Goal: Task Accomplishment & Management: Manage account settings

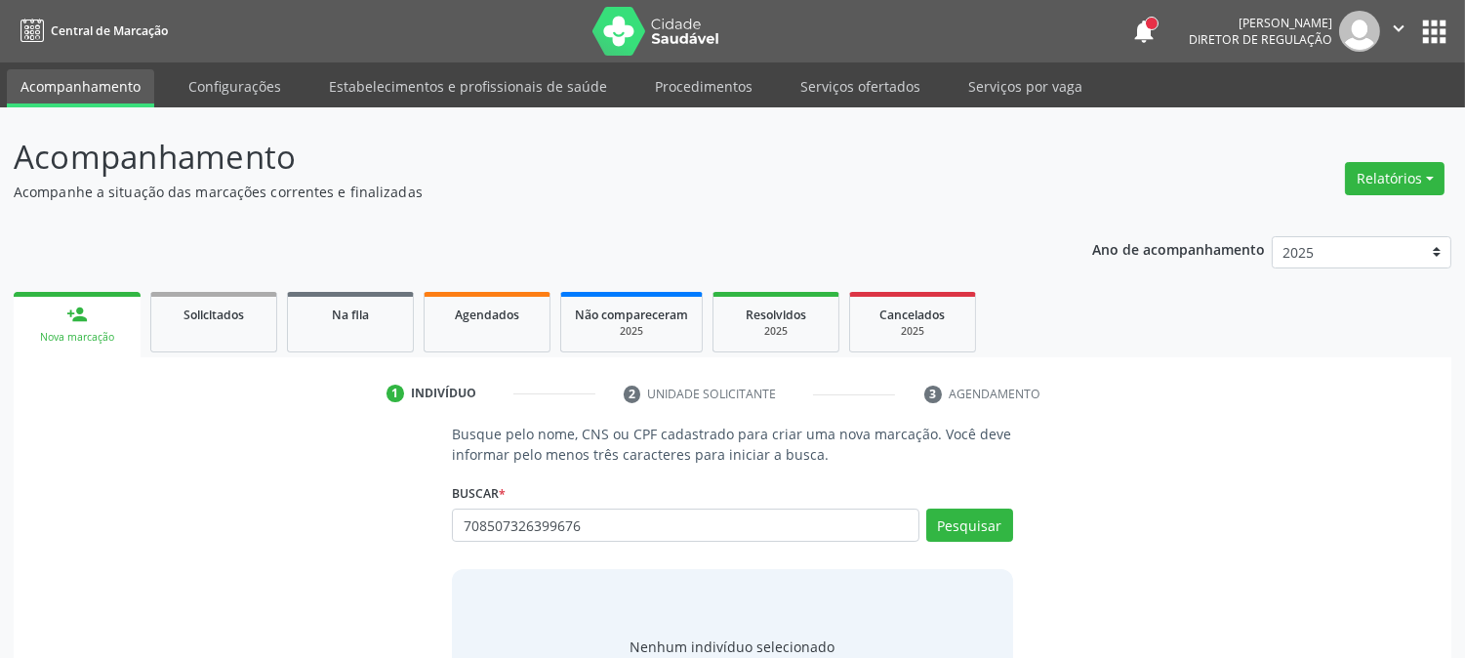
type input "708507326399676"
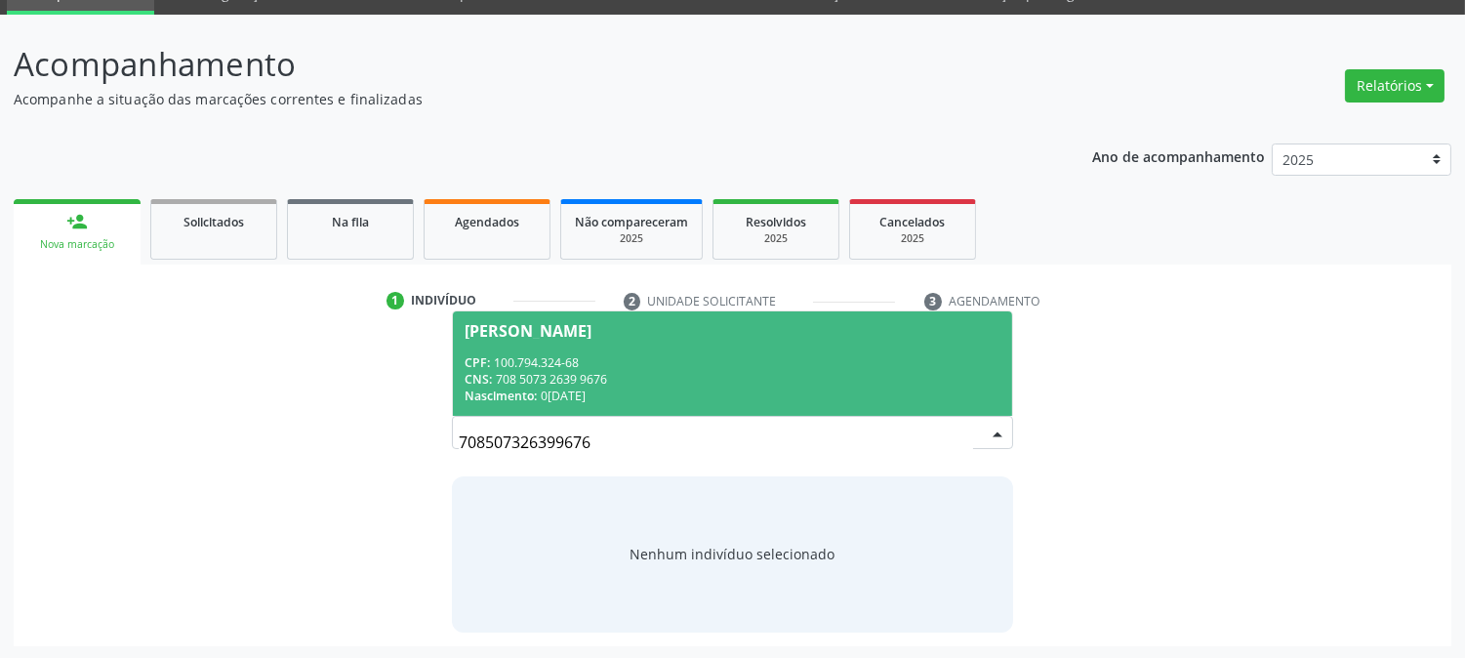
click at [571, 336] on div "[PERSON_NAME]" at bounding box center [528, 331] width 127 height 16
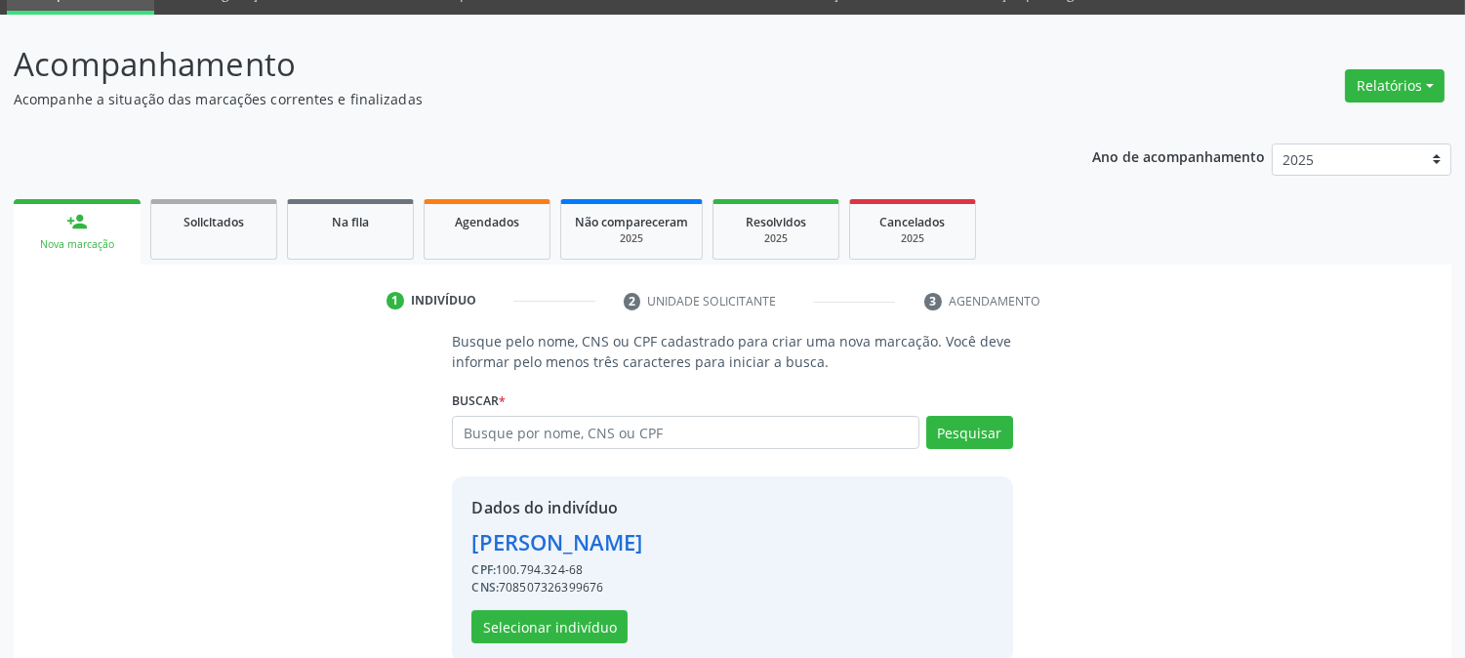
scroll to position [123, 0]
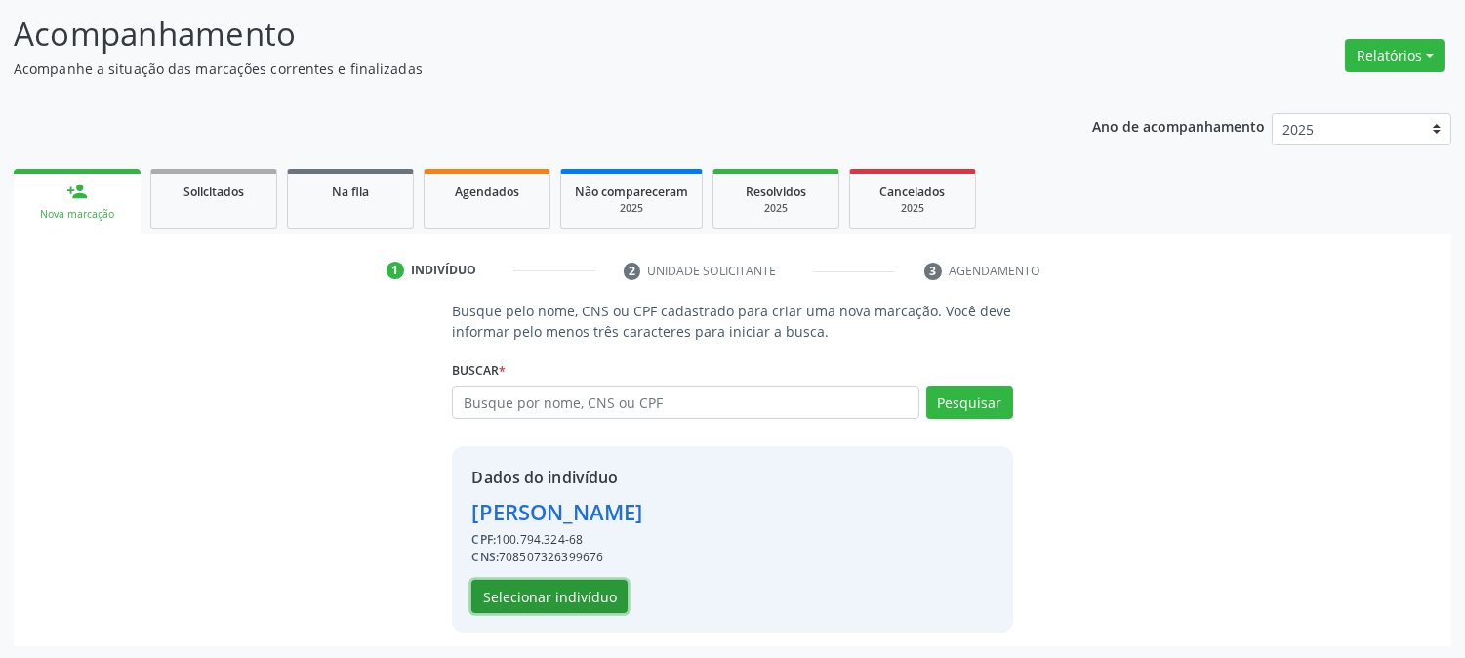
click at [583, 589] on button "Selecionar indivíduo" at bounding box center [550, 596] width 156 height 33
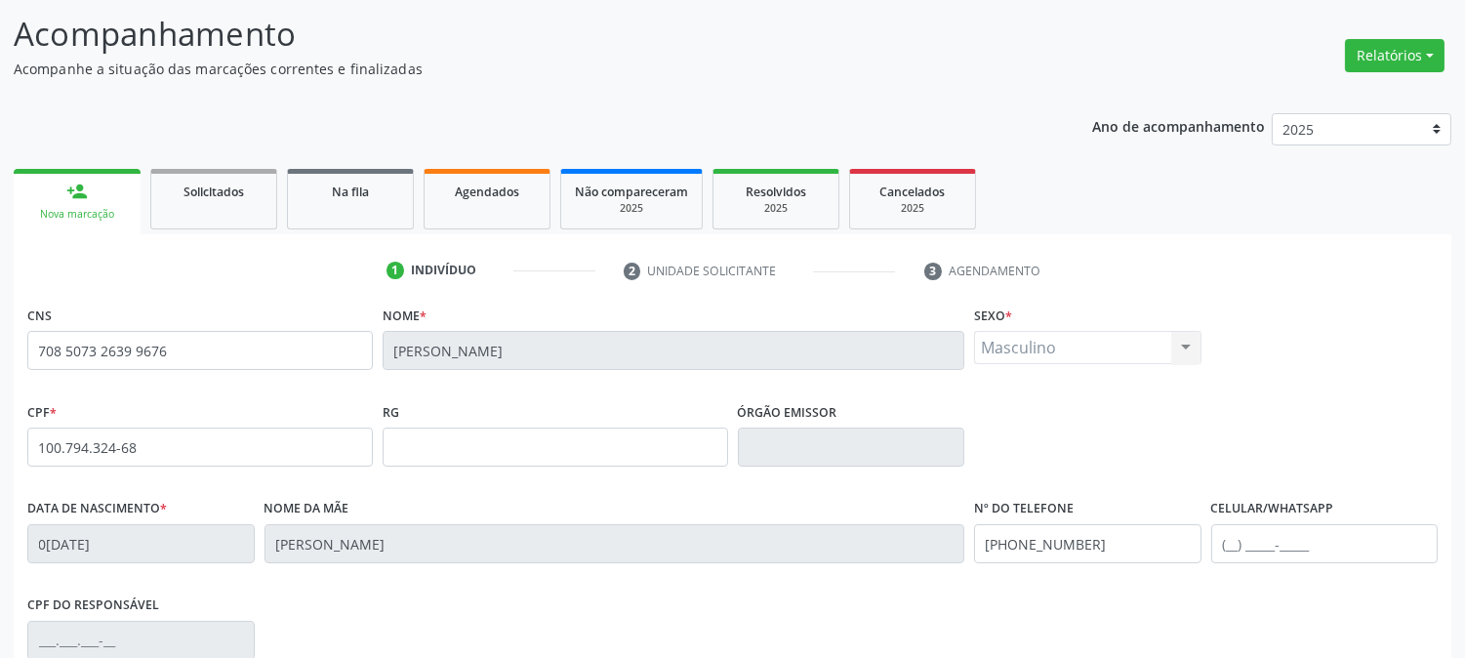
scroll to position [398, 0]
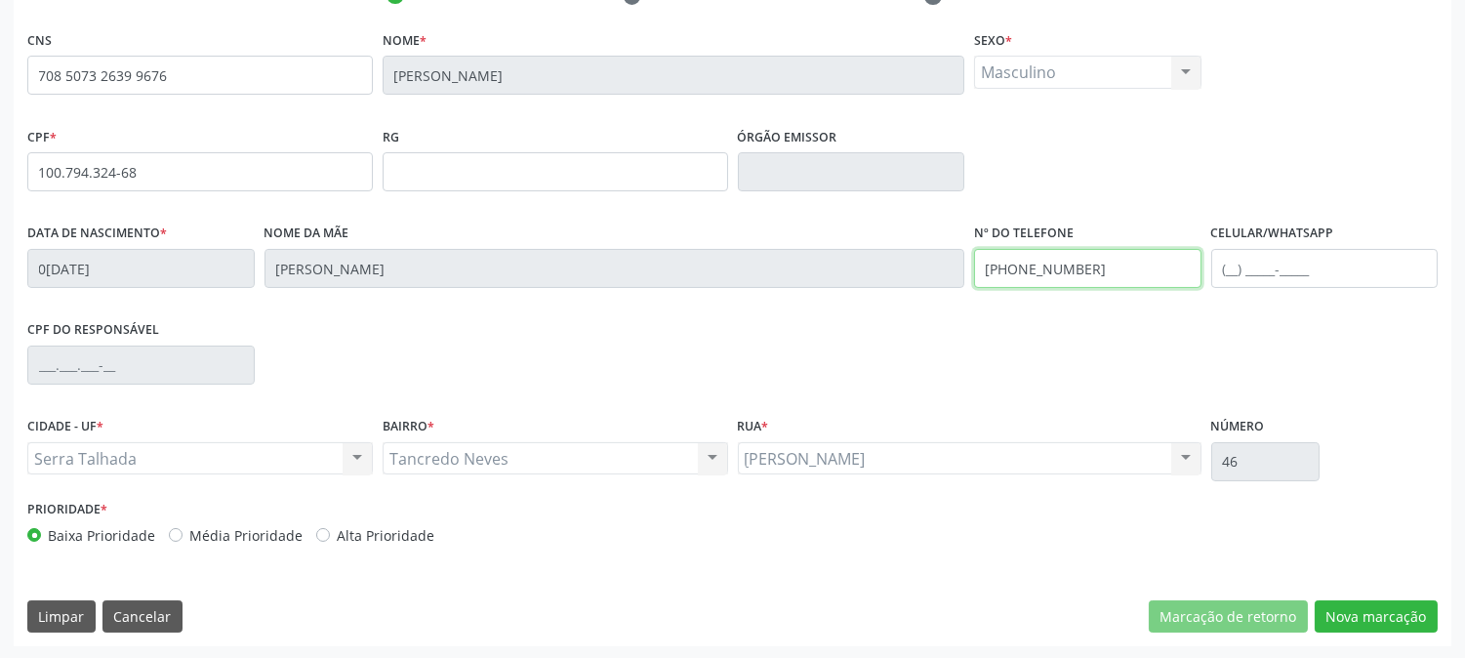
drag, startPoint x: 1085, startPoint y: 280, endPoint x: 862, endPoint y: 344, distance: 231.5
click at [862, 344] on div "CNS 708 5073 2639 9676 [GEOGRAPHIC_DATA] * [PERSON_NAME] Sexo * Masculino Mascu…" at bounding box center [732, 291] width 1411 height 533
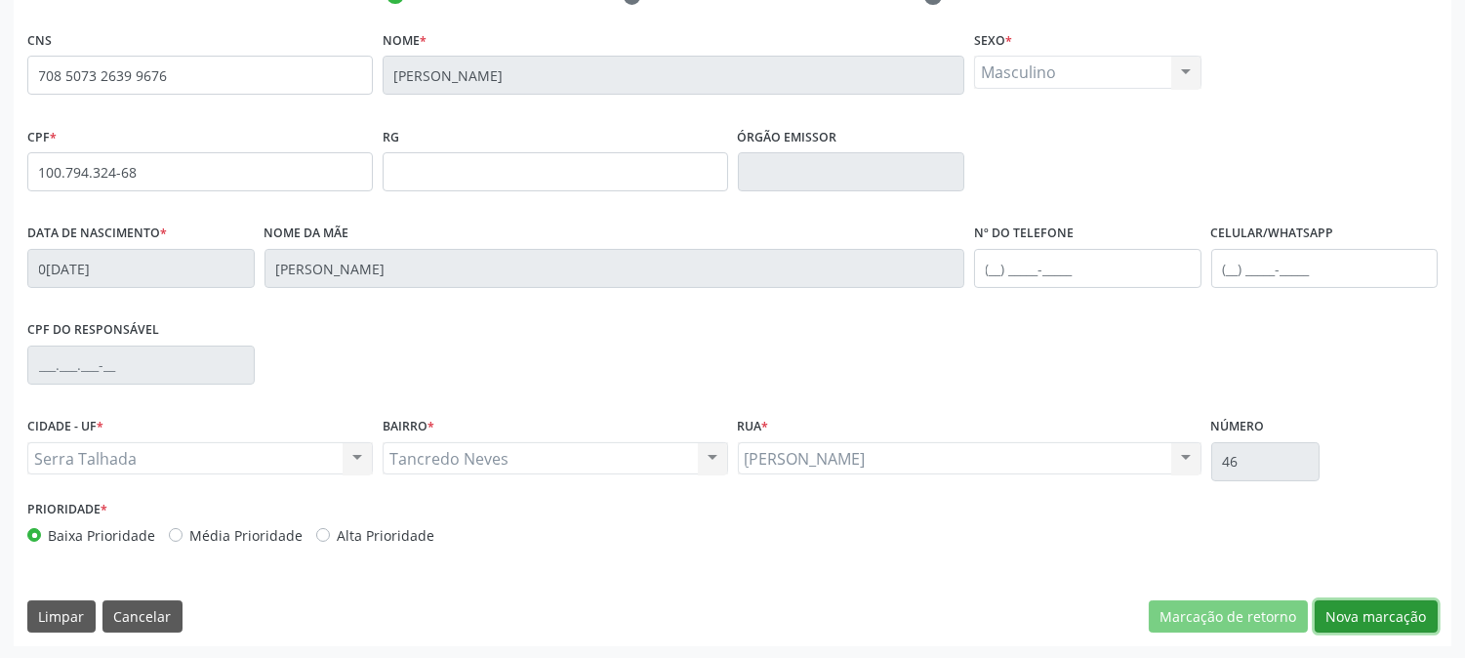
click at [1367, 612] on button "Nova marcação" at bounding box center [1376, 616] width 123 height 33
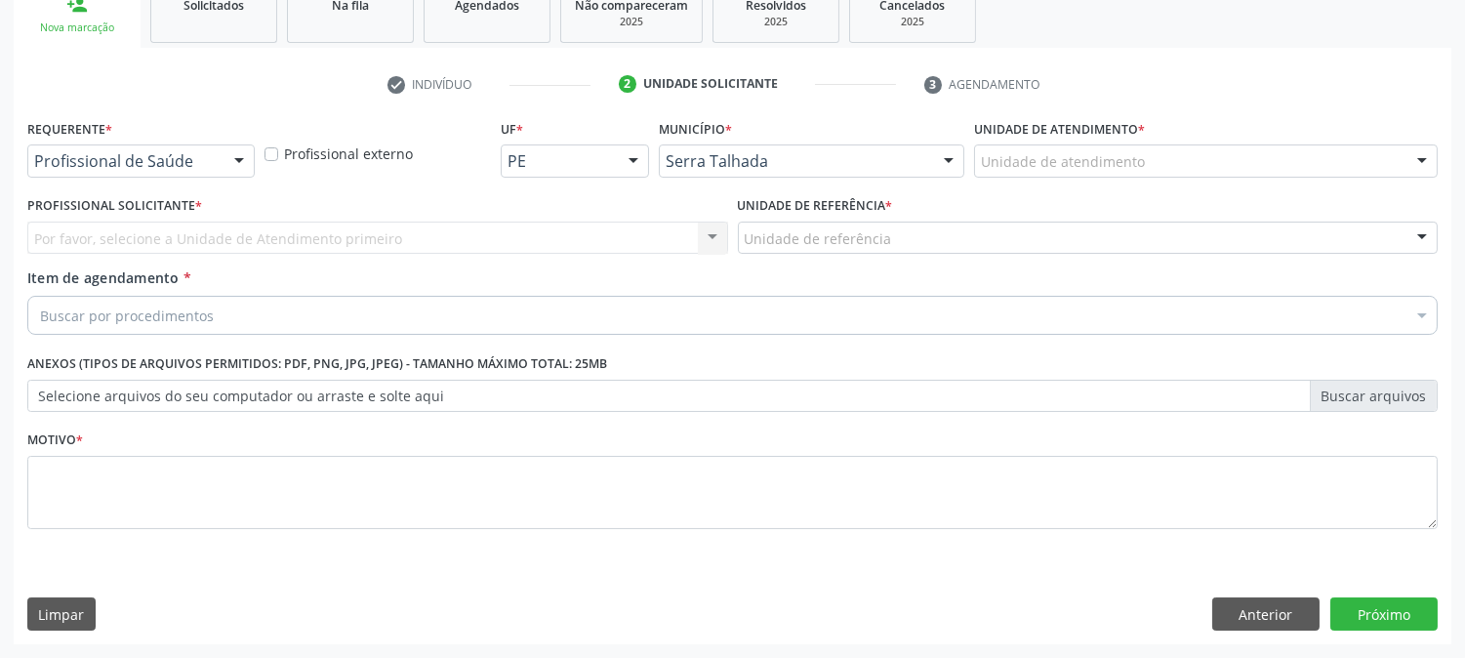
scroll to position [309, 0]
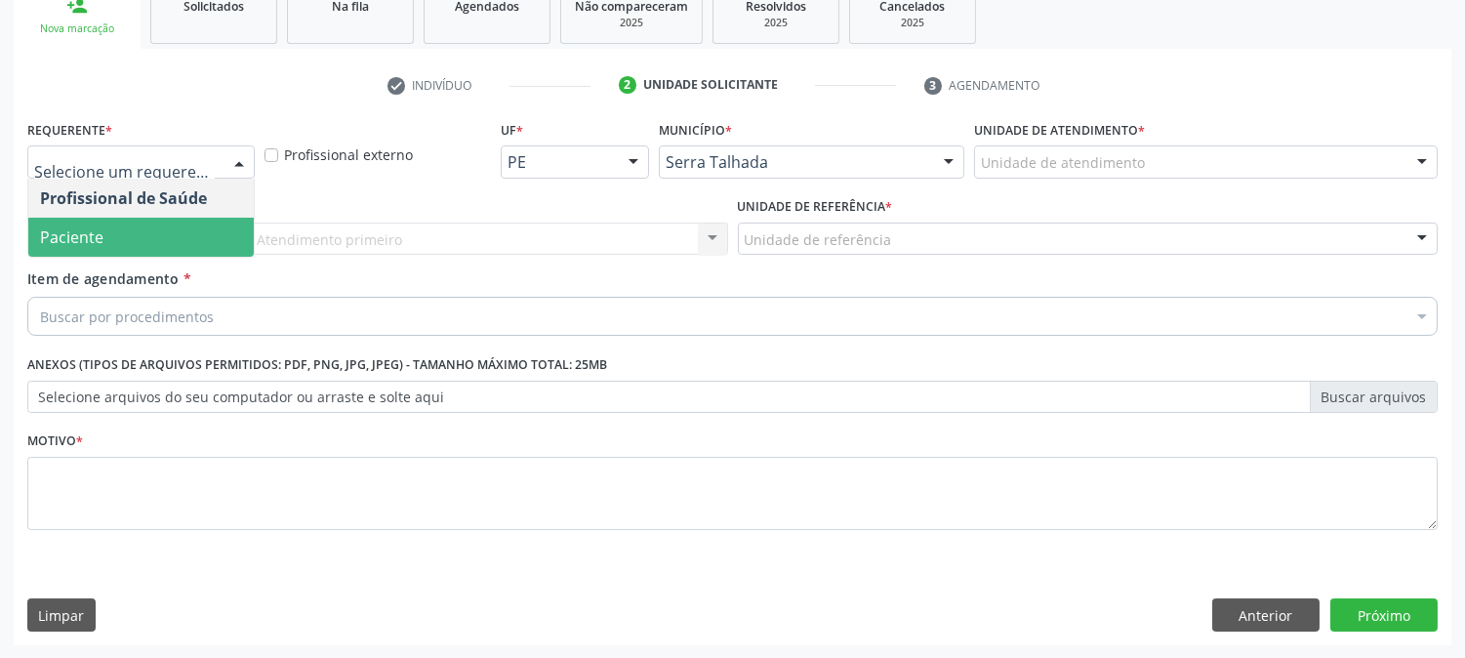
click at [187, 237] on span "Paciente" at bounding box center [141, 237] width 226 height 39
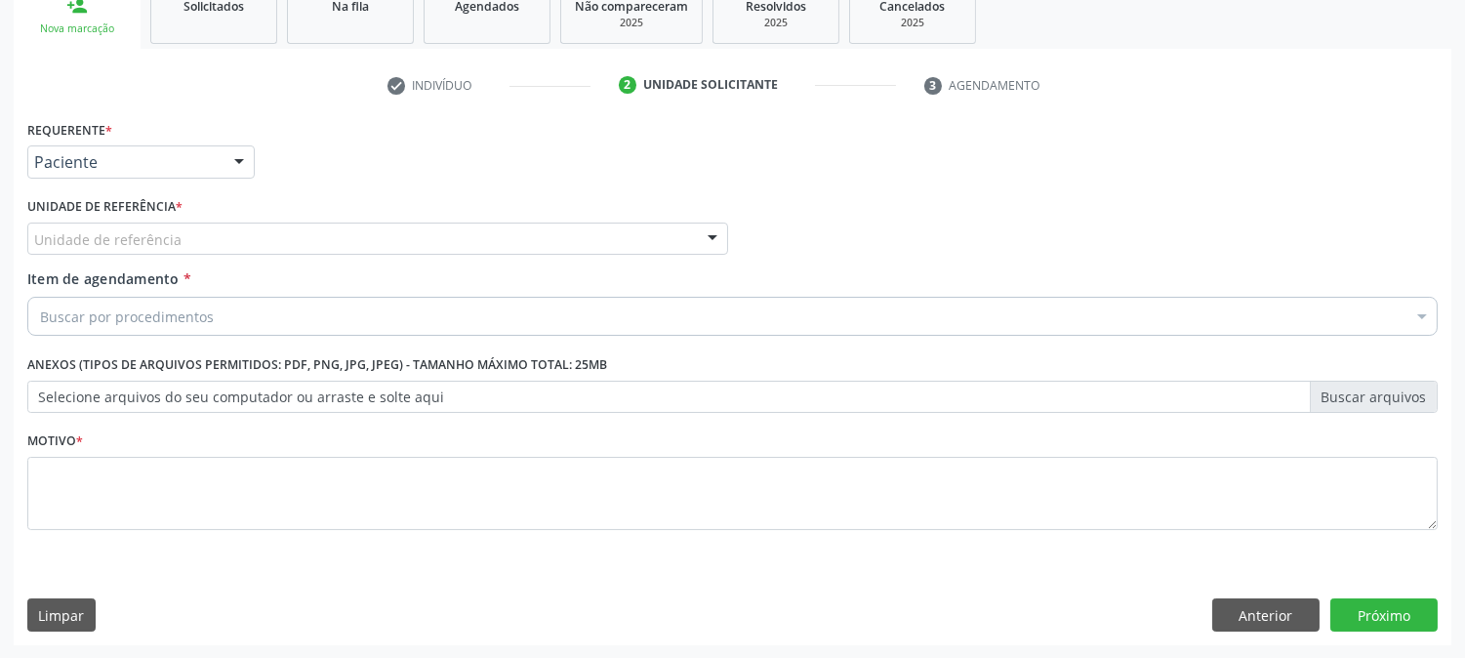
click at [195, 237] on div "Unidade de referência" at bounding box center [377, 239] width 701 height 33
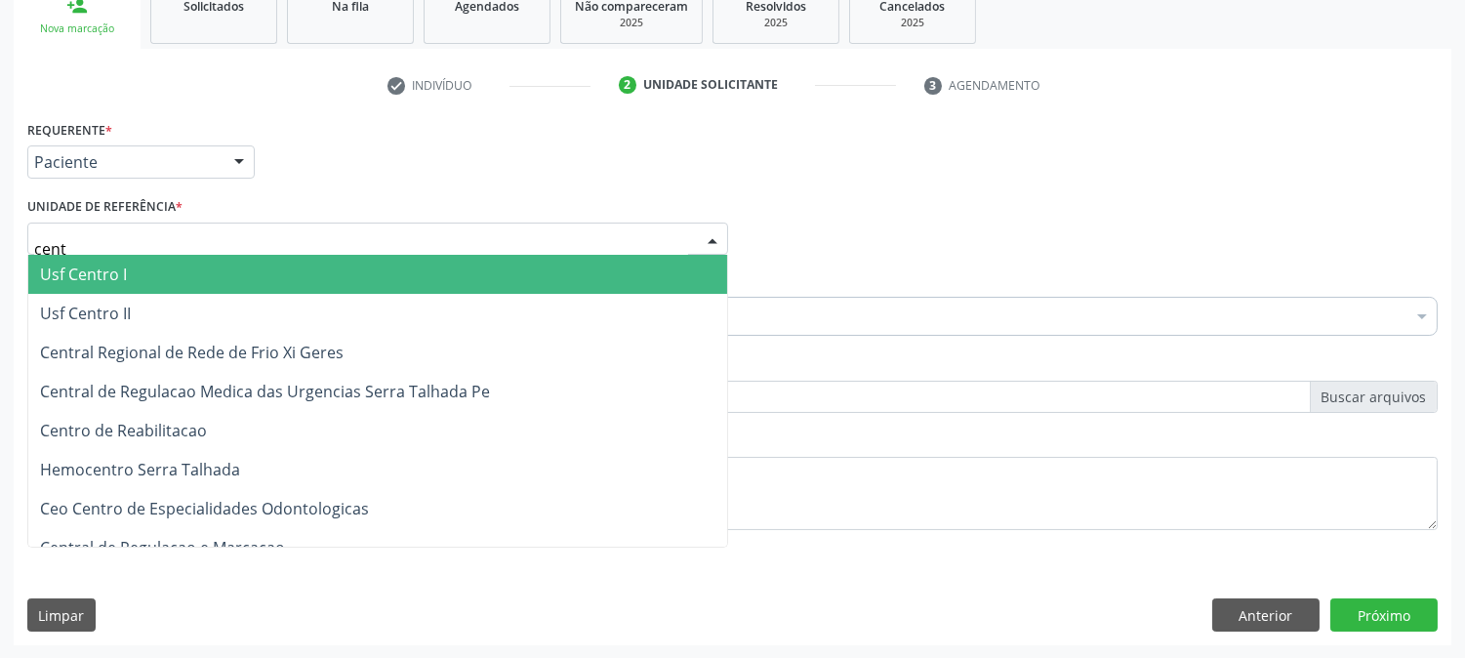
type input "centr"
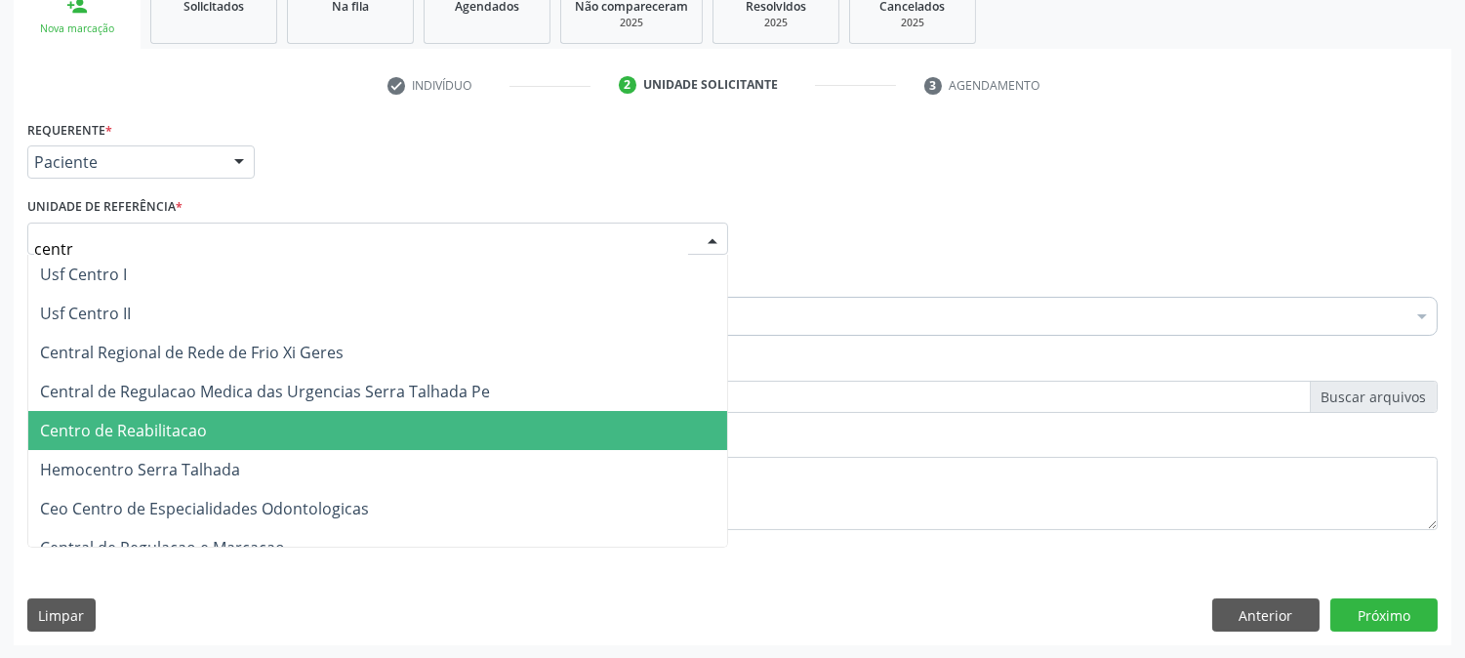
click at [227, 423] on span "Centro de Reabilitacao" at bounding box center [377, 430] width 699 height 39
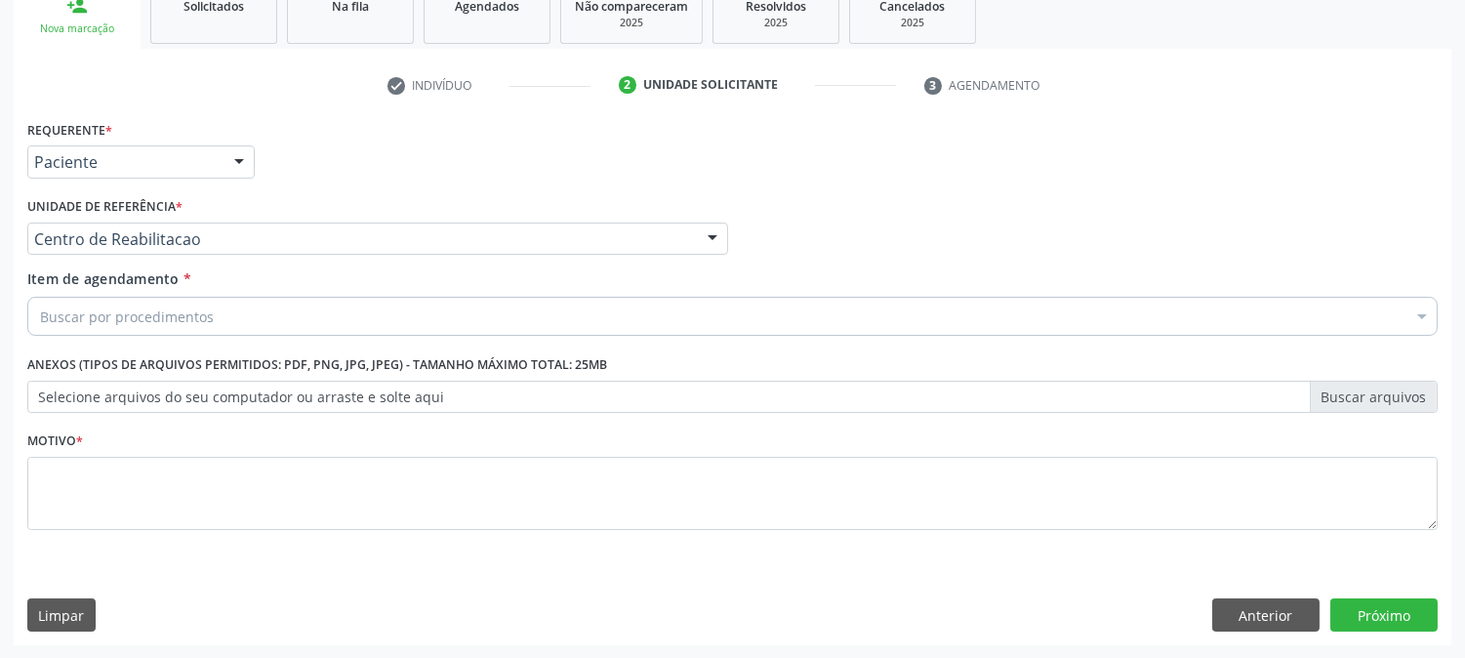
click at [211, 315] on div "Buscar por procedimentos" at bounding box center [732, 316] width 1411 height 39
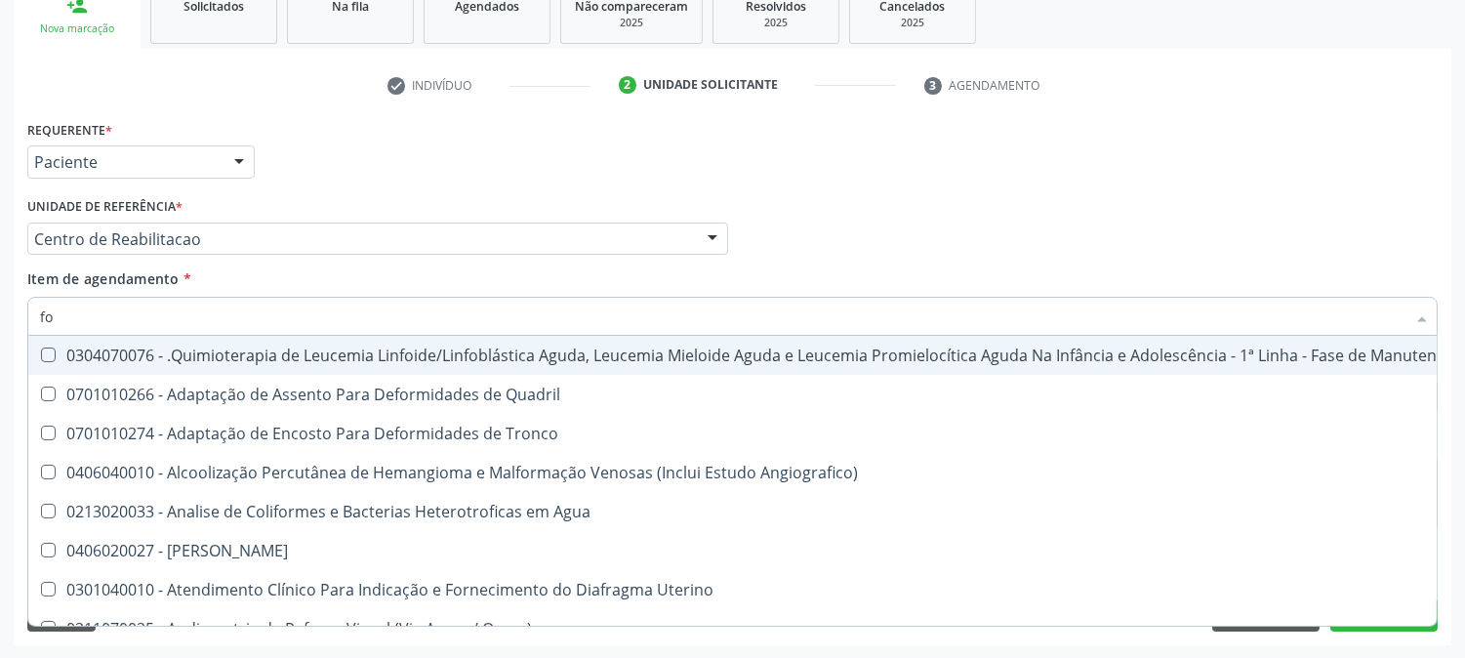
type input "f"
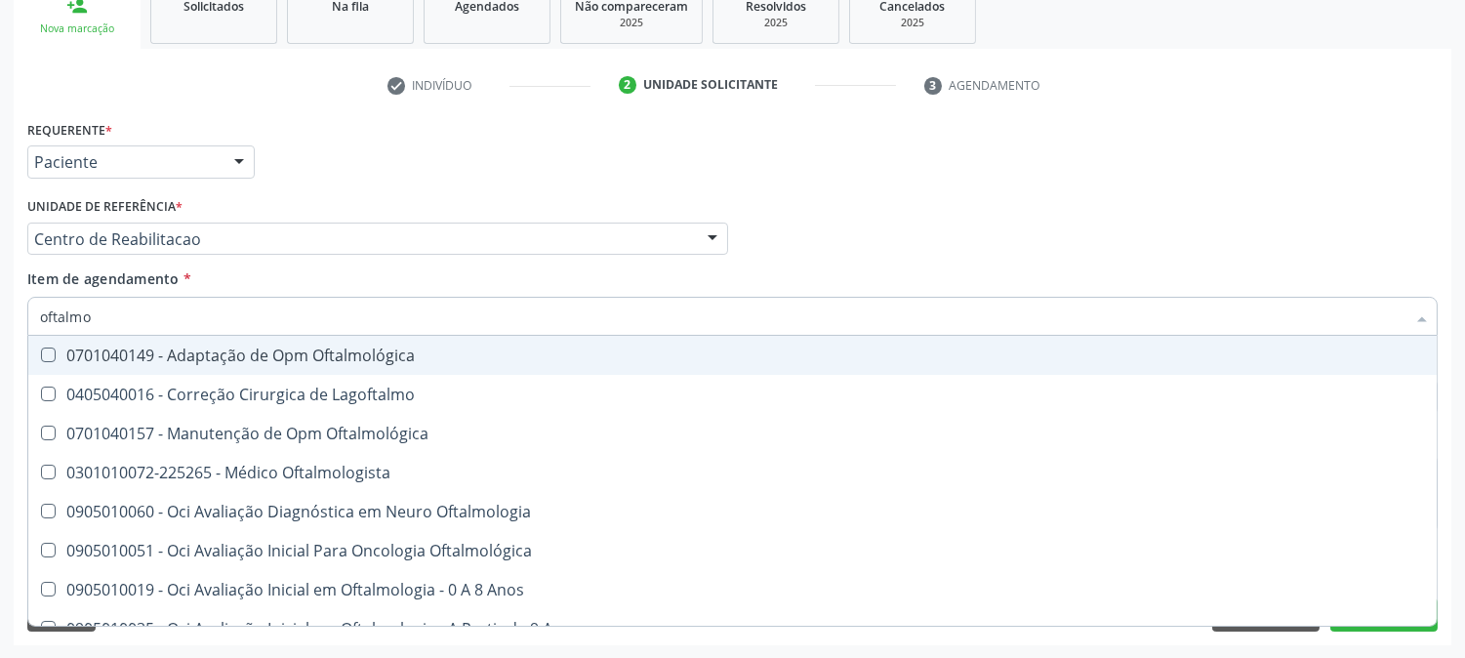
type input "oftalmol"
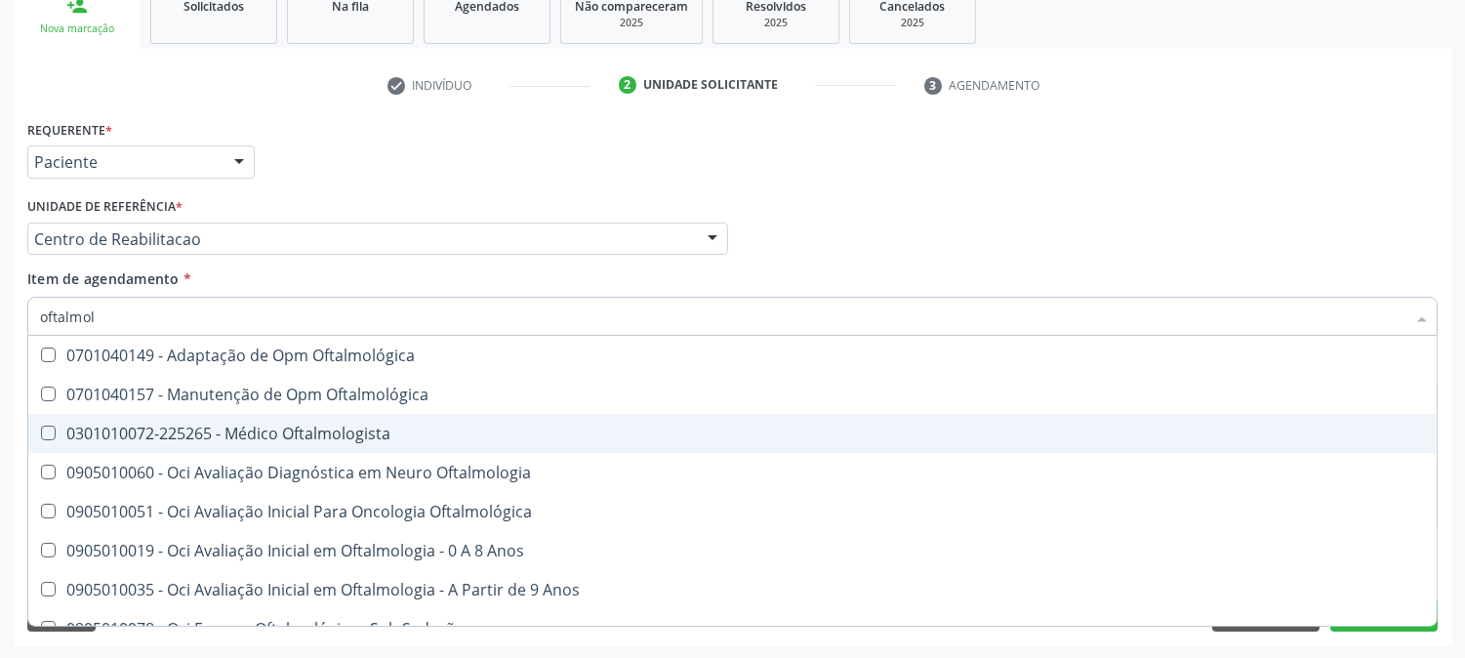
click at [304, 431] on div "0301010072-225265 - Médico Oftalmologista" at bounding box center [732, 434] width 1385 height 16
checkbox Oftalmologista "true"
click at [0, 433] on div "Acompanhamento Acompanhe a situação das marcações correntes e finalizadas Relat…" at bounding box center [732, 229] width 1465 height 860
checkbox Oftalmológica "true"
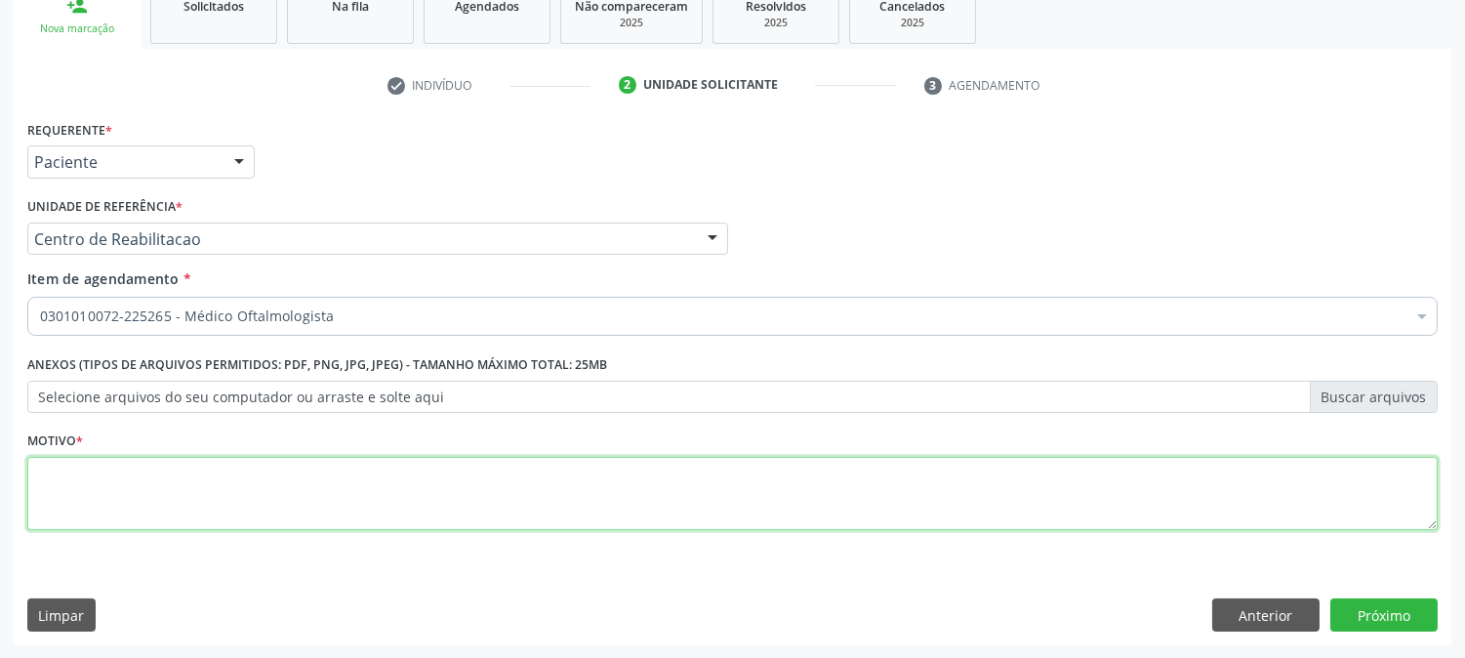
click at [171, 501] on textarea at bounding box center [732, 494] width 1411 height 74
type textarea "."
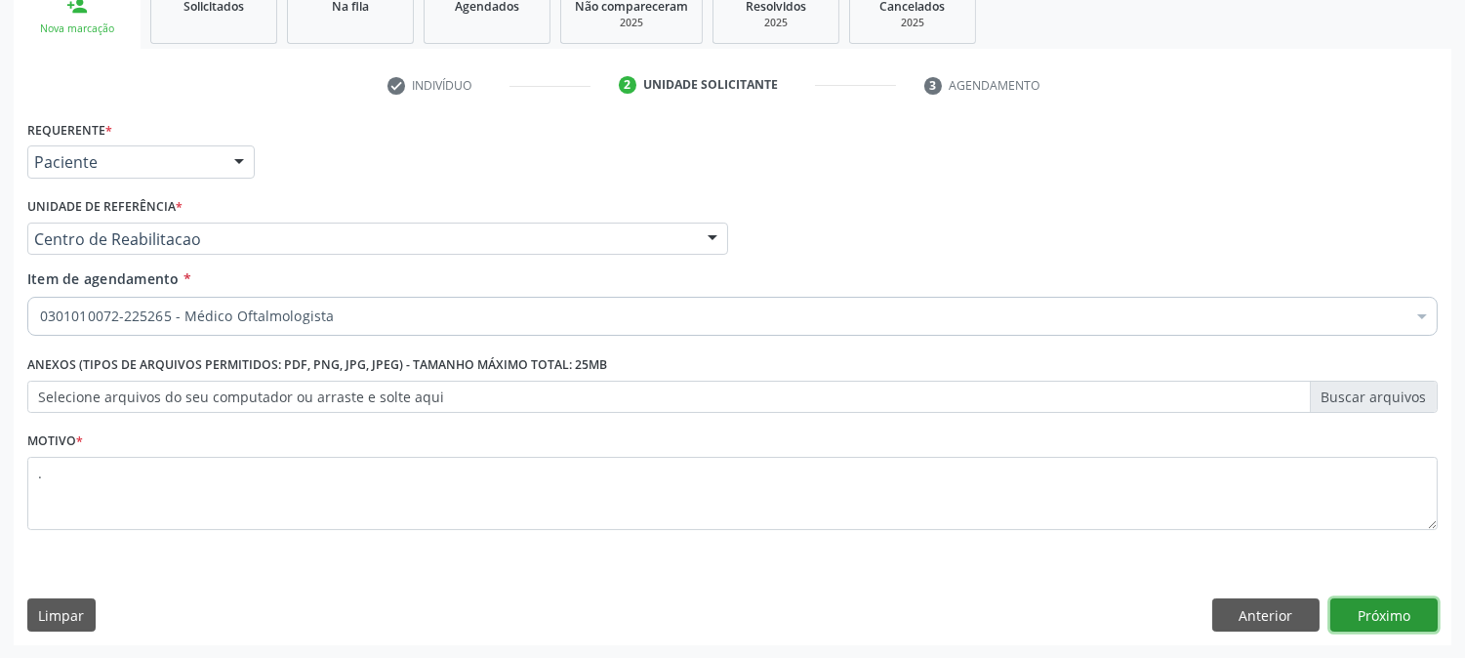
click at [1394, 617] on button "Próximo" at bounding box center [1384, 614] width 107 height 33
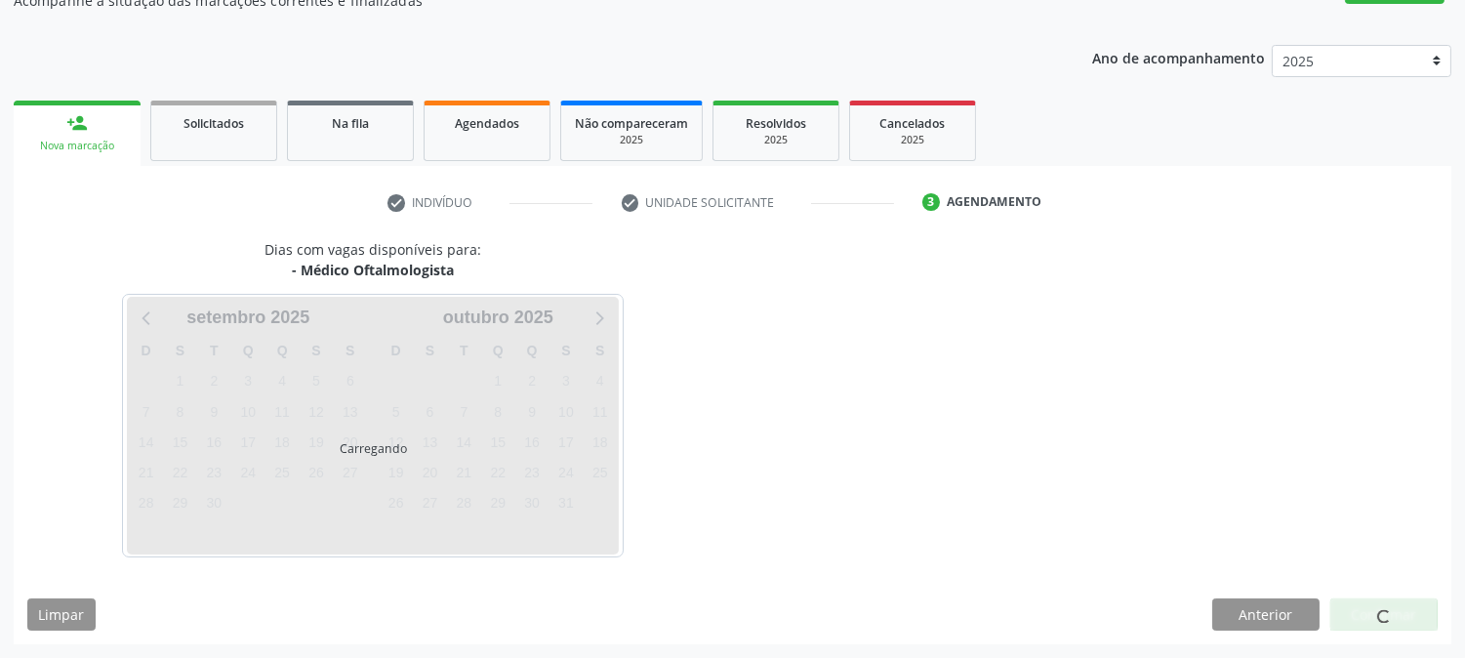
scroll to position [190, 0]
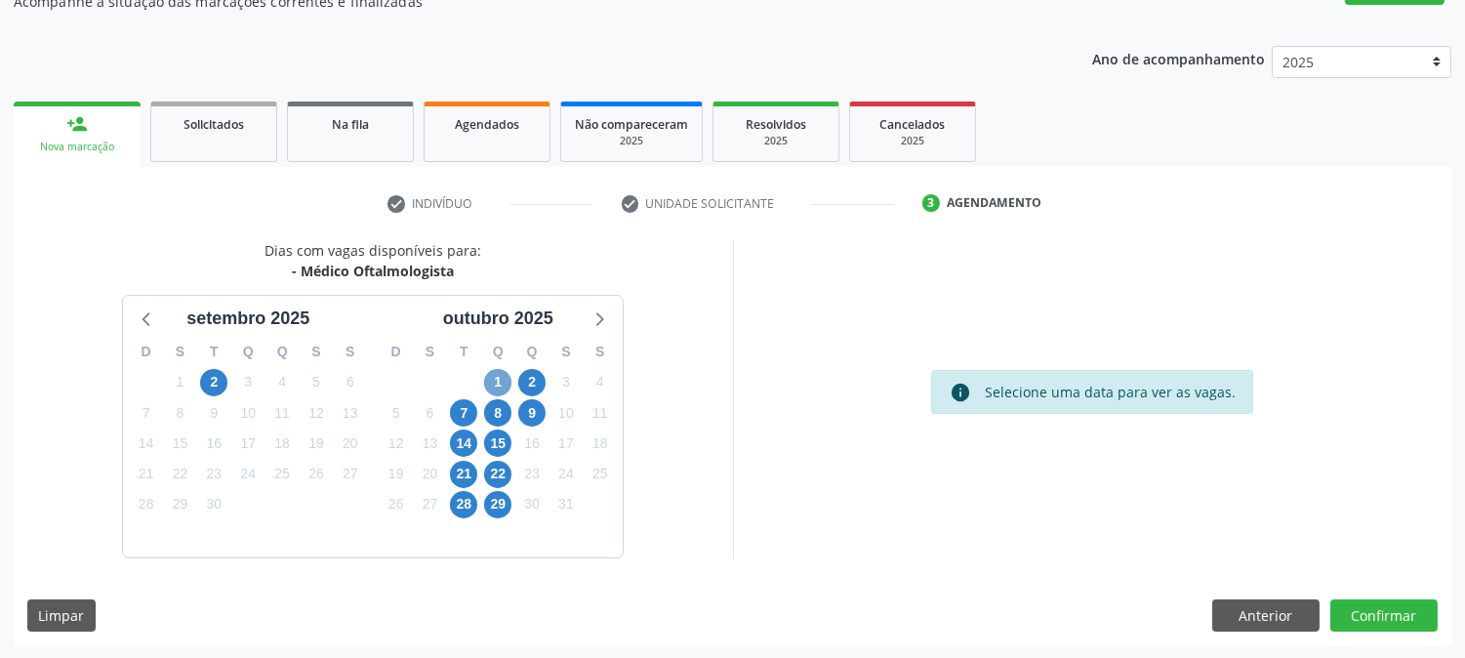
click at [508, 385] on span "1" at bounding box center [497, 382] width 27 height 27
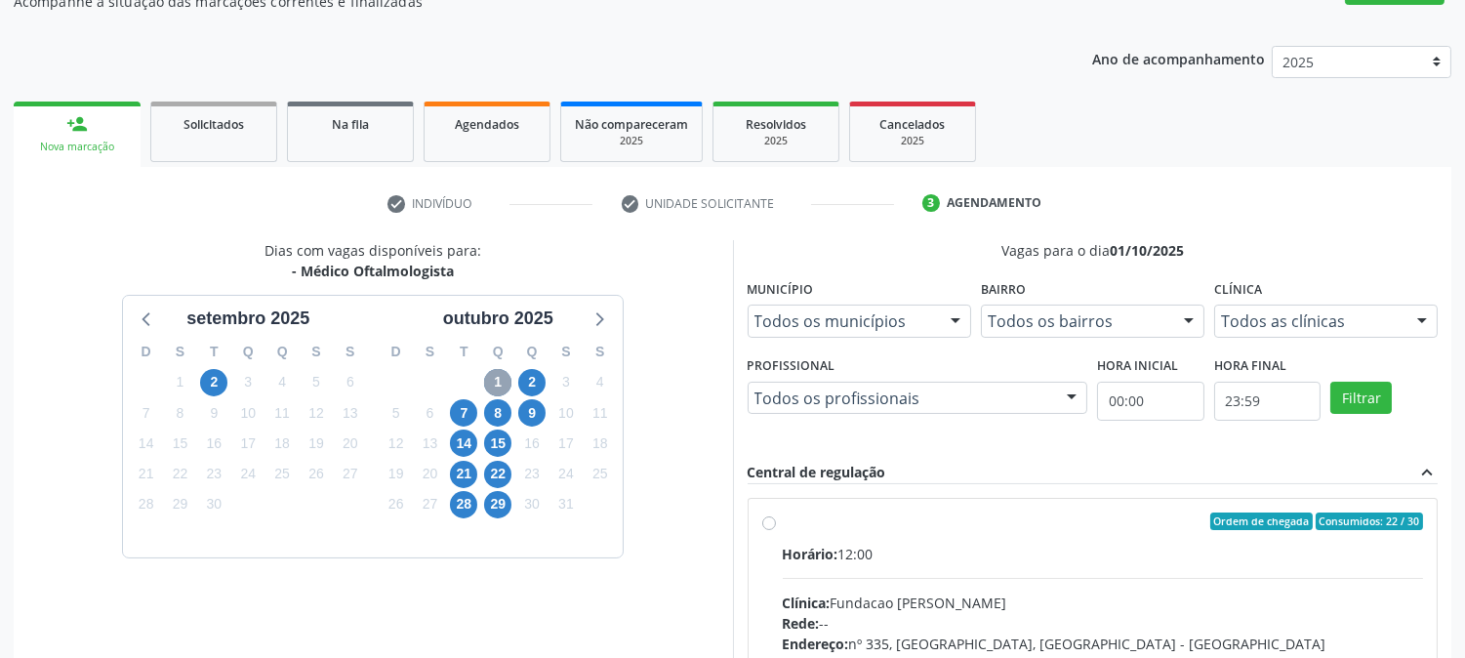
scroll to position [473, 0]
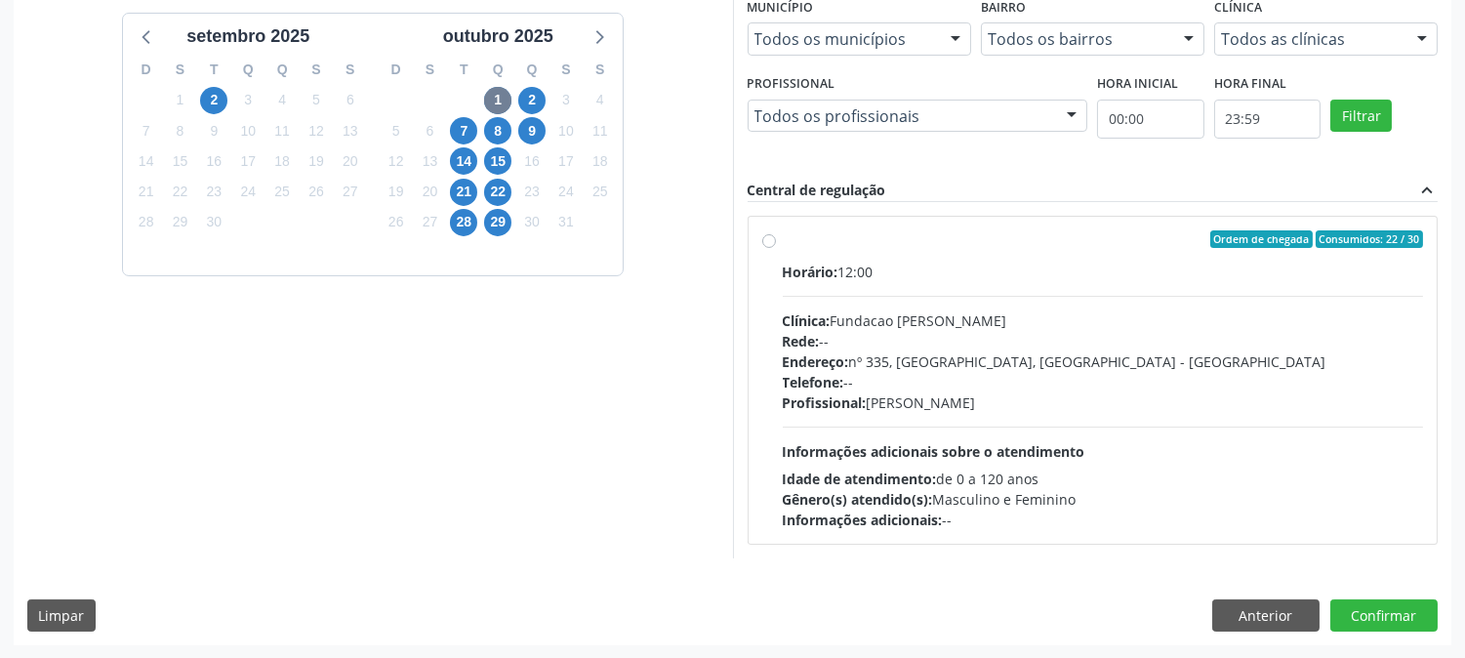
click at [1017, 442] on span "Informações adicionais sobre o atendimento" at bounding box center [934, 451] width 303 height 19
click at [776, 248] on input "Ordem de chegada Consumidos: 22 / 30 Horário: 12:00 Clínica: Fundacao [PERSON_N…" at bounding box center [769, 239] width 14 height 18
radio input "true"
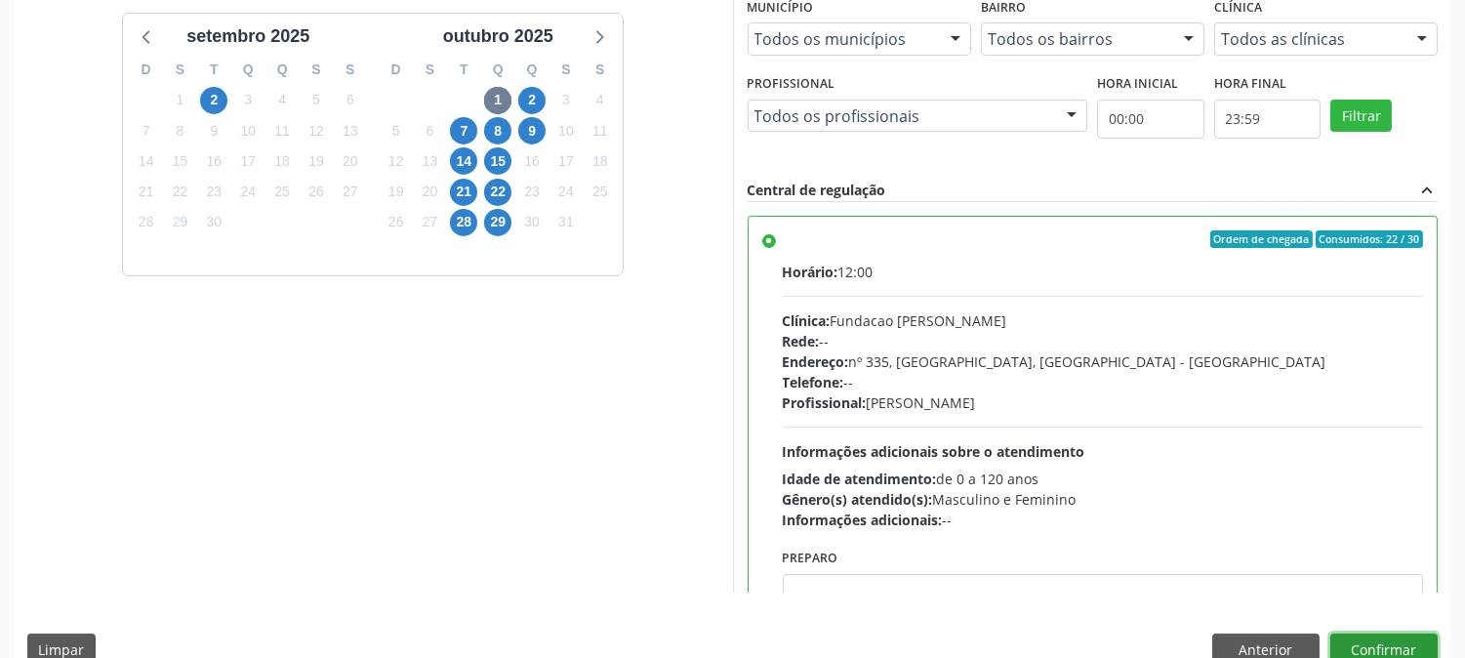
click at [1417, 636] on button "Confirmar" at bounding box center [1384, 650] width 107 height 33
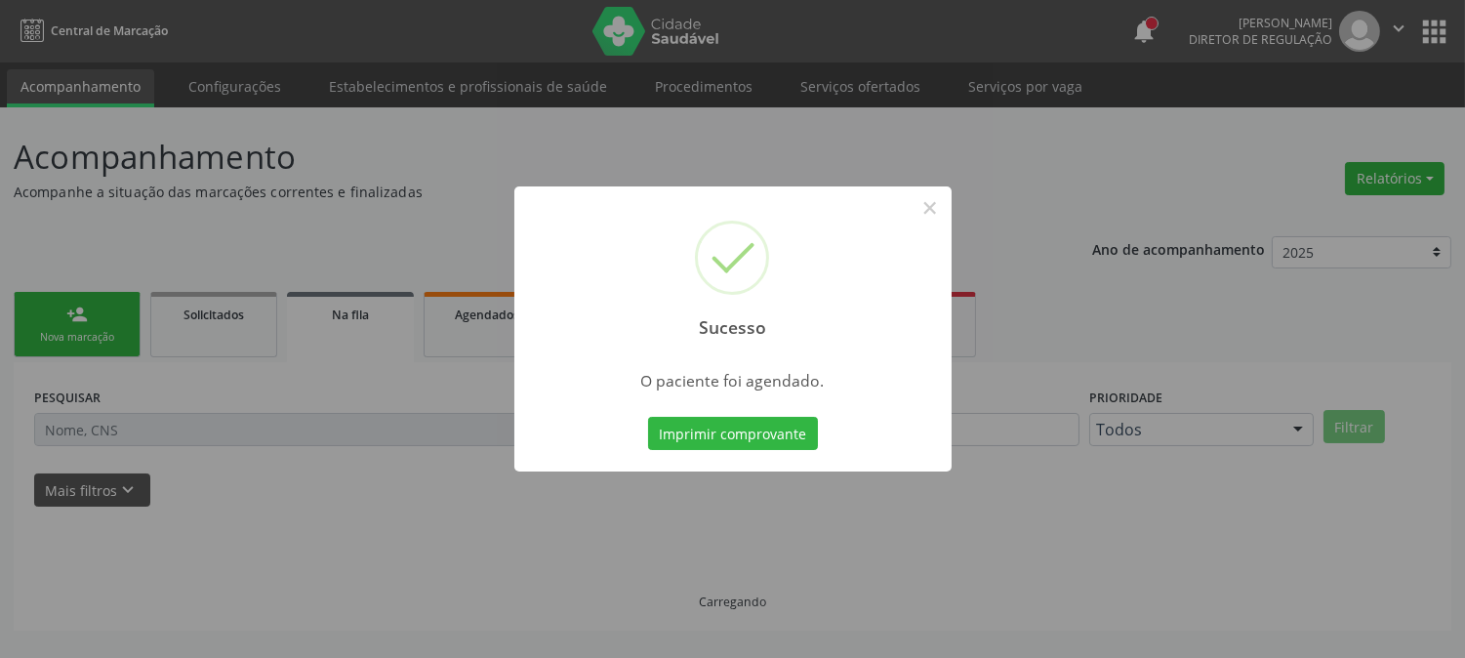
scroll to position [0, 0]
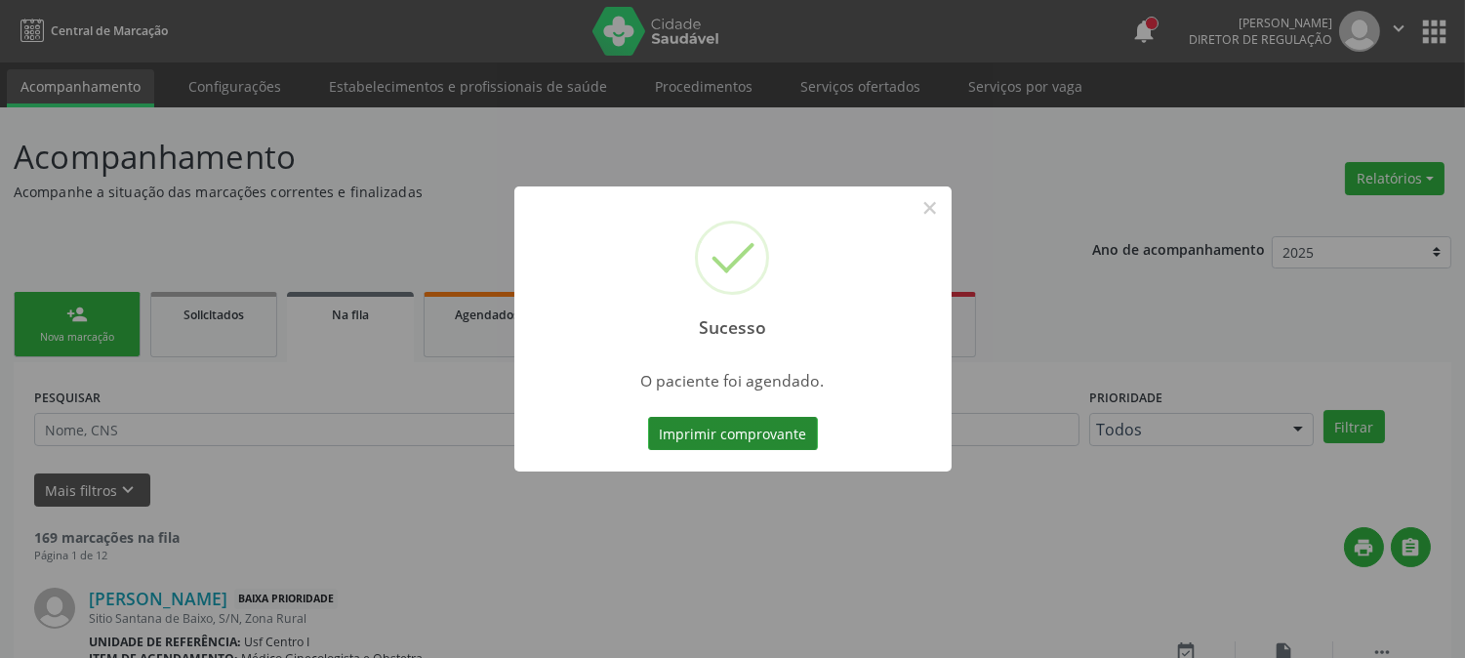
click at [725, 424] on button "Imprimir comprovante" at bounding box center [733, 433] width 170 height 33
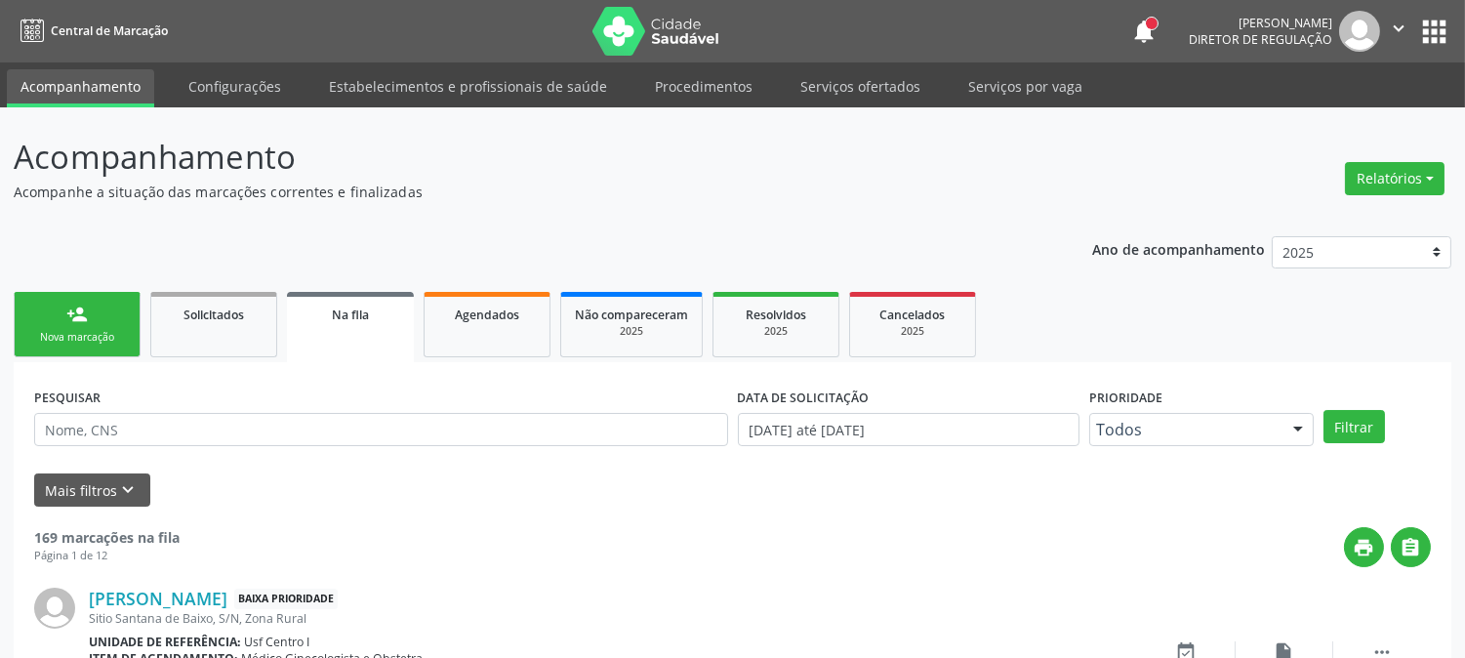
click at [66, 312] on div "person_add" at bounding box center [76, 314] width 21 height 21
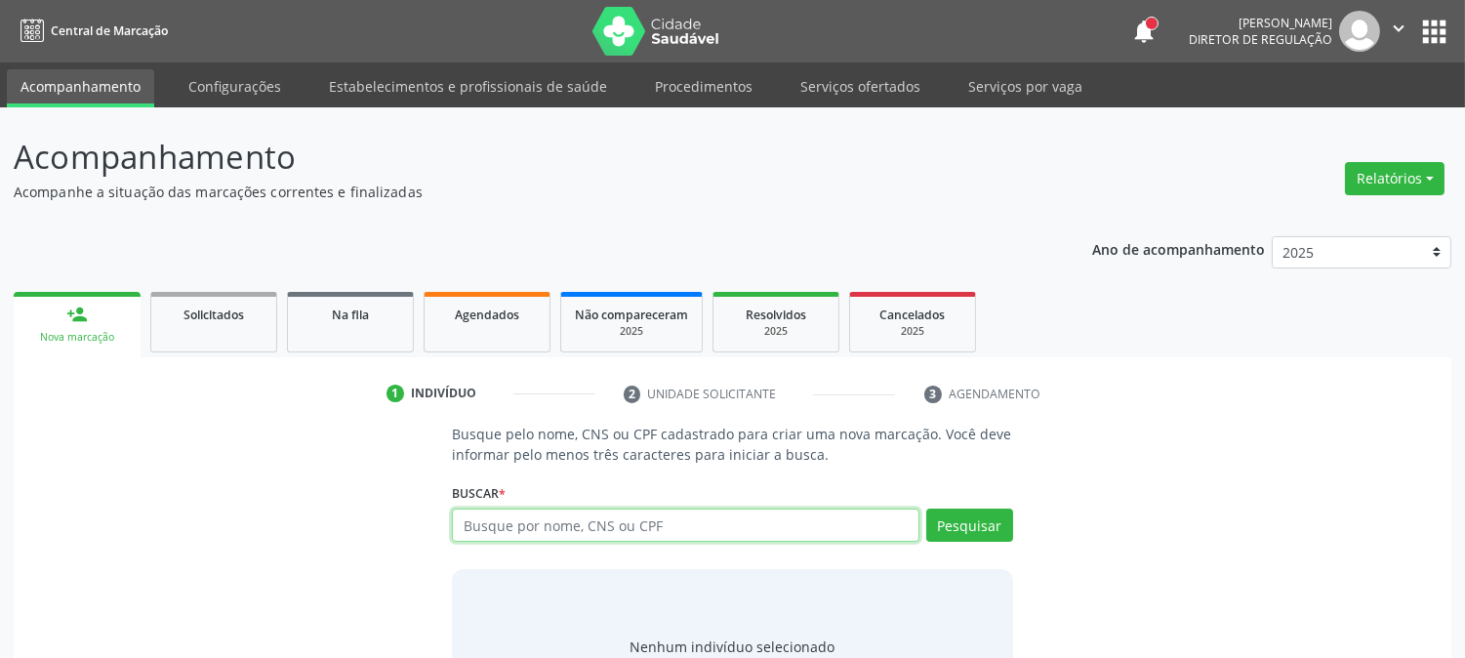
click at [527, 529] on input "text" at bounding box center [685, 525] width 467 height 33
type input "AURIVETE MECIAS"
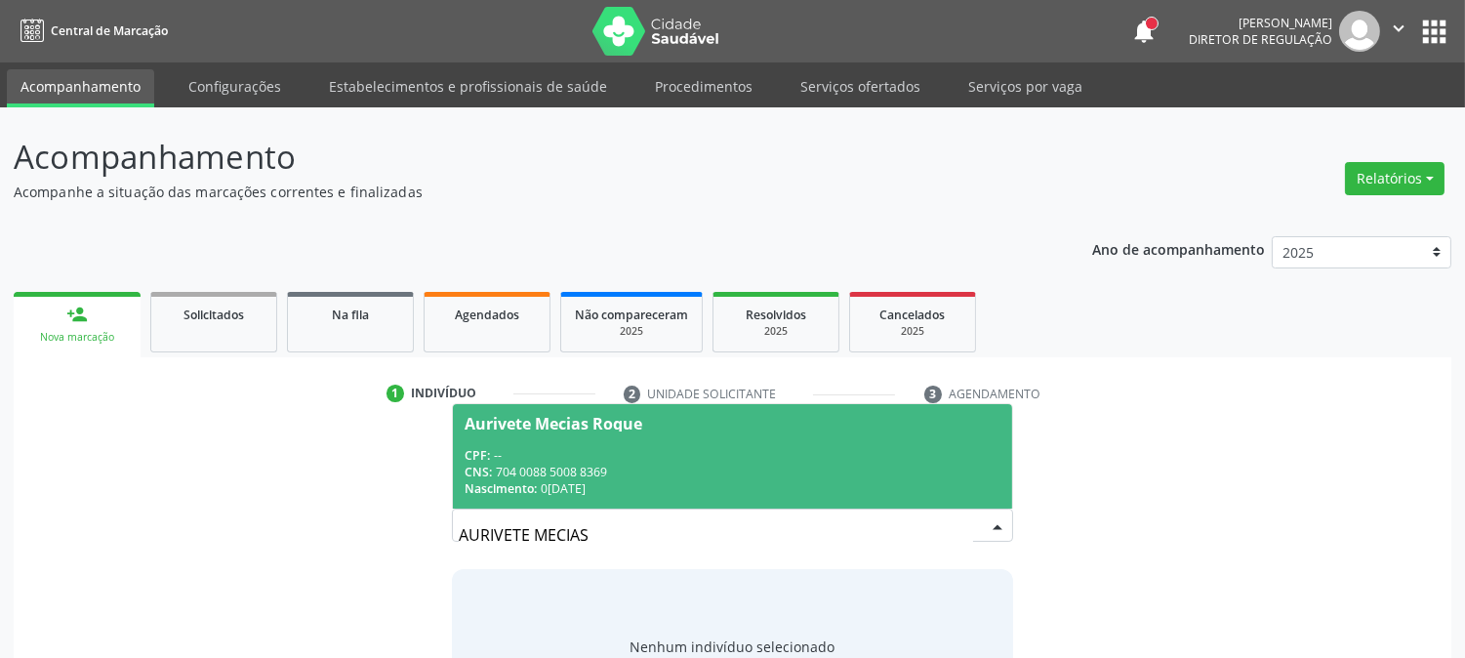
click at [531, 469] on div "CNS: 704 0088 5008 8369" at bounding box center [732, 472] width 535 height 17
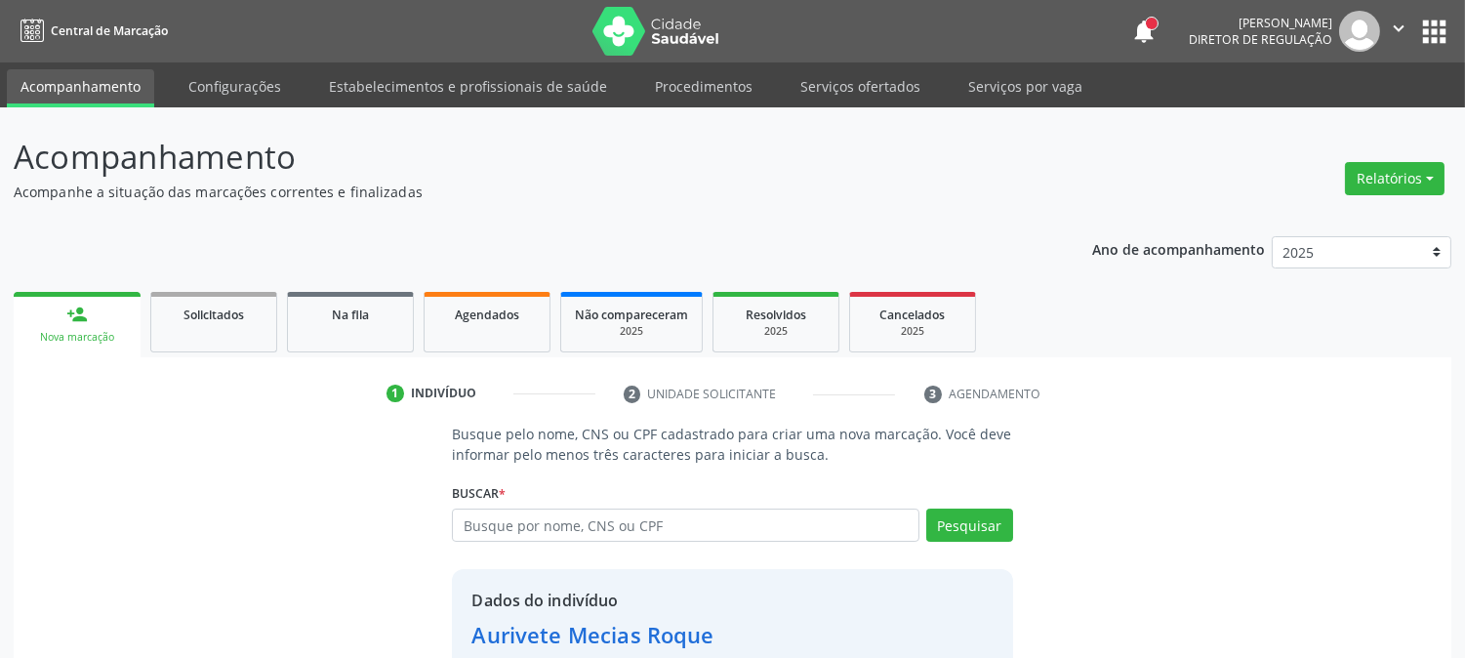
scroll to position [123, 0]
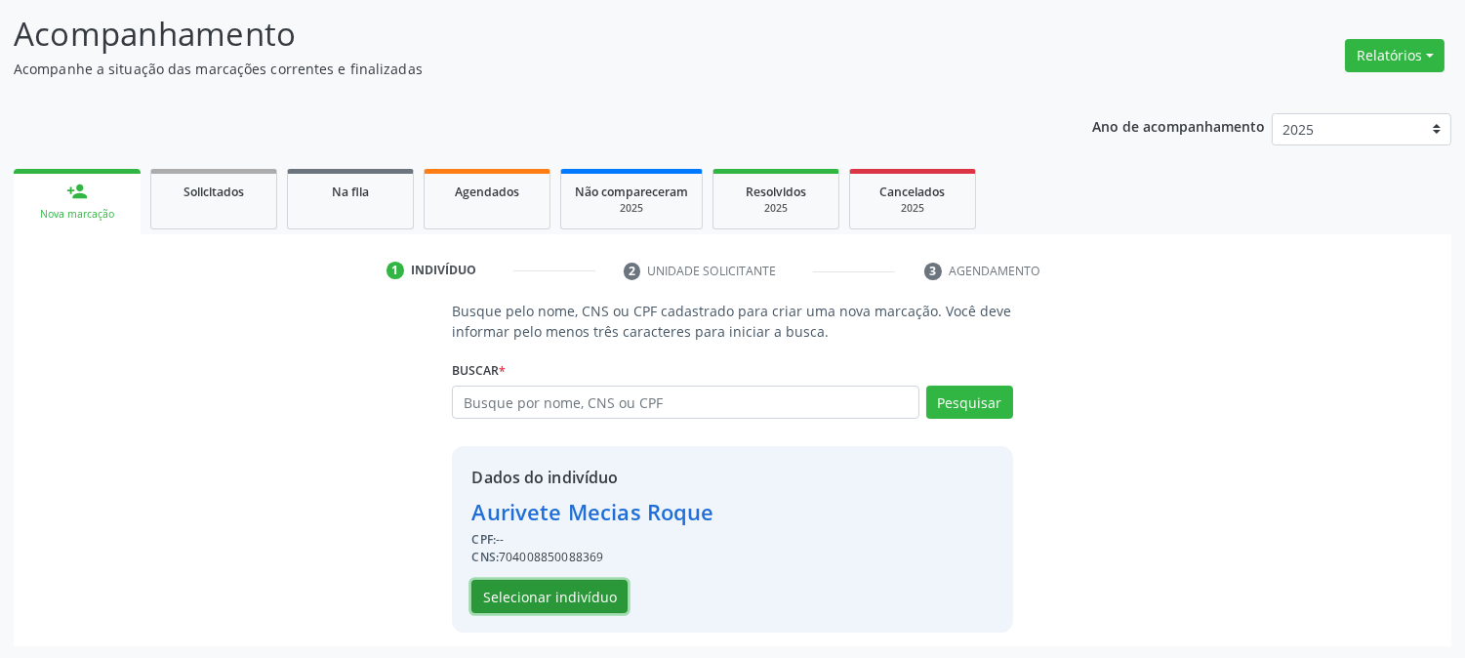
click at [528, 605] on button "Selecionar indivíduo" at bounding box center [550, 596] width 156 height 33
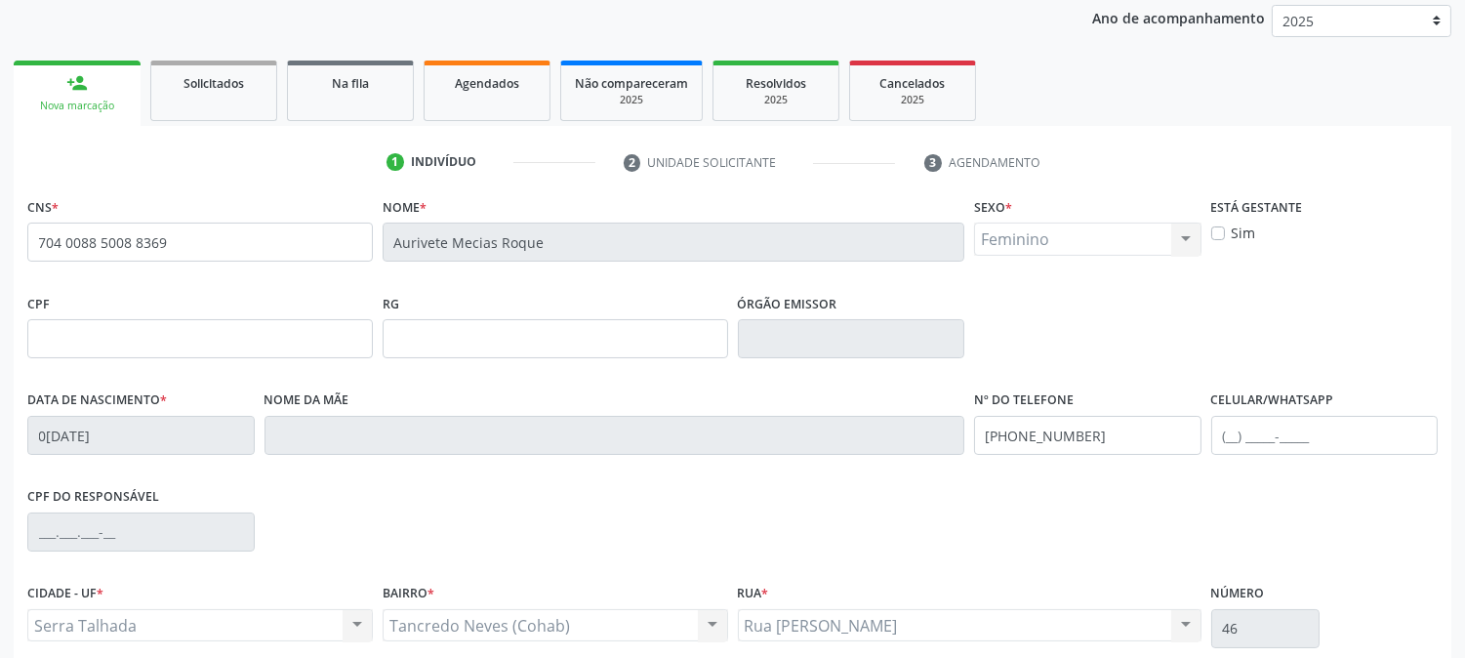
scroll to position [398, 0]
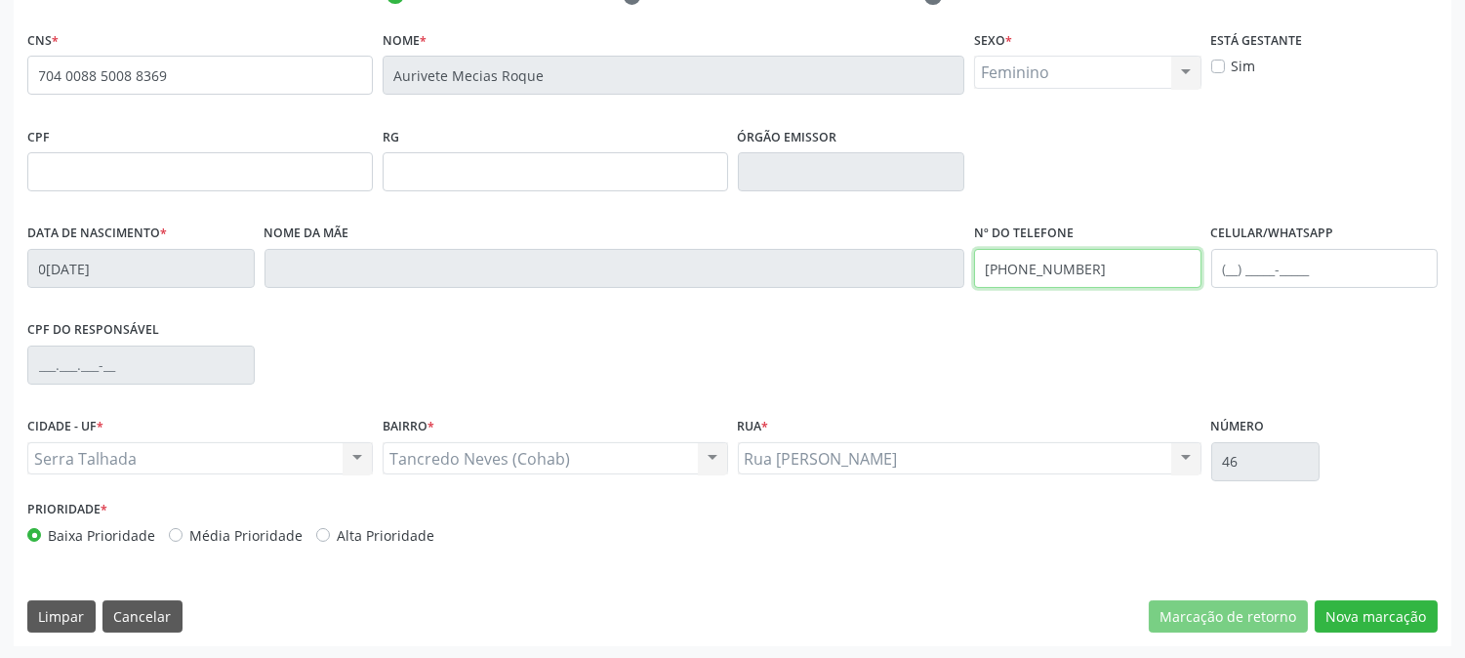
drag, startPoint x: 1105, startPoint y: 266, endPoint x: 876, endPoint y: 309, distance: 233.4
click at [876, 309] on div "Data de nascimento * [DATE] Nome da mãe Nº do Telefone [PHONE_NUMBER] Celular/W…" at bounding box center [732, 267] width 1421 height 97
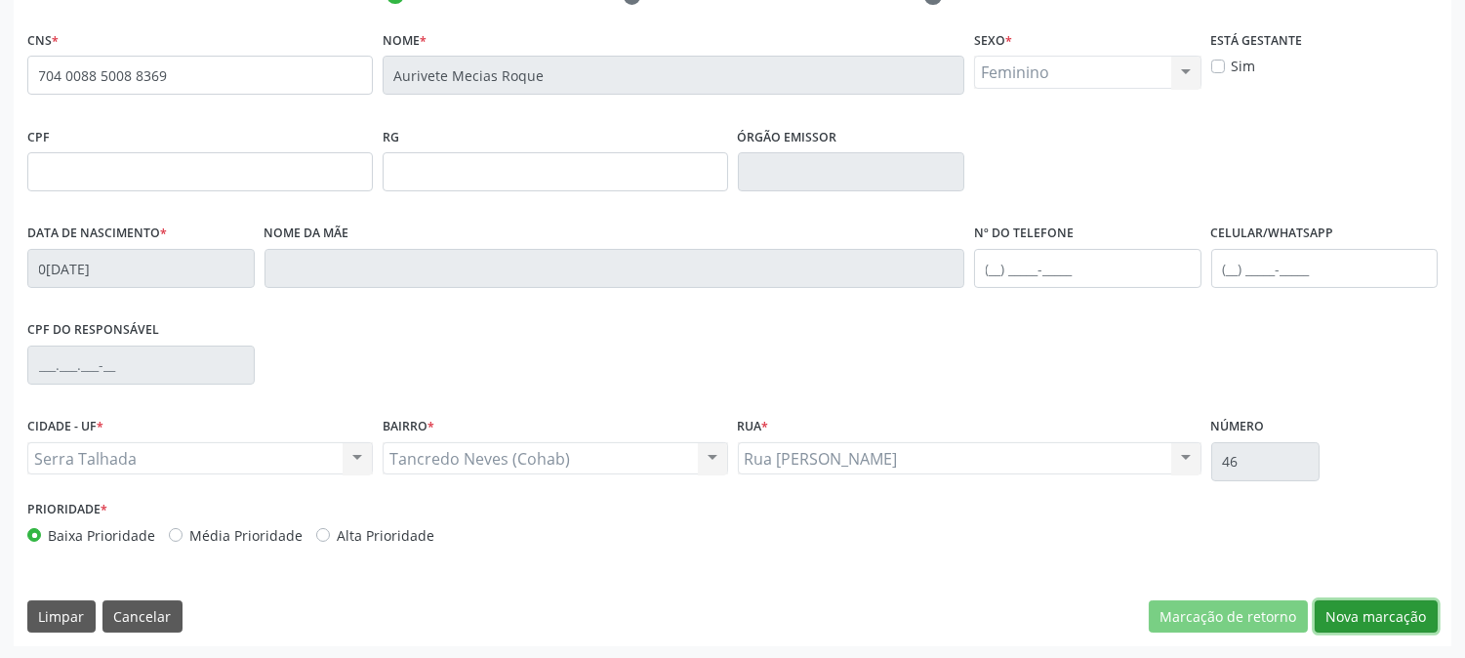
click at [1355, 622] on button "Nova marcação" at bounding box center [1376, 616] width 123 height 33
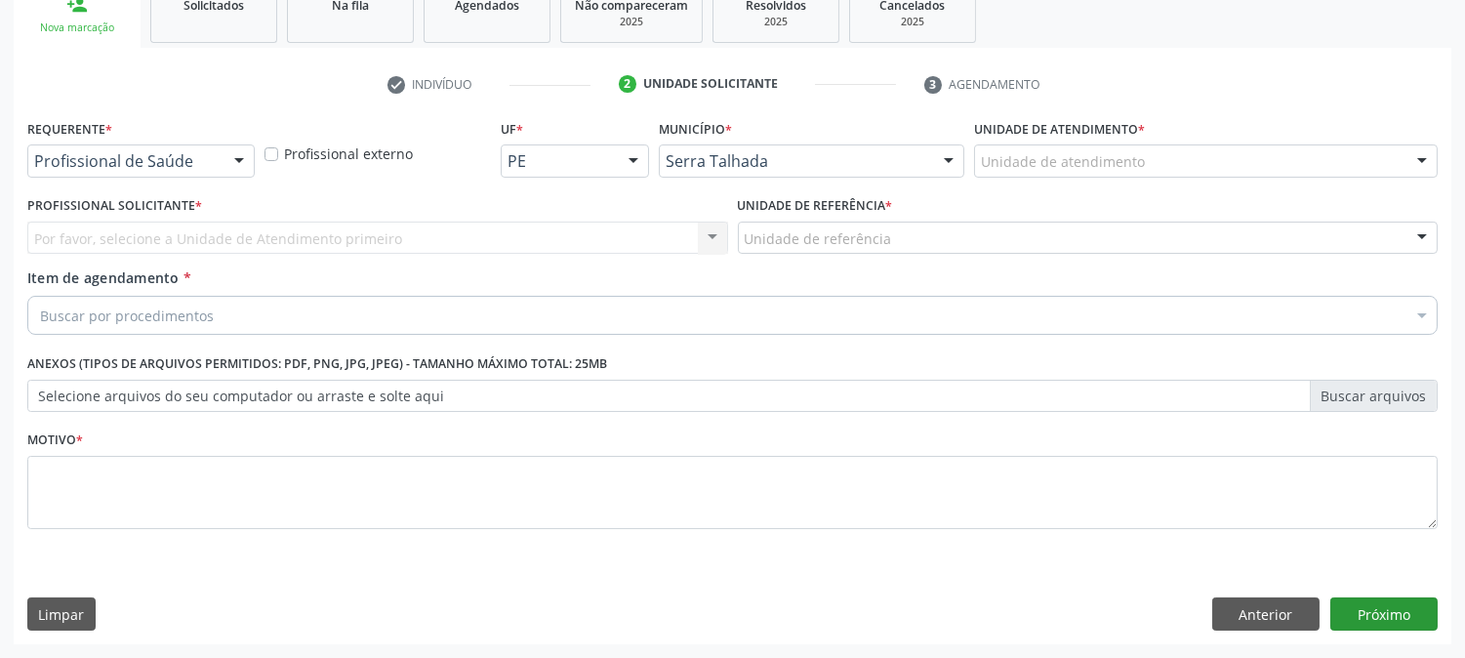
scroll to position [309, 0]
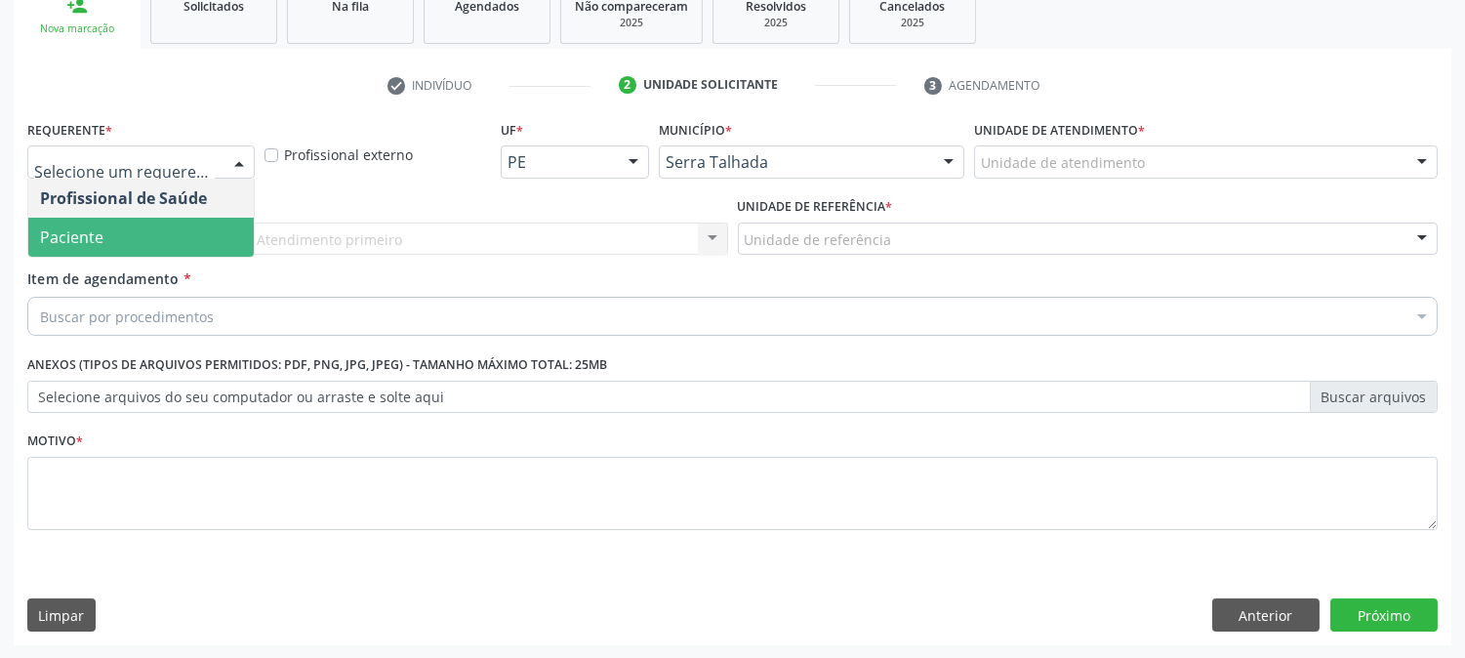
click at [173, 228] on span "Paciente" at bounding box center [141, 237] width 226 height 39
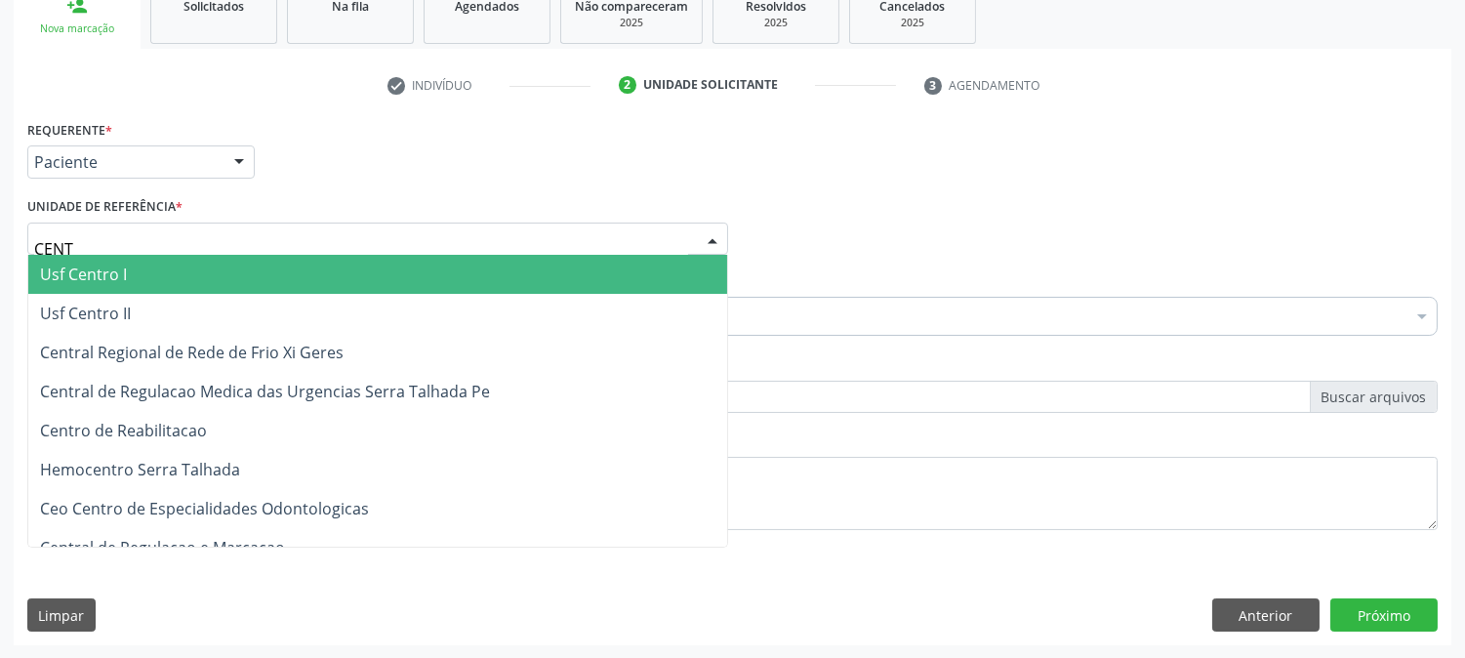
type input "CENTR"
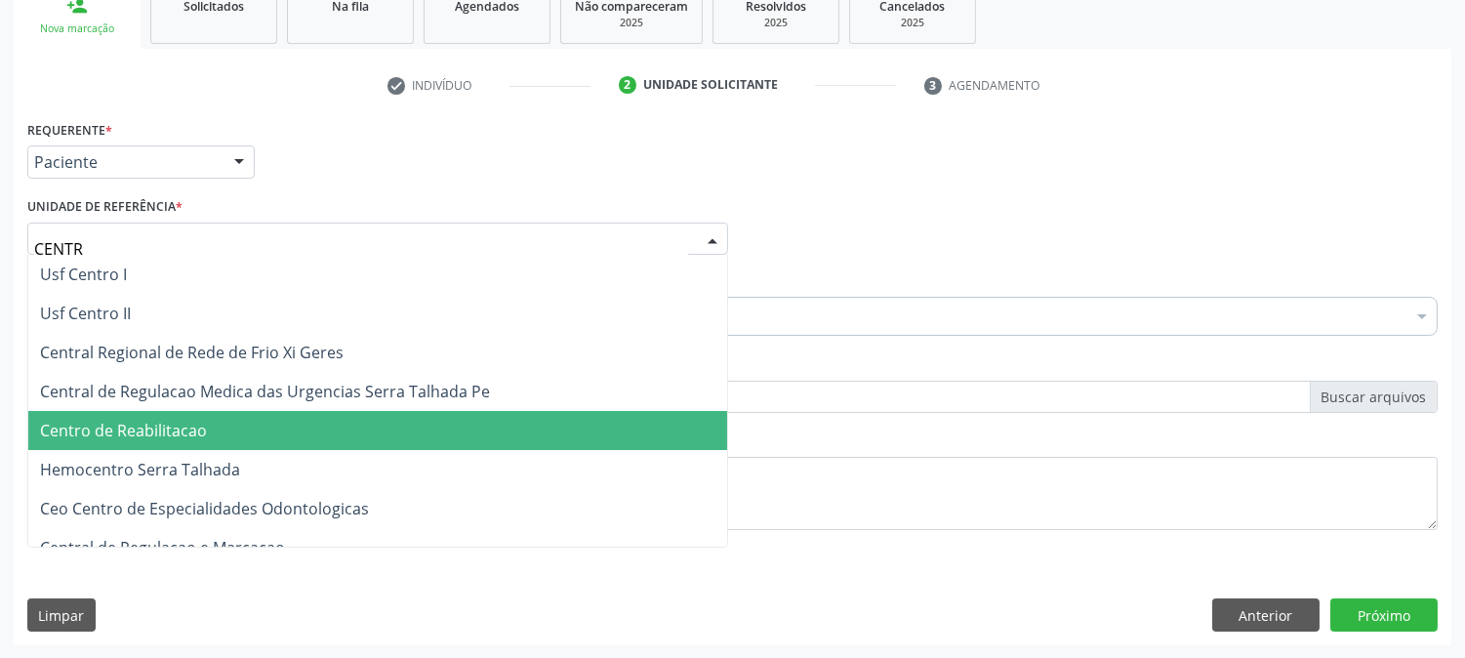
click at [171, 416] on span "Centro de Reabilitacao" at bounding box center [377, 430] width 699 height 39
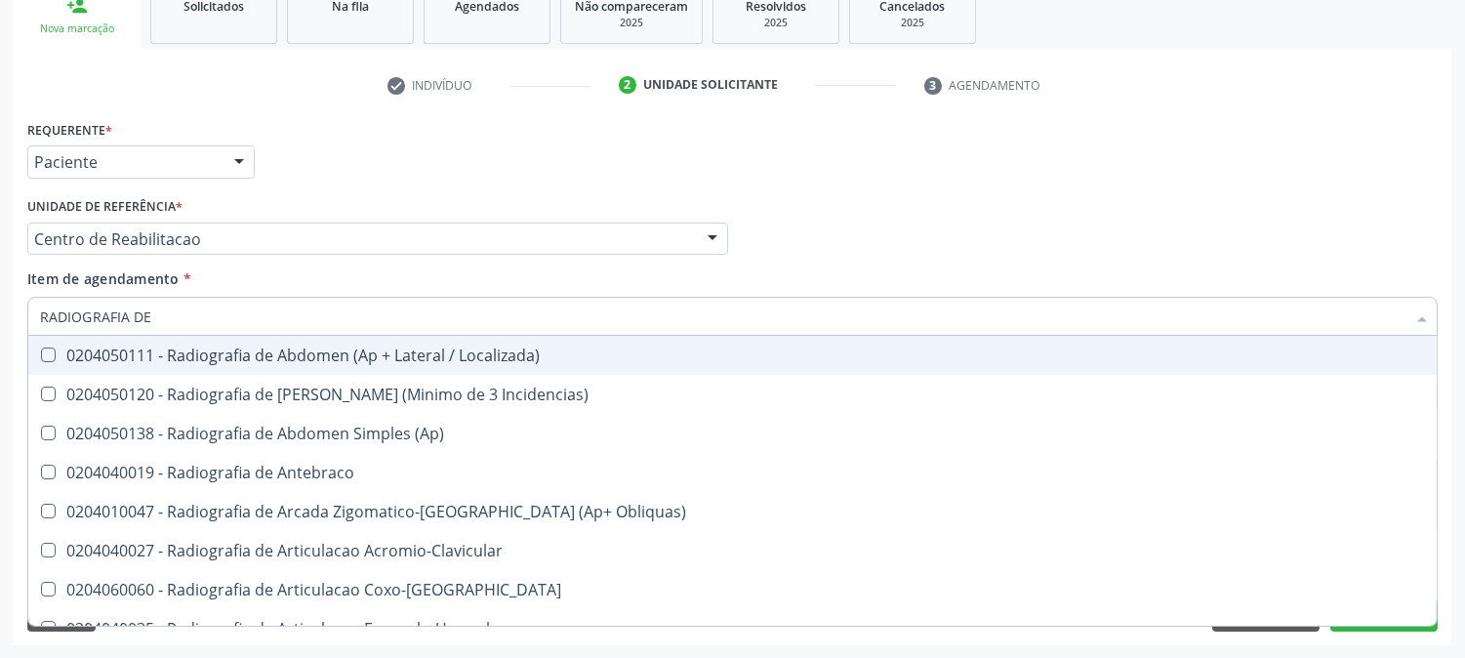
type input "RADIOGRAFIA DE J"
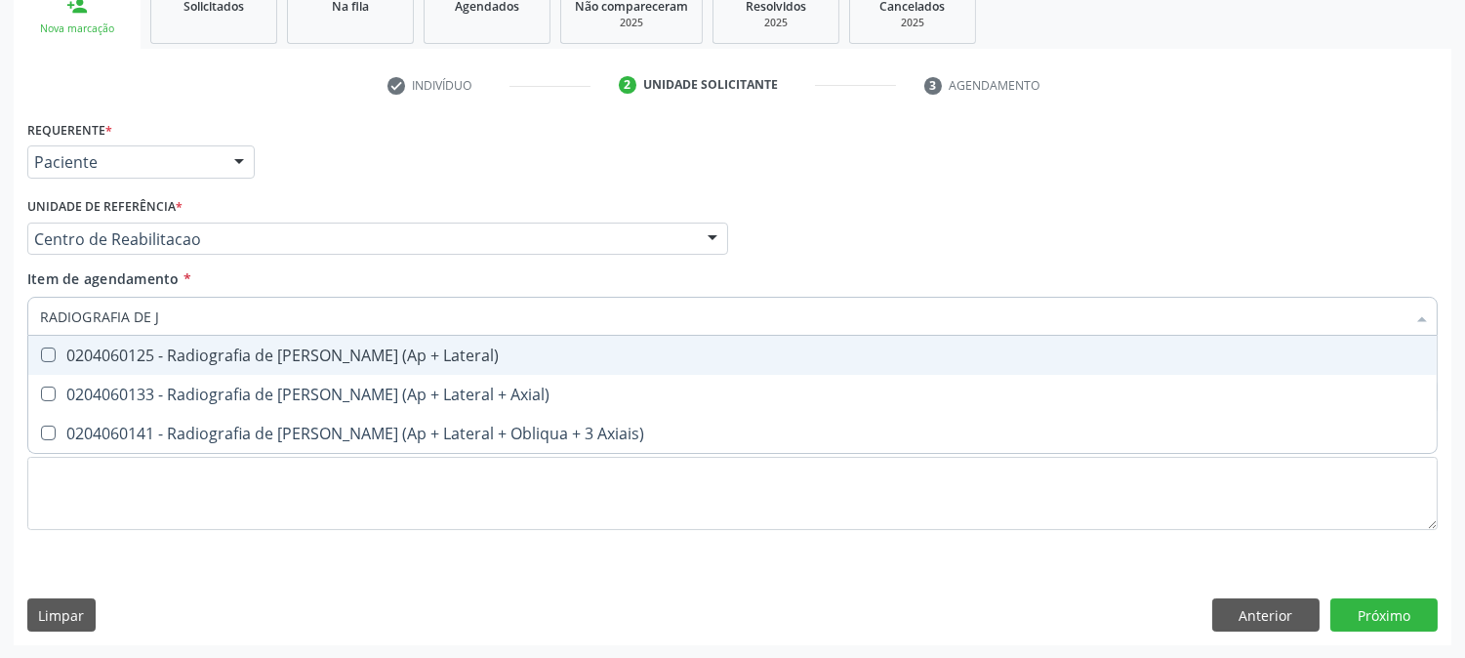
drag, startPoint x: 163, startPoint y: 361, endPoint x: 177, endPoint y: 358, distance: 14.0
click at [168, 361] on div "0204060125 - Radiografia de [PERSON_NAME] (Ap + Lateral)" at bounding box center [732, 356] width 1385 height 16
checkbox Lateral\) "true"
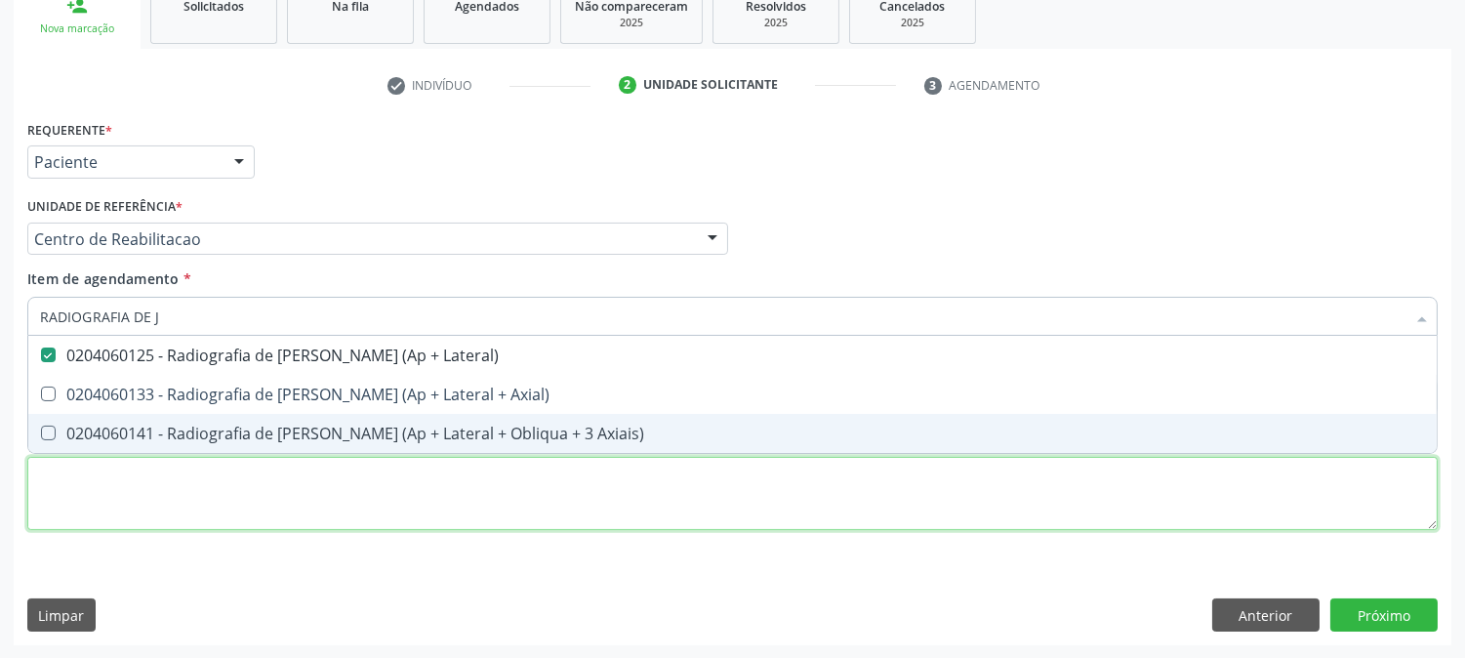
click at [161, 523] on div "Requerente * Paciente Profissional de Saúde Paciente Nenhum resultado encontrad…" at bounding box center [732, 336] width 1411 height 442
checkbox Axial\) "true"
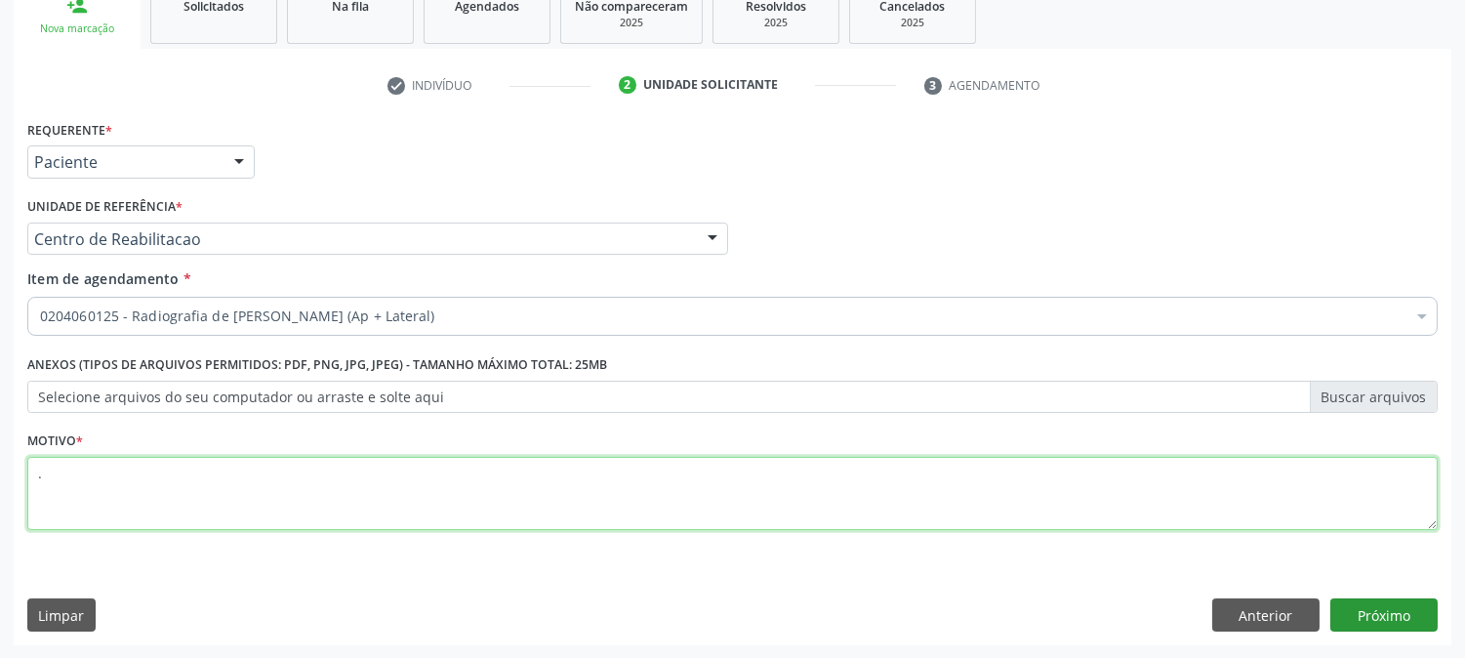
type textarea "."
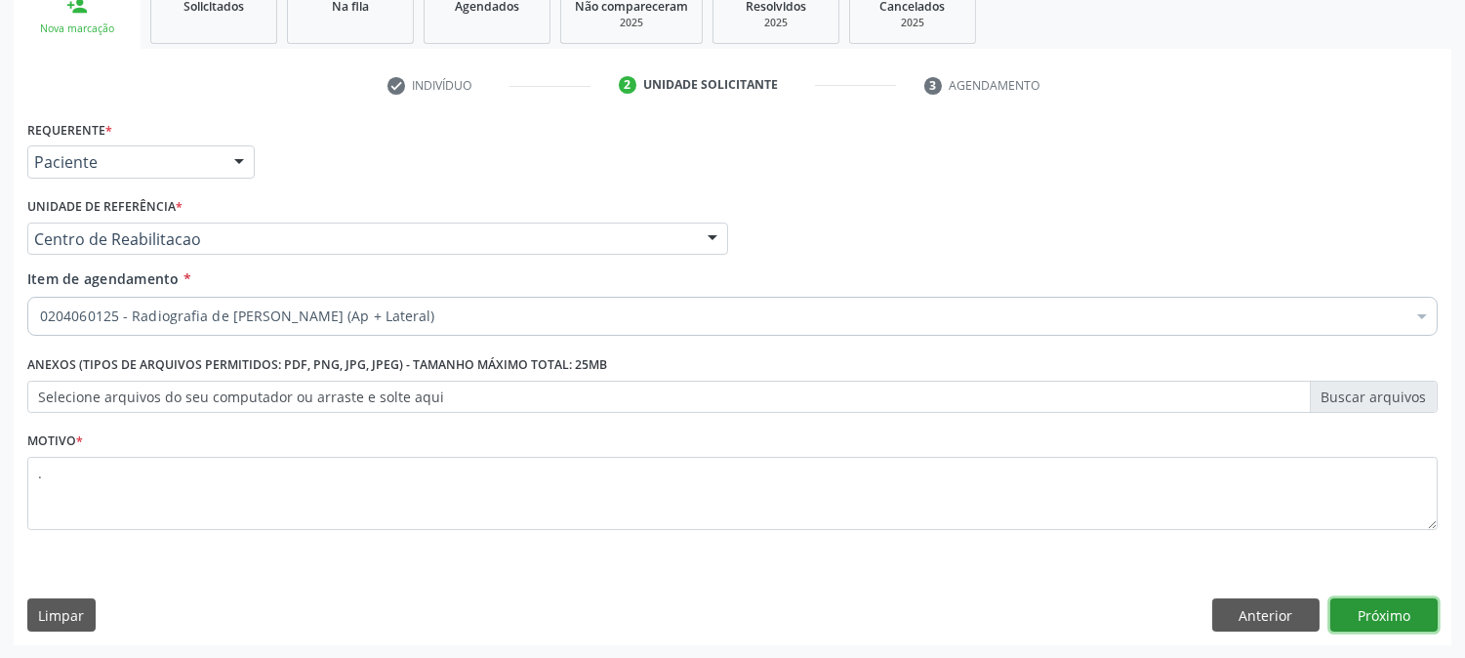
click at [1361, 608] on button "Próximo" at bounding box center [1384, 614] width 107 height 33
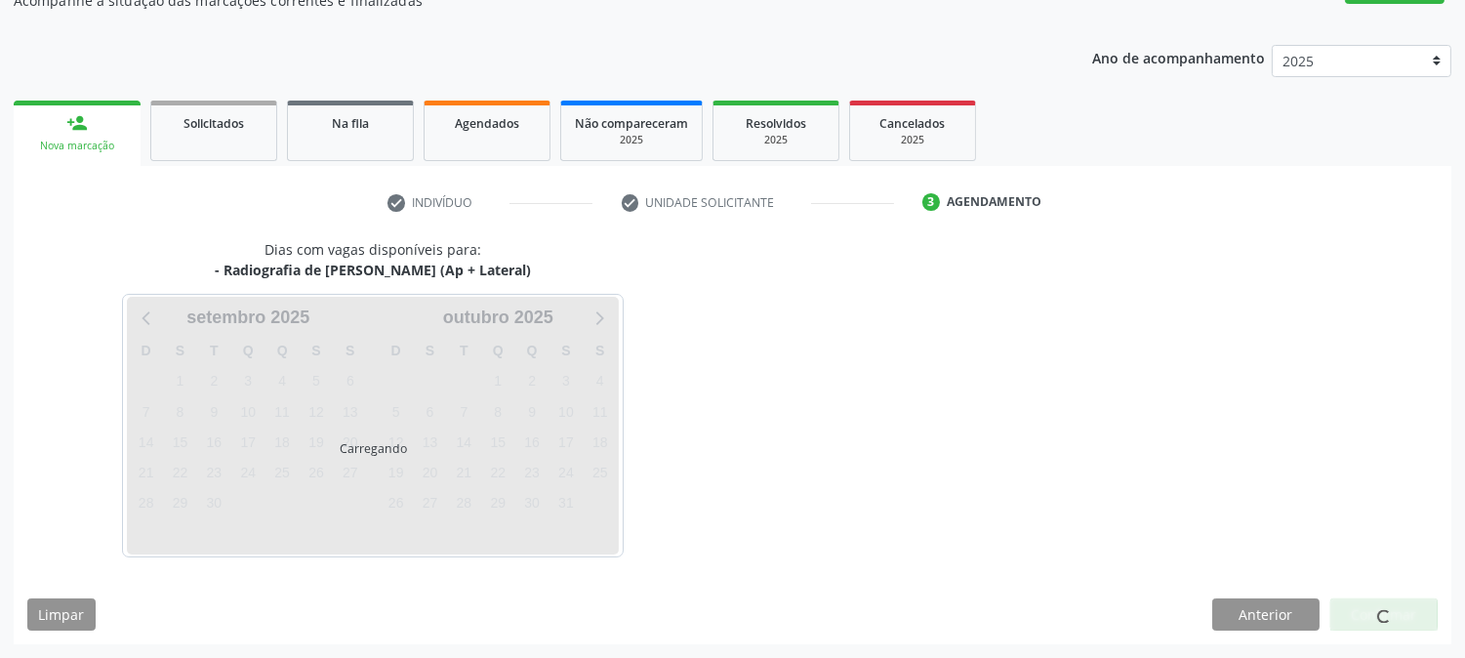
scroll to position [190, 0]
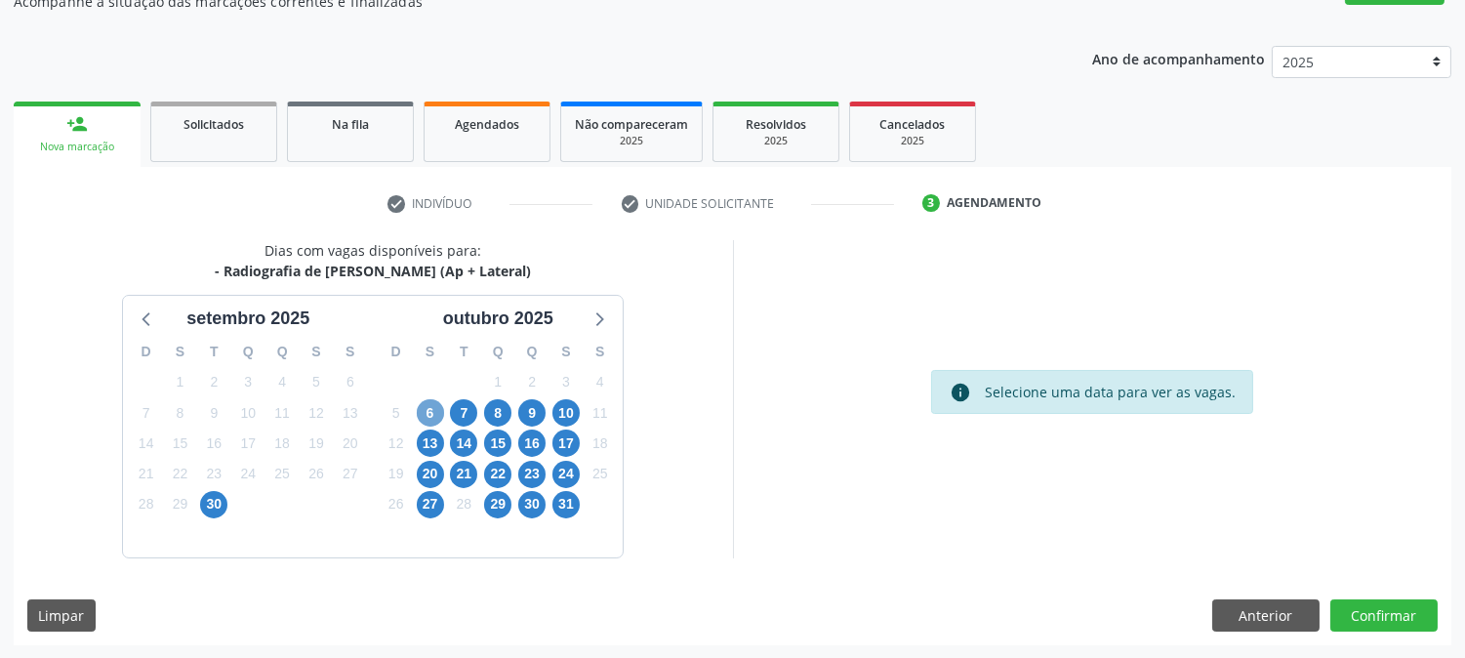
click at [425, 405] on span "6" at bounding box center [430, 412] width 27 height 27
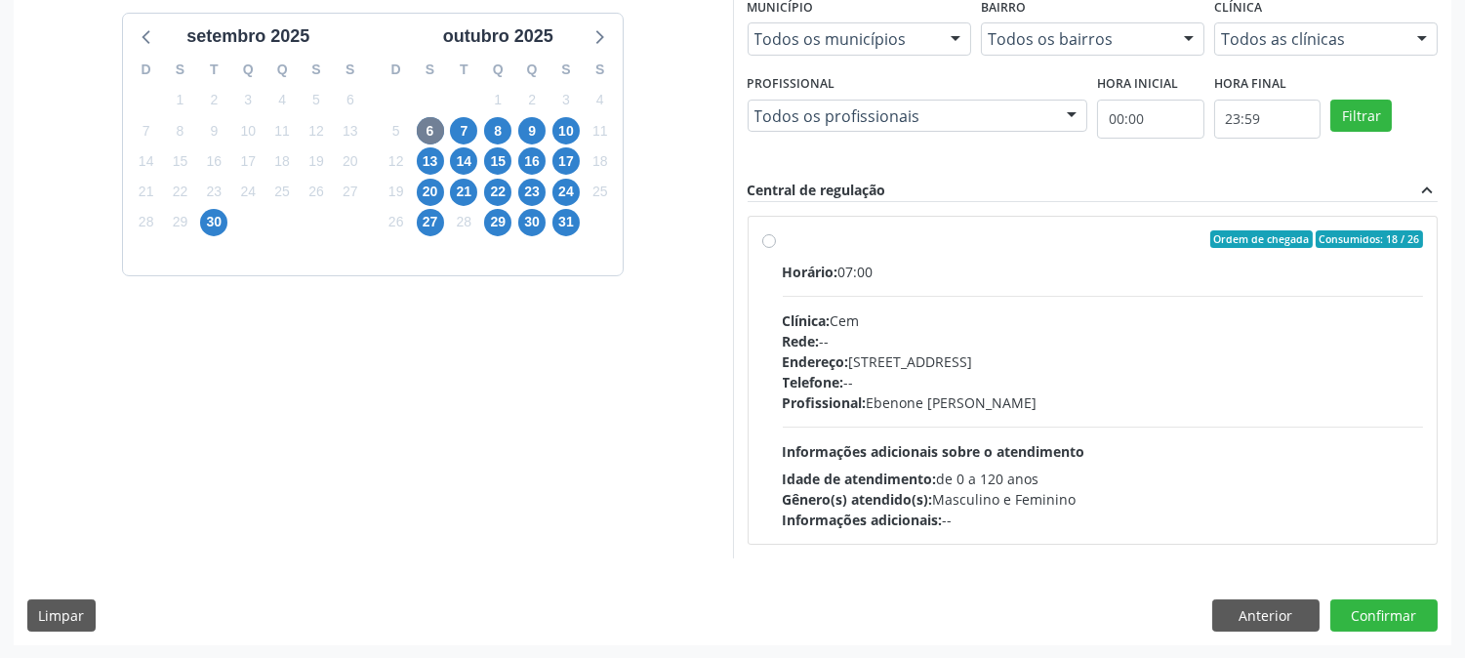
click at [968, 388] on div "Telefone: --" at bounding box center [1103, 382] width 641 height 21
click at [776, 248] on input "Ordem de chegada Consumidos: 18 / 26 Horário: 07:00 Clínica: Cem Rede: -- Ender…" at bounding box center [769, 239] width 14 height 18
radio input "true"
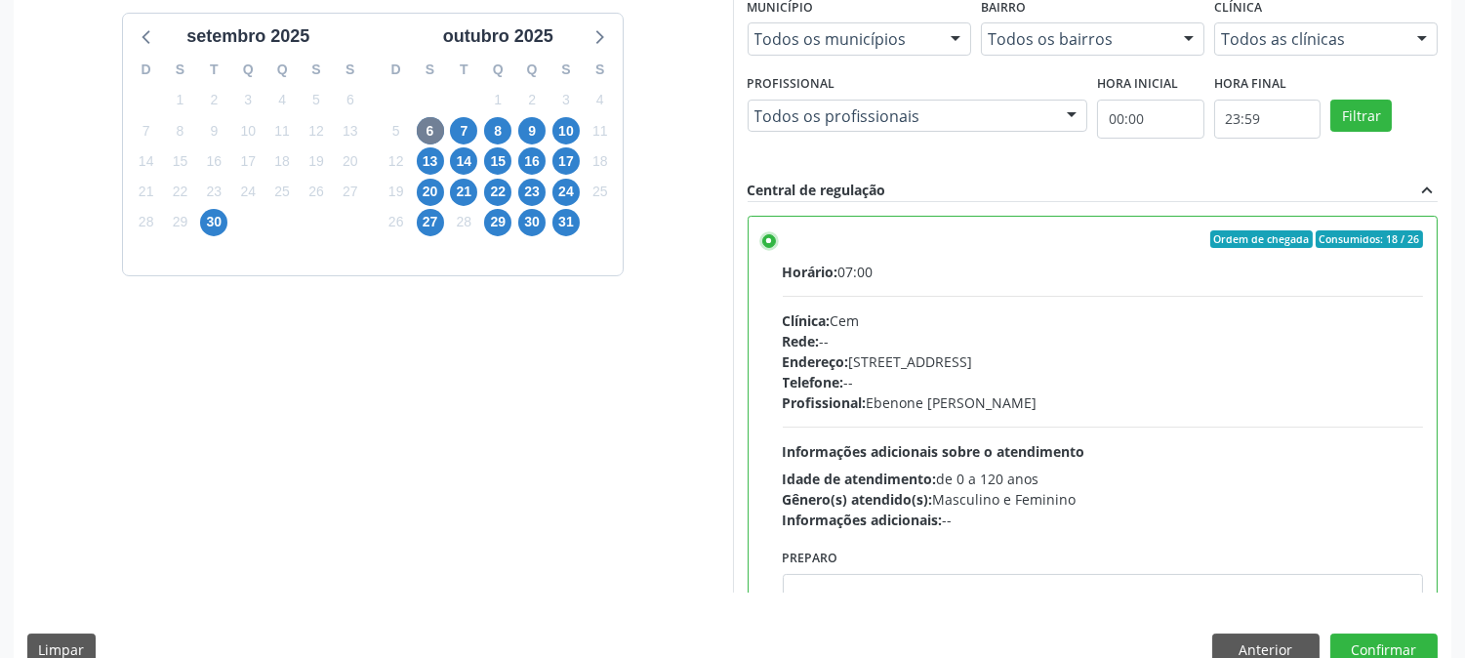
scroll to position [508, 0]
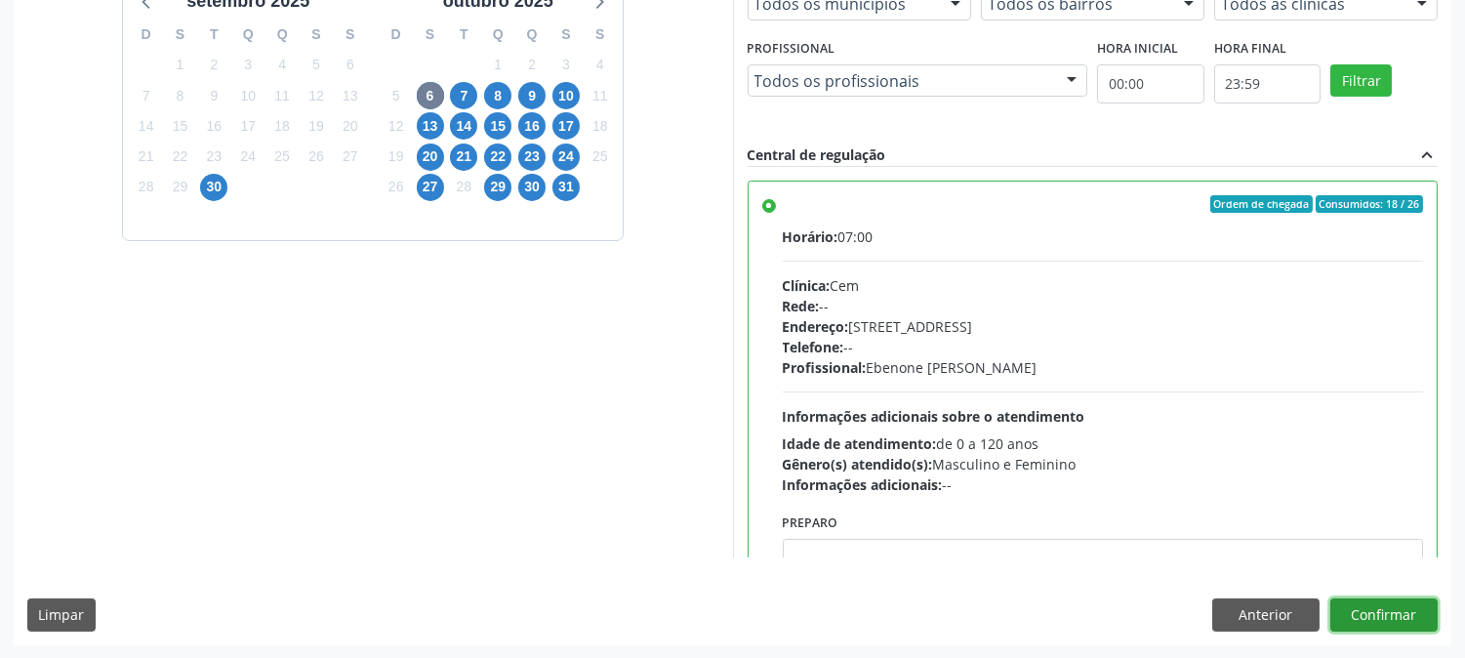
click at [1401, 608] on button "Confirmar" at bounding box center [1384, 614] width 107 height 33
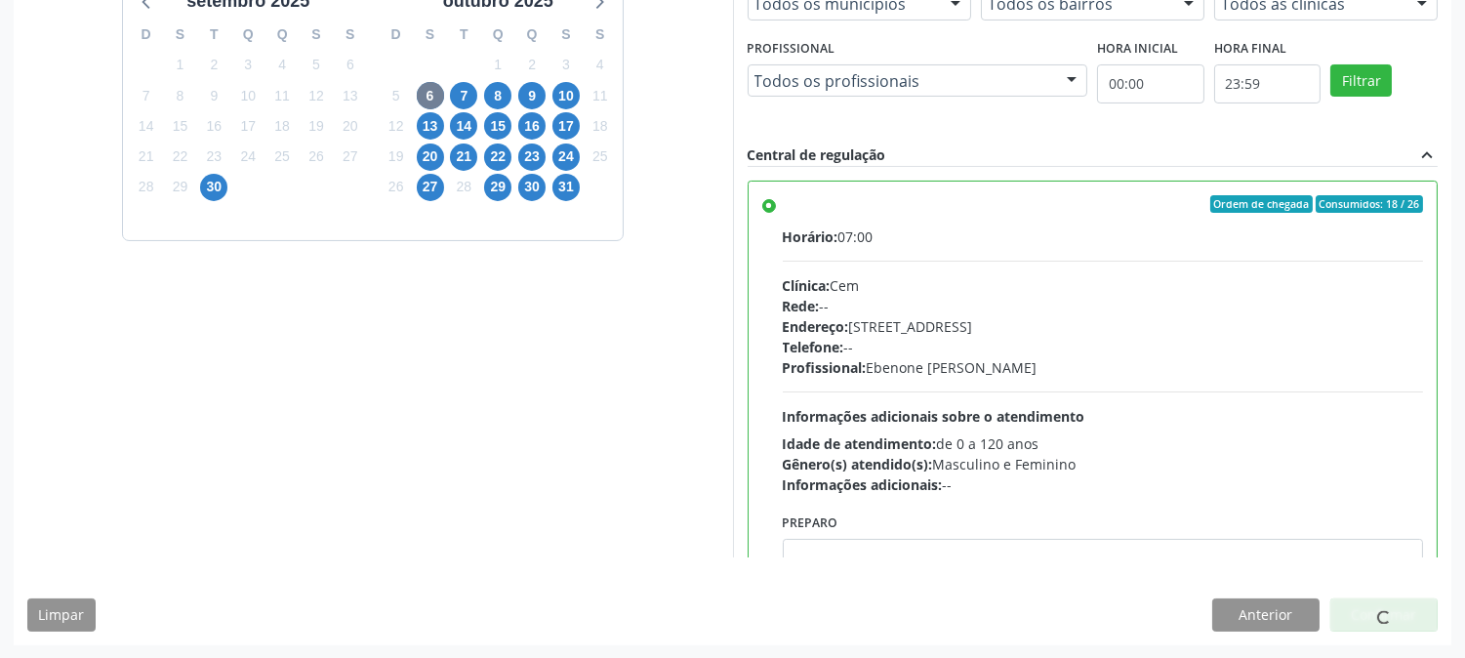
scroll to position [0, 0]
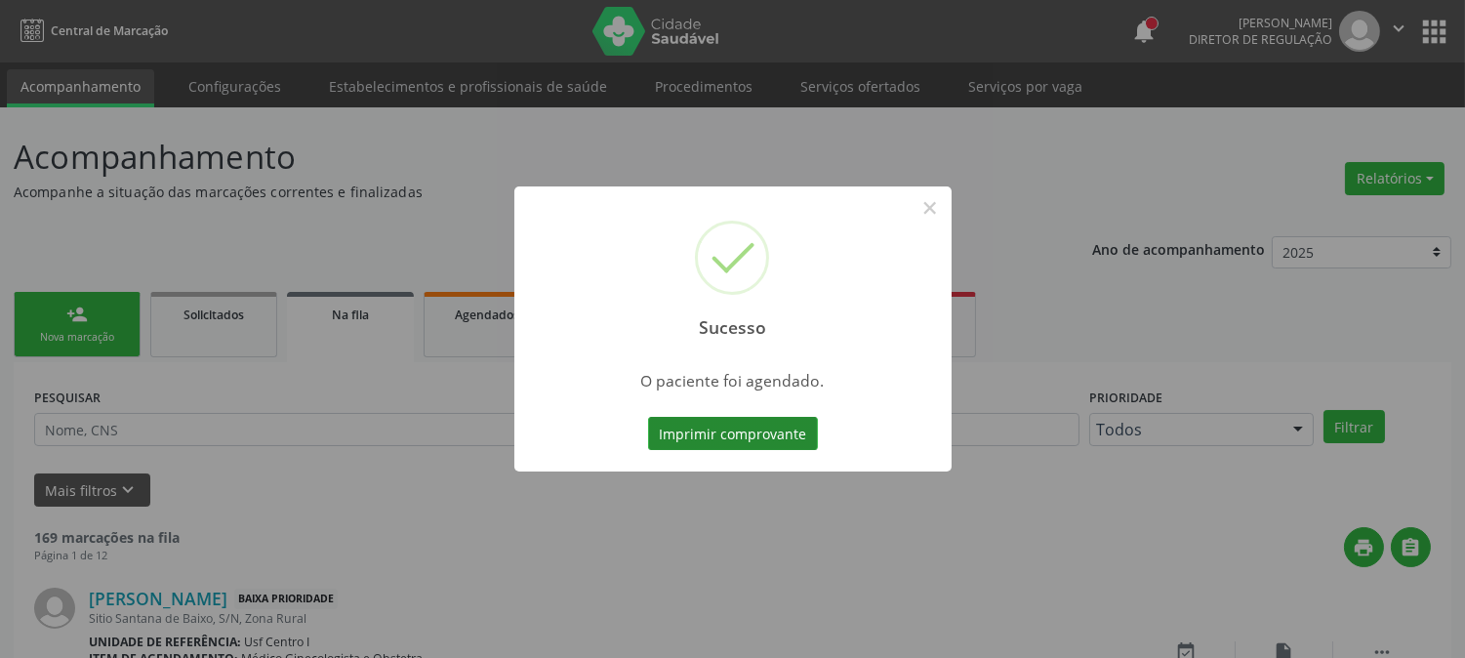
click at [794, 435] on button "Imprimir comprovante" at bounding box center [733, 433] width 170 height 33
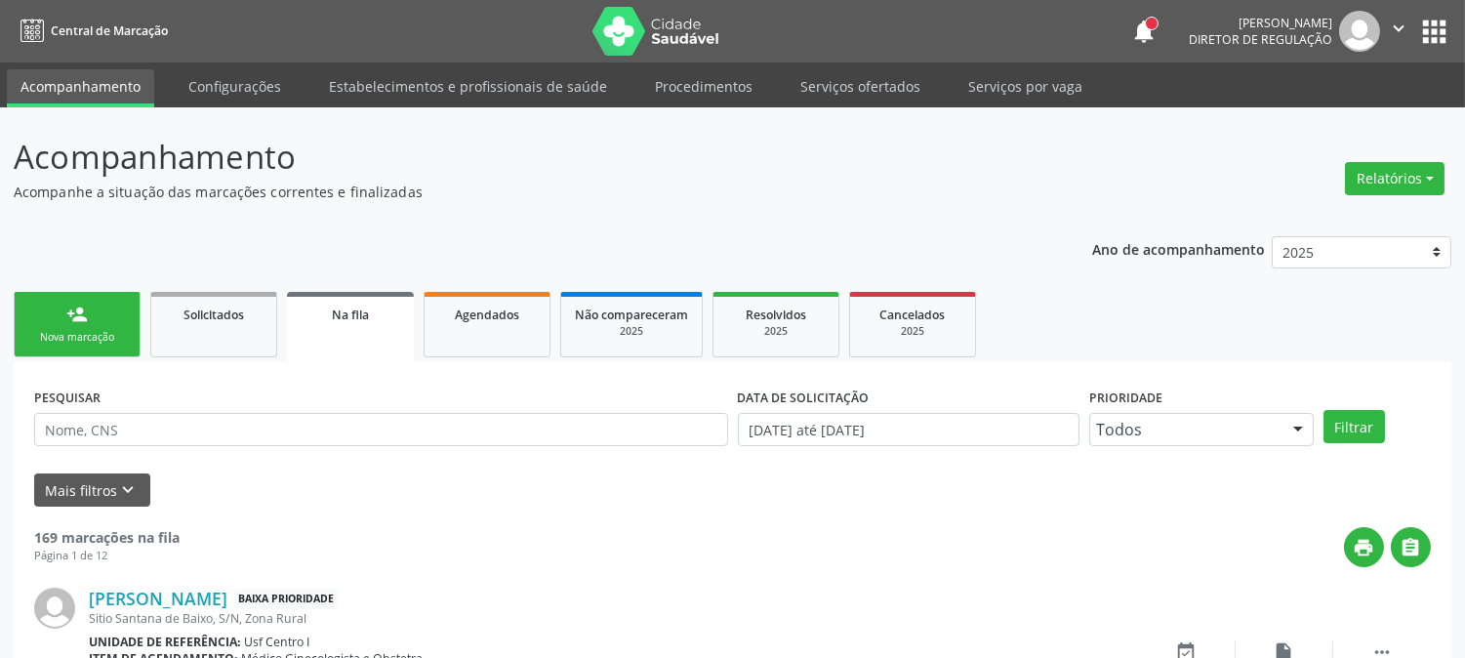
click at [68, 351] on link "person_add Nova marcação" at bounding box center [77, 324] width 127 height 65
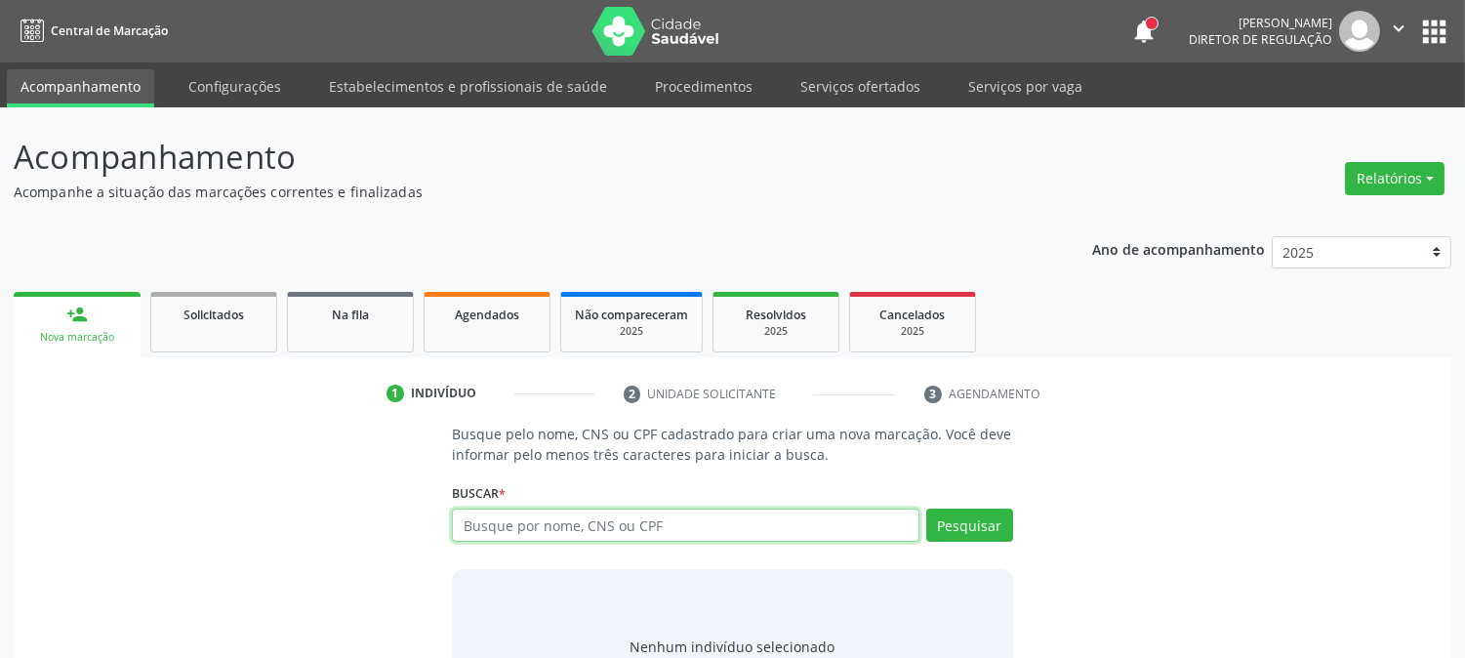
click at [662, 519] on input "text" at bounding box center [685, 525] width 467 height 33
paste input "704 0088 5008 8369"
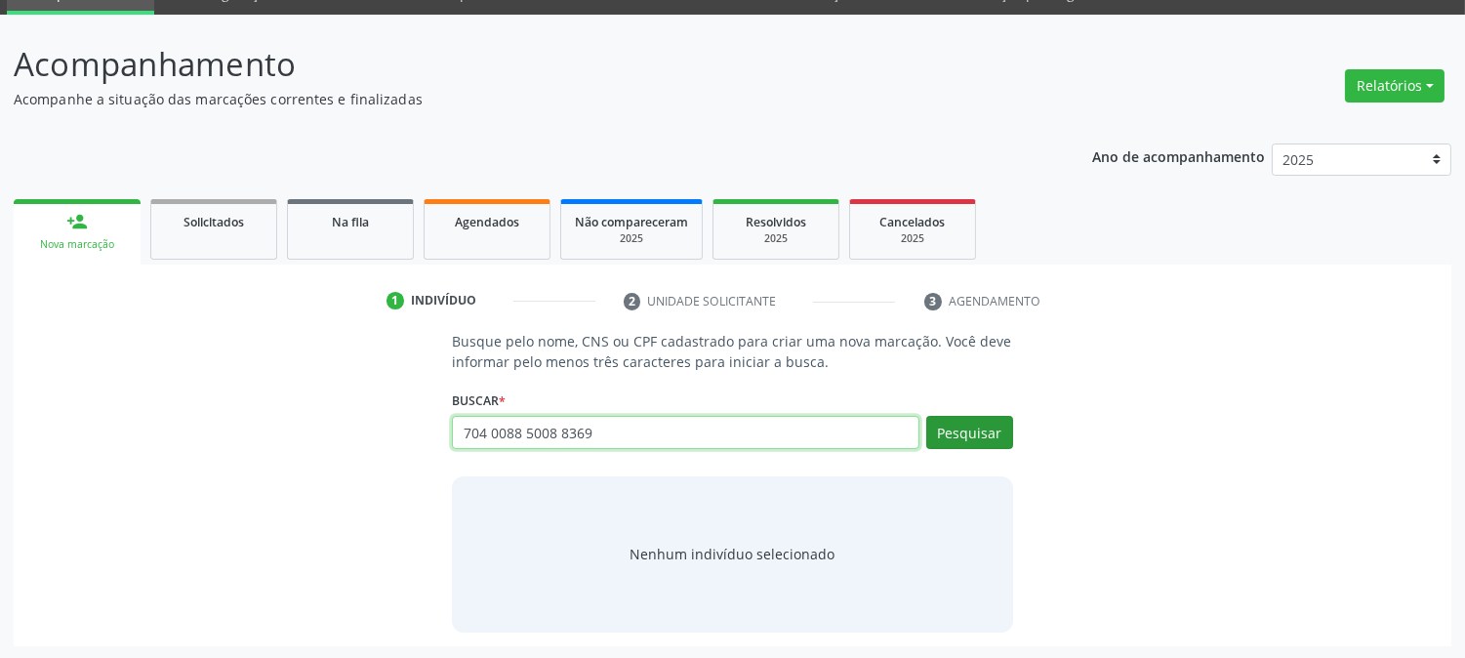
type input "704 0088 5008 8369"
click at [950, 432] on button "Pesquisar" at bounding box center [970, 432] width 87 height 33
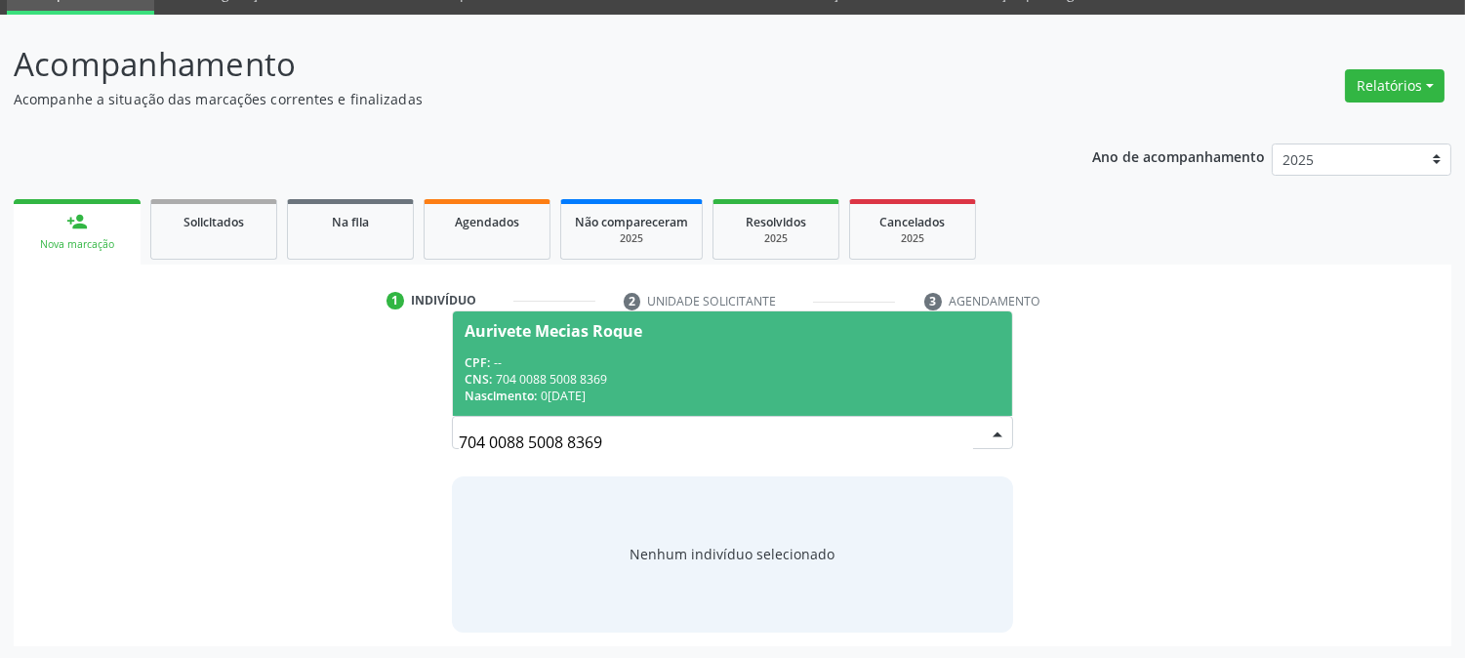
click at [810, 388] on div "Nascimento: 0[DATE]" at bounding box center [732, 396] width 535 height 17
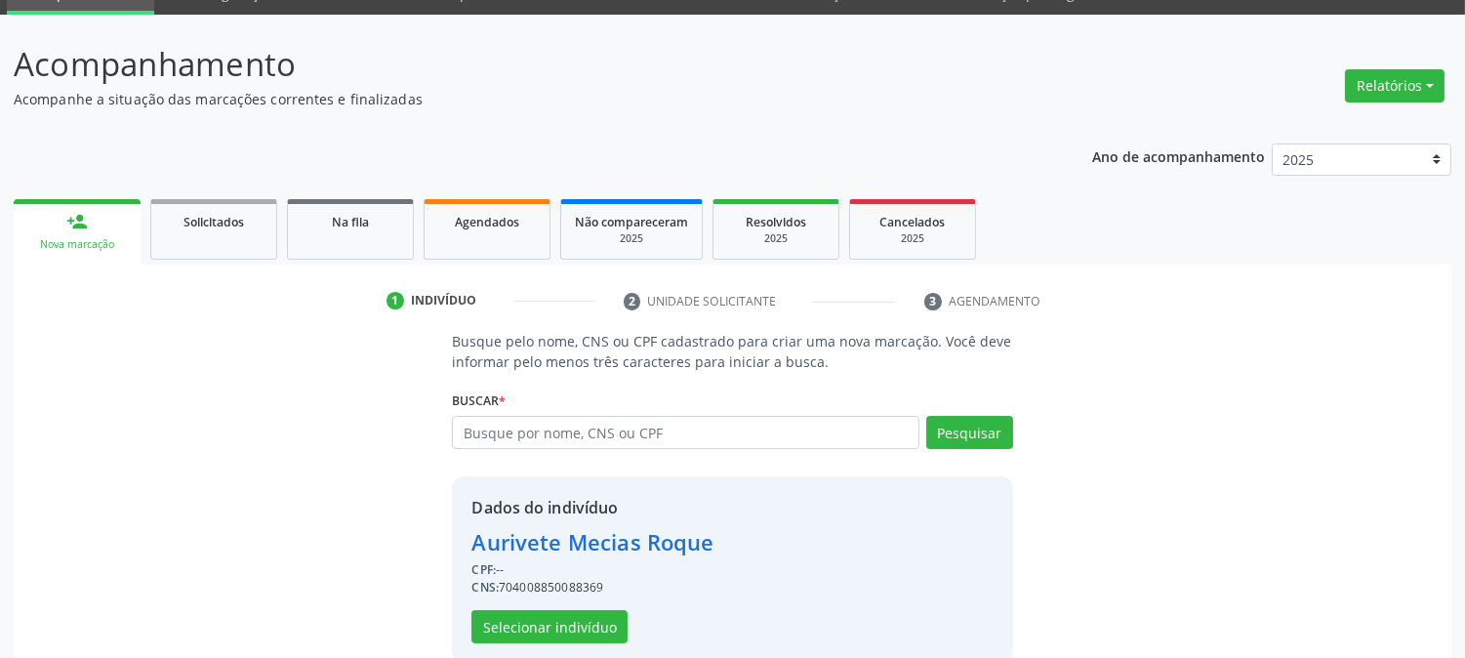
scroll to position [123, 0]
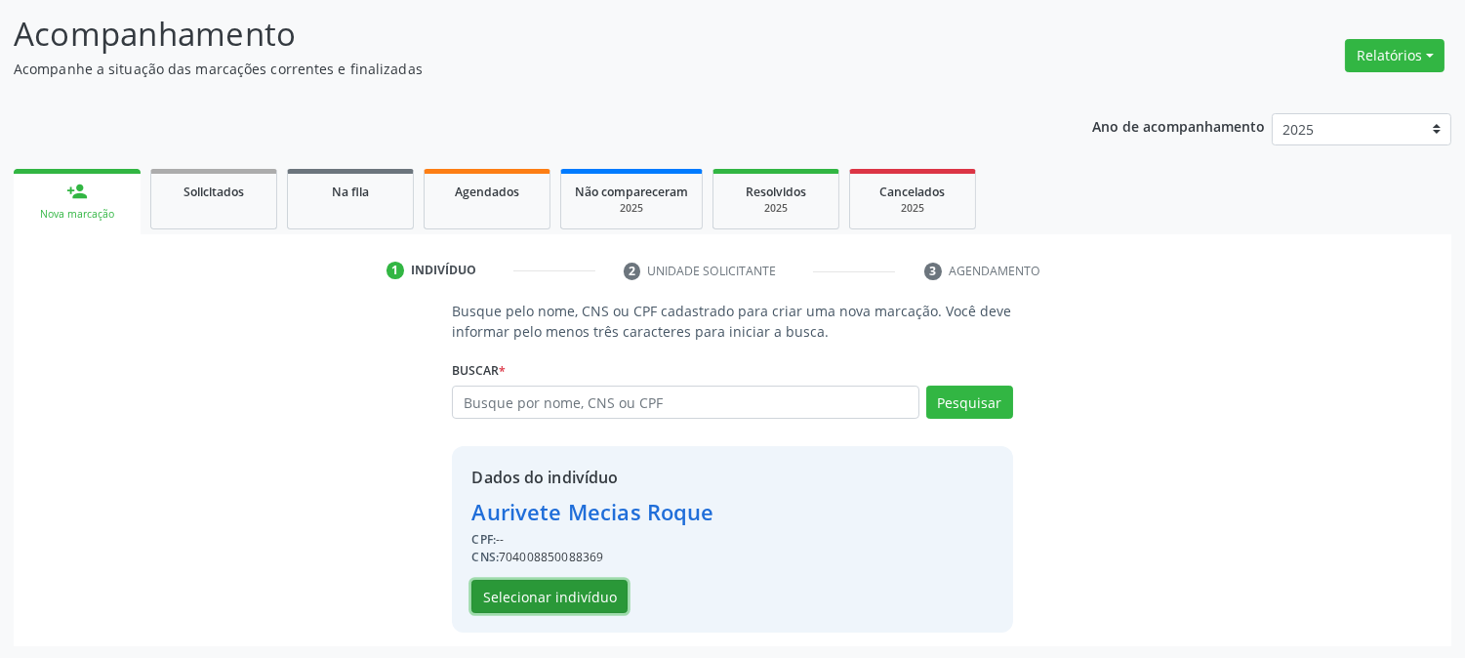
click at [597, 581] on button "Selecionar indivíduo" at bounding box center [550, 596] width 156 height 33
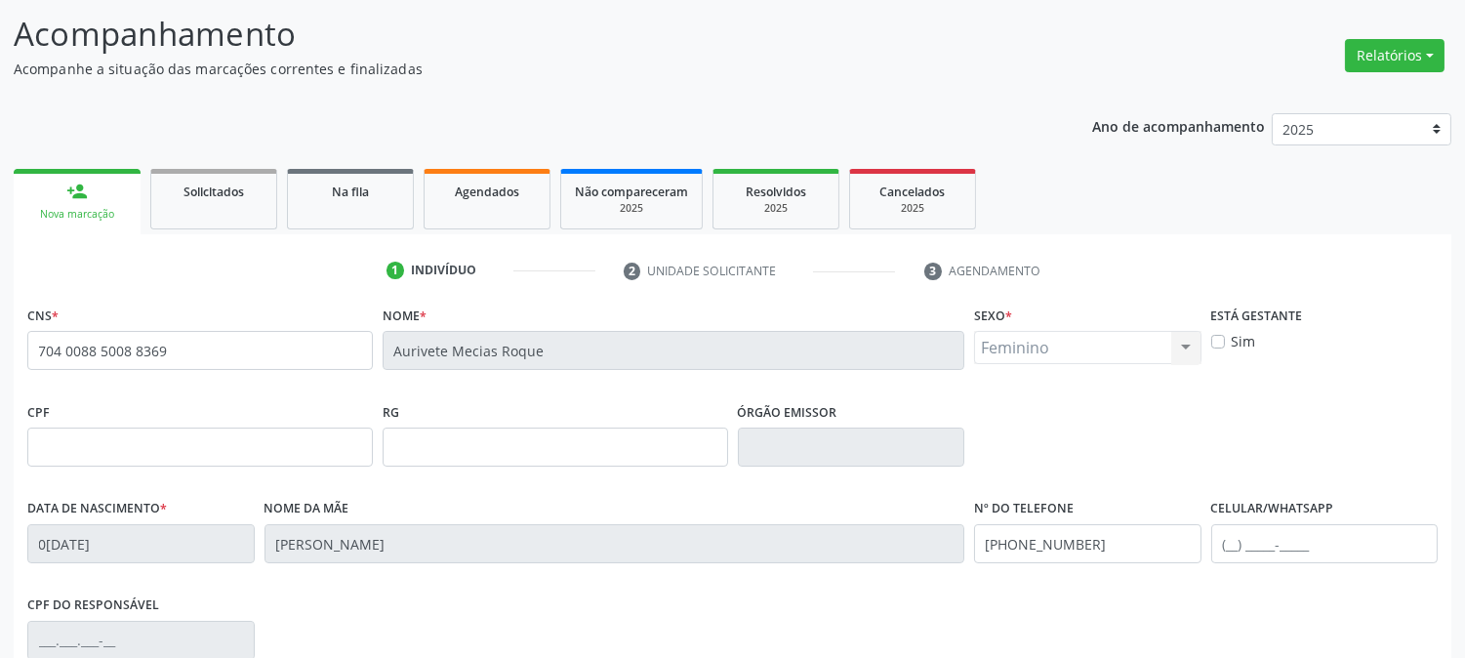
scroll to position [398, 0]
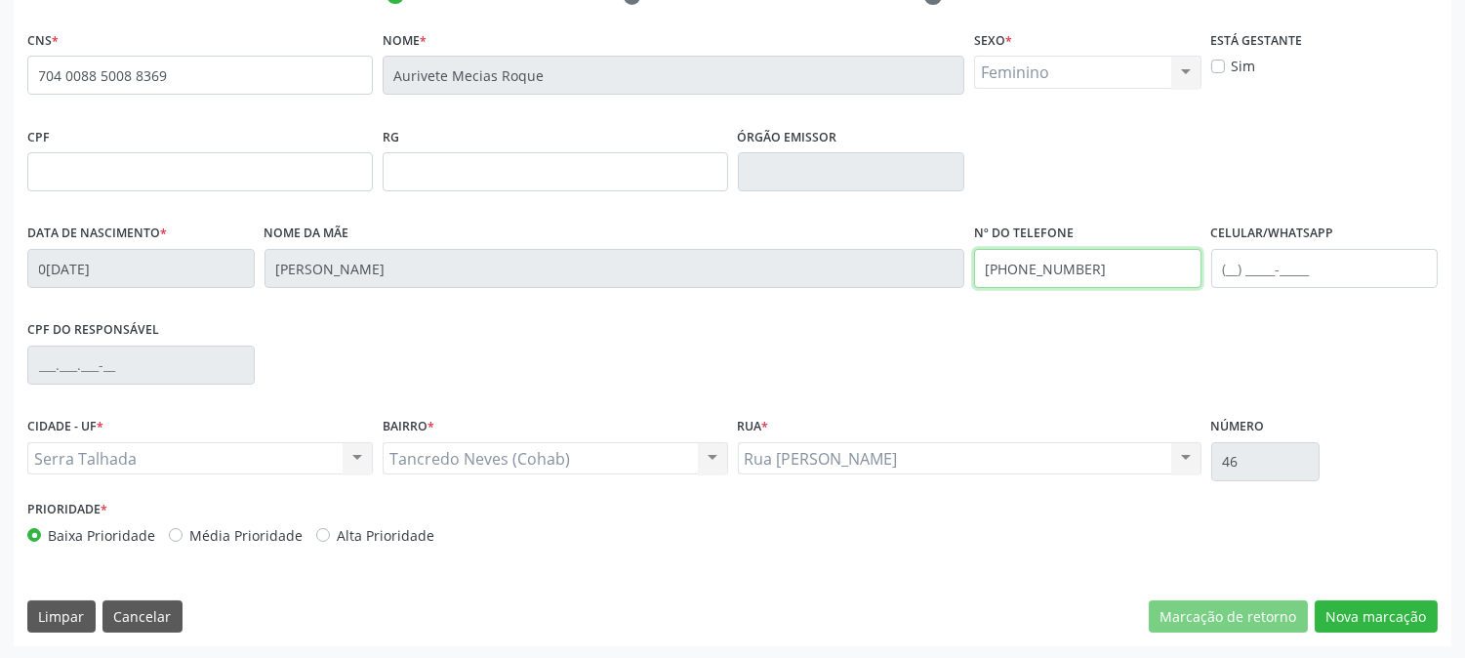
drag, startPoint x: 1095, startPoint y: 279, endPoint x: 846, endPoint y: 324, distance: 253.0
click at [846, 318] on div "CNS * 704 0088 5008 8369 [GEOGRAPHIC_DATA] * Aurivete Mecias Roque Sexo * Femin…" at bounding box center [732, 291] width 1411 height 533
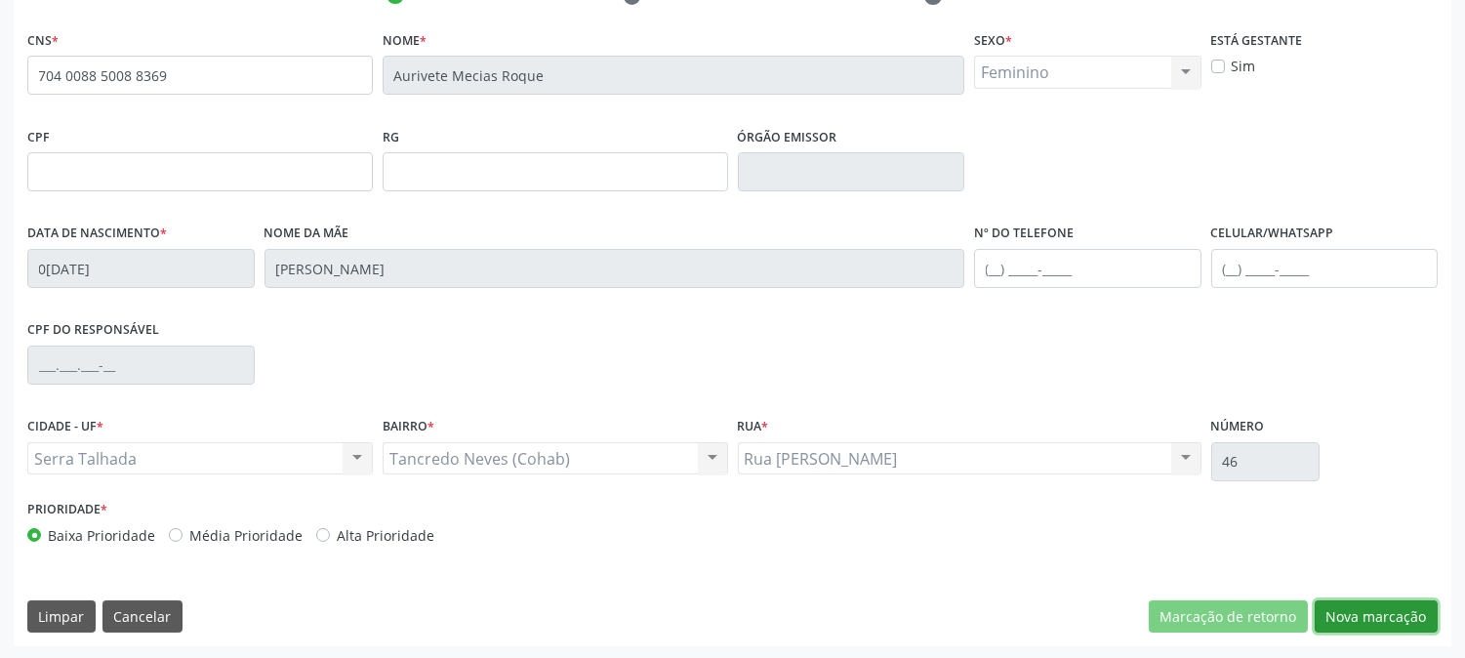
click at [1372, 618] on button "Nova marcação" at bounding box center [1376, 616] width 123 height 33
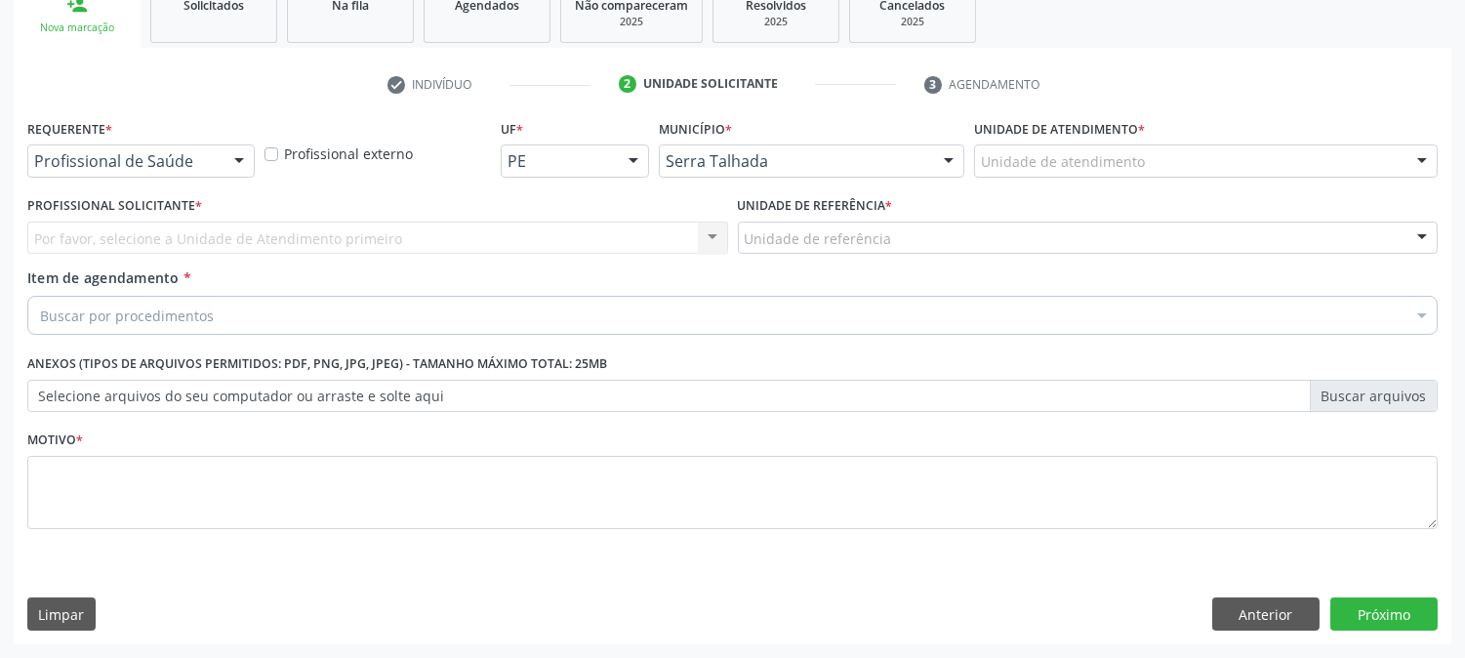
scroll to position [309, 0]
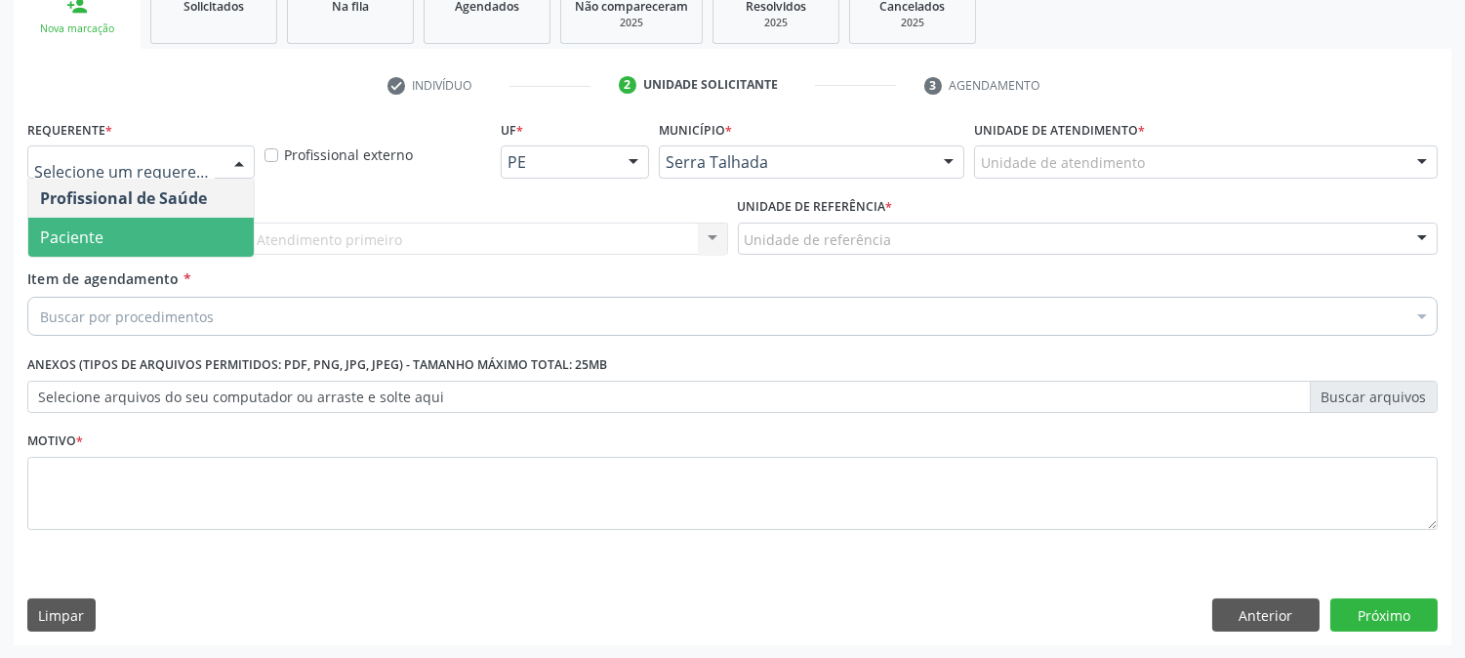
click at [103, 237] on span "Paciente" at bounding box center [141, 237] width 226 height 39
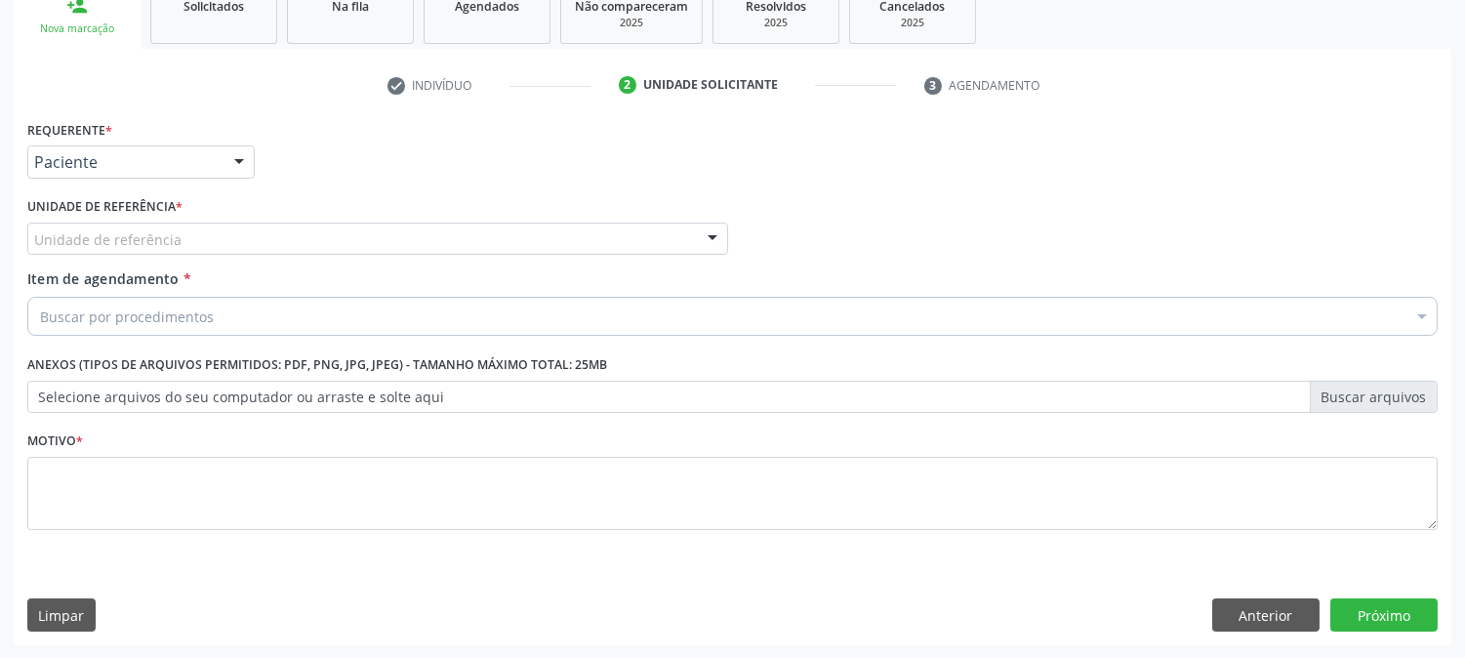
click at [149, 245] on div "Requerente * Paciente Profissional de Saúde Paciente Nenhum resultado encontrad…" at bounding box center [732, 336] width 1411 height 442
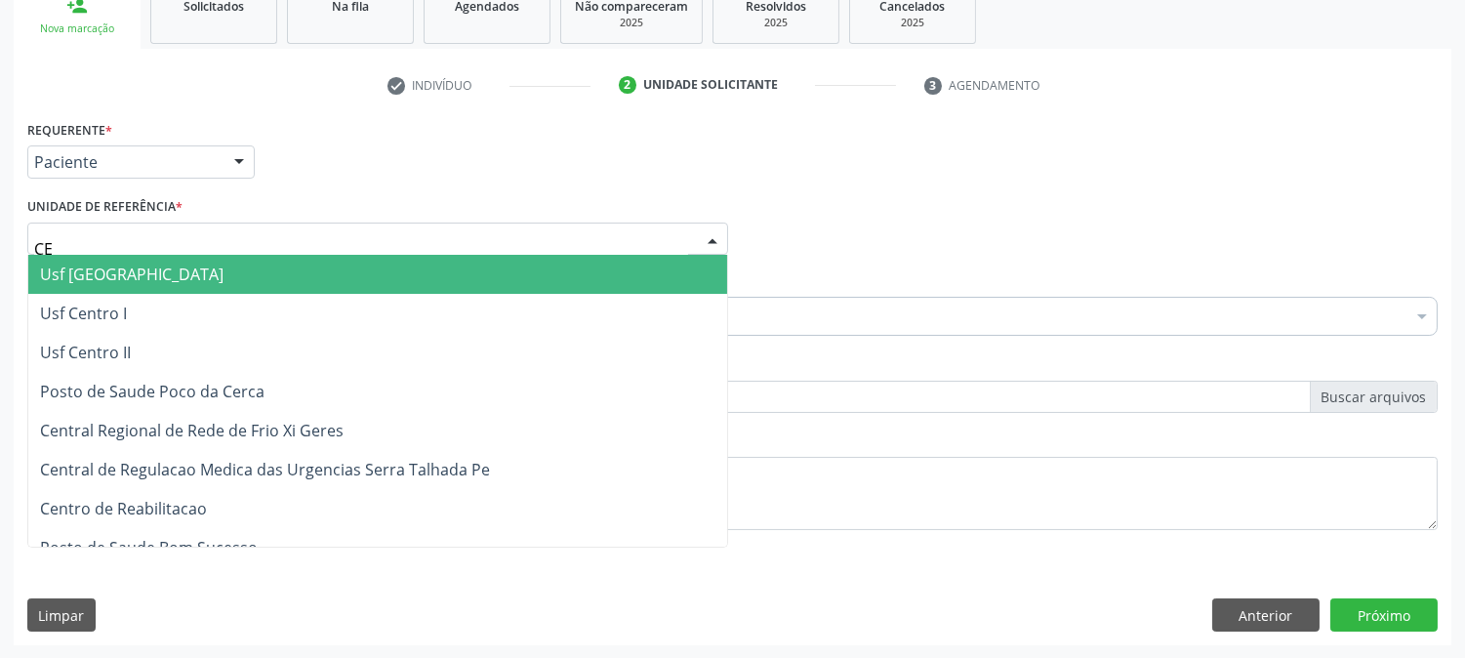
type input "CEN"
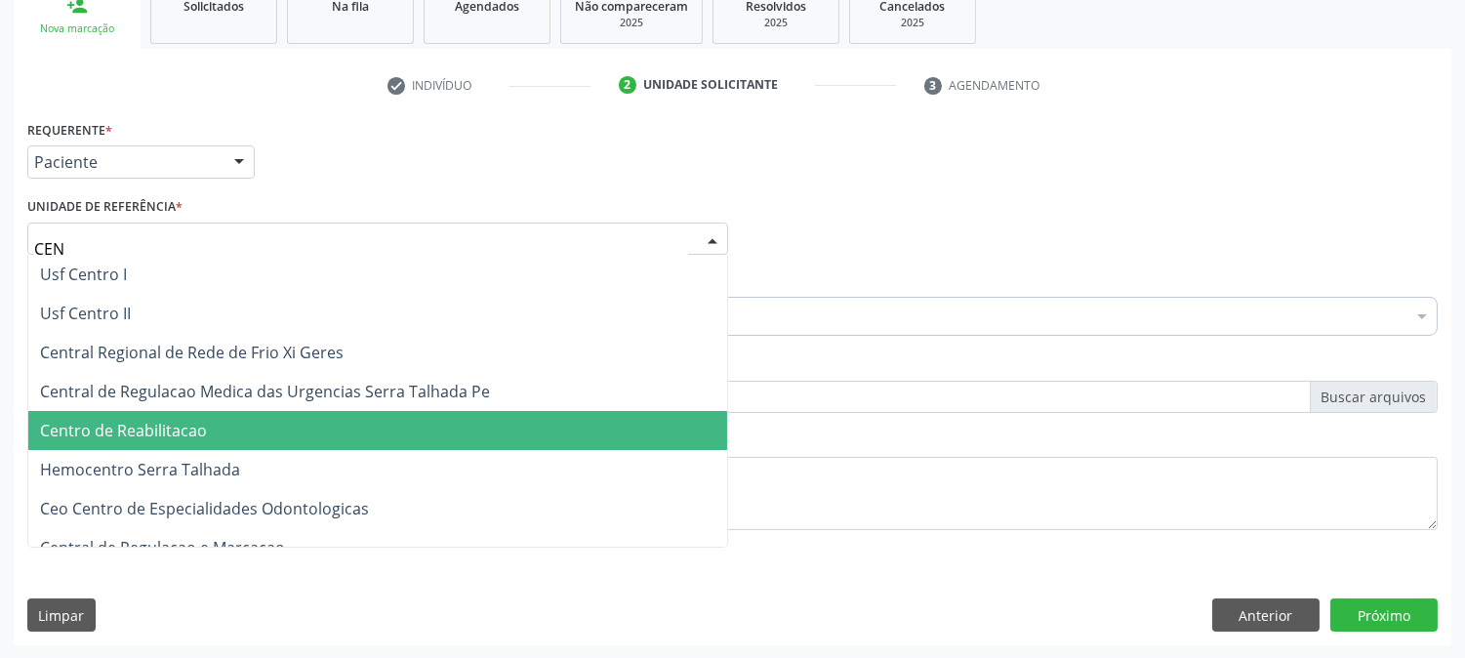
click at [156, 422] on span "Centro de Reabilitacao" at bounding box center [123, 430] width 167 height 21
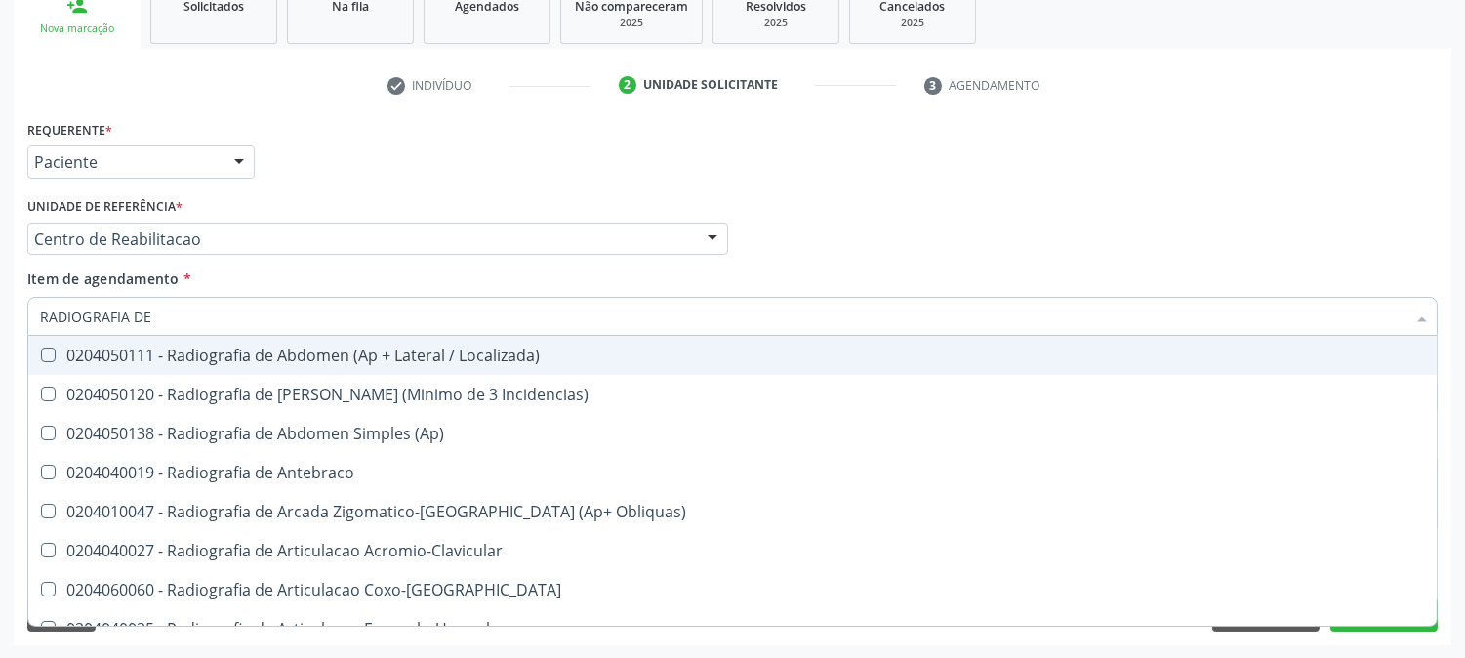
type input "RADIOGRAFIA DE J"
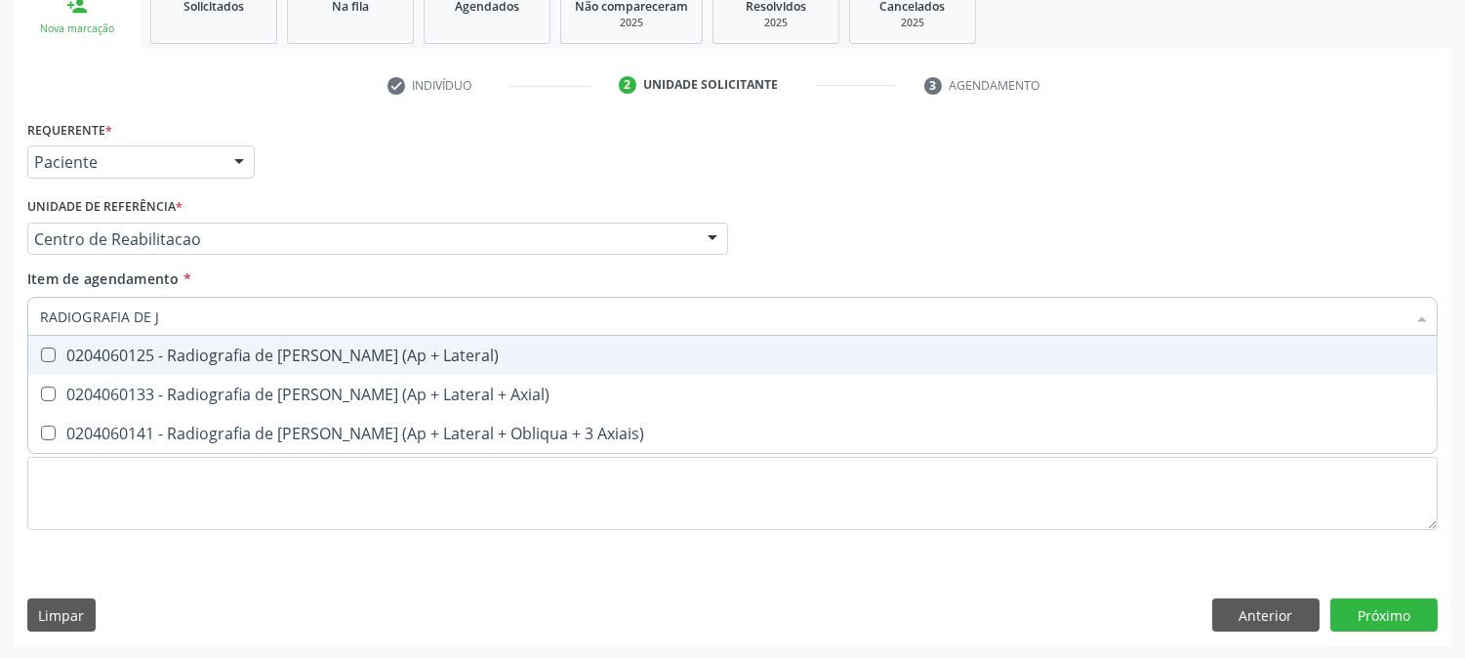
click at [163, 350] on div "0204060125 - Radiografia de [PERSON_NAME] (Ap + Lateral)" at bounding box center [732, 356] width 1385 height 16
checkbox Lateral\) "true"
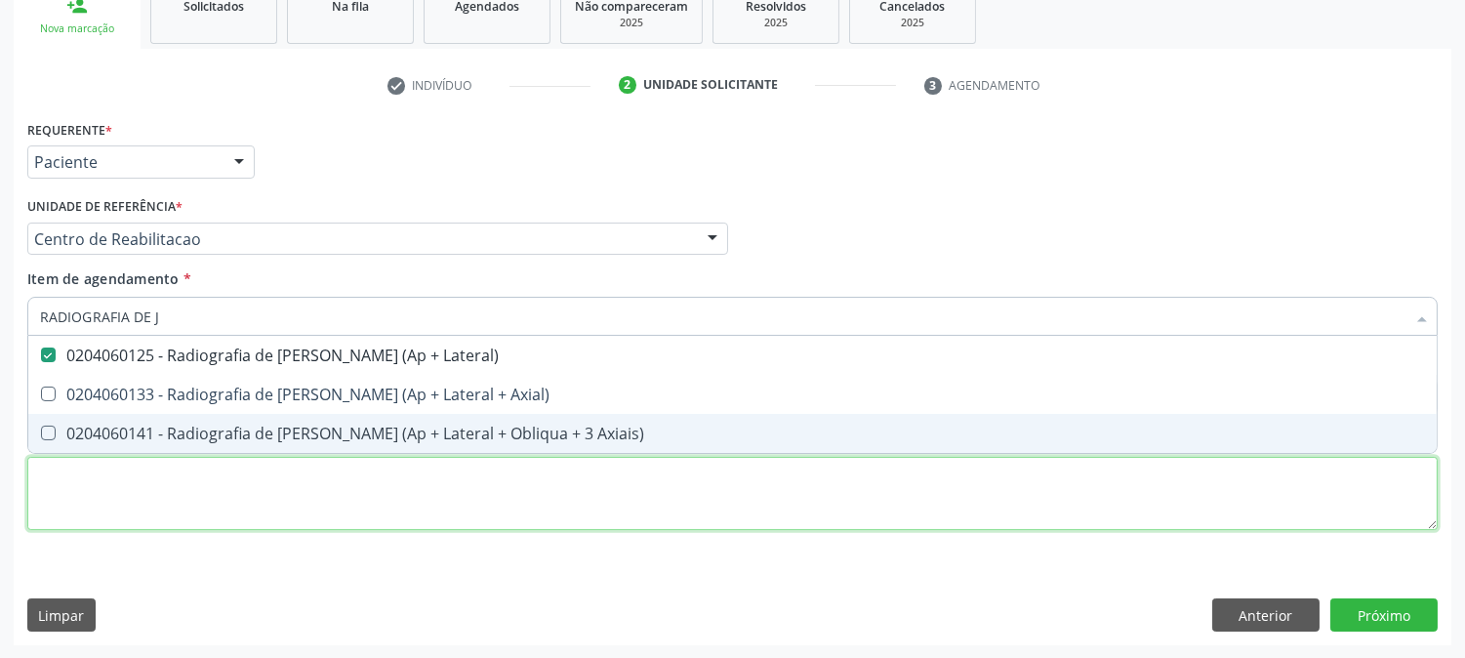
click at [181, 476] on div "Requerente * Paciente Profissional de Saúde Paciente Nenhum resultado encontrad…" at bounding box center [732, 336] width 1411 height 442
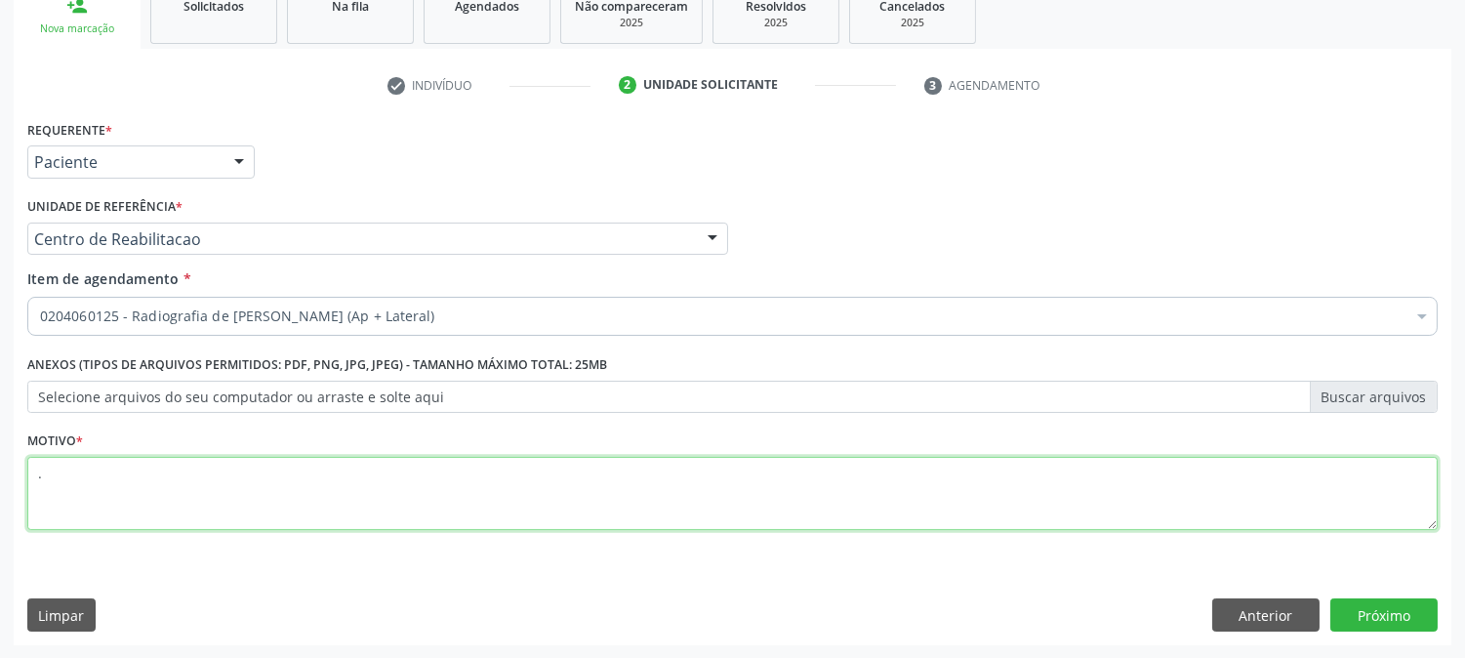
type textarea "."
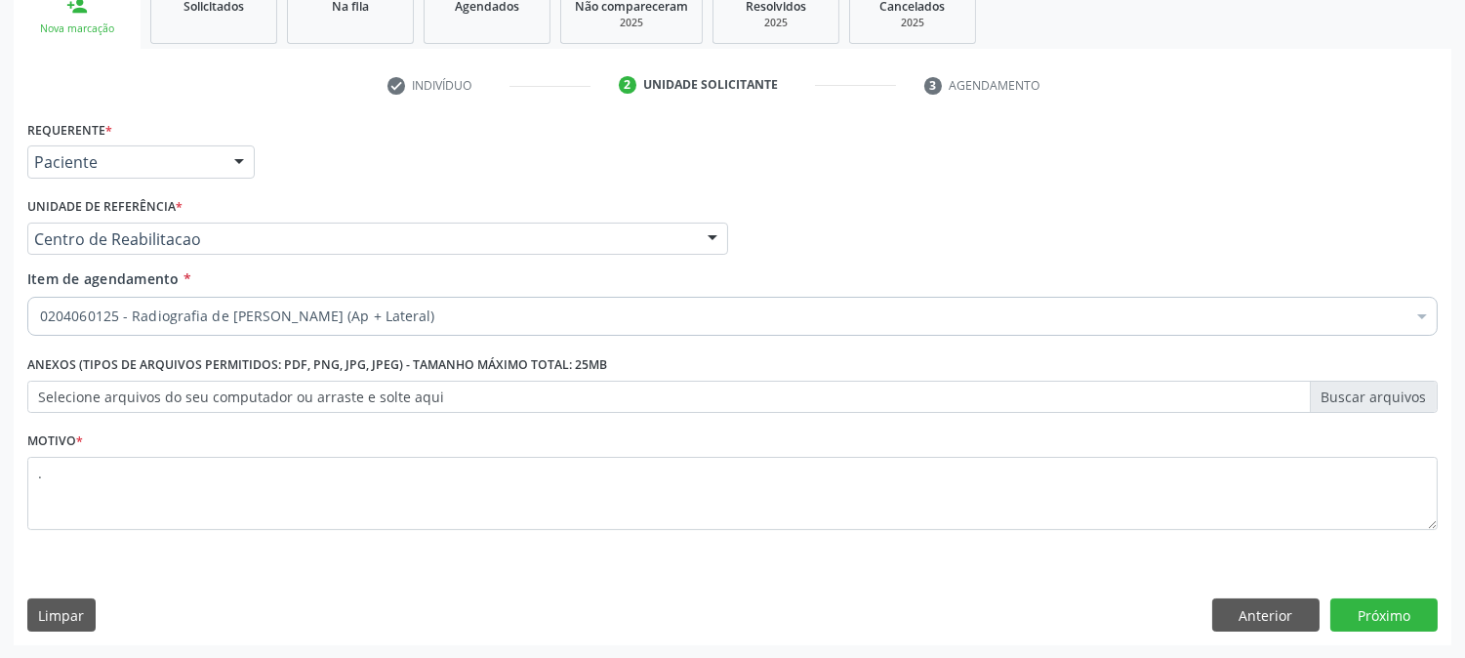
click at [1361, 594] on div "Requerente * Paciente Profissional de Saúde Paciente Nenhum resultado encontrad…" at bounding box center [733, 380] width 1438 height 530
click at [1360, 613] on button "Próximo" at bounding box center [1384, 614] width 107 height 33
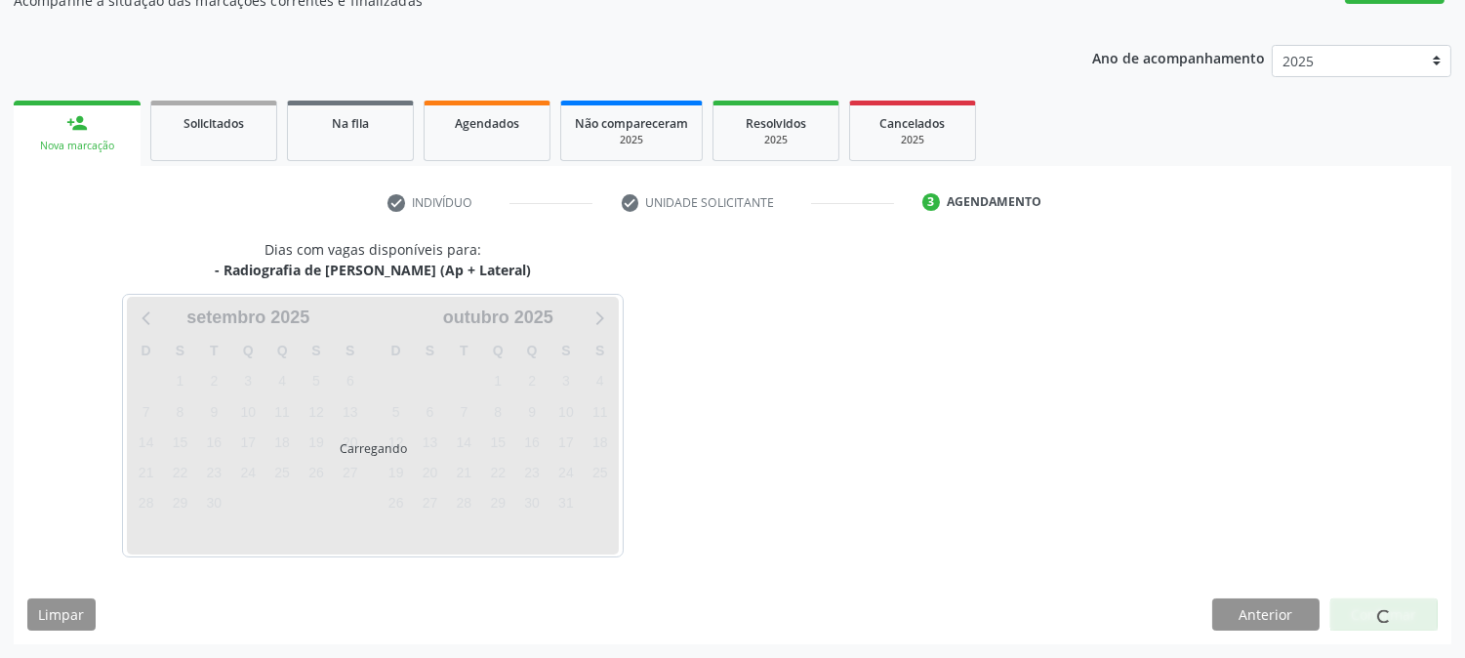
scroll to position [190, 0]
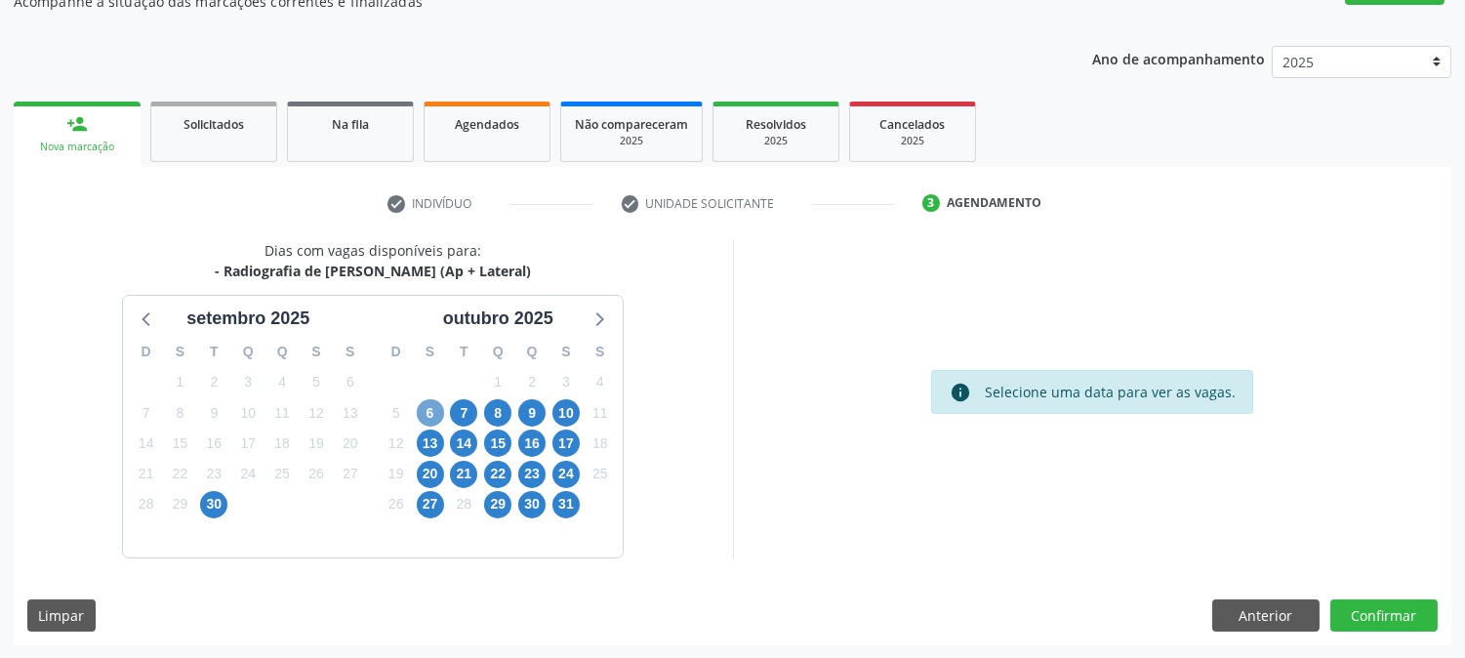
click at [433, 401] on span "6" at bounding box center [430, 412] width 27 height 27
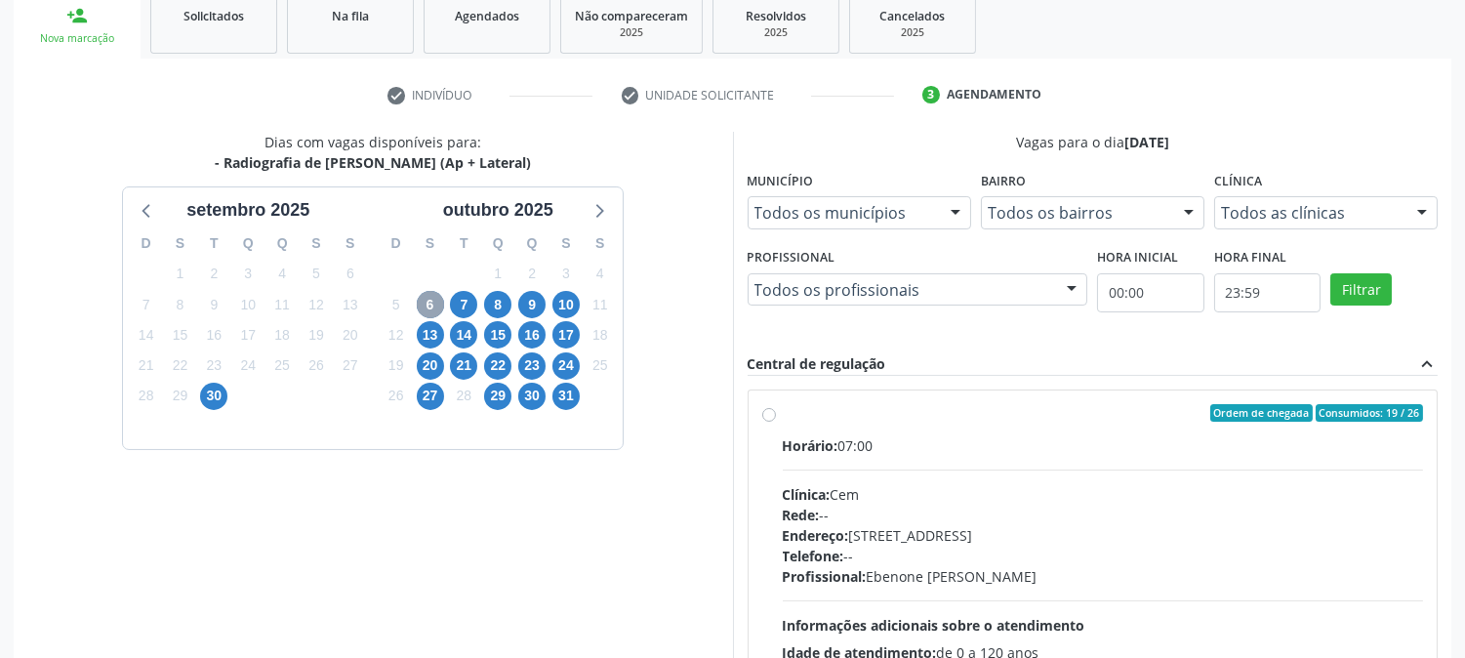
scroll to position [473, 0]
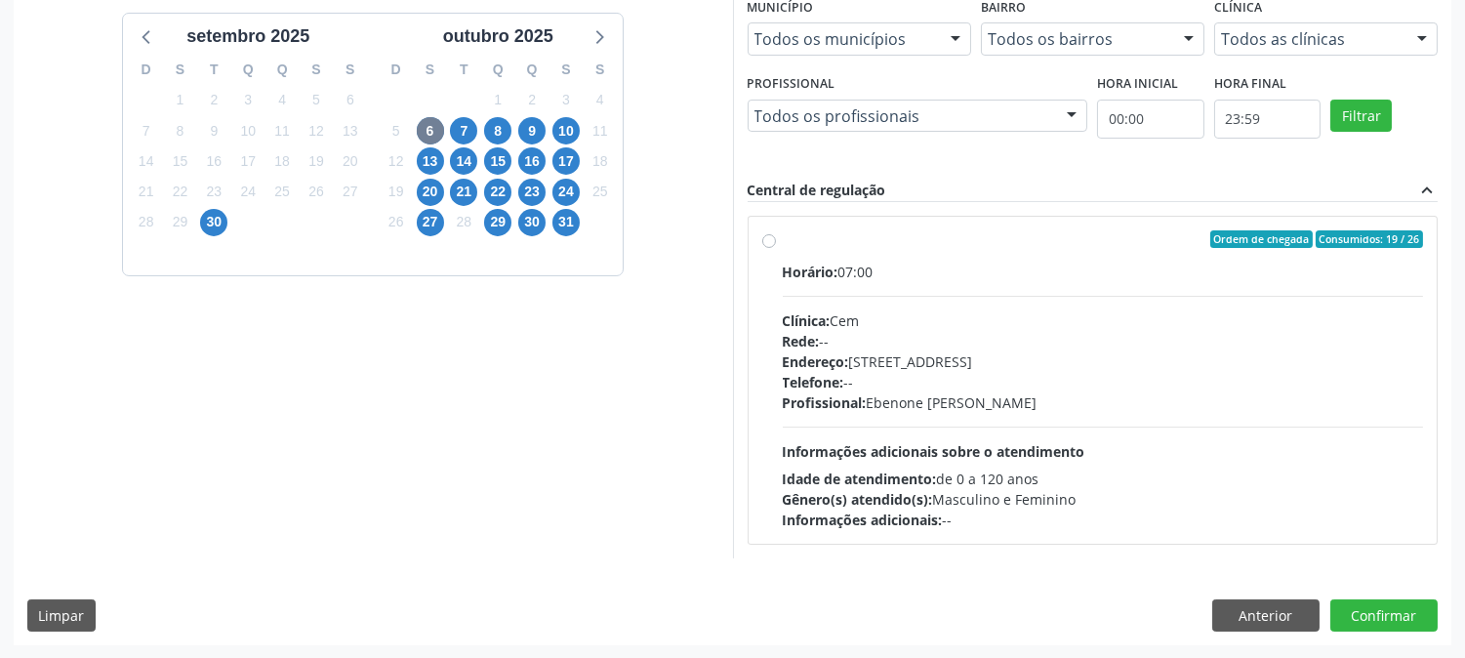
click at [923, 393] on div "Profissional: [PERSON_NAME]" at bounding box center [1103, 402] width 641 height 21
click at [776, 248] on input "Ordem de chegada Consumidos: 19 / 26 Horário: 07:00 Clínica: Cem Rede: -- Ender…" at bounding box center [769, 239] width 14 height 18
radio input "true"
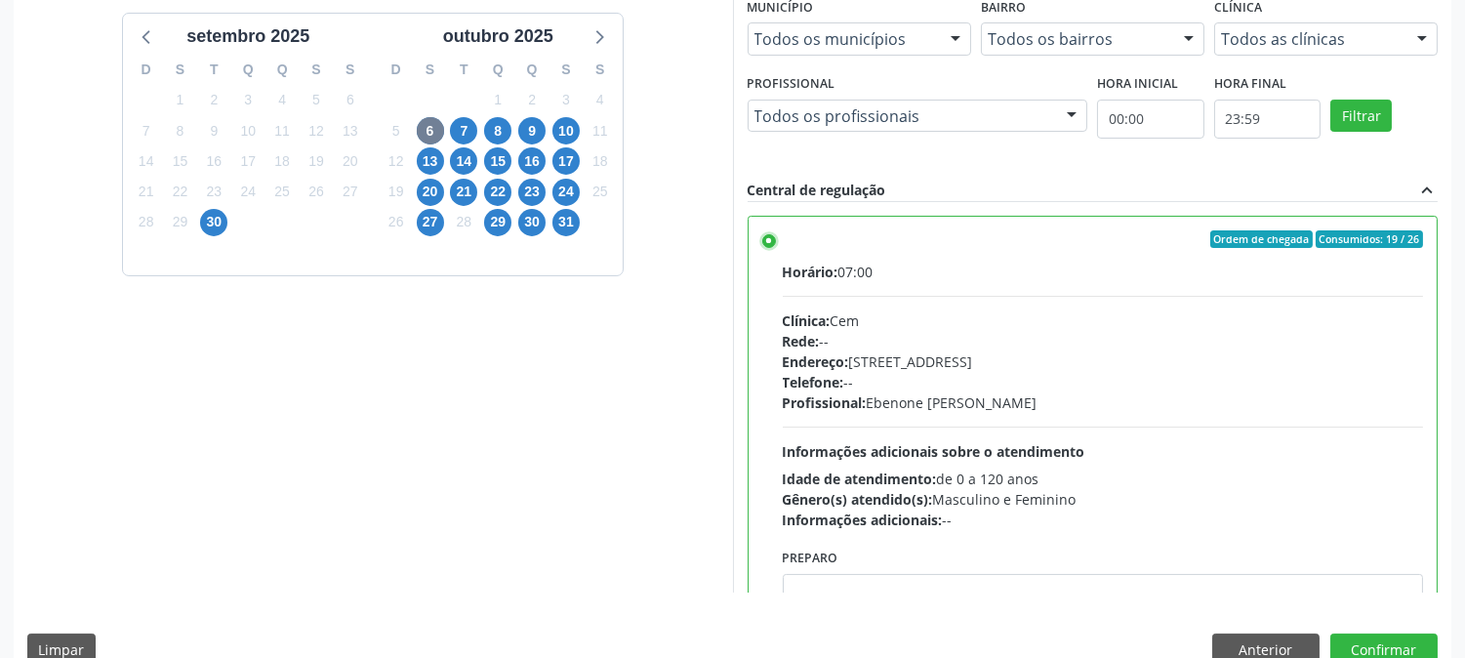
scroll to position [96, 0]
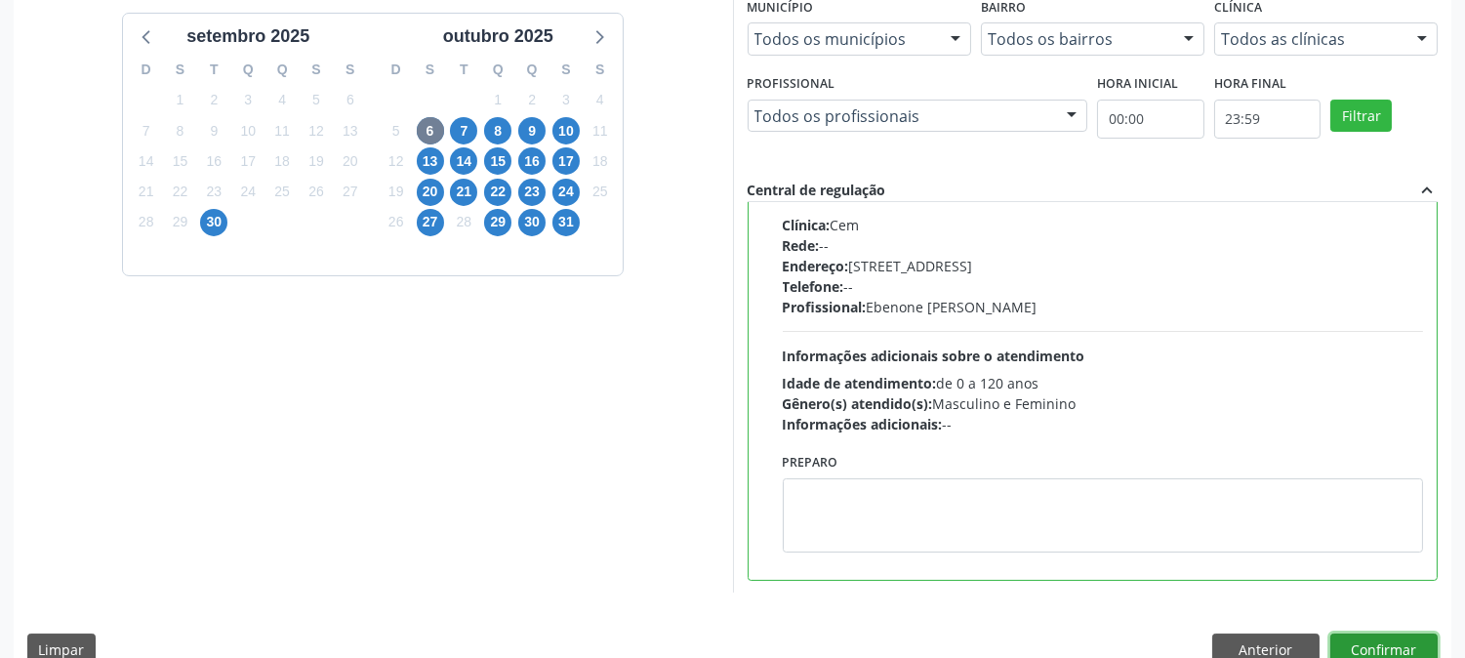
click at [1378, 641] on button "Confirmar" at bounding box center [1384, 650] width 107 height 33
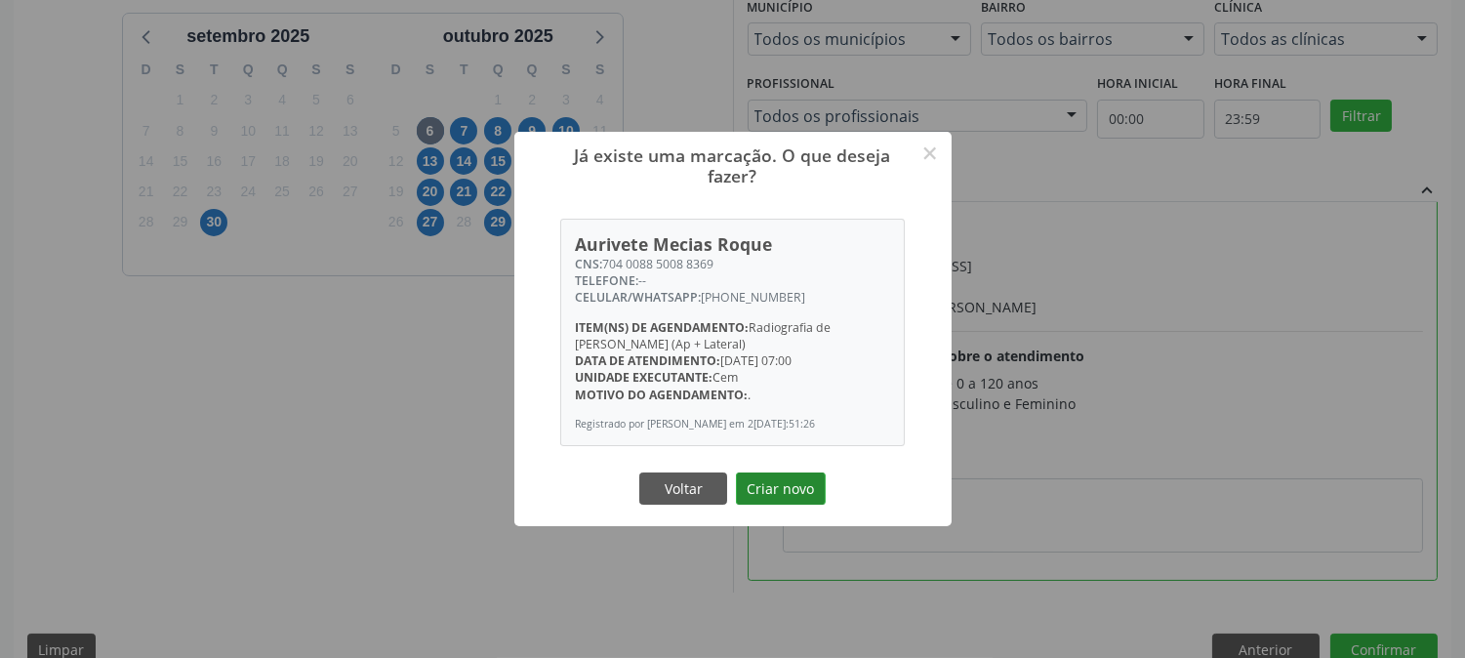
click at [767, 506] on button "Criar novo" at bounding box center [781, 489] width 90 height 33
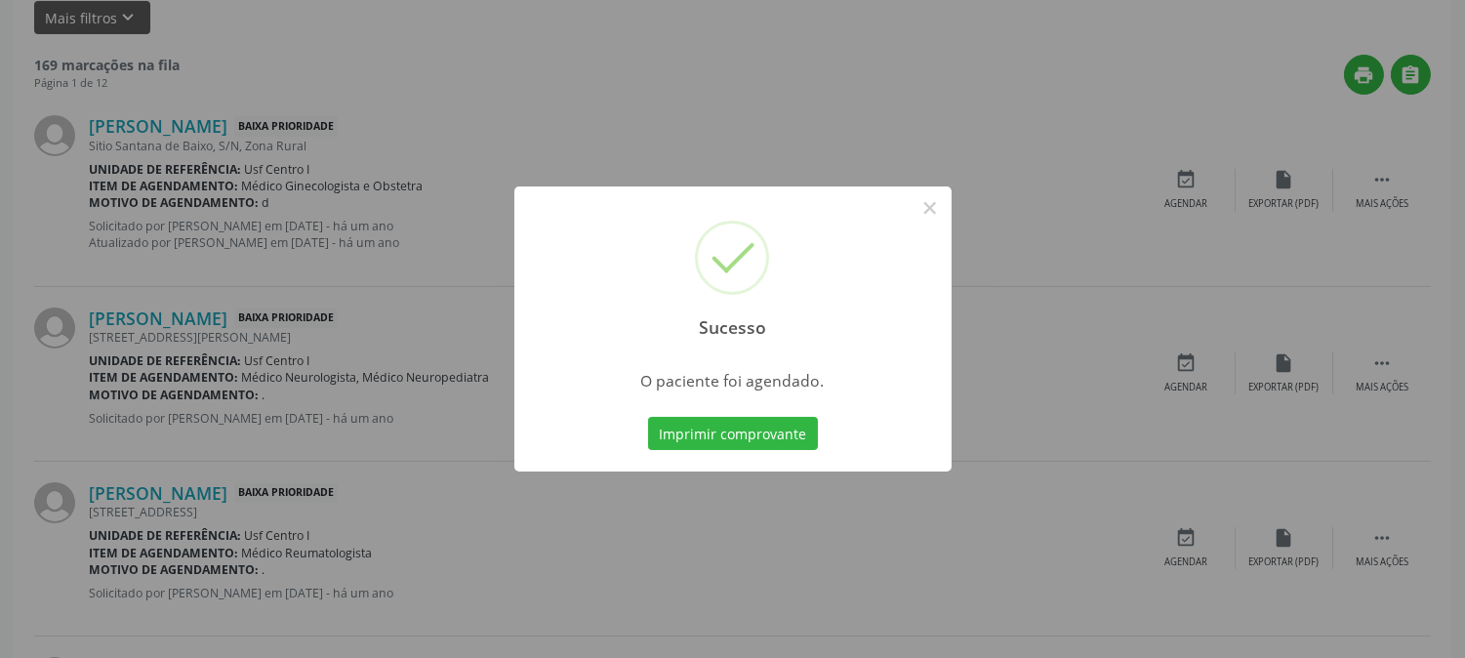
scroll to position [0, 0]
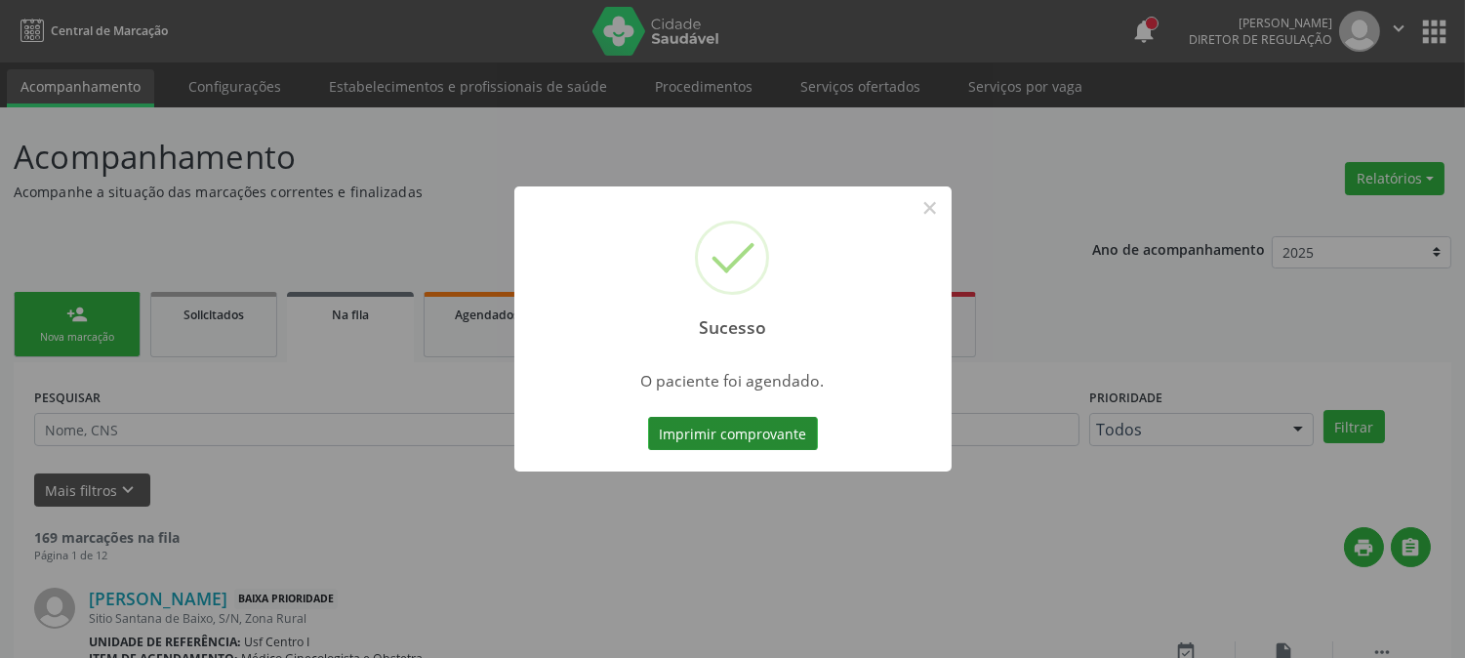
click at [747, 423] on button "Imprimir comprovante" at bounding box center [733, 433] width 170 height 33
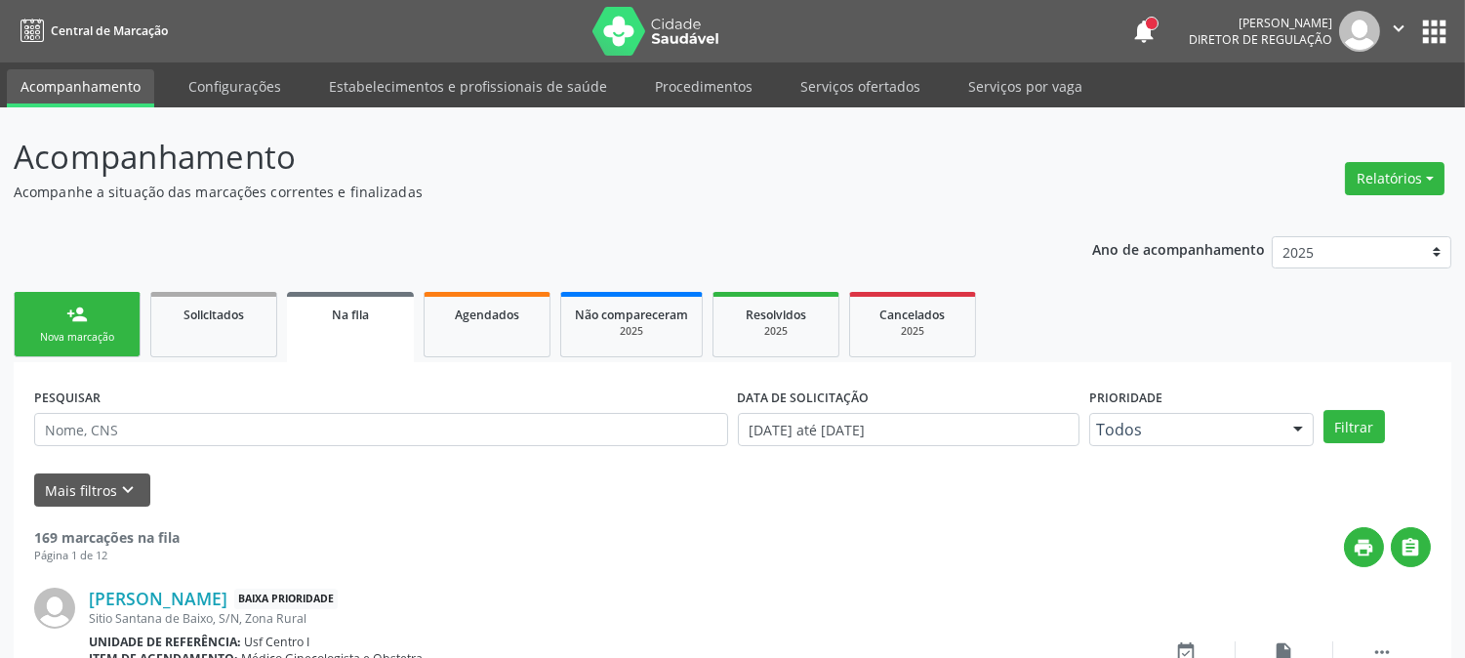
click at [93, 309] on link "person_add Nova marcação" at bounding box center [77, 324] width 127 height 65
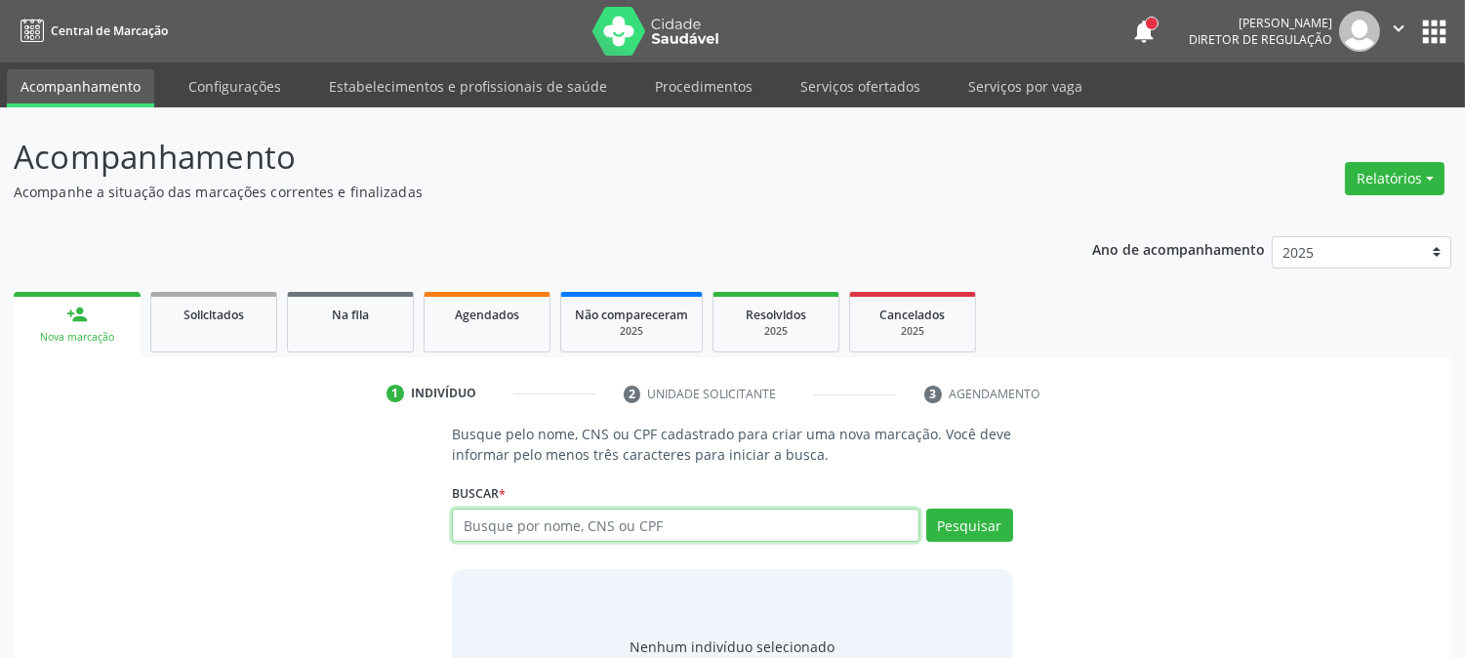
click at [630, 524] on input "text" at bounding box center [685, 525] width 467 height 33
type input "700705912005478"
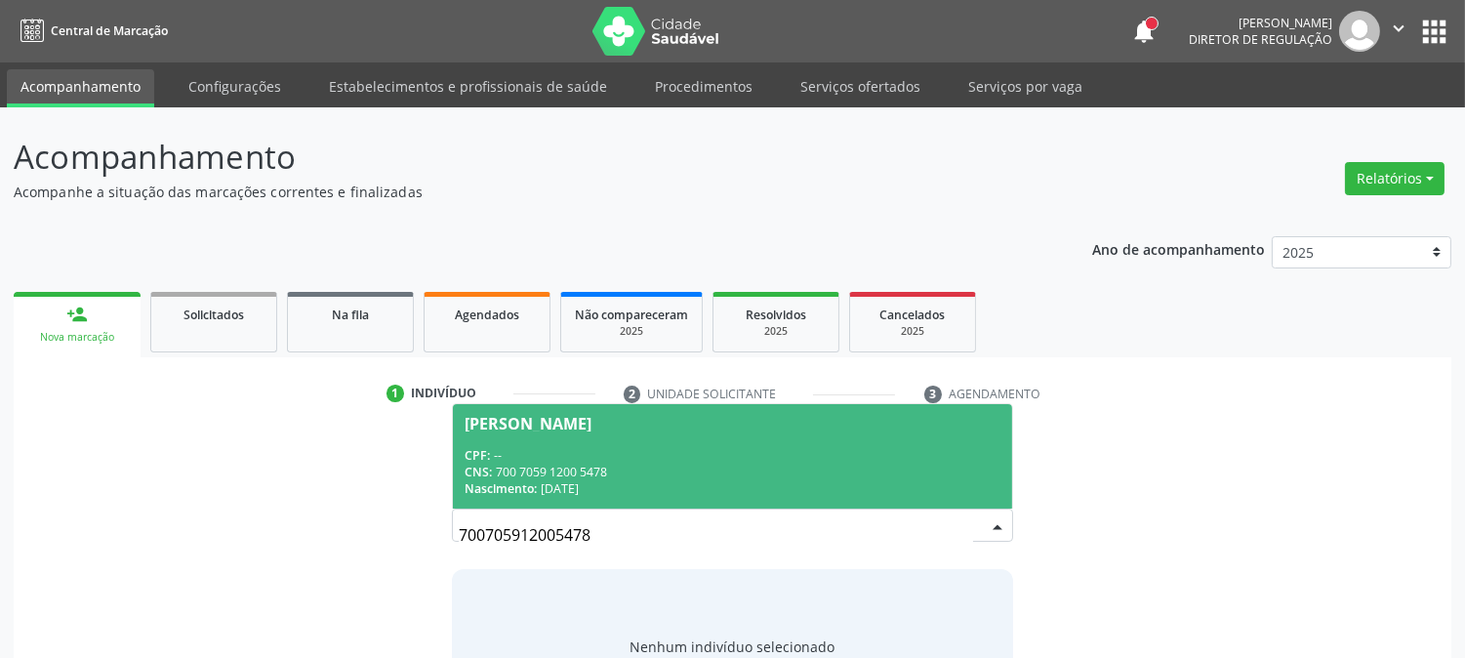
click at [631, 434] on span "[PERSON_NAME] CPF: -- CNS: 700 7059 1200 5478 Nascimento: [DATE]" at bounding box center [732, 456] width 558 height 104
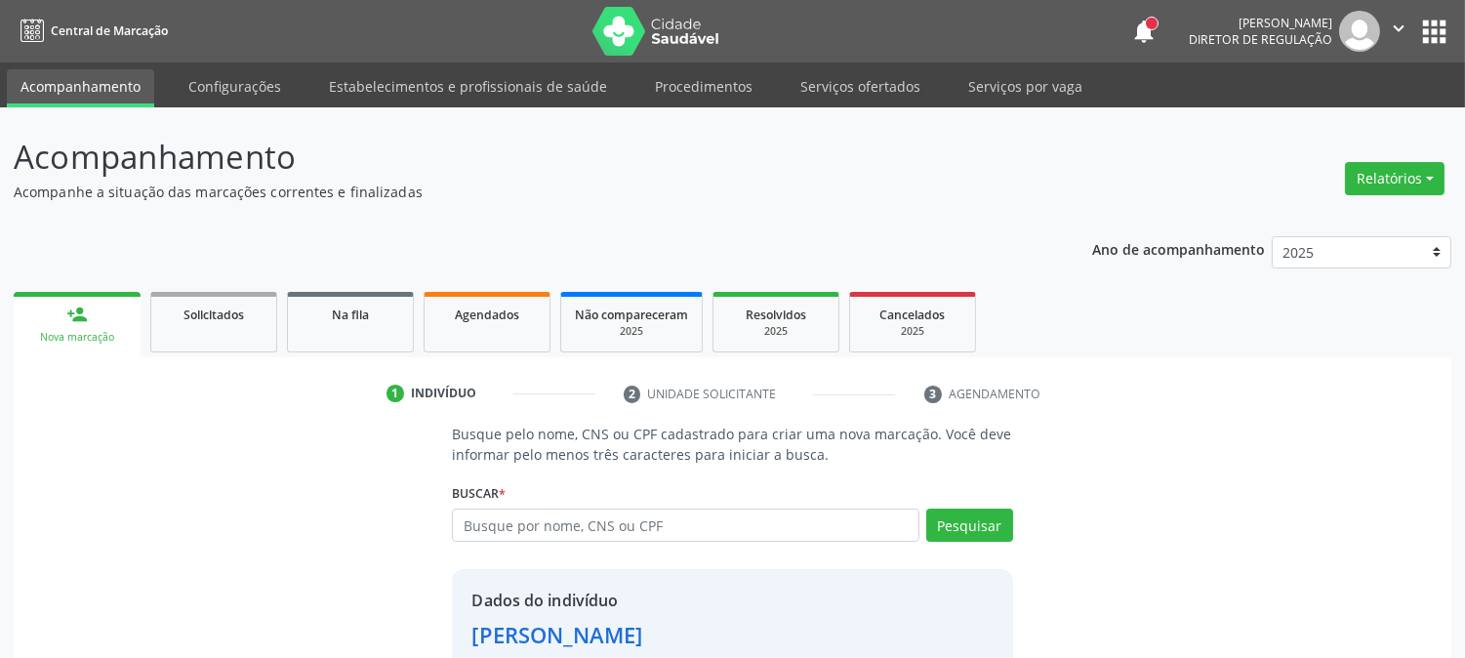
scroll to position [123, 0]
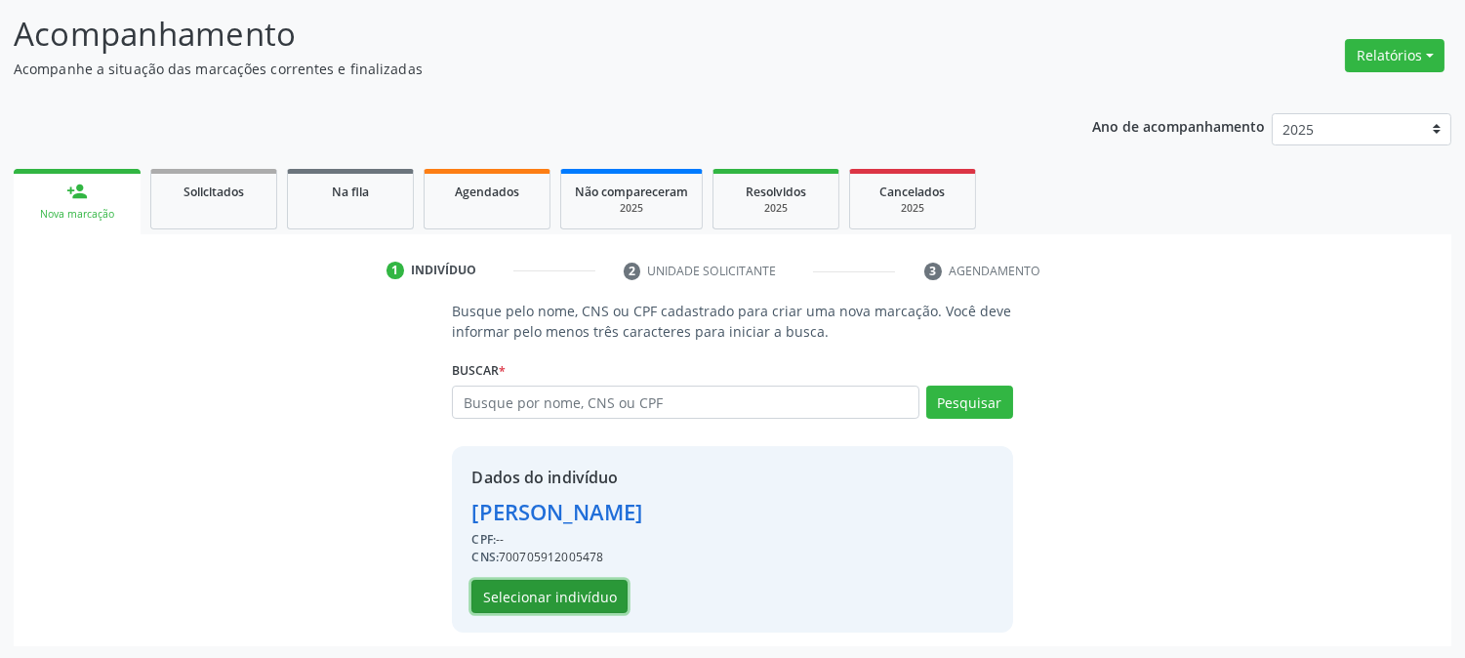
click at [571, 600] on button "Selecionar indivíduo" at bounding box center [550, 596] width 156 height 33
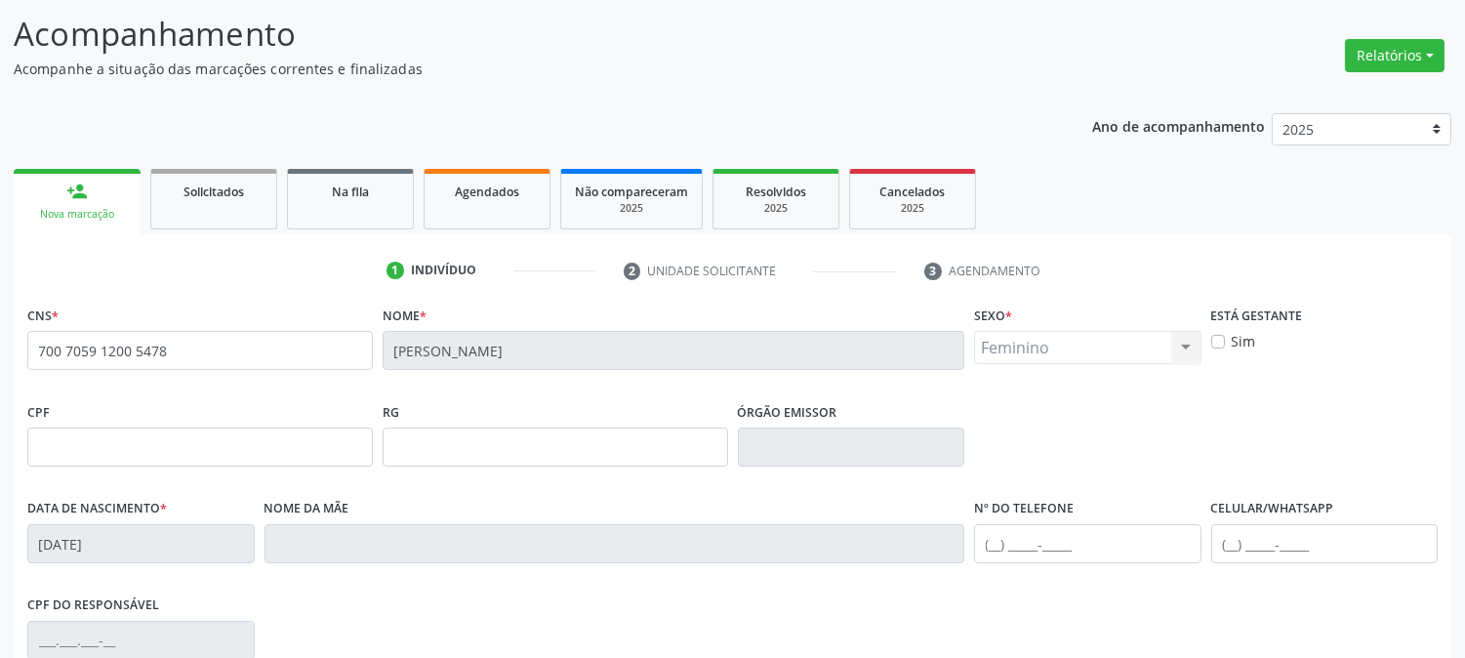
scroll to position [398, 0]
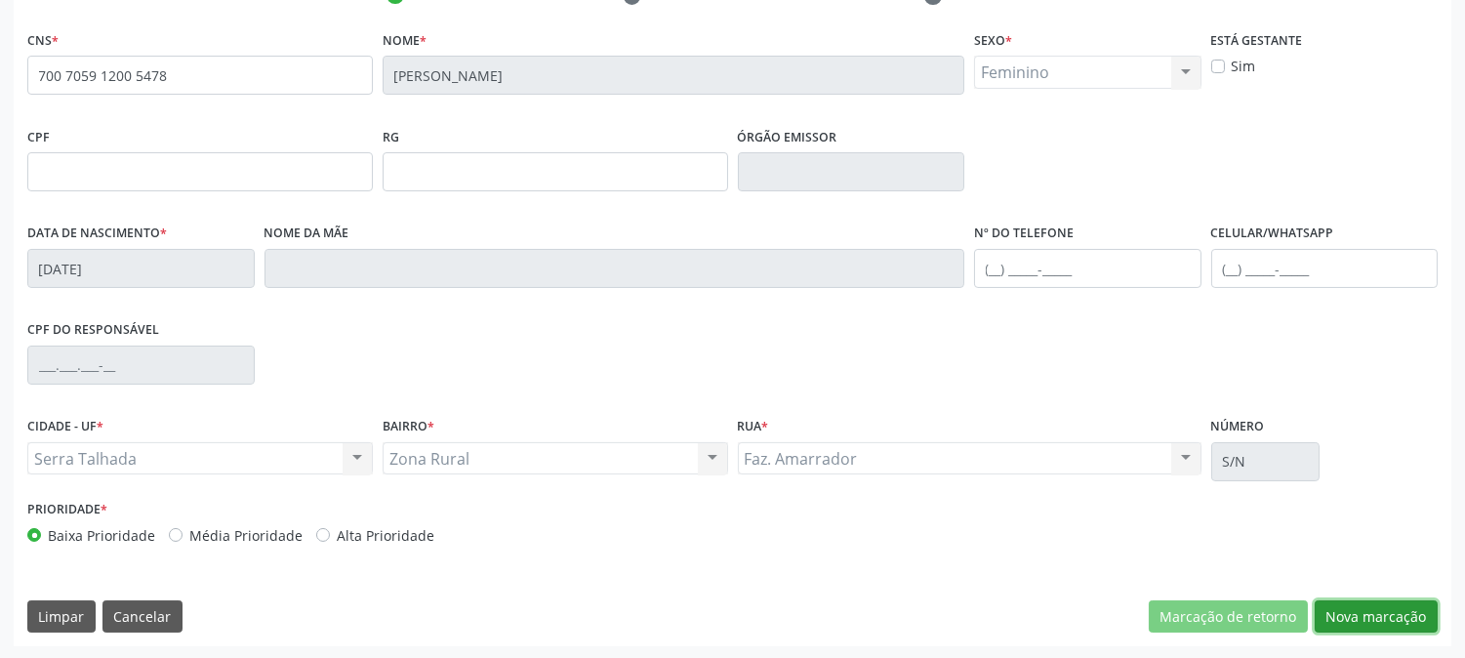
click at [1336, 617] on button "Nova marcação" at bounding box center [1376, 616] width 123 height 33
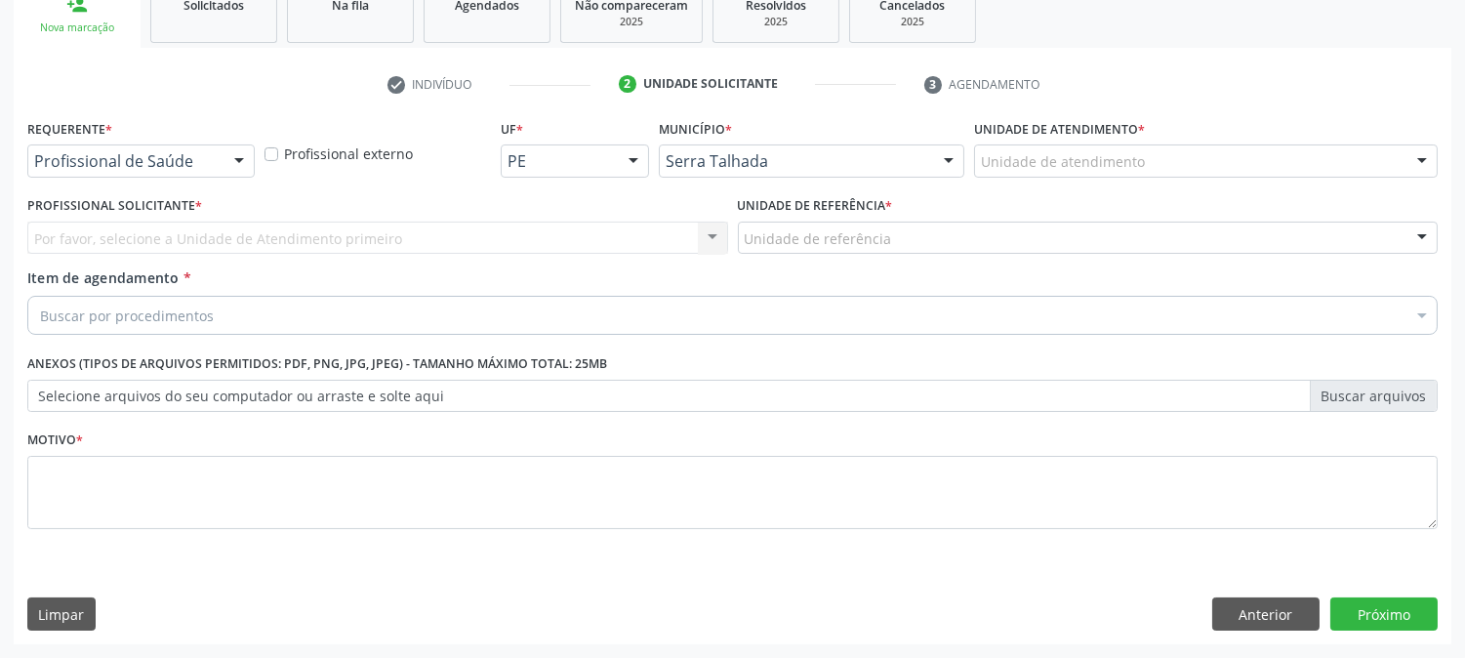
scroll to position [309, 0]
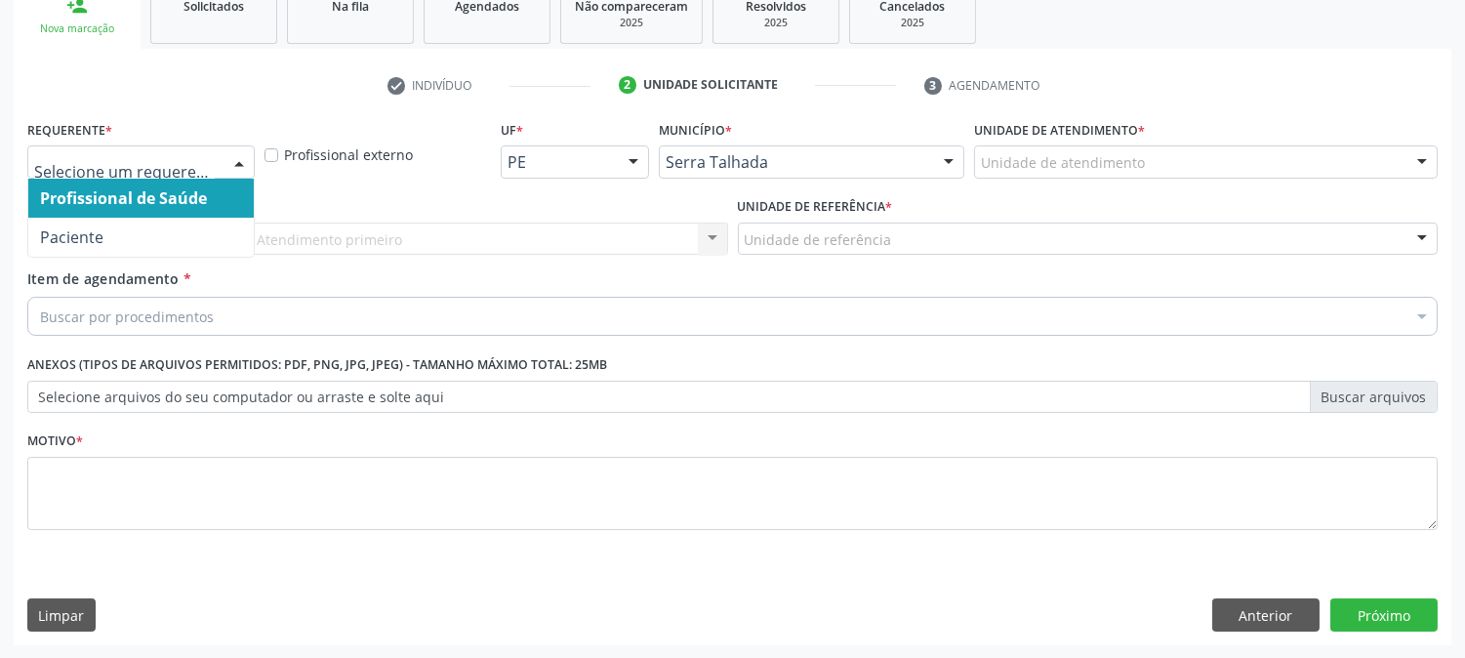
click at [211, 171] on div at bounding box center [140, 161] width 227 height 33
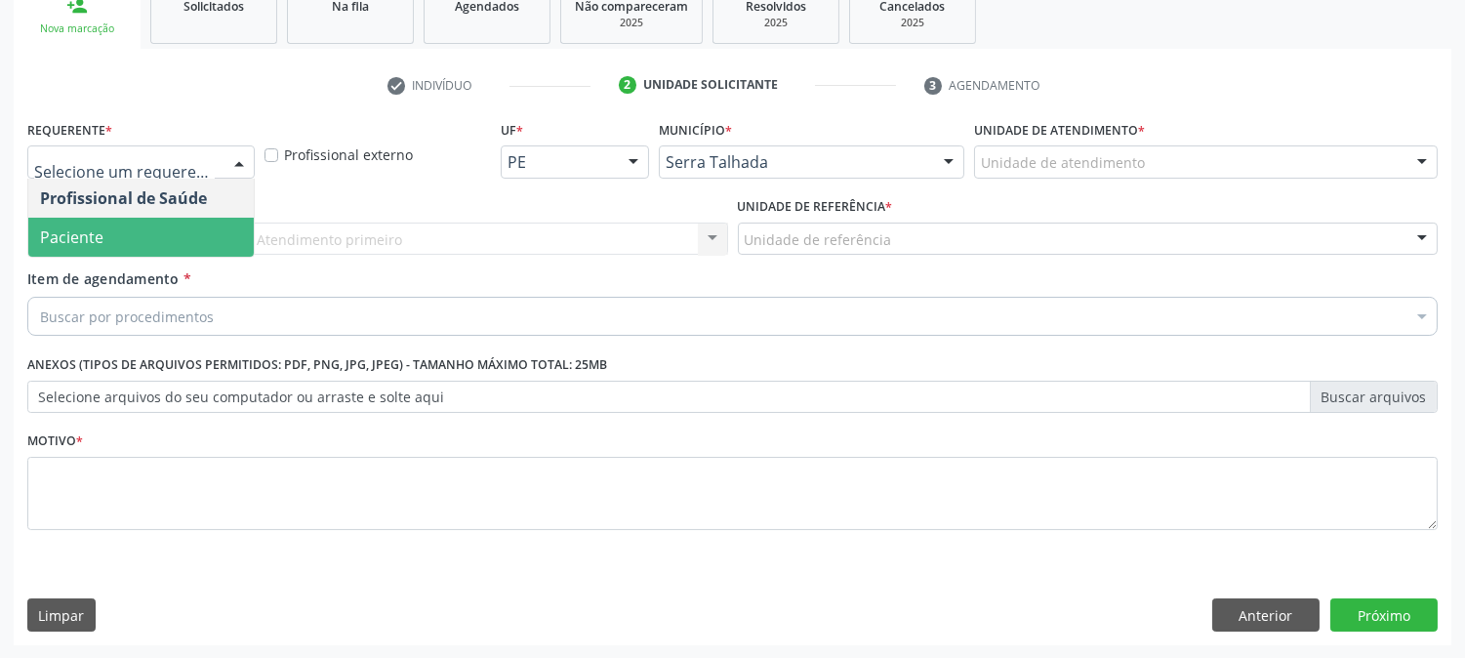
click at [192, 220] on span "Paciente" at bounding box center [141, 237] width 226 height 39
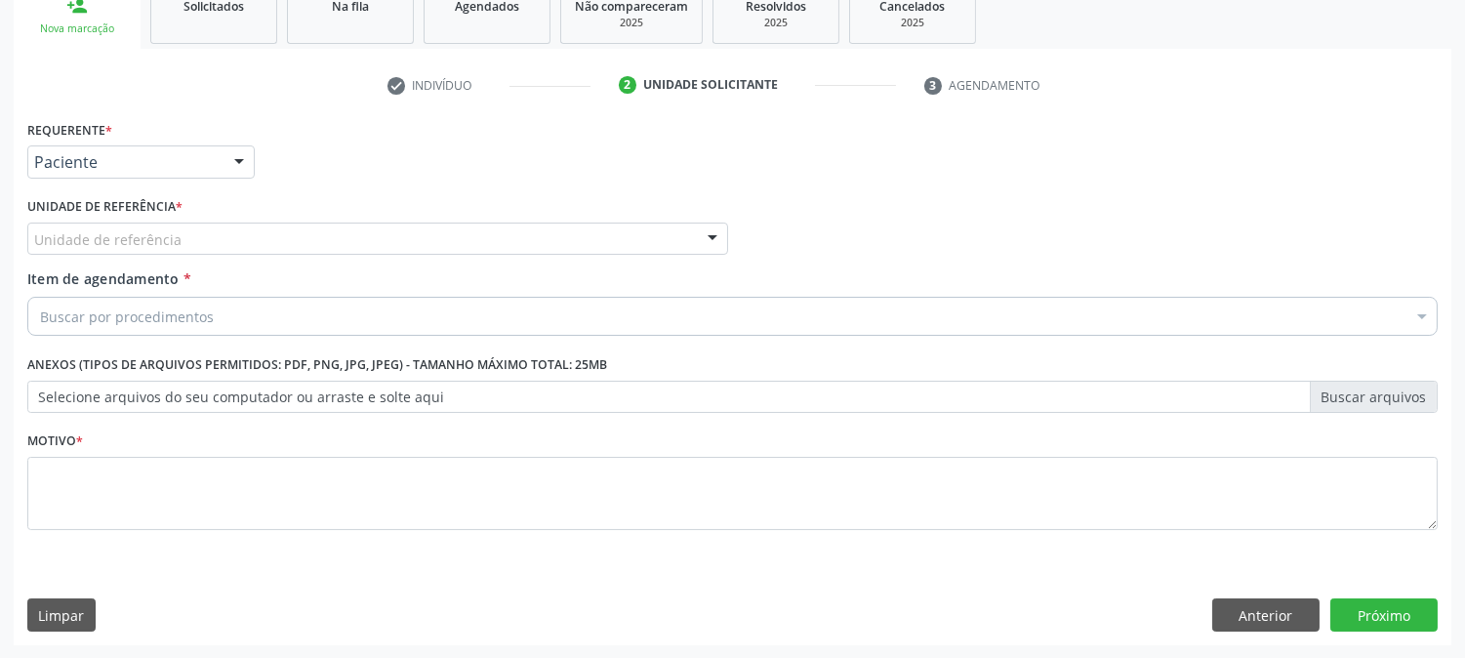
click at [192, 231] on div "Unidade de referência" at bounding box center [377, 239] width 701 height 33
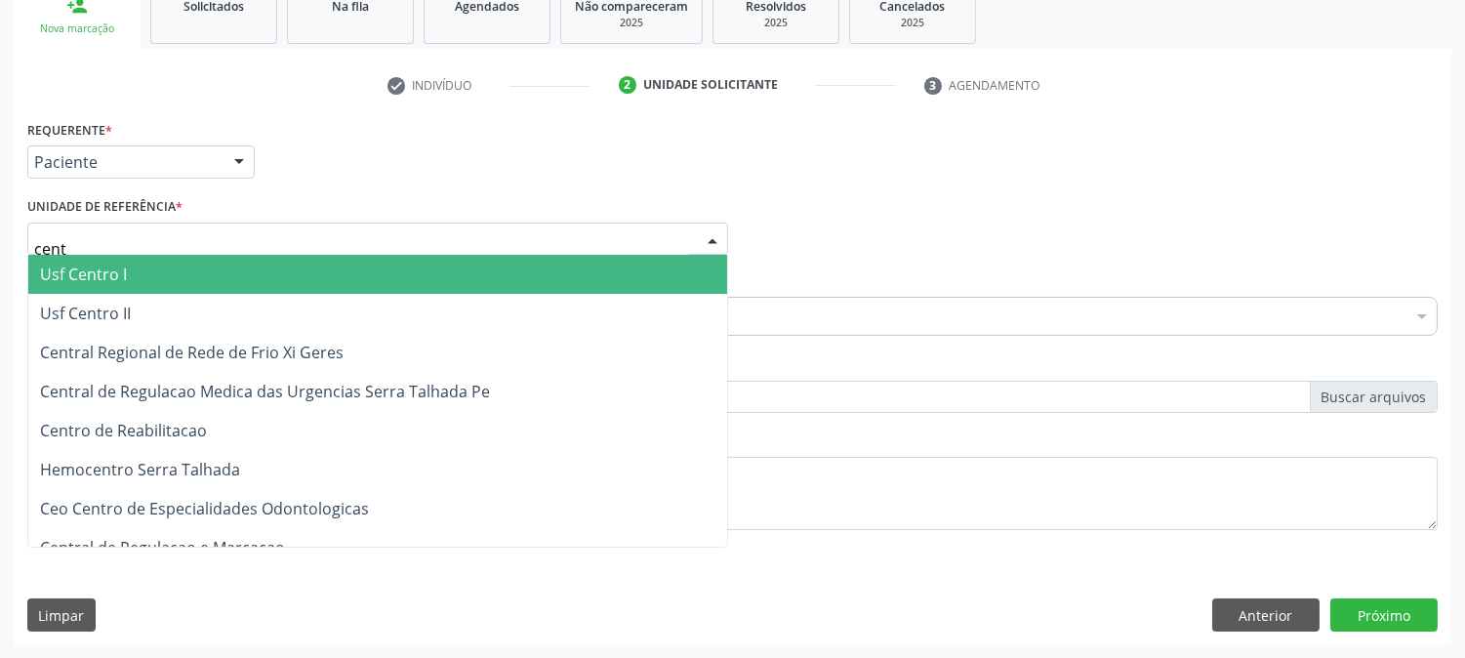
type input "centr"
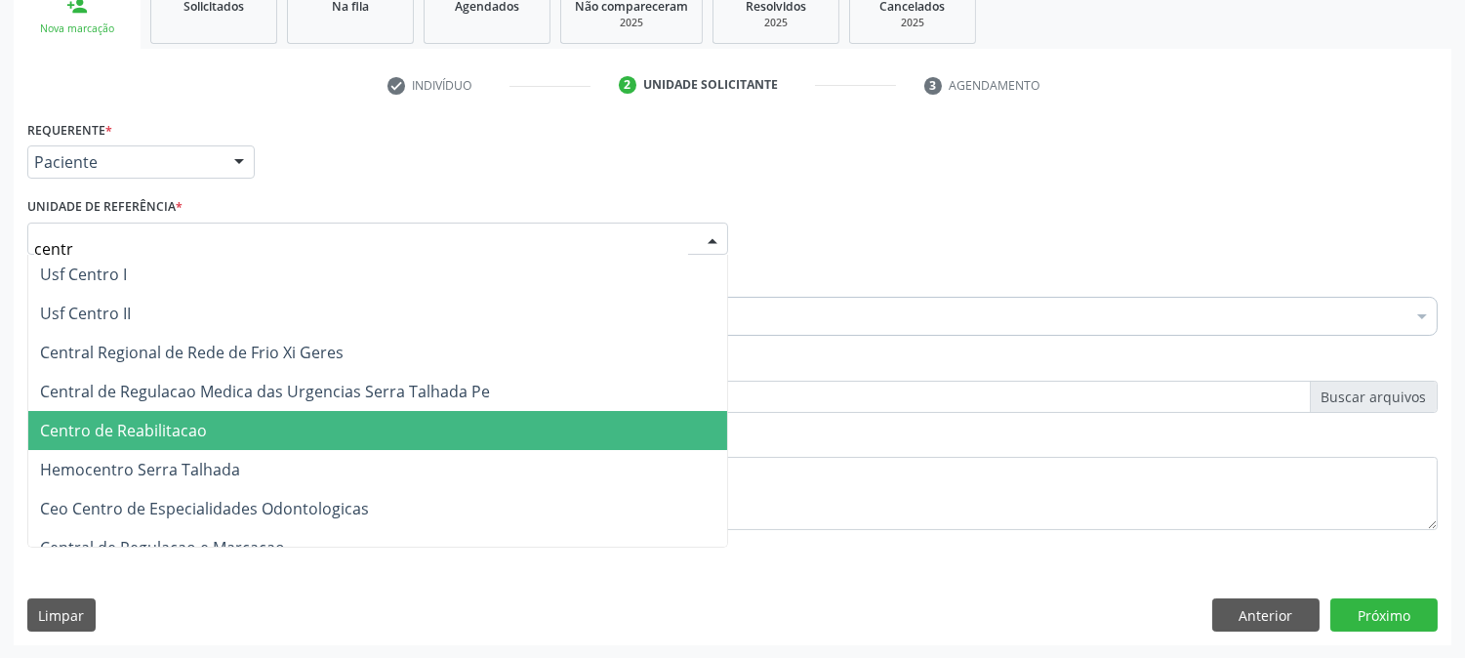
click at [250, 433] on span "Centro de Reabilitacao" at bounding box center [377, 430] width 699 height 39
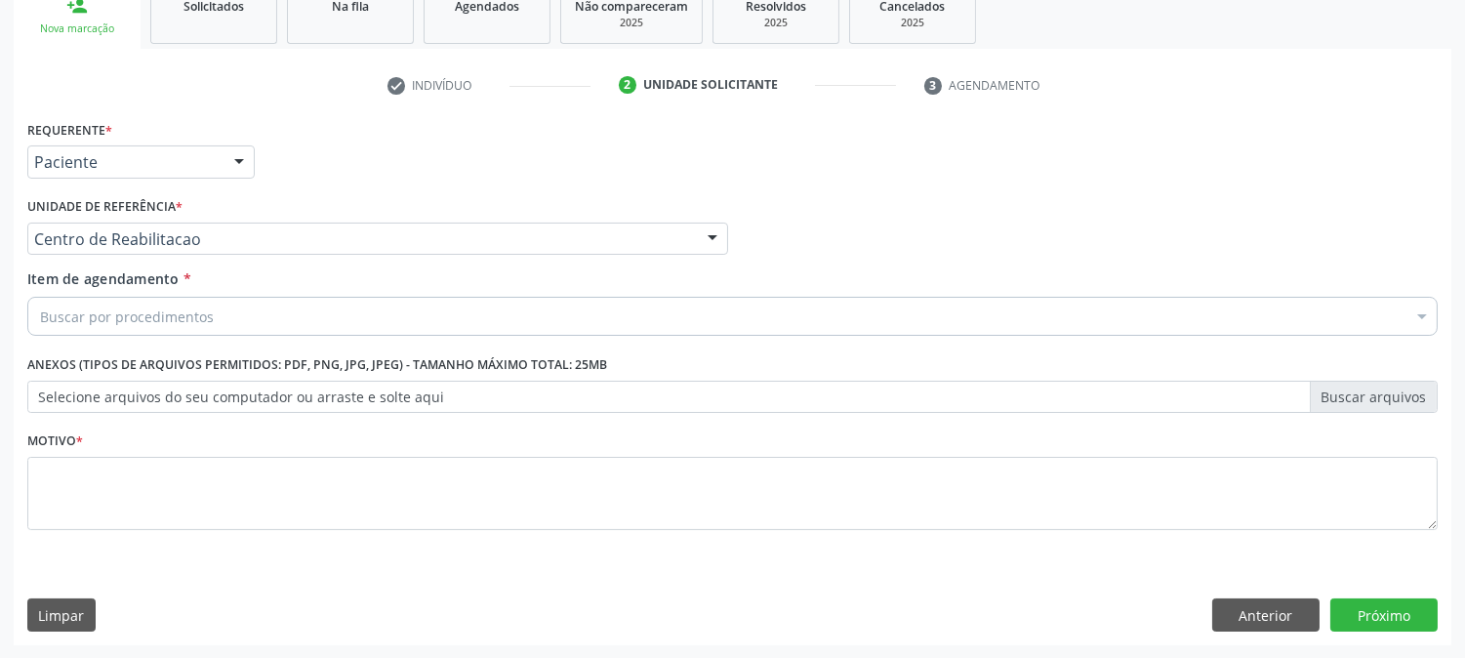
click at [218, 315] on div "Buscar por procedimentos" at bounding box center [732, 316] width 1411 height 39
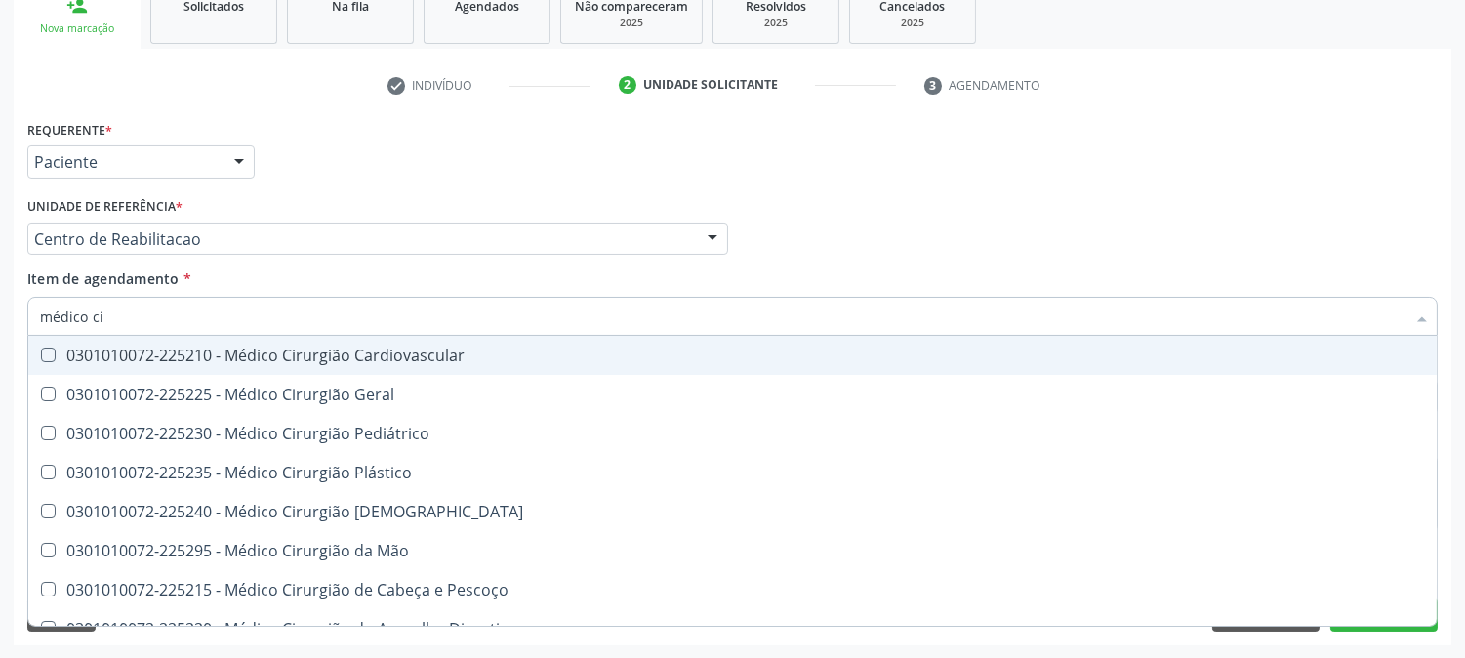
type input "médico cir"
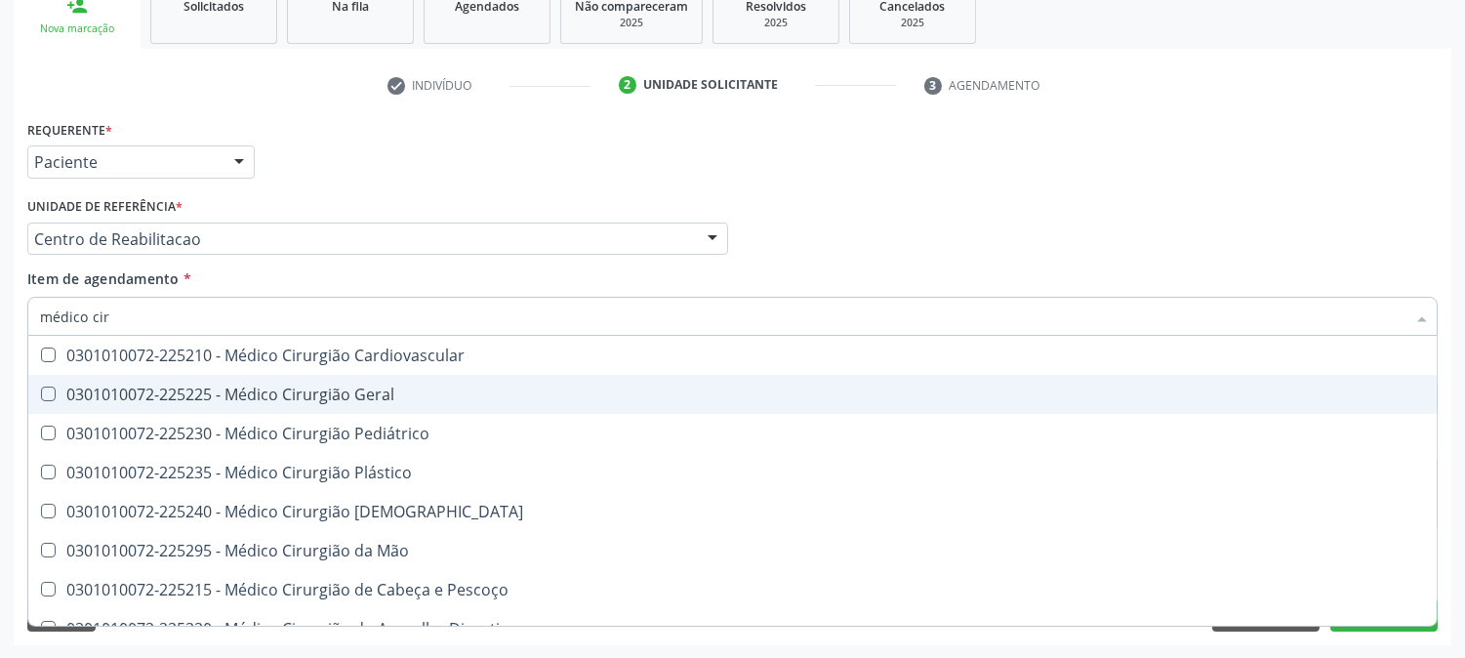
click at [208, 389] on div "0301010072-225225 - Médico Cirurgião Geral" at bounding box center [732, 395] width 1385 height 16
checkbox Geral "true"
click at [0, 396] on div "Acompanhamento Acompanhe a situação das marcações correntes e finalizadas Relat…" at bounding box center [732, 229] width 1465 height 860
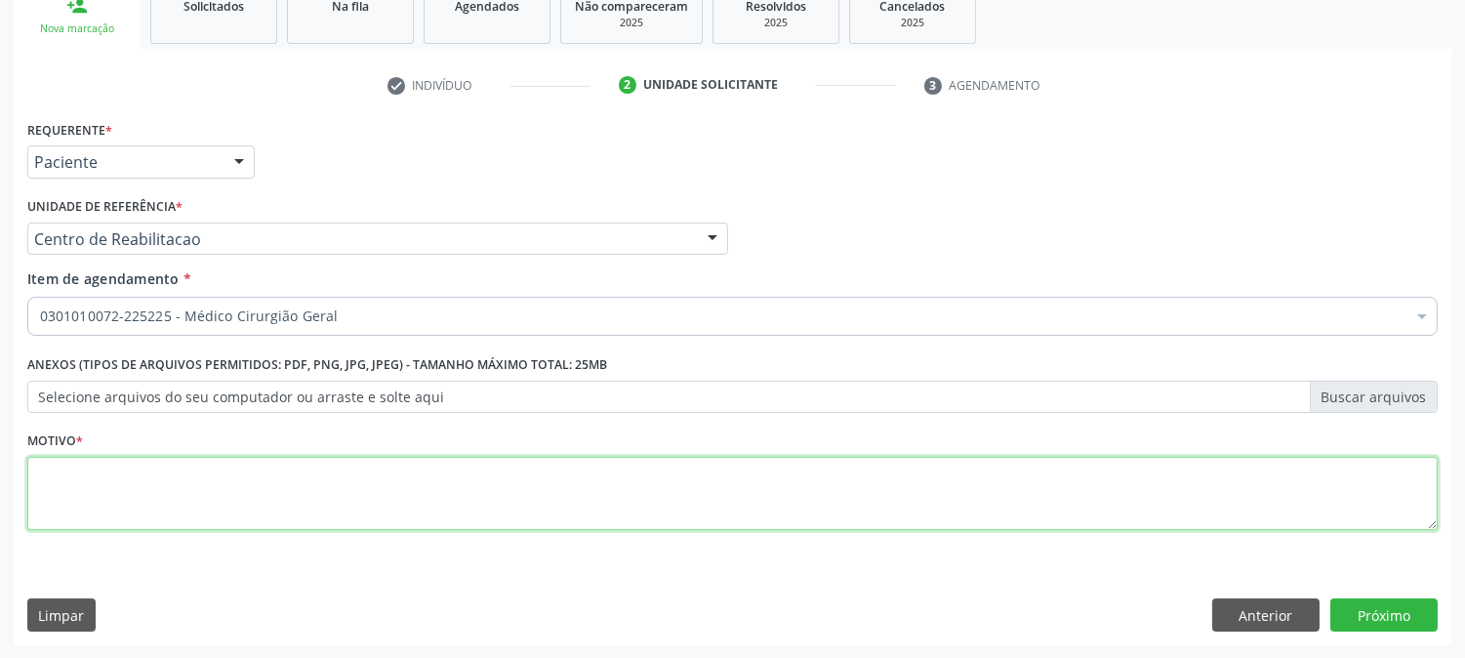
click at [184, 485] on textarea at bounding box center [732, 494] width 1411 height 74
type textarea "."
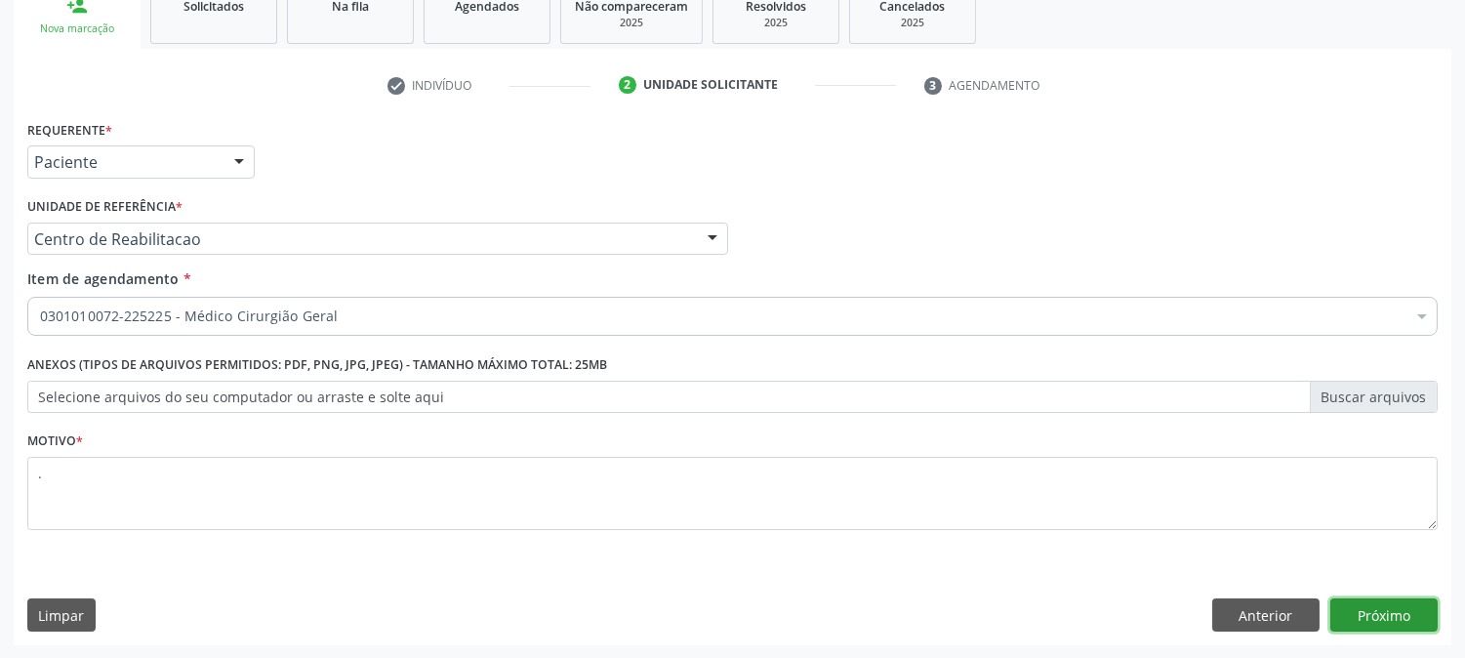
click at [1419, 608] on button "Próximo" at bounding box center [1384, 614] width 107 height 33
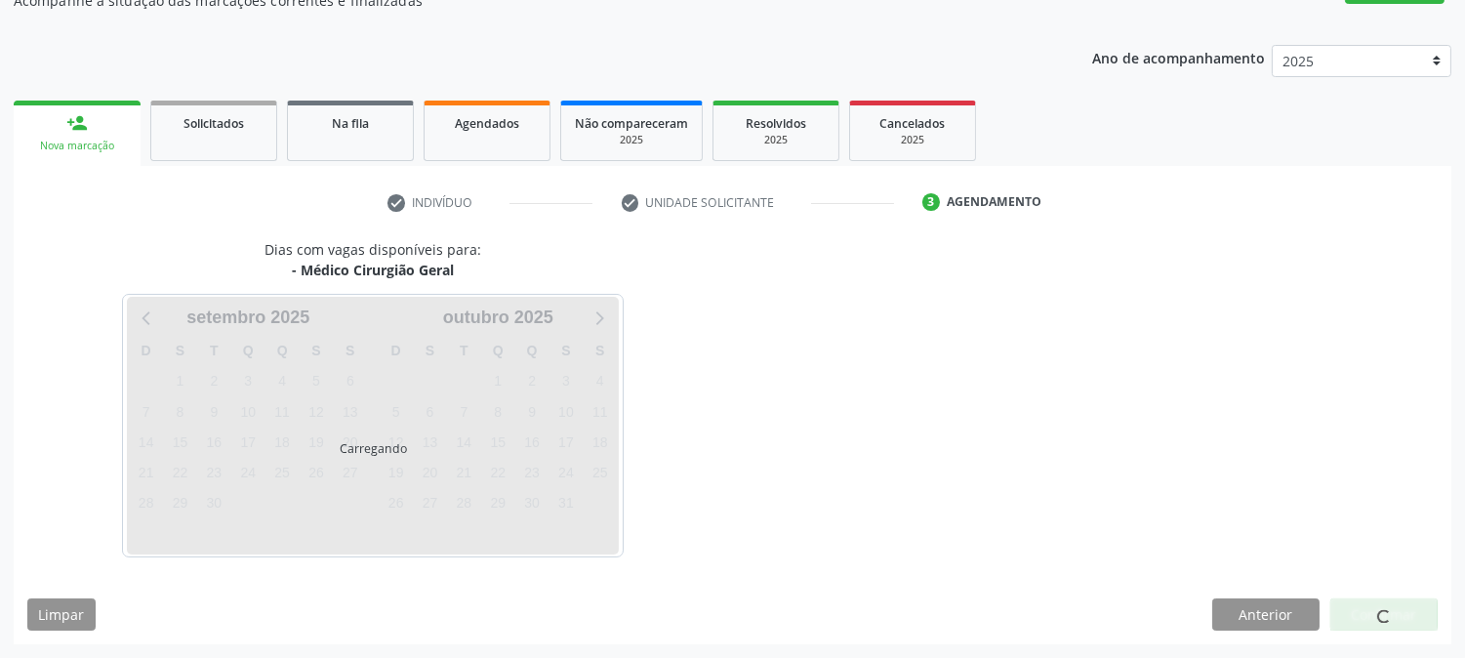
scroll to position [190, 0]
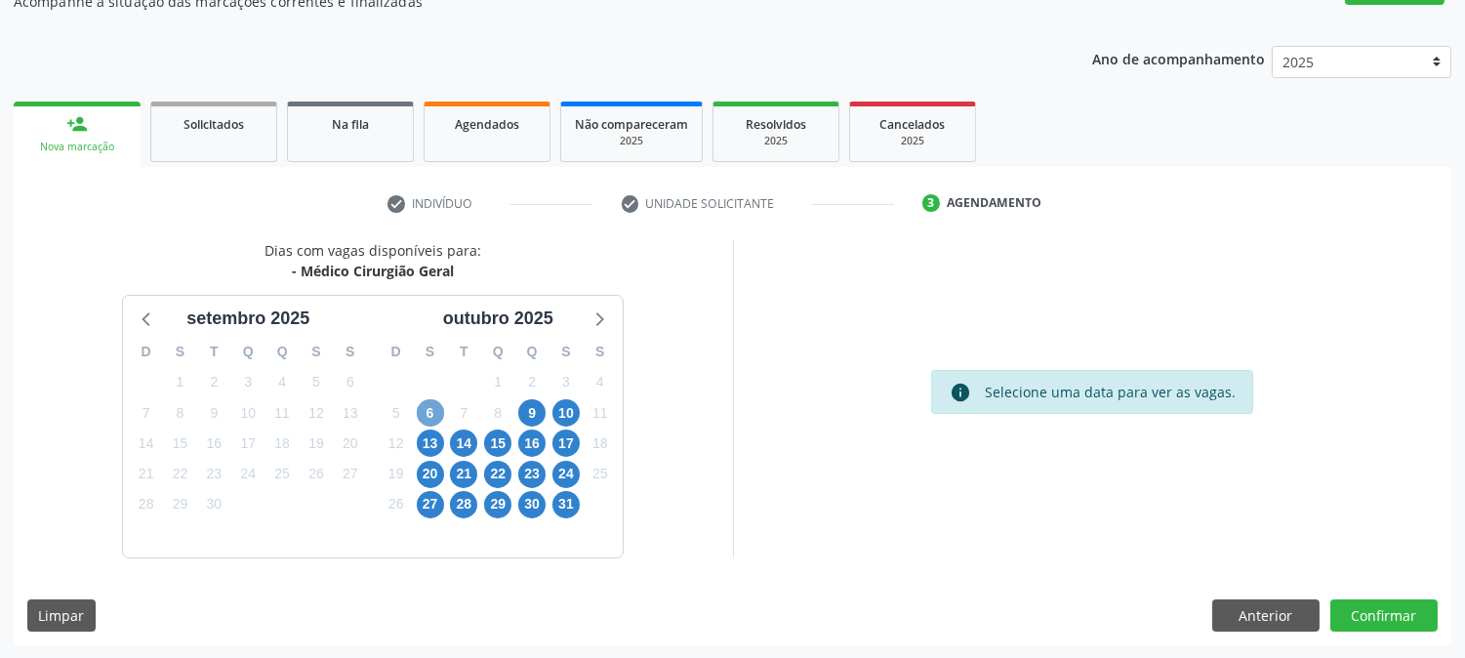
click at [439, 412] on span "6" at bounding box center [430, 412] width 27 height 27
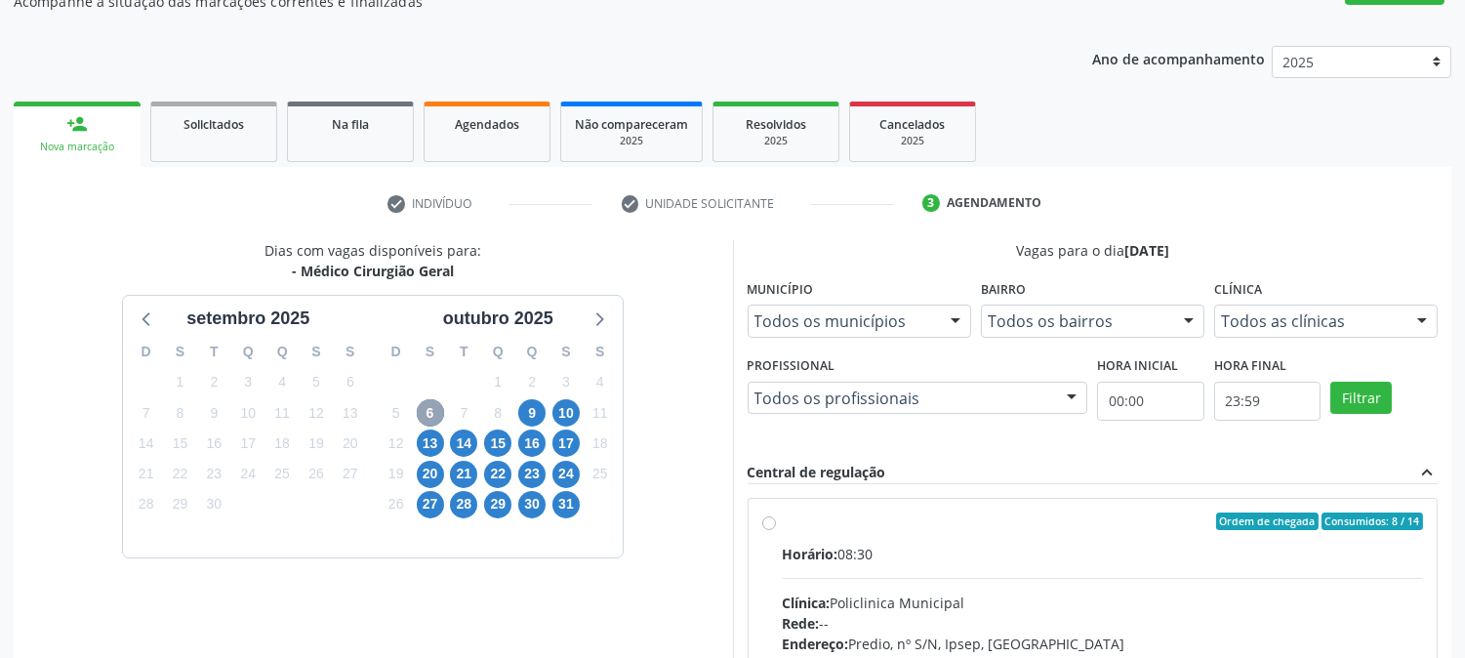
scroll to position [473, 0]
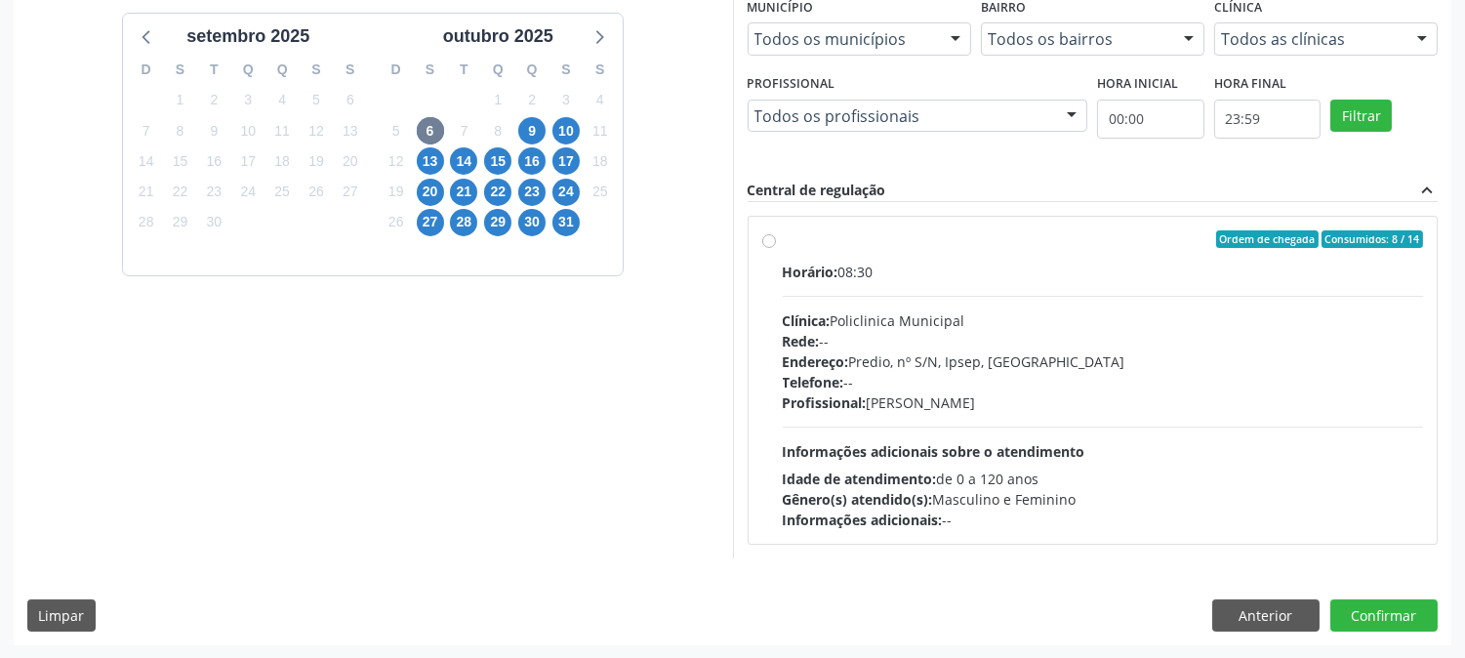
click at [1149, 379] on div "Telefone: --" at bounding box center [1103, 382] width 641 height 21
click at [776, 248] on input "Ordem de chegada Consumidos: 8 / 14 Horário: 08:30 Clínica: Policlinica Municip…" at bounding box center [769, 239] width 14 height 18
radio input "true"
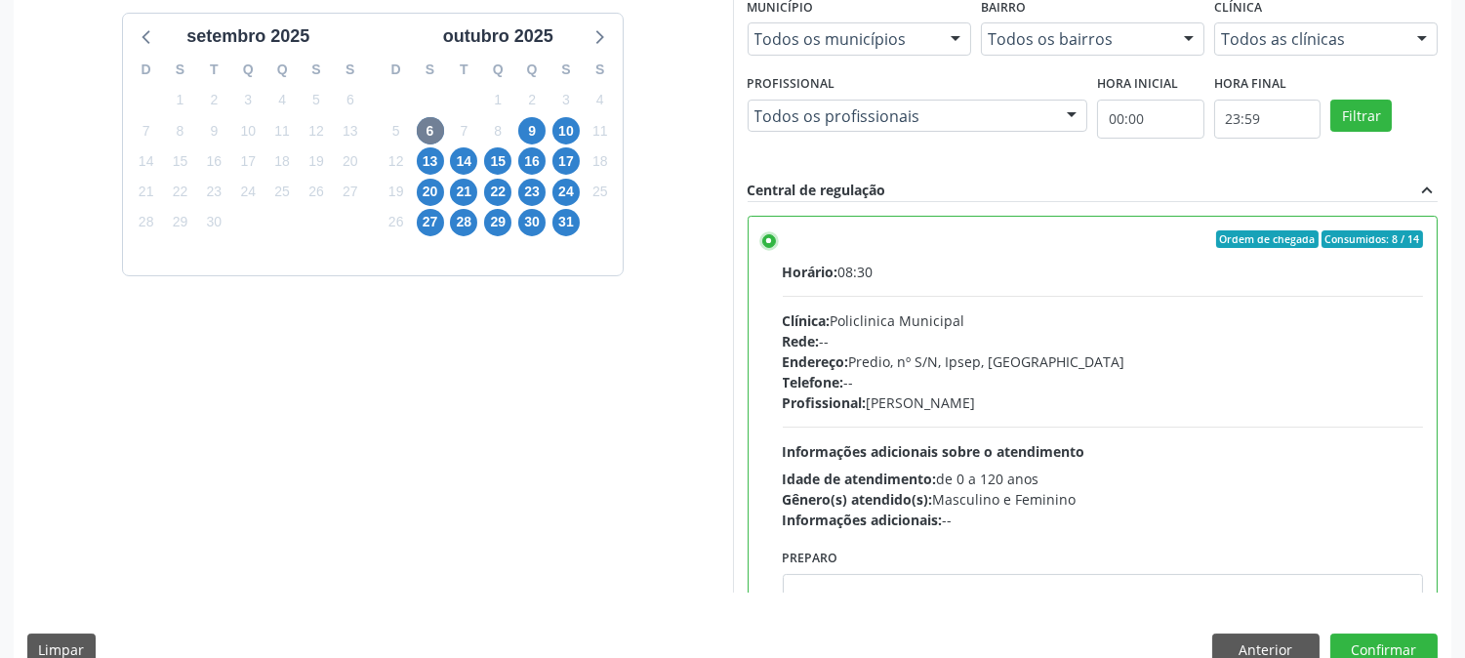
scroll to position [508, 0]
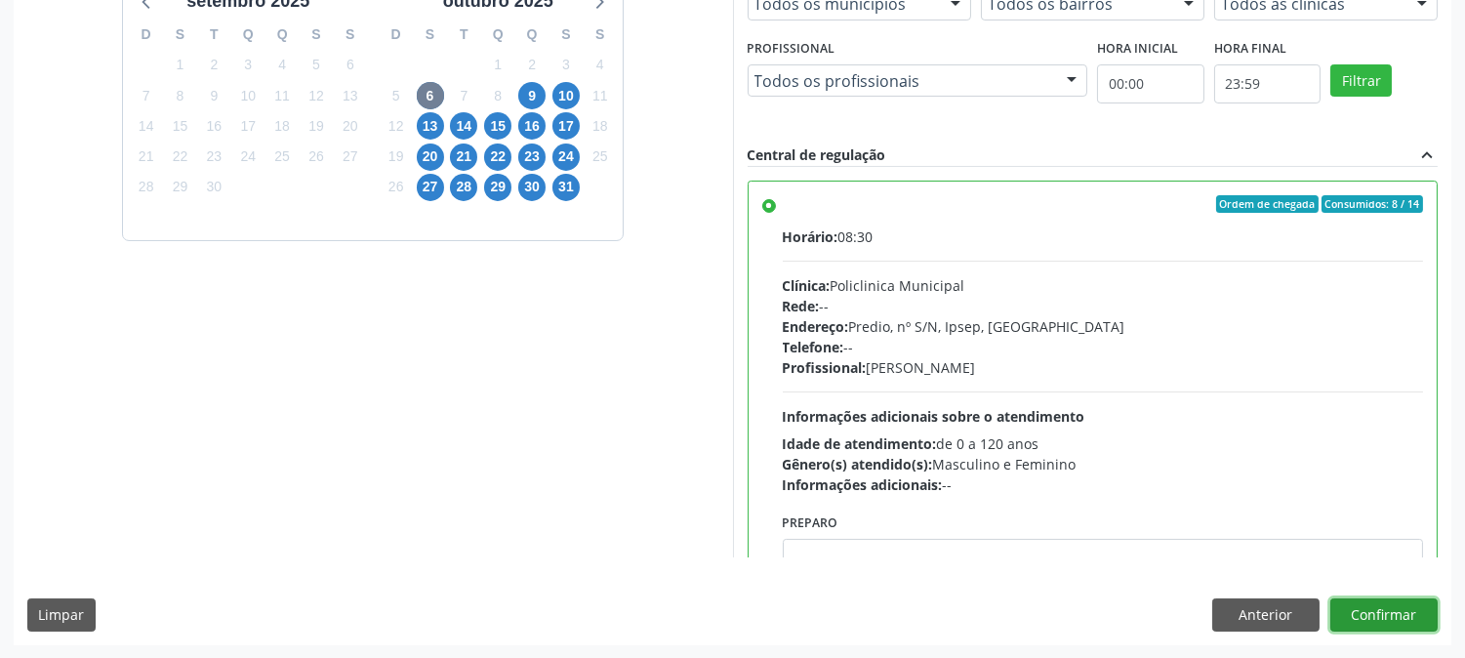
click at [1381, 626] on button "Confirmar" at bounding box center [1384, 614] width 107 height 33
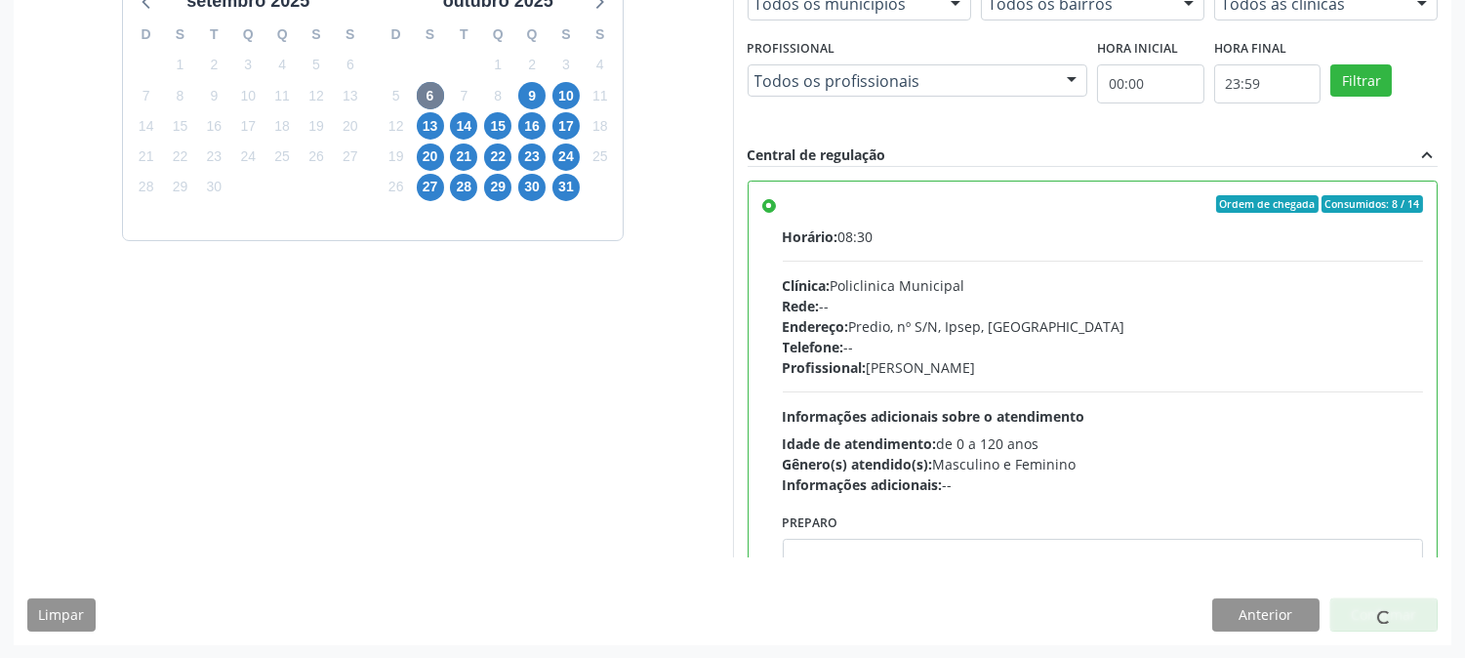
scroll to position [0, 0]
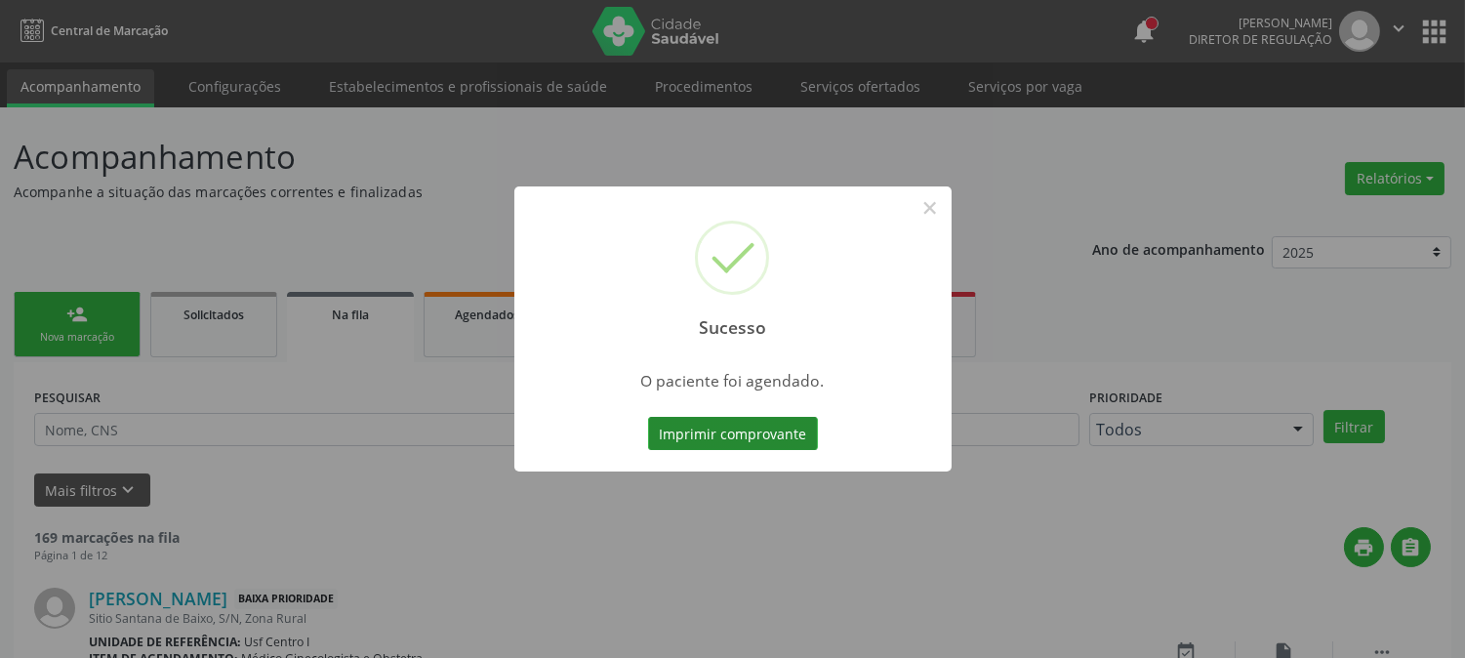
click at [713, 433] on button "Imprimir comprovante" at bounding box center [733, 433] width 170 height 33
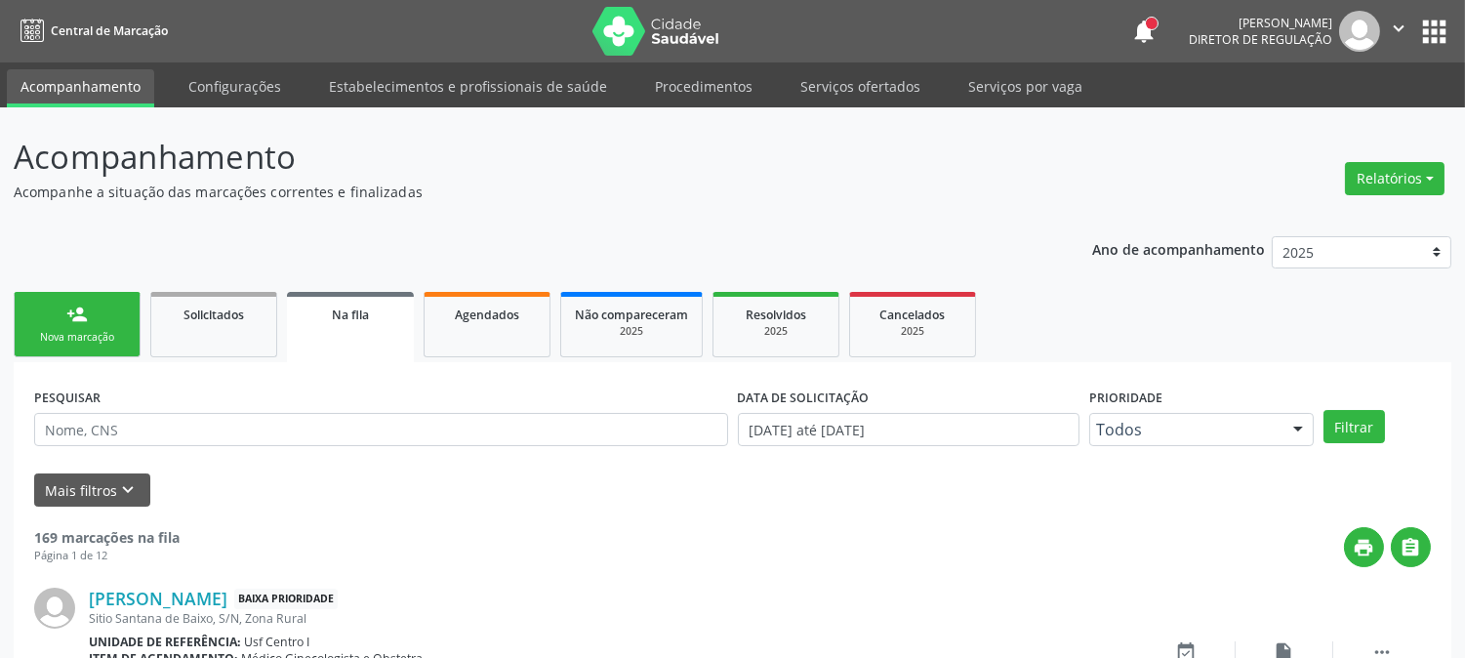
click at [59, 330] on div "Nova marcação" at bounding box center [77, 337] width 98 height 15
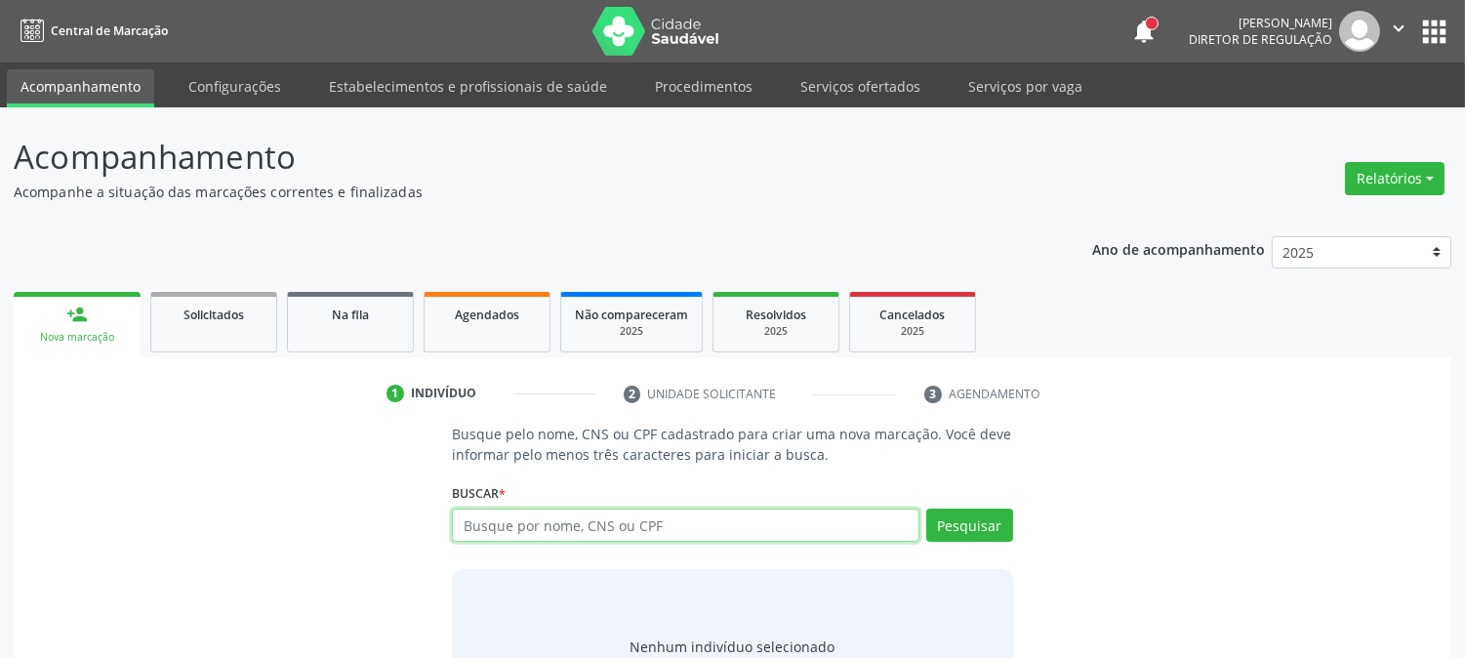
click at [593, 527] on input "text" at bounding box center [685, 525] width 467 height 33
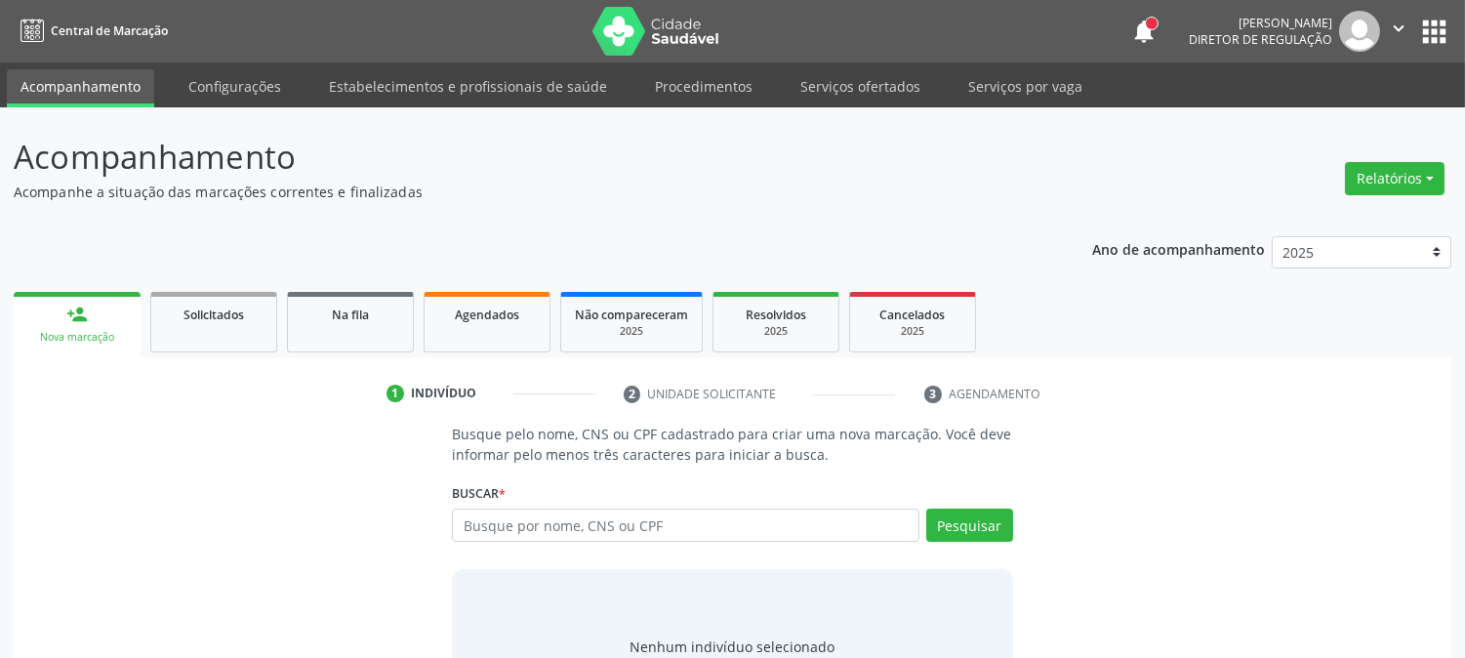
click at [1066, 591] on div "Busque pelo nome, CNS ou CPF cadastrado para criar uma nova marcação. Você deve…" at bounding box center [732, 574] width 1411 height 301
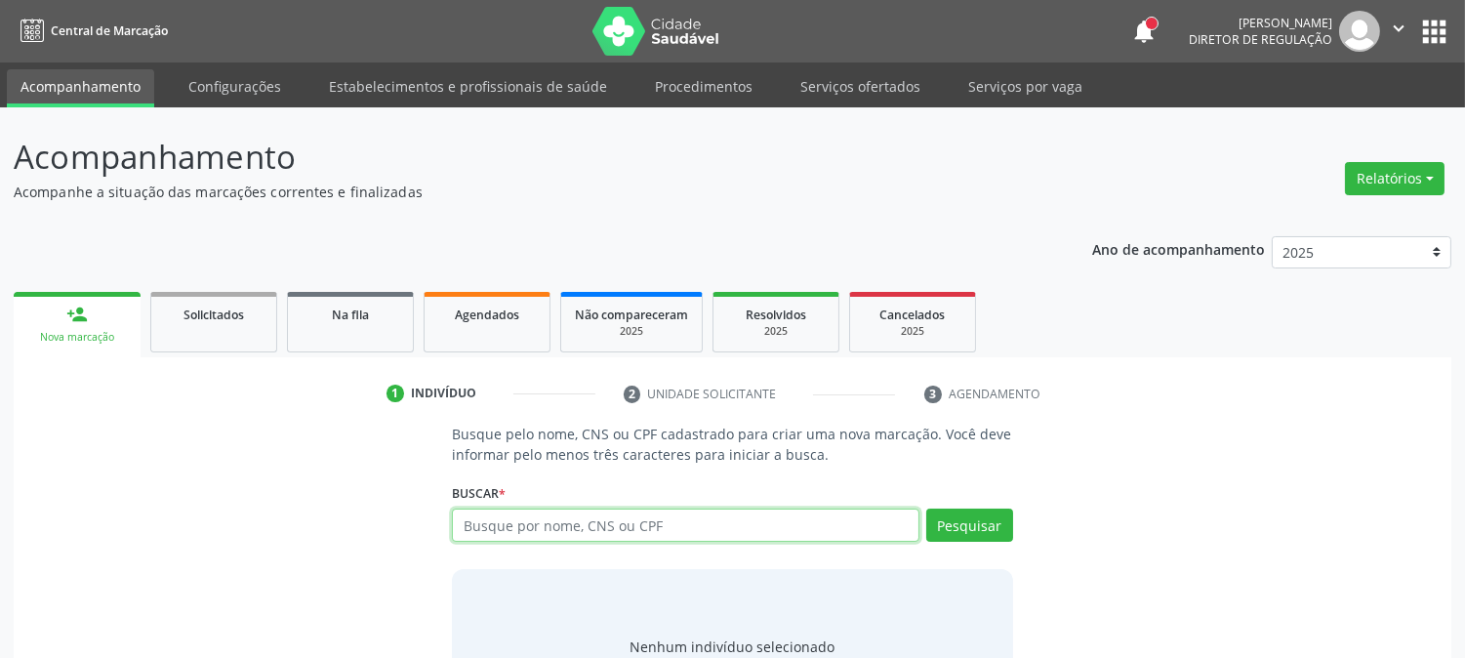
click at [573, 523] on input "text" at bounding box center [685, 525] width 467 height 33
type input "898003707836152"
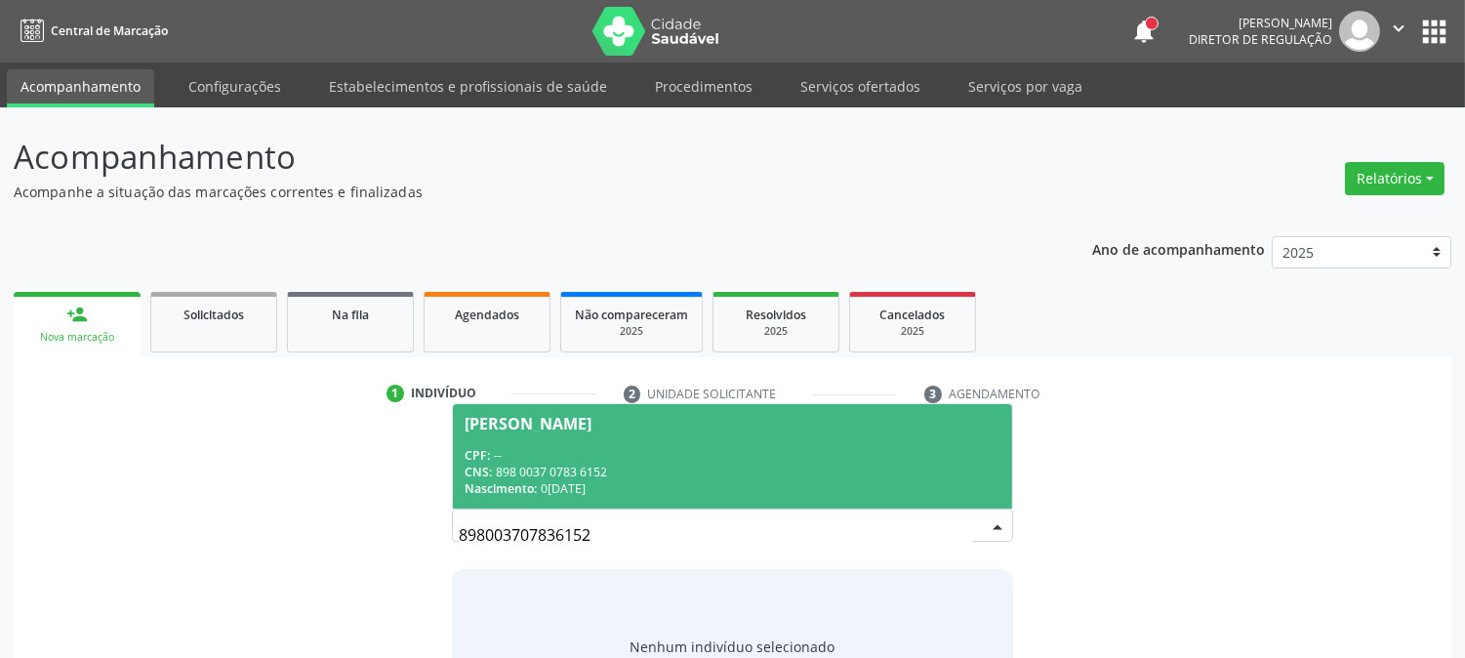
click at [535, 452] on div "CPF: --" at bounding box center [732, 455] width 535 height 17
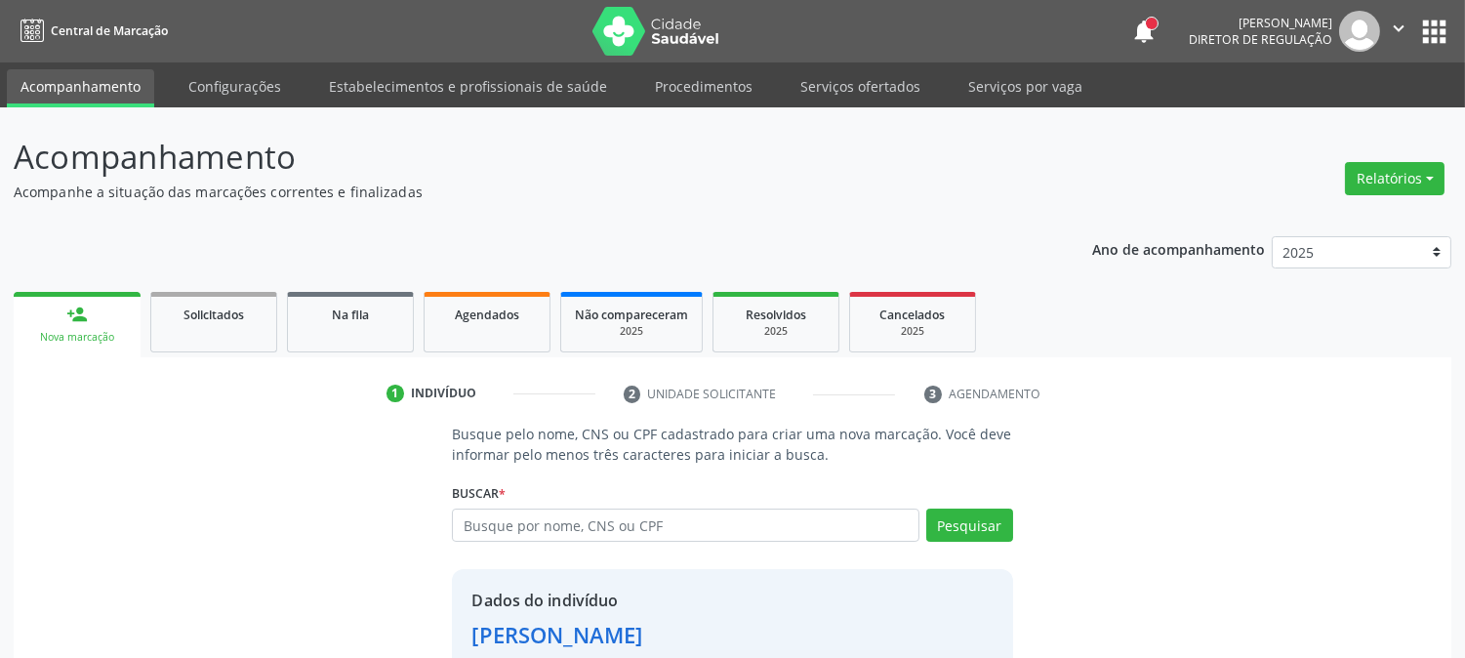
scroll to position [123, 0]
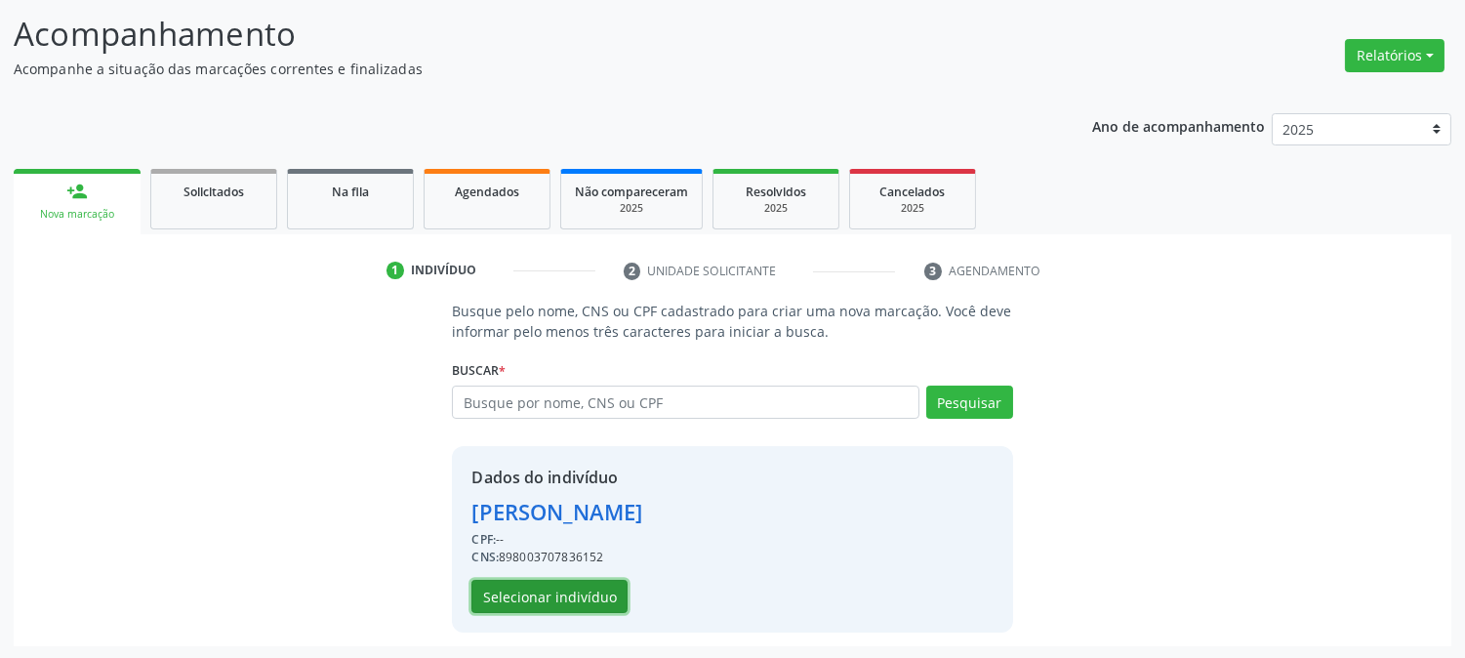
click at [581, 600] on button "Selecionar indivíduo" at bounding box center [550, 596] width 156 height 33
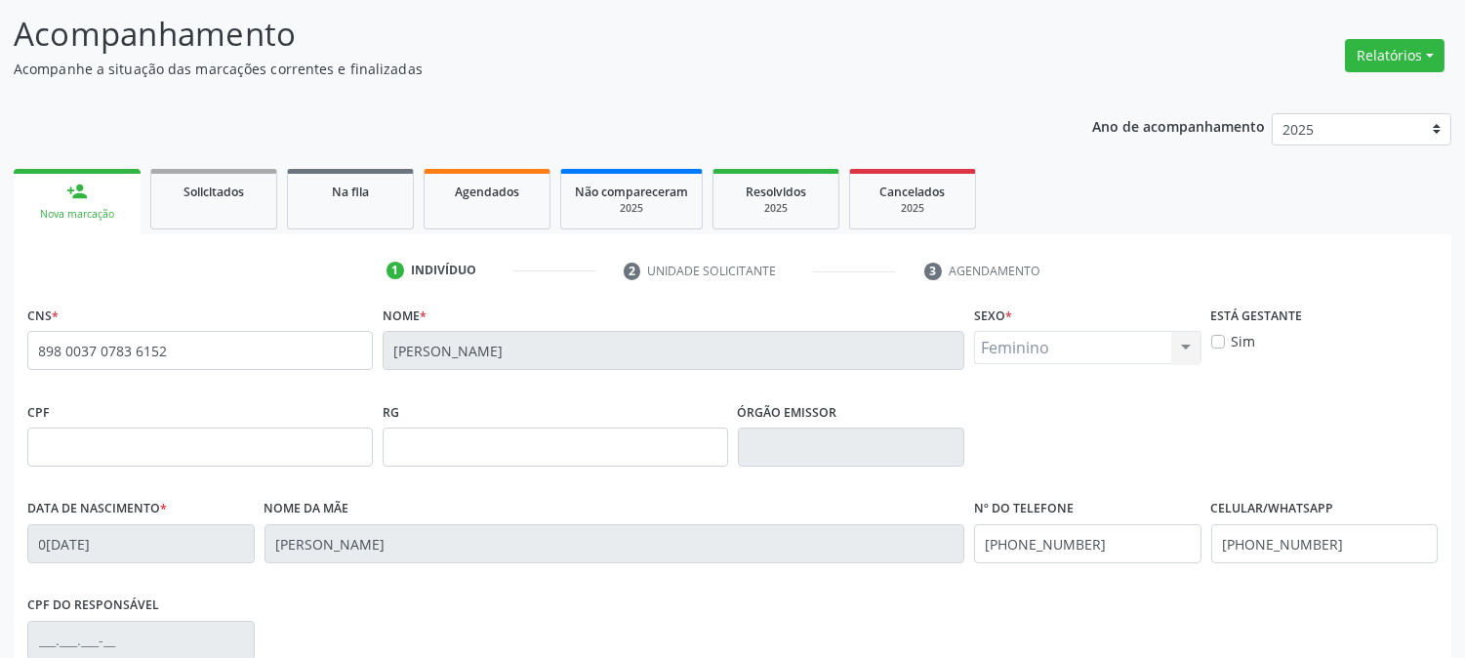
scroll to position [398, 0]
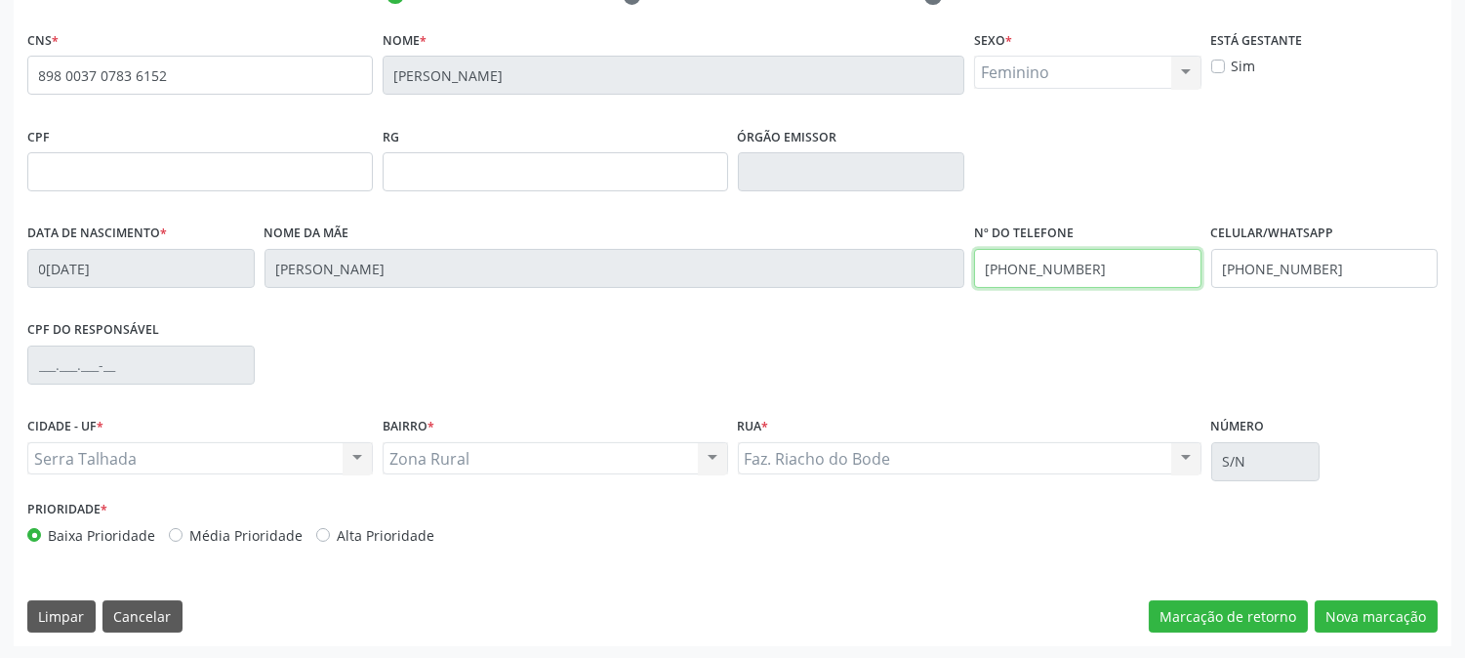
drag, startPoint x: 1094, startPoint y: 260, endPoint x: 954, endPoint y: 306, distance: 147.9
click at [954, 306] on div "Data de nascimento * [DATE] Nome da mãe [PERSON_NAME] Nº do Telefone [PHONE_NUM…" at bounding box center [732, 267] width 1421 height 97
drag, startPoint x: 1340, startPoint y: 268, endPoint x: 1096, endPoint y: 393, distance: 274.2
click at [981, 299] on div "Data de nascimento * [DATE] Nome da mãe [PERSON_NAME] Nº do Telefone Celular/Wh…" at bounding box center [732, 267] width 1421 height 97
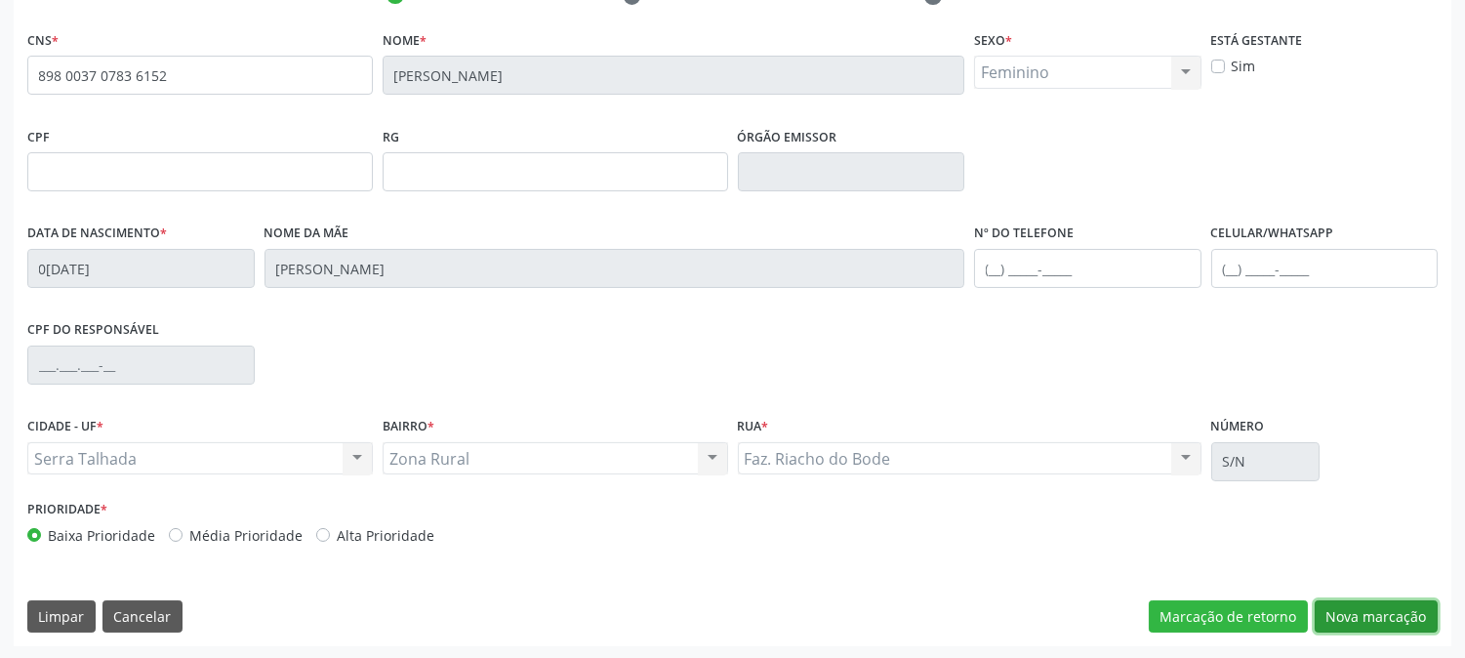
click at [1402, 613] on button "Nova marcação" at bounding box center [1376, 616] width 123 height 33
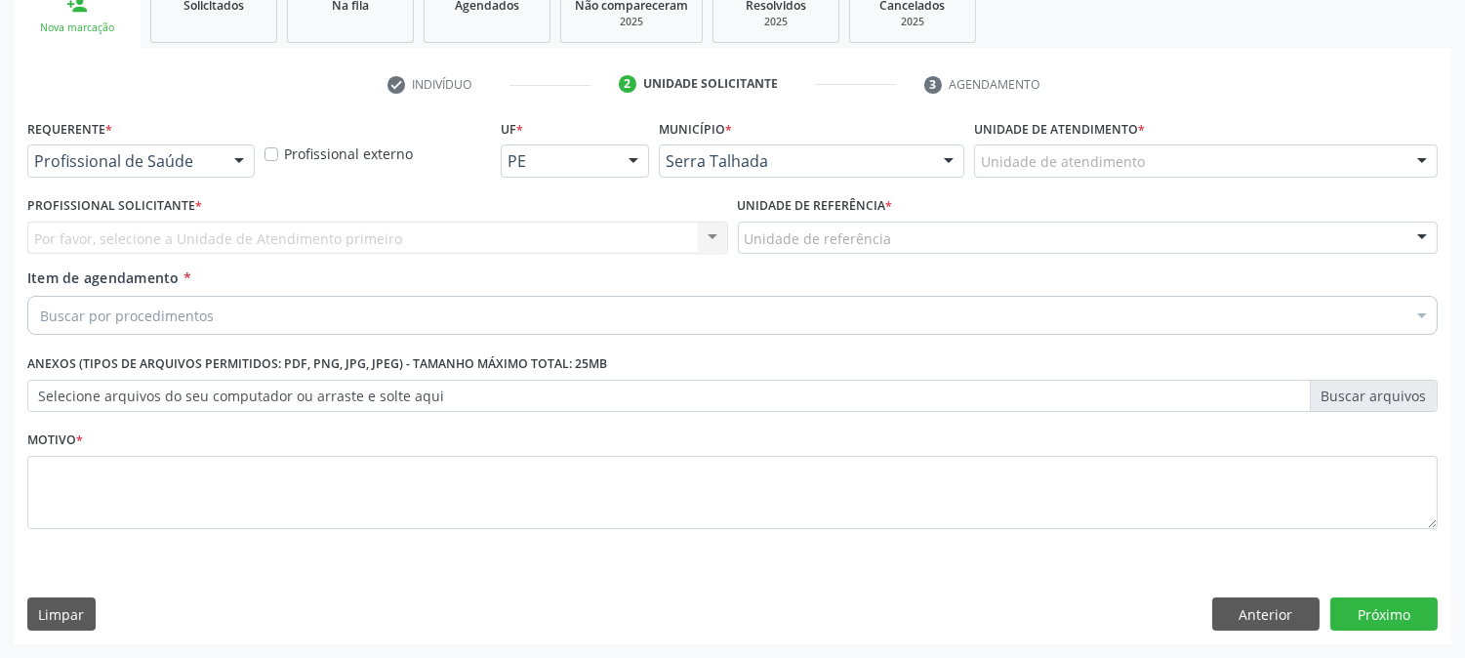
scroll to position [309, 0]
click at [226, 156] on div at bounding box center [239, 162] width 29 height 33
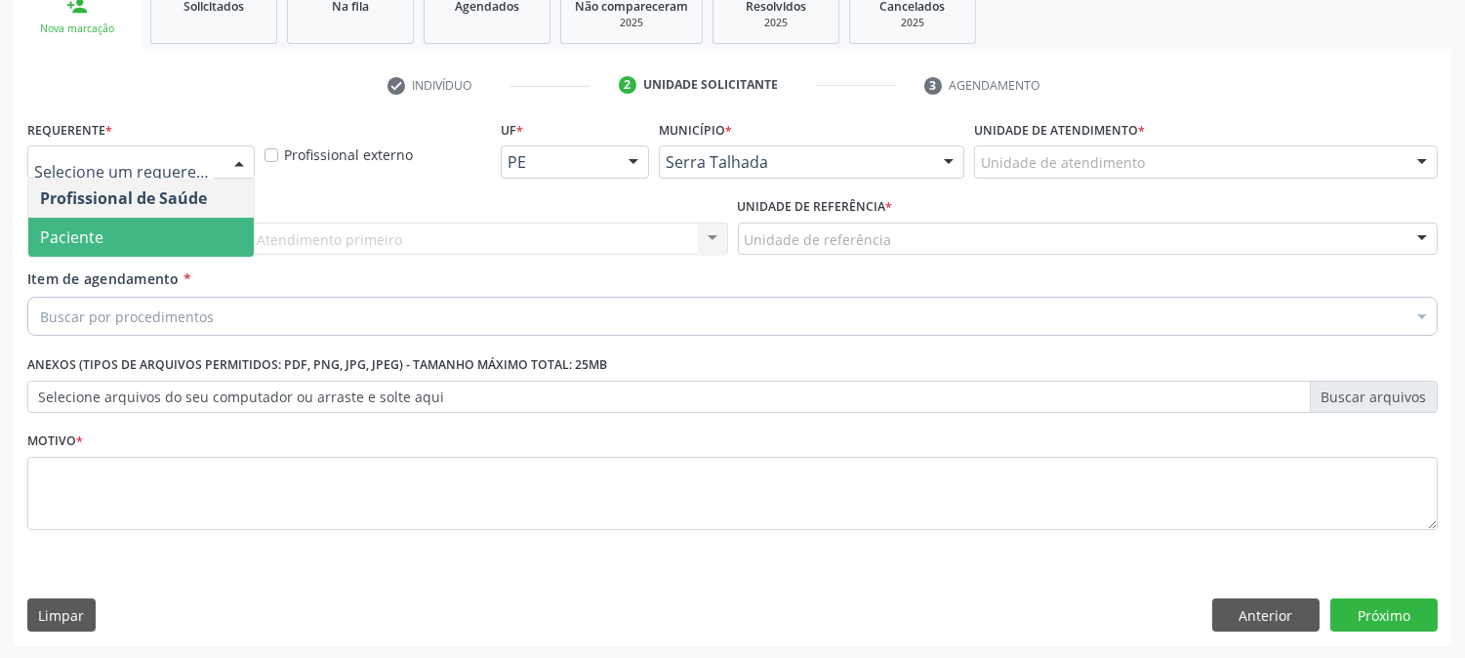
click at [150, 247] on span "Paciente" at bounding box center [141, 237] width 226 height 39
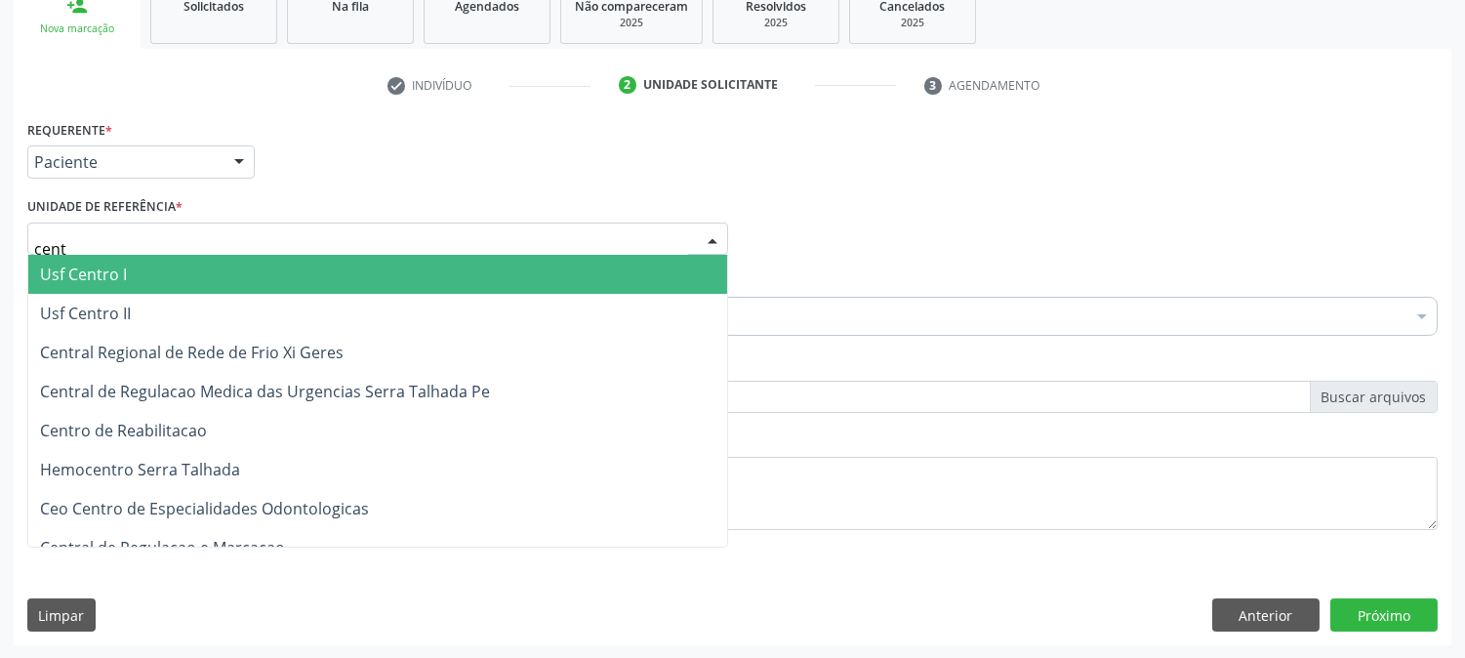
type input "centr"
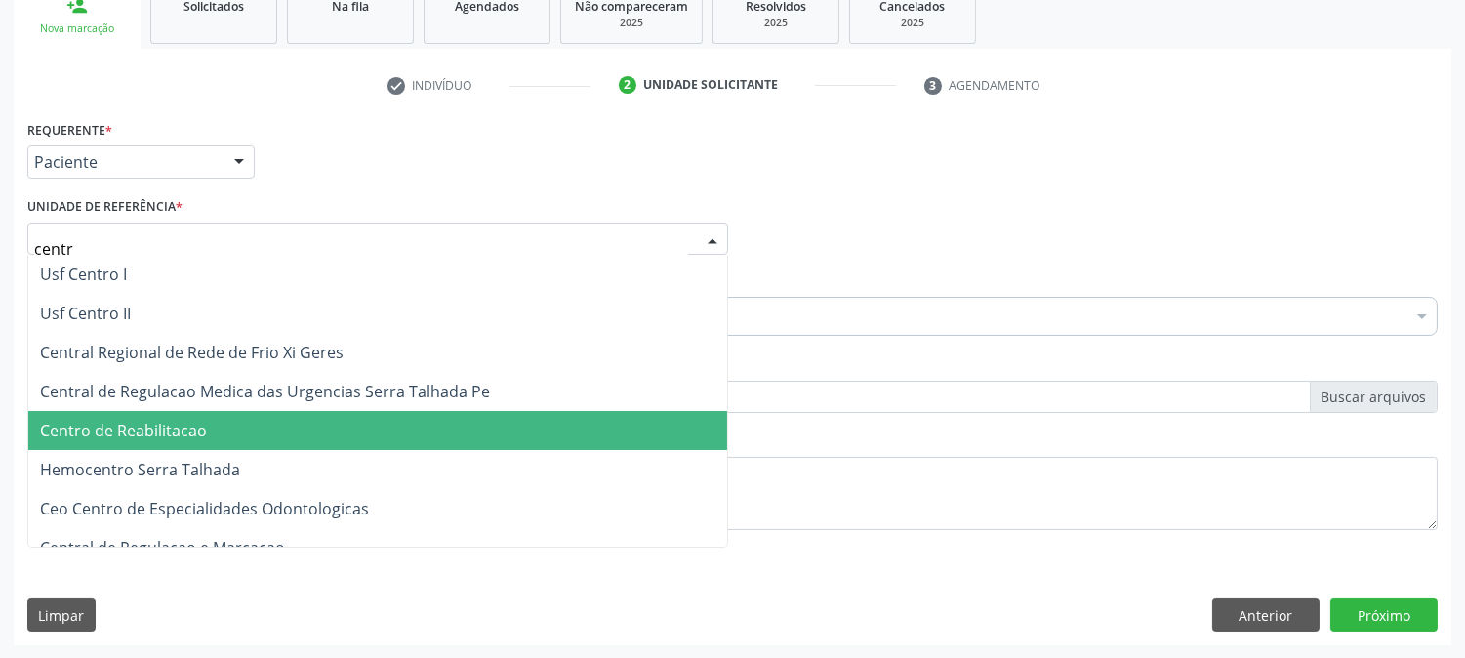
click at [240, 443] on span "Centro de Reabilitacao" at bounding box center [377, 430] width 699 height 39
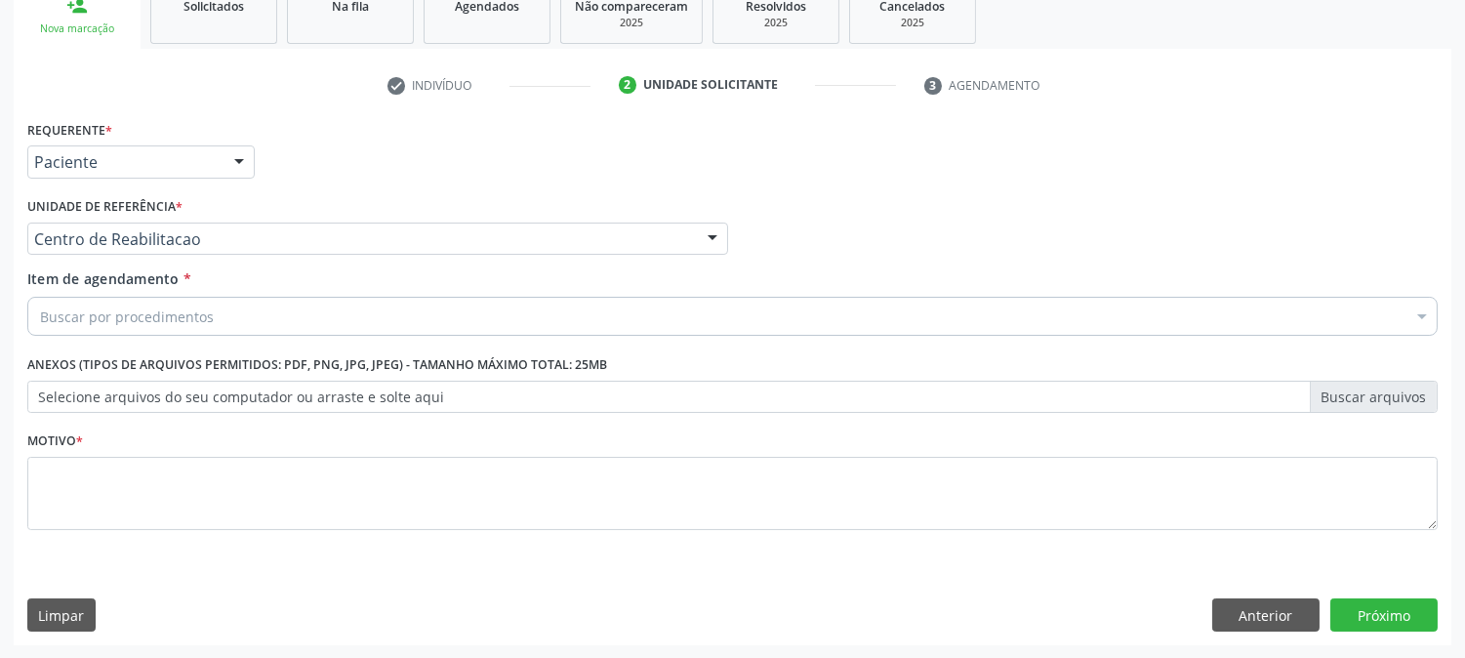
click at [216, 316] on div "Buscar por procedimentos" at bounding box center [732, 316] width 1411 height 39
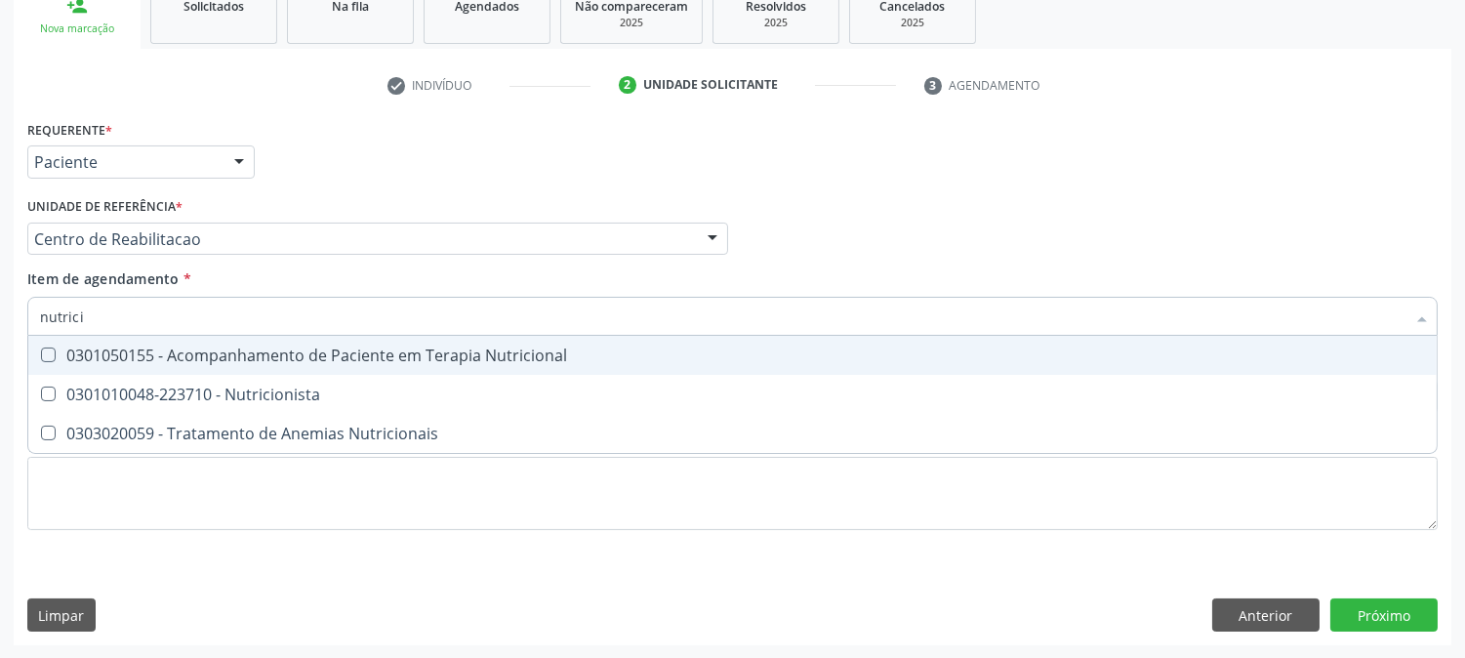
type input "nutricio"
click at [226, 348] on div "0301050155 - Acompanhamento de Paciente em Terapia Nutricional" at bounding box center [732, 356] width 1385 height 16
checkbox Nutricional "true"
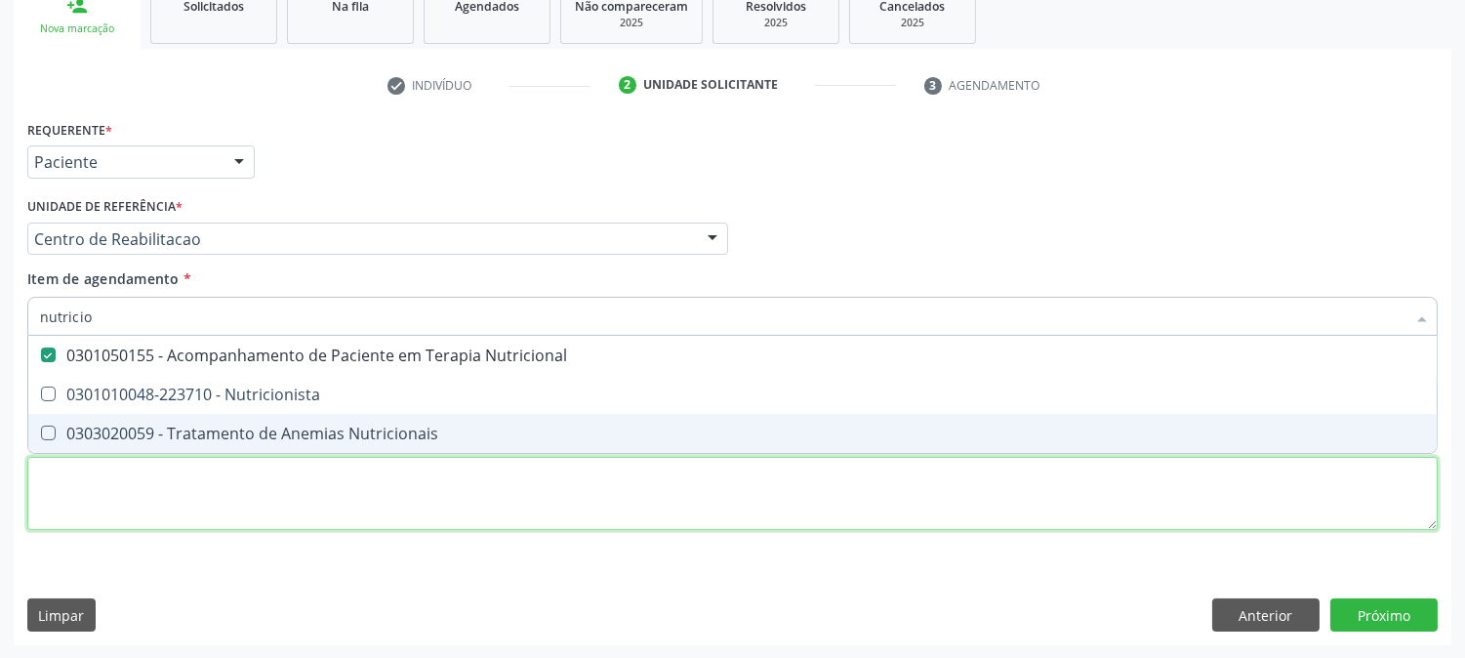
click at [223, 510] on div "Requerente * Paciente Profissional de Saúde Paciente Nenhum resultado encontrad…" at bounding box center [732, 336] width 1411 height 442
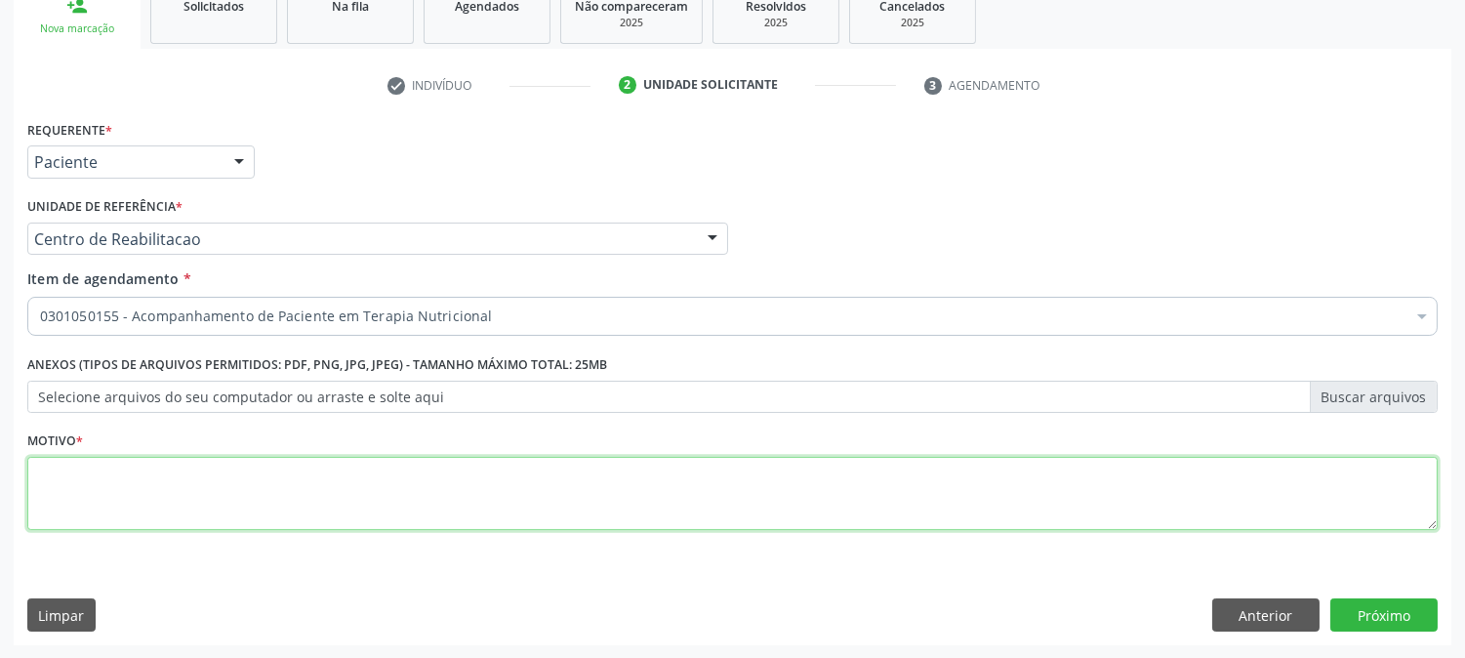
checkbox Nutricional "true"
type textarea "."
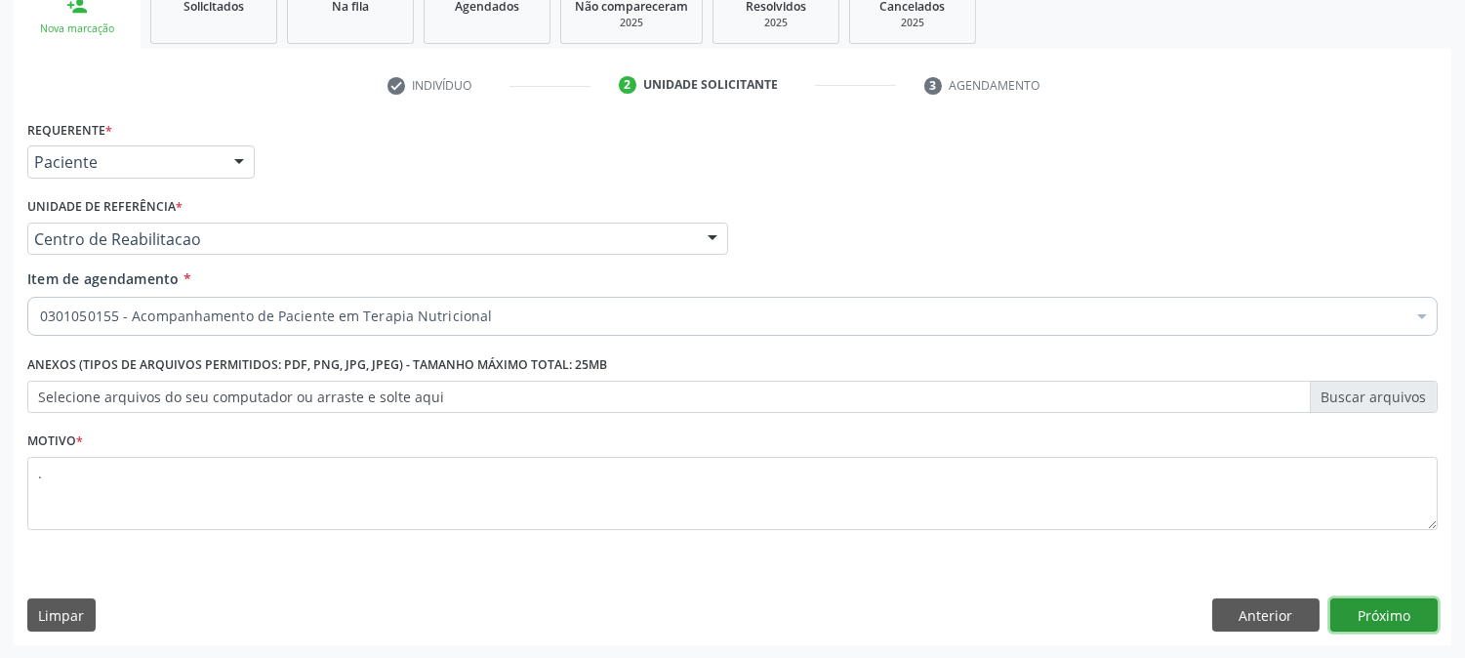
click at [1410, 615] on button "Próximo" at bounding box center [1384, 614] width 107 height 33
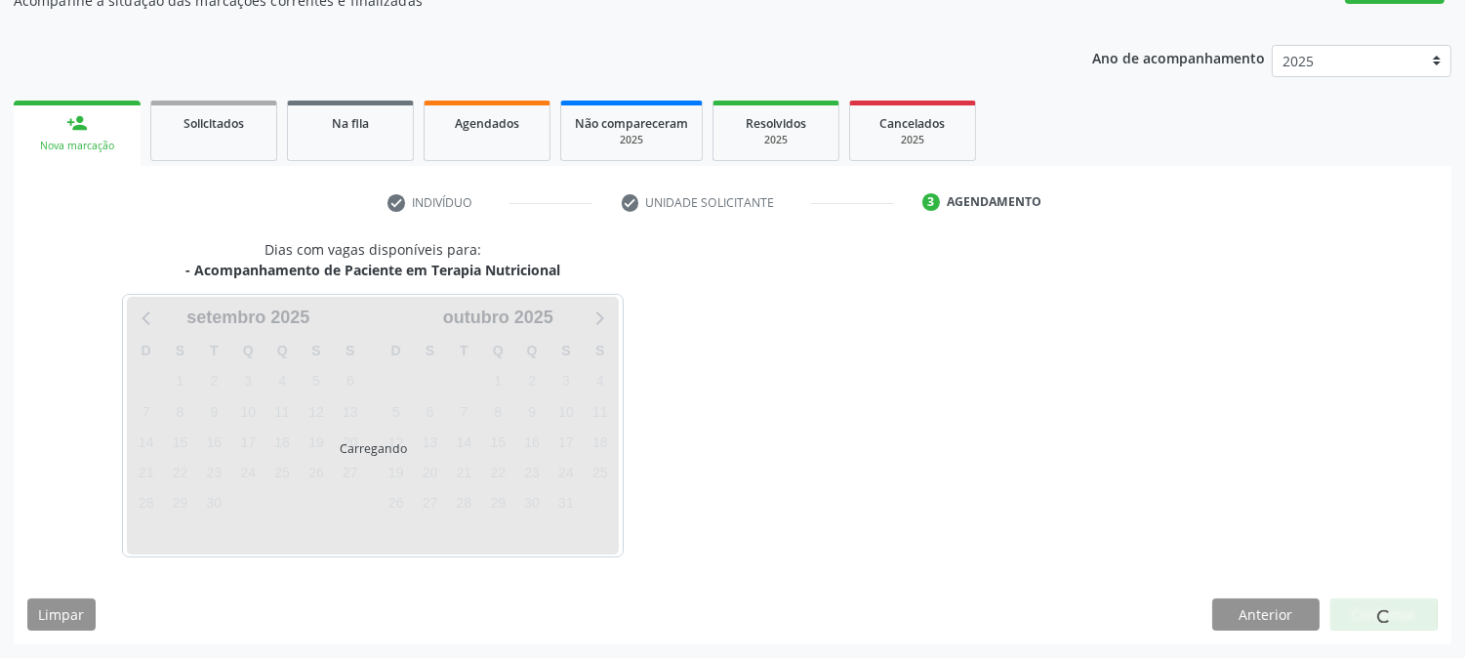
scroll to position [190, 0]
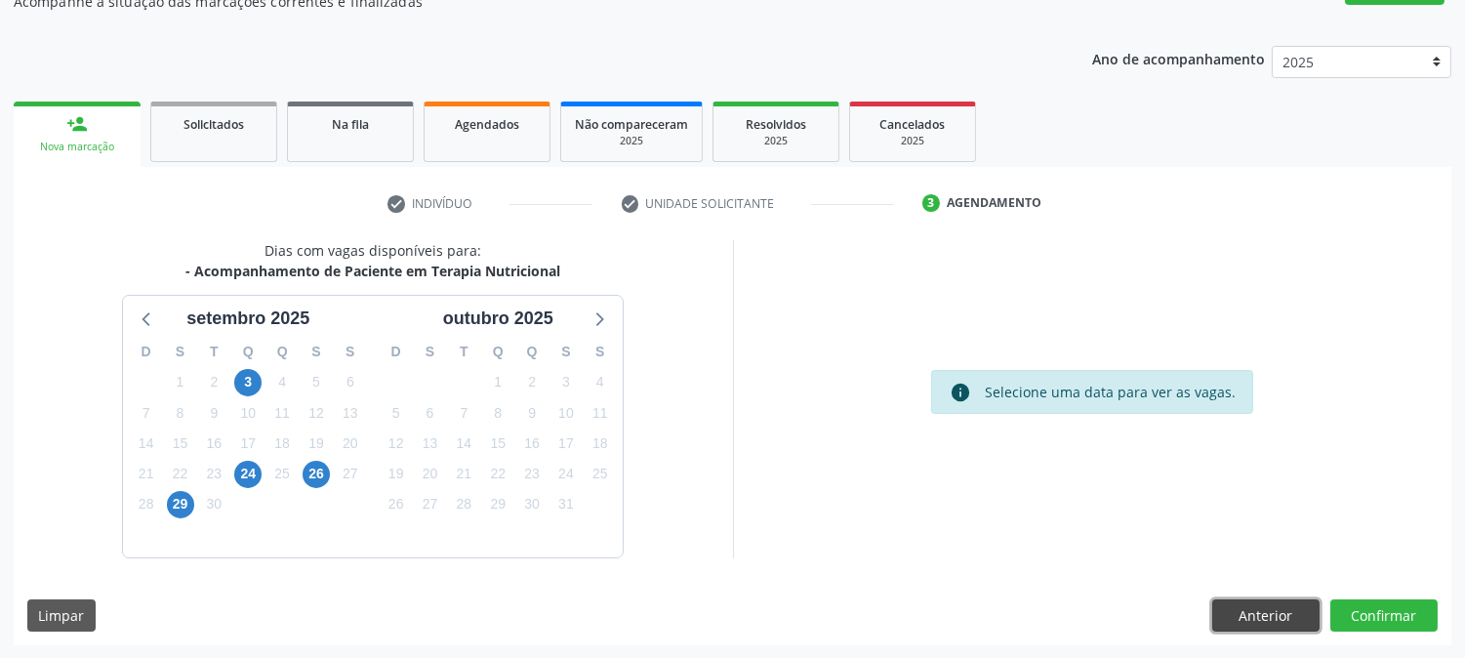
click at [1223, 603] on button "Anterior" at bounding box center [1266, 615] width 107 height 33
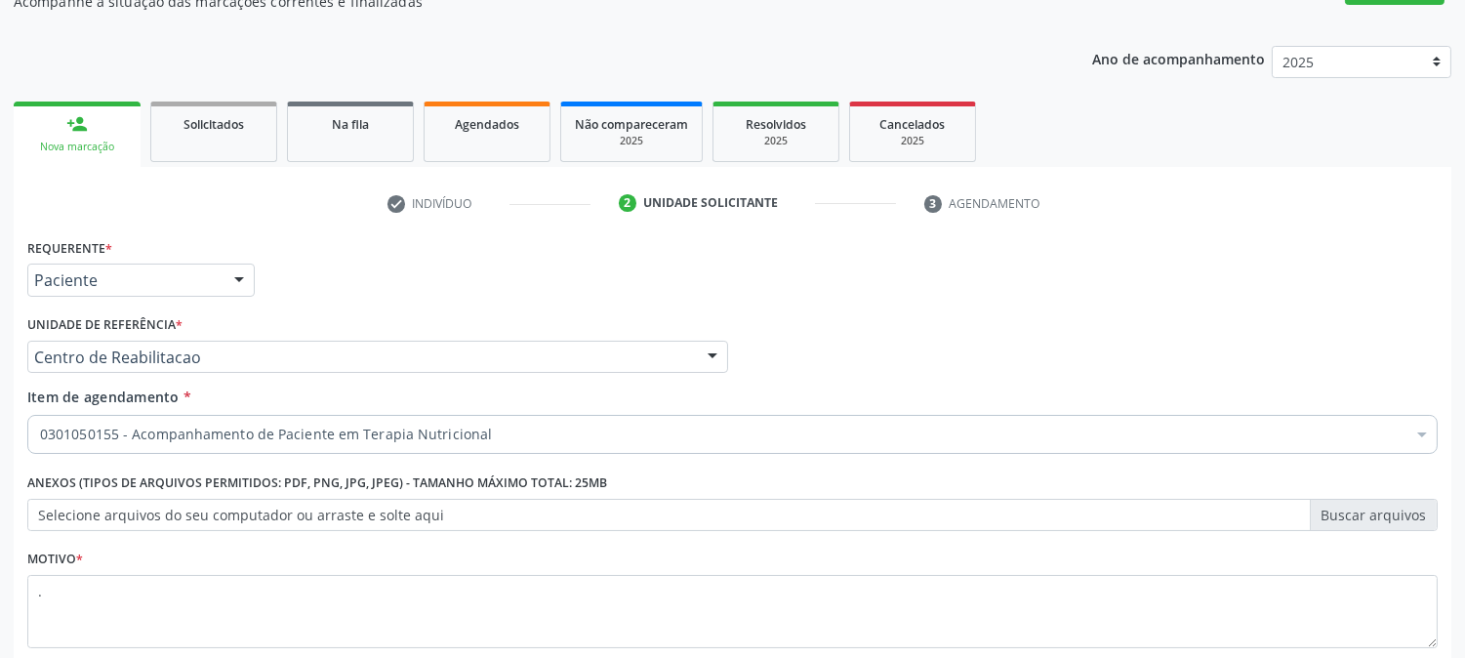
click at [435, 422] on div "0301050155 - Acompanhamento de Paciente em Terapia Nutricional" at bounding box center [732, 434] width 1411 height 39
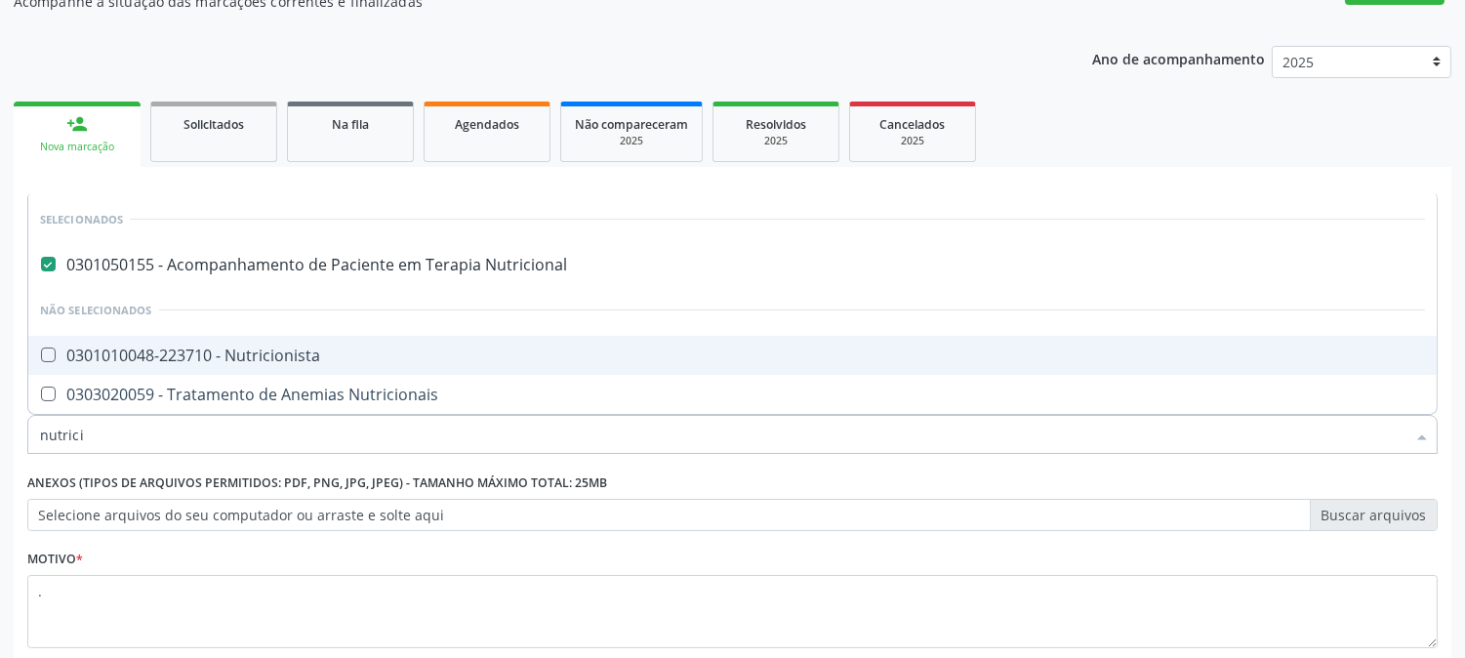
type input "nutricio"
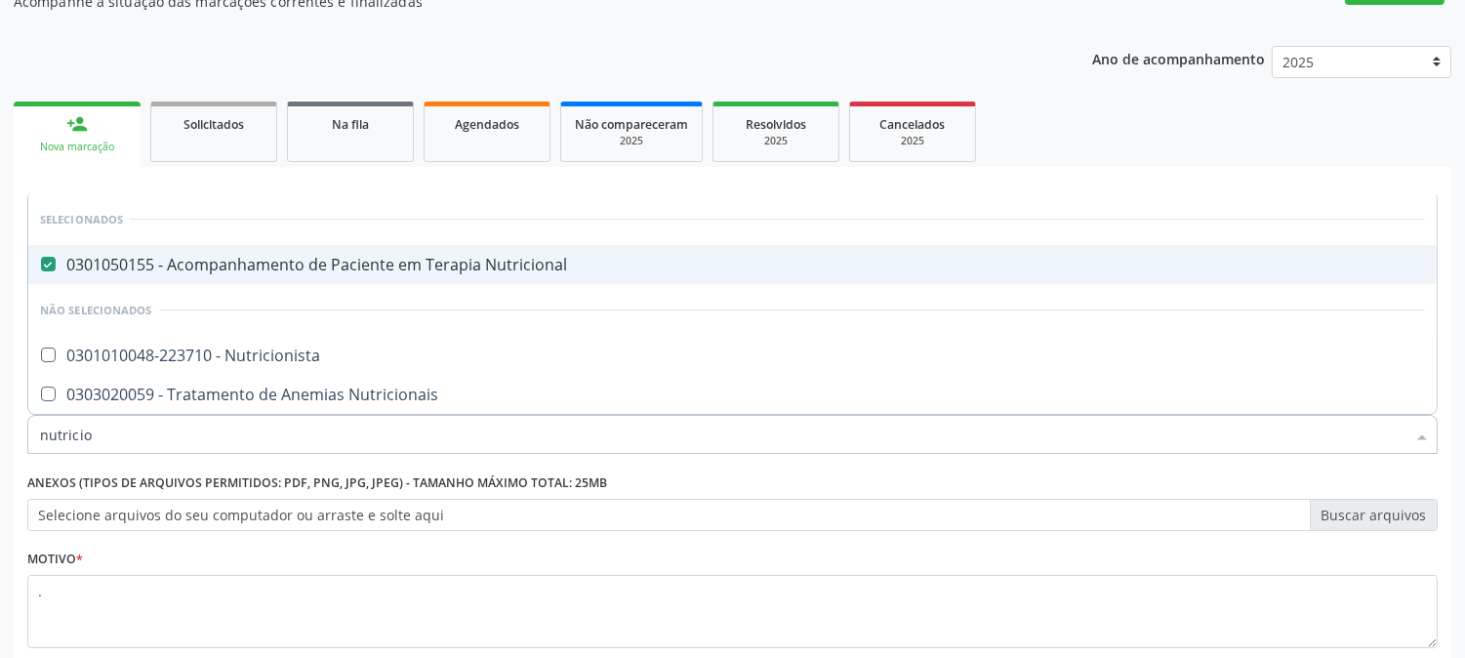
click at [394, 277] on span "0301050155 - Acompanhamento de Paciente em Terapia Nutricional" at bounding box center [732, 264] width 1409 height 39
checkbox Nutricional "false"
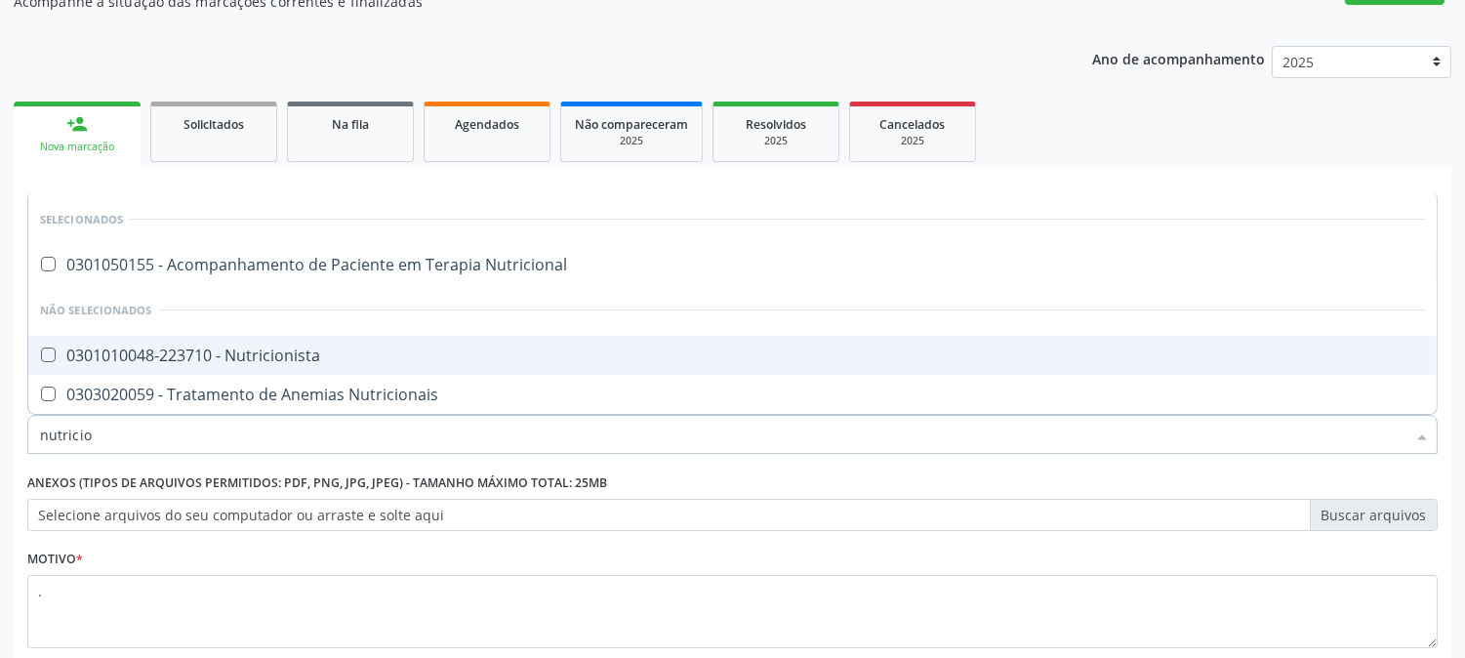
click at [378, 338] on span "0301010048-223710 - Nutricionista" at bounding box center [732, 355] width 1409 height 39
checkbox Nutricionista "true"
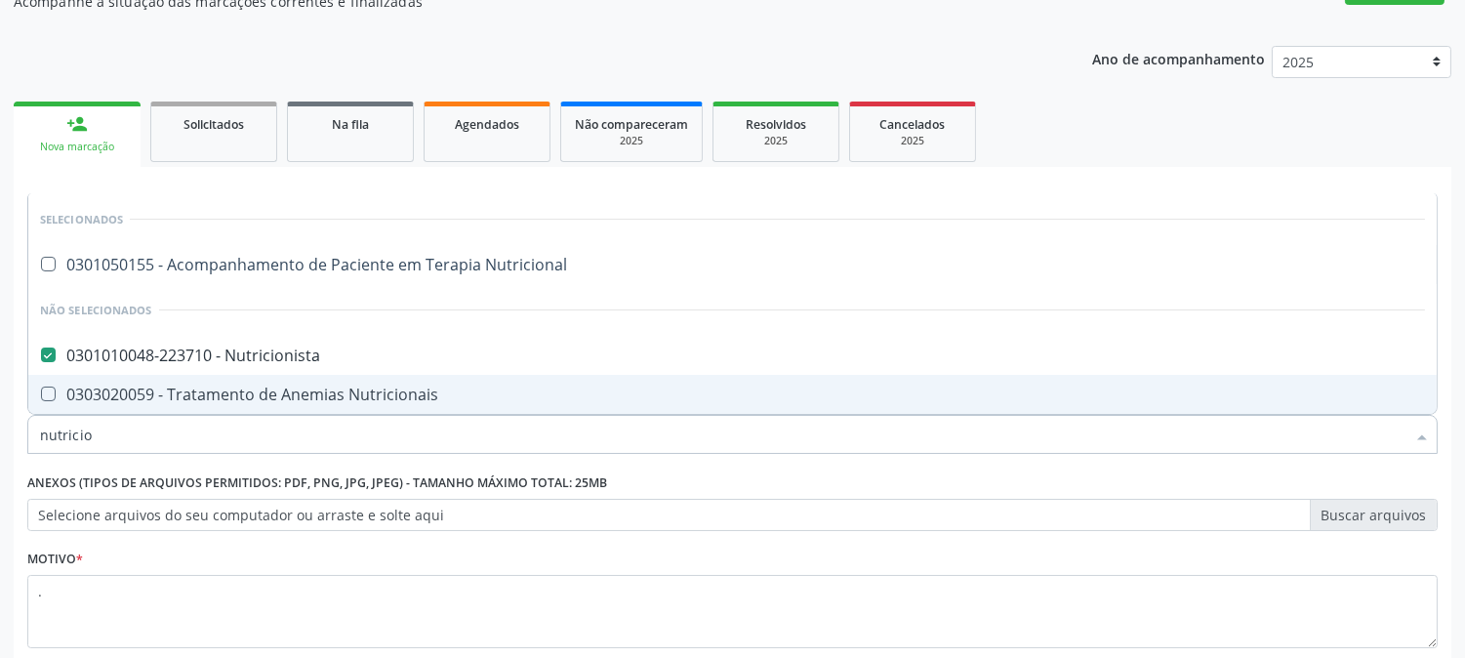
scroll to position [309, 0]
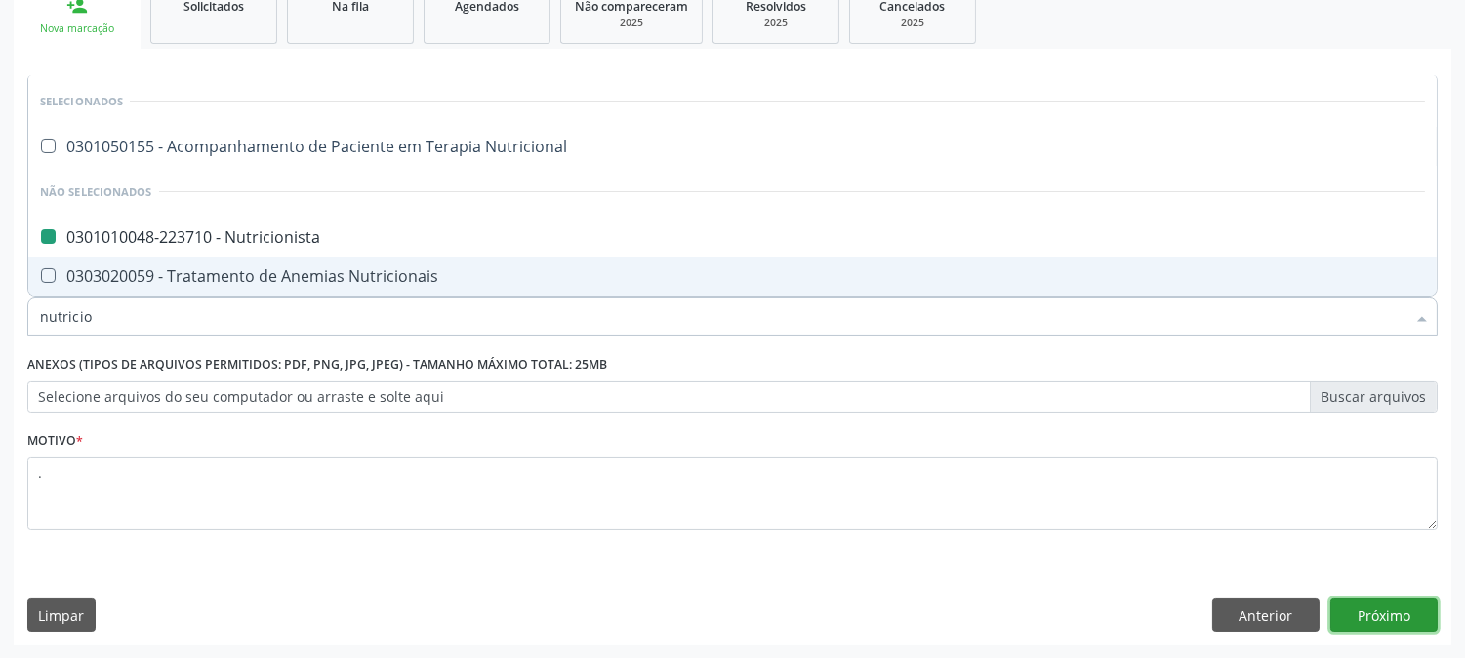
click at [1393, 620] on button "Próximo" at bounding box center [1384, 614] width 107 height 33
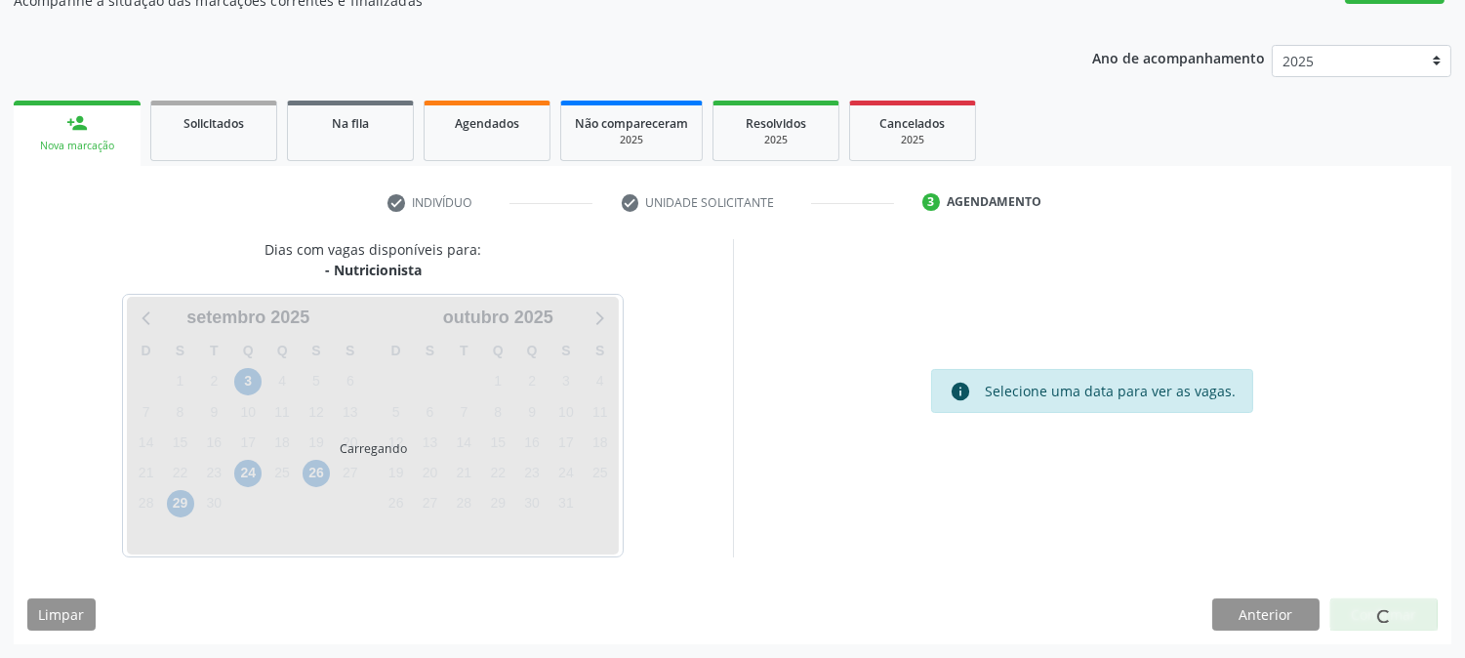
scroll to position [190, 0]
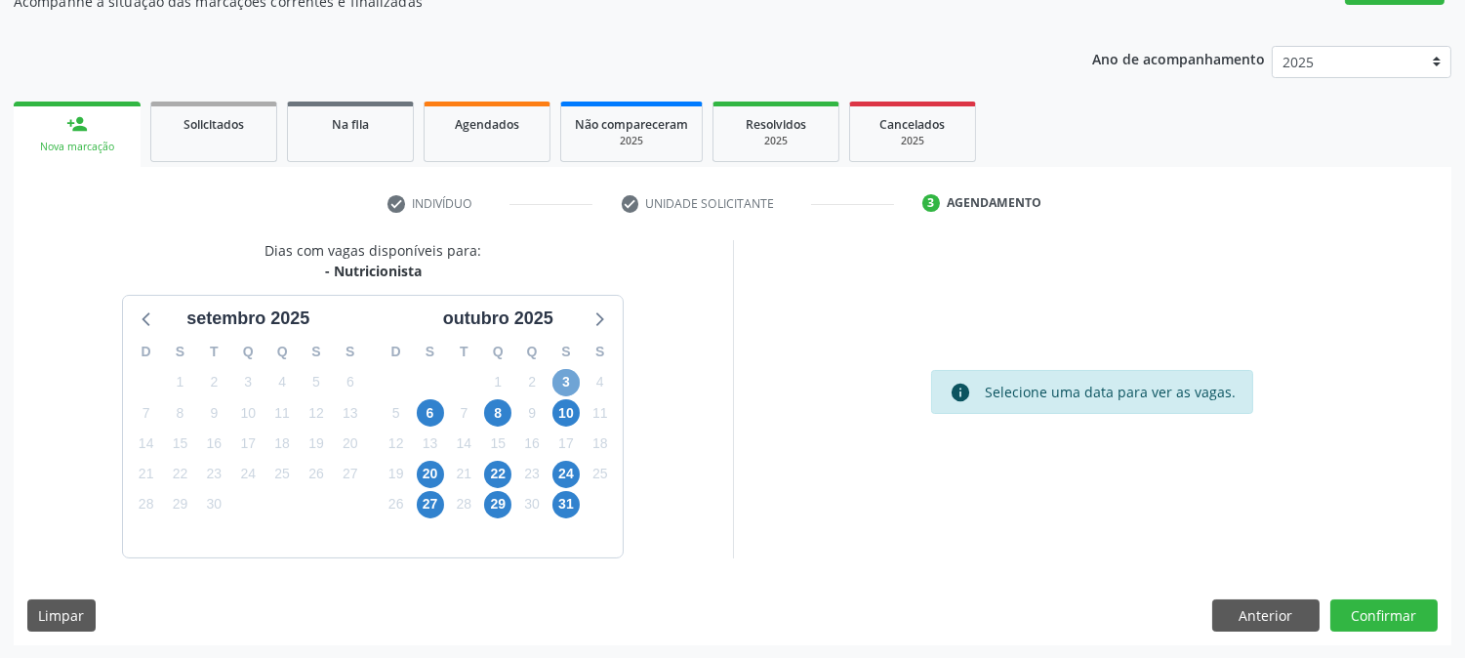
click at [560, 385] on span "3" at bounding box center [566, 382] width 27 height 27
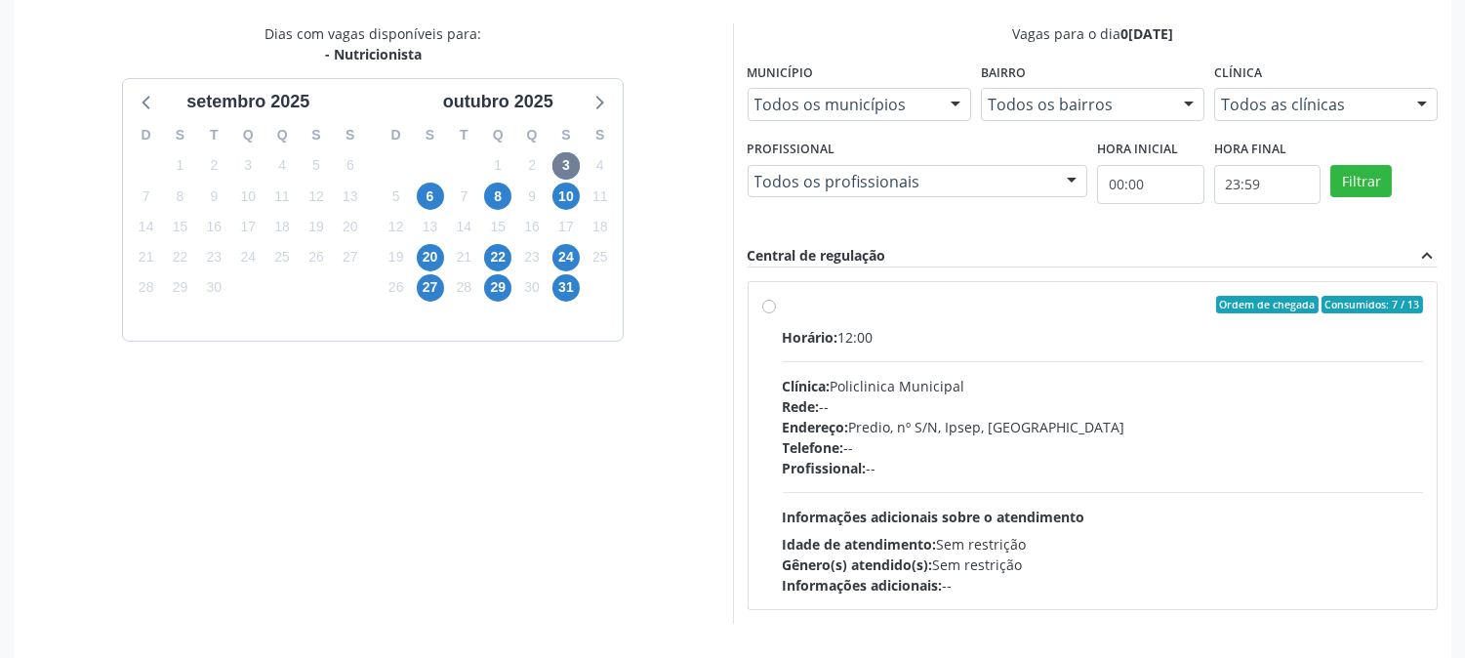
click at [1174, 520] on div "Horário: 12:00 Clínica: Policlinica Municipal Rede: -- Endereço: Predio, nº S/N…" at bounding box center [1103, 461] width 641 height 268
click at [776, 313] on input "Ordem de chegada Consumidos: 7 / 13 Horário: 12:00 Clínica: Policlinica Municip…" at bounding box center [769, 305] width 14 height 18
radio input "true"
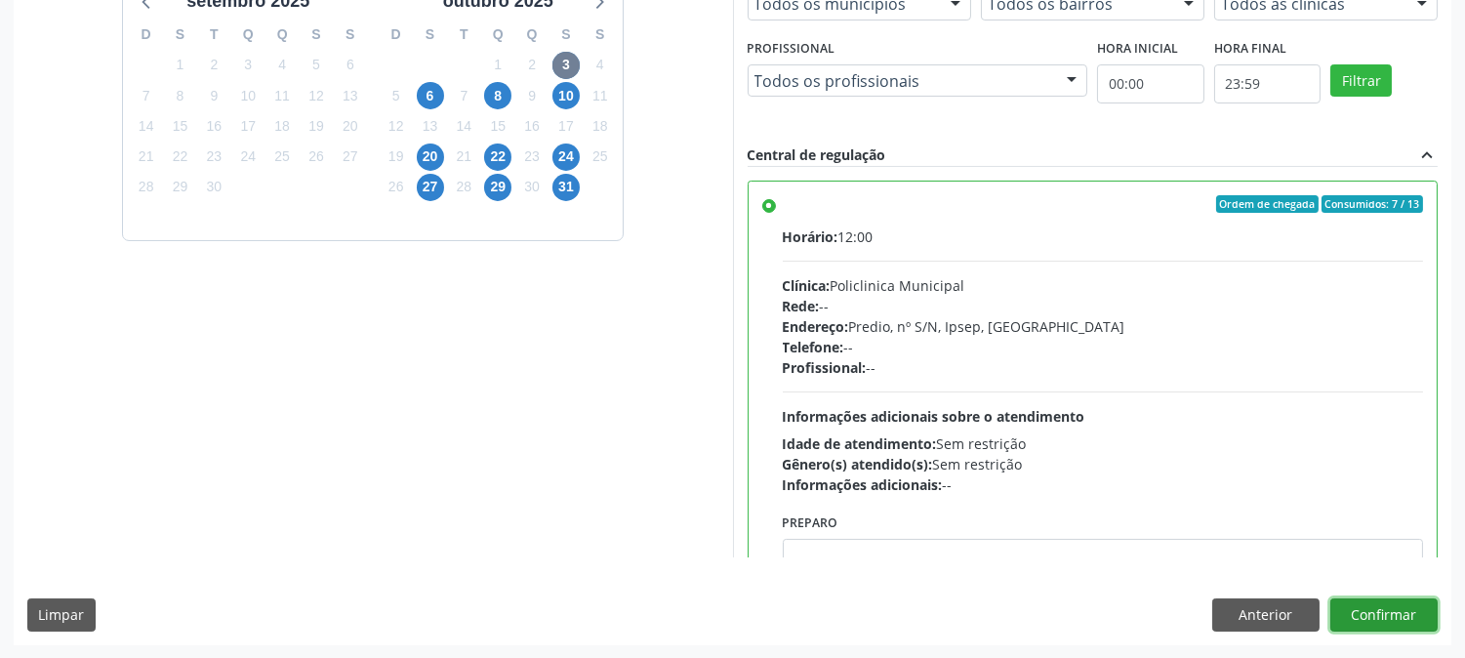
click at [1347, 600] on button "Confirmar" at bounding box center [1384, 614] width 107 height 33
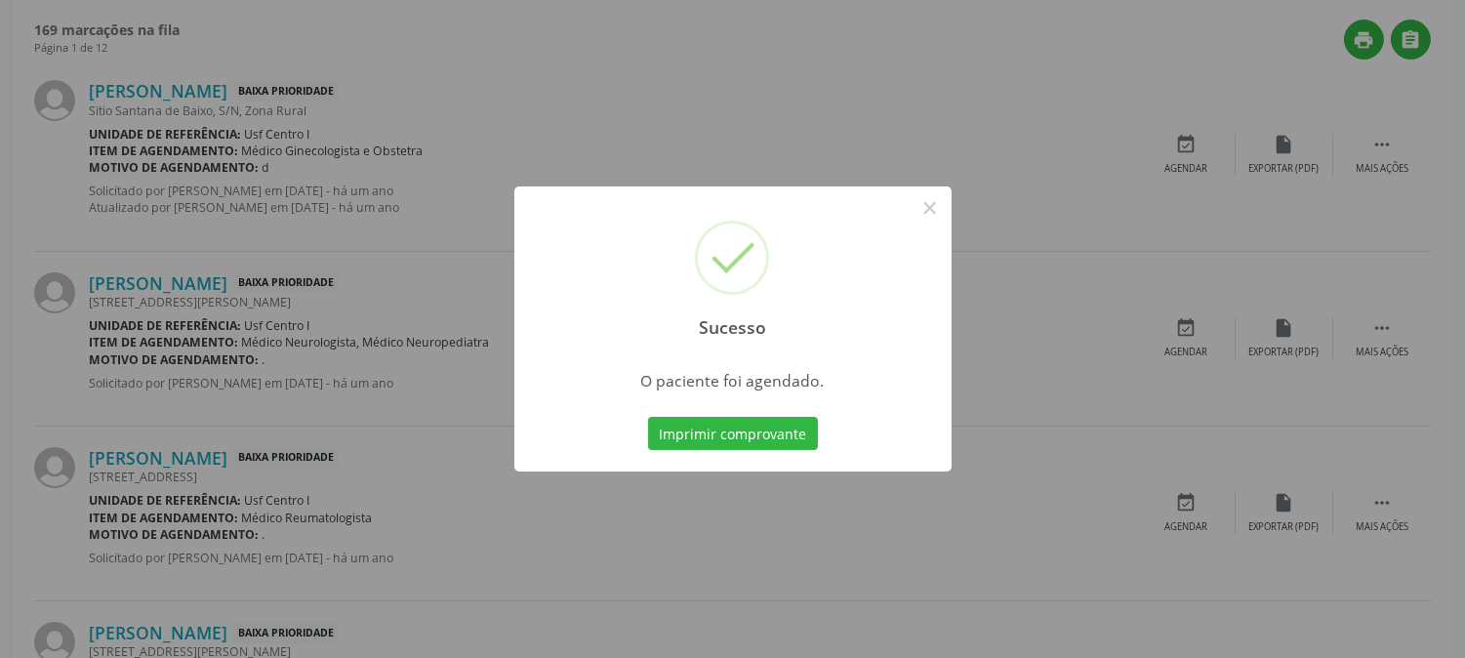
scroll to position [0, 0]
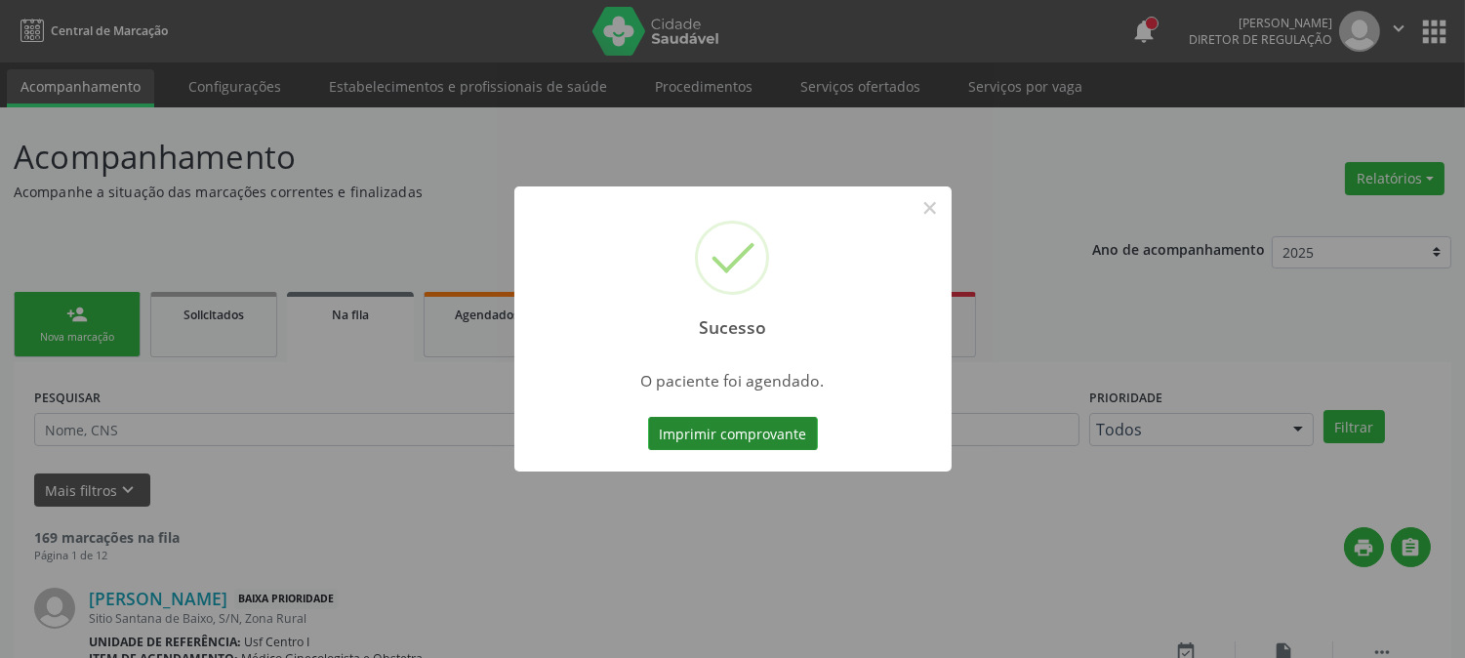
click at [759, 441] on button "Imprimir comprovante" at bounding box center [733, 433] width 170 height 33
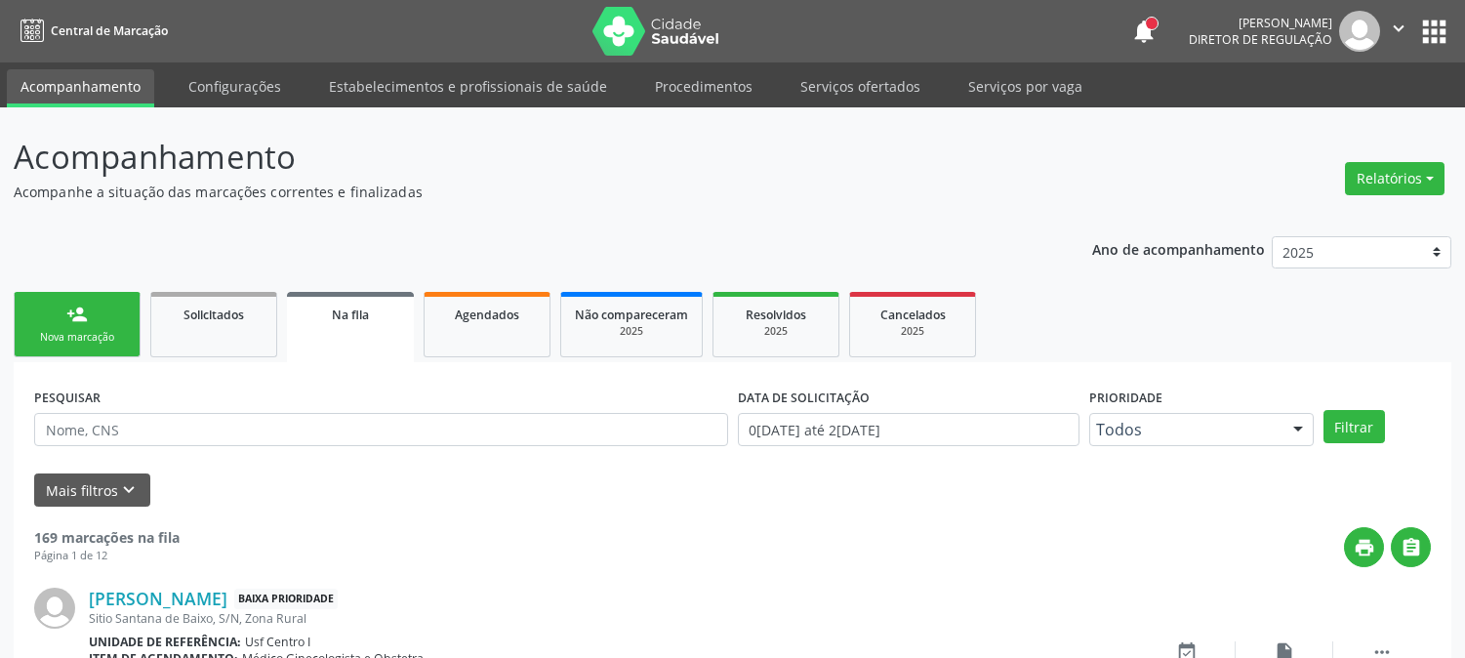
click at [100, 330] on div "Nova marcação" at bounding box center [77, 337] width 98 height 15
click at [92, 344] on div "Nova marcação" at bounding box center [77, 337] width 98 height 15
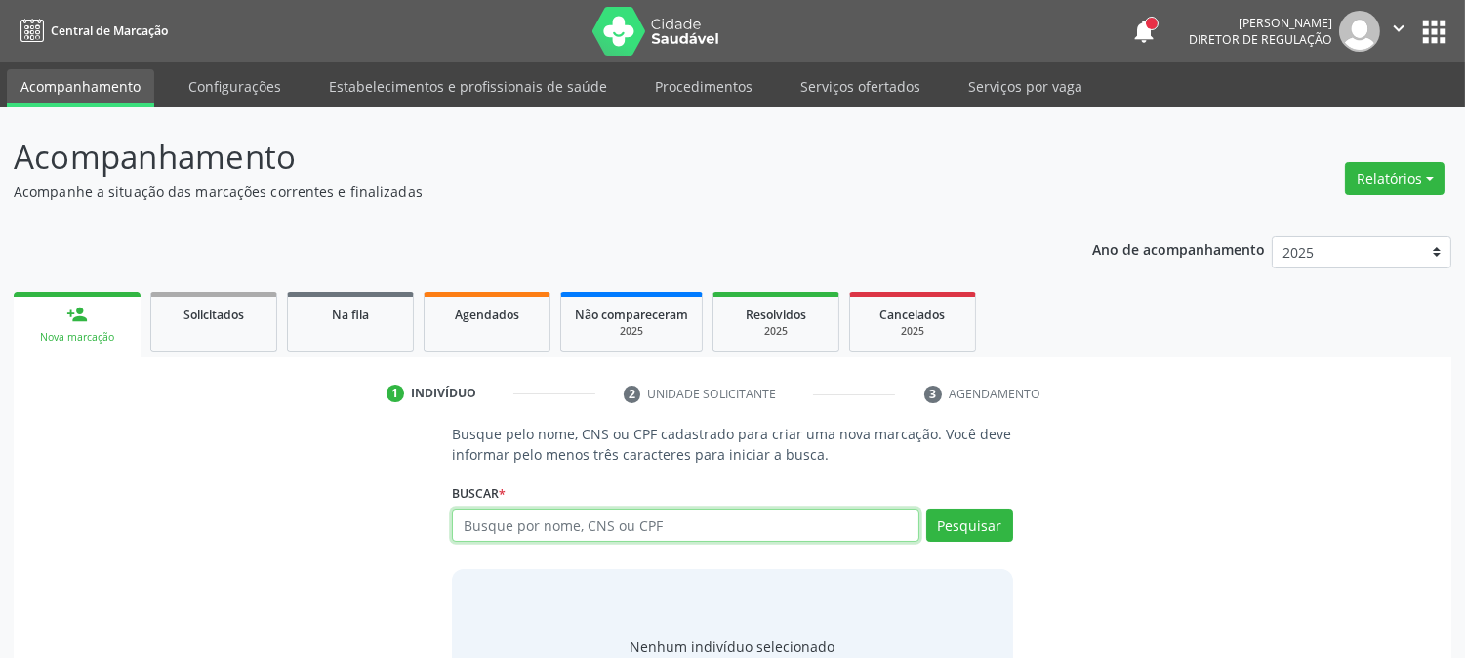
click at [517, 527] on input "text" at bounding box center [685, 525] width 467 height 33
paste input "898 0037 0783 6152"
type input "898 0037 0783 6152"
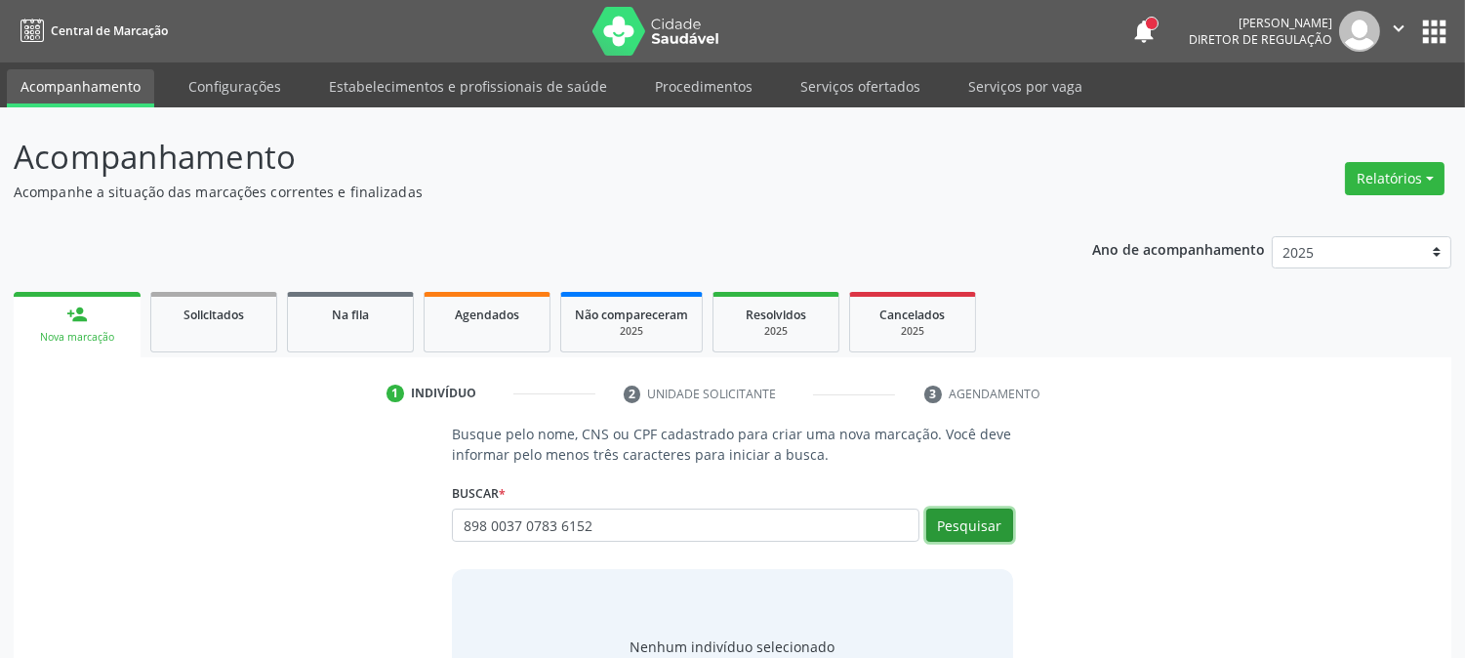
click at [993, 515] on button "Pesquisar" at bounding box center [970, 525] width 87 height 33
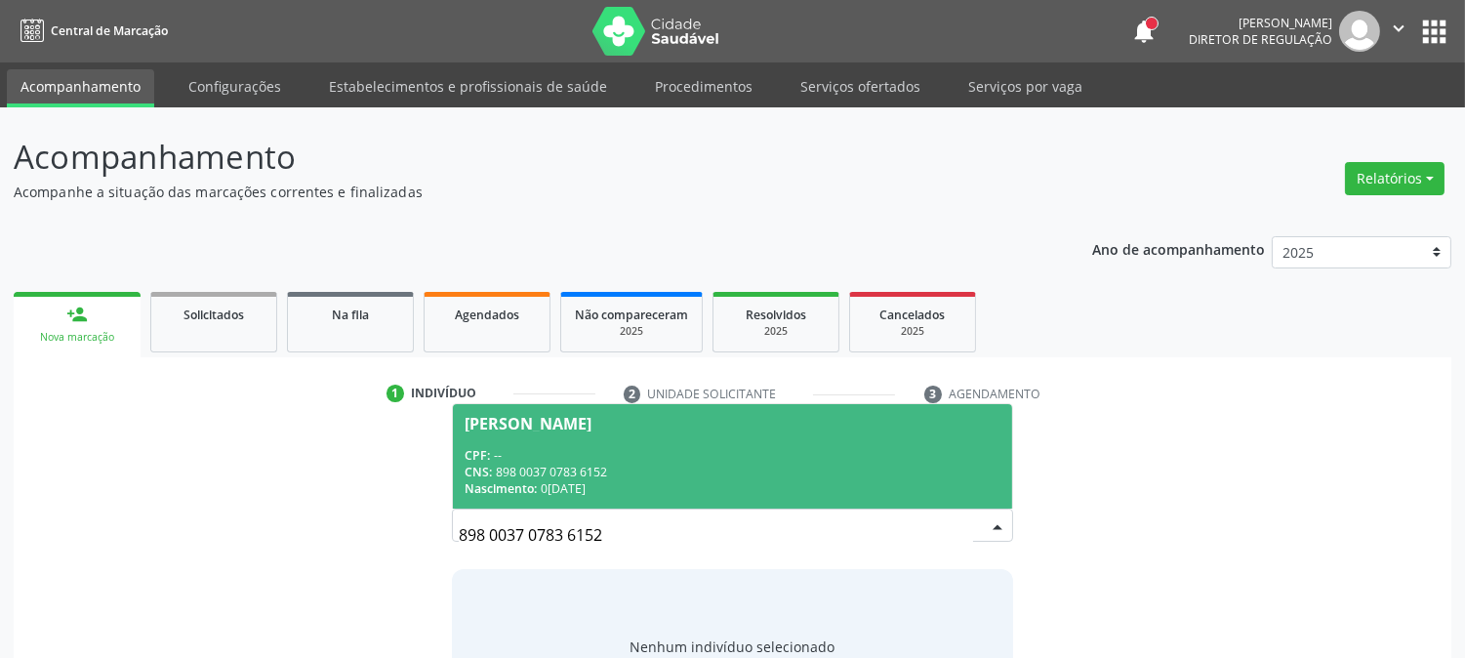
click at [567, 460] on div "CPF: --" at bounding box center [732, 455] width 535 height 17
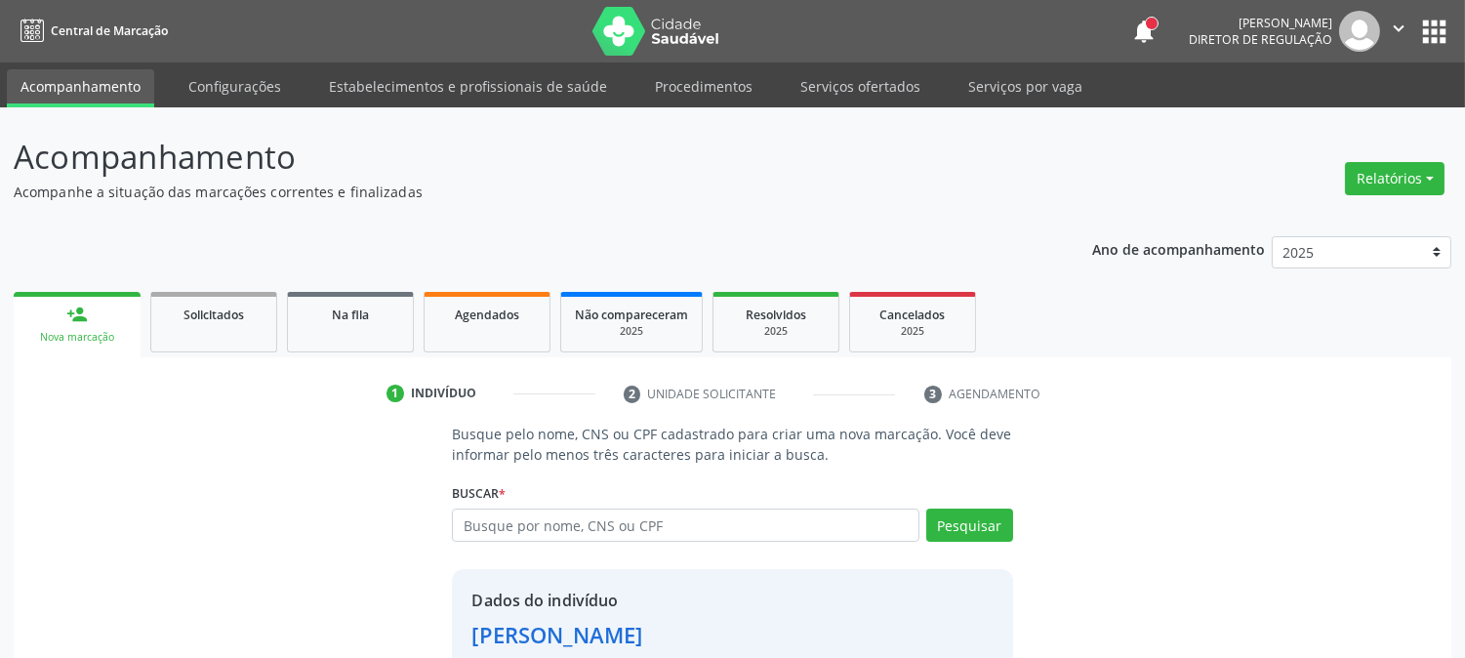
scroll to position [123, 0]
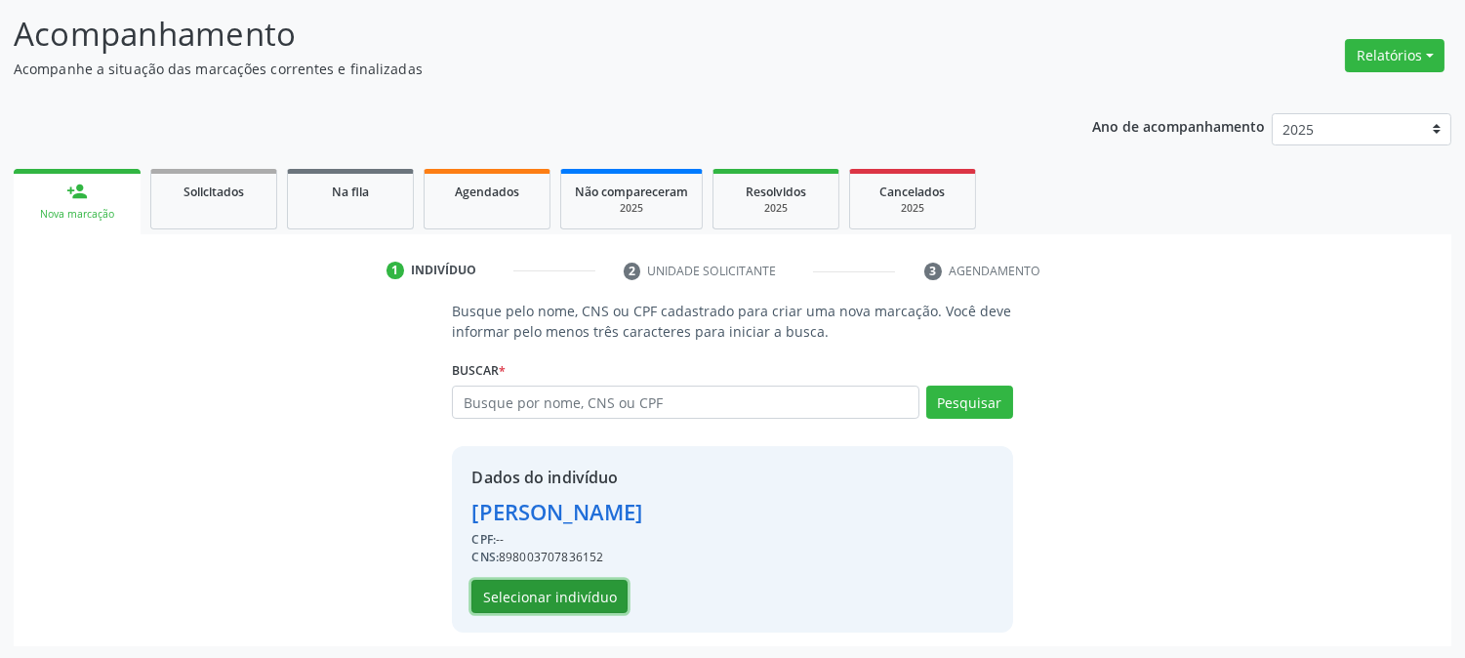
click at [590, 593] on button "Selecionar indivíduo" at bounding box center [550, 596] width 156 height 33
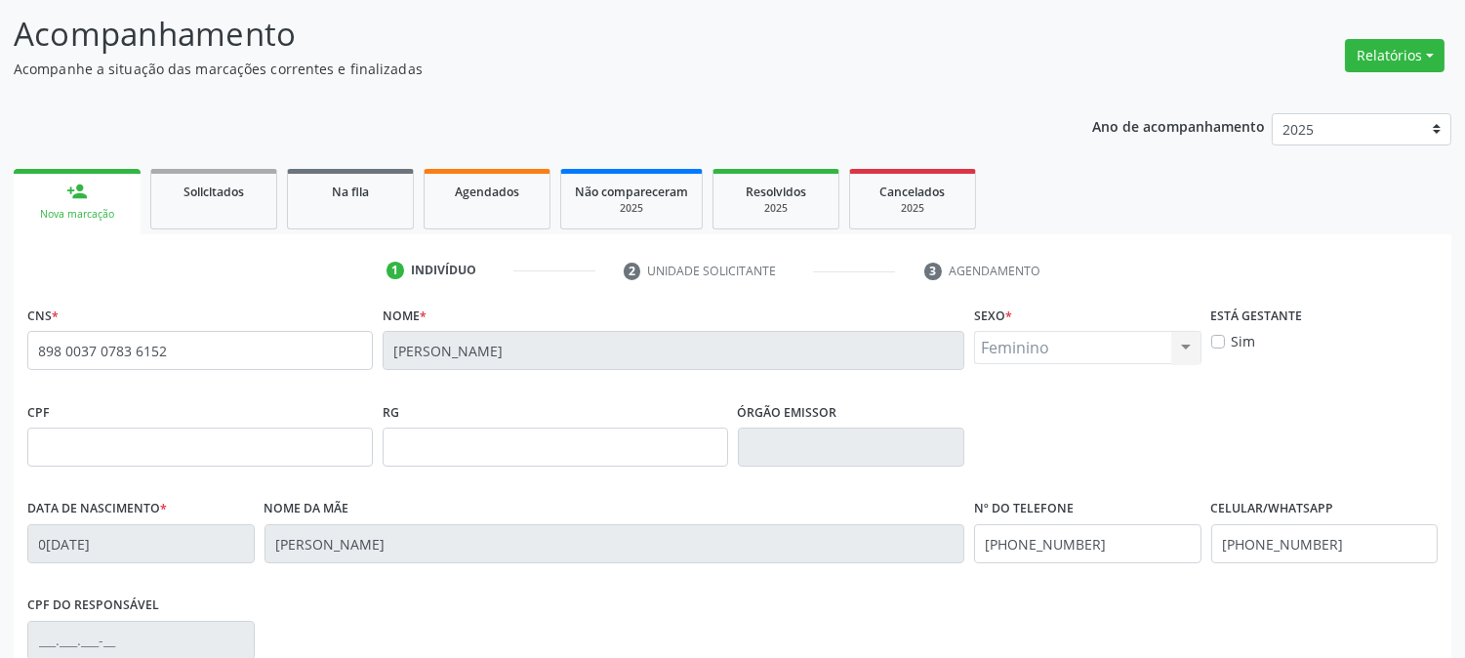
scroll to position [398, 0]
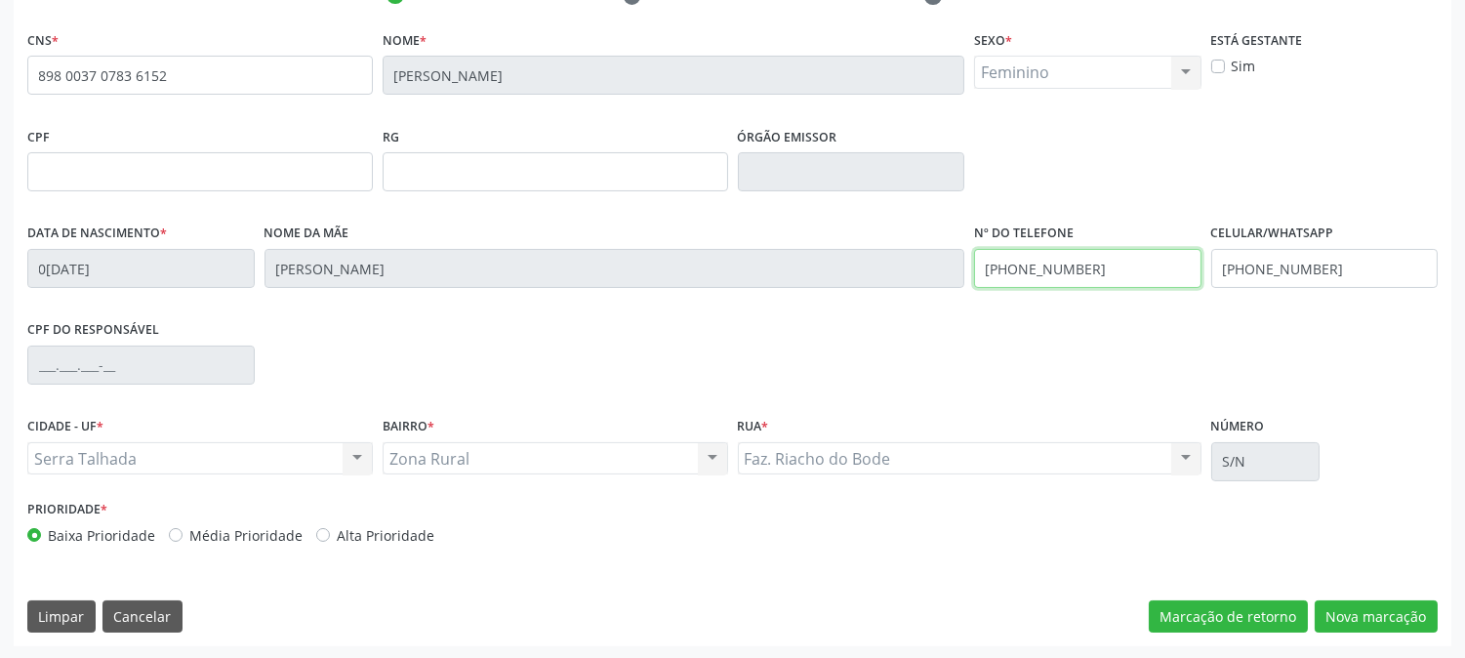
drag, startPoint x: 1094, startPoint y: 254, endPoint x: 920, endPoint y: 304, distance: 181.7
click at [920, 304] on div "Data de nascimento * [DATE] Nome da mãe [PERSON_NAME] Nº do Telefone [PHONE_NUM…" at bounding box center [732, 267] width 1421 height 97
drag, startPoint x: 1339, startPoint y: 271, endPoint x: 1061, endPoint y: 284, distance: 277.6
click at [1061, 284] on div "Data de nascimento * [DATE] Nome da mãe [PERSON_NAME] Nº do Telefone Celular/Wh…" at bounding box center [732, 267] width 1421 height 97
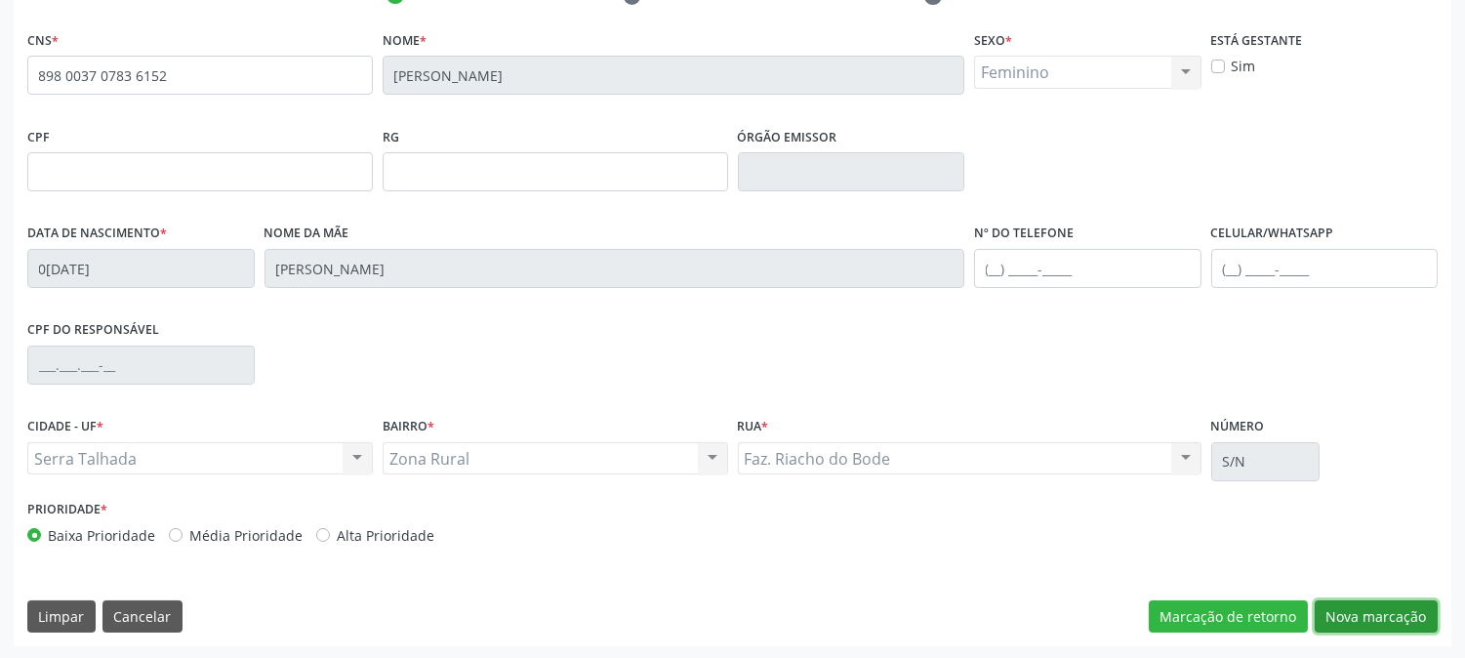
click at [1418, 627] on button "Nova marcação" at bounding box center [1376, 616] width 123 height 33
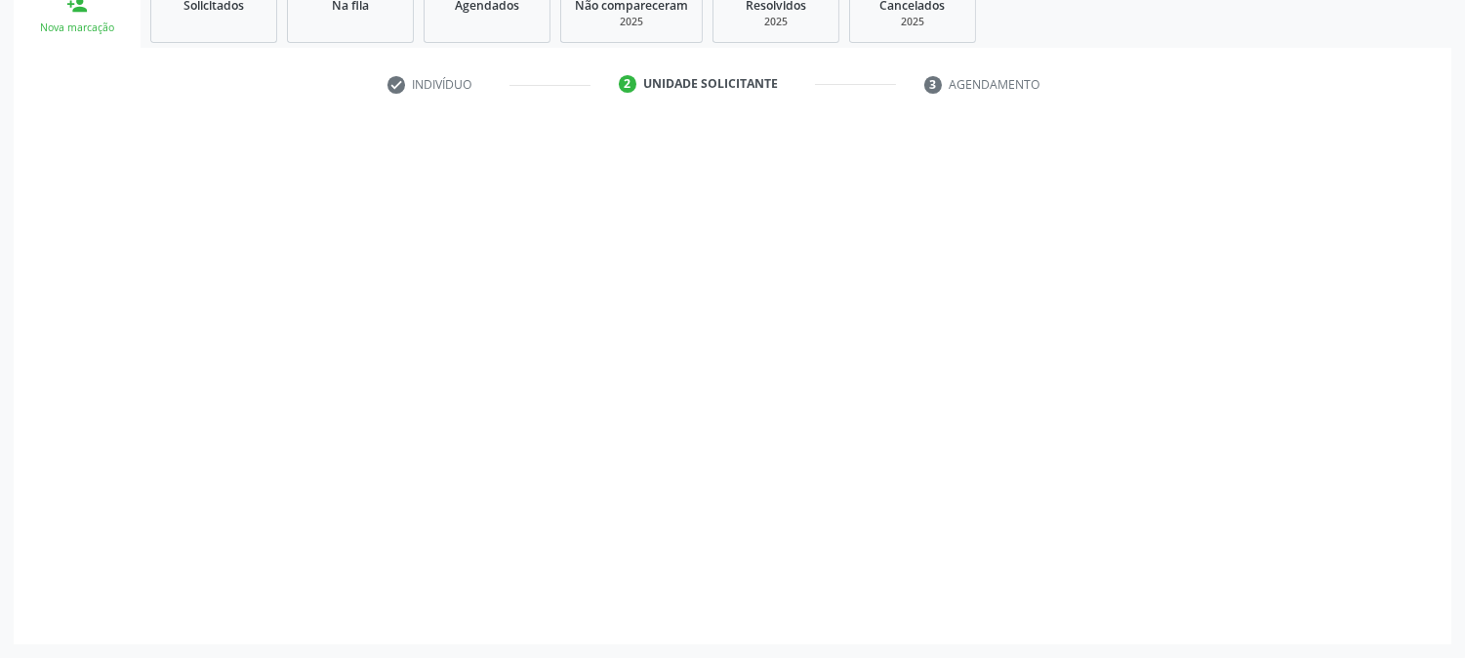
scroll to position [309, 0]
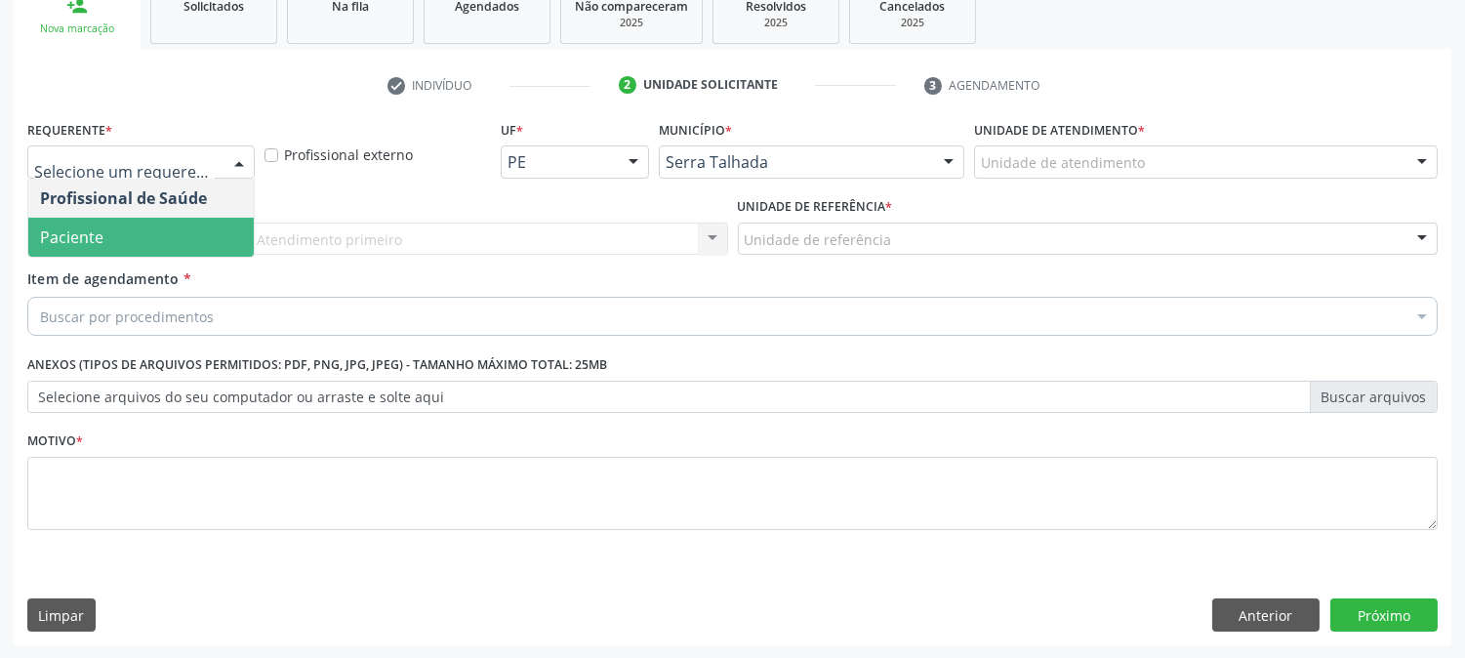
click at [161, 246] on span "Paciente" at bounding box center [141, 237] width 226 height 39
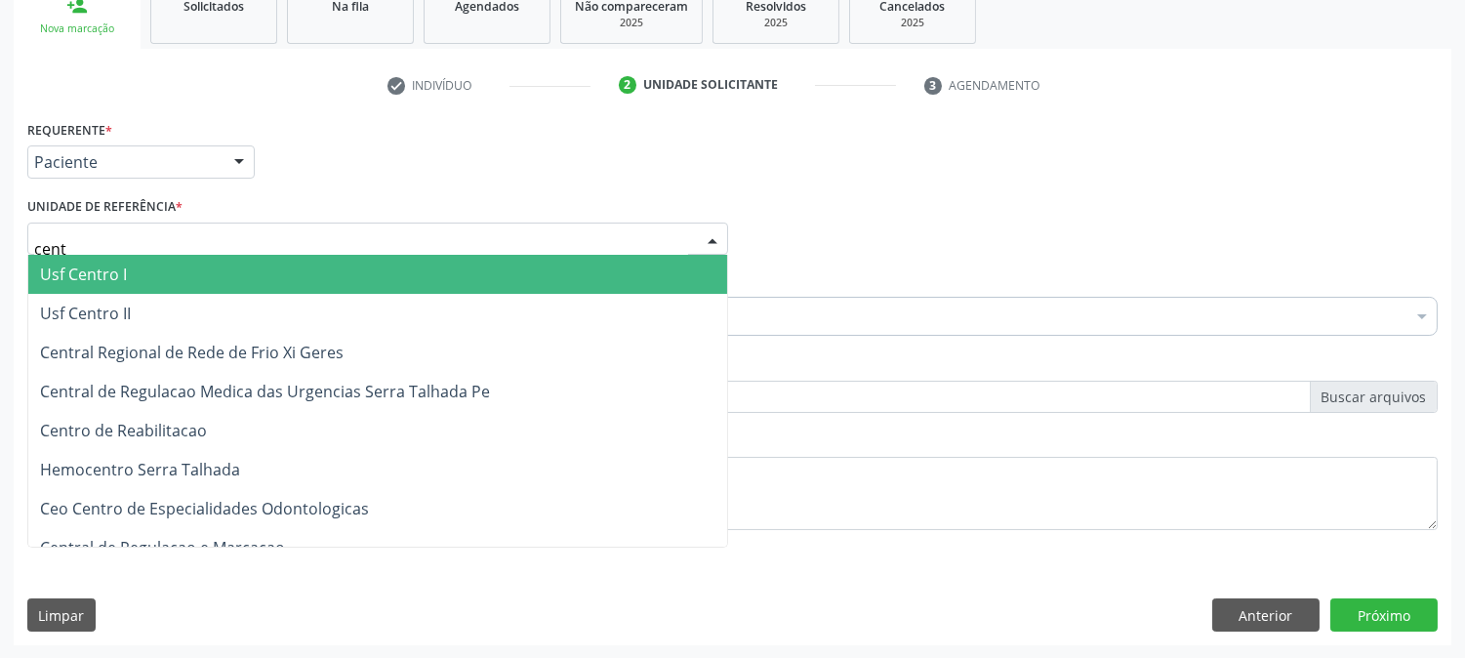
type input "centr"
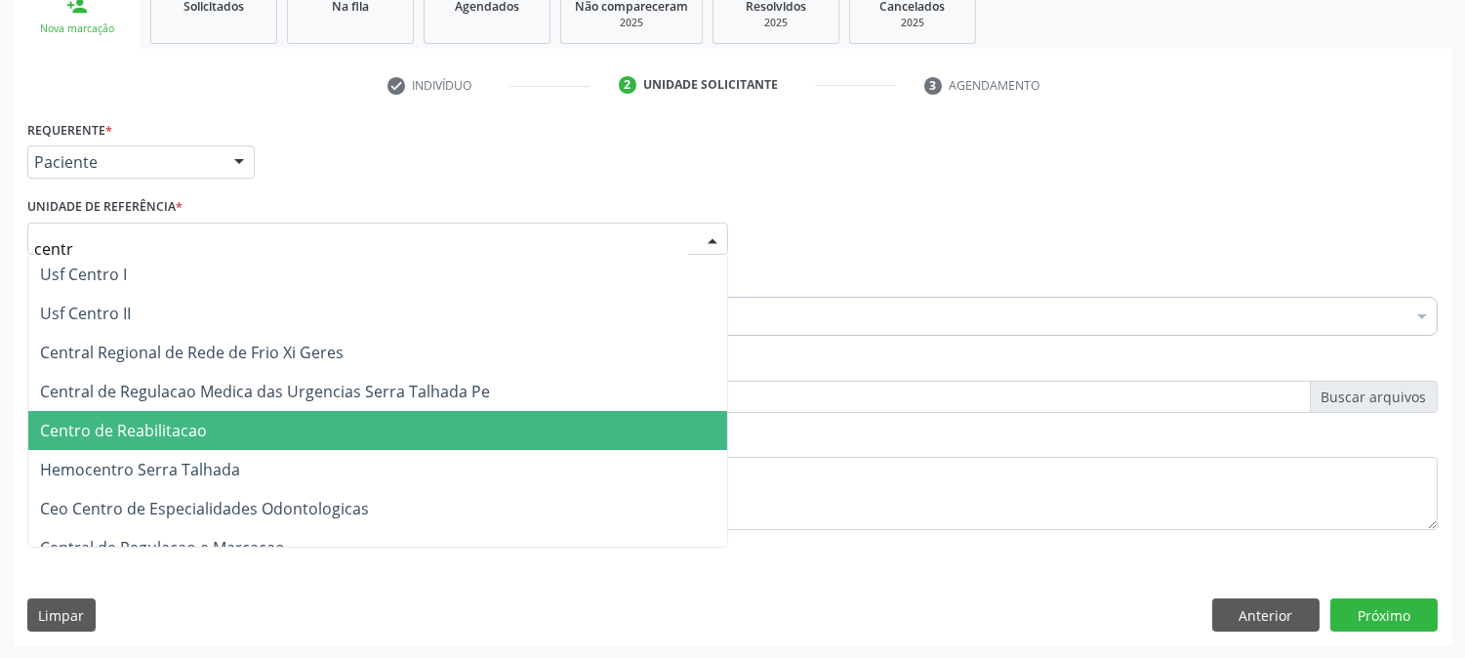
click at [161, 433] on span "Centro de Reabilitacao" at bounding box center [123, 430] width 167 height 21
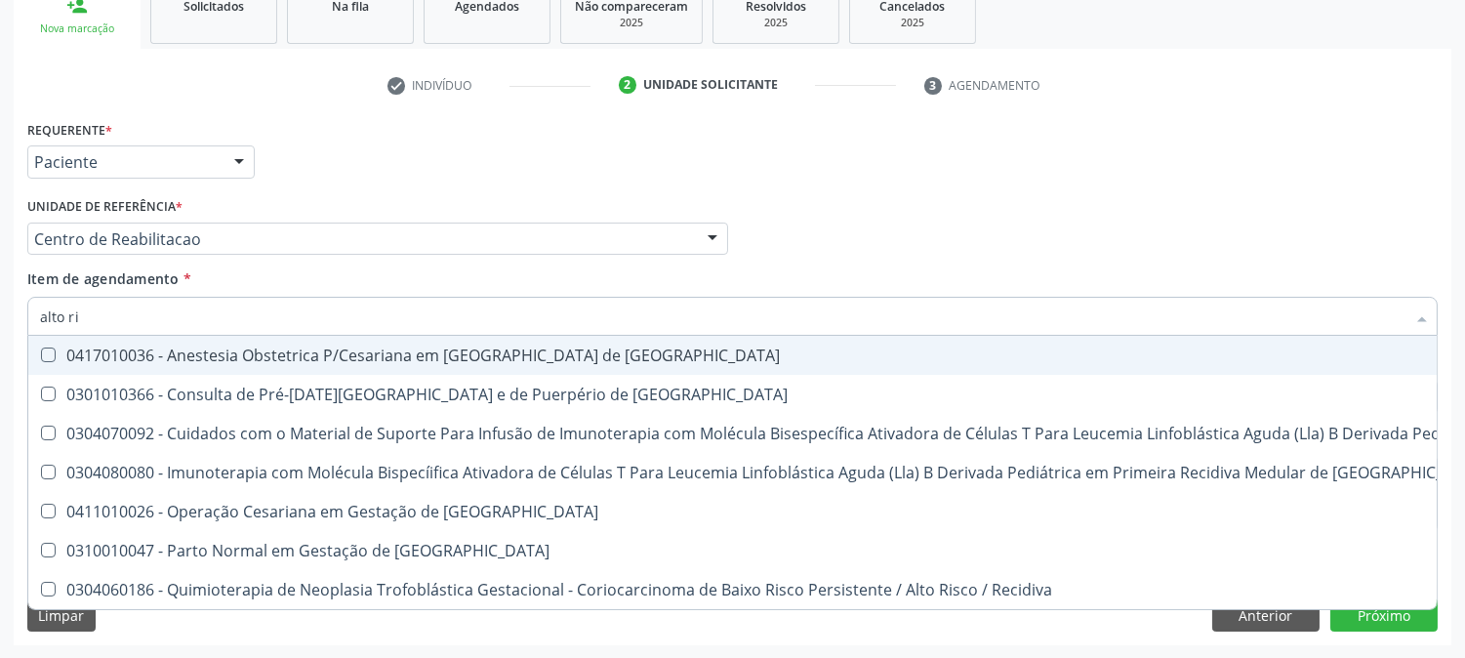
type input "alto ris"
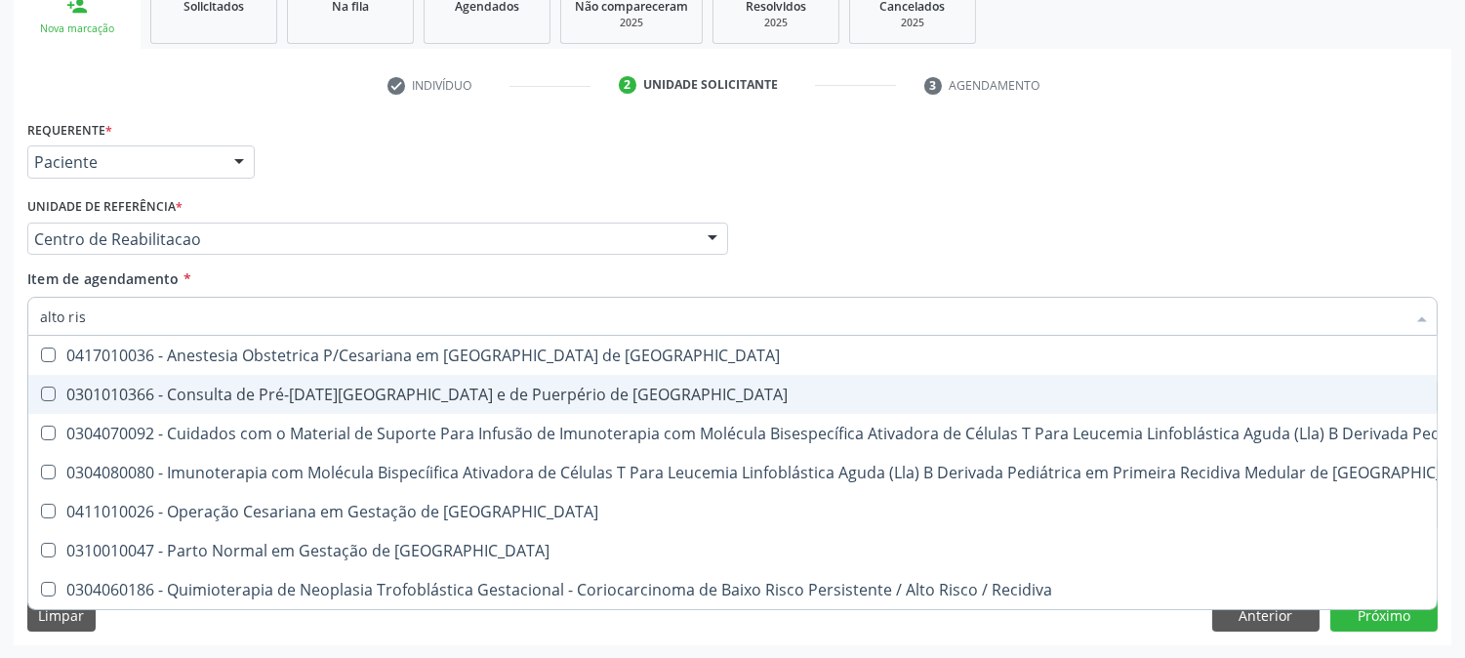
click at [383, 375] on span "0301010366 - Consulta de Pré-[DATE][GEOGRAPHIC_DATA] e de Puerpério de [GEOGRAP…" at bounding box center [1042, 394] width 2029 height 39
checkbox Risco "true"
click at [0, 423] on div "Acompanhamento Acompanhe a situação das marcações correntes e finalizadas Relat…" at bounding box center [732, 229] width 1465 height 860
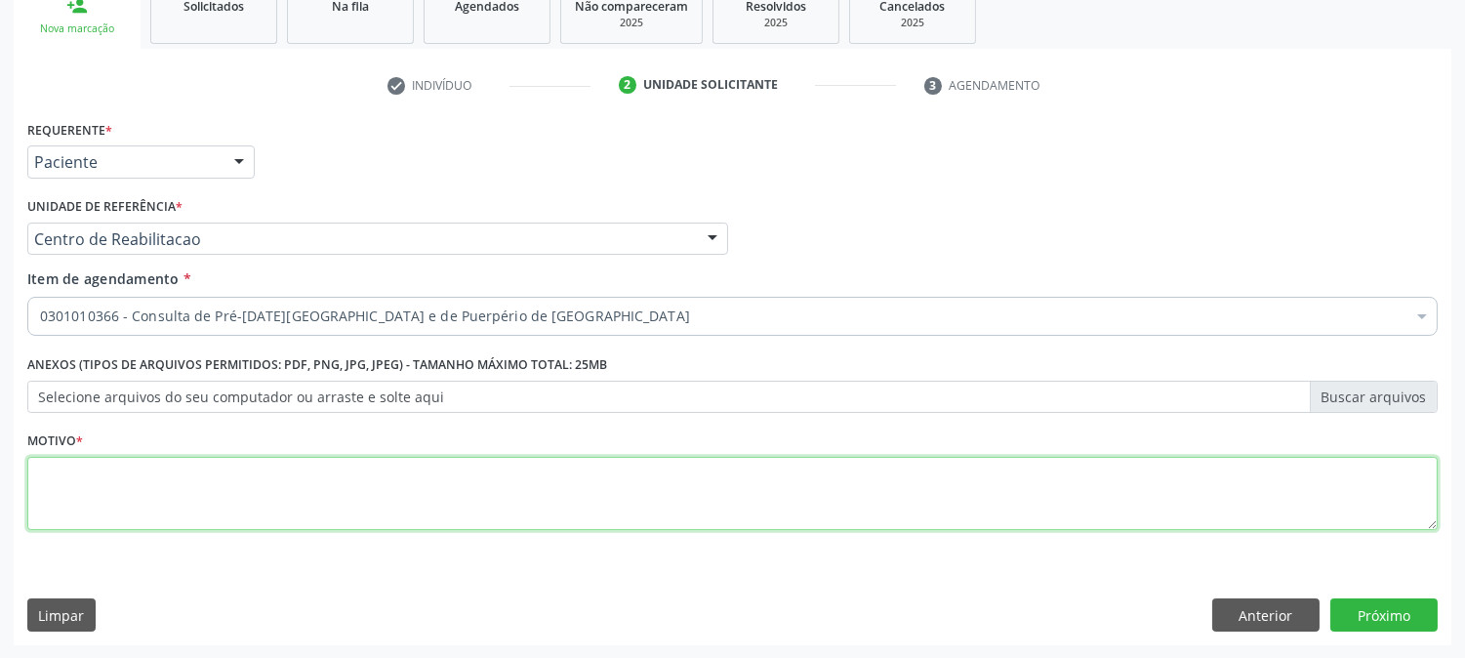
click at [306, 498] on textarea at bounding box center [732, 494] width 1411 height 74
type textarea "."
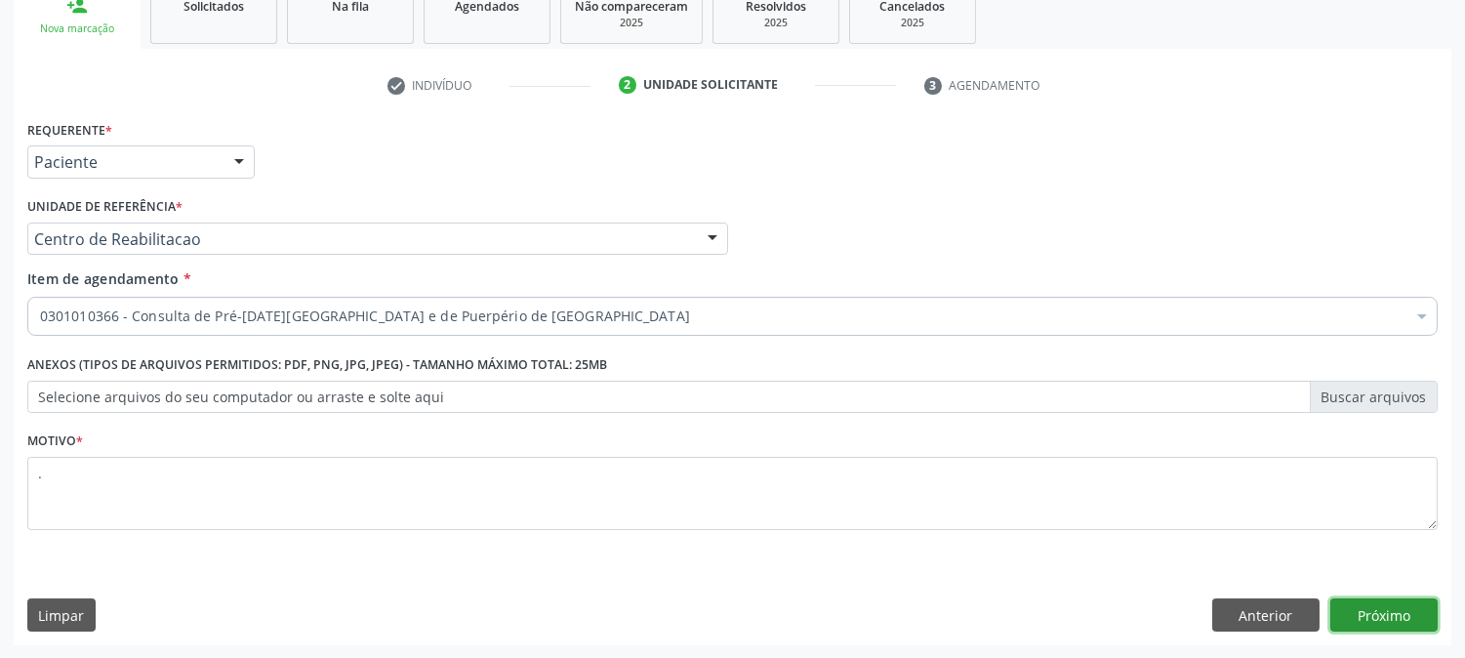
click at [1400, 619] on button "Próximo" at bounding box center [1384, 614] width 107 height 33
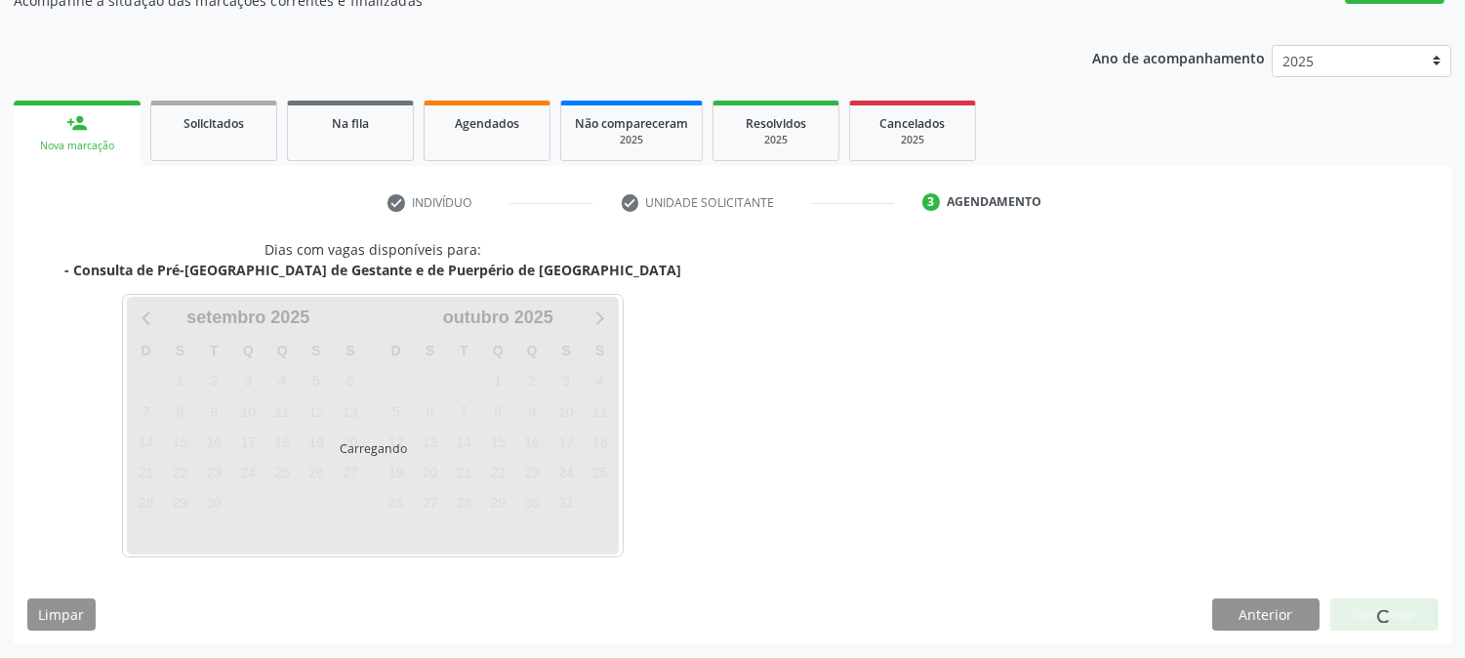
scroll to position [190, 0]
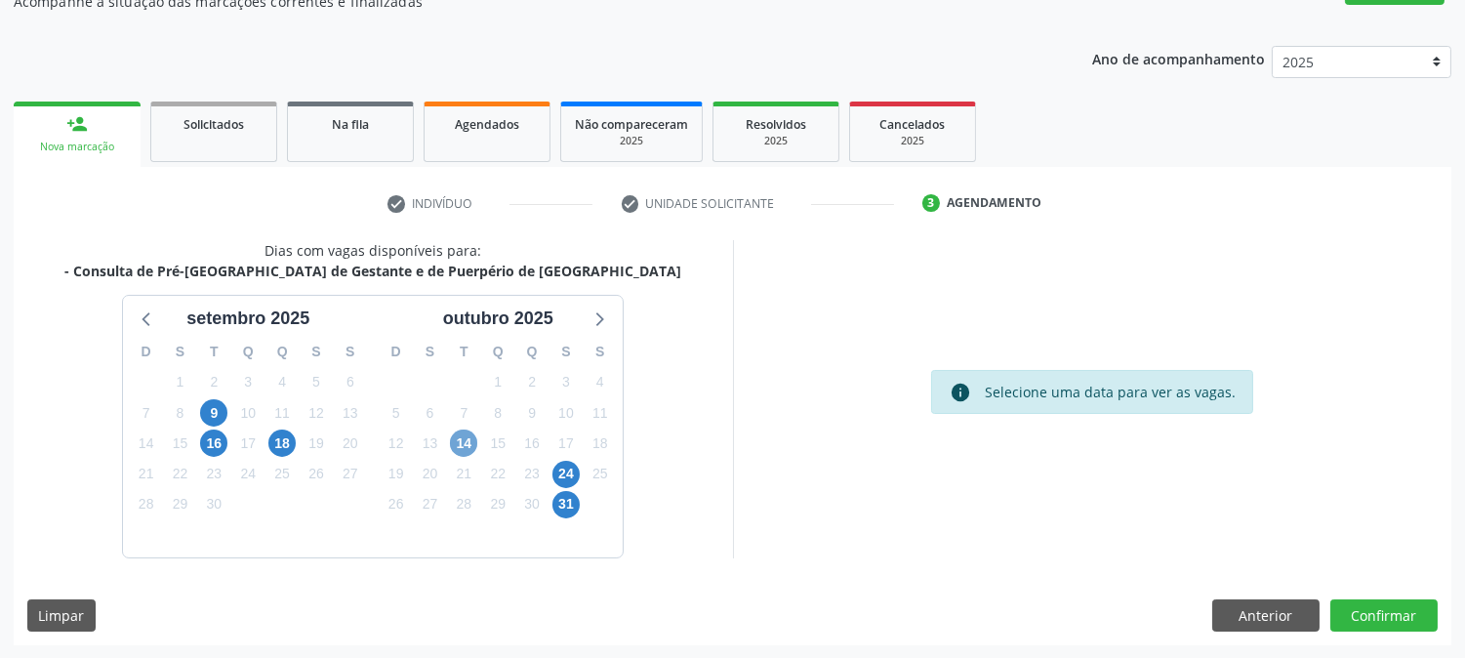
click at [459, 436] on span "14" at bounding box center [463, 443] width 27 height 27
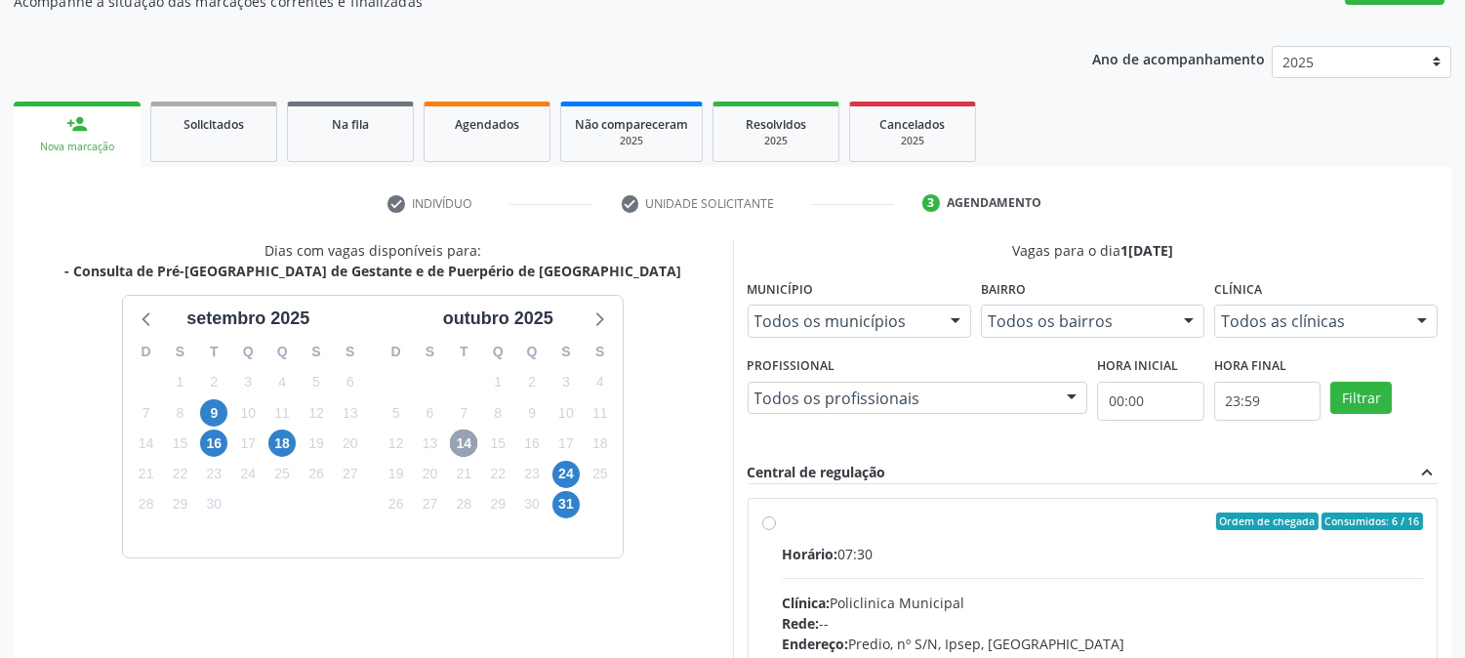
scroll to position [508, 0]
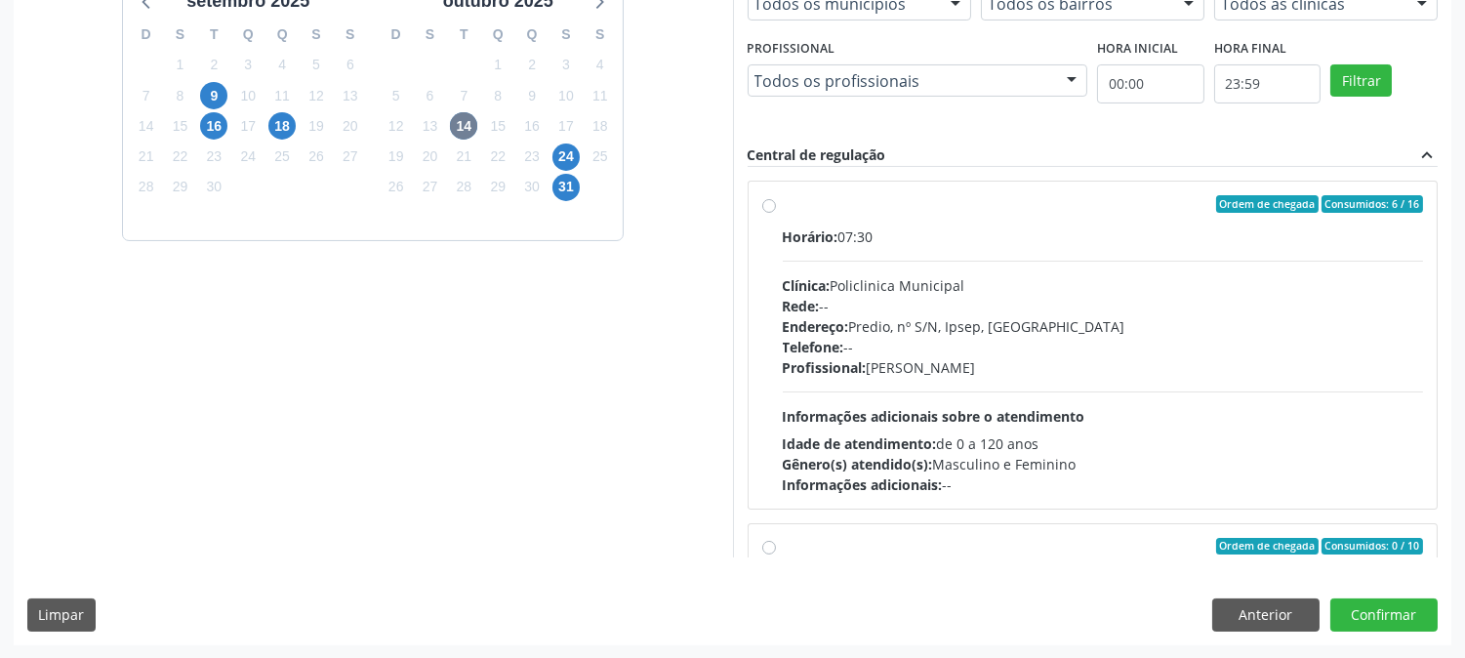
click at [1164, 435] on div "Idade de atendimento: de 0 a 120 anos" at bounding box center [1103, 443] width 641 height 21
click at [776, 213] on input "Ordem de chegada Consumidos: 6 / 16 Horário: 07:30 Clínica: Policlinica Municip…" at bounding box center [769, 204] width 14 height 18
radio input "true"
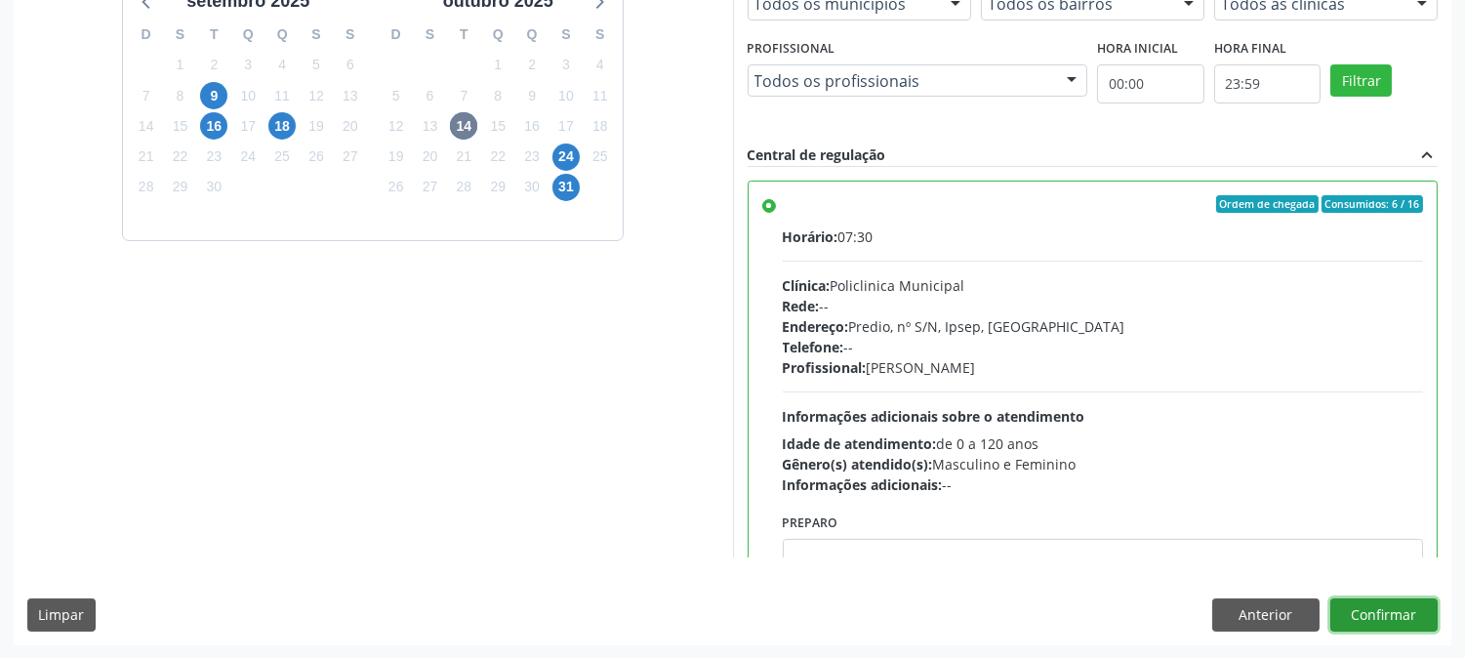
click at [1386, 618] on button "Confirmar" at bounding box center [1384, 614] width 107 height 33
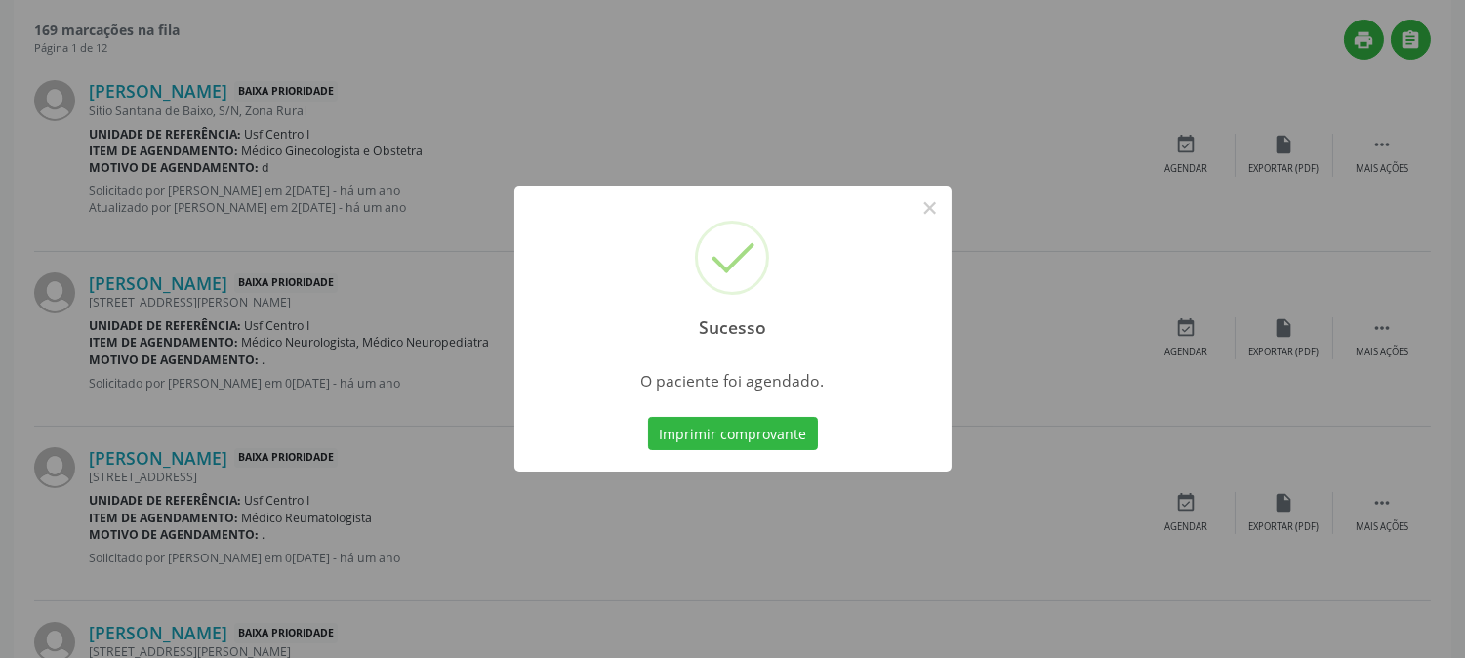
scroll to position [0, 0]
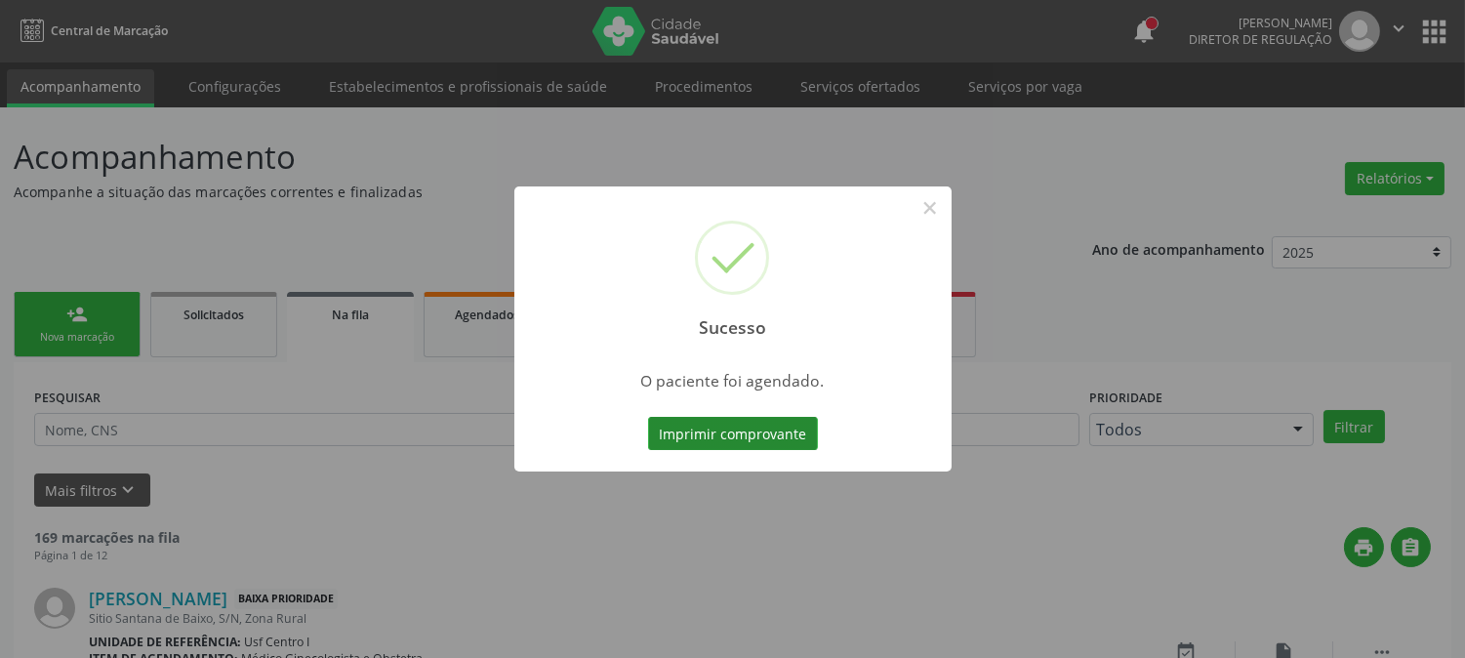
click at [738, 430] on button "Imprimir comprovante" at bounding box center [733, 433] width 170 height 33
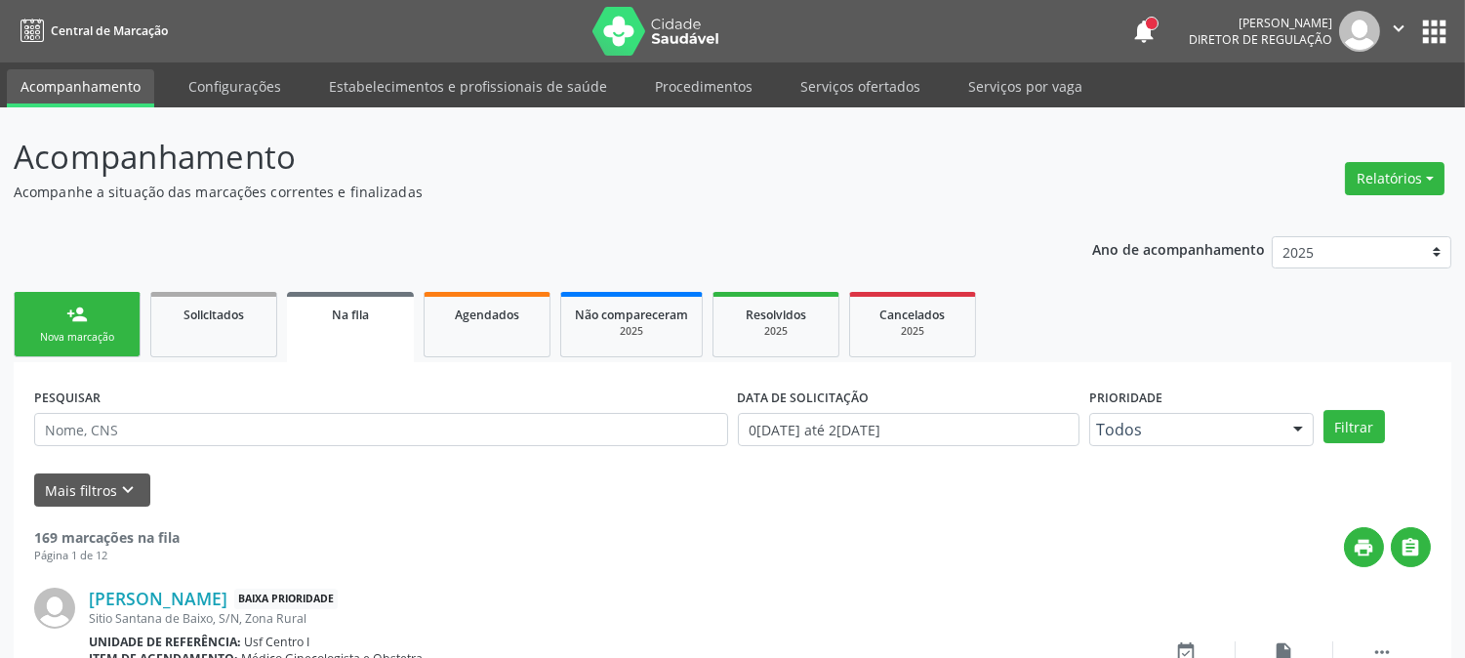
click at [107, 329] on div "Sucesso × O paciente foi agendado. Imprimir comprovante Cancel" at bounding box center [732, 329] width 1465 height 658
click at [104, 325] on link "person_add Nova marcação" at bounding box center [77, 324] width 127 height 65
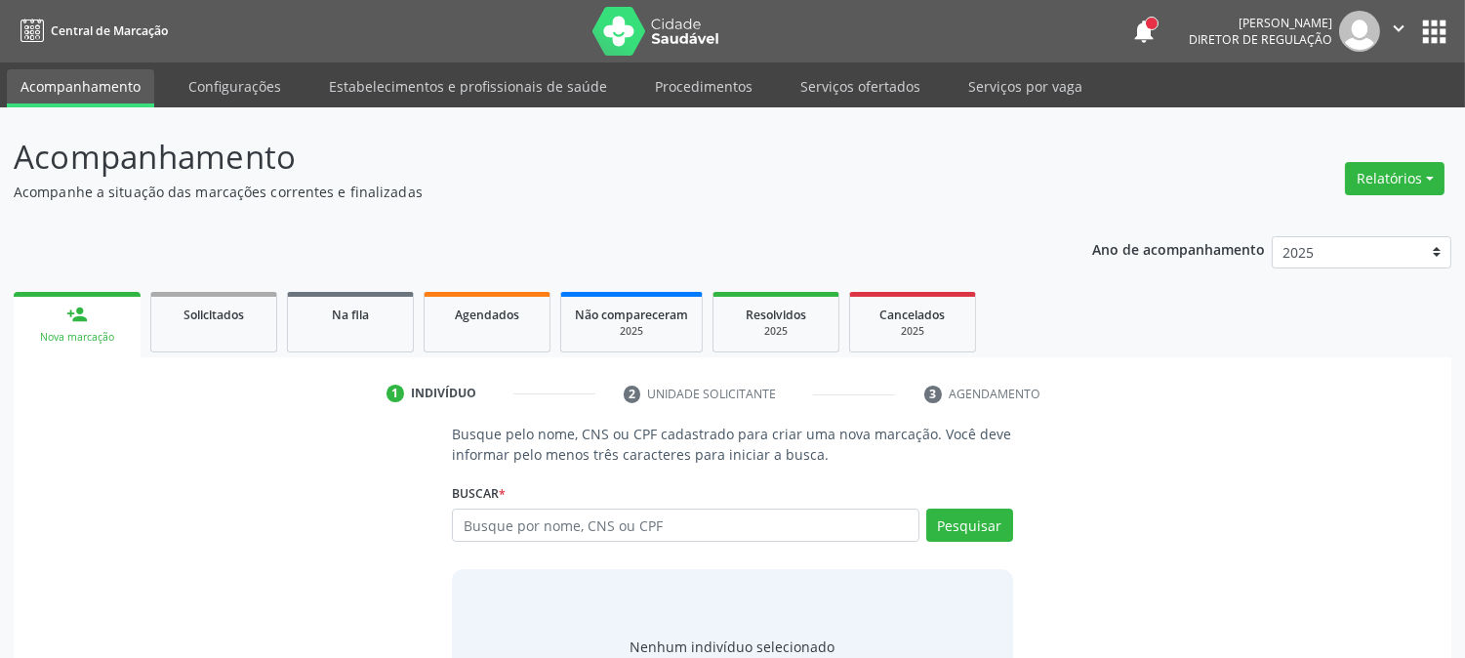
click at [515, 541] on div "Busque por nome, CNS ou CPF Nenhum resultado encontrado para: " " Digite nome, …" at bounding box center [732, 532] width 560 height 47
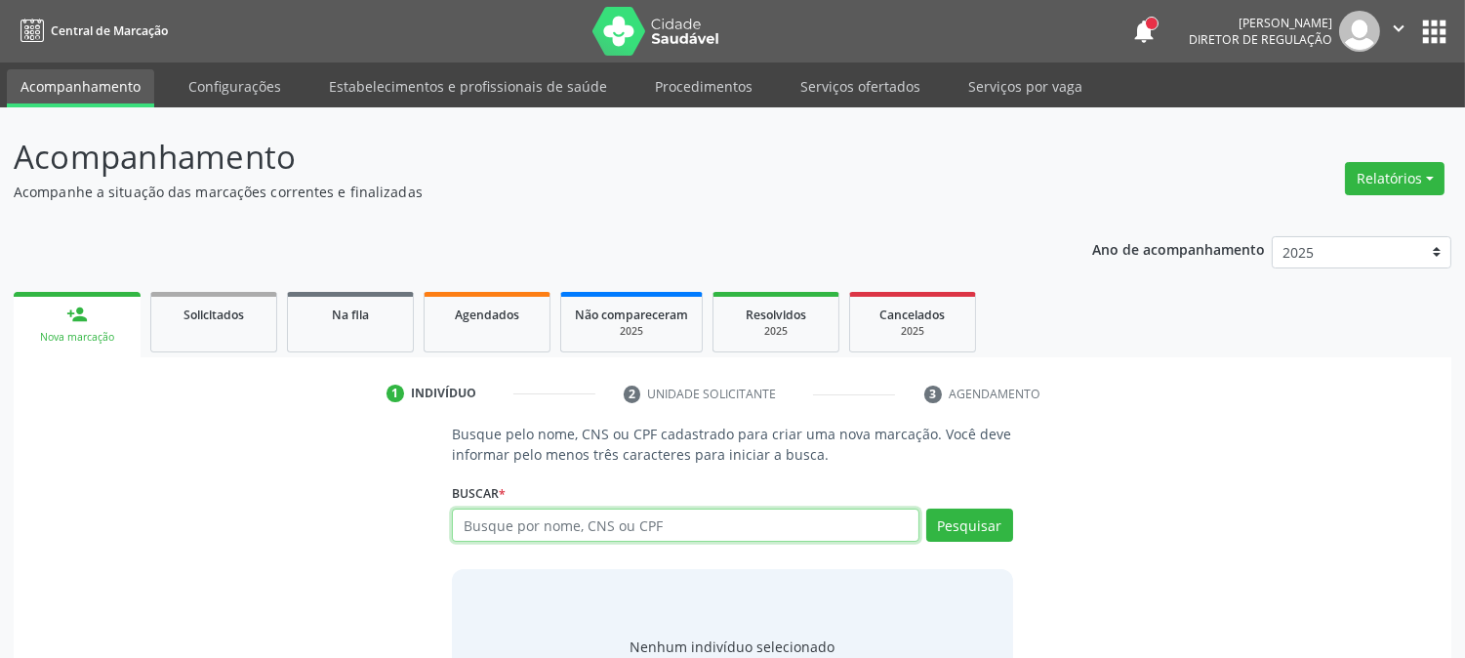
click at [496, 522] on input "text" at bounding box center [685, 525] width 467 height 33
type input "704608661226726"
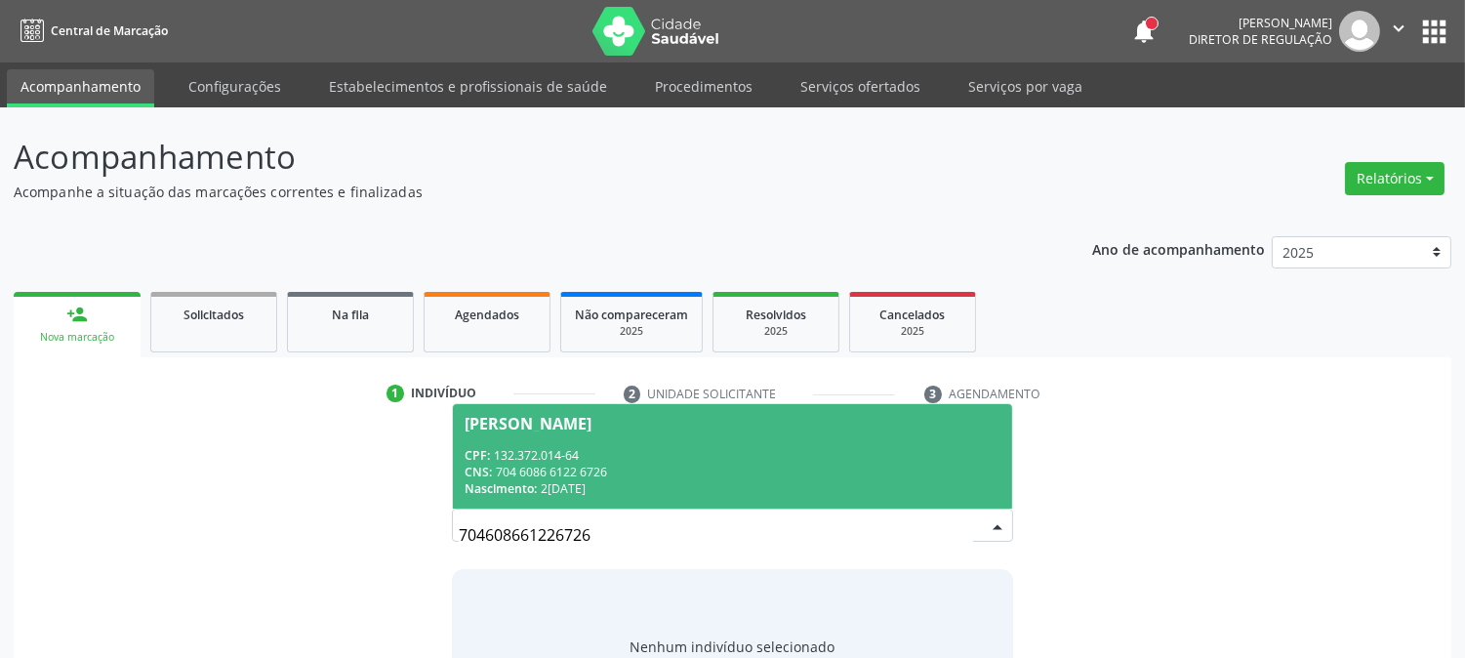
click at [532, 461] on div "CPF: 132.372.014-64" at bounding box center [732, 455] width 535 height 17
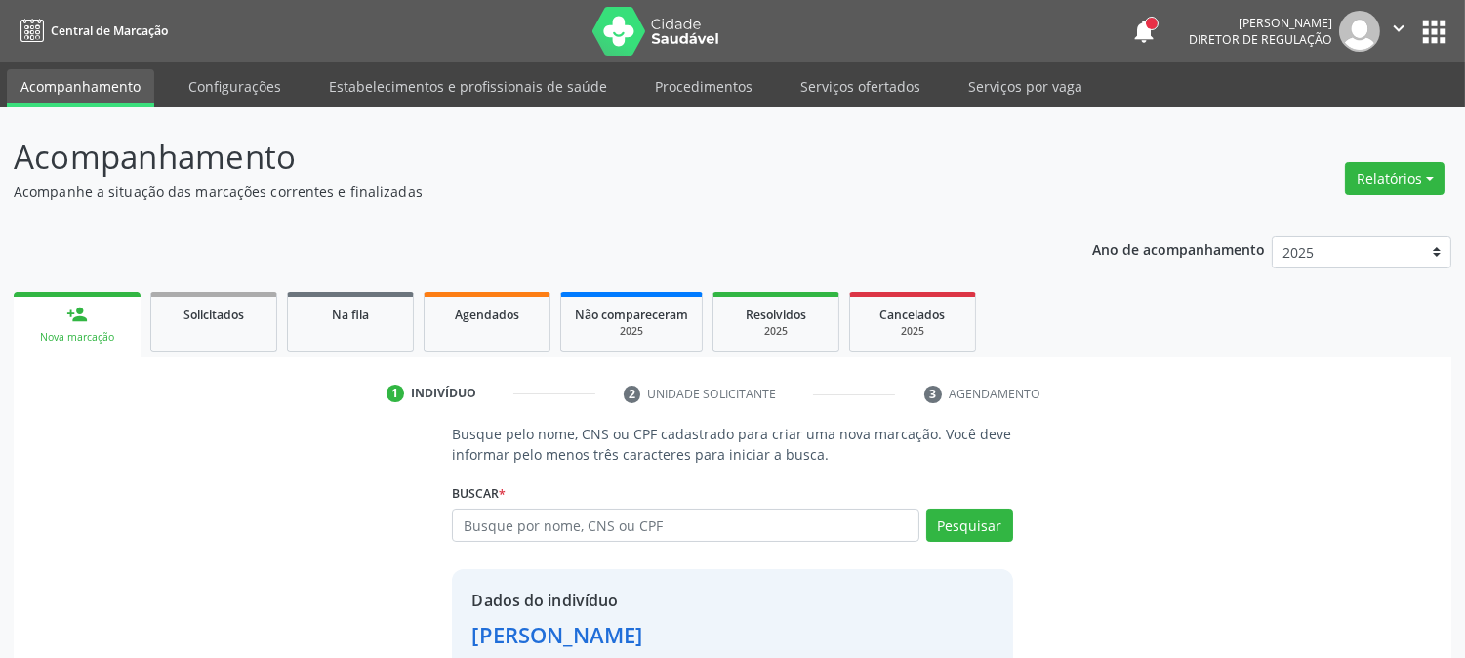
scroll to position [123, 0]
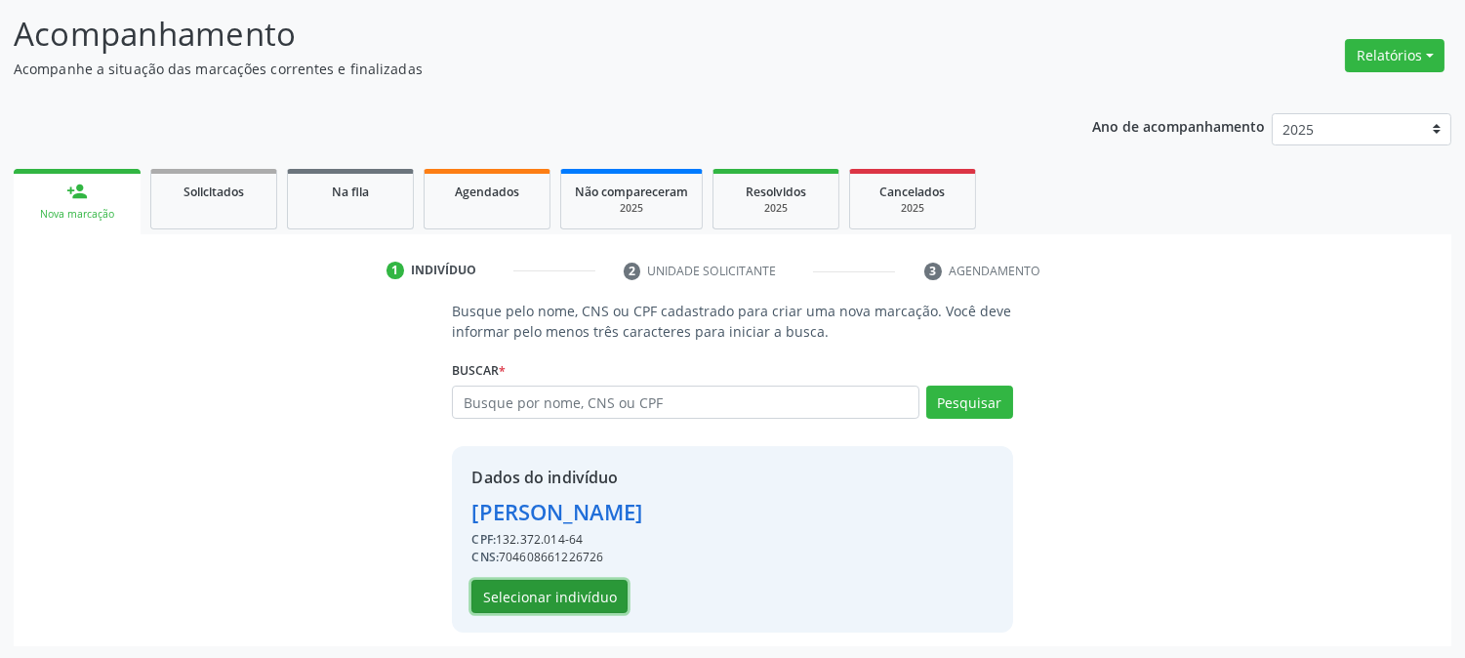
click at [586, 597] on button "Selecionar indivíduo" at bounding box center [550, 596] width 156 height 33
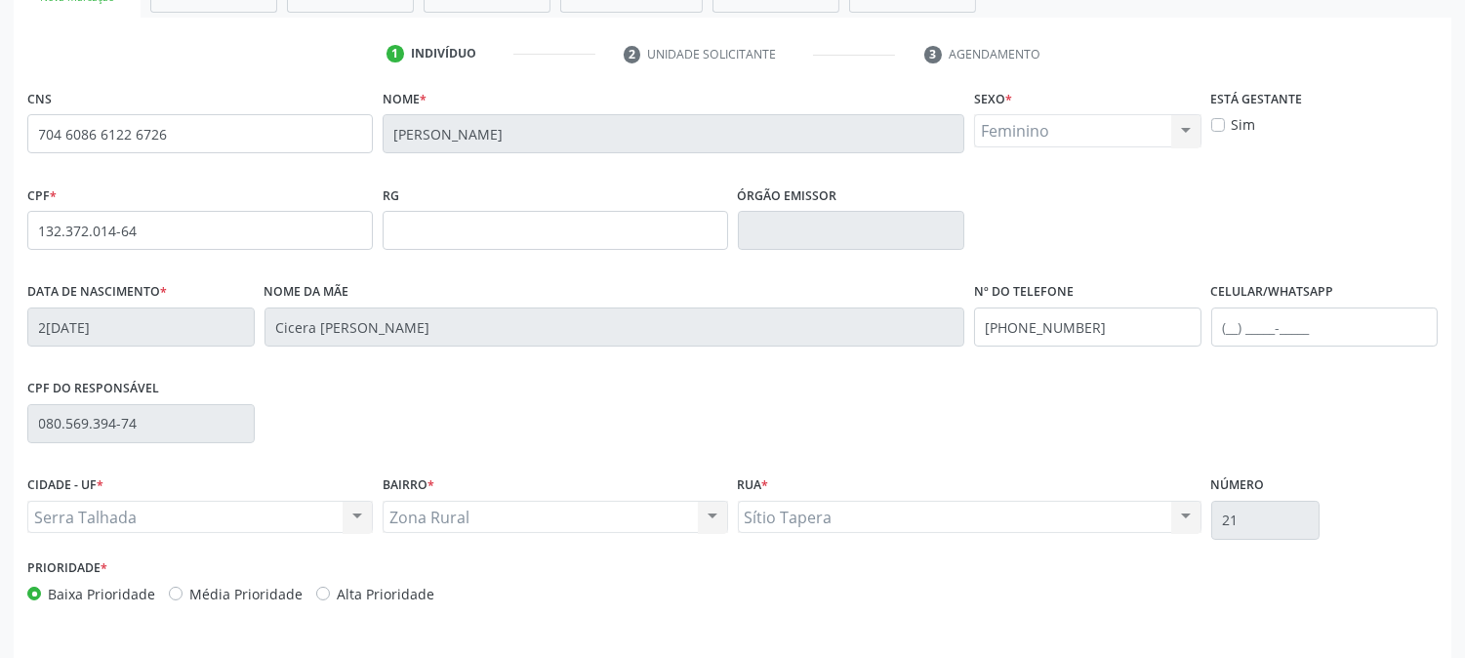
scroll to position [398, 0]
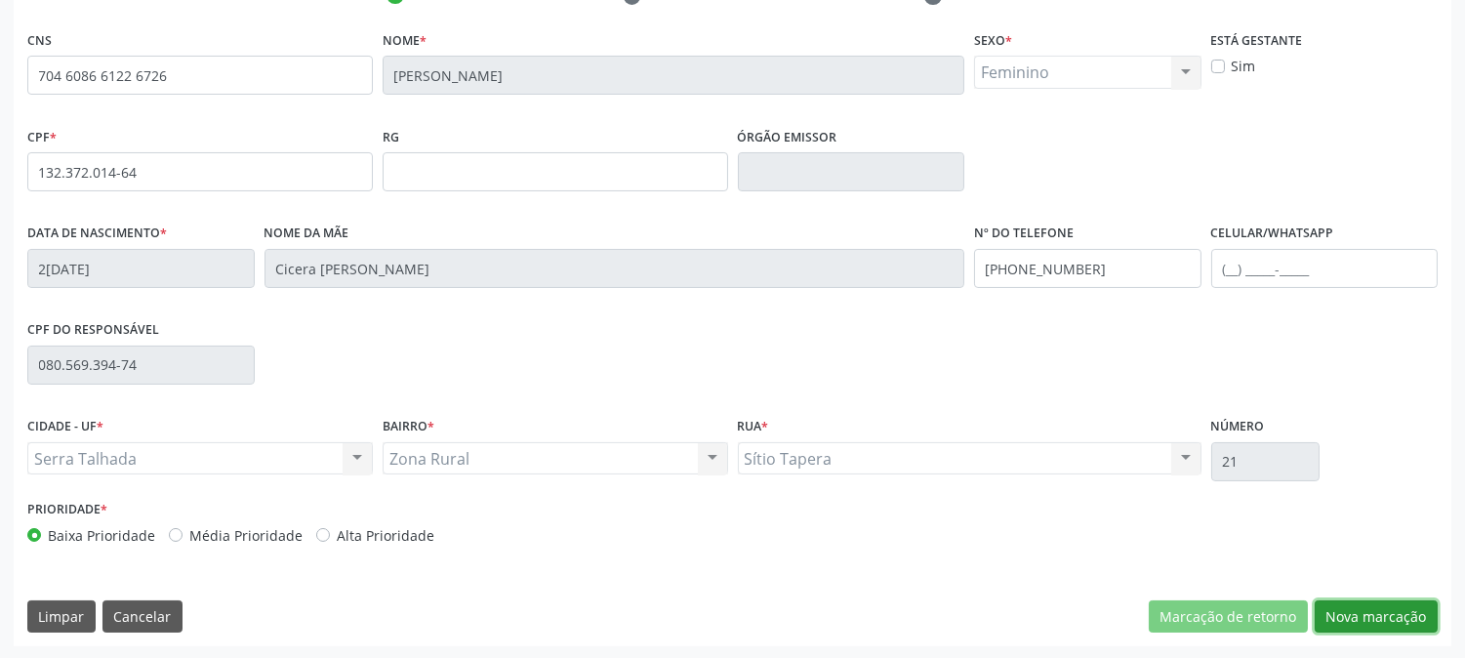
click at [1373, 617] on button "Nova marcação" at bounding box center [1376, 616] width 123 height 33
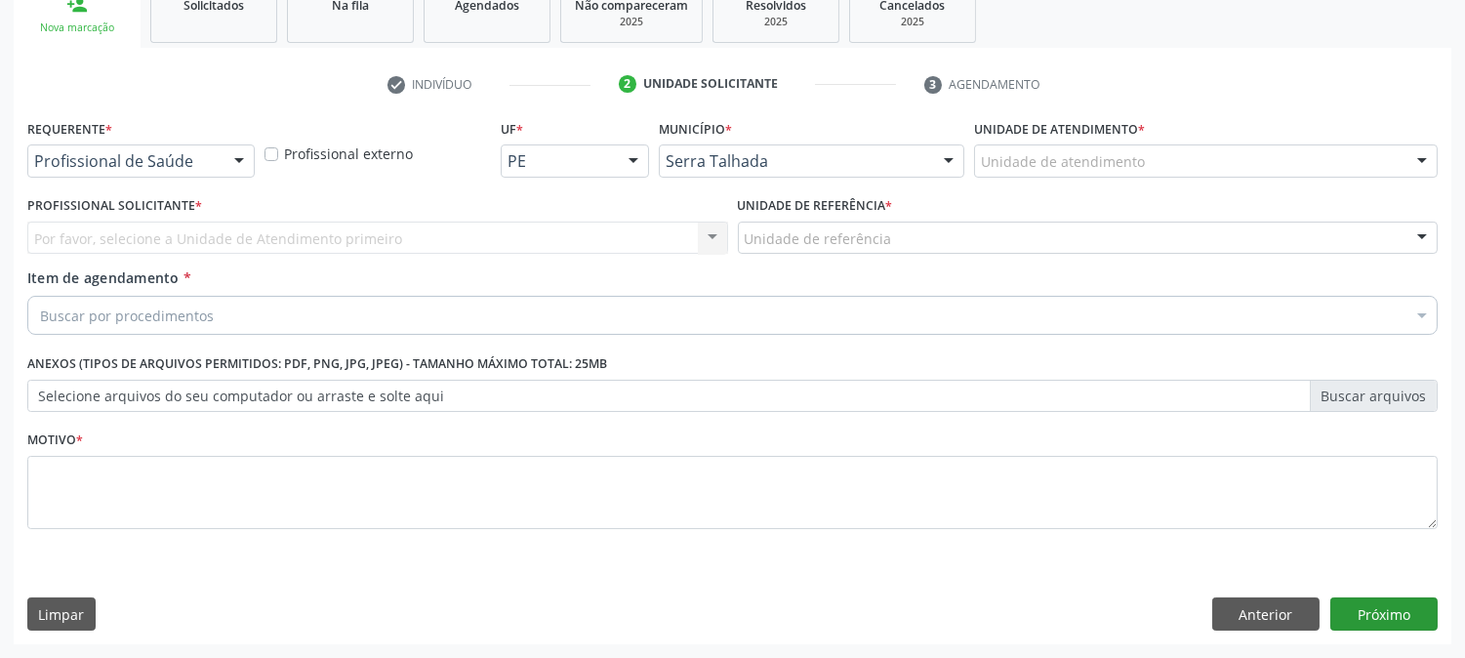
scroll to position [309, 0]
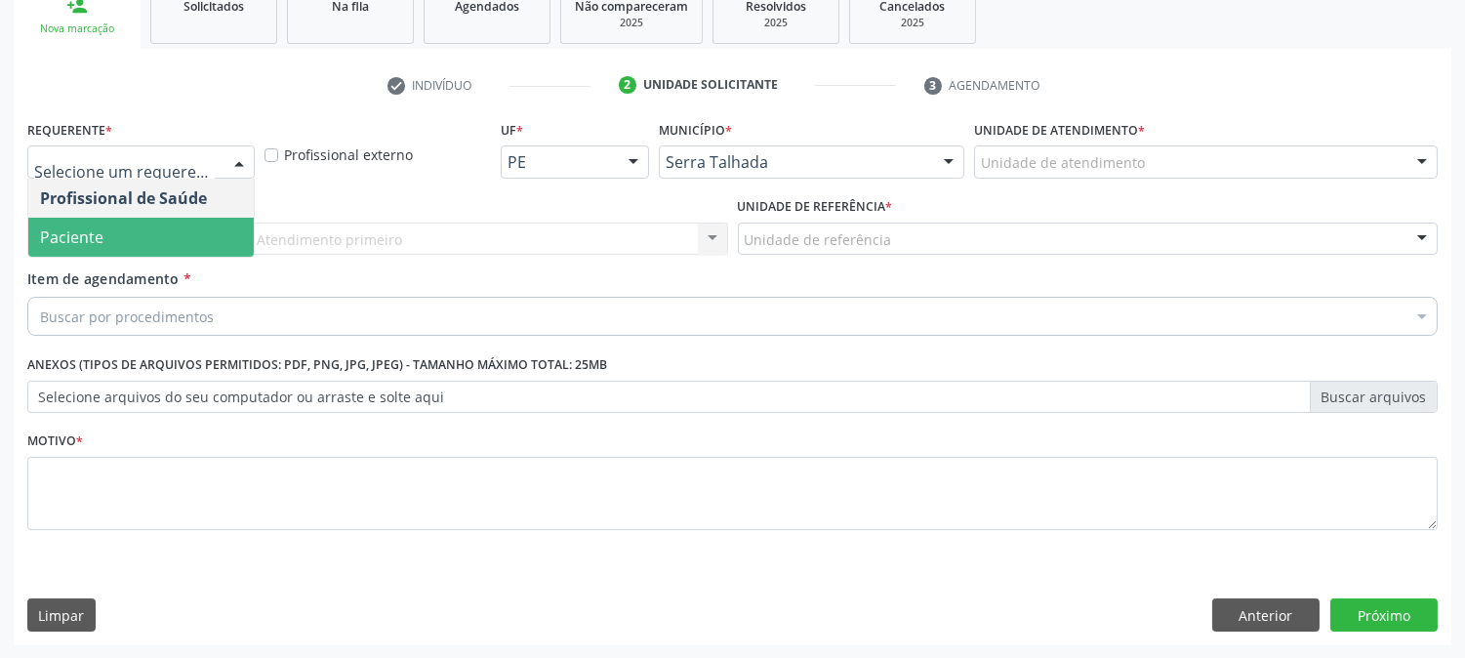
click at [177, 219] on span "Paciente" at bounding box center [141, 237] width 226 height 39
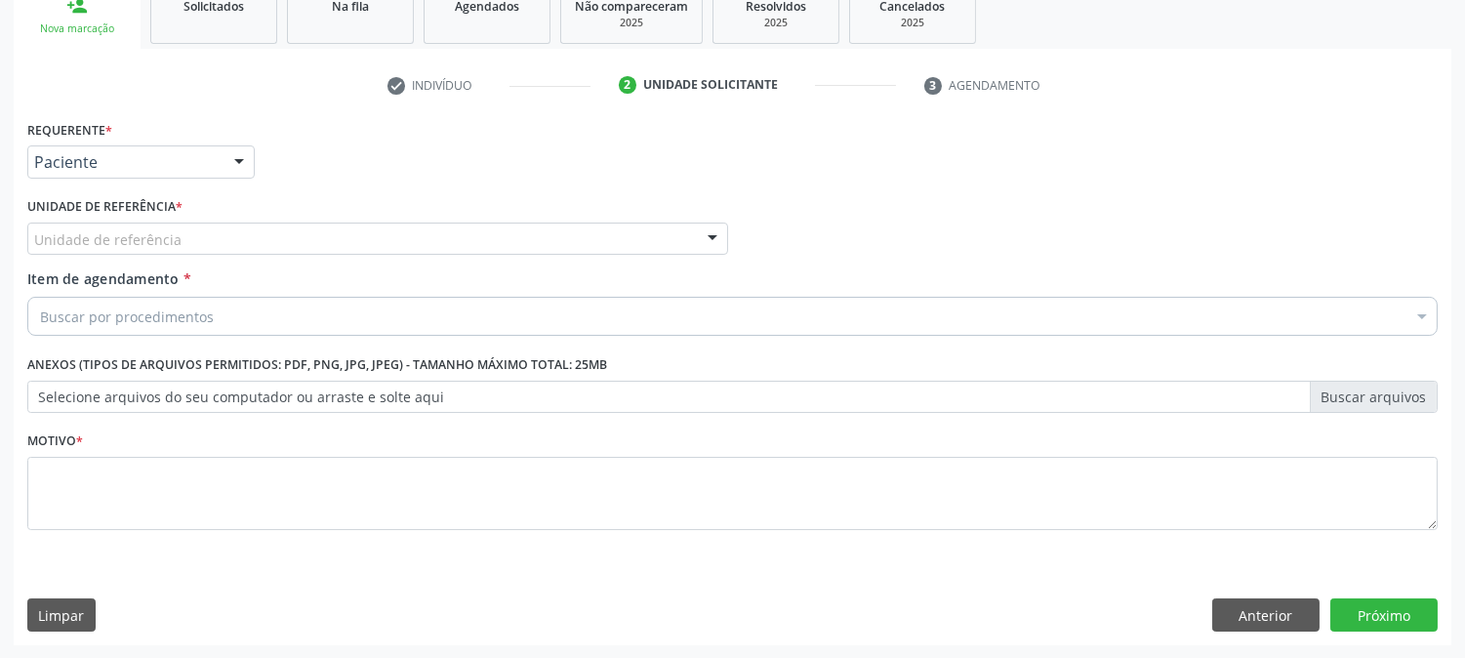
click at [192, 235] on div "Unidade de referência" at bounding box center [377, 239] width 701 height 33
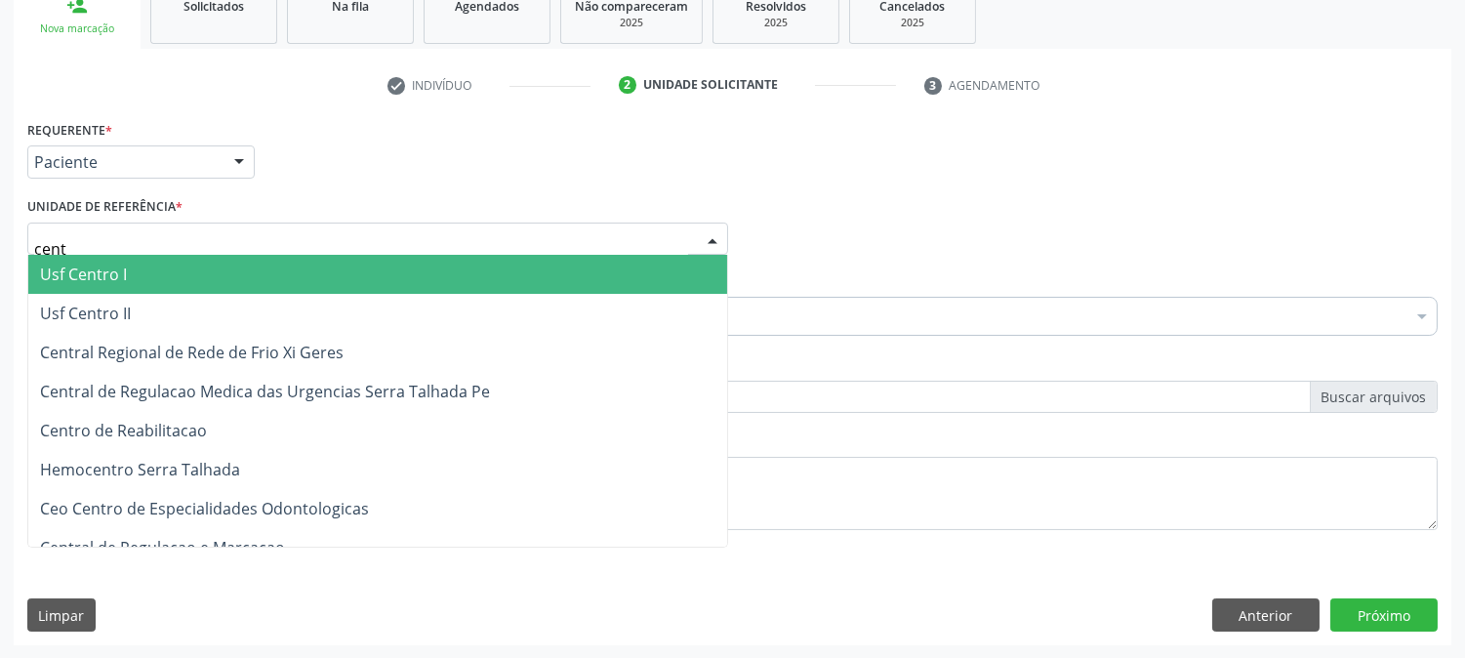
type input "centr"
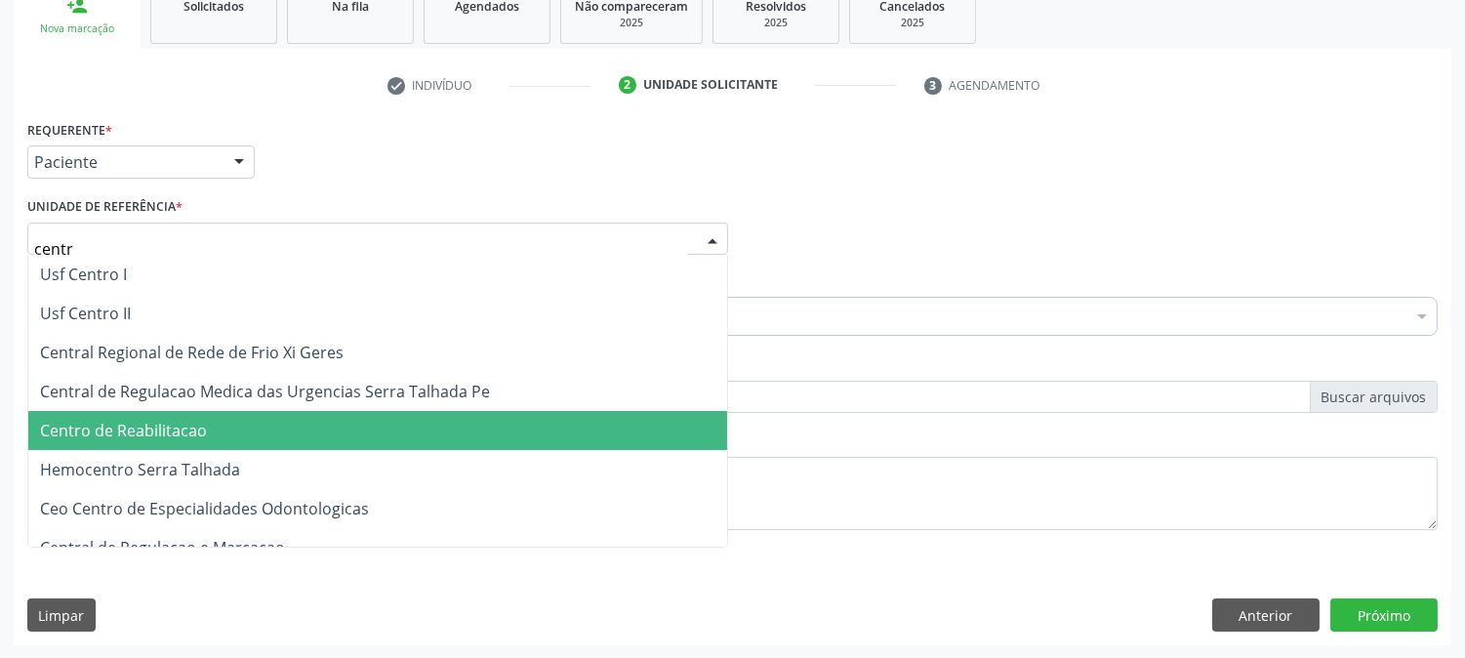
click at [216, 426] on span "Centro de Reabilitacao" at bounding box center [377, 430] width 699 height 39
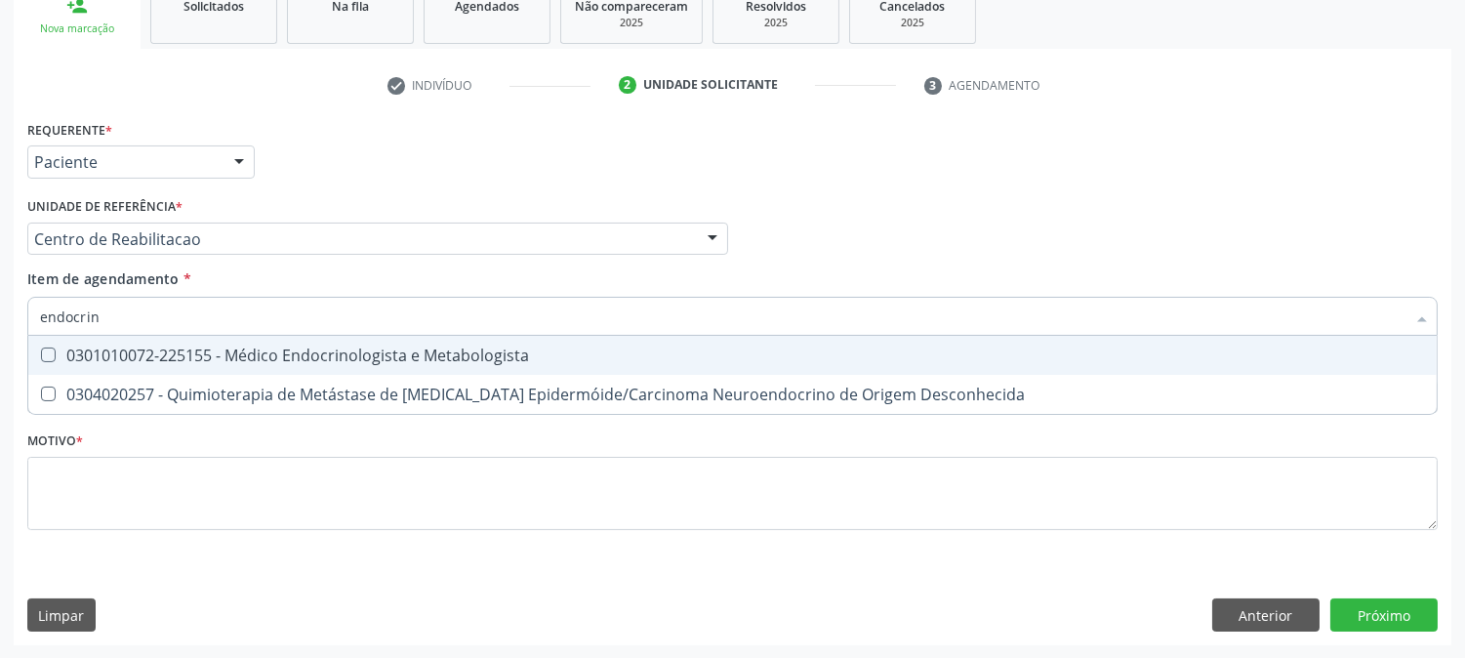
type input "endocrino"
click at [154, 348] on div "0301010072-225155 - Médico Endocrinologista e Metabologista" at bounding box center [732, 356] width 1385 height 16
checkbox Metabologista "true"
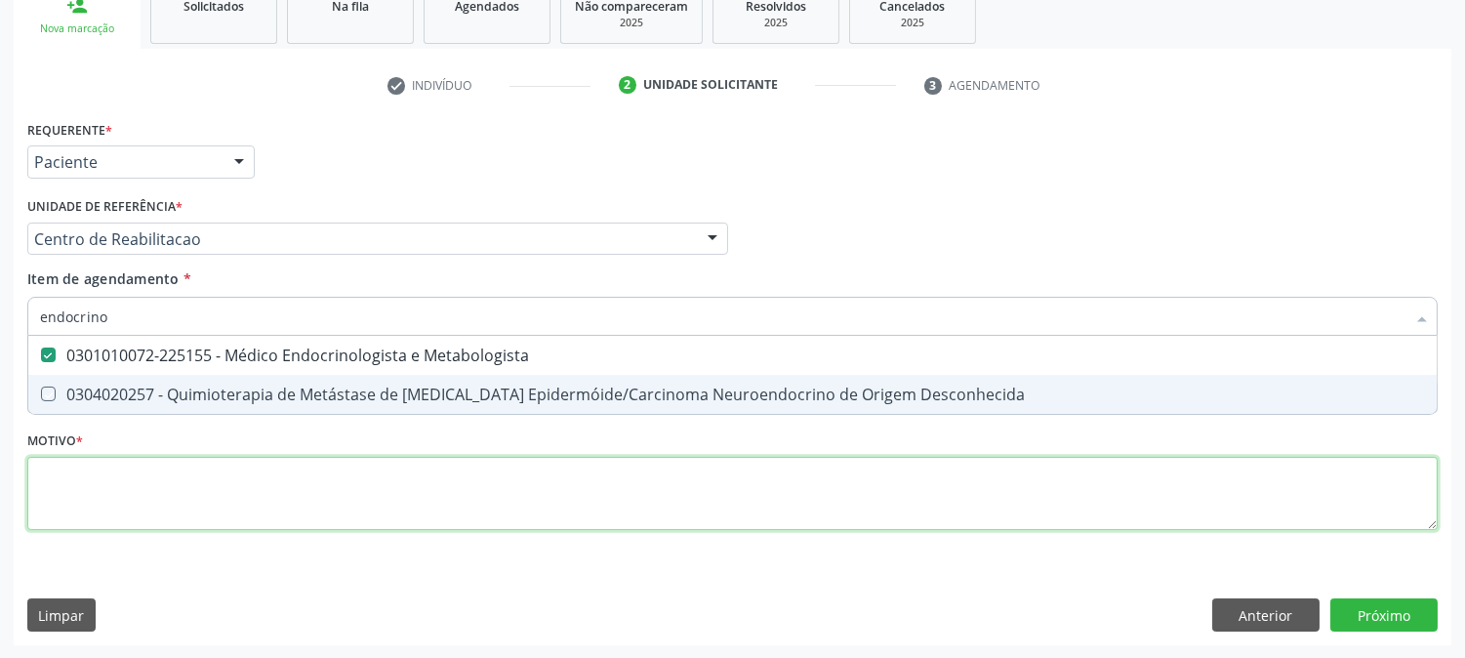
click at [173, 486] on div "Requerente * Paciente Profissional de Saúde Paciente Nenhum resultado encontrad…" at bounding box center [732, 336] width 1411 height 442
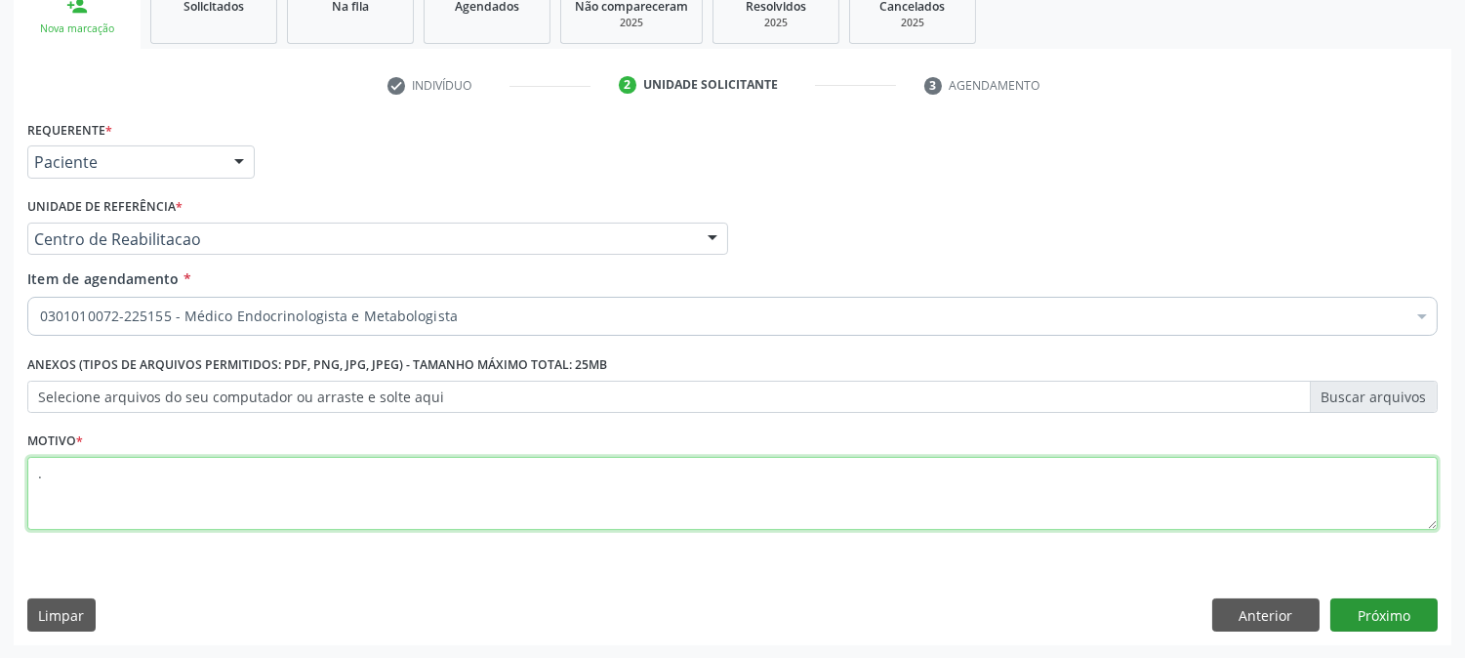
type textarea "."
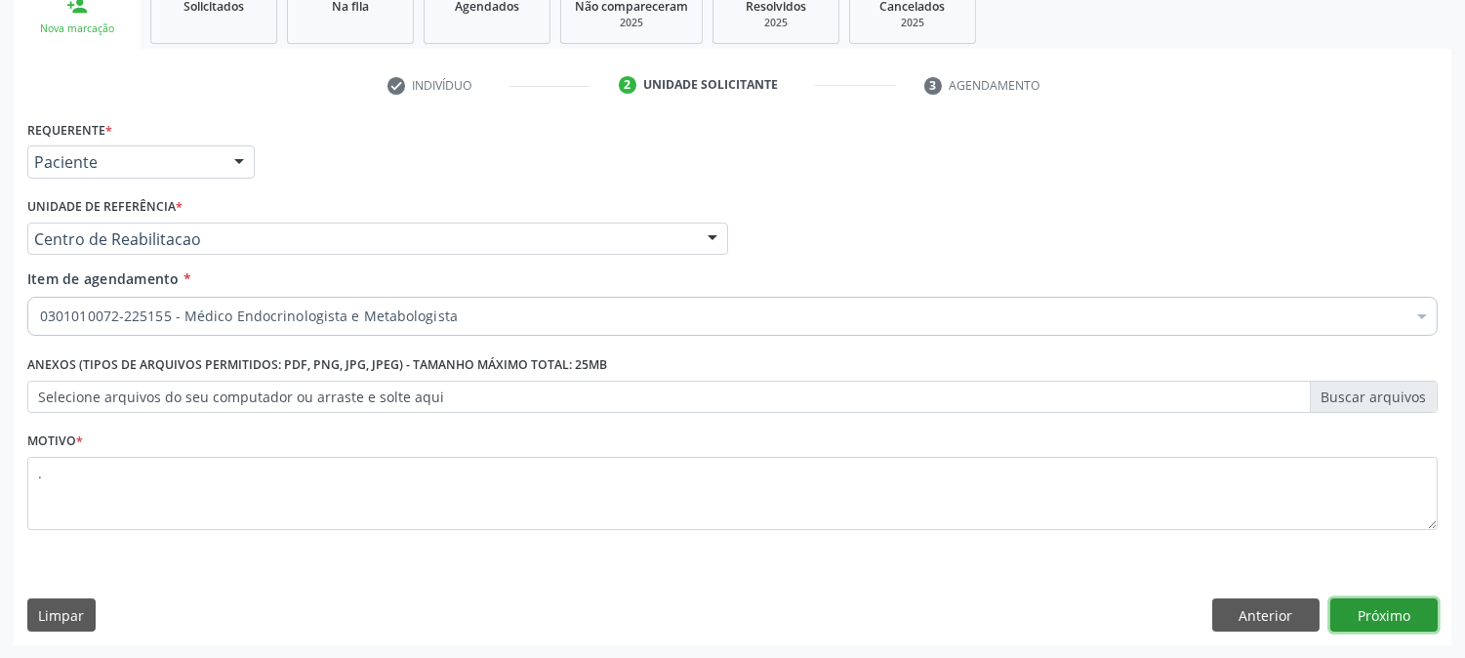
click at [1391, 611] on button "Próximo" at bounding box center [1384, 614] width 107 height 33
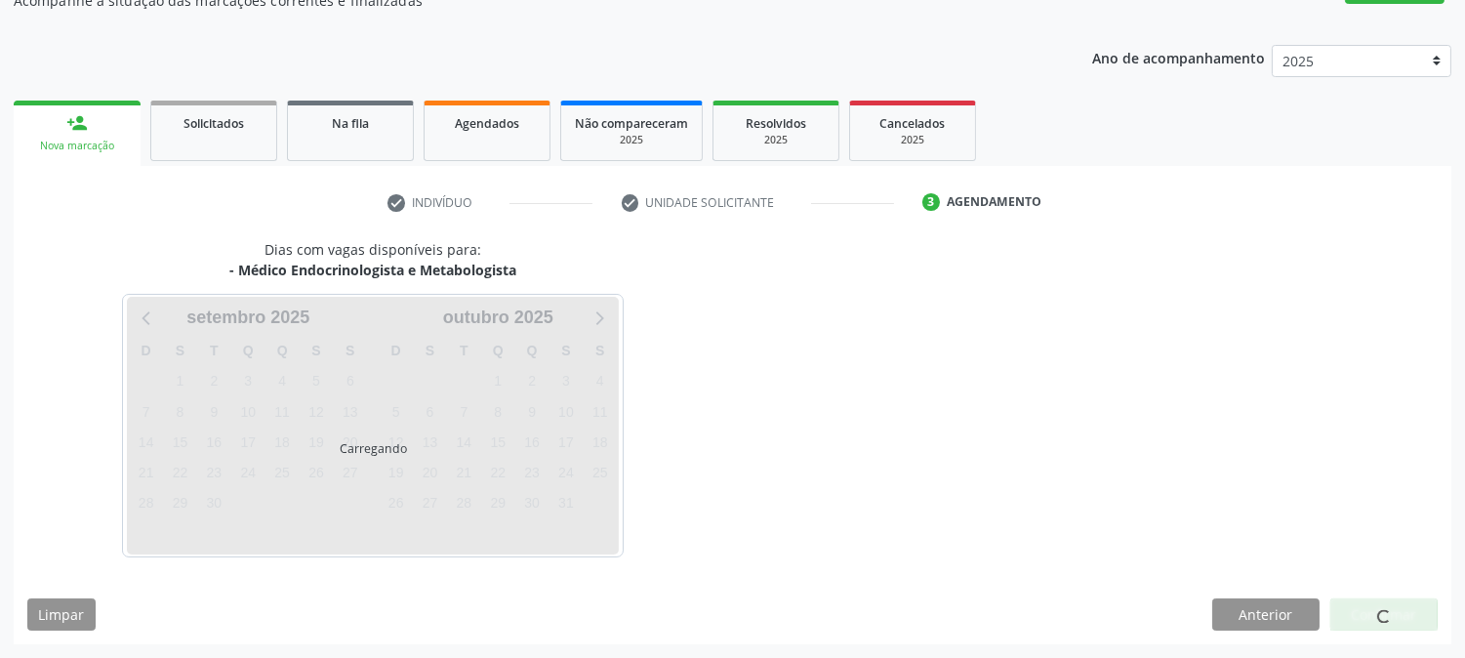
scroll to position [190, 0]
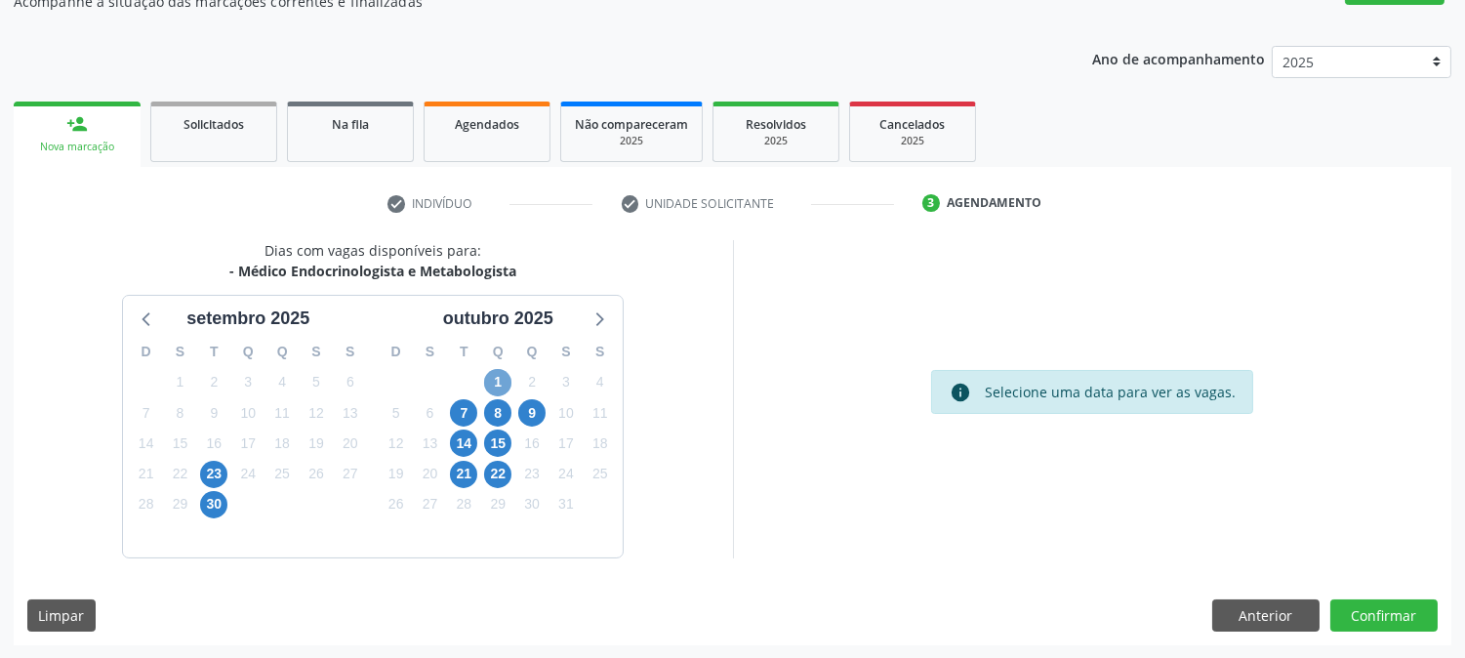
click at [496, 389] on span "1" at bounding box center [497, 382] width 27 height 27
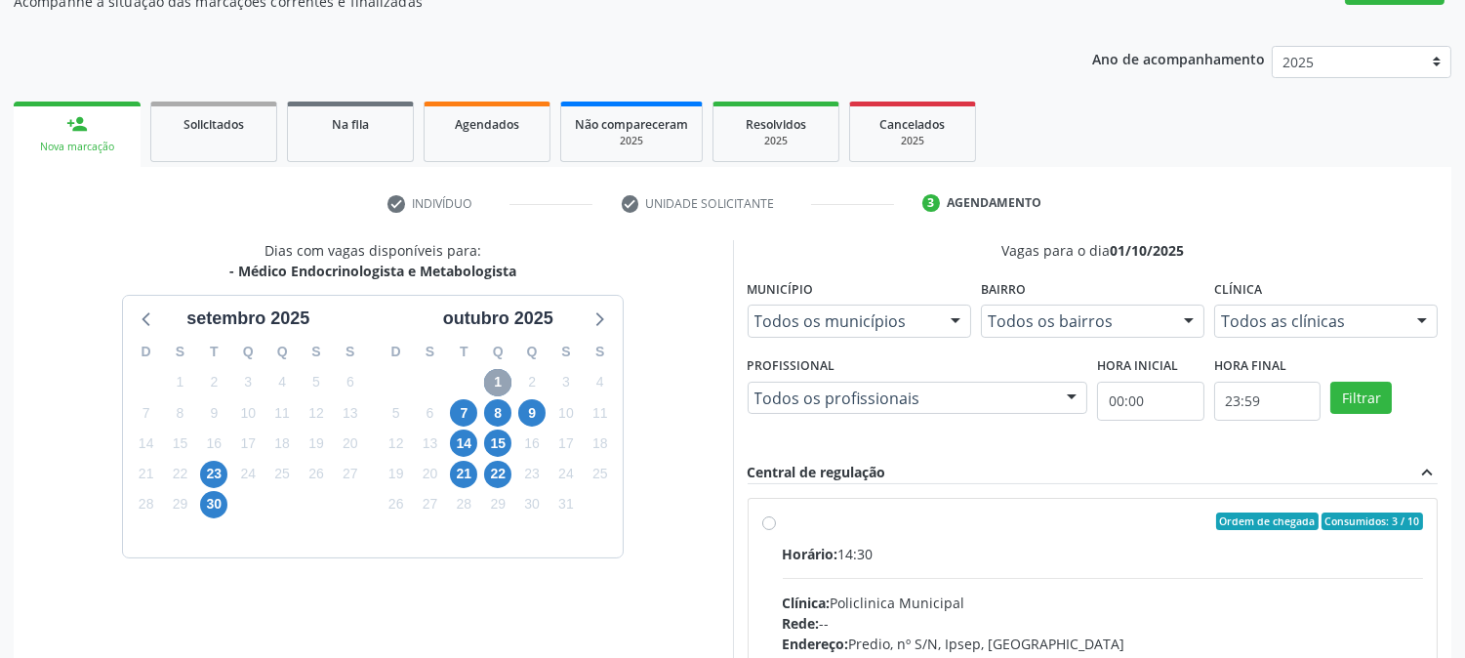
scroll to position [473, 0]
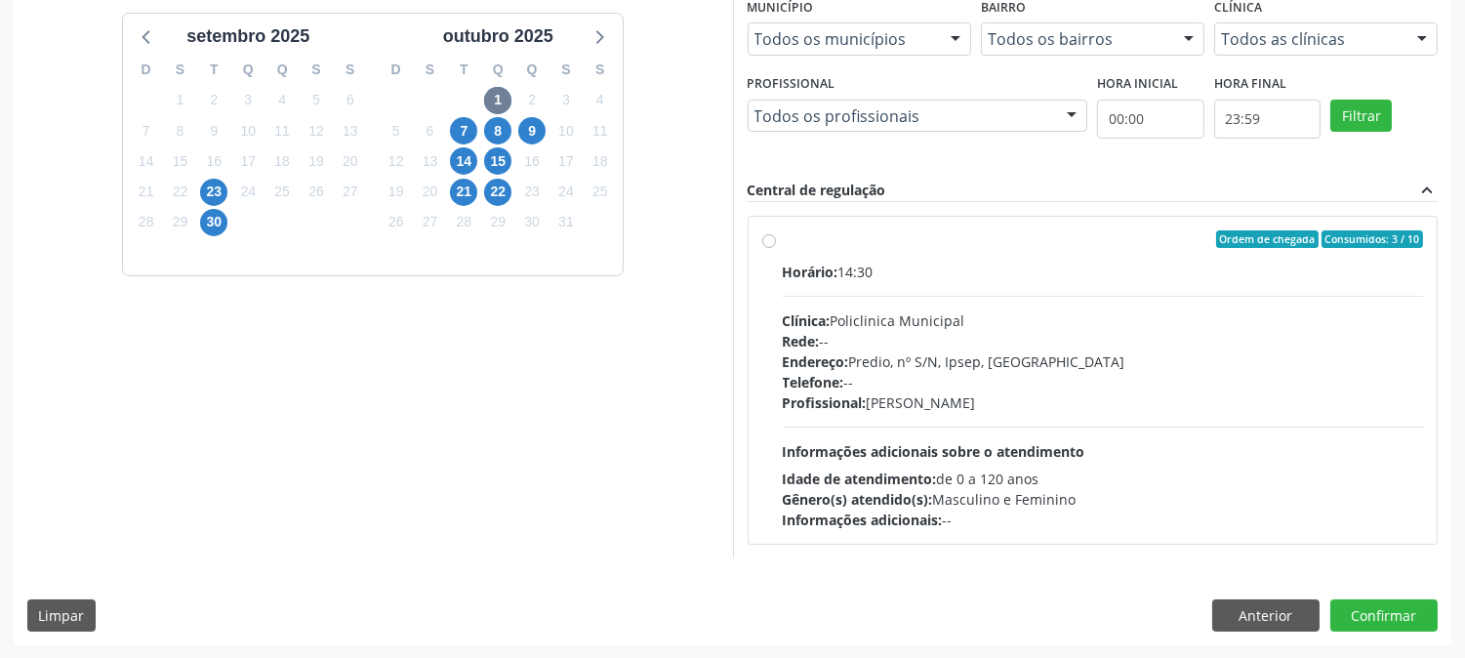
click at [802, 361] on span "Endereço:" at bounding box center [816, 361] width 66 height 19
click at [776, 248] on input "Ordem de chegada Consumidos: 3 / 10 Horário: 14:30 Clínica: Policlinica Municip…" at bounding box center [769, 239] width 14 height 18
radio input "true"
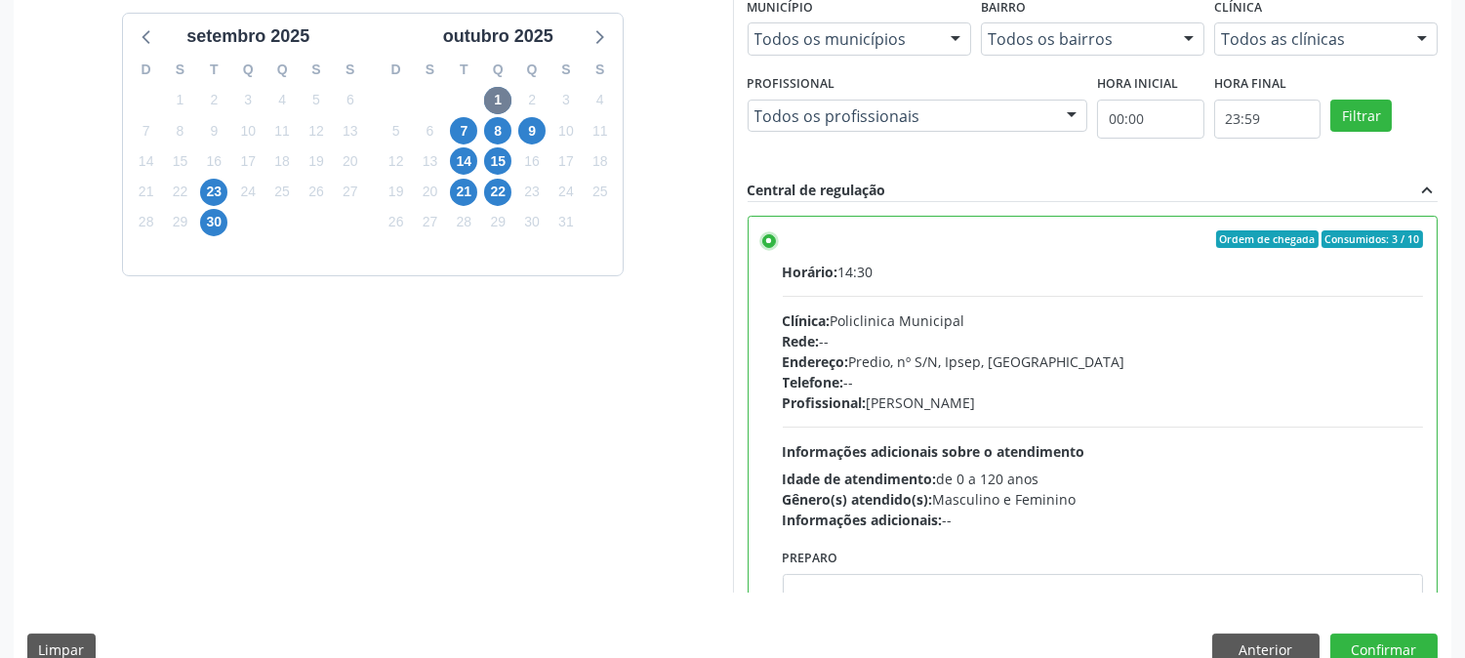
scroll to position [508, 0]
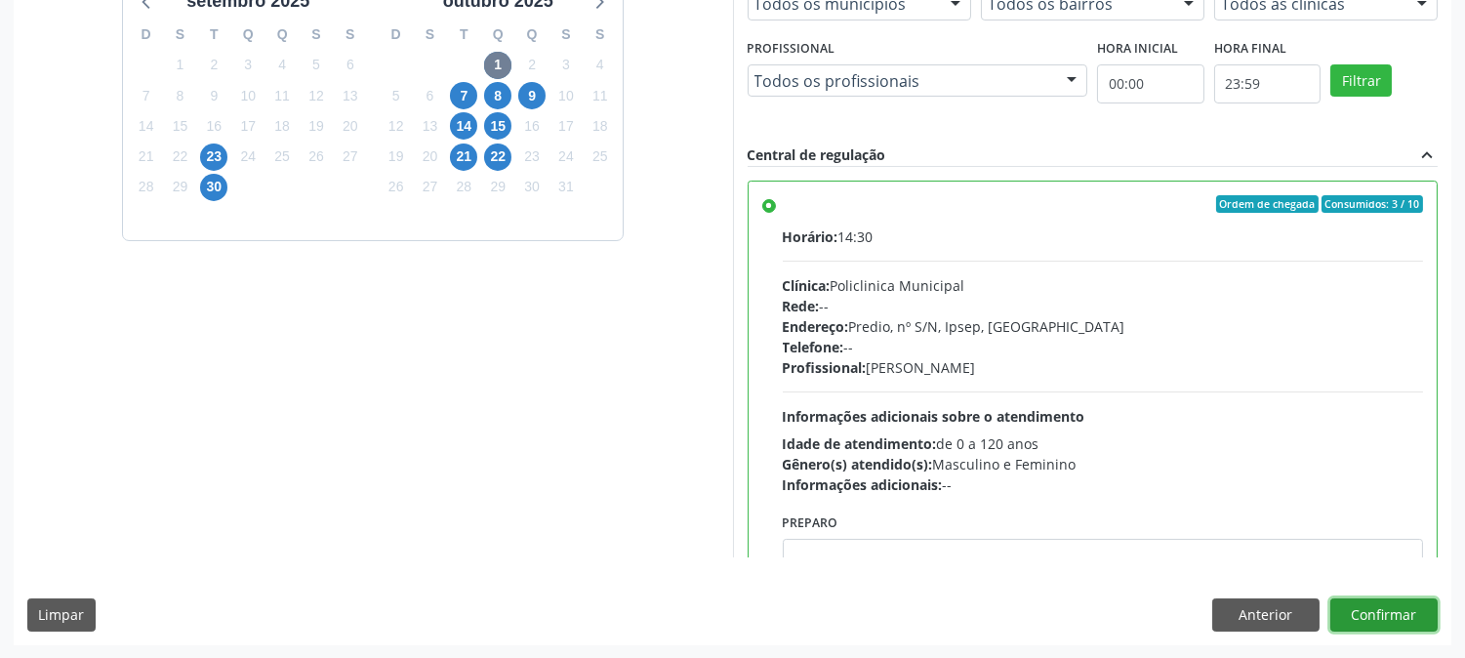
click at [1375, 622] on button "Confirmar" at bounding box center [1384, 614] width 107 height 33
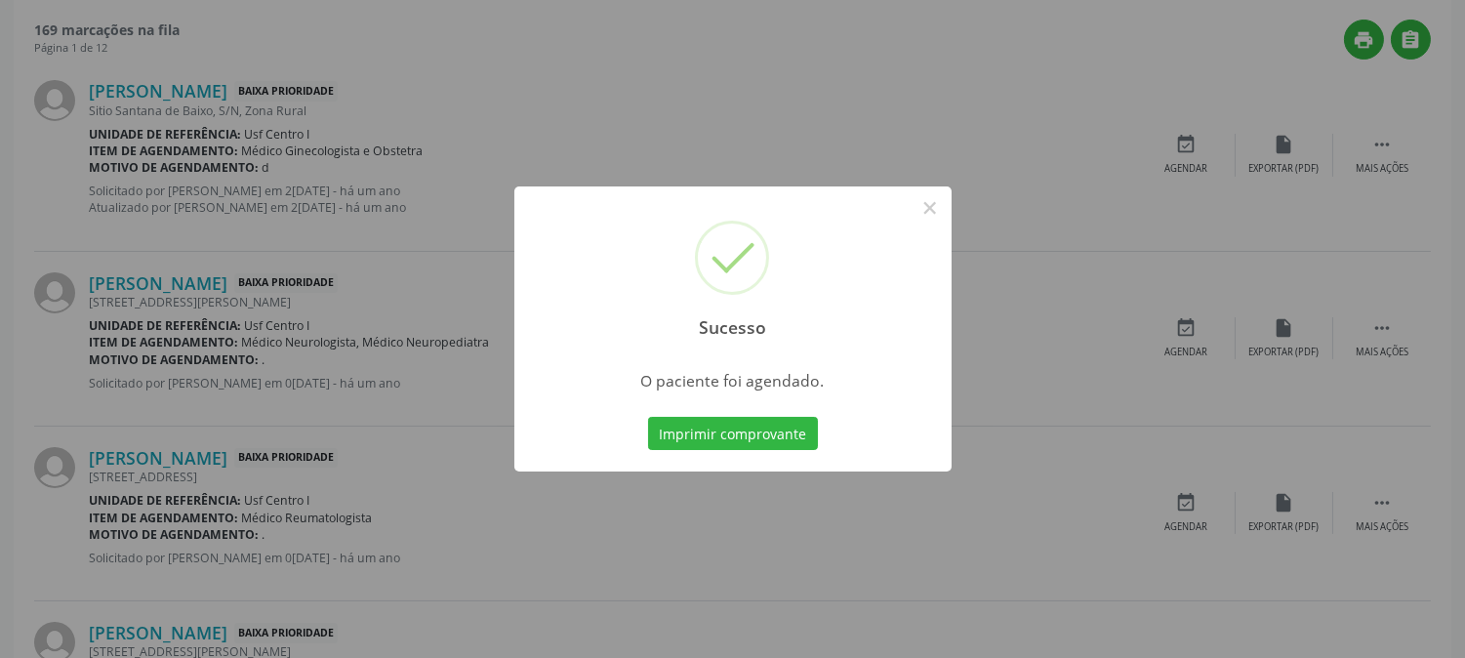
scroll to position [0, 0]
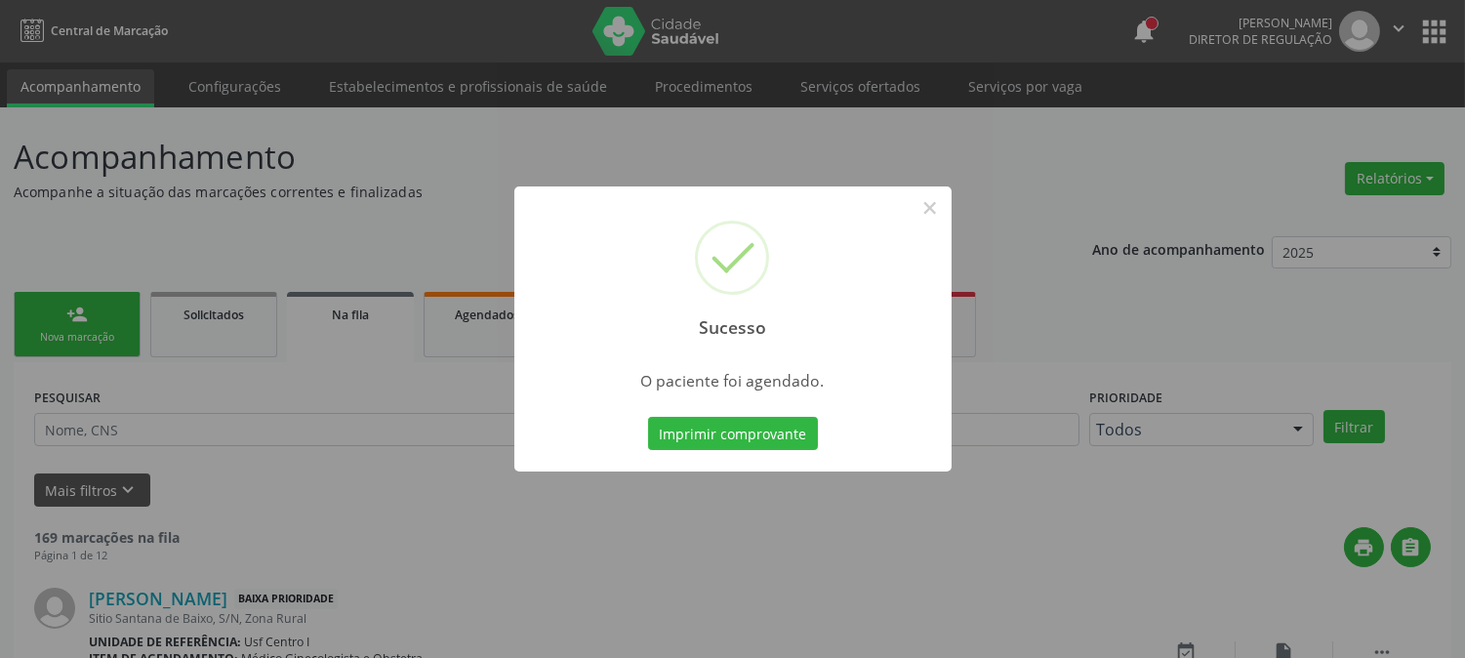
click at [754, 430] on button "Imprimir comprovante" at bounding box center [733, 433] width 170 height 33
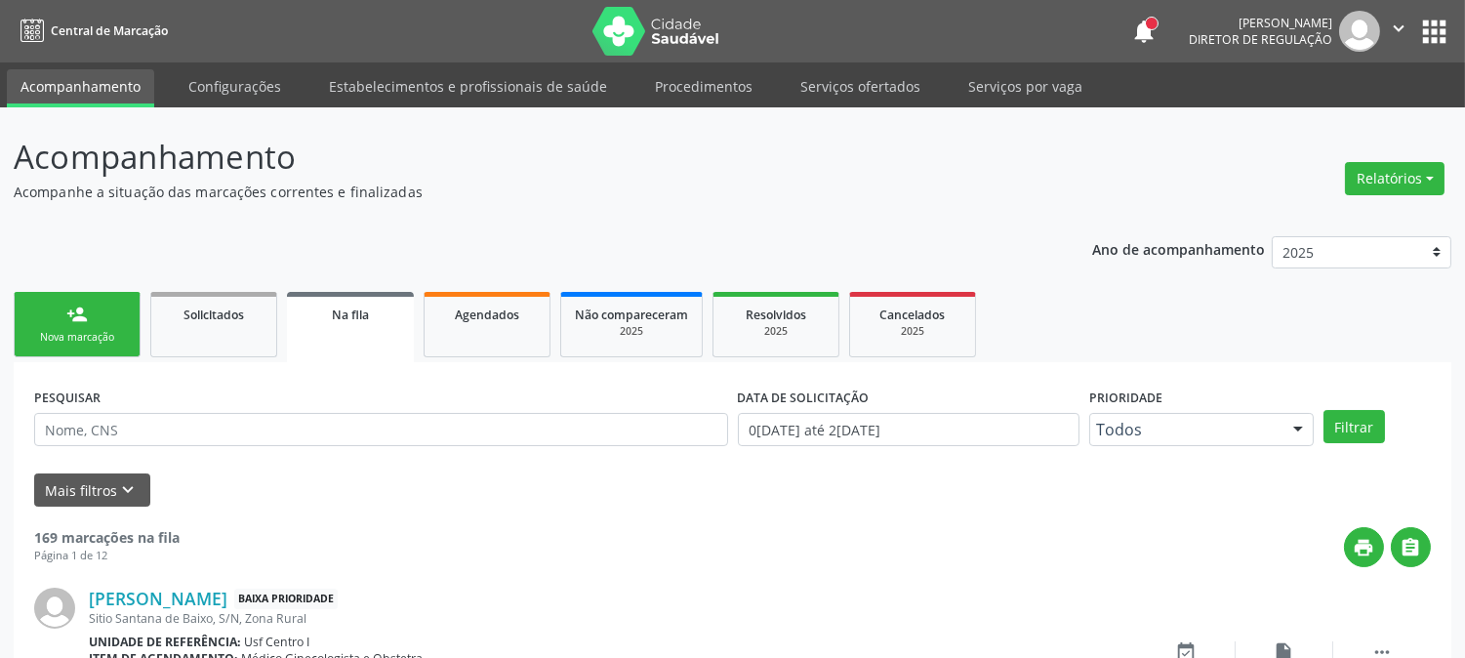
click at [88, 330] on div "Nova marcação" at bounding box center [77, 337] width 98 height 15
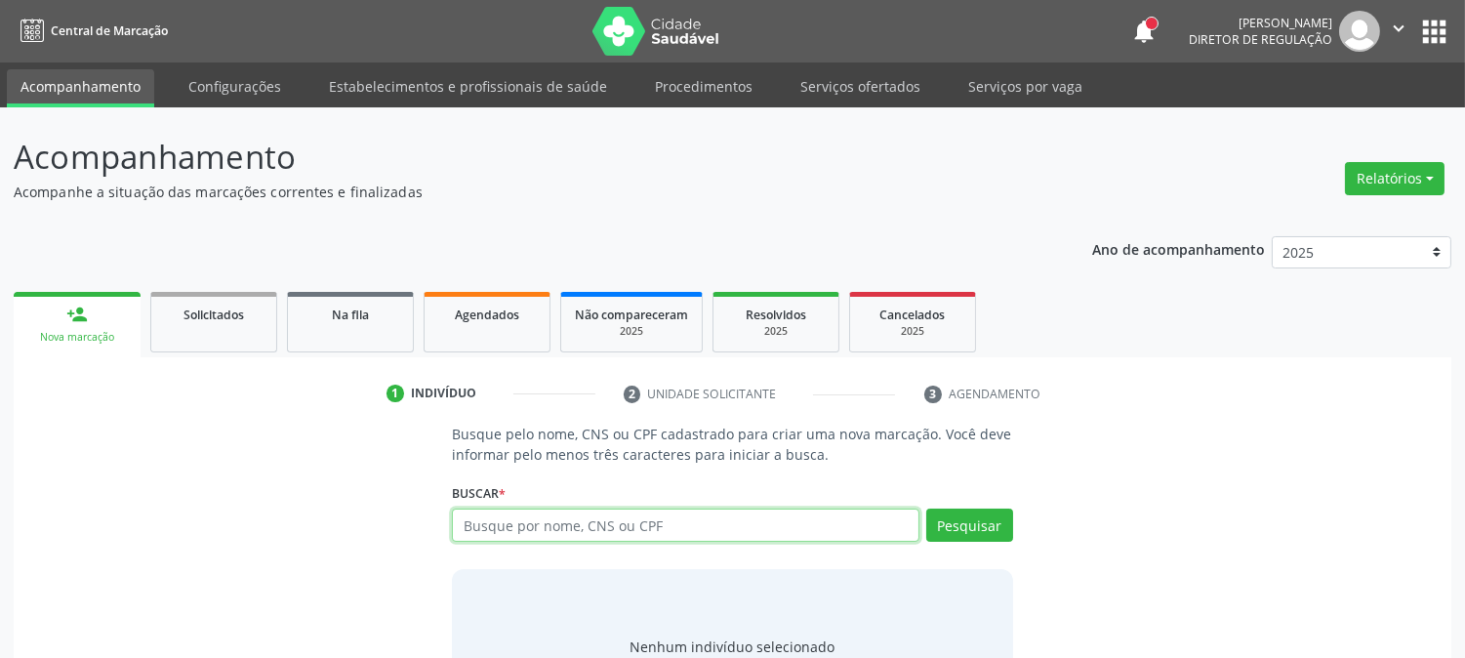
click at [645, 521] on input "text" at bounding box center [685, 525] width 467 height 33
paste input "704 6086 6122 6726"
type input "704 6086 6122 6726"
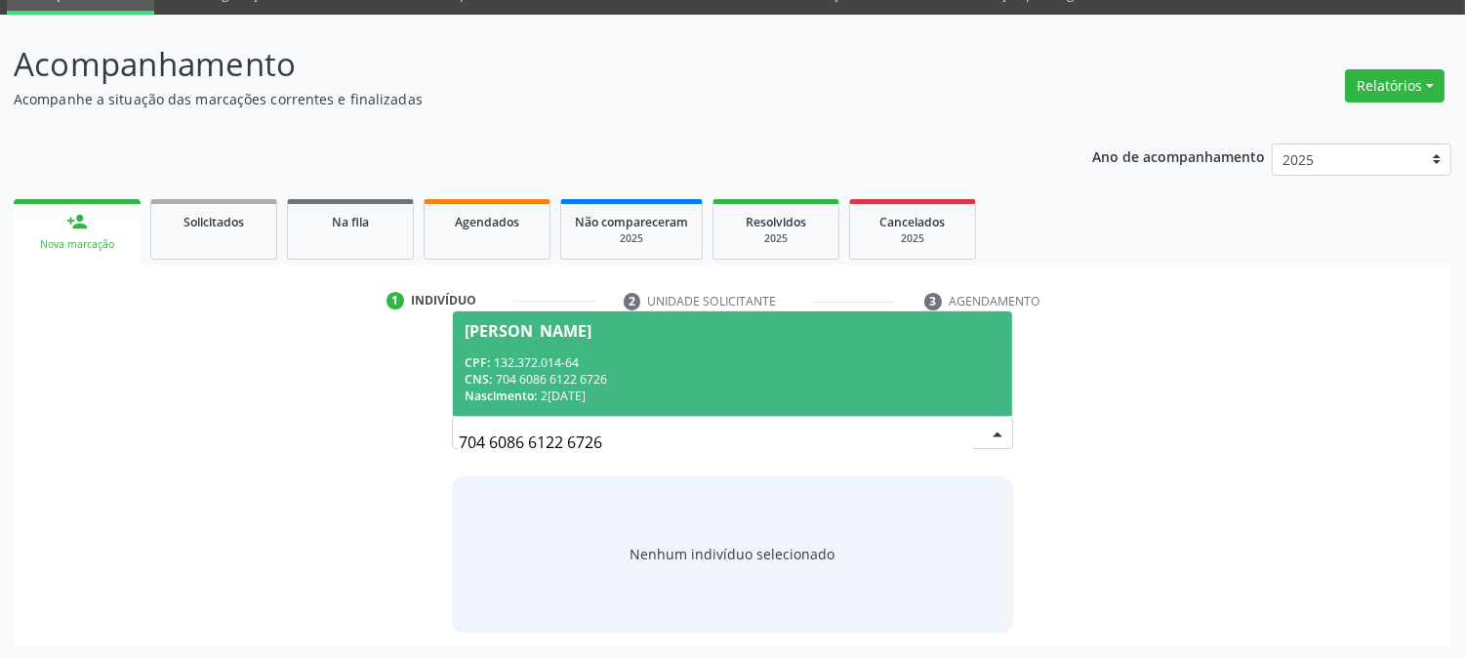
click at [678, 371] on div "CNS: 704 6086 6122 6726" at bounding box center [732, 379] width 535 height 17
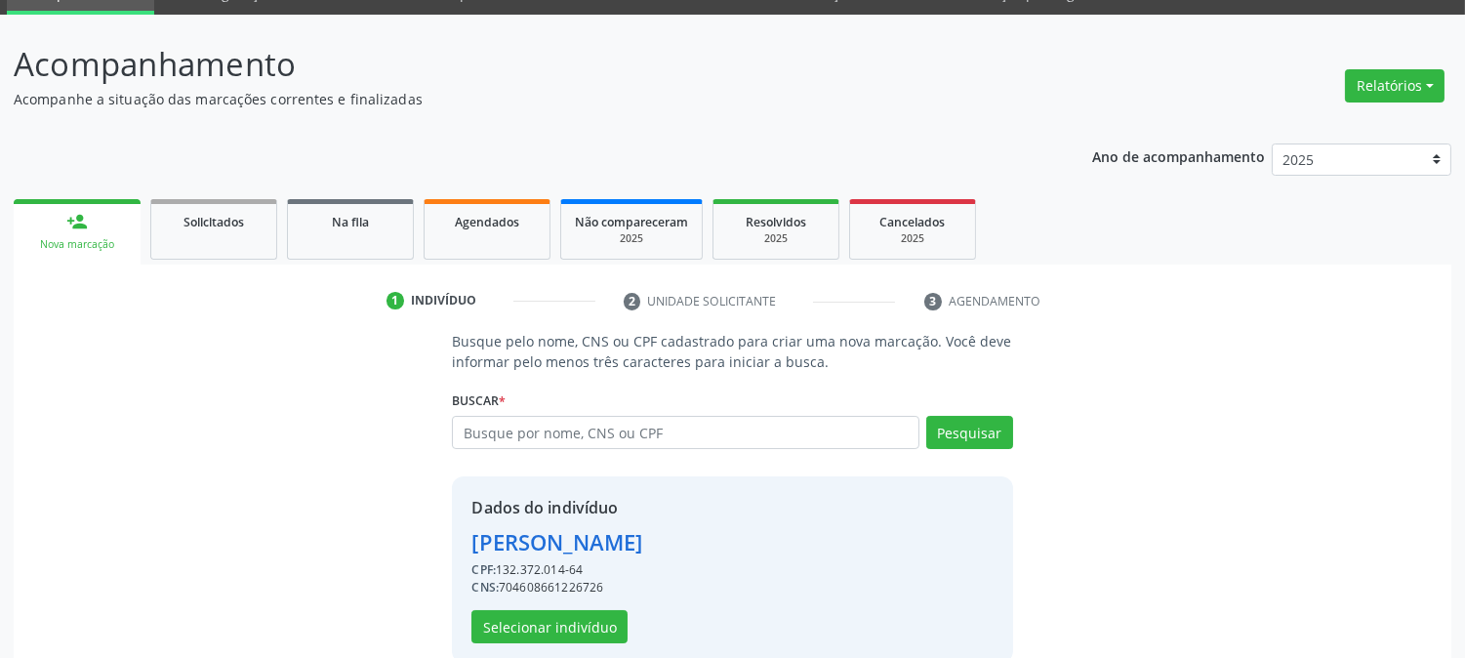
scroll to position [123, 0]
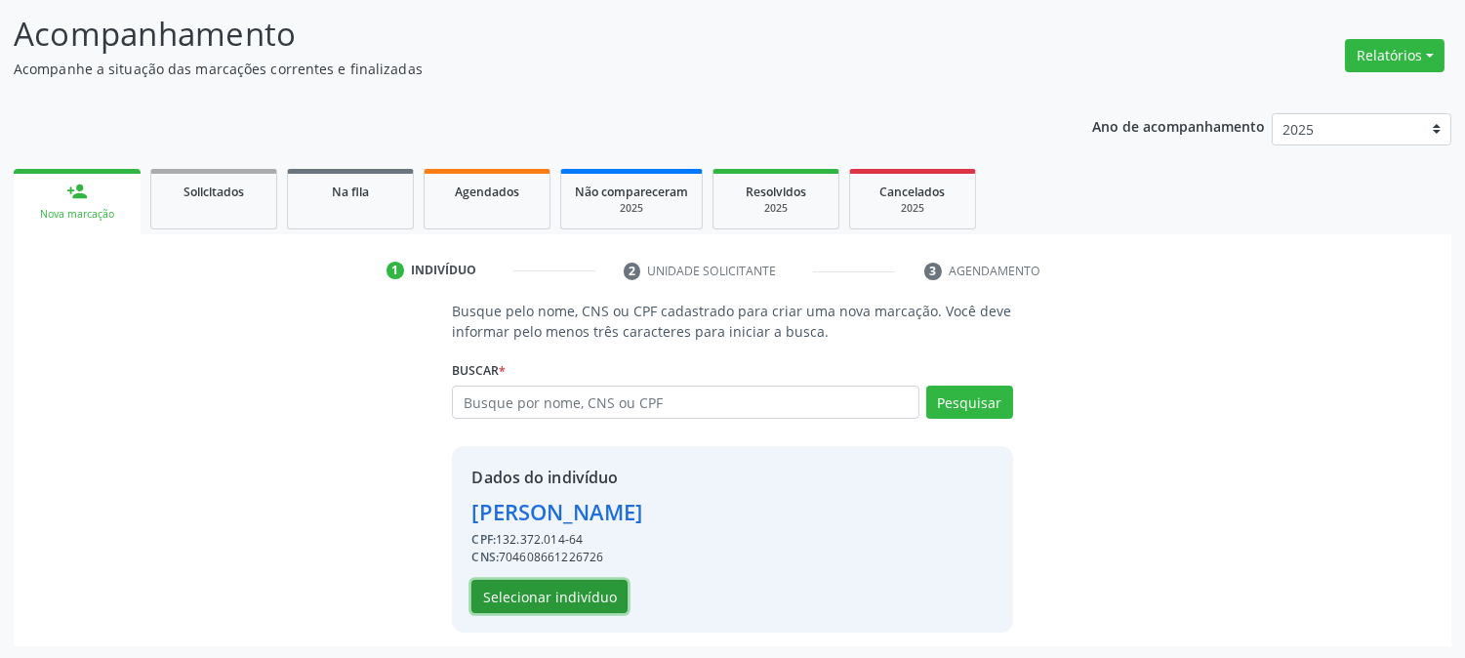
click at [533, 588] on button "Selecionar indivíduo" at bounding box center [550, 596] width 156 height 33
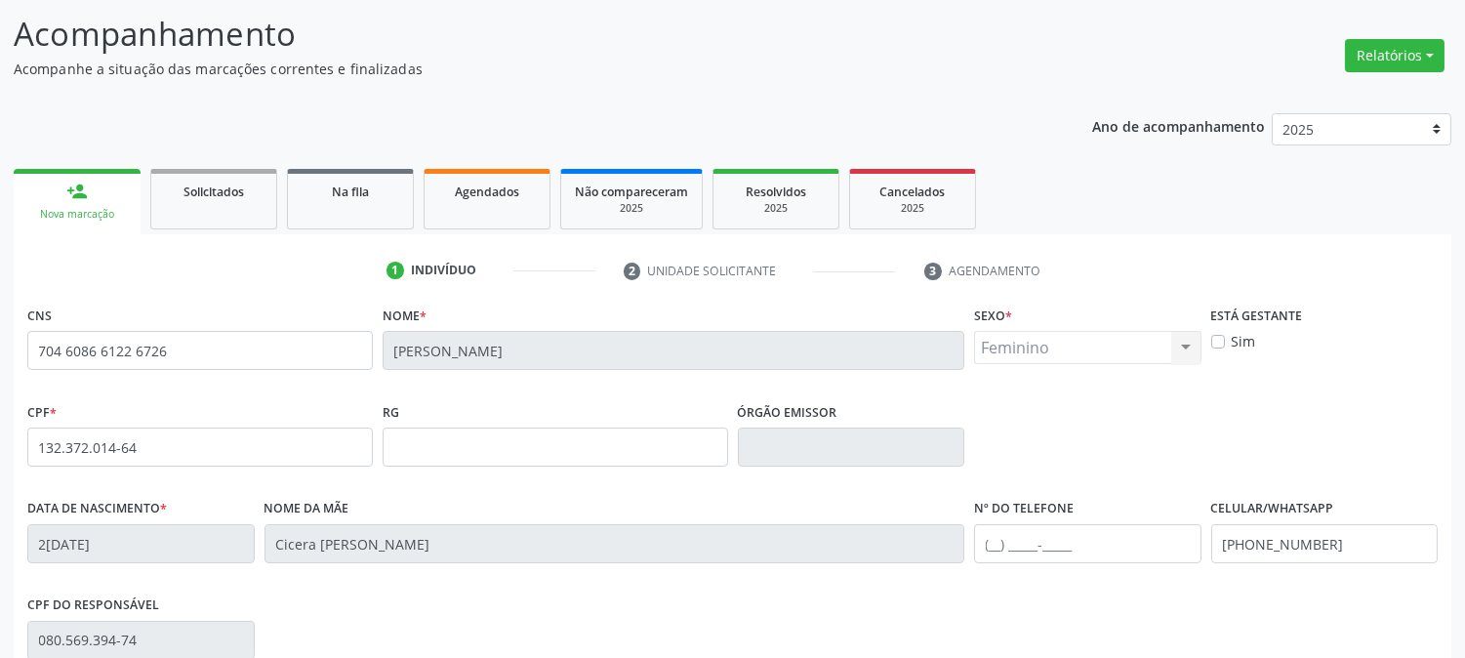
scroll to position [398, 0]
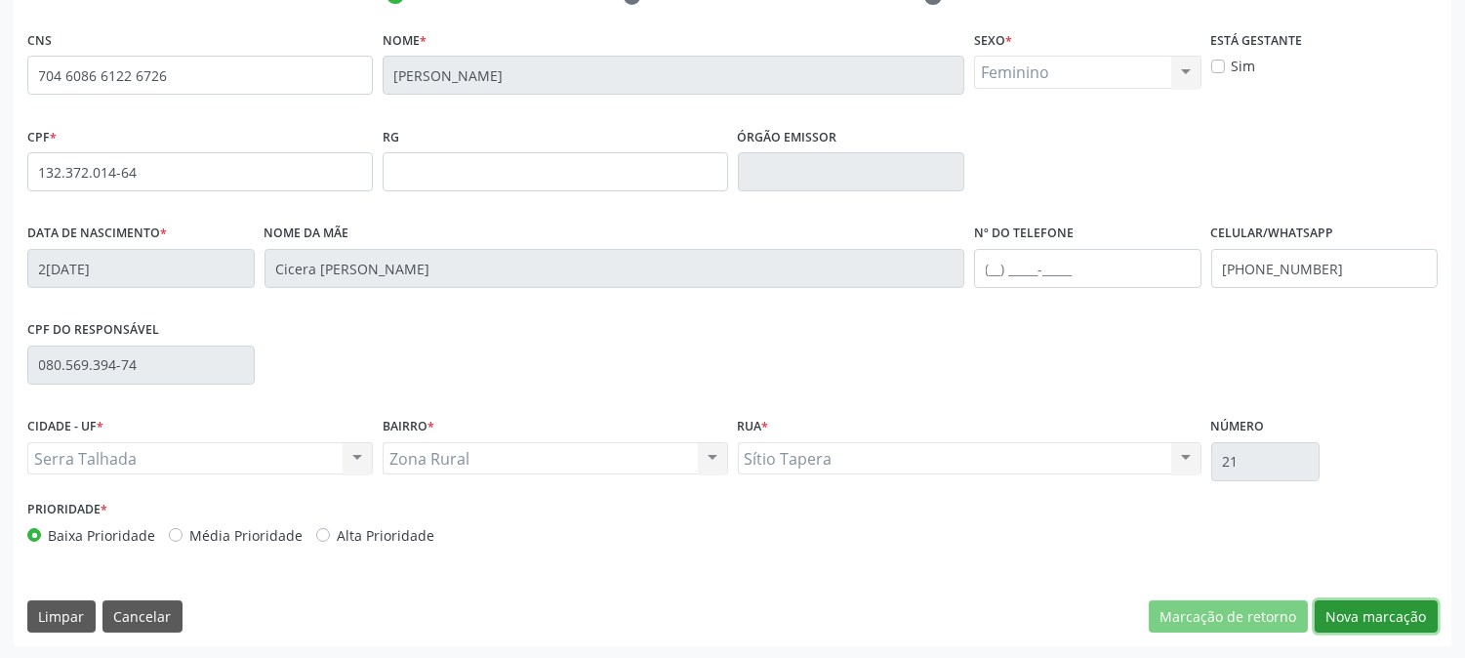
click at [1369, 626] on button "Nova marcação" at bounding box center [1376, 616] width 123 height 33
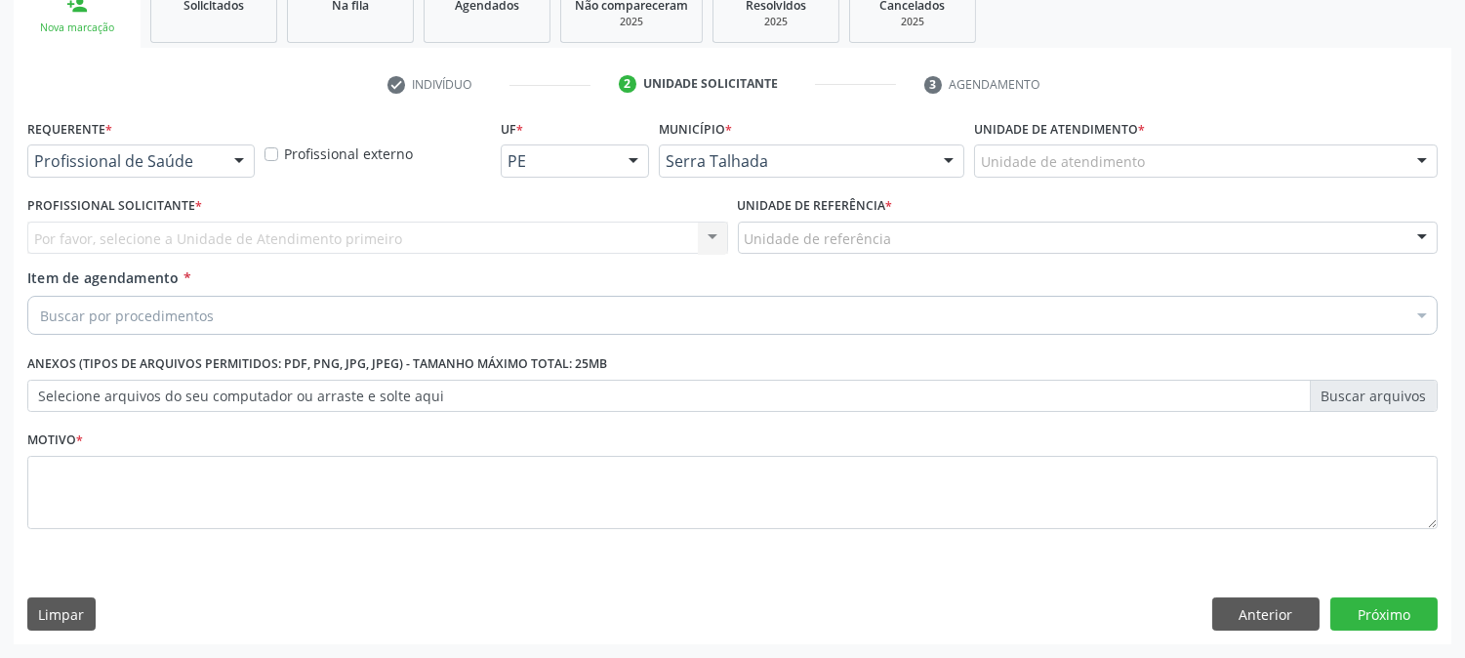
scroll to position [309, 0]
click at [144, 171] on div at bounding box center [140, 161] width 227 height 33
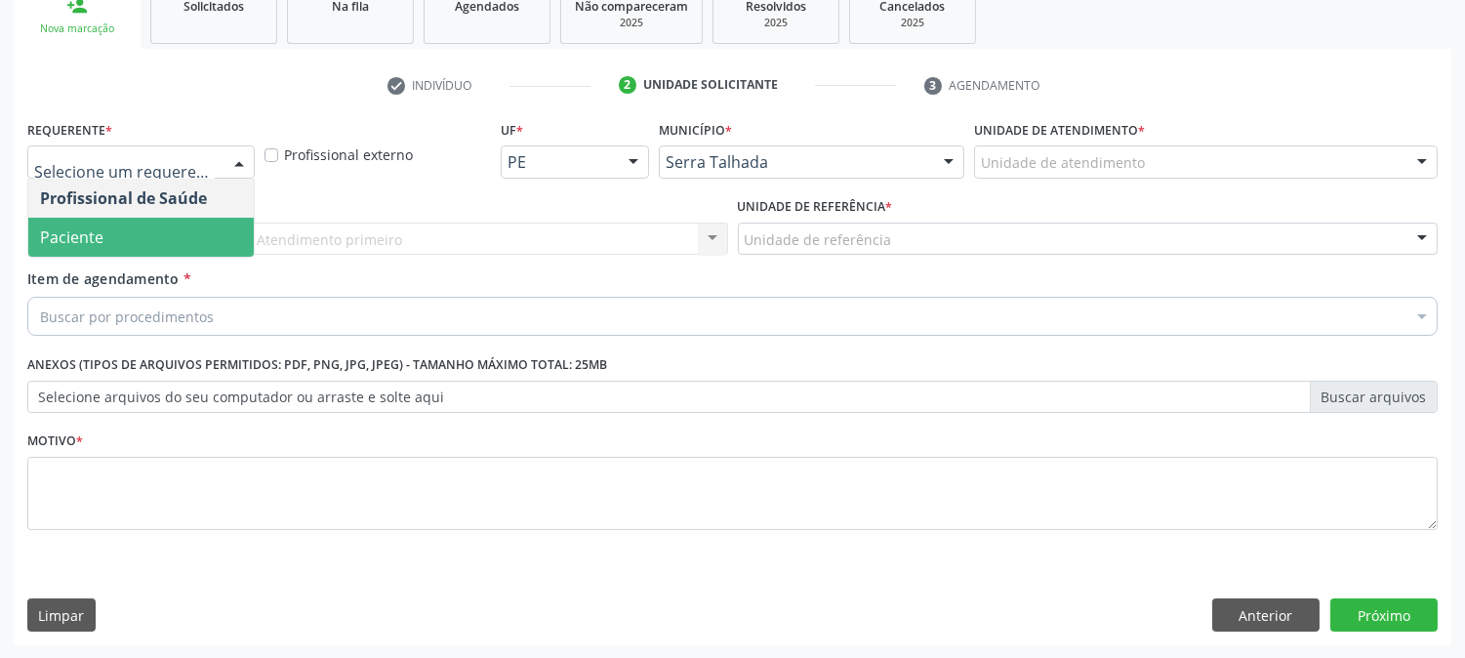
click at [148, 220] on span "Paciente" at bounding box center [141, 237] width 226 height 39
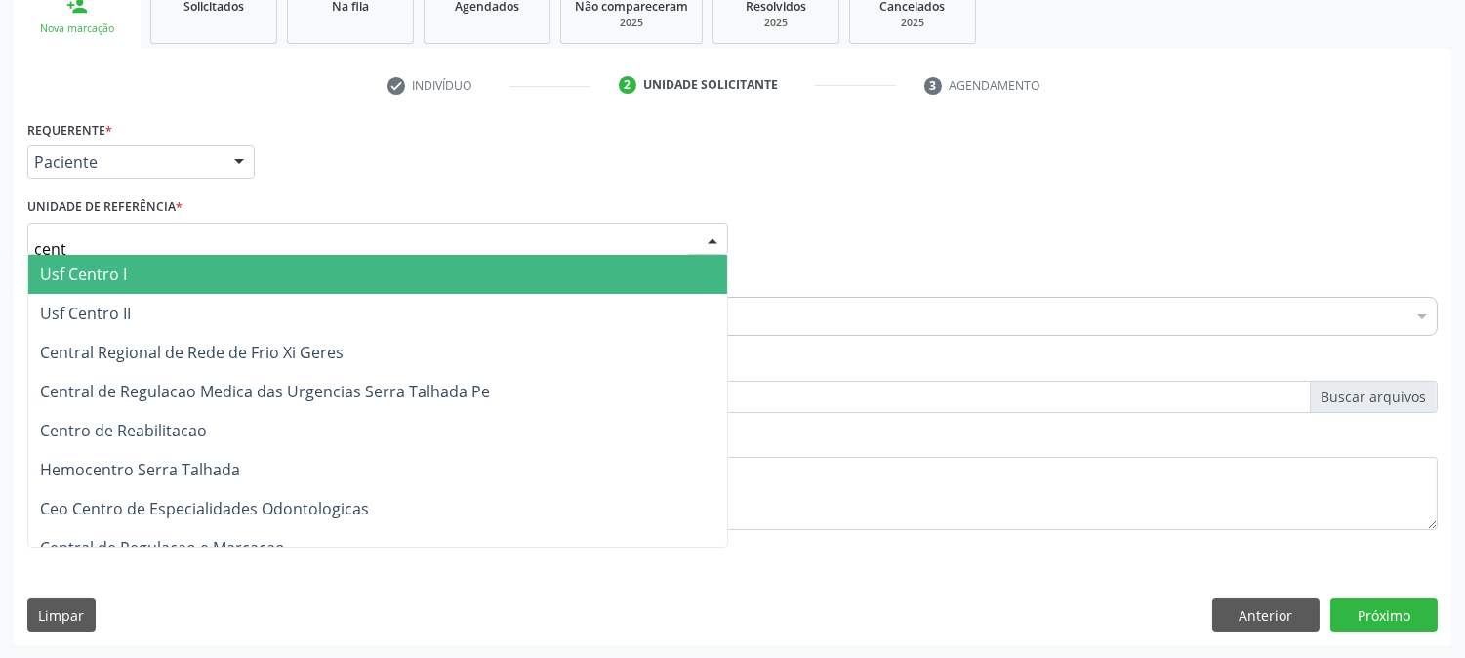
type input "centr"
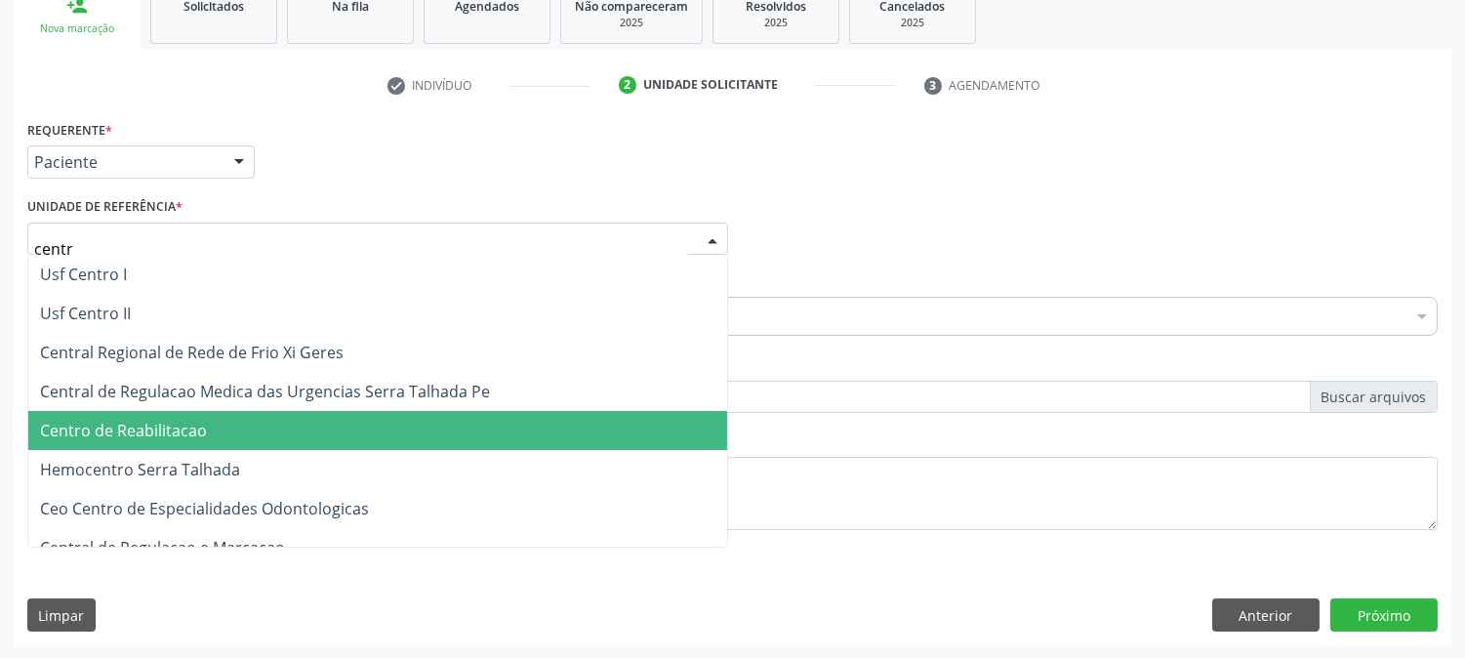
click at [189, 421] on span "Centro de Reabilitacao" at bounding box center [123, 430] width 167 height 21
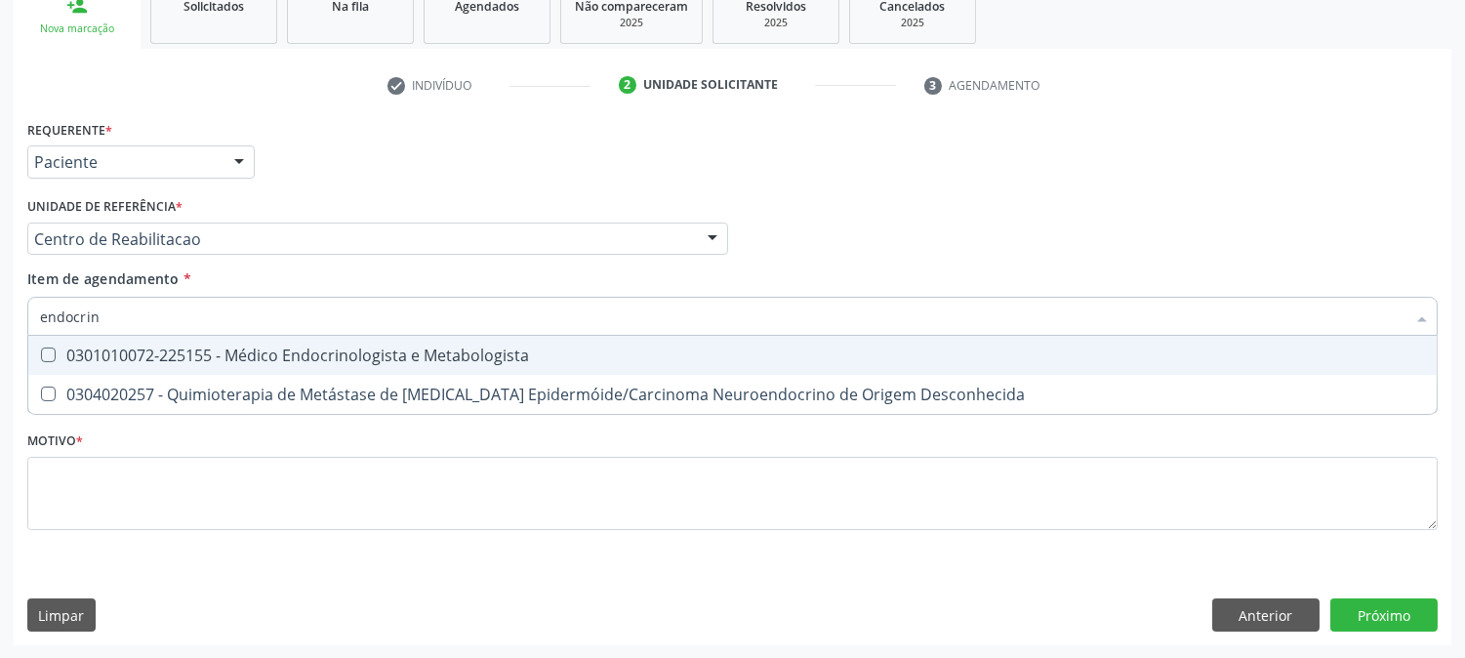
type input "endocrino"
click at [188, 353] on div "0301010072-225155 - Médico Endocrinologista e Metabologista" at bounding box center [732, 356] width 1385 height 16
checkbox Metabologista "true"
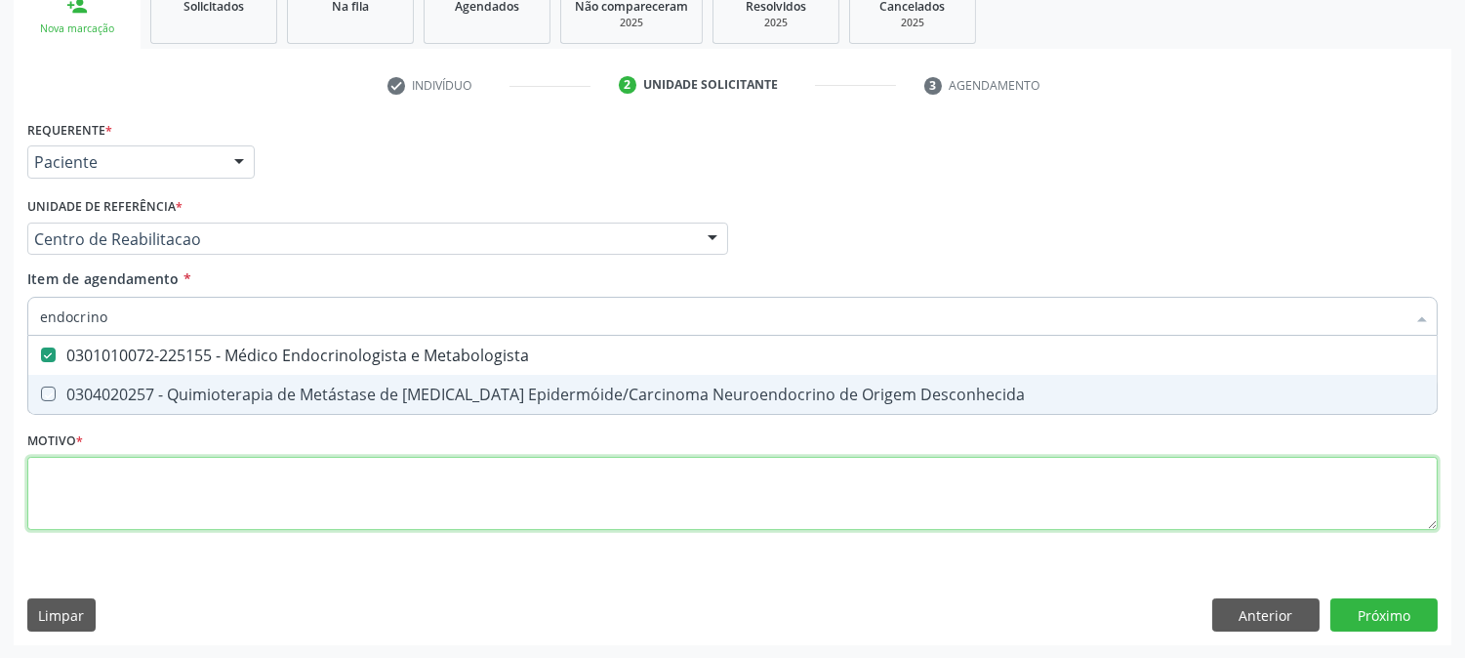
click at [212, 502] on div "Requerente * Paciente Profissional de Saúde Paciente Nenhum resultado encontrad…" at bounding box center [732, 336] width 1411 height 442
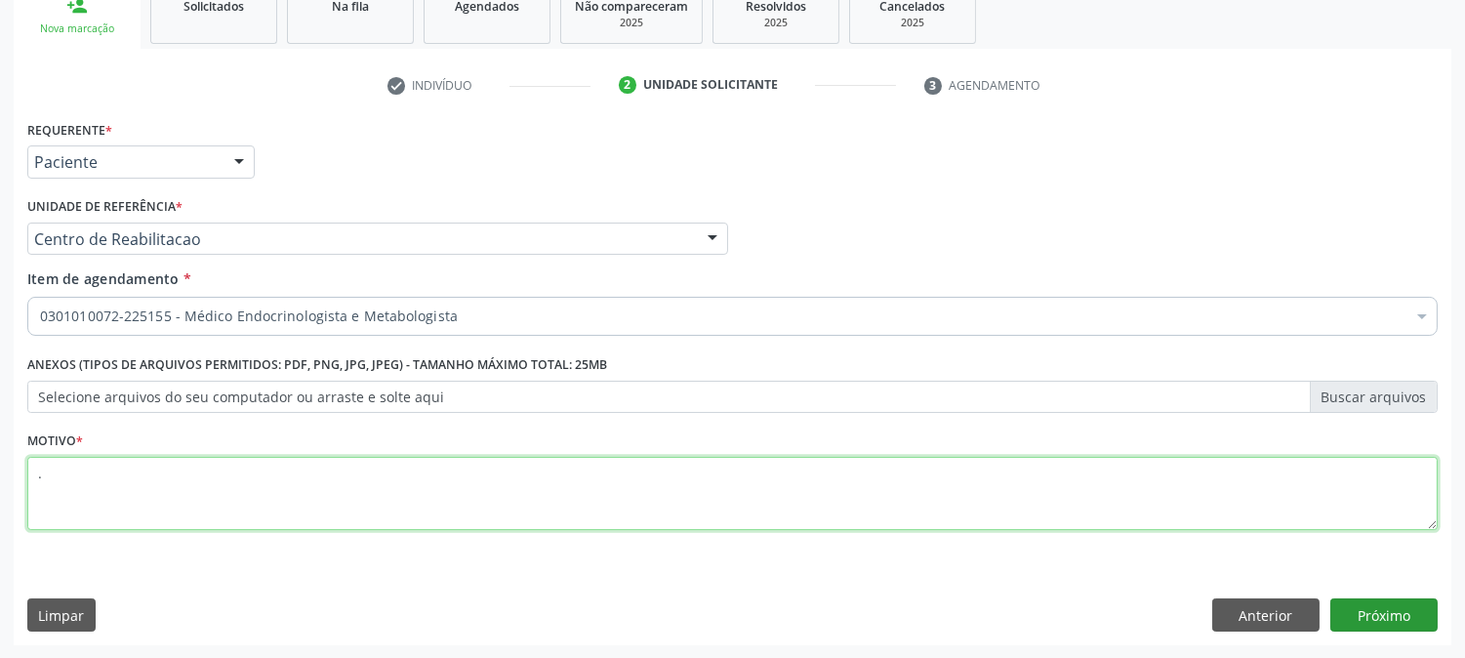
type textarea "."
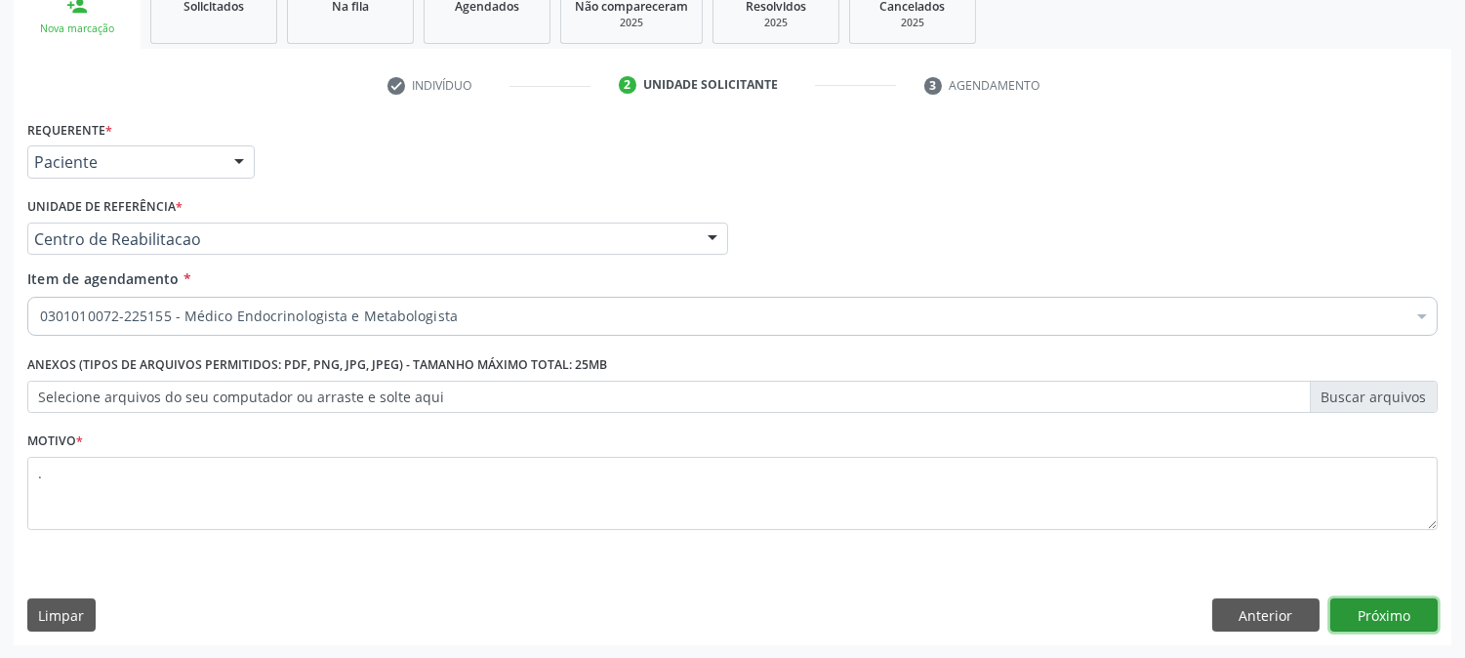
click at [1396, 619] on button "Próximo" at bounding box center [1384, 614] width 107 height 33
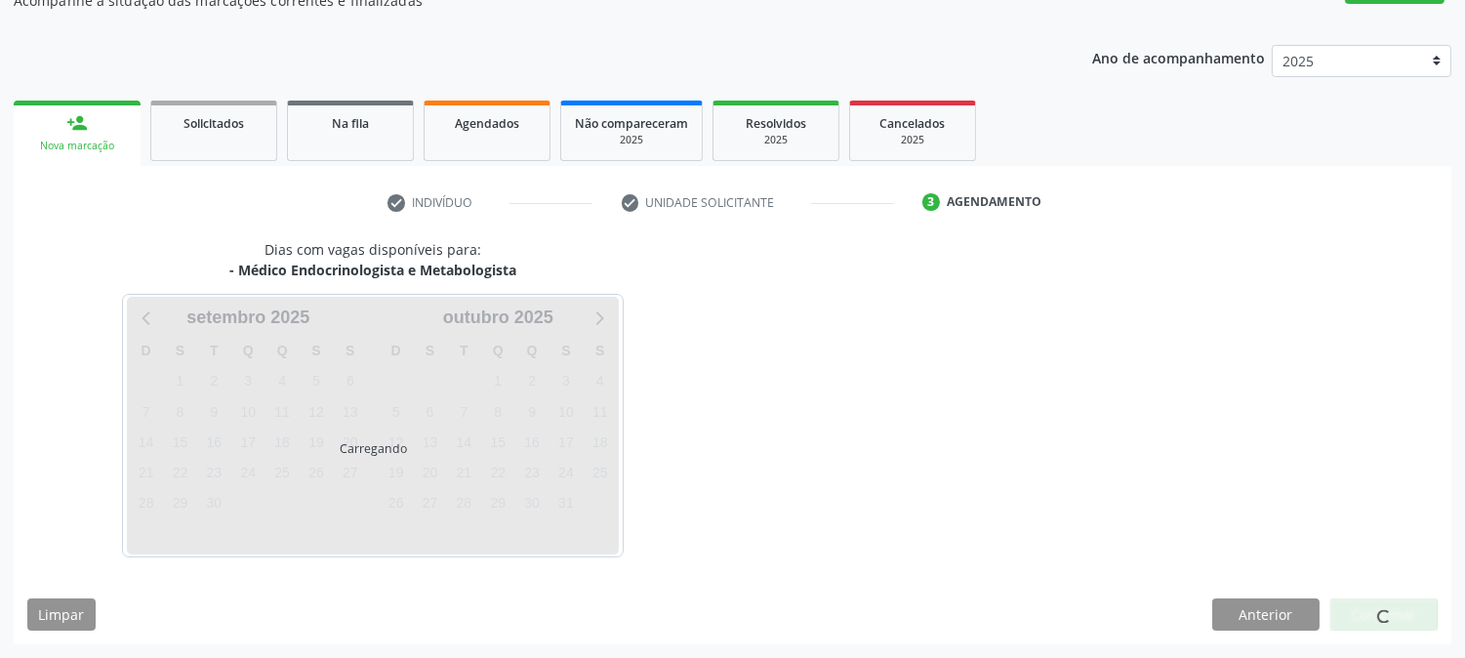
scroll to position [190, 0]
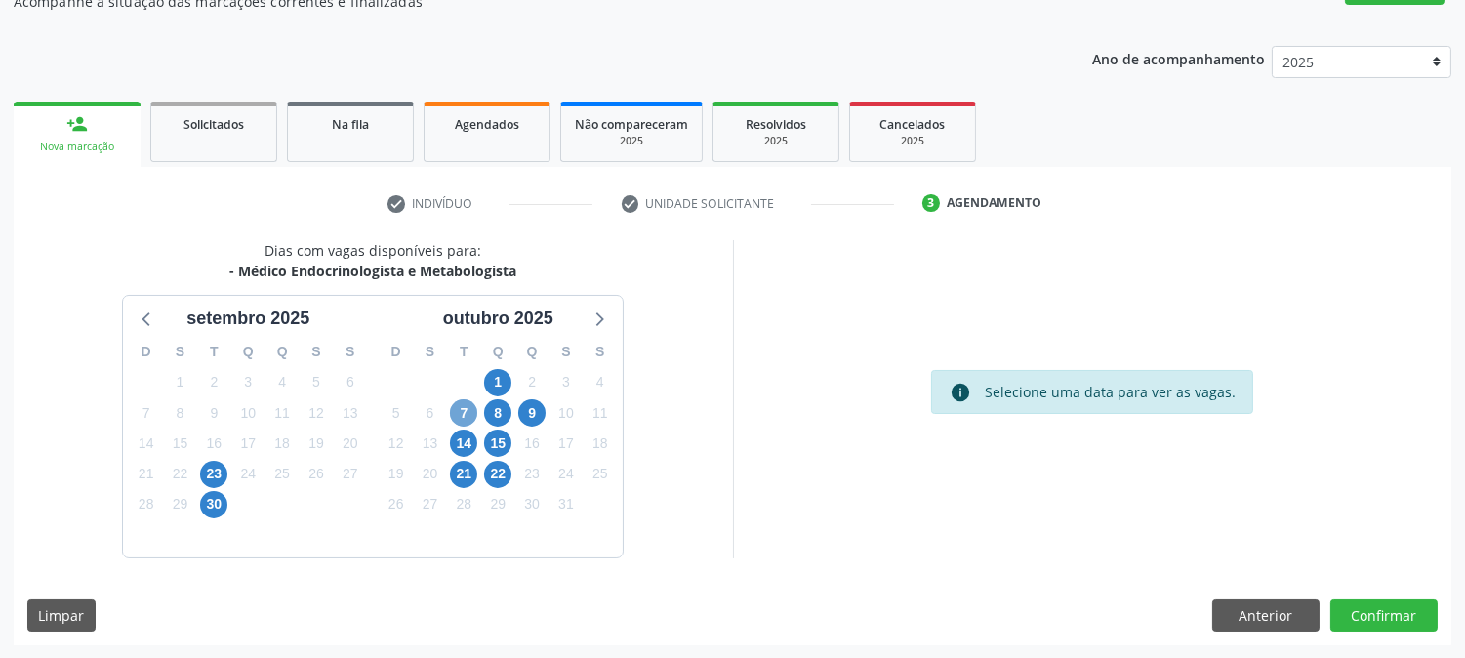
click at [464, 414] on span "7" at bounding box center [463, 412] width 27 height 27
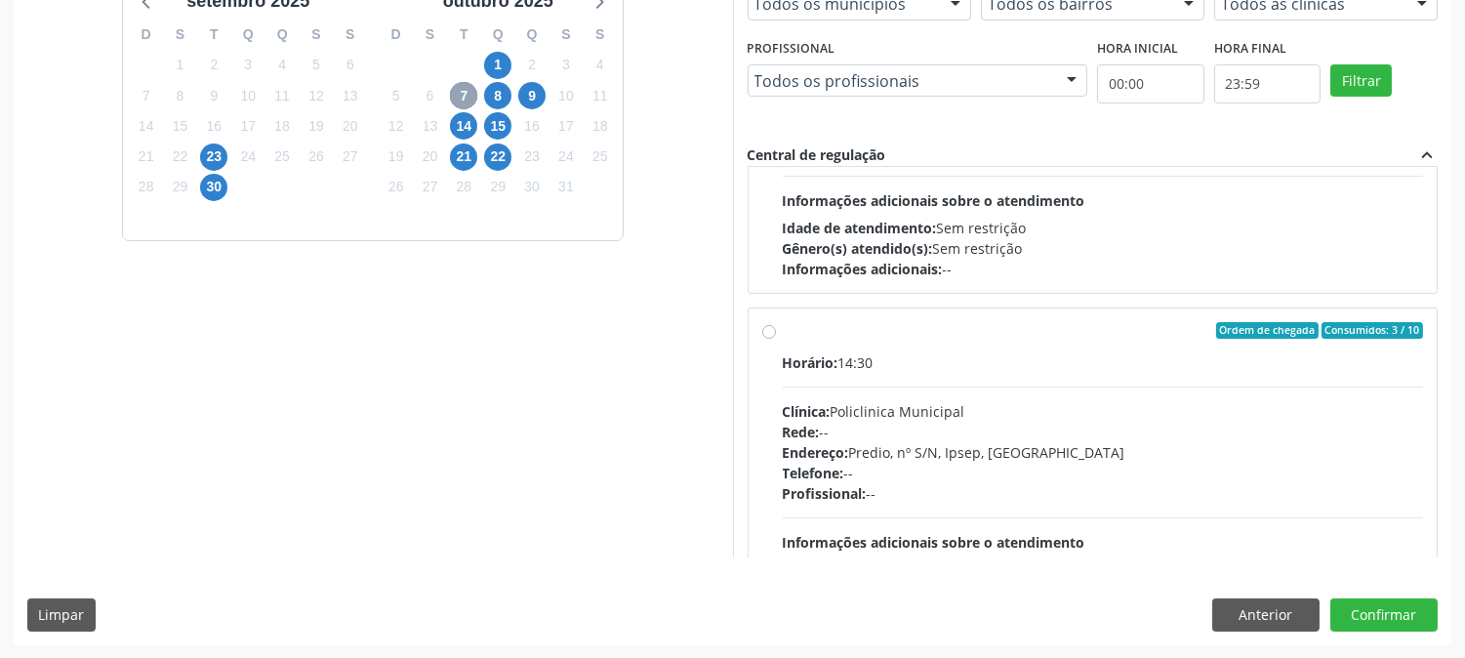
scroll to position [0, 0]
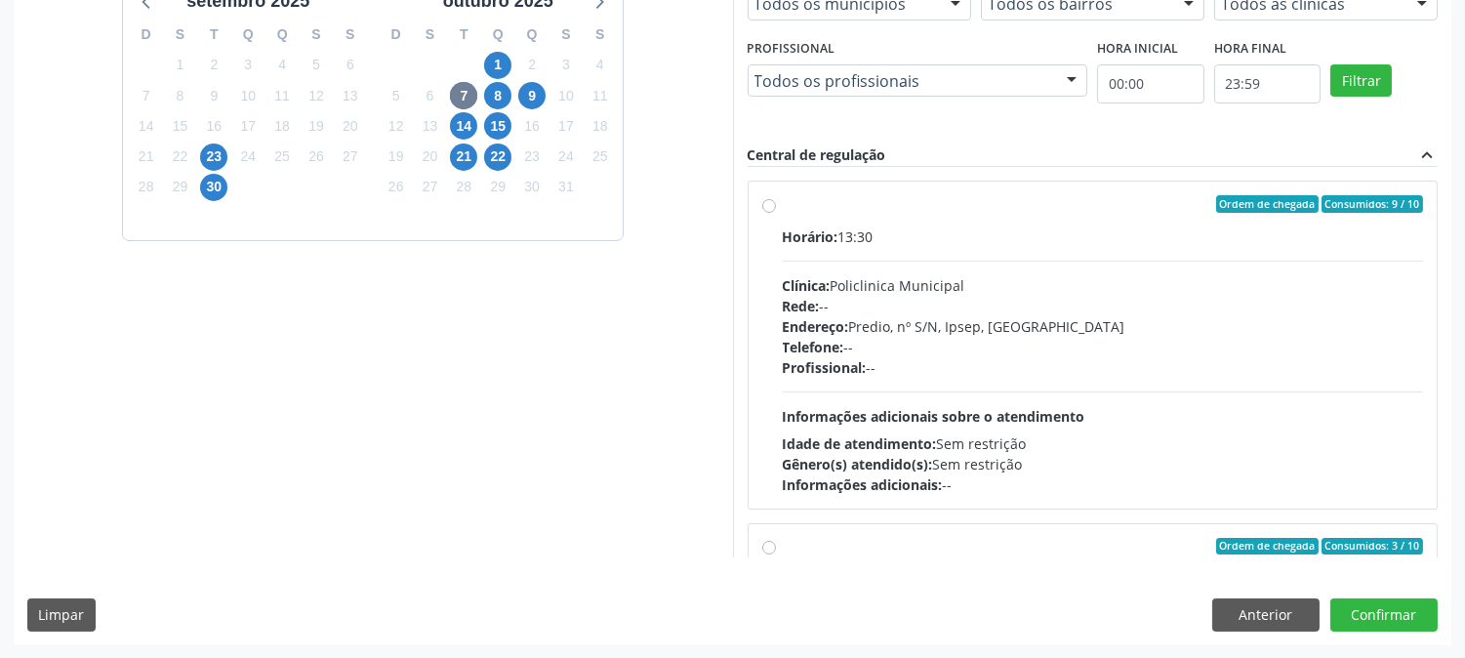
click at [1055, 423] on span "Informações adicionais sobre o atendimento" at bounding box center [934, 416] width 303 height 19
click at [776, 213] on input "Ordem de chegada Consumidos: 9 / 10 Horário: 13:30 Clínica: Policlinica Municip…" at bounding box center [769, 204] width 14 height 18
radio input "true"
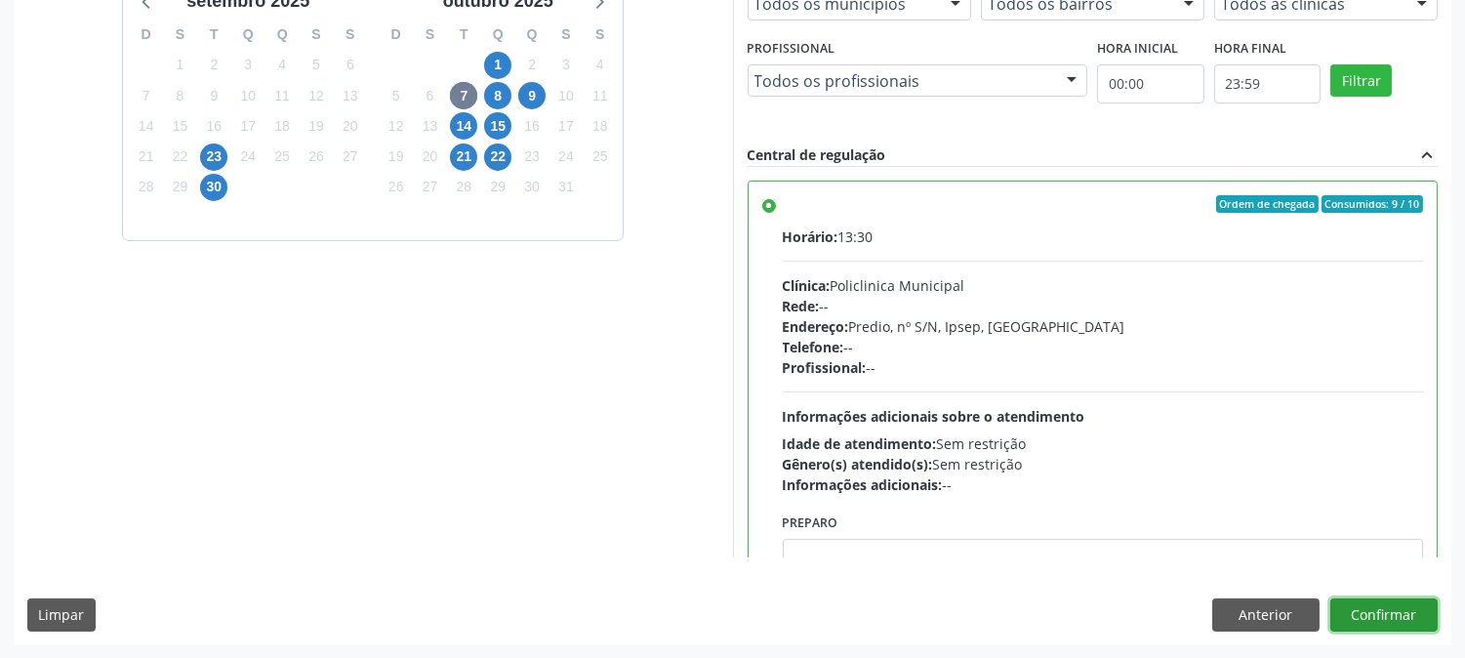
click at [1406, 626] on button "Confirmar" at bounding box center [1384, 614] width 107 height 33
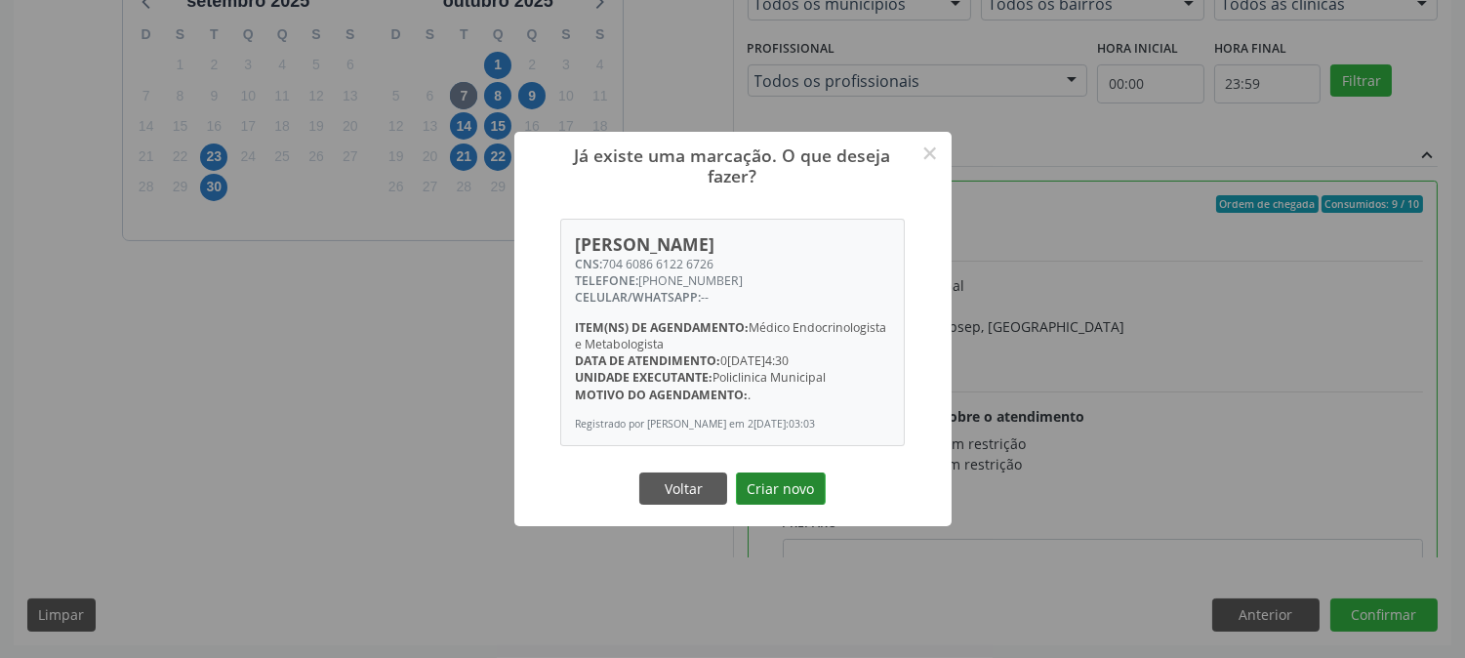
click at [779, 498] on button "Criar novo" at bounding box center [781, 489] width 90 height 33
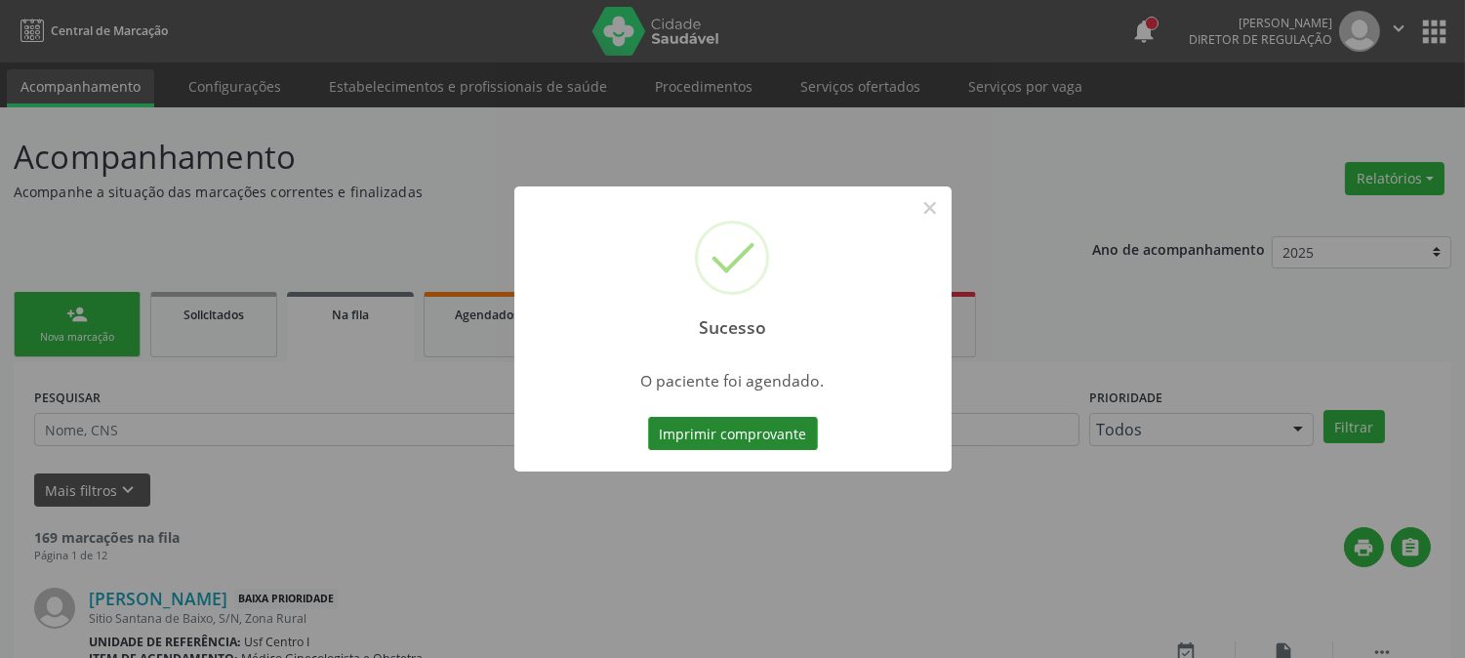
click at [725, 440] on button "Imprimir comprovante" at bounding box center [733, 433] width 170 height 33
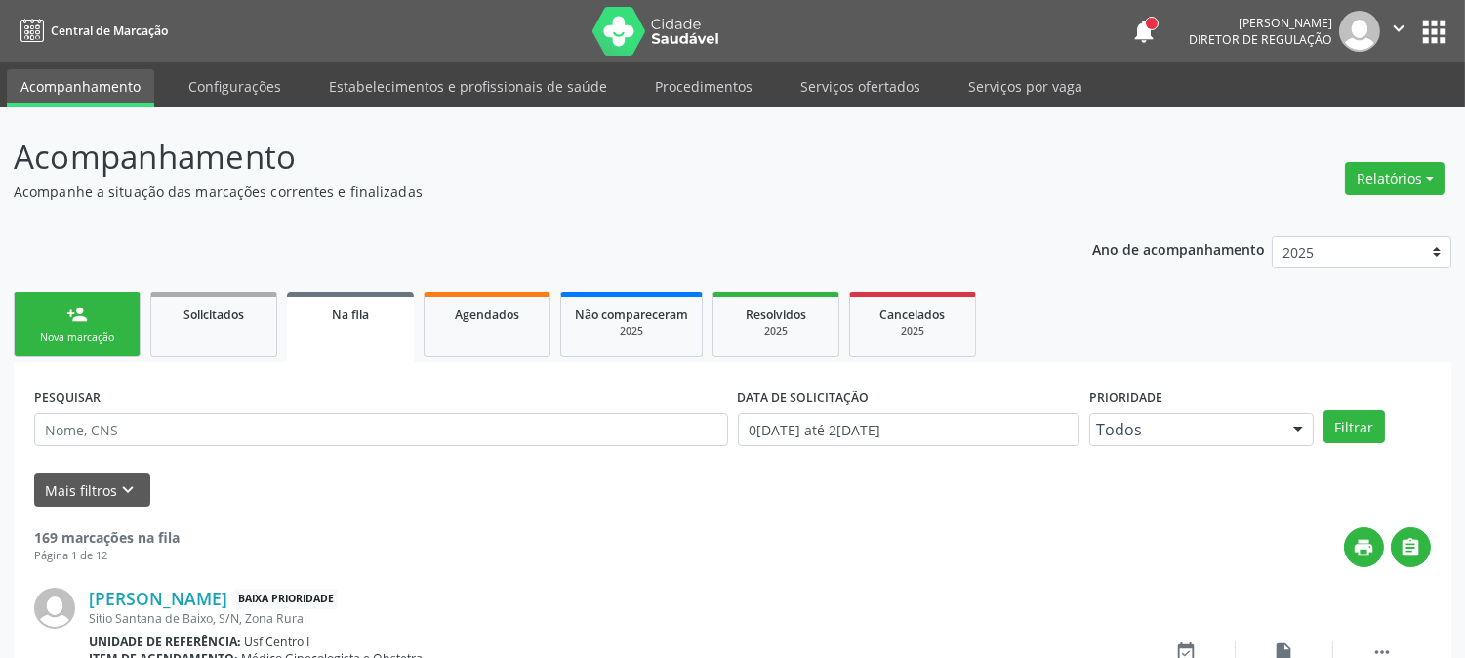
click at [79, 310] on div "person_add" at bounding box center [76, 314] width 21 height 21
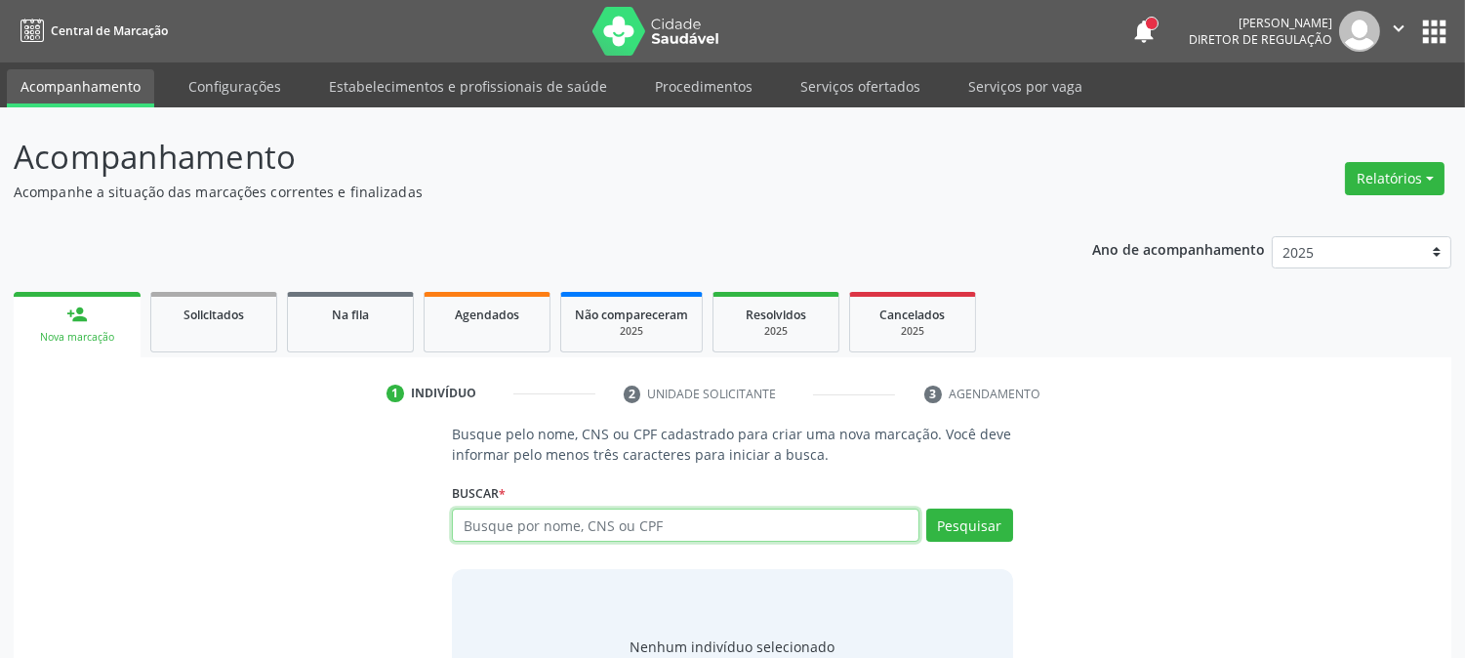
click at [527, 511] on input "text" at bounding box center [685, 525] width 467 height 33
paste input "704 6086 6122 6726"
type input "704 6086 6122 6726"
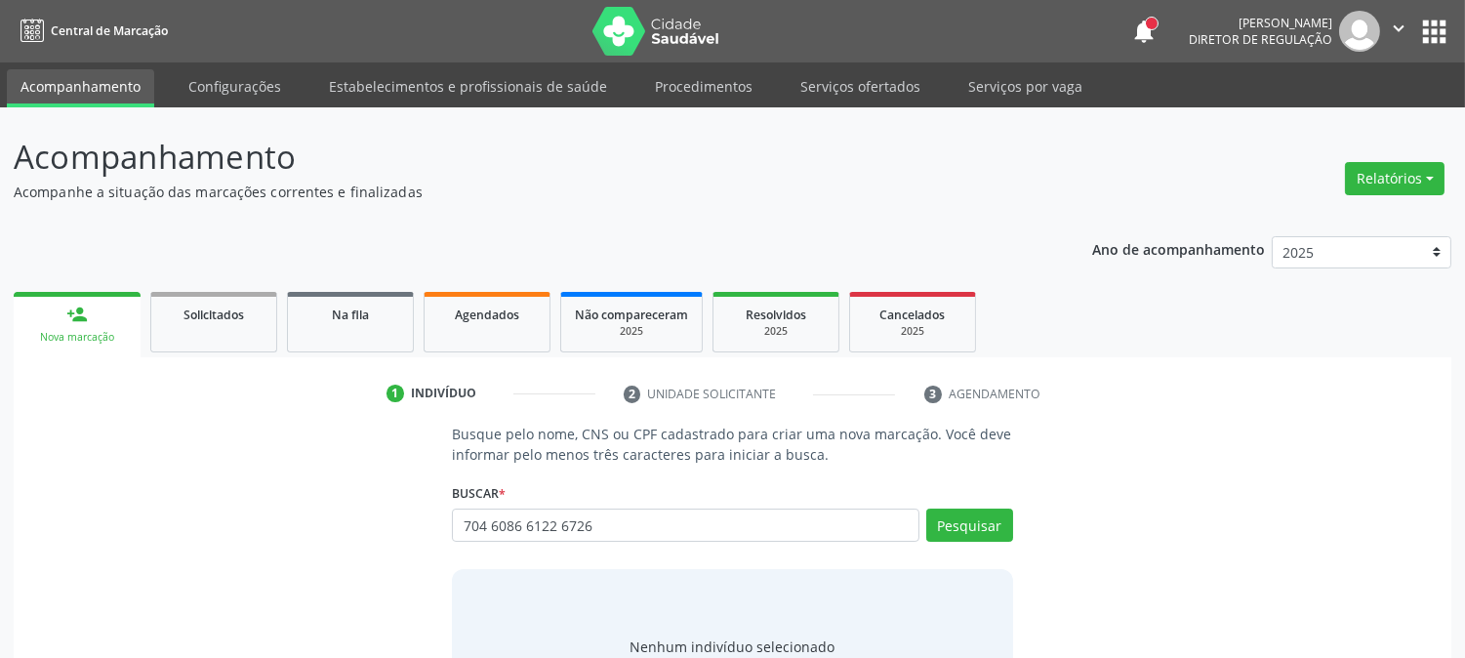
click at [937, 541] on div "Pesquisar" at bounding box center [967, 532] width 94 height 47
click at [945, 533] on button "Pesquisar" at bounding box center [970, 525] width 87 height 33
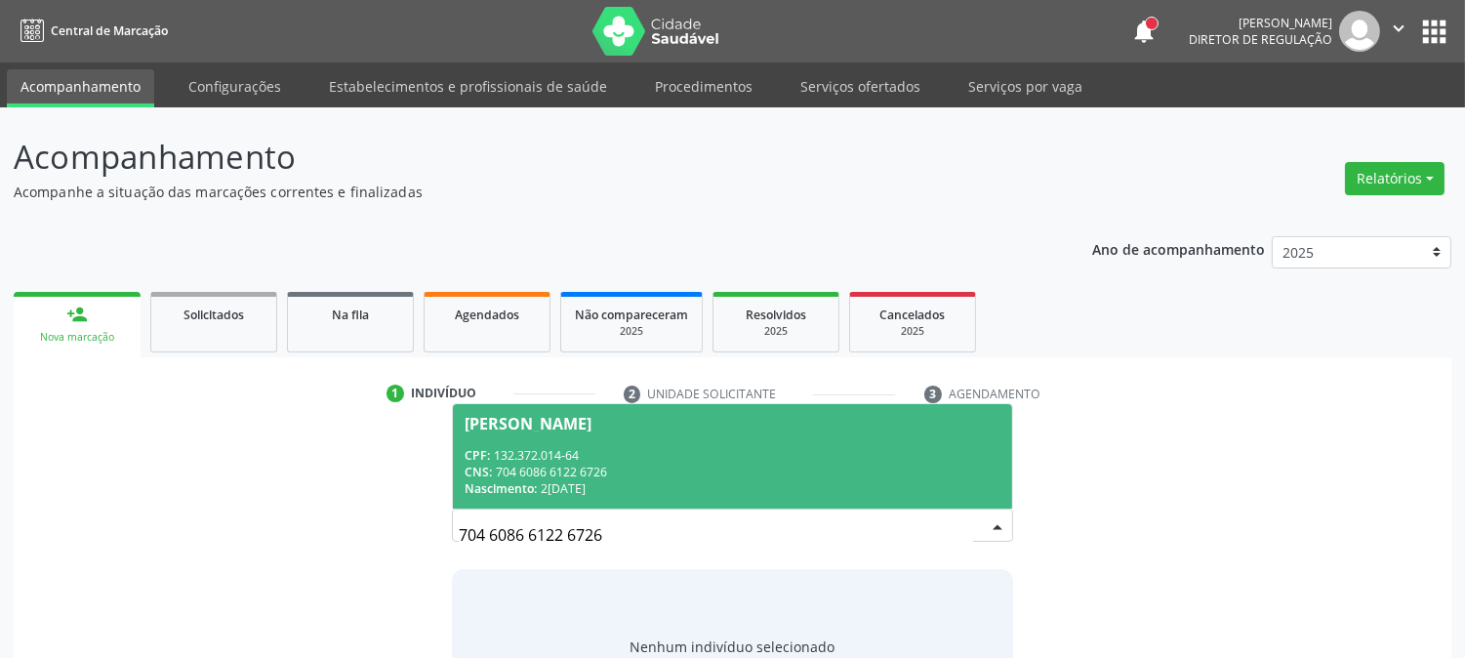
scroll to position [93, 0]
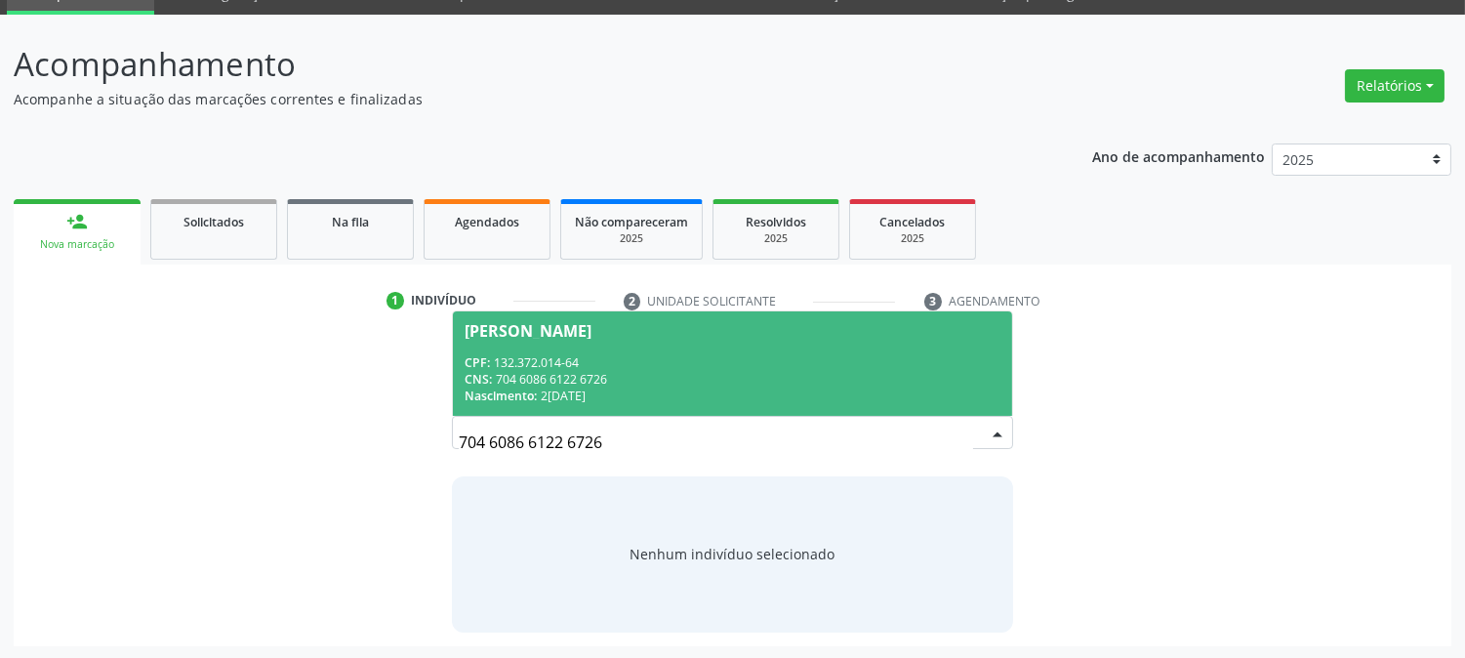
click at [647, 339] on span "Nathalia Emilly da Silva Alves CPF: 132.372.014-64 CNS: 704 6086 6122 6726 Nasc…" at bounding box center [732, 363] width 558 height 104
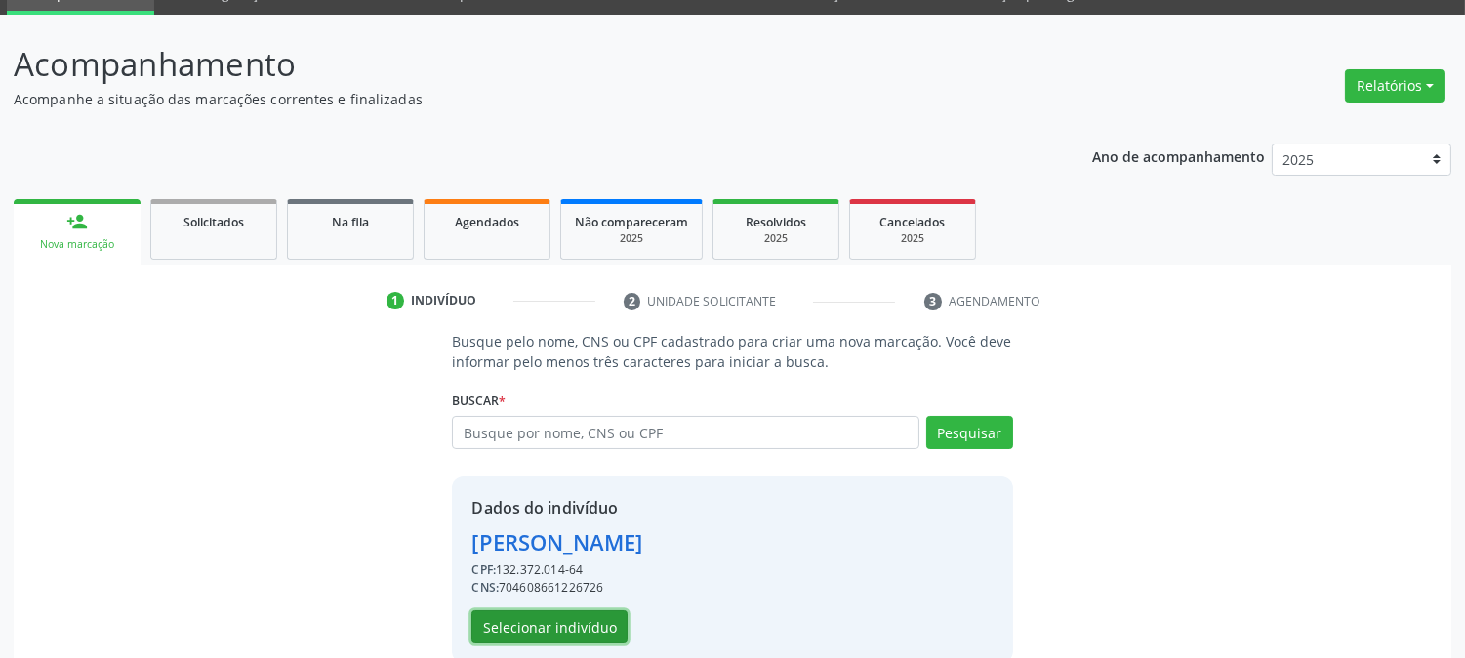
click at [555, 627] on button "Selecionar indivíduo" at bounding box center [550, 626] width 156 height 33
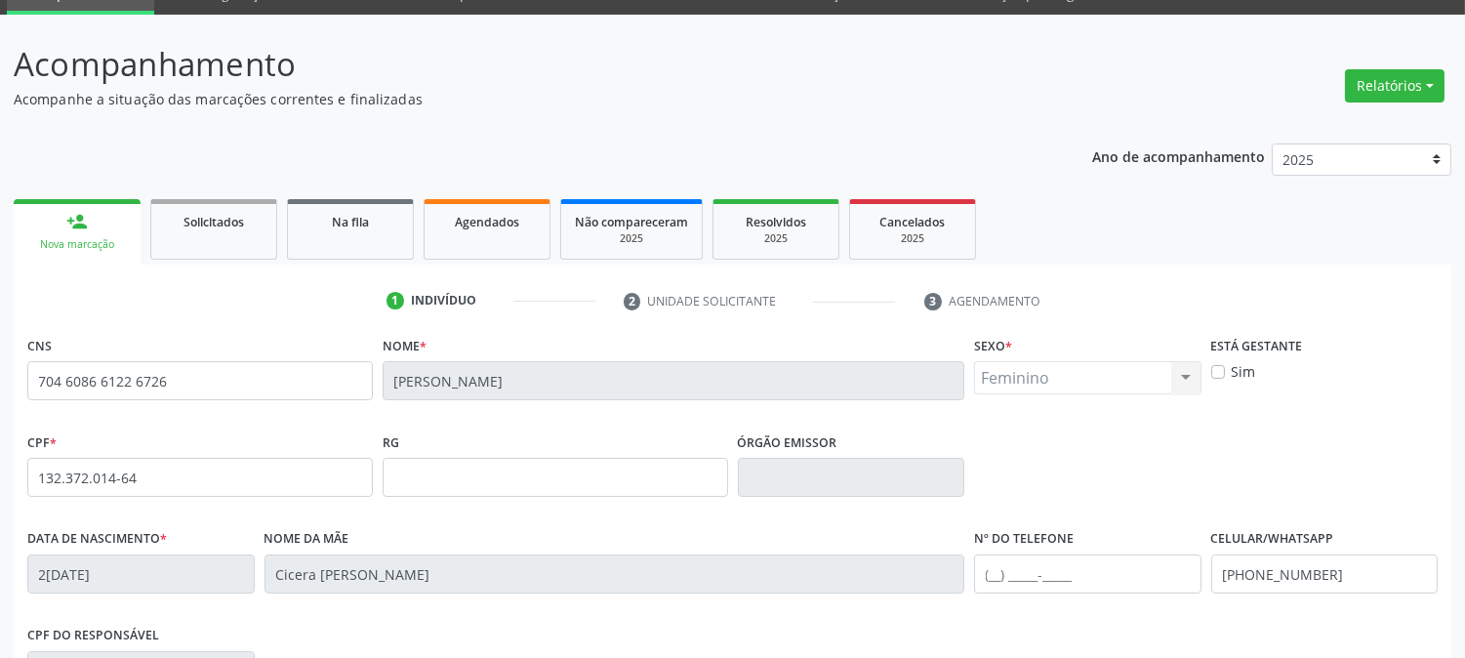
scroll to position [398, 0]
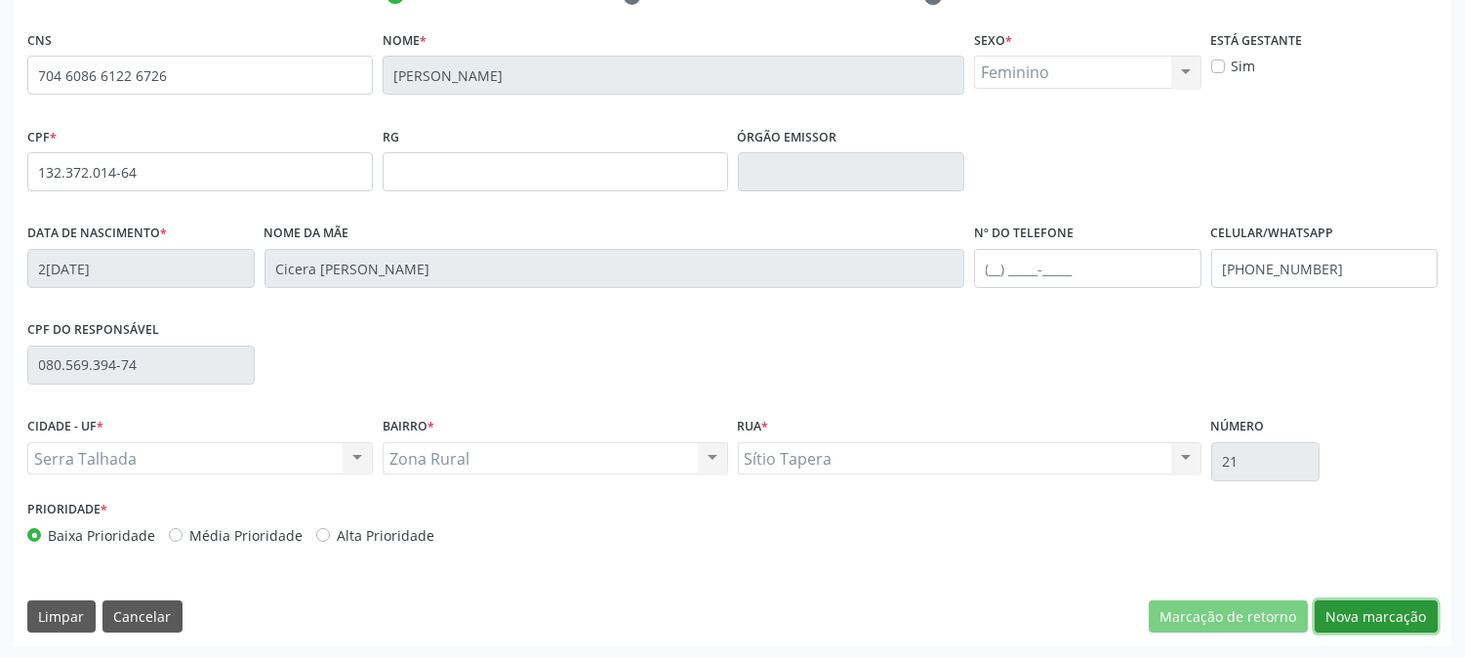
click at [1344, 608] on button "Nova marcação" at bounding box center [1376, 616] width 123 height 33
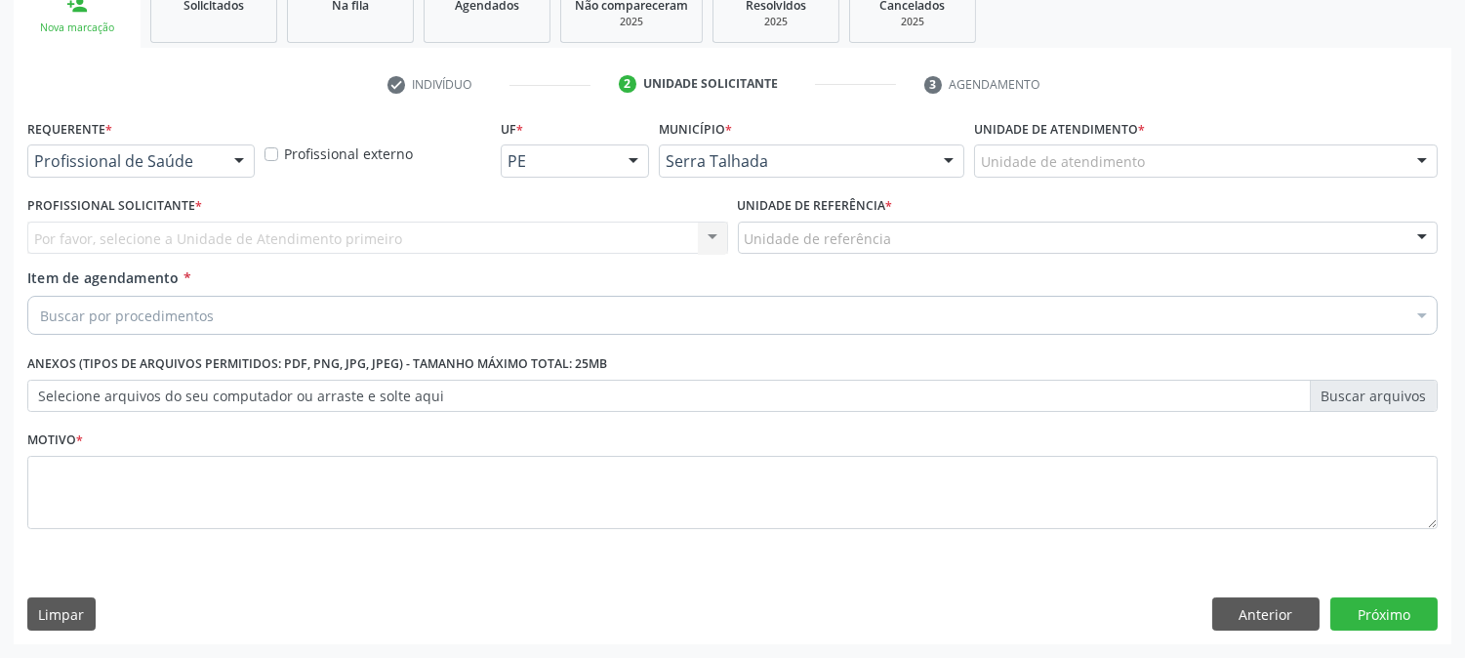
scroll to position [309, 0]
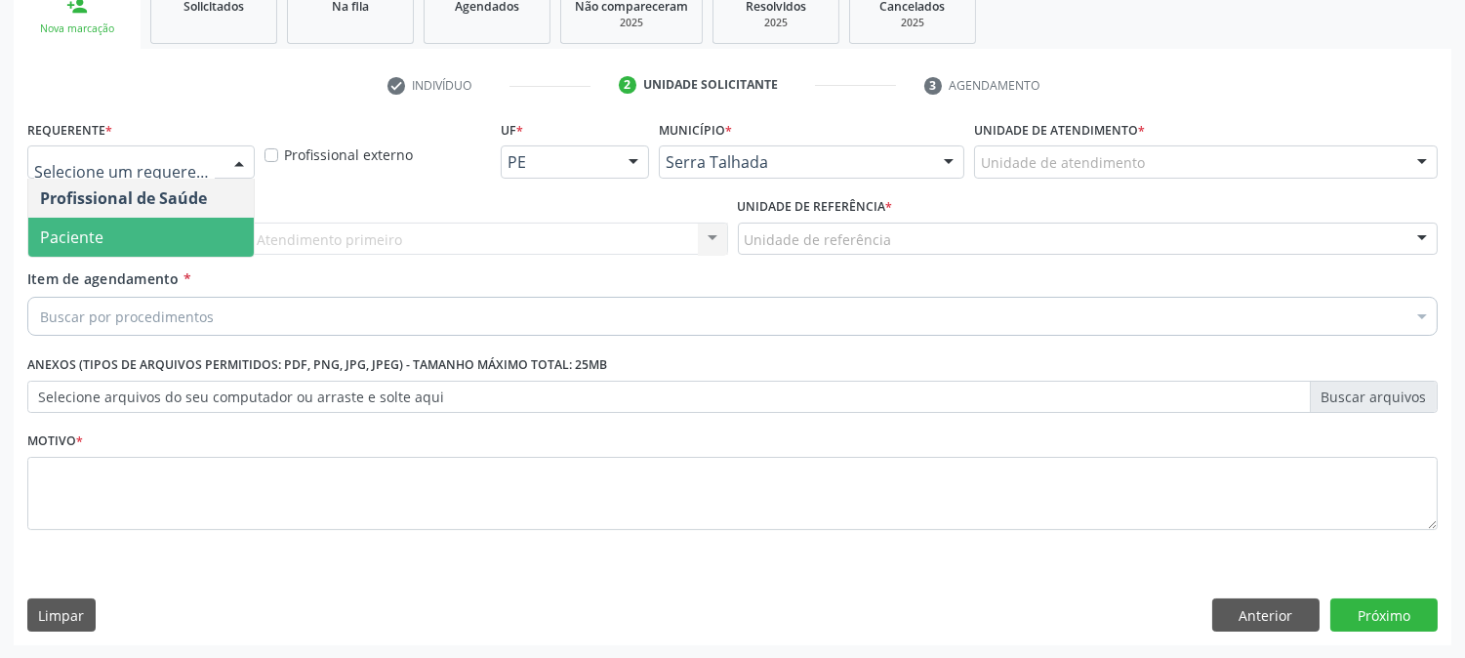
click at [153, 223] on span "Paciente" at bounding box center [141, 237] width 226 height 39
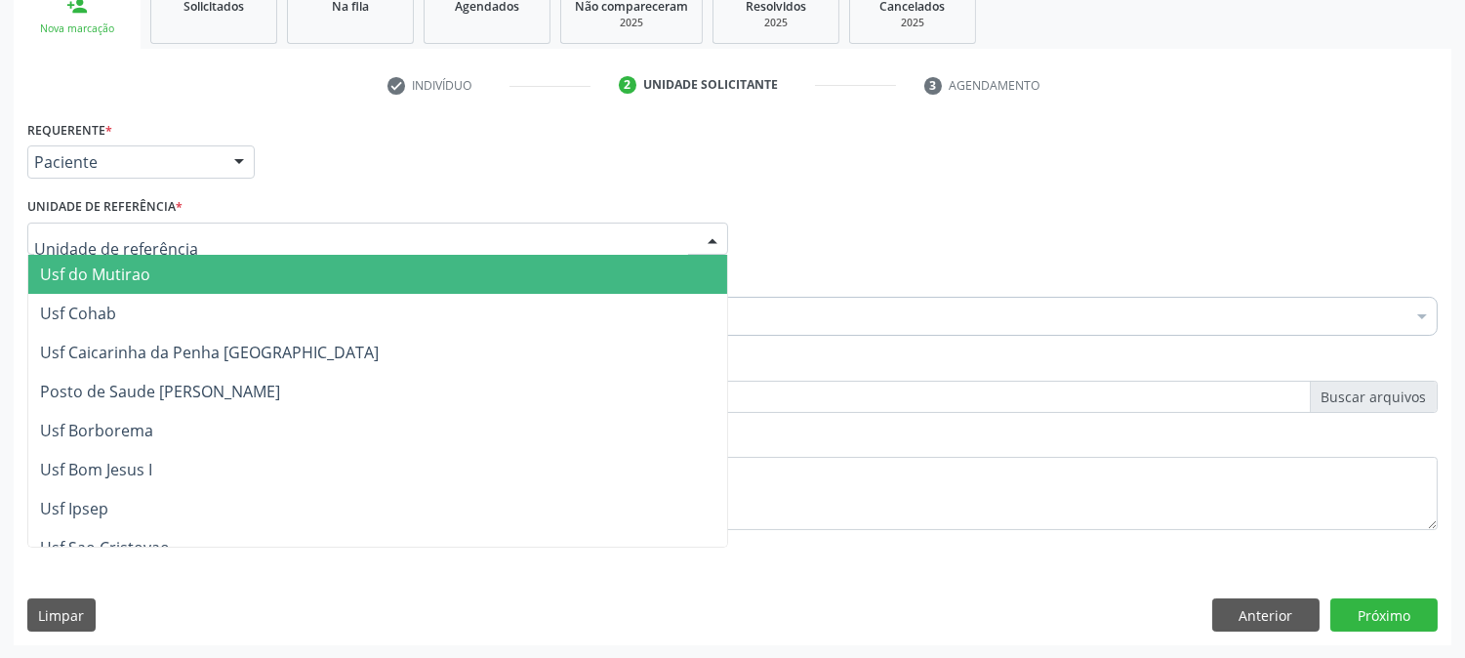
click at [178, 234] on div at bounding box center [377, 239] width 701 height 33
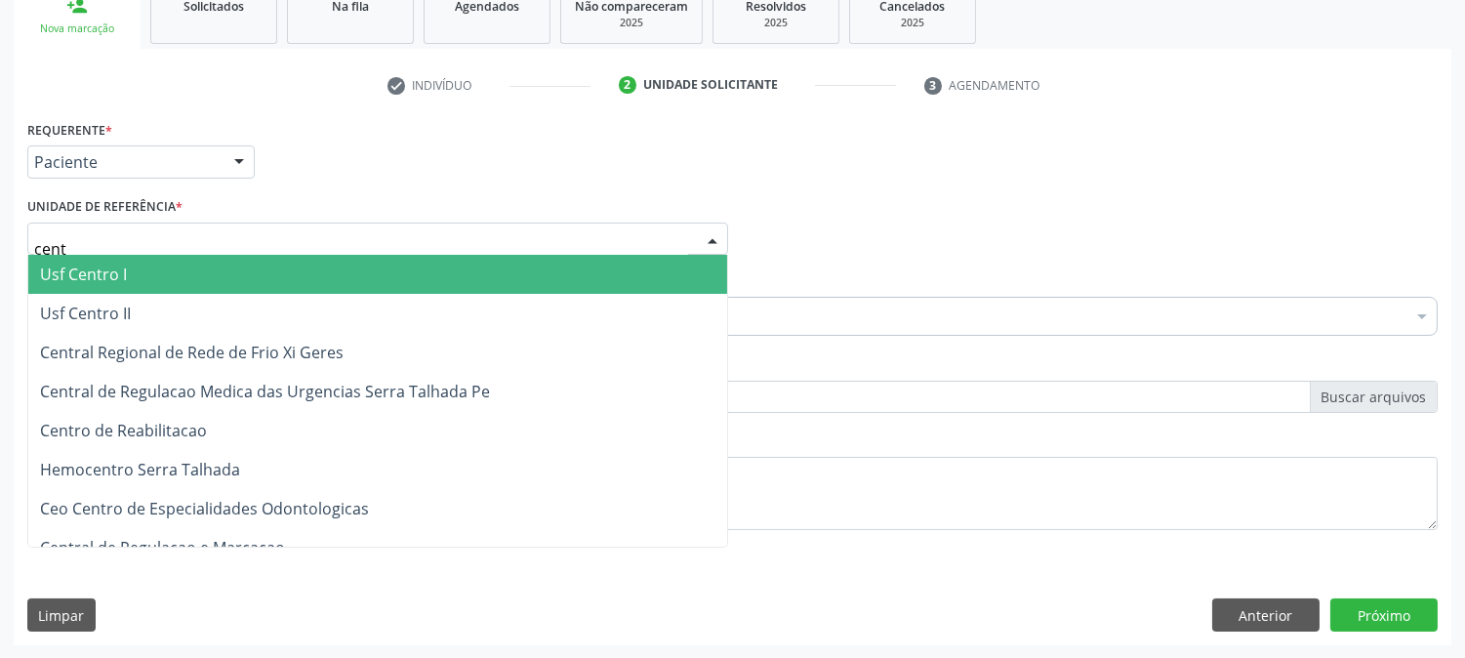
type input "centr"
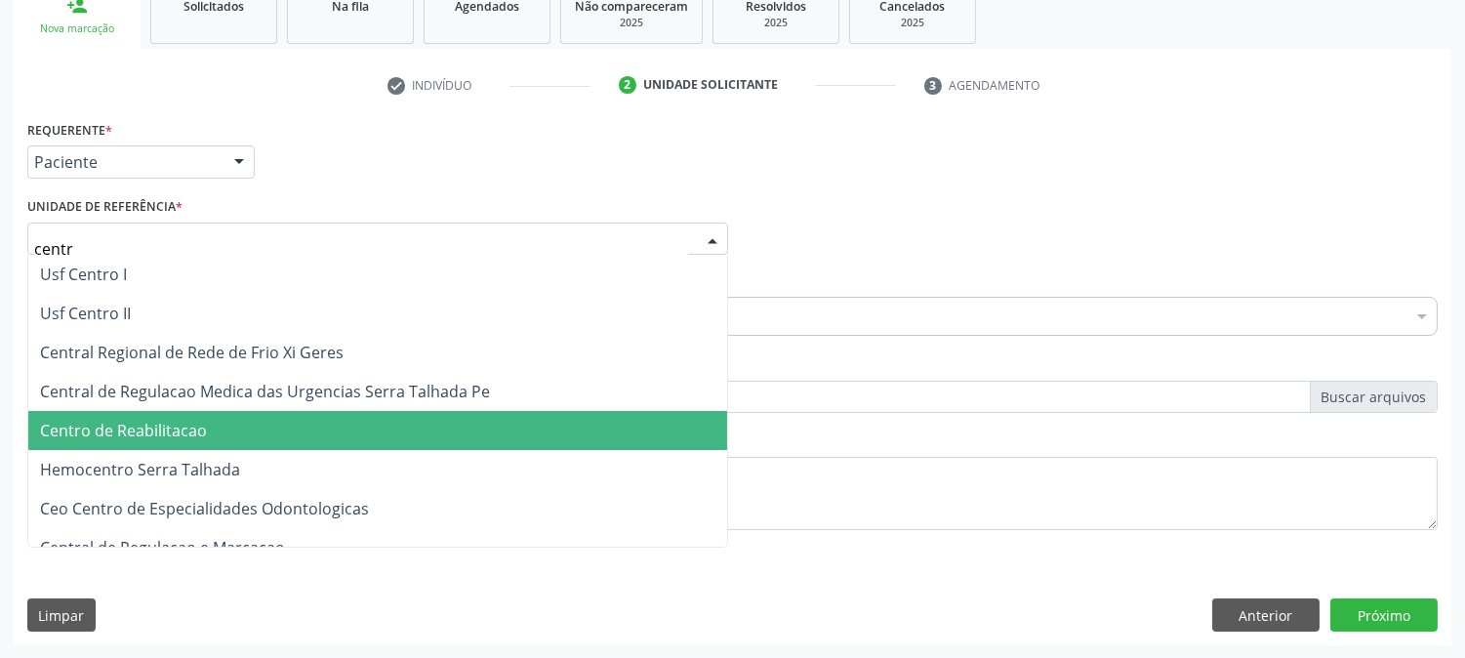
click at [187, 422] on span "Centro de Reabilitacao" at bounding box center [123, 430] width 167 height 21
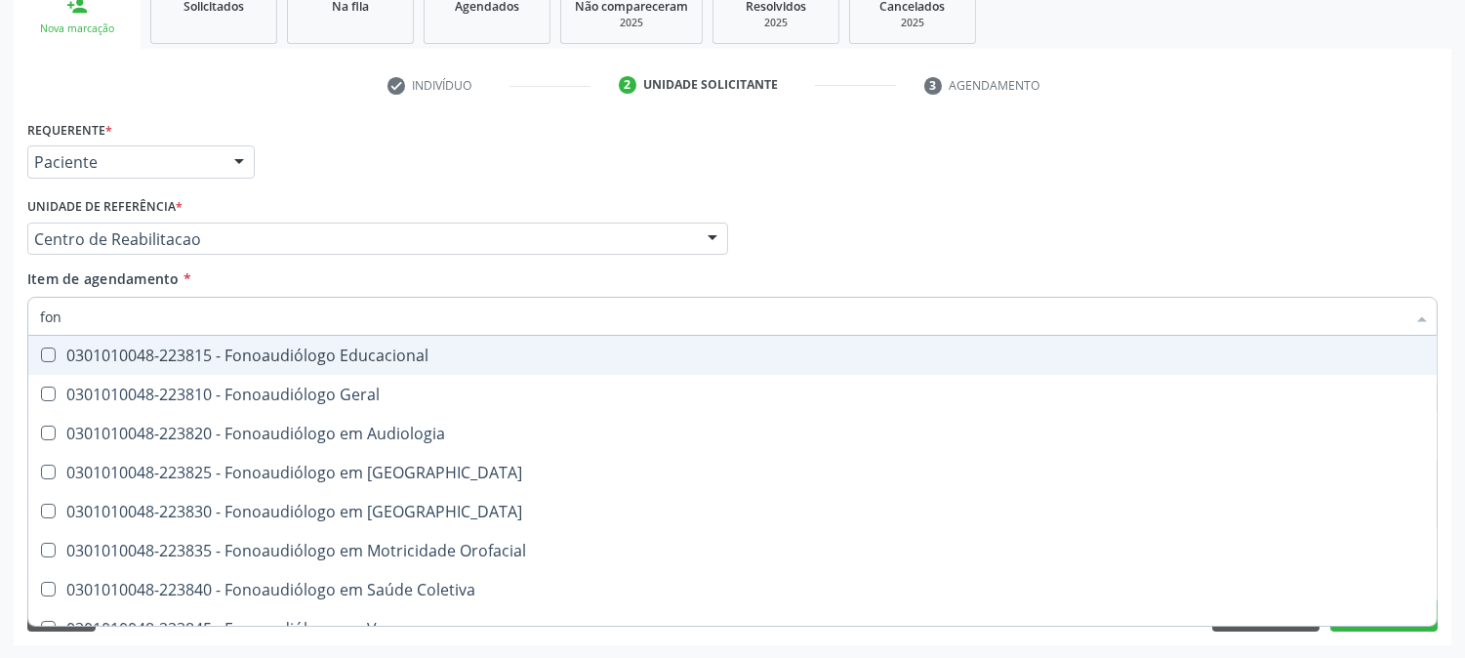
type input "fono"
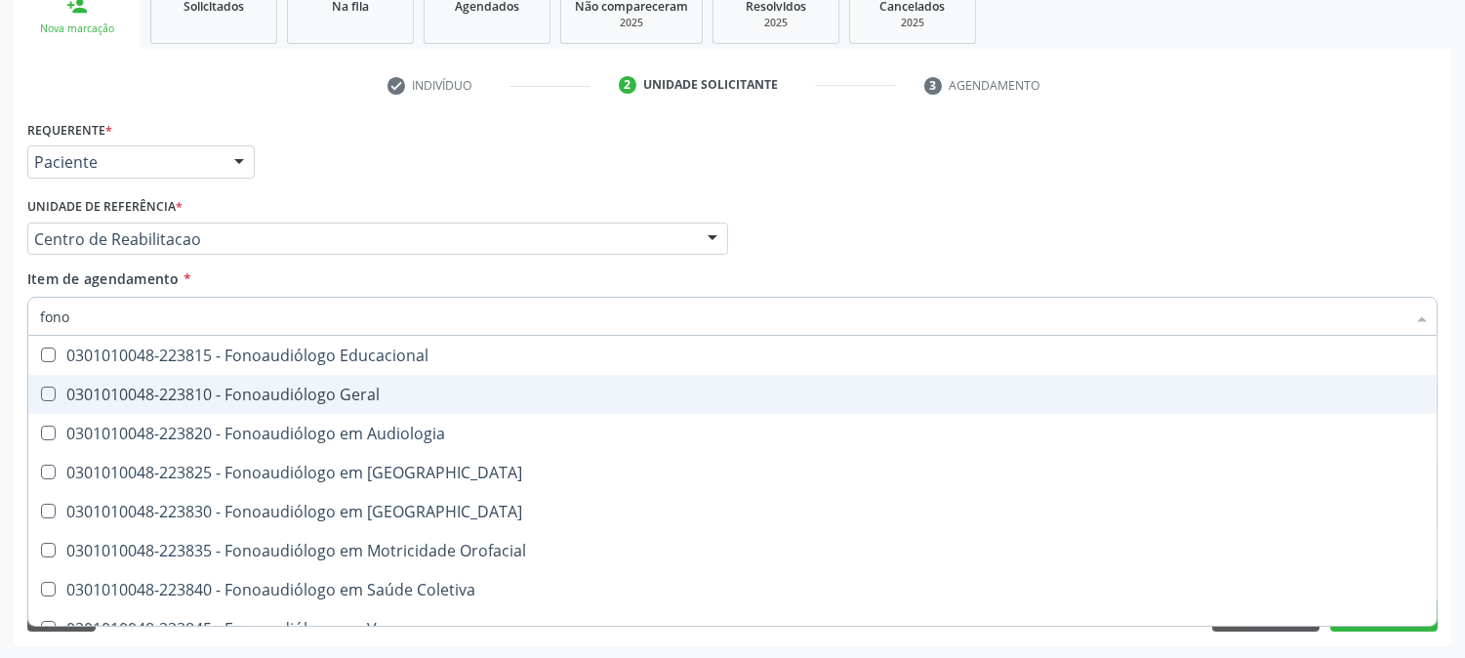
click at [178, 397] on div "0301010048-223810 - Fonoaudiólogo Geral" at bounding box center [732, 395] width 1385 height 16
checkbox Geral "true"
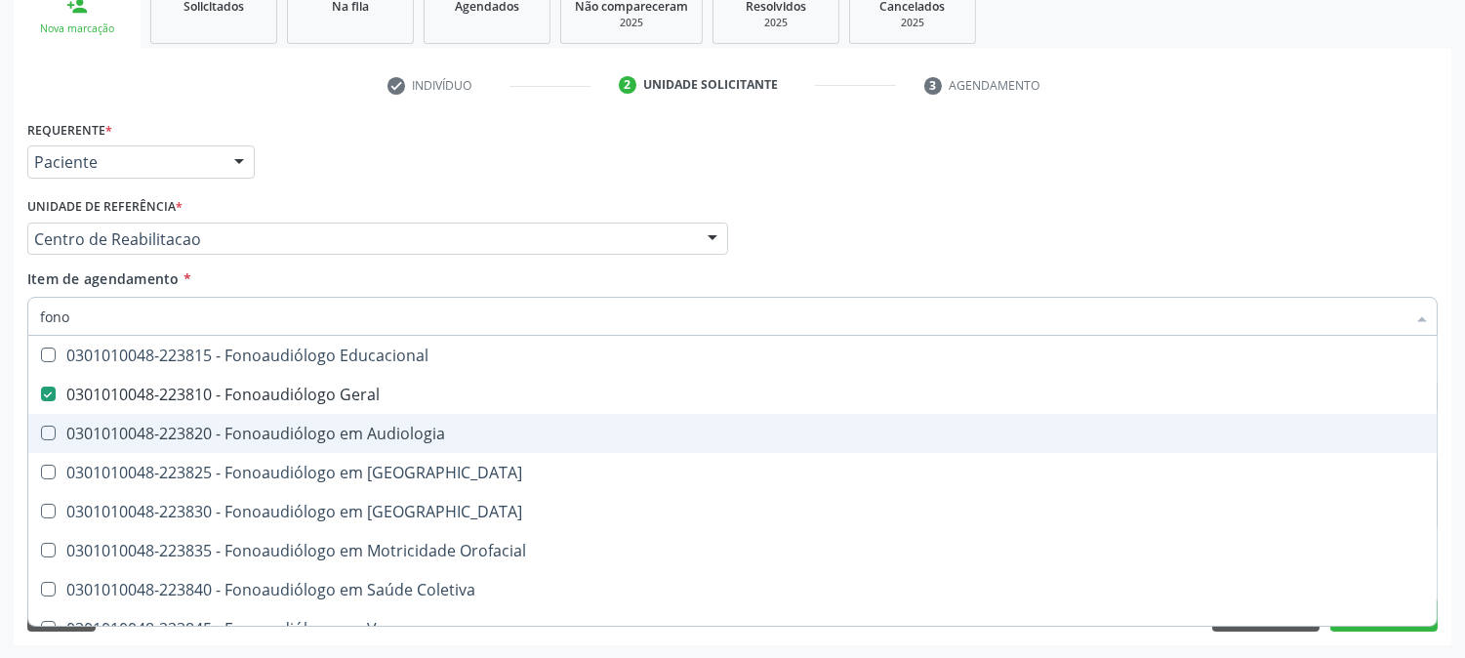
click at [14, 469] on div "Requerente * Paciente Profissional de Saúde Paciente Nenhum resultado encontrad…" at bounding box center [733, 380] width 1438 height 530
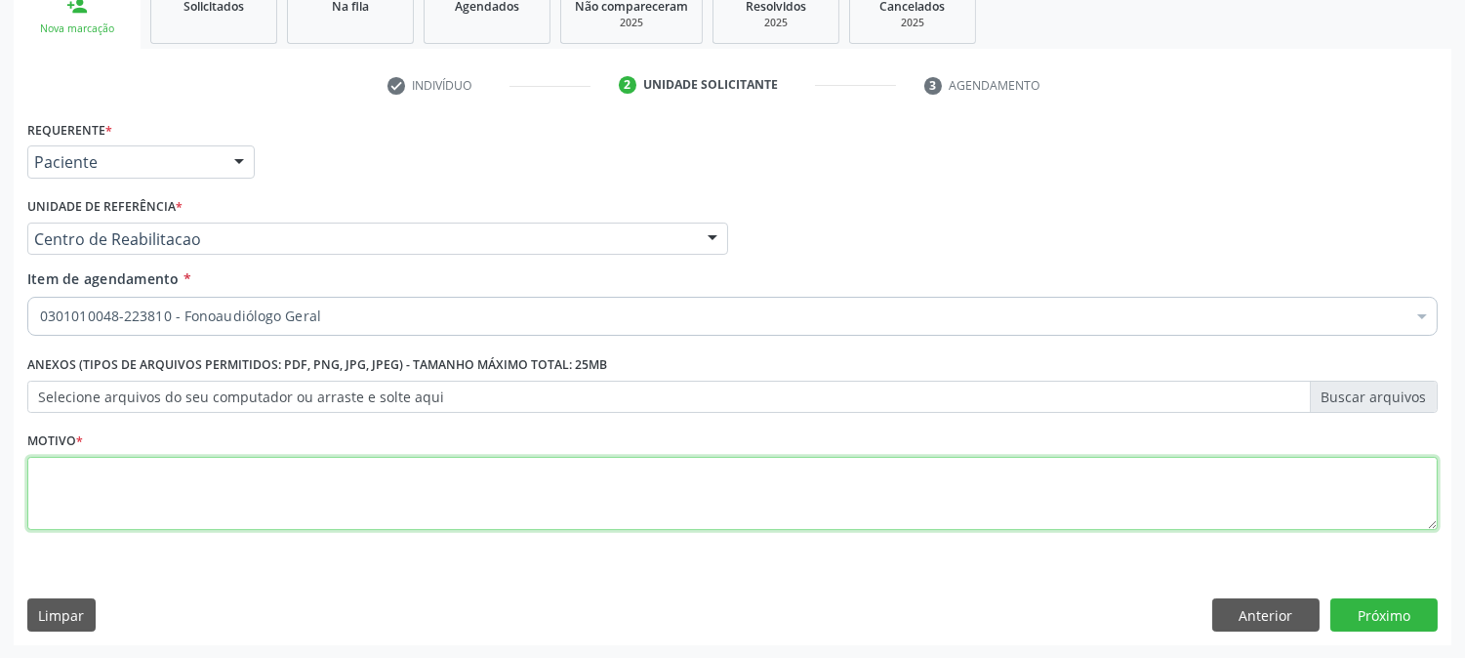
click at [345, 492] on textarea at bounding box center [732, 494] width 1411 height 74
type textarea "."
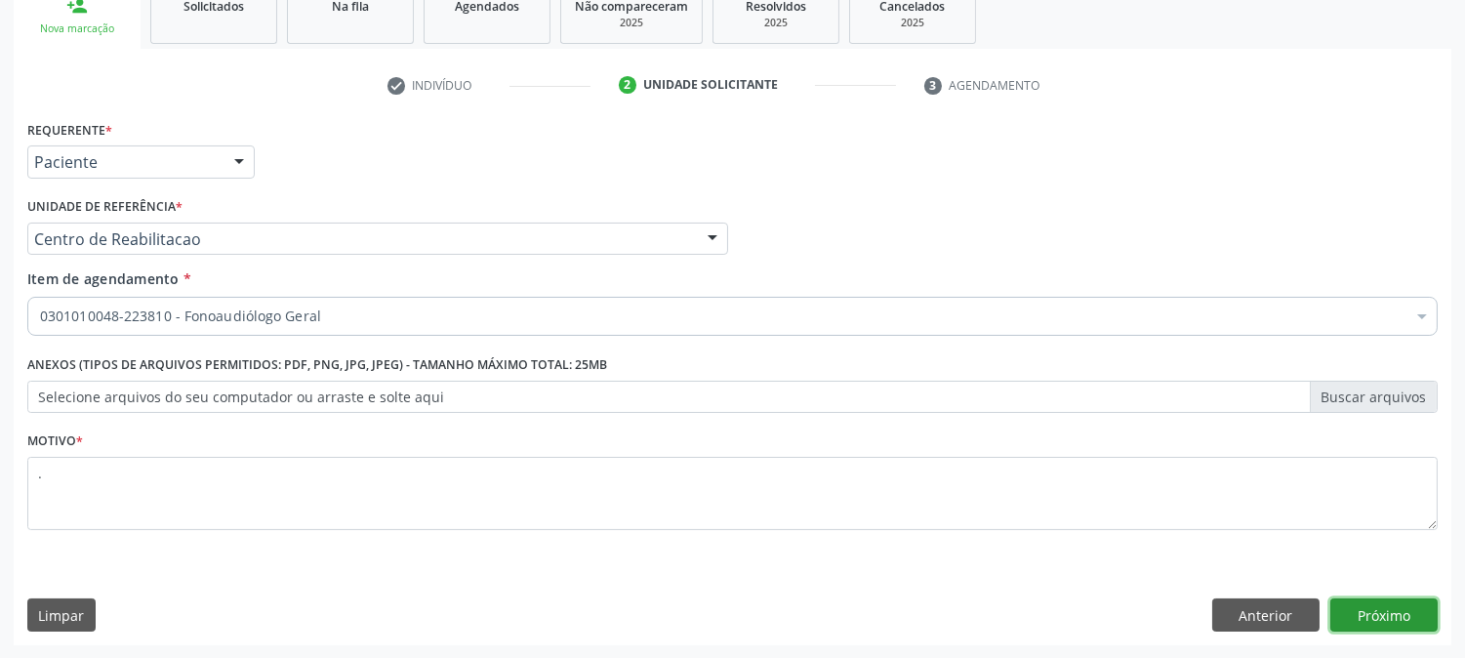
click at [1367, 613] on button "Próximo" at bounding box center [1384, 614] width 107 height 33
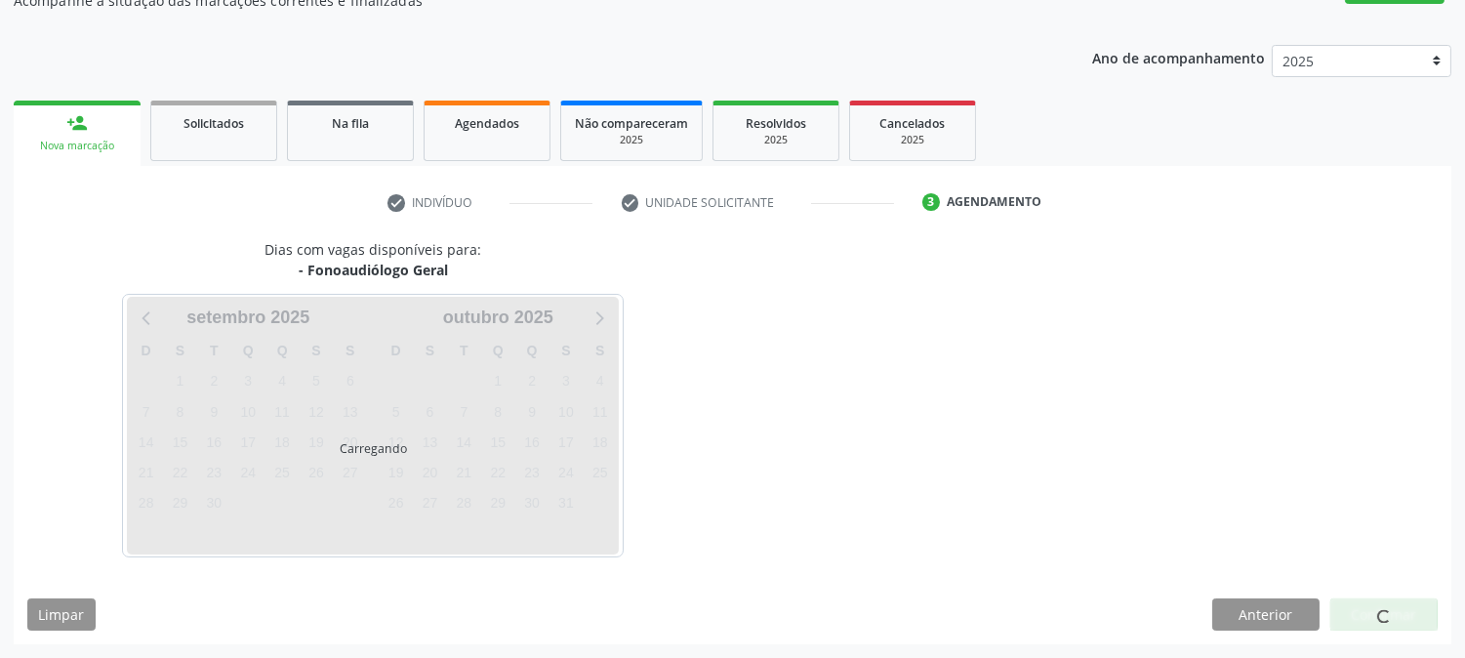
scroll to position [190, 0]
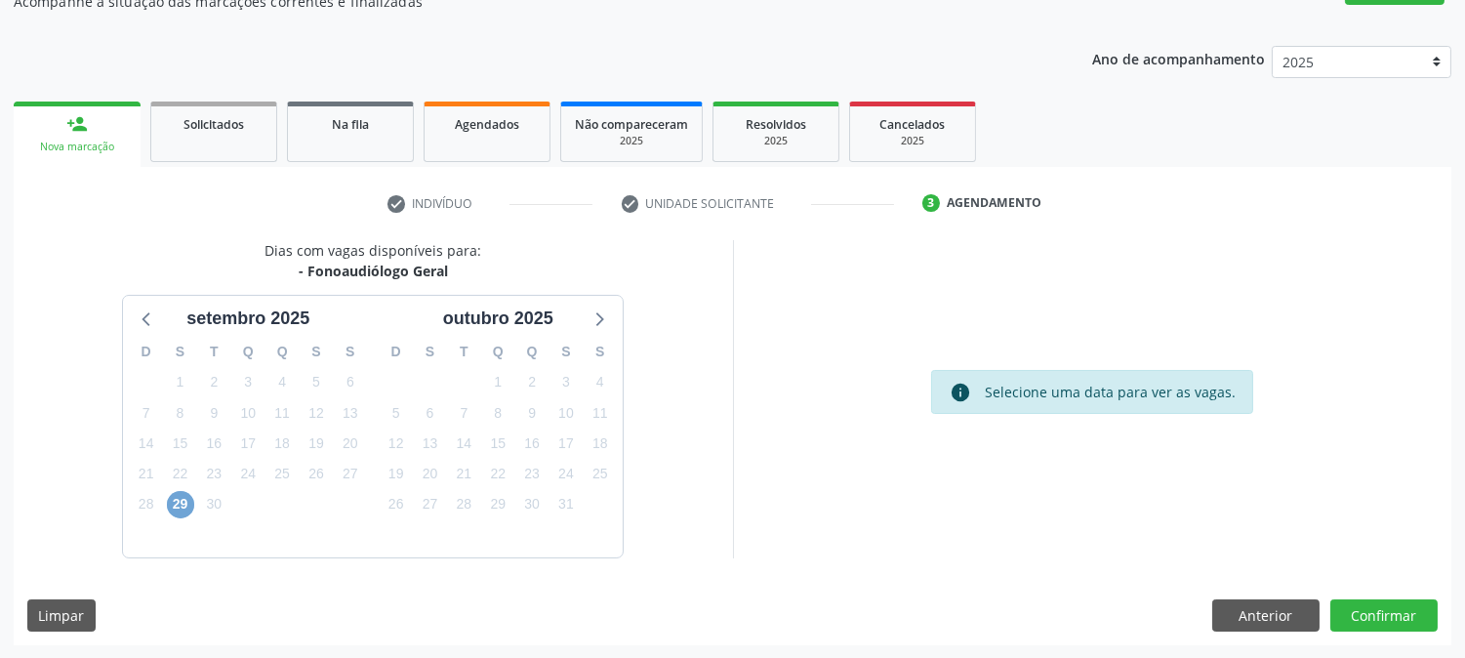
click at [182, 501] on span "29" at bounding box center [180, 504] width 27 height 27
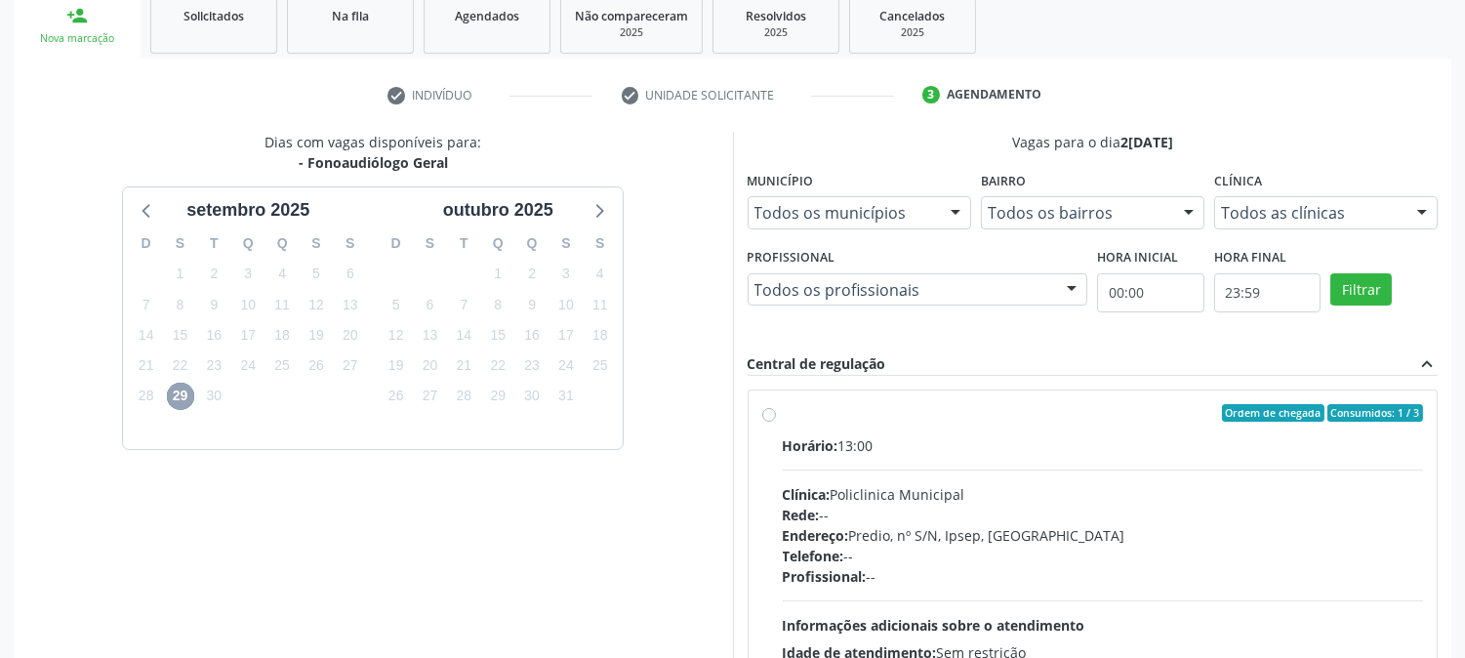
scroll to position [473, 0]
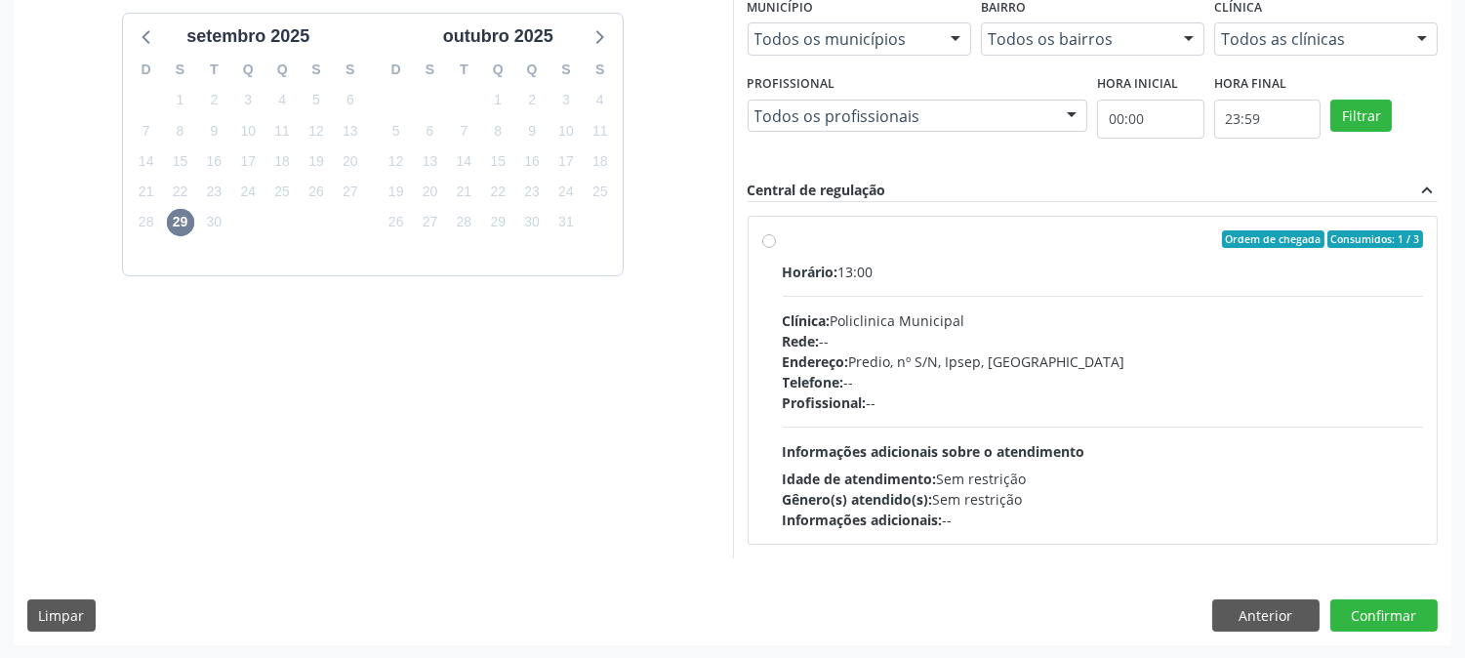
click at [1040, 462] on div "Horário: 13:00 Clínica: Policlinica Municipal Rede: -- Endereço: Predio, nº S/N…" at bounding box center [1103, 396] width 641 height 268
click at [776, 248] on input "Ordem de chegada Consumidos: 1 / 3 Horário: 13:00 Clínica: Policlinica Municipa…" at bounding box center [769, 239] width 14 height 18
radio input "true"
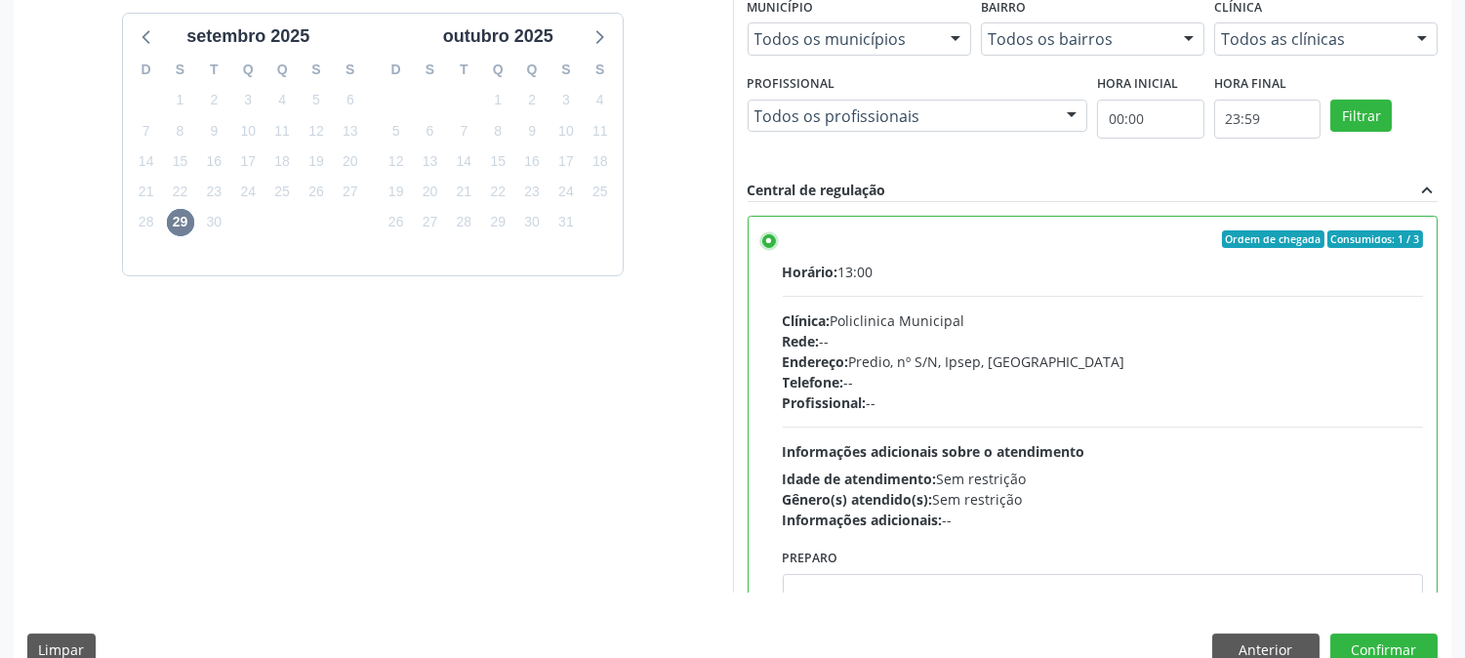
scroll to position [508, 0]
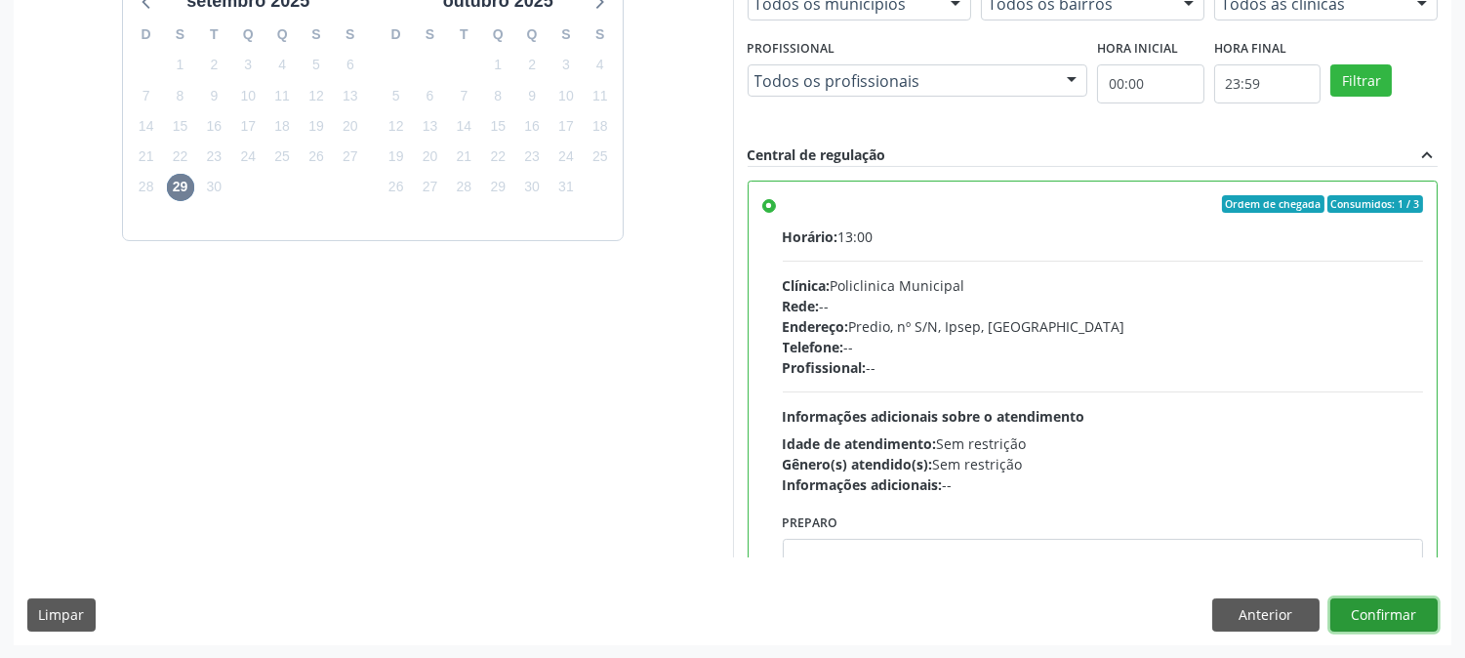
click at [1368, 601] on button "Confirmar" at bounding box center [1384, 614] width 107 height 33
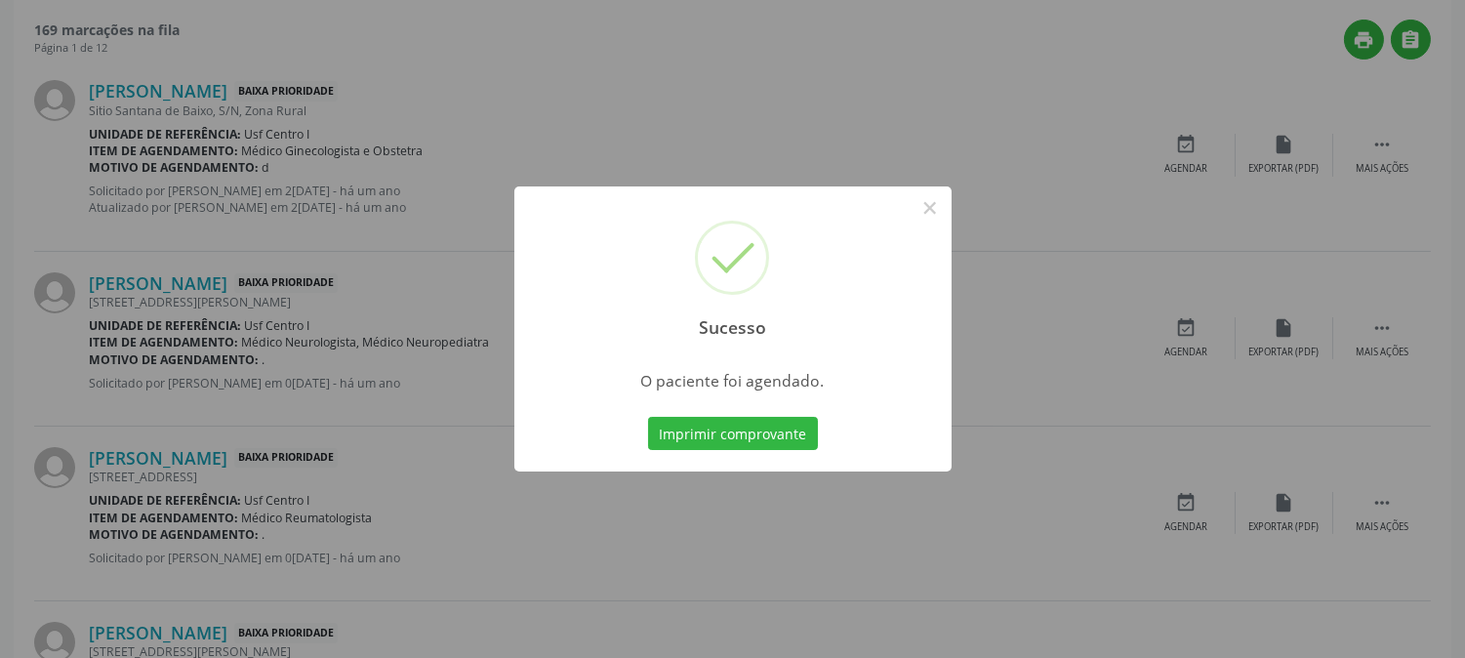
scroll to position [0, 0]
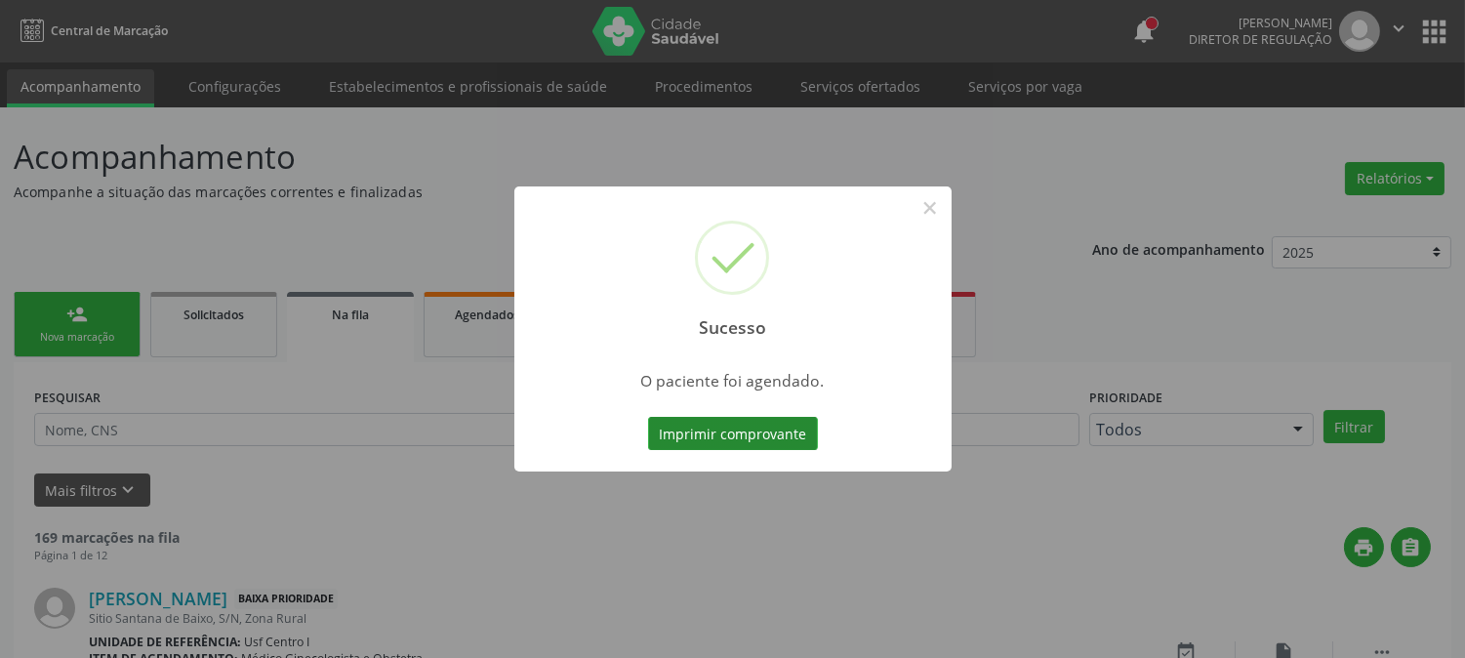
click at [735, 422] on button "Imprimir comprovante" at bounding box center [733, 433] width 170 height 33
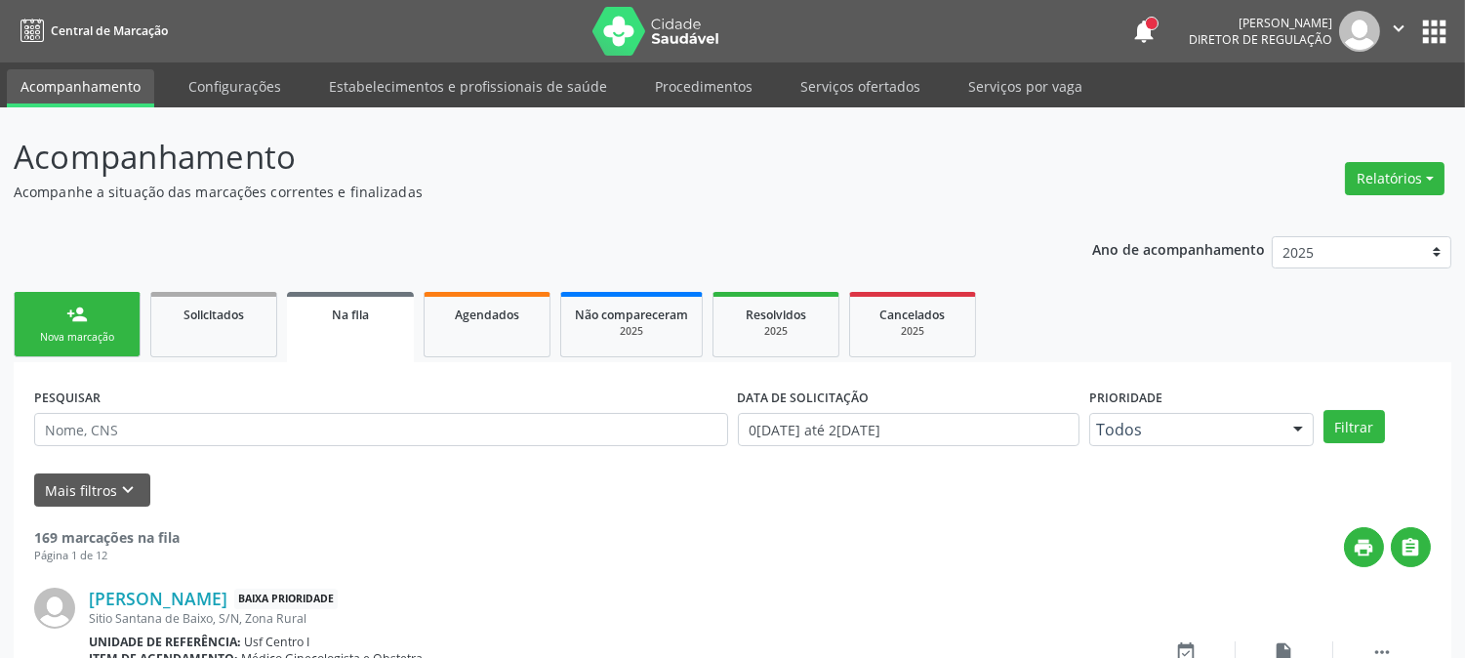
click at [75, 327] on link "person_add Nova marcação" at bounding box center [77, 324] width 127 height 65
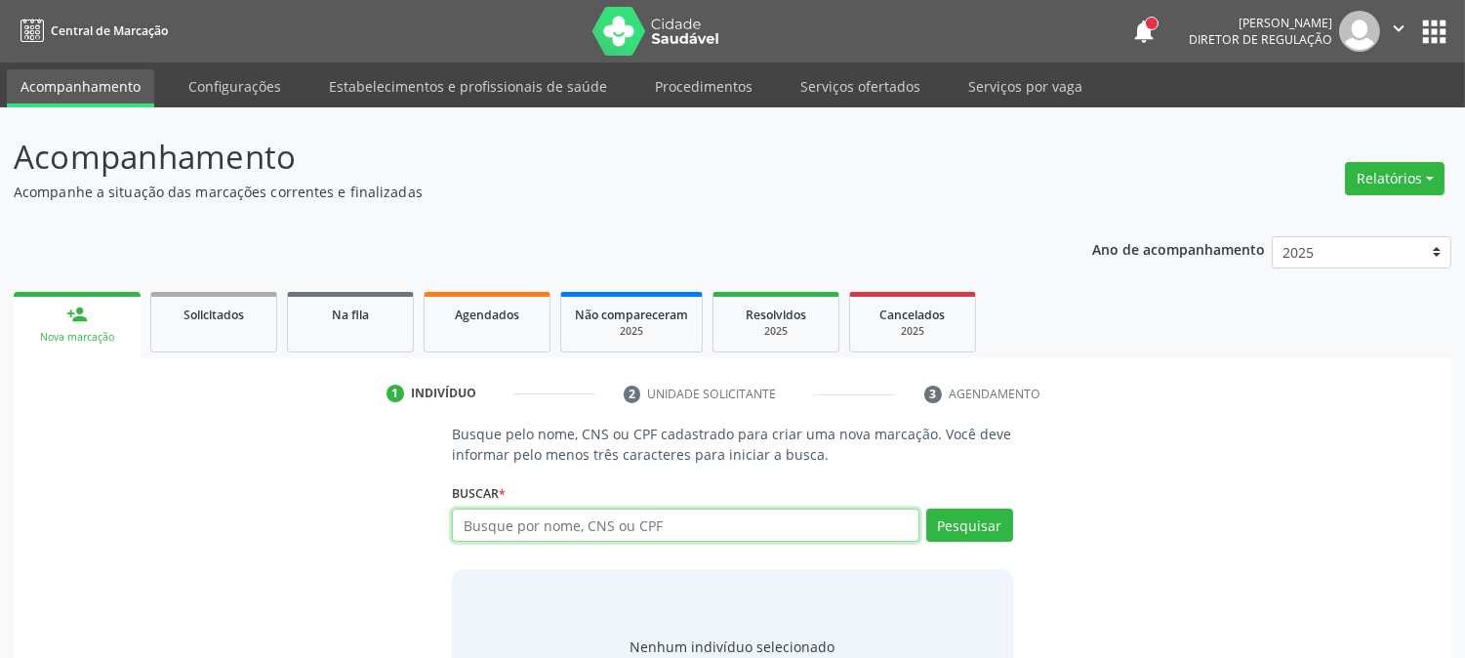
click at [510, 523] on input "text" at bounding box center [685, 525] width 467 height 33
type input "898004075200118"
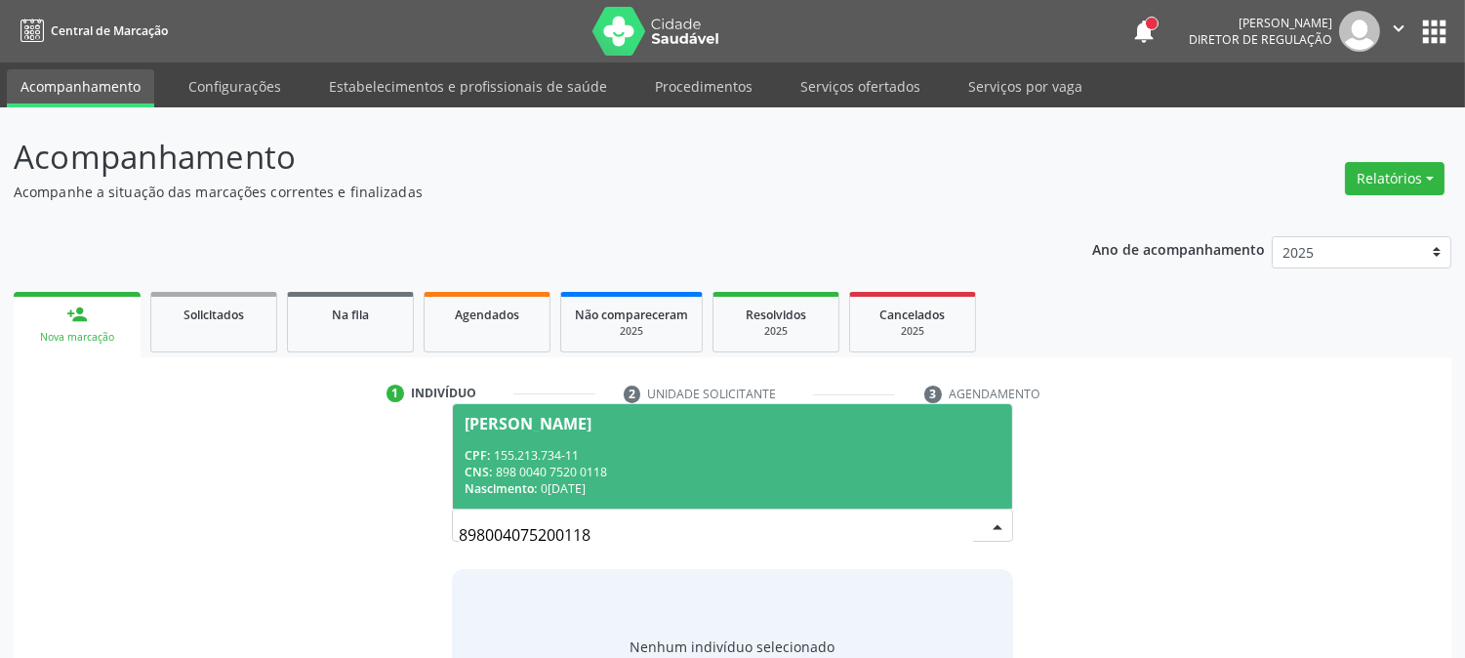
click at [618, 455] on div "CPF: 155.213.734-11" at bounding box center [732, 455] width 535 height 17
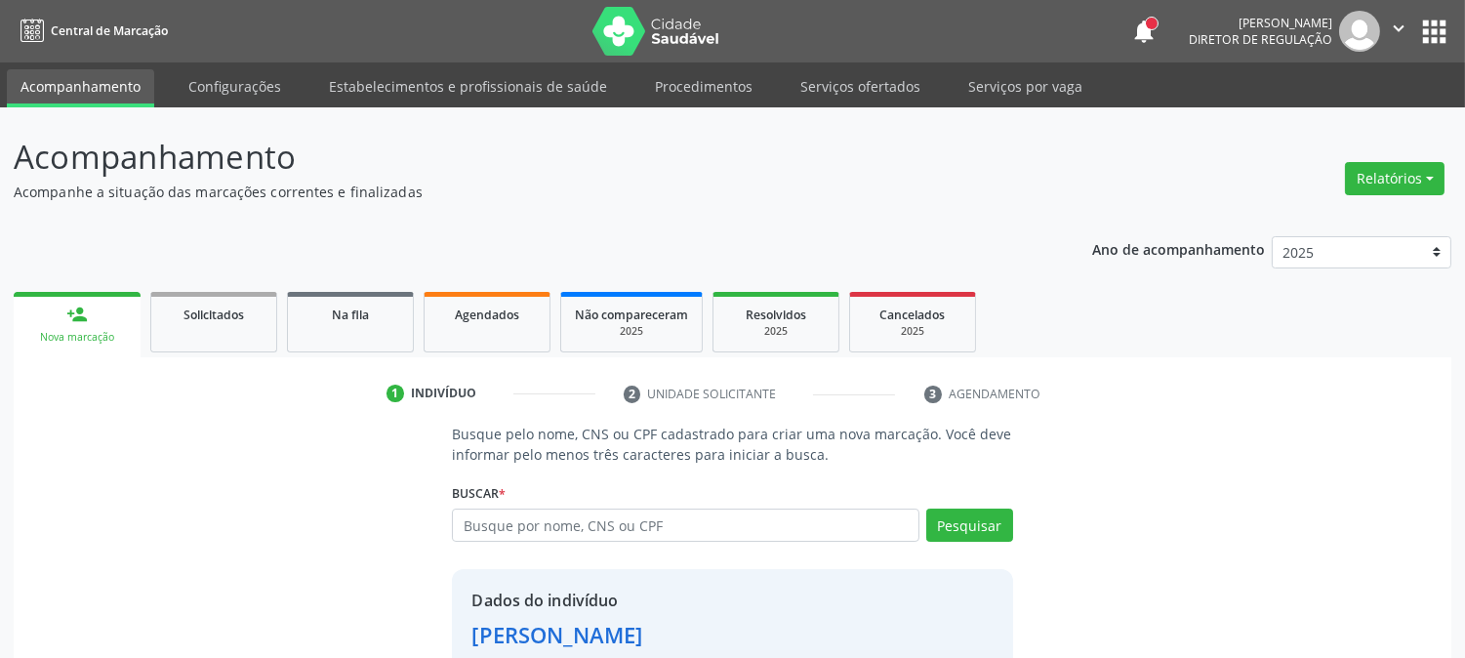
scroll to position [123, 0]
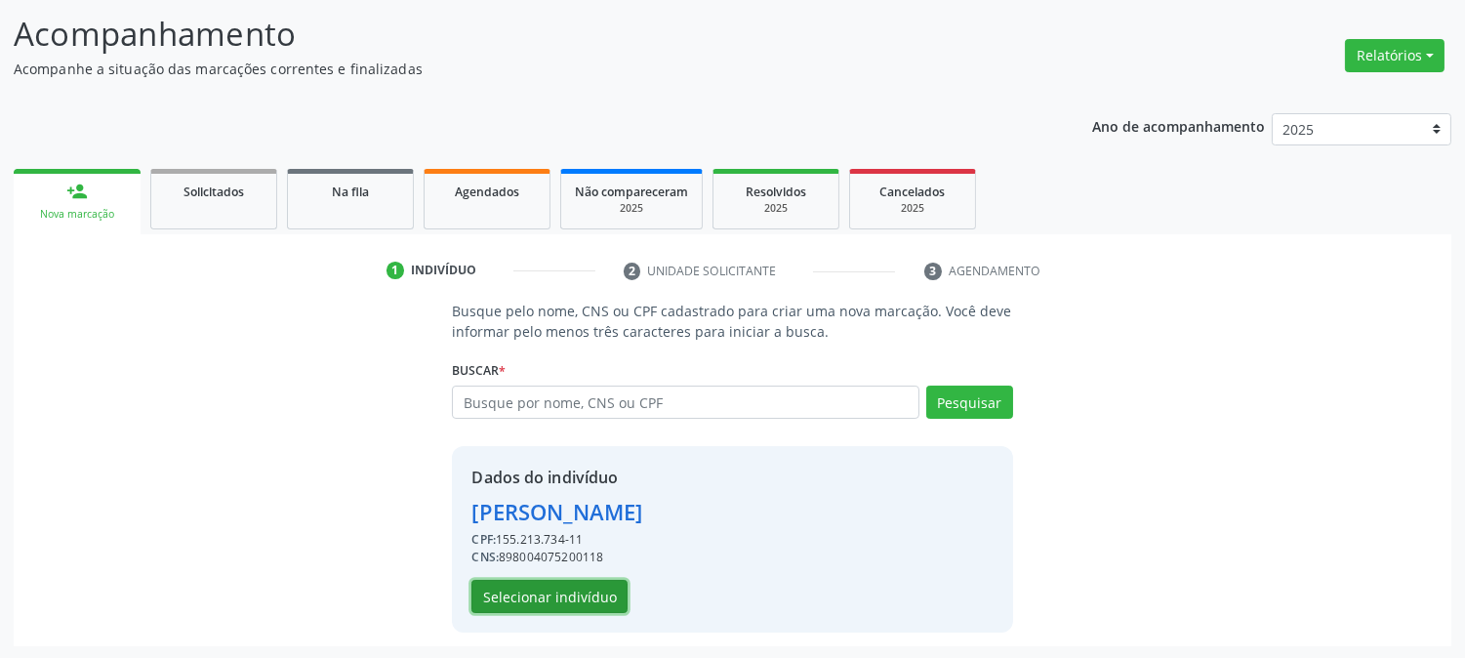
click at [495, 584] on button "Selecionar indivíduo" at bounding box center [550, 596] width 156 height 33
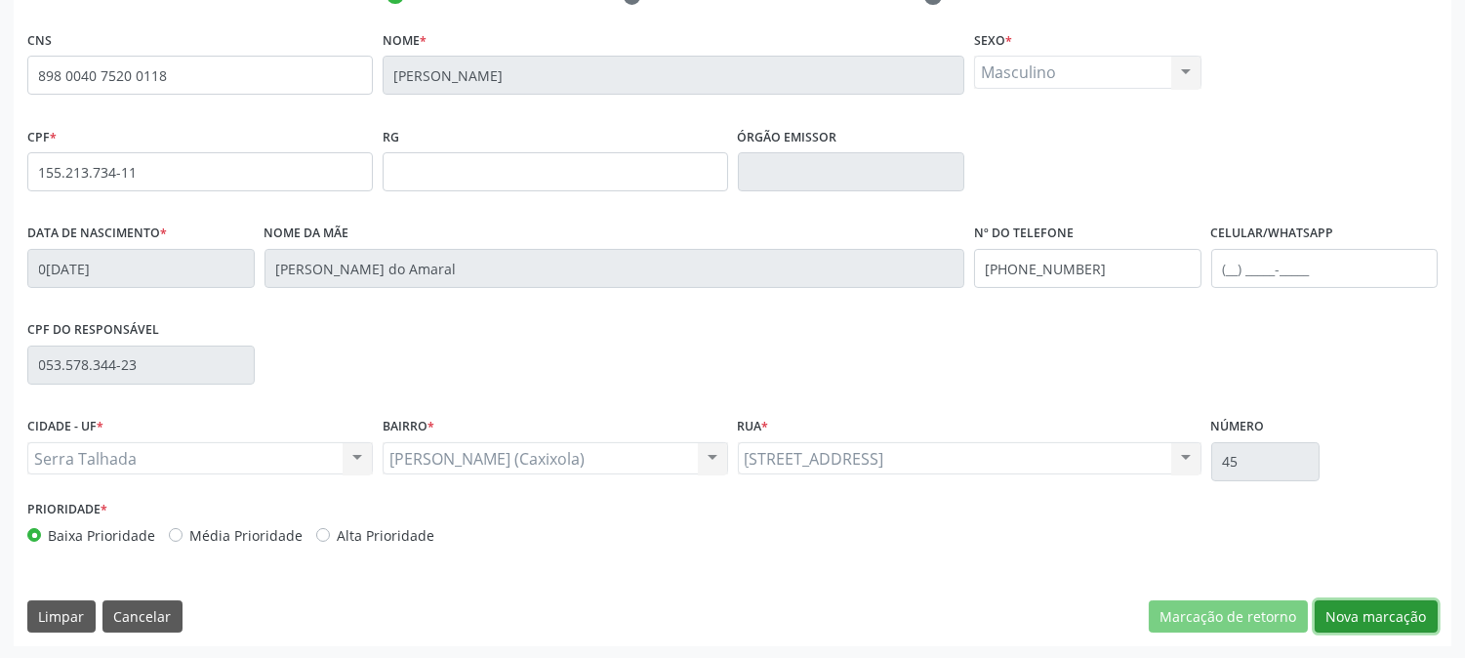
click at [1351, 629] on button "Nova marcação" at bounding box center [1376, 616] width 123 height 33
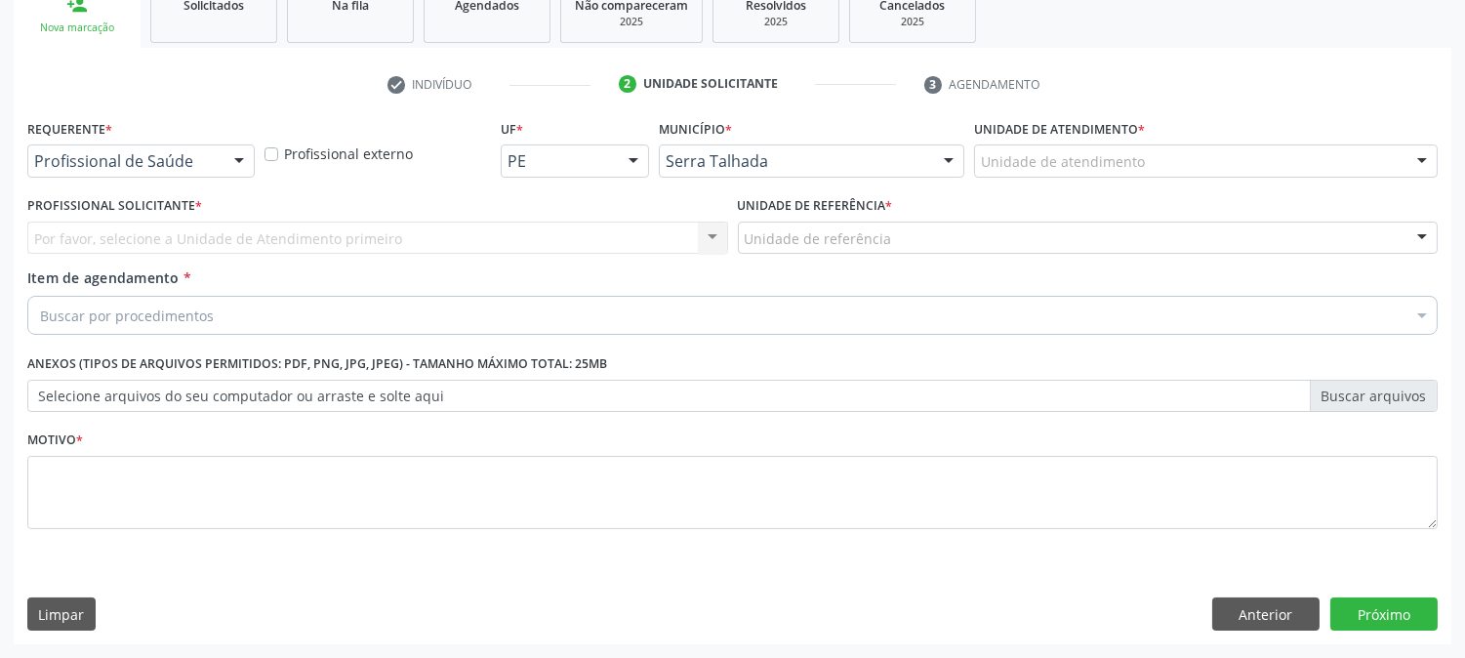
scroll to position [309, 0]
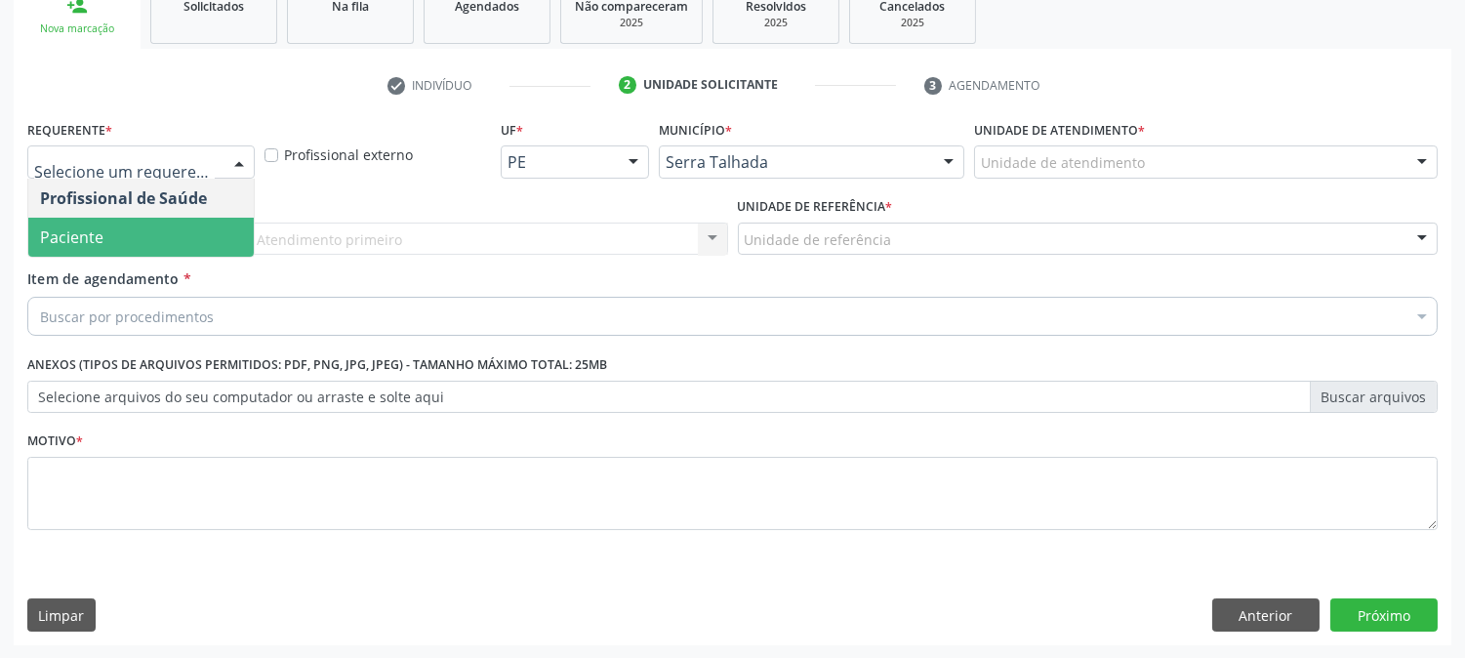
click at [182, 227] on span "Paciente" at bounding box center [141, 237] width 226 height 39
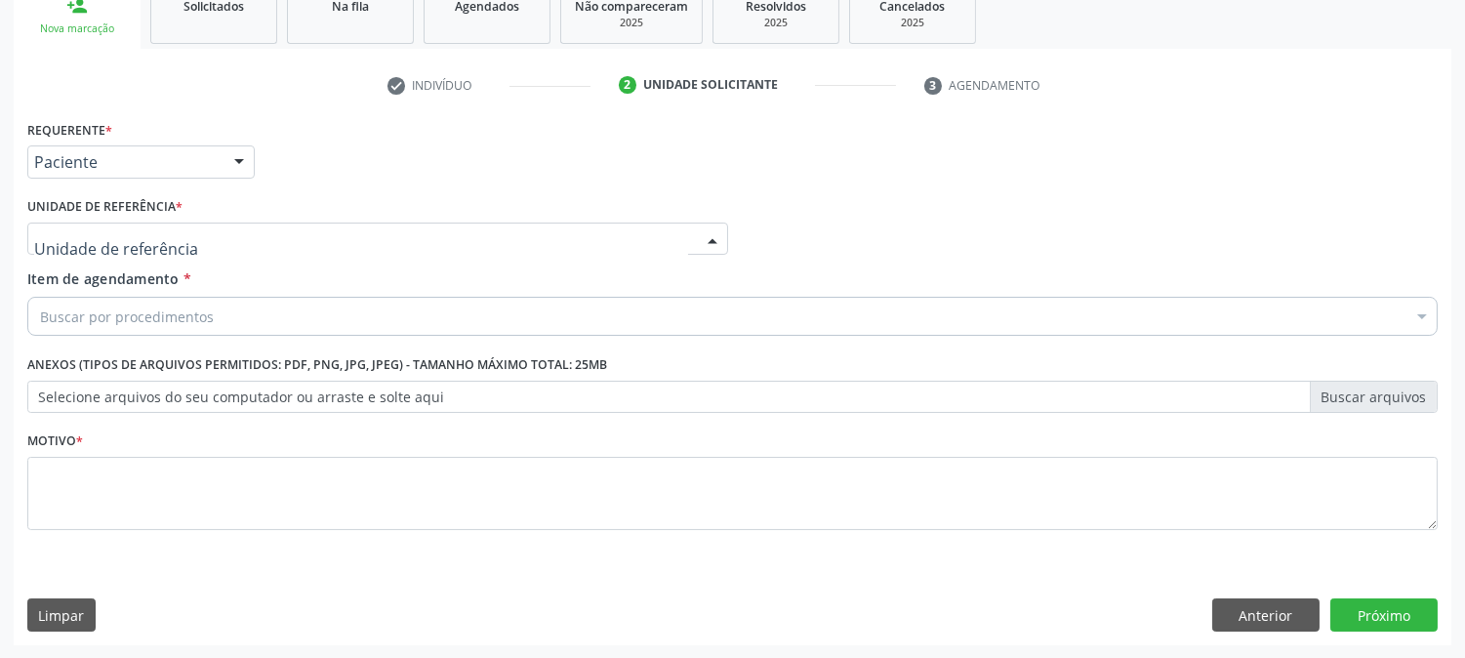
click at [182, 227] on div at bounding box center [377, 239] width 701 height 33
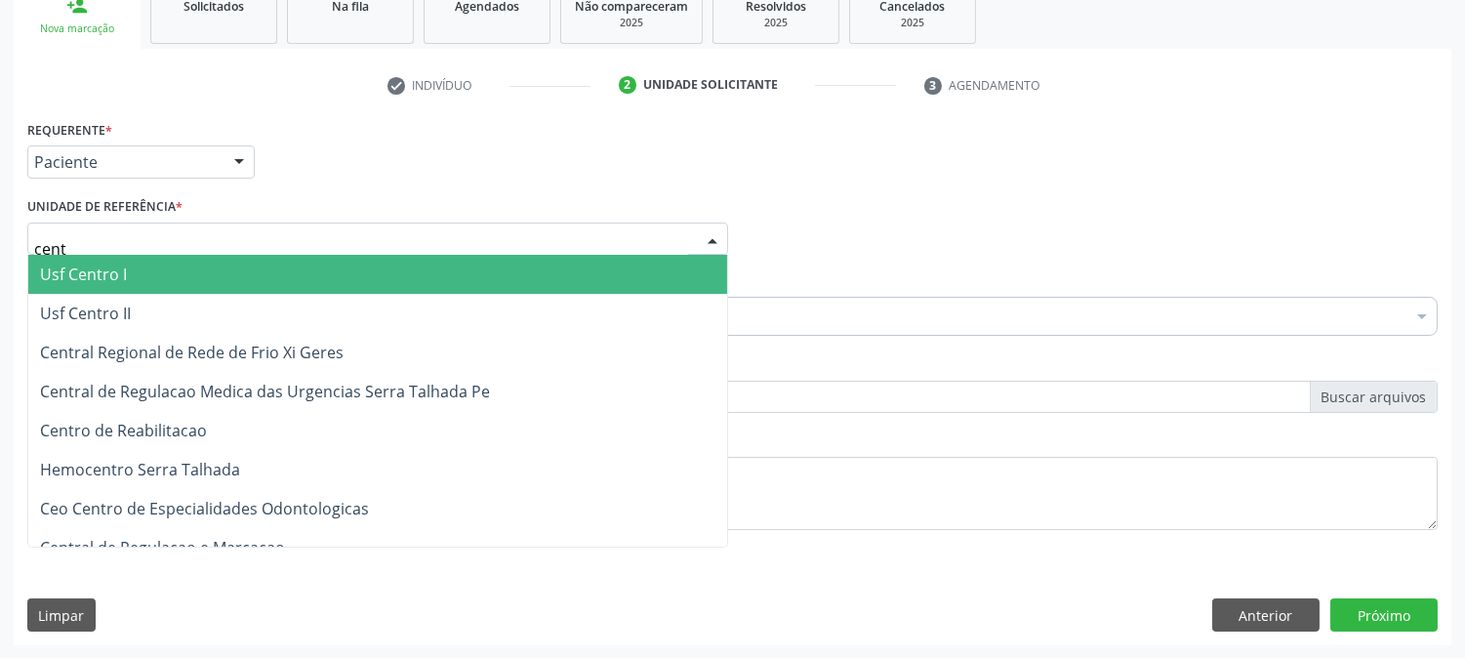
type input "centr"
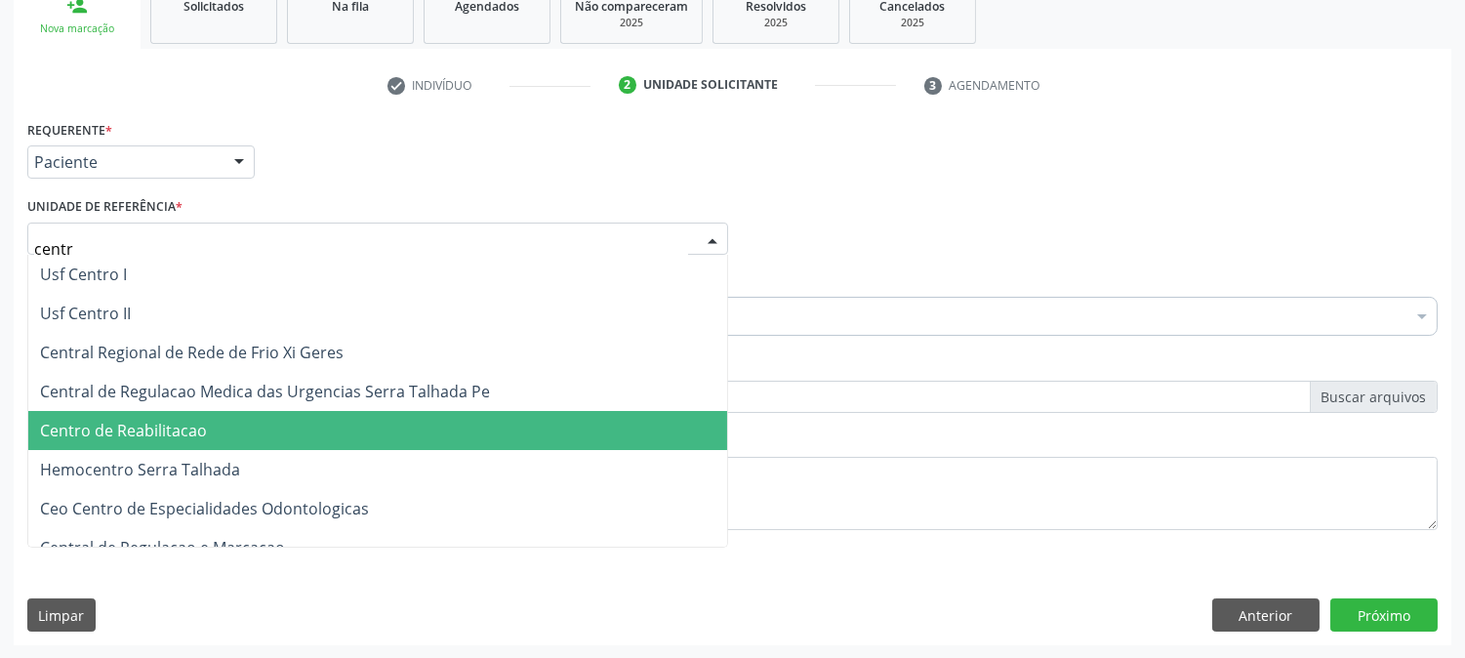
click at [191, 442] on span "Centro de Reabilitacao" at bounding box center [377, 430] width 699 height 39
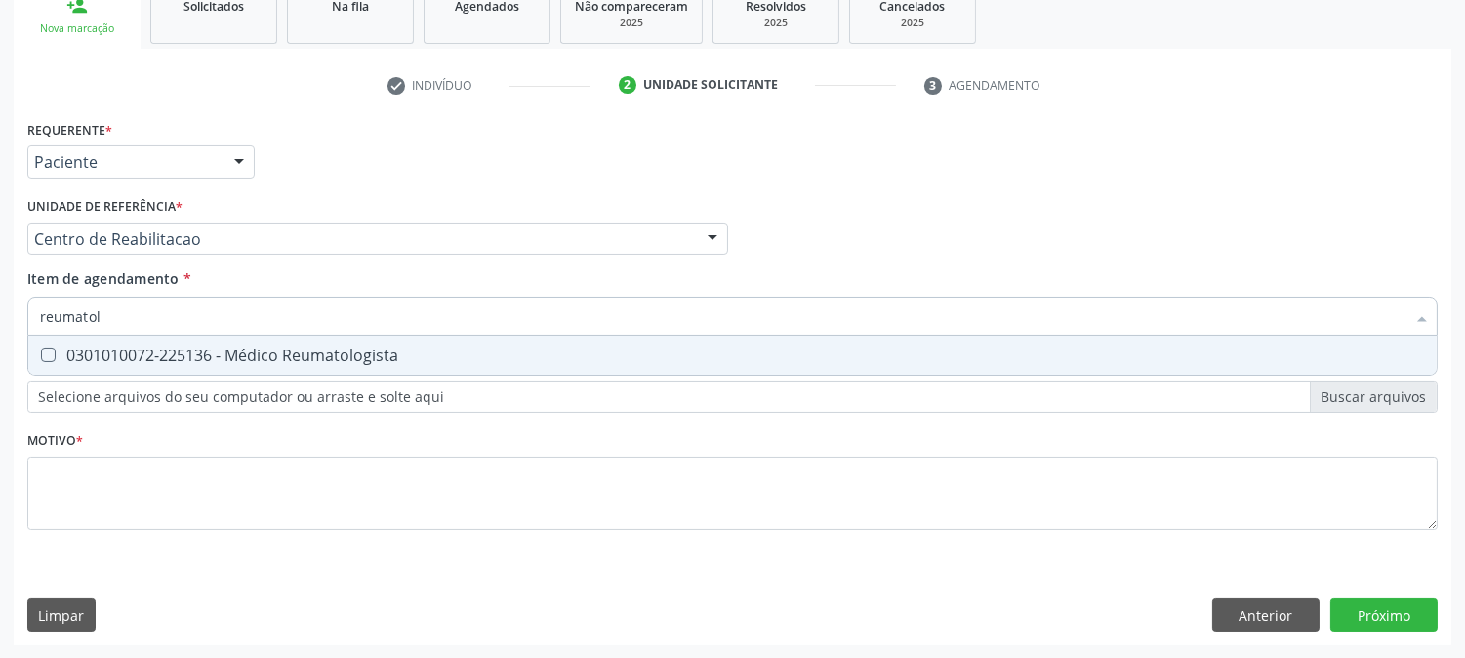
type input "reumatolo"
click at [198, 350] on div "0301010072-225136 - Médico Reumatologista" at bounding box center [732, 356] width 1385 height 16
checkbox Reumatologista "true"
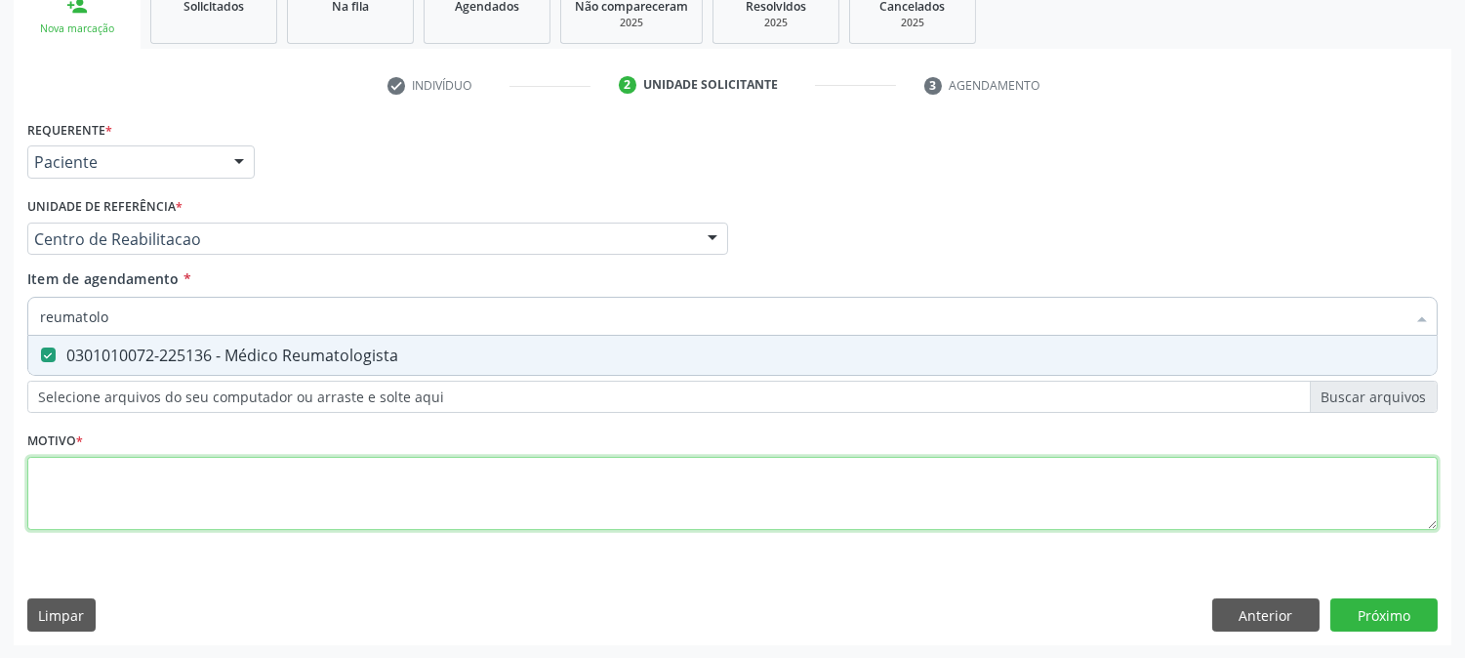
click at [230, 517] on div "Requerente * Paciente Profissional de Saúde Paciente Nenhum resultado encontrad…" at bounding box center [732, 336] width 1411 height 442
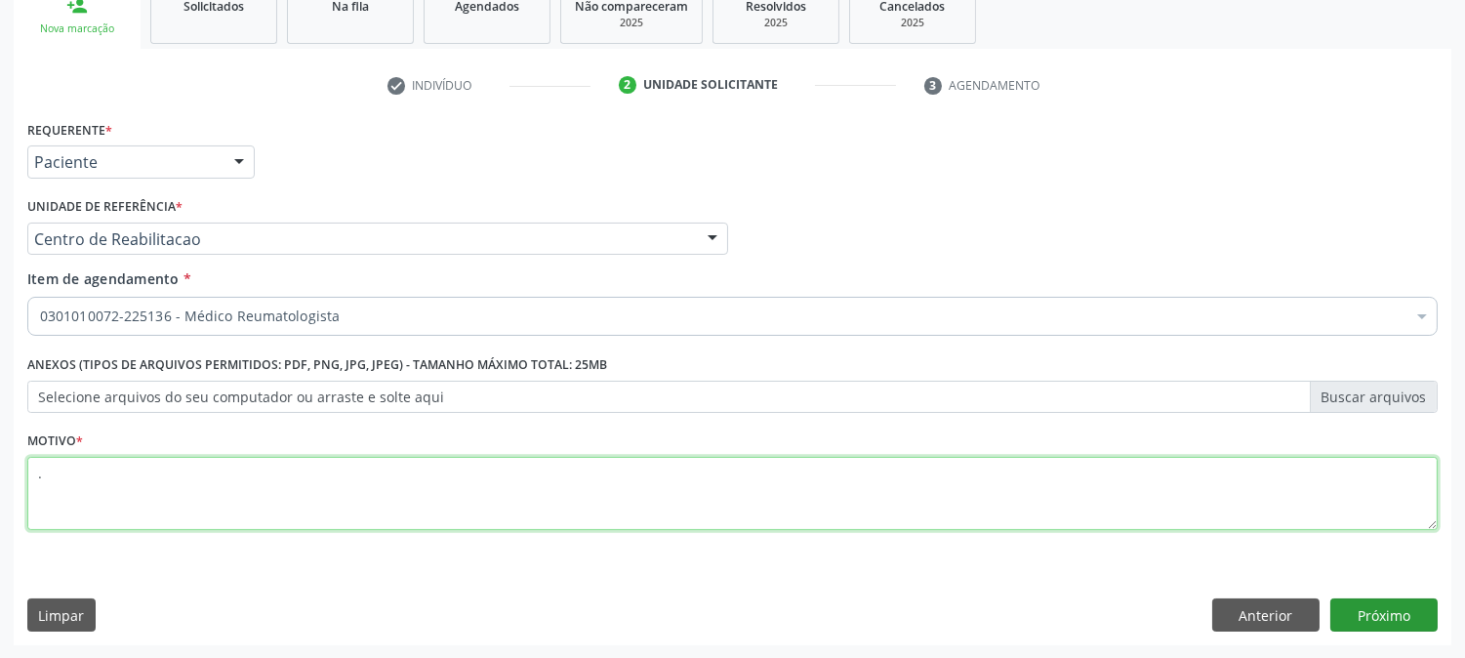
type textarea "."
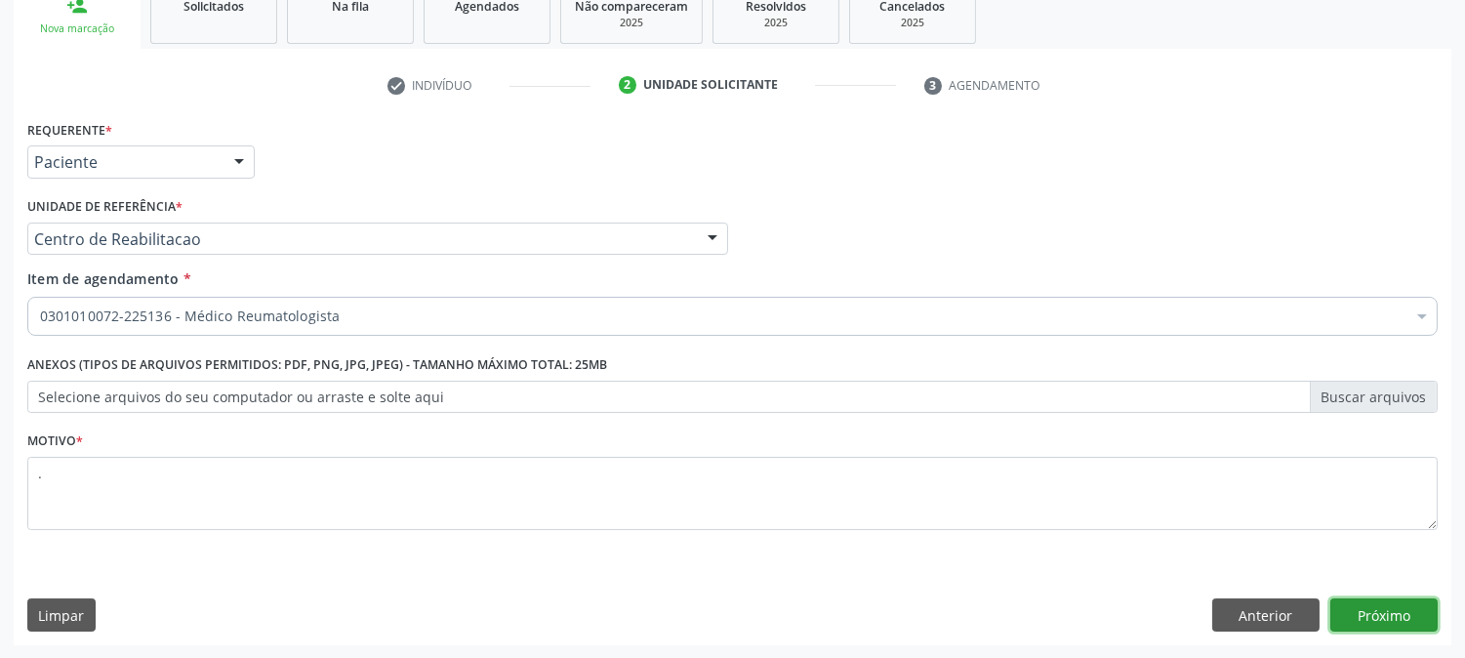
click at [1421, 616] on button "Próximo" at bounding box center [1384, 614] width 107 height 33
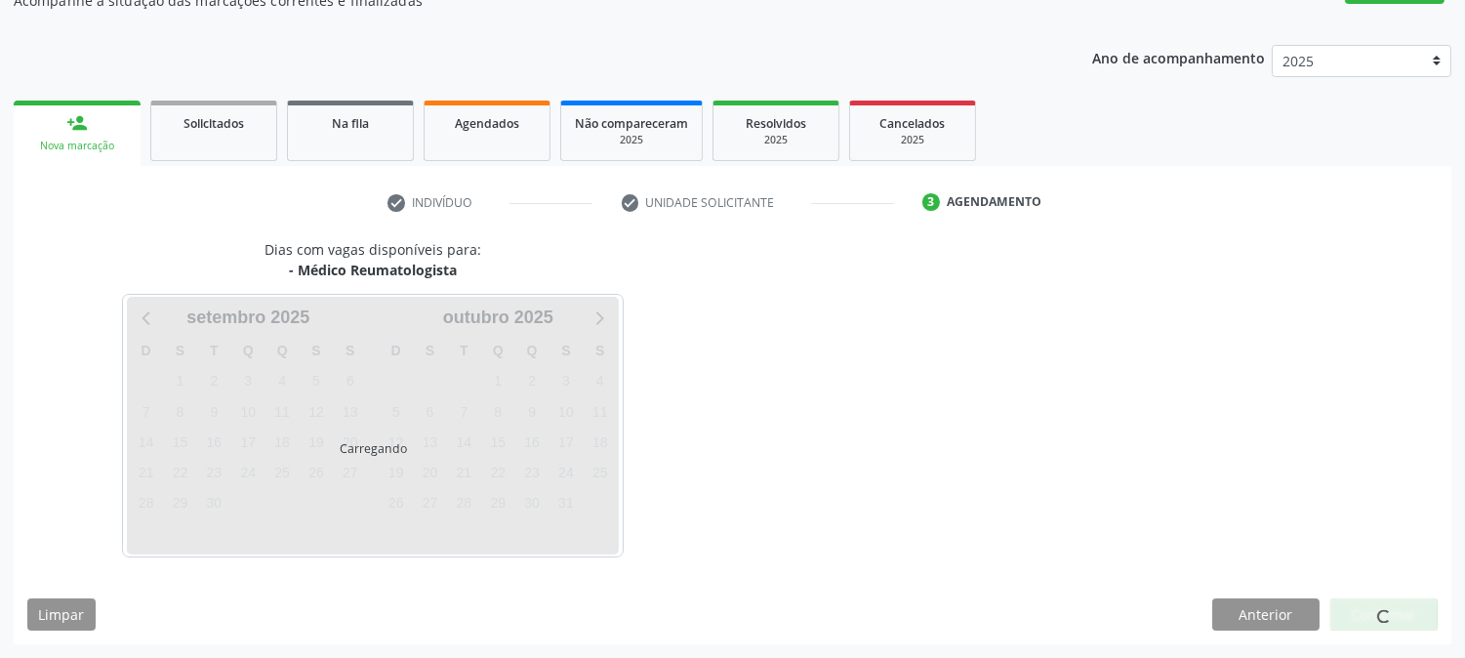
scroll to position [190, 0]
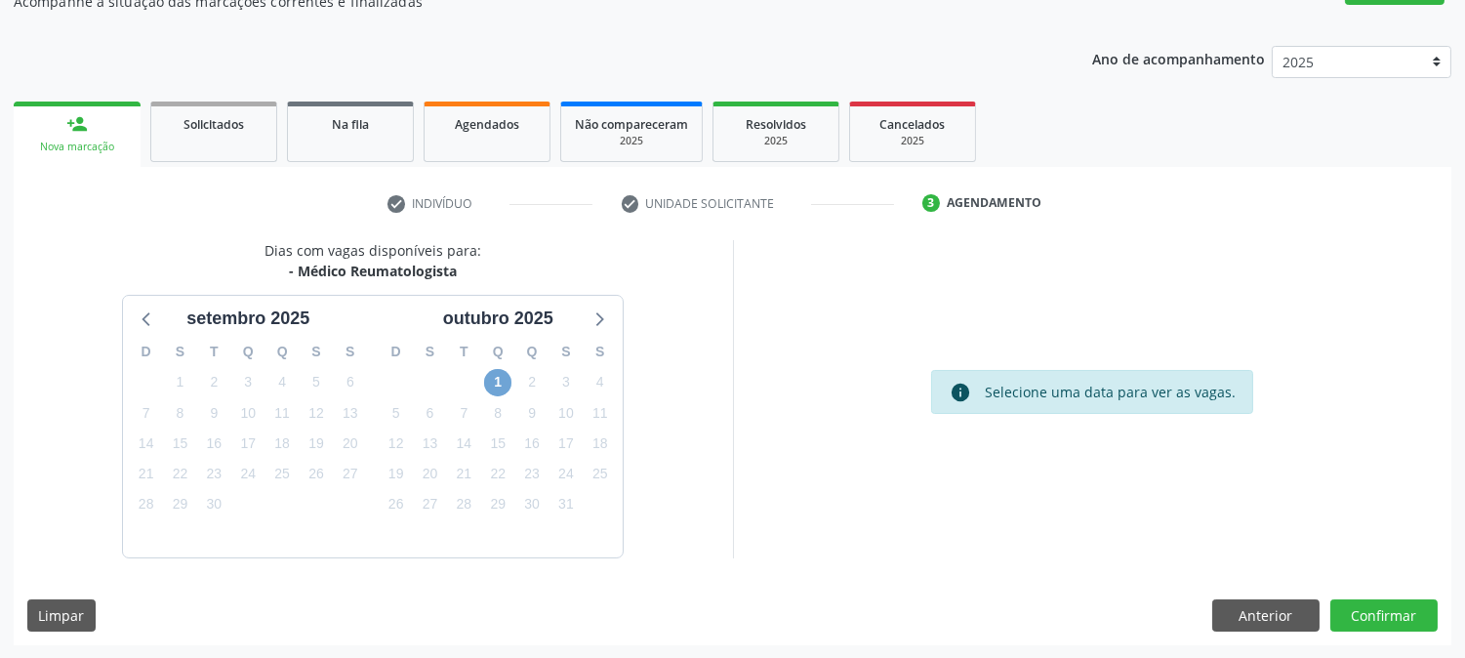
click at [509, 388] on span "1" at bounding box center [497, 382] width 27 height 27
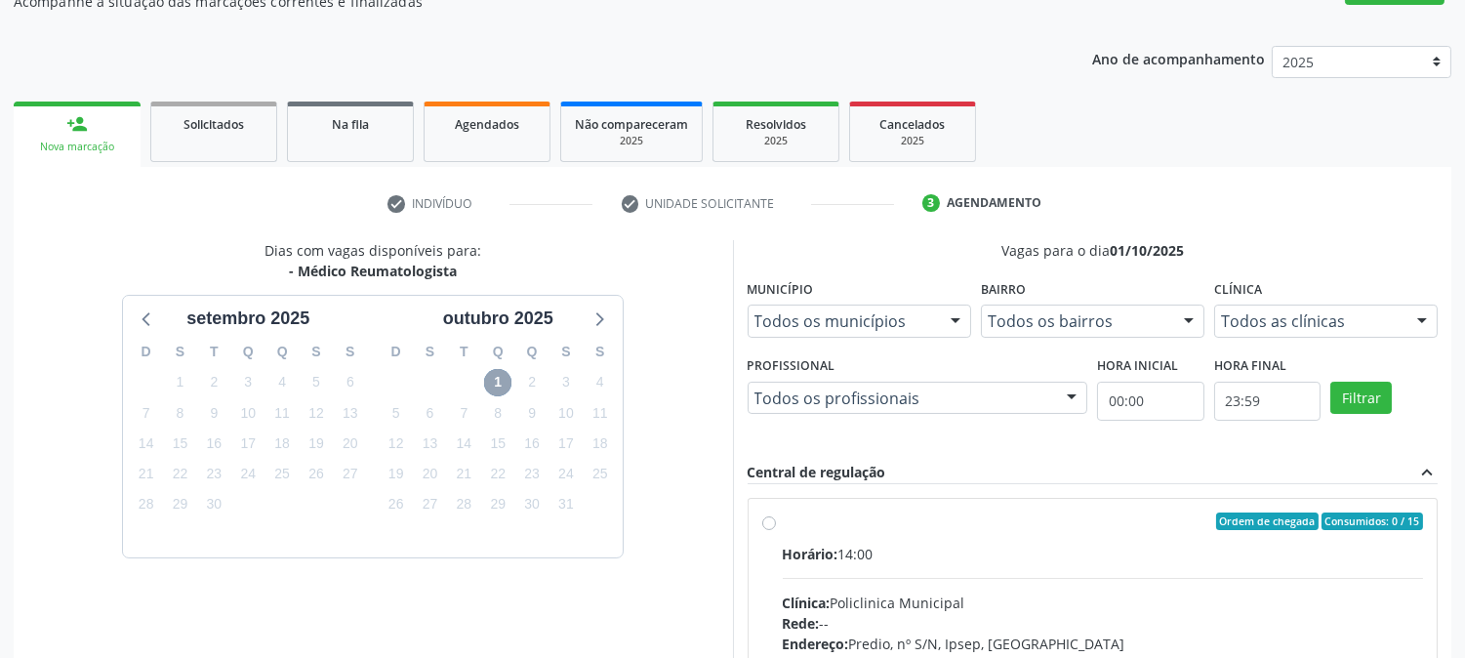
scroll to position [508, 0]
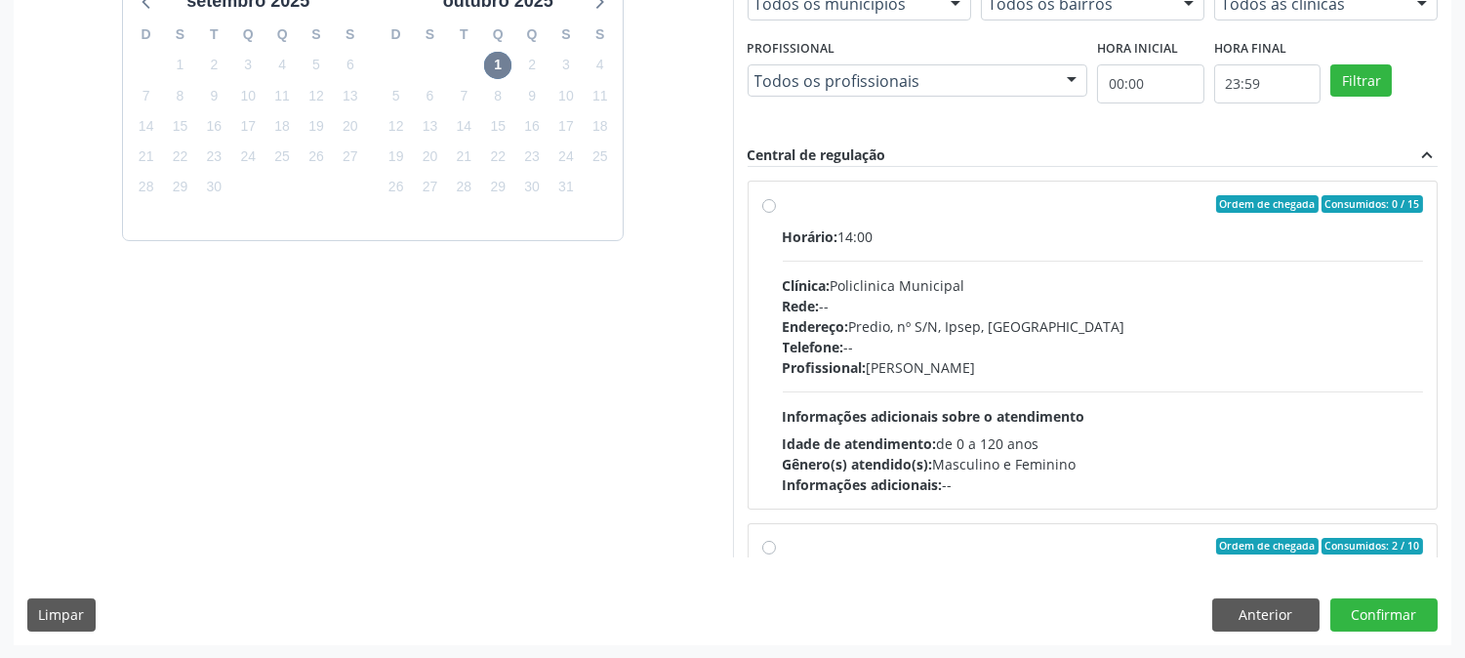
click at [1058, 340] on div "Telefone: --" at bounding box center [1103, 347] width 641 height 21
click at [776, 213] on input "Ordem de chegada Consumidos: 0 / 15 Horário: 14:00 Clínica: Policlinica Municip…" at bounding box center [769, 204] width 14 height 18
radio input "true"
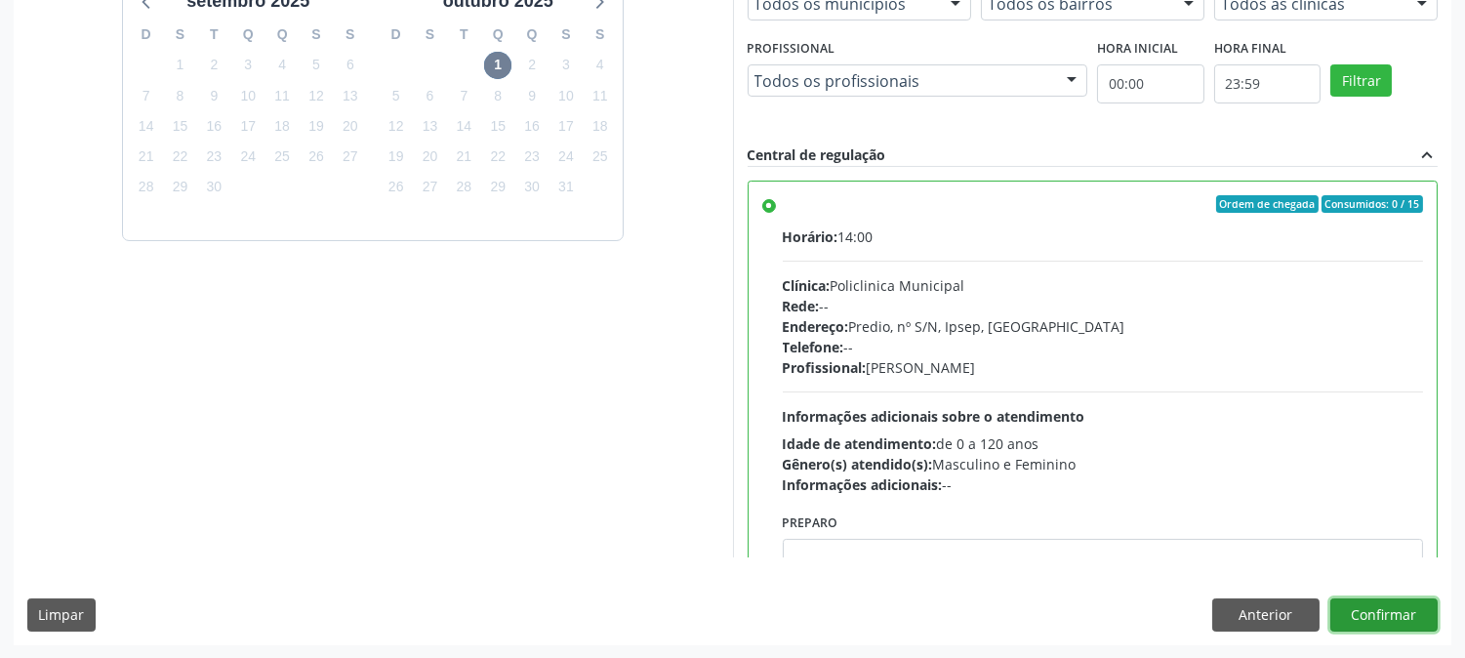
click at [1390, 618] on button "Confirmar" at bounding box center [1384, 614] width 107 height 33
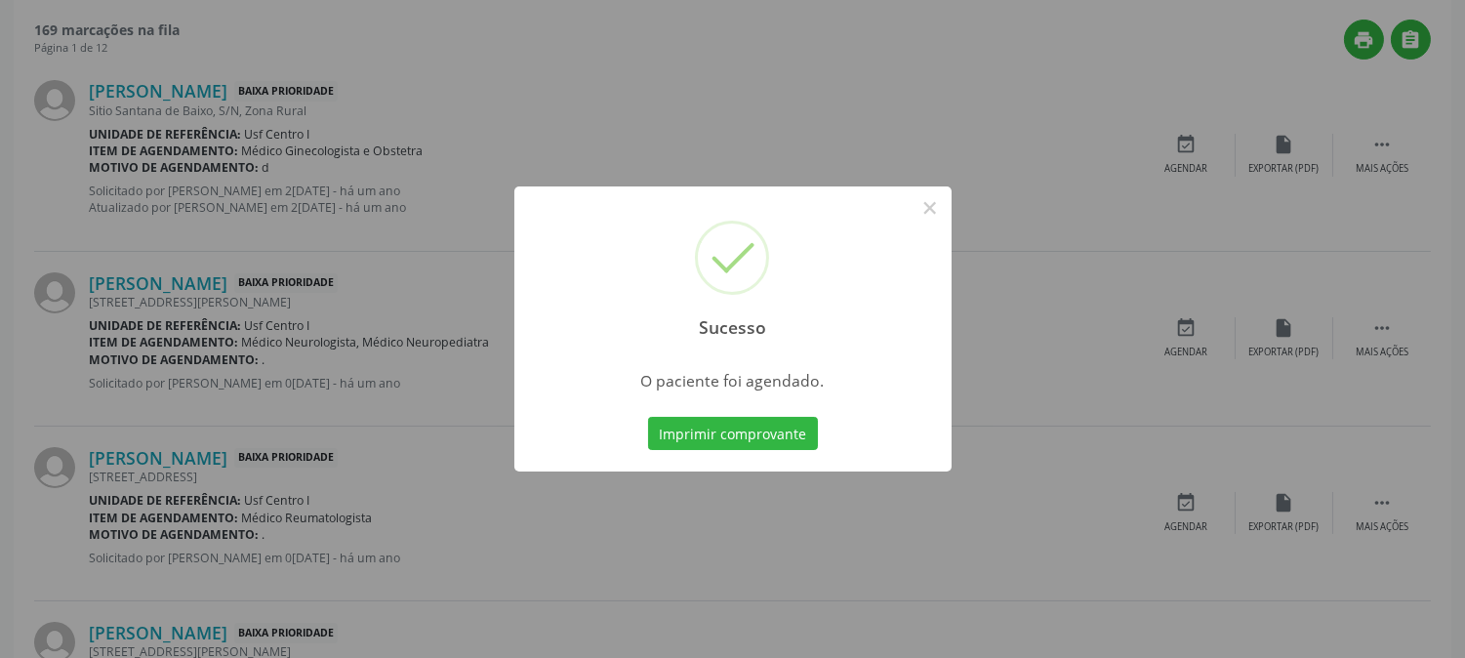
scroll to position [0, 0]
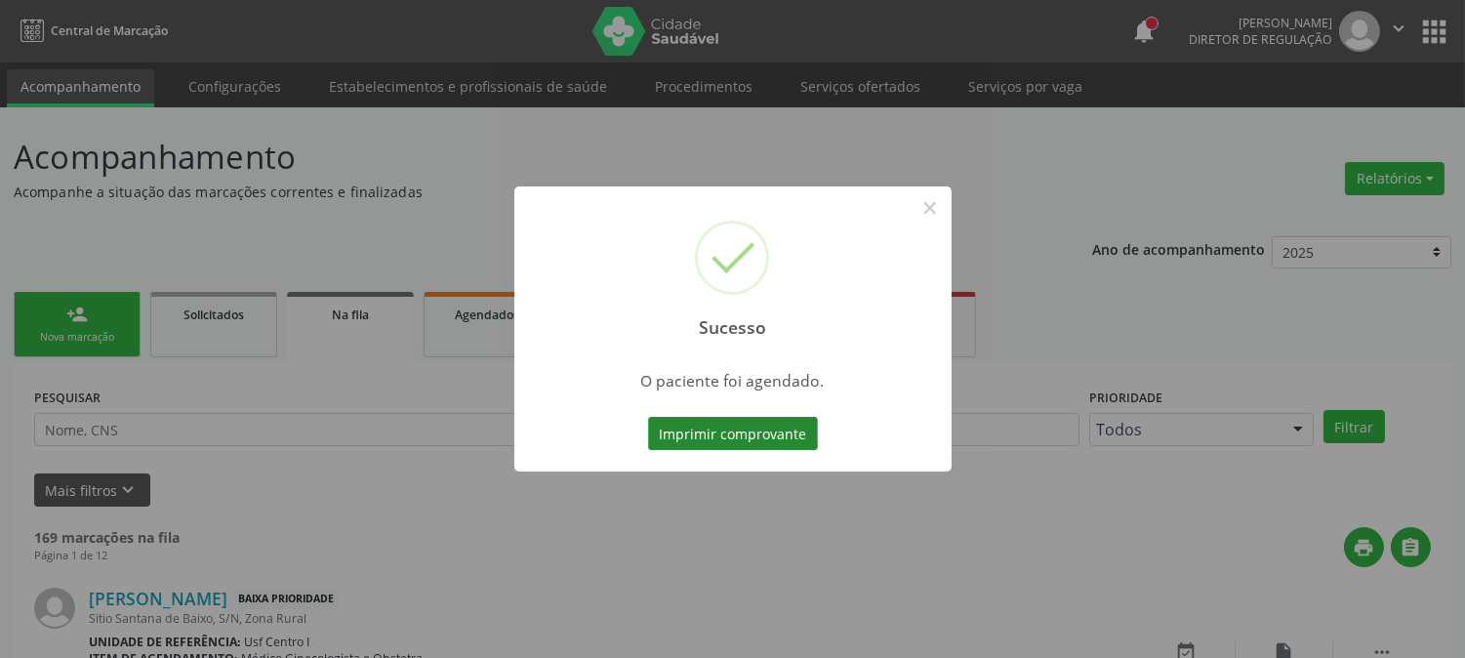
click at [732, 443] on button "Imprimir comprovante" at bounding box center [733, 433] width 170 height 33
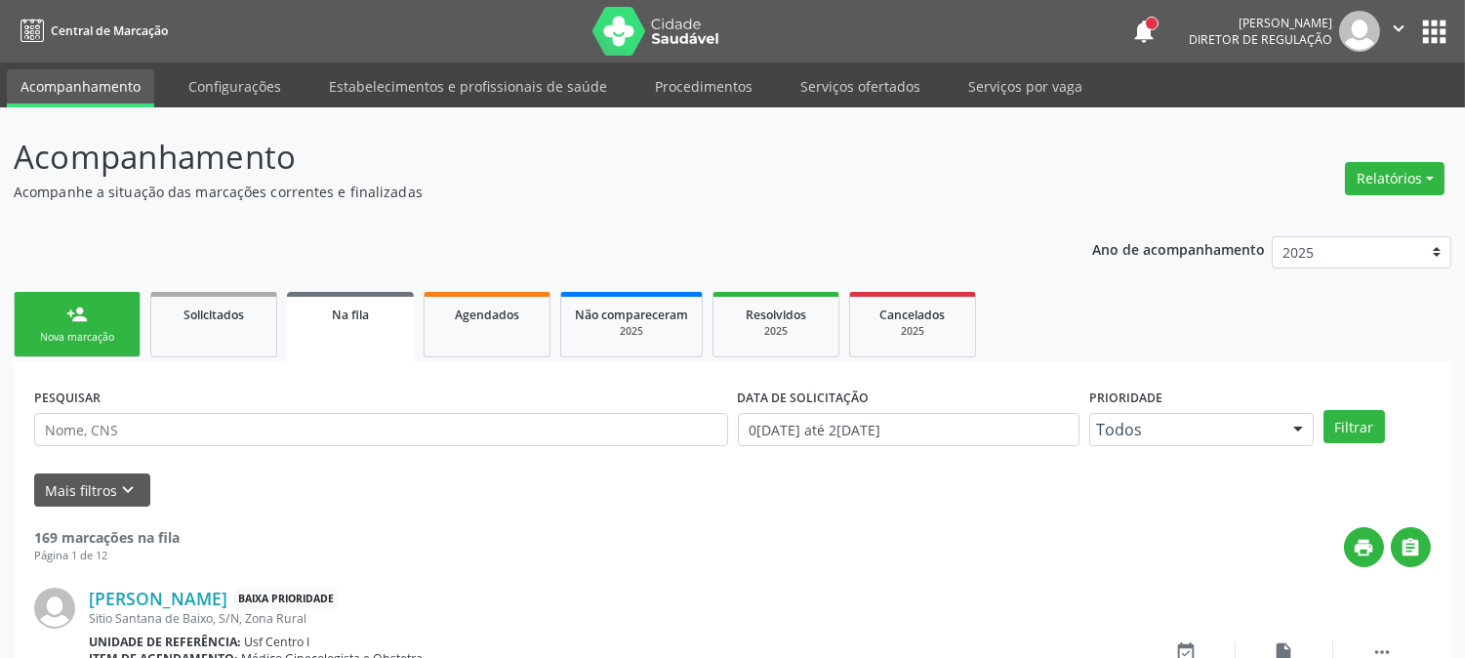
click at [86, 304] on div "person_add" at bounding box center [76, 314] width 21 height 21
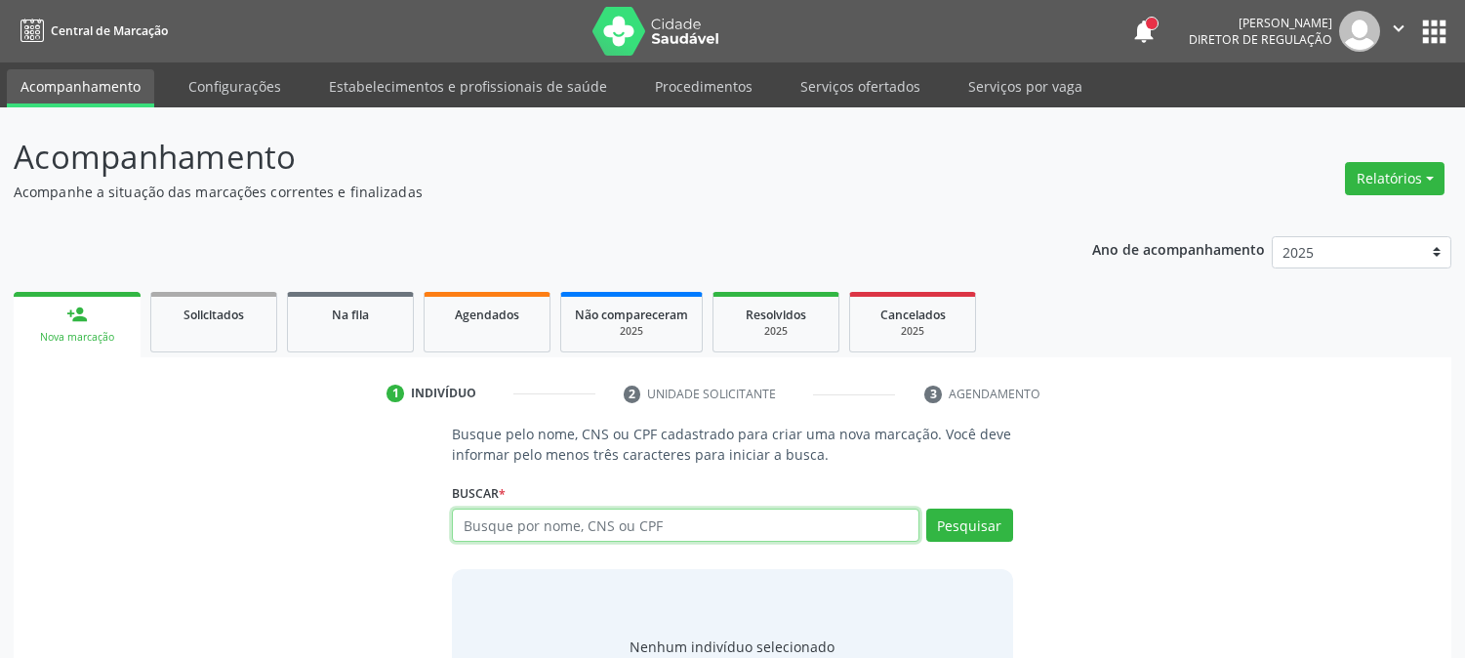
click at [644, 530] on input "text" at bounding box center [685, 525] width 467 height 33
click at [787, 519] on input "text" at bounding box center [685, 525] width 467 height 33
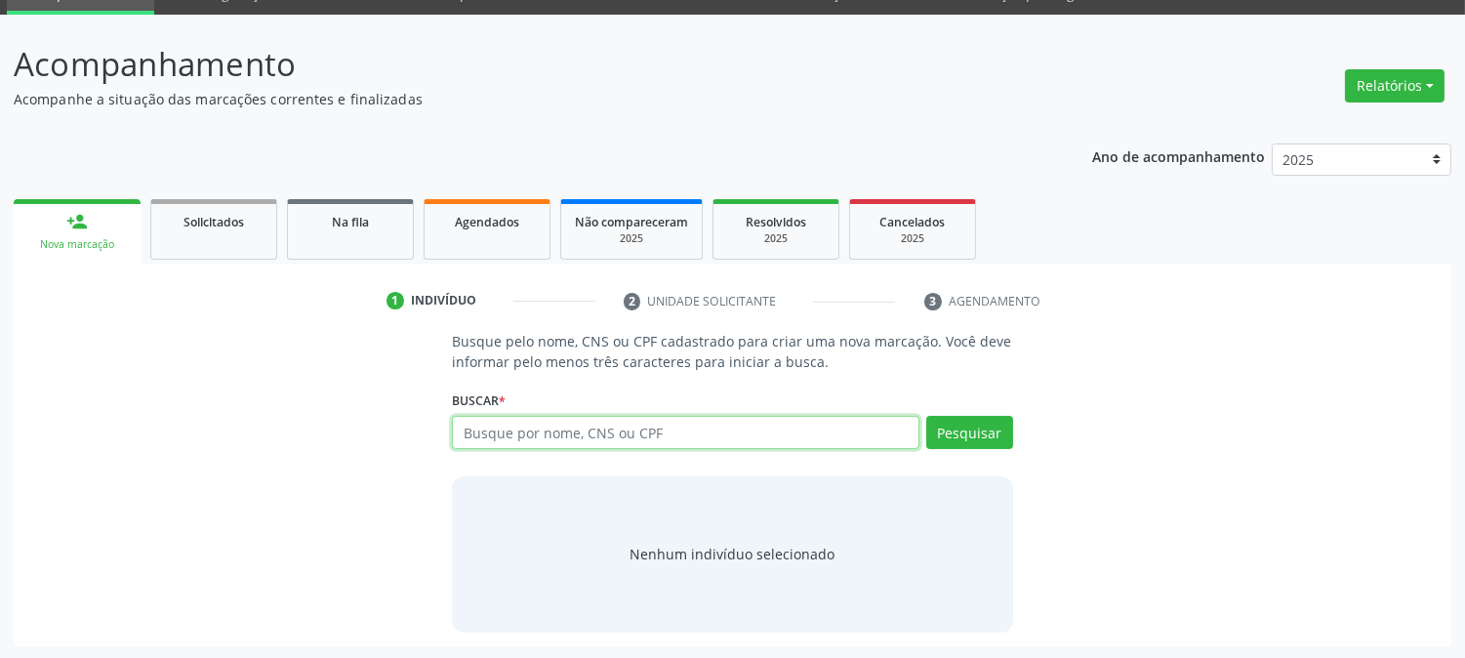
scroll to position [93, 0]
type input "maria fernanda fernandes da s"
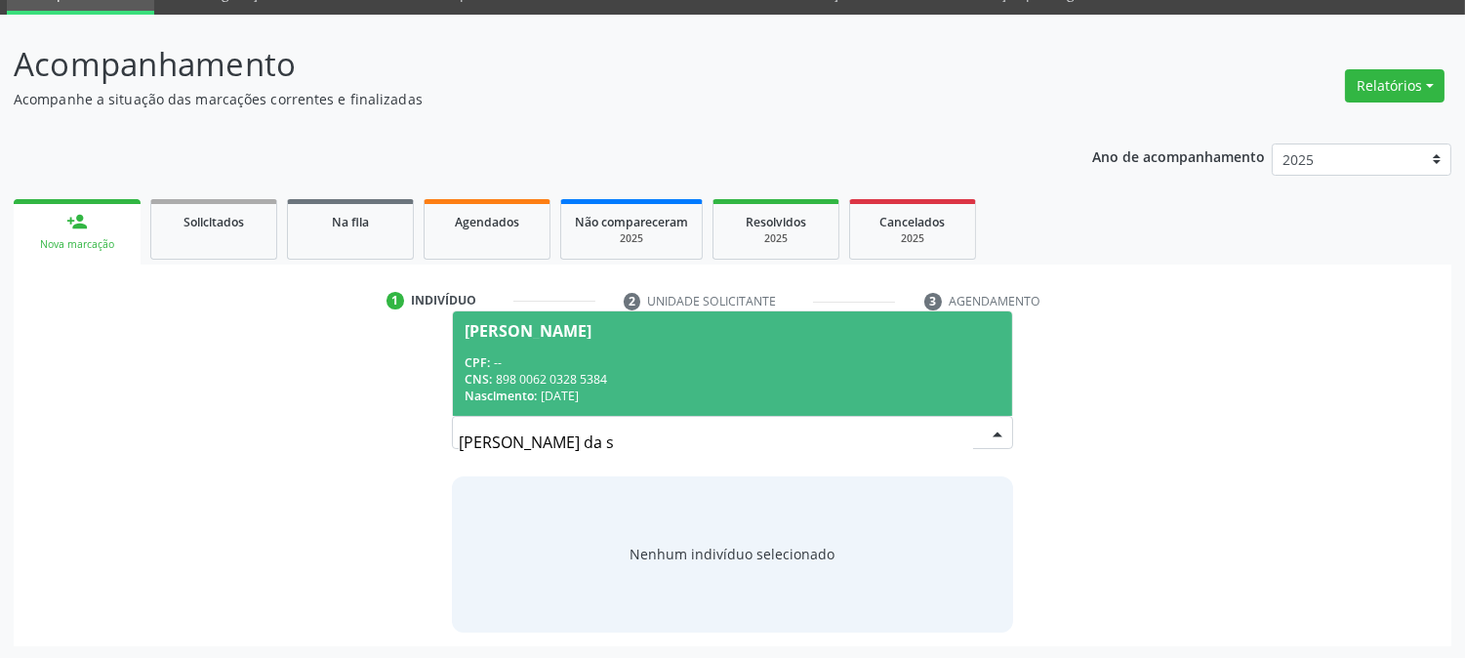
click at [593, 358] on div "CPF: --" at bounding box center [732, 362] width 535 height 17
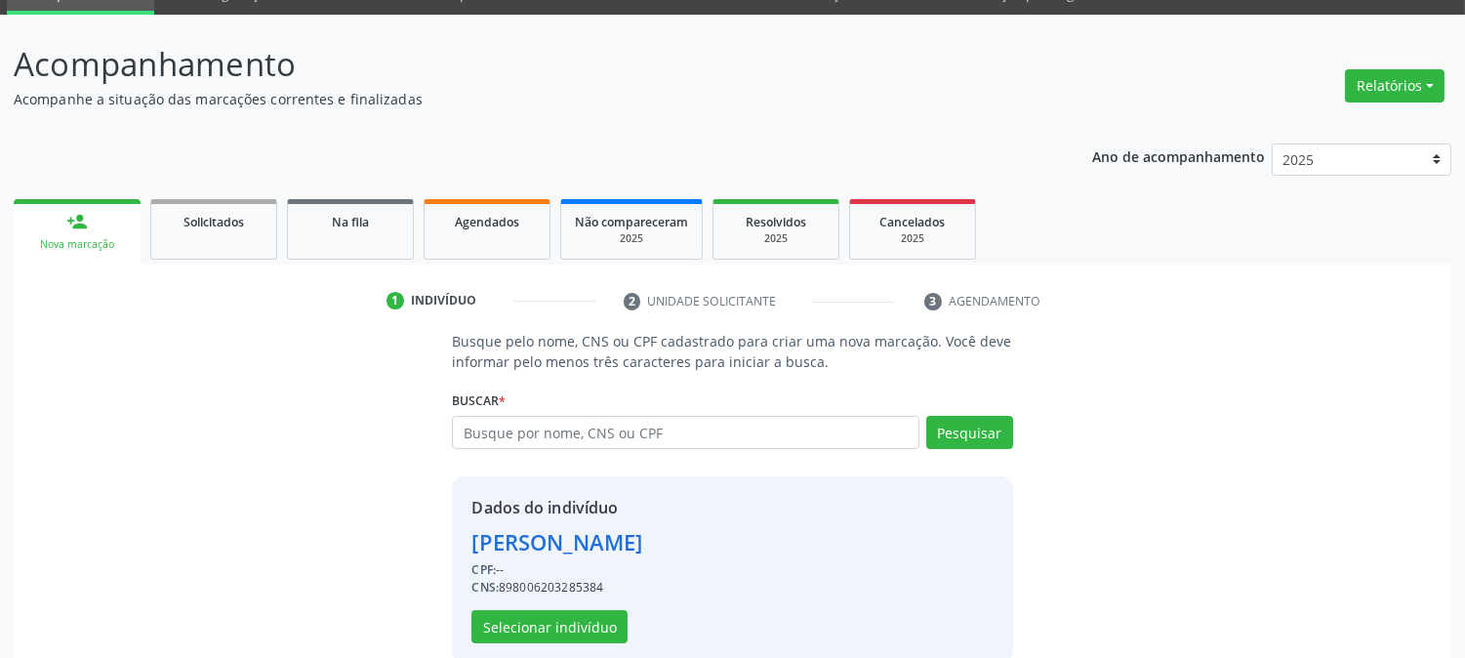
scroll to position [123, 0]
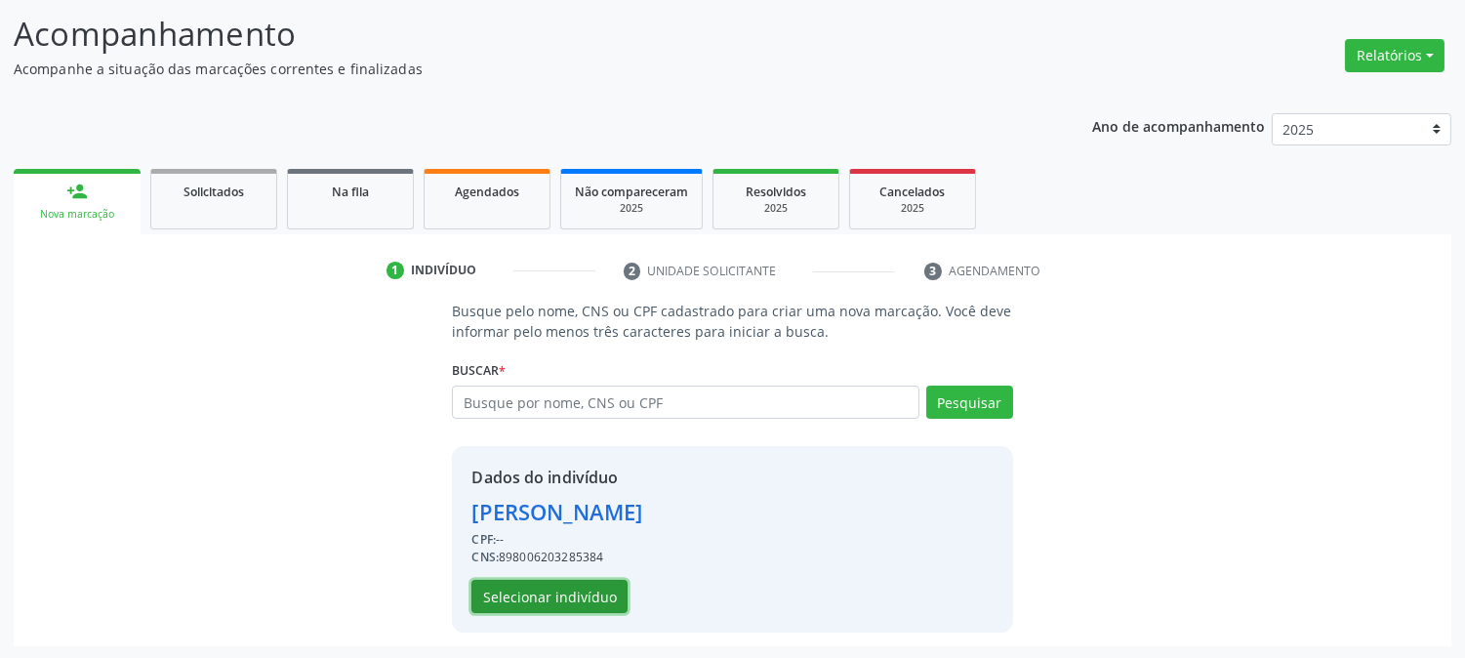
click at [566, 600] on button "Selecionar indivíduo" at bounding box center [550, 596] width 156 height 33
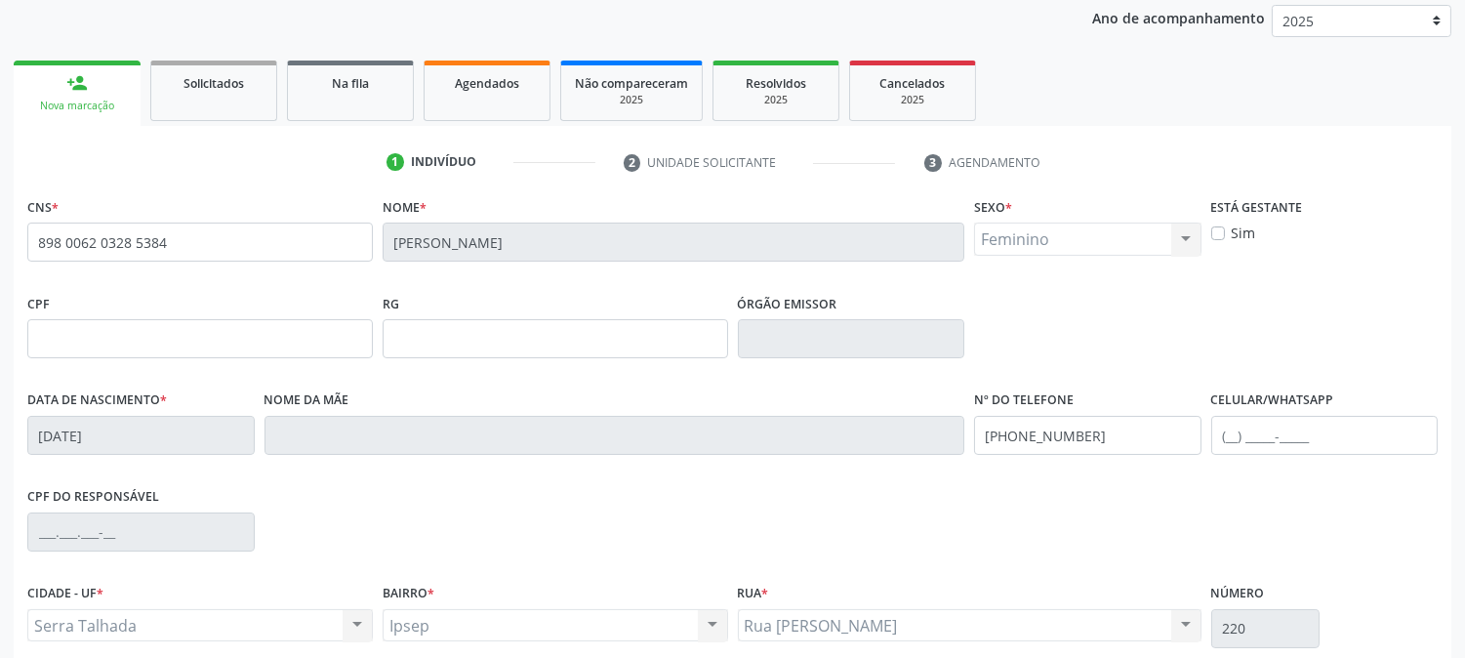
scroll to position [398, 0]
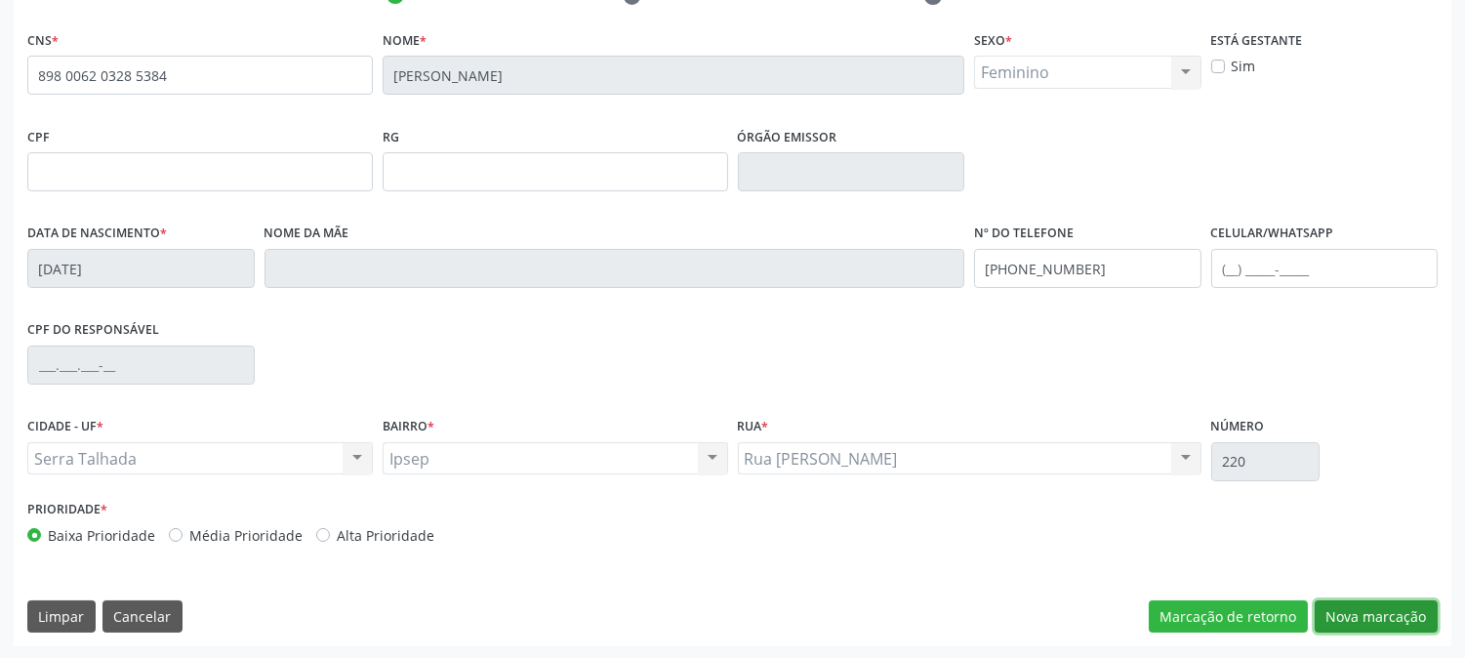
click at [1382, 621] on button "Nova marcação" at bounding box center [1376, 616] width 123 height 33
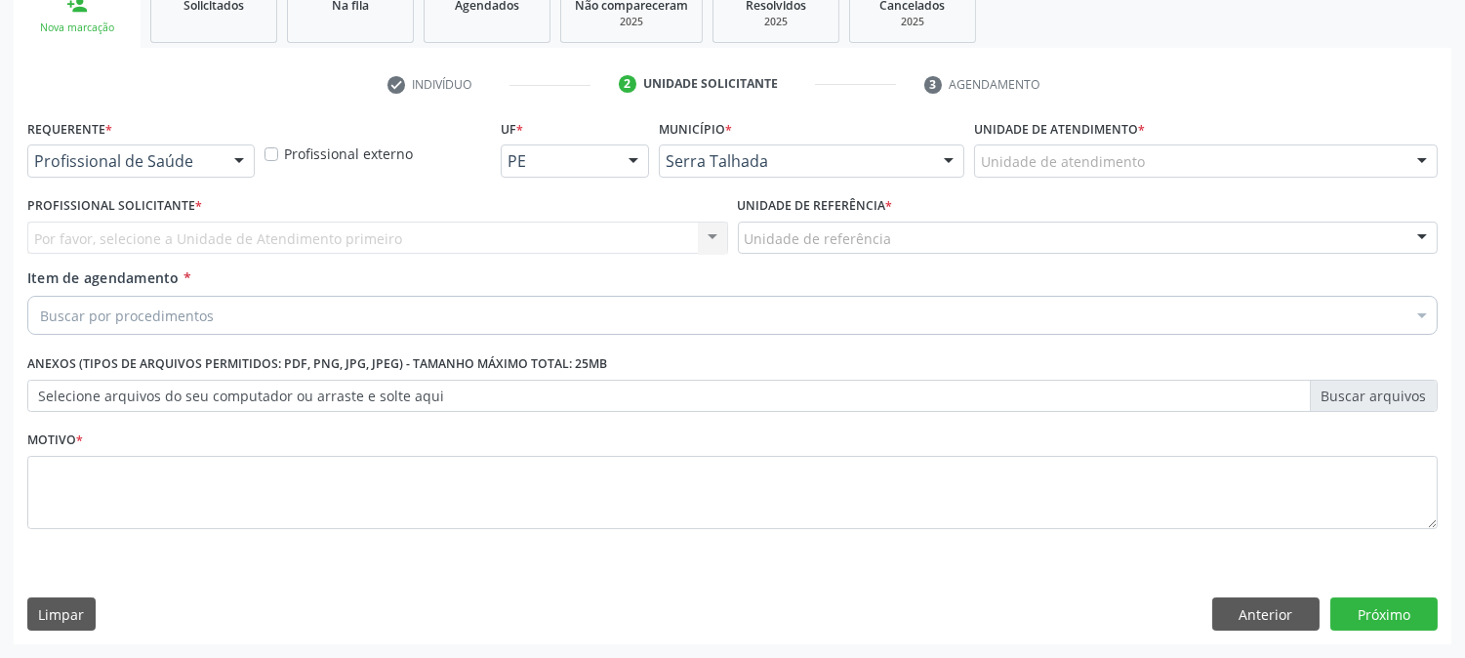
scroll to position [309, 0]
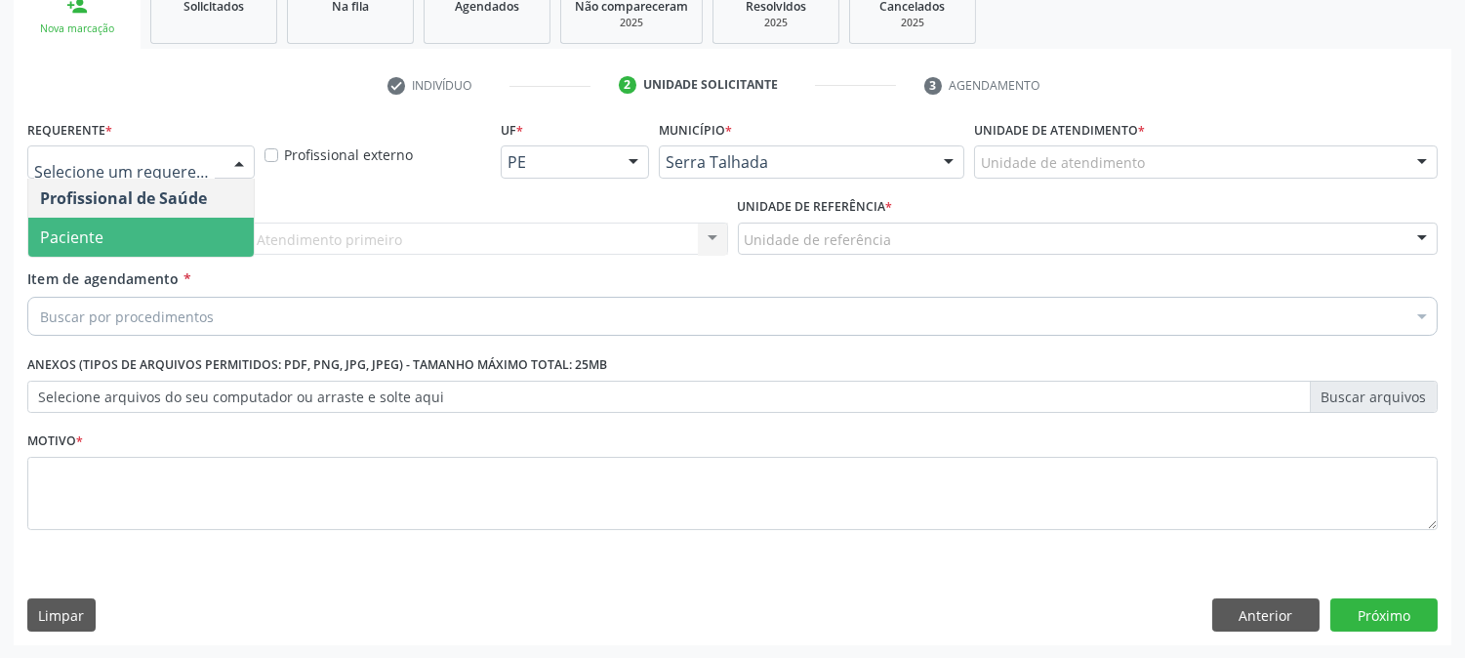
click at [123, 223] on span "Paciente" at bounding box center [141, 237] width 226 height 39
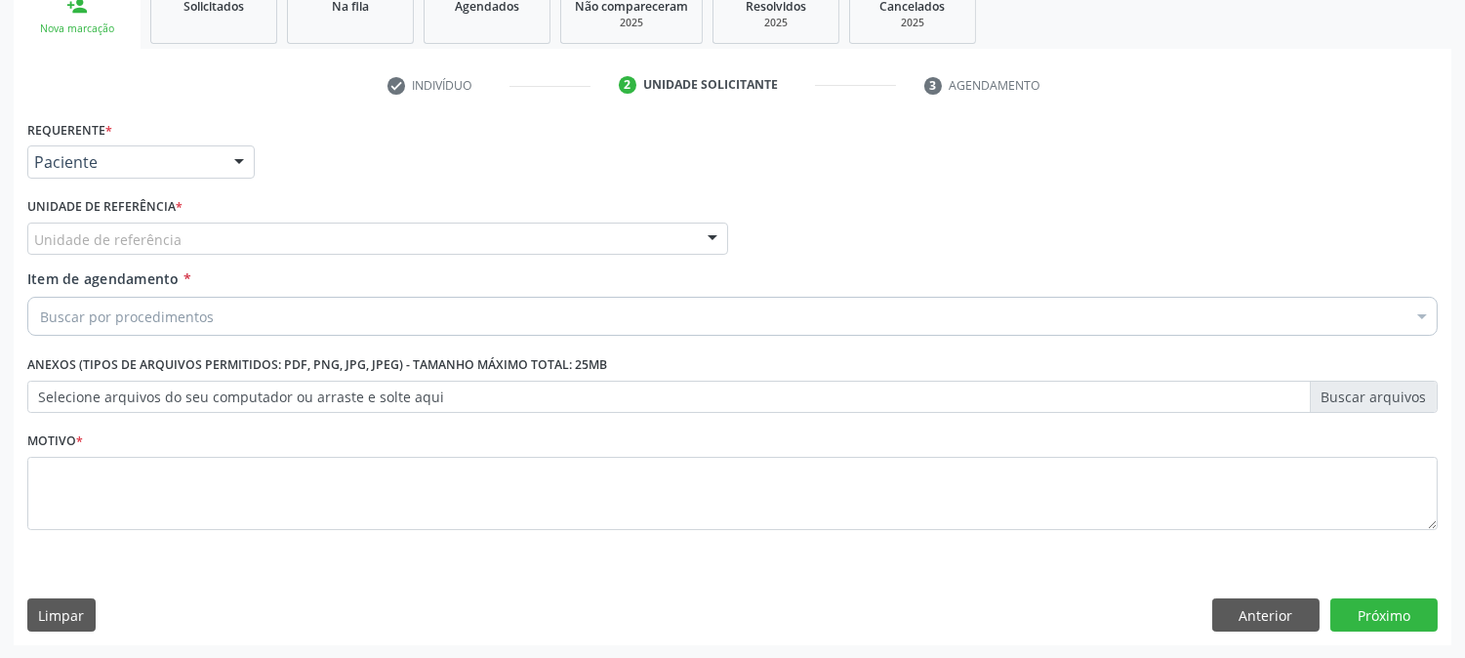
click at [203, 234] on div "Unidade de referência" at bounding box center [377, 239] width 701 height 33
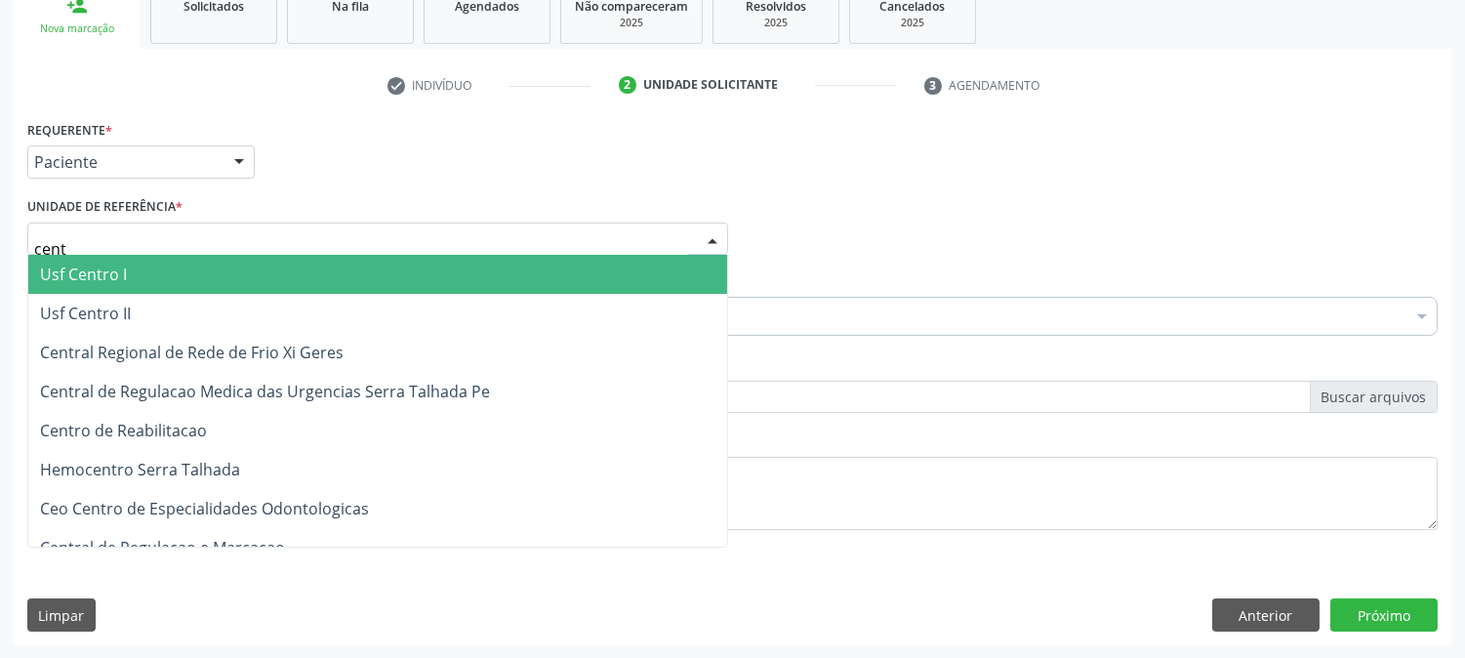
type input "centr"
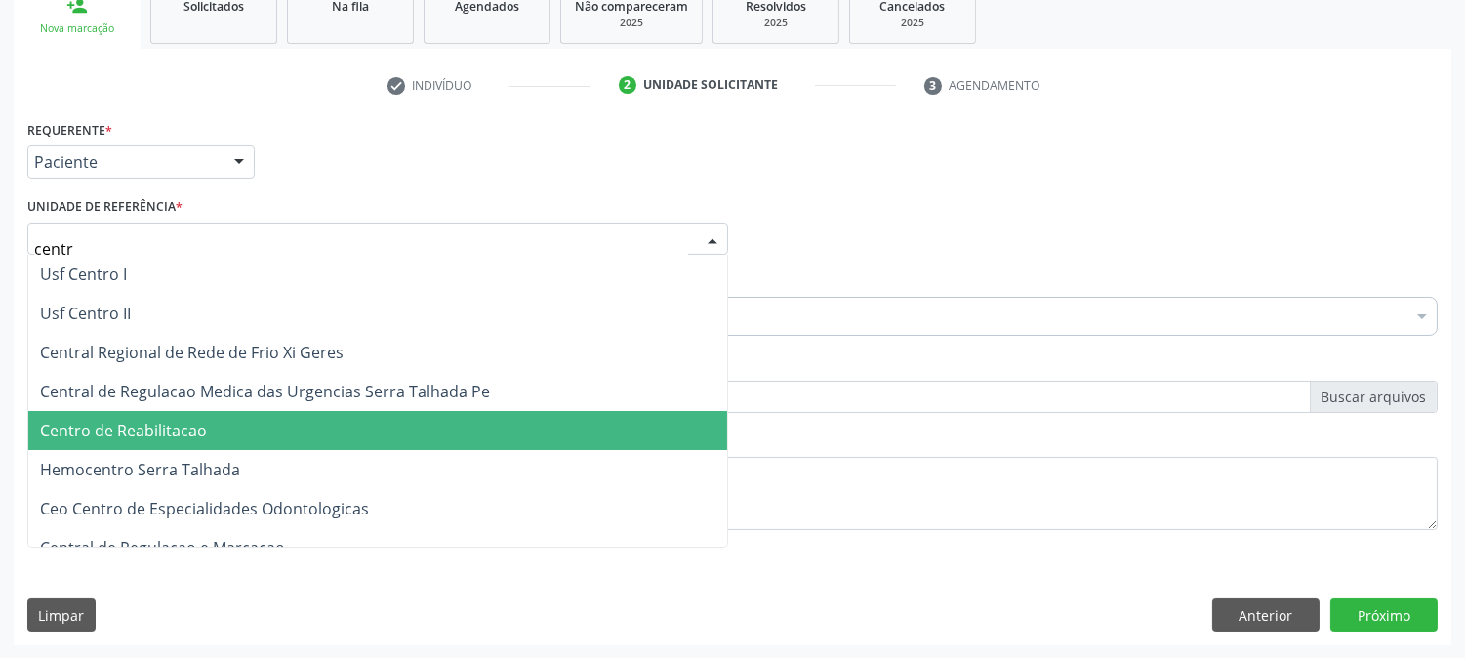
click at [211, 441] on span "Centro de Reabilitacao" at bounding box center [377, 430] width 699 height 39
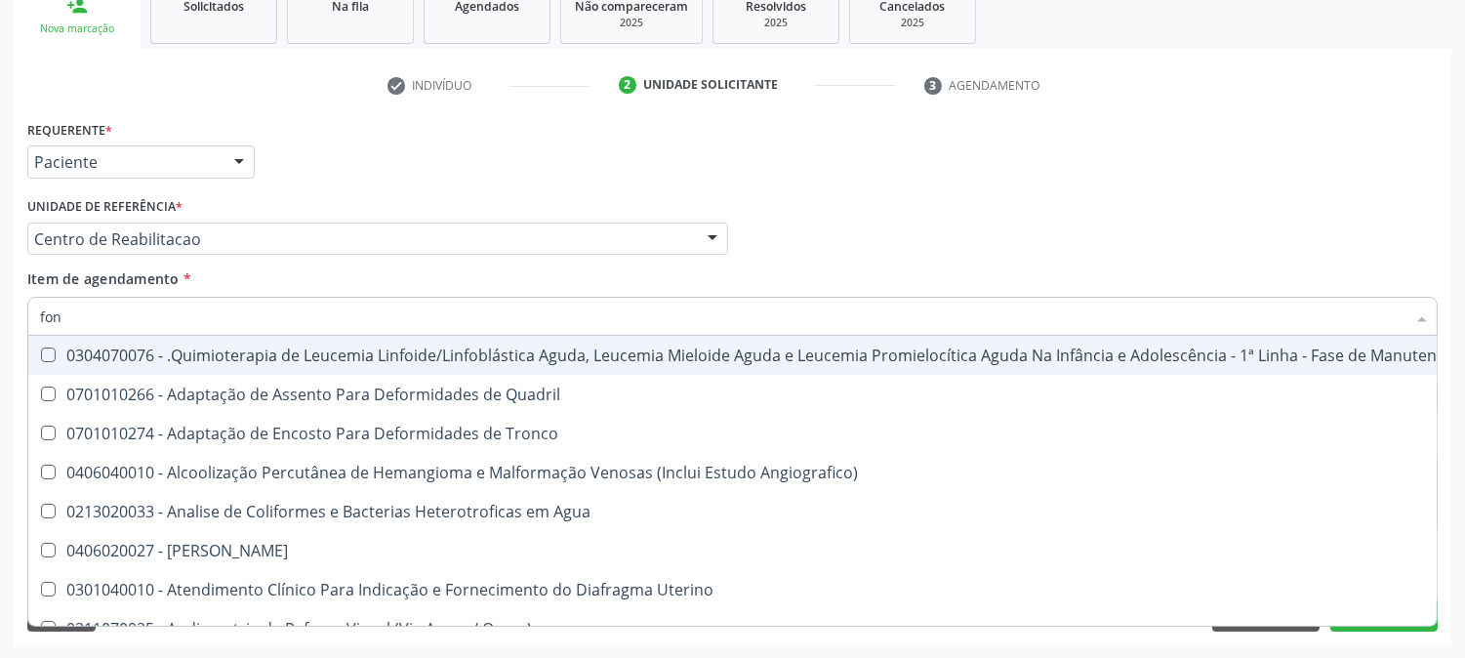
type input "fono"
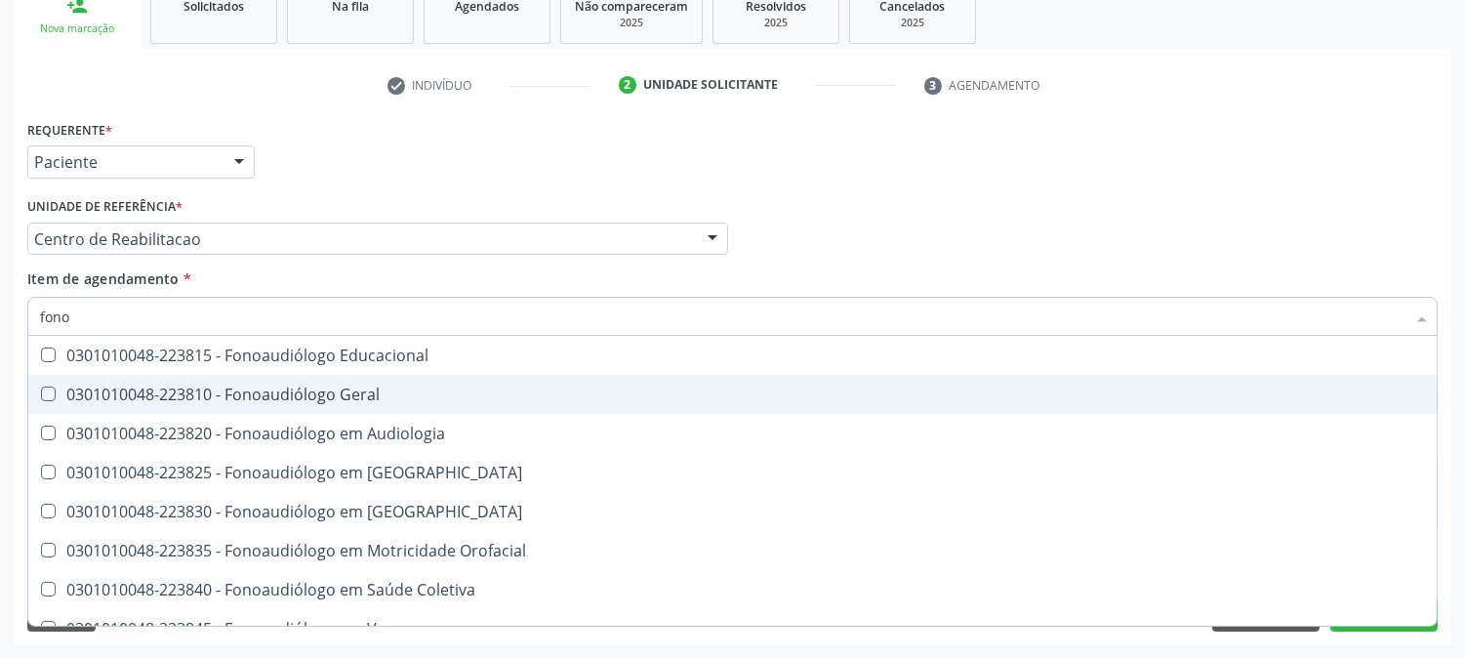
click at [203, 397] on div "0301010048-223810 - Fonoaudiólogo Geral" at bounding box center [732, 395] width 1385 height 16
checkbox Geral "true"
click at [0, 385] on div "Acompanhamento Acompanhe a situação das marcações correntes e finalizadas Relat…" at bounding box center [732, 229] width 1465 height 860
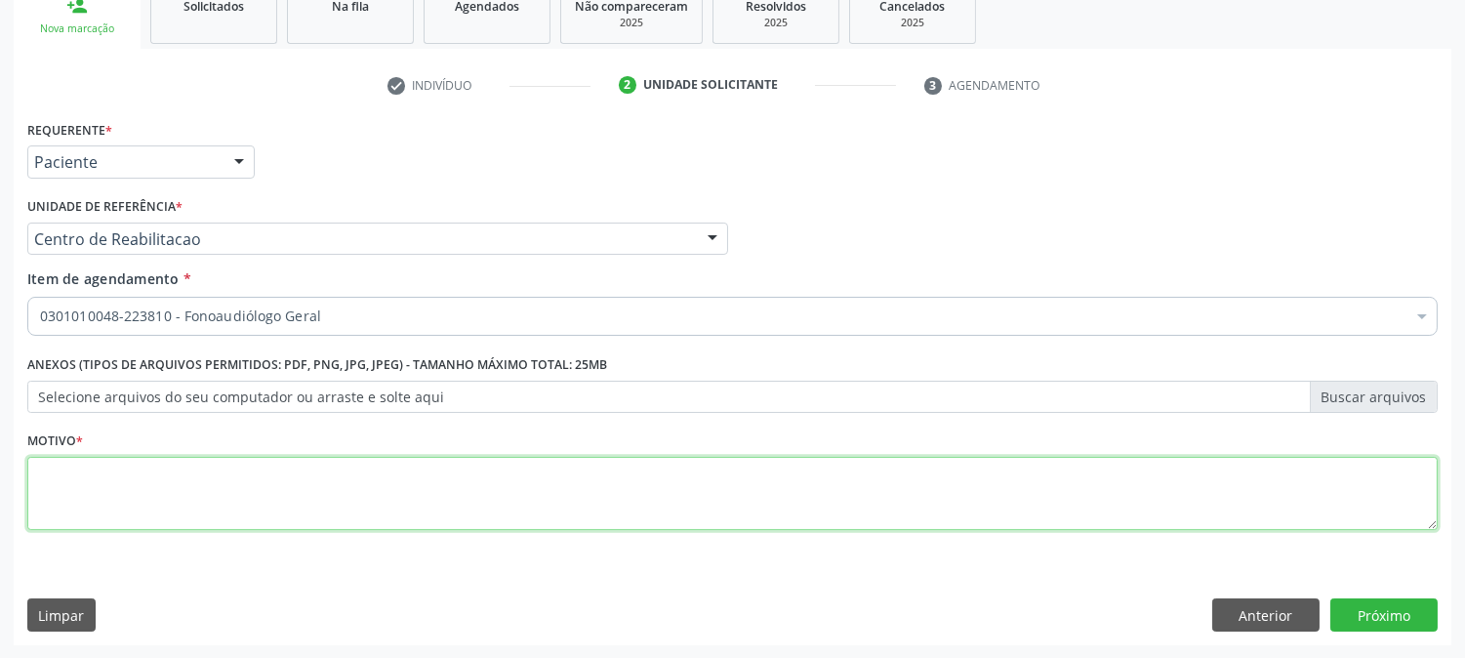
click at [349, 496] on textarea at bounding box center [732, 494] width 1411 height 74
type textarea "."
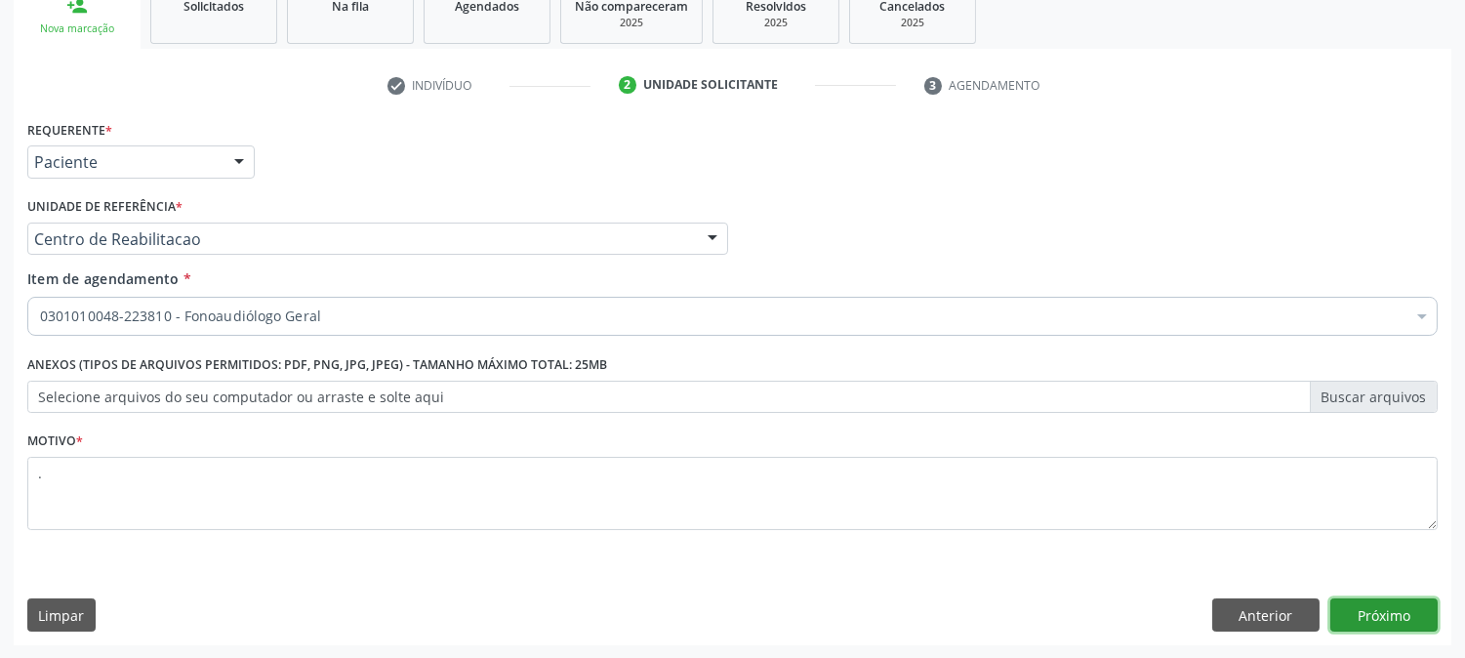
click at [1342, 605] on button "Próximo" at bounding box center [1384, 614] width 107 height 33
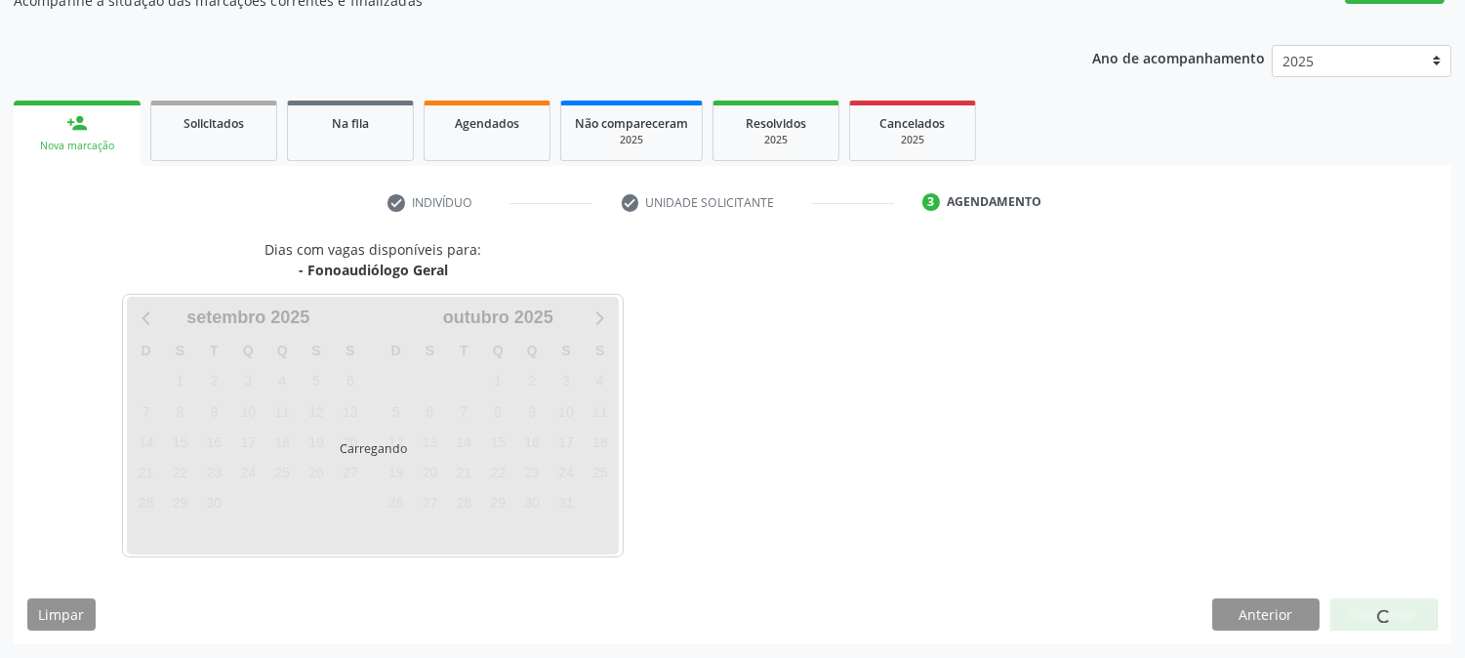
scroll to position [190, 0]
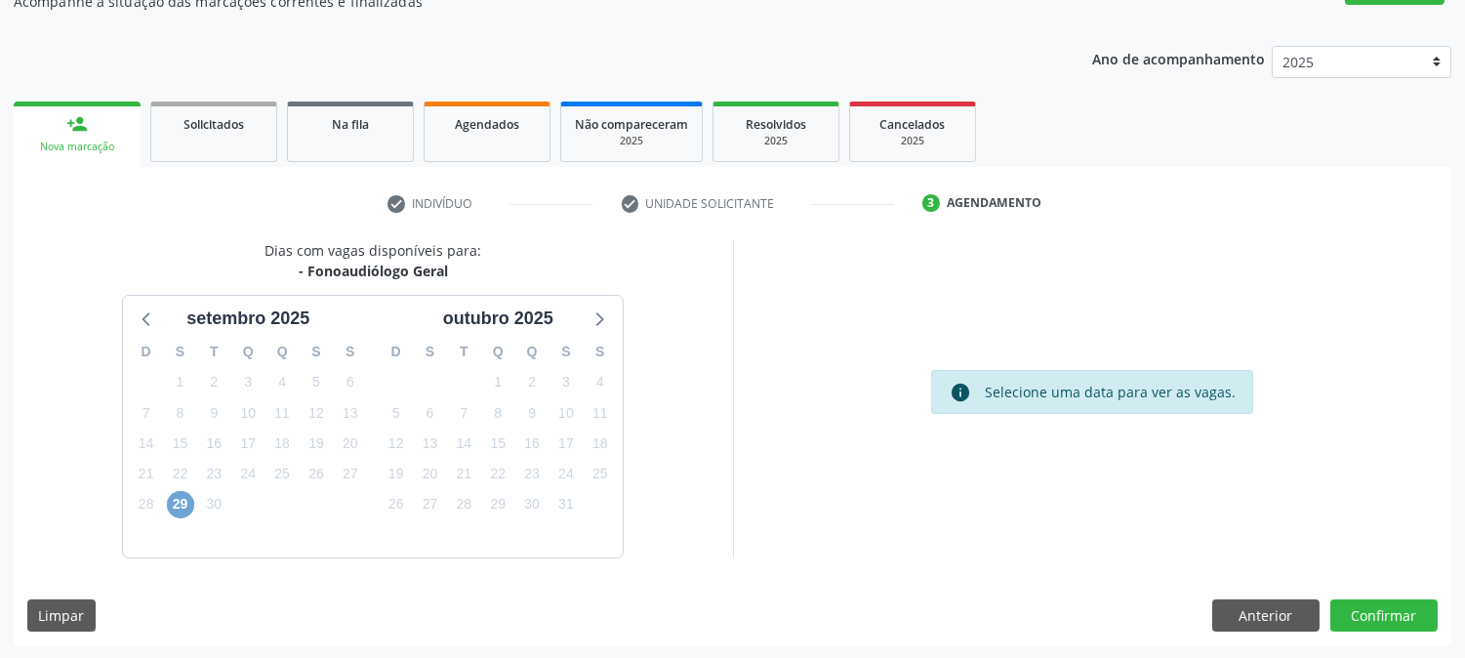
click at [181, 509] on span "29" at bounding box center [180, 504] width 27 height 27
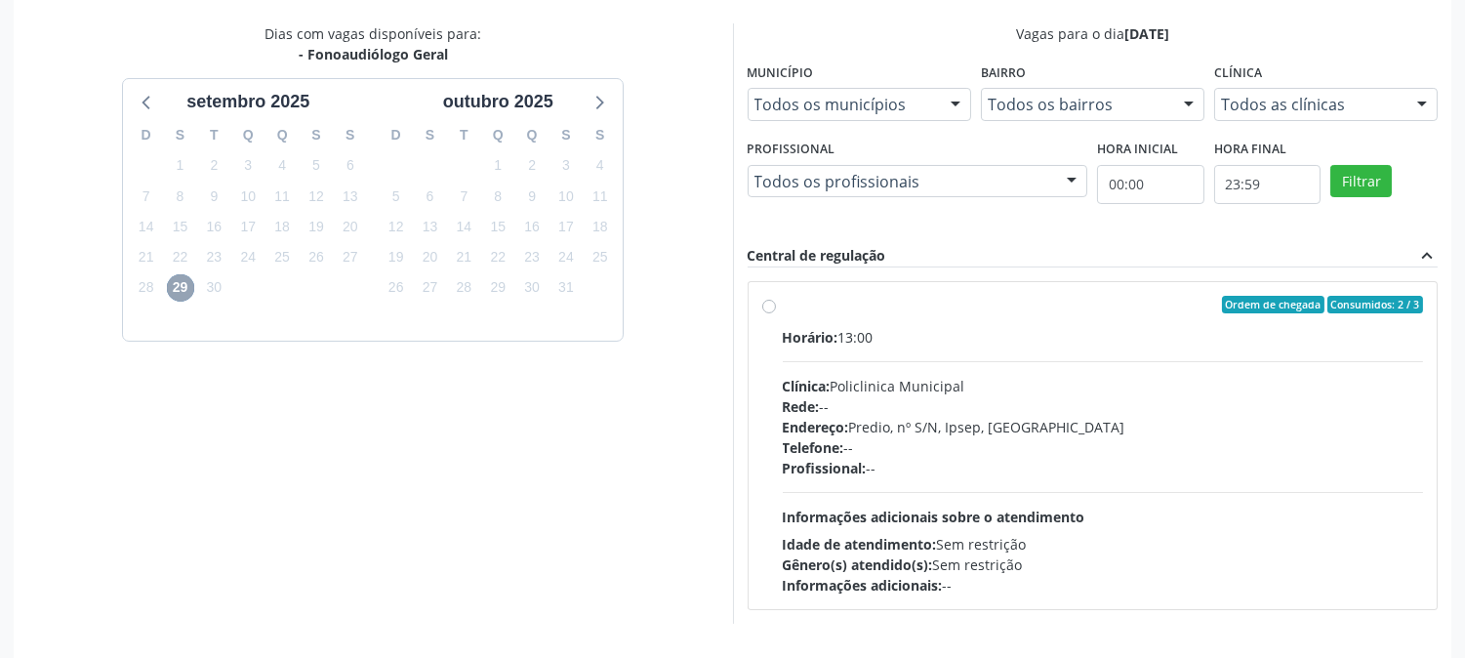
scroll to position [473, 0]
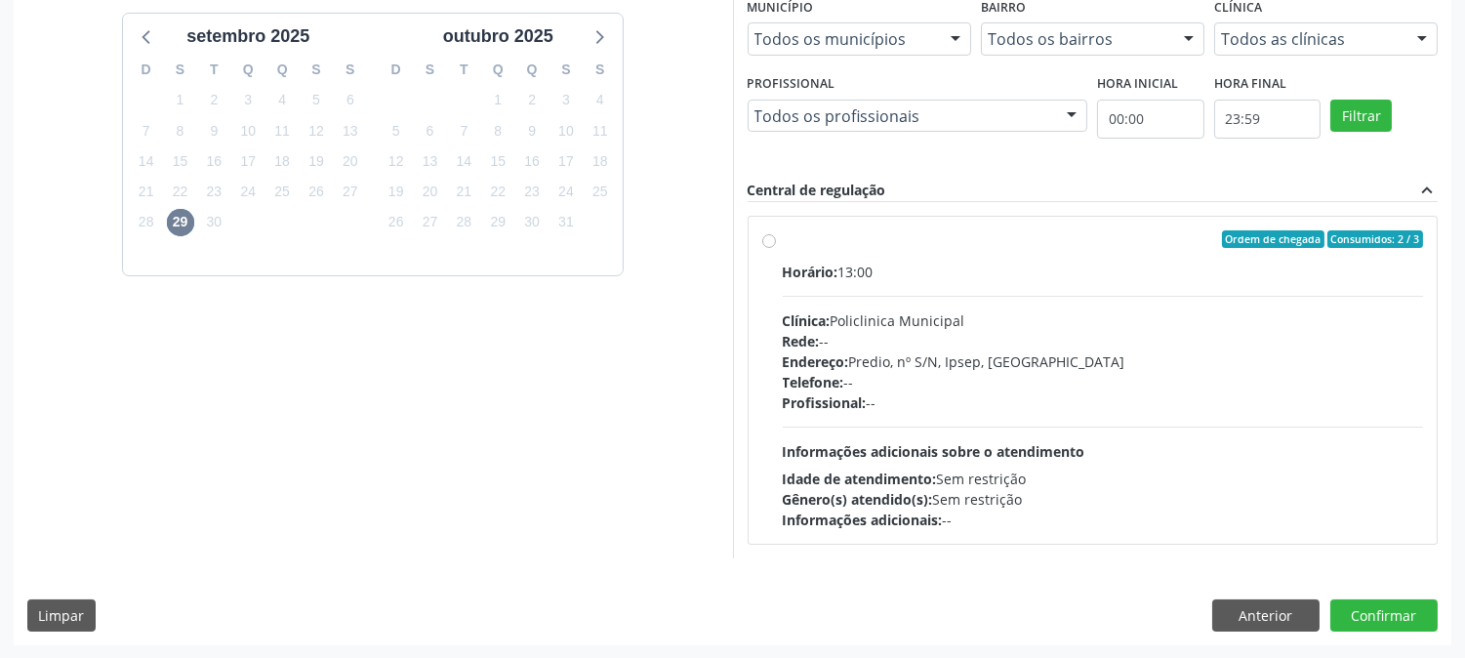
click at [1091, 416] on div "Horário: 13:00 Clínica: Policlinica Municipal Rede: -- Endereço: Predio, nº S/N…" at bounding box center [1103, 396] width 641 height 268
click at [776, 248] on input "Ordem de chegada Consumidos: 2 / 3 Horário: 13:00 Clínica: Policlinica Municipa…" at bounding box center [769, 239] width 14 height 18
radio input "true"
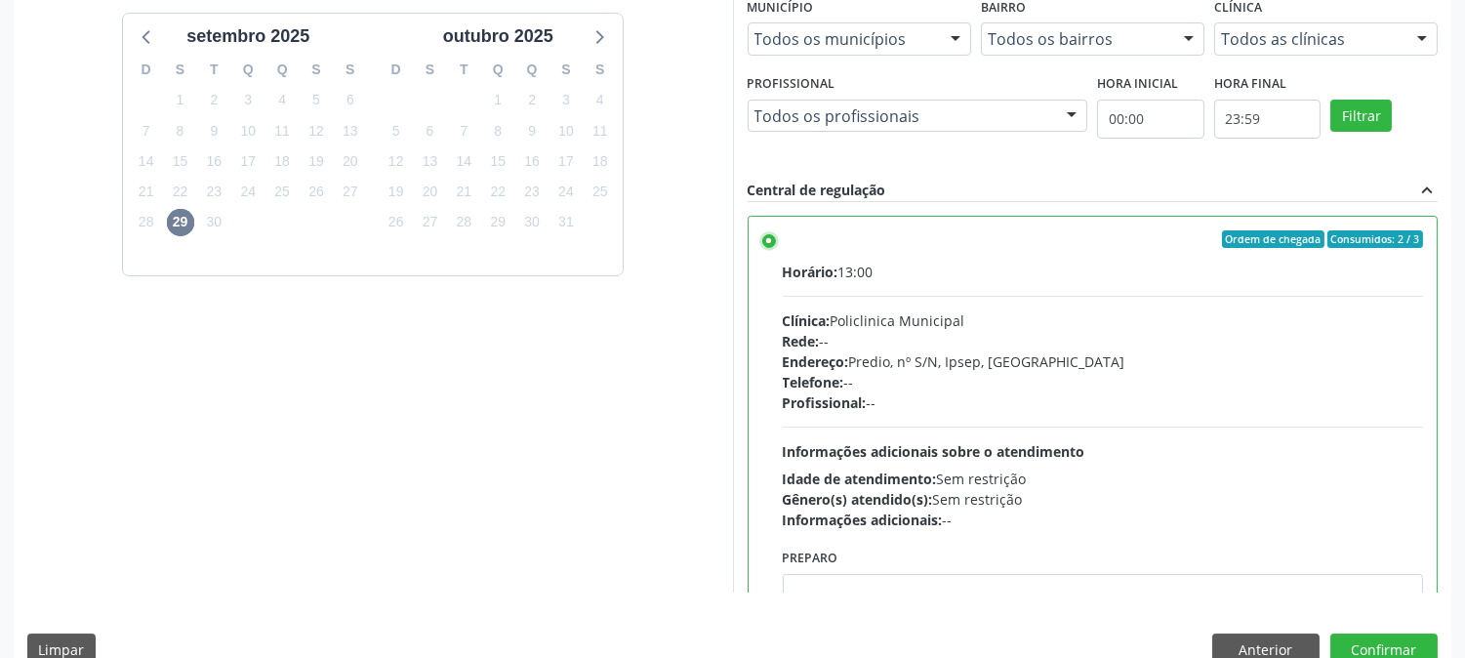
scroll to position [508, 0]
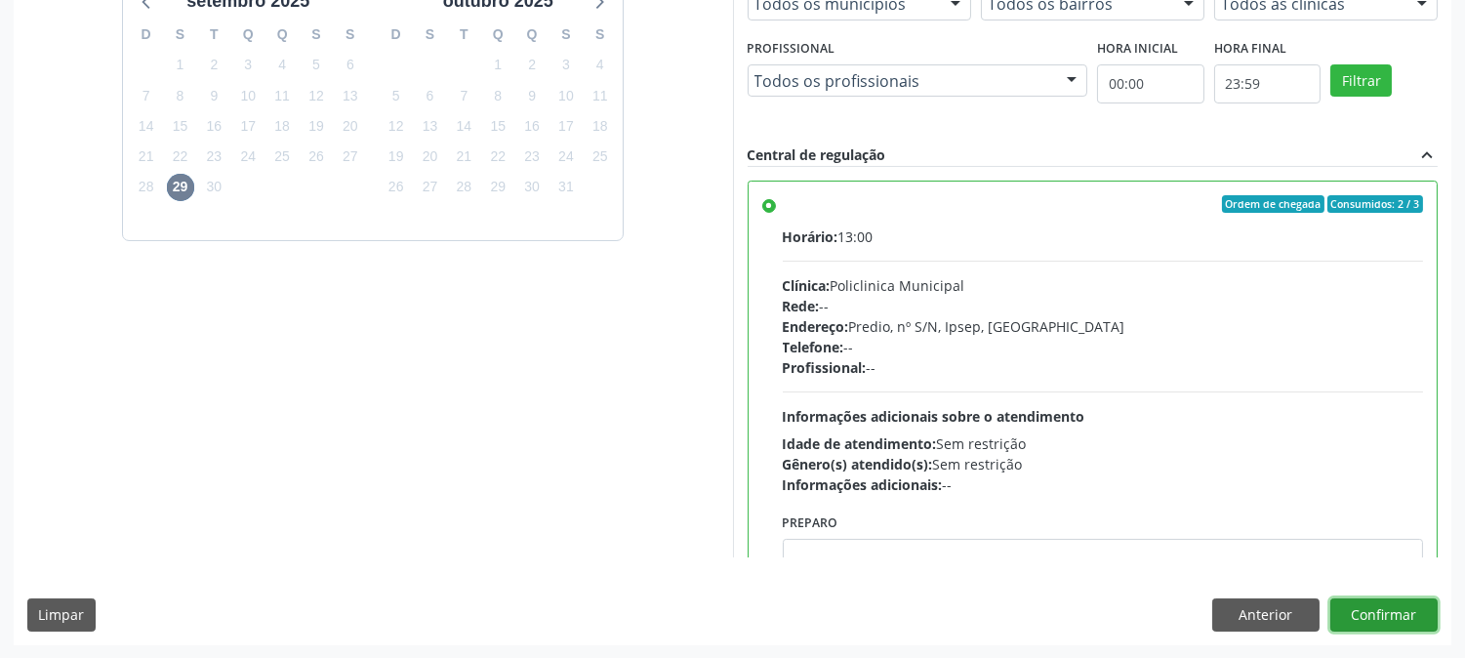
click at [1377, 607] on button "Confirmar" at bounding box center [1384, 614] width 107 height 33
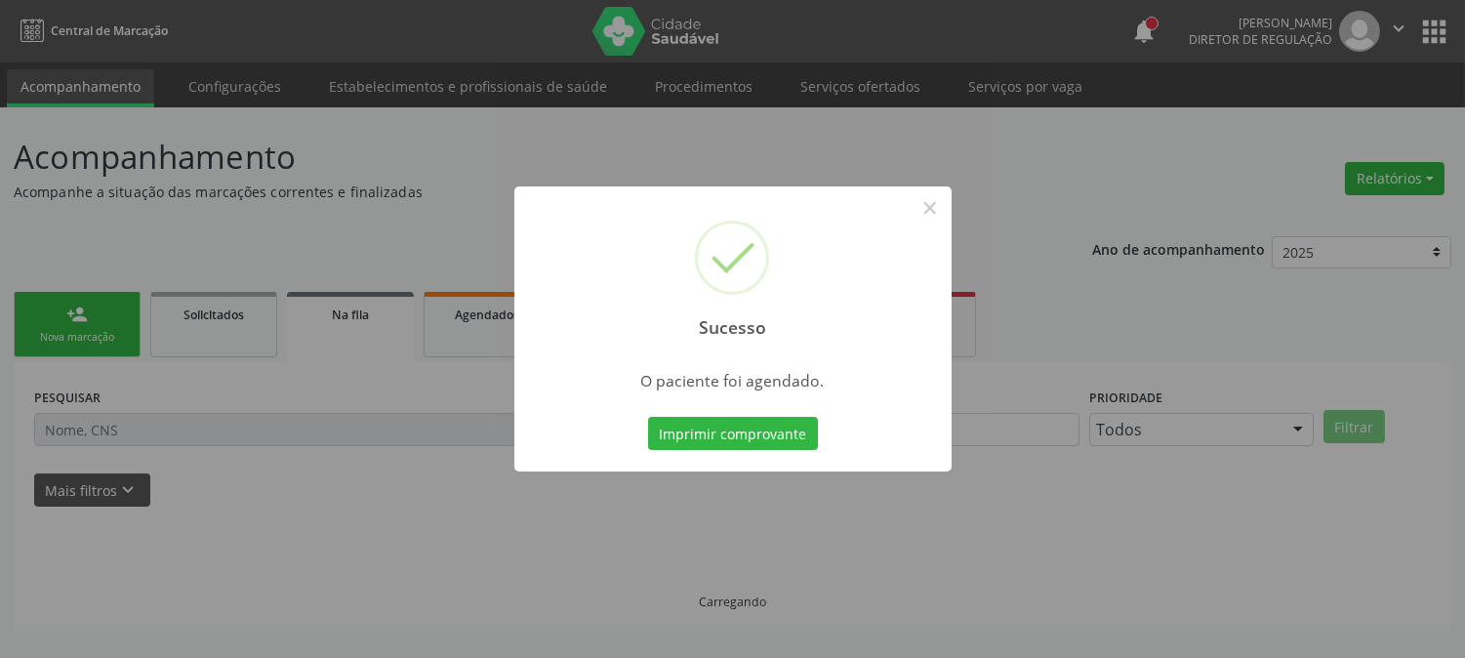
scroll to position [0, 0]
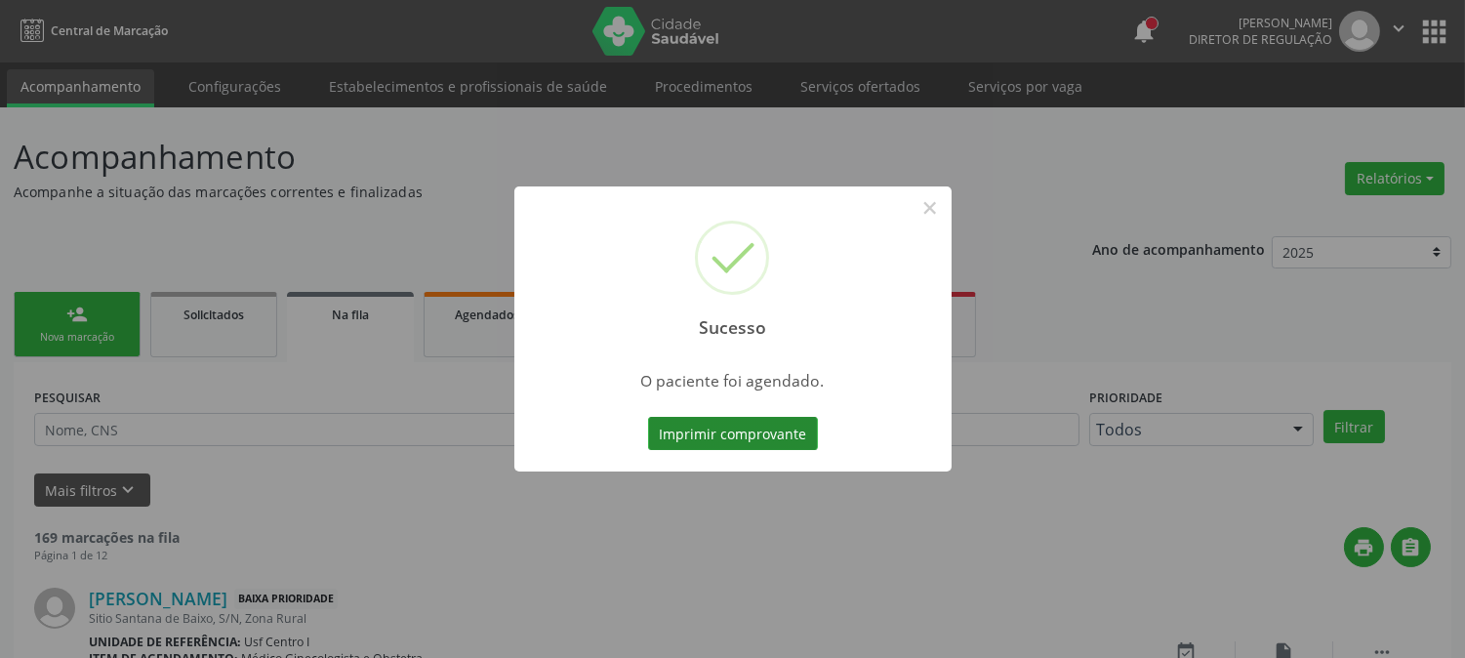
click at [737, 421] on button "Imprimir comprovante" at bounding box center [733, 433] width 170 height 33
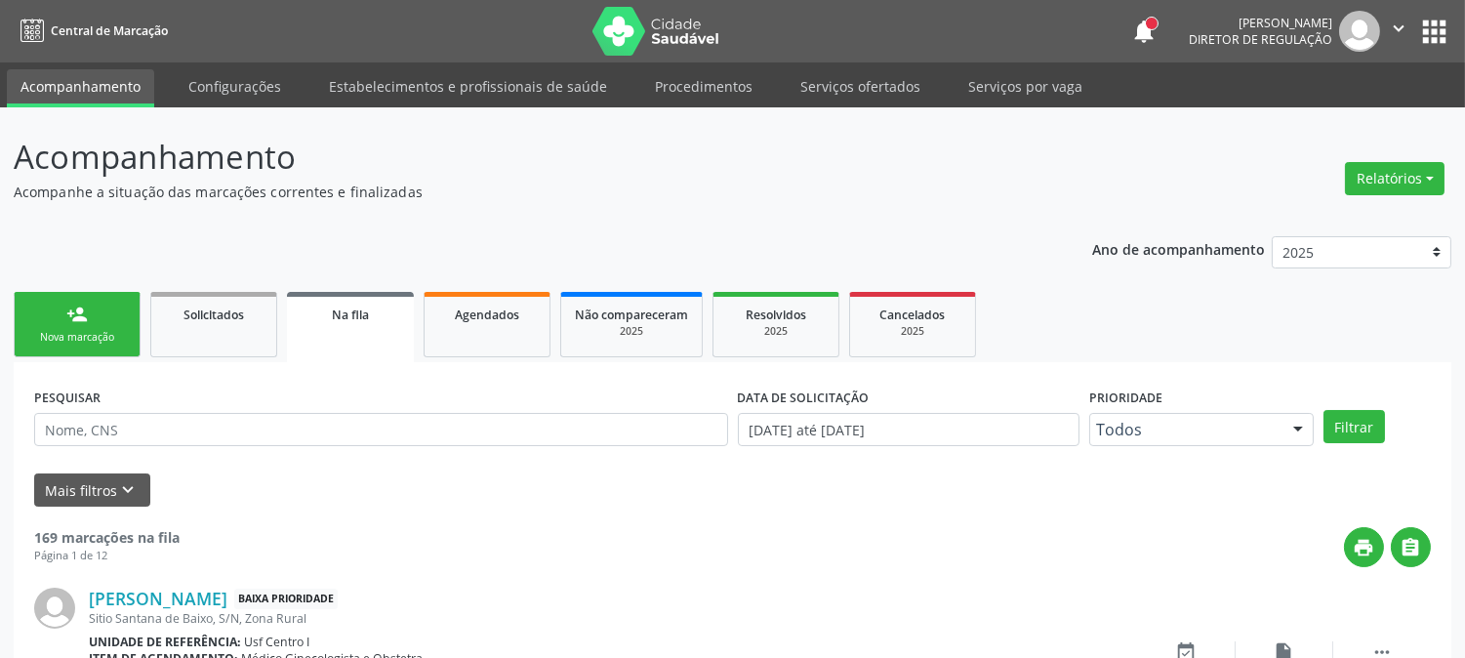
click at [72, 330] on div "Nova marcação" at bounding box center [77, 337] width 98 height 15
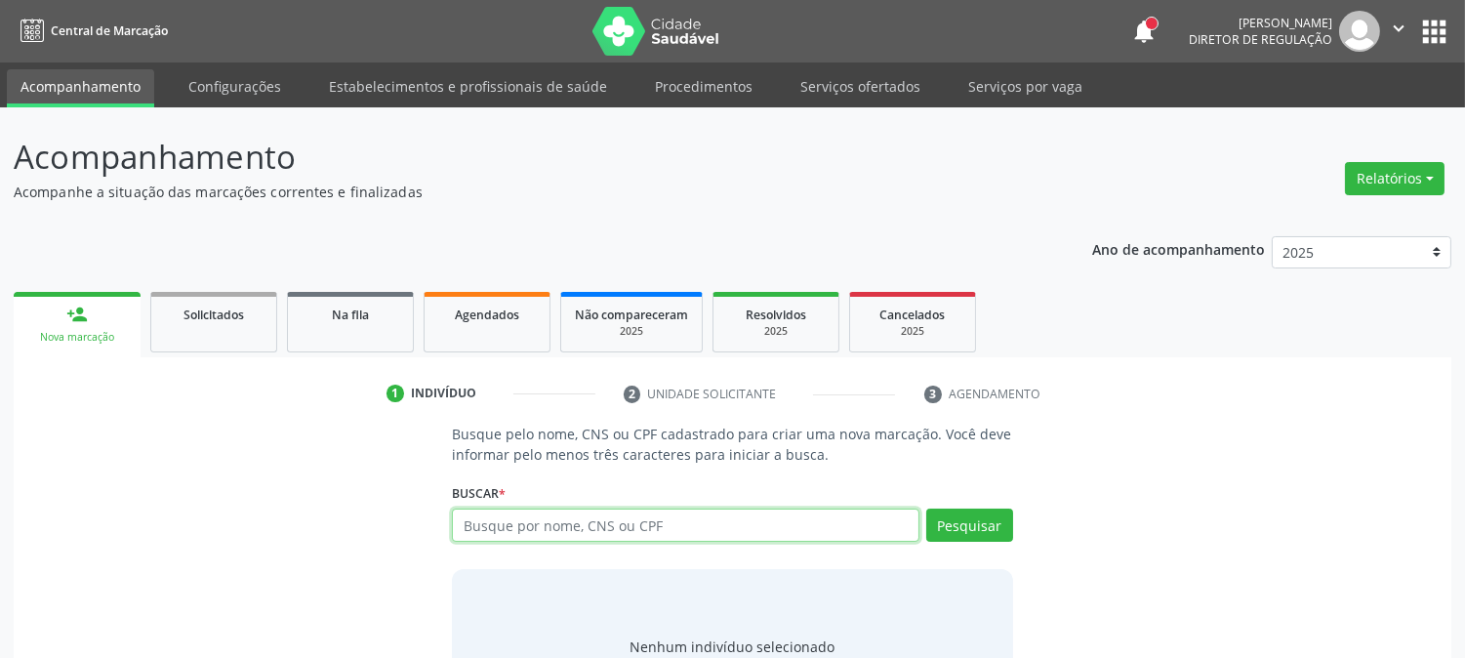
click at [505, 525] on input "text" at bounding box center [685, 525] width 467 height 33
type input "898005125107389"
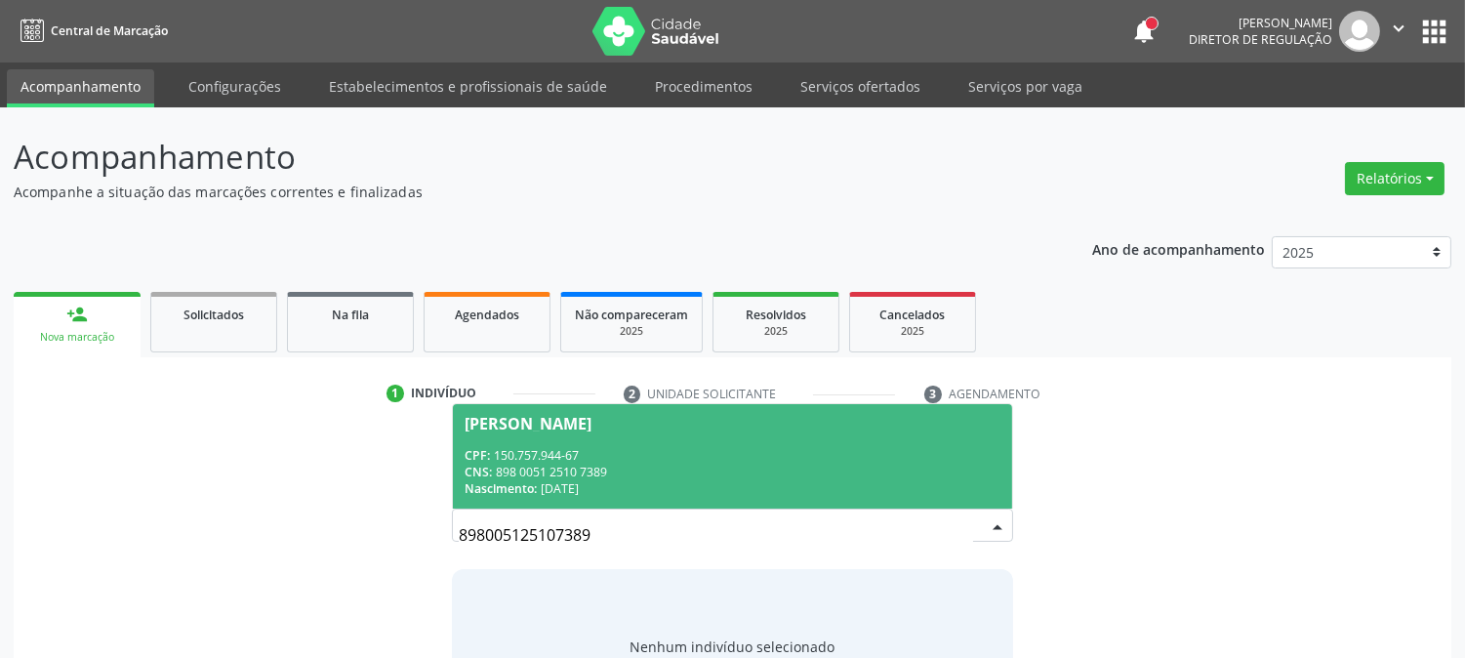
click at [592, 422] on div "Maria Sofia de Lima Gomes" at bounding box center [528, 424] width 127 height 16
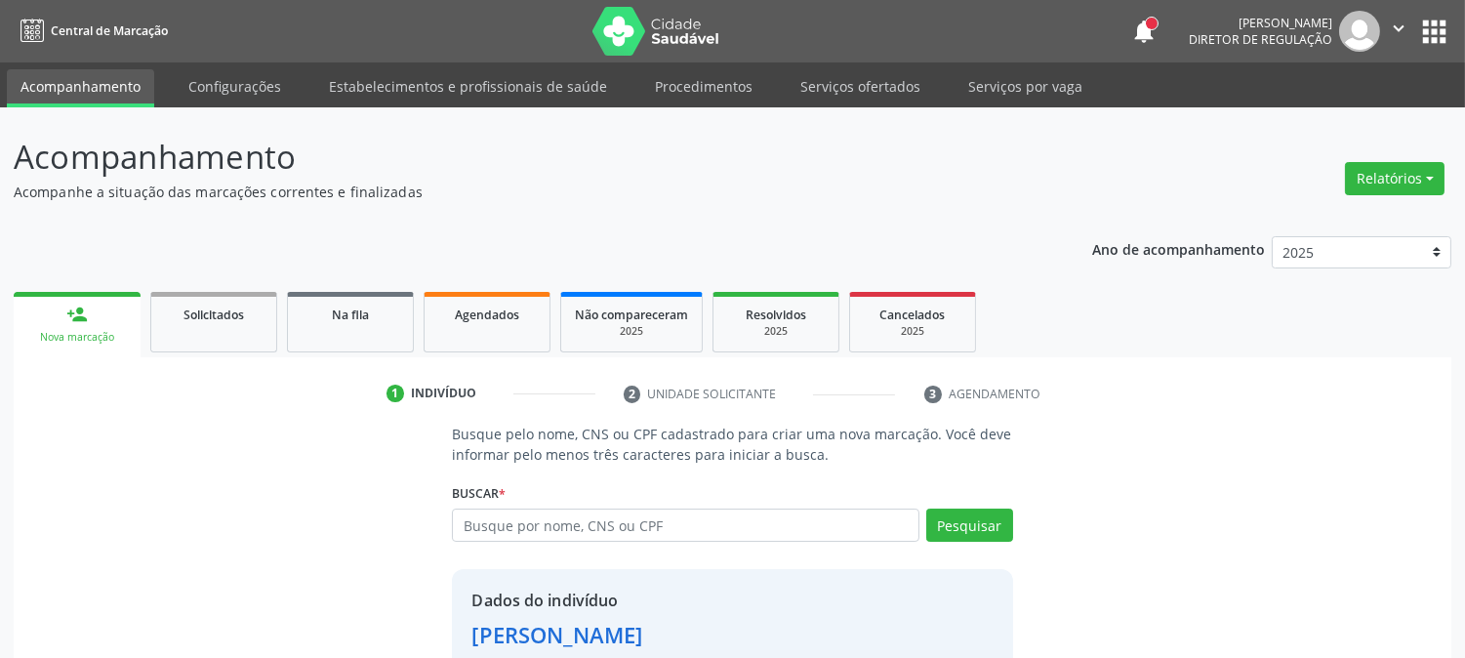
scroll to position [123, 0]
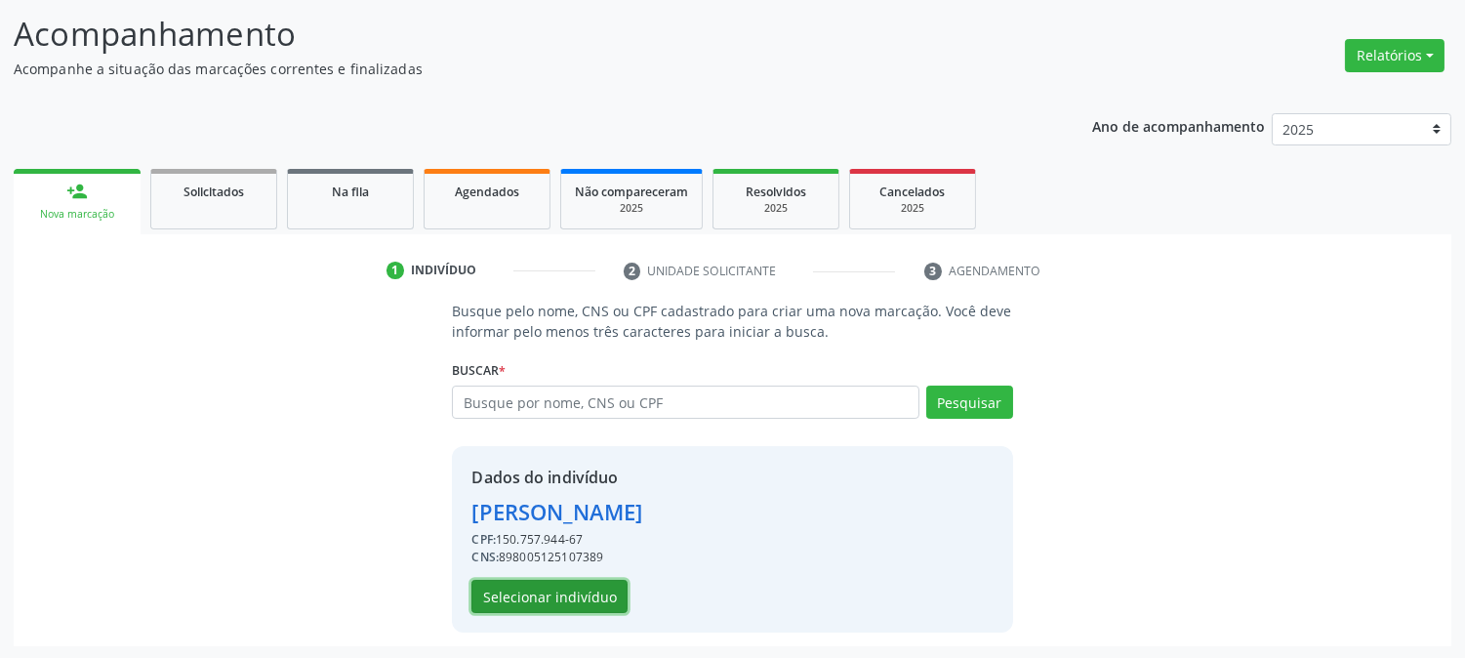
click at [572, 601] on button "Selecionar indivíduo" at bounding box center [550, 596] width 156 height 33
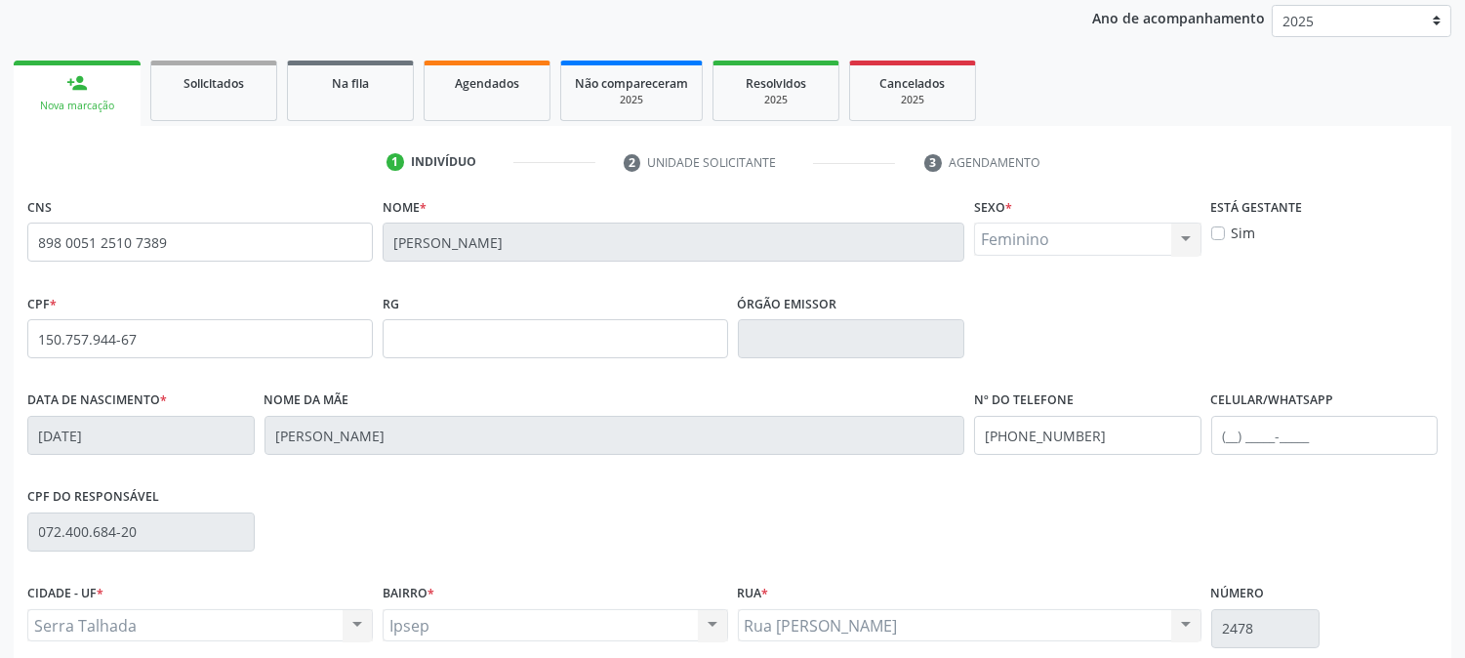
scroll to position [398, 0]
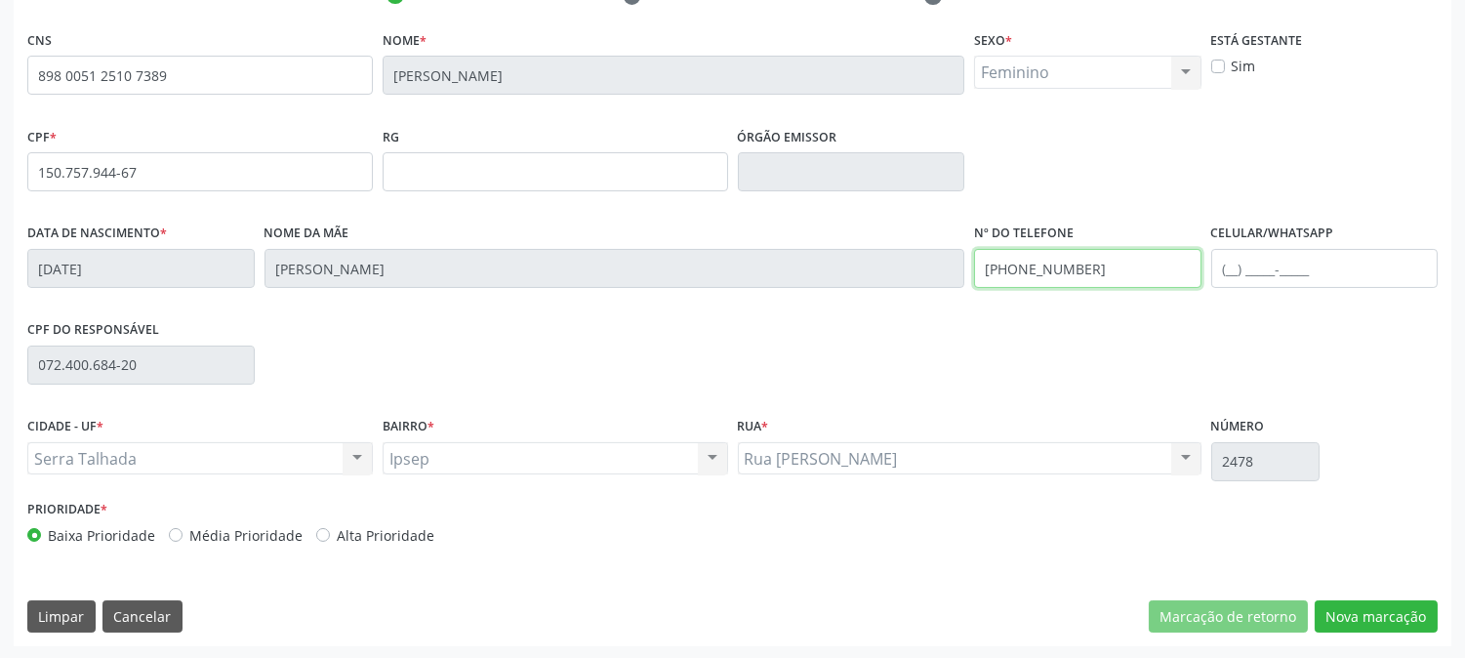
drag, startPoint x: 1103, startPoint y: 268, endPoint x: 798, endPoint y: 298, distance: 307.1
click at [798, 298] on div "Data de nascimento * 04/06/2014 Nome da mãe Samara Crisllayne de Lima Silva Gom…" at bounding box center [732, 267] width 1421 height 97
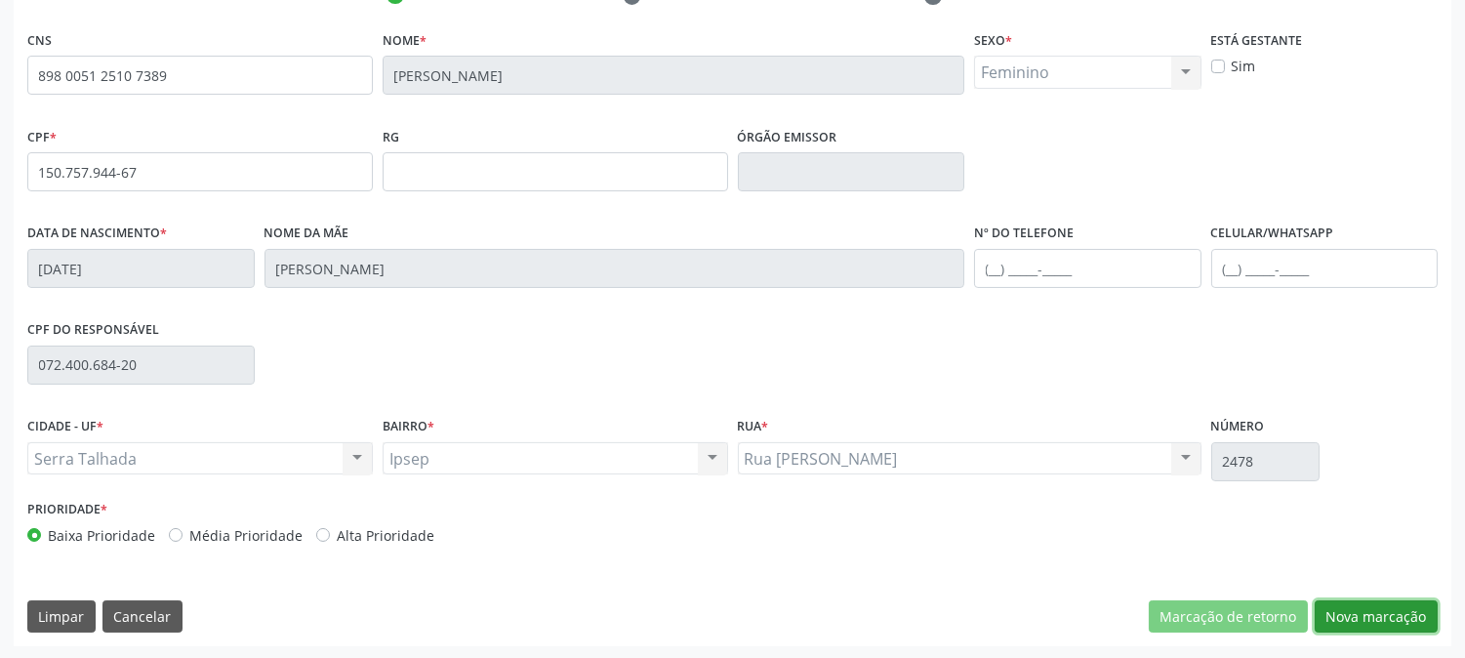
click at [1371, 612] on button "Nova marcação" at bounding box center [1376, 616] width 123 height 33
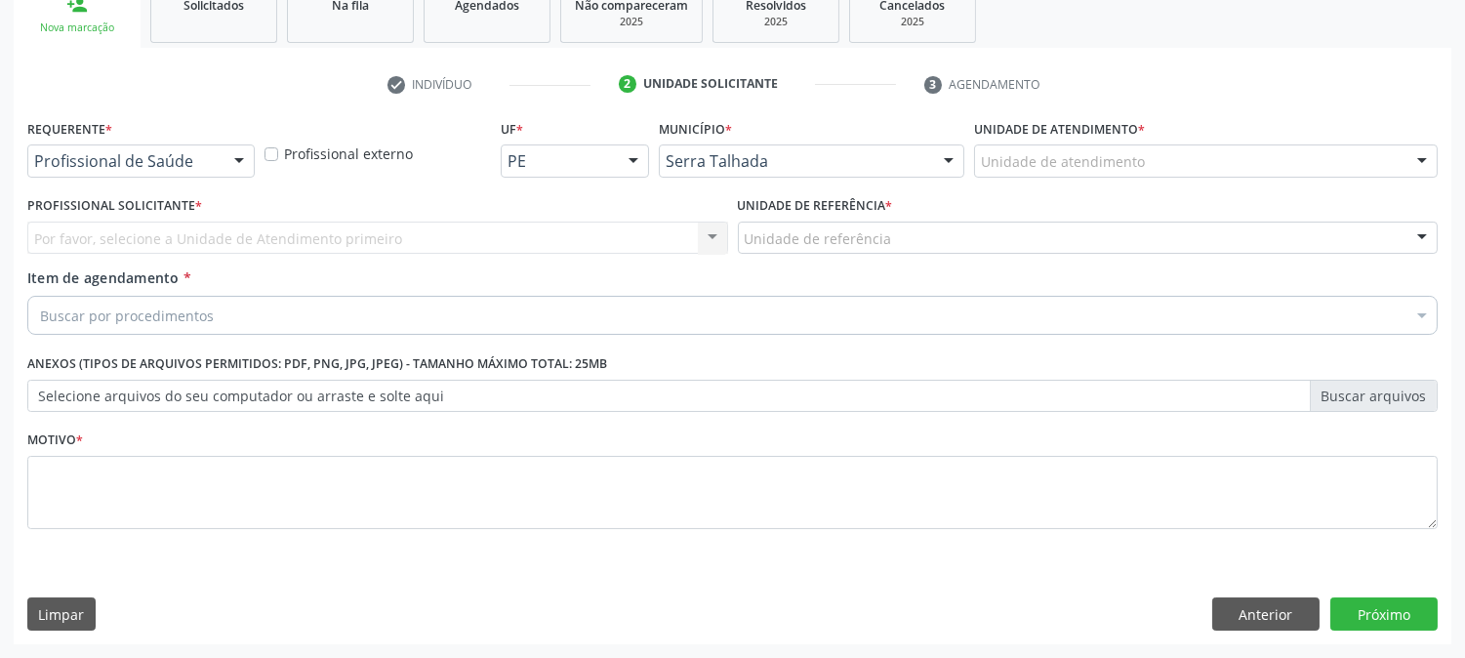
scroll to position [309, 0]
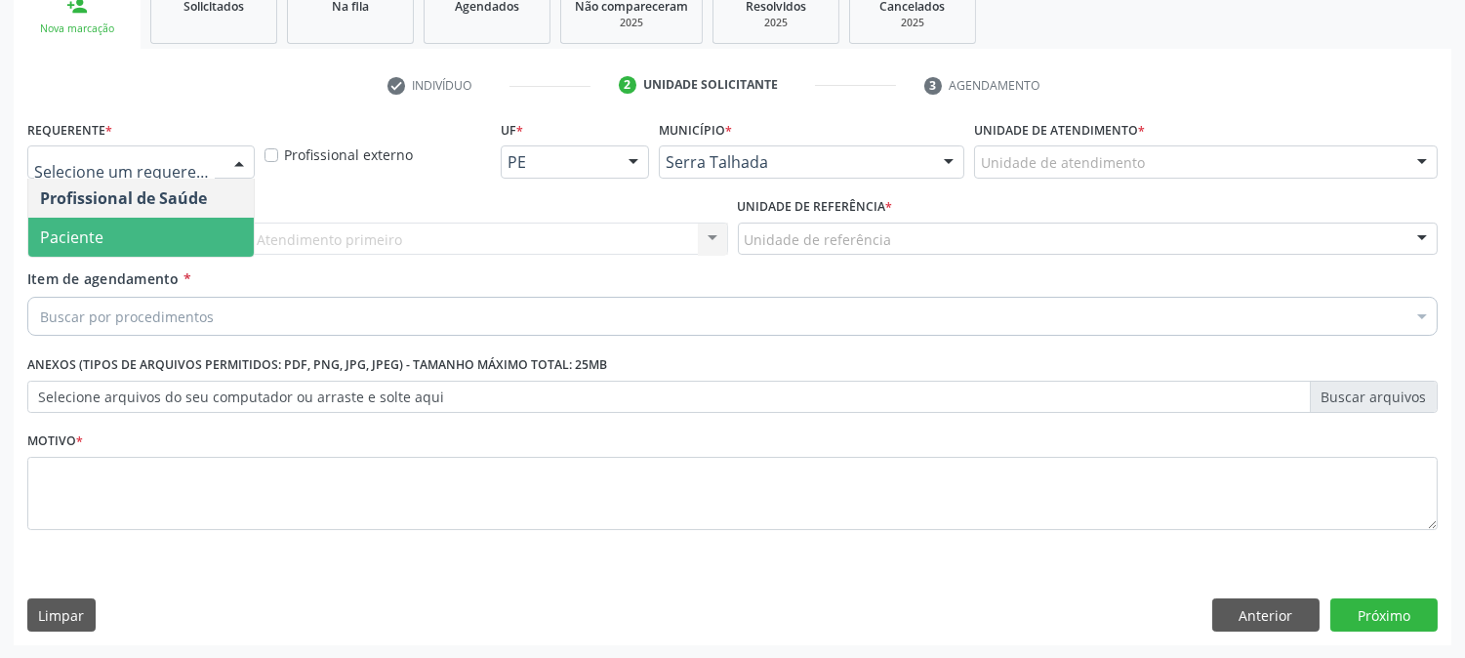
click at [205, 234] on span "Paciente" at bounding box center [141, 237] width 226 height 39
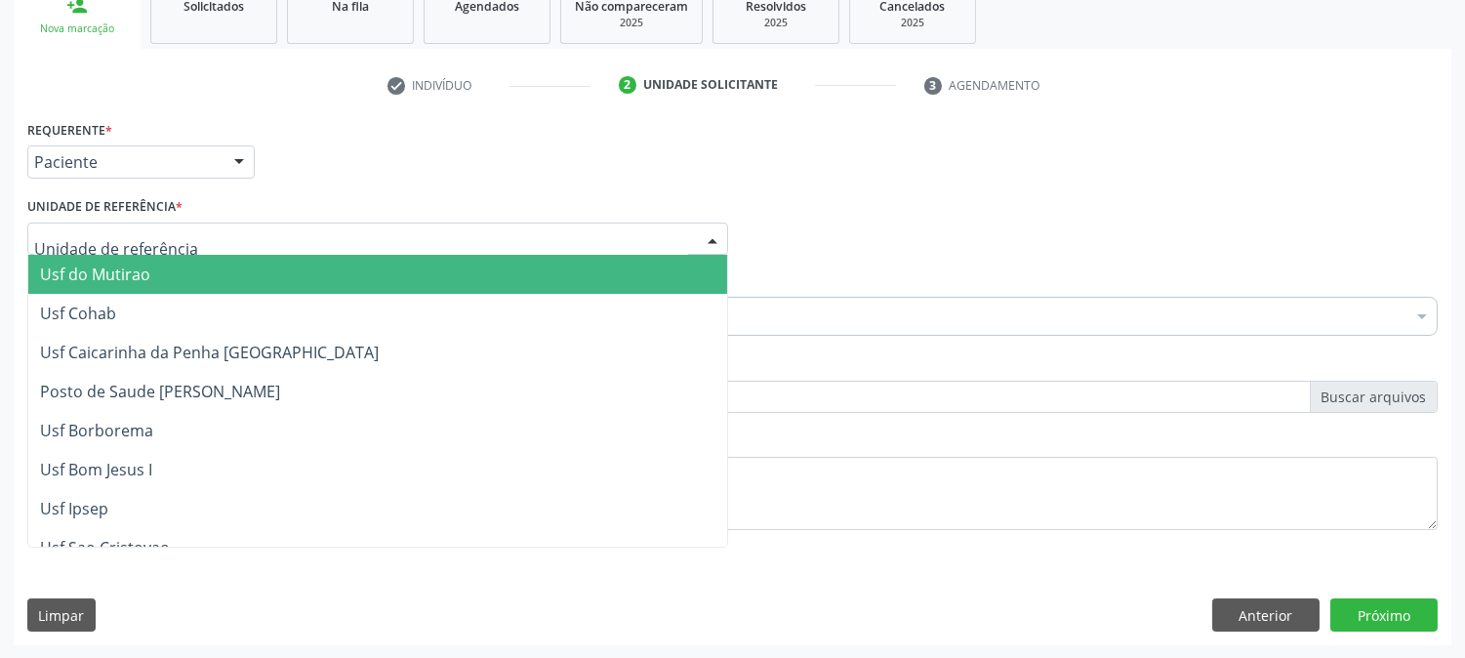
click at [229, 234] on div at bounding box center [377, 239] width 701 height 33
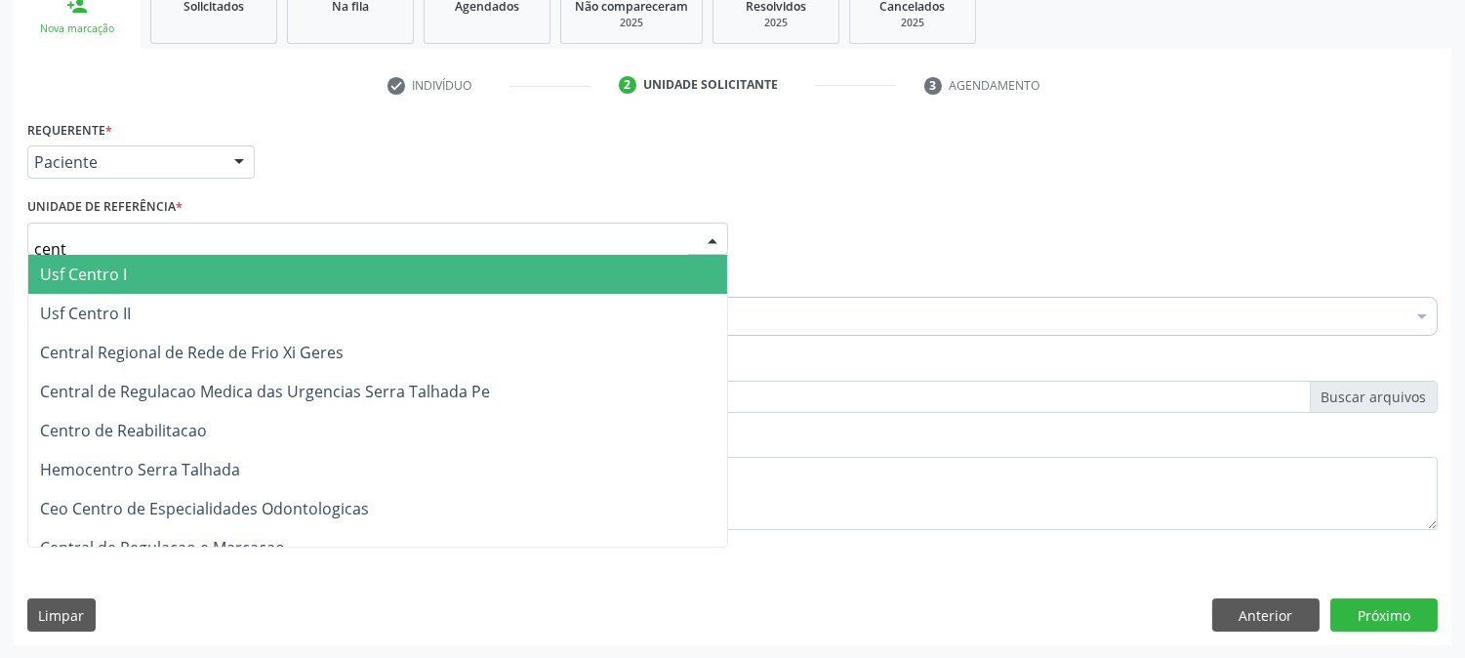
type input "centr"
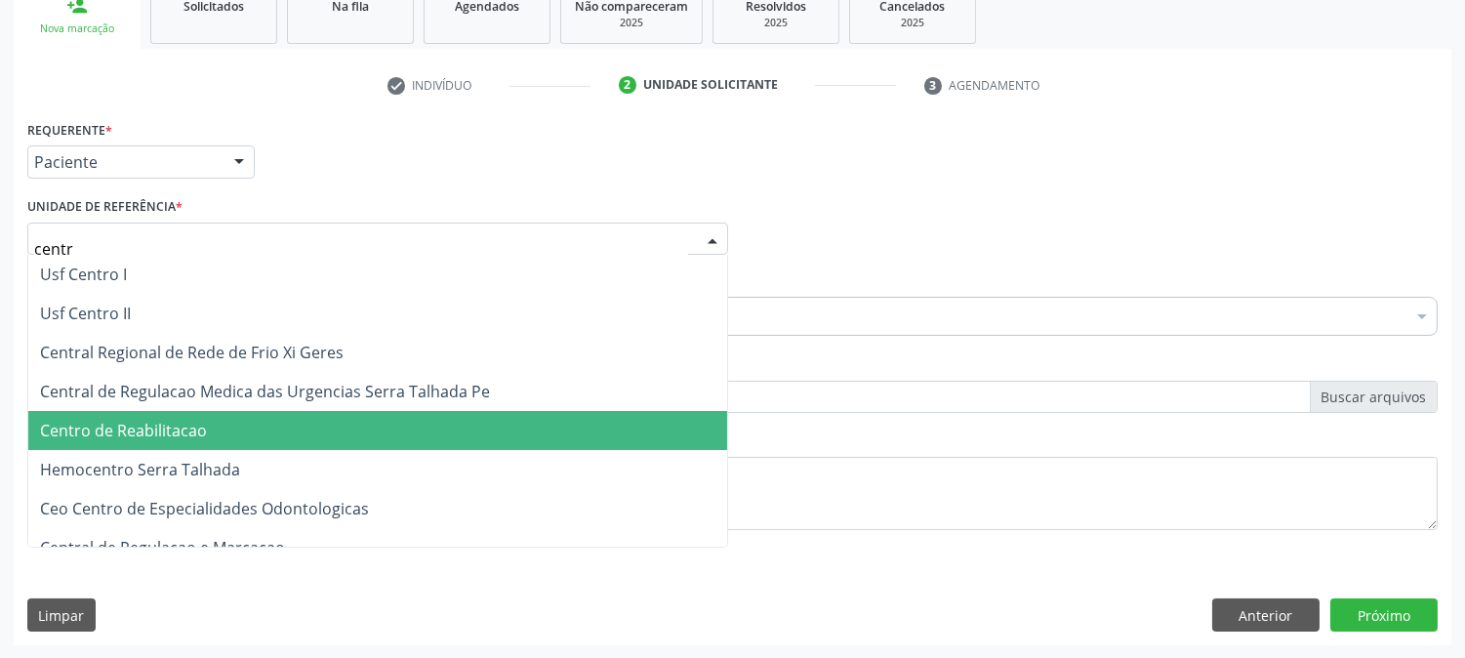
click at [227, 422] on span "Centro de Reabilitacao" at bounding box center [377, 430] width 699 height 39
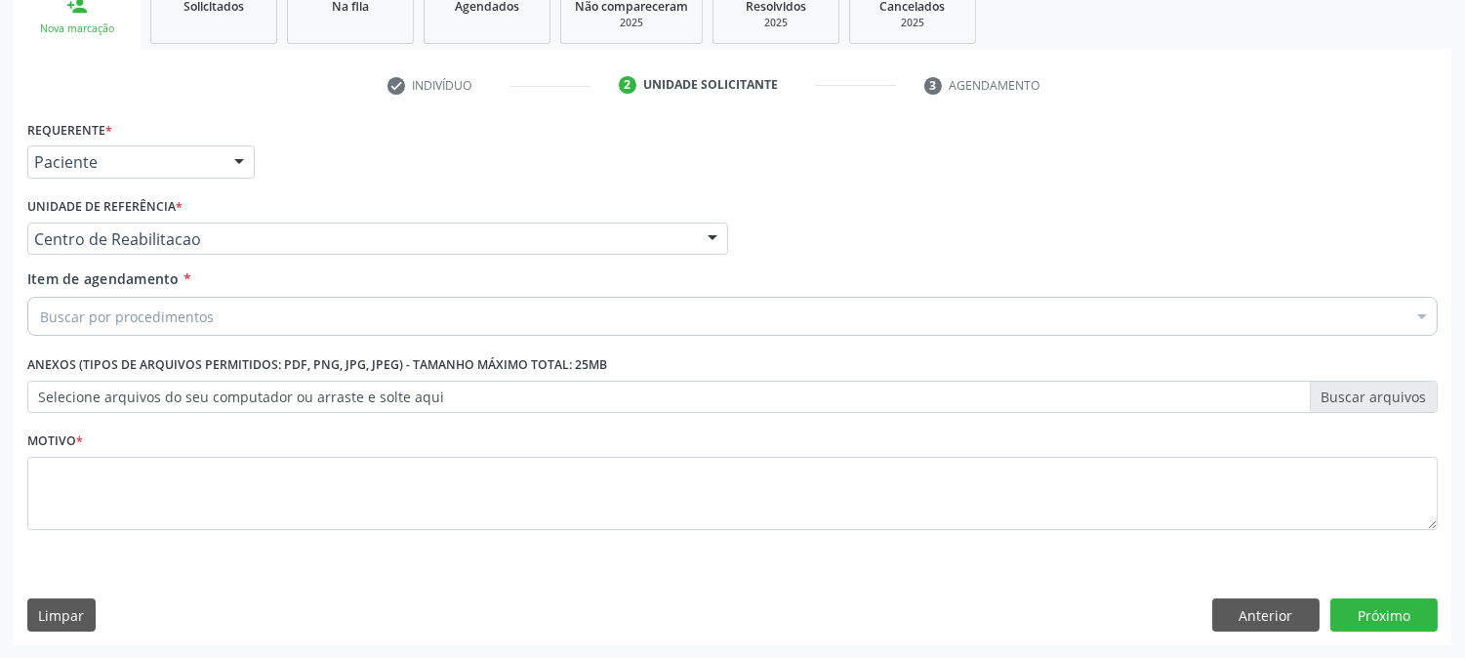
click at [222, 313] on div "Buscar por procedimentos" at bounding box center [732, 316] width 1411 height 39
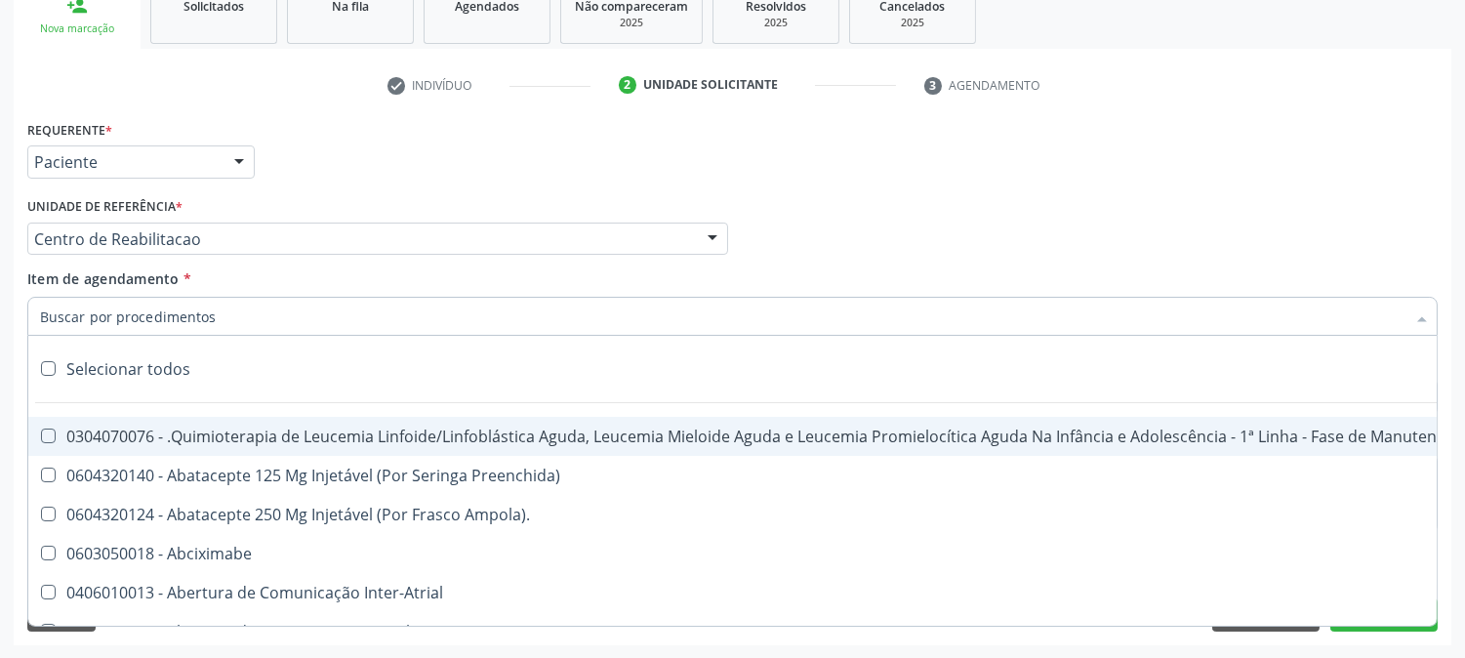
click at [222, 313] on input "Item de agendamento *" at bounding box center [723, 316] width 1366 height 39
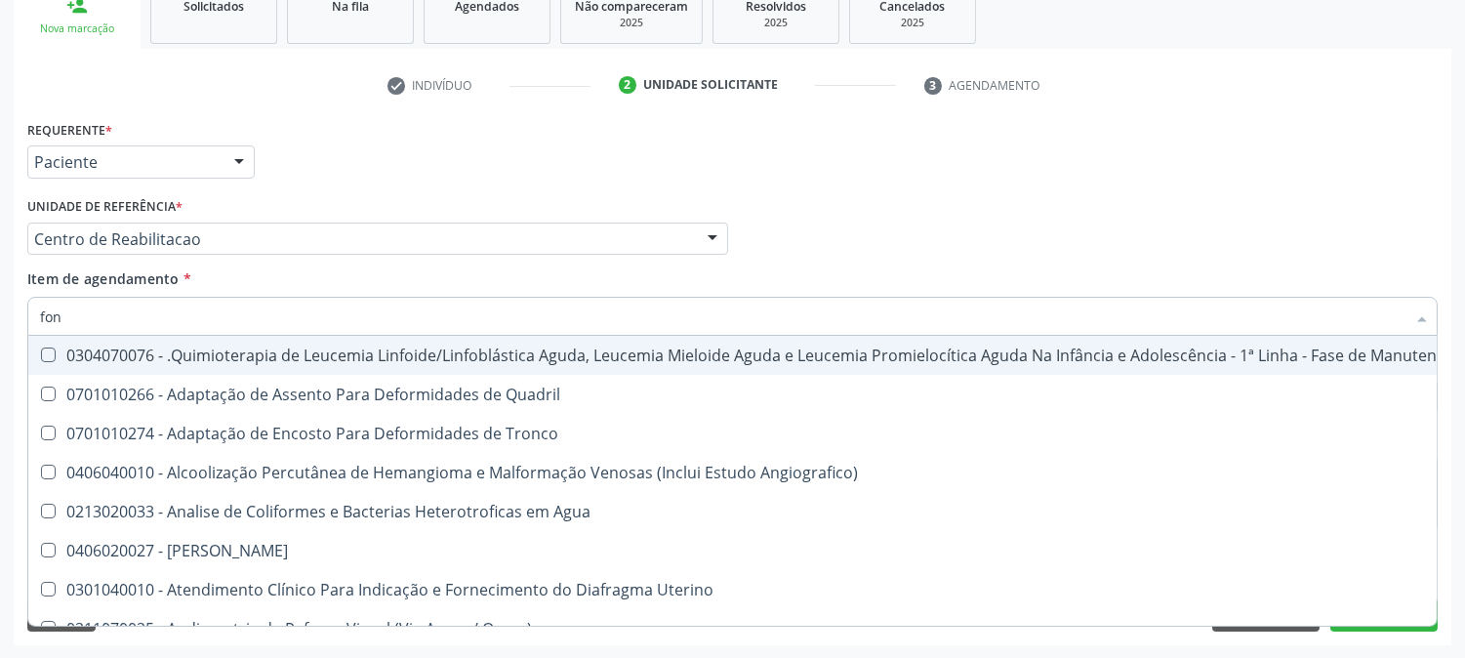
type input "fono"
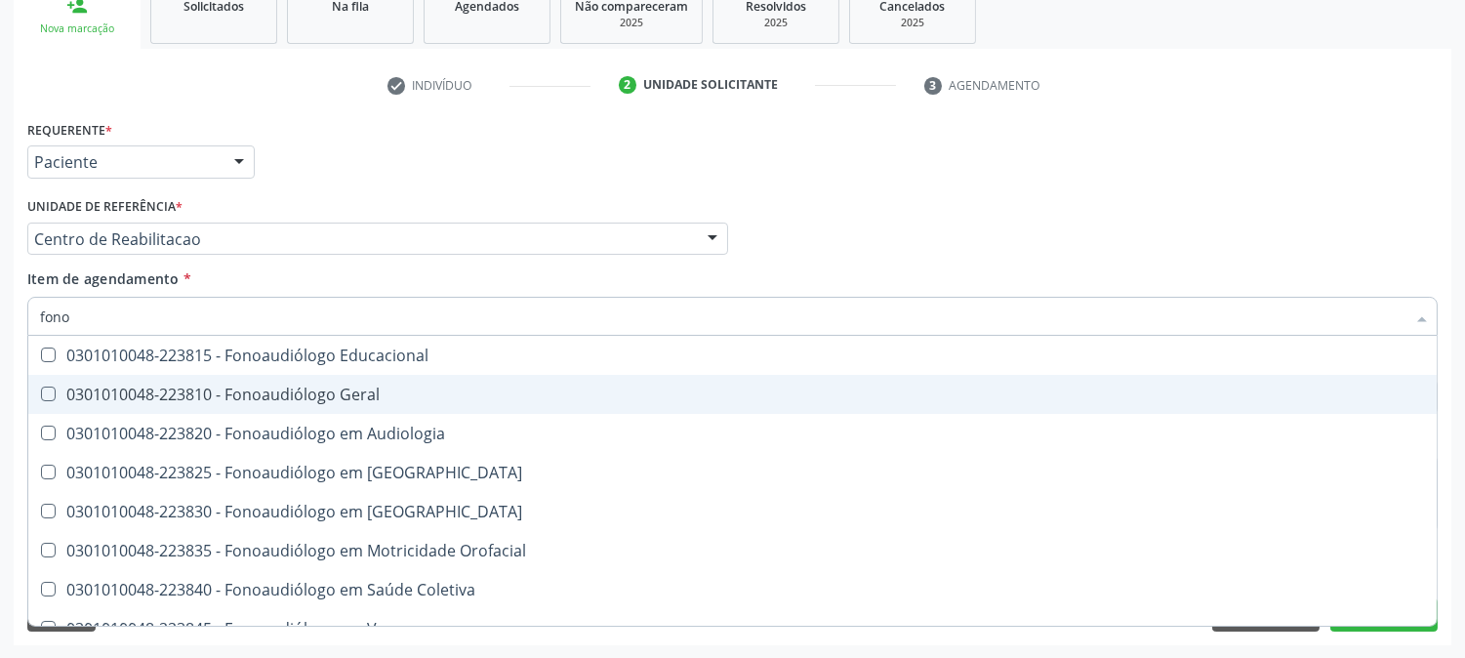
click at [359, 389] on div "0301010048-223810 - Fonoaudiólogo Geral" at bounding box center [732, 395] width 1385 height 16
checkbox Geral "true"
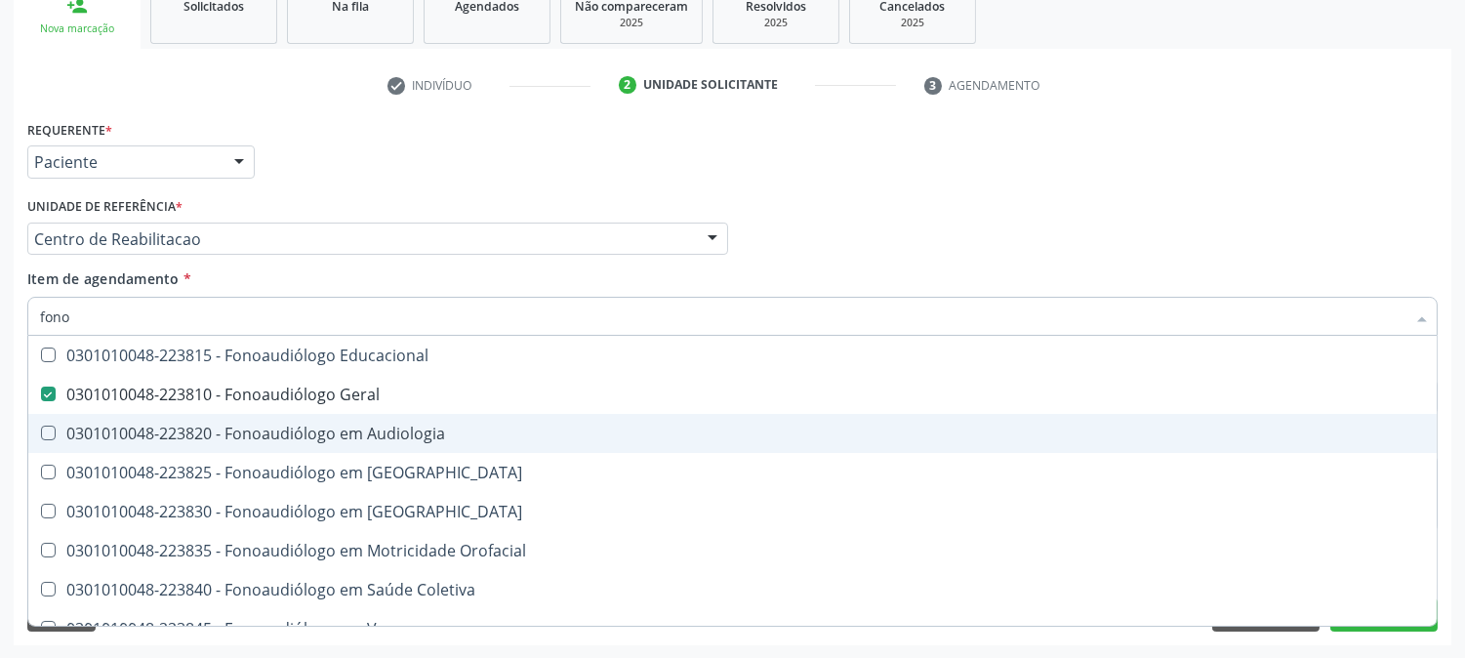
click at [0, 426] on div "Acompanhamento Acompanhe a situação das marcações correntes e finalizadas Relat…" at bounding box center [732, 229] width 1465 height 860
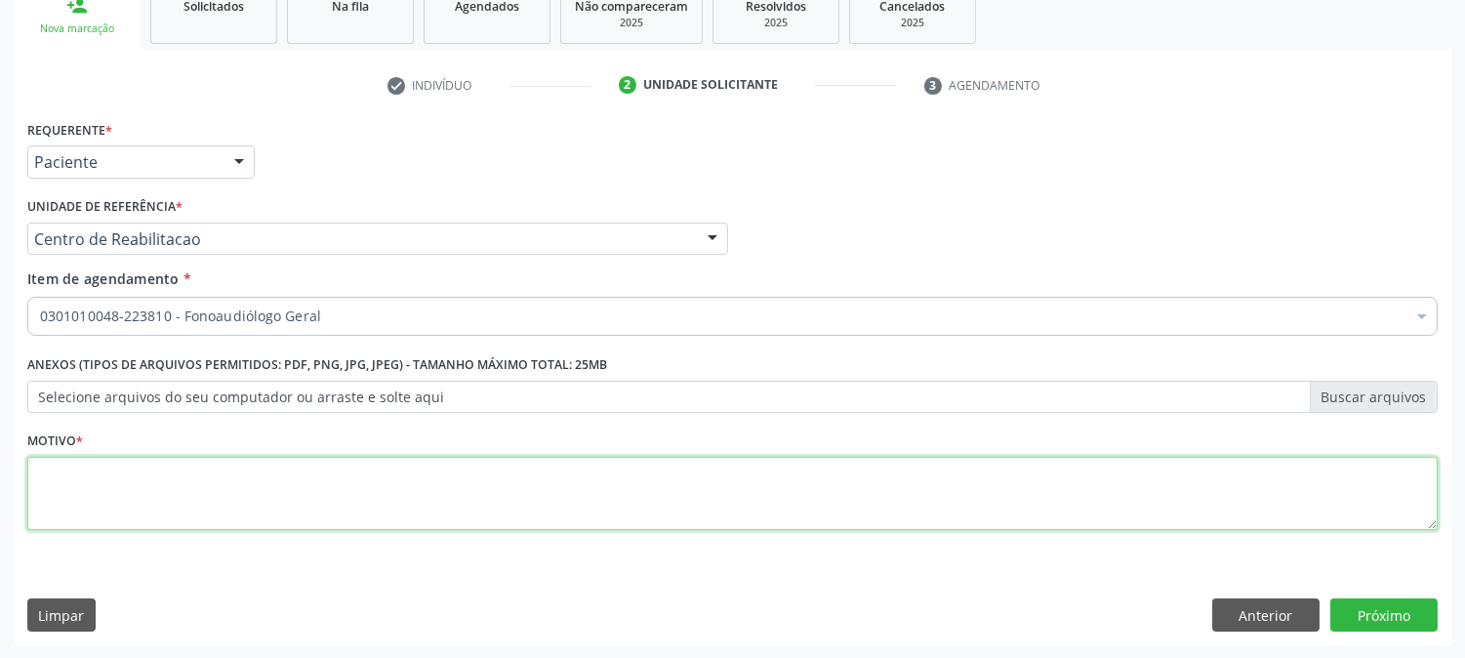
click at [312, 480] on textarea at bounding box center [732, 494] width 1411 height 74
type textarea "."
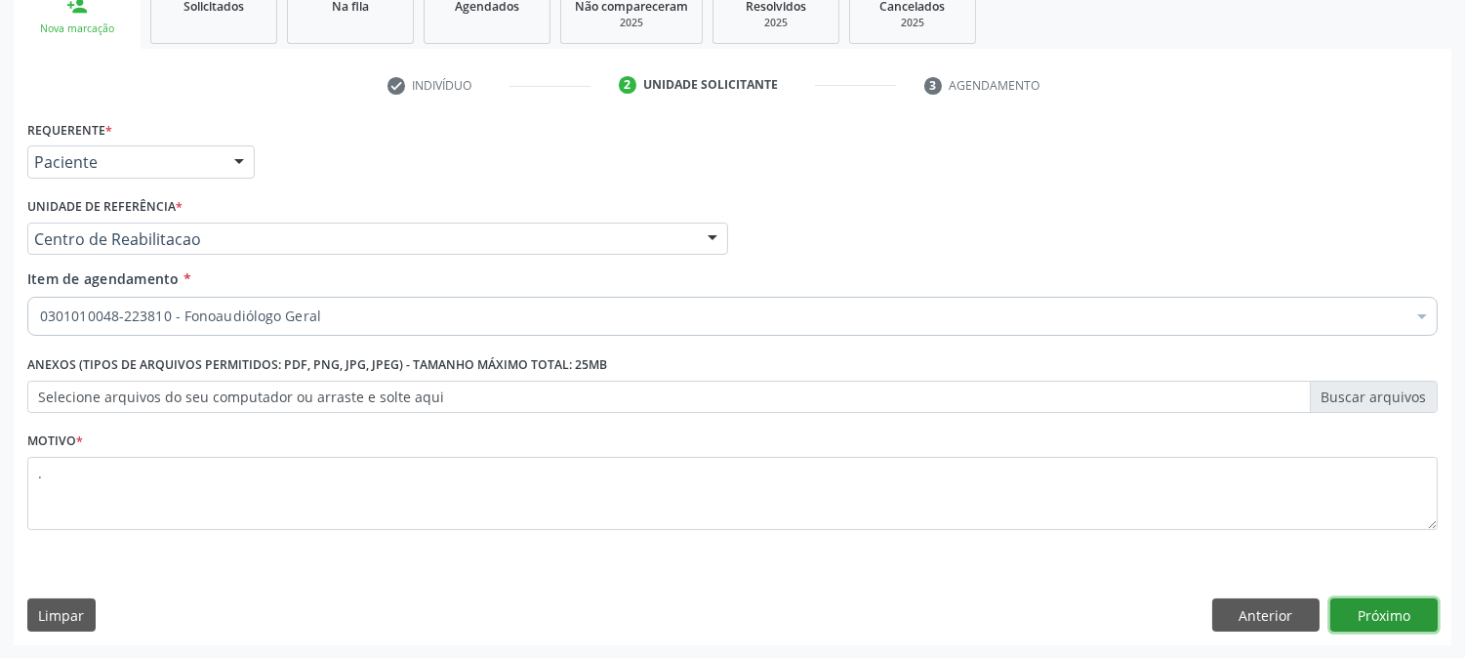
click at [1363, 613] on button "Próximo" at bounding box center [1384, 614] width 107 height 33
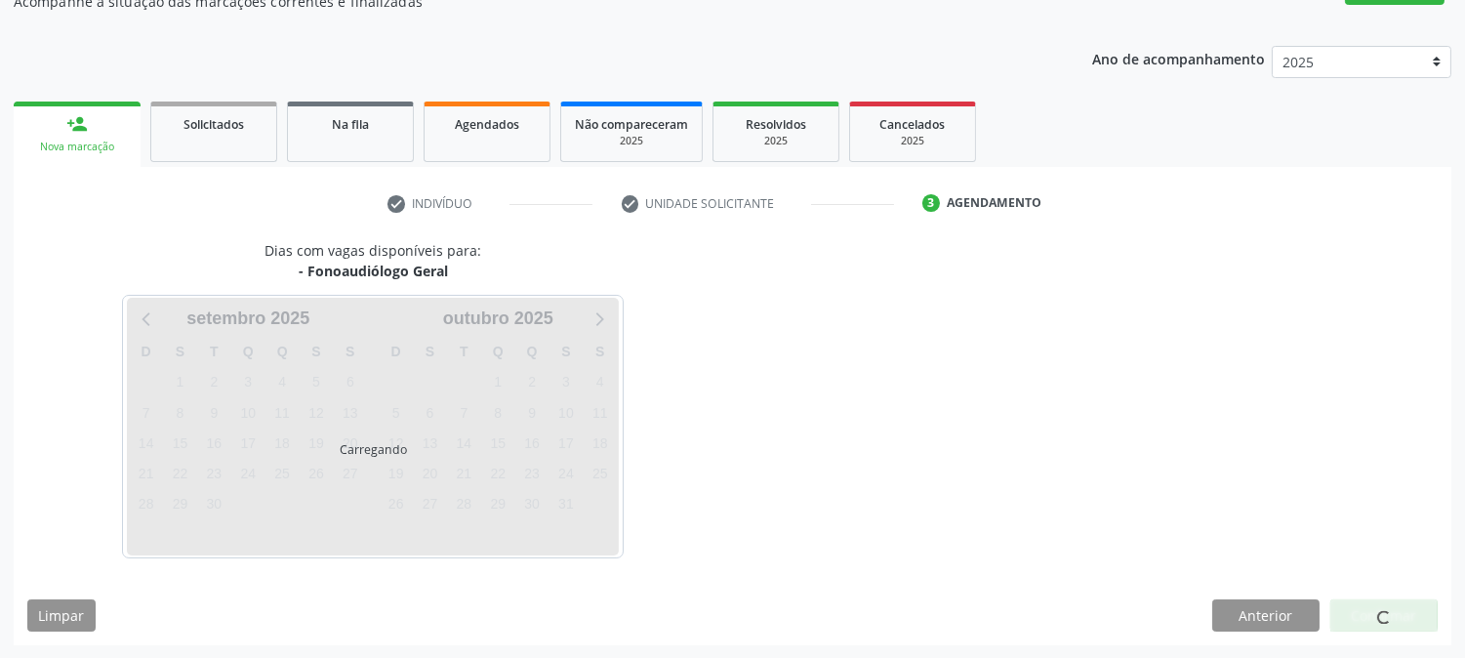
scroll to position [248, 0]
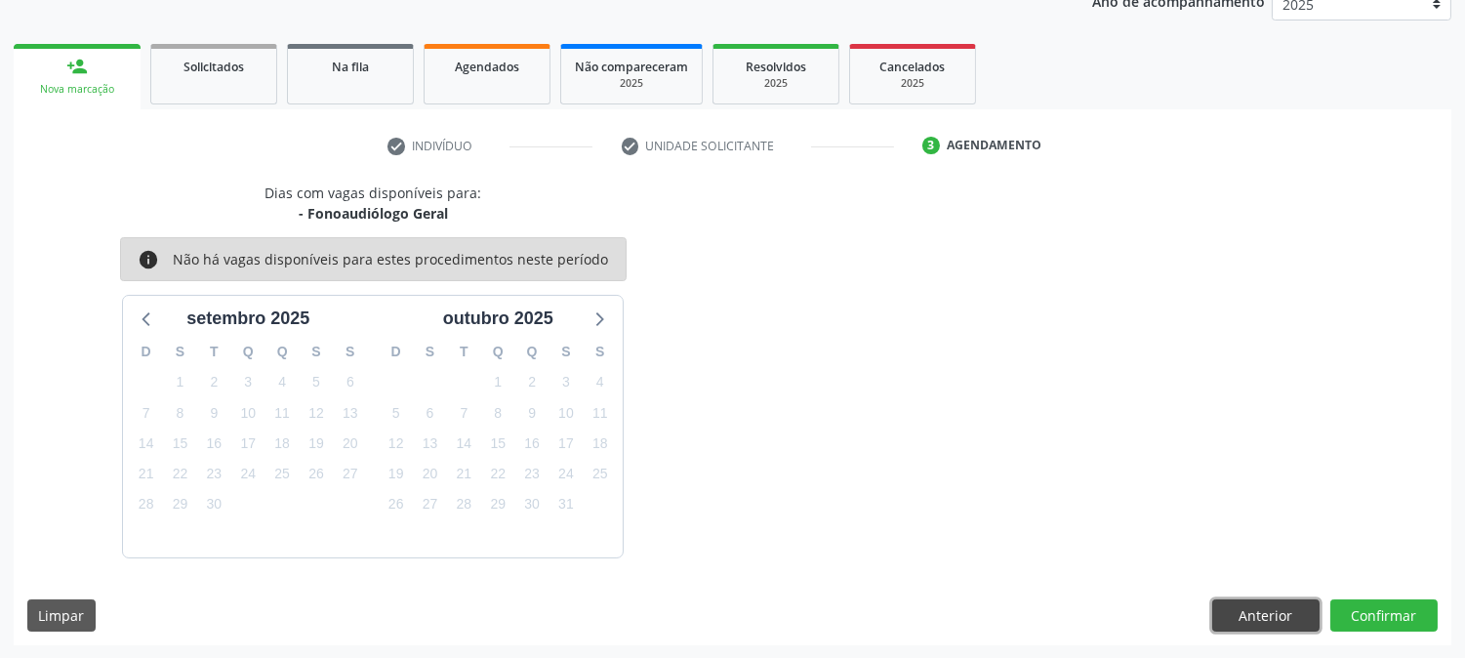
click at [1251, 609] on button "Anterior" at bounding box center [1266, 615] width 107 height 33
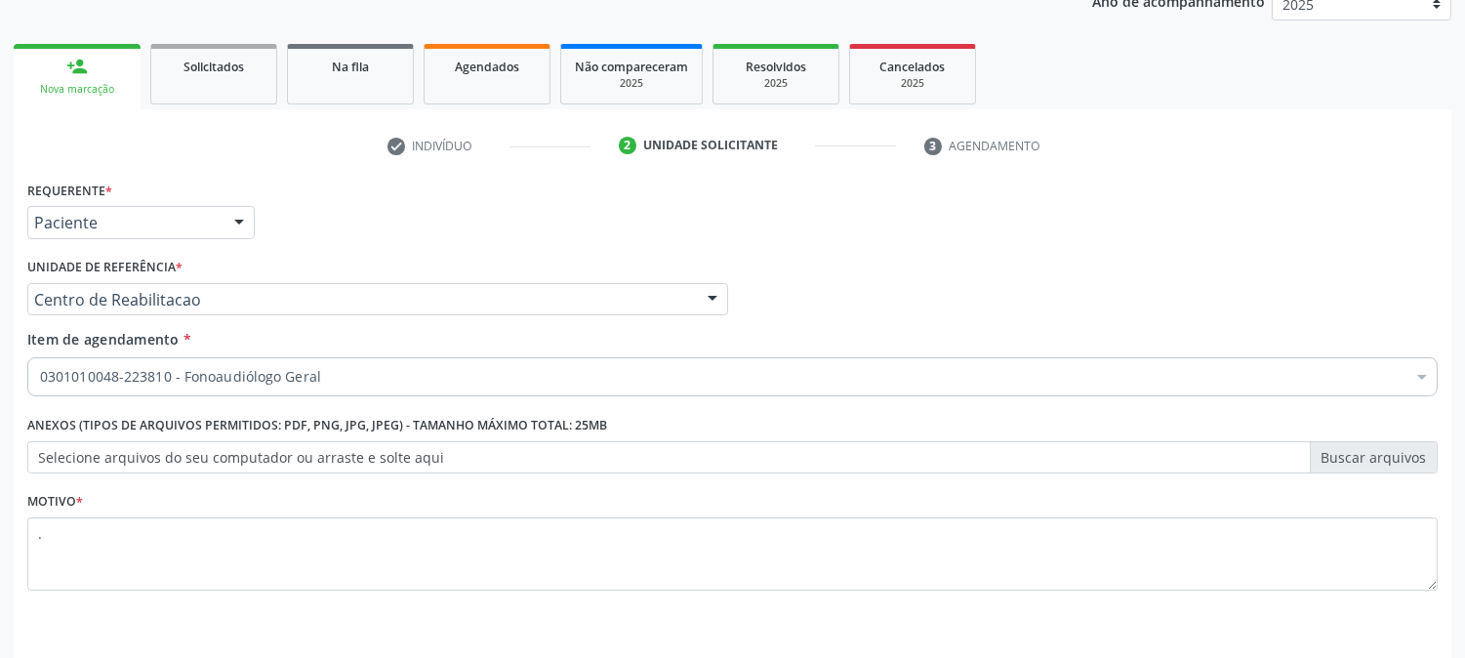
scroll to position [309, 0]
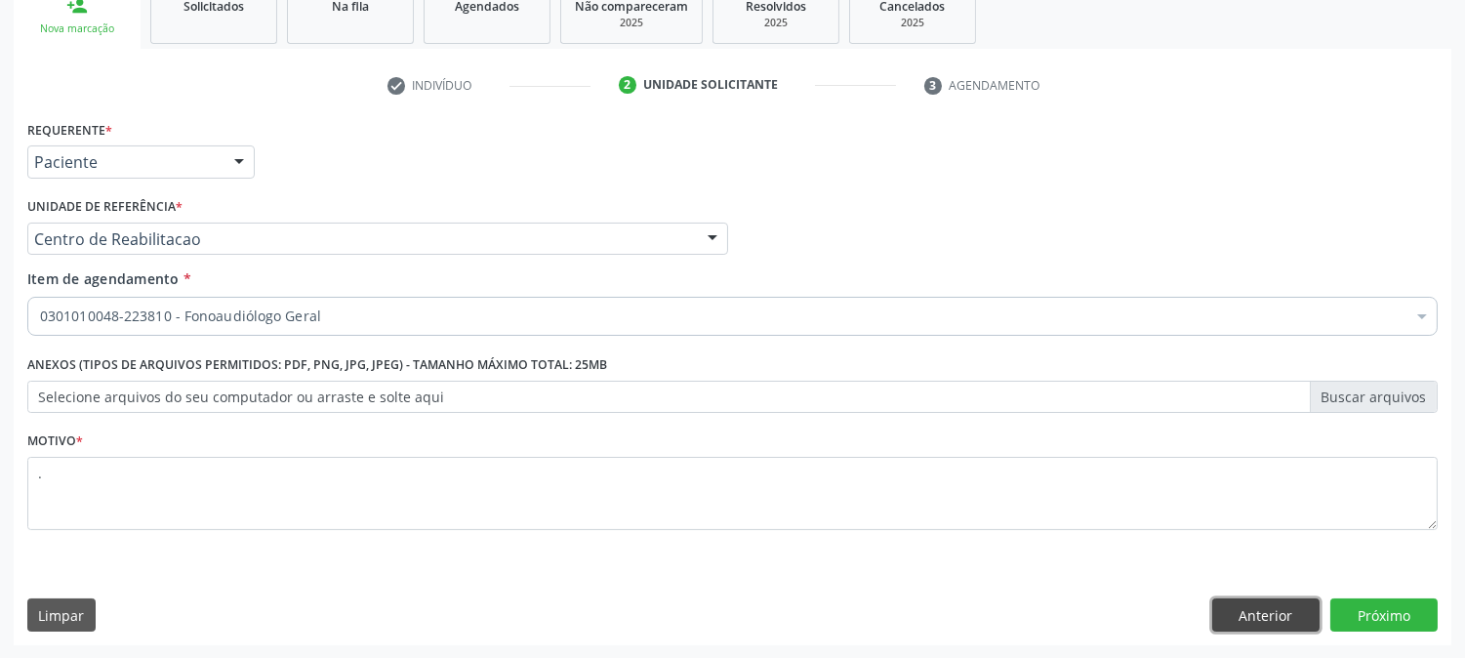
click at [1256, 616] on button "Anterior" at bounding box center [1266, 614] width 107 height 33
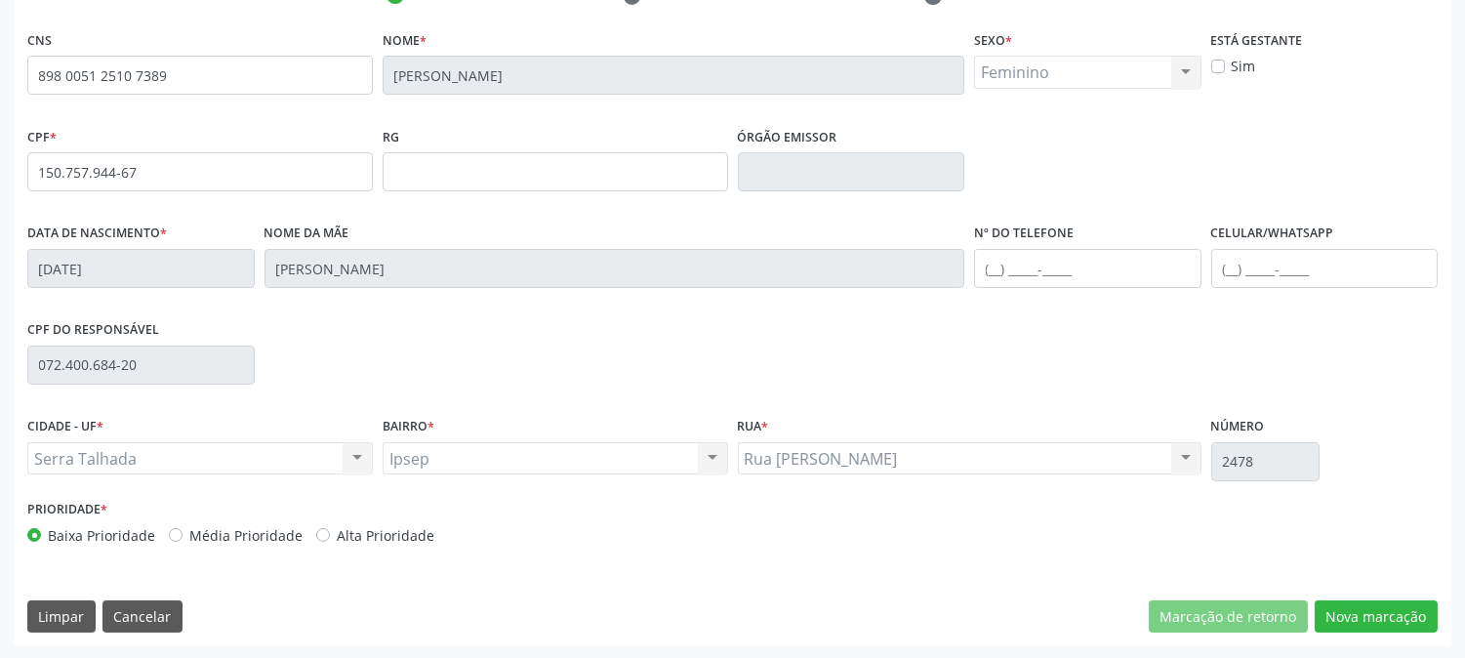
scroll to position [0, 0]
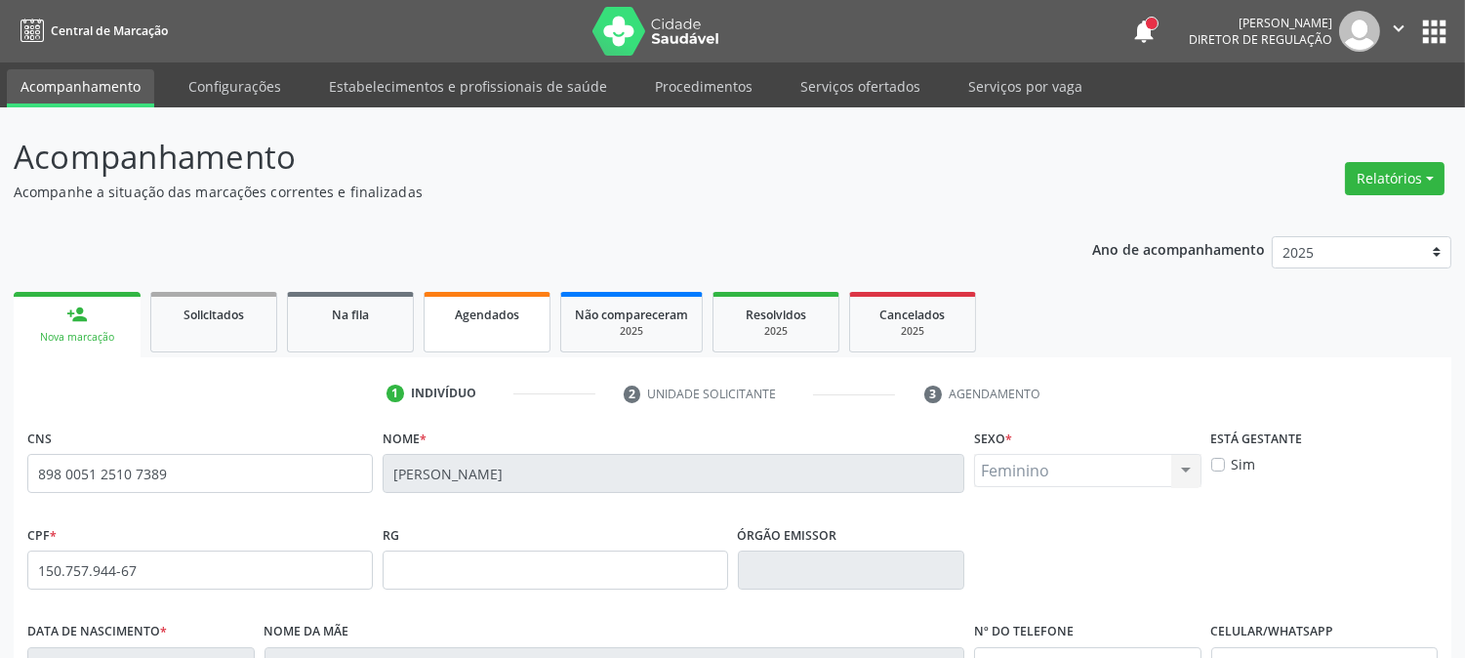
click at [454, 333] on link "Agendados" at bounding box center [487, 322] width 127 height 61
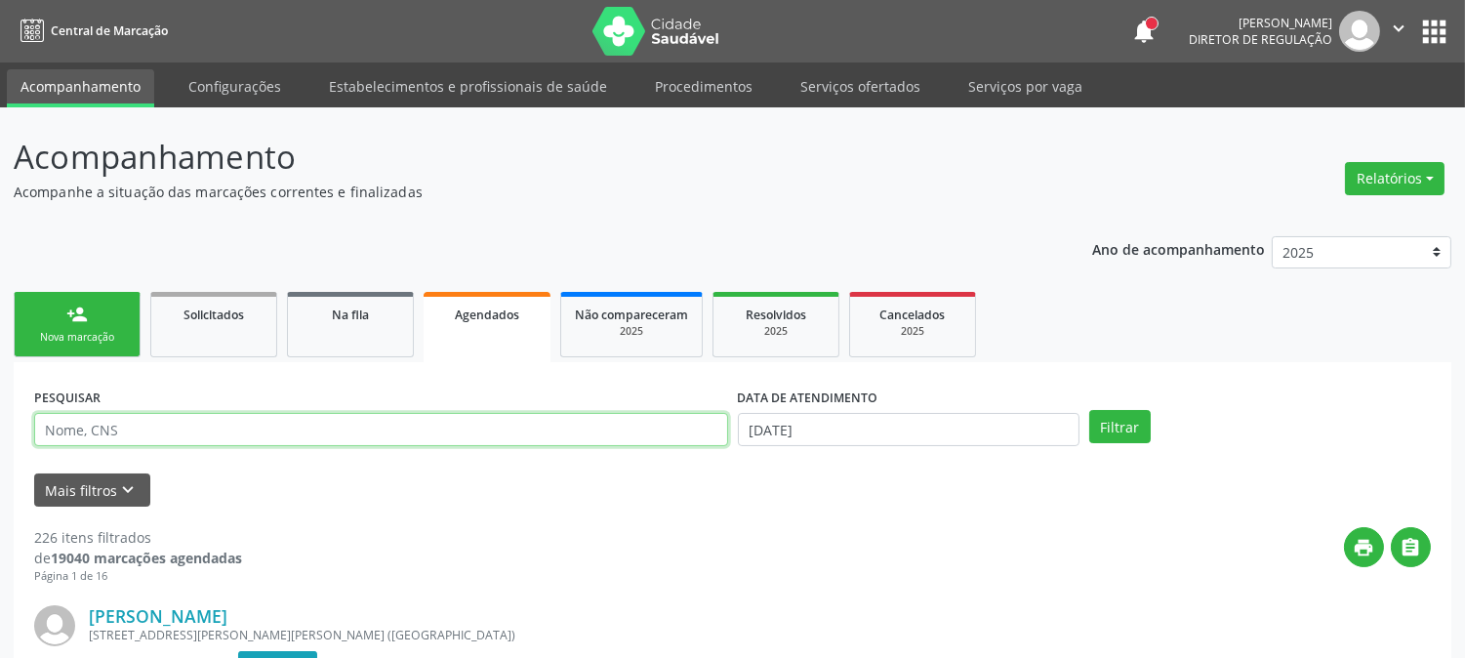
click at [534, 442] on input "text" at bounding box center [381, 429] width 694 height 33
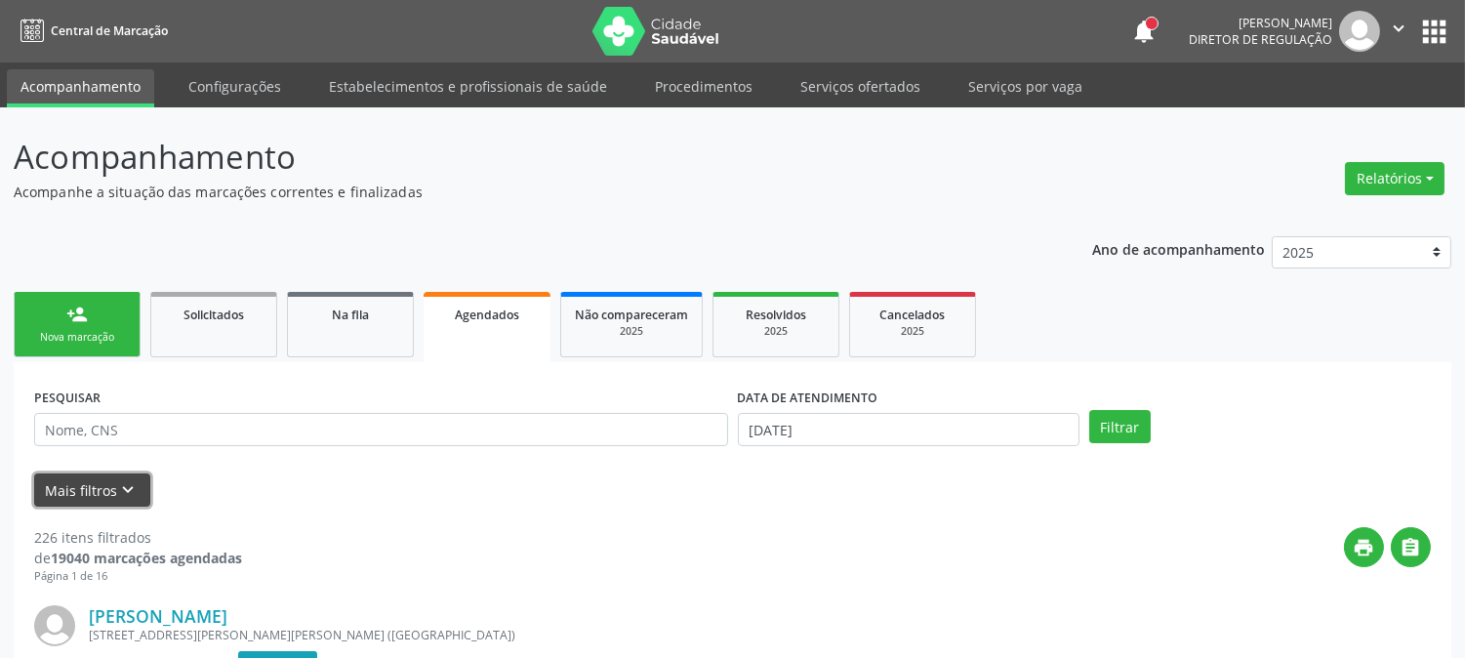
drag, startPoint x: 130, startPoint y: 480, endPoint x: 185, endPoint y: 493, distance: 57.1
click at [130, 480] on icon "keyboard_arrow_down" at bounding box center [128, 489] width 21 height 21
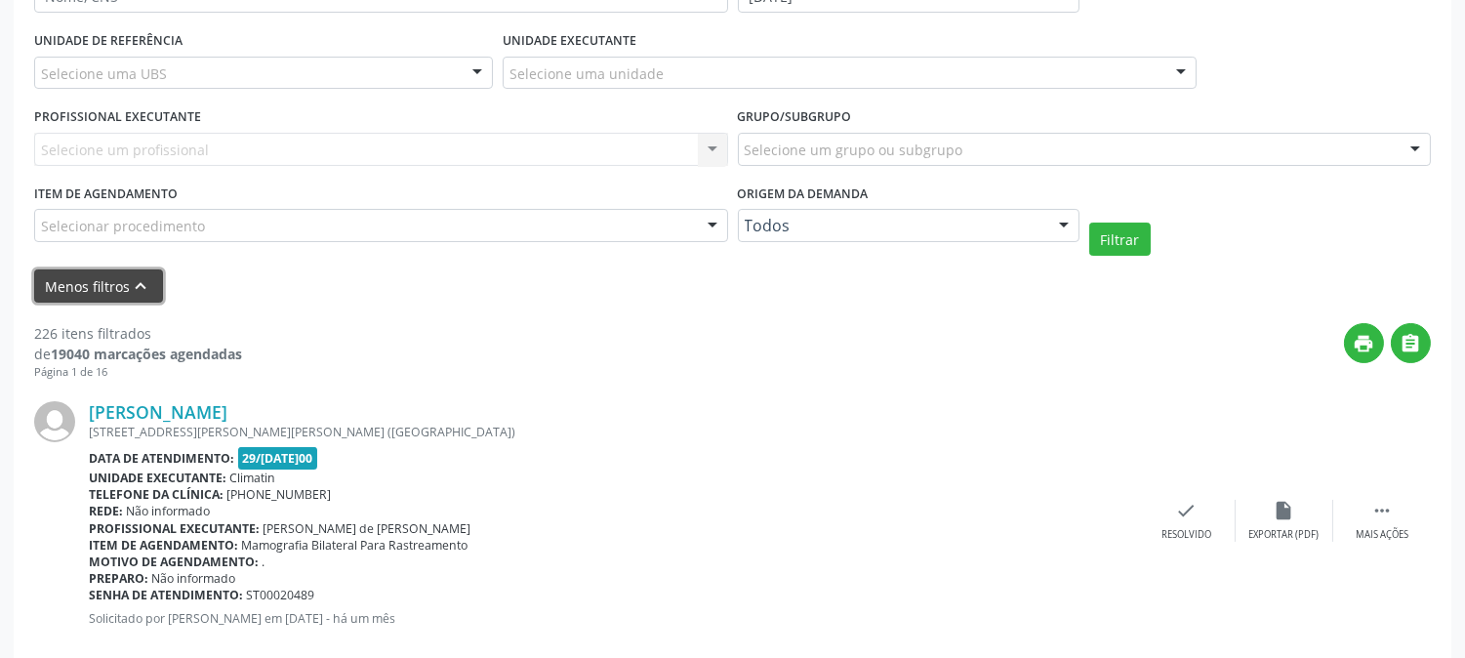
scroll to position [325, 0]
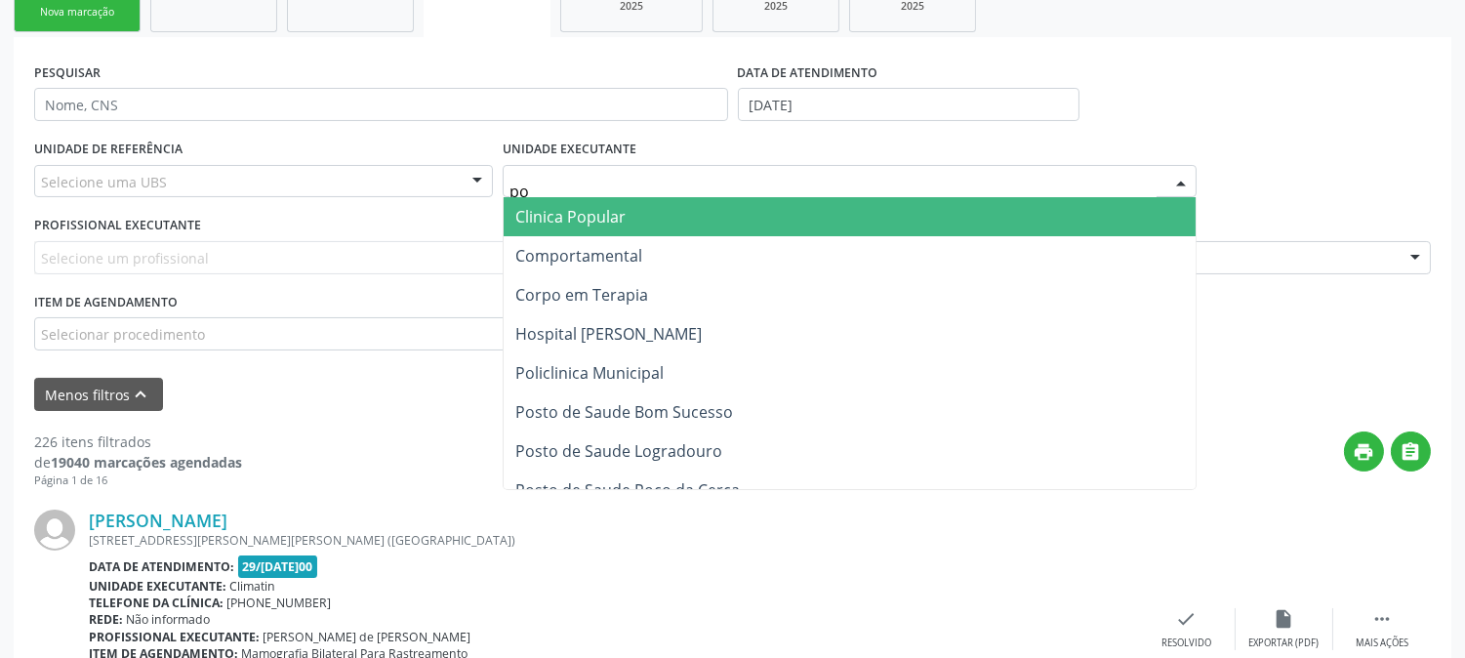
type input "pol"
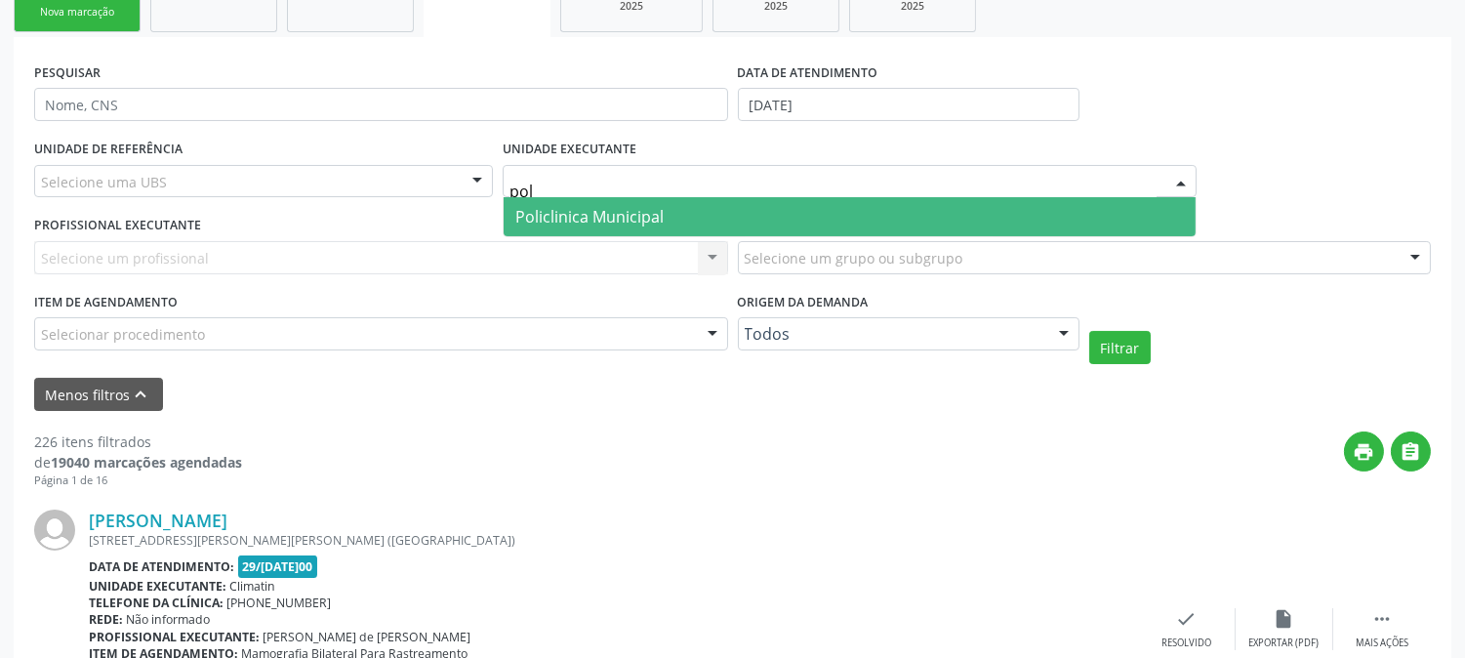
click at [610, 206] on span "Policlinica Municipal" at bounding box center [589, 216] width 148 height 21
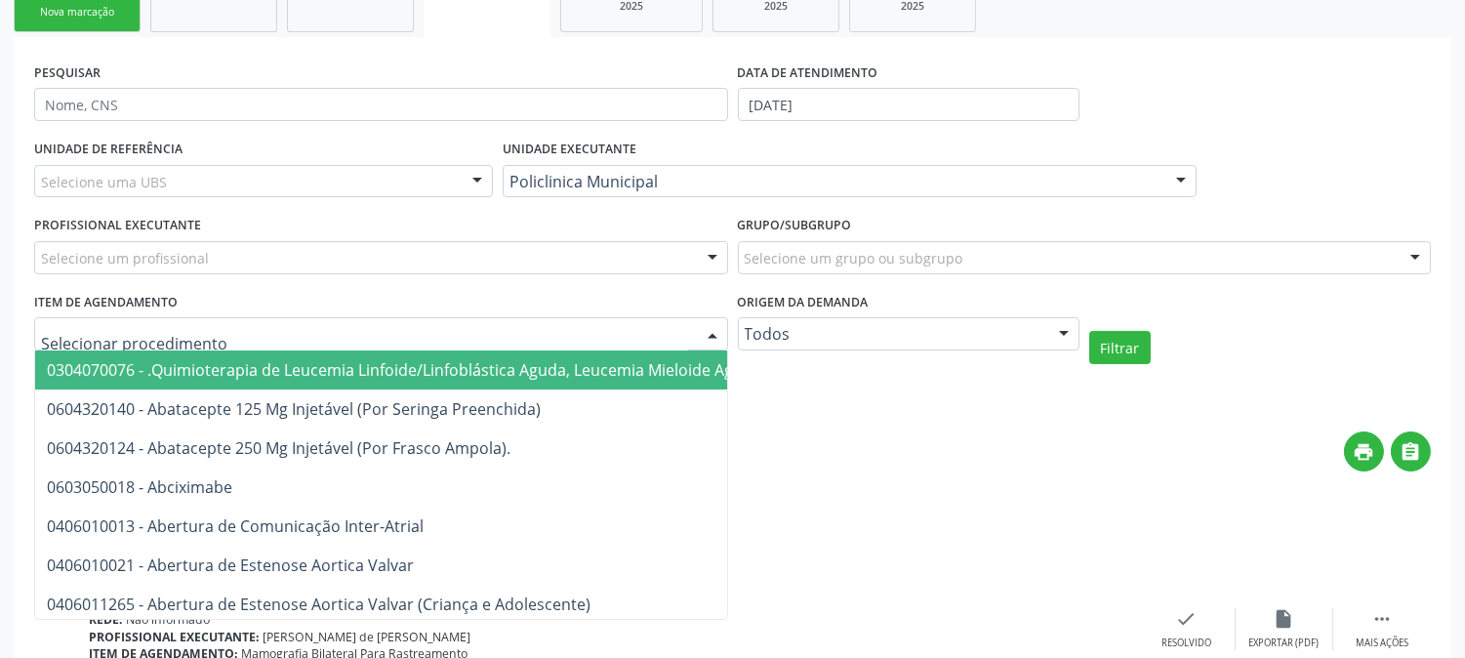
click at [486, 334] on div at bounding box center [381, 333] width 694 height 33
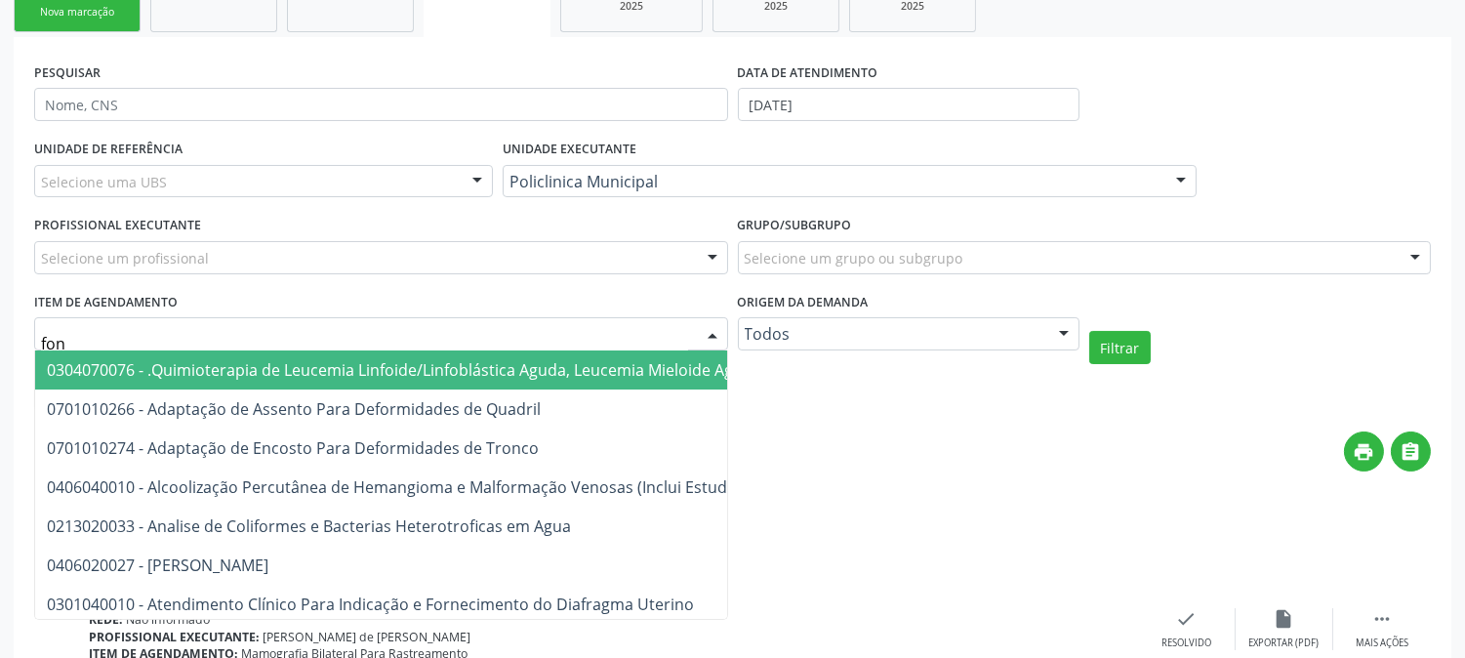
type input "fono"
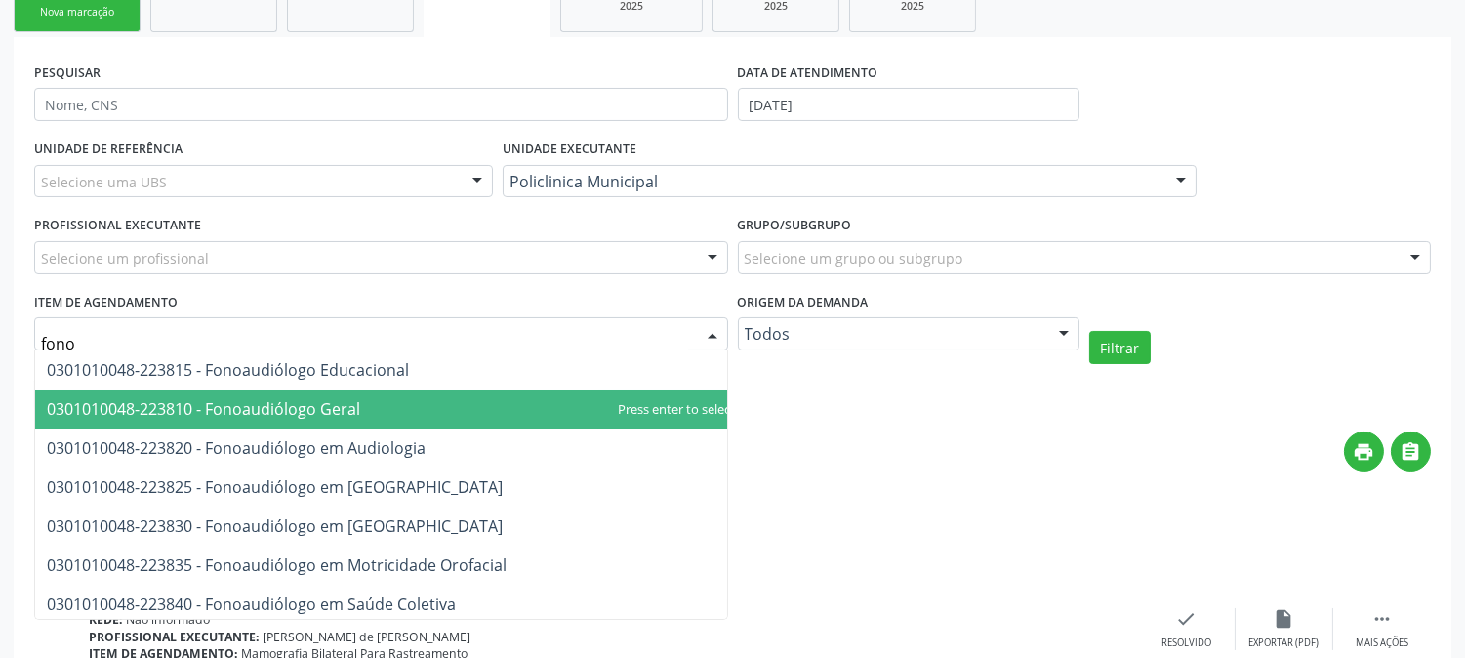
click at [474, 408] on span "0301010048-223810 - Fonoaudiólogo Geral" at bounding box center [391, 409] width 712 height 39
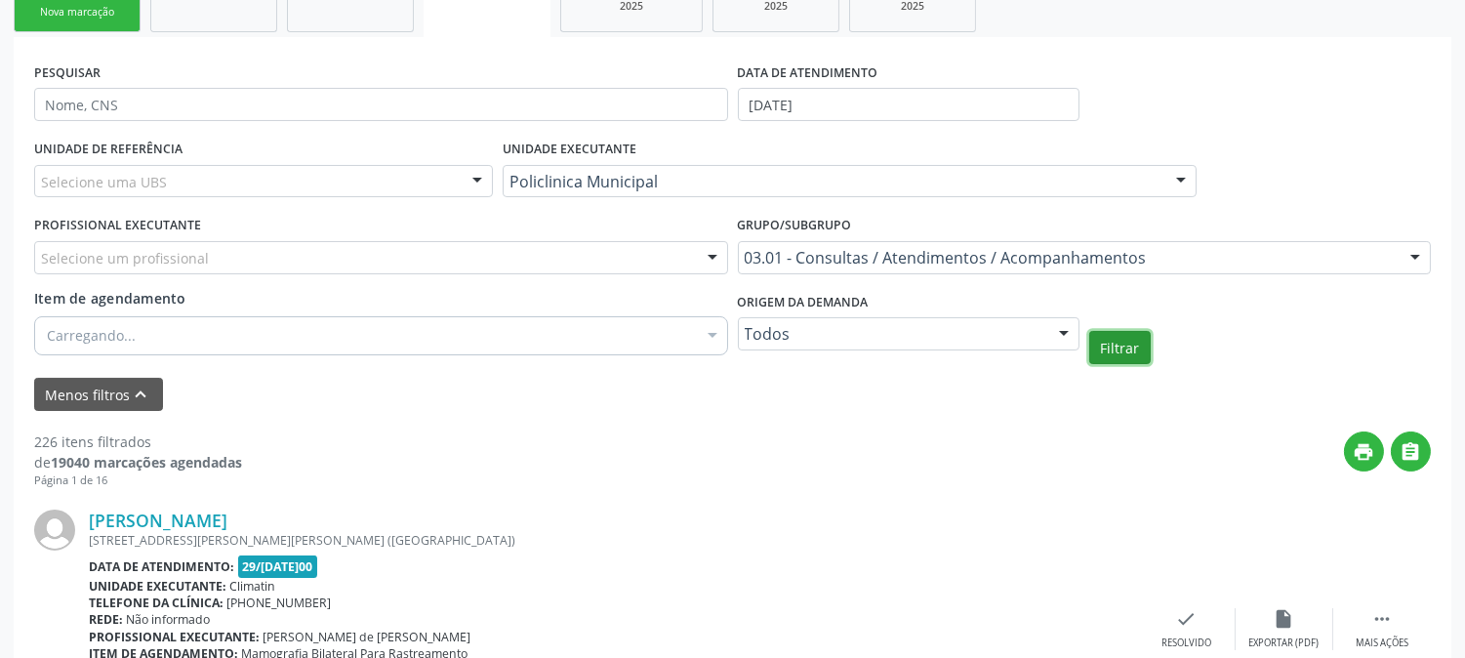
click at [1124, 351] on button "Filtrar" at bounding box center [1121, 347] width 62 height 33
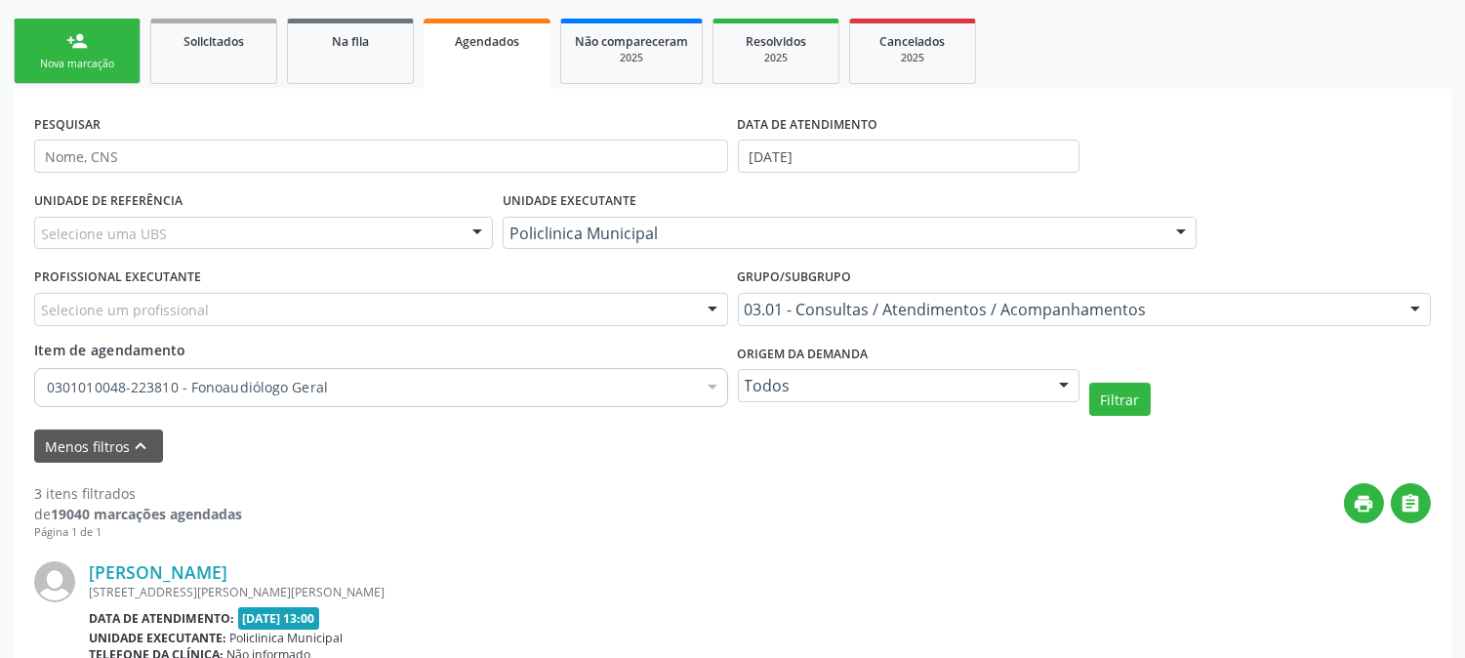
scroll to position [0, 0]
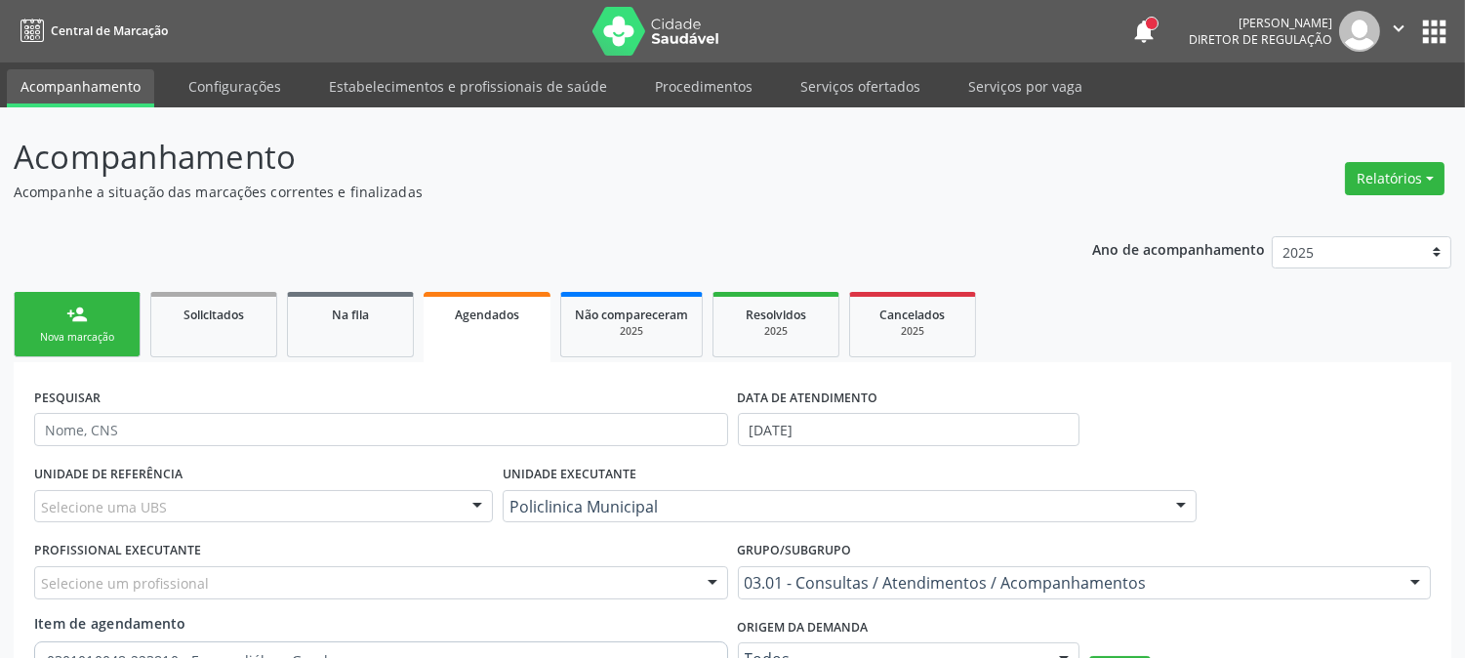
click at [90, 330] on div "Nova marcação" at bounding box center [77, 337] width 98 height 15
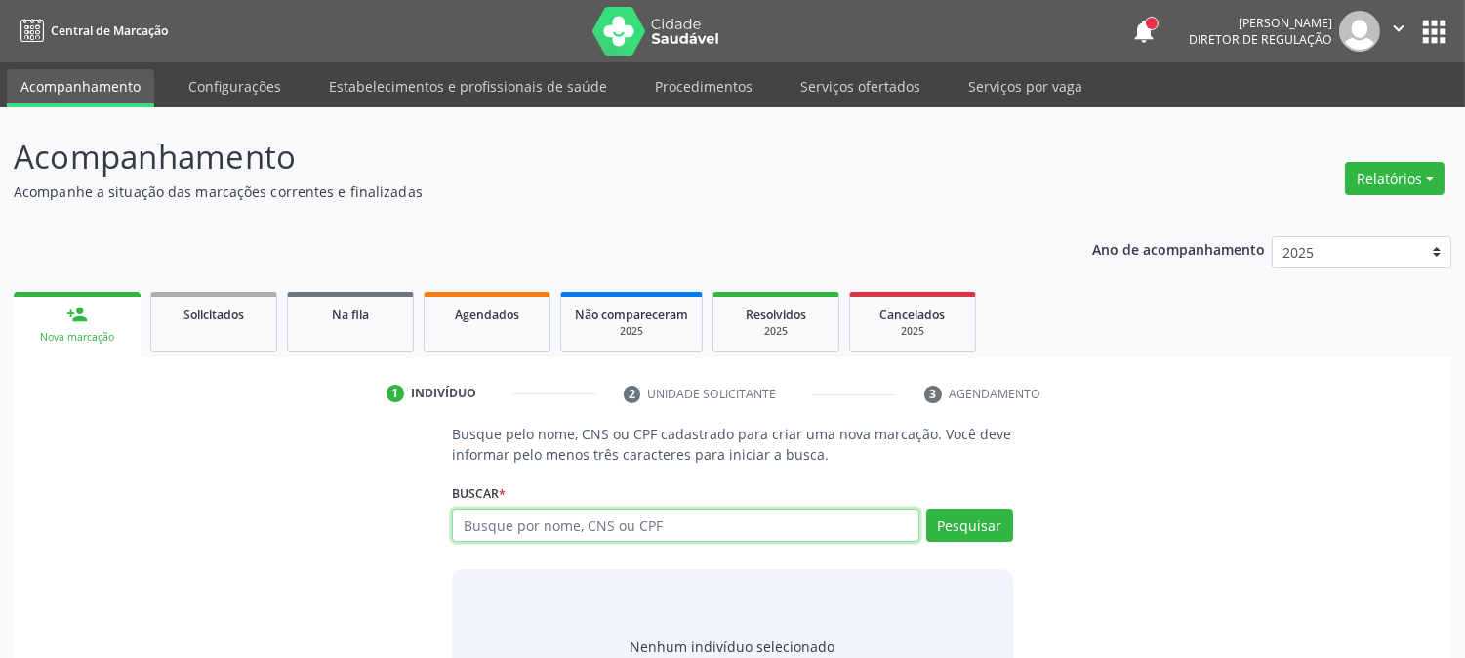
click at [479, 520] on input "text" at bounding box center [685, 525] width 467 height 33
type input "700005928764310"
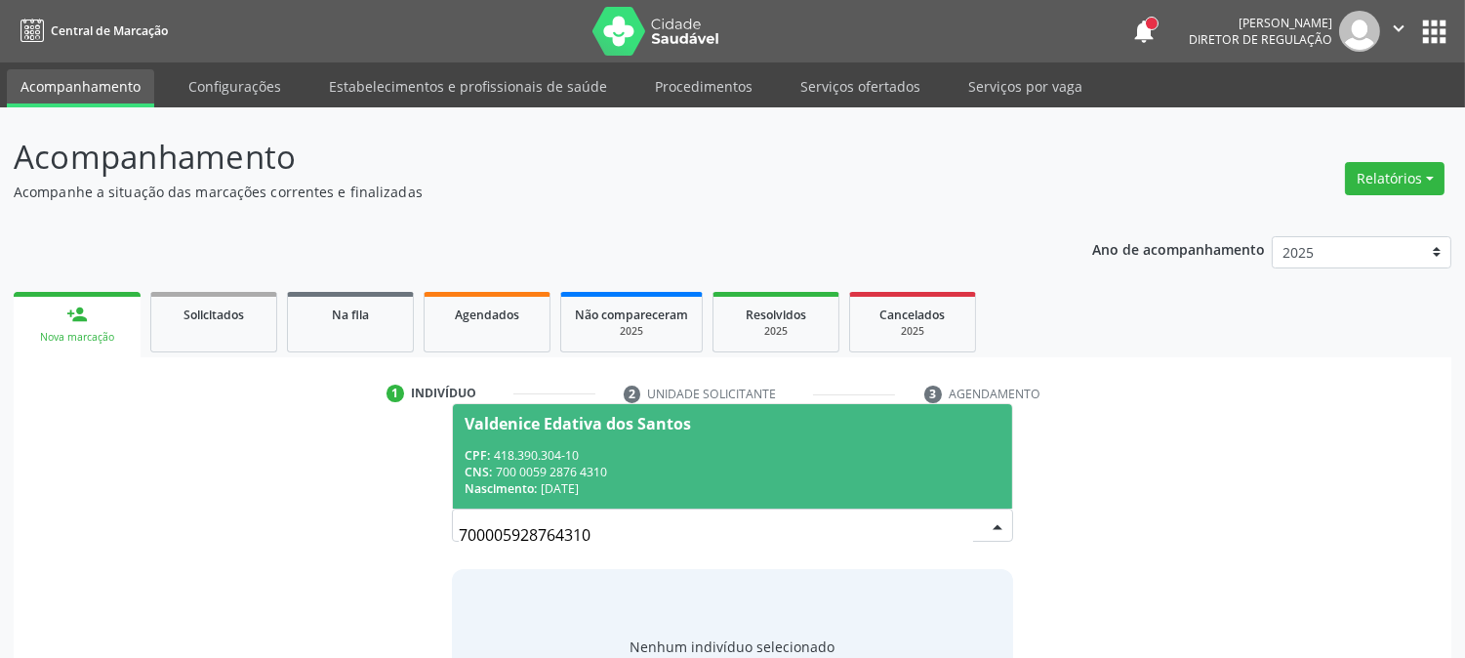
click at [577, 465] on div "CNS: 700 0059 2876 4310" at bounding box center [732, 472] width 535 height 17
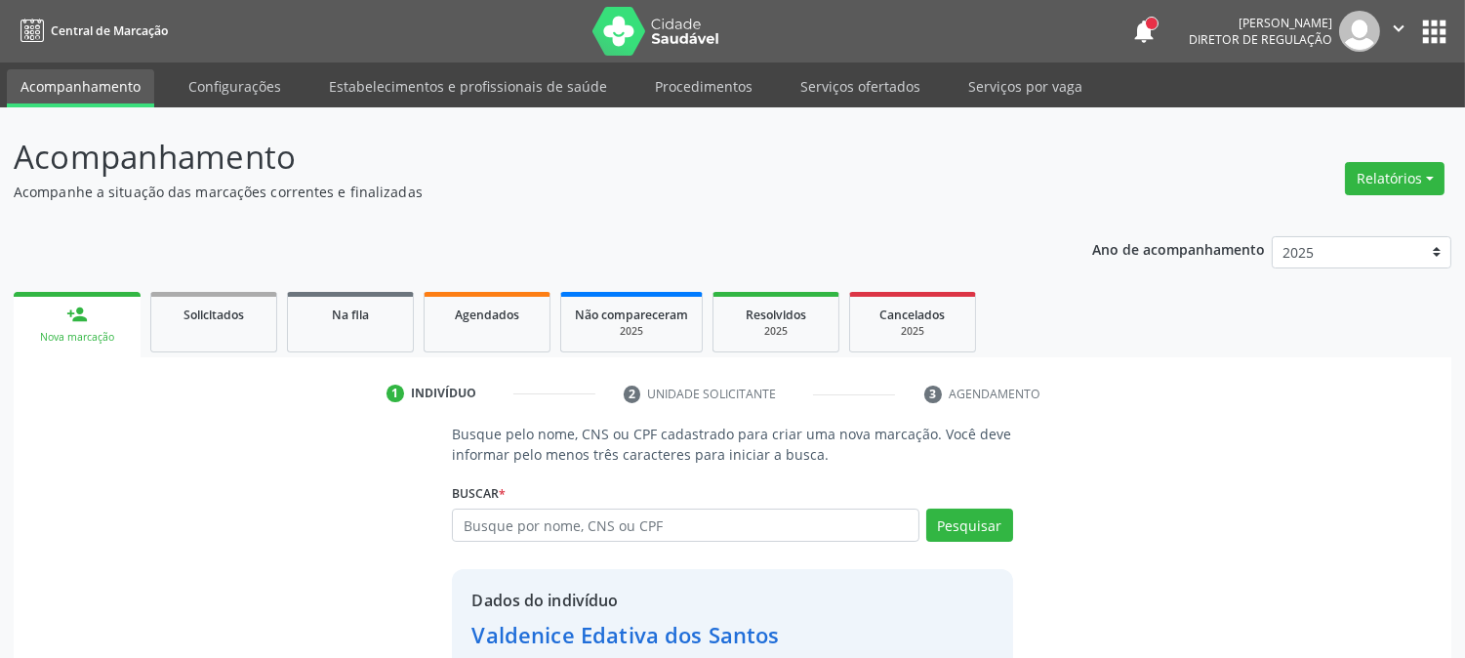
scroll to position [123, 0]
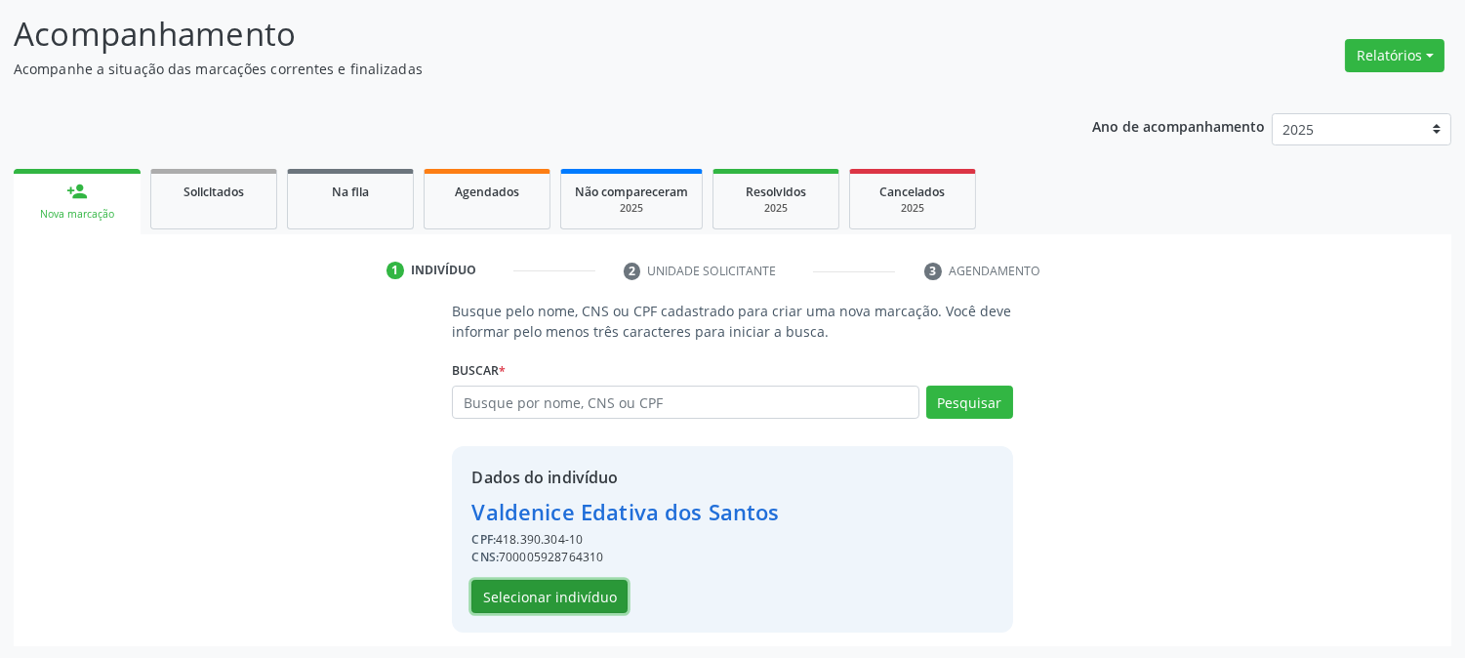
click at [512, 594] on button "Selecionar indivíduo" at bounding box center [550, 596] width 156 height 33
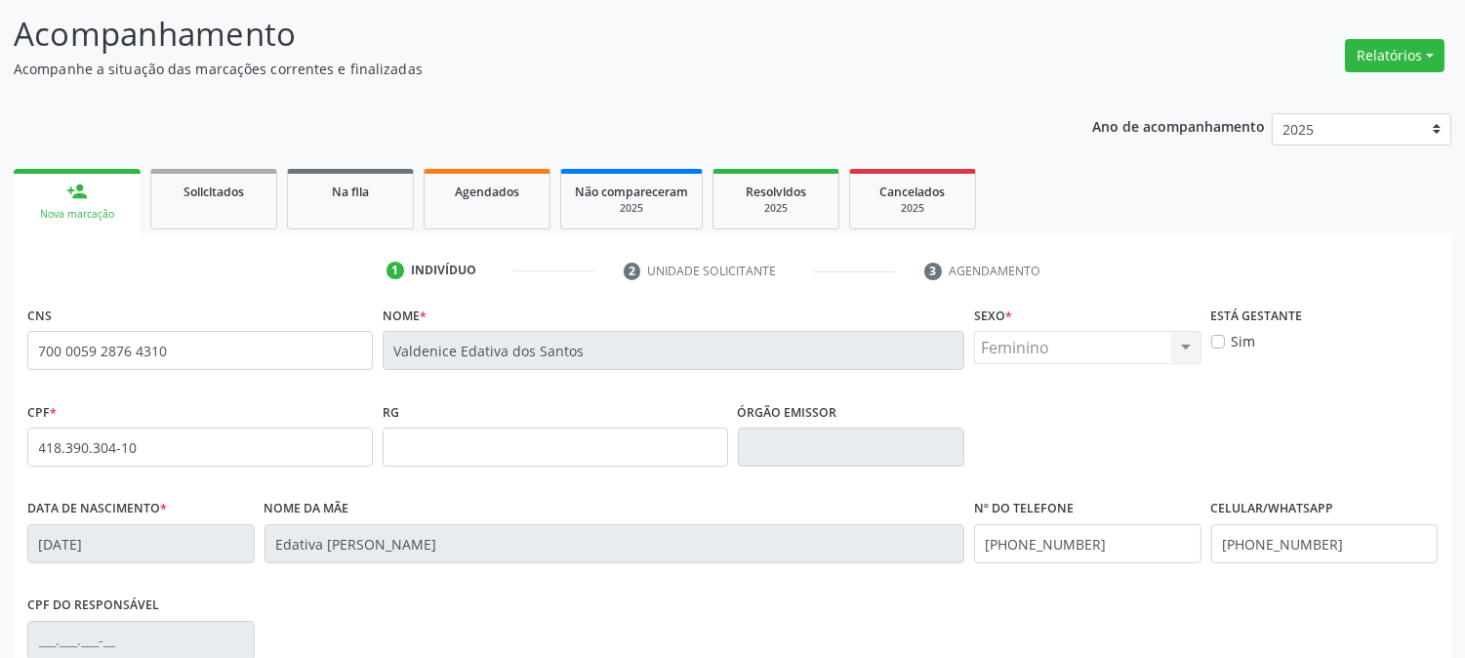
scroll to position [398, 0]
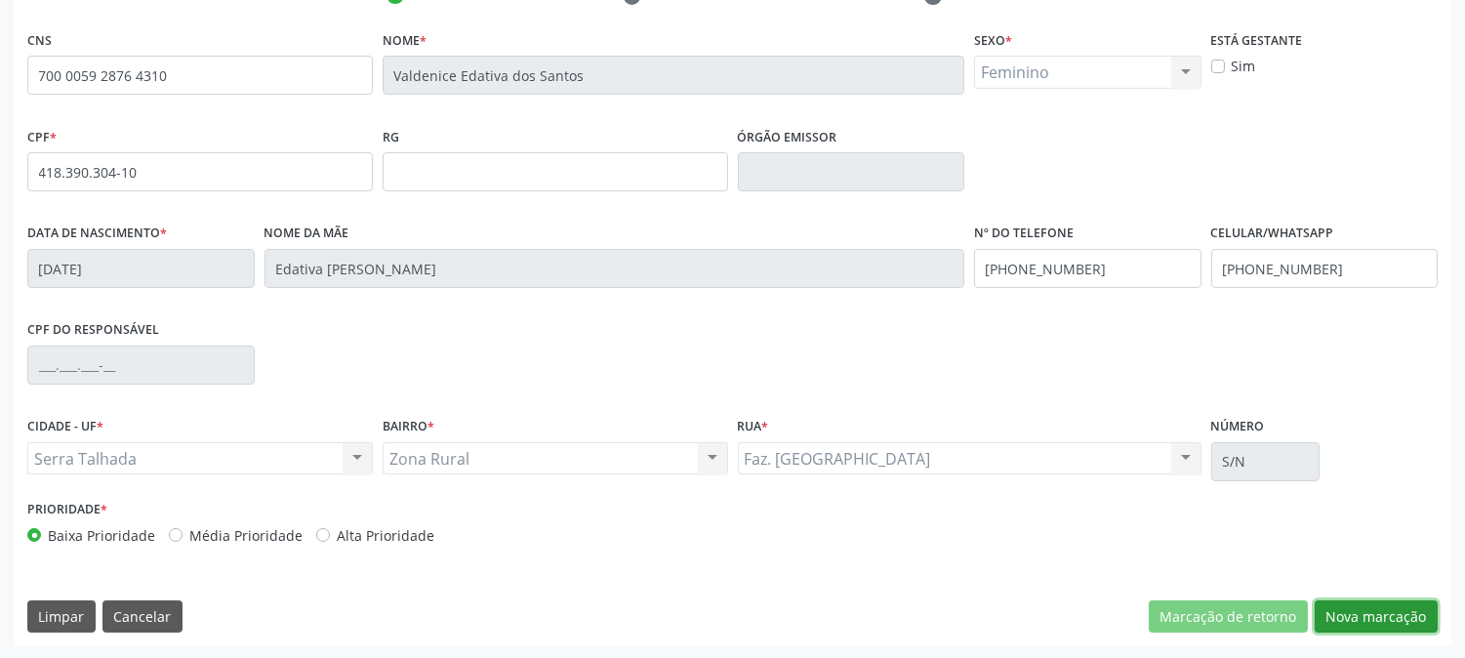
click at [1357, 605] on button "Nova marcação" at bounding box center [1376, 616] width 123 height 33
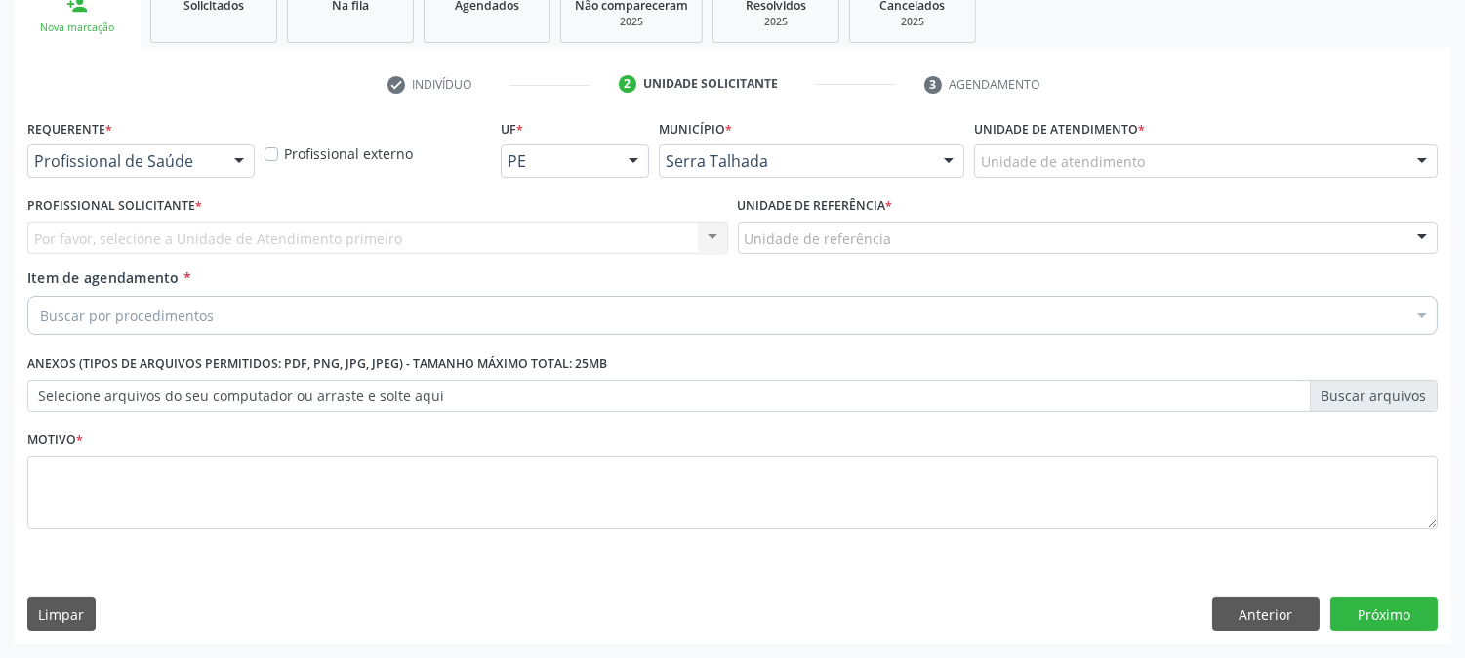
scroll to position [309, 0]
click at [208, 172] on div "Profissional de Saúde" at bounding box center [140, 161] width 227 height 33
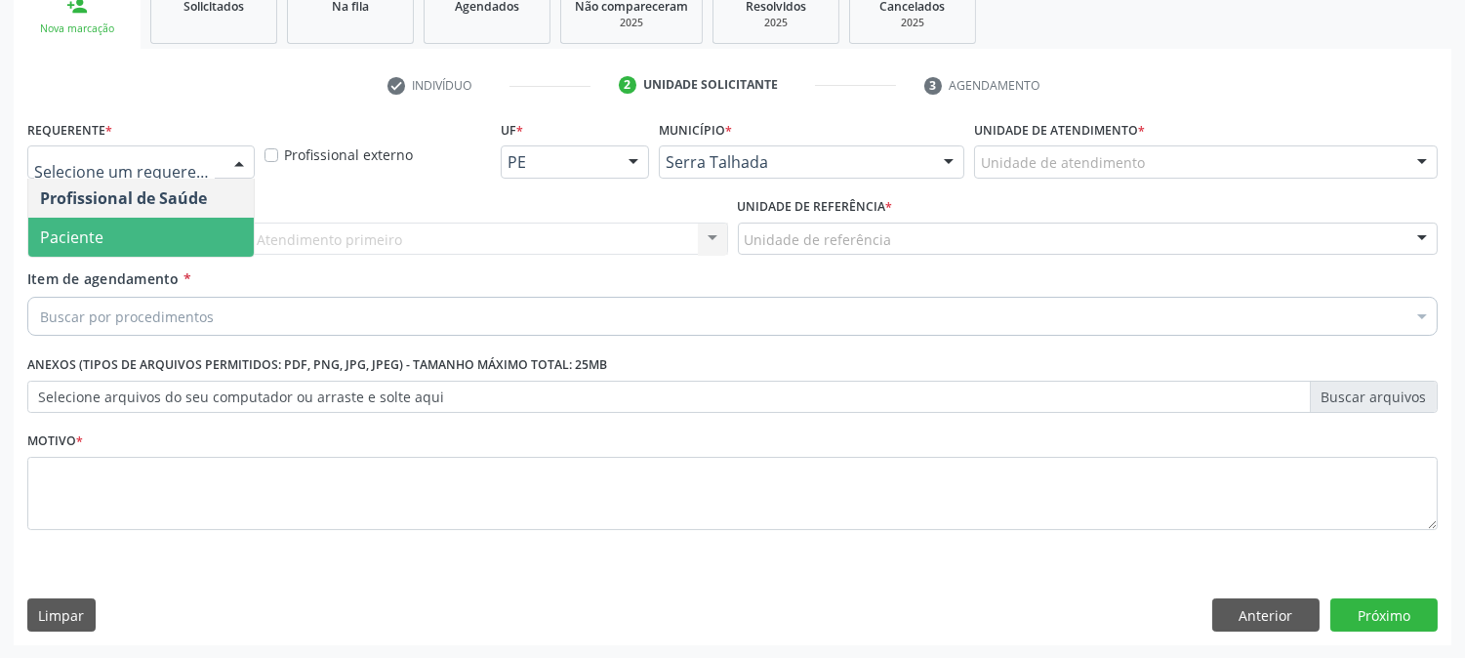
click at [176, 245] on span "Paciente" at bounding box center [141, 237] width 226 height 39
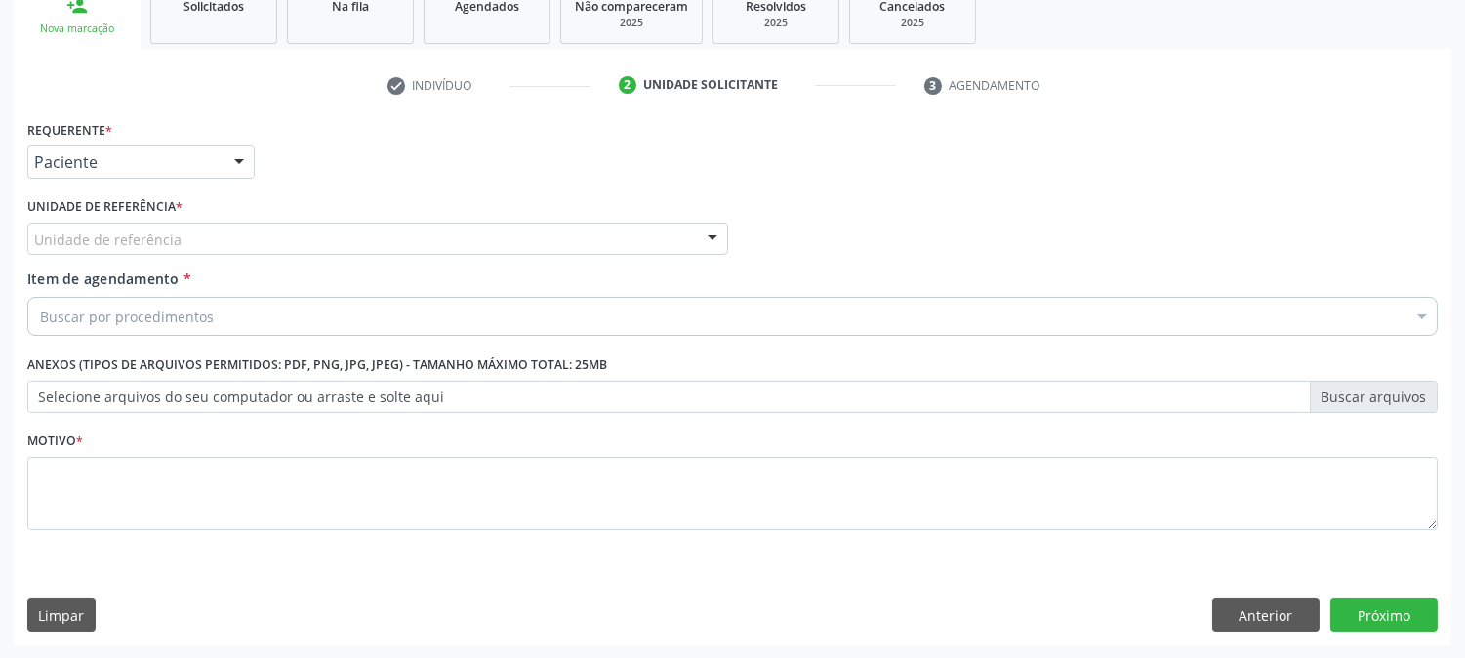
click at [196, 242] on div "Unidade de referência" at bounding box center [377, 239] width 701 height 33
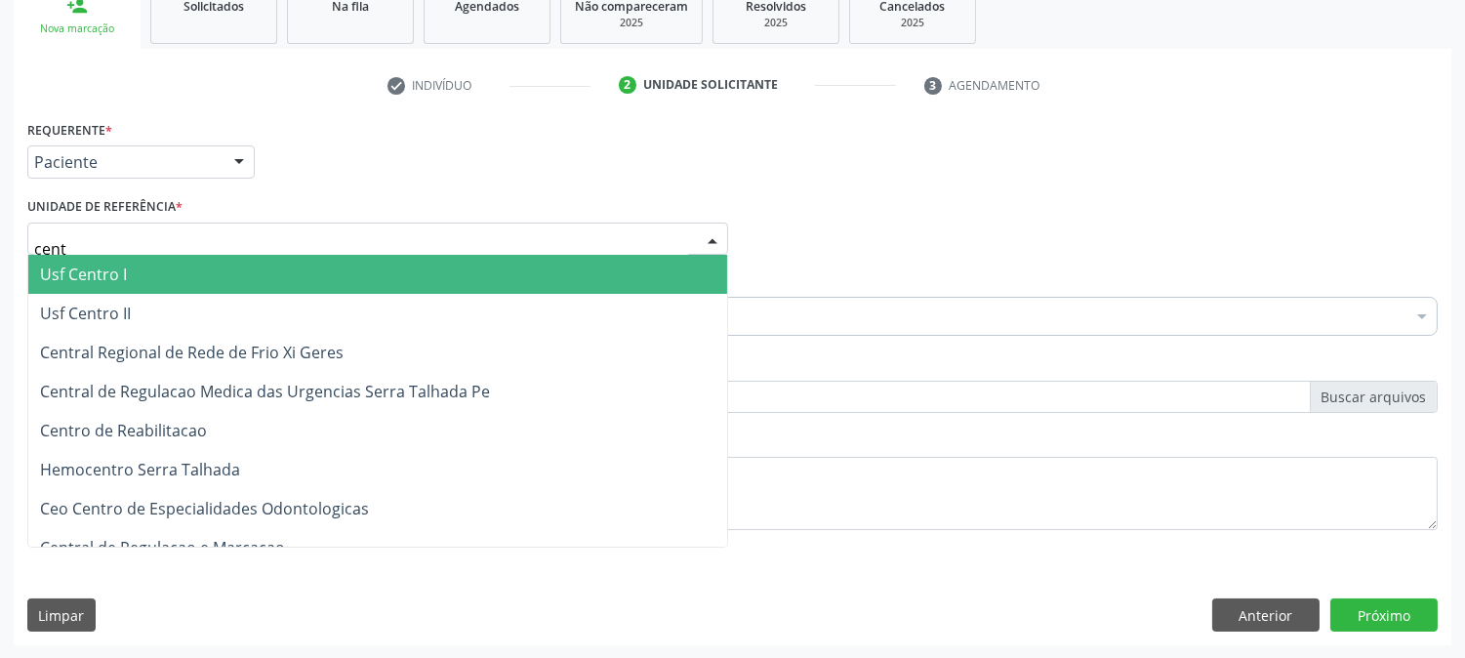
type input "centr"
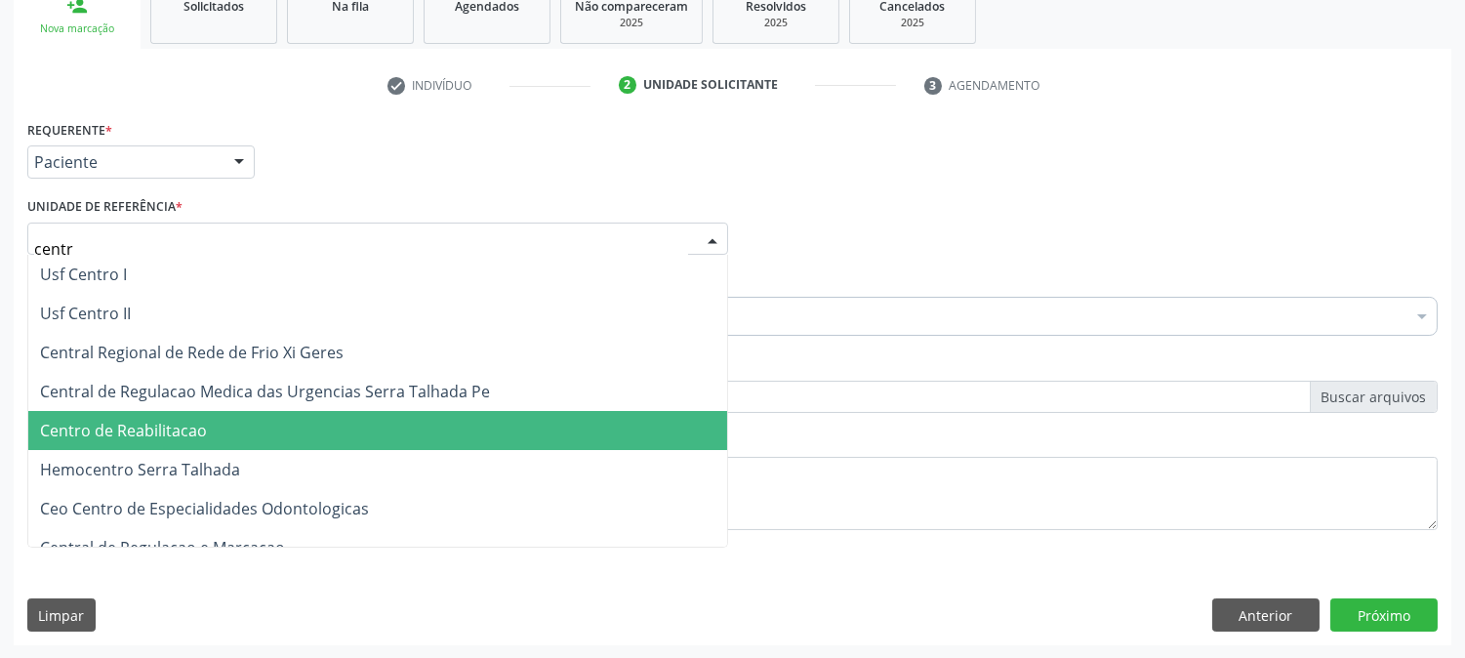
click at [119, 433] on span "Centro de Reabilitacao" at bounding box center [123, 430] width 167 height 21
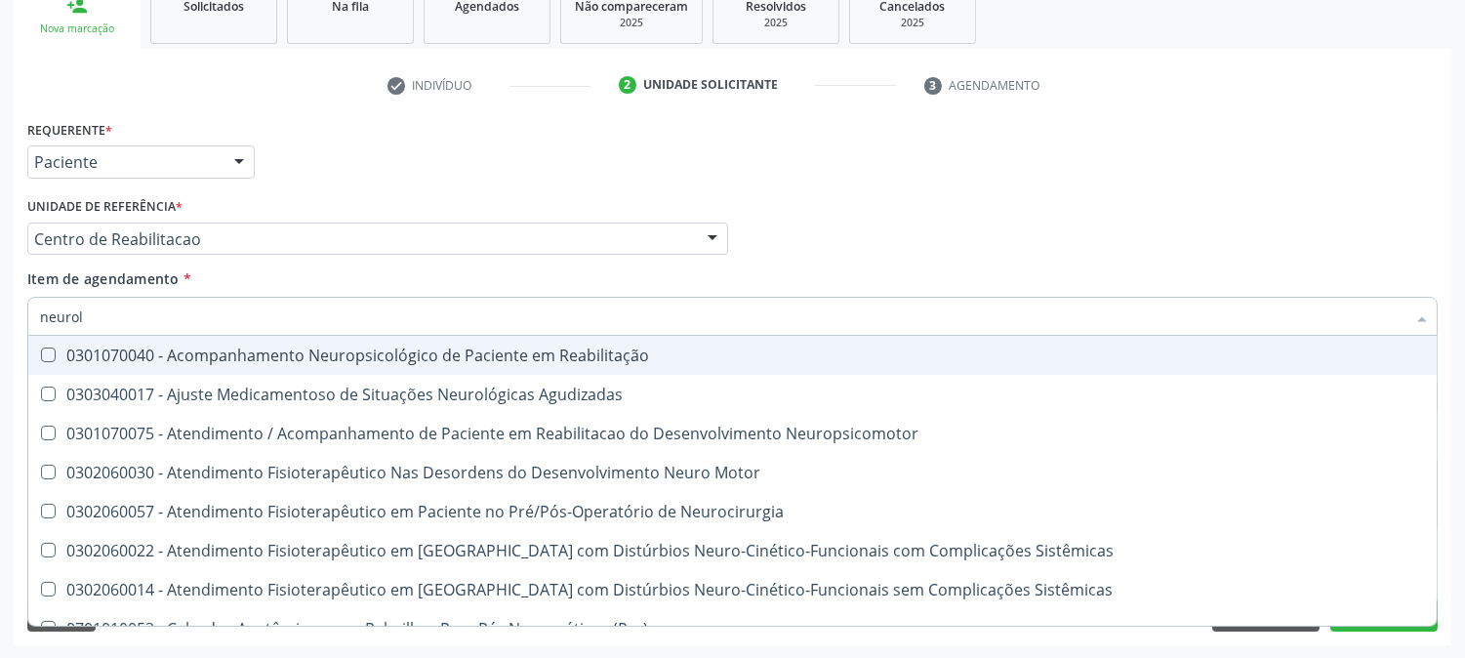
type input "neurolo"
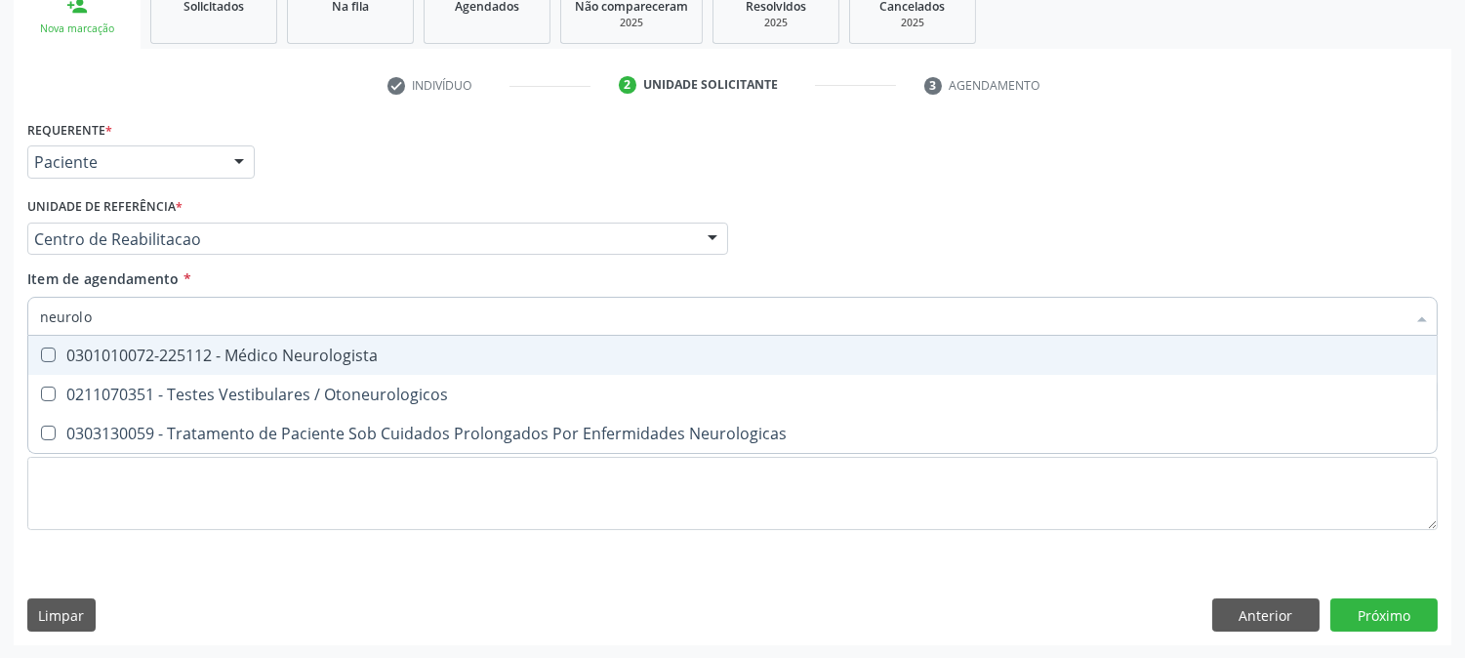
click at [144, 354] on div "0301010072-225112 - Médico Neurologista" at bounding box center [732, 356] width 1385 height 16
checkbox Neurologista "true"
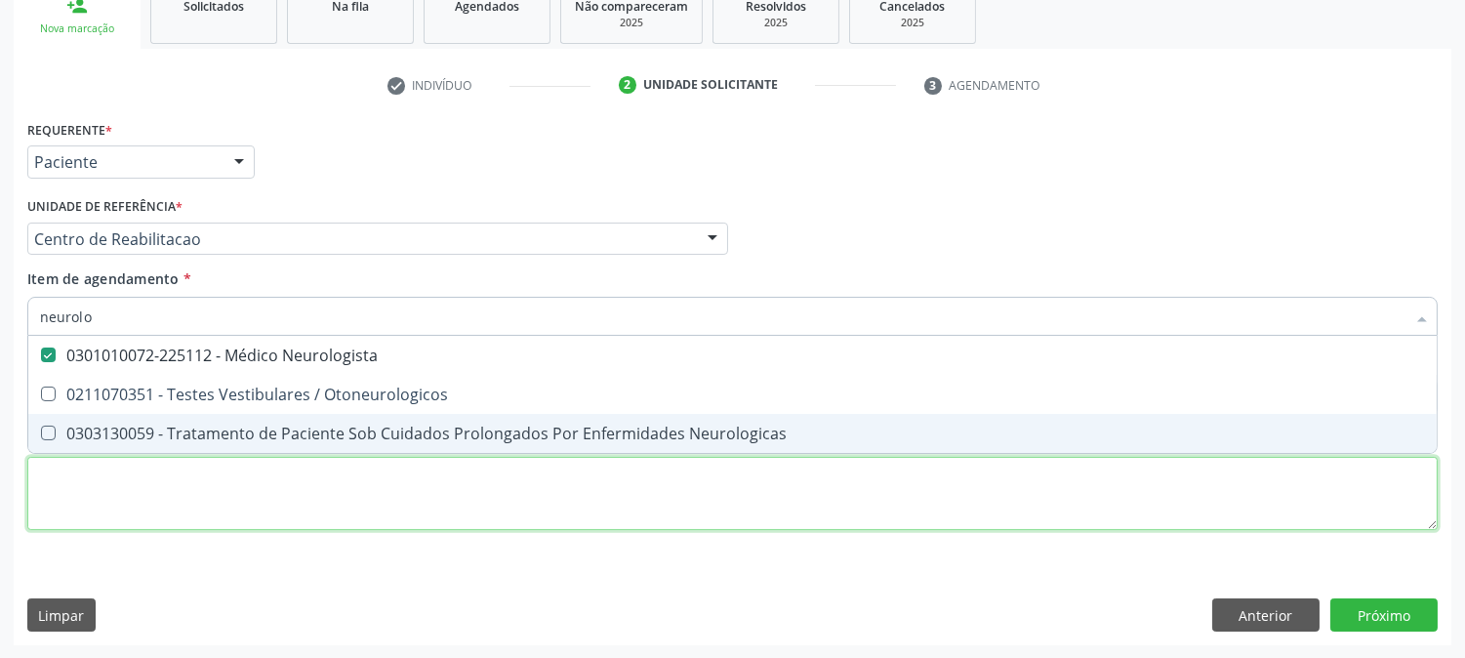
click at [147, 471] on div "Requerente * Paciente Profissional de Saúde Paciente Nenhum resultado encontrad…" at bounding box center [732, 336] width 1411 height 442
checkbox Otoneurologicos "true"
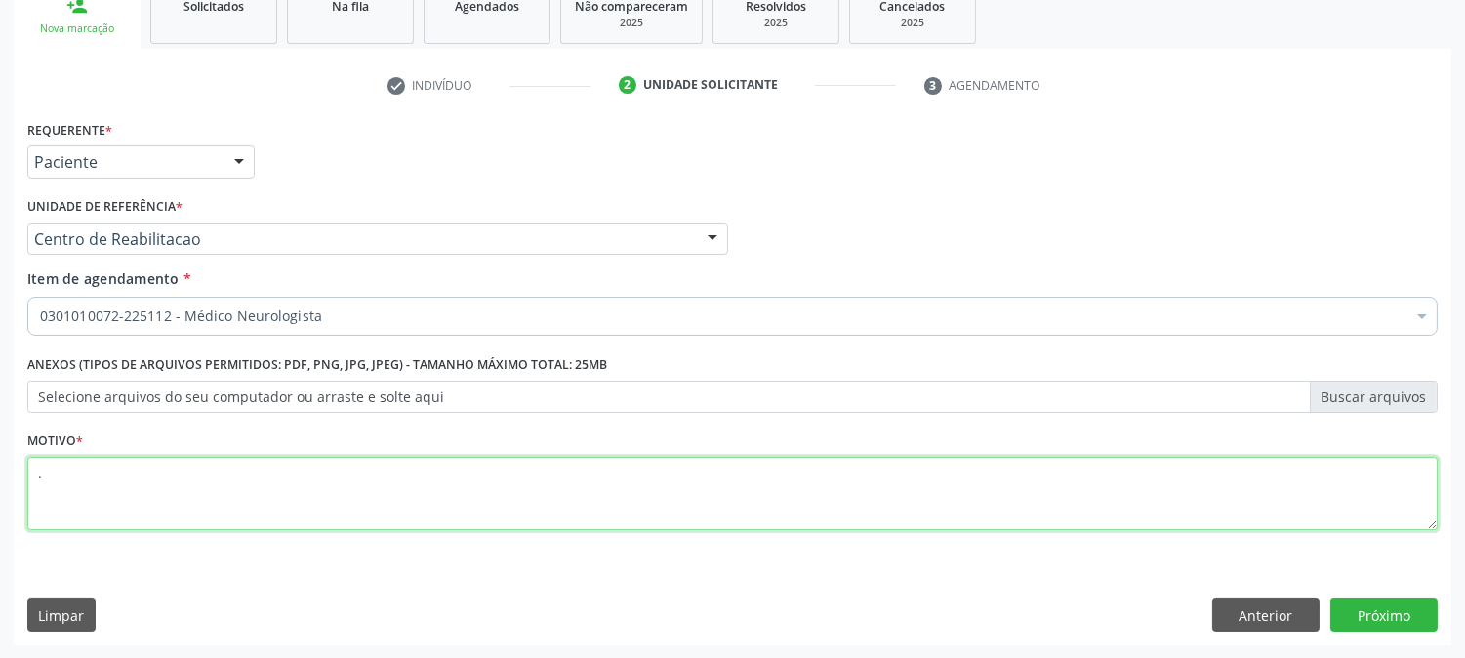
type textarea "."
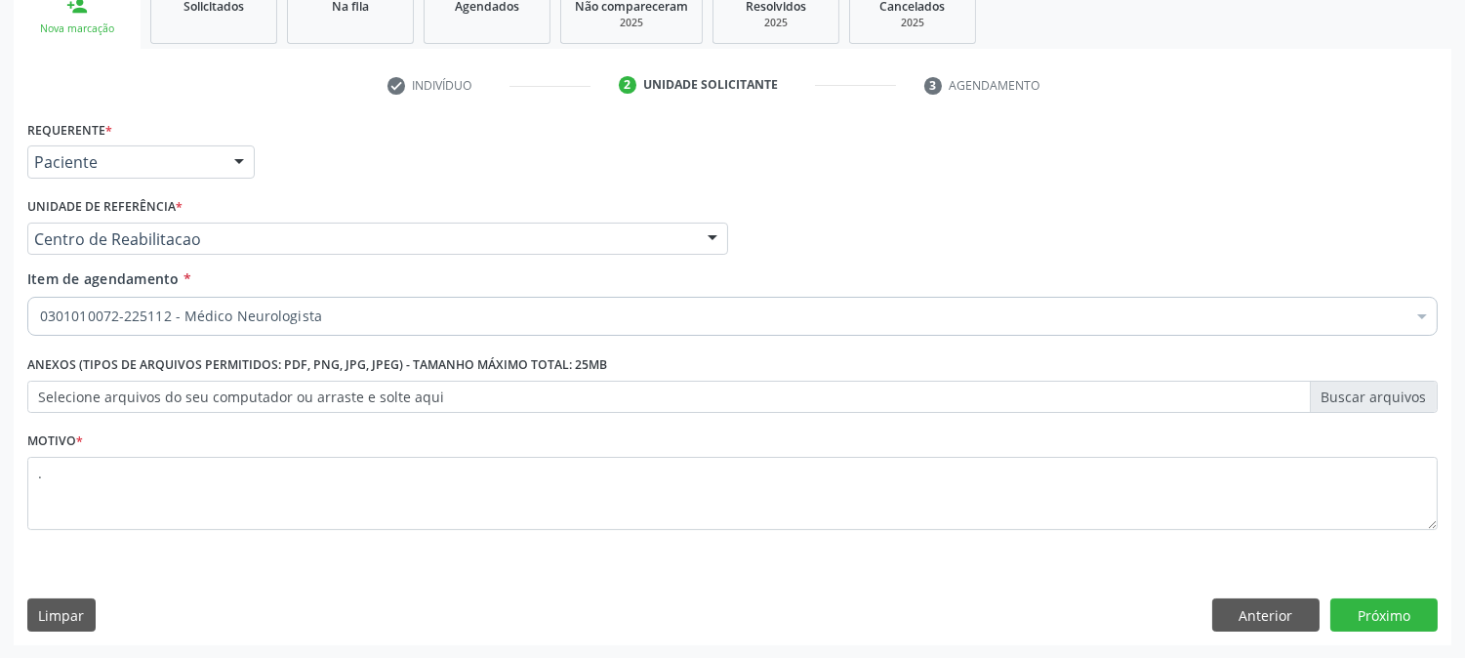
click at [1352, 593] on div "Requerente * Paciente Profissional de Saúde Paciente Nenhum resultado encontrad…" at bounding box center [733, 380] width 1438 height 530
click at [1361, 610] on button "Próximo" at bounding box center [1384, 614] width 107 height 33
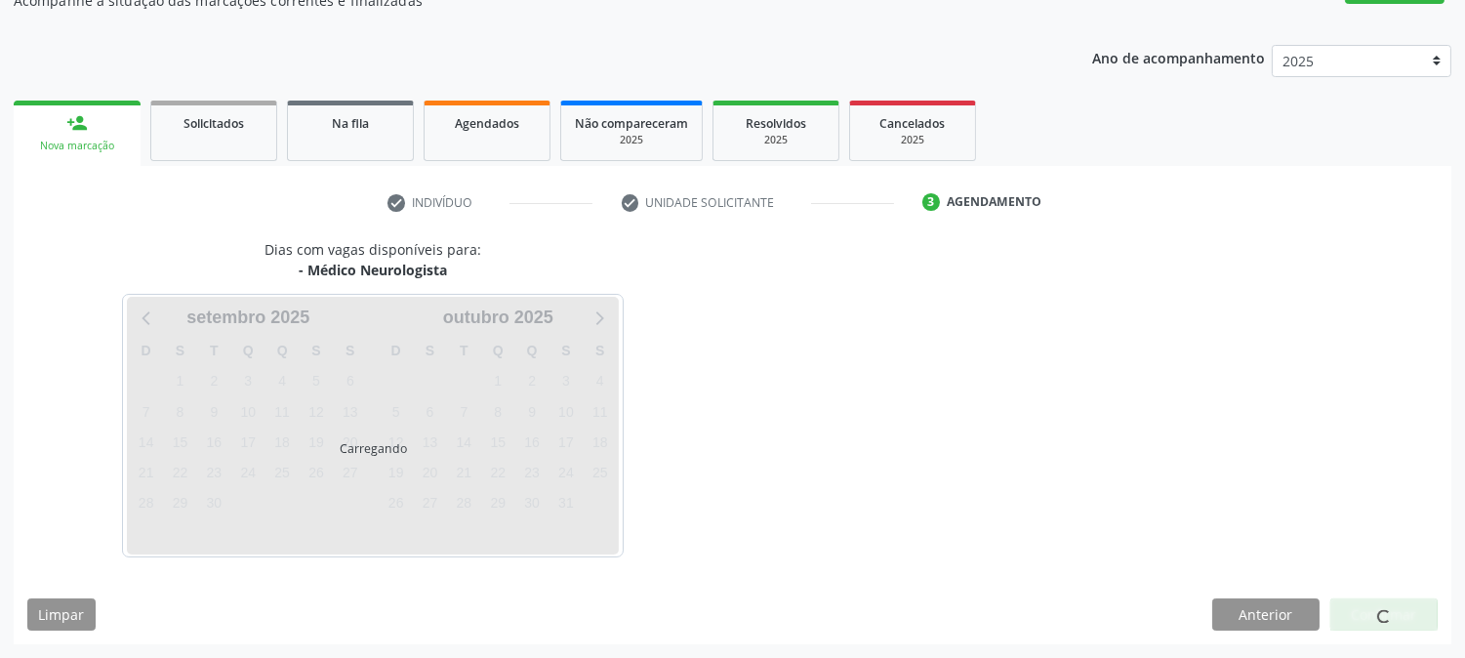
scroll to position [190, 0]
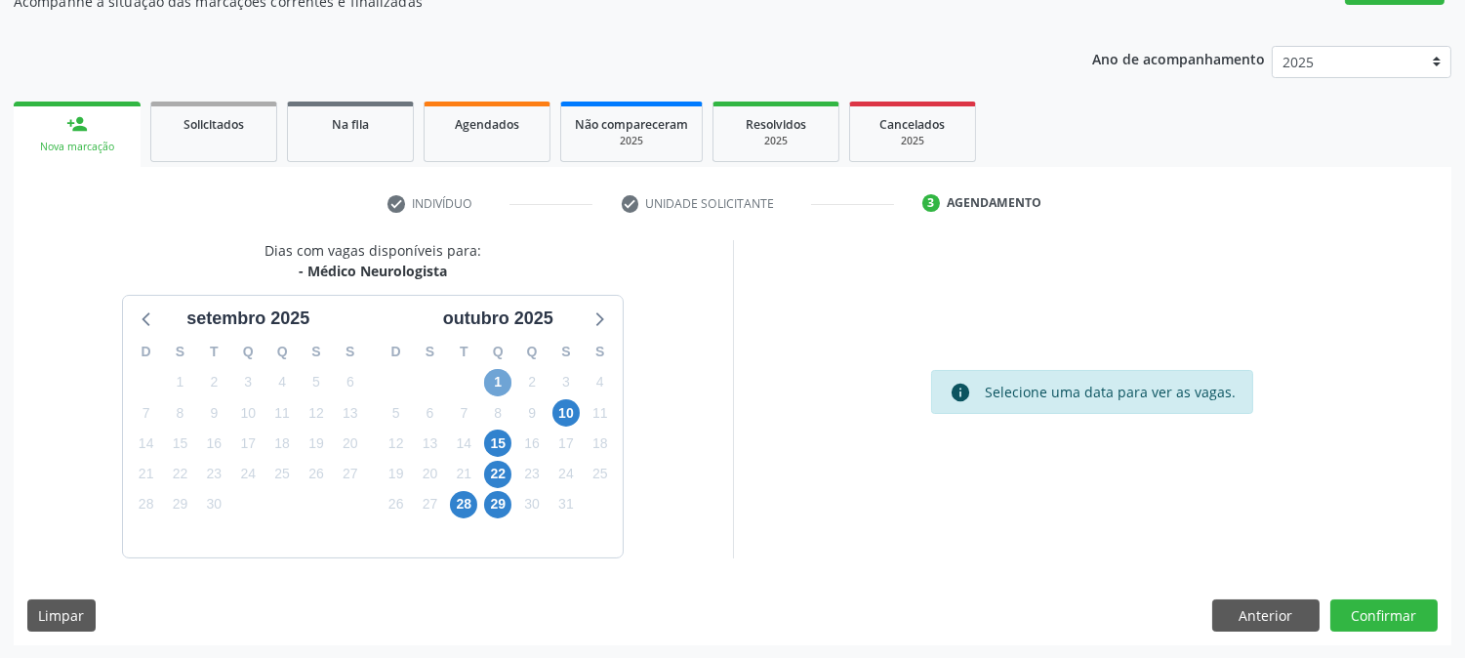
click at [488, 384] on span "1" at bounding box center [497, 382] width 27 height 27
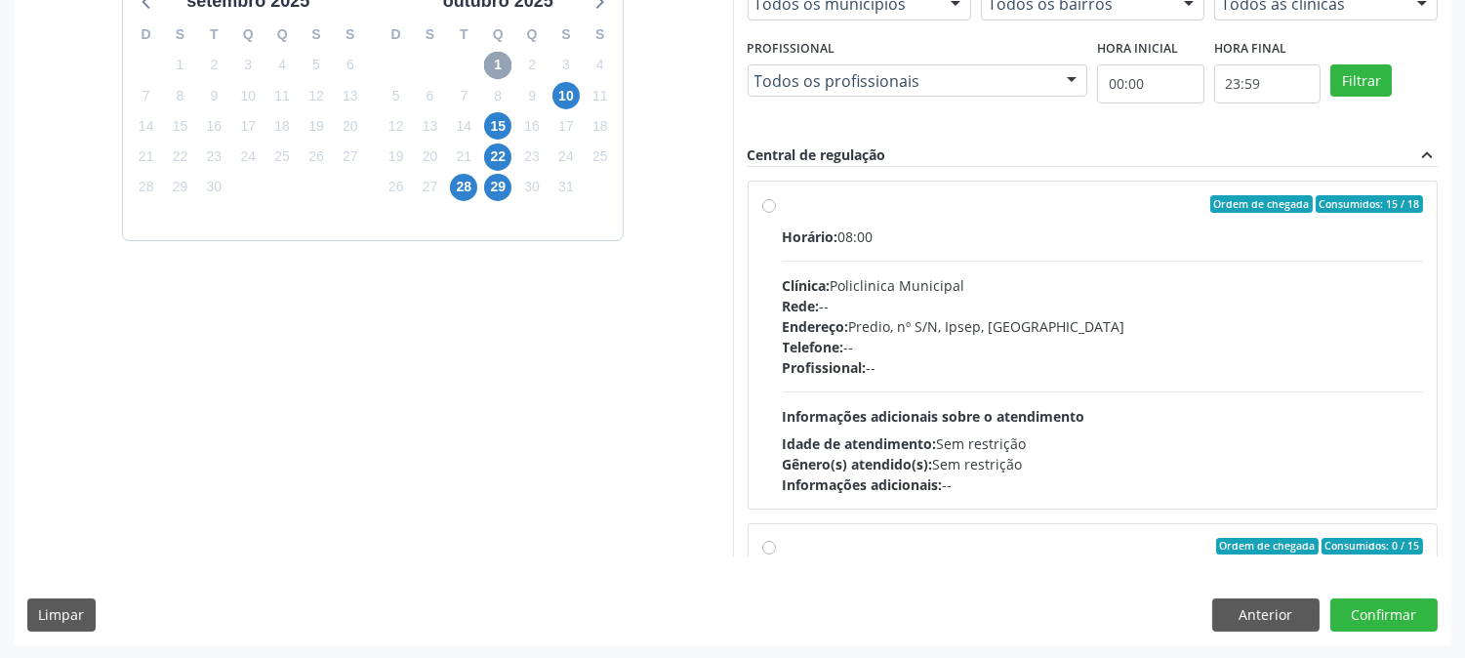
scroll to position [308, 0]
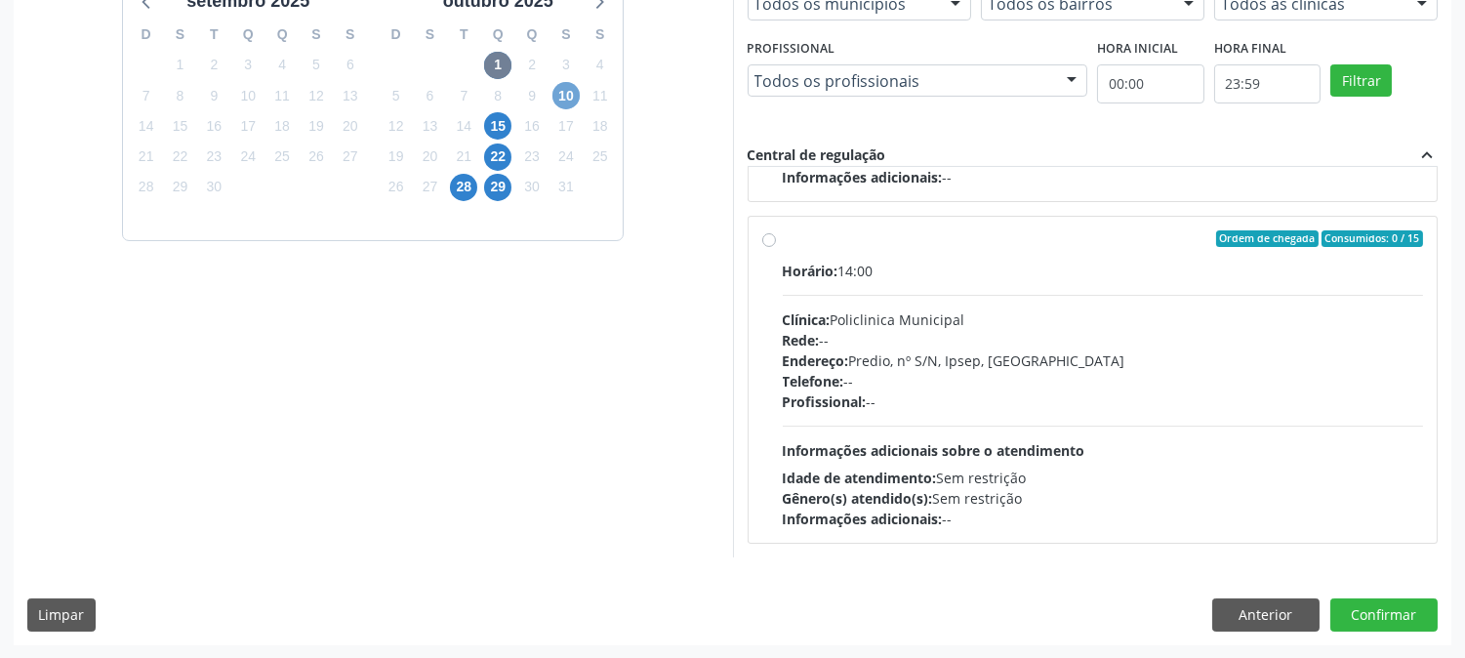
click at [571, 98] on span "10" at bounding box center [566, 95] width 27 height 27
click at [489, 123] on span "15" at bounding box center [497, 125] width 27 height 27
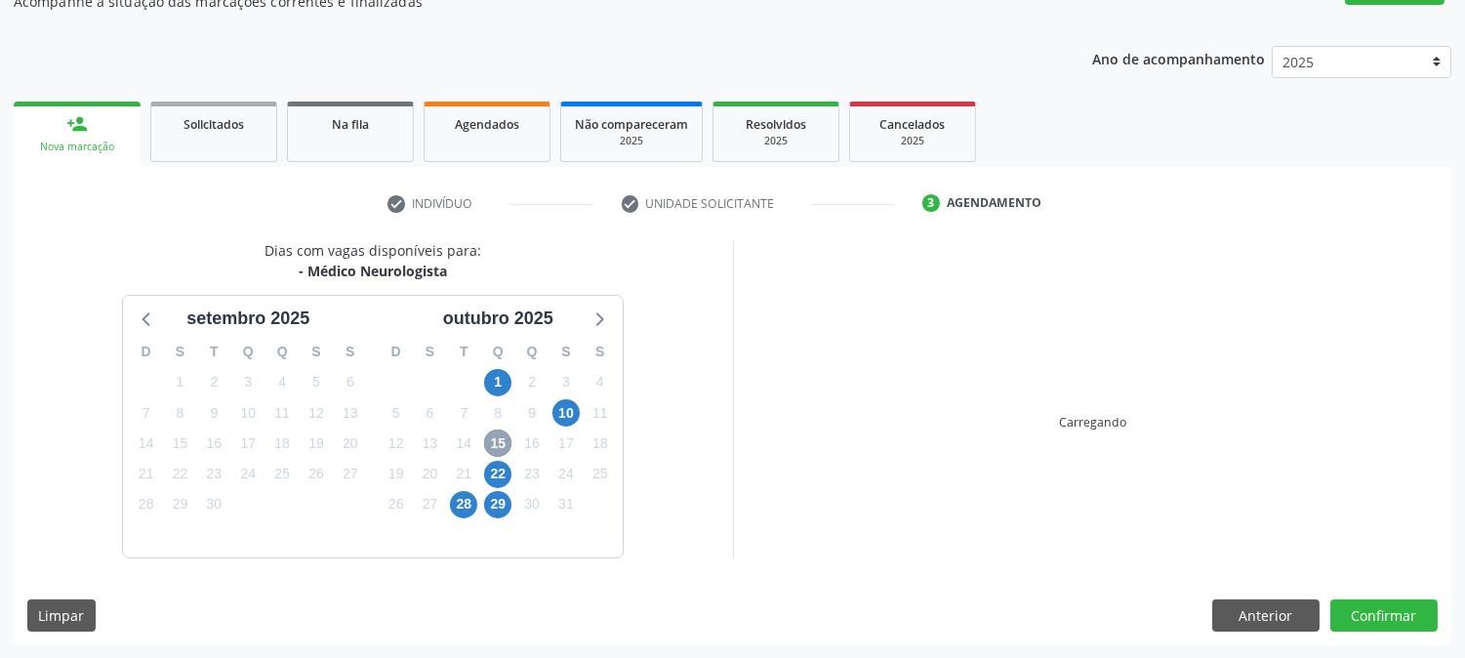
scroll to position [473, 0]
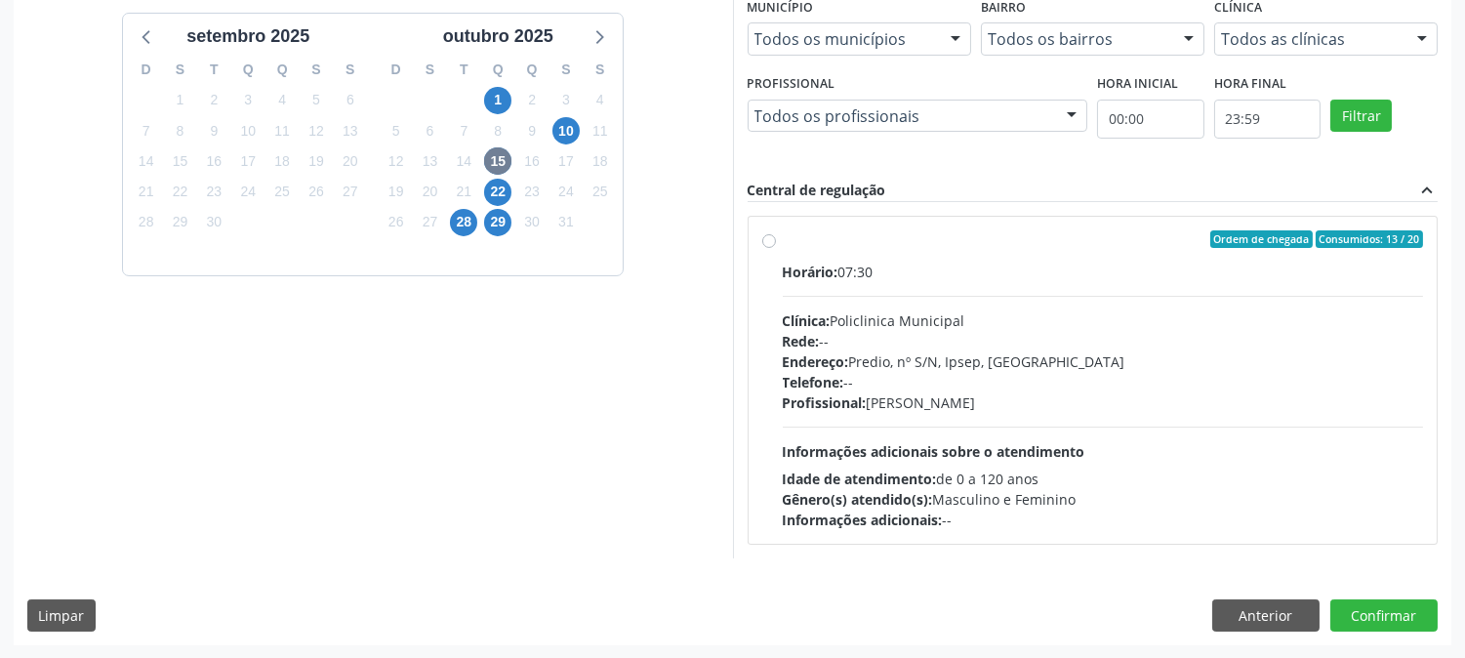
click at [919, 379] on div "Telefone: --" at bounding box center [1103, 382] width 641 height 21
click at [776, 248] on input "Ordem de chegada Consumidos: 13 / 20 Horário: 07:30 Clínica: Policlinica Munici…" at bounding box center [769, 239] width 14 height 18
radio input "true"
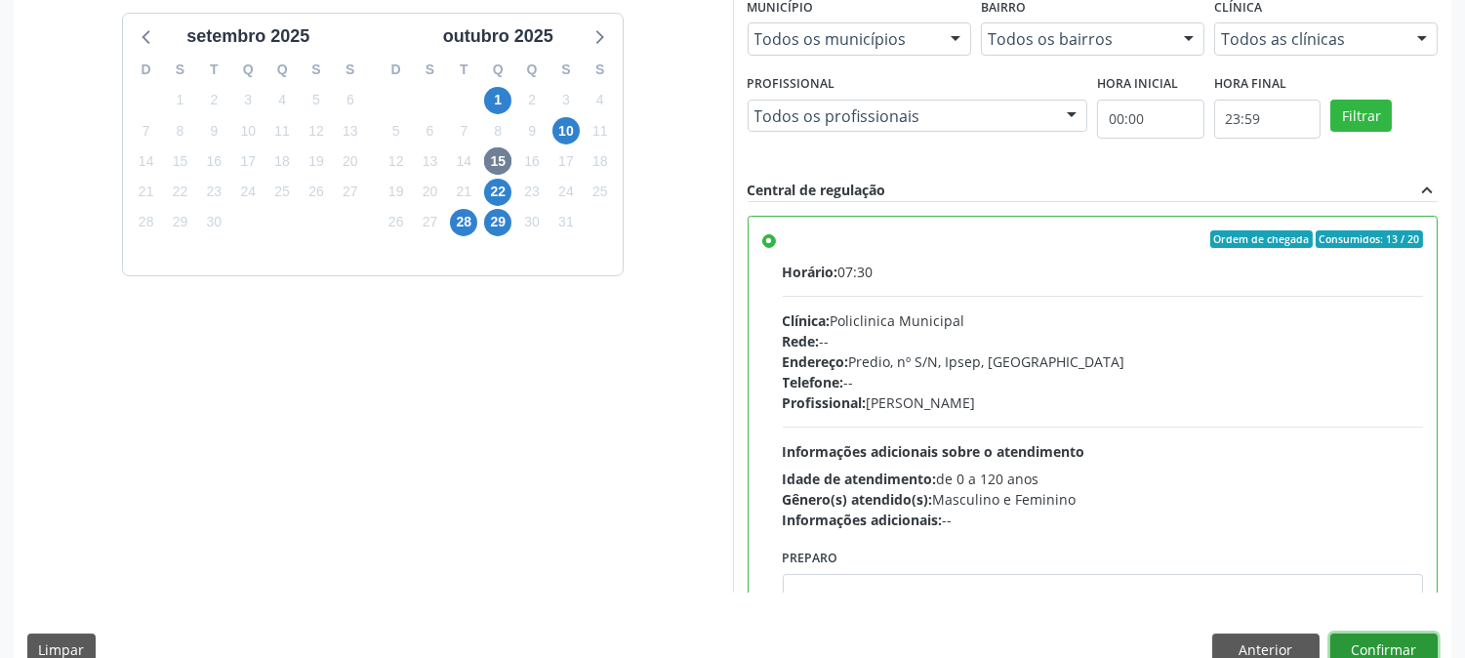
click at [1380, 645] on button "Confirmar" at bounding box center [1384, 650] width 107 height 33
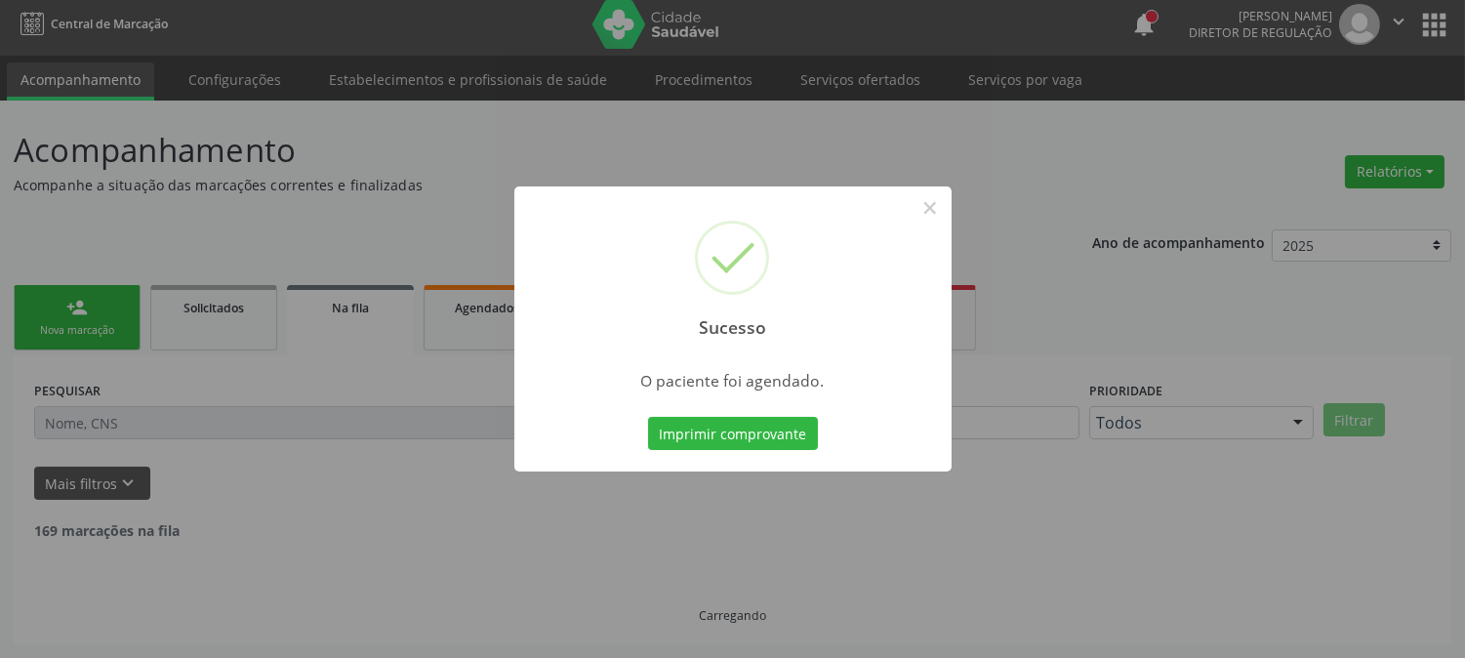
scroll to position [0, 0]
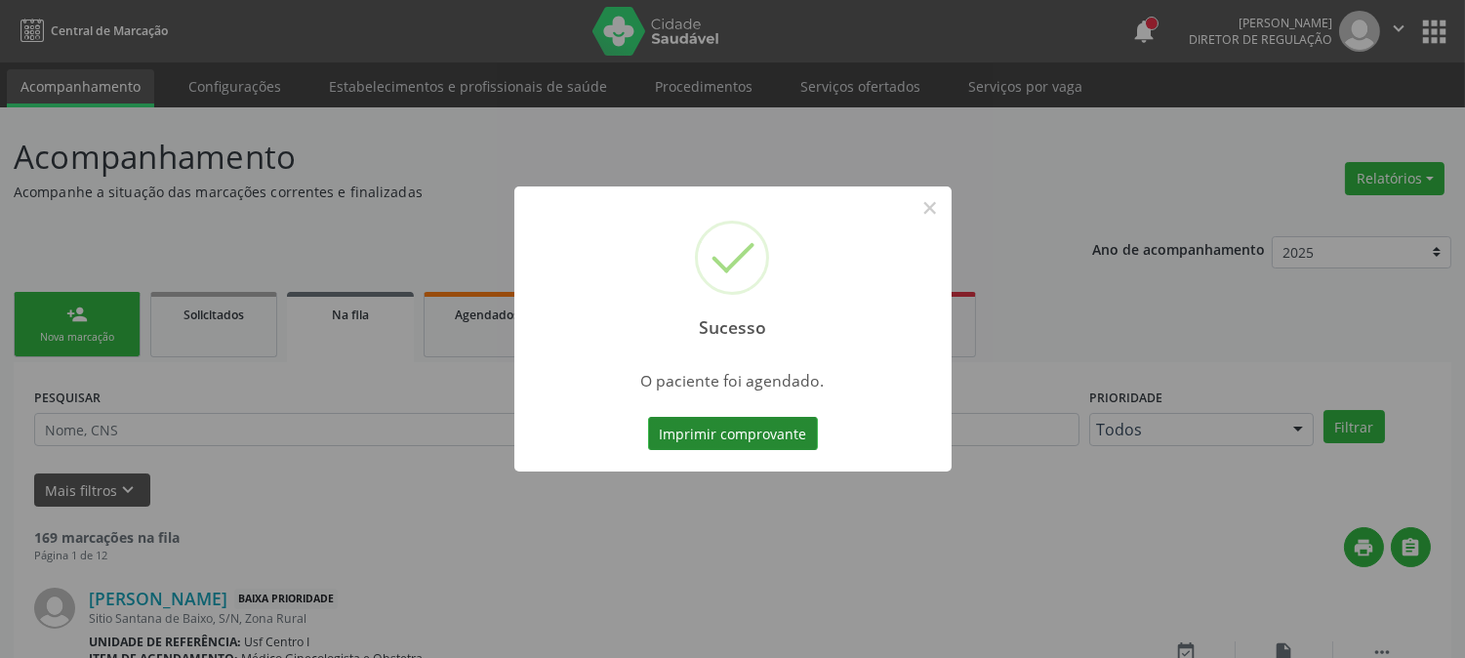
click at [707, 425] on button "Imprimir comprovante" at bounding box center [733, 433] width 170 height 33
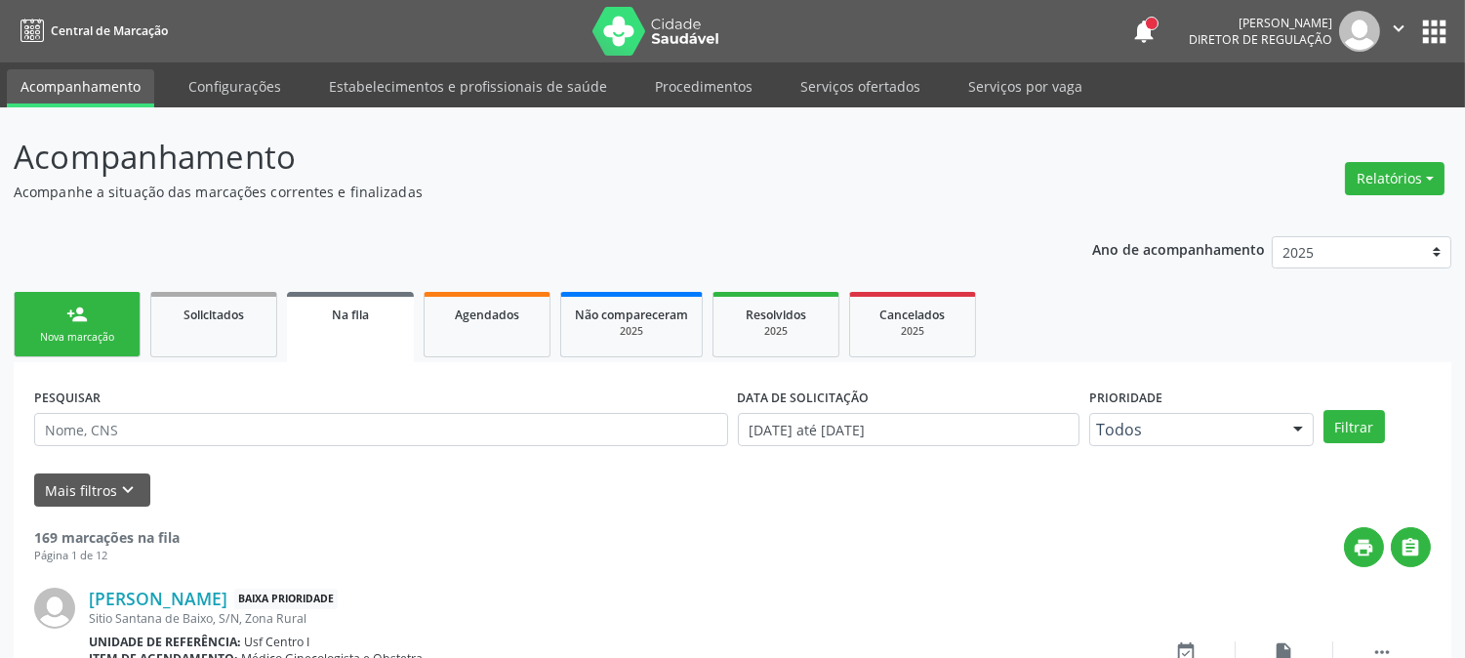
click at [92, 310] on link "person_add Nova marcação" at bounding box center [77, 324] width 127 height 65
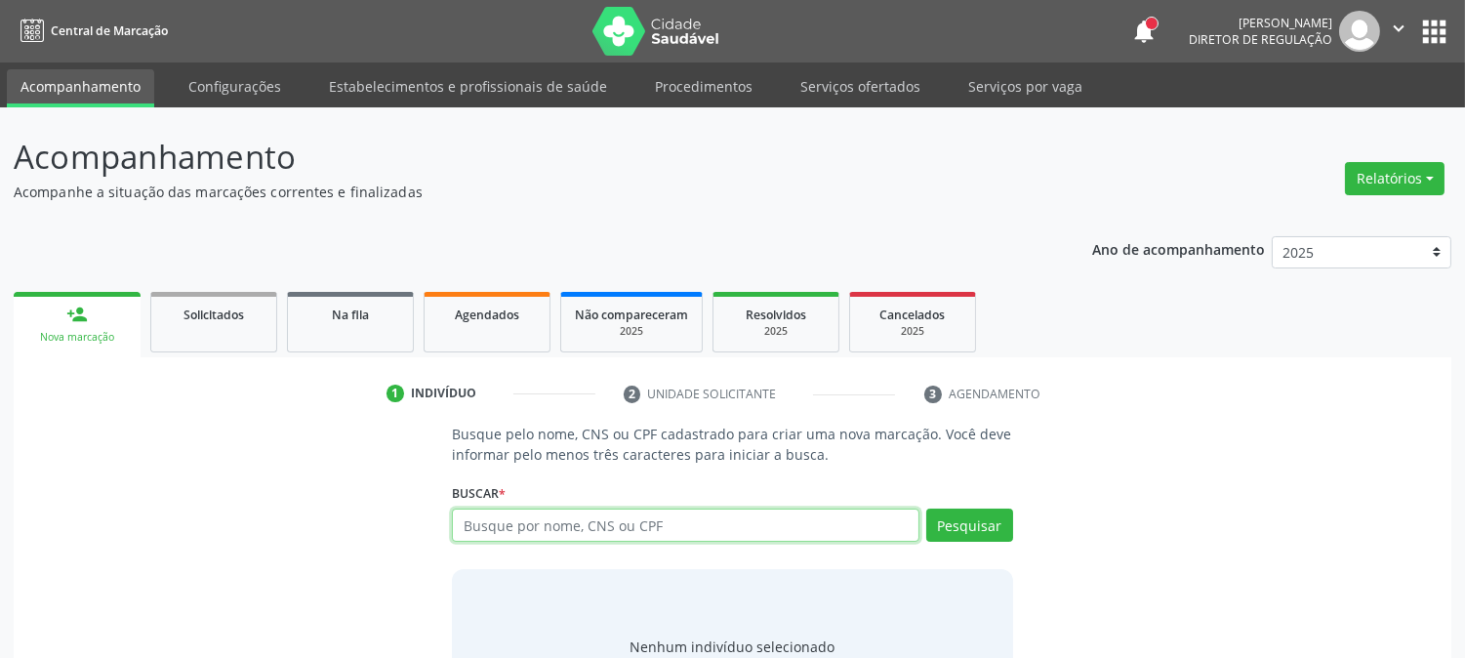
click at [586, 515] on input "text" at bounding box center [685, 525] width 467 height 33
paste input "700 0059 2876 4310"
type input "700 0059 2876 4310"
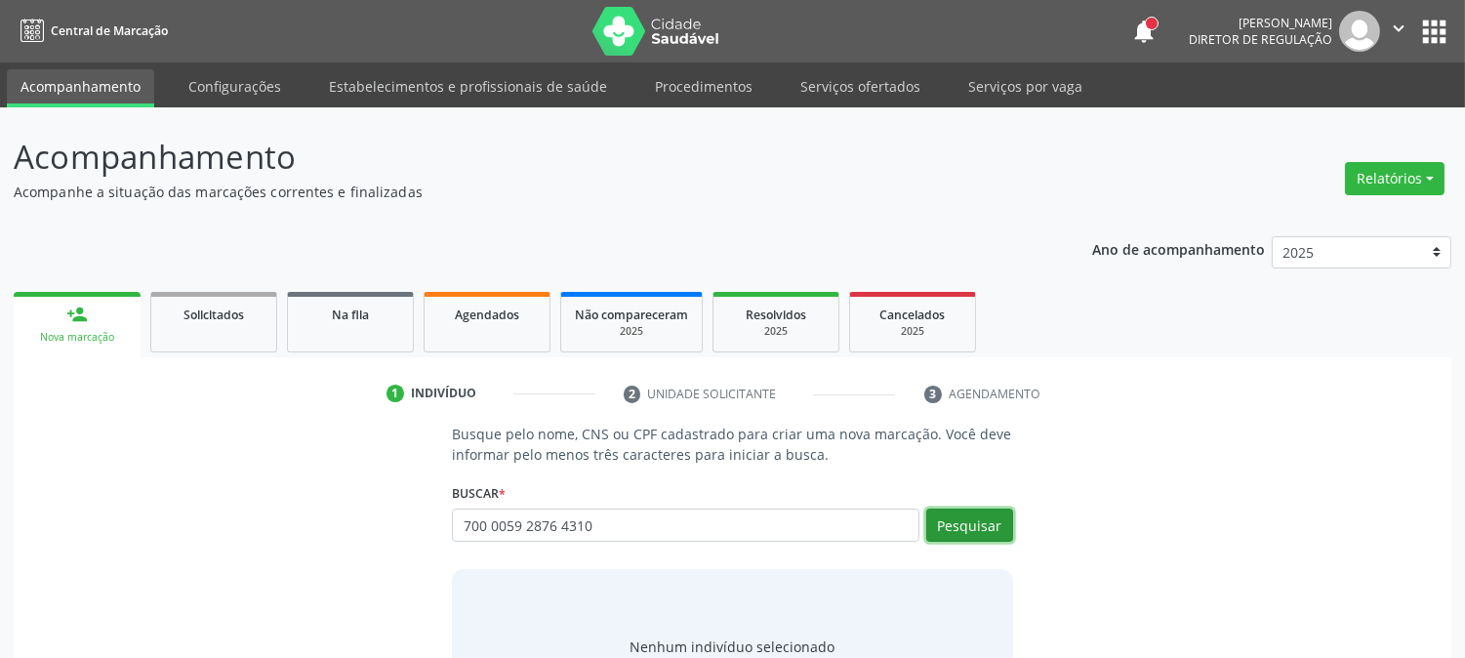
click at [959, 511] on button "Pesquisar" at bounding box center [970, 525] width 87 height 33
type input "700 0059 2876 4310"
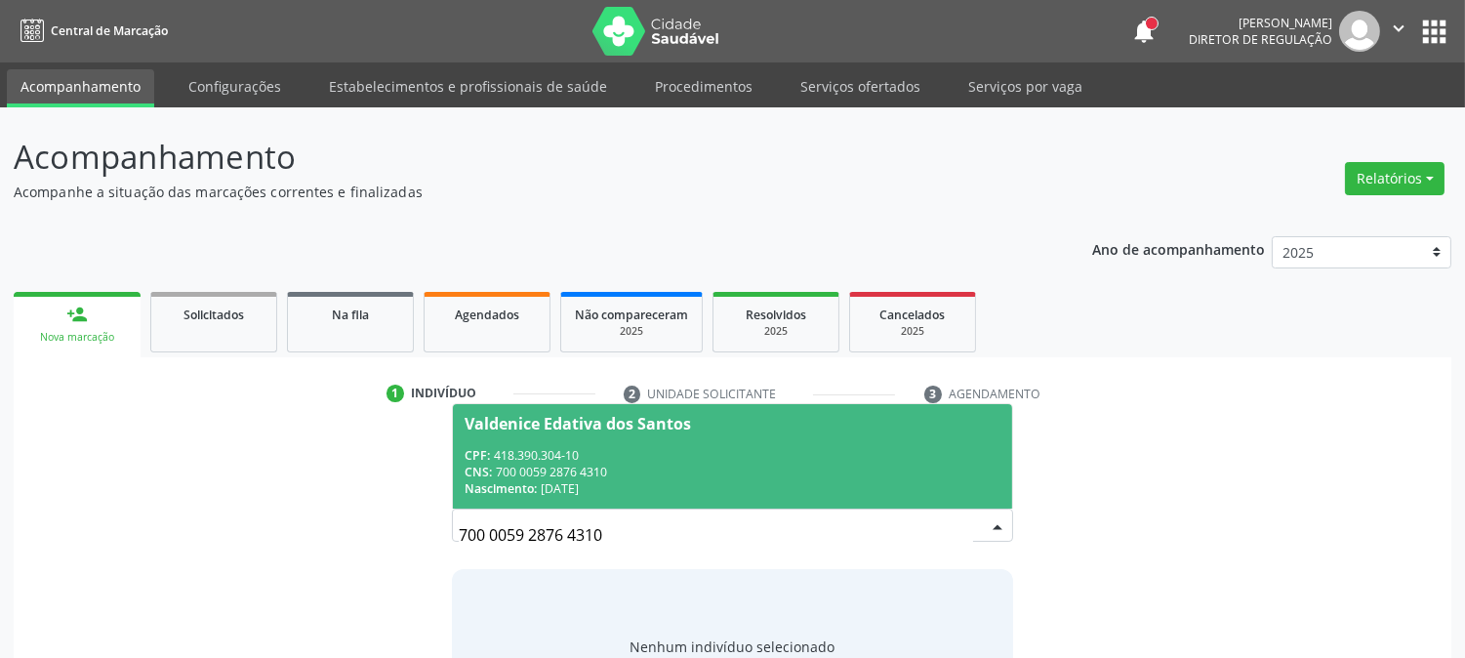
click at [698, 444] on span "Valdenice Edativa dos Santos CPF: 418.390.304-10 CNS: 700 0059 2876 4310 Nascim…" at bounding box center [732, 456] width 558 height 104
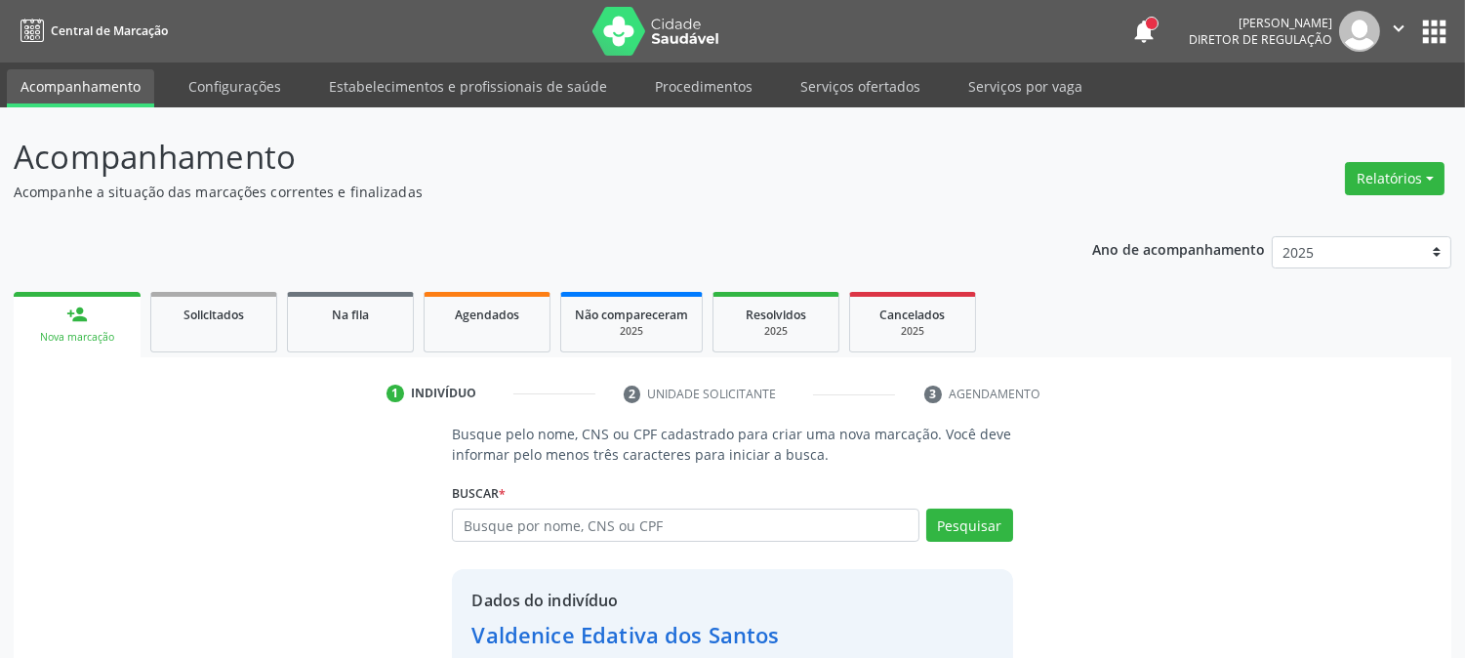
scroll to position [123, 0]
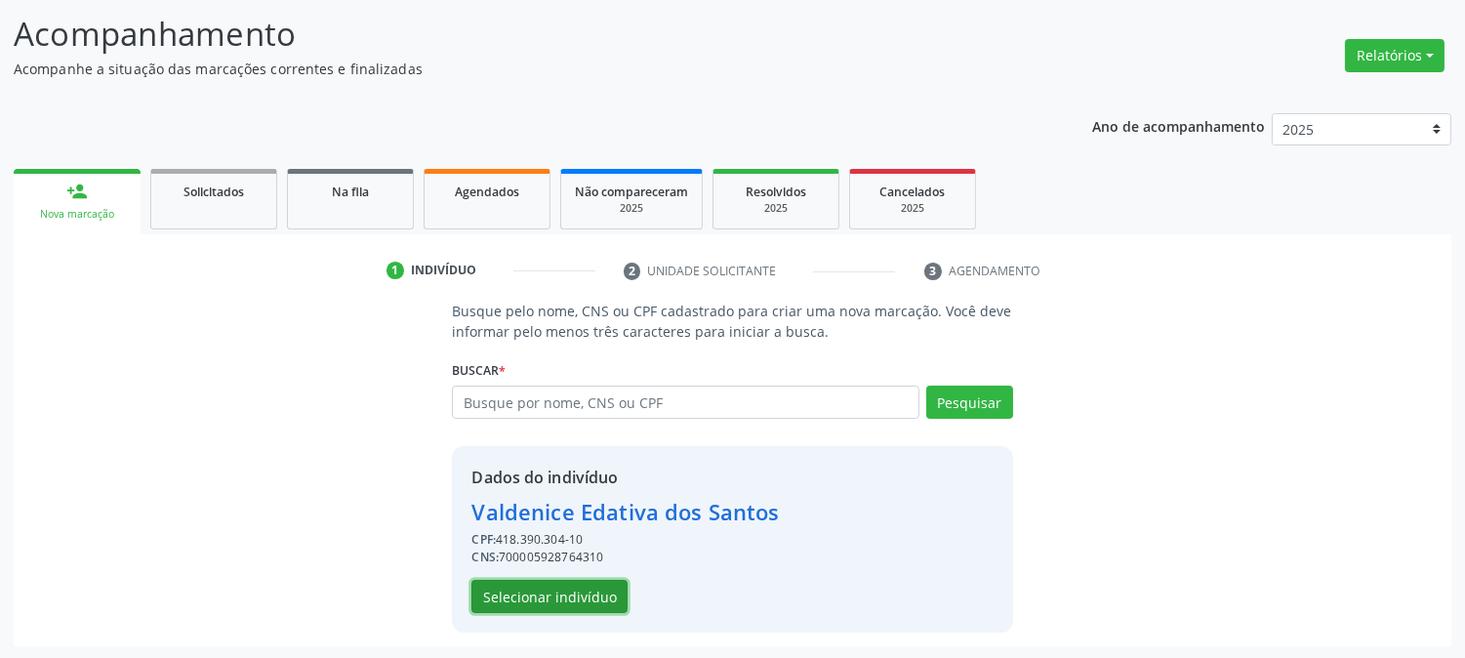
click at [579, 600] on button "Selecionar indivíduo" at bounding box center [550, 596] width 156 height 33
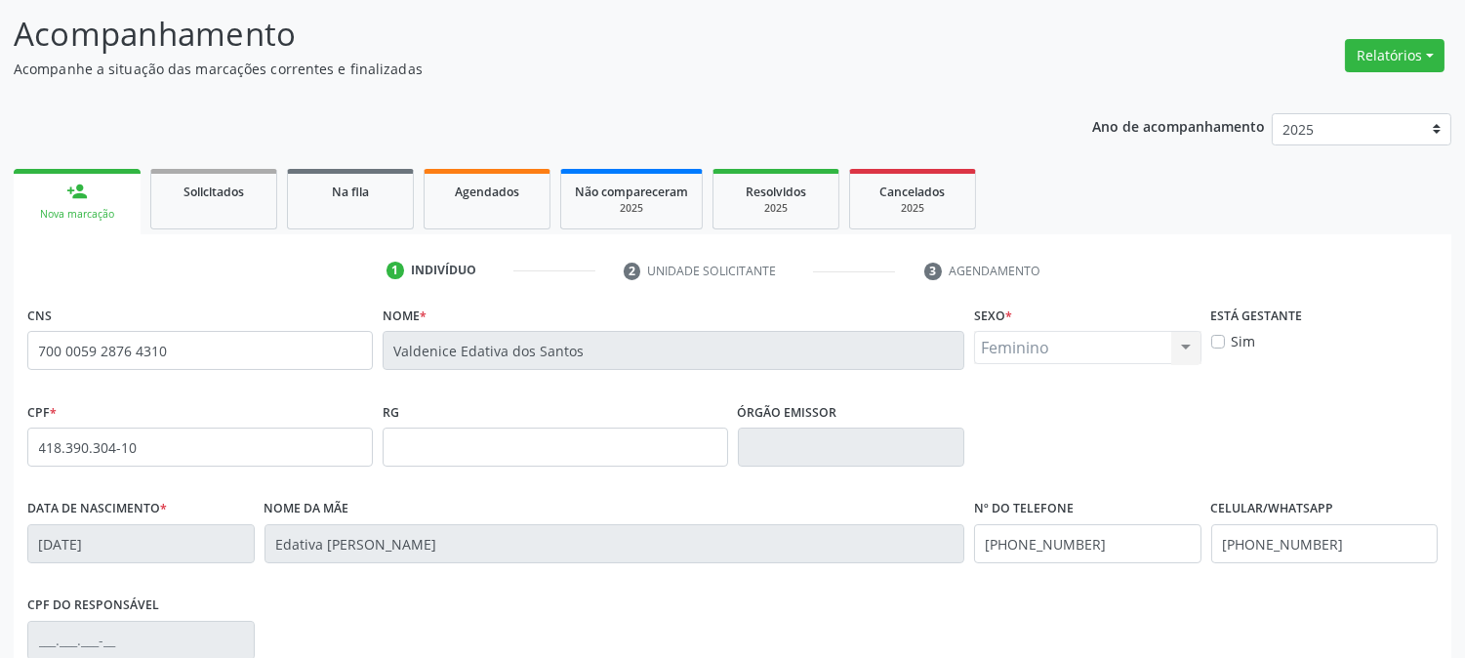
scroll to position [398, 0]
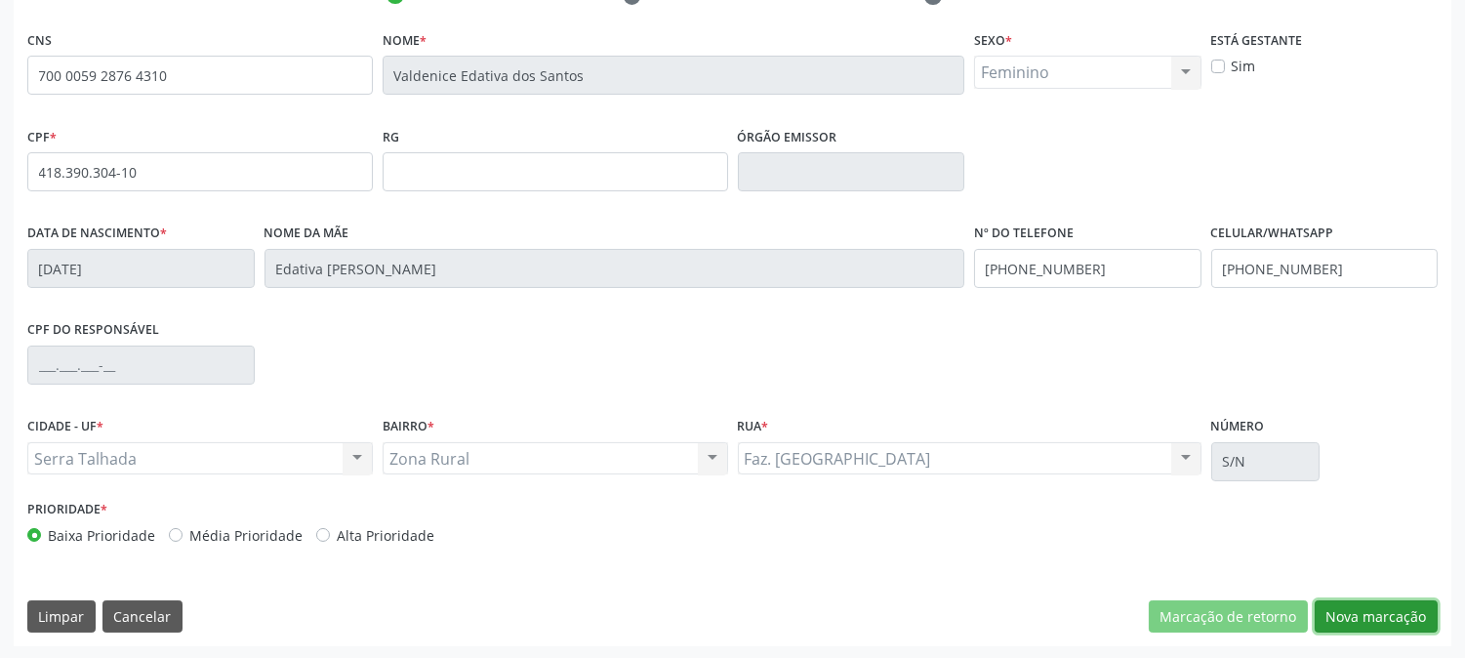
click at [1377, 605] on button "Nova marcação" at bounding box center [1376, 616] width 123 height 33
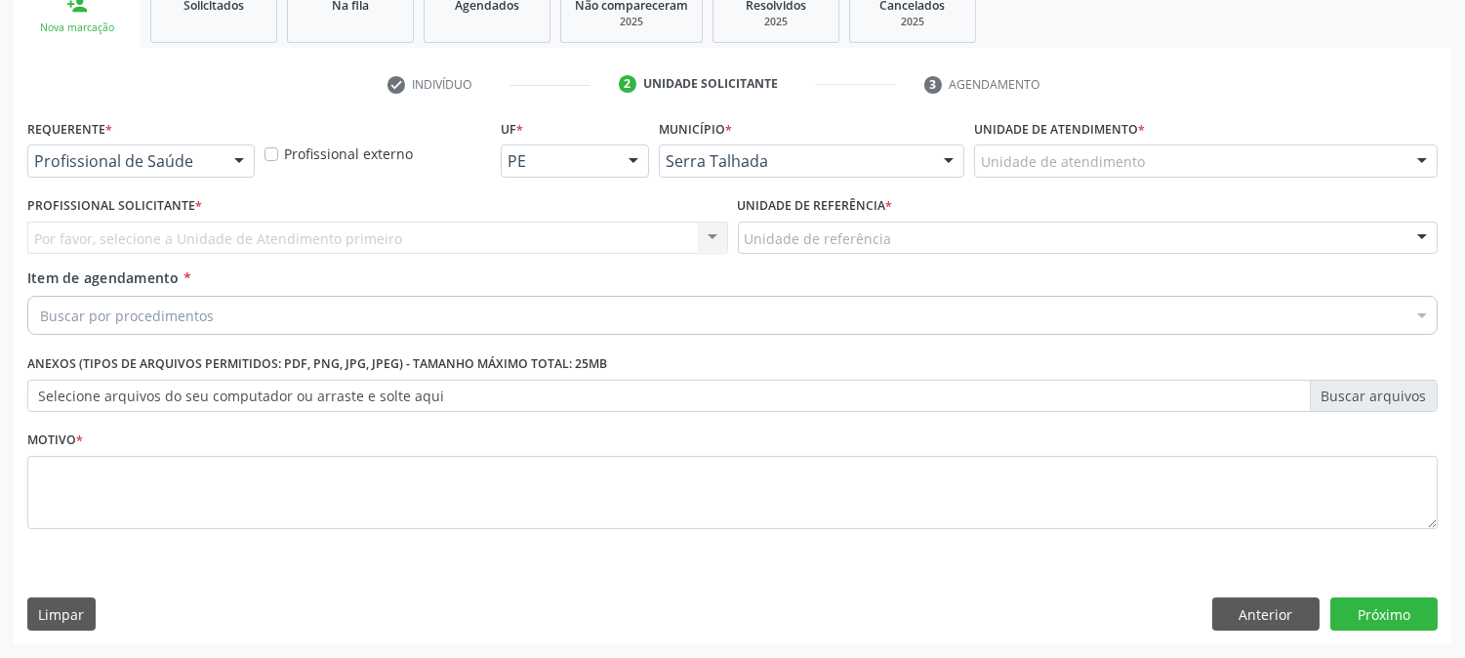
scroll to position [309, 0]
click at [201, 172] on div at bounding box center [140, 161] width 227 height 33
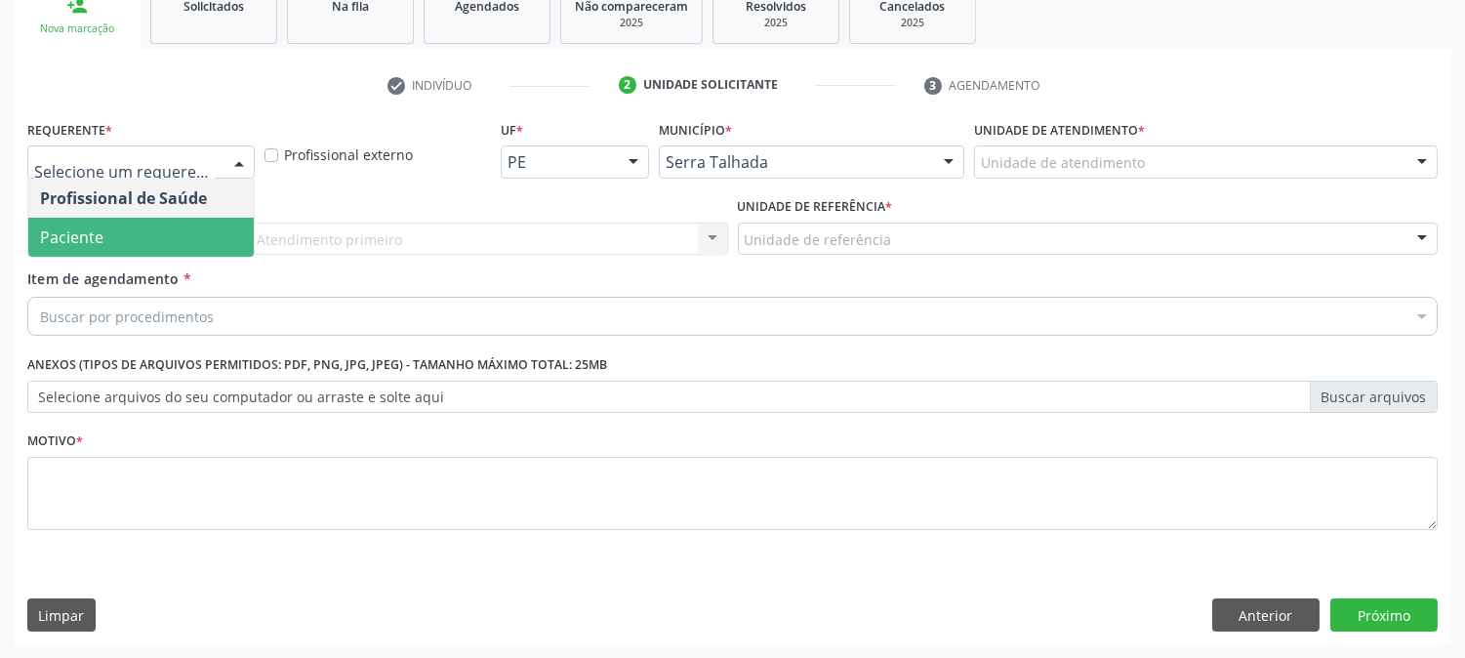
click at [147, 236] on span "Paciente" at bounding box center [141, 237] width 226 height 39
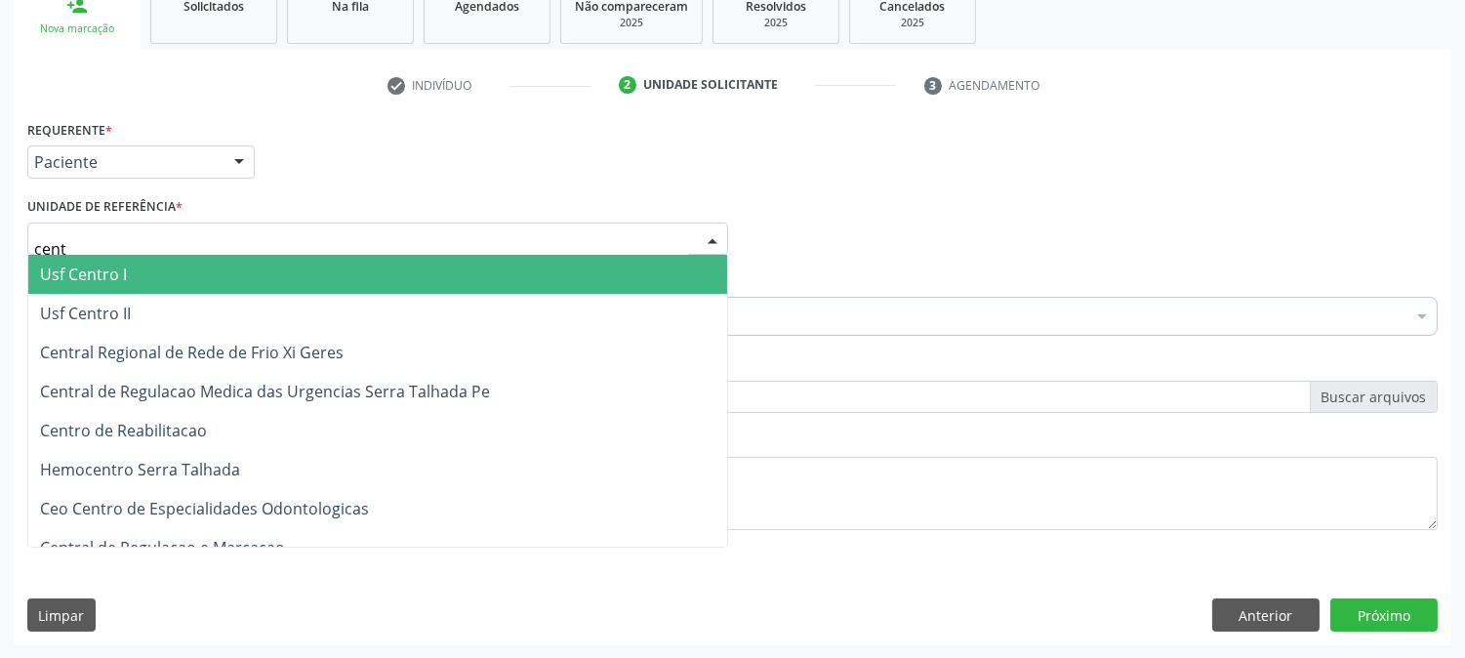
type input "centr"
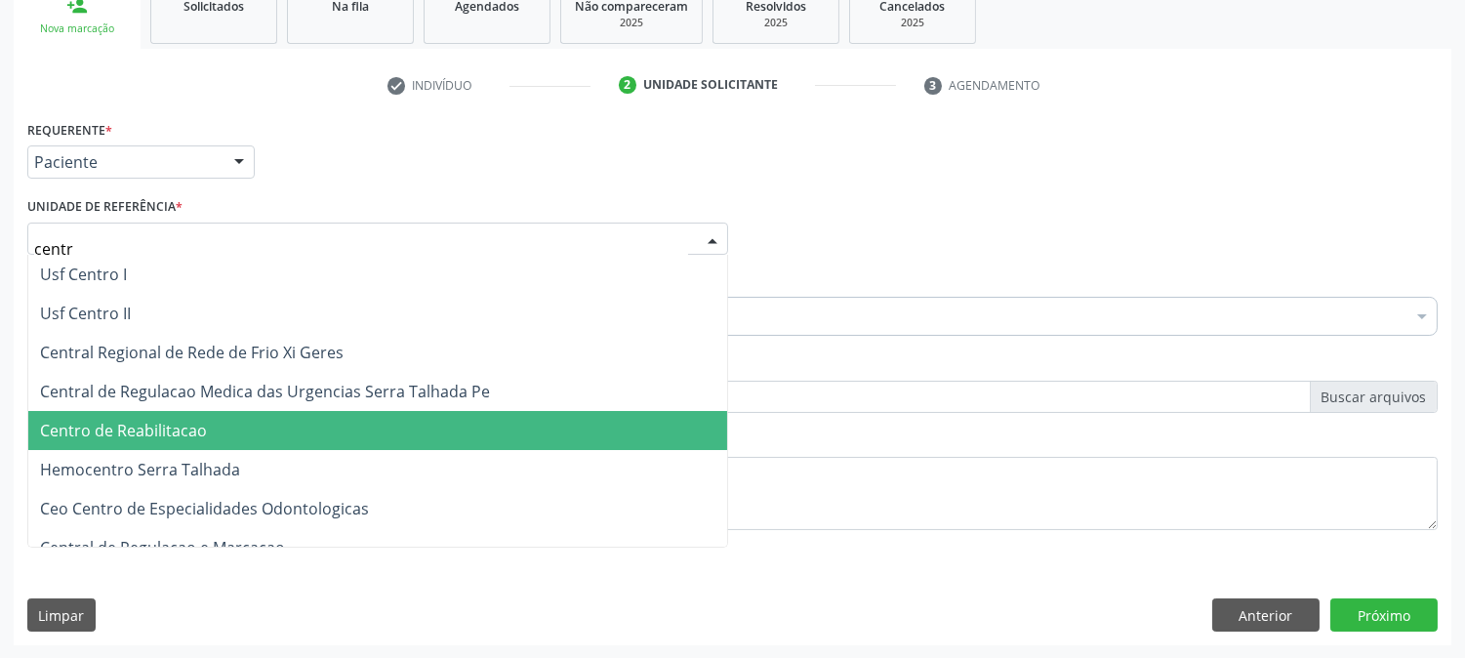
click at [173, 421] on span "Centro de Reabilitacao" at bounding box center [123, 430] width 167 height 21
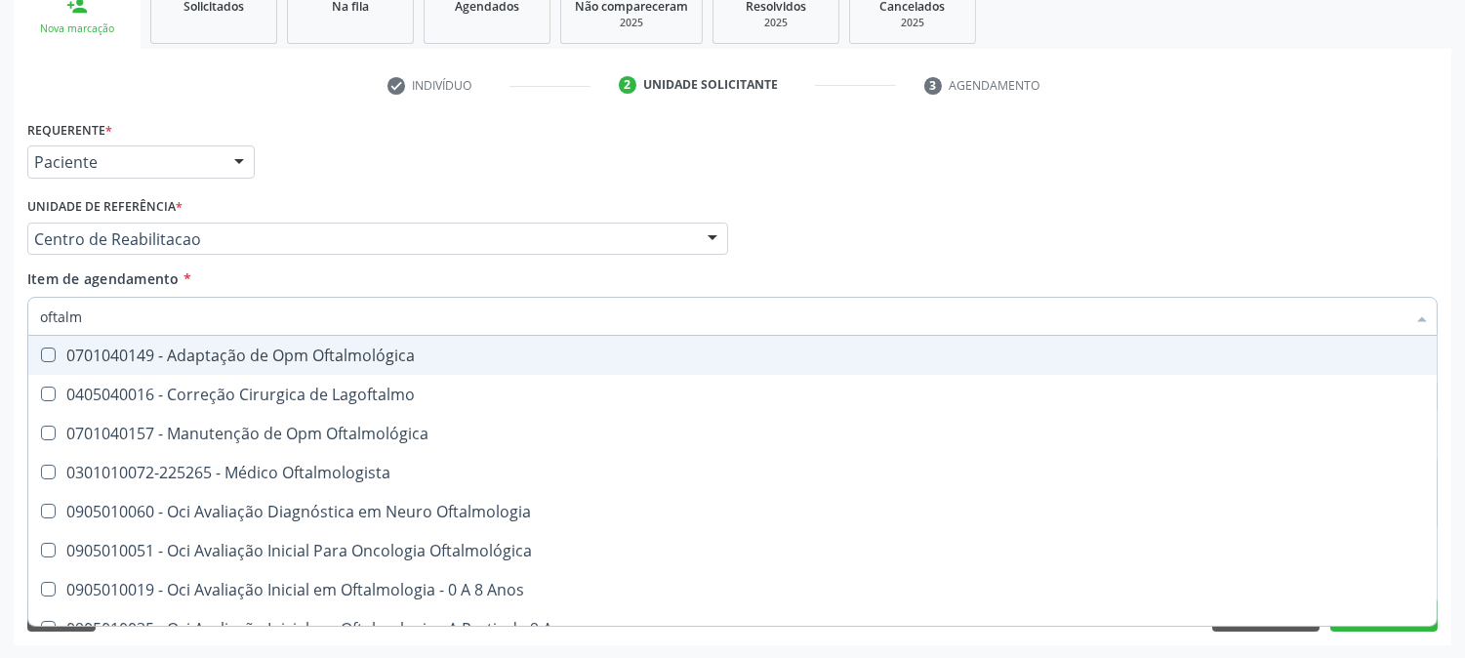
type input "oftalmo"
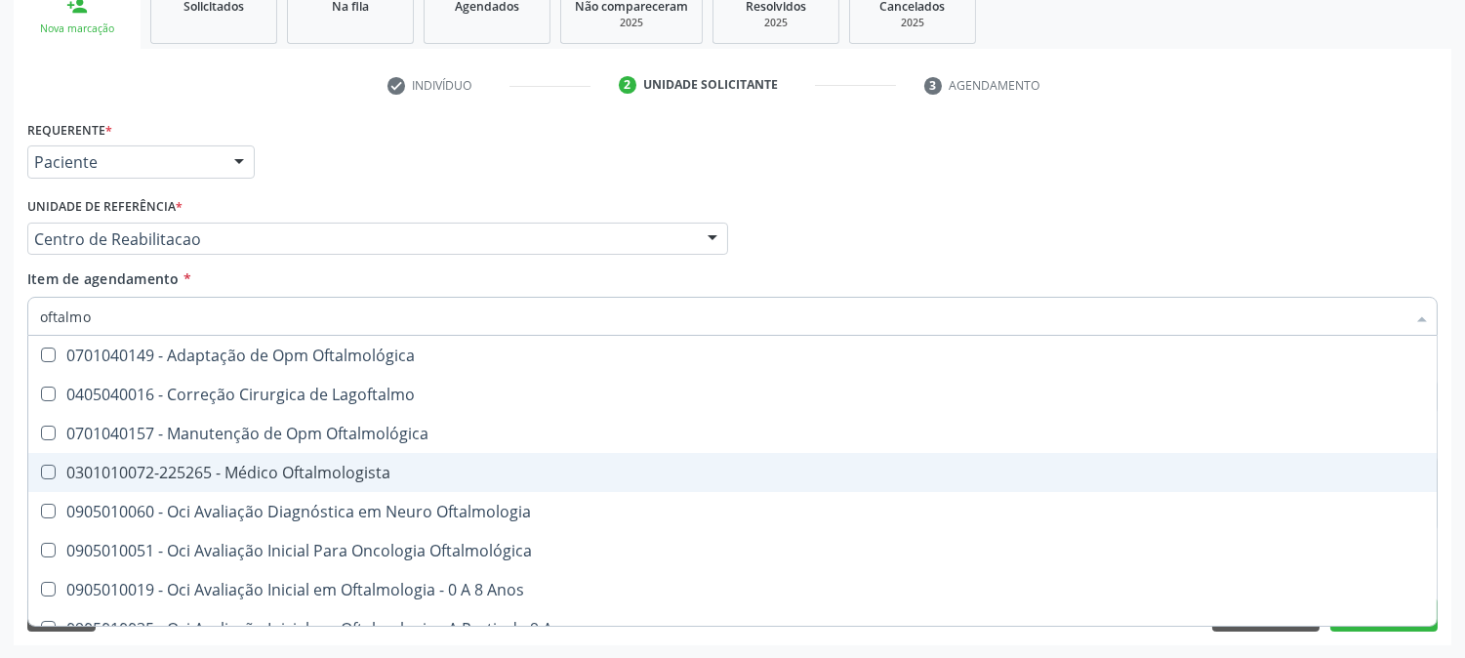
click at [141, 457] on span "0301010072-225265 - Médico Oftalmologista" at bounding box center [732, 472] width 1409 height 39
checkbox Oftalmologista "true"
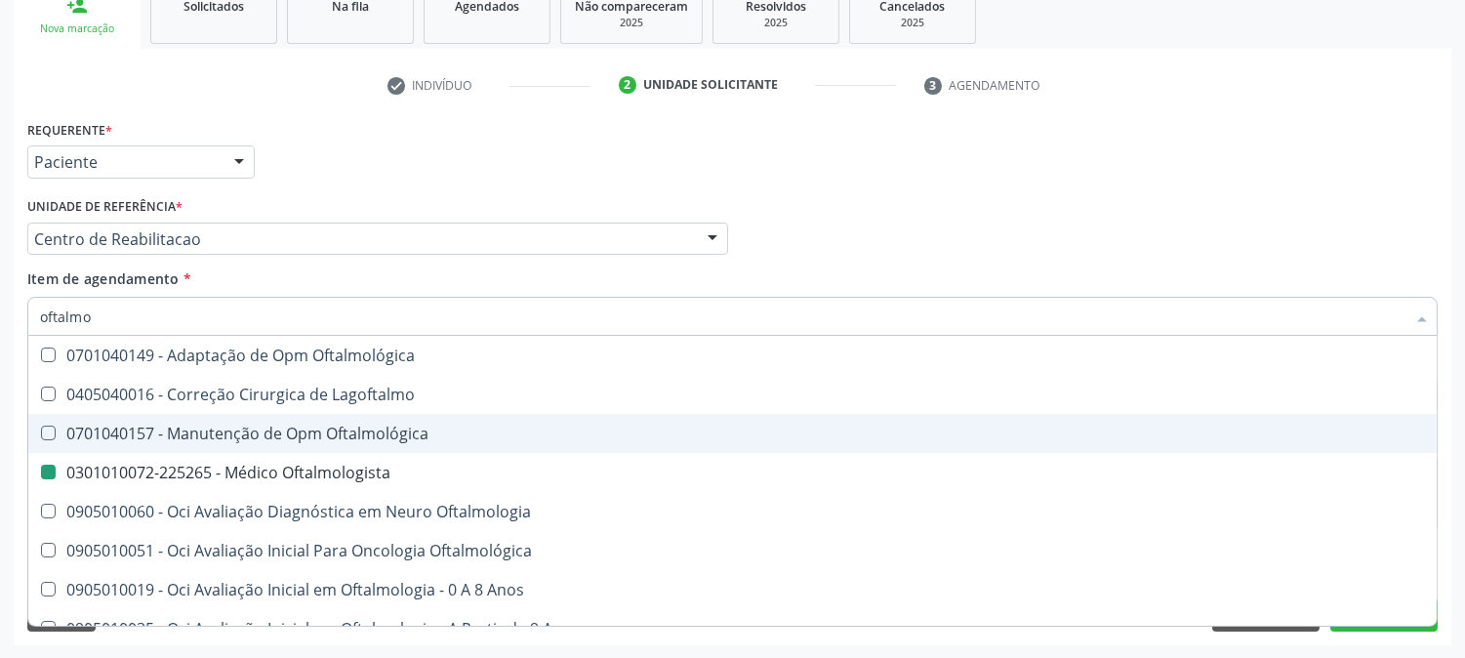
click at [0, 391] on div "Acompanhamento Acompanhe a situação das marcações correntes e finalizadas Relat…" at bounding box center [732, 229] width 1465 height 860
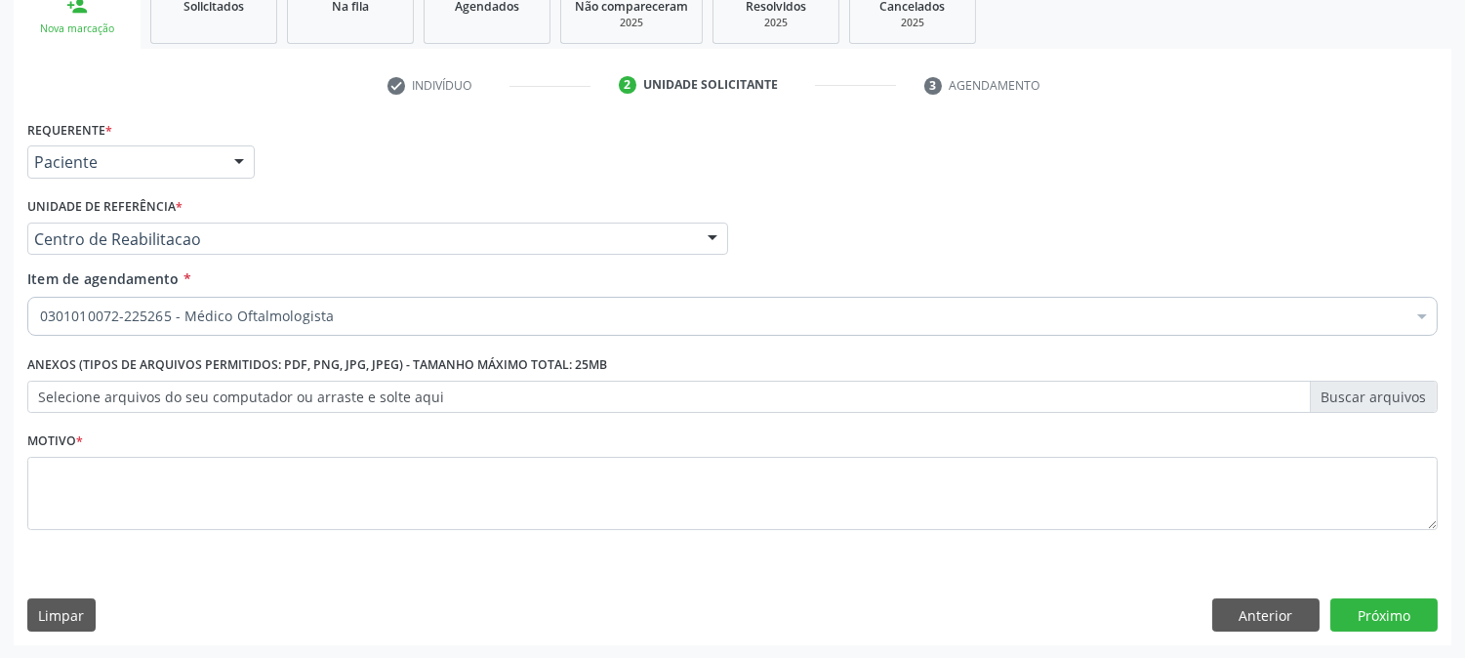
checkbox Oftalmologista "true"
checkbox Manutenção "false"
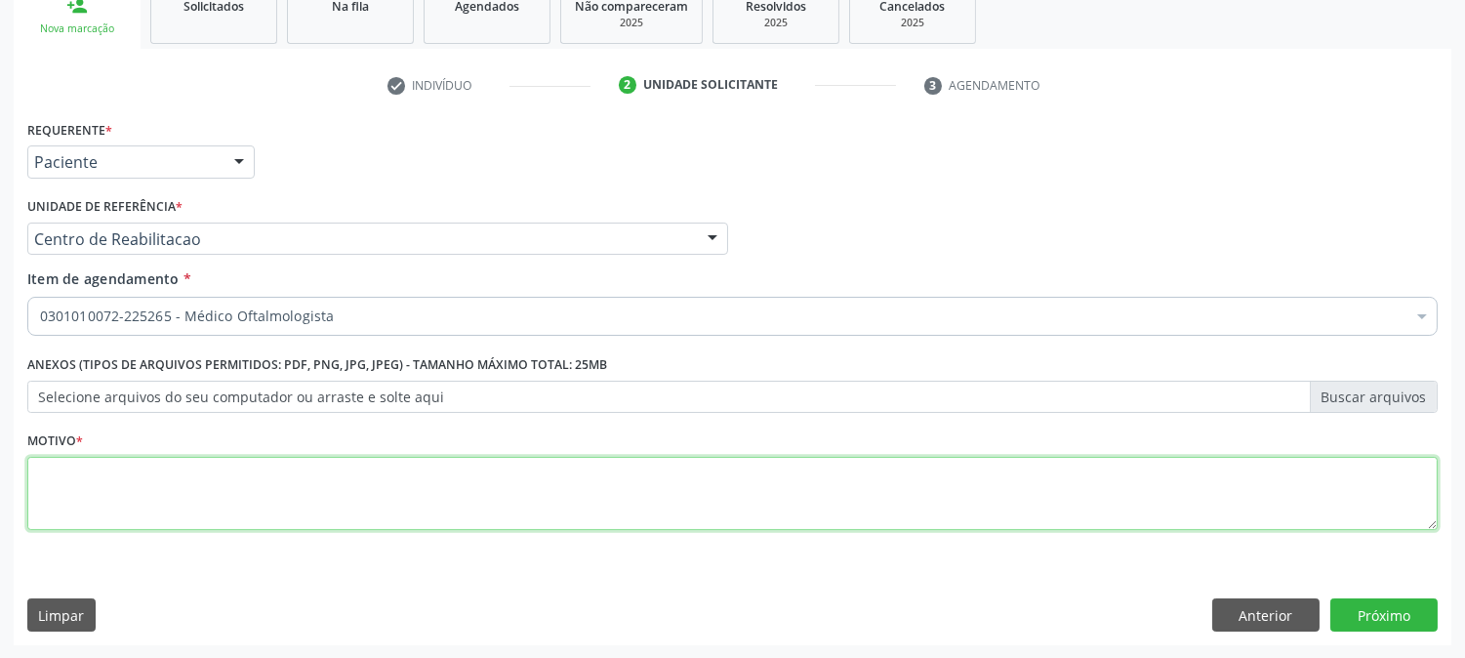
click at [108, 515] on textarea at bounding box center [732, 494] width 1411 height 74
type textarea "."
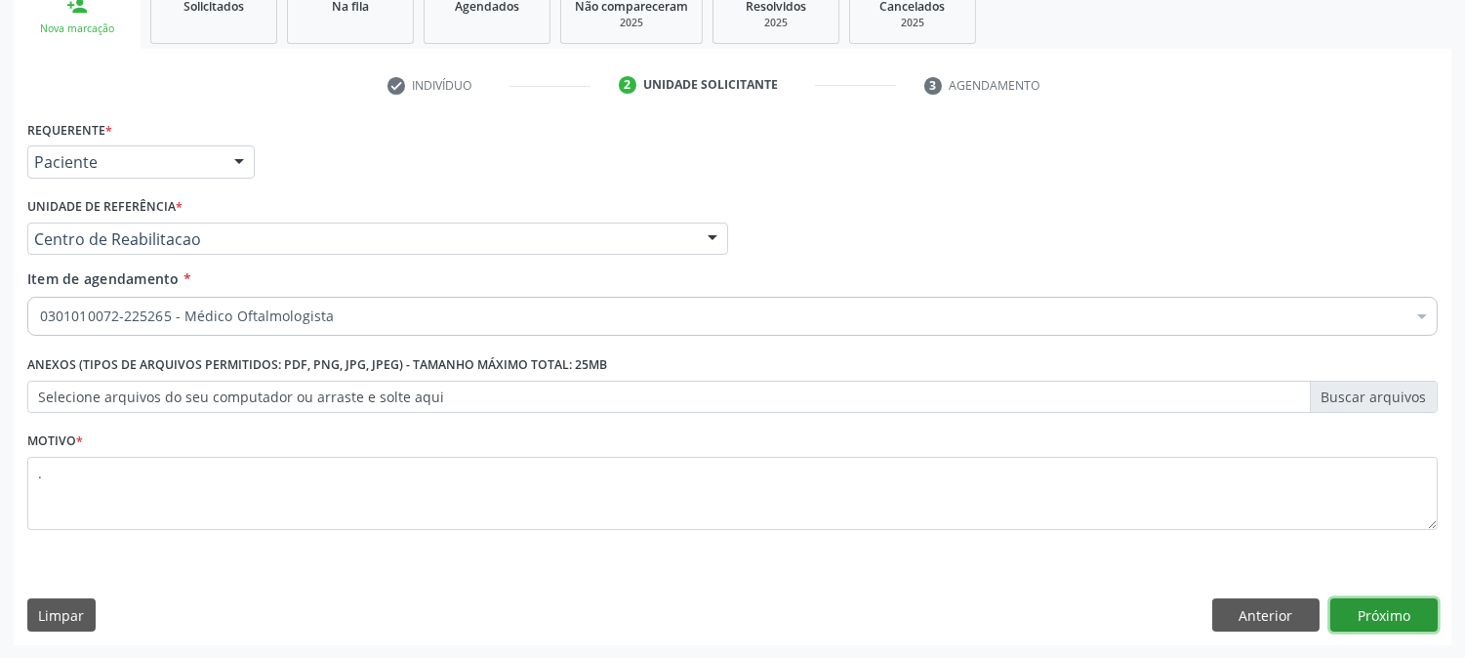
click at [1370, 627] on button "Próximo" at bounding box center [1384, 614] width 107 height 33
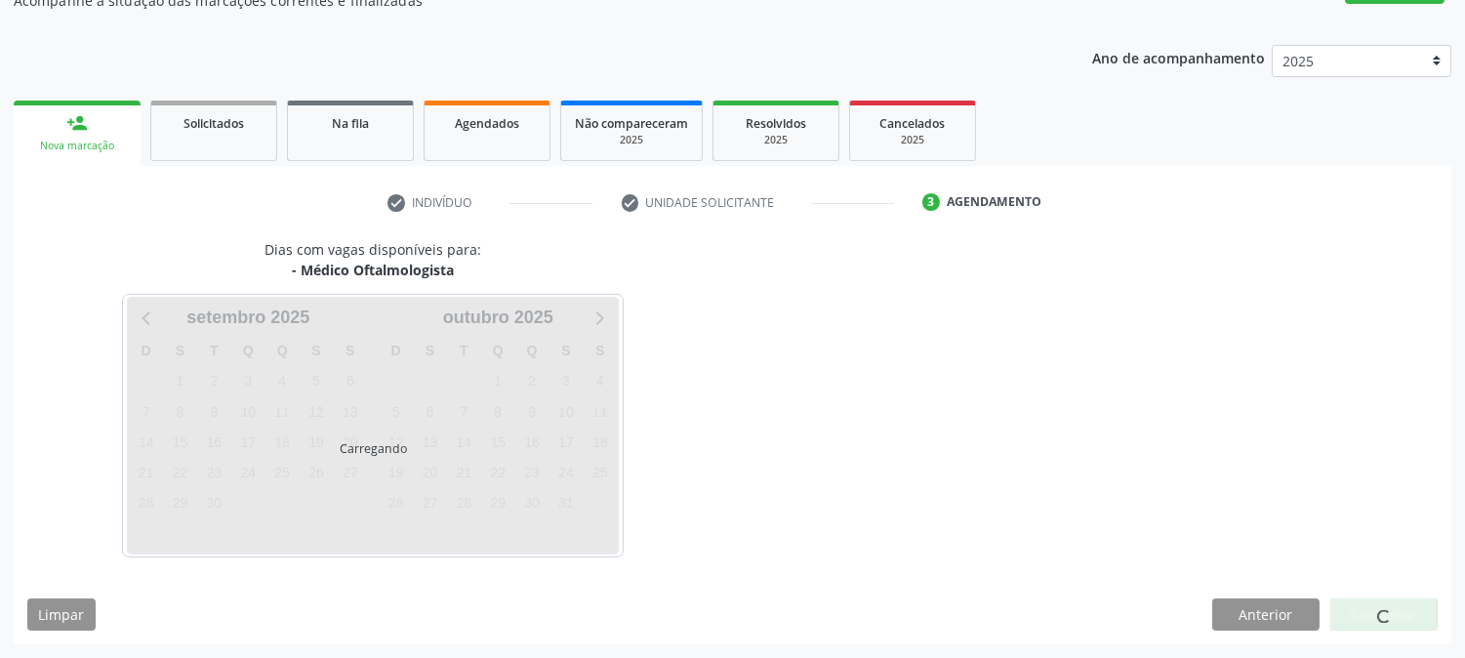
scroll to position [190, 0]
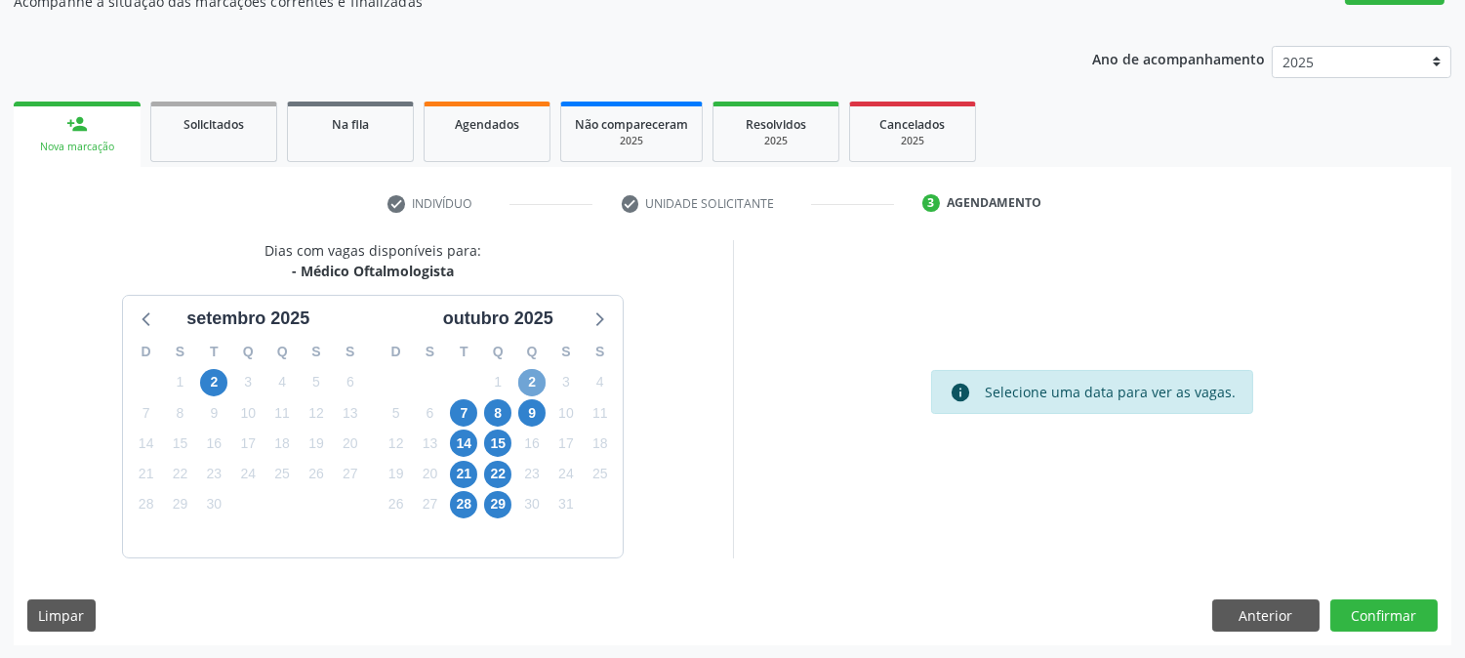
click at [535, 378] on span "2" at bounding box center [531, 382] width 27 height 27
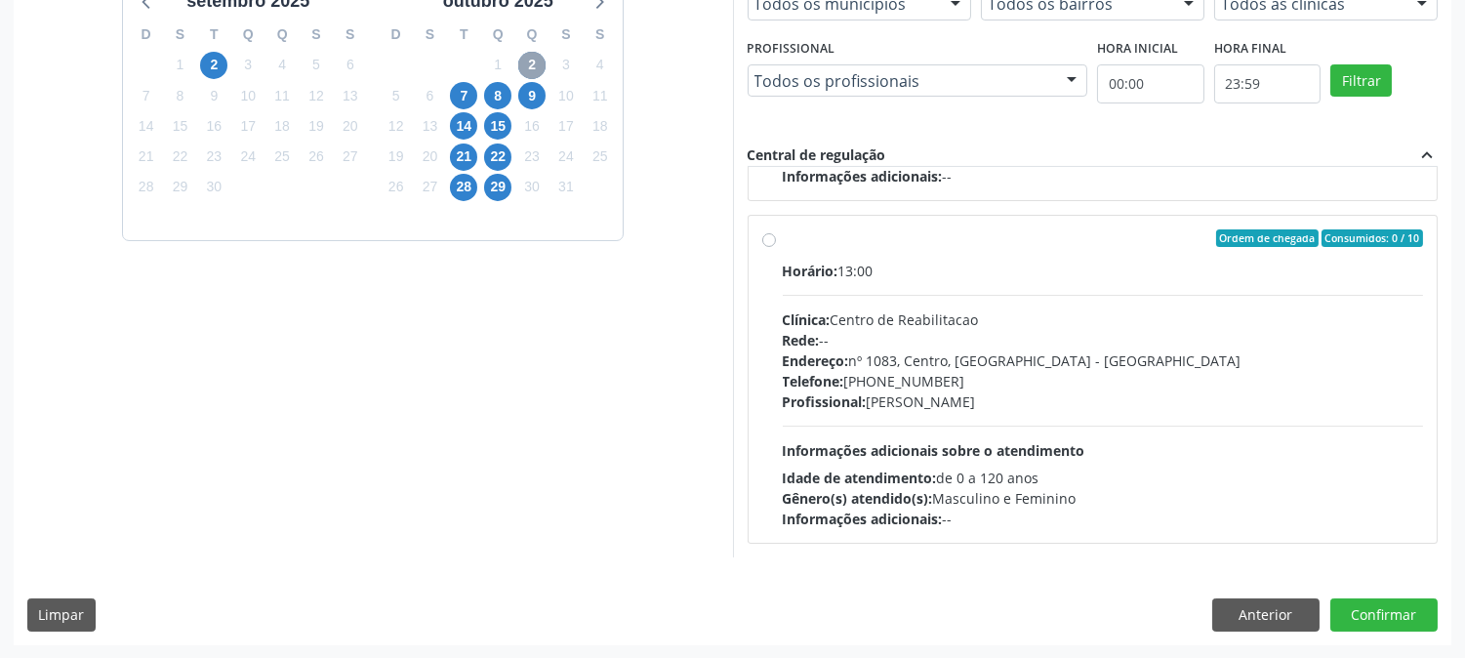
scroll to position [0, 0]
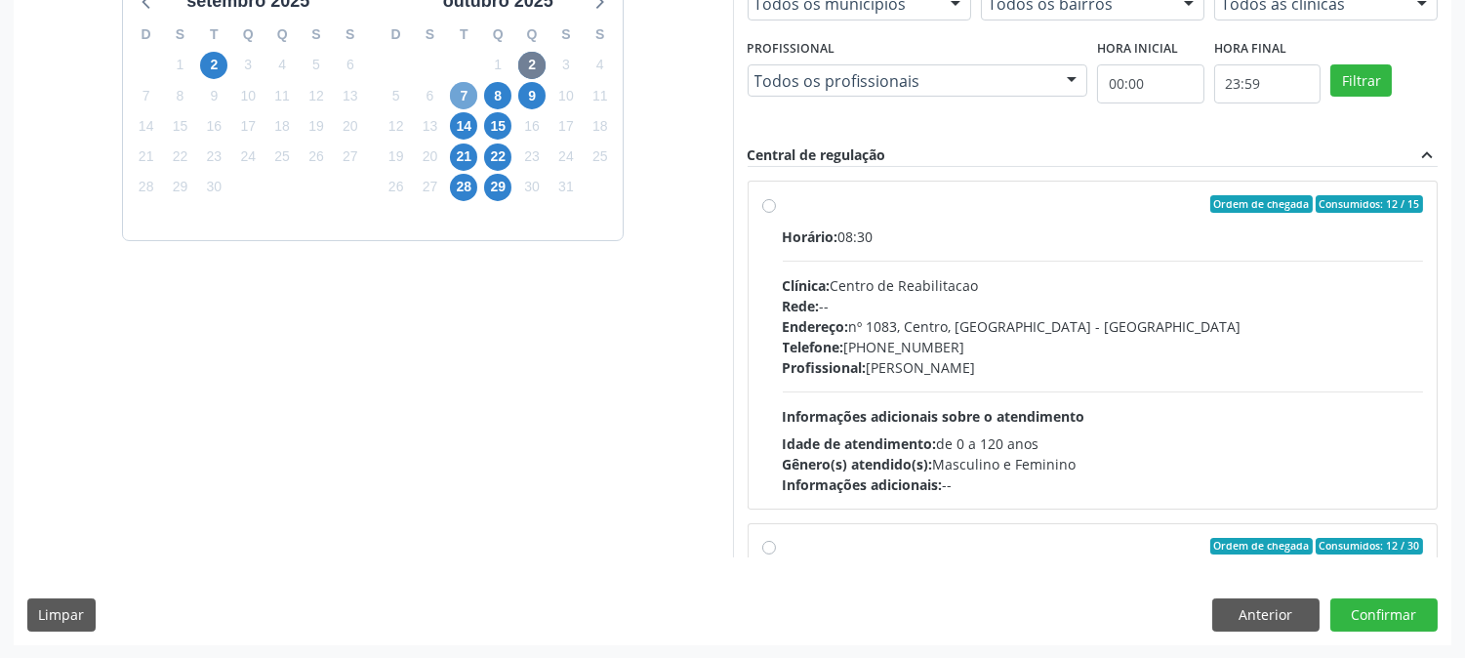
click at [454, 89] on span "7" at bounding box center [463, 95] width 27 height 27
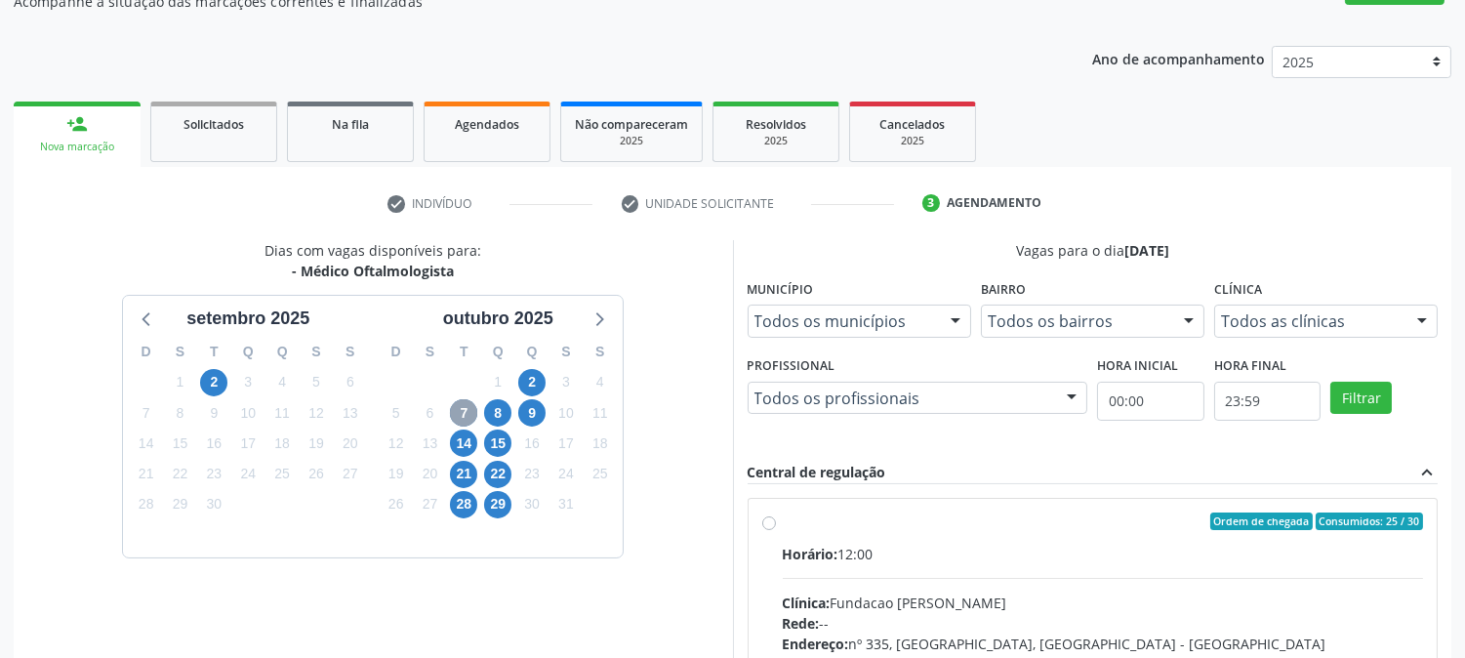
scroll to position [473, 0]
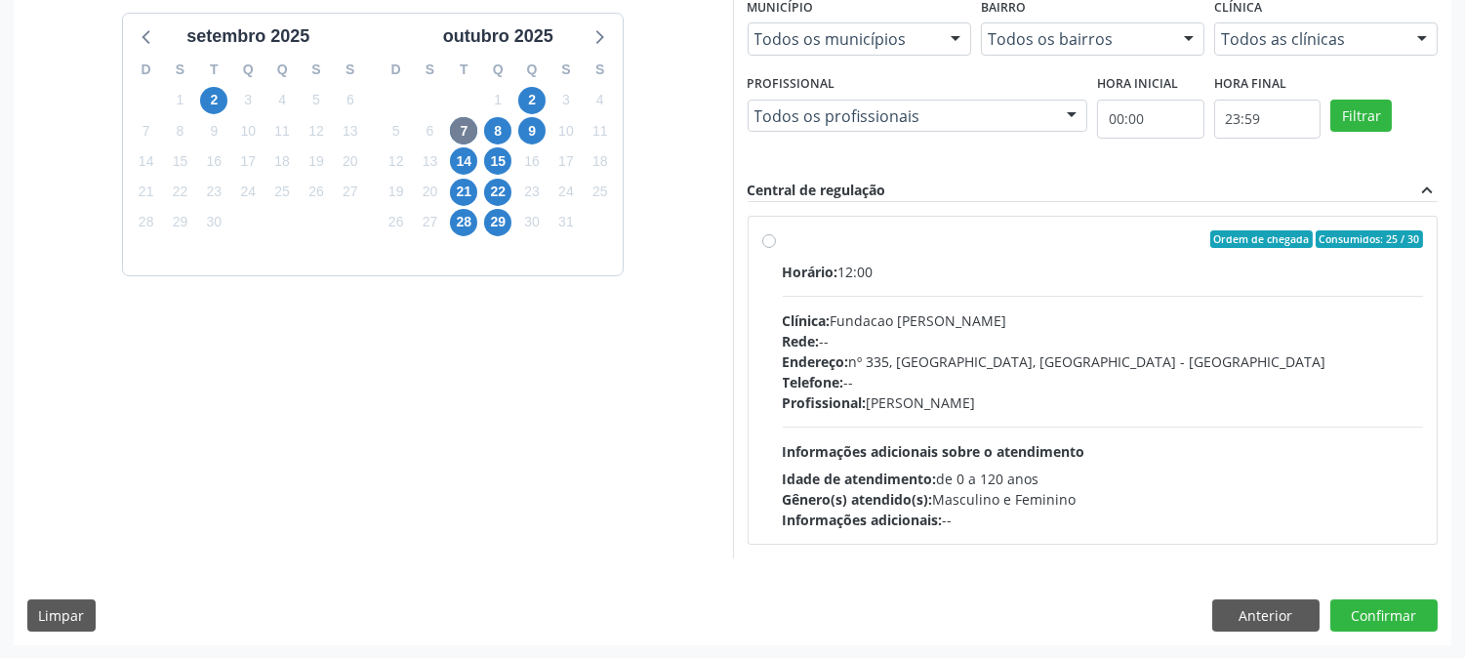
click at [1089, 340] on div "Rede: --" at bounding box center [1103, 341] width 641 height 21
click at [776, 248] on input "Ordem de chegada Consumidos: 25 / 30 Horário: 12:00 Clínica: Fundacao Altino Ve…" at bounding box center [769, 239] width 14 height 18
radio input "true"
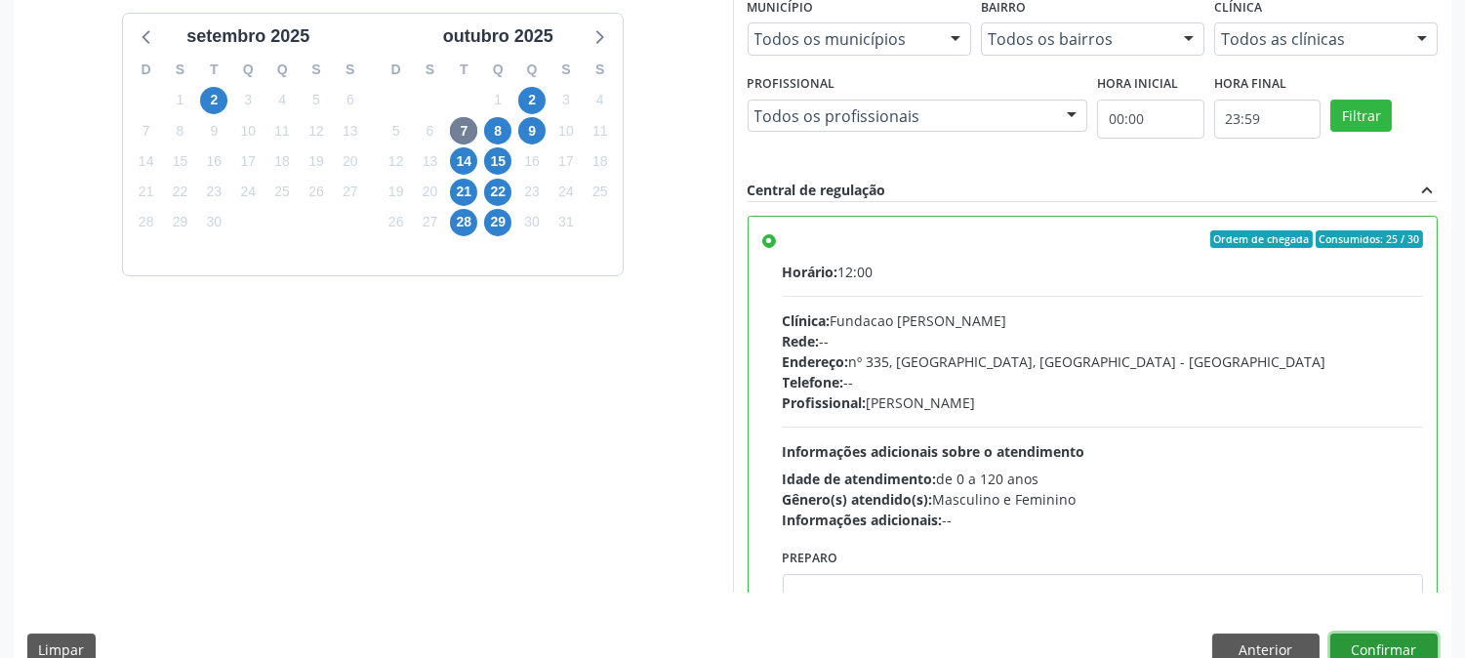
click at [1362, 639] on button "Confirmar" at bounding box center [1384, 650] width 107 height 33
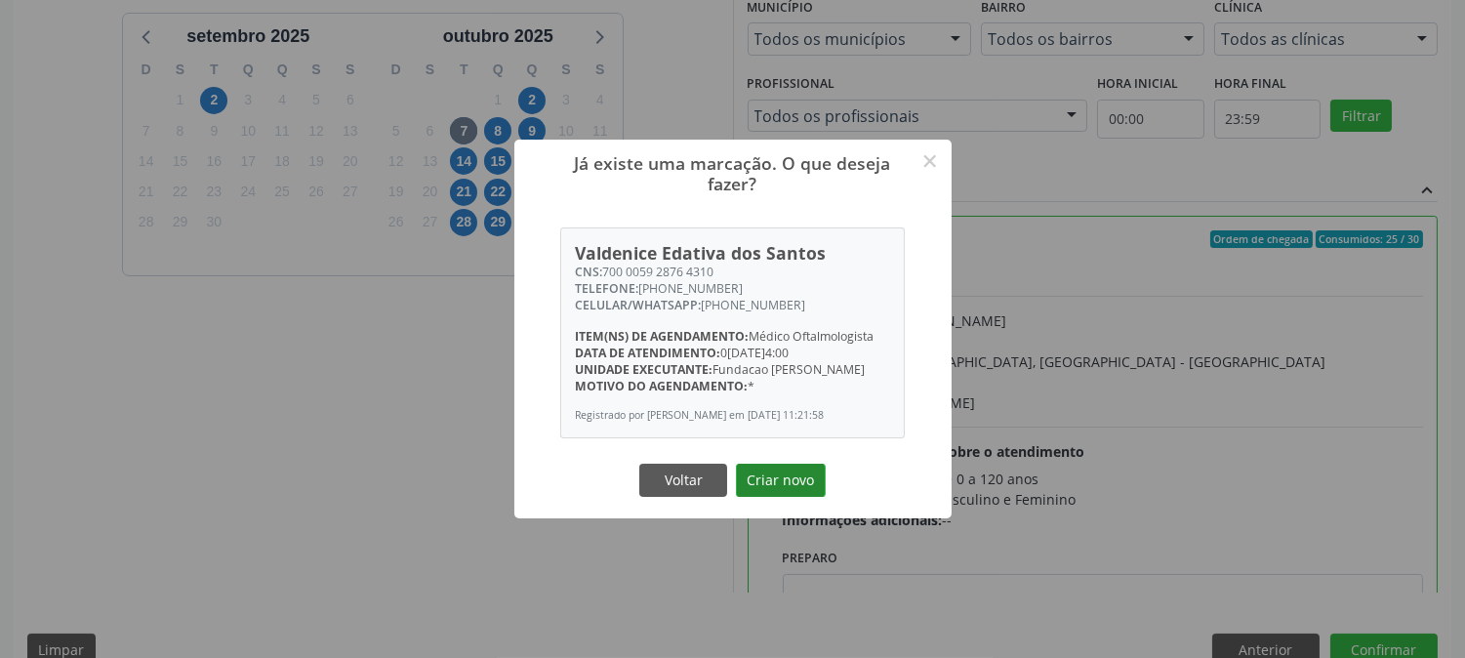
click at [785, 494] on button "Criar novo" at bounding box center [781, 480] width 90 height 33
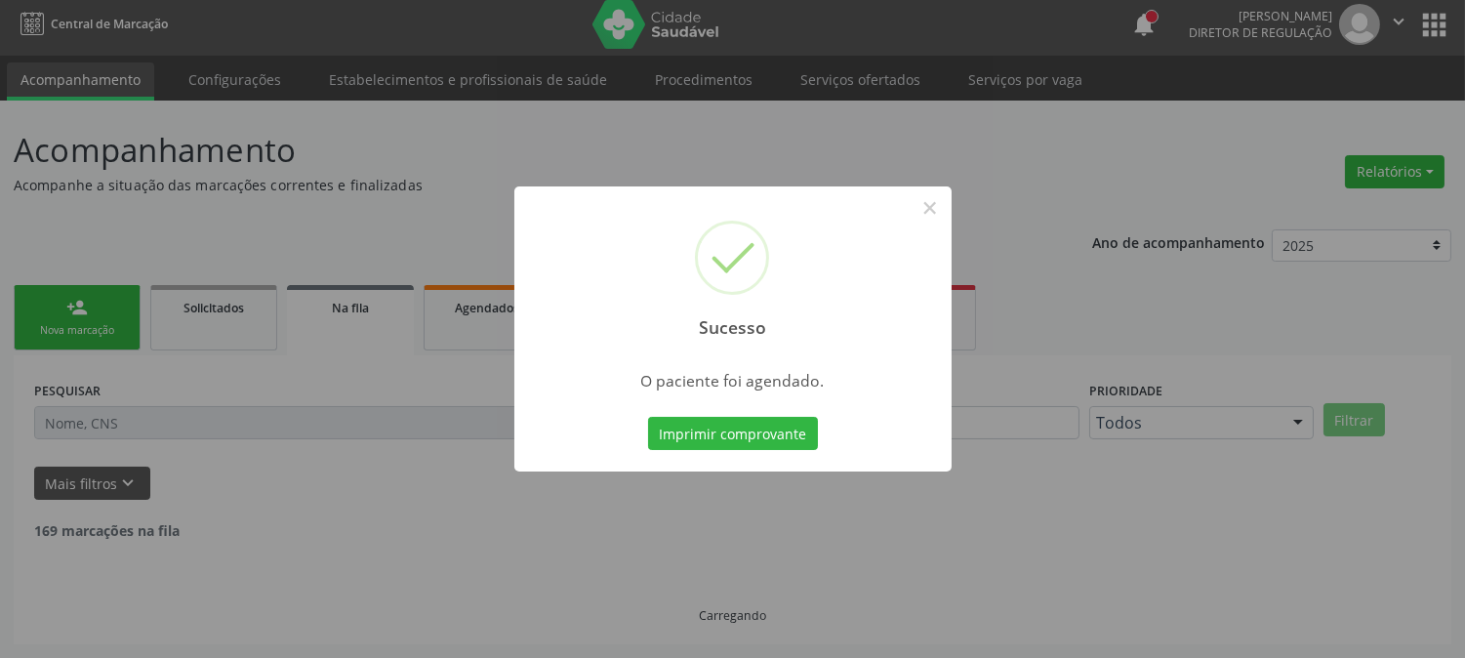
scroll to position [0, 0]
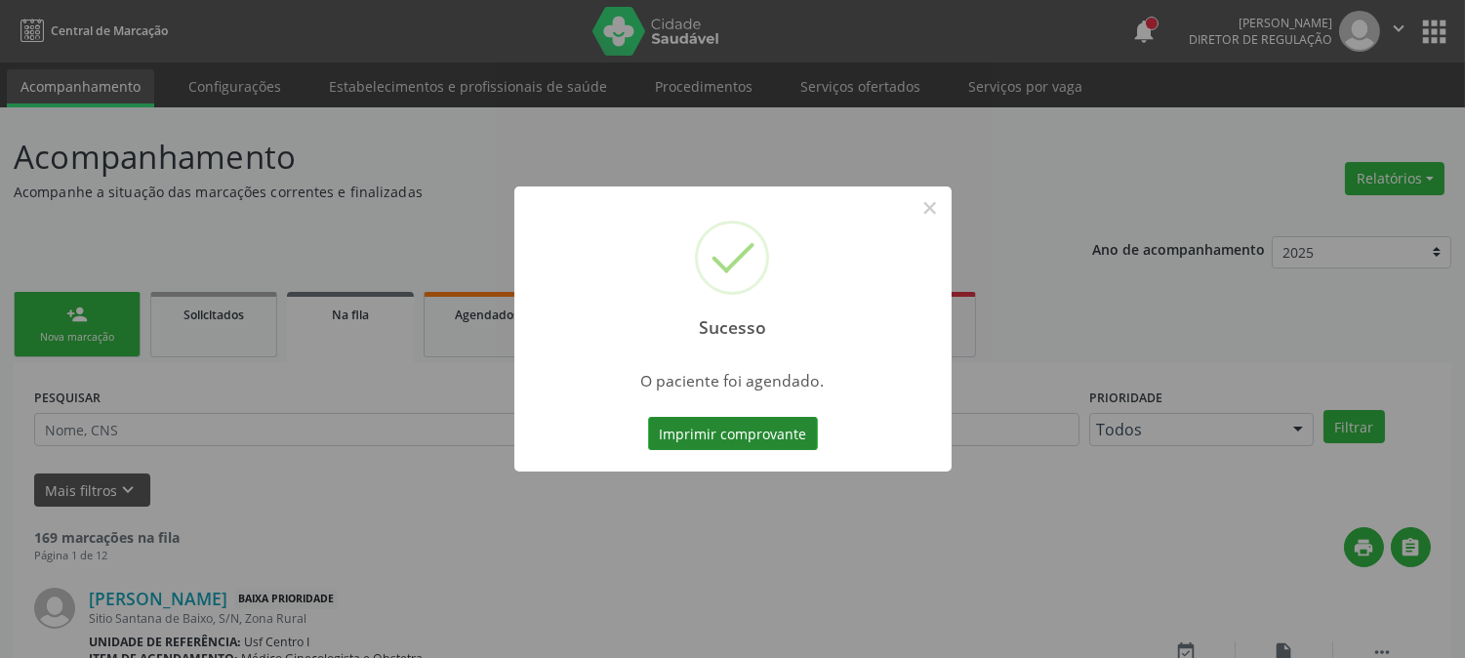
click at [740, 437] on button "Imprimir comprovante" at bounding box center [733, 433] width 170 height 33
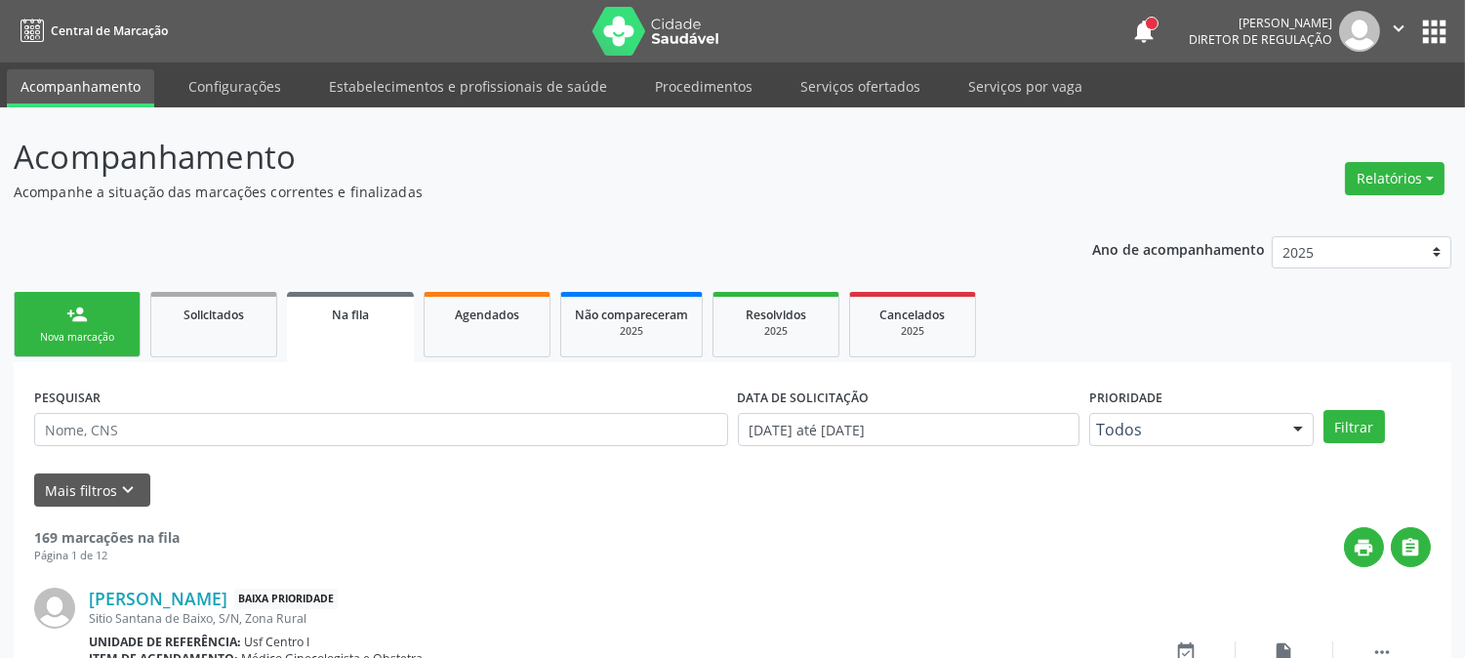
click at [30, 310] on link "person_add Nova marcação" at bounding box center [77, 324] width 127 height 65
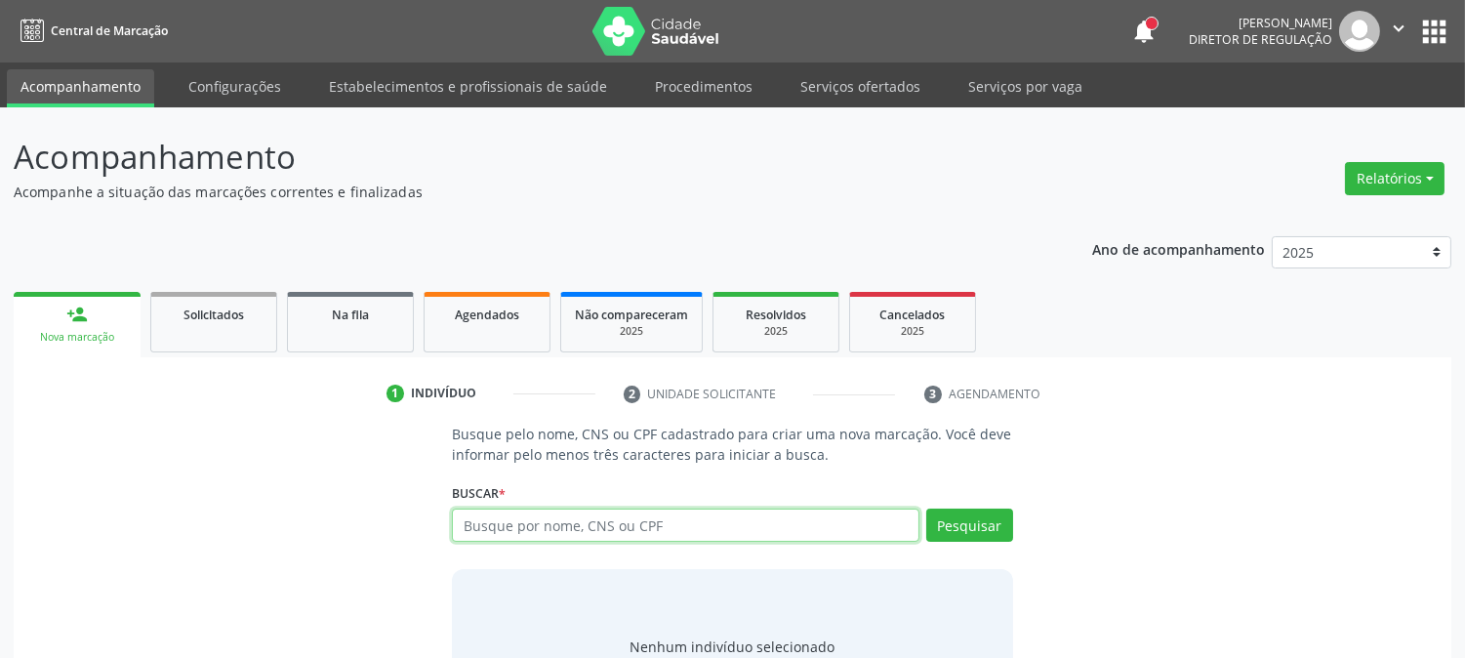
click at [594, 517] on input "text" at bounding box center [685, 525] width 467 height 33
paste input "700 0059 2876 4310"
type input "700 0059 2876 4310"
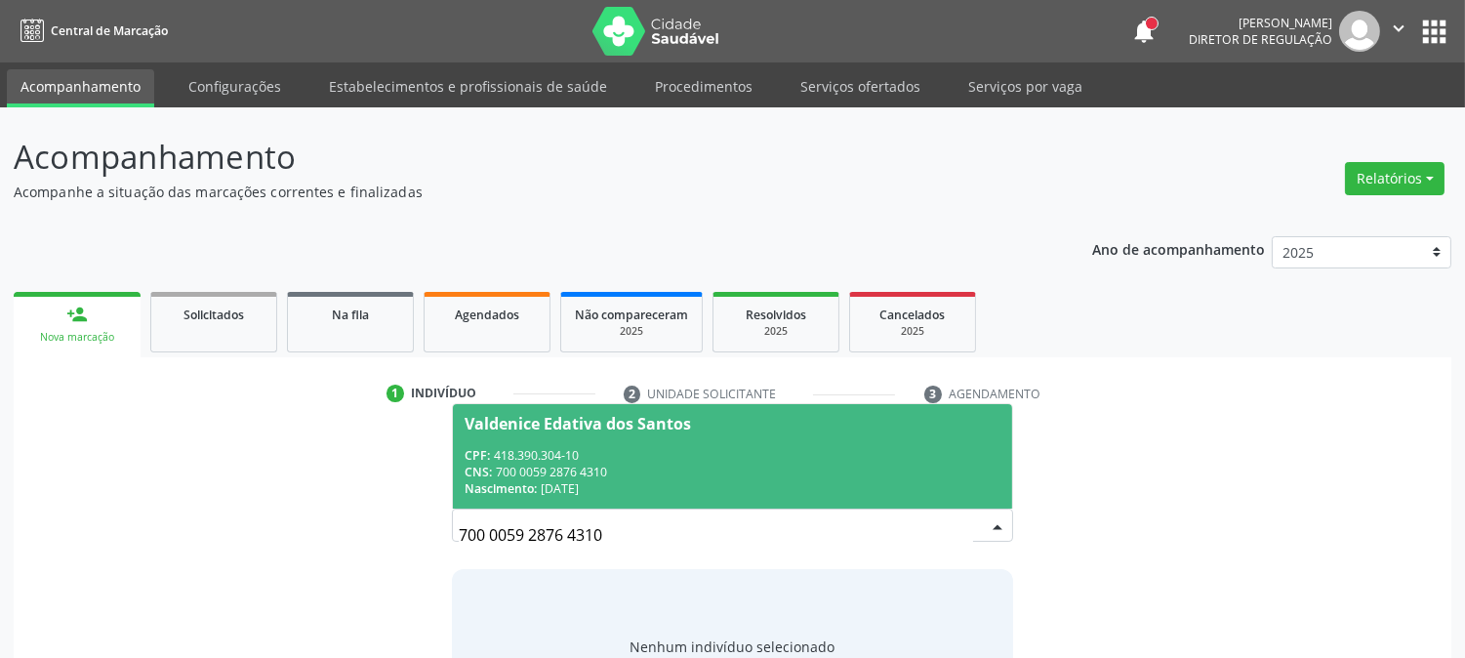
click at [569, 465] on div "CNS: 700 0059 2876 4310" at bounding box center [732, 472] width 535 height 17
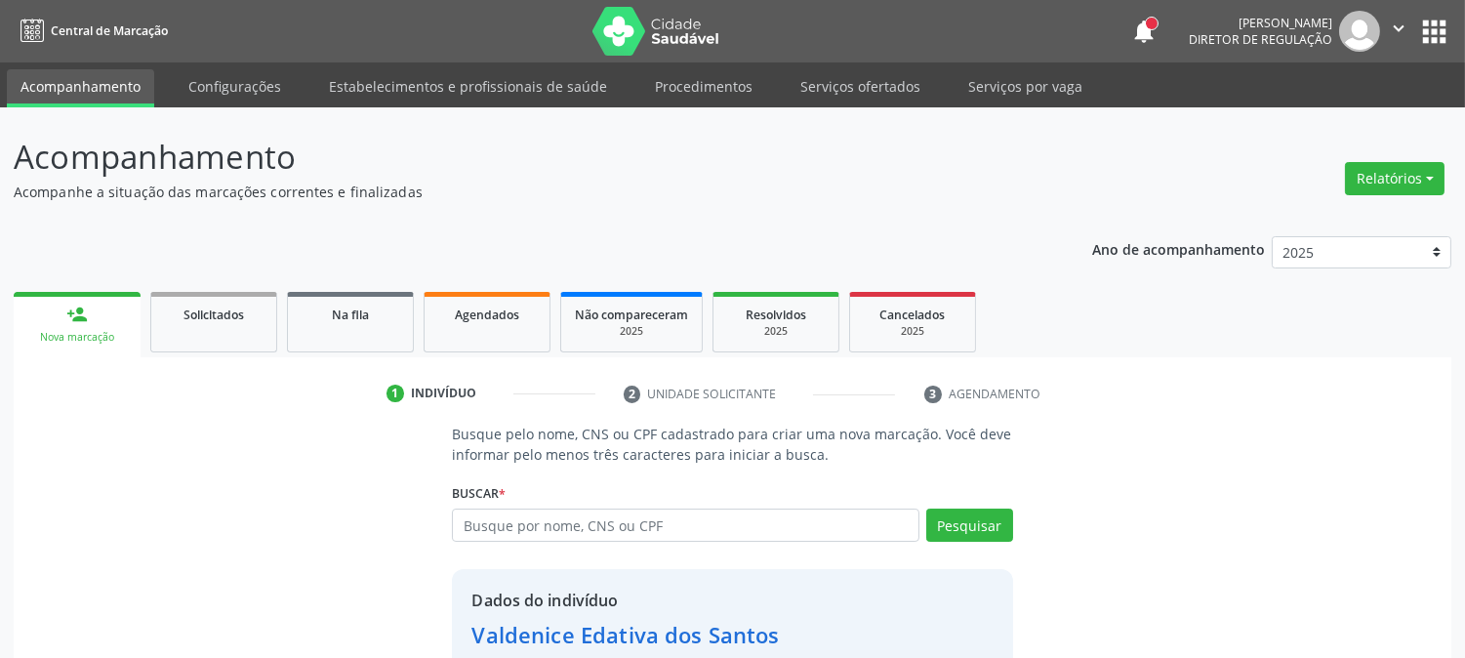
scroll to position [123, 0]
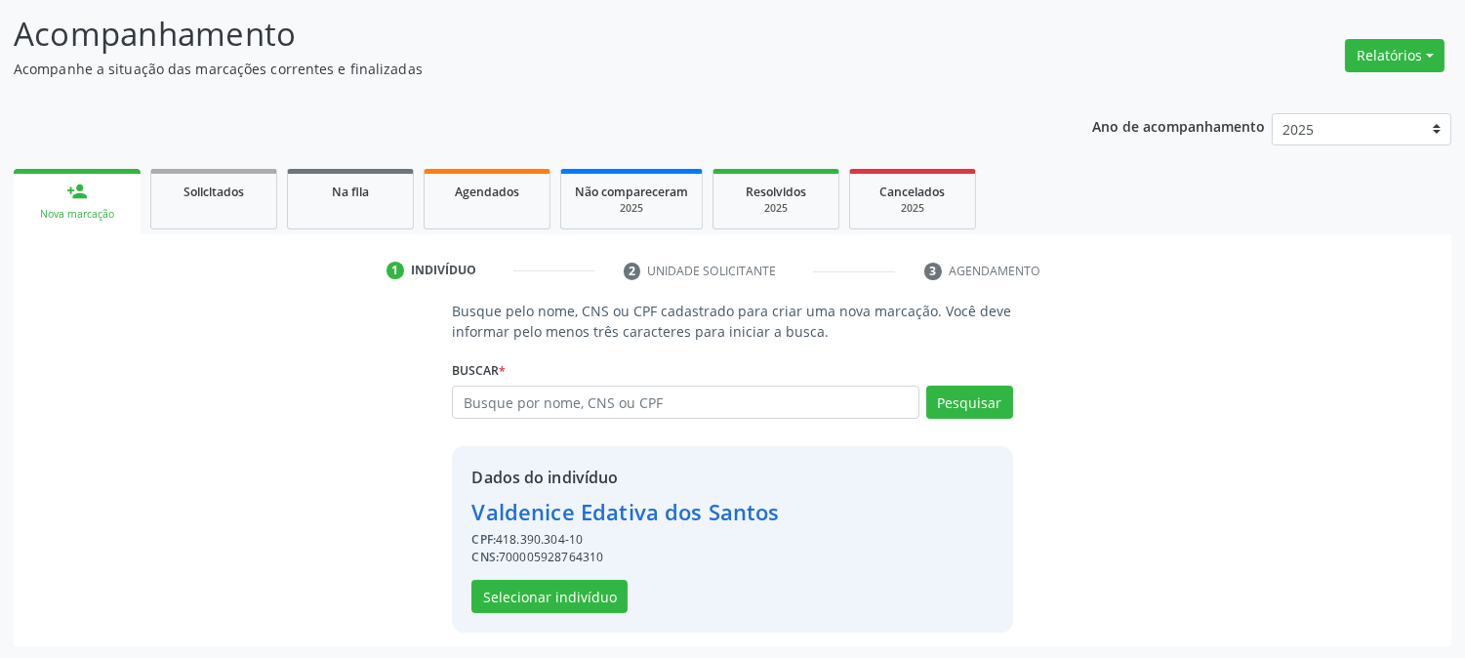
click at [583, 611] on div "Dados do indivíduo Valdenice Edativa dos Santos CPF: 418.390.304-10 CNS: 700005…" at bounding box center [732, 539] width 560 height 186
click at [576, 597] on button "Selecionar indivíduo" at bounding box center [550, 596] width 156 height 33
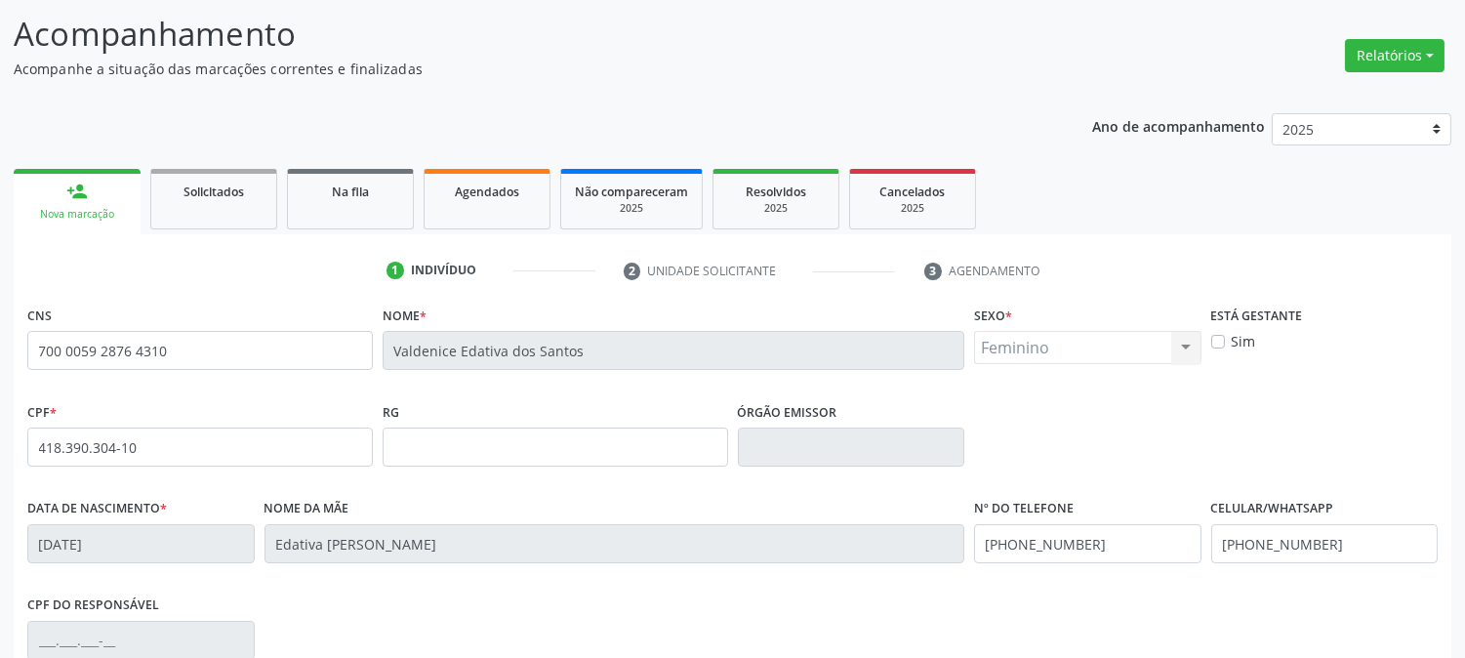
scroll to position [398, 0]
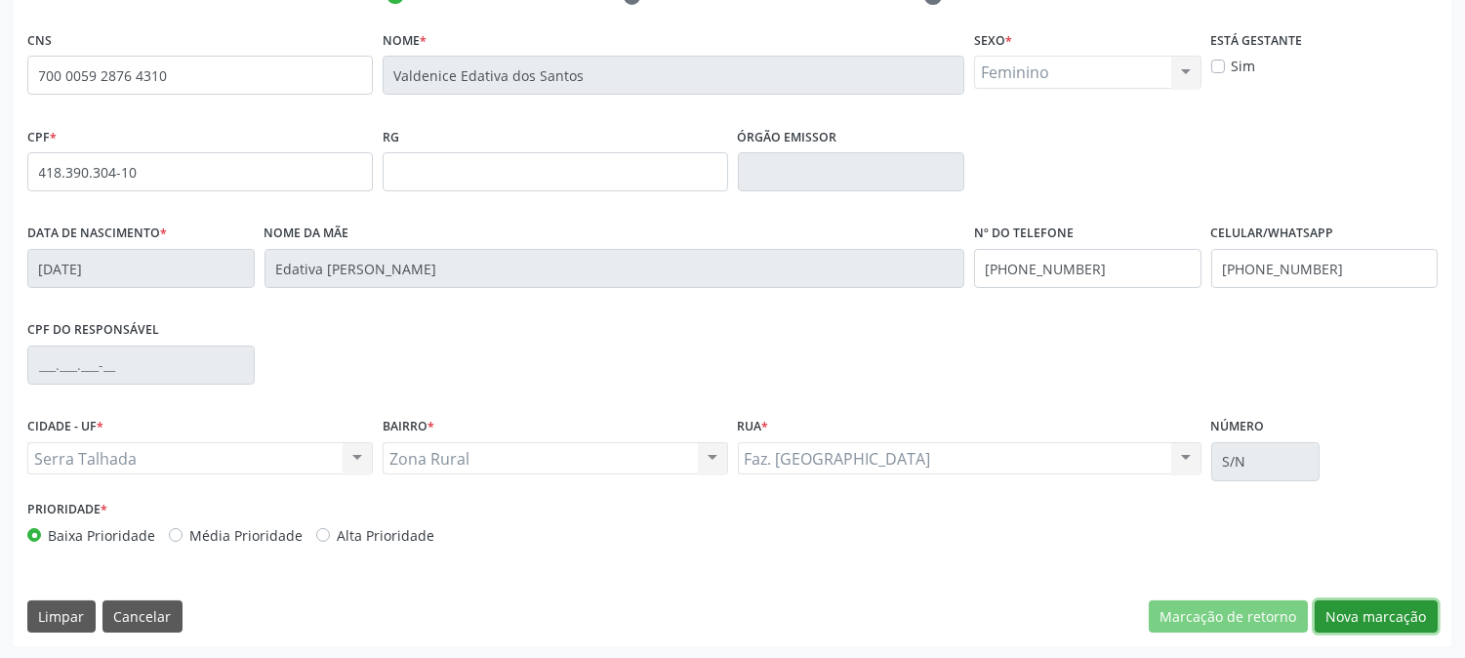
click at [1344, 610] on button "Nova marcação" at bounding box center [1376, 616] width 123 height 33
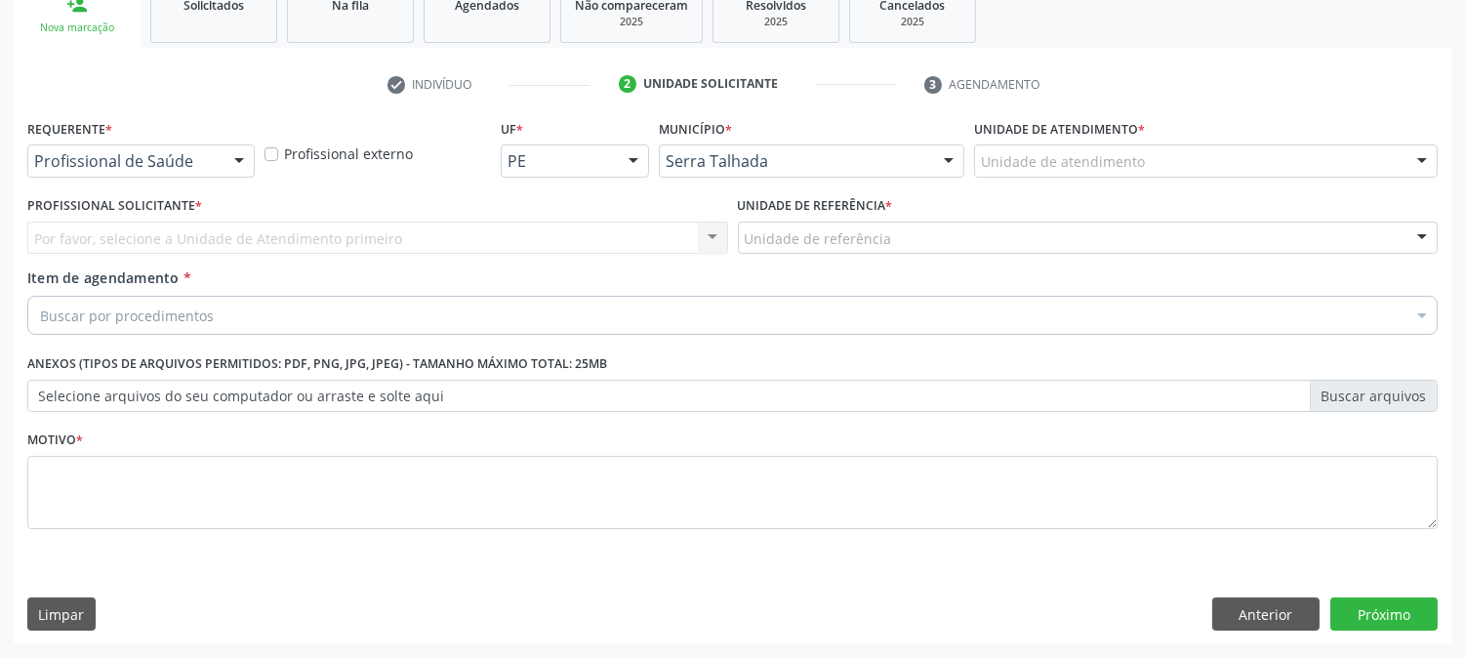
scroll to position [309, 0]
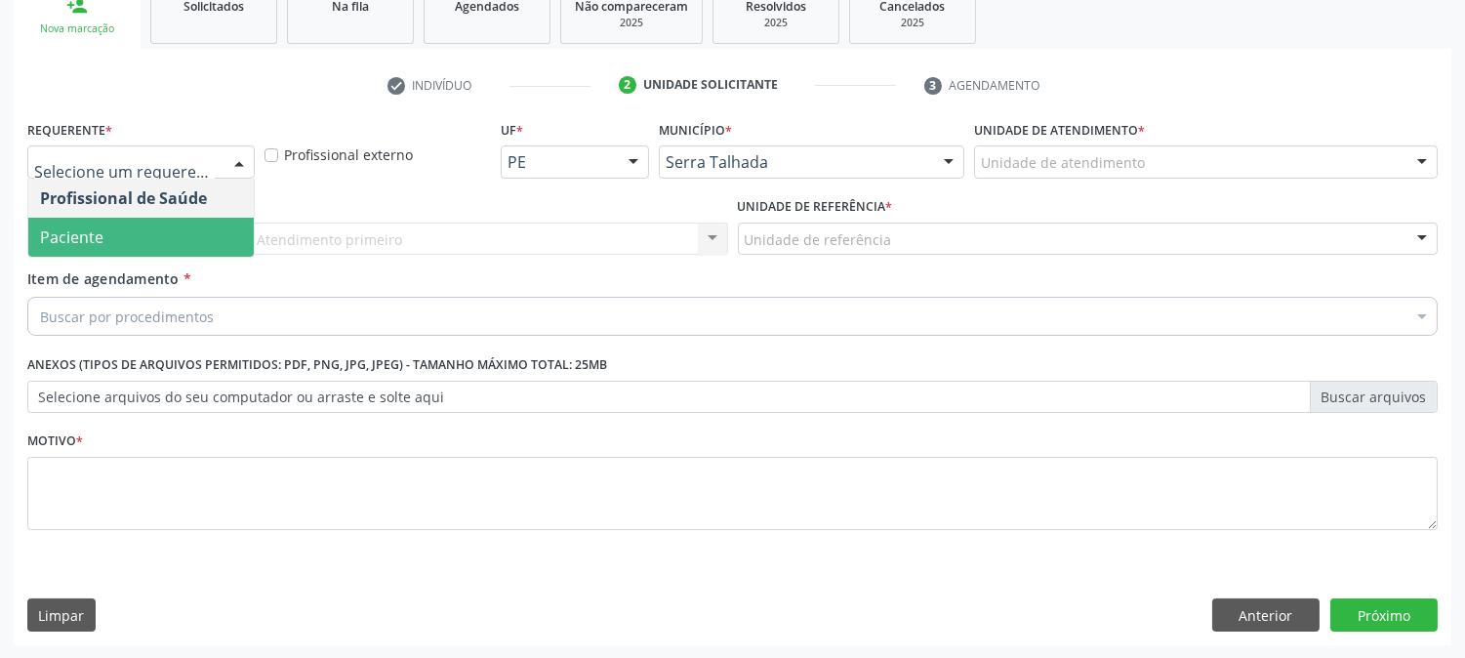
click at [130, 234] on span "Paciente" at bounding box center [141, 237] width 226 height 39
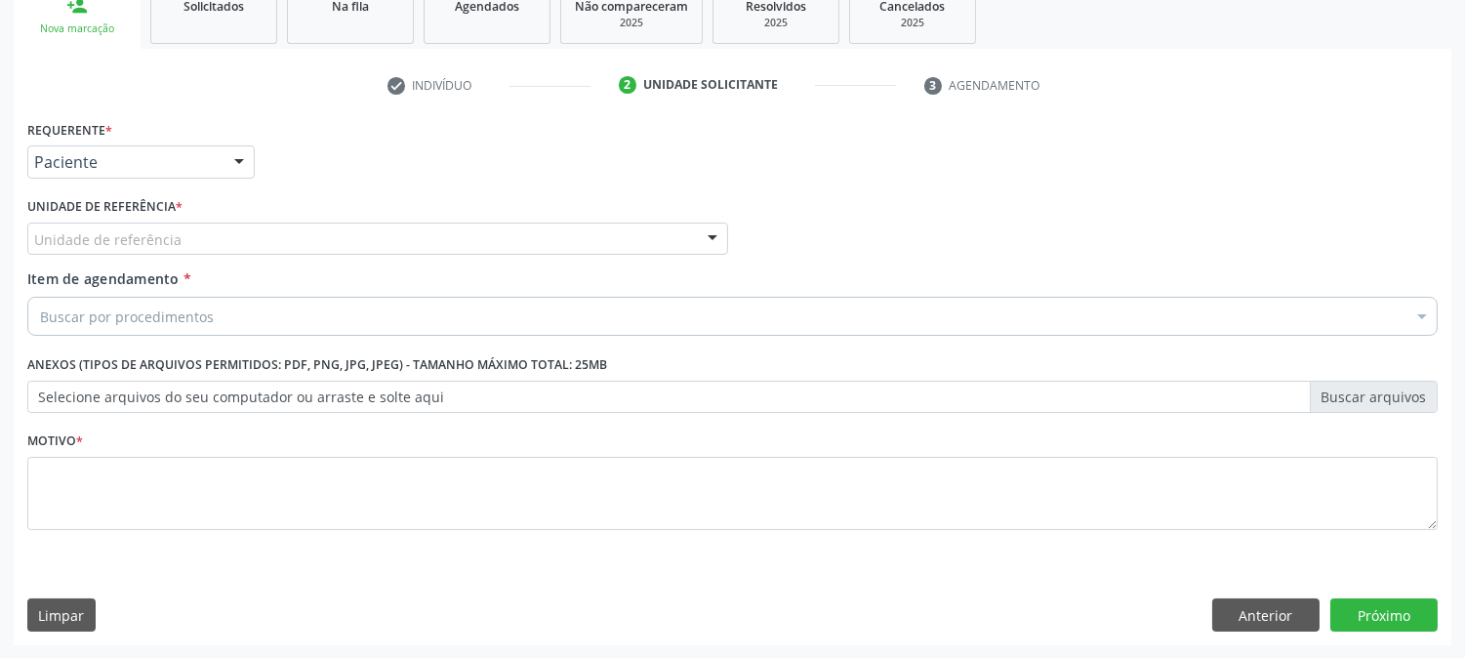
click at [134, 234] on div "Requerente * Paciente Profissional de Saúde Paciente Nenhum resultado encontrad…" at bounding box center [732, 336] width 1411 height 442
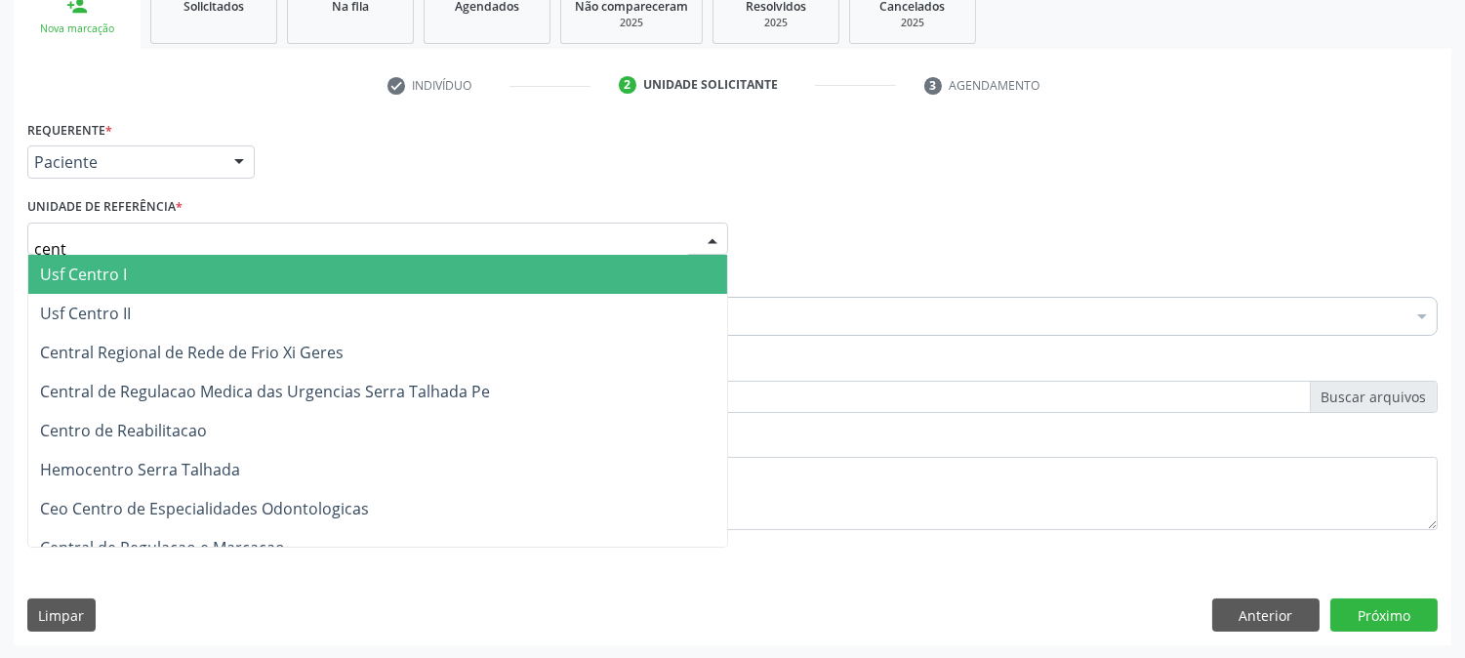
type input "centr"
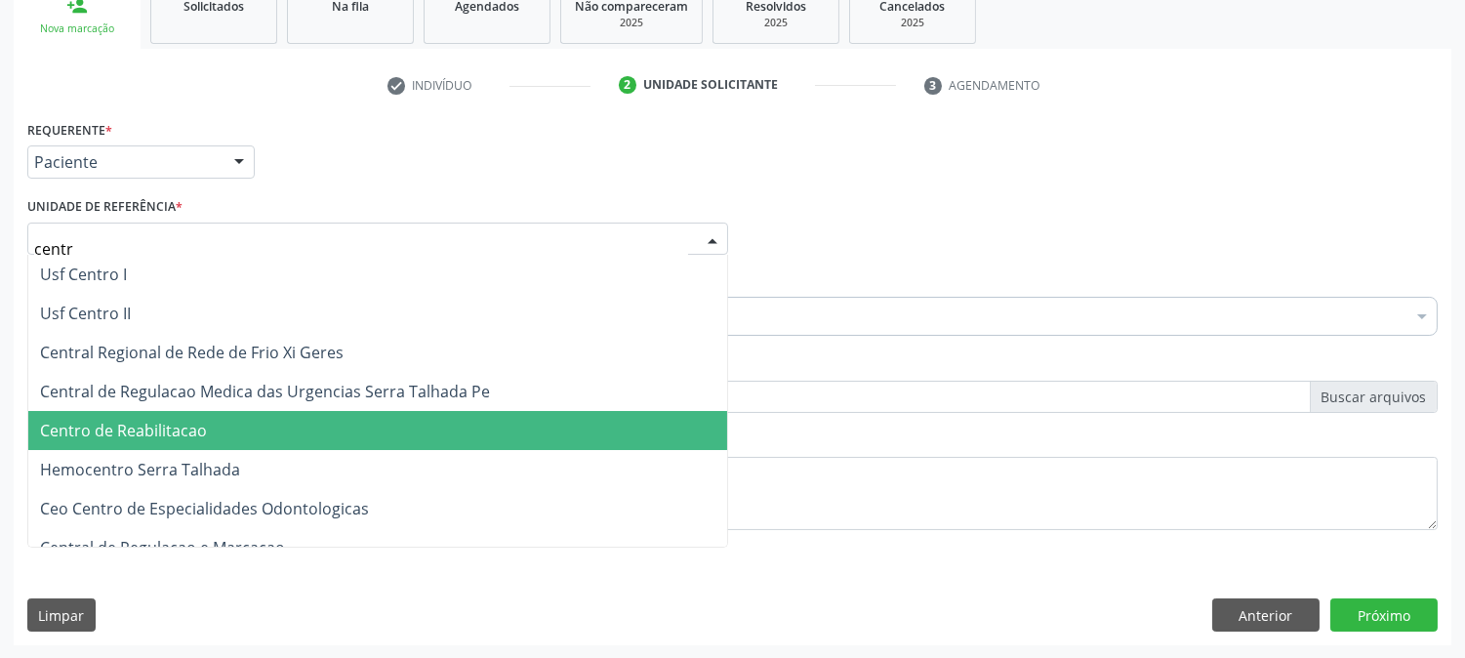
click at [171, 416] on span "Centro de Reabilitacao" at bounding box center [377, 430] width 699 height 39
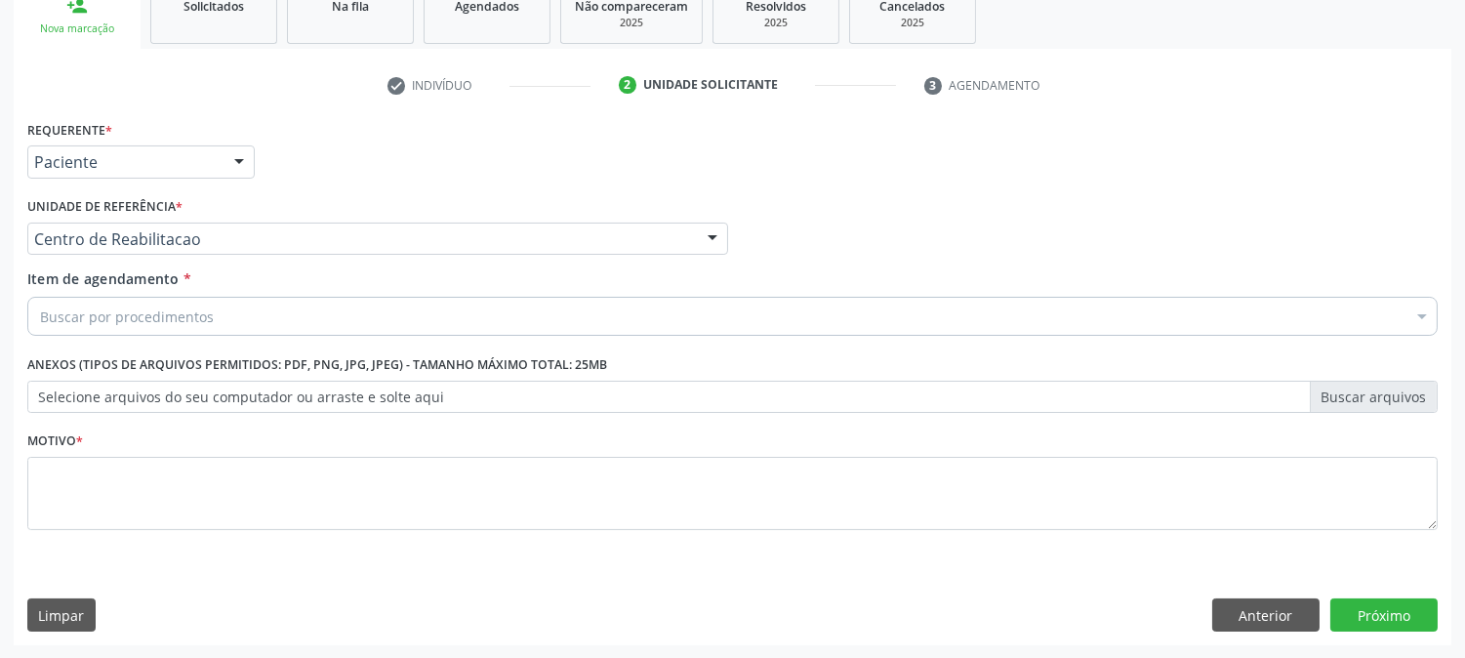
click at [245, 314] on div "Buscar por procedimentos" at bounding box center [732, 316] width 1411 height 39
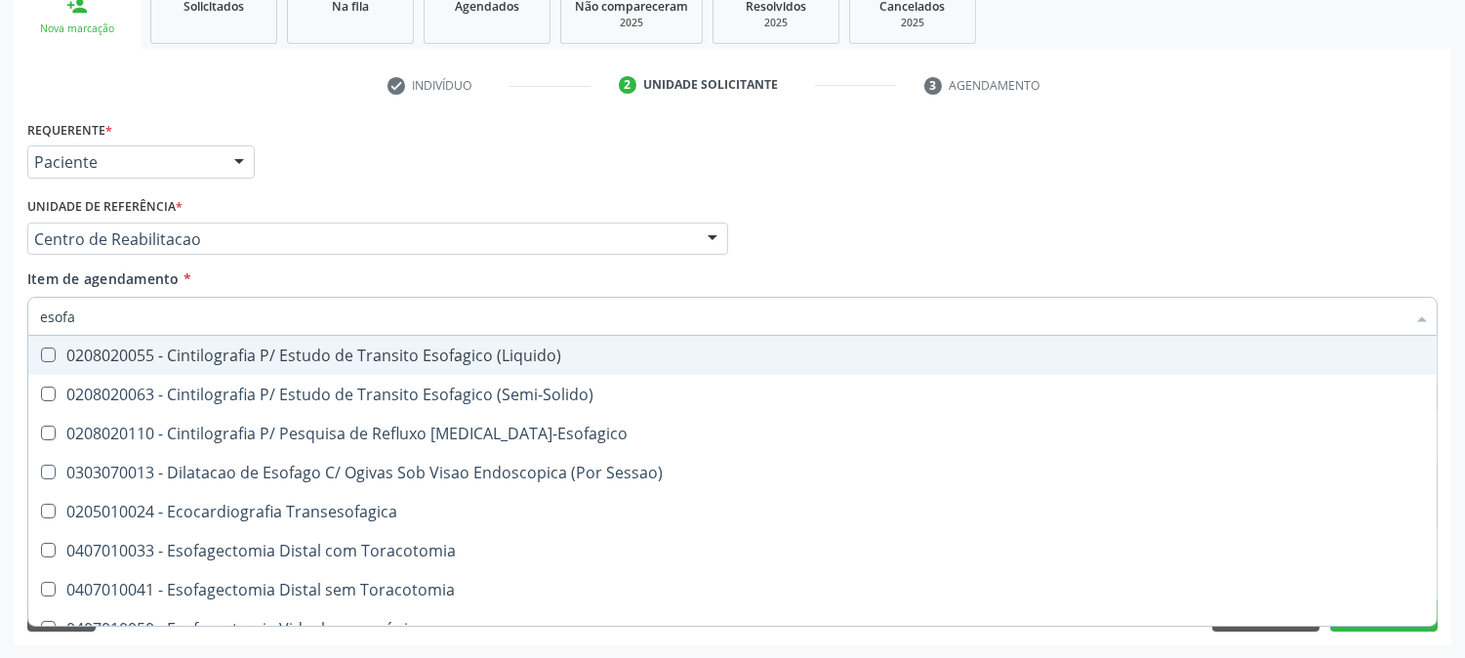
type input "esofag"
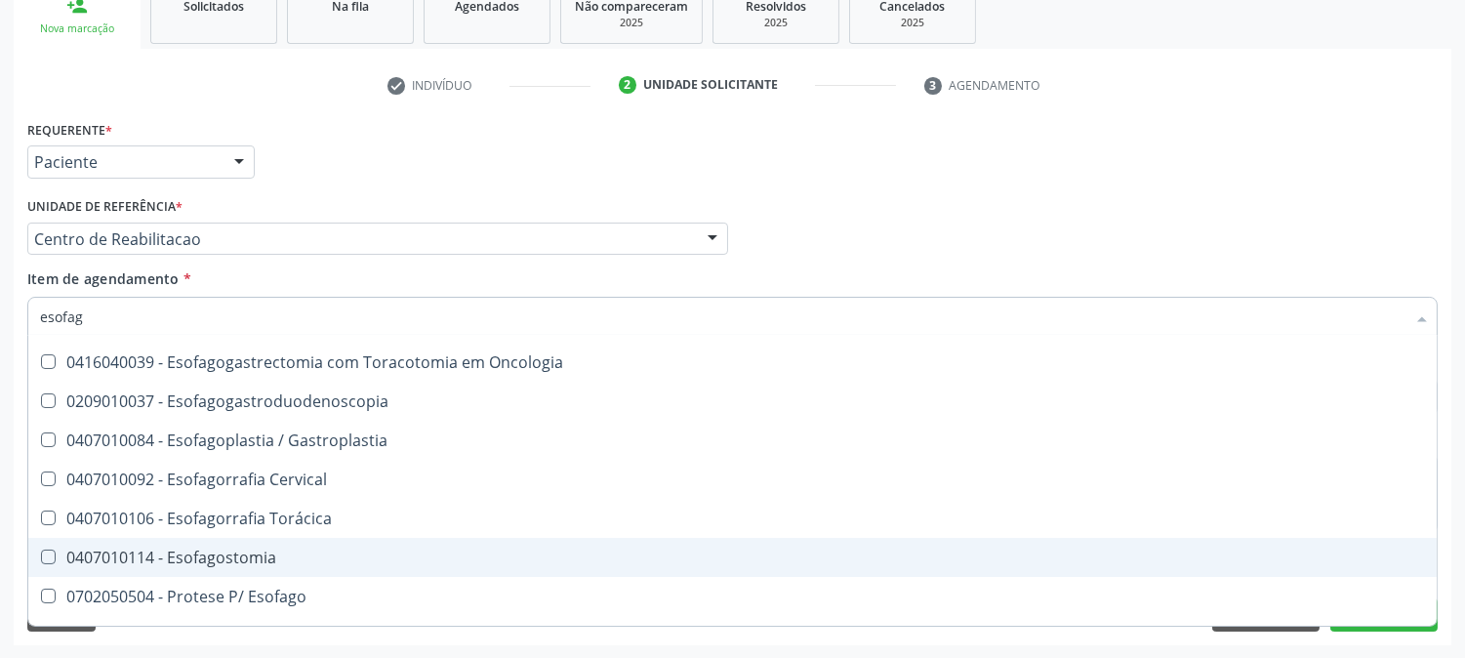
scroll to position [353, 0]
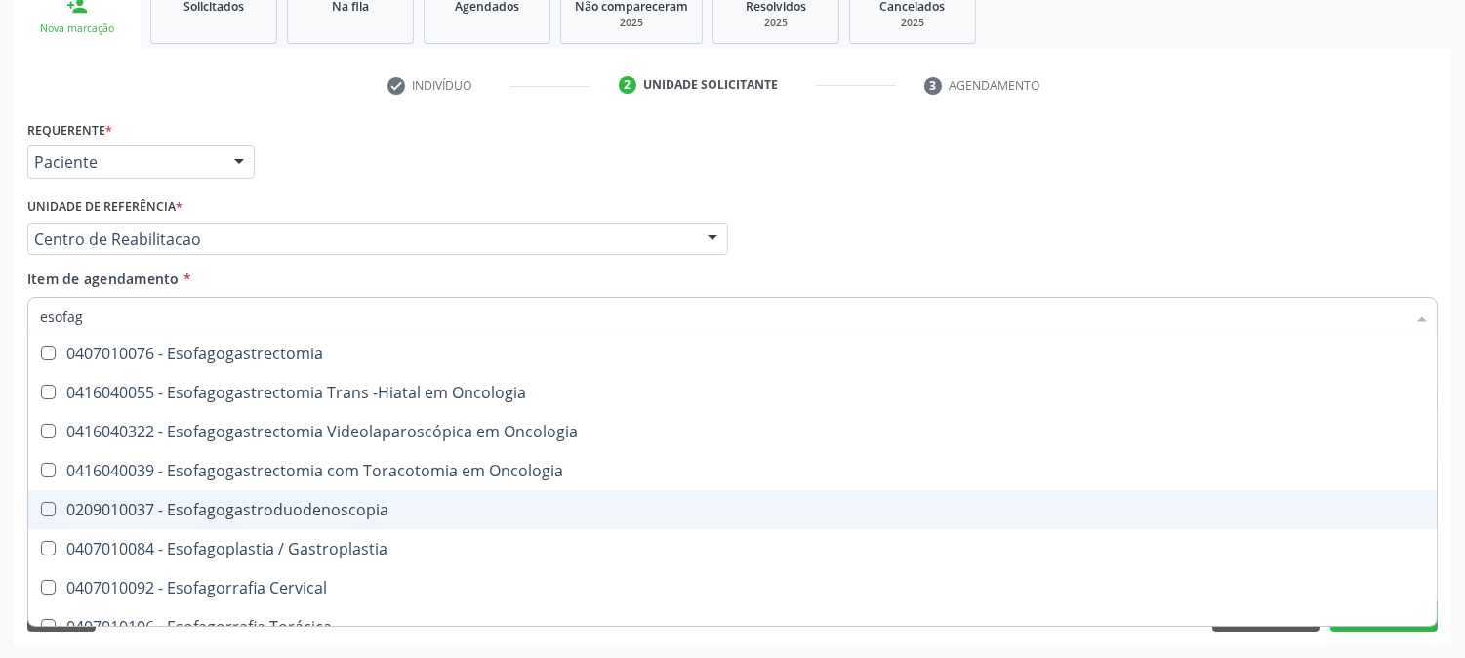
click at [344, 503] on div "0209010037 - Esofagogastroduodenoscopia" at bounding box center [732, 510] width 1385 height 16
checkbox Esofagogastroduodenoscopia "true"
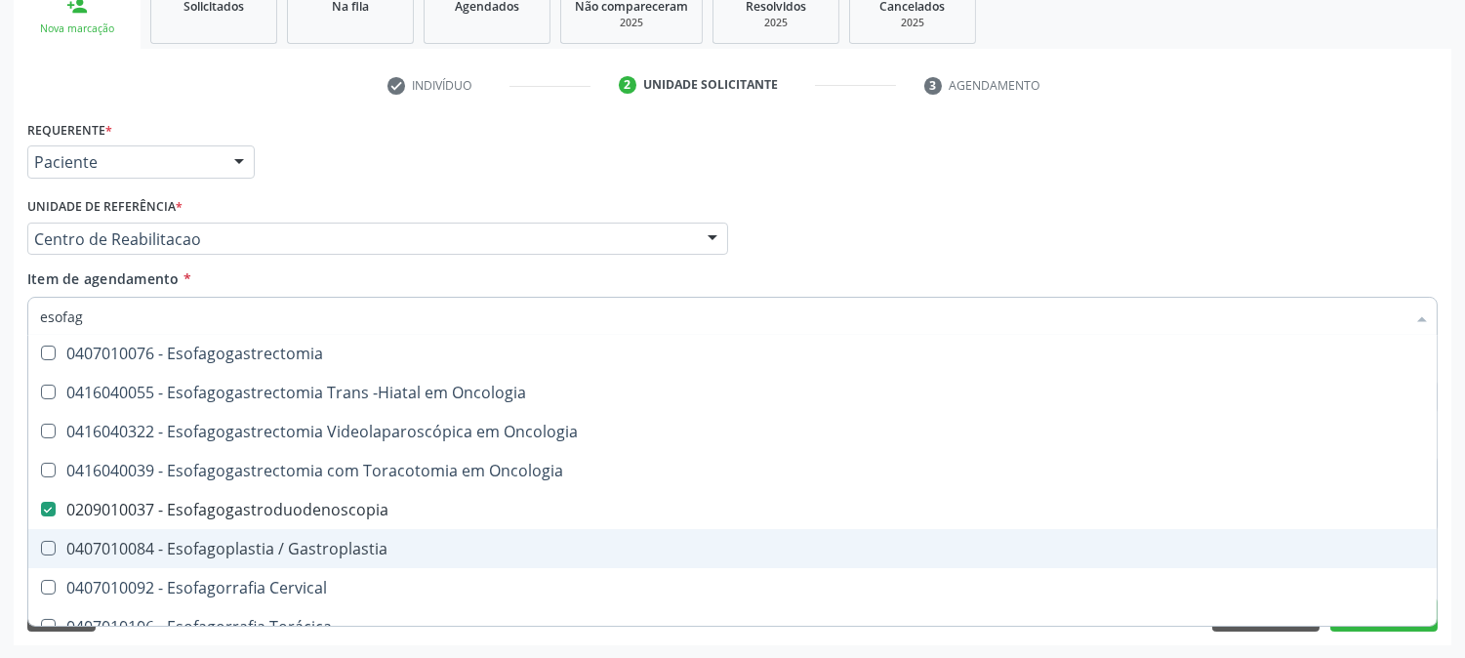
click at [0, 528] on div "Acompanhamento Acompanhe a situação das marcações correntes e finalizadas Relat…" at bounding box center [732, 229] width 1465 height 860
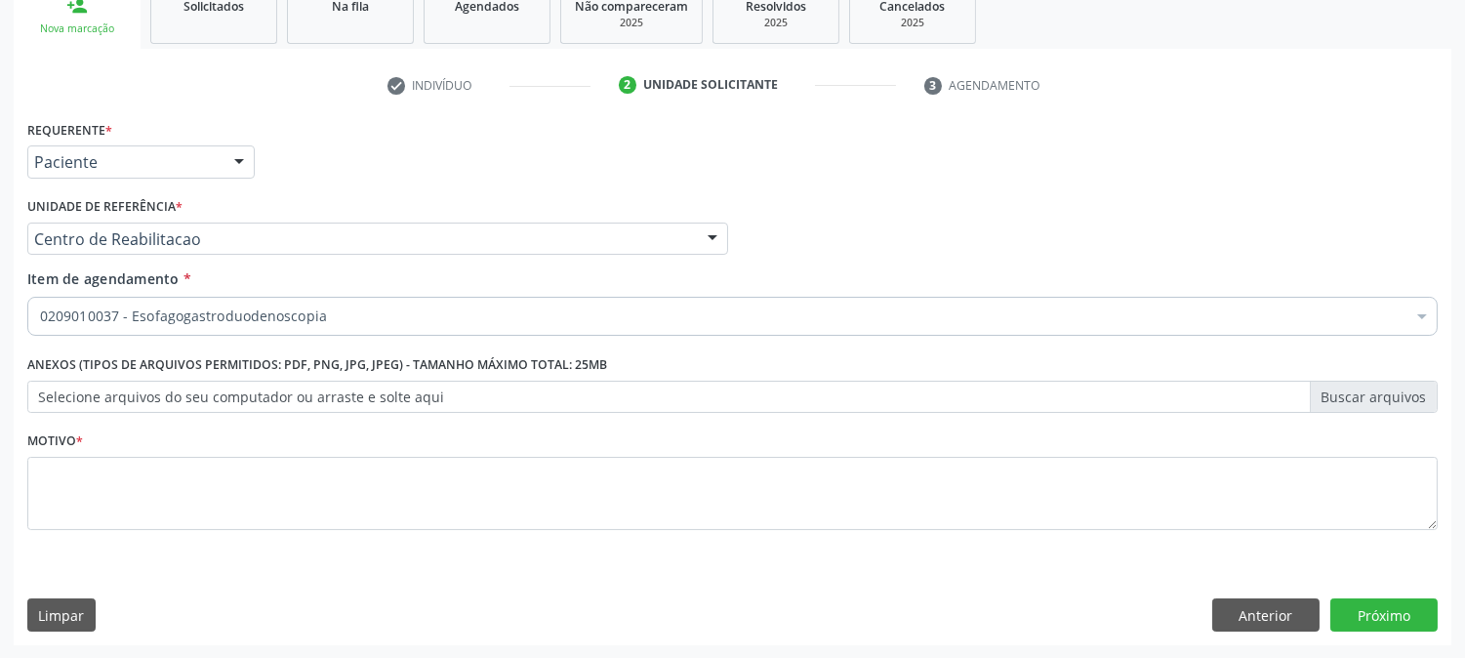
scroll to position [0, 0]
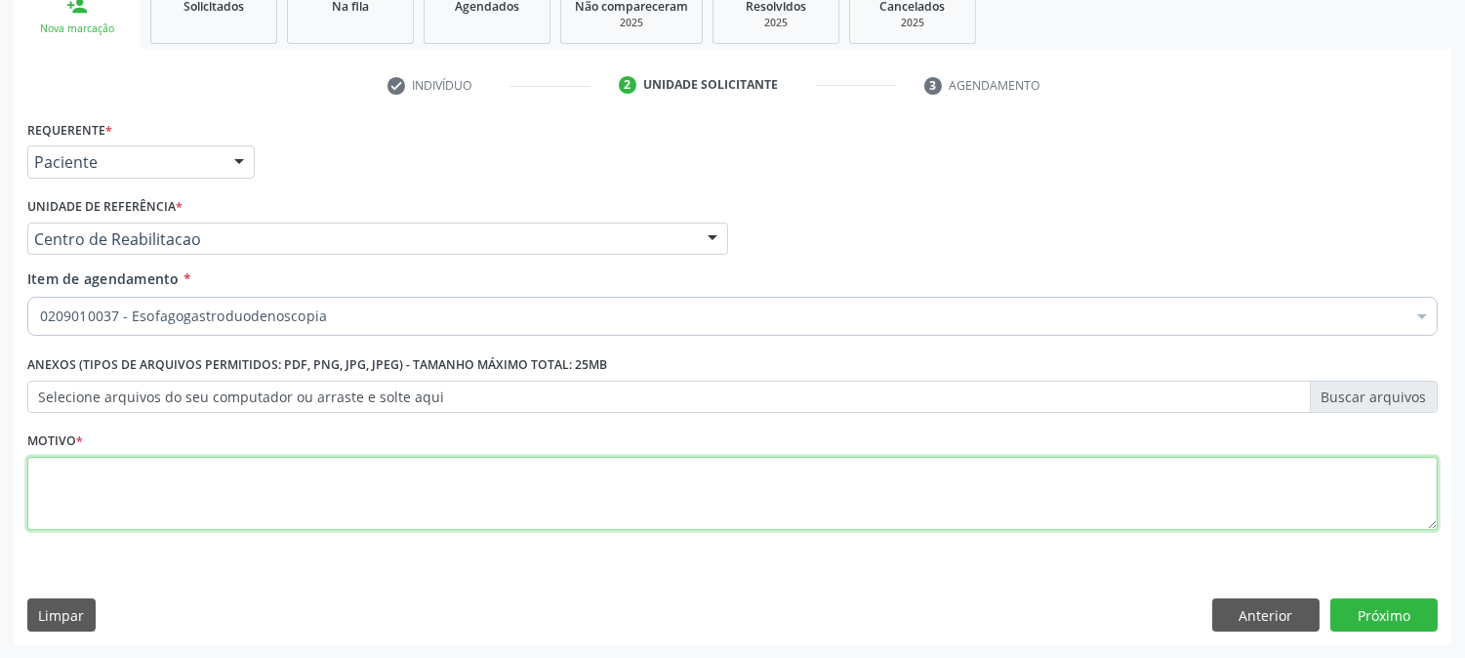
click at [469, 475] on textarea at bounding box center [732, 494] width 1411 height 74
type textarea "."
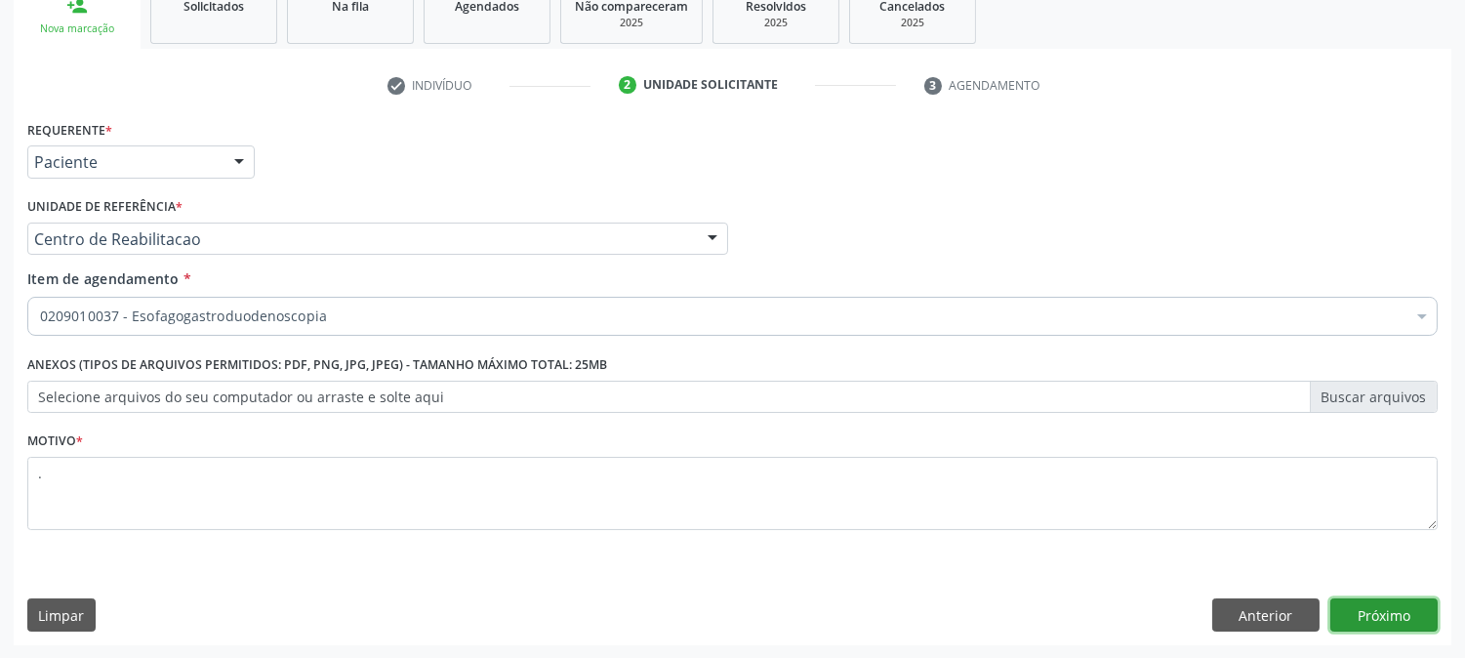
click at [1402, 618] on button "Próximo" at bounding box center [1384, 614] width 107 height 33
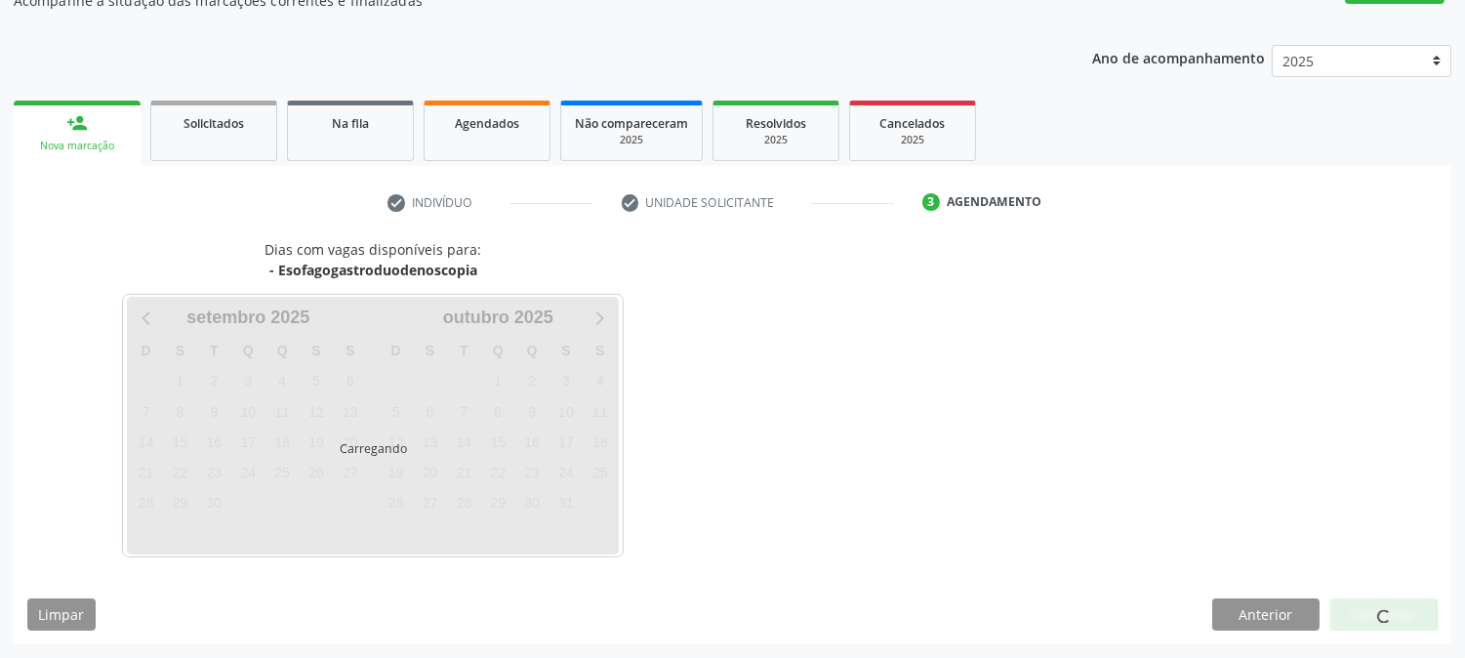
scroll to position [190, 0]
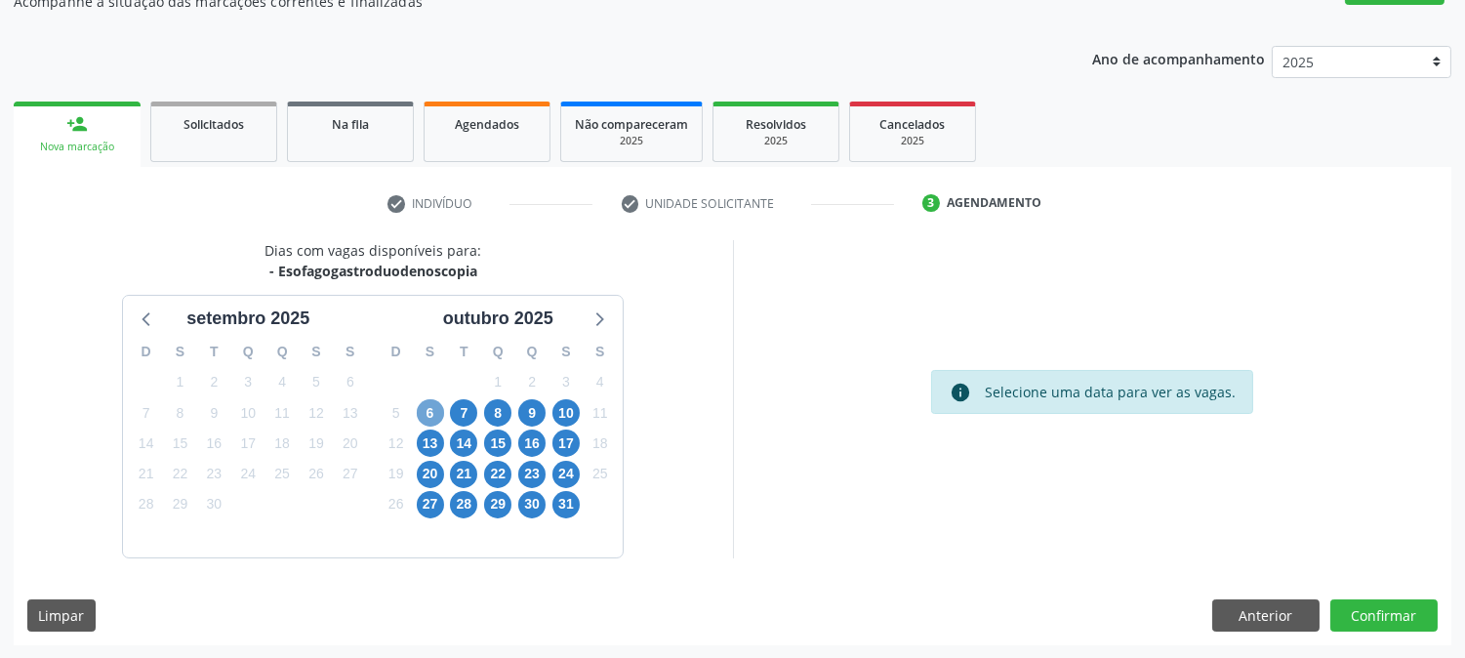
click at [436, 415] on span "6" at bounding box center [430, 412] width 27 height 27
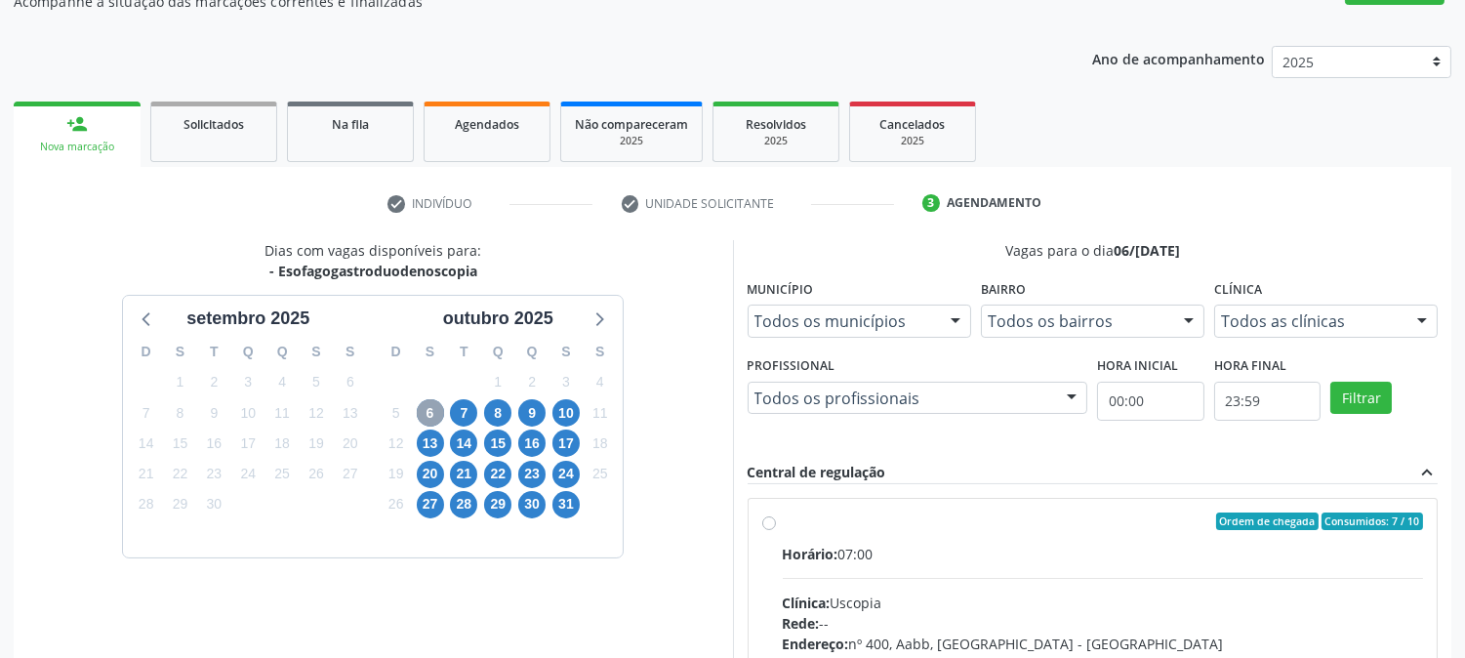
scroll to position [473, 0]
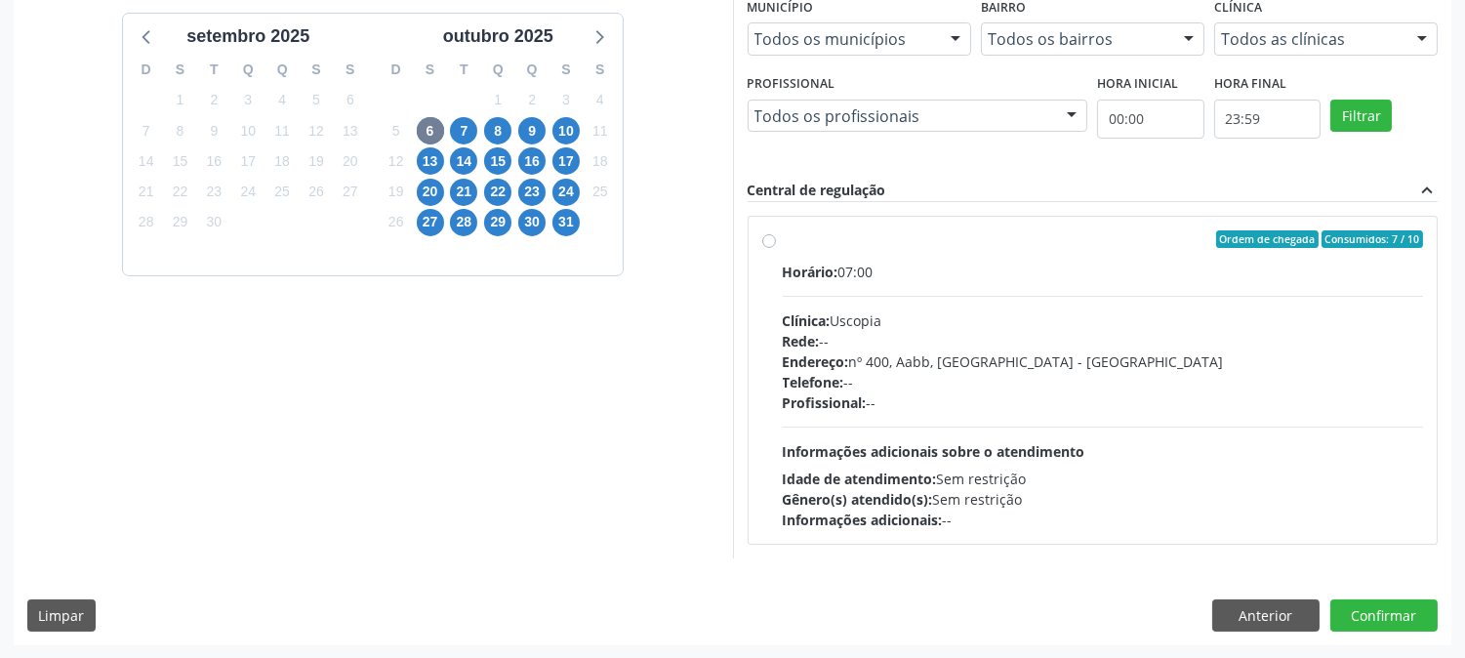
click at [1100, 446] on div "Horário: 07:00 Clínica: Uscopia Rede: -- Endereço: nº 400, Aabb, Serra Talhada …" at bounding box center [1103, 396] width 641 height 268
click at [776, 248] on input "Ordem de chegada Consumidos: 7 / 10 Horário: 07:00 Clínica: Uscopia Rede: -- En…" at bounding box center [769, 239] width 14 height 18
radio input "true"
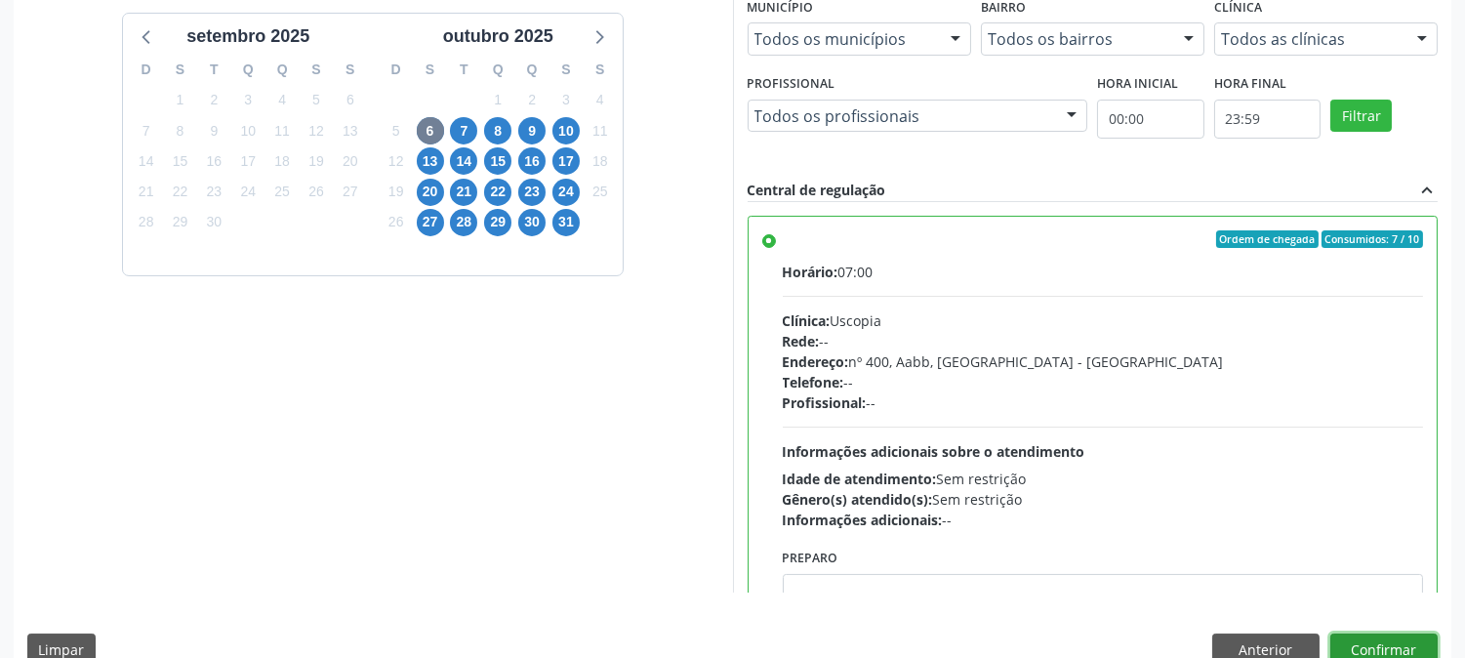
click at [1396, 641] on button "Confirmar" at bounding box center [1384, 650] width 107 height 33
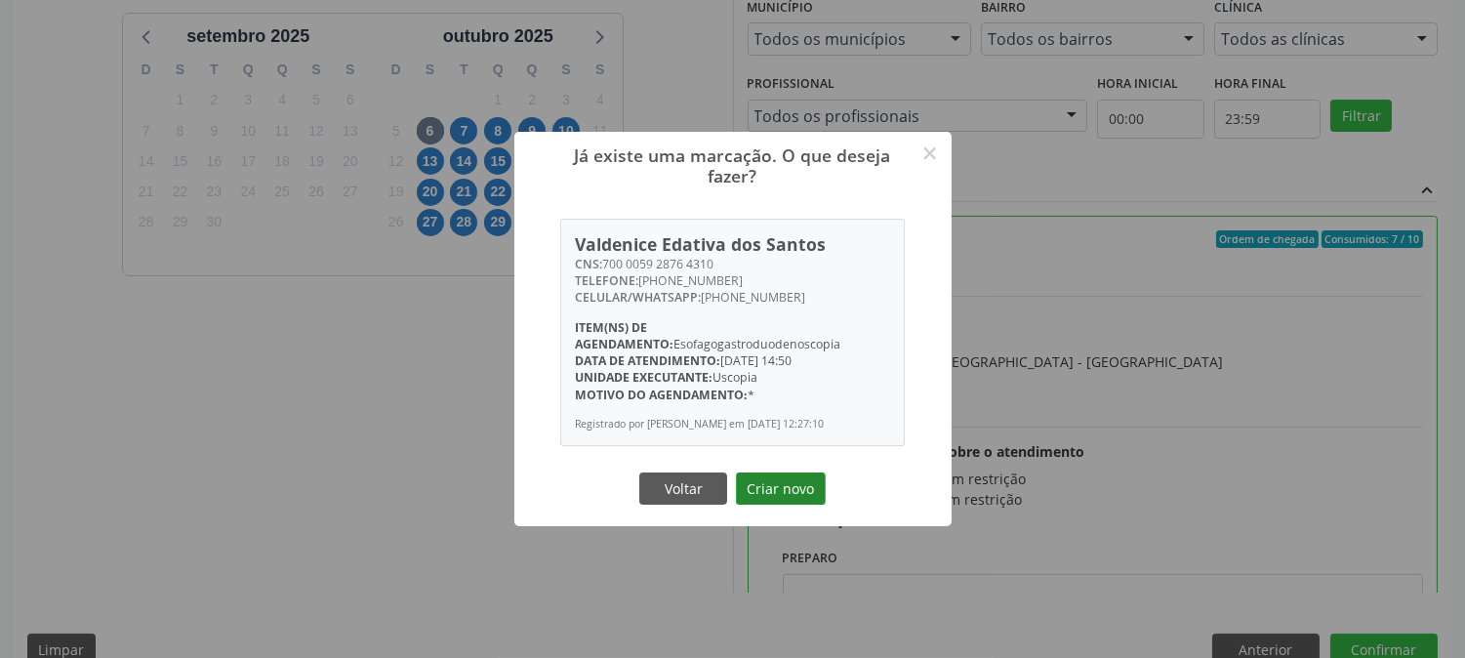
click at [759, 498] on button "Criar novo" at bounding box center [781, 489] width 90 height 33
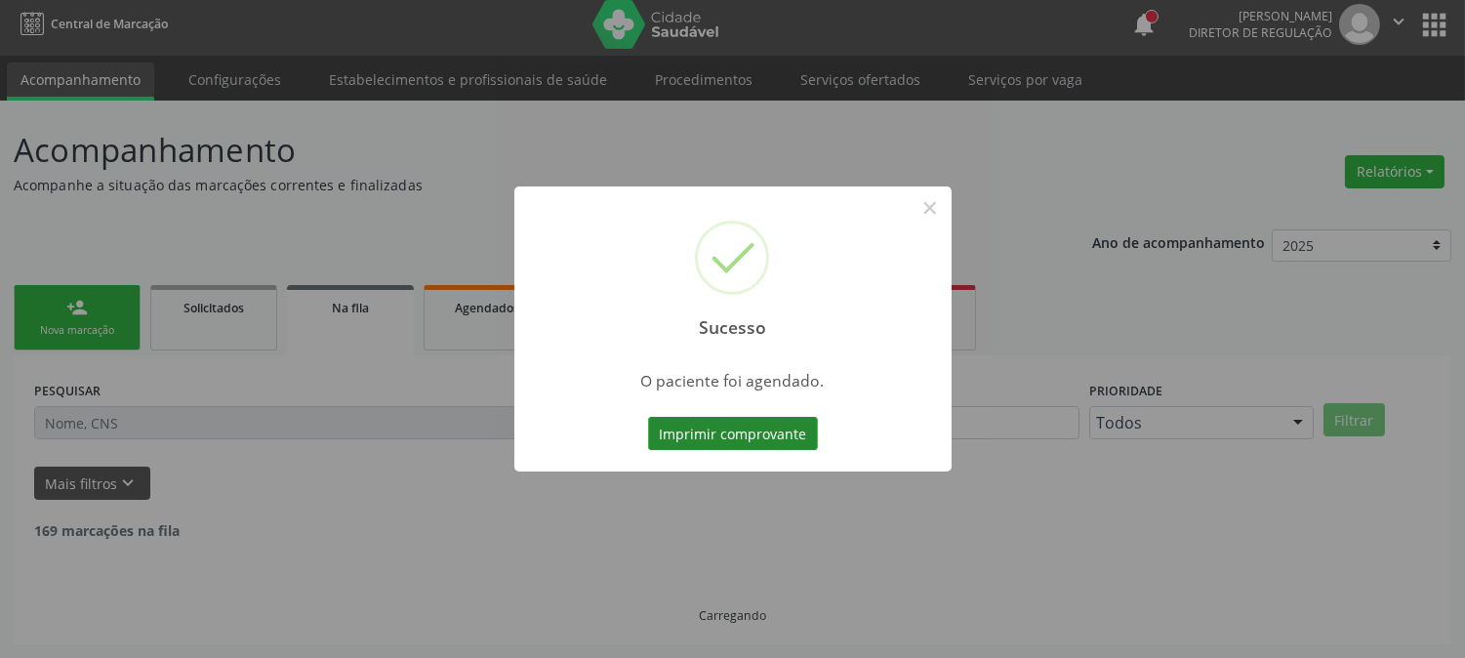
scroll to position [0, 0]
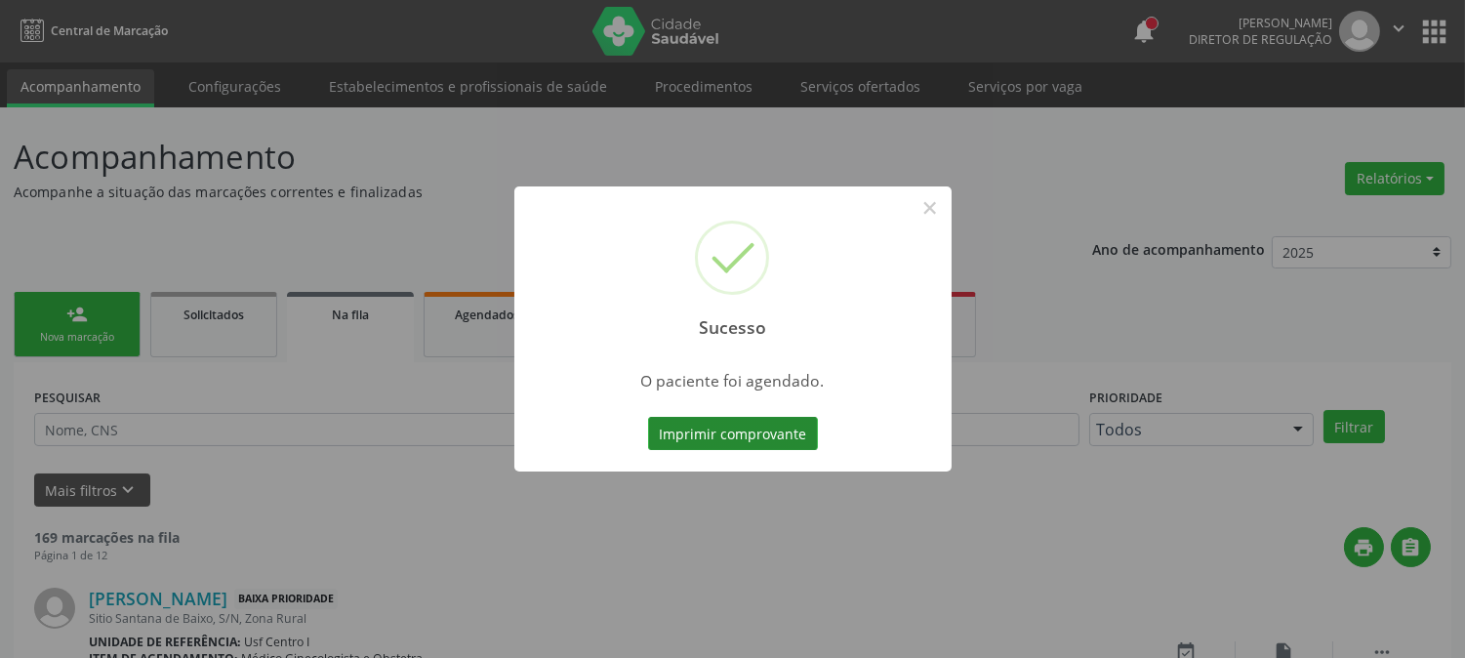
click at [777, 435] on button "Imprimir comprovante" at bounding box center [733, 433] width 170 height 33
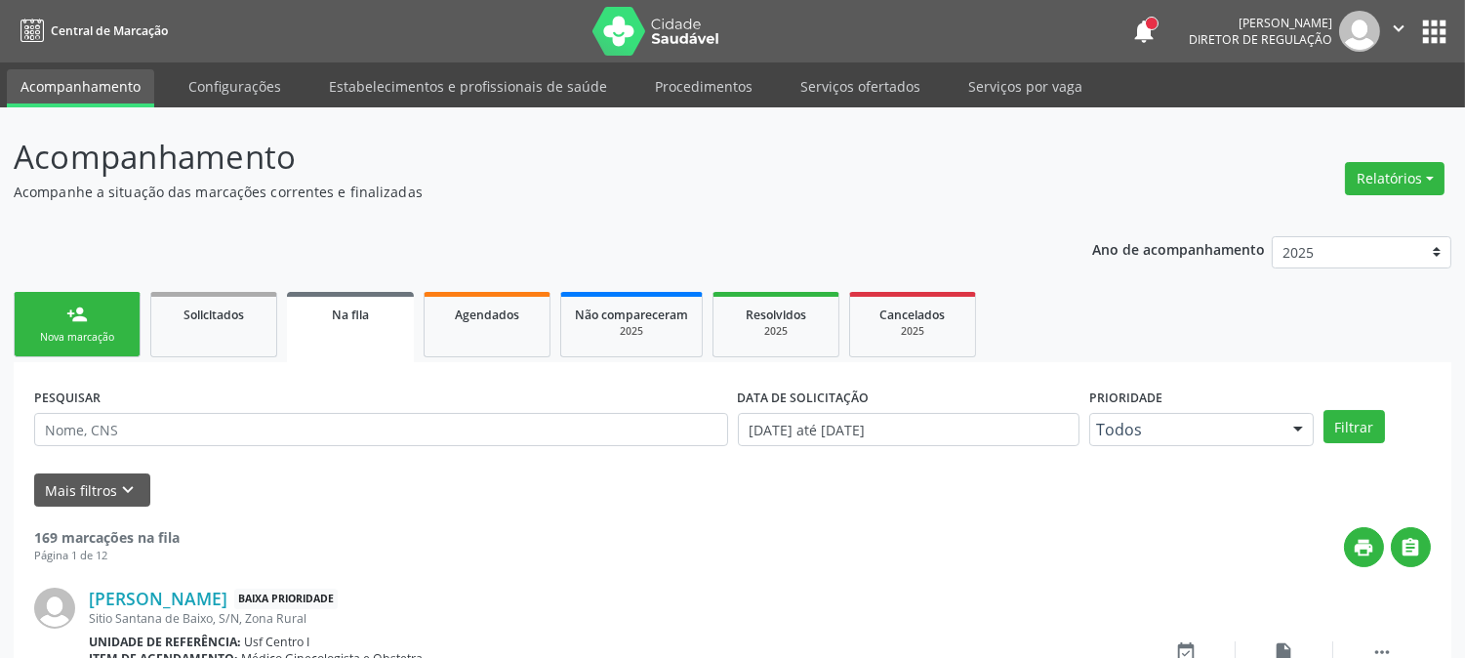
click at [82, 315] on div "person_add" at bounding box center [76, 314] width 21 height 21
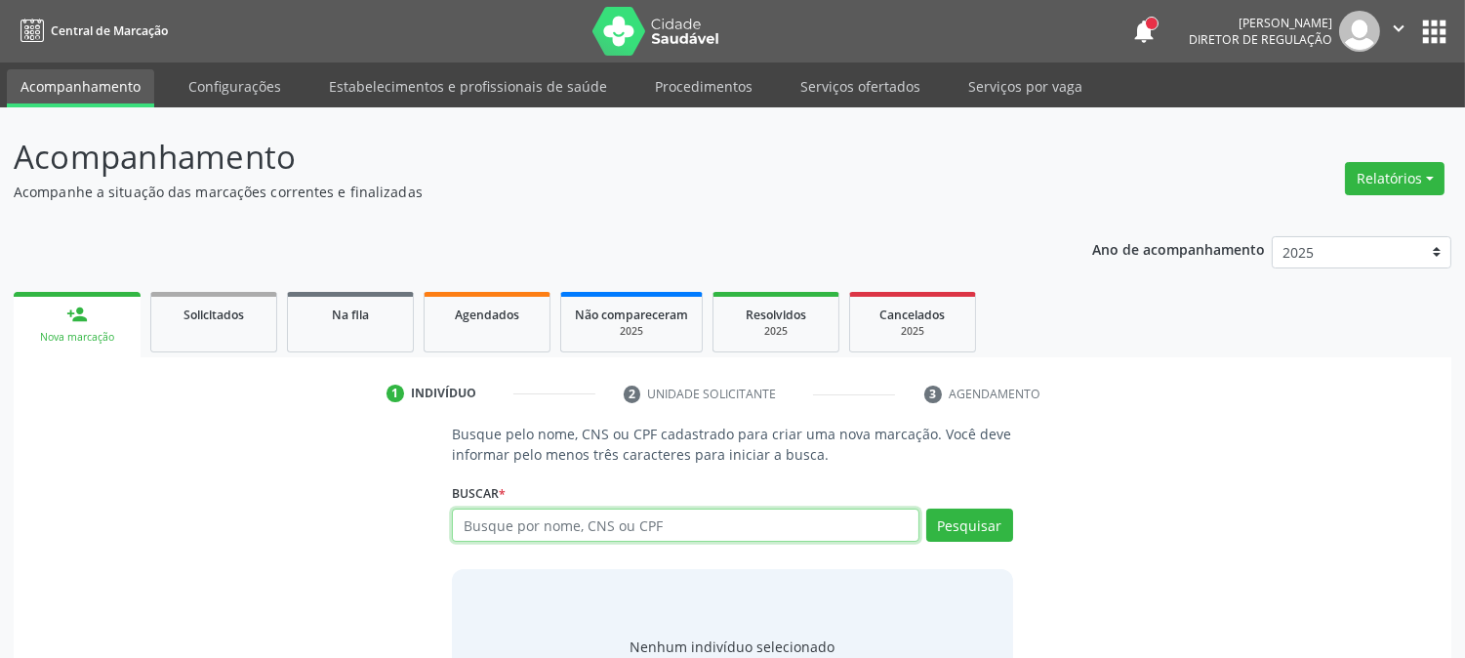
click at [528, 531] on input "text" at bounding box center [685, 525] width 467 height 33
paste input "700 0059 2876 4310"
type input "700 0059 2876 4310"
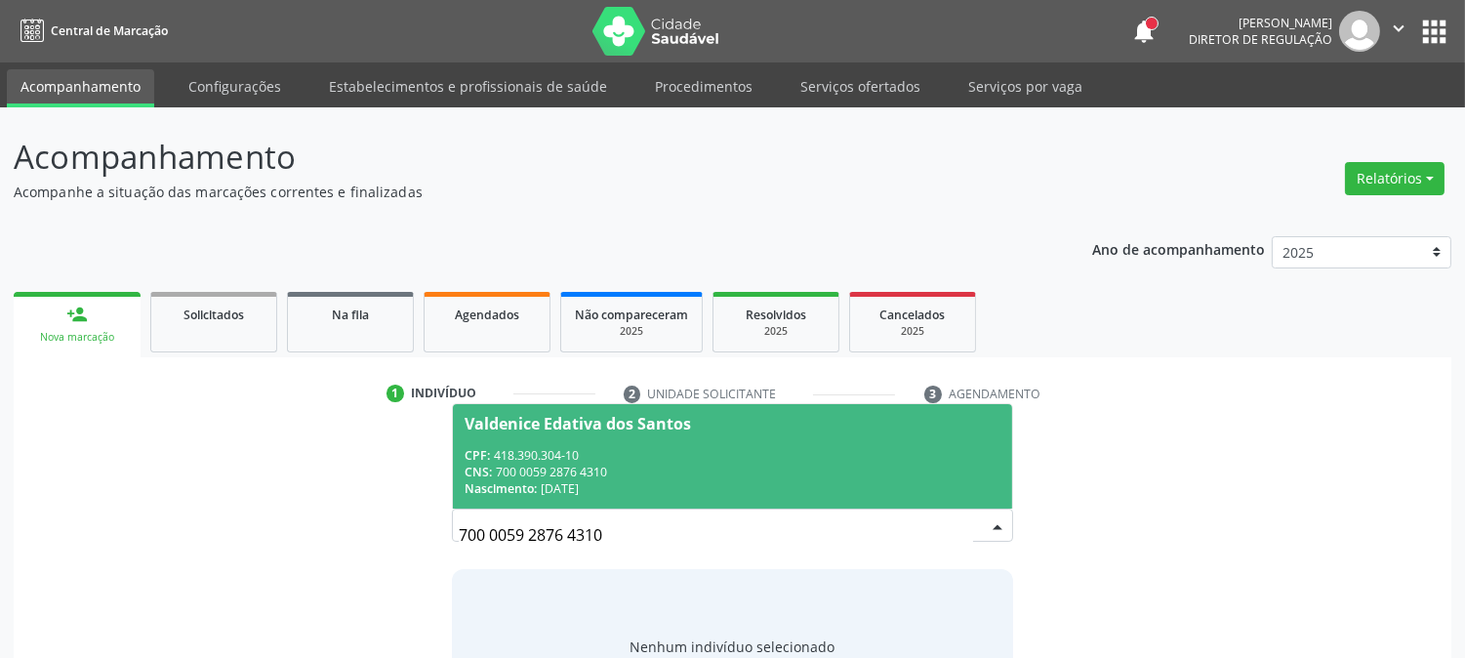
scroll to position [93, 0]
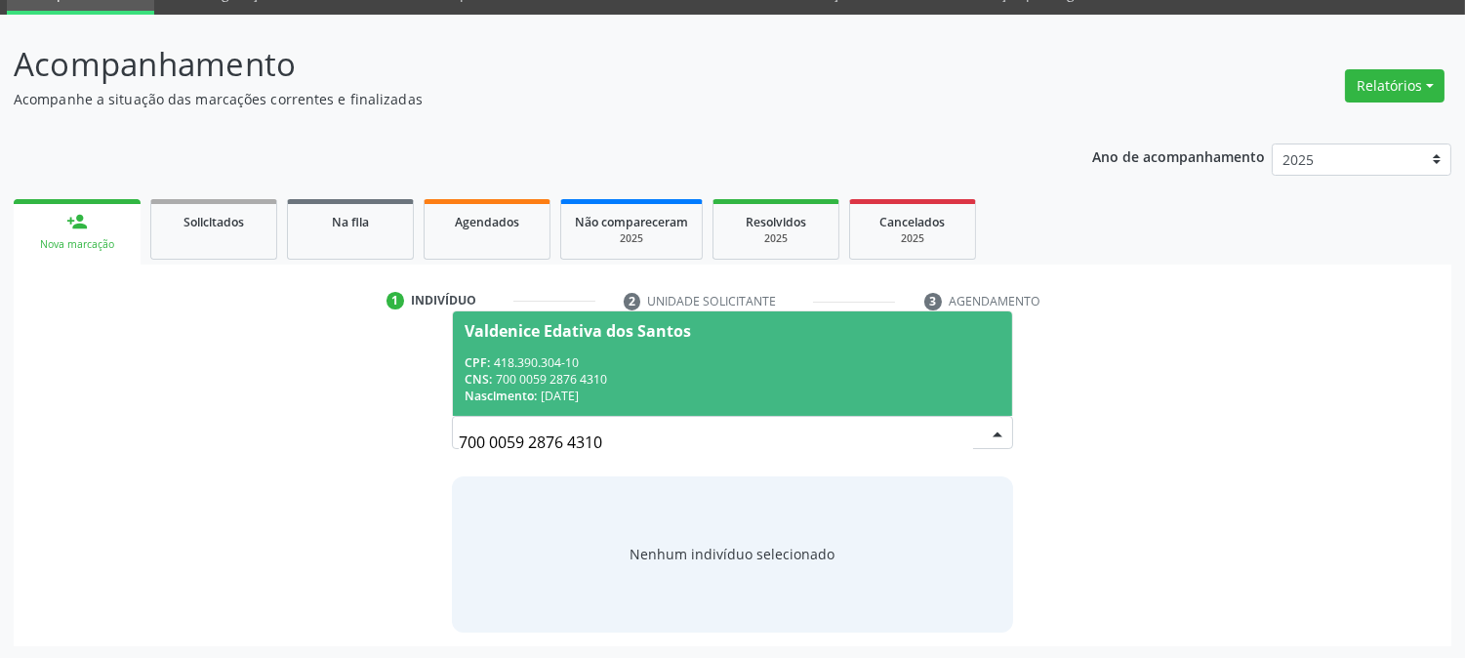
click at [483, 373] on span "CNS:" at bounding box center [478, 379] width 27 height 17
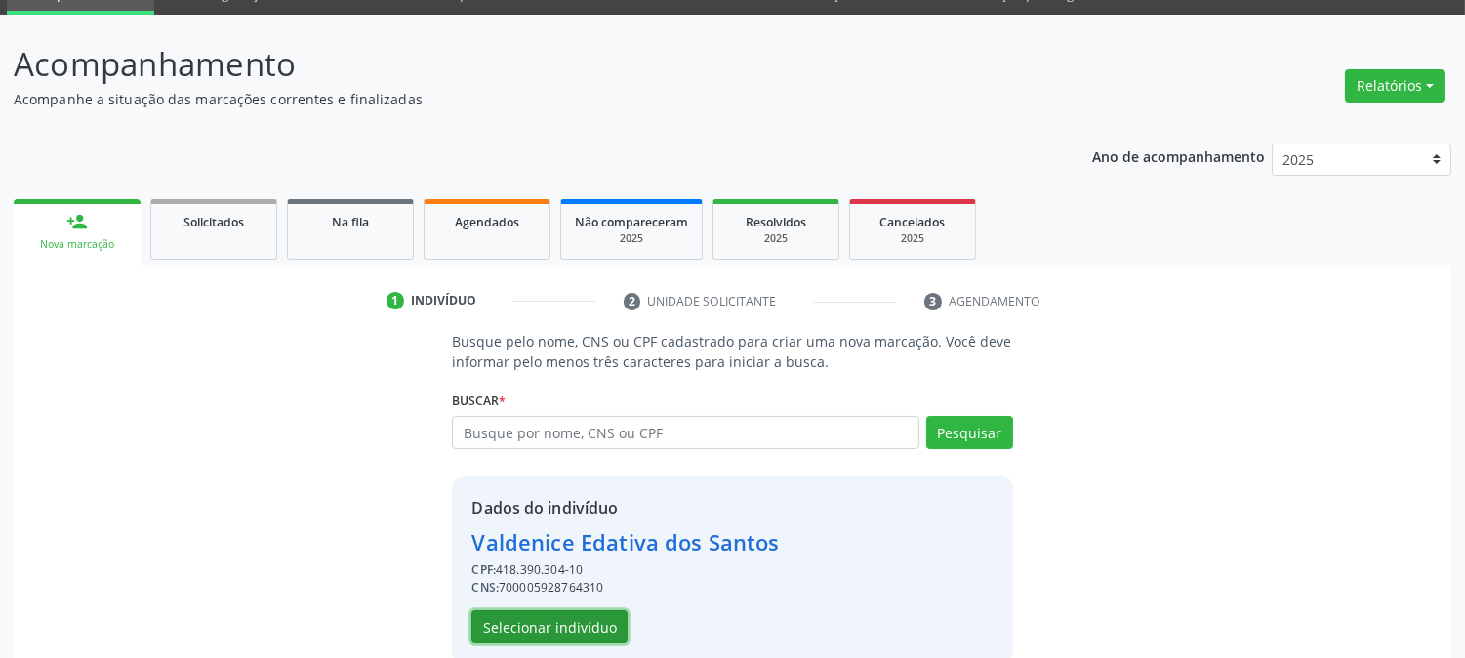
click at [517, 632] on button "Selecionar indivíduo" at bounding box center [550, 626] width 156 height 33
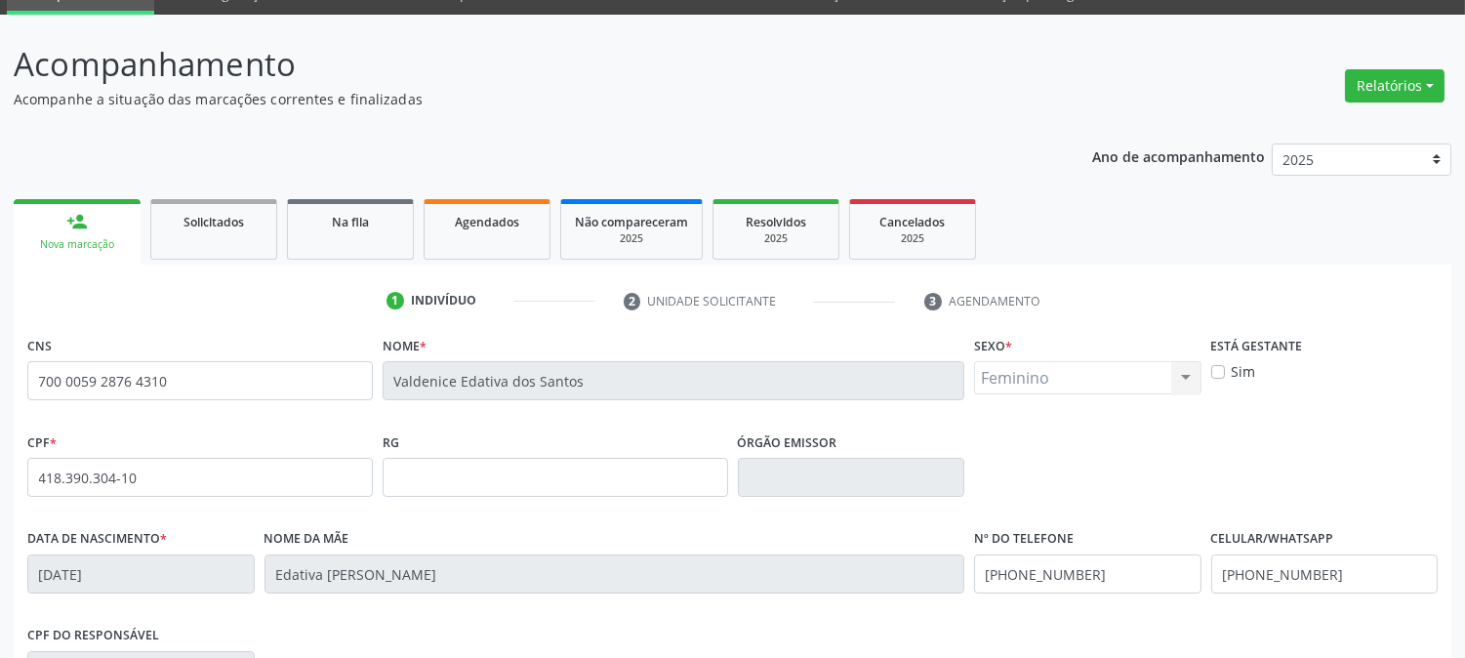
scroll to position [398, 0]
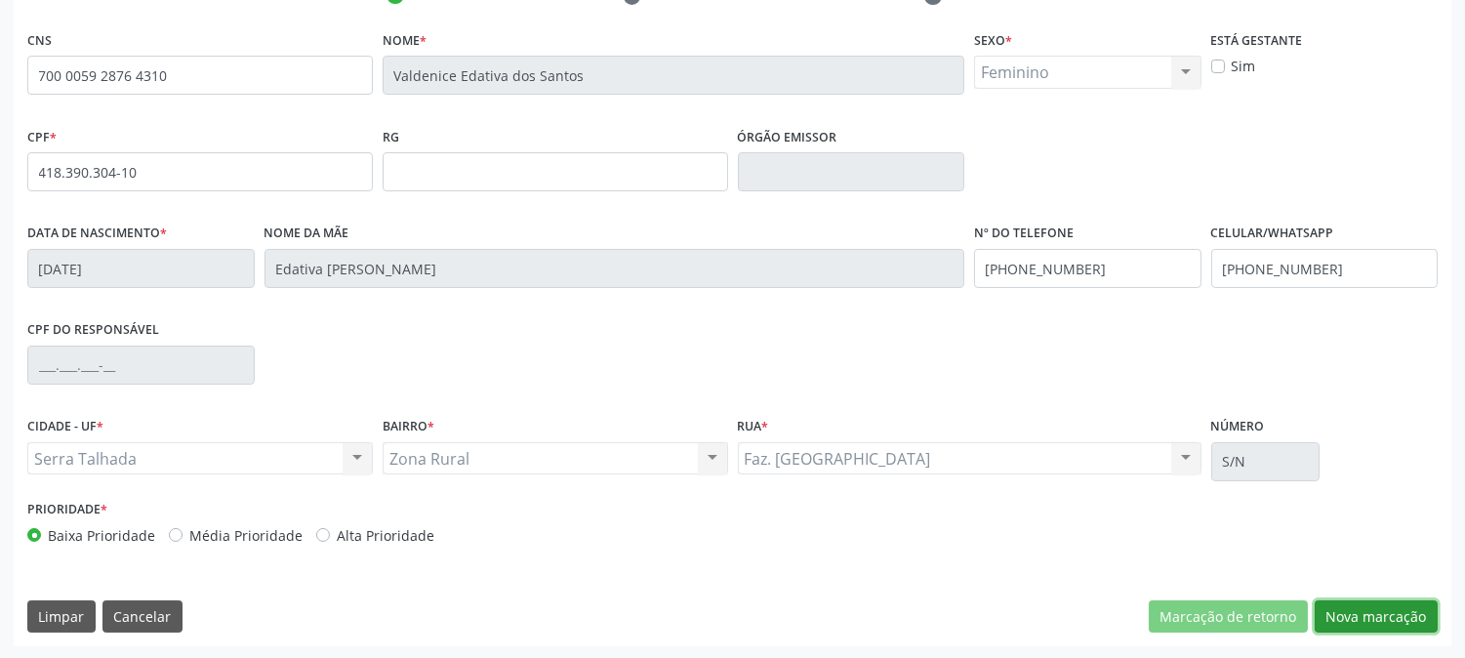
click at [1377, 610] on button "Nova marcação" at bounding box center [1376, 616] width 123 height 33
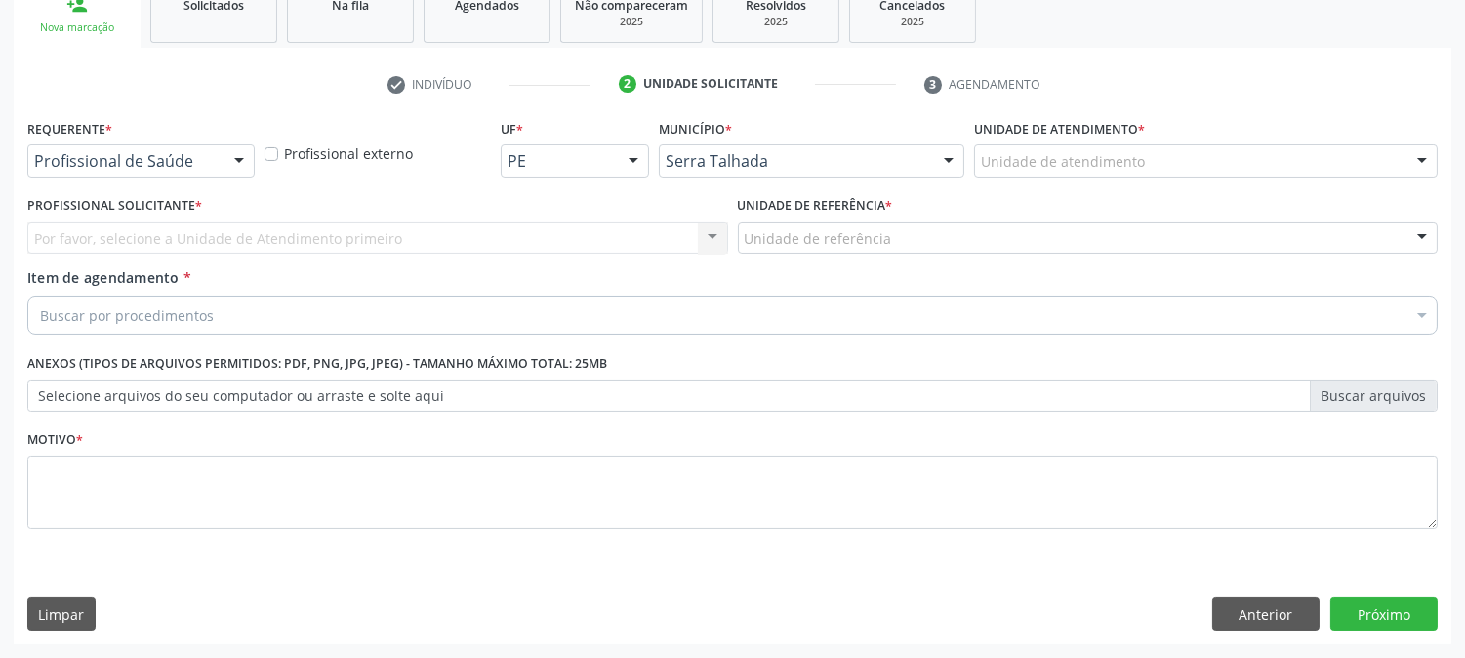
scroll to position [309, 0]
click at [217, 172] on div "Profissional de Saúde" at bounding box center [140, 161] width 227 height 33
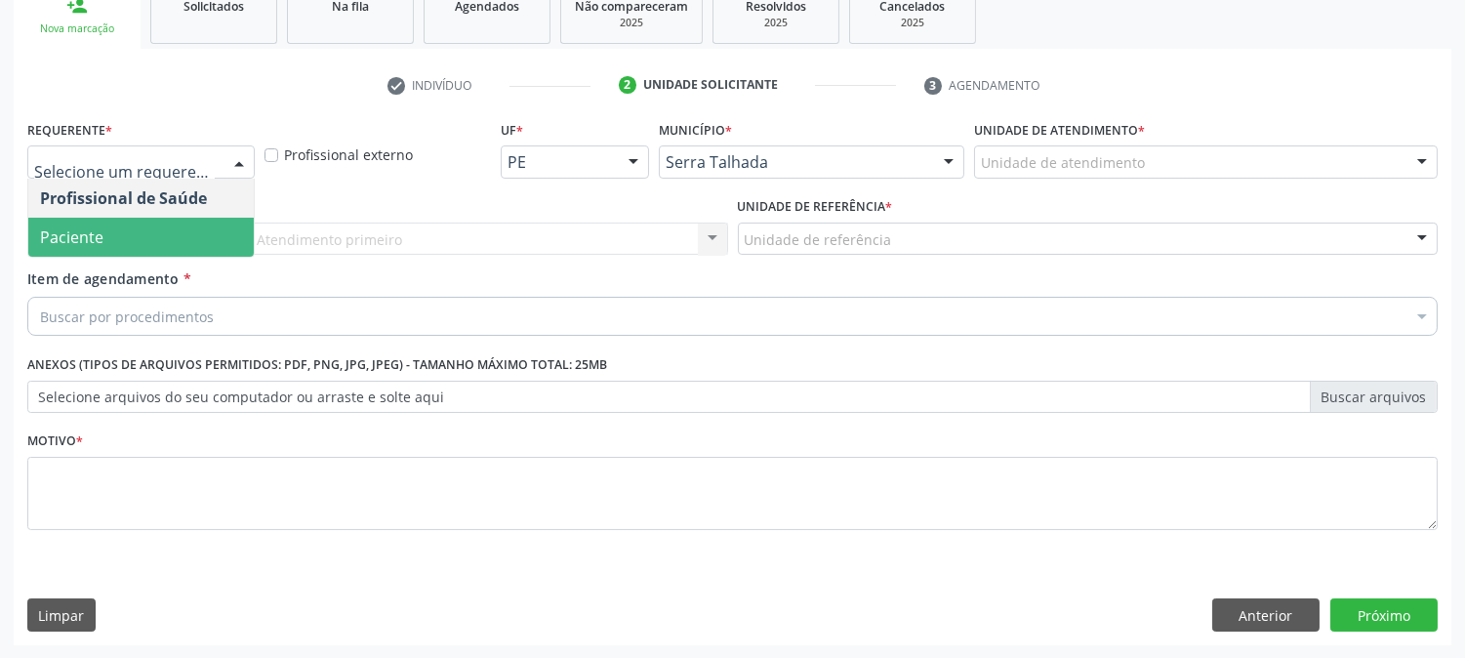
click at [205, 218] on span "Paciente" at bounding box center [141, 237] width 226 height 39
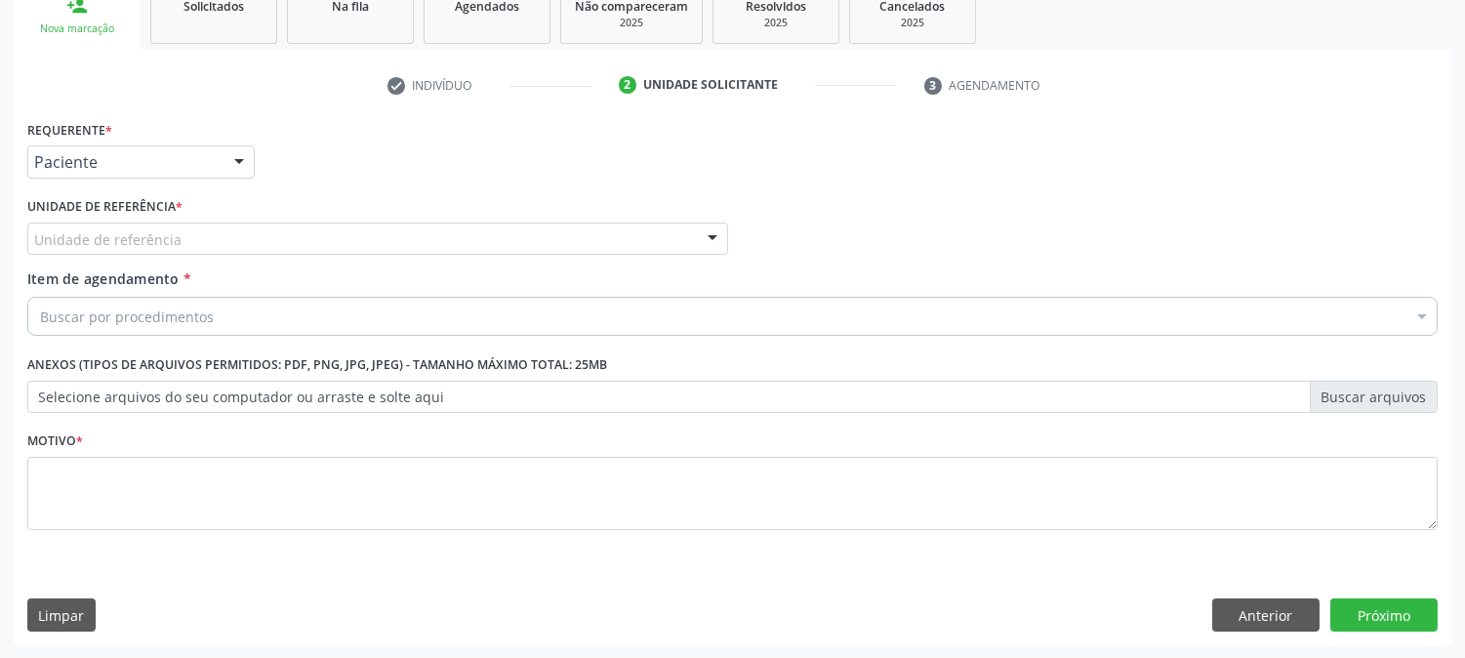
click at [220, 227] on div "Unidade de referência" at bounding box center [377, 239] width 701 height 33
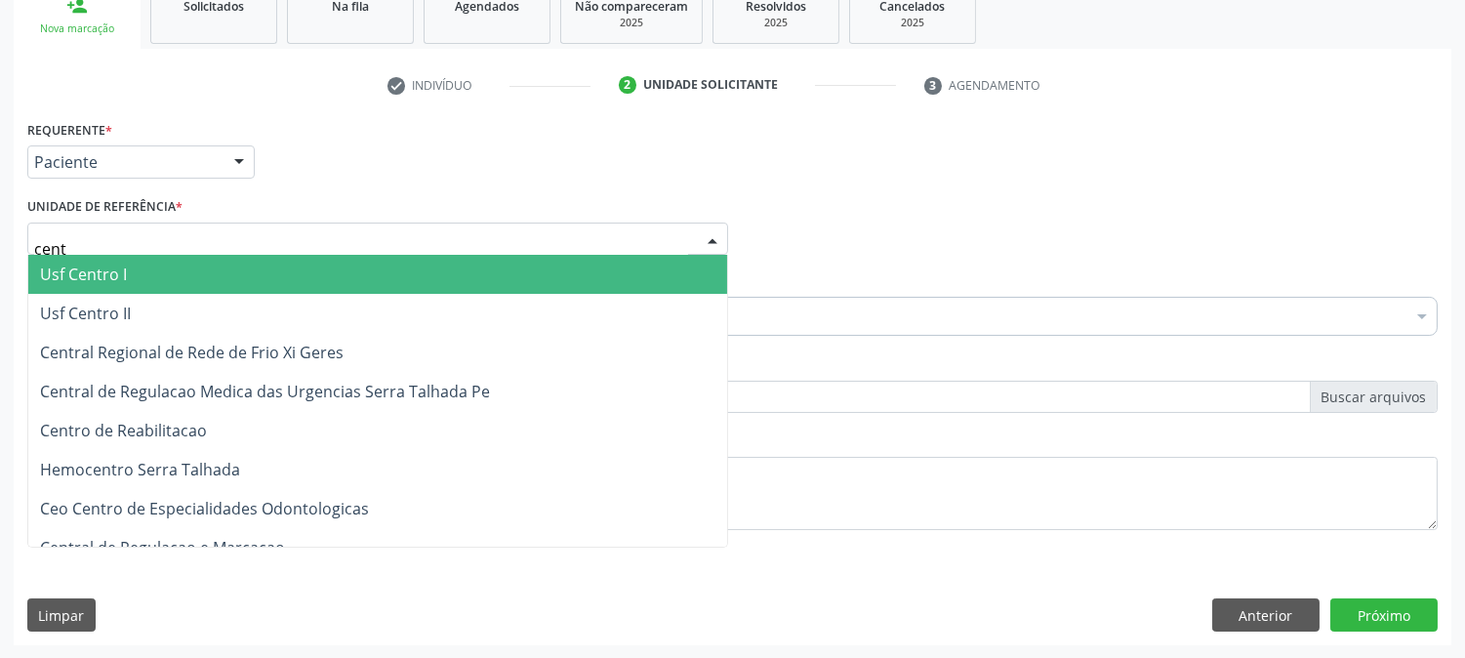
type input "centr"
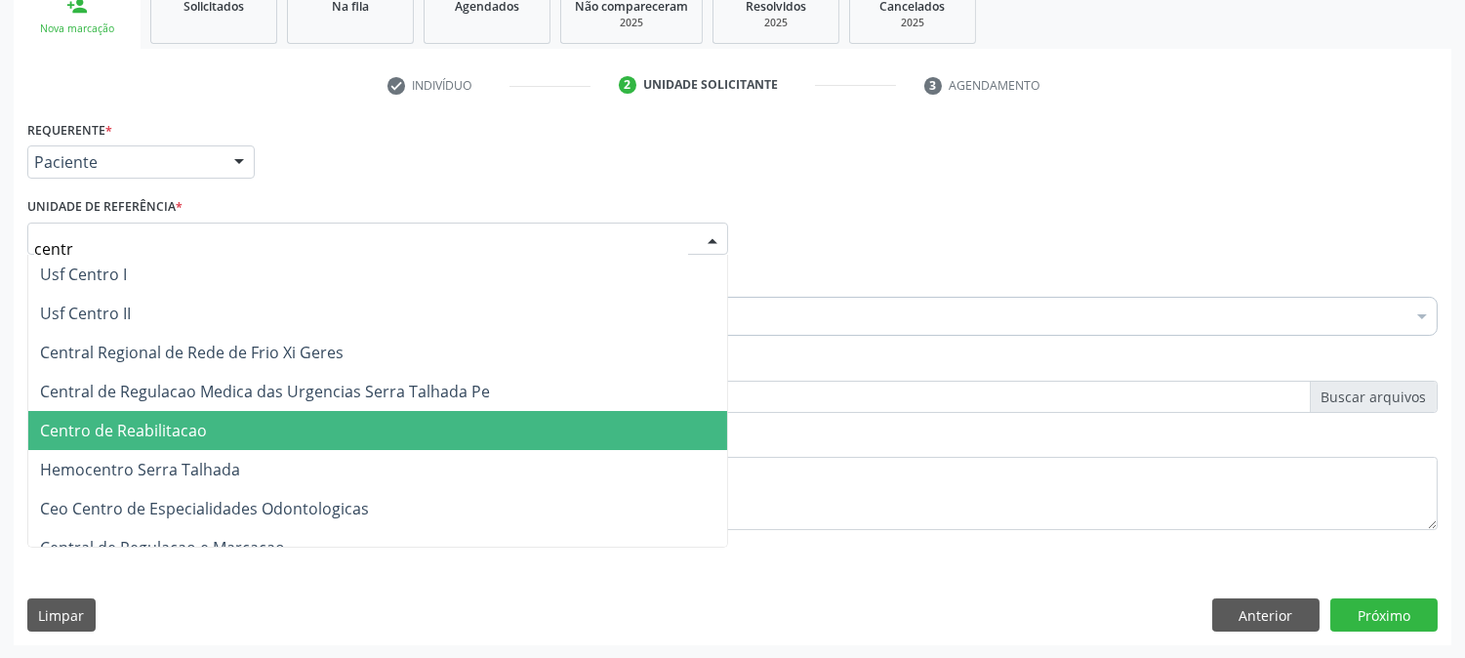
click at [228, 415] on span "Centro de Reabilitacao" at bounding box center [377, 430] width 699 height 39
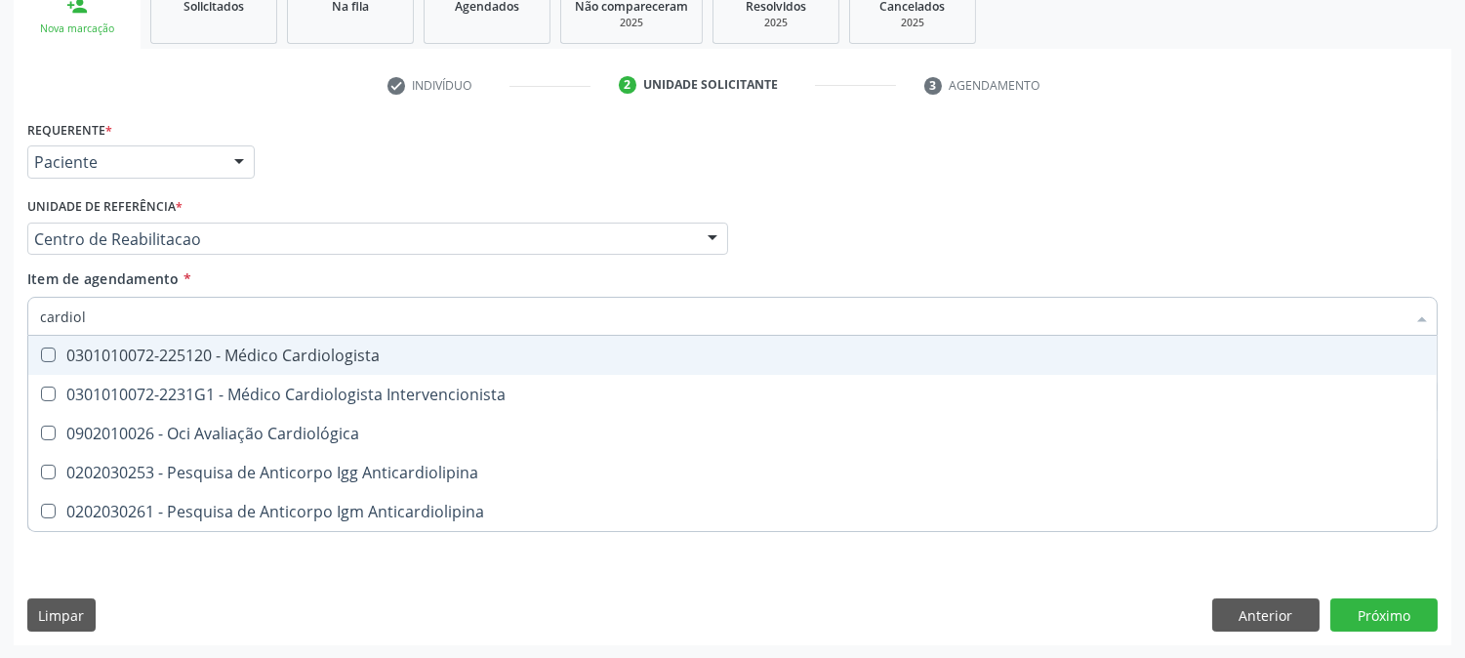
type input "cardiolo"
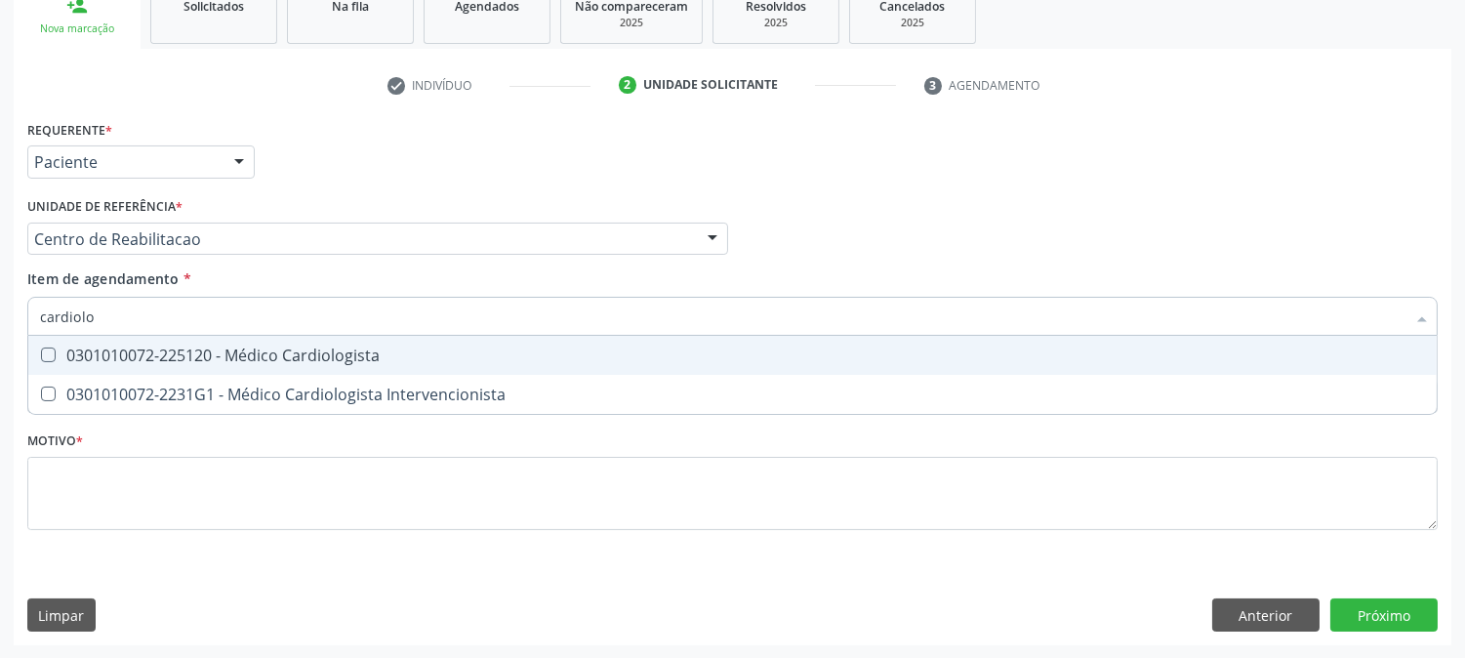
click at [169, 348] on div "0301010072-225120 - Médico Cardiologista" at bounding box center [732, 356] width 1385 height 16
checkbox Cardiologista "true"
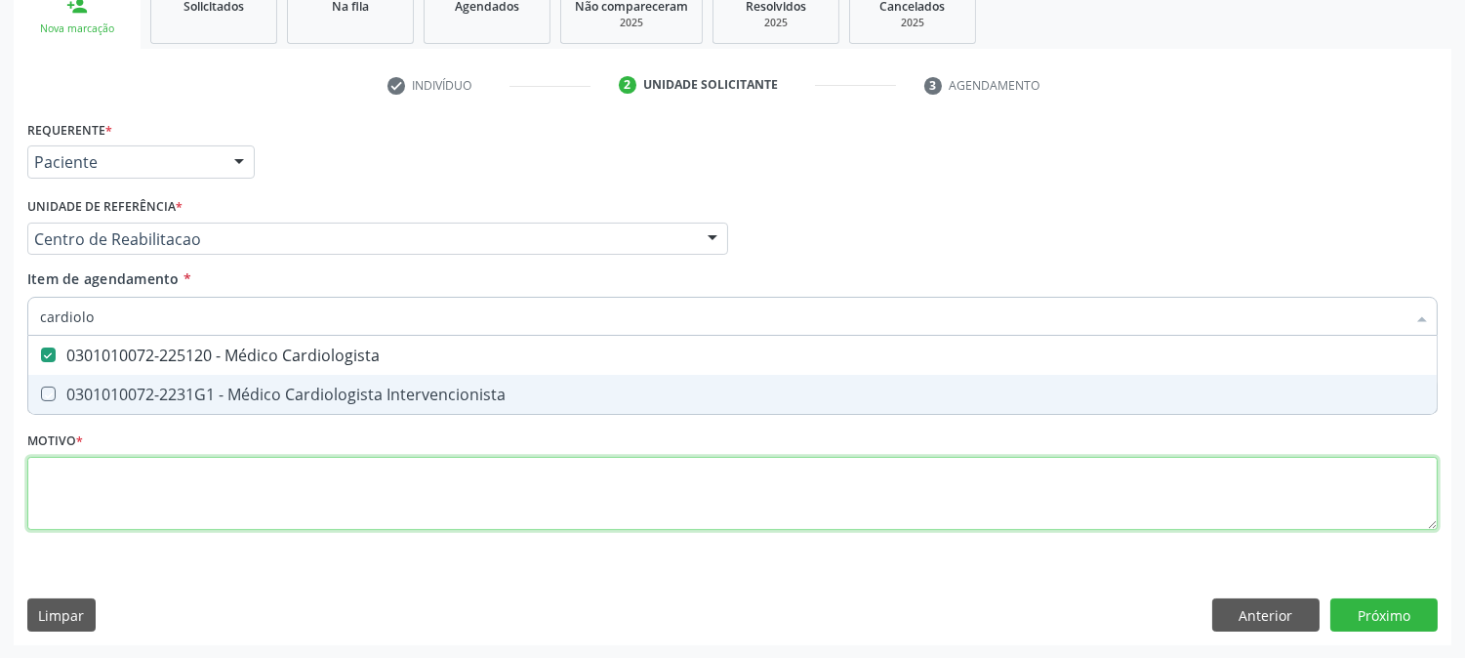
click at [201, 498] on div "Requerente * Paciente Profissional de Saúde Paciente Nenhum resultado encontrad…" at bounding box center [732, 336] width 1411 height 442
checkbox Intervencionista "true"
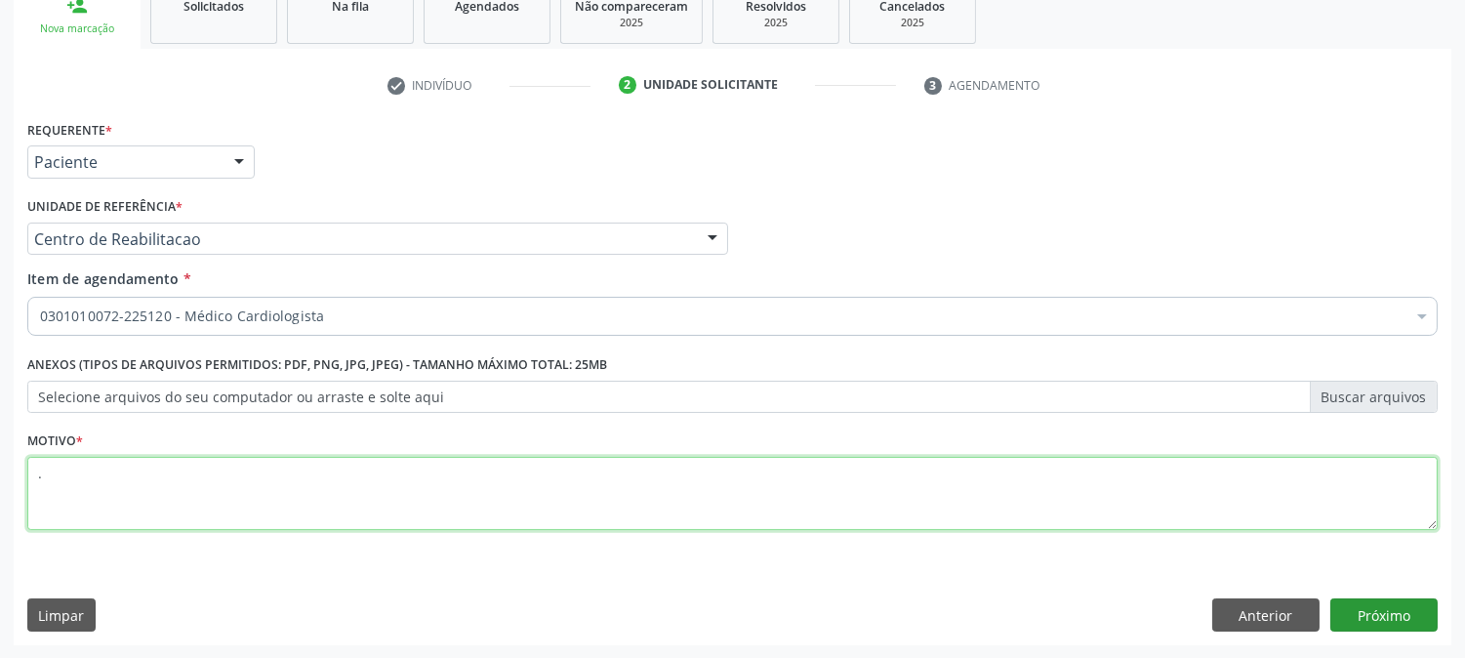
type textarea "."
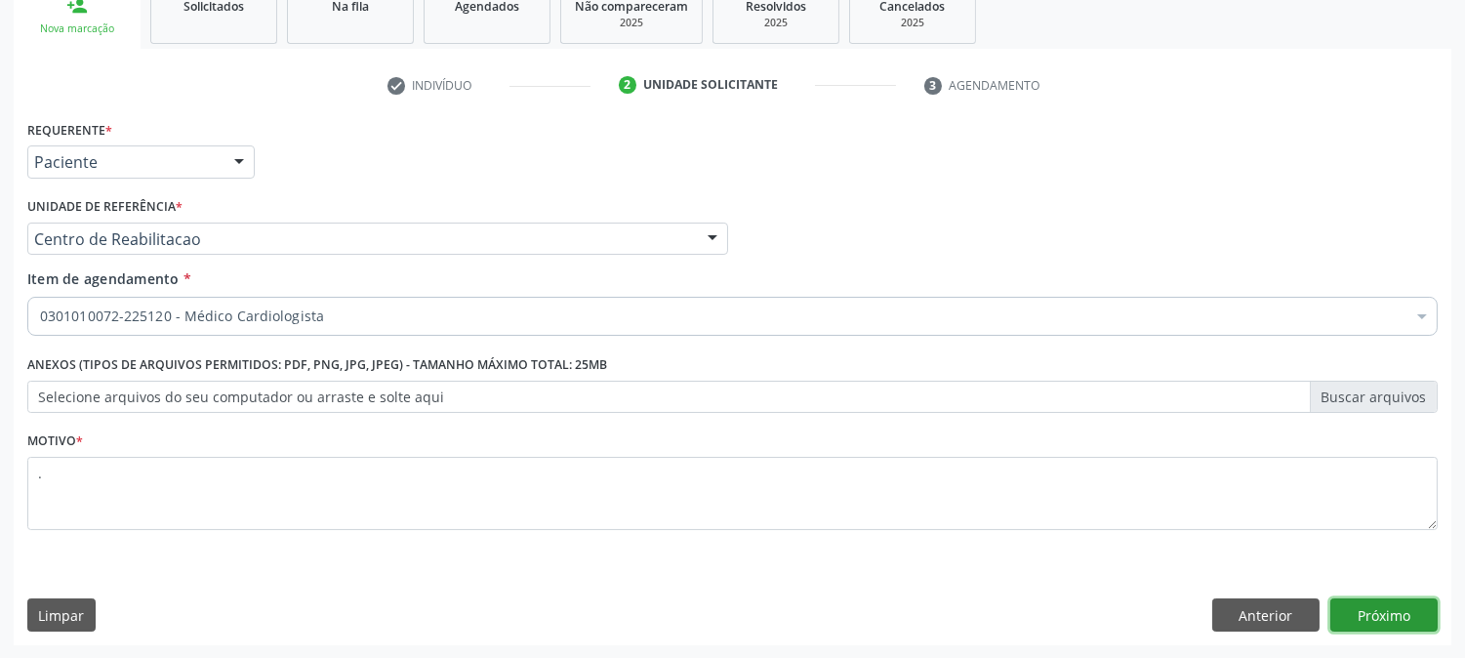
click at [1359, 610] on button "Próximo" at bounding box center [1384, 614] width 107 height 33
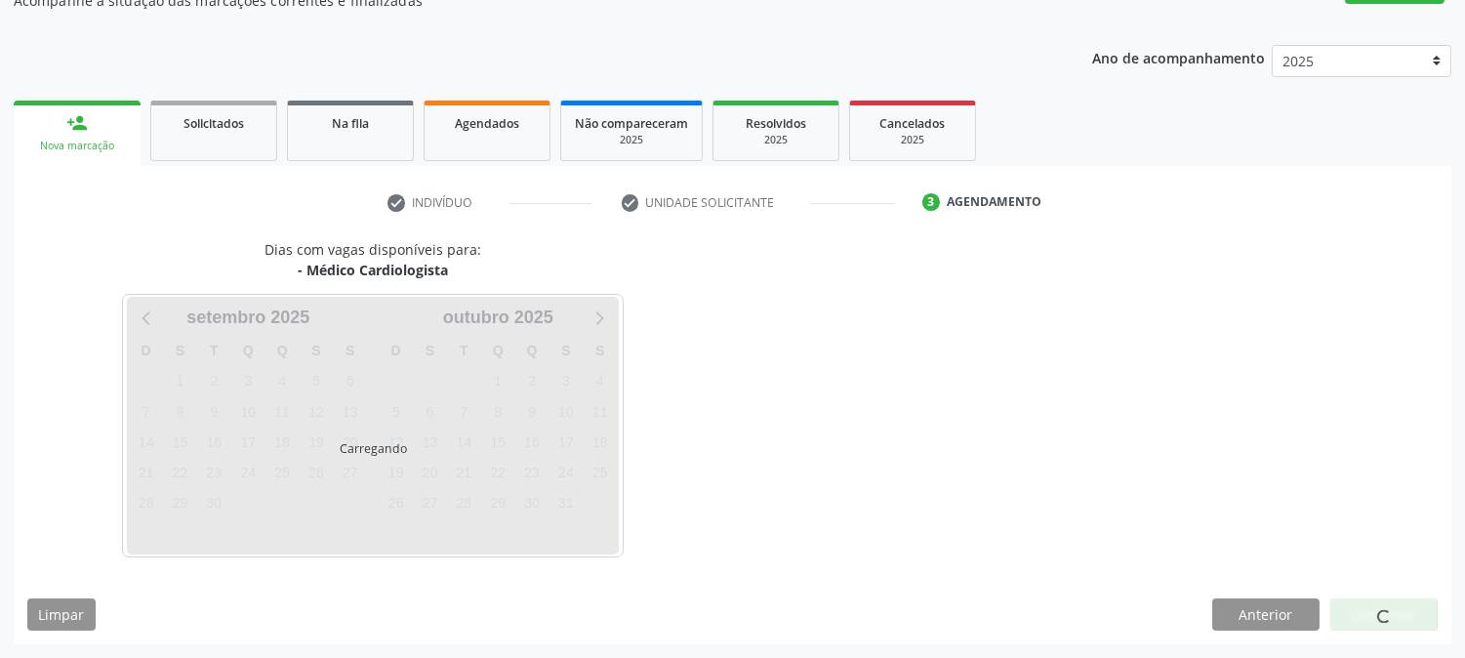
scroll to position [190, 0]
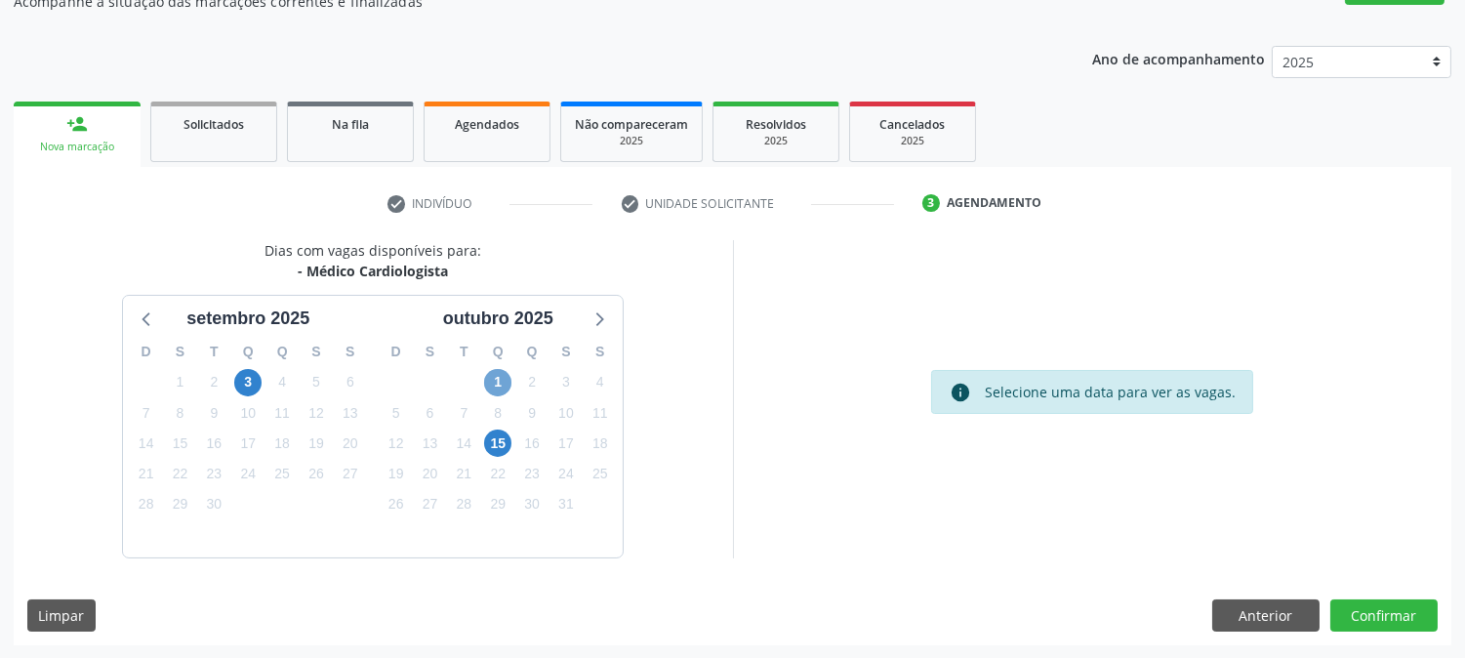
click at [504, 384] on span "1" at bounding box center [497, 382] width 27 height 27
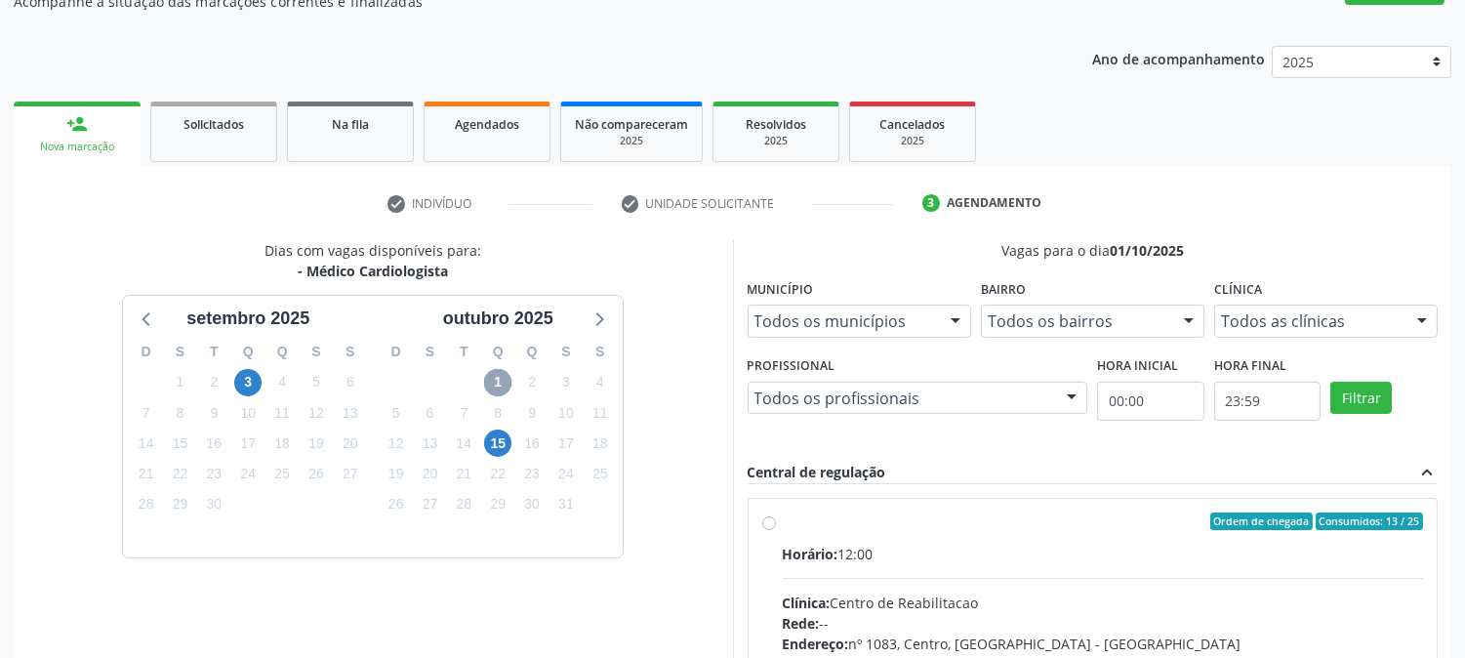
scroll to position [473, 0]
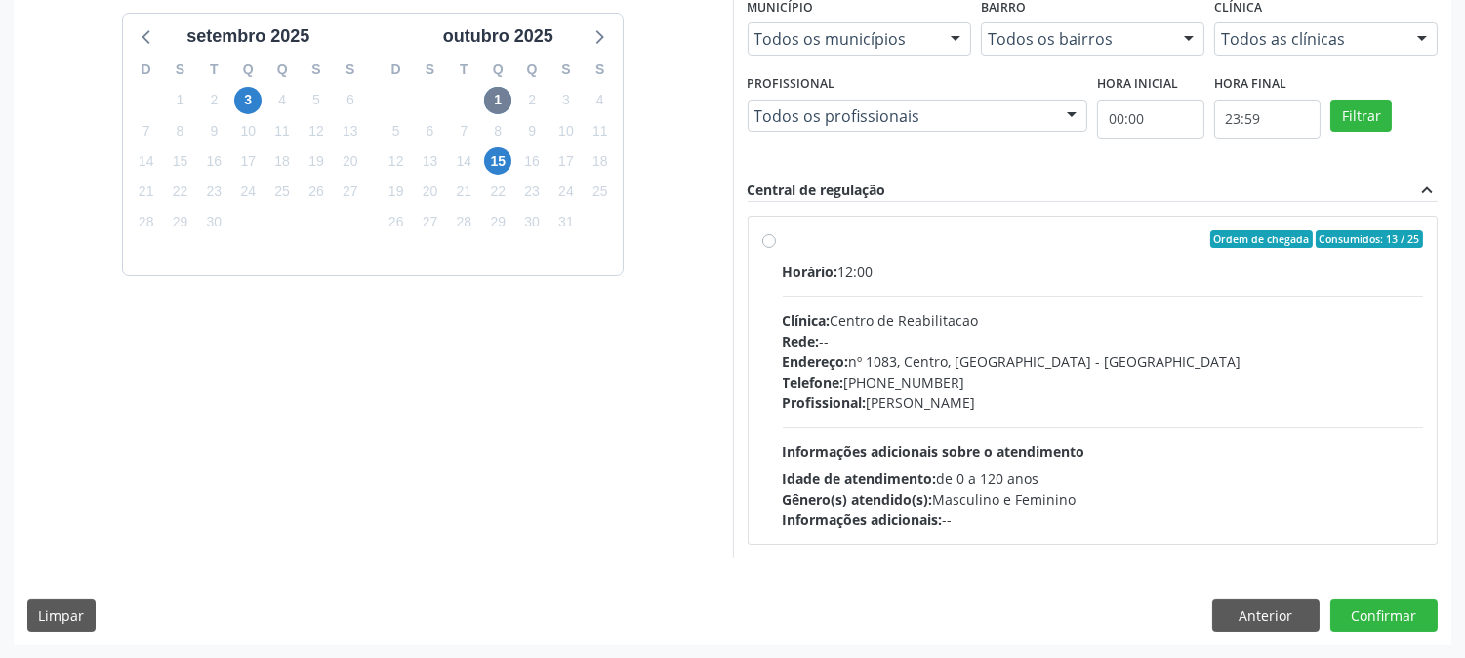
click at [1022, 327] on div "Clínica: Centro de Reabilitacao" at bounding box center [1103, 320] width 641 height 21
click at [776, 248] on input "Ordem de chegada Consumidos: 13 / 25 Horário: 12:00 Clínica: Centro de Reabilit…" at bounding box center [769, 239] width 14 height 18
radio input "true"
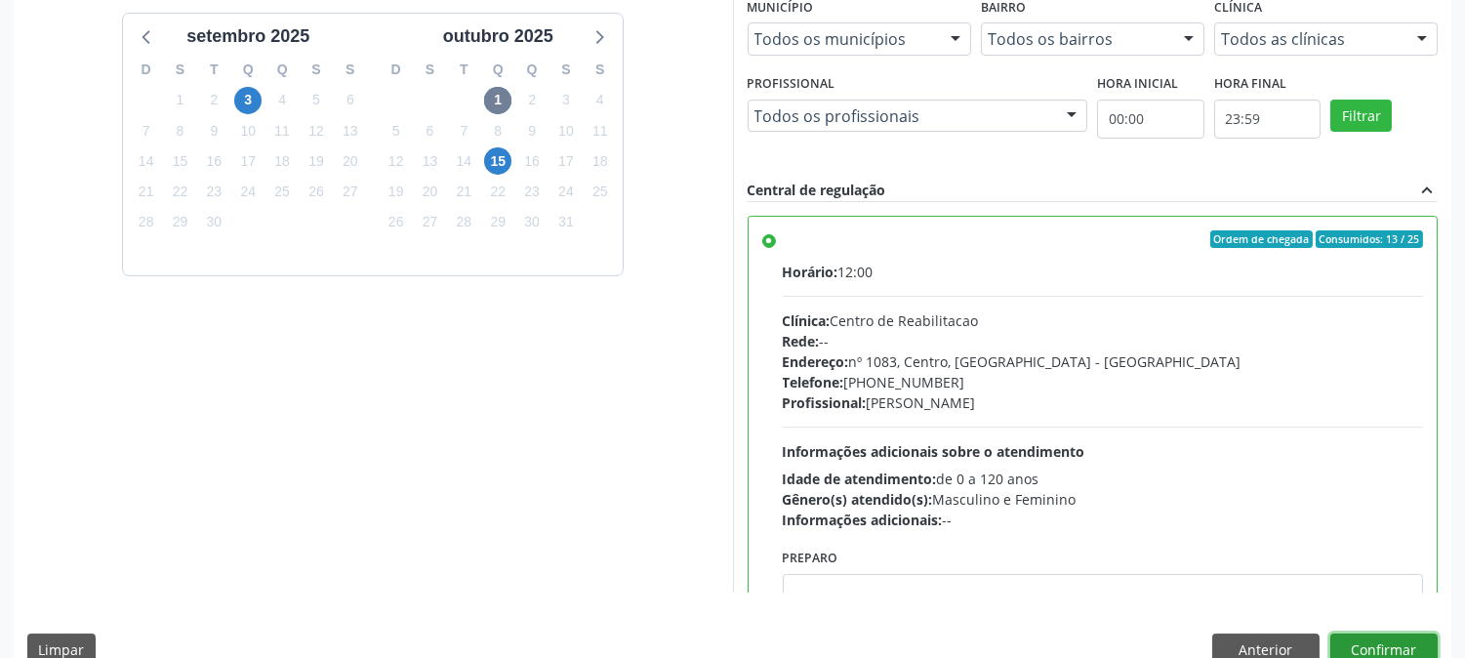
click at [1355, 647] on button "Confirmar" at bounding box center [1384, 650] width 107 height 33
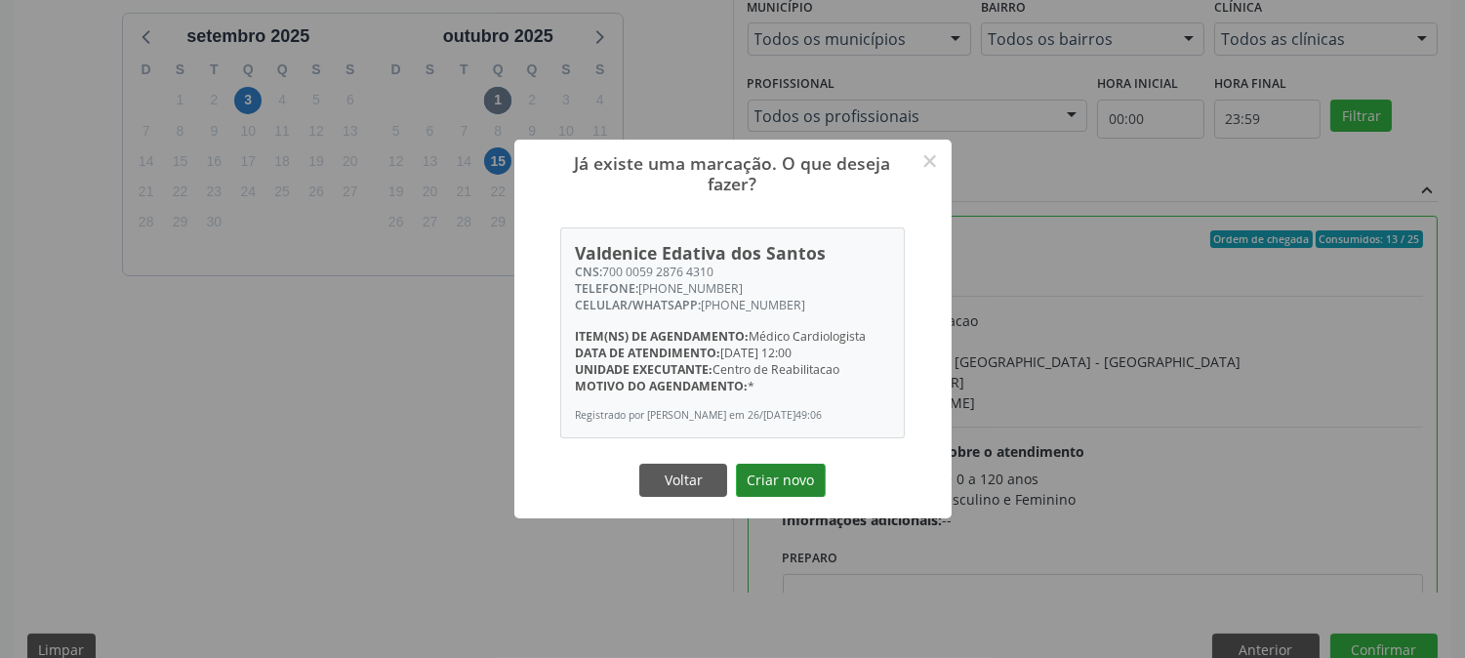
click at [746, 485] on button "Criar novo" at bounding box center [781, 480] width 90 height 33
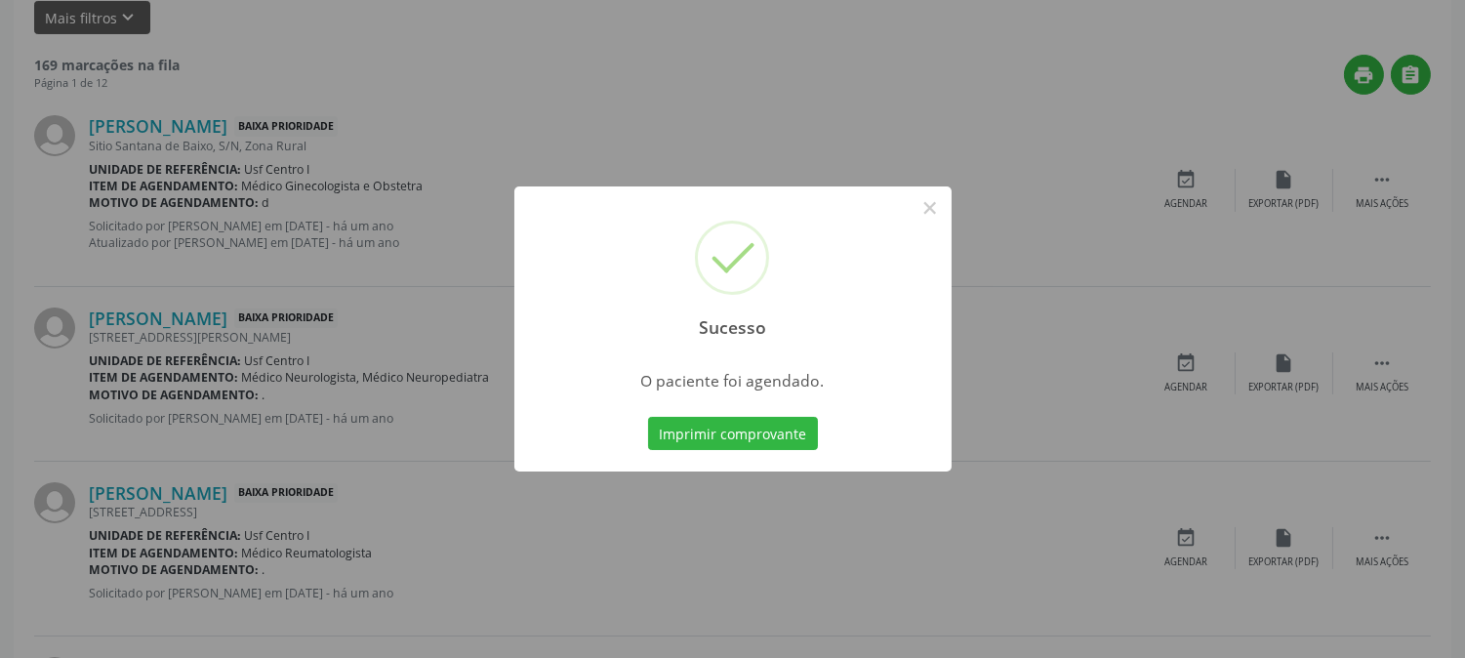
scroll to position [0, 0]
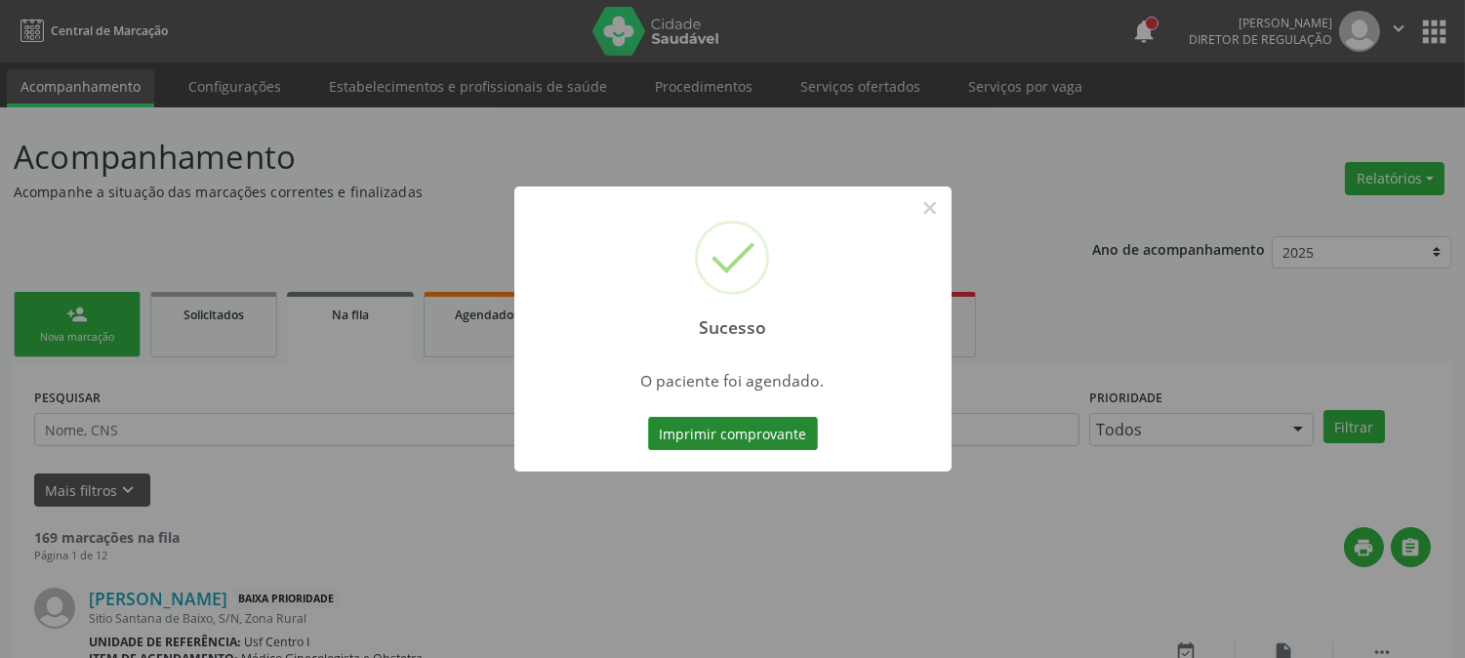
click at [746, 445] on button "Imprimir comprovante" at bounding box center [733, 433] width 170 height 33
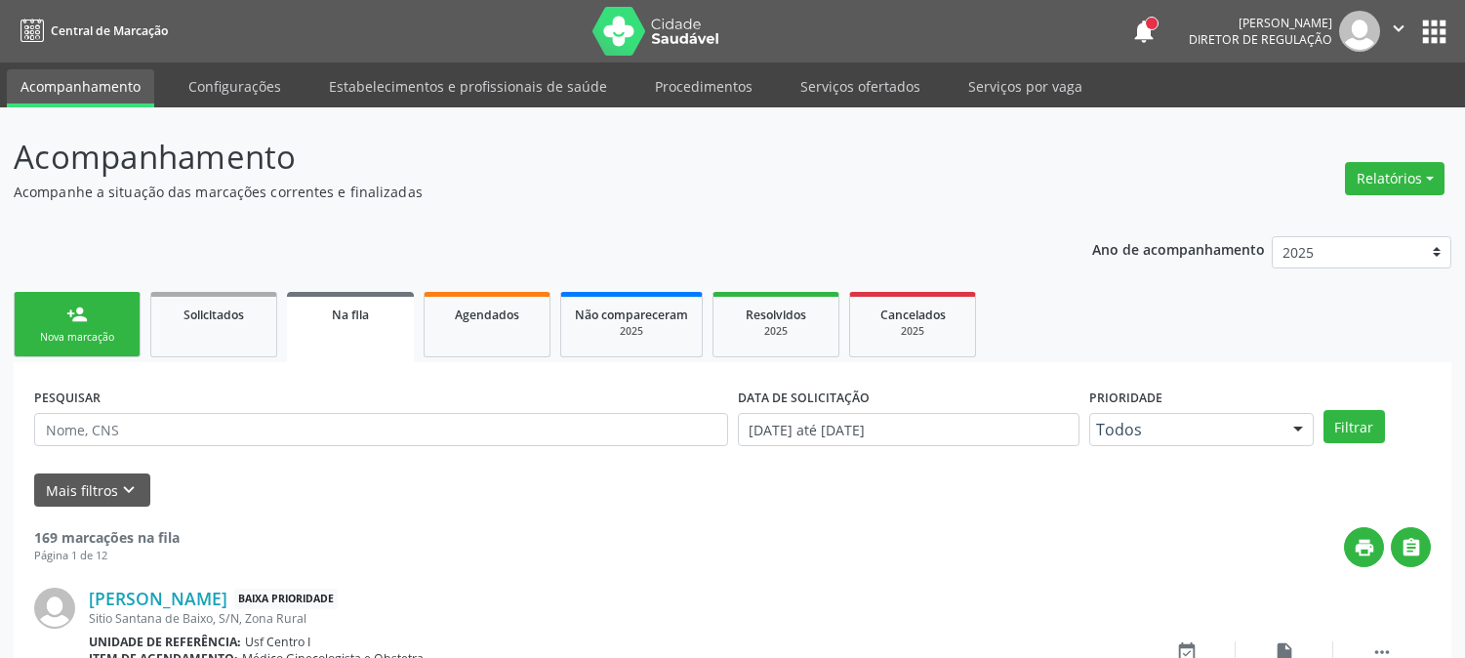
click at [493, 327] on link "Agendados" at bounding box center [487, 324] width 127 height 65
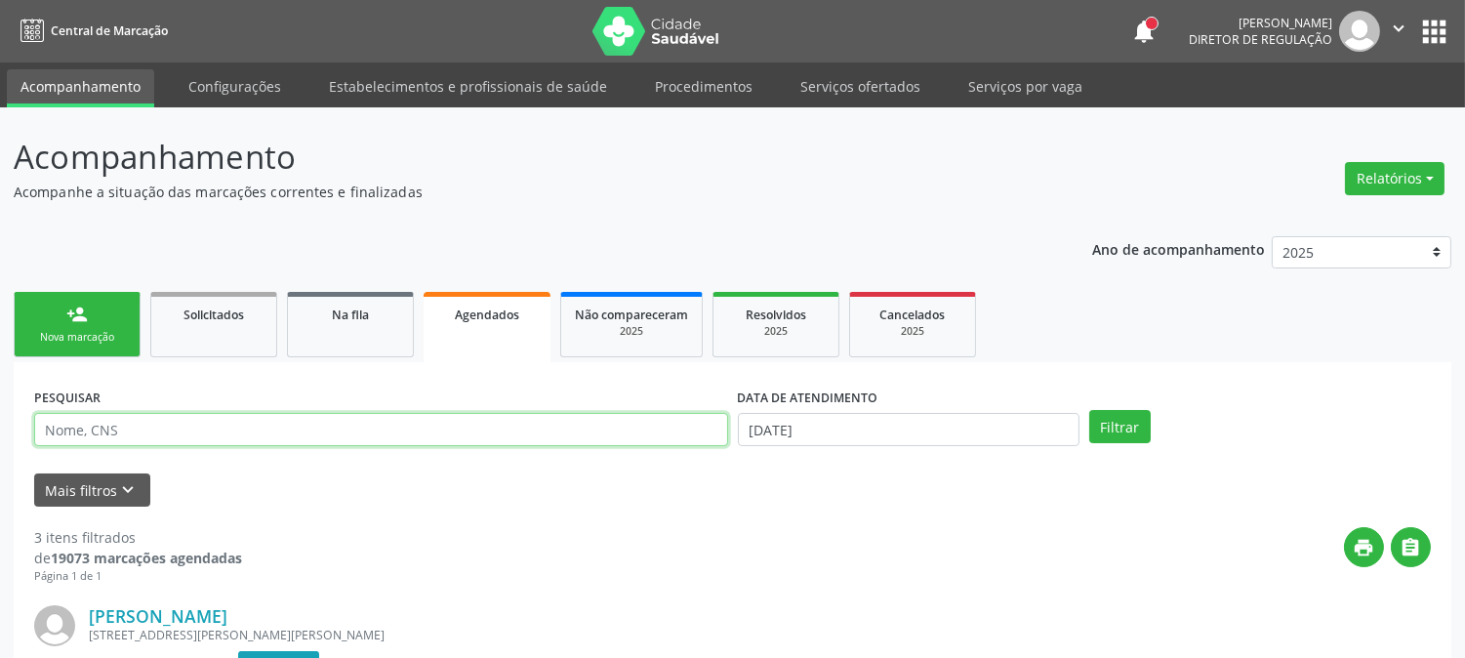
click at [382, 433] on input "text" at bounding box center [381, 429] width 694 height 33
paste input "700 0059 2876 4310"
type input "700 0059 2876 4310"
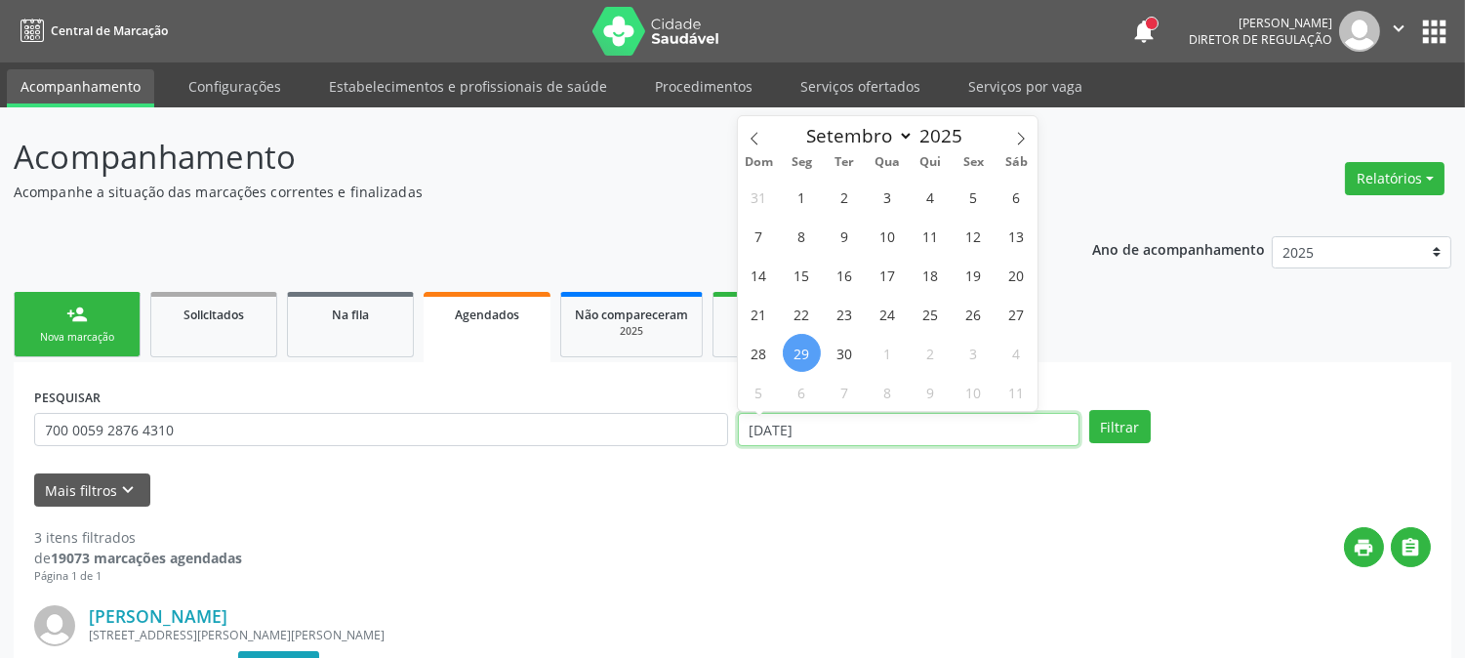
click at [867, 433] on input "2[DATE]" at bounding box center [909, 429] width 342 height 33
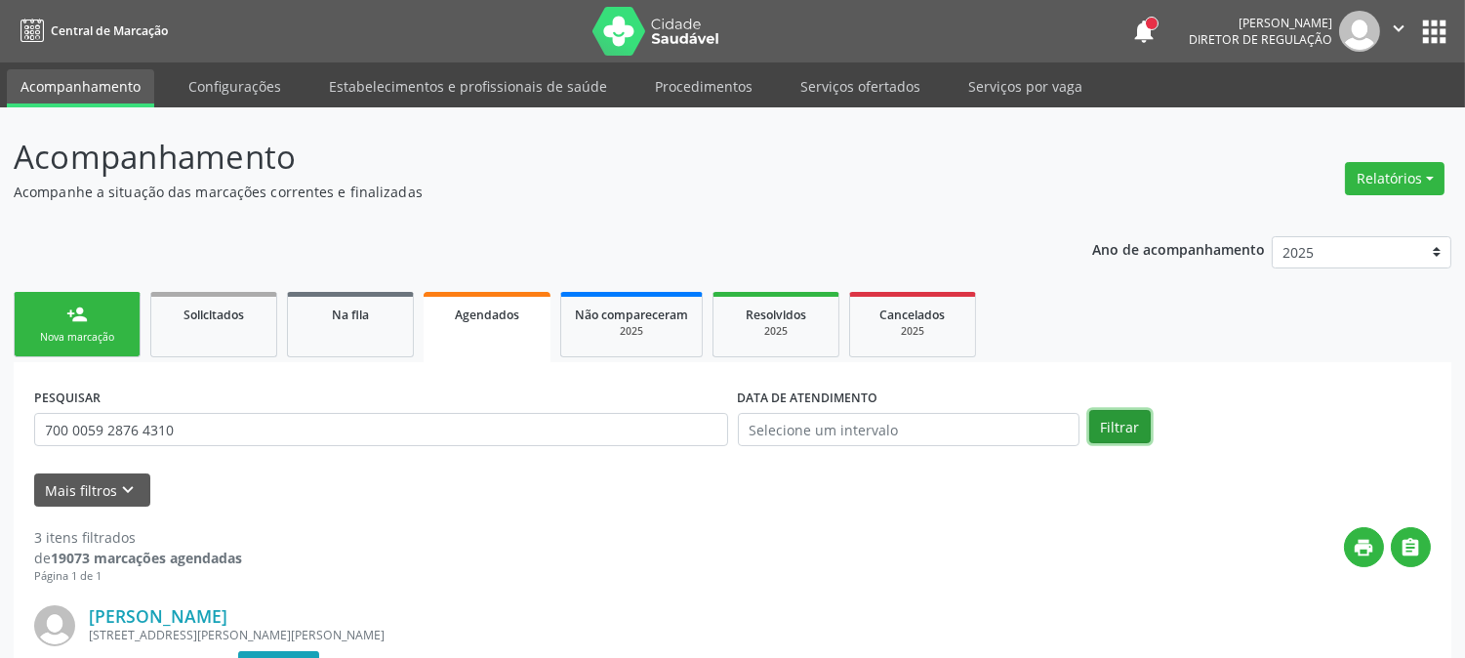
click at [1116, 433] on button "Filtrar" at bounding box center [1121, 426] width 62 height 33
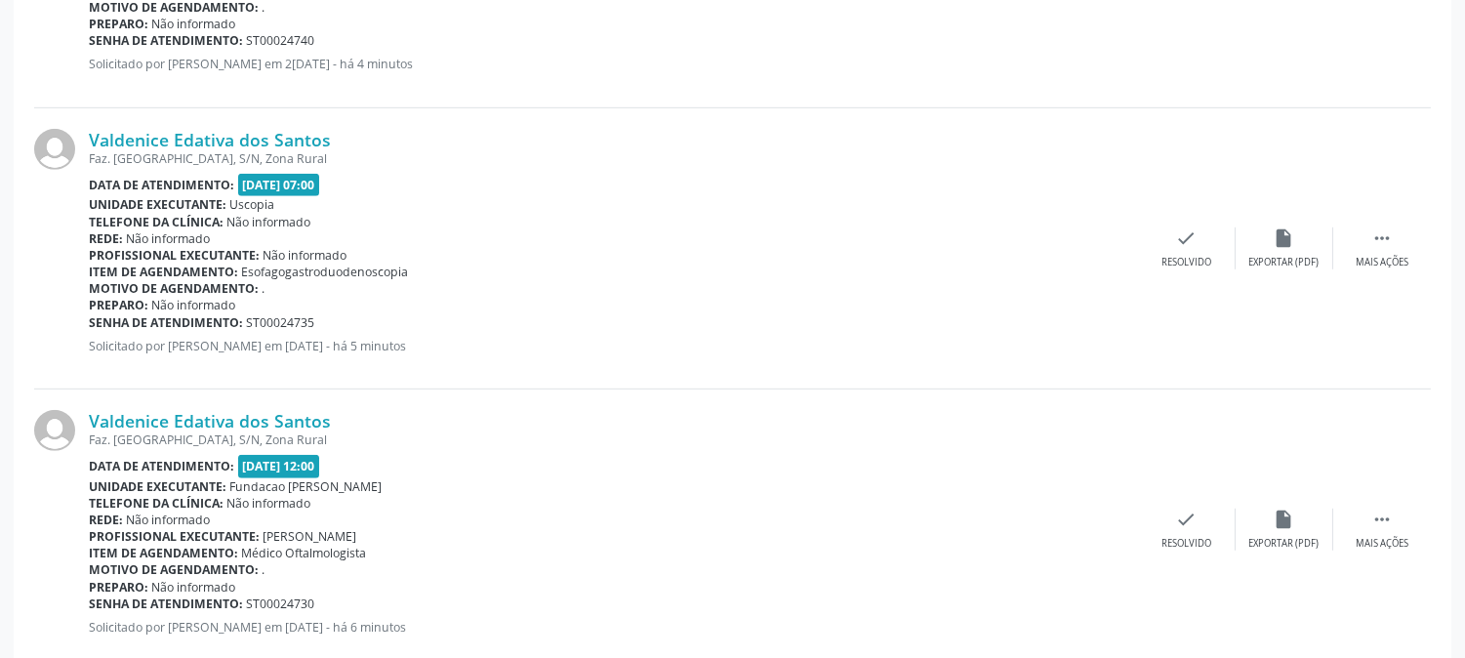
scroll to position [2057, 0]
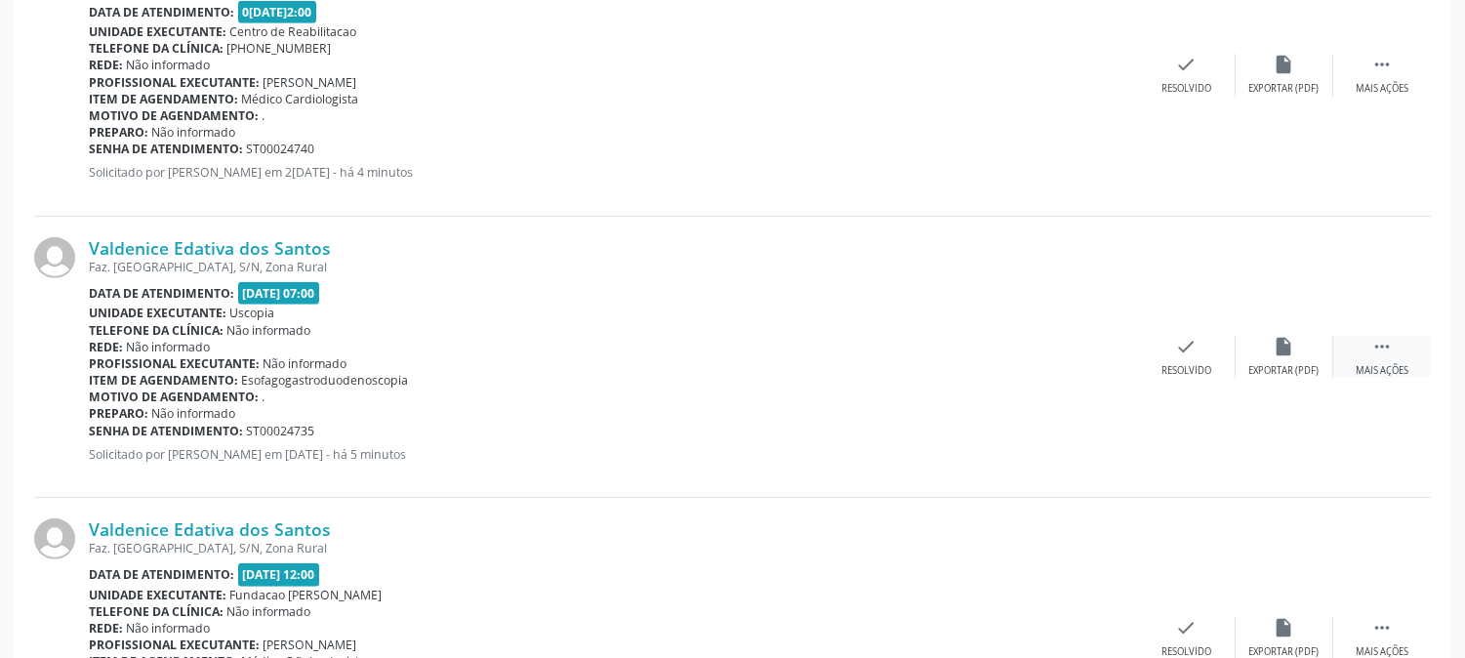
click at [1362, 351] on div " Mais ações" at bounding box center [1383, 357] width 98 height 42
click at [1000, 355] on div "print Imprimir" at bounding box center [992, 357] width 98 height 42
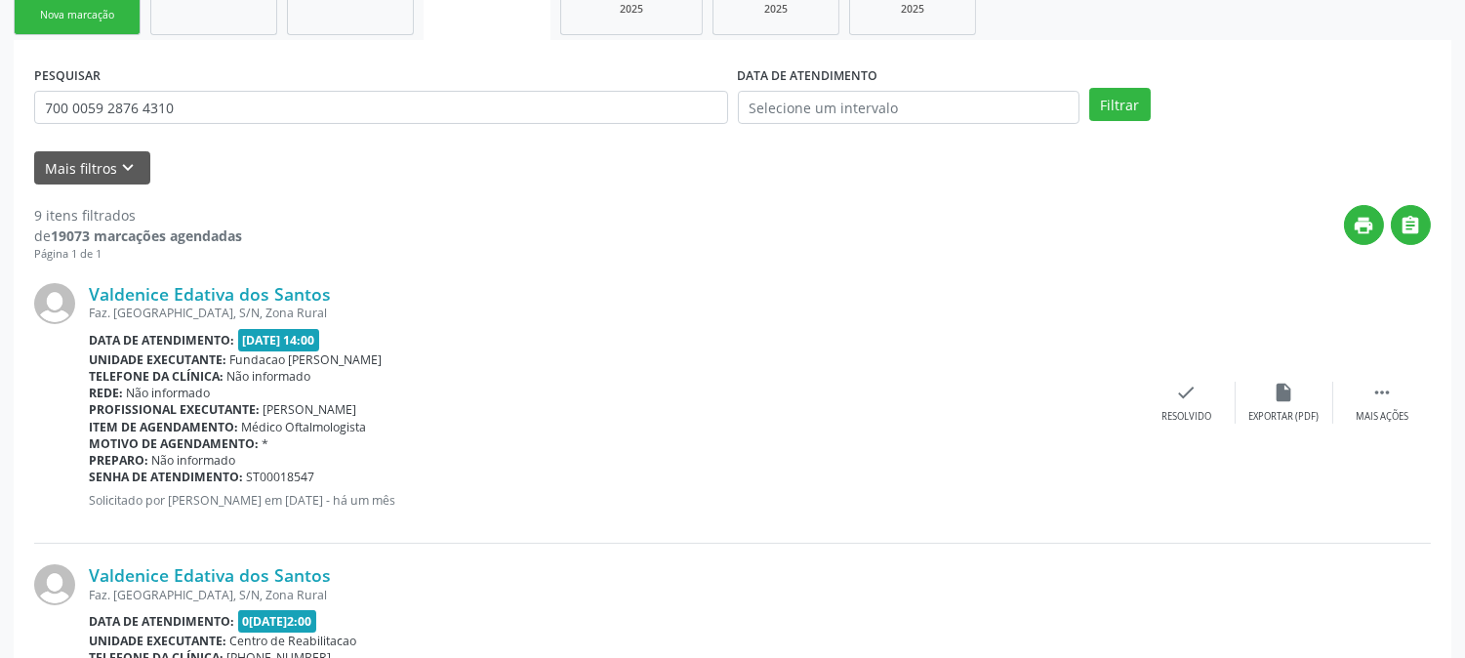
scroll to position [0, 0]
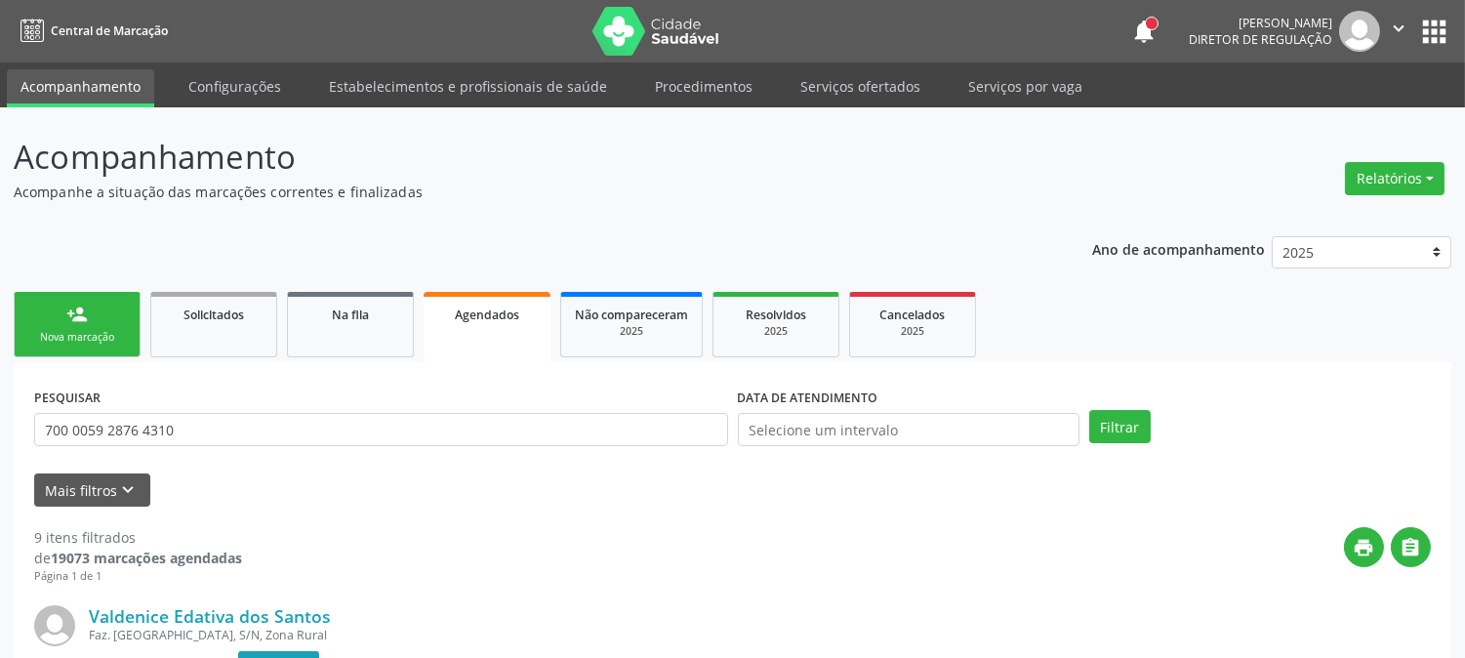
click at [66, 327] on link "person_add Nova marcação" at bounding box center [77, 324] width 127 height 65
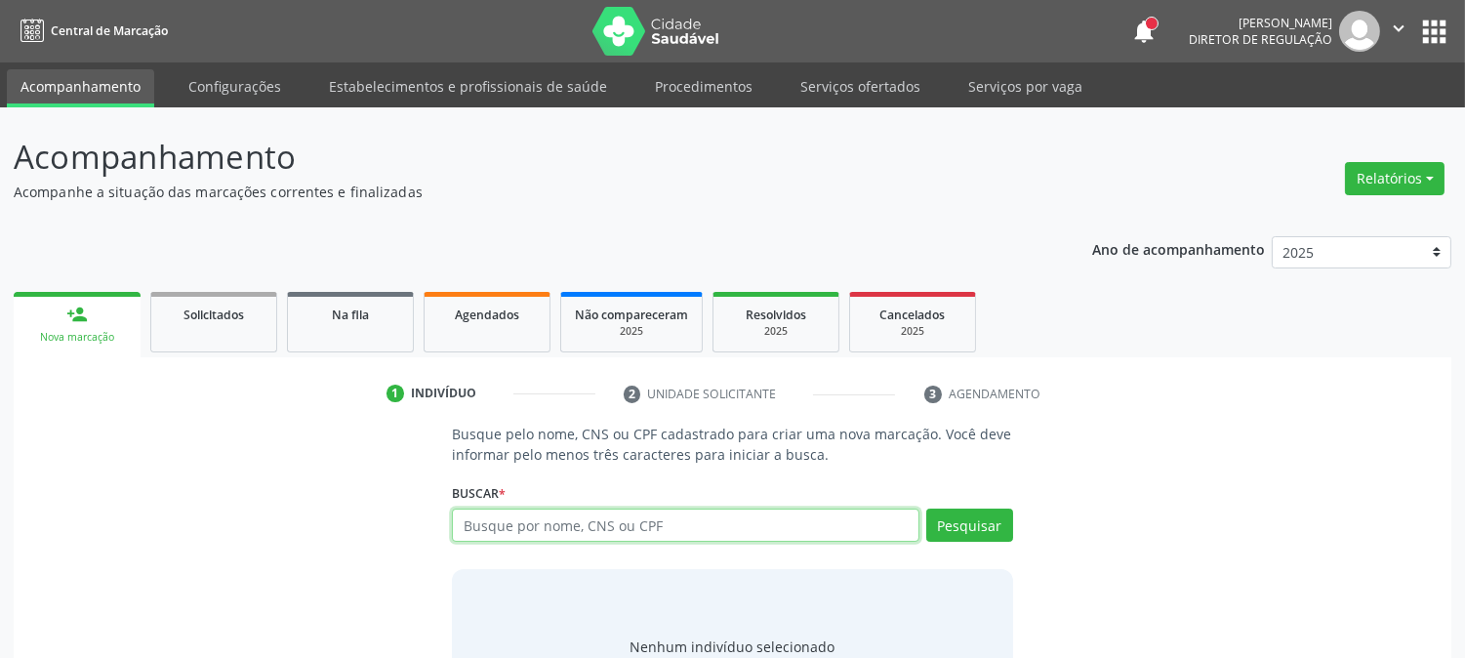
click at [637, 533] on input "text" at bounding box center [685, 525] width 467 height 33
type input "898005154805196"
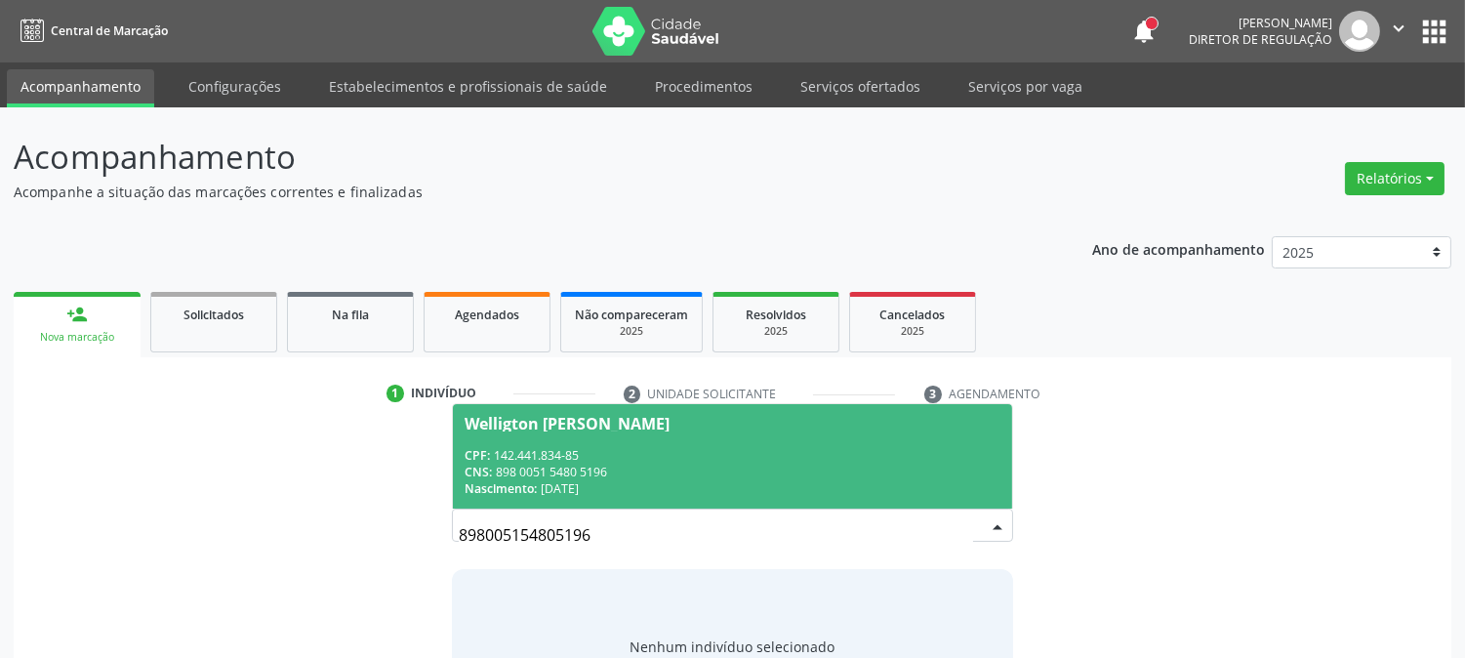
click at [658, 417] on div "Welligton Rufino de Melo" at bounding box center [567, 424] width 205 height 16
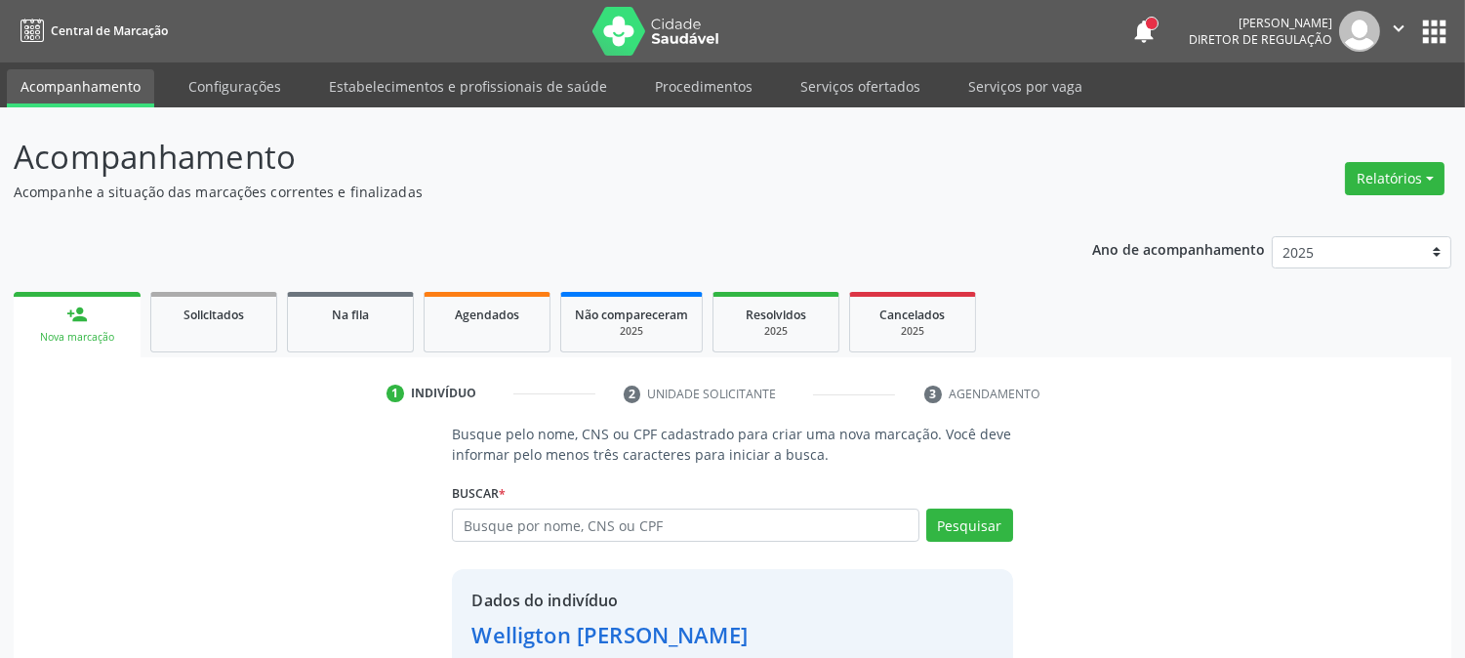
scroll to position [123, 0]
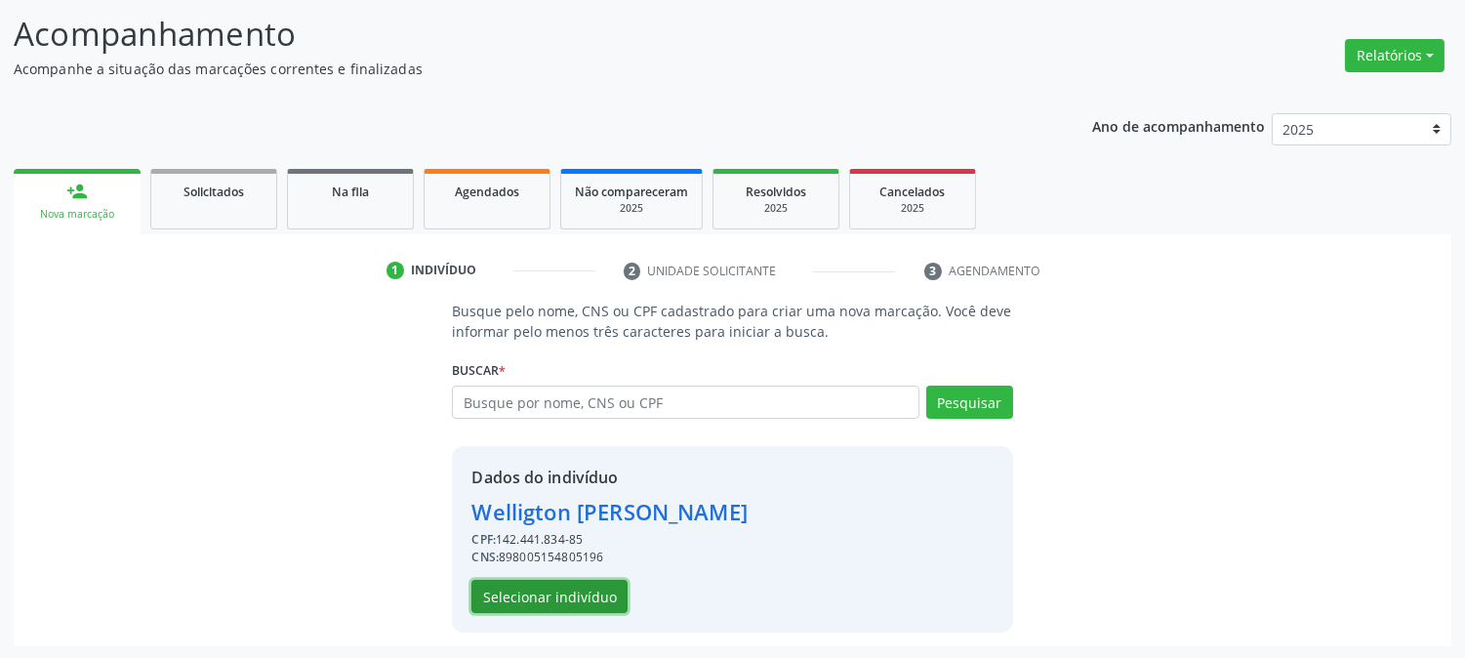
click at [584, 600] on button "Selecionar indivíduo" at bounding box center [550, 596] width 156 height 33
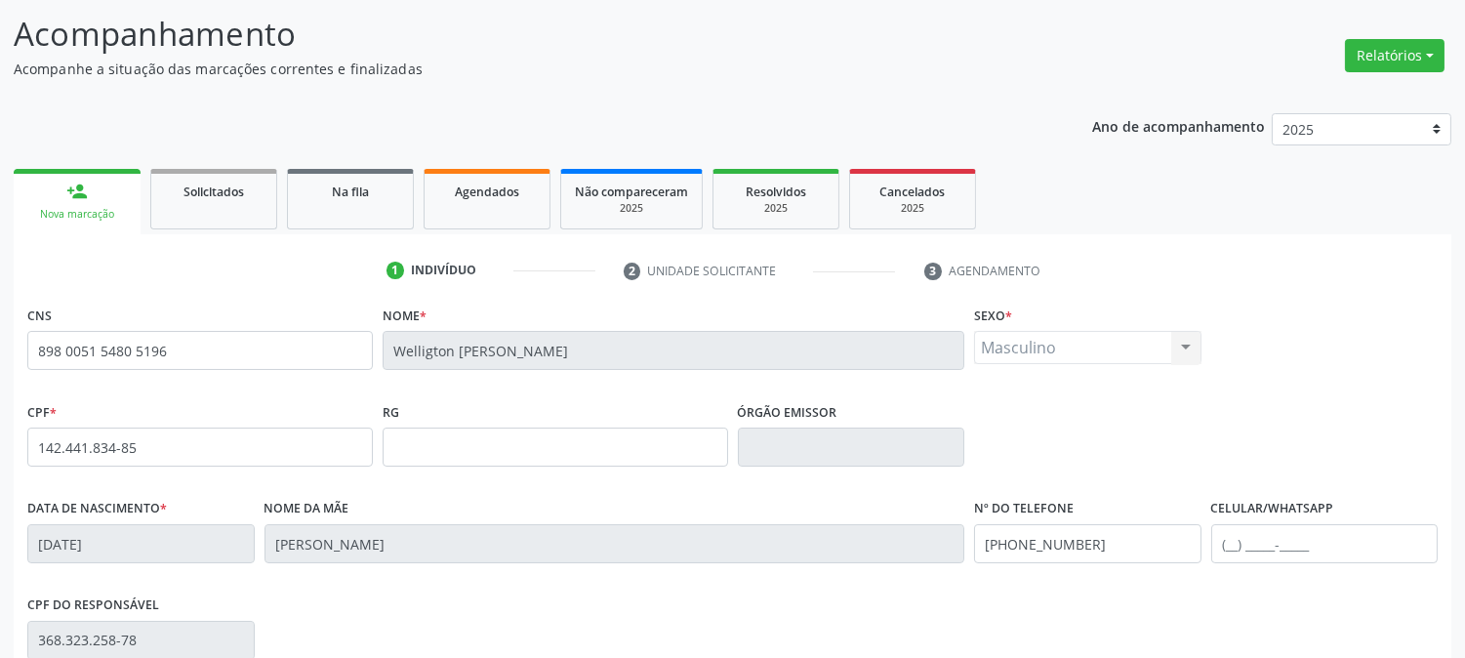
scroll to position [398, 0]
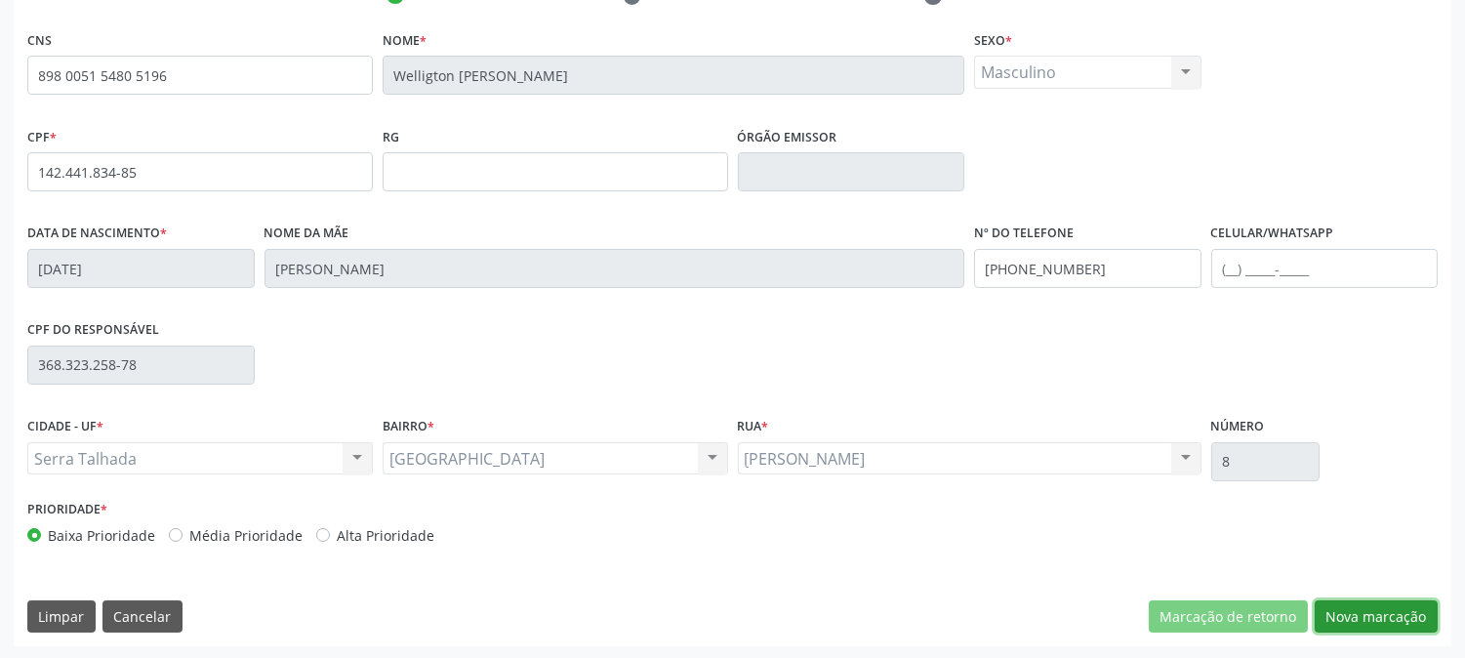
click at [1388, 629] on button "Nova marcação" at bounding box center [1376, 616] width 123 height 33
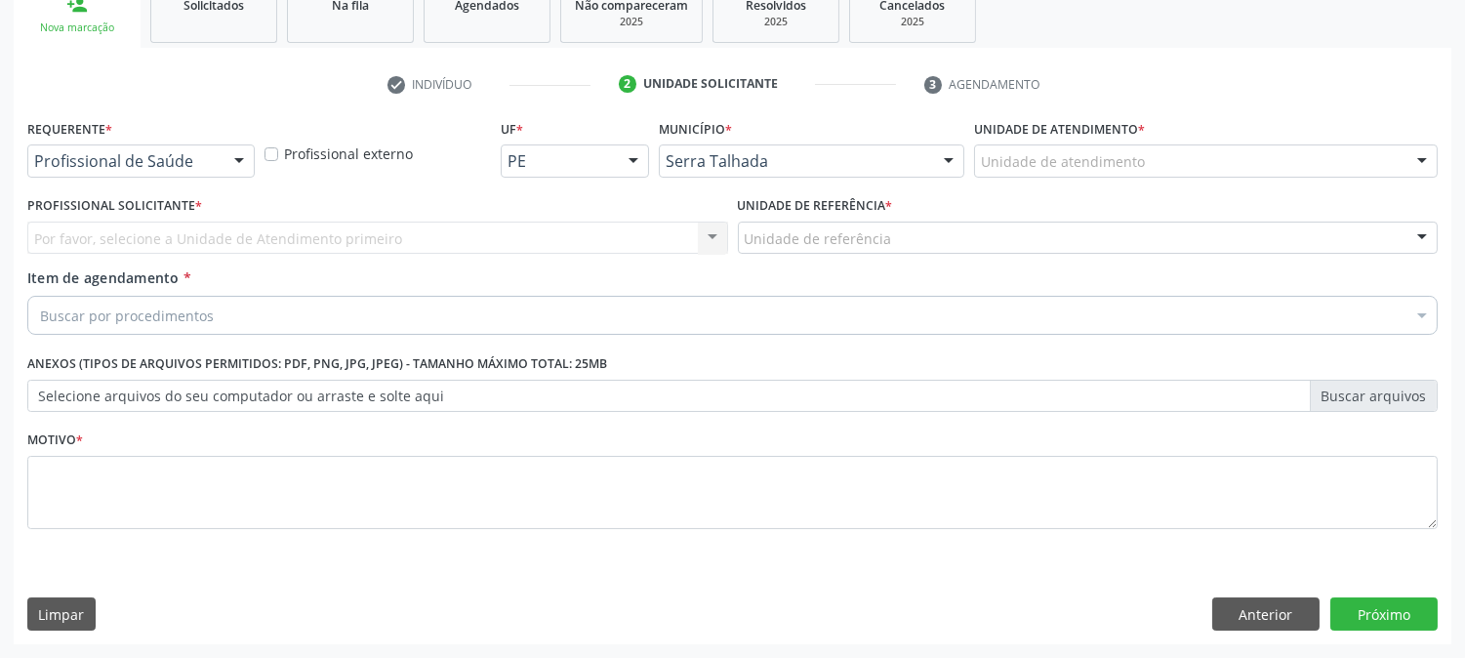
scroll to position [309, 0]
click at [221, 147] on div "Profissional de Saúde" at bounding box center [140, 161] width 227 height 33
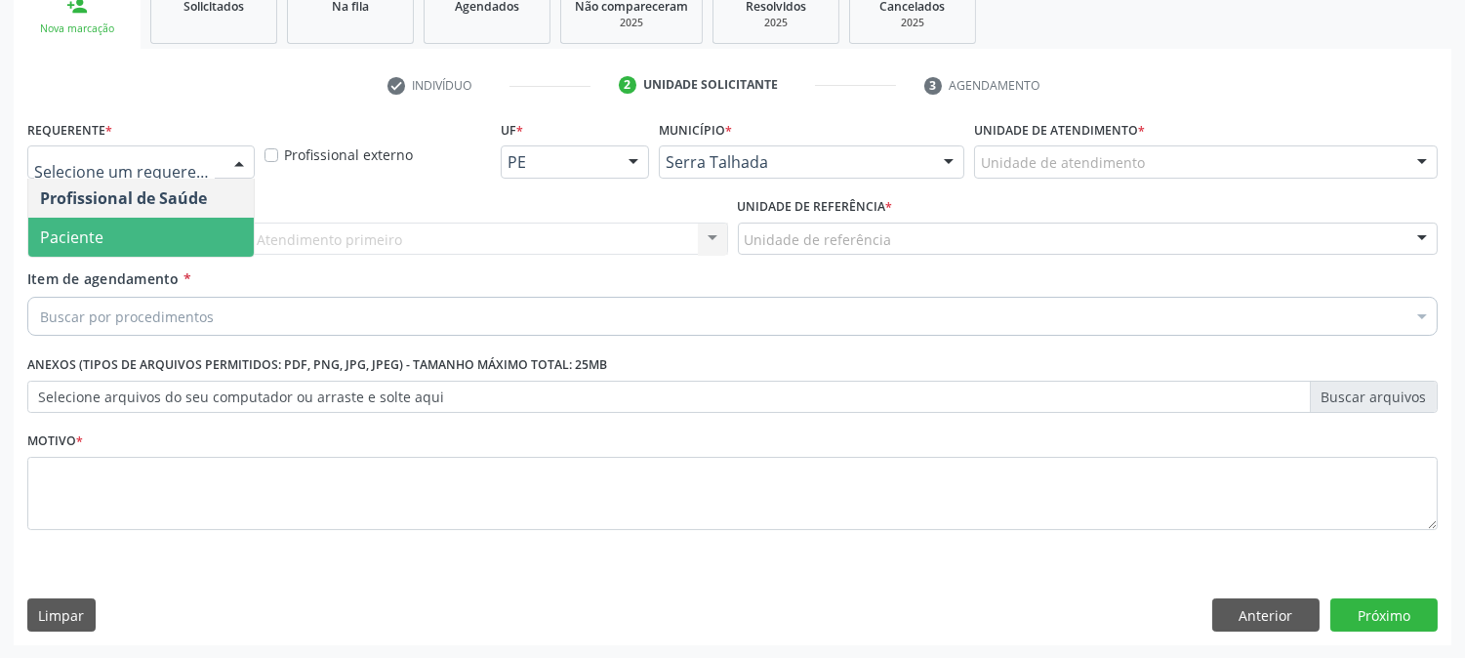
click at [208, 226] on span "Paciente" at bounding box center [141, 237] width 226 height 39
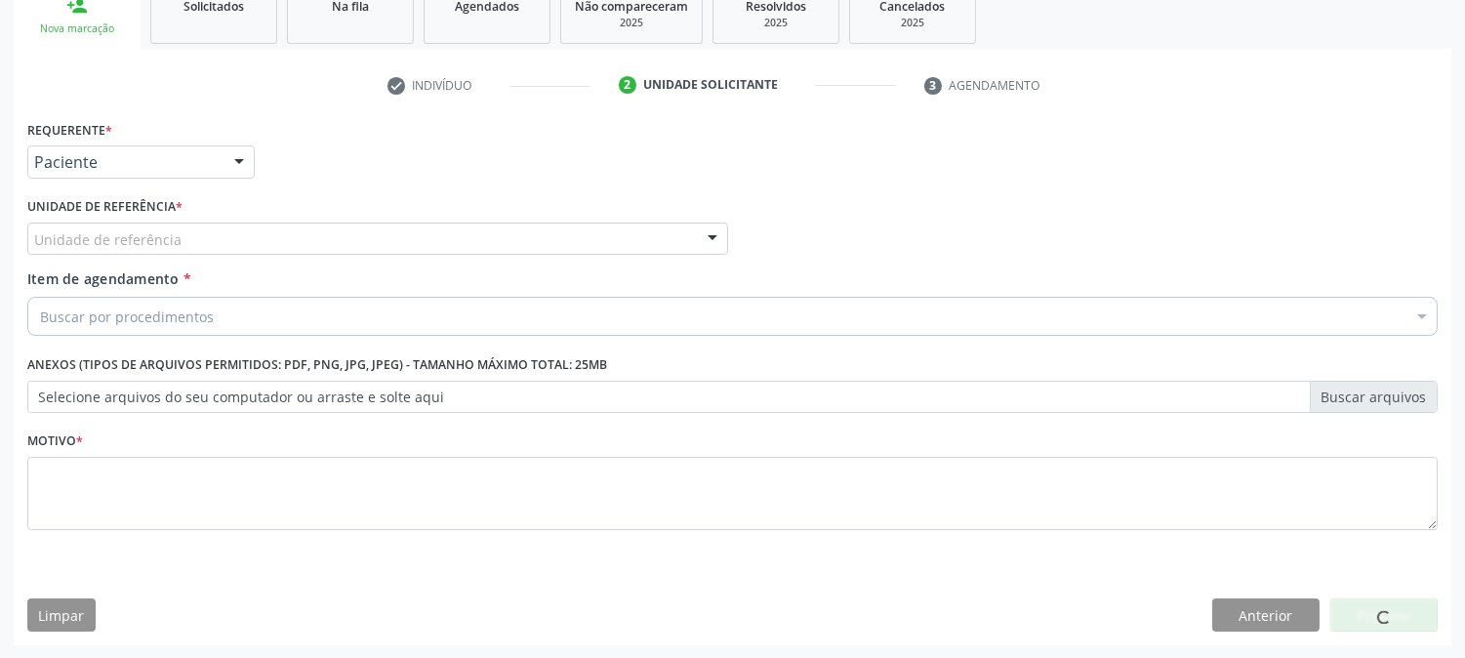
click at [215, 234] on div "Unidade de referência" at bounding box center [377, 239] width 701 height 33
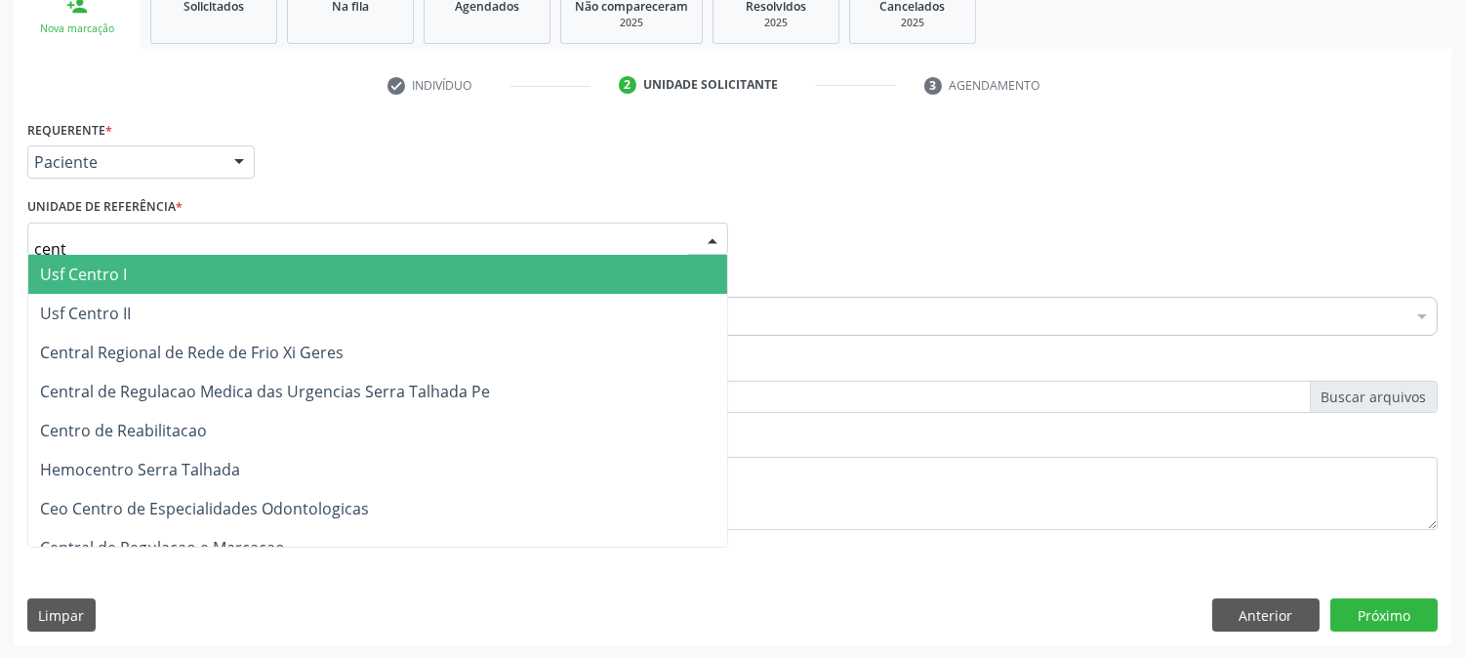
type input "centr"
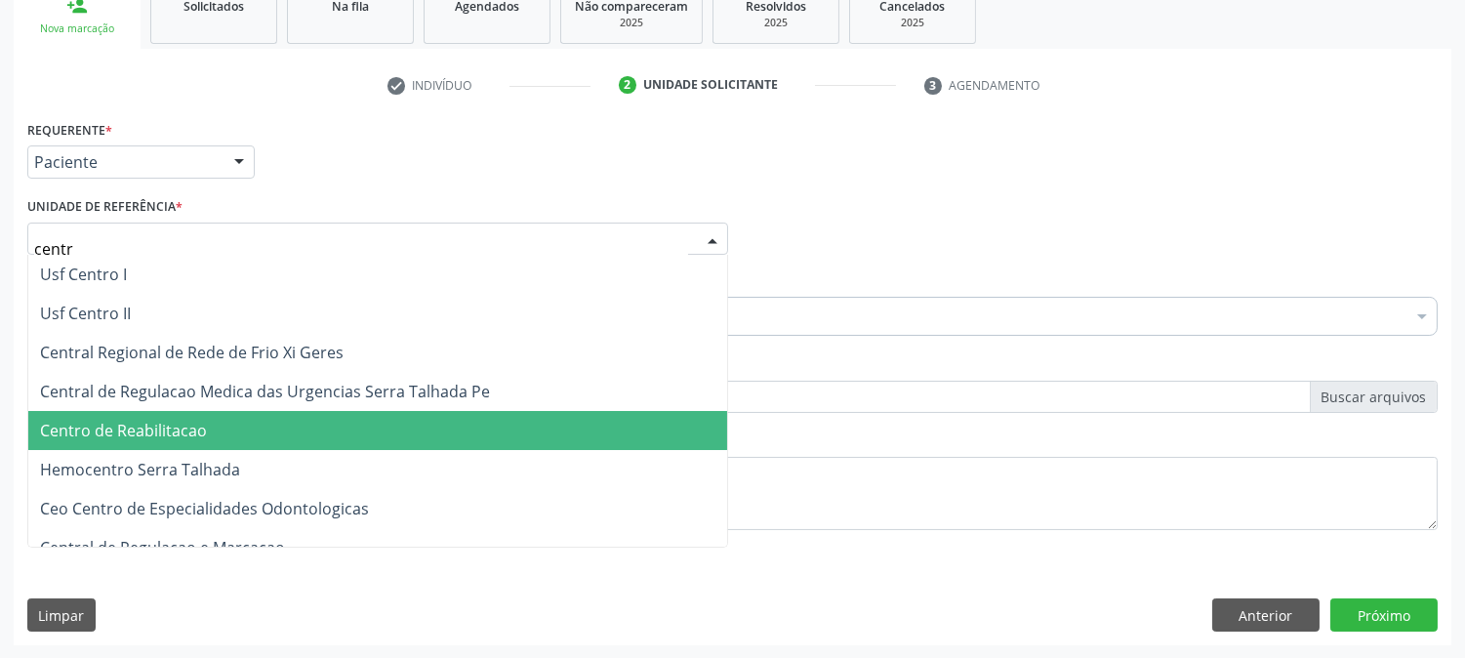
click at [236, 430] on span "Centro de Reabilitacao" at bounding box center [377, 430] width 699 height 39
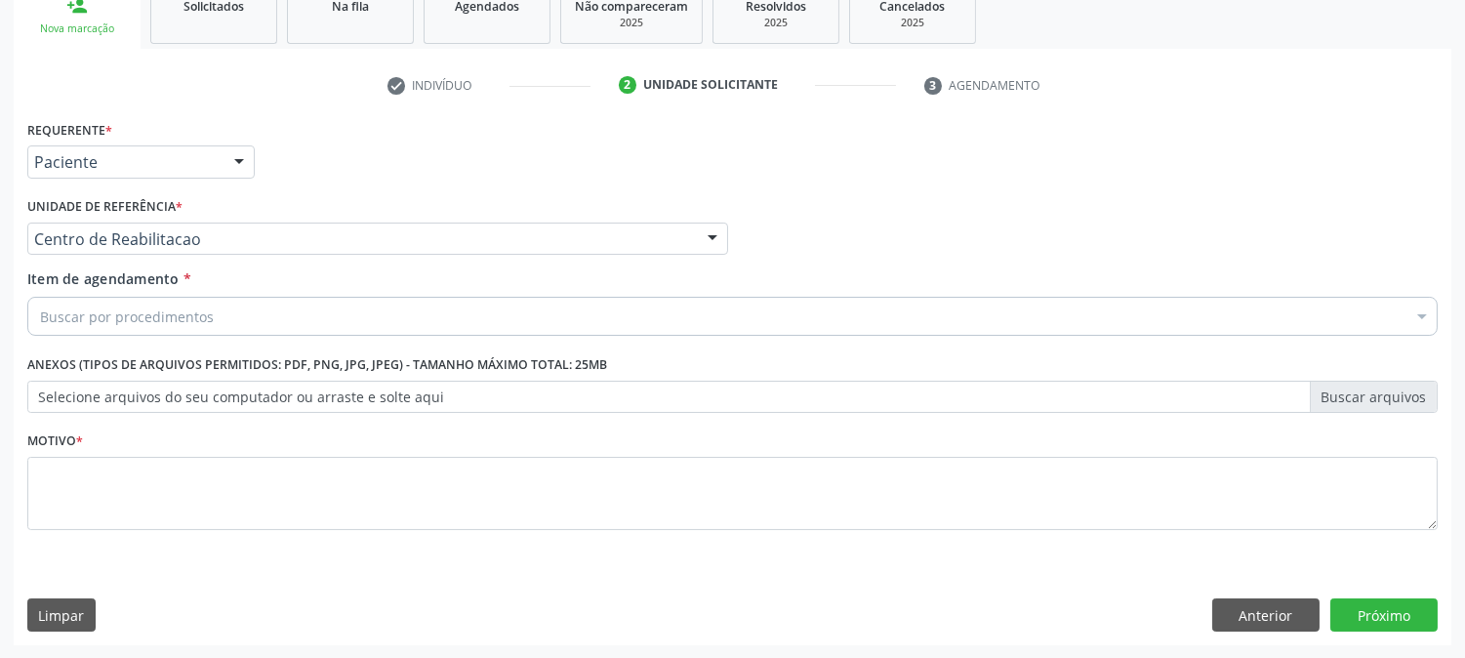
click at [225, 312] on div "Buscar por procedimentos" at bounding box center [732, 316] width 1411 height 39
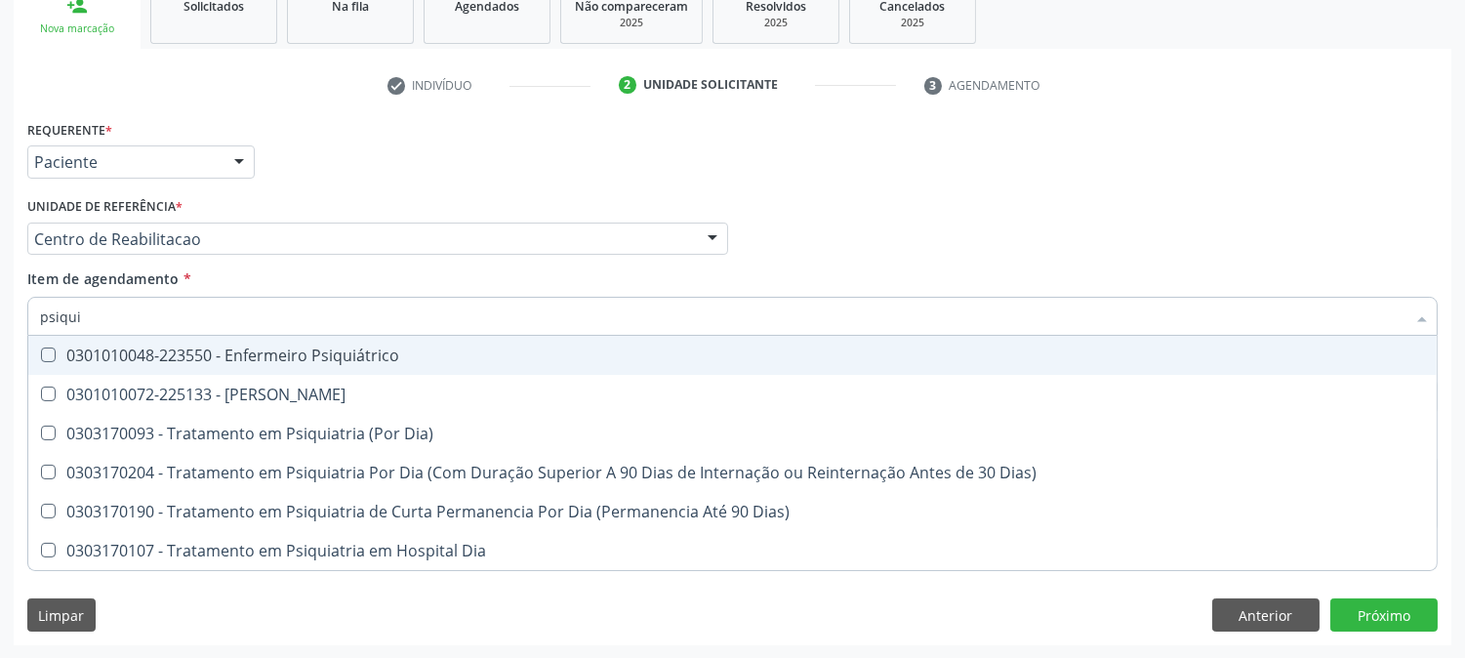
type input "psiquia"
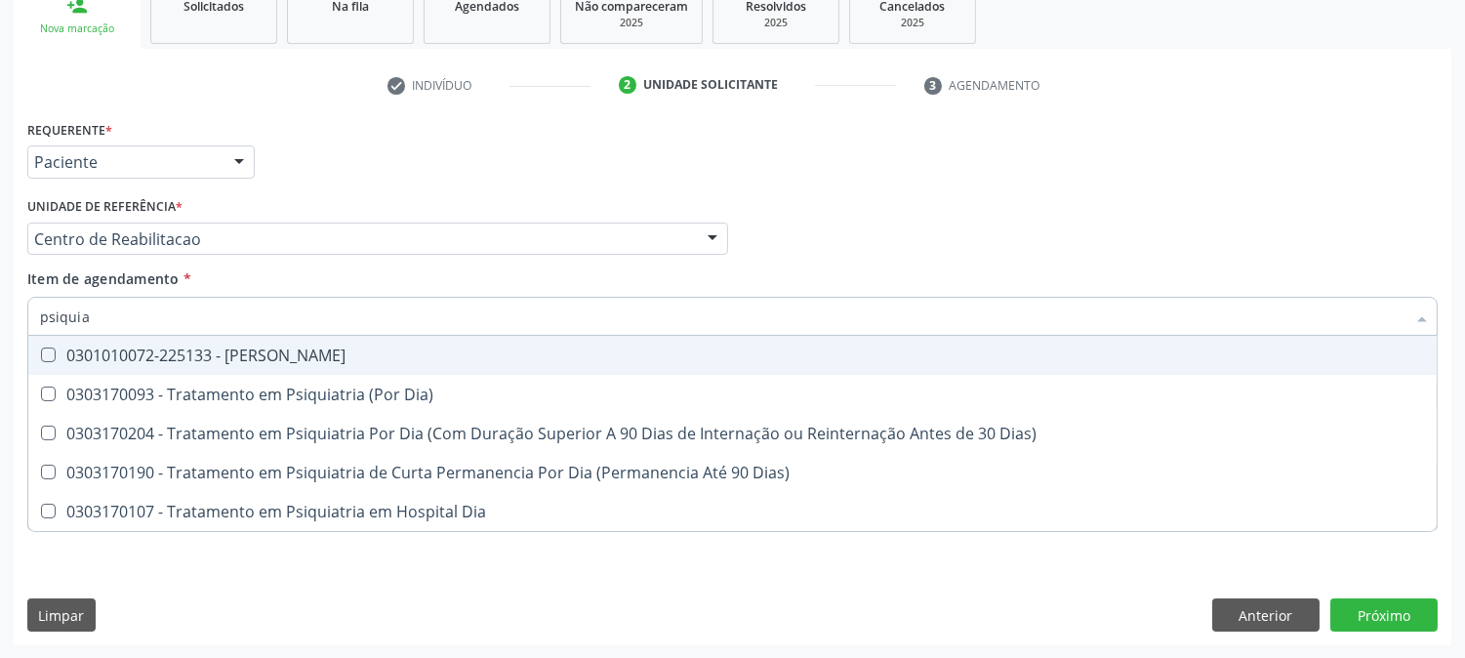
click at [356, 364] on span "0301010072-225133 - [PERSON_NAME]" at bounding box center [732, 355] width 1409 height 39
checkbox Psiquiatra "true"
click at [0, 283] on div "Acompanhamento Acompanhe a situação das marcações correntes e finalizadas Relat…" at bounding box center [732, 229] width 1465 height 860
checkbox Dia\) "true"
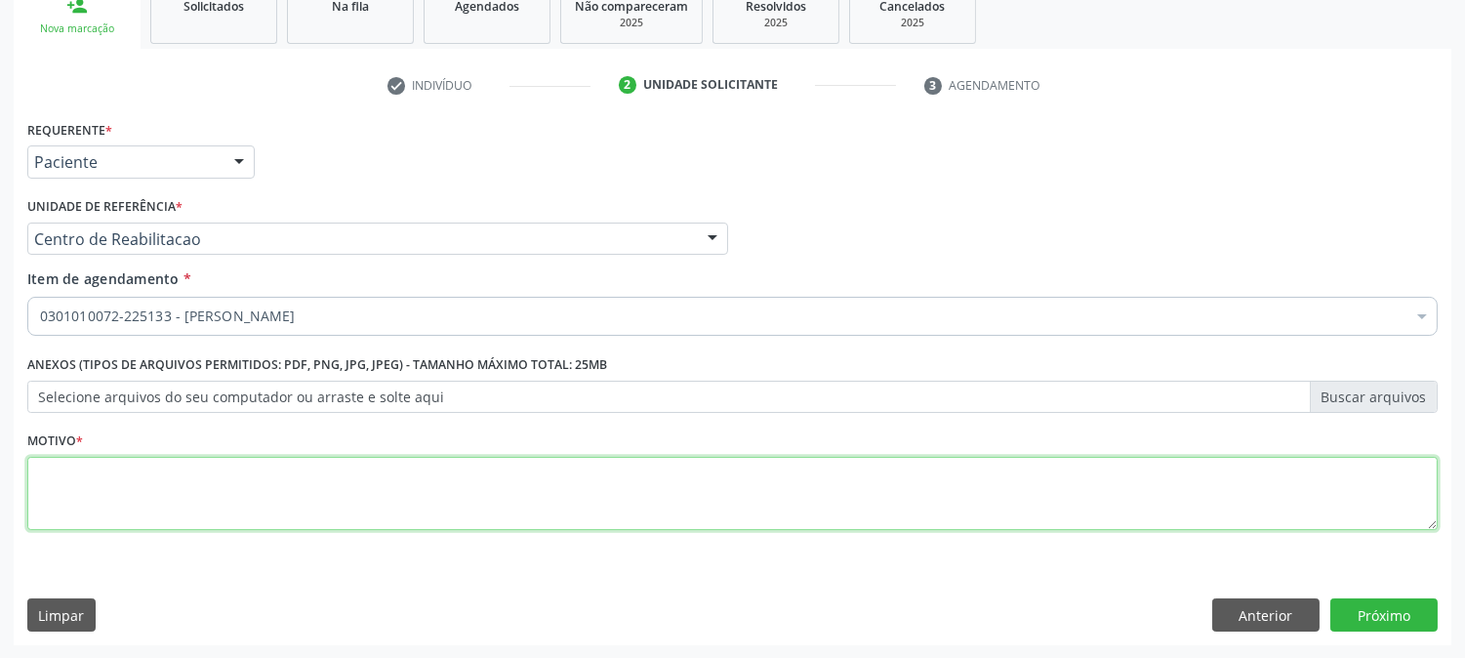
click at [364, 473] on textarea at bounding box center [732, 494] width 1411 height 74
type textarea "."
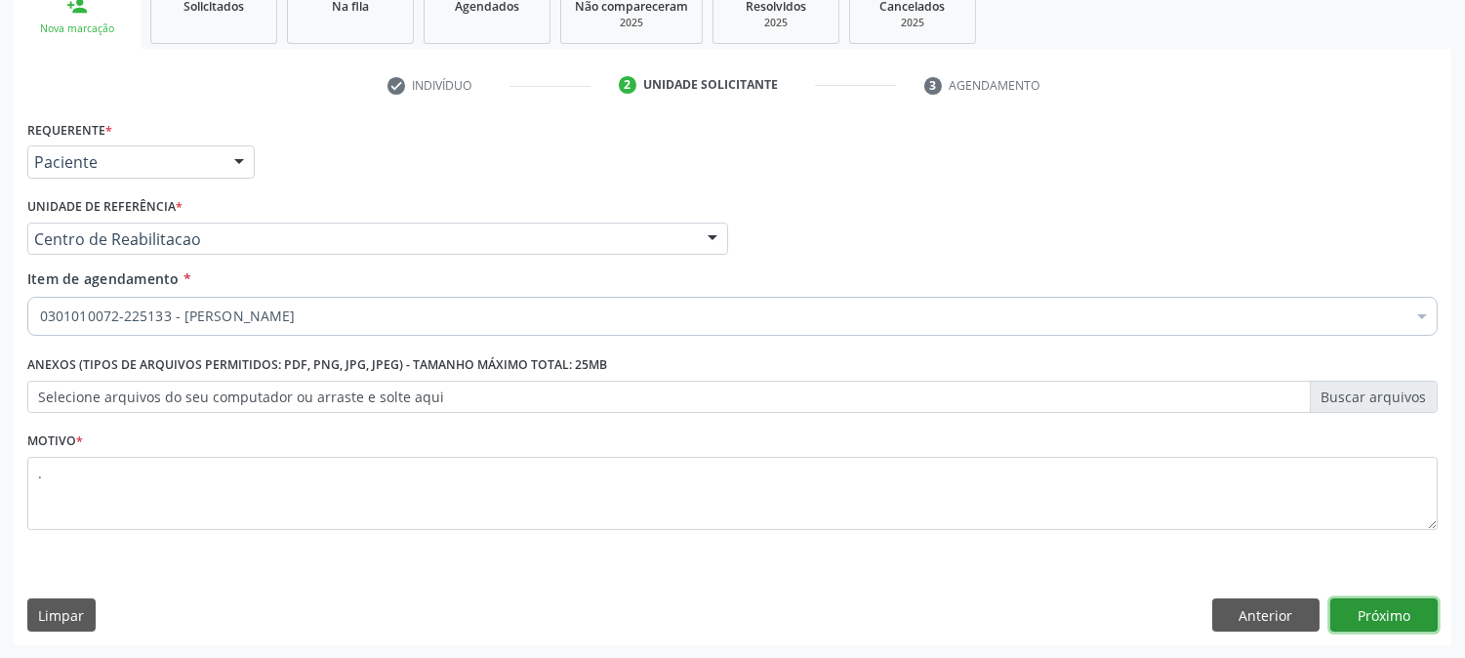
click at [1394, 612] on button "Próximo" at bounding box center [1384, 614] width 107 height 33
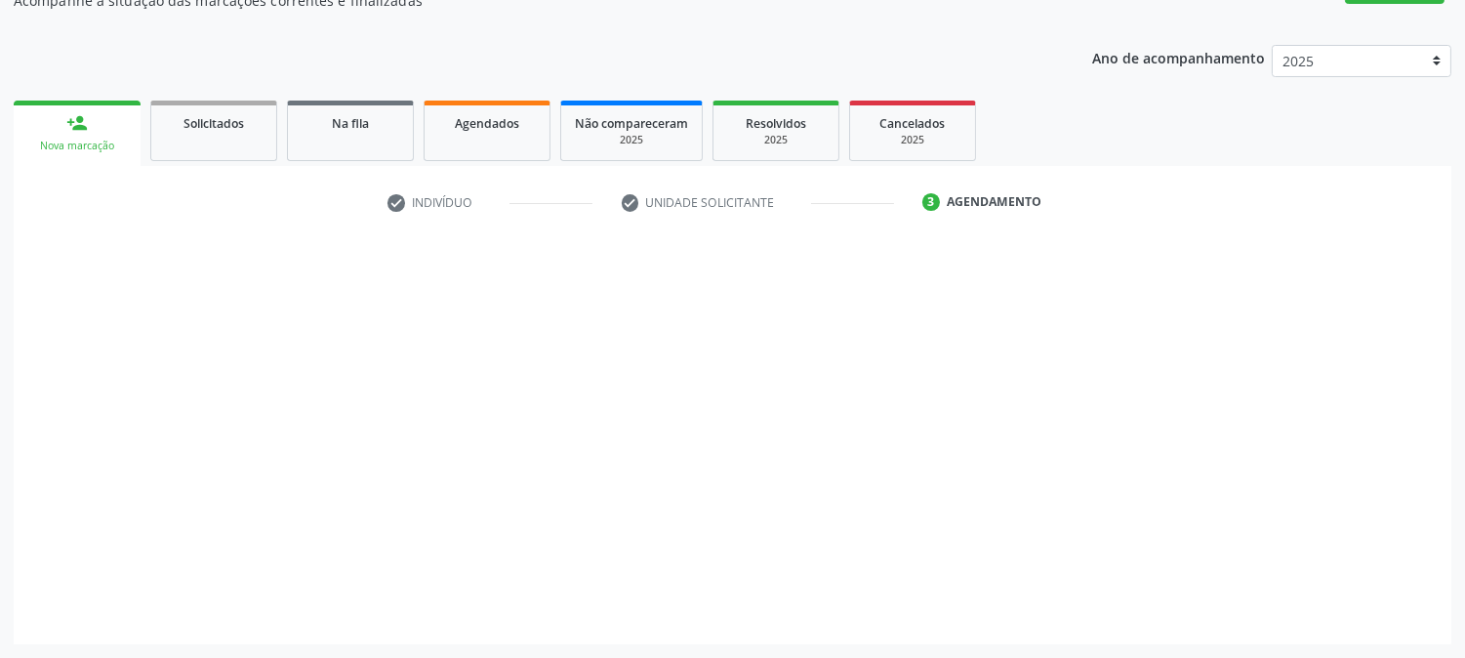
click at [1387, 620] on span at bounding box center [1385, 617] width 16 height 16
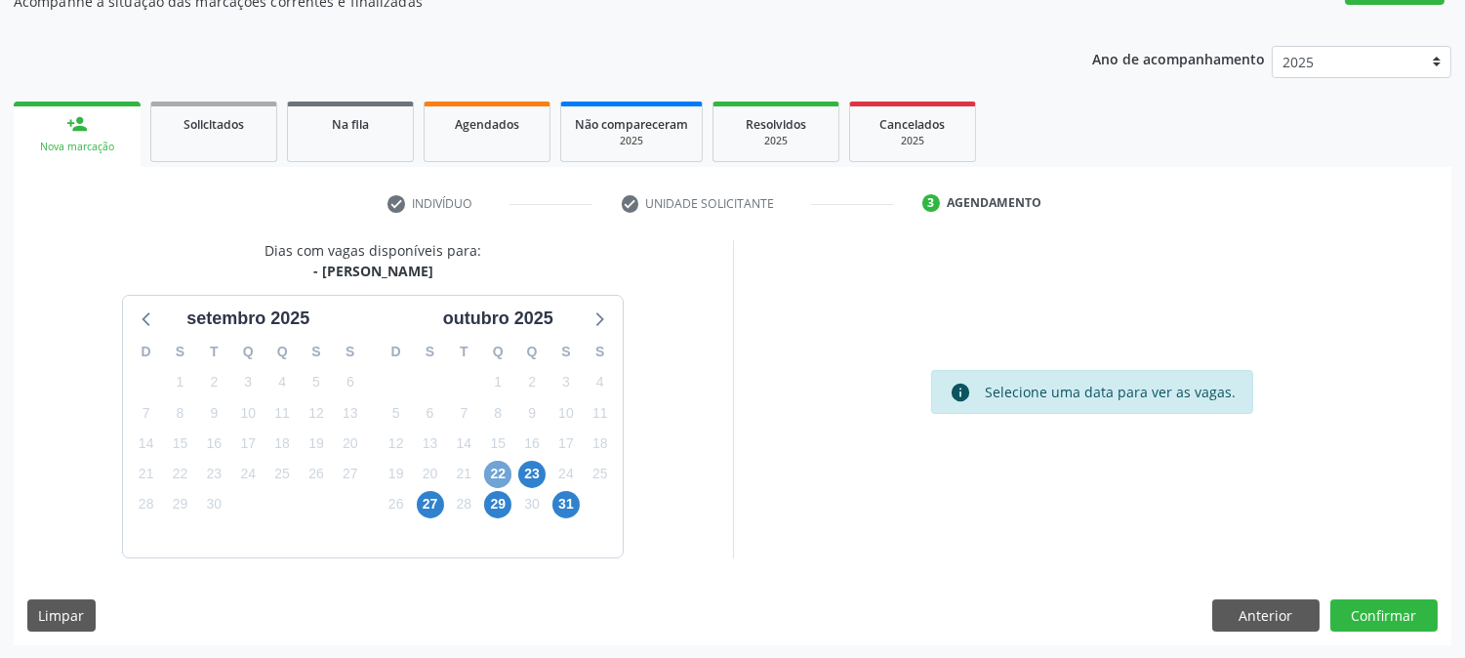
click at [508, 482] on span "22" at bounding box center [497, 474] width 27 height 27
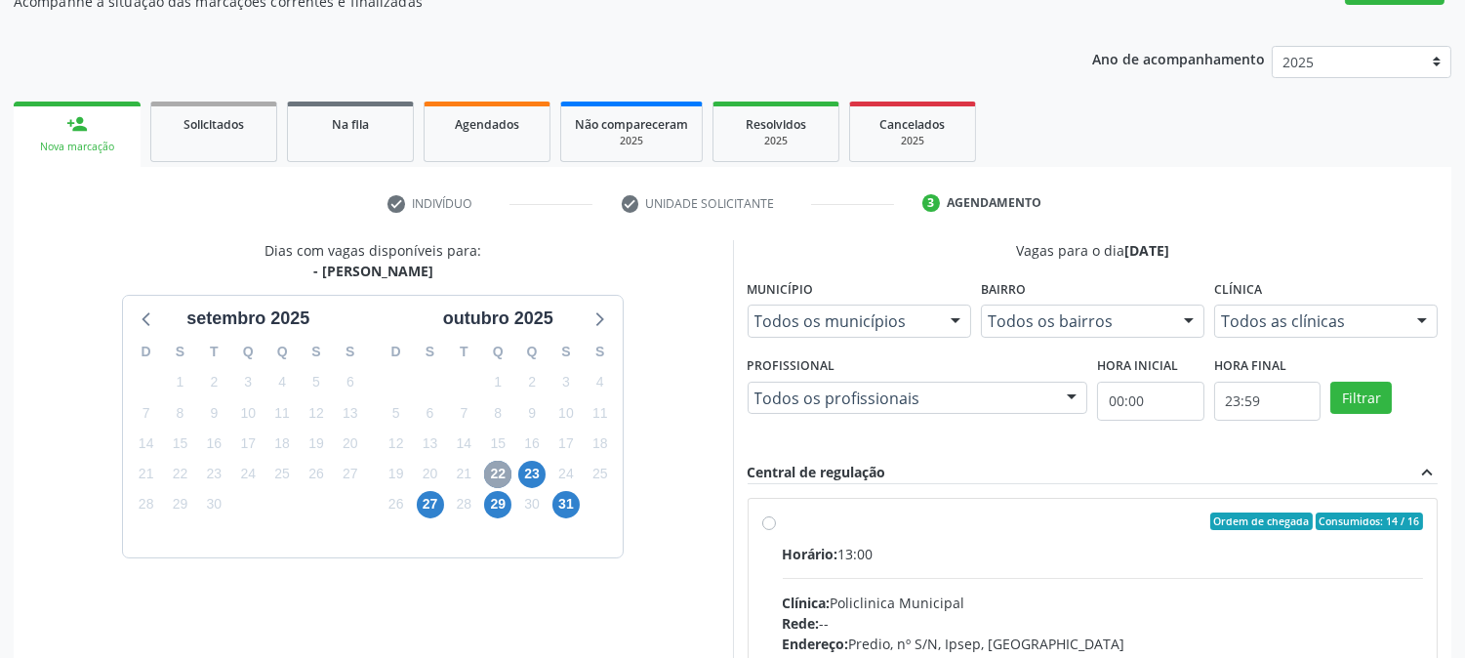
scroll to position [473, 0]
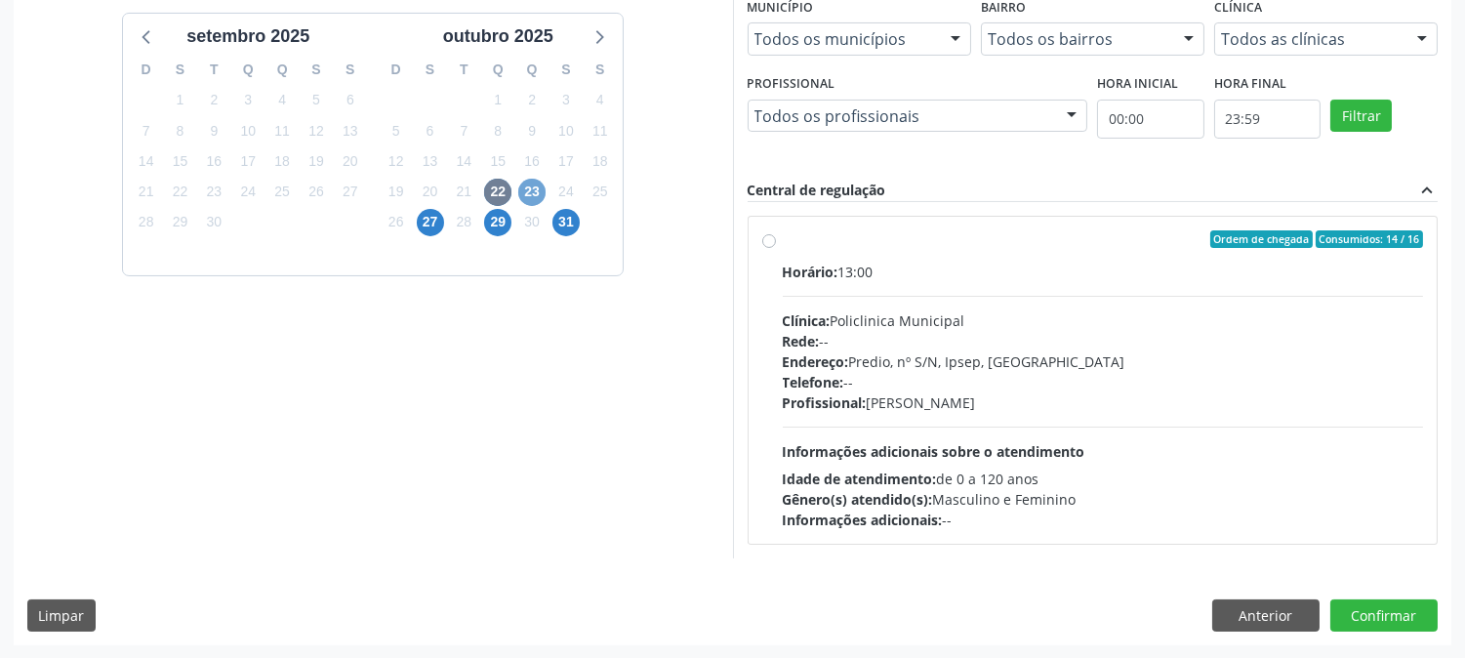
click at [534, 192] on span "23" at bounding box center [531, 192] width 27 height 27
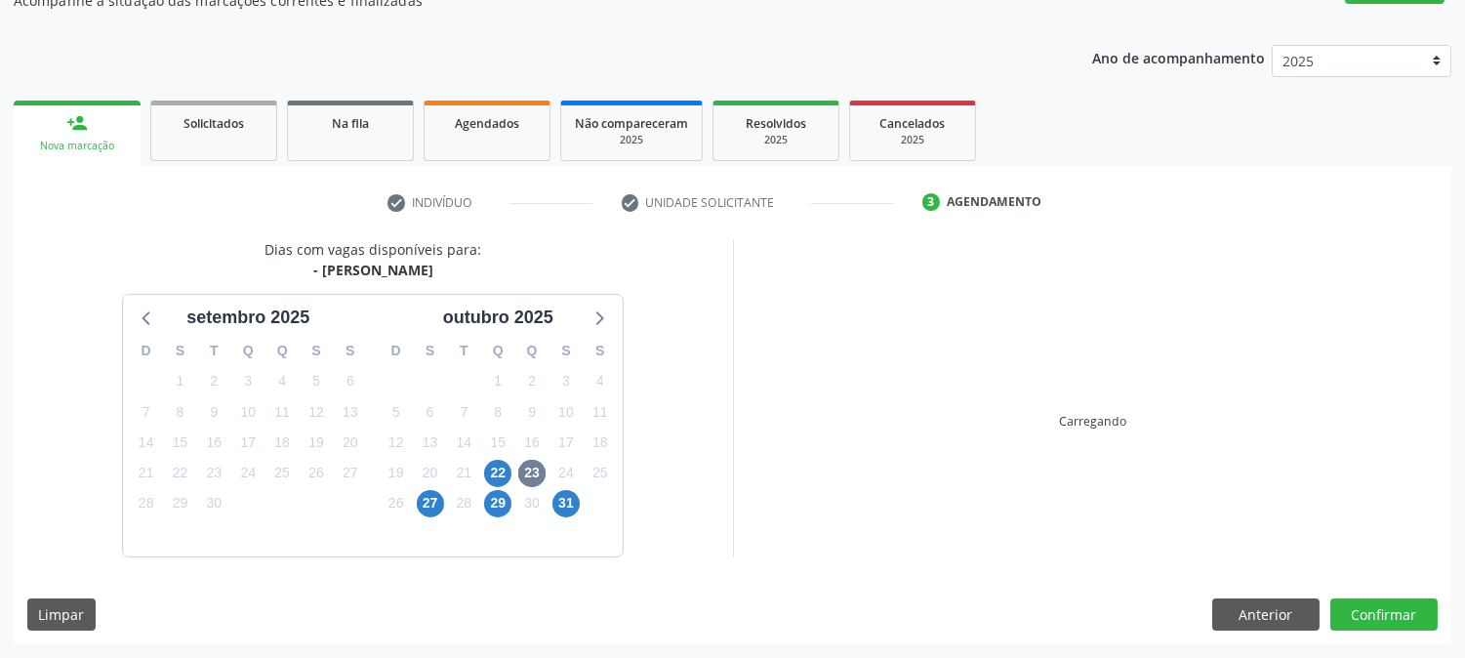
scroll to position [190, 0]
click at [520, 183] on div "check Indivíduo check Unidade solicitante 3 Agendamento CNS 898 0051 5480 5196 …" at bounding box center [733, 406] width 1438 height 478
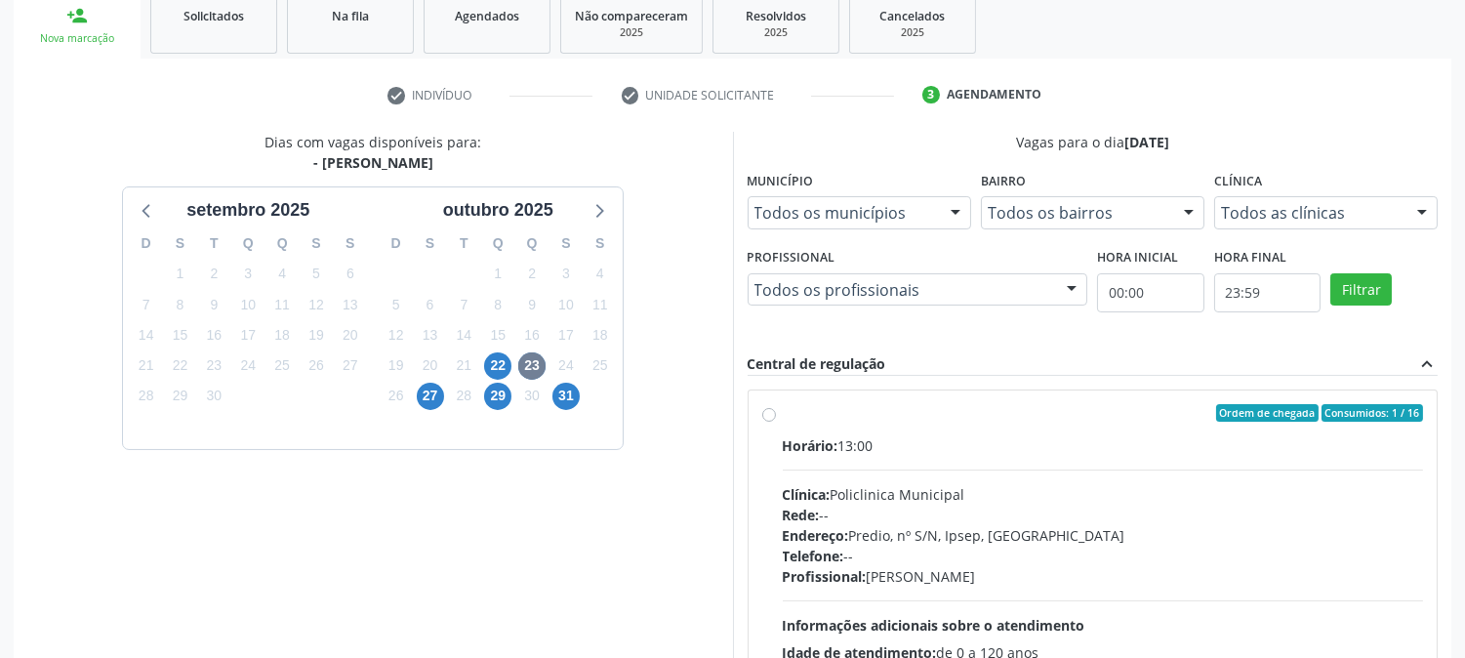
scroll to position [473, 0]
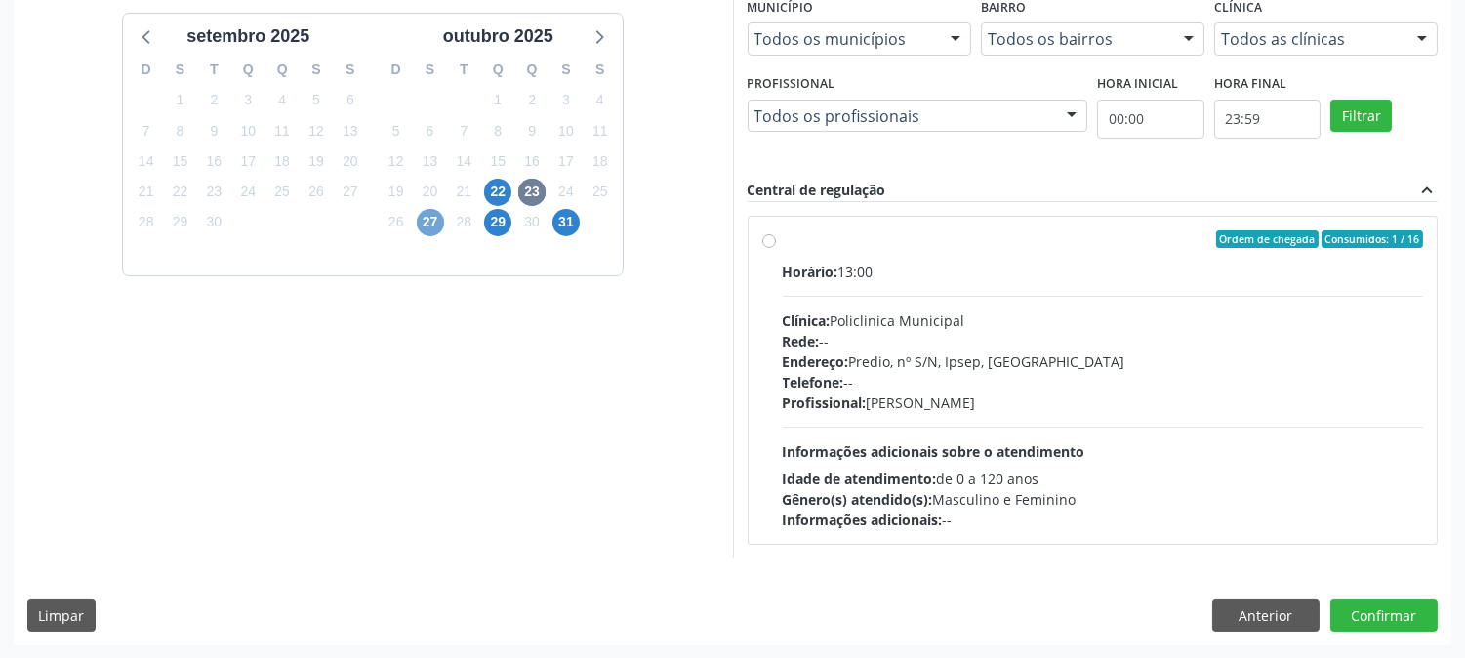
click at [427, 218] on span "27" at bounding box center [430, 222] width 27 height 27
click at [433, 227] on div "check Indivíduo check Unidade solicitante 3 Agendamento CNS 898 0051 5480 5196 …" at bounding box center [733, 275] width 1438 height 740
click at [485, 221] on span "29" at bounding box center [497, 222] width 27 height 27
click at [488, 236] on div "check Indivíduo check Unidade solicitante 3 Agendamento CNS 898 0051 5480 5196 …" at bounding box center [733, 275] width 1438 height 740
click at [492, 227] on div "check Indivíduo check Unidade solicitante 3 Agendamento CNS 898 0051 5480 5196 …" at bounding box center [733, 275] width 1438 height 740
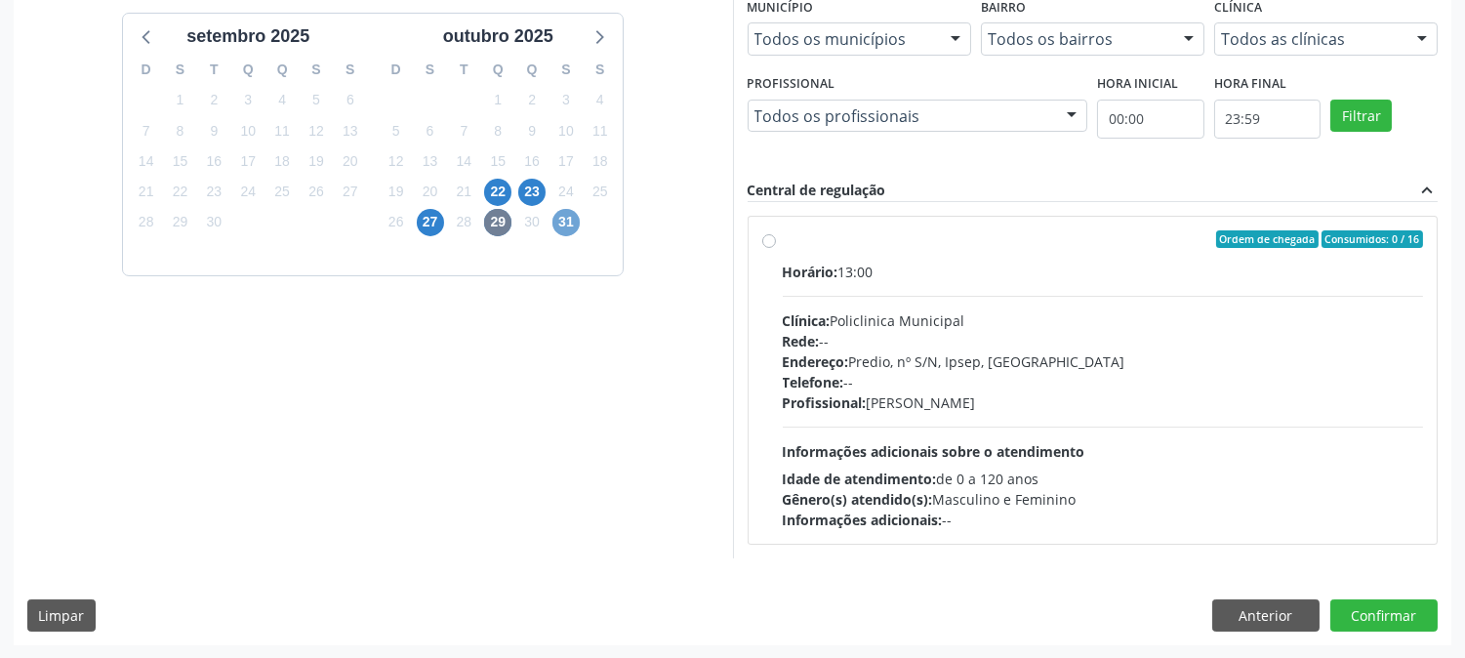
click at [570, 221] on span "31" at bounding box center [566, 222] width 27 height 27
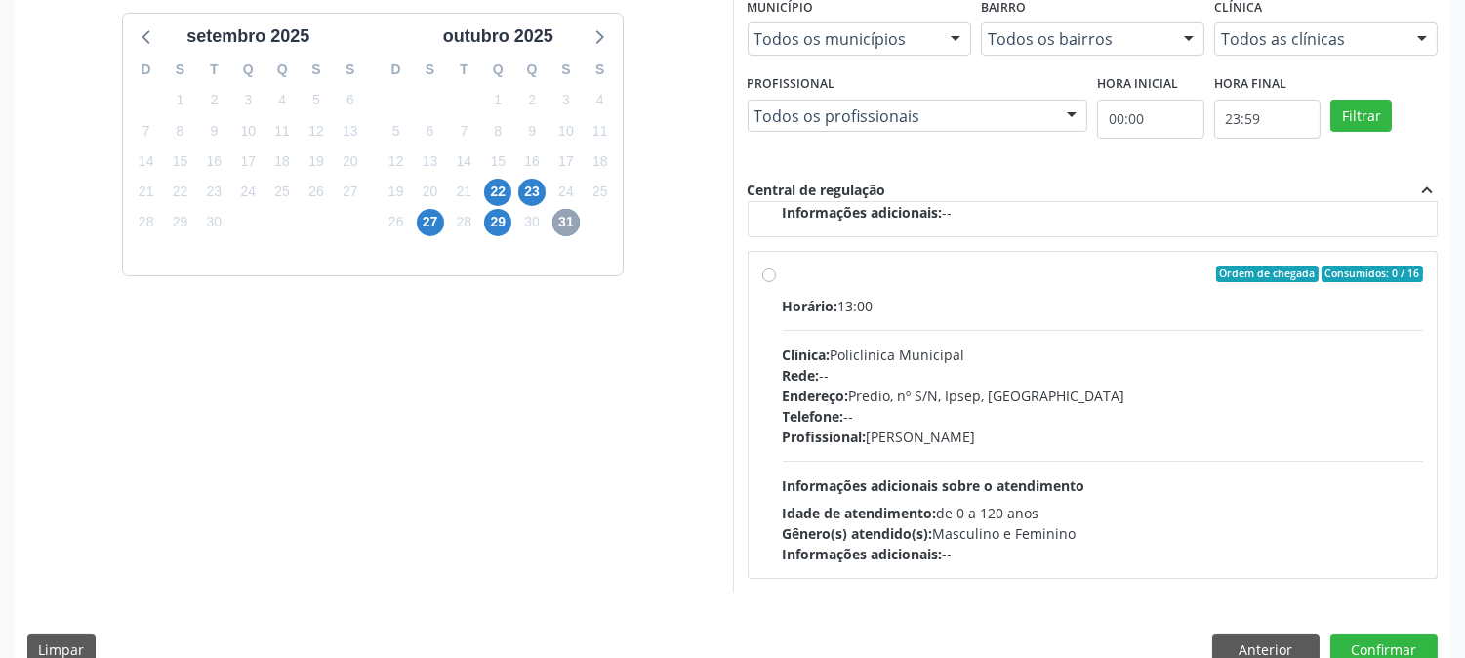
scroll to position [0, 0]
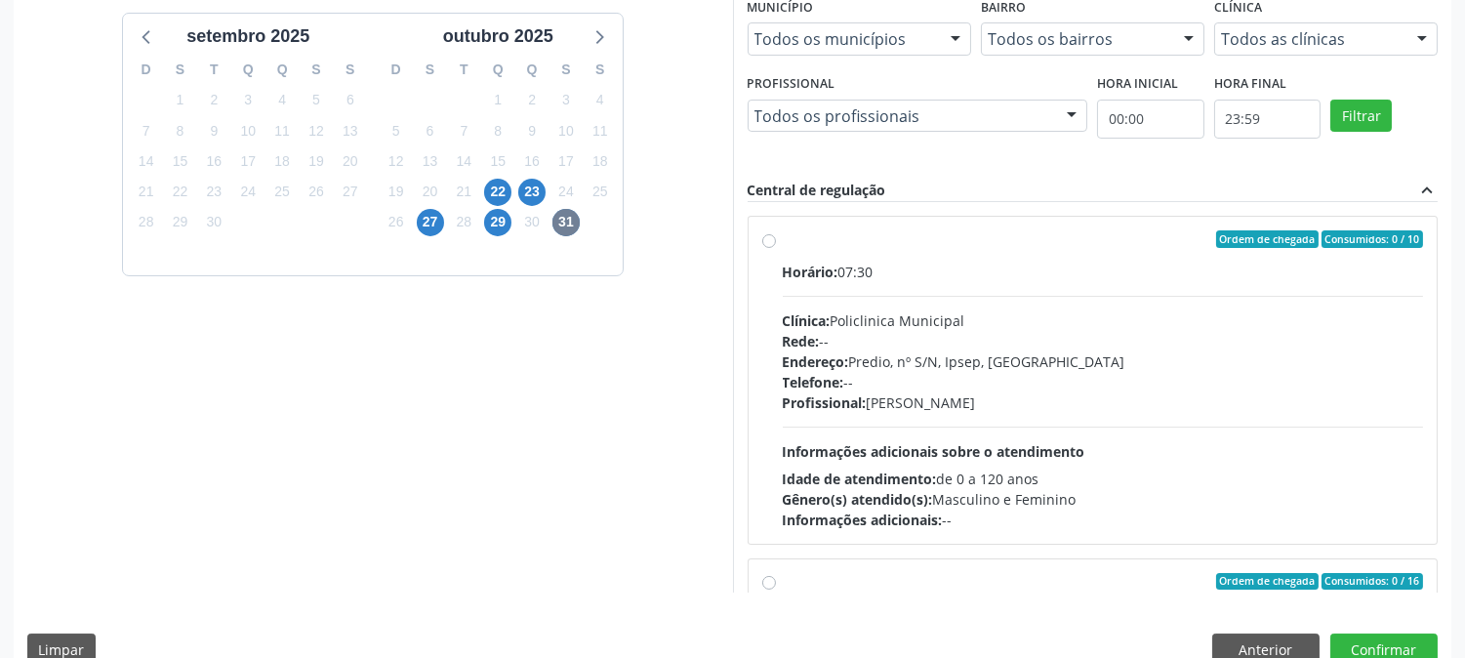
click at [1007, 412] on div "Horário: 07:30 Clínica: Policlinica Municipal Rede: -- Endereço: Predio, nº S/N…" at bounding box center [1103, 396] width 641 height 268
click at [776, 248] on input "Ordem de chegada Consumidos: 0 / 10 Horário: 07:30 Clínica: Policlinica Municip…" at bounding box center [769, 239] width 14 height 18
radio input "true"
click at [1357, 651] on button "Confirmar" at bounding box center [1384, 650] width 107 height 33
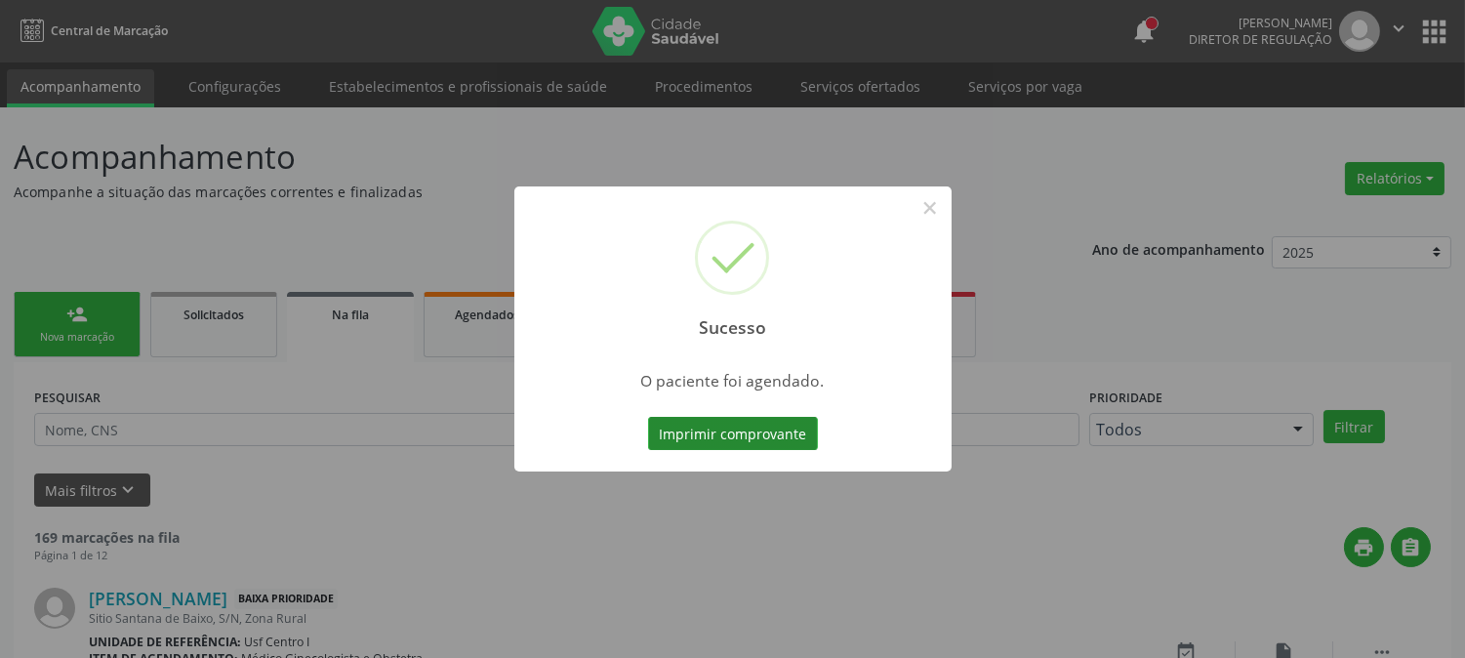
click at [743, 446] on button "Imprimir comprovante" at bounding box center [733, 433] width 170 height 33
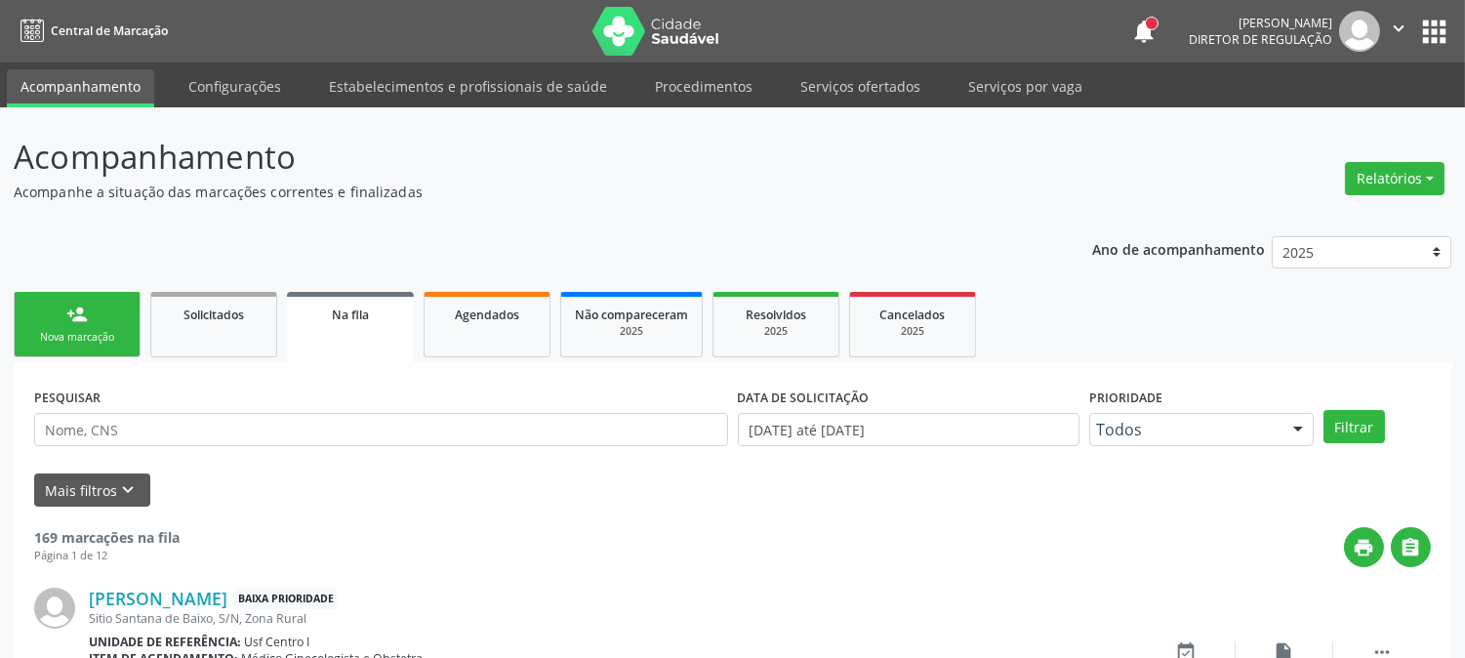
click at [971, 169] on p "Acompanhamento" at bounding box center [517, 157] width 1007 height 49
click at [79, 336] on div "Nova marcação" at bounding box center [77, 337] width 98 height 15
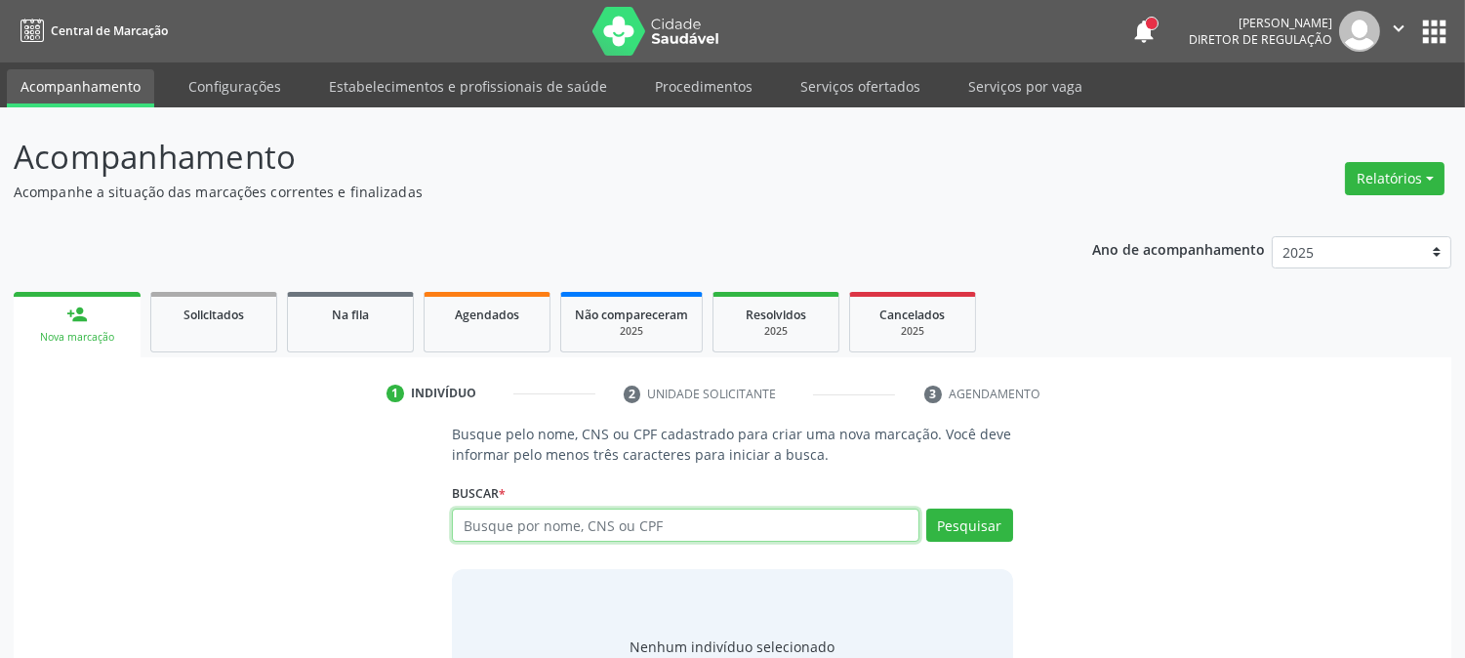
click at [621, 528] on input "text" at bounding box center [685, 525] width 467 height 33
type input "maria das graças da silva soare"
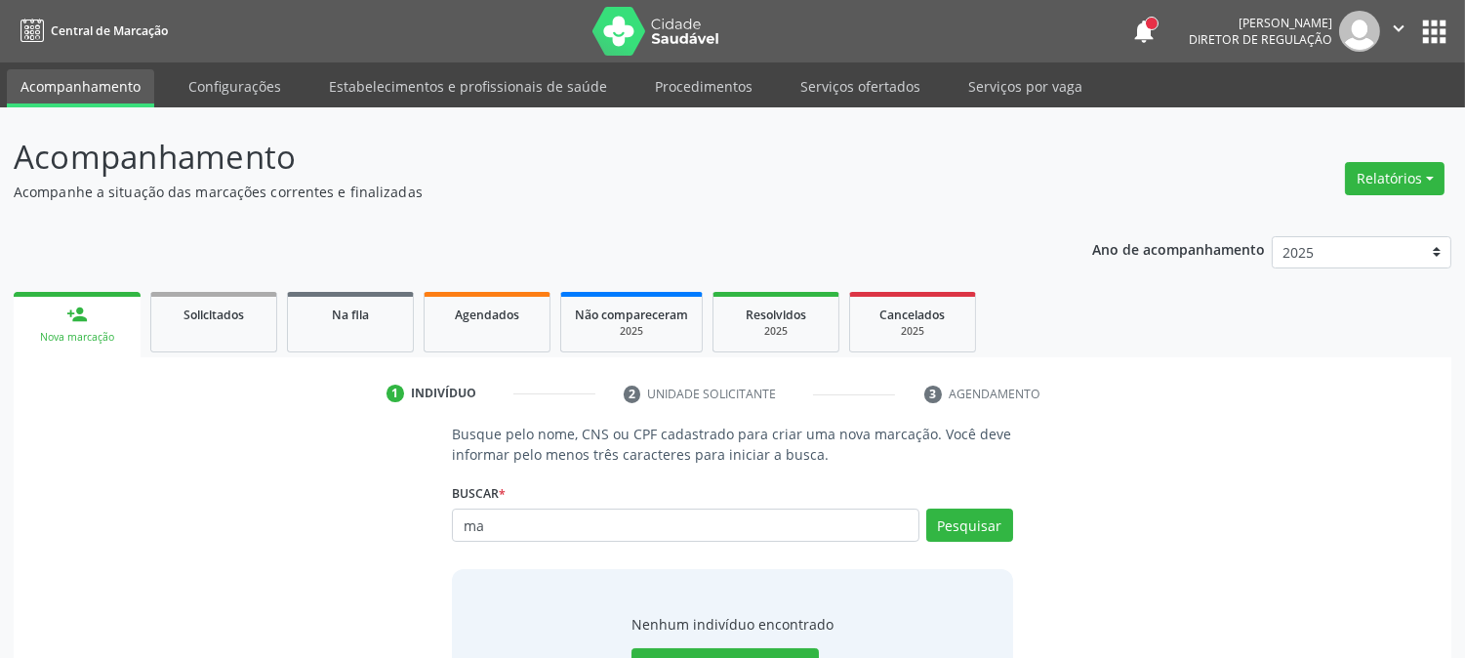
type input "m"
type input "701208000043719"
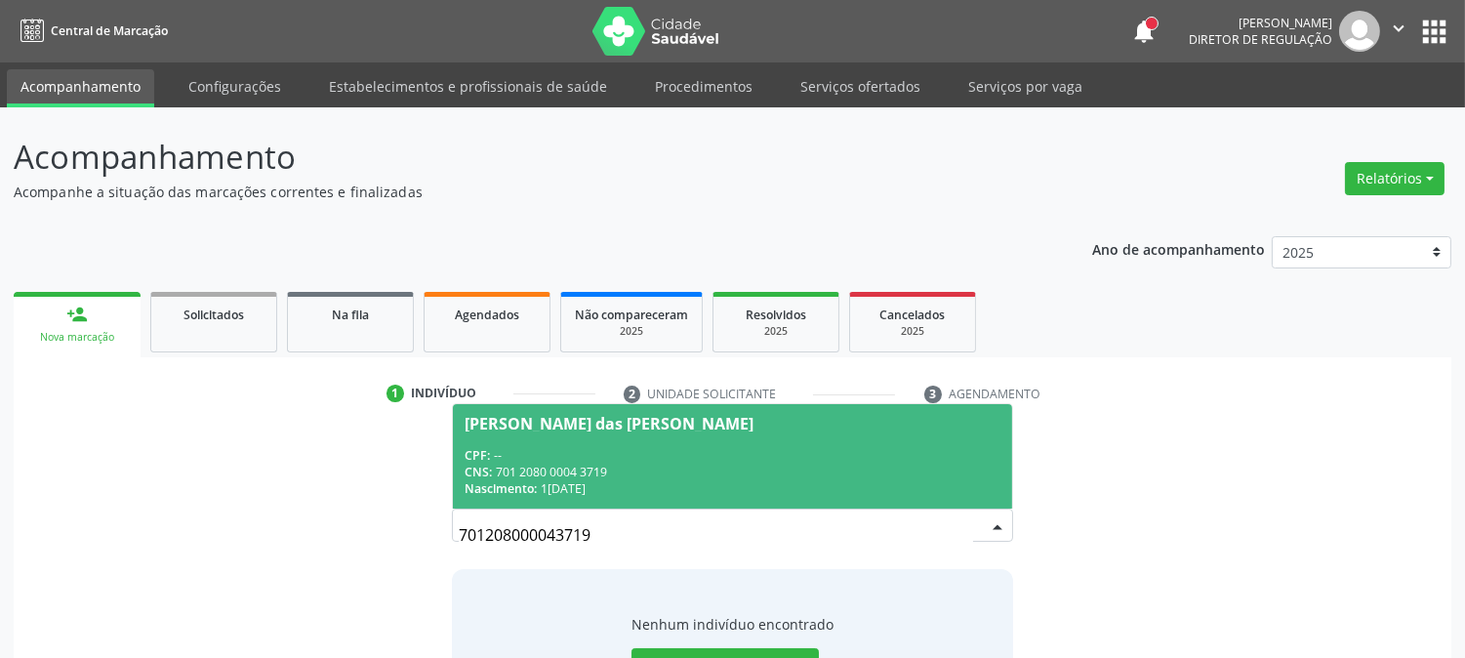
click at [689, 442] on span "Maria das Gracas da Silva CPF: -- CNS: 701 2080 0004 3719 Nascimento: 10/01/1985" at bounding box center [732, 456] width 558 height 104
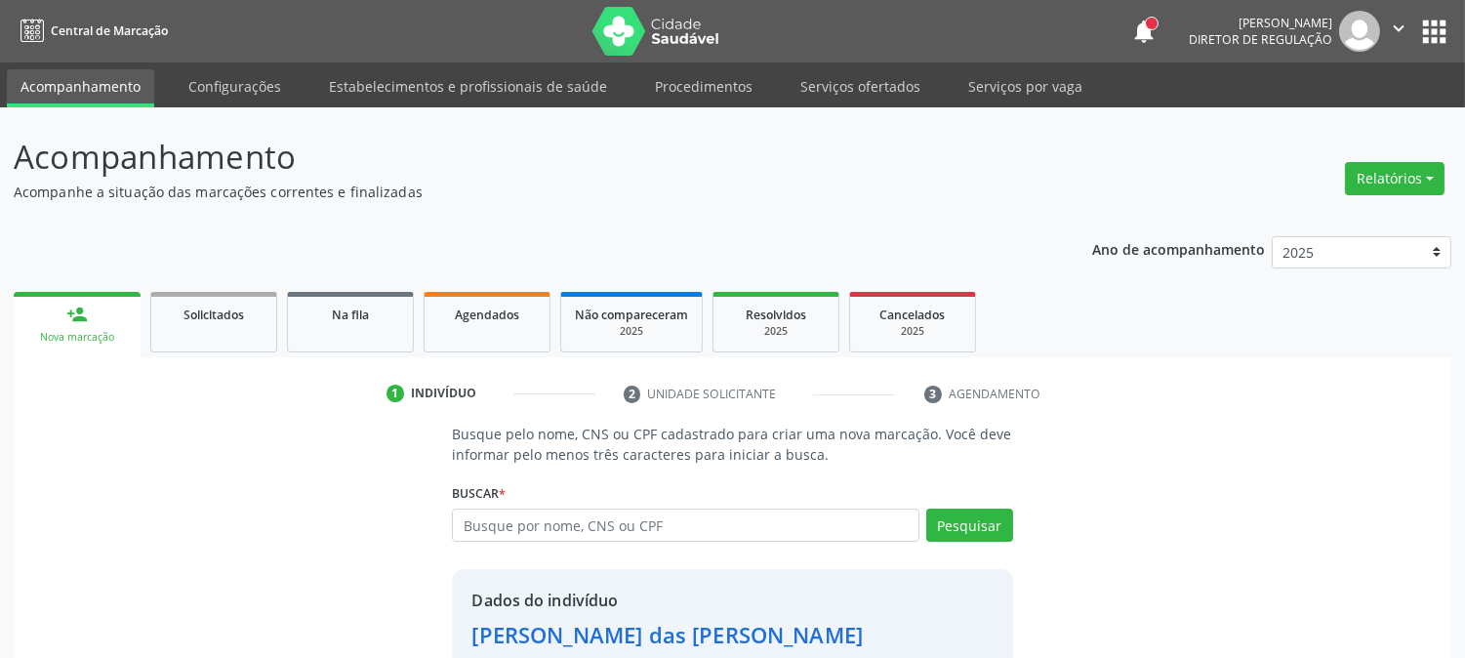
scroll to position [123, 0]
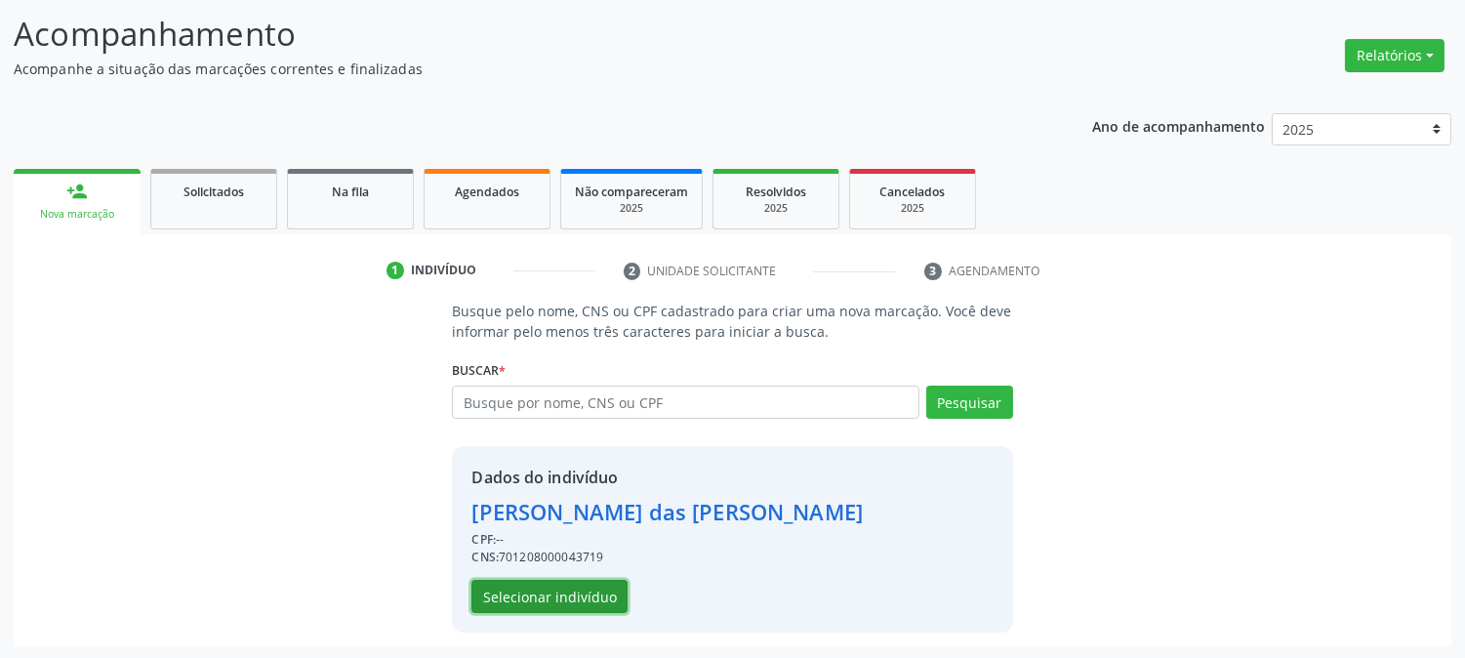
click at [533, 602] on button "Selecionar indivíduo" at bounding box center [550, 596] width 156 height 33
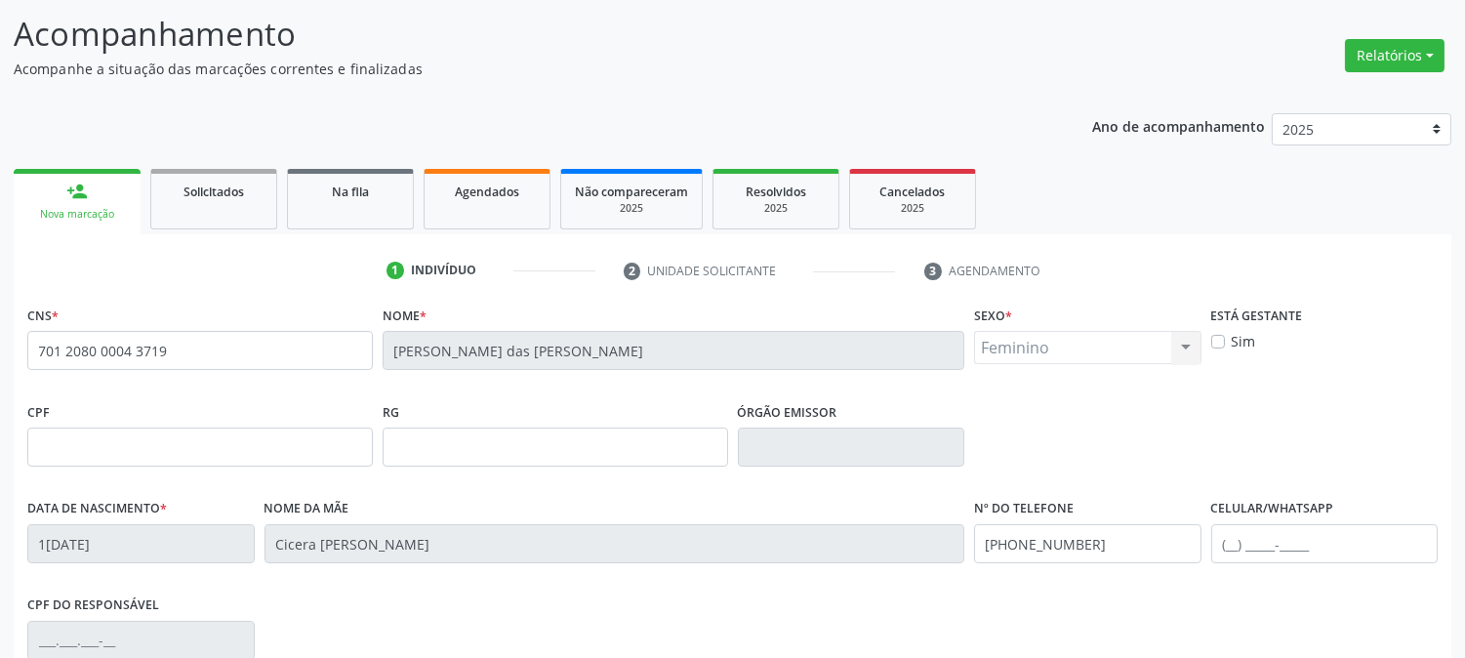
scroll to position [398, 0]
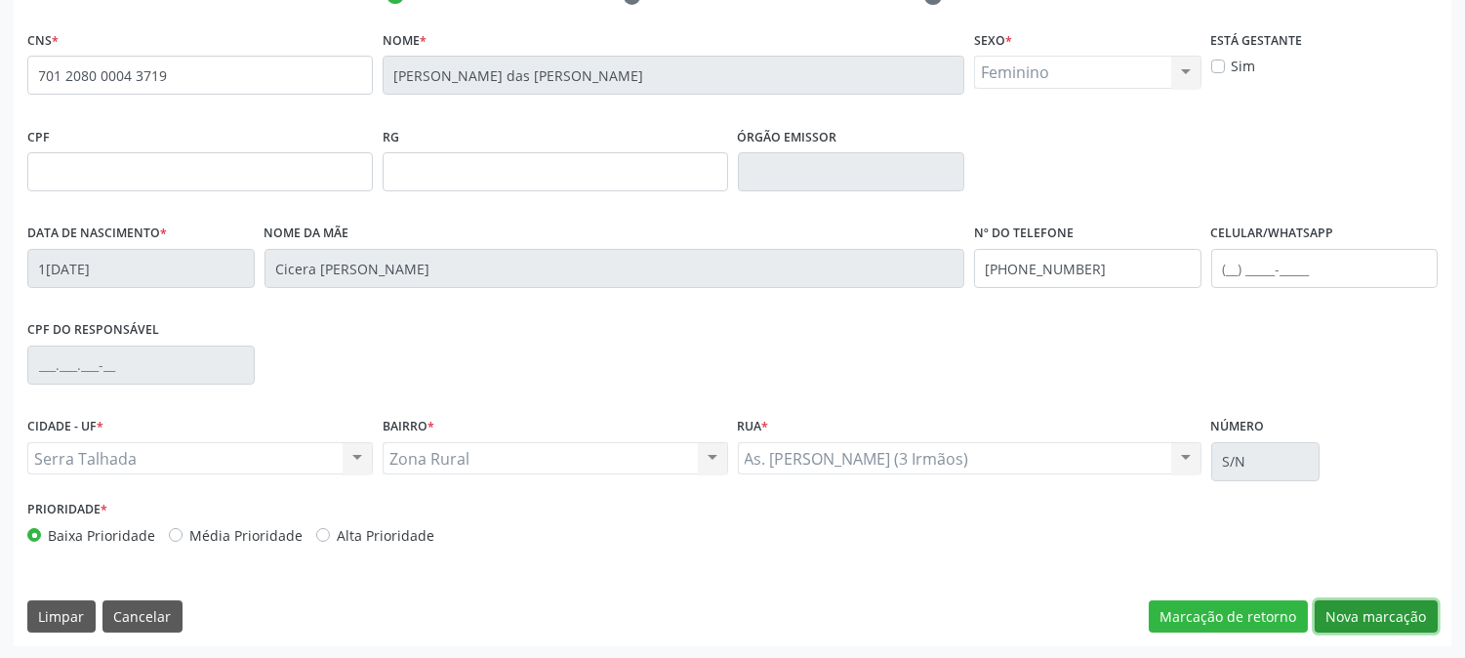
click at [1358, 601] on button "Nova marcação" at bounding box center [1376, 616] width 123 height 33
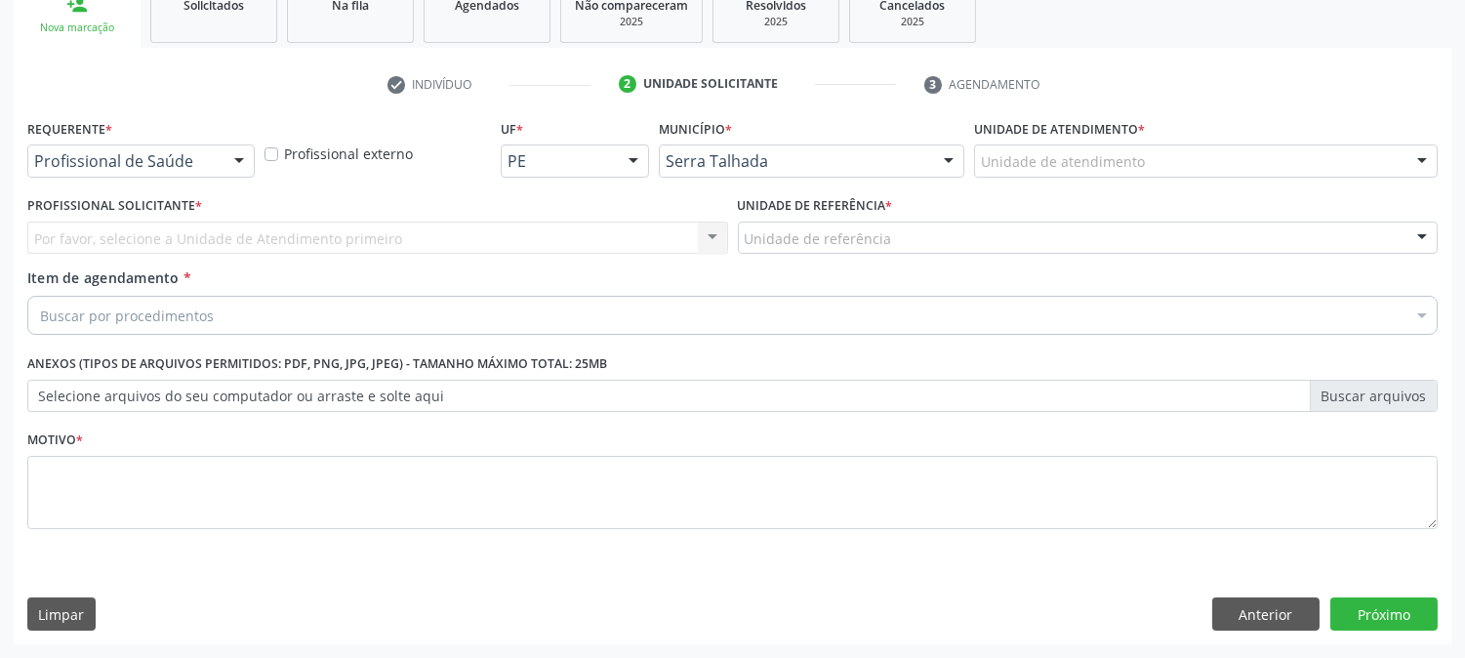
scroll to position [309, 0]
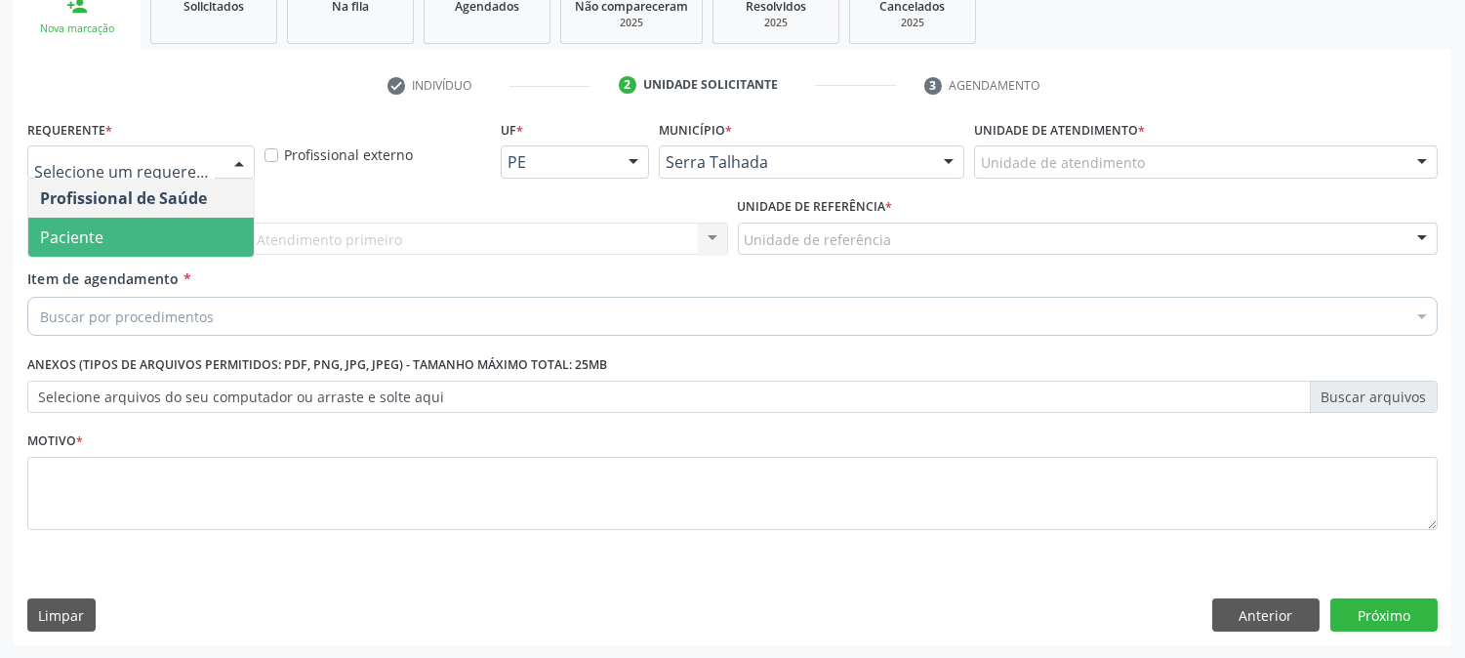
click at [158, 238] on span "Paciente" at bounding box center [141, 237] width 226 height 39
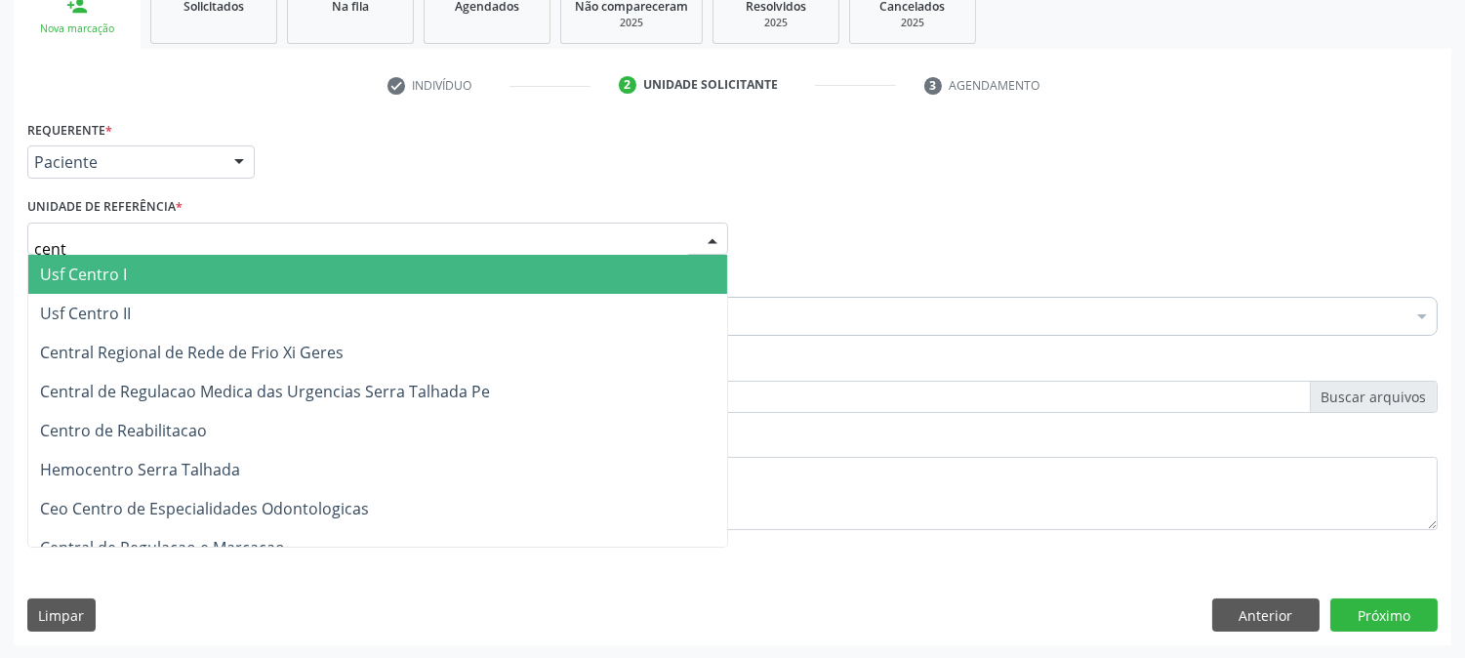
type input "centr"
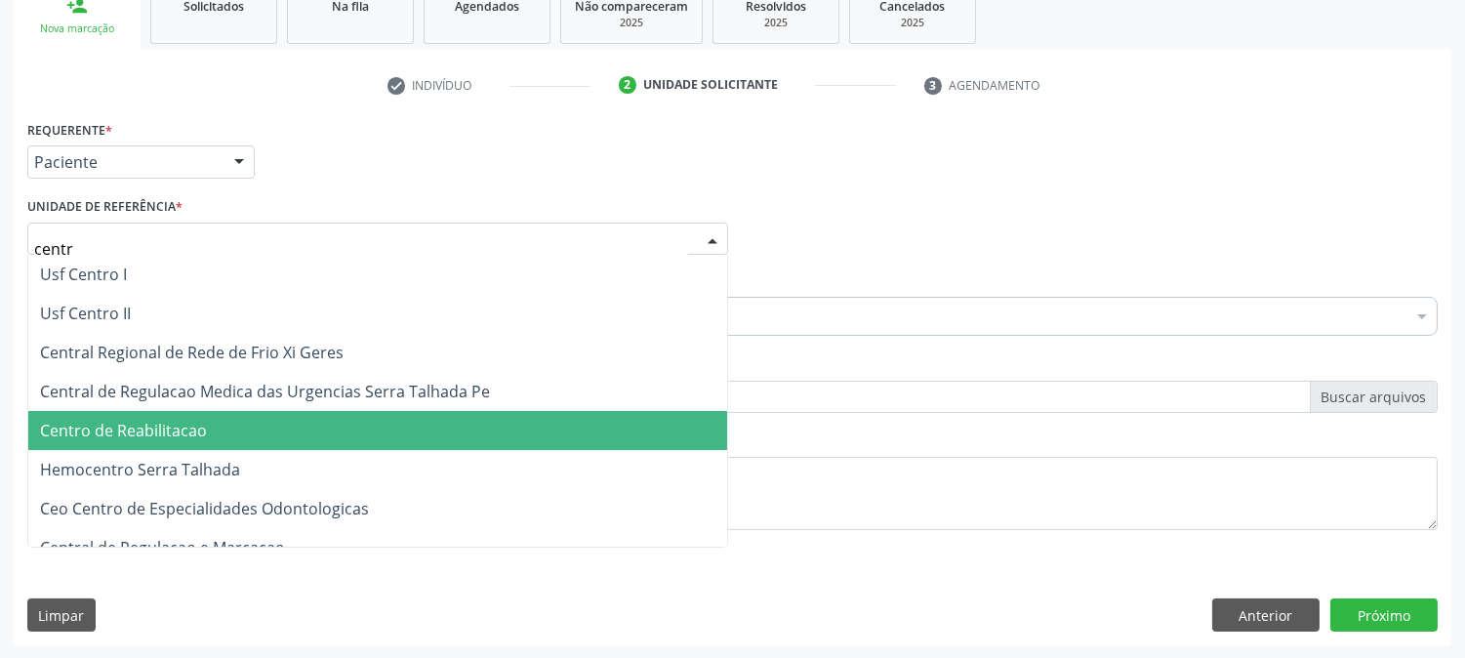
click at [259, 435] on span "Centro de Reabilitacao" at bounding box center [377, 430] width 699 height 39
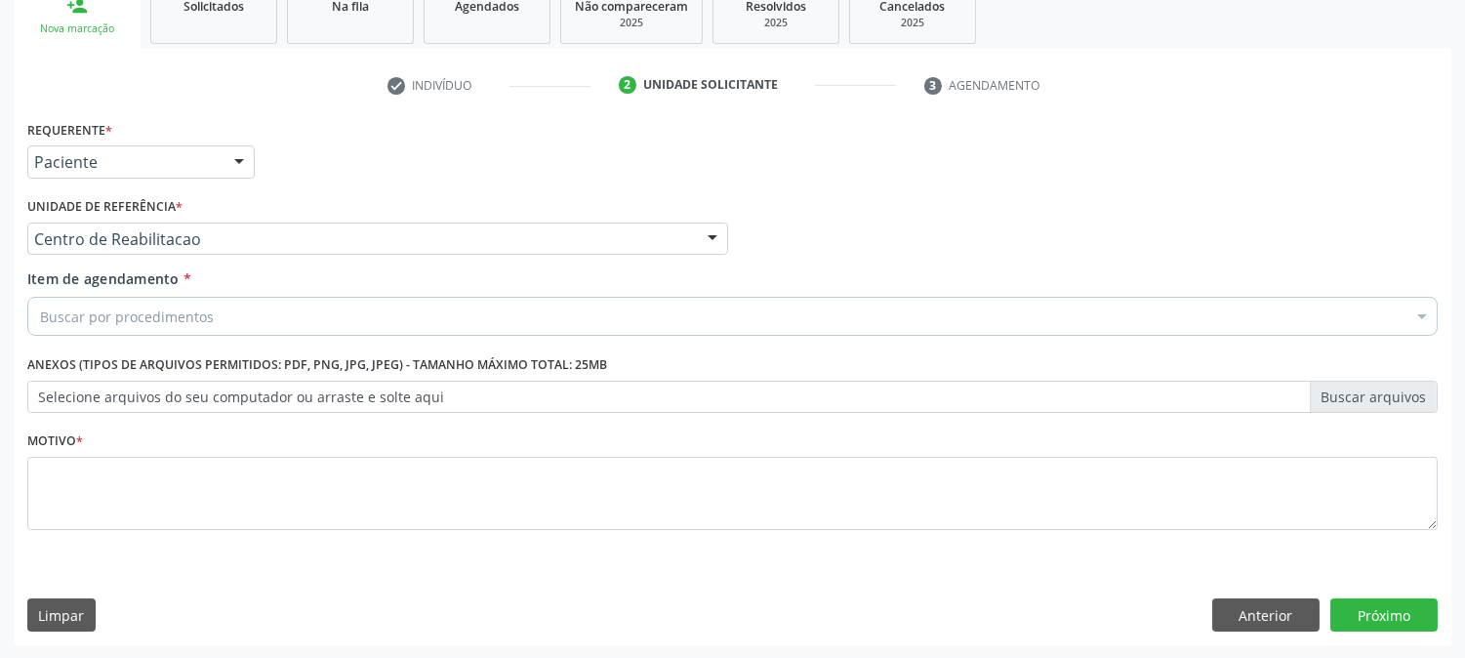
click at [227, 307] on div "Buscar por procedimentos" at bounding box center [732, 316] width 1411 height 39
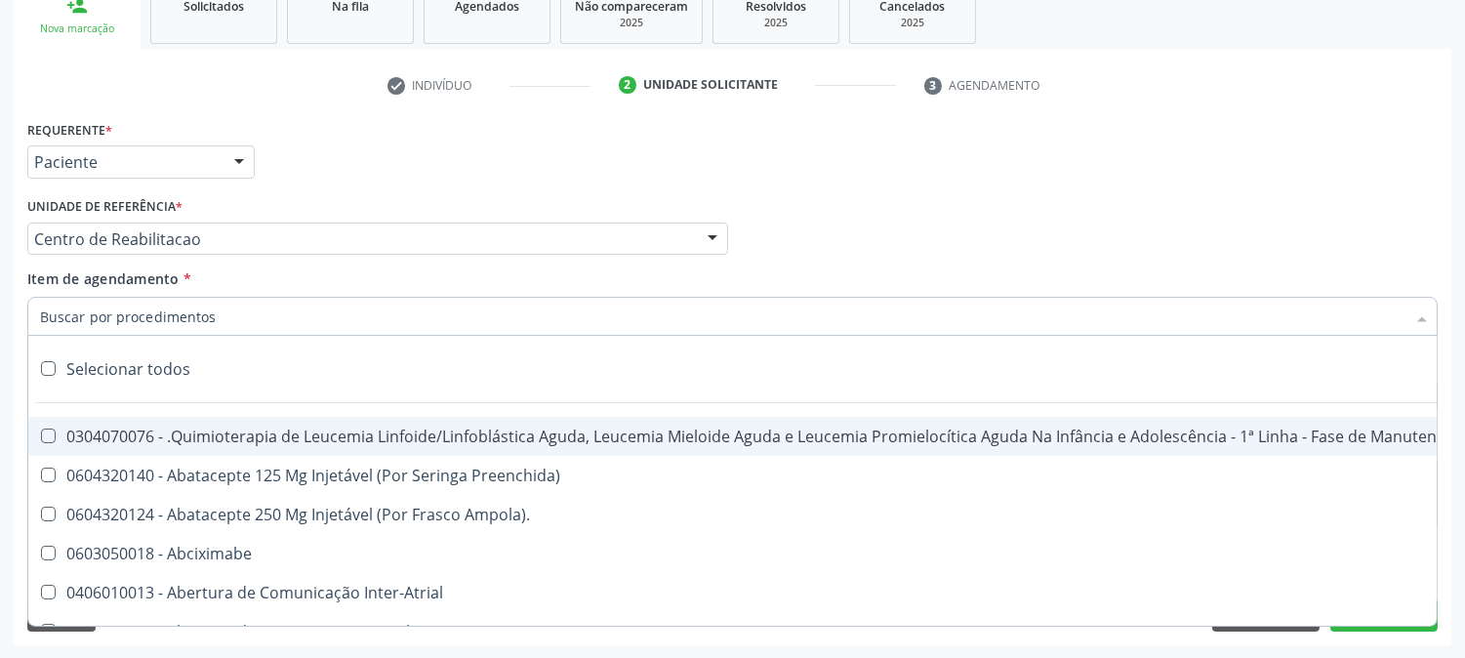
click at [227, 318] on input "Item de agendamento *" at bounding box center [723, 316] width 1366 height 39
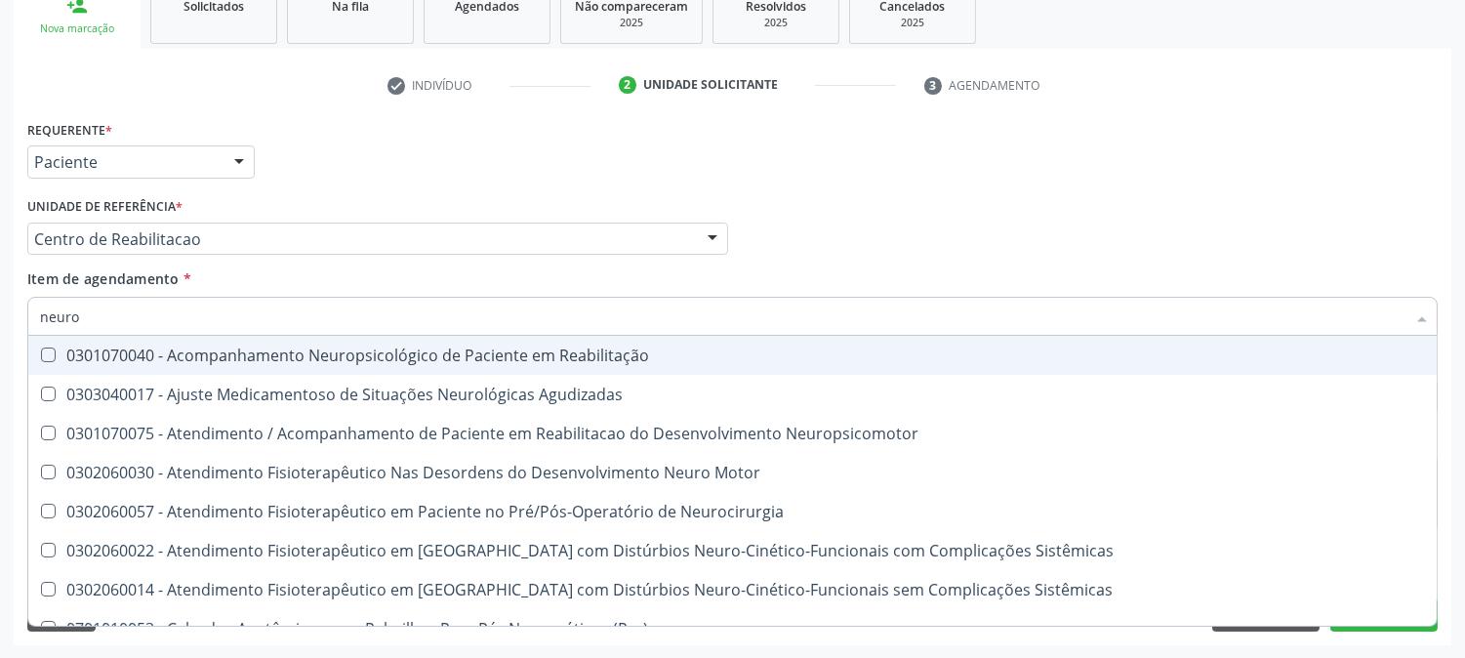
type input "neurol"
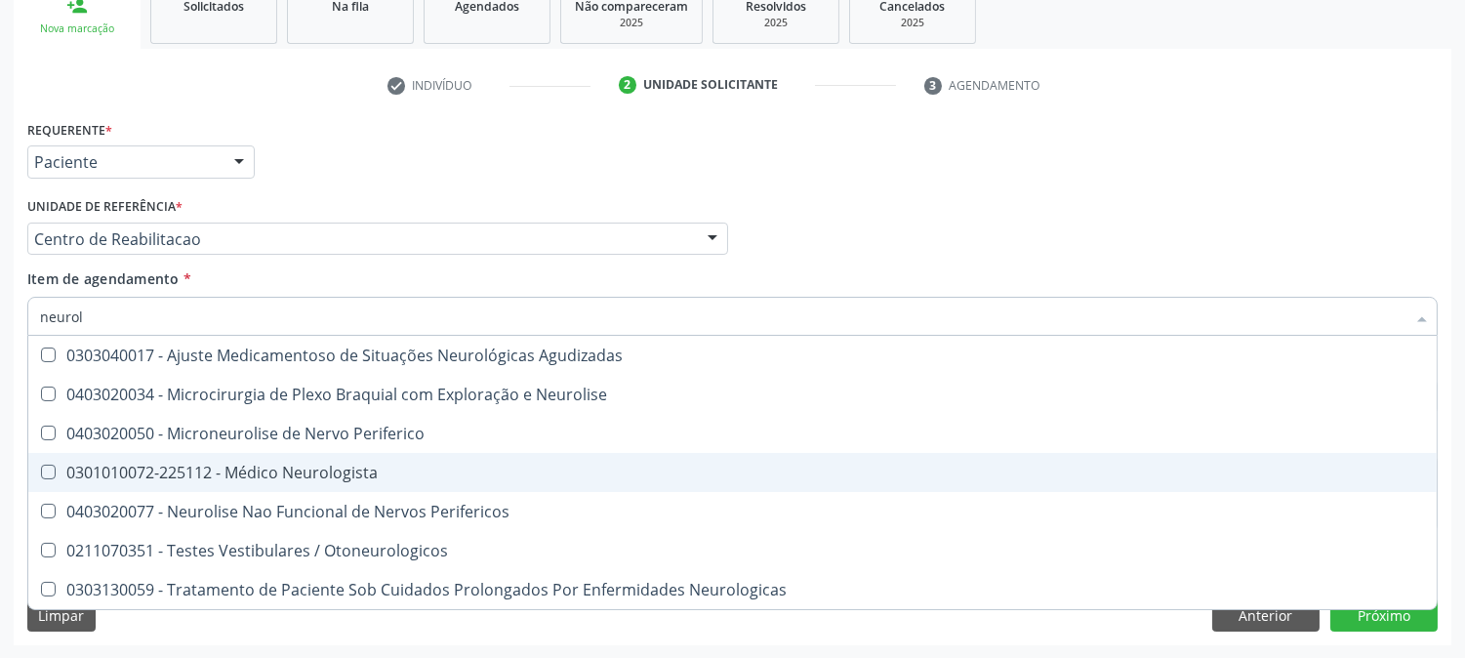
click at [276, 465] on div "0301010072-225112 - Médico Neurologista" at bounding box center [732, 473] width 1385 height 16
checkbox Neurologista "true"
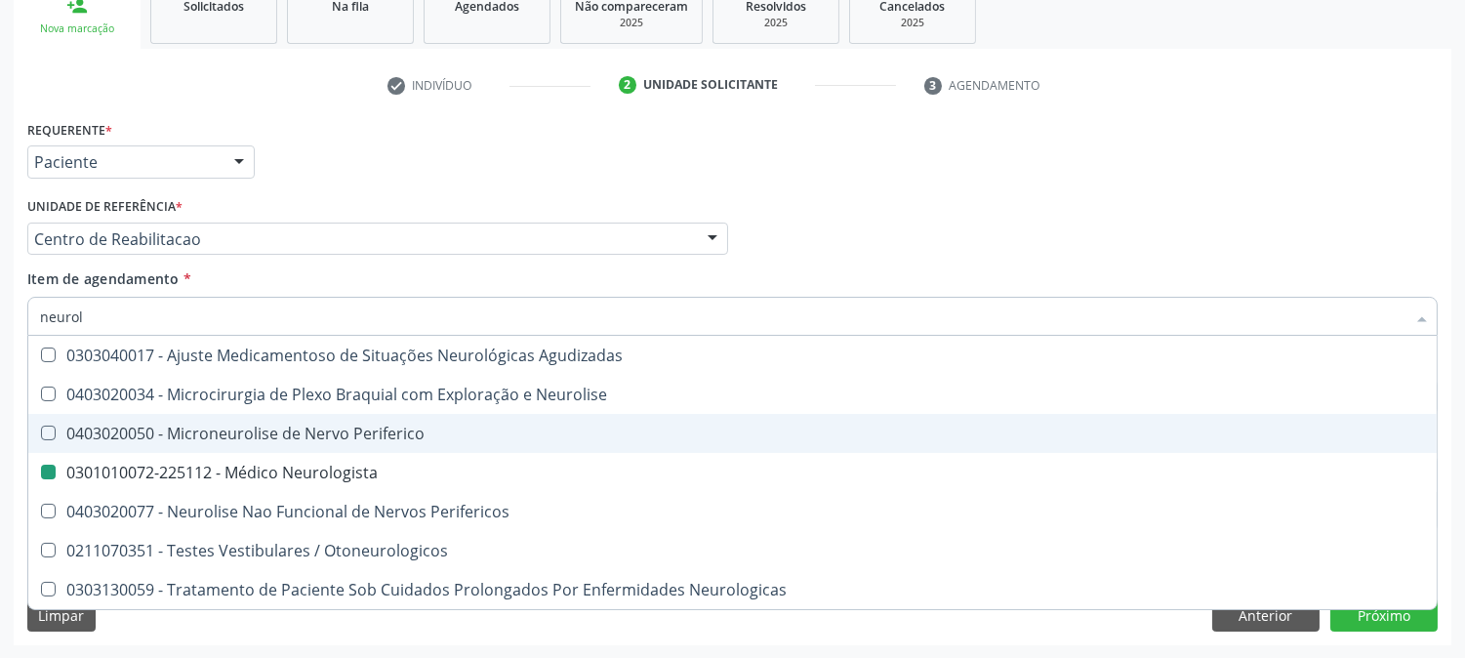
click at [0, 376] on div "Acompanhamento Acompanhe a situação das marcações correntes e finalizadas Relat…" at bounding box center [732, 229] width 1465 height 860
checkbox Neurolise "true"
checkbox Neurologista "false"
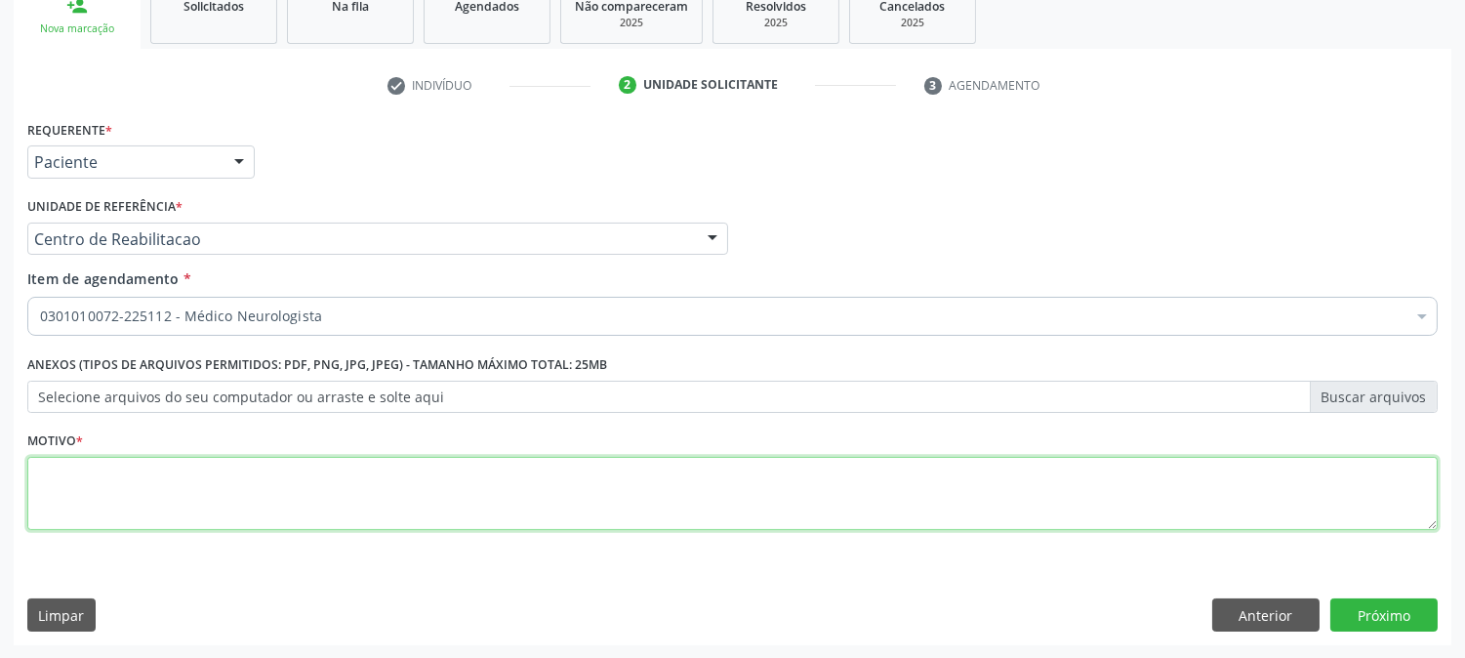
click at [134, 475] on textarea at bounding box center [732, 494] width 1411 height 74
type textarea "."
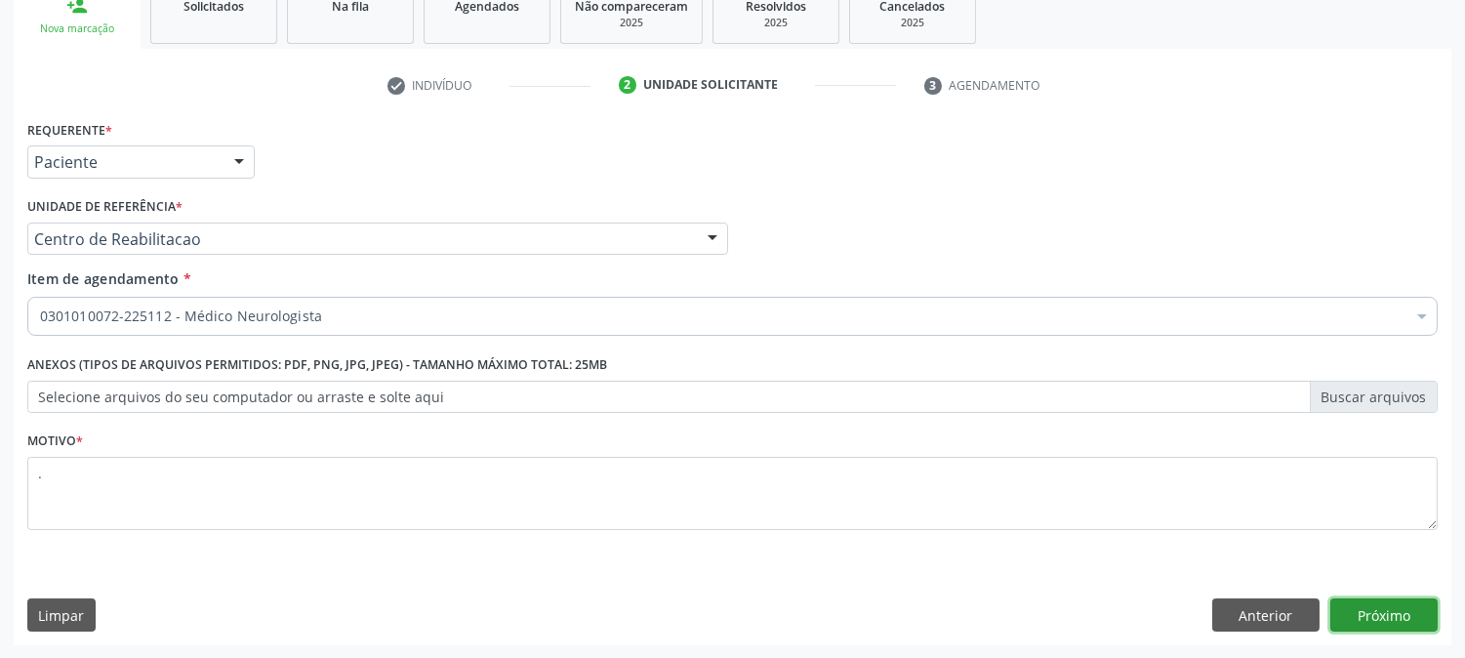
click at [1379, 600] on button "Próximo" at bounding box center [1384, 614] width 107 height 33
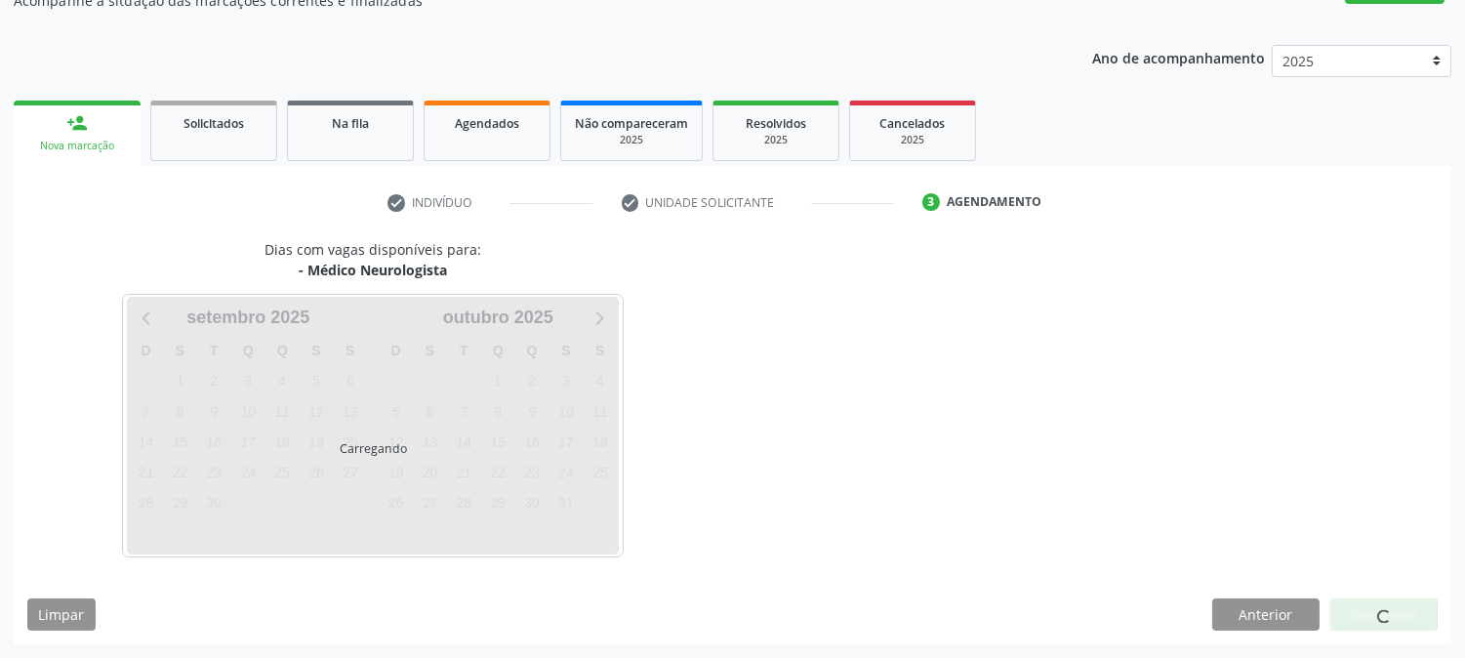
scroll to position [190, 0]
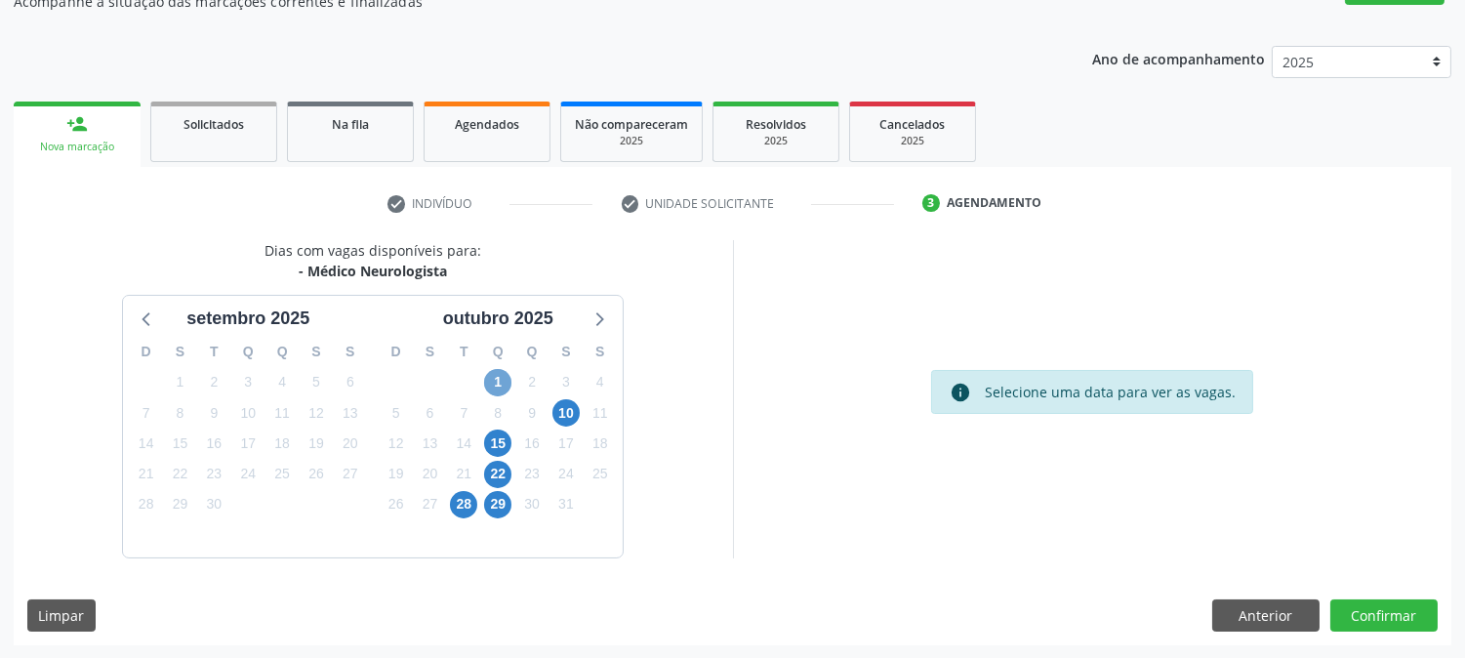
click at [494, 393] on span "1" at bounding box center [497, 382] width 27 height 27
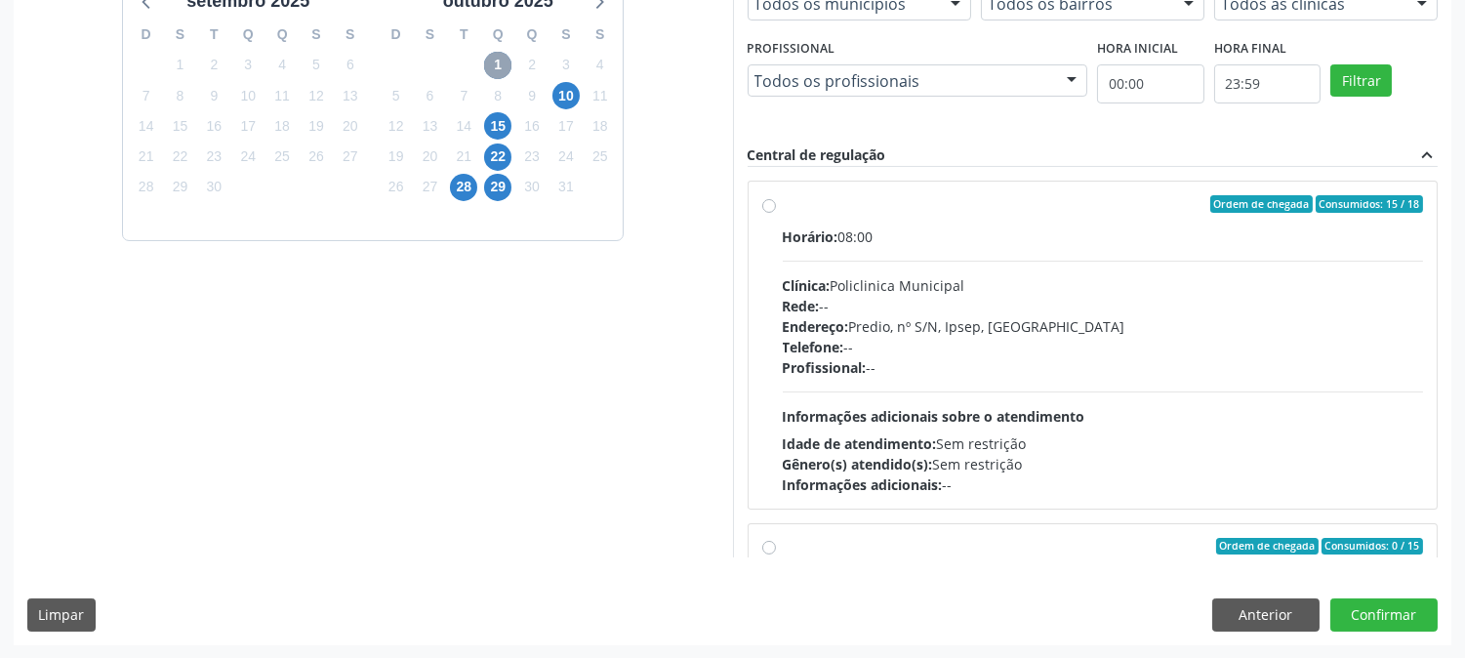
scroll to position [308, 0]
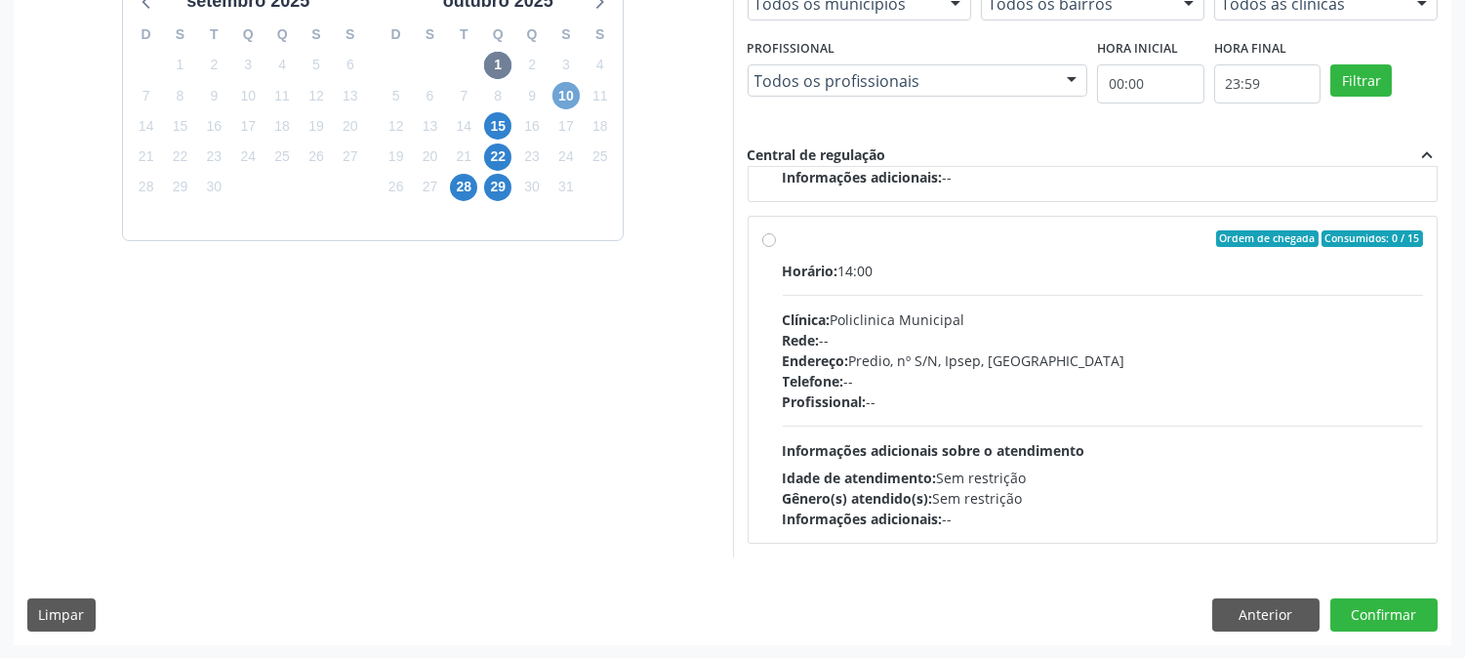
click at [570, 103] on span "10" at bounding box center [566, 95] width 27 height 27
click at [493, 120] on span "15" at bounding box center [497, 125] width 27 height 27
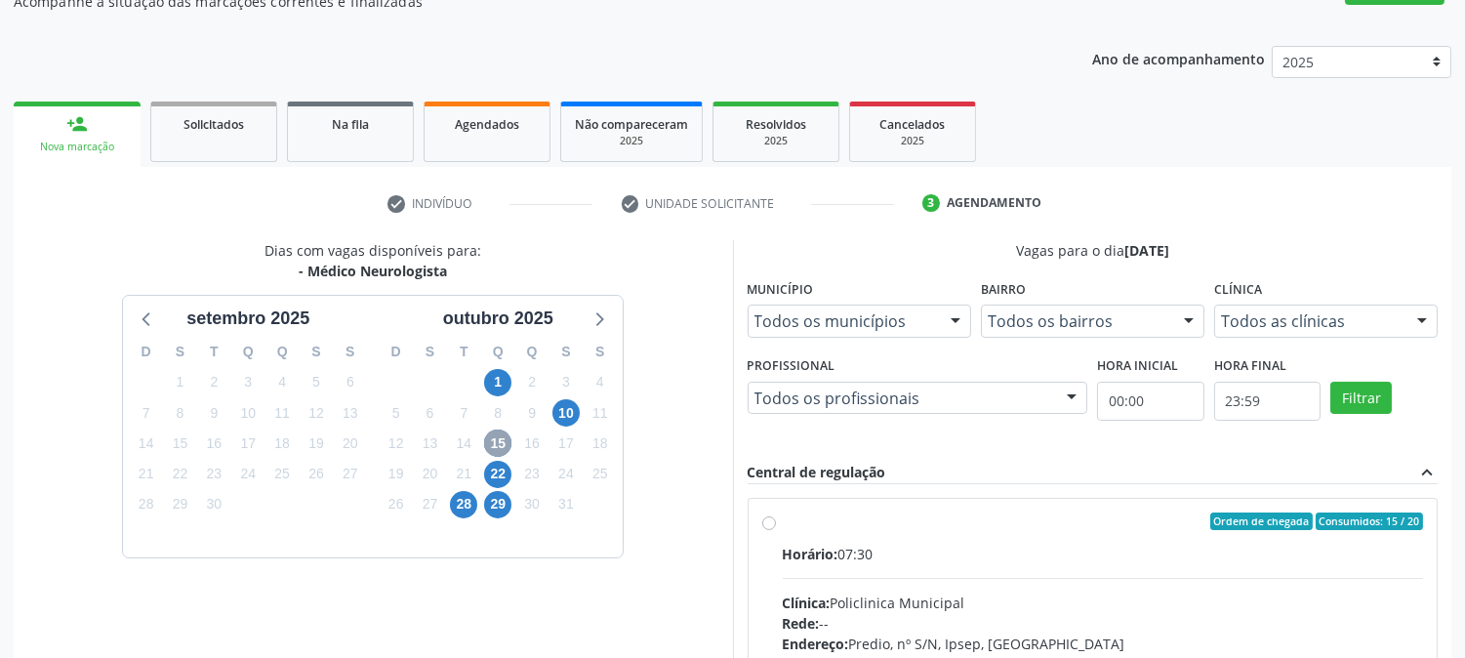
scroll to position [473, 0]
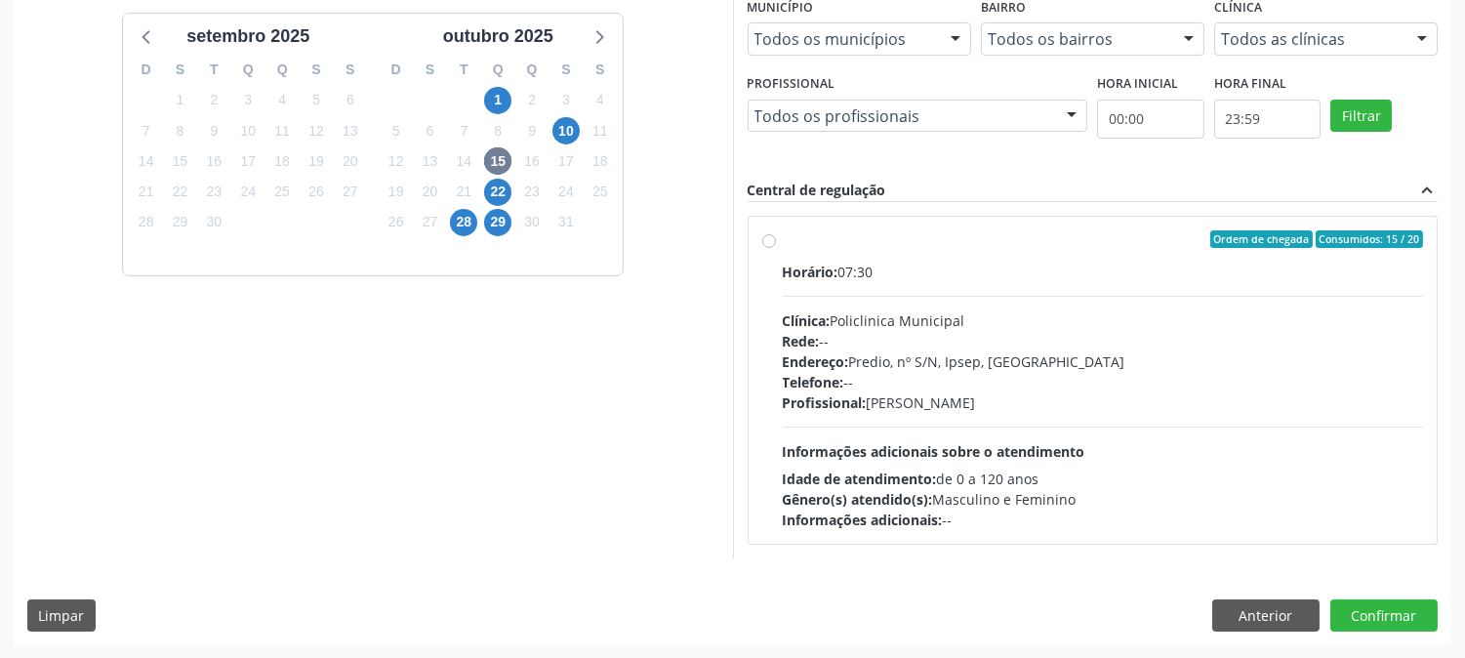
click at [1042, 407] on div "Profissional: Cecilia Fernandes Antas Florentino" at bounding box center [1103, 402] width 641 height 21
click at [776, 248] on input "Ordem de chegada Consumidos: 15 / 20 Horário: 07:30 Clínica: Policlinica Munici…" at bounding box center [769, 239] width 14 height 18
radio input "true"
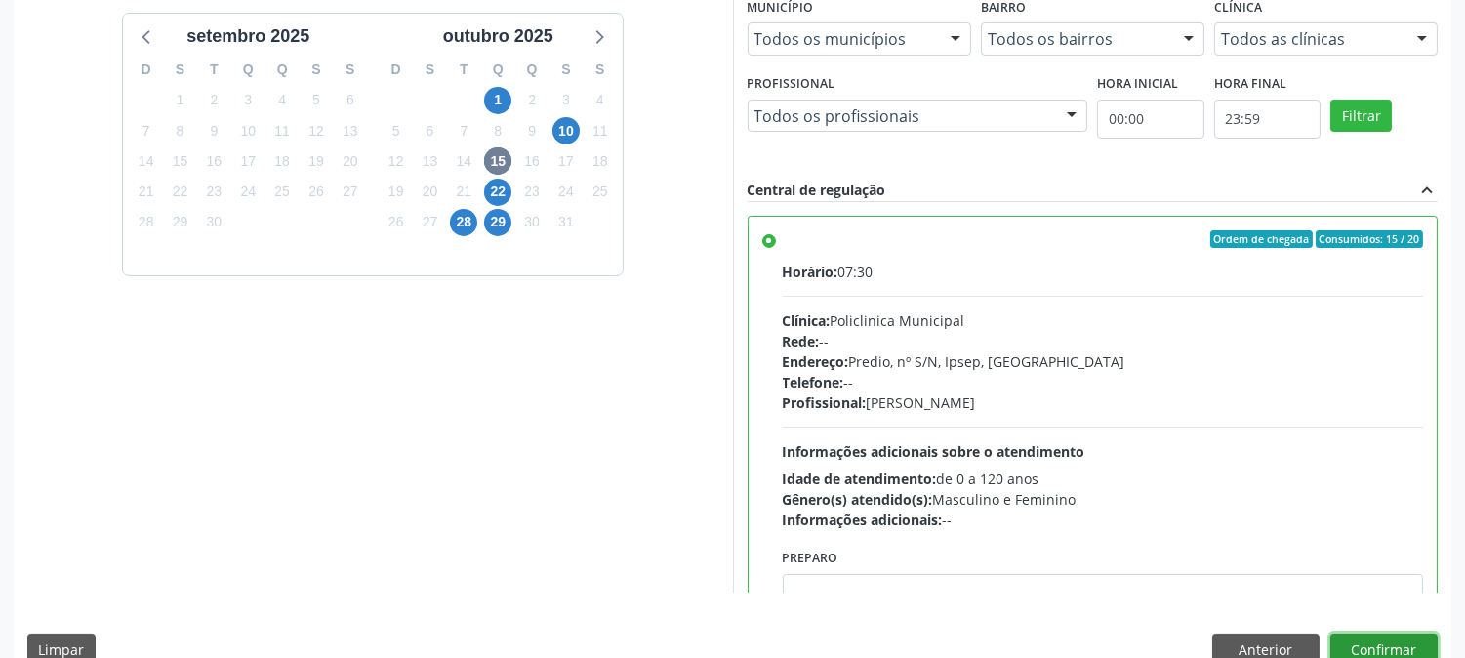
click at [1343, 647] on button "Confirmar" at bounding box center [1384, 650] width 107 height 33
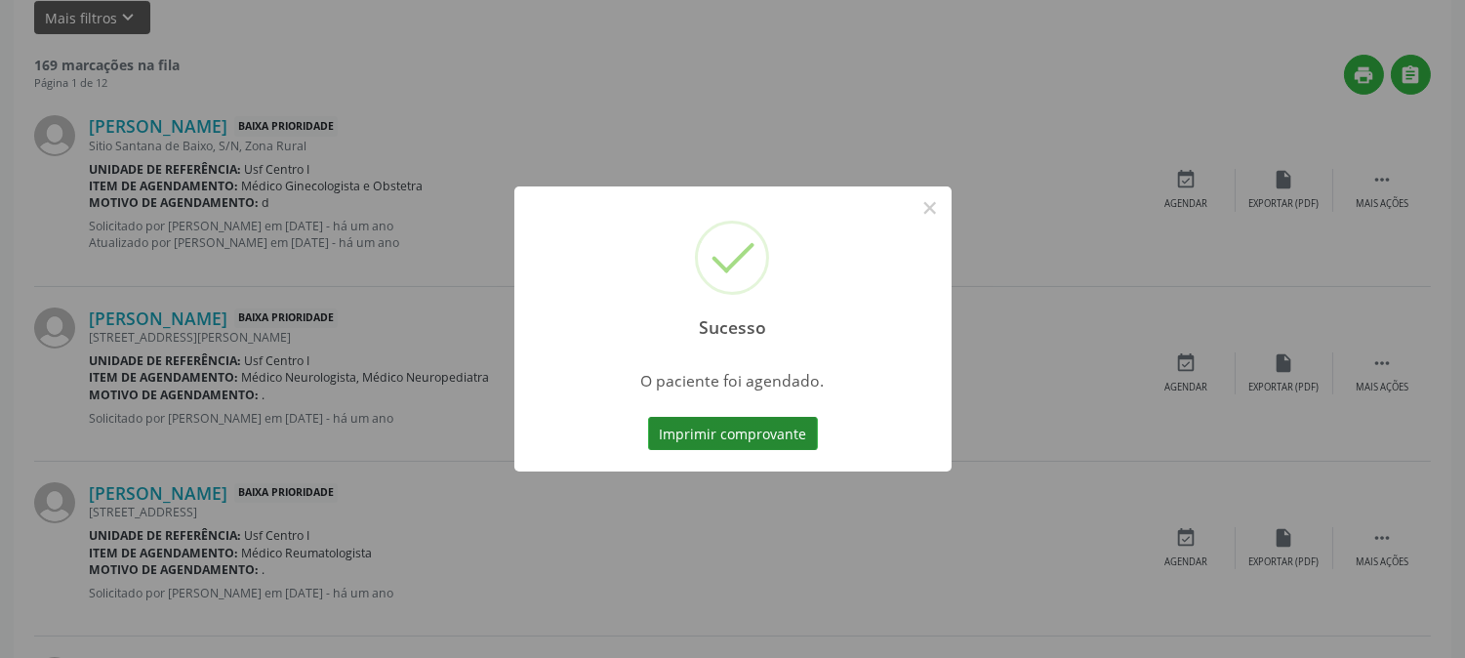
scroll to position [0, 0]
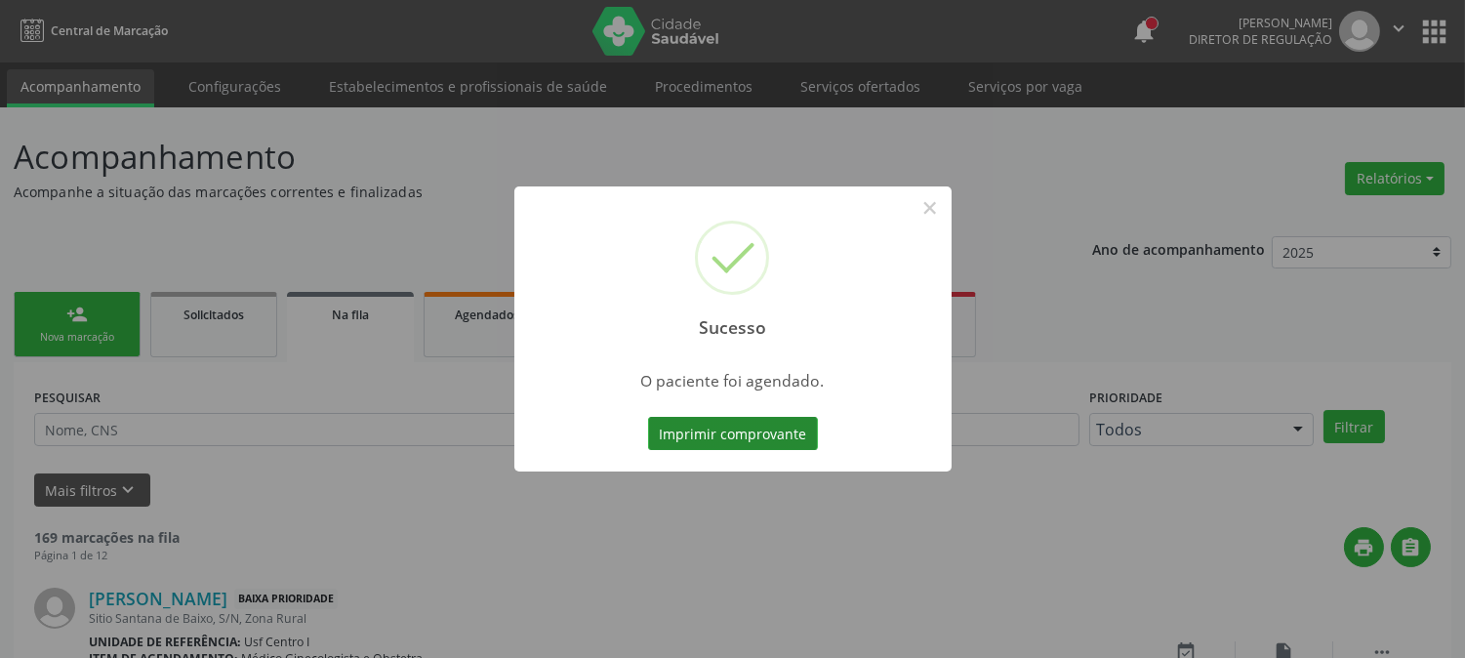
click at [691, 423] on button "Imprimir comprovante" at bounding box center [733, 433] width 170 height 33
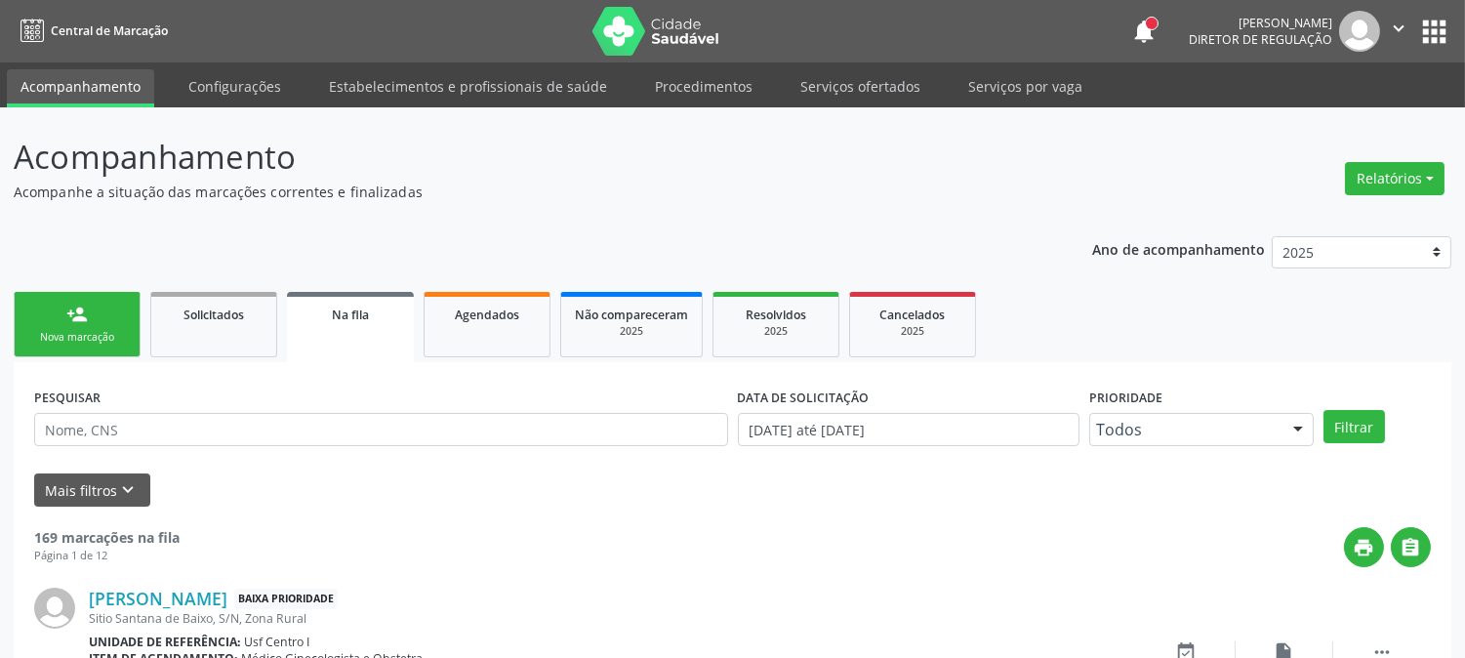
click at [66, 325] on link "person_add Nova marcação" at bounding box center [77, 324] width 127 height 65
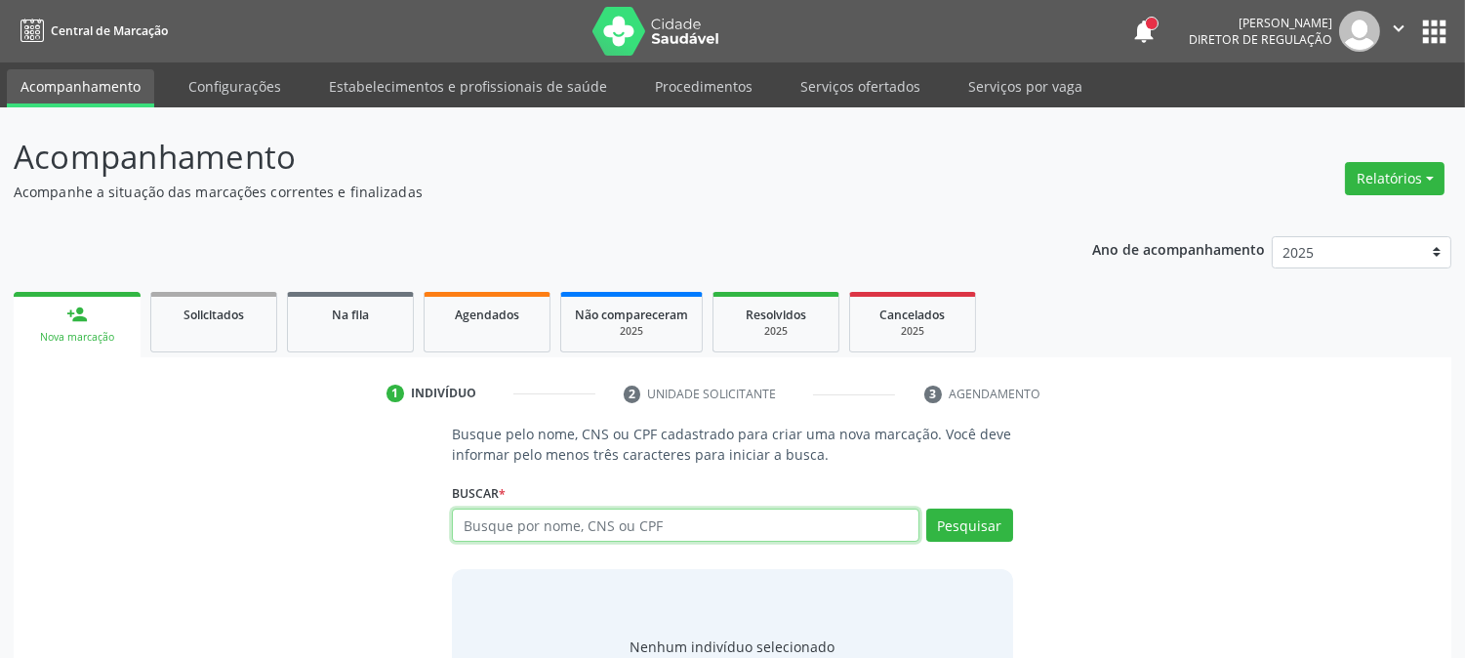
click at [504, 538] on input "text" at bounding box center [685, 525] width 467 height 33
type input "700503104484953"
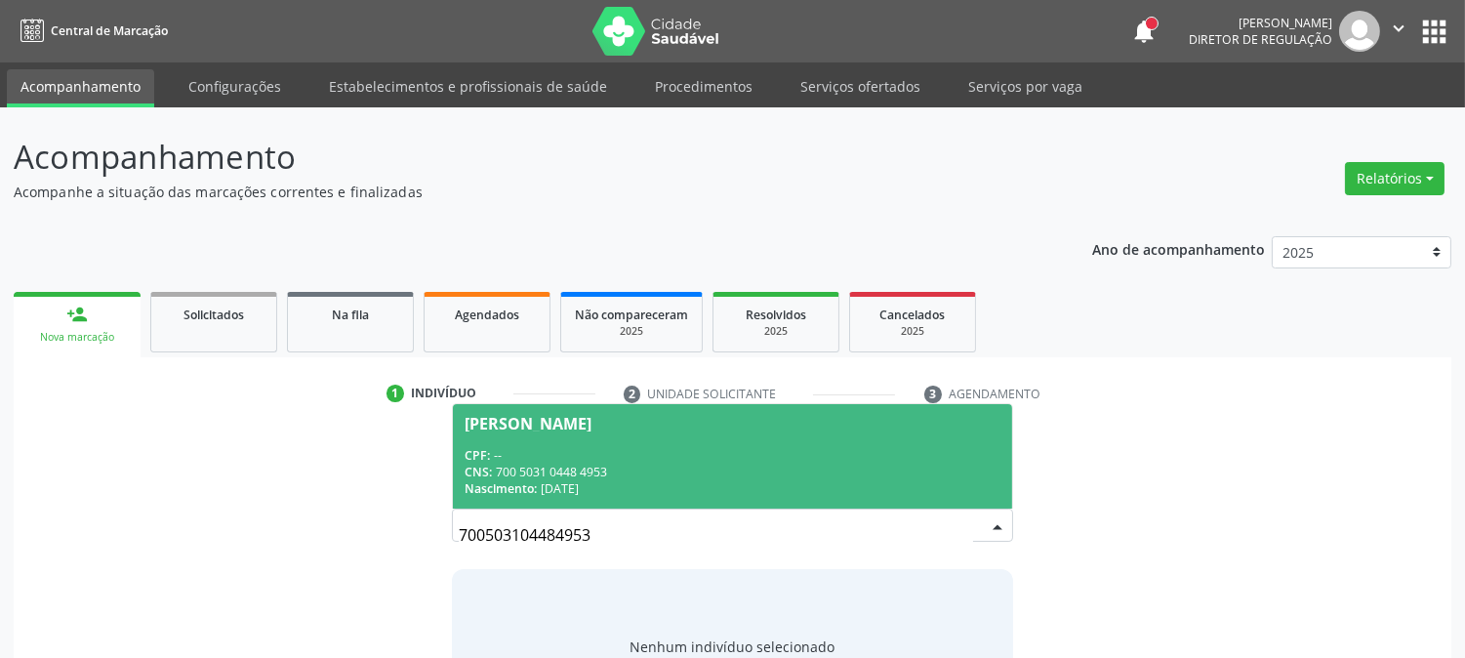
click at [572, 421] on div "Rayssa da Silva Soares" at bounding box center [528, 424] width 127 height 16
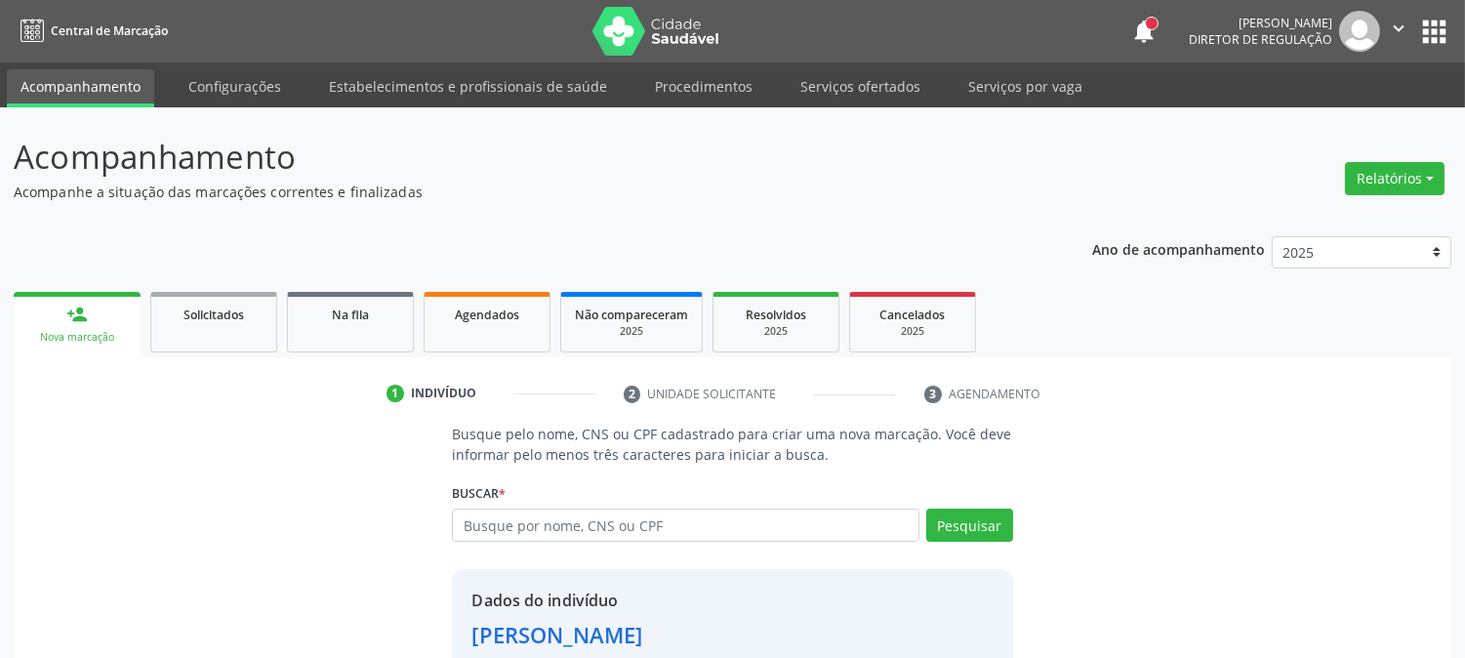
scroll to position [123, 0]
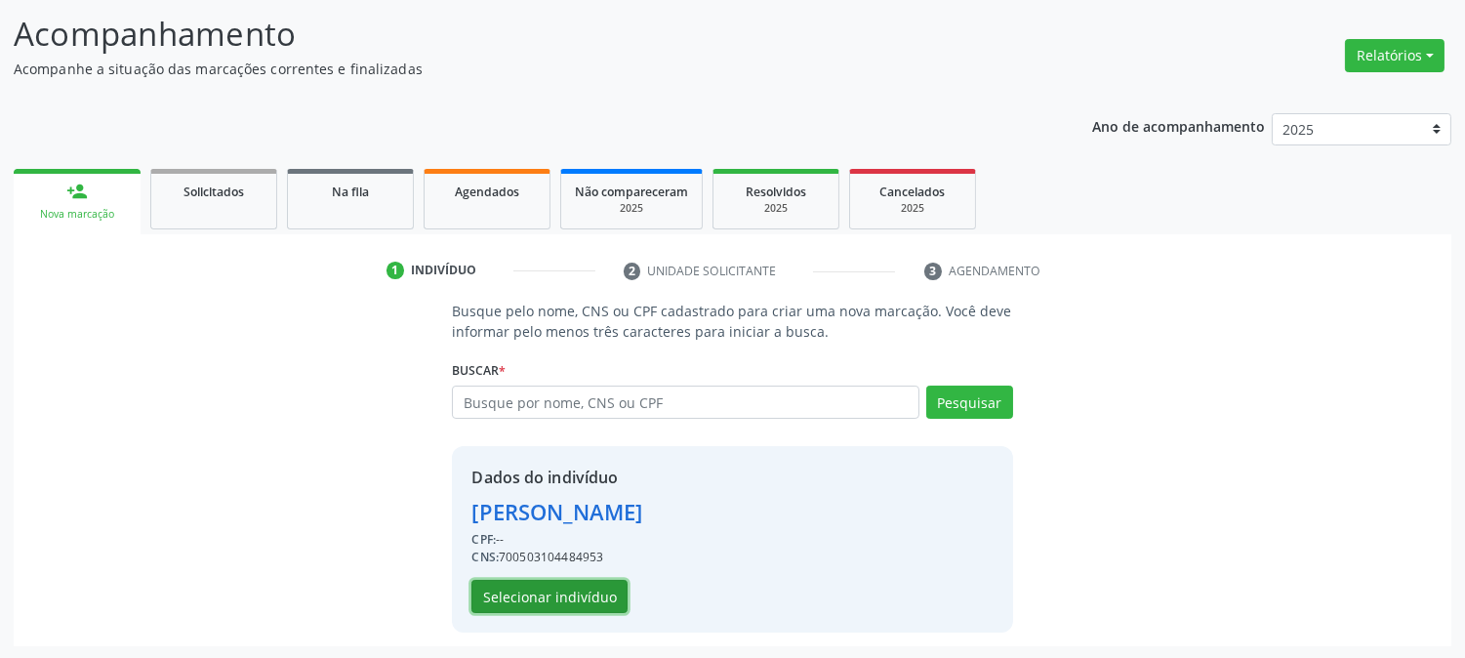
click at [582, 605] on button "Selecionar indivíduo" at bounding box center [550, 596] width 156 height 33
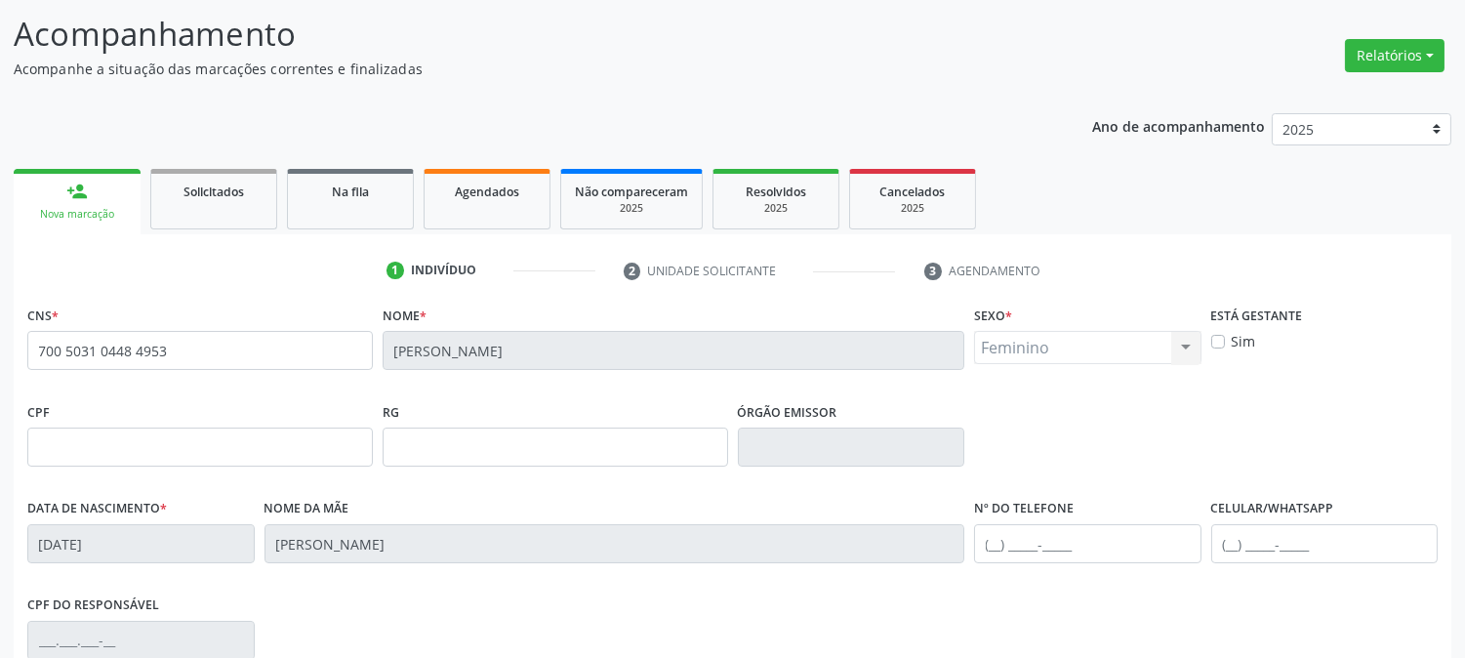
scroll to position [398, 0]
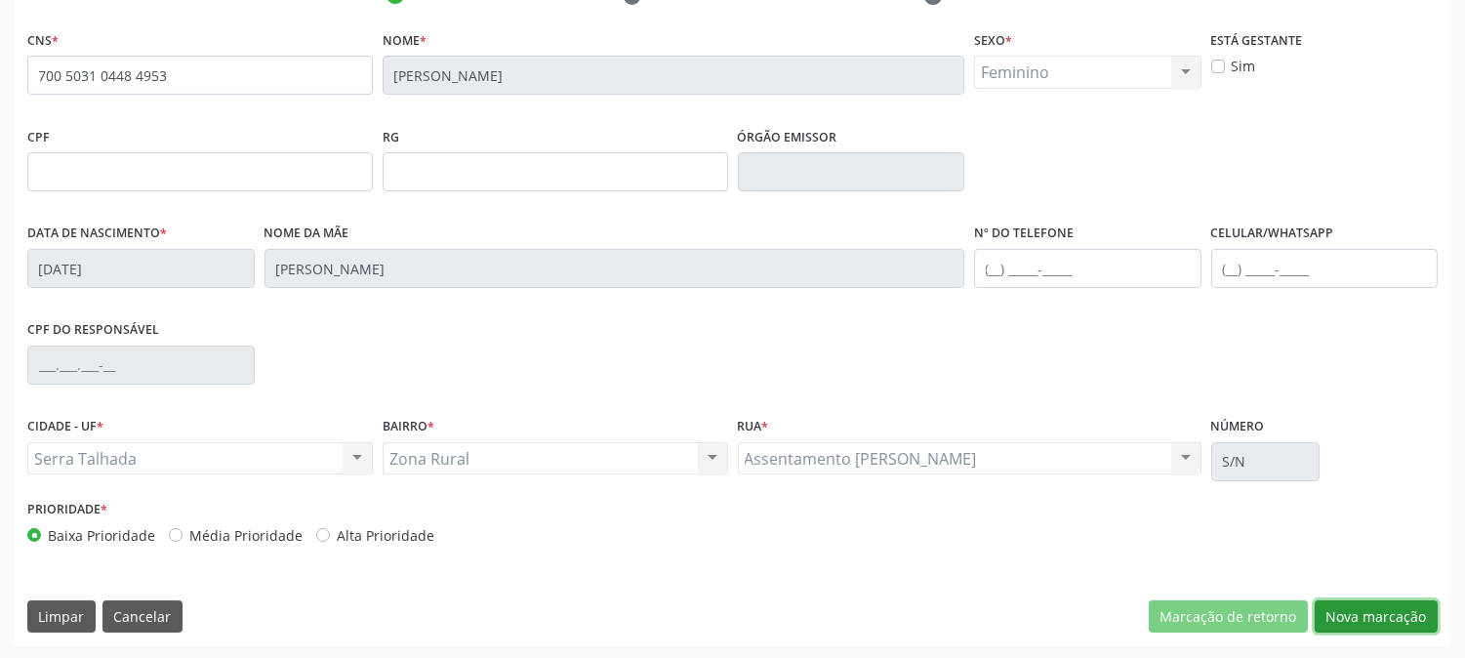
click at [1363, 603] on button "Nova marcação" at bounding box center [1376, 616] width 123 height 33
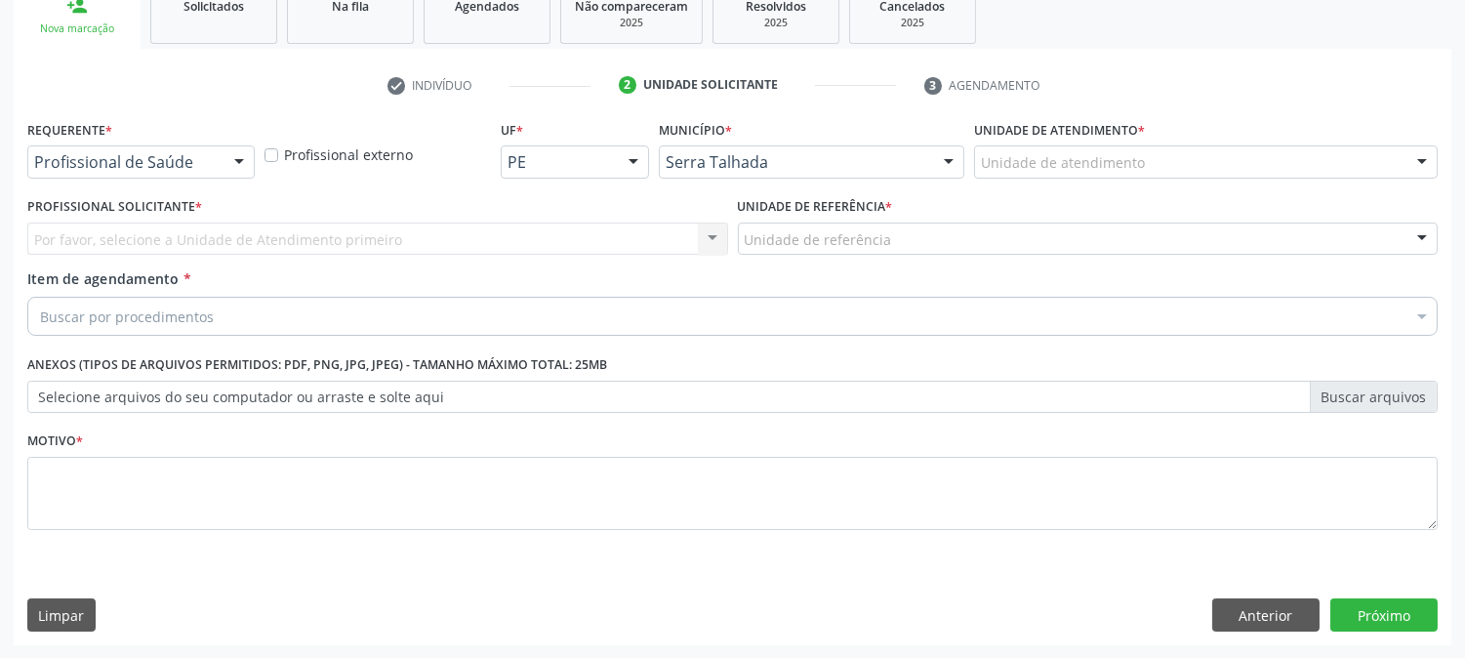
click at [156, 176] on div "Profissional de Saúde" at bounding box center [140, 161] width 227 height 33
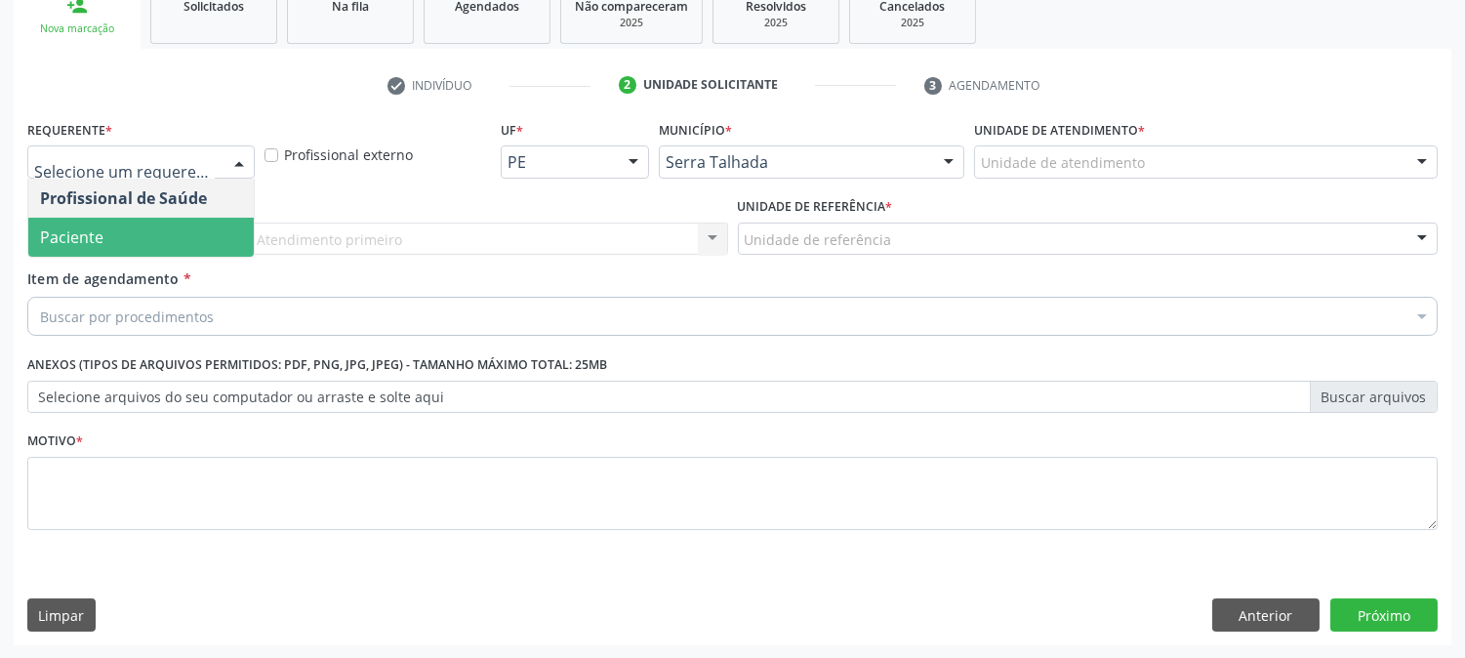
click at [143, 245] on span "Paciente" at bounding box center [141, 237] width 226 height 39
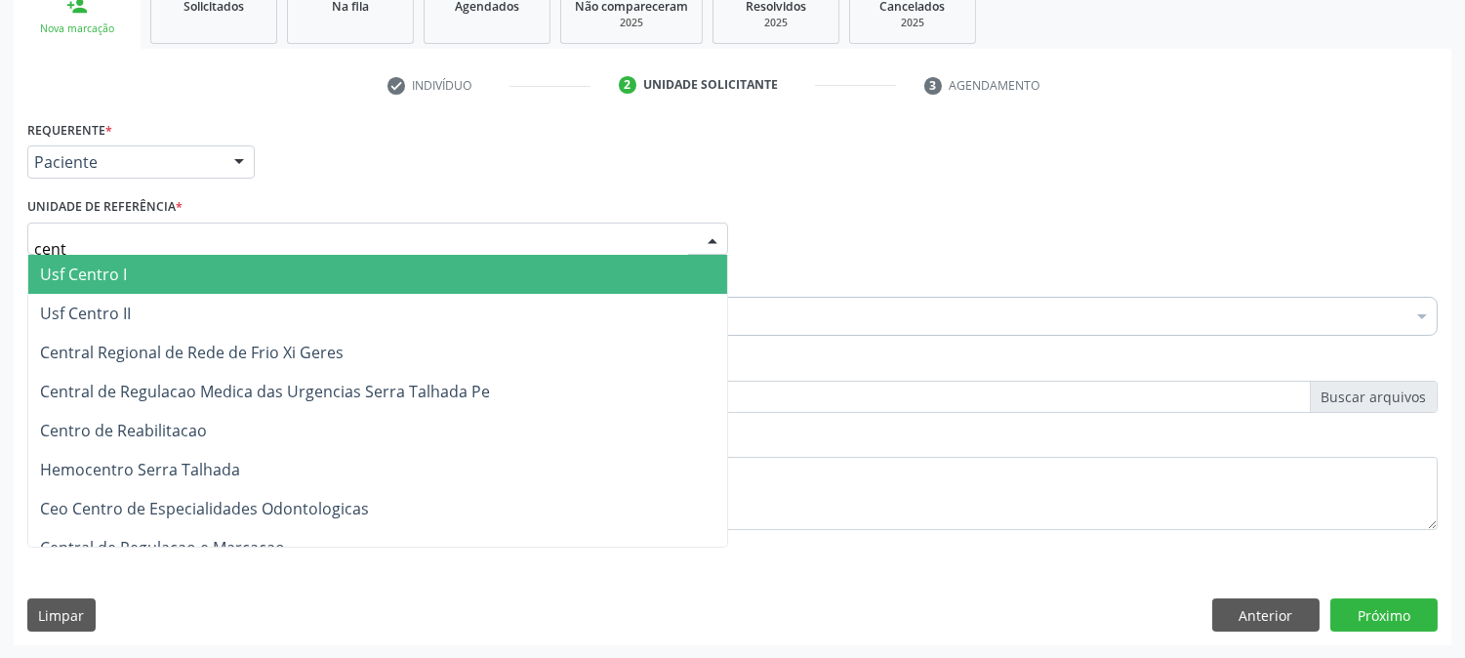
type input "centr"
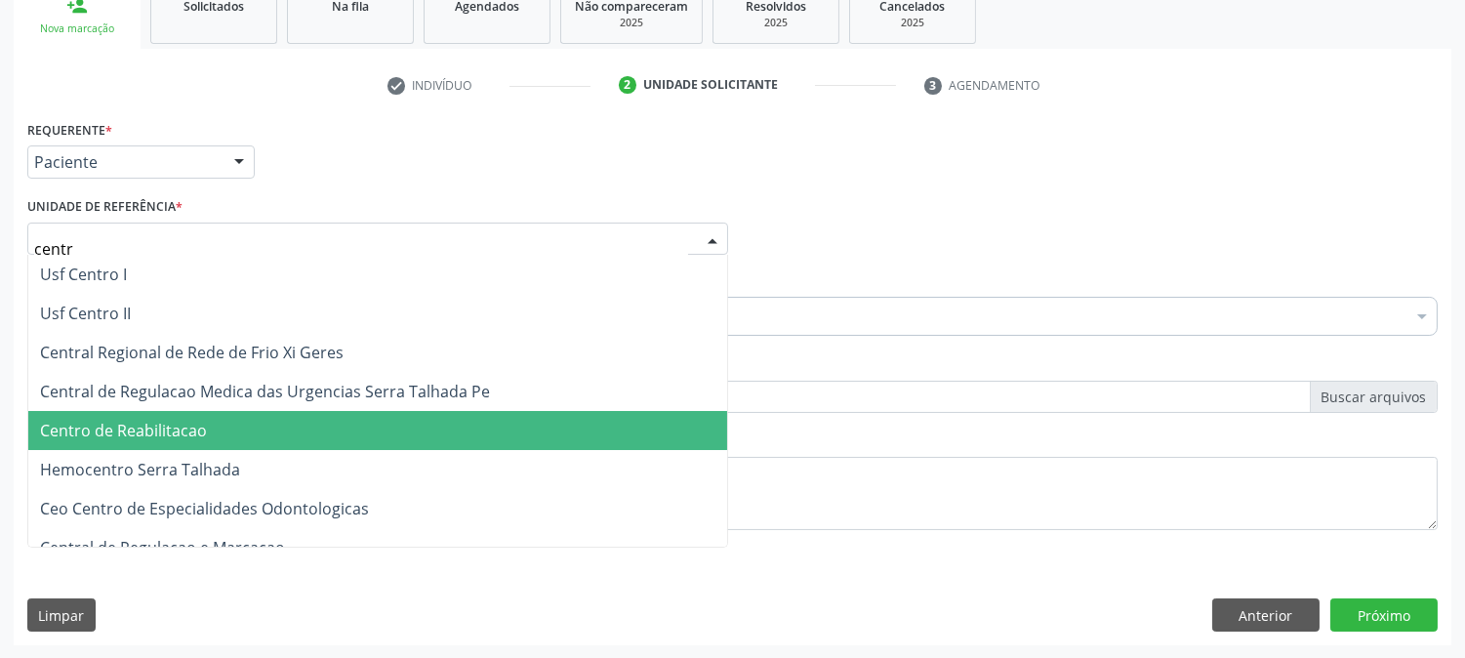
click at [234, 427] on span "Centro de Reabilitacao" at bounding box center [377, 430] width 699 height 39
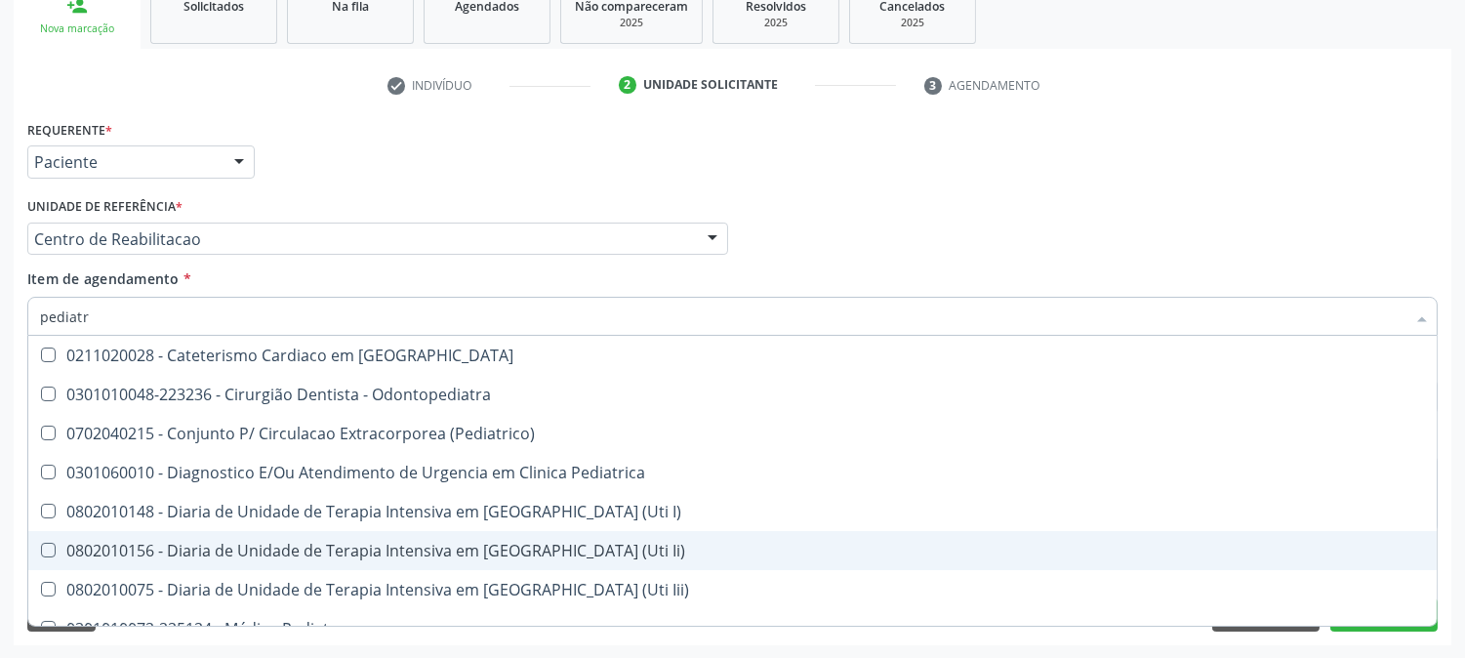
type input "pediatra"
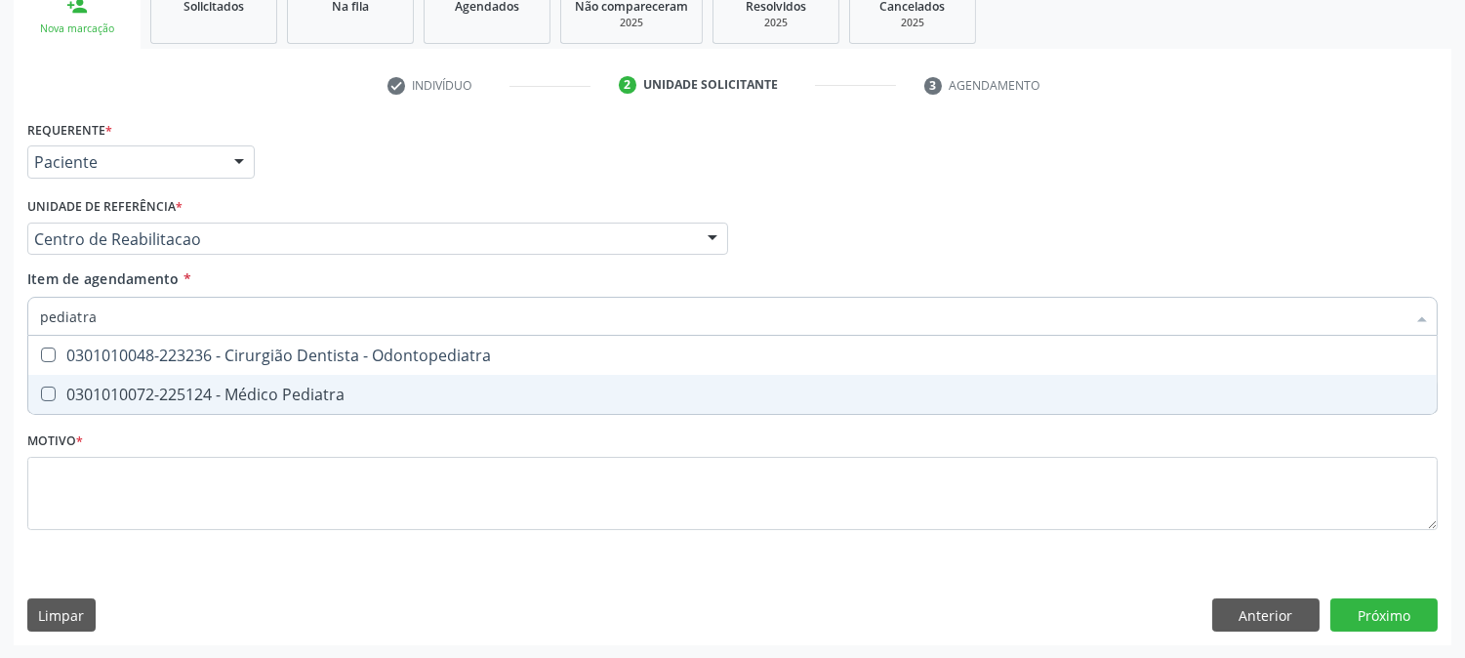
click at [63, 402] on span "0301010072-225124 - Médico Pediatra" at bounding box center [732, 394] width 1409 height 39
checkbox Pediatra "true"
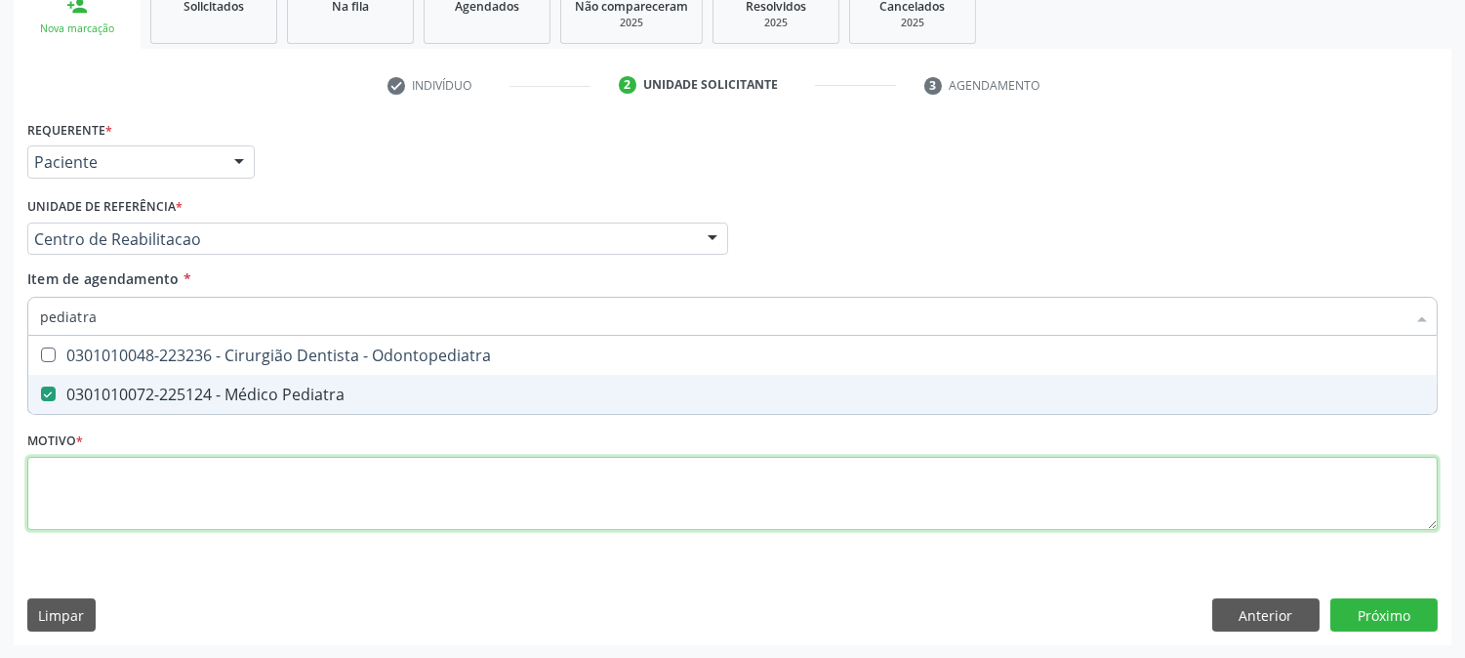
click at [143, 511] on div "Requerente * Paciente Profissional de Saúde Paciente Nenhum resultado encontrad…" at bounding box center [732, 336] width 1411 height 442
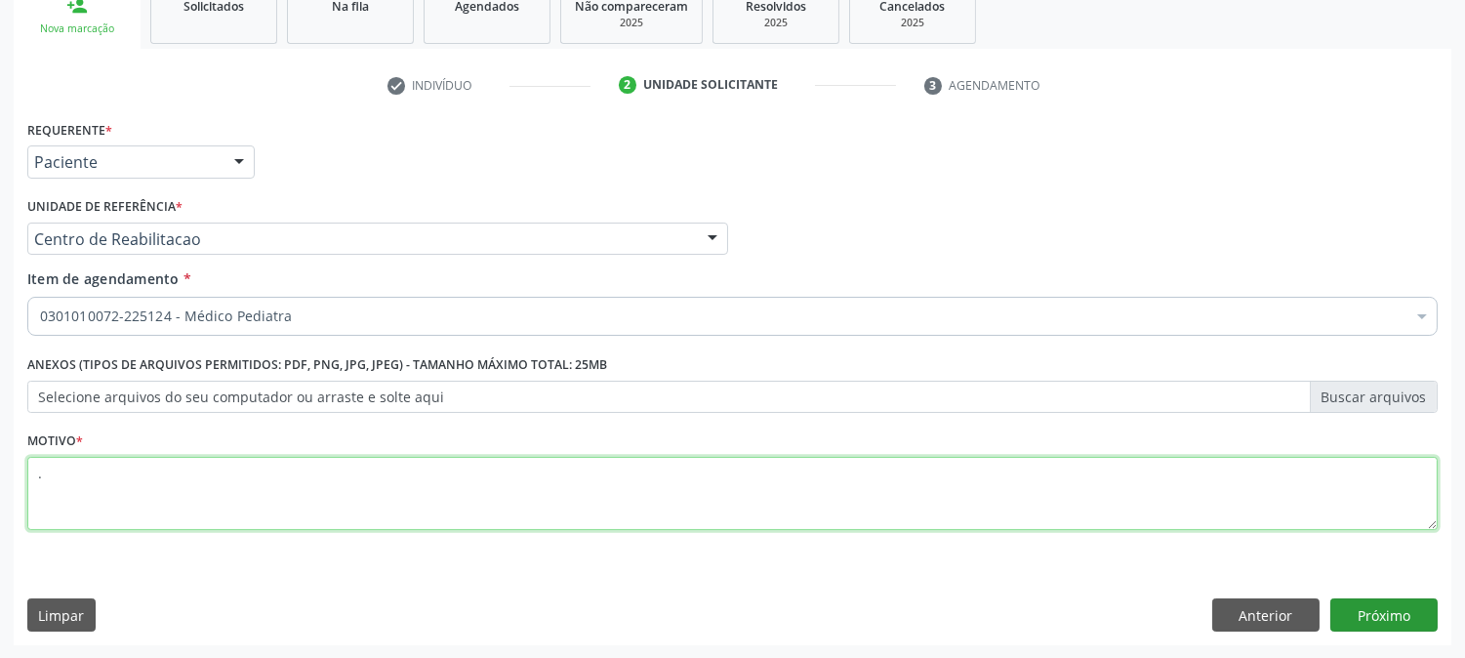
type textarea "."
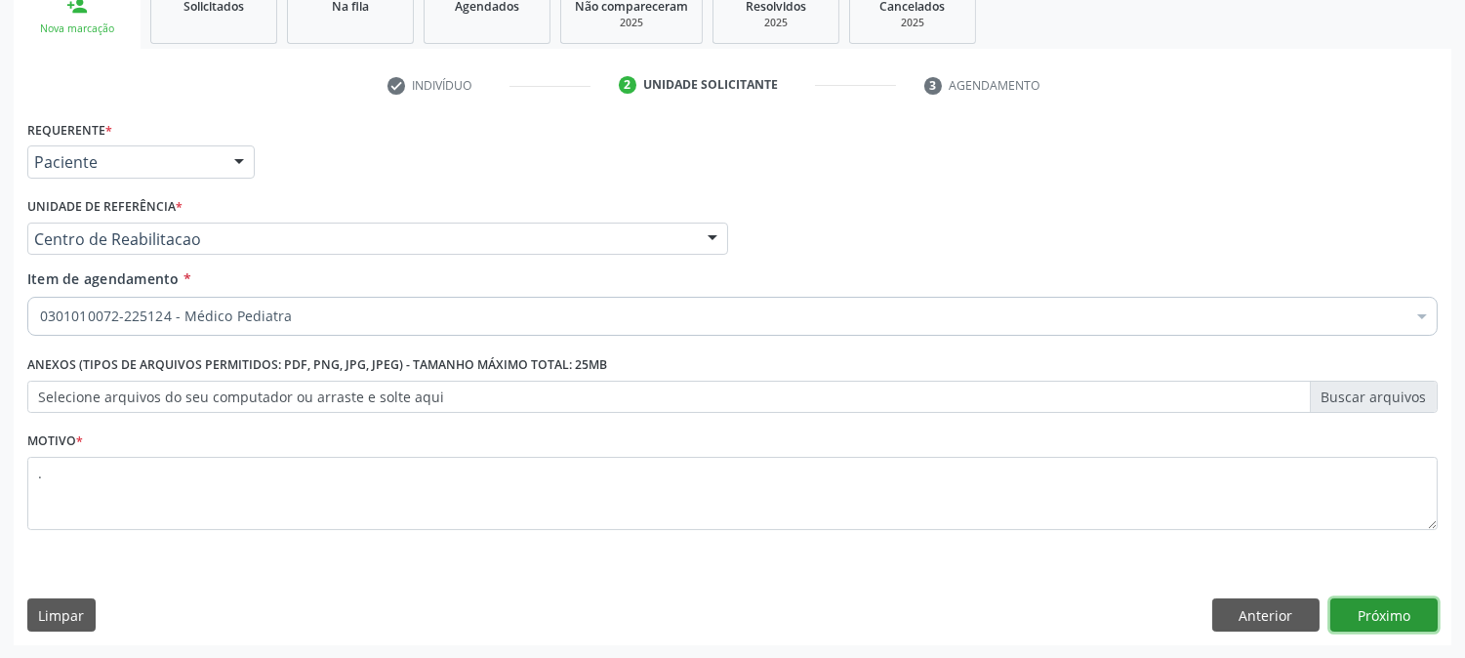
click at [1383, 603] on button "Próximo" at bounding box center [1384, 614] width 107 height 33
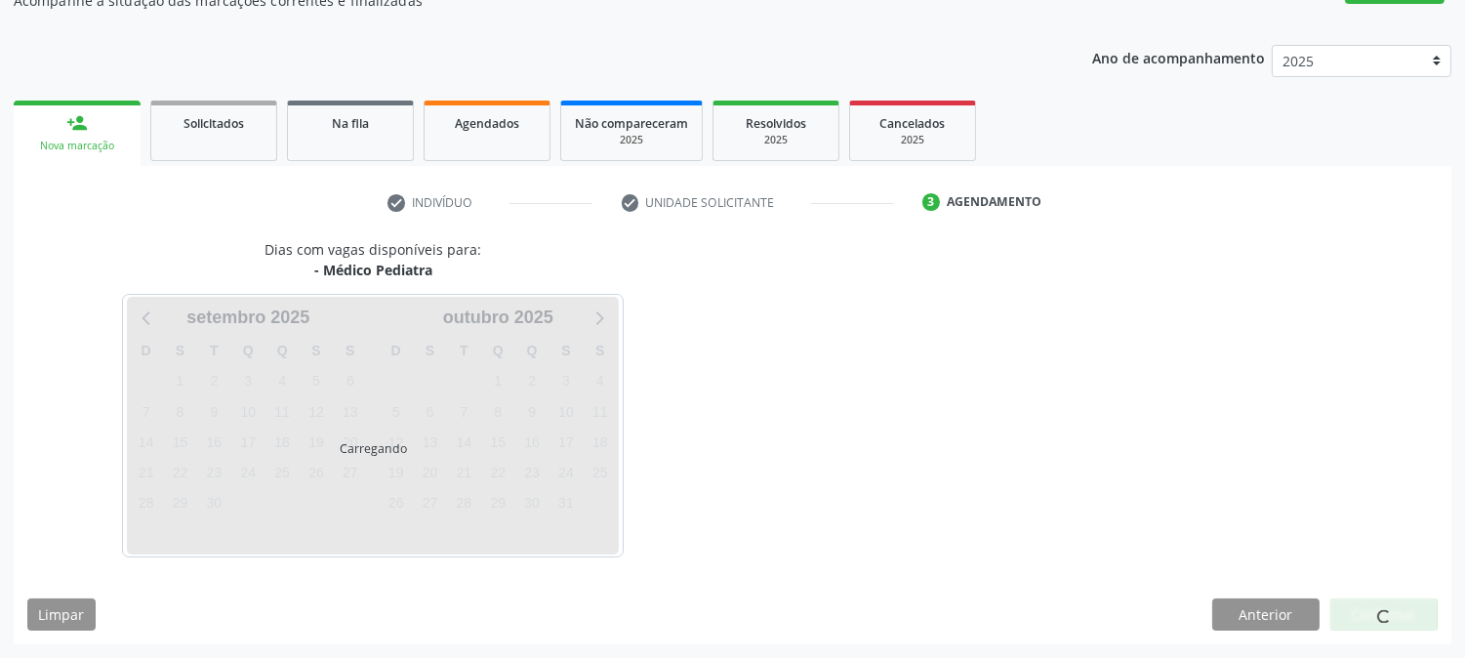
scroll to position [190, 0]
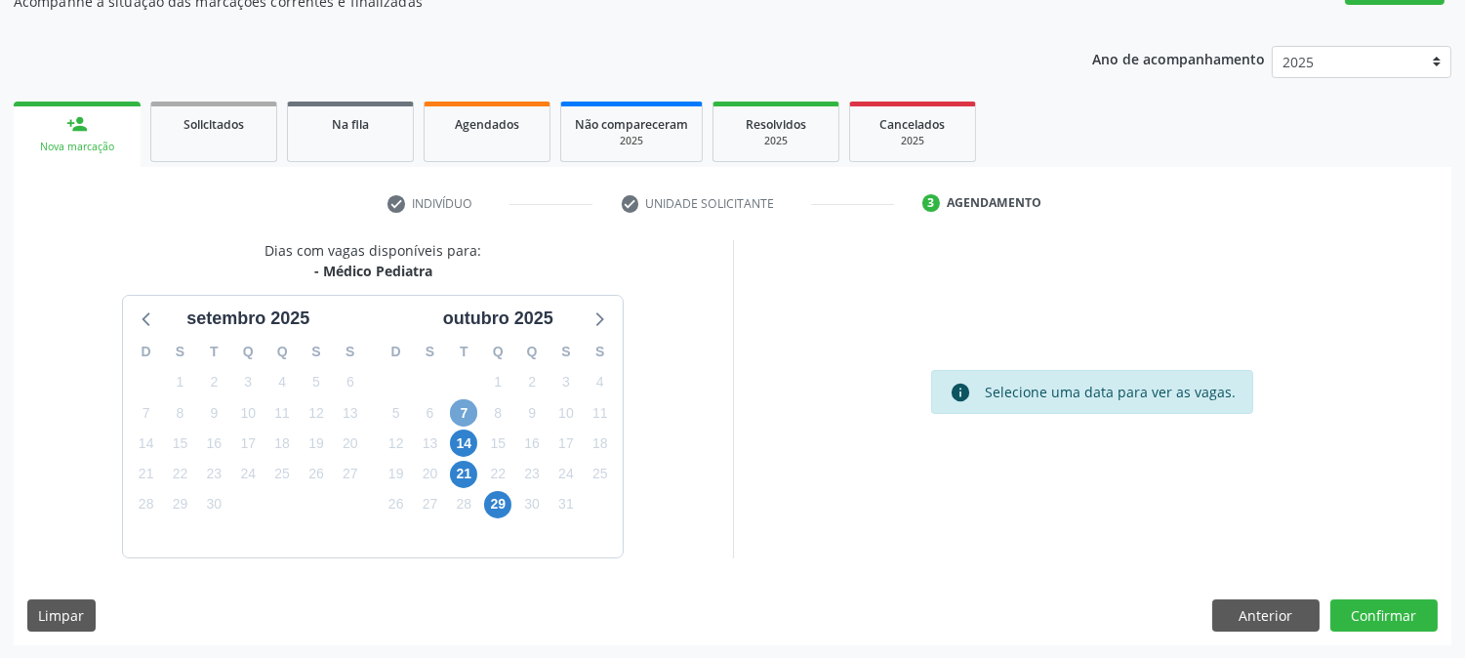
click at [455, 412] on span "7" at bounding box center [463, 412] width 27 height 27
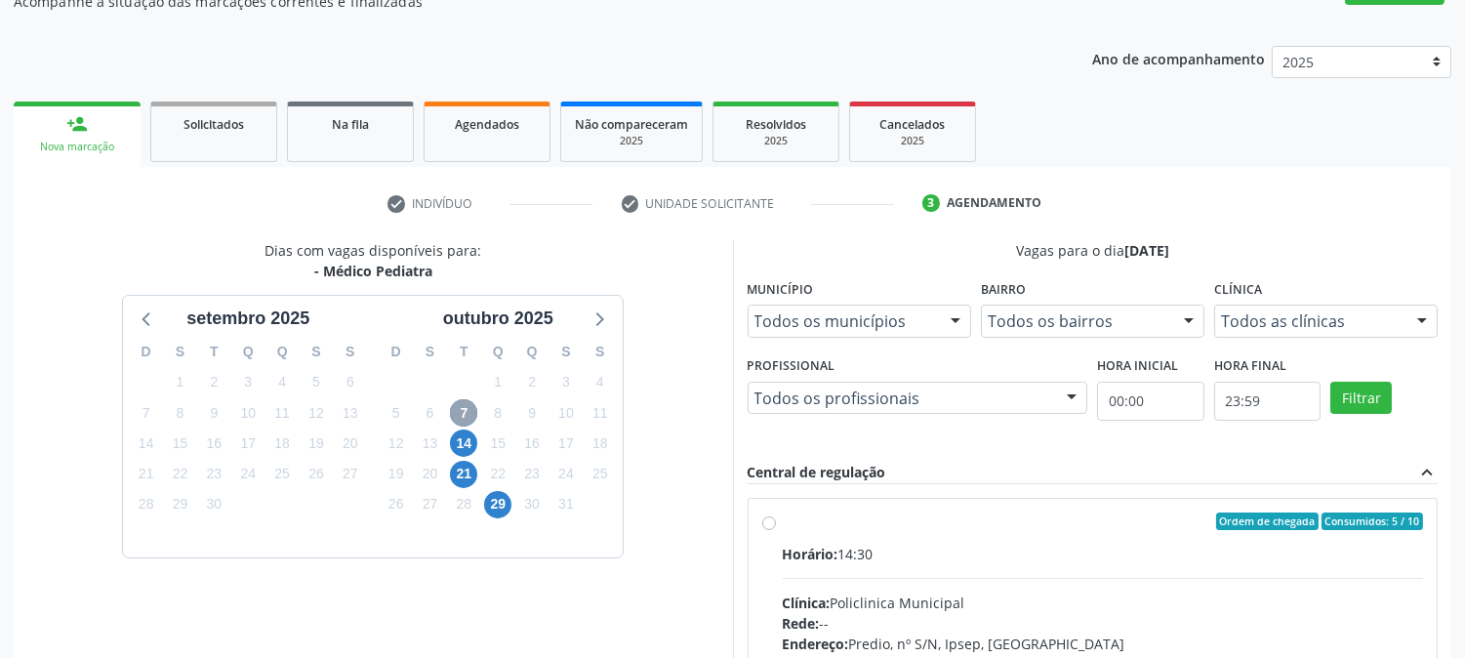
scroll to position [473, 0]
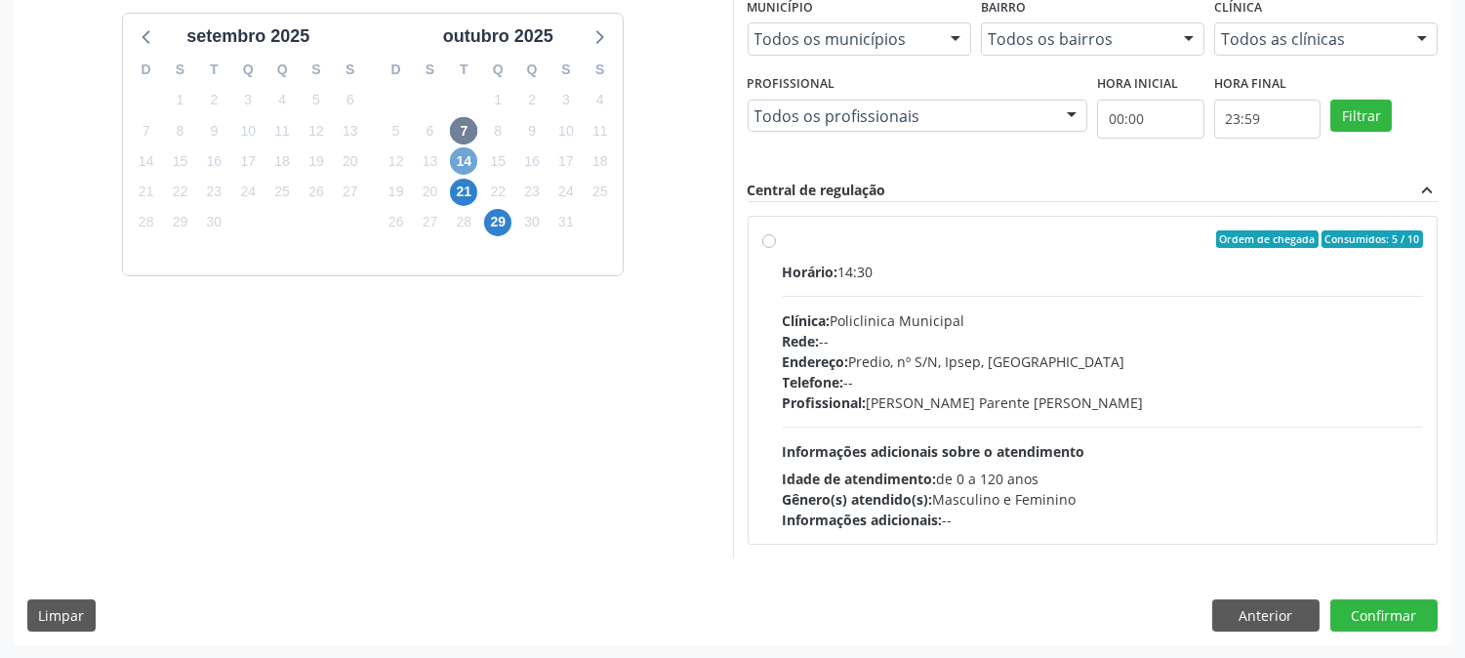
click at [475, 154] on span "14" at bounding box center [463, 160] width 27 height 27
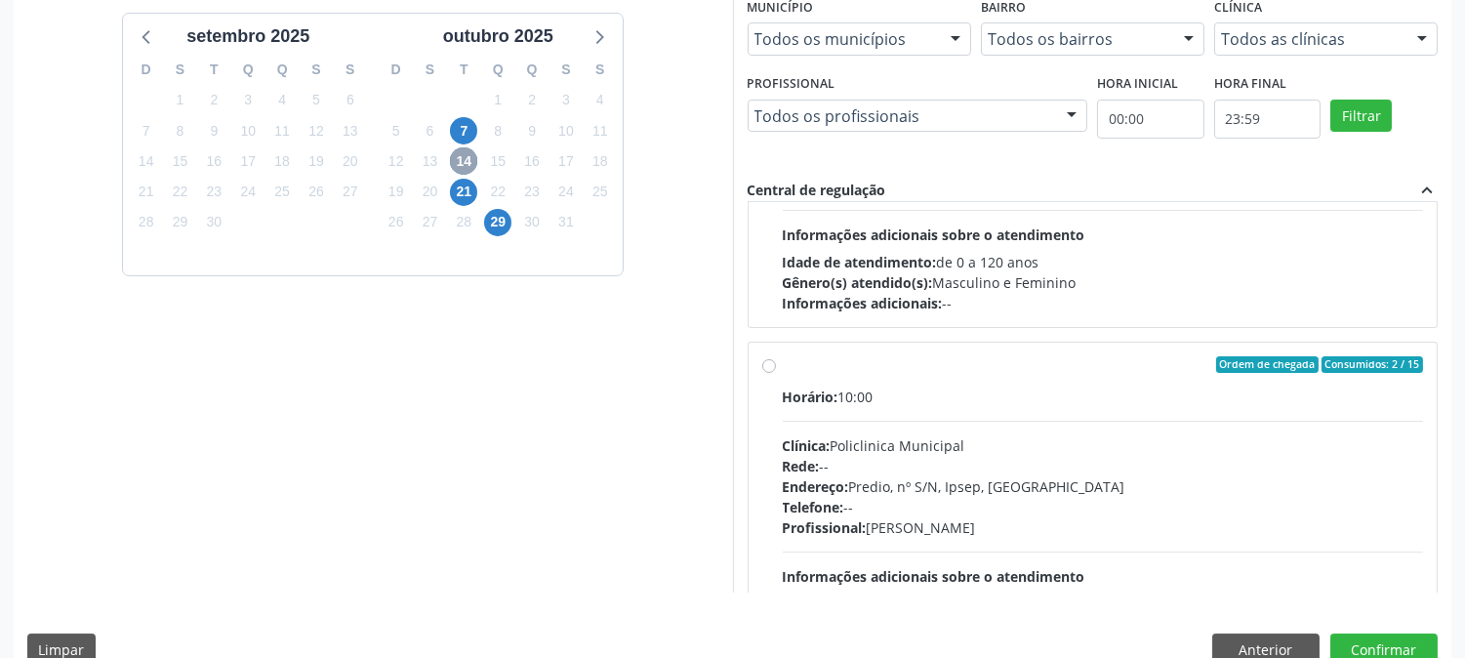
scroll to position [0, 0]
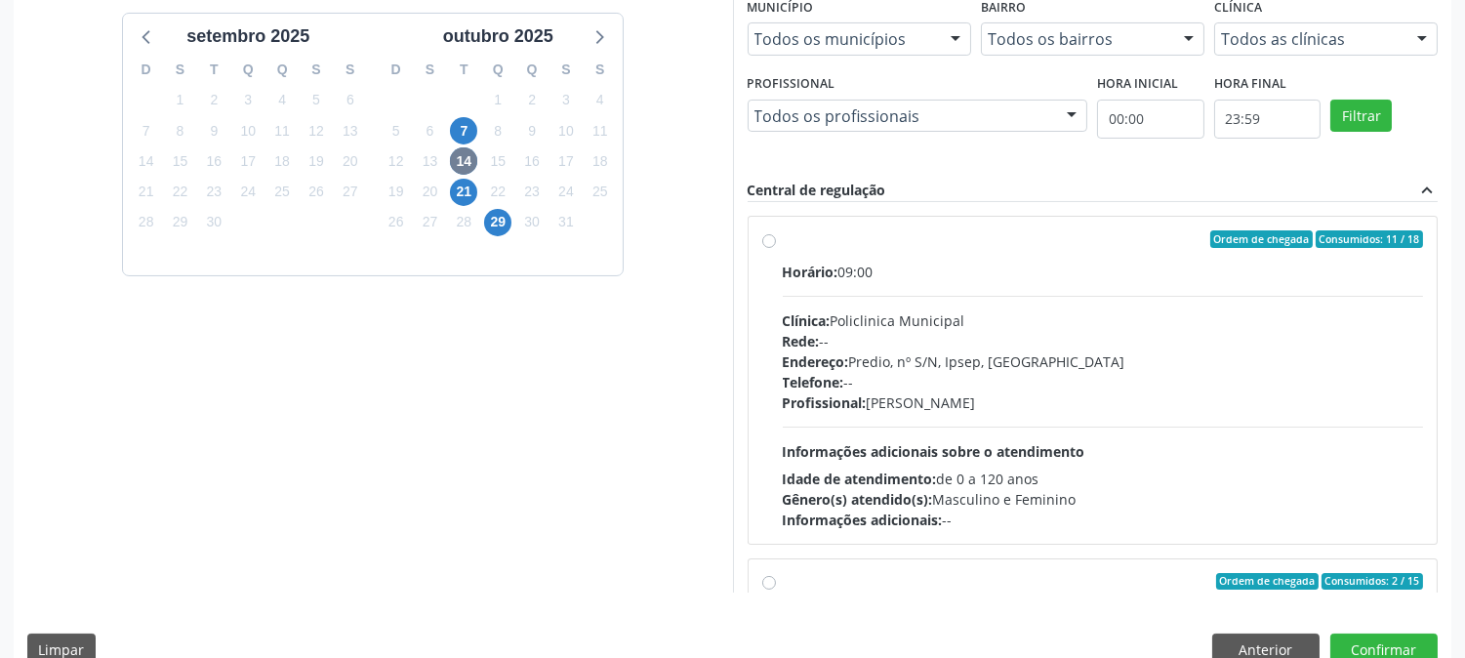
click at [1173, 376] on div "Telefone: --" at bounding box center [1103, 382] width 641 height 21
click at [776, 248] on input "Ordem de chegada Consumidos: 11 / 18 Horário: 09:00 Clínica: Policlinica Munici…" at bounding box center [769, 239] width 14 height 18
radio input "true"
click at [1403, 638] on button "Confirmar" at bounding box center [1384, 650] width 107 height 33
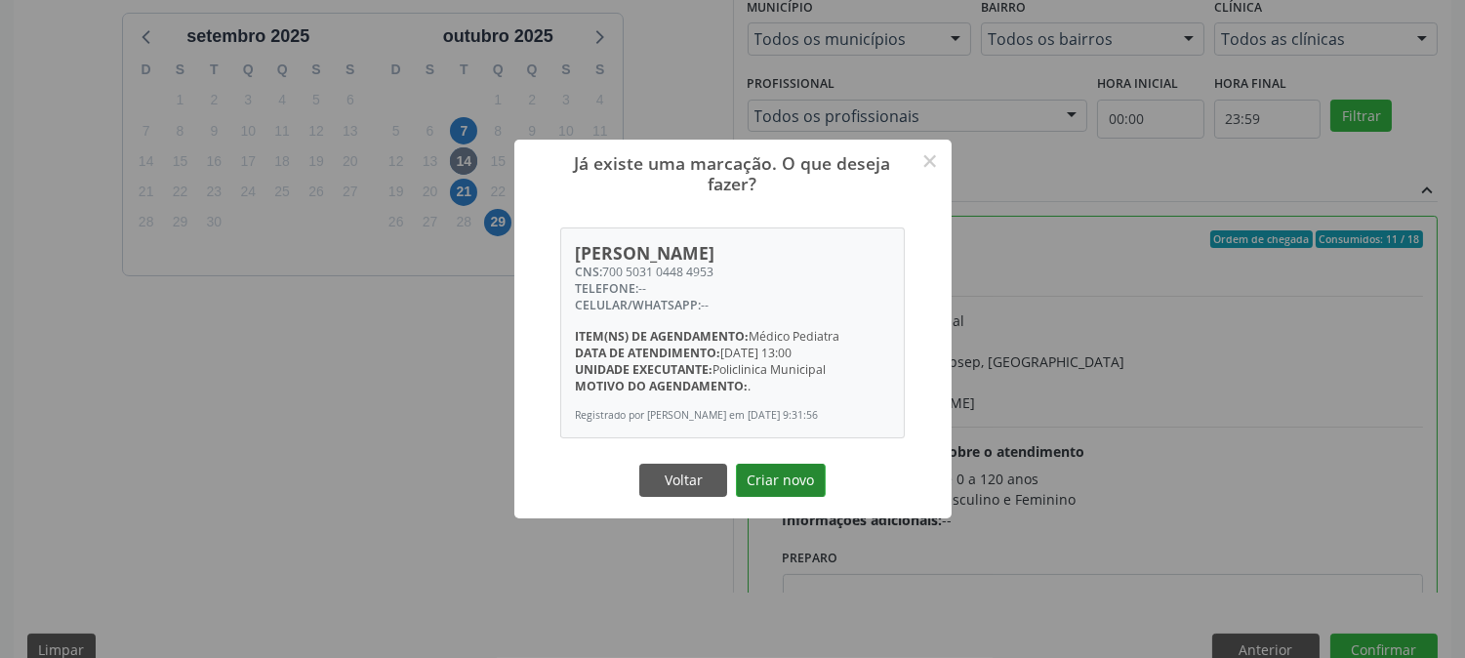
click at [784, 480] on button "Criar novo" at bounding box center [781, 480] width 90 height 33
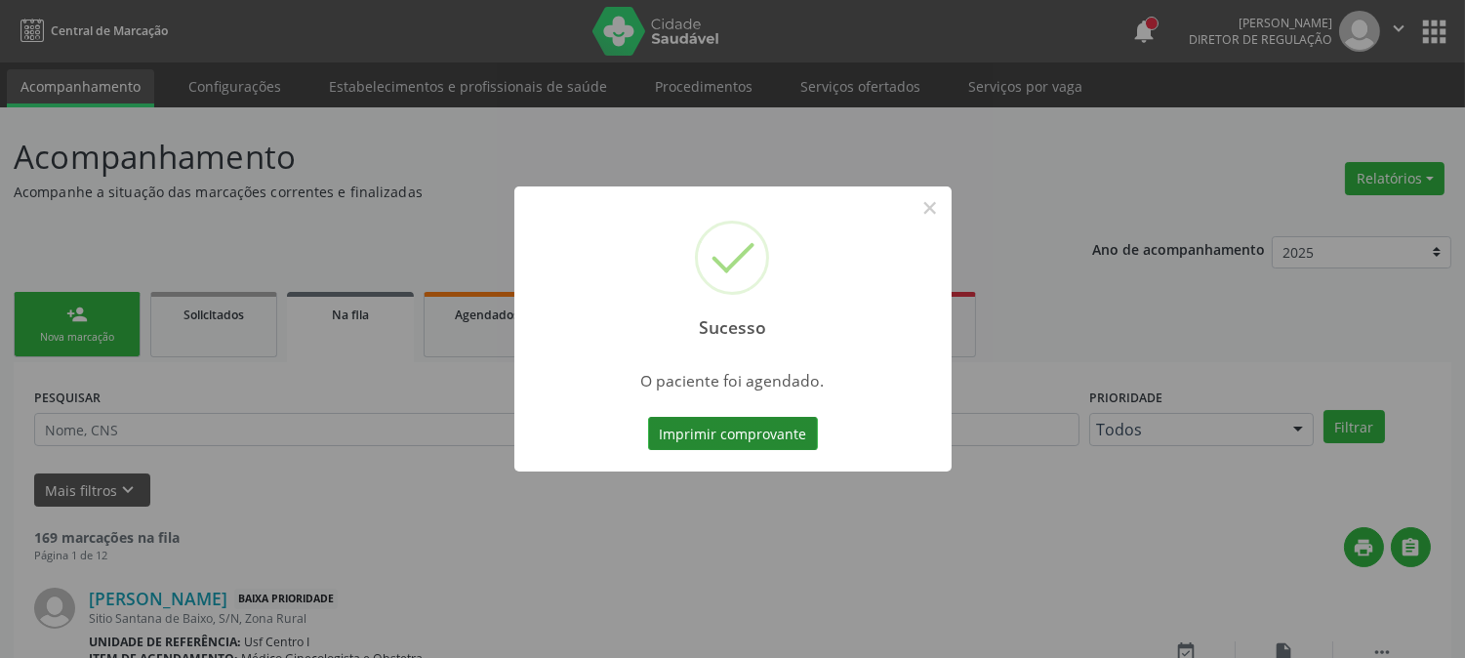
click at [763, 440] on button "Imprimir comprovante" at bounding box center [733, 433] width 170 height 33
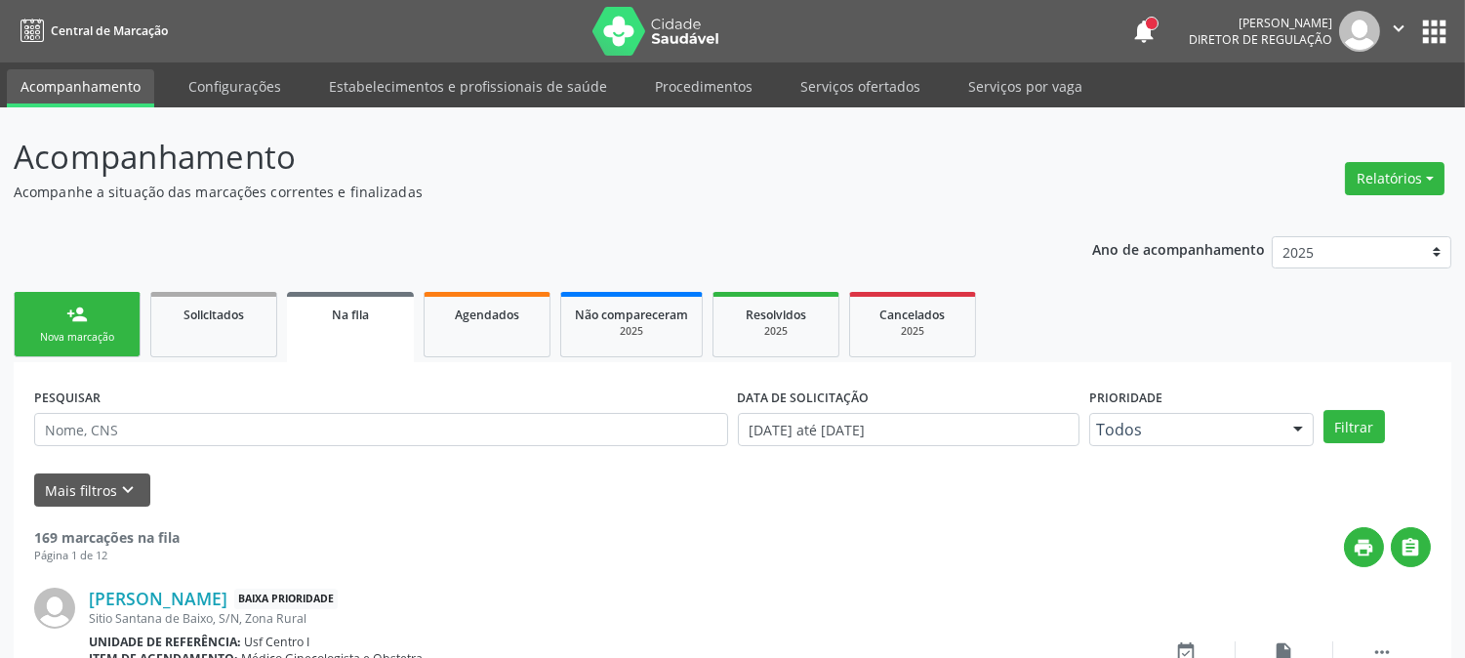
click at [61, 326] on link "person_add Nova marcação" at bounding box center [77, 324] width 127 height 65
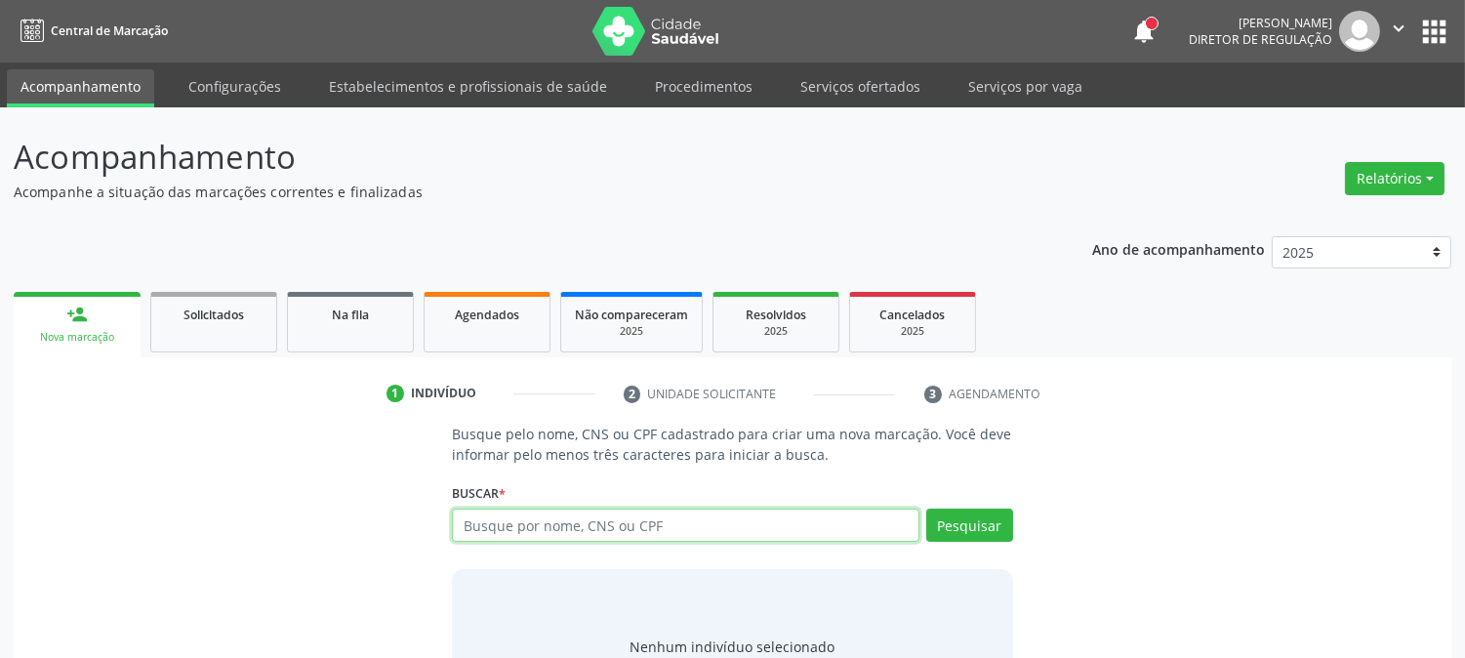
click at [642, 518] on input "text" at bounding box center [685, 525] width 467 height 33
paste input "700 5031 0448 4953"
type input "700 5031 0448 4953"
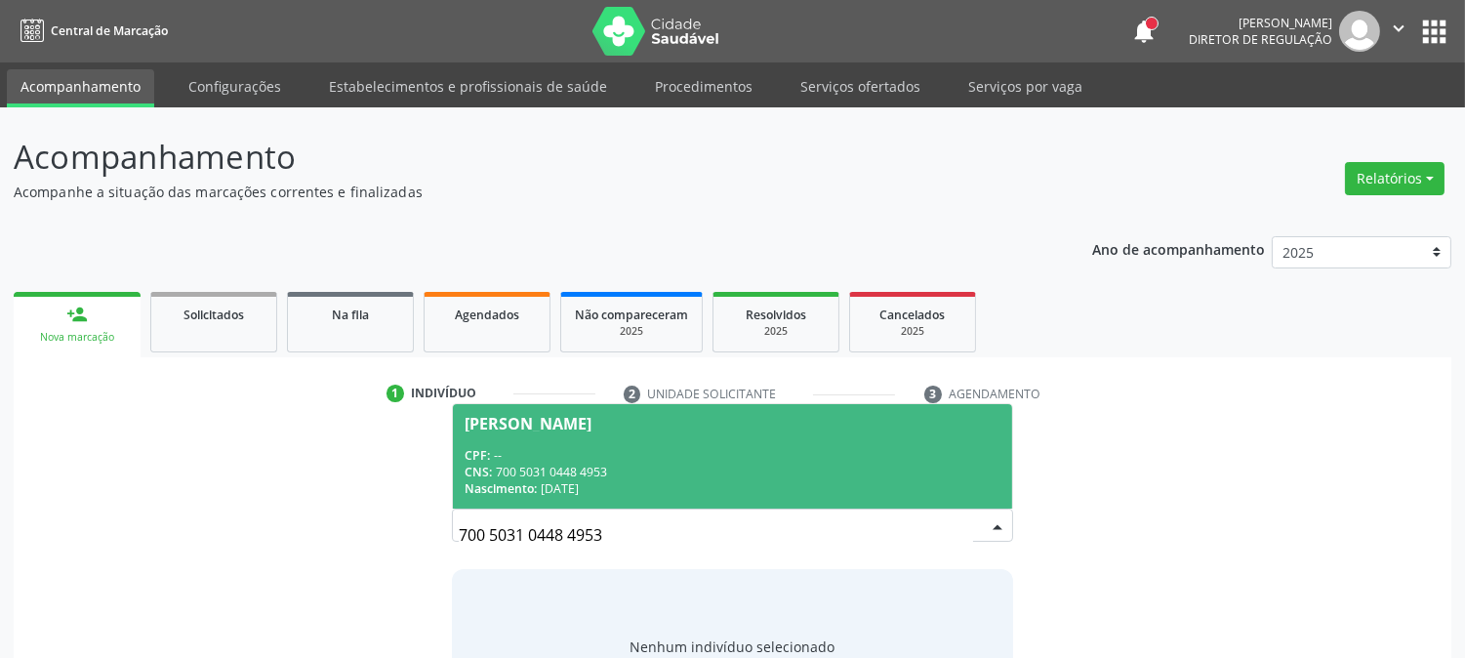
click at [596, 461] on div "CPF: --" at bounding box center [732, 455] width 535 height 17
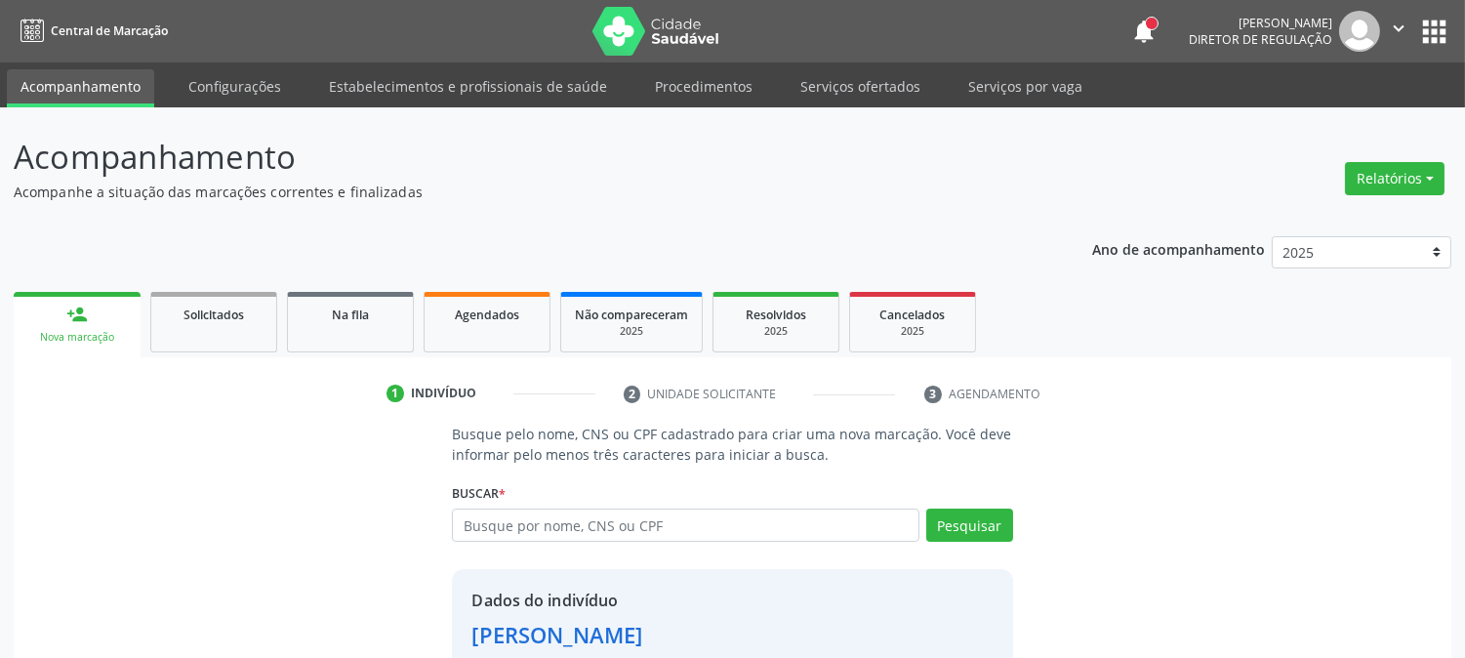
scroll to position [123, 0]
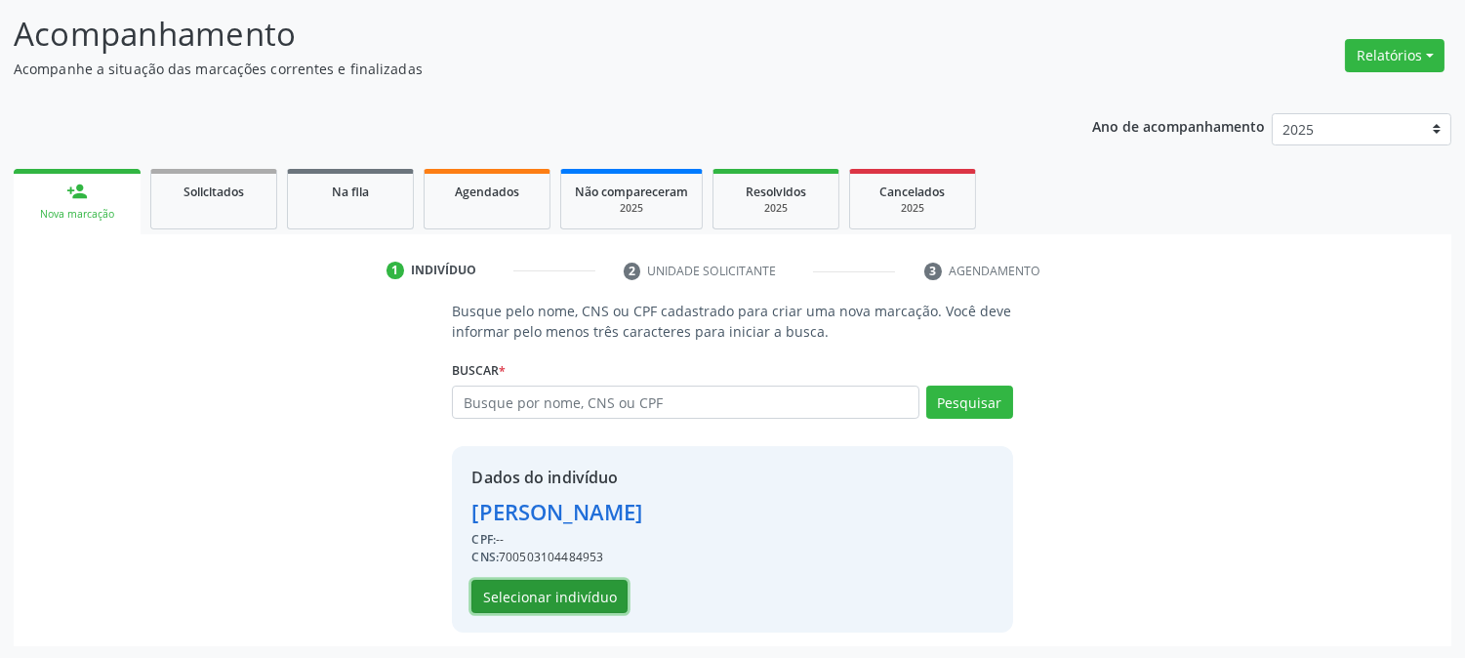
click at [581, 587] on button "Selecionar indivíduo" at bounding box center [550, 596] width 156 height 33
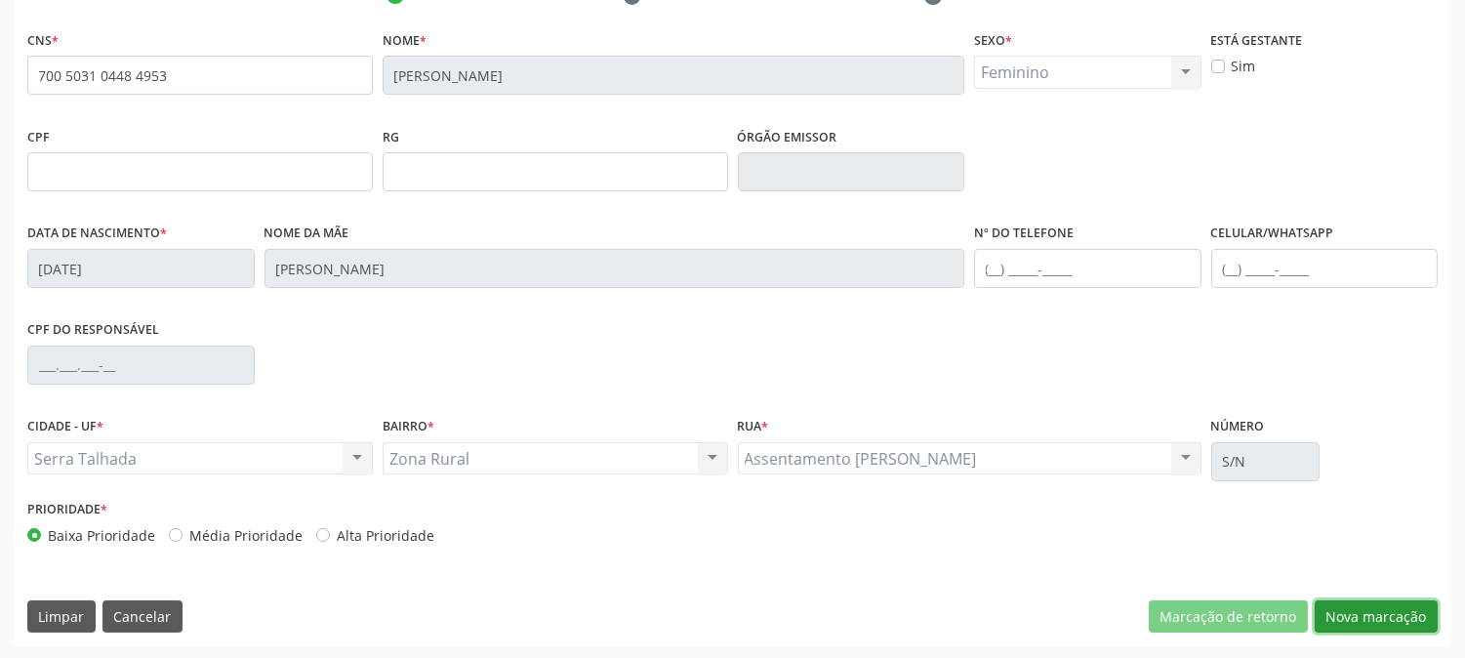
click at [1363, 622] on button "Nova marcação" at bounding box center [1376, 616] width 123 height 33
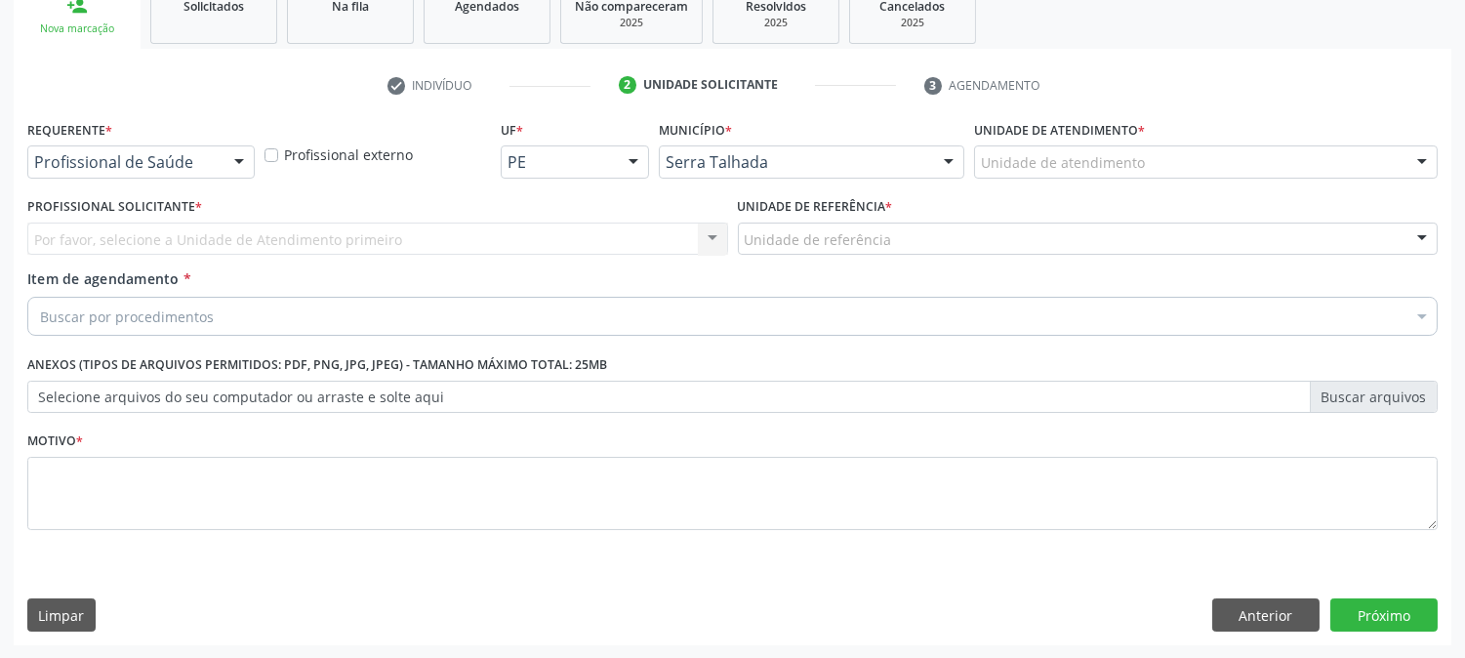
click at [59, 147] on div "Profissional de Saúde" at bounding box center [140, 161] width 227 height 33
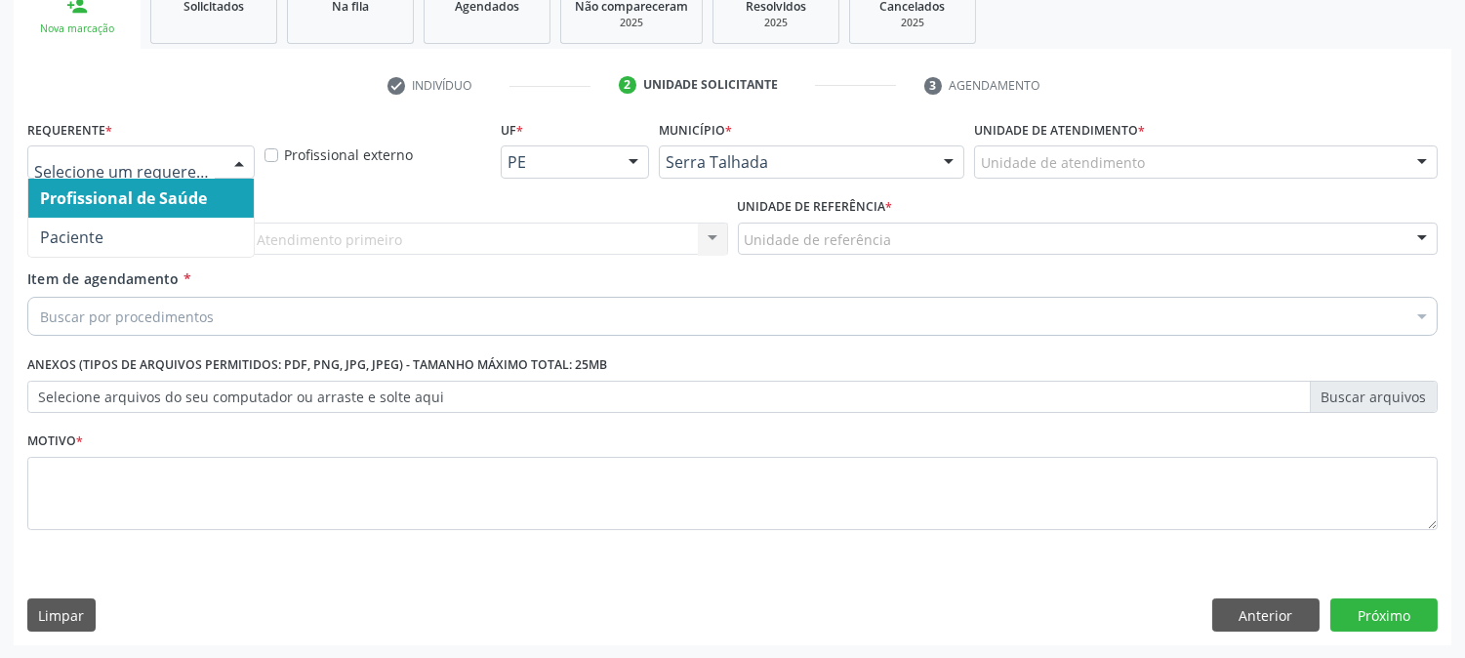
click at [56, 212] on span "Profissional de Saúde" at bounding box center [141, 198] width 226 height 39
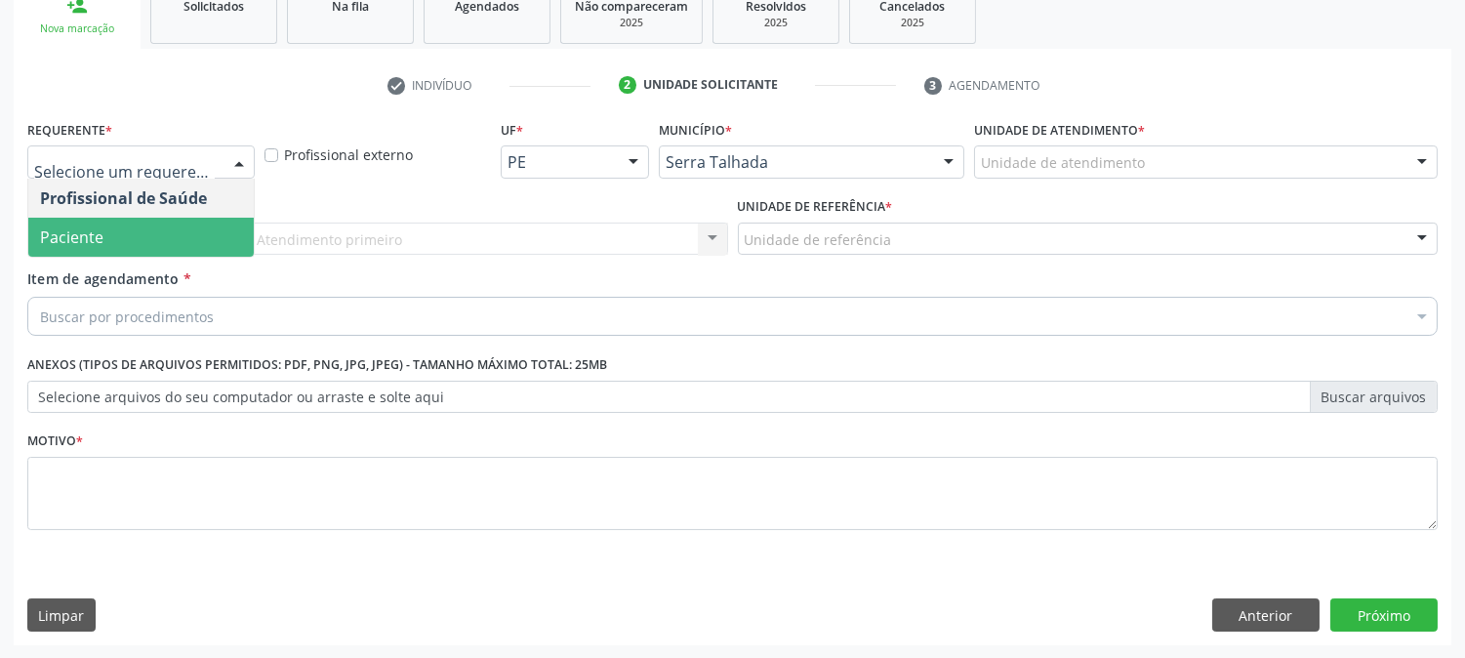
click at [62, 171] on div at bounding box center [140, 161] width 227 height 33
click at [60, 220] on span "Paciente" at bounding box center [141, 237] width 226 height 39
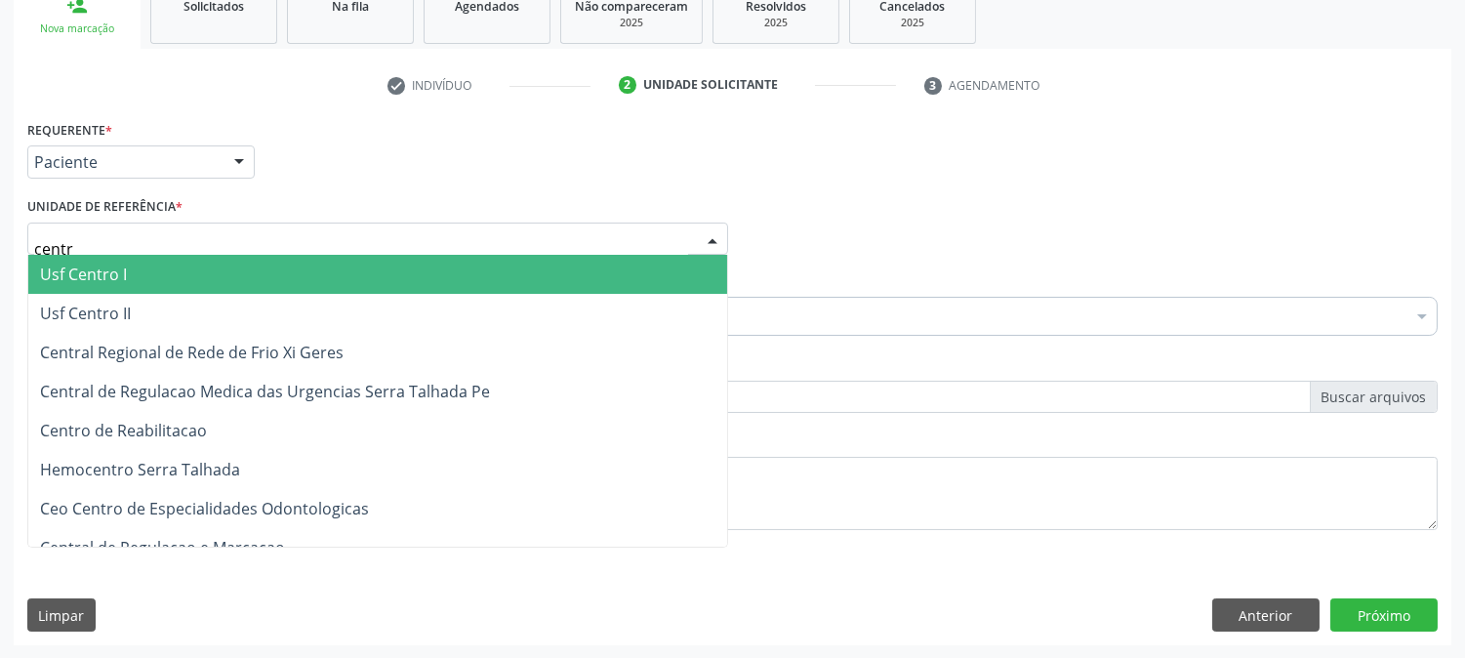
type input "centro"
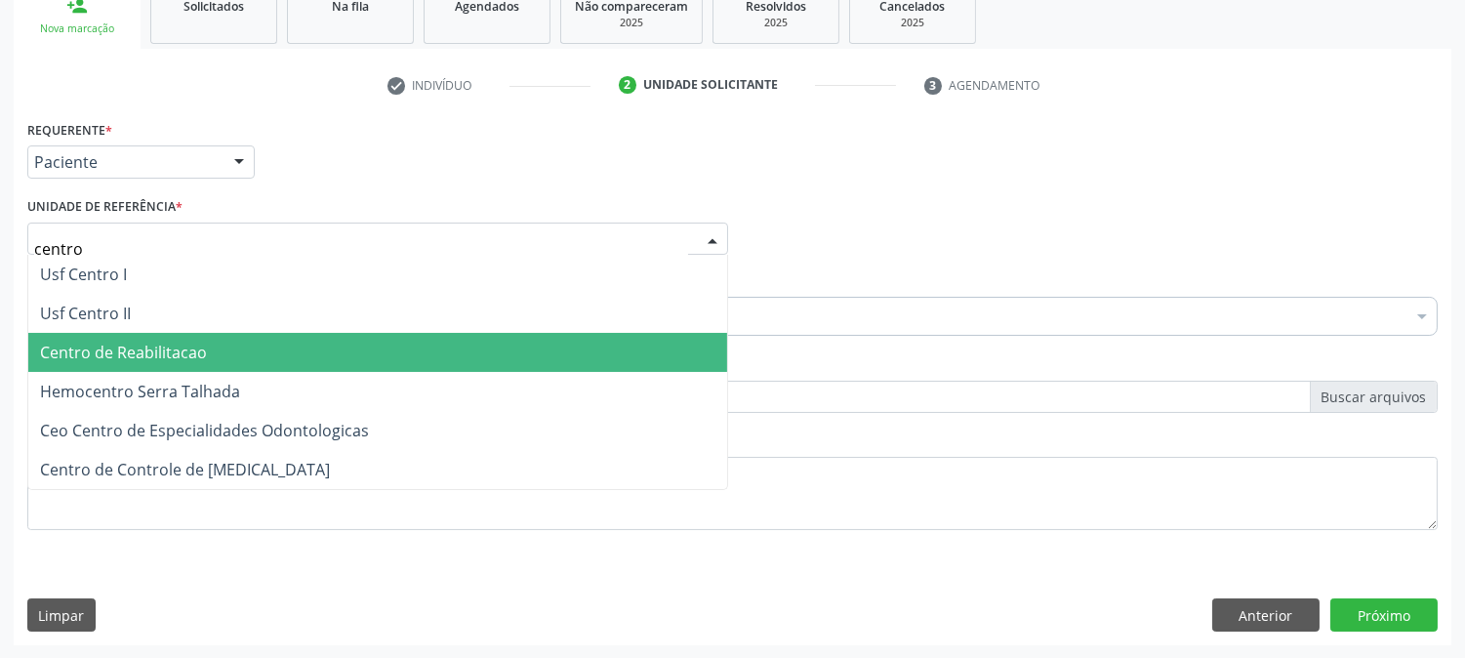
click at [149, 344] on span "Centro de Reabilitacao" at bounding box center [123, 352] width 167 height 21
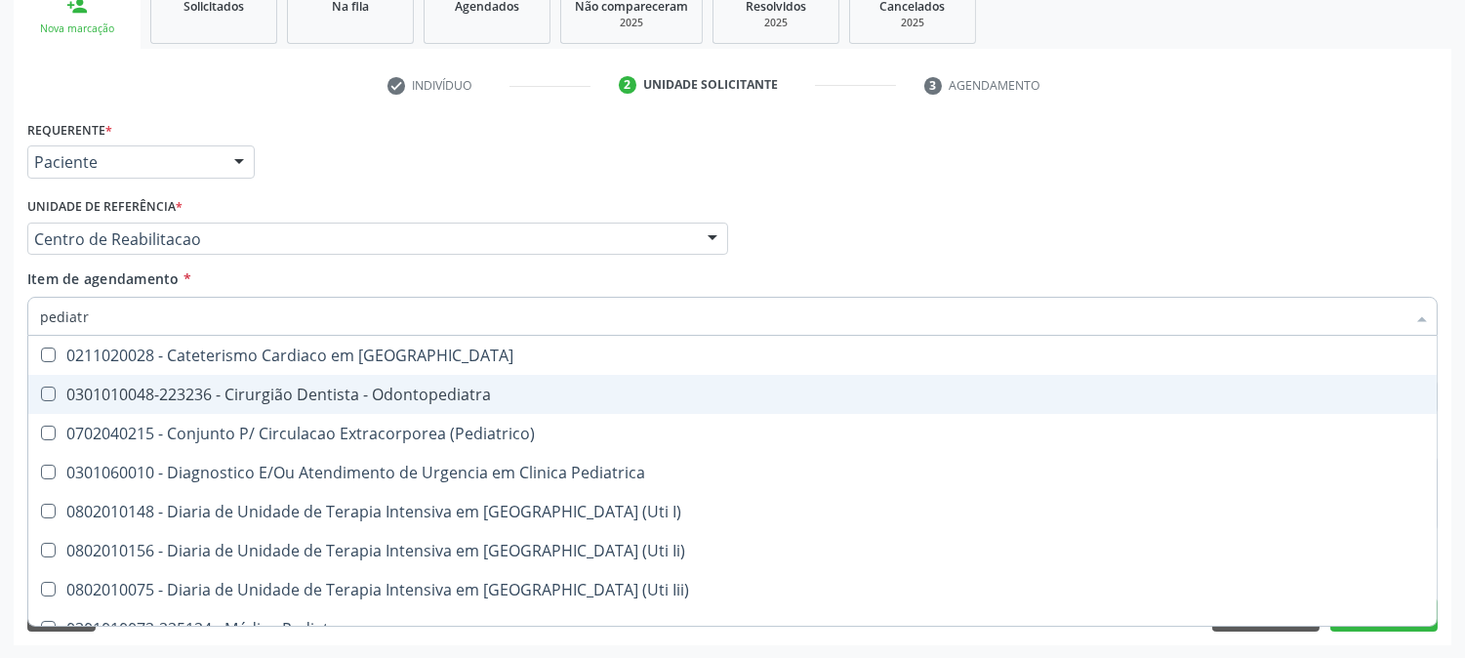
type input "pediatra"
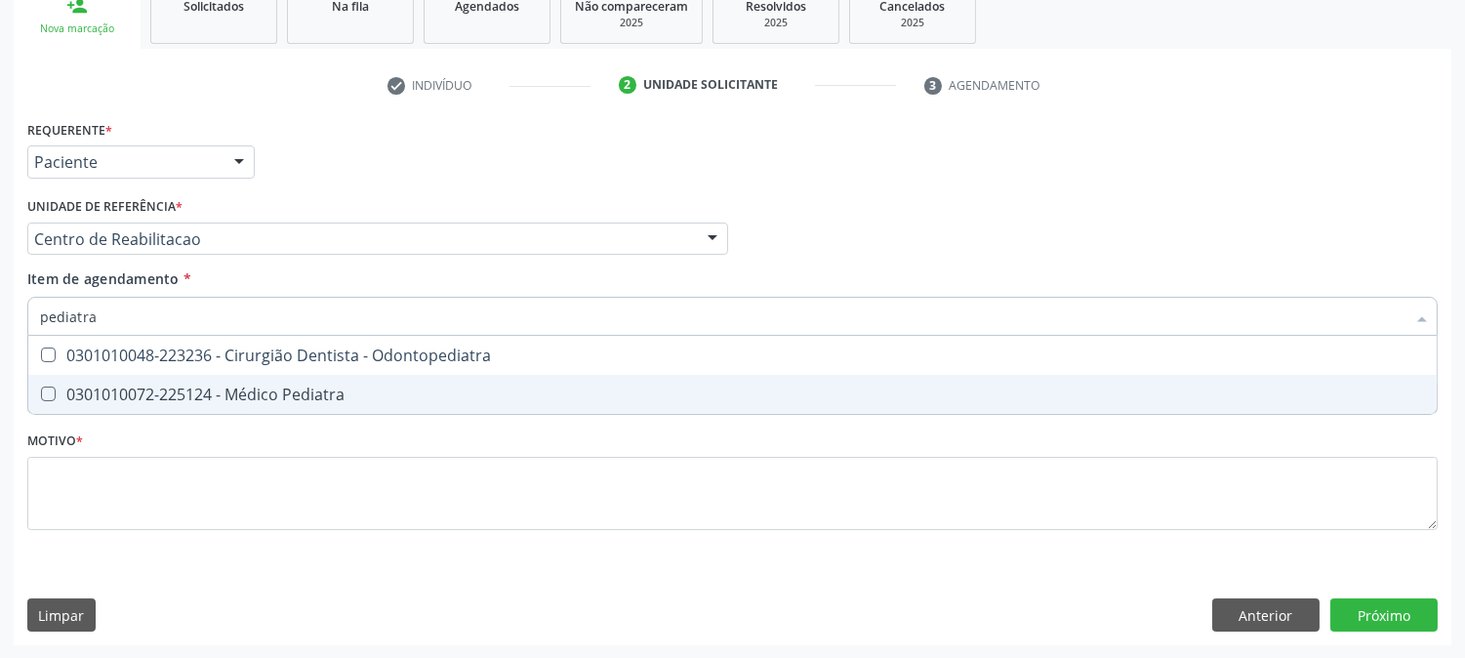
click at [174, 394] on div "0301010072-225124 - Médico Pediatra" at bounding box center [732, 395] width 1385 height 16
checkbox Pediatra "true"
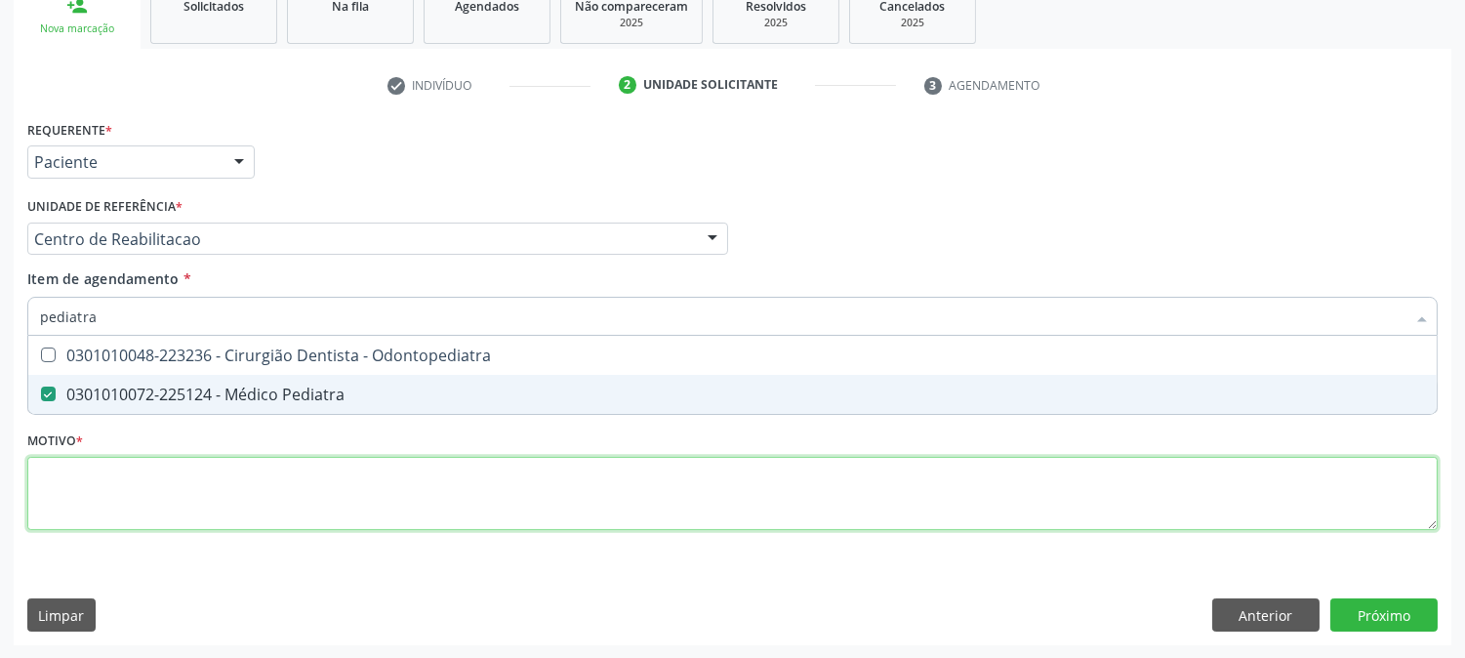
click at [184, 527] on div "Requerente * Paciente Profissional de Saúde Paciente Nenhum resultado encontrad…" at bounding box center [732, 336] width 1411 height 442
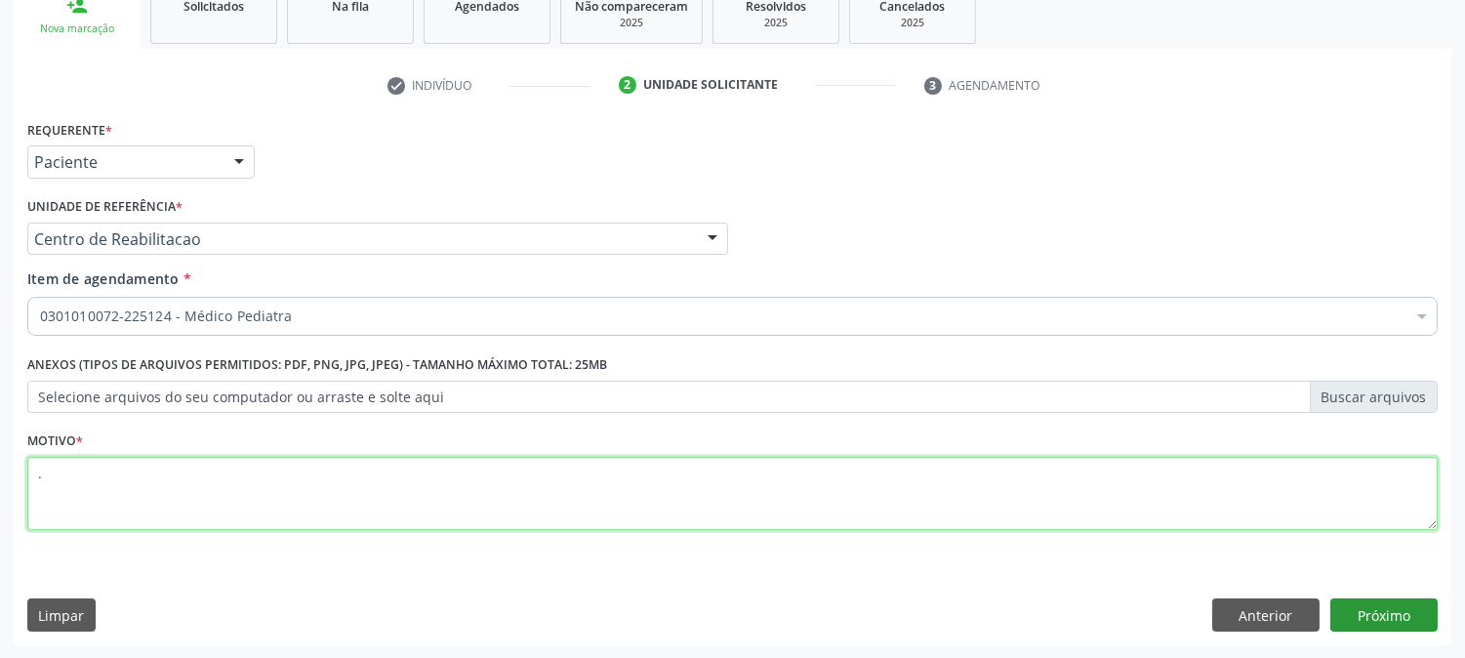
type textarea "."
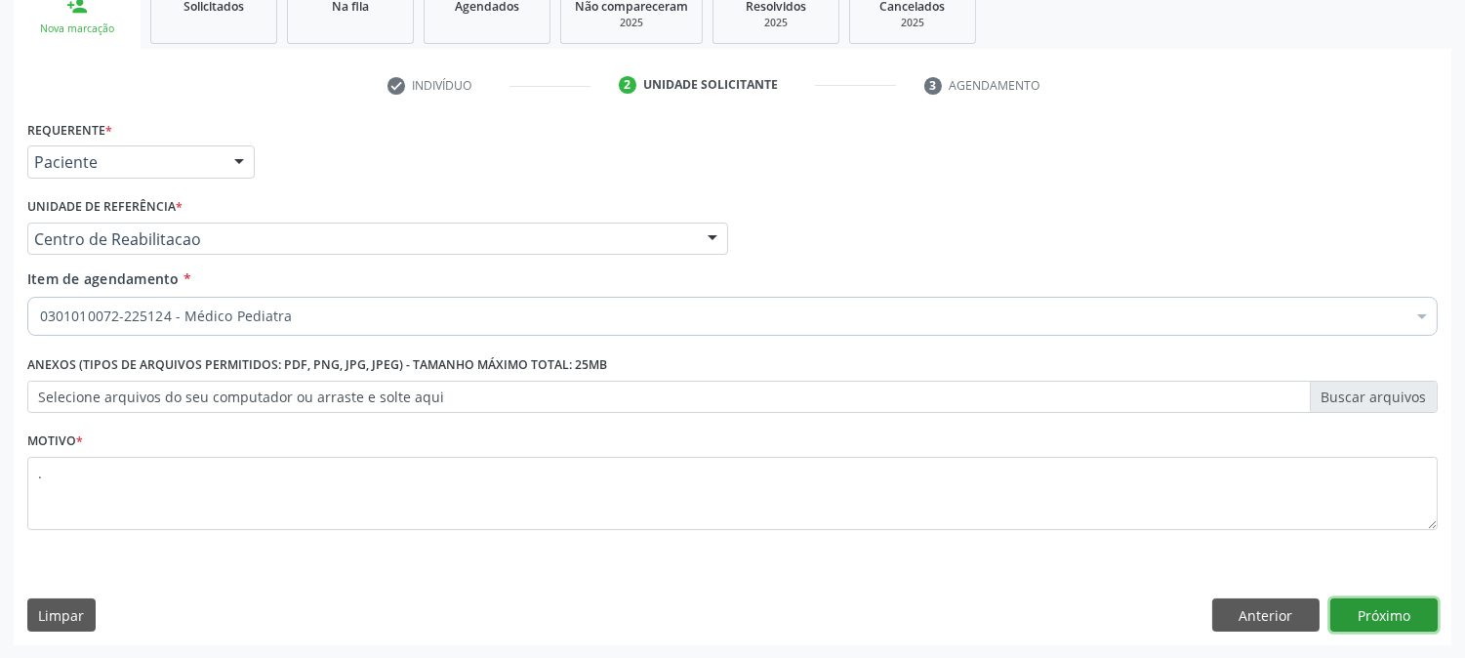
click at [1360, 603] on button "Próximo" at bounding box center [1384, 614] width 107 height 33
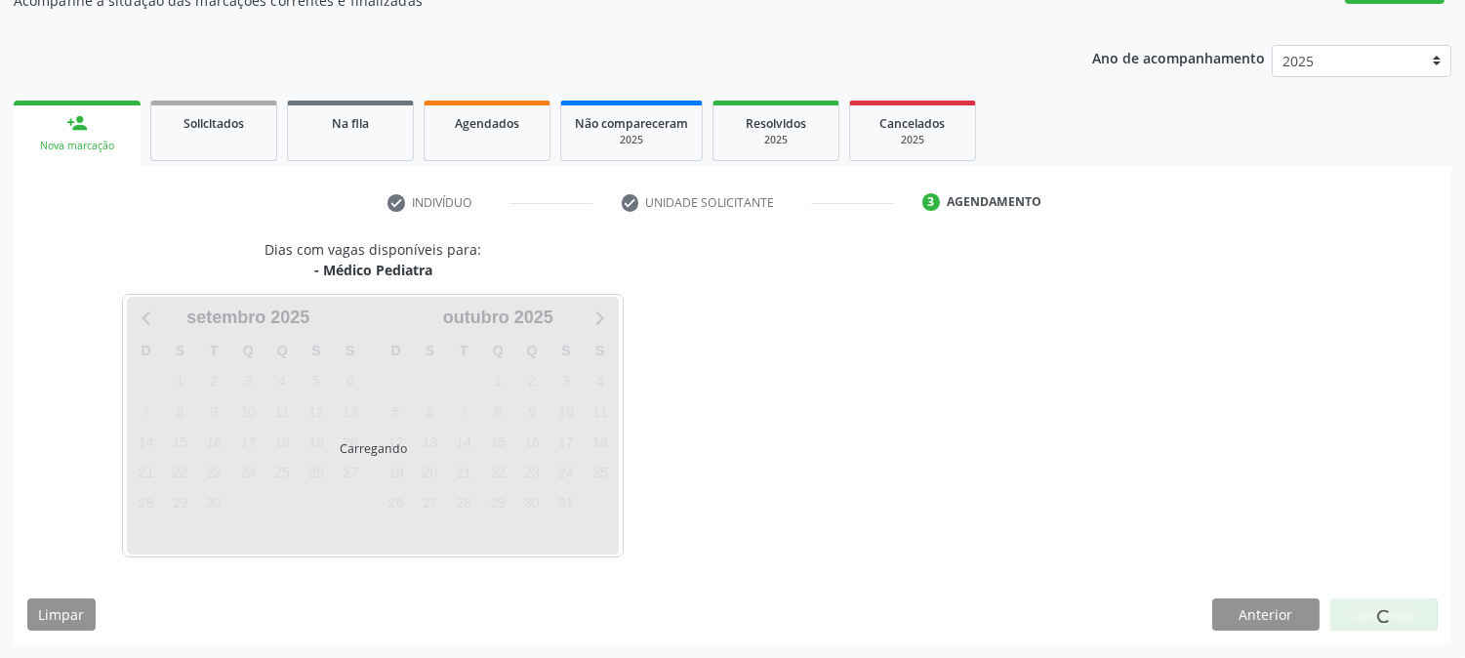
scroll to position [190, 0]
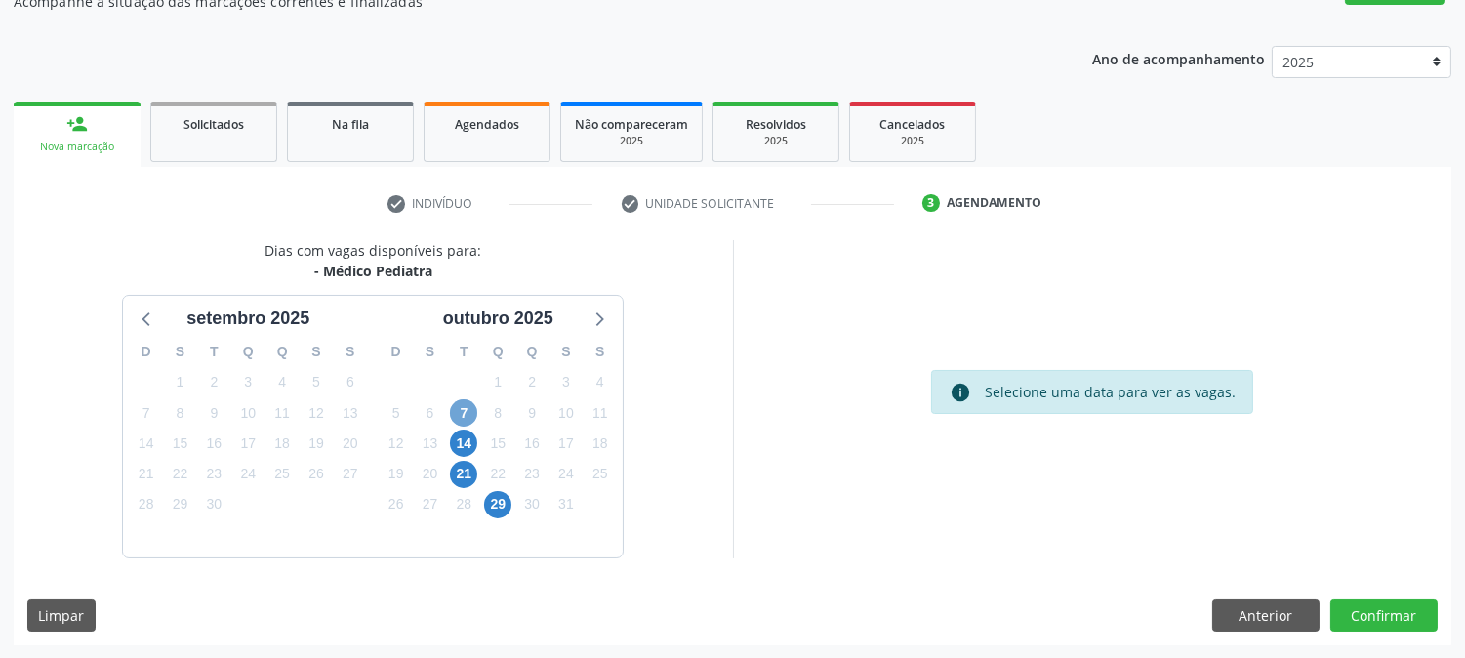
click at [453, 407] on span "7" at bounding box center [463, 412] width 27 height 27
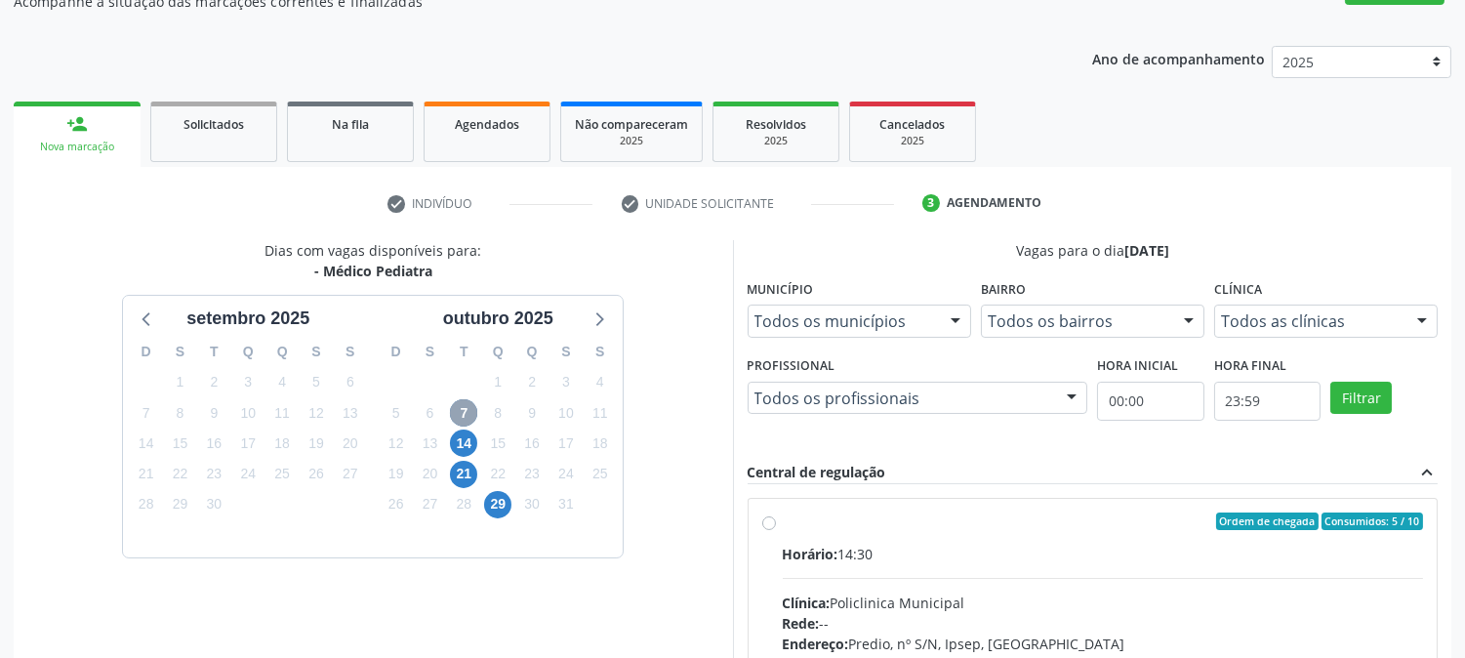
scroll to position [407, 0]
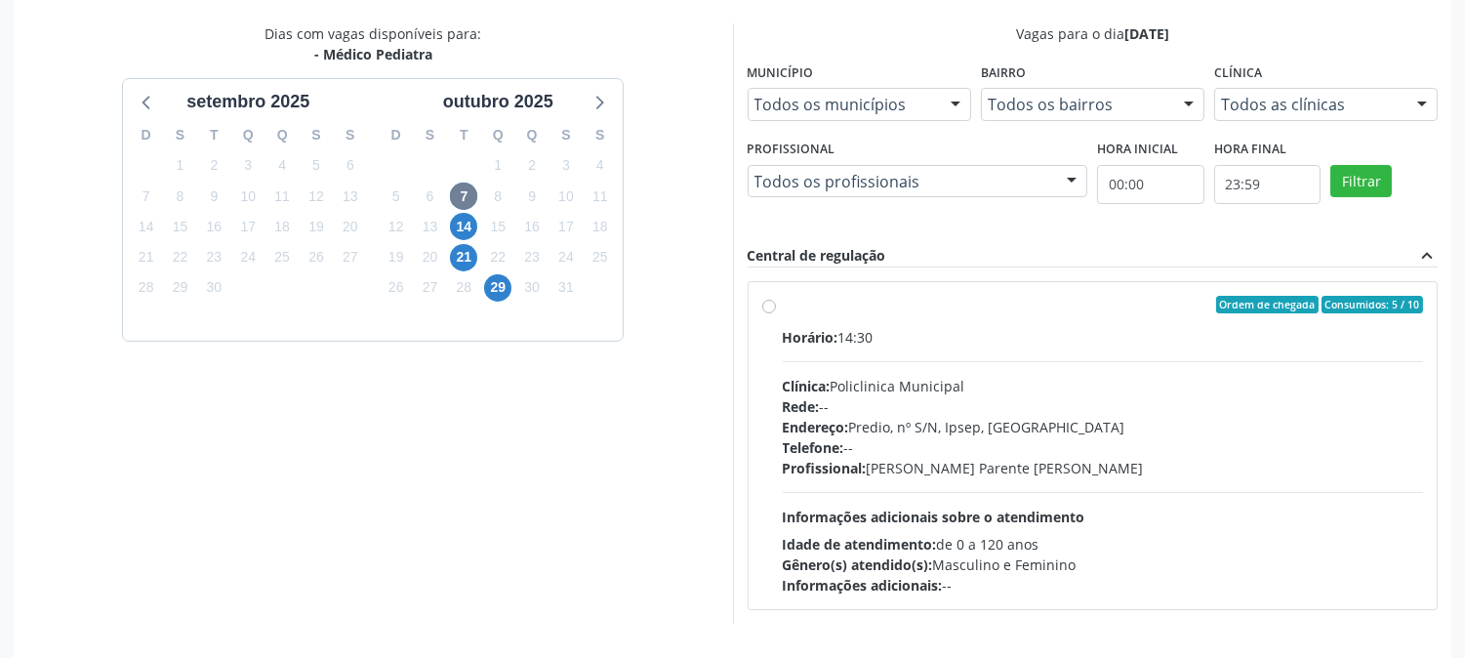
click at [1048, 363] on div "Horário: 14:30 Clínica: Policlinica Municipal Rede: -- Endereço: Predio, nº S/N…" at bounding box center [1103, 461] width 641 height 268
click at [776, 313] on input "Ordem de chegada Consumidos: 5 / 10 Horário: 14:30 Clínica: Policlinica Municip…" at bounding box center [769, 305] width 14 height 18
radio input "true"
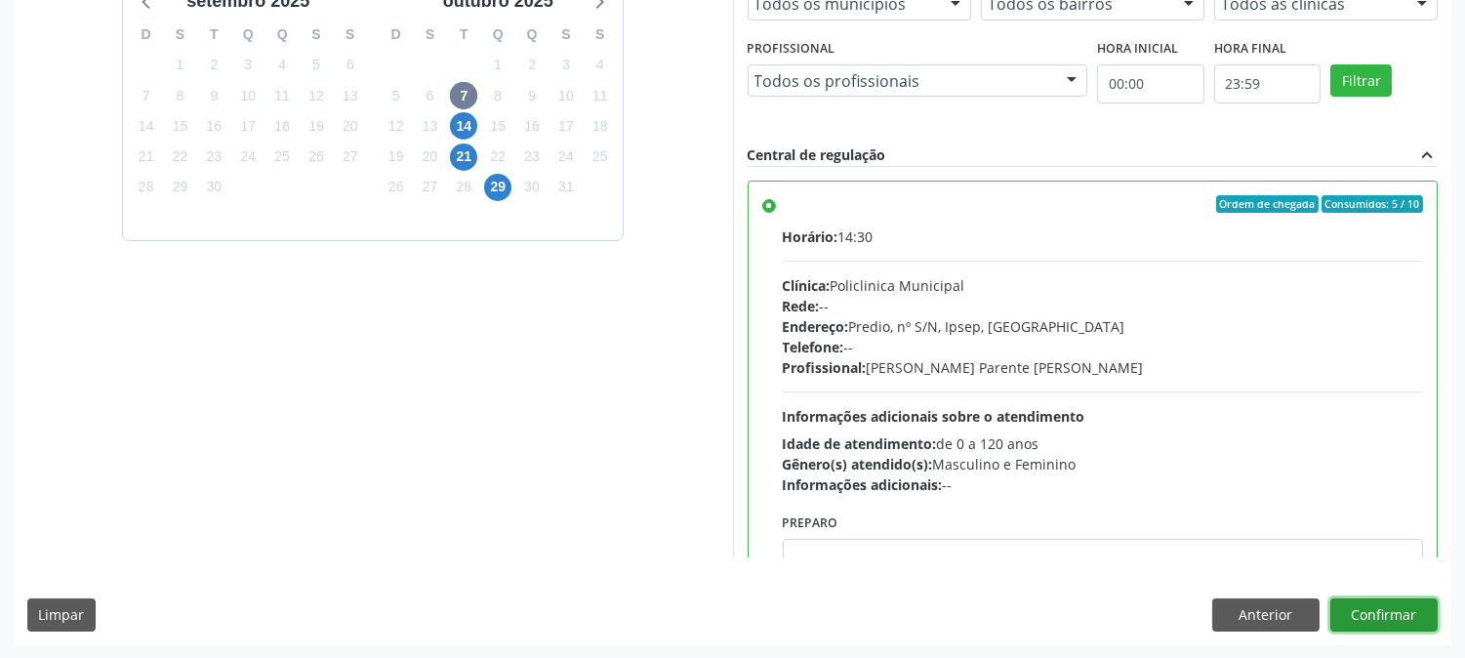
click at [1400, 618] on button "Confirmar" at bounding box center [1384, 614] width 107 height 33
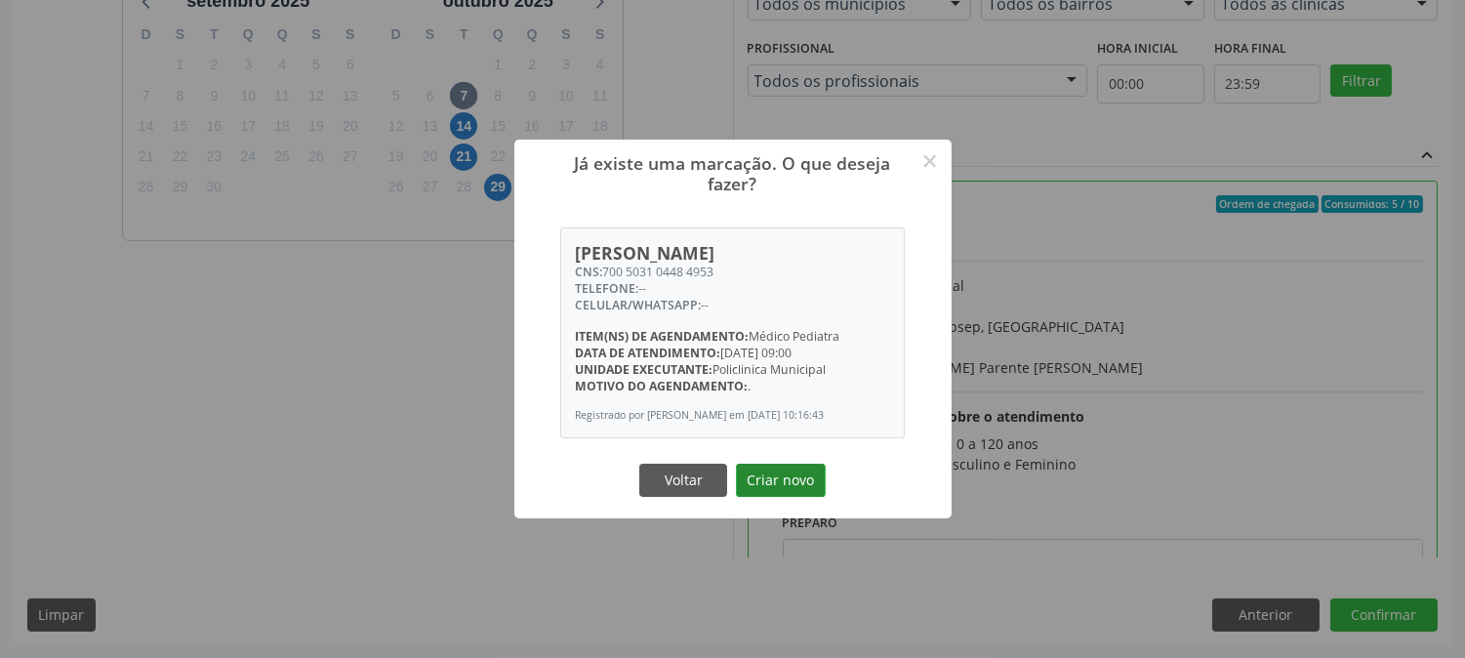
click at [785, 475] on button "Criar novo" at bounding box center [781, 480] width 90 height 33
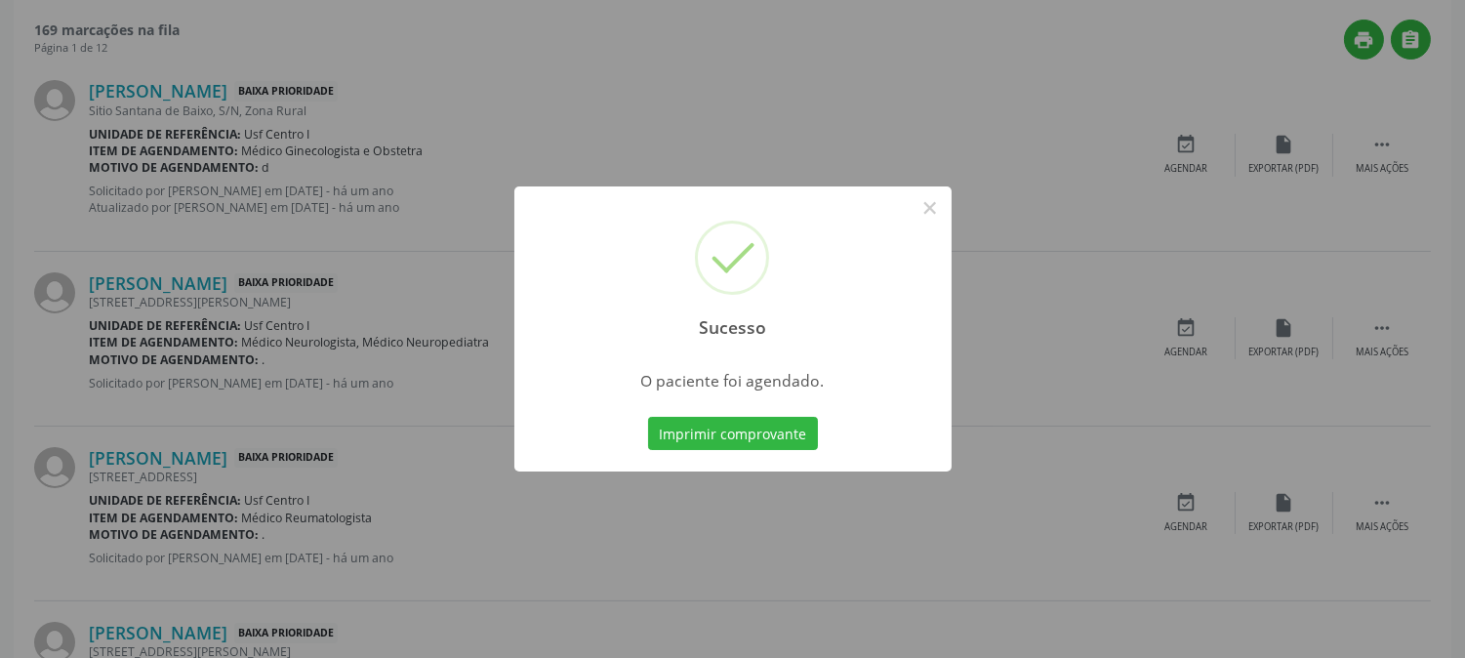
scroll to position [0, 0]
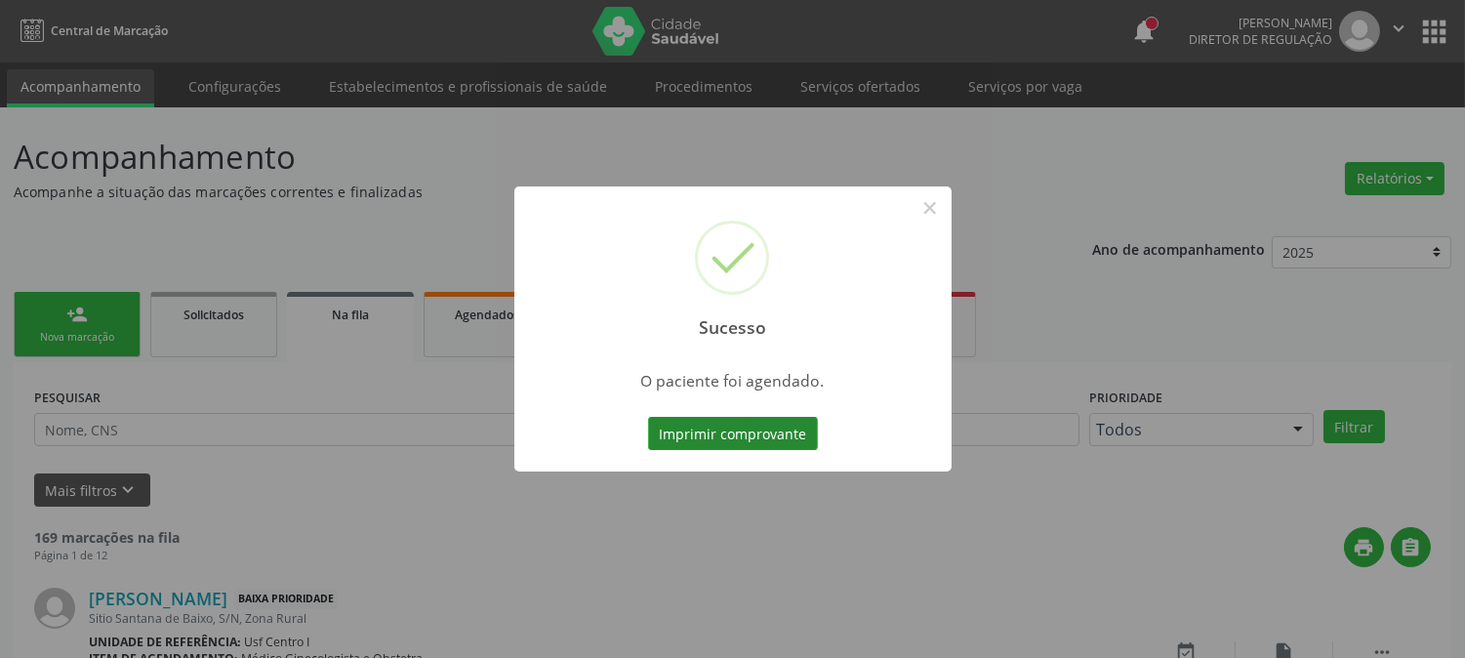
click at [695, 433] on button "Imprimir comprovante" at bounding box center [733, 433] width 170 height 33
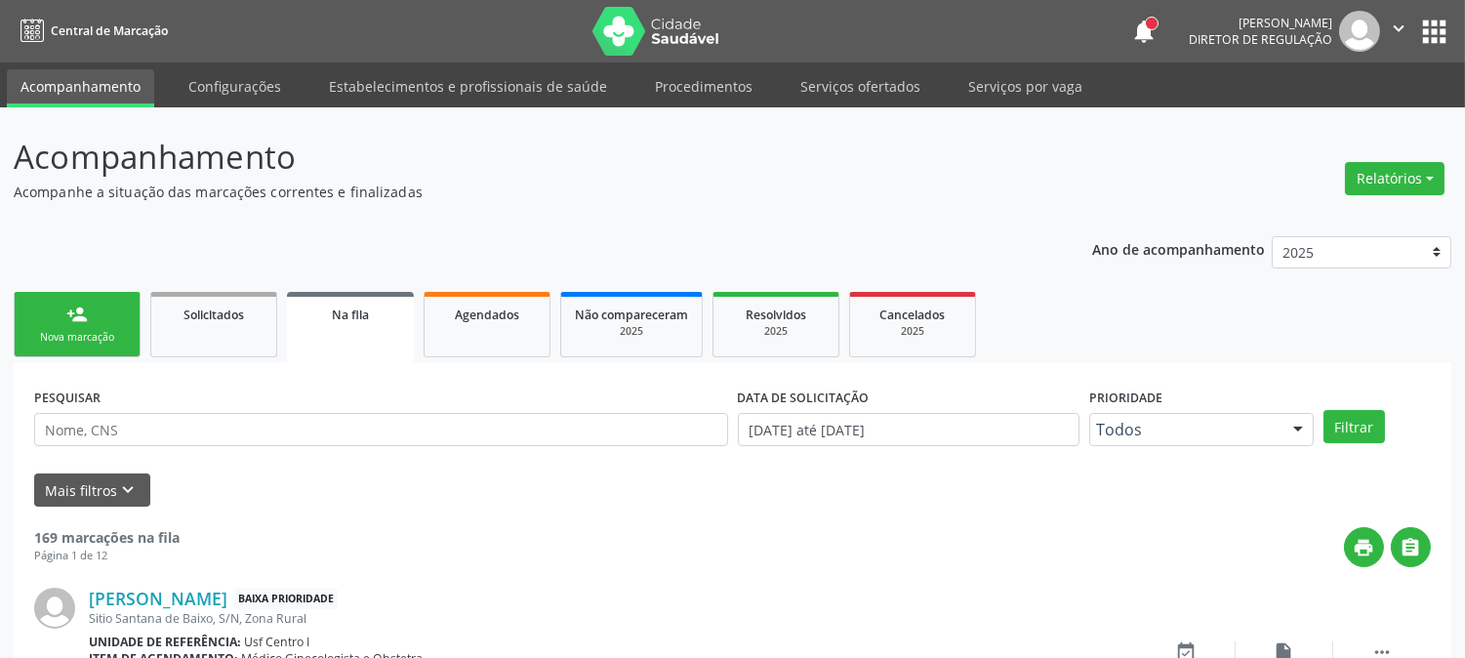
click at [92, 325] on link "person_add Nova marcação" at bounding box center [77, 324] width 127 height 65
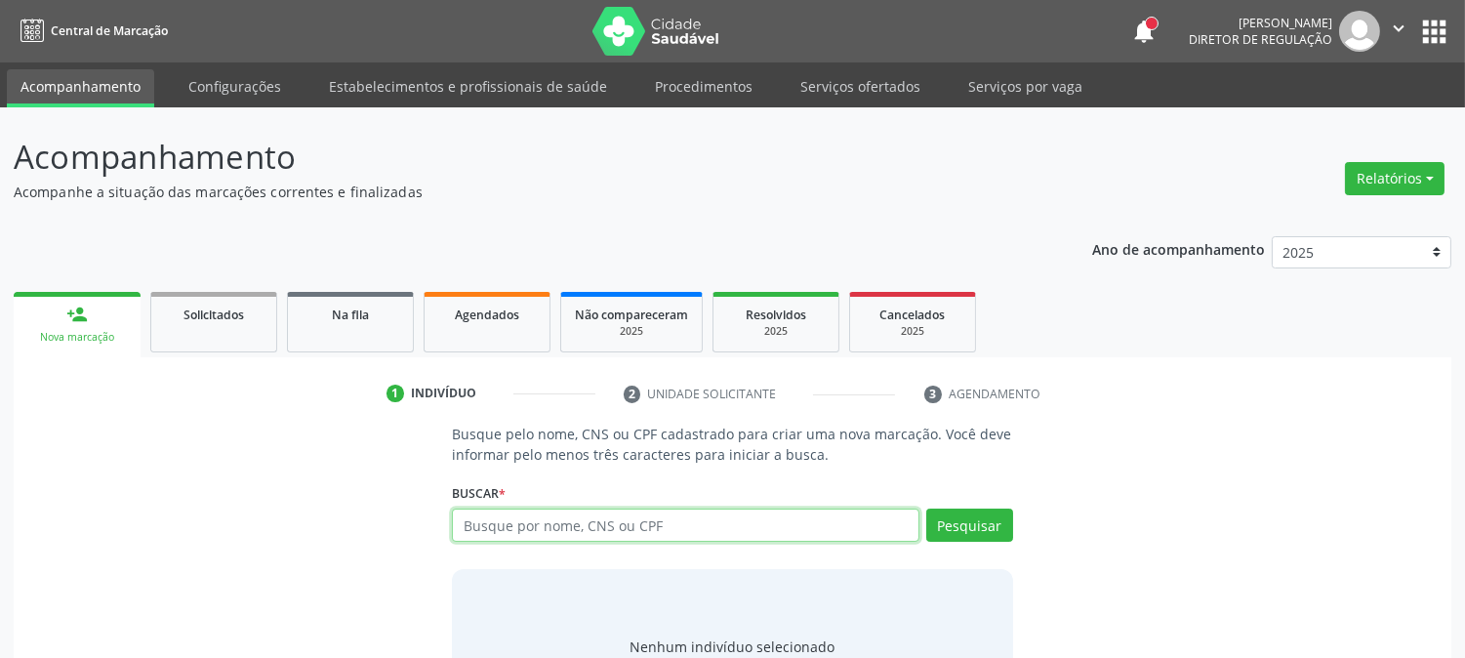
click at [522, 524] on input "text" at bounding box center [685, 525] width 467 height 33
type input "700001760214307"
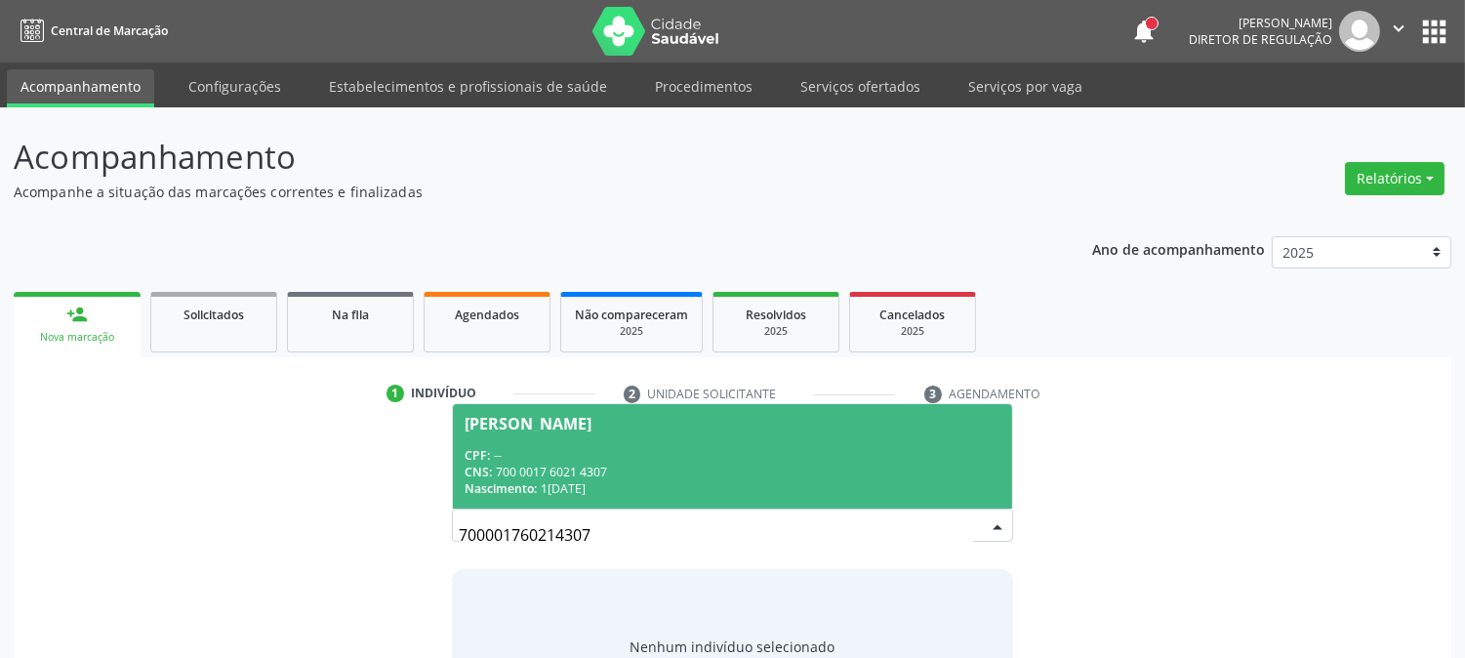
scroll to position [93, 0]
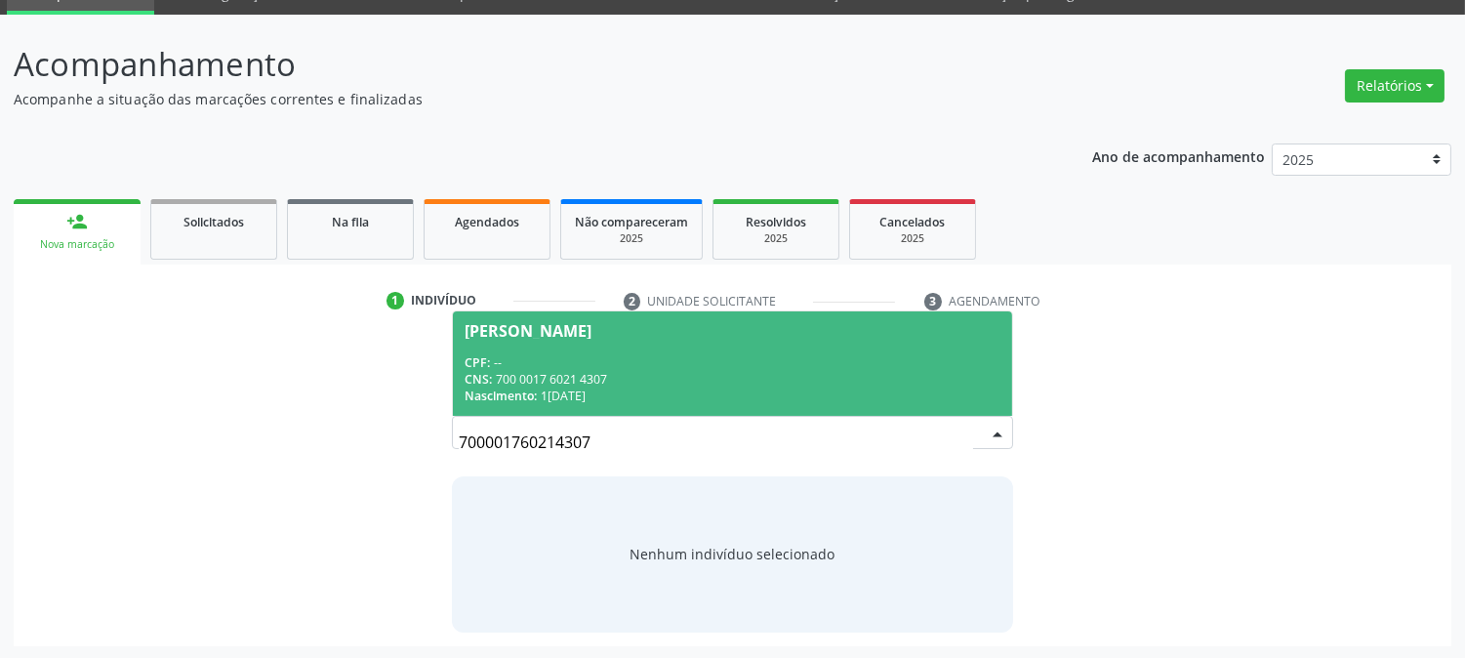
click at [610, 340] on span "Rayla Vitoria da Silva Soares CPF: -- CNS: 700 0017 6021 4307 Nascimento: 11/08…" at bounding box center [732, 363] width 558 height 104
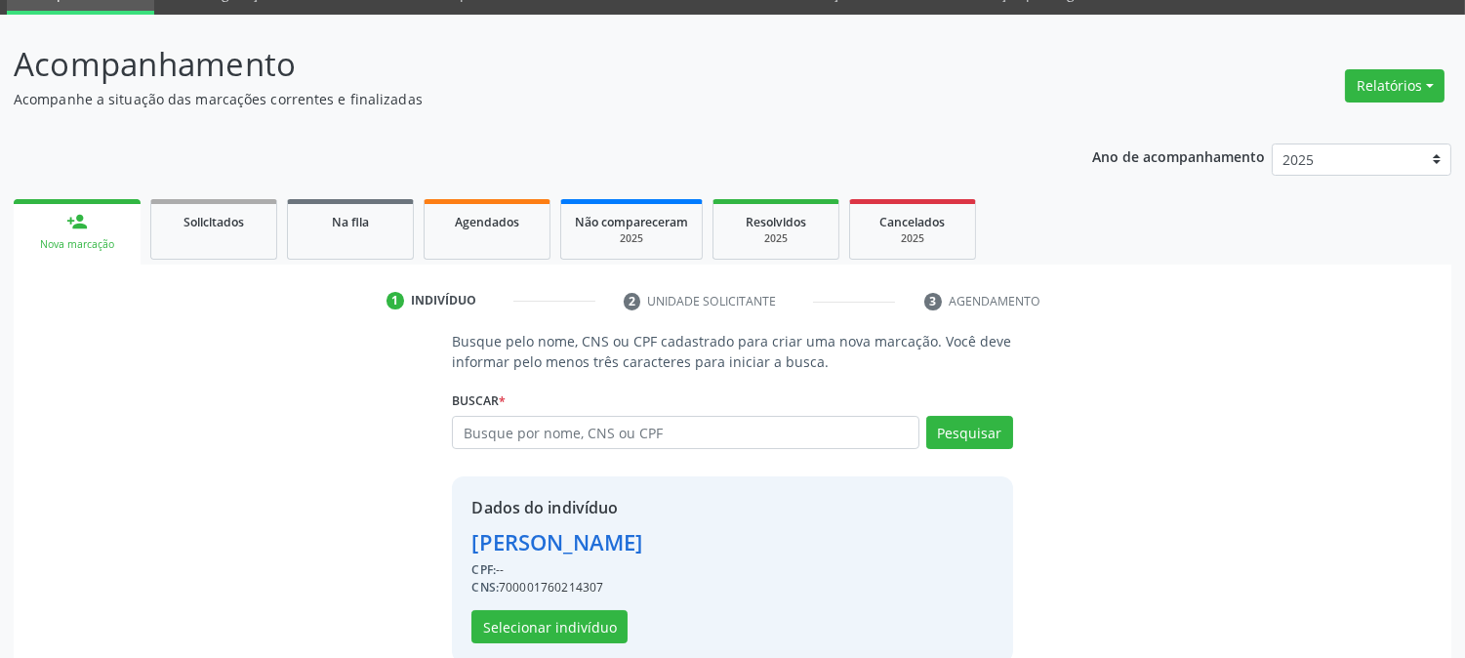
scroll to position [123, 0]
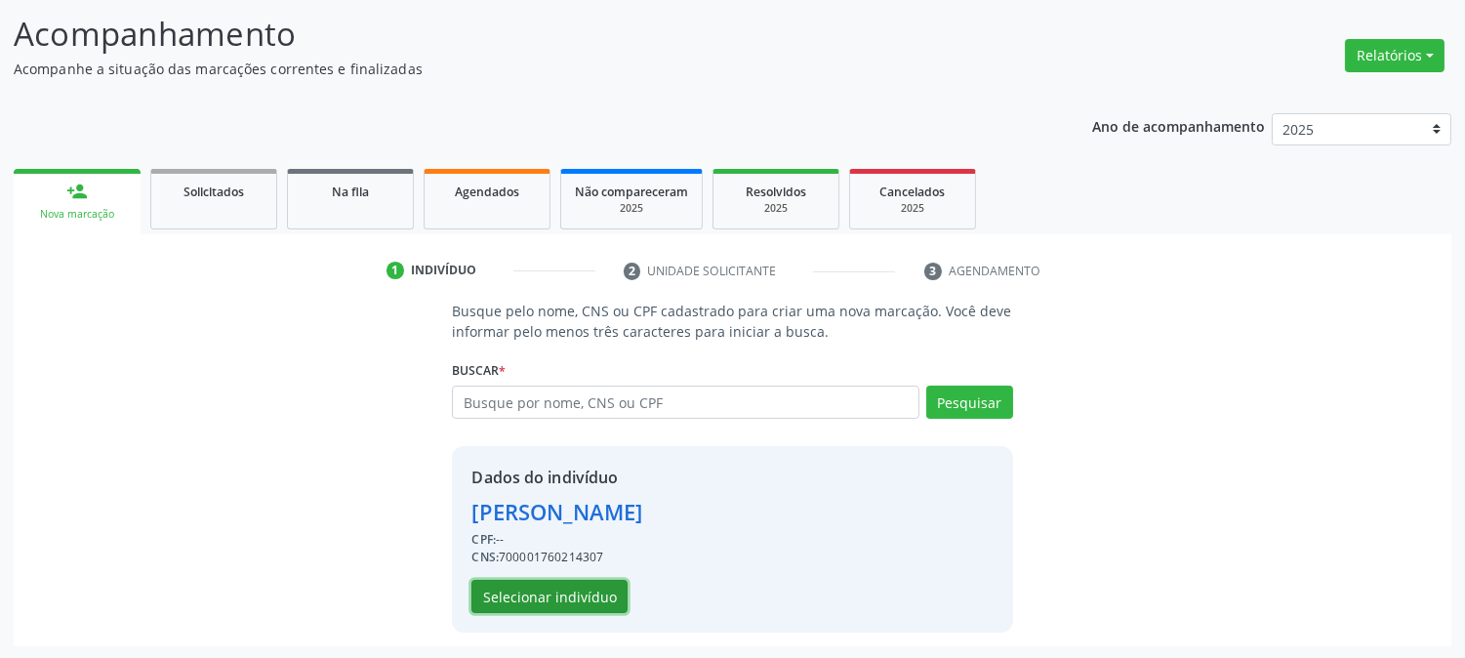
click at [597, 606] on button "Selecionar indivíduo" at bounding box center [550, 596] width 156 height 33
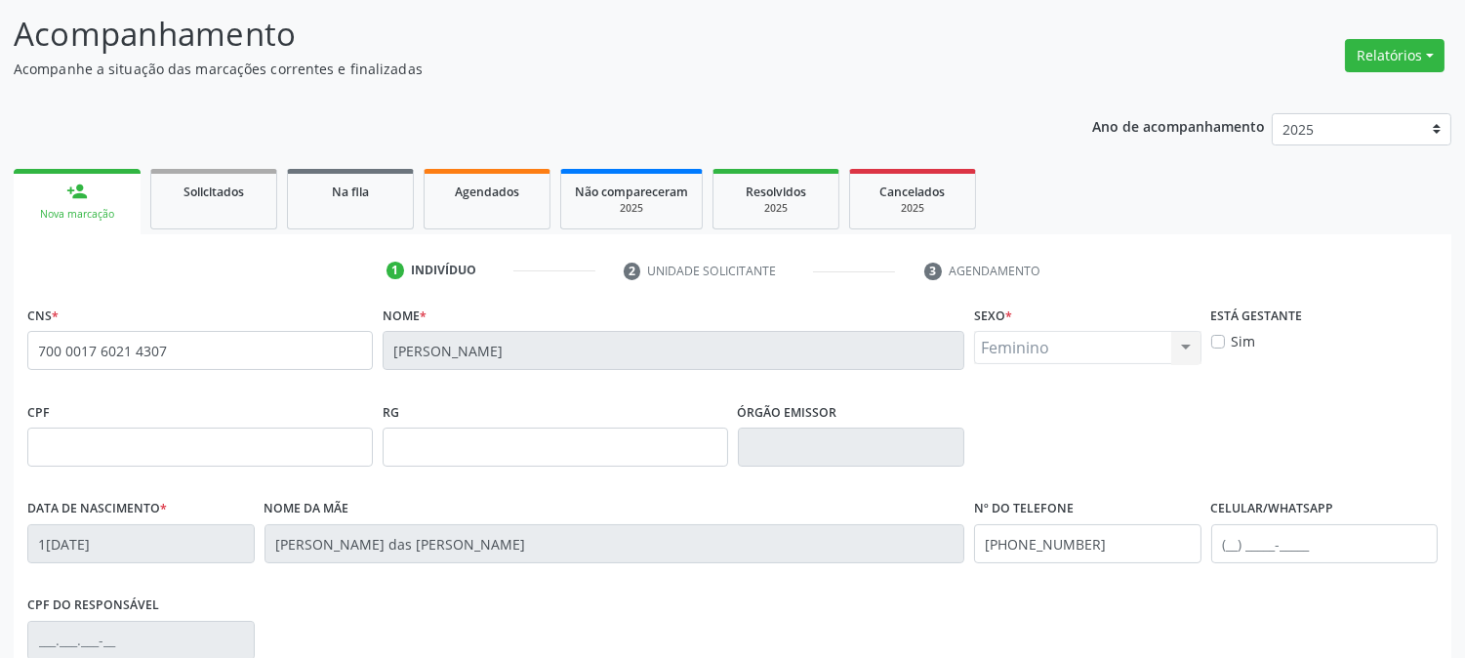
scroll to position [398, 0]
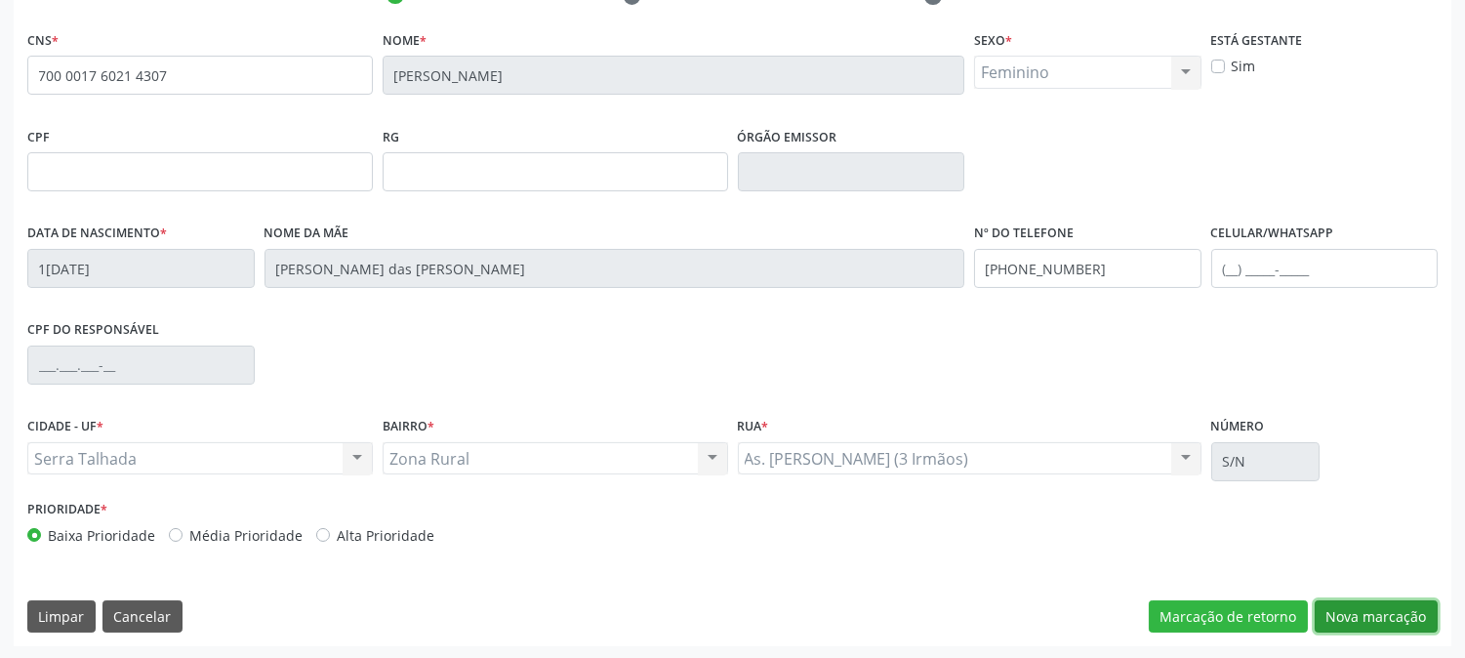
click at [1372, 618] on button "Nova marcação" at bounding box center [1376, 616] width 123 height 33
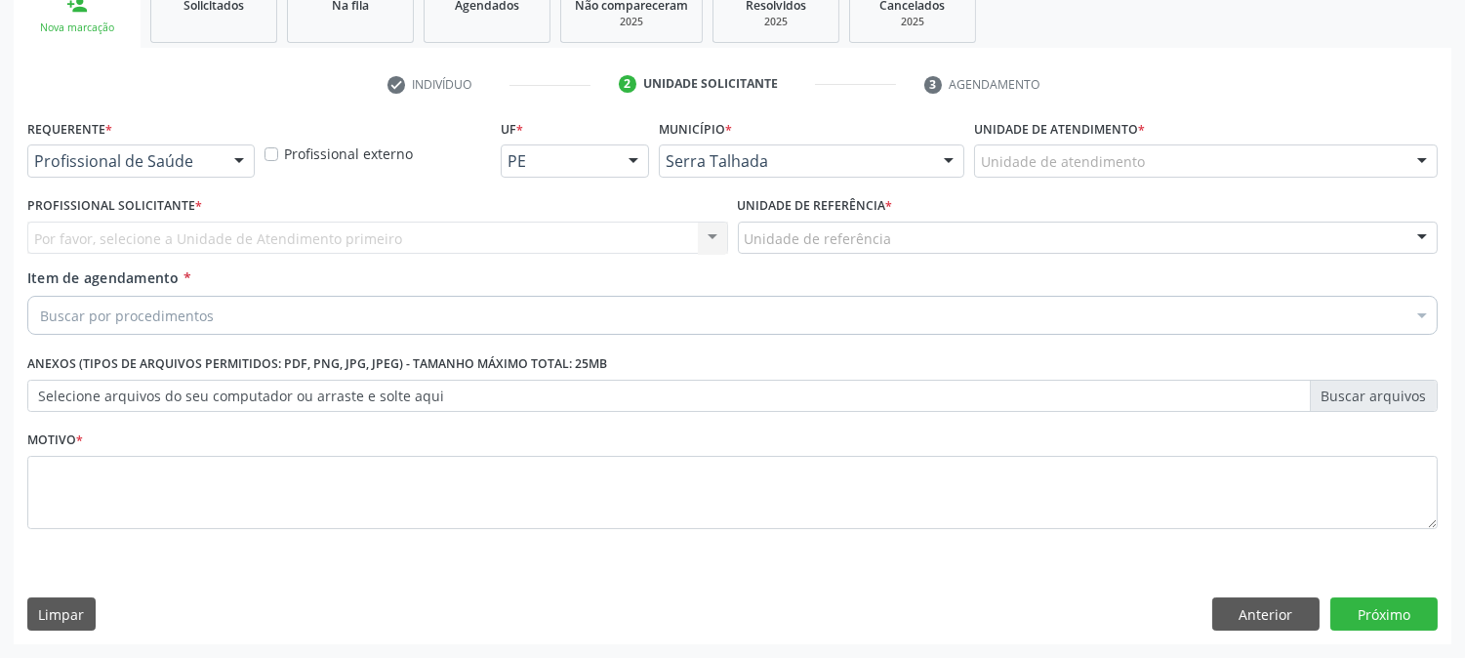
scroll to position [309, 0]
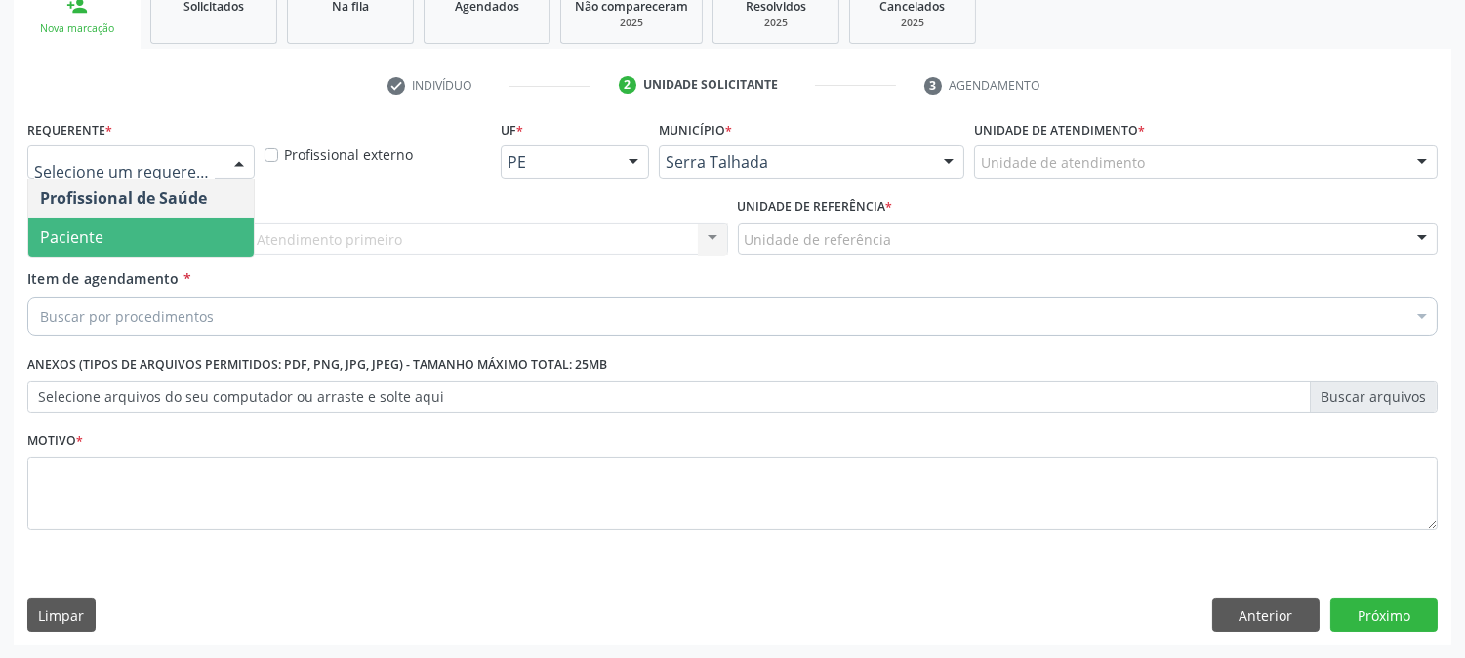
click at [104, 237] on span "Paciente" at bounding box center [141, 237] width 226 height 39
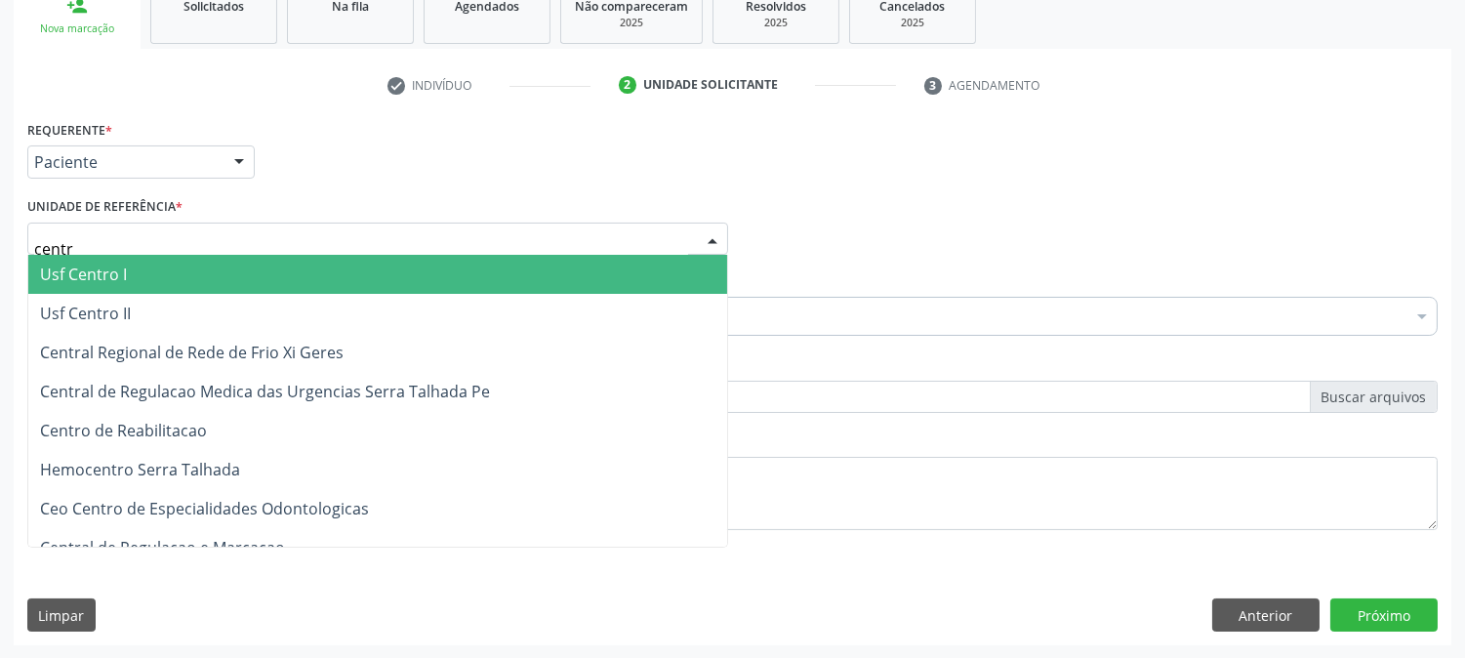
type input "centro"
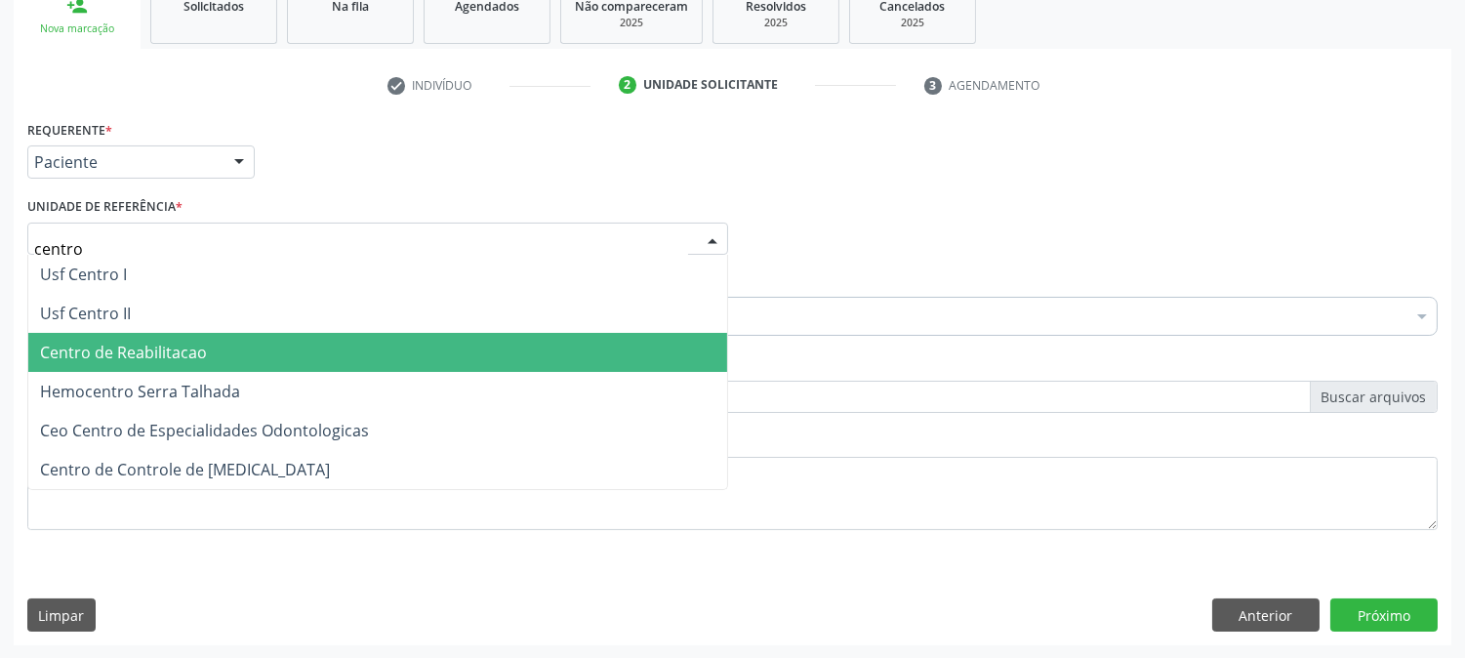
drag, startPoint x: 161, startPoint y: 359, endPoint x: 162, endPoint y: 318, distance: 41.0
click at [162, 358] on span "Centro de Reabilitacao" at bounding box center [123, 352] width 167 height 21
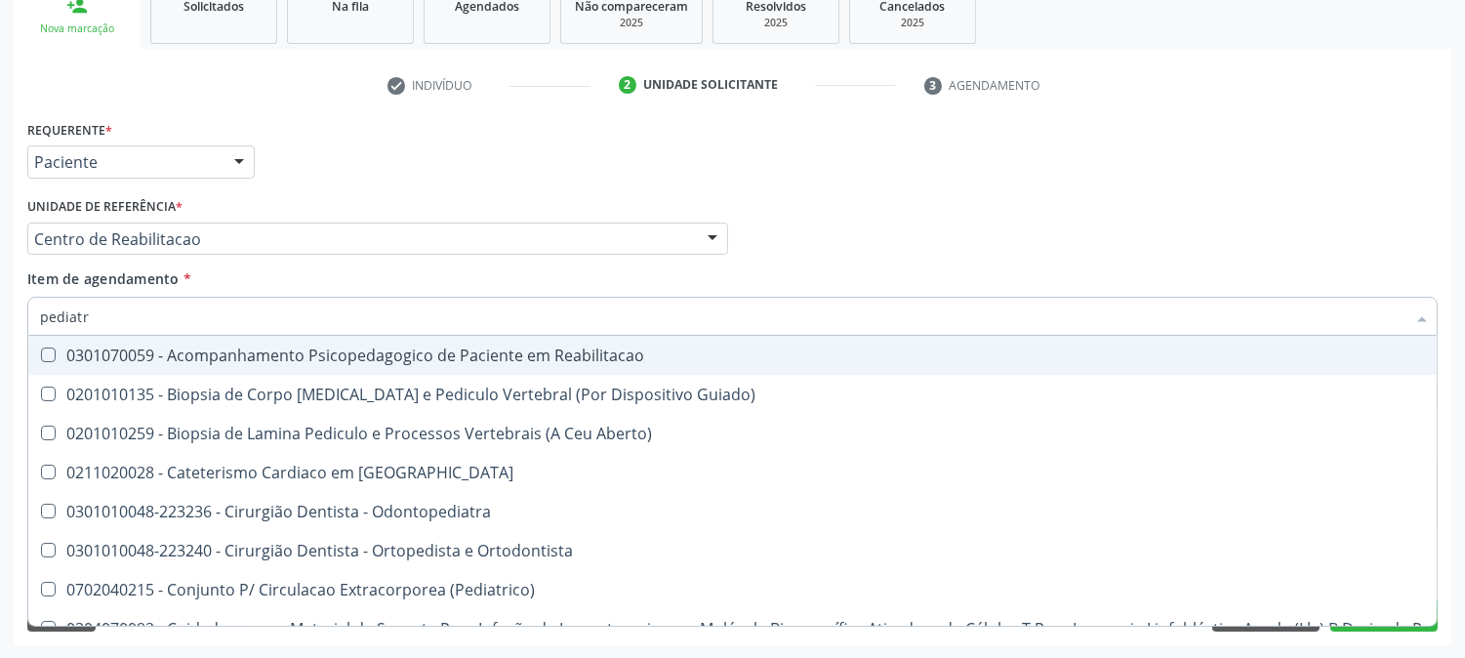
type input "pediatra"
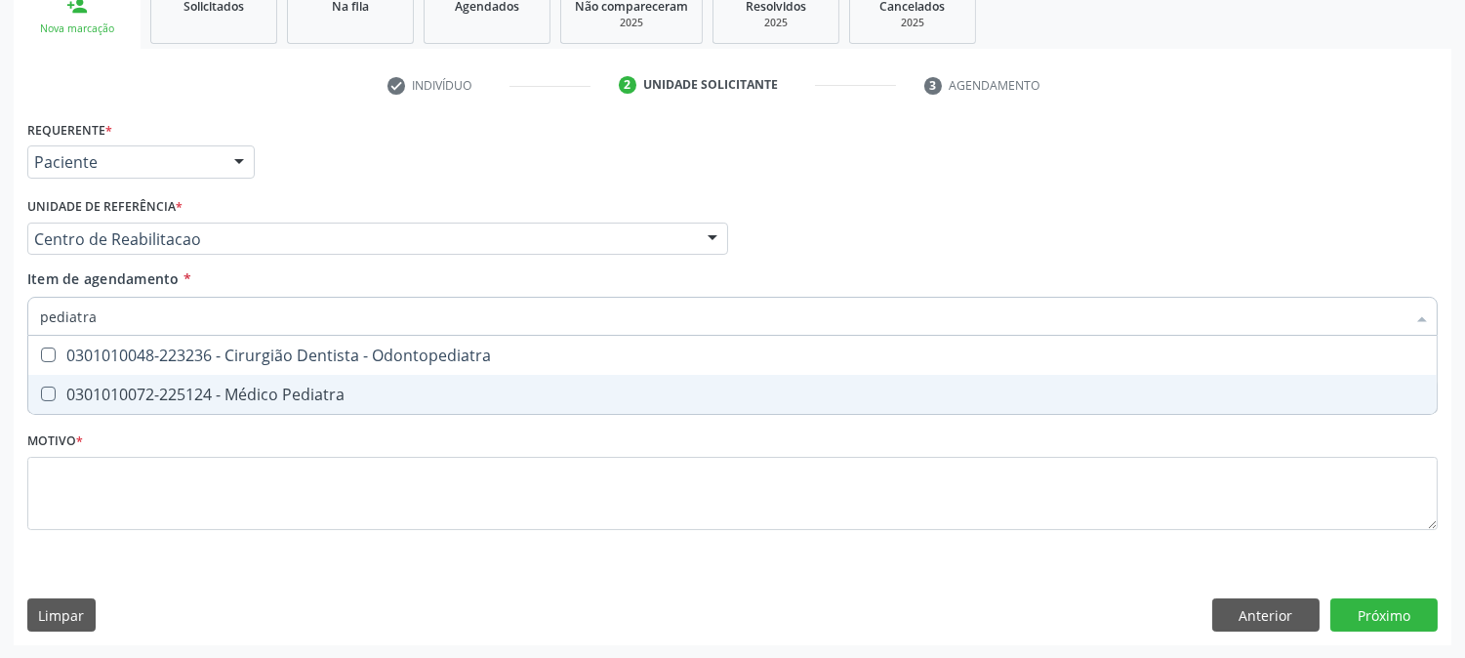
click at [237, 381] on span "0301010072-225124 - Médico Pediatra" at bounding box center [732, 394] width 1409 height 39
checkbox Pediatra "true"
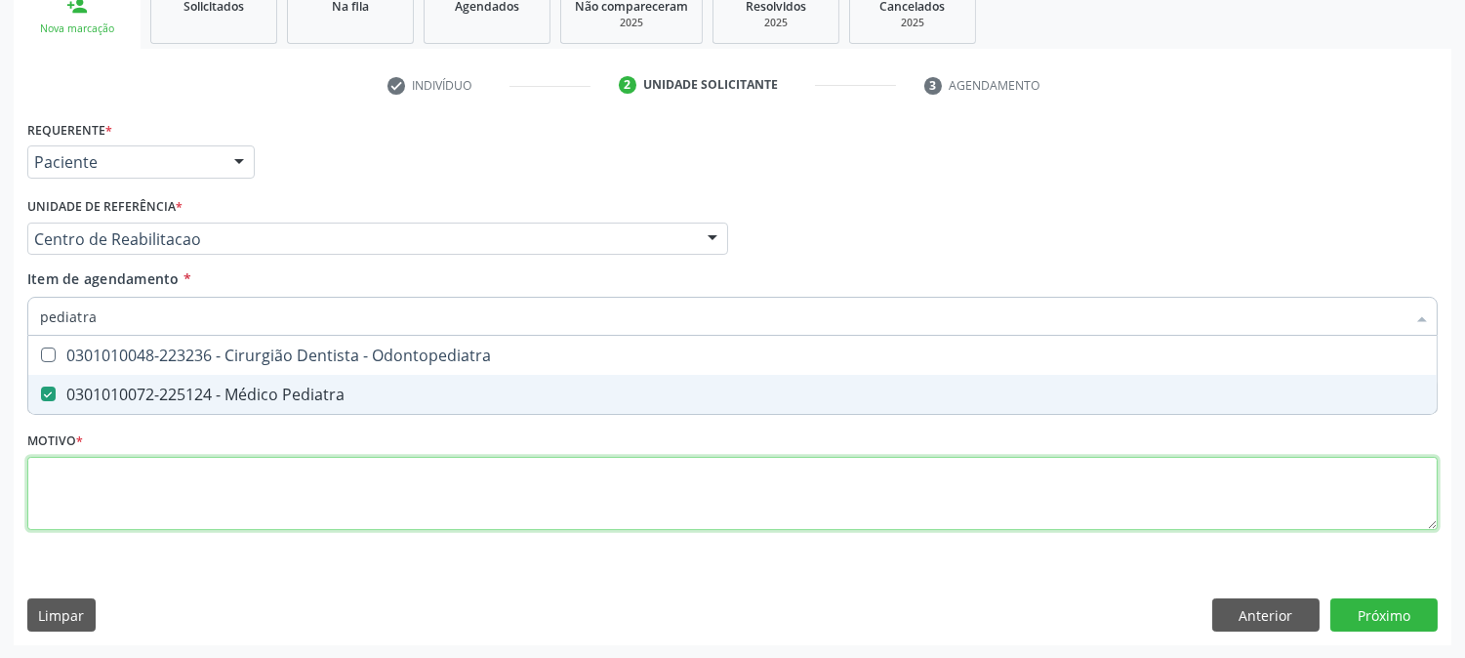
click at [229, 483] on div "Requerente * Paciente Profissional de Saúde Paciente Nenhum resultado encontrad…" at bounding box center [732, 336] width 1411 height 442
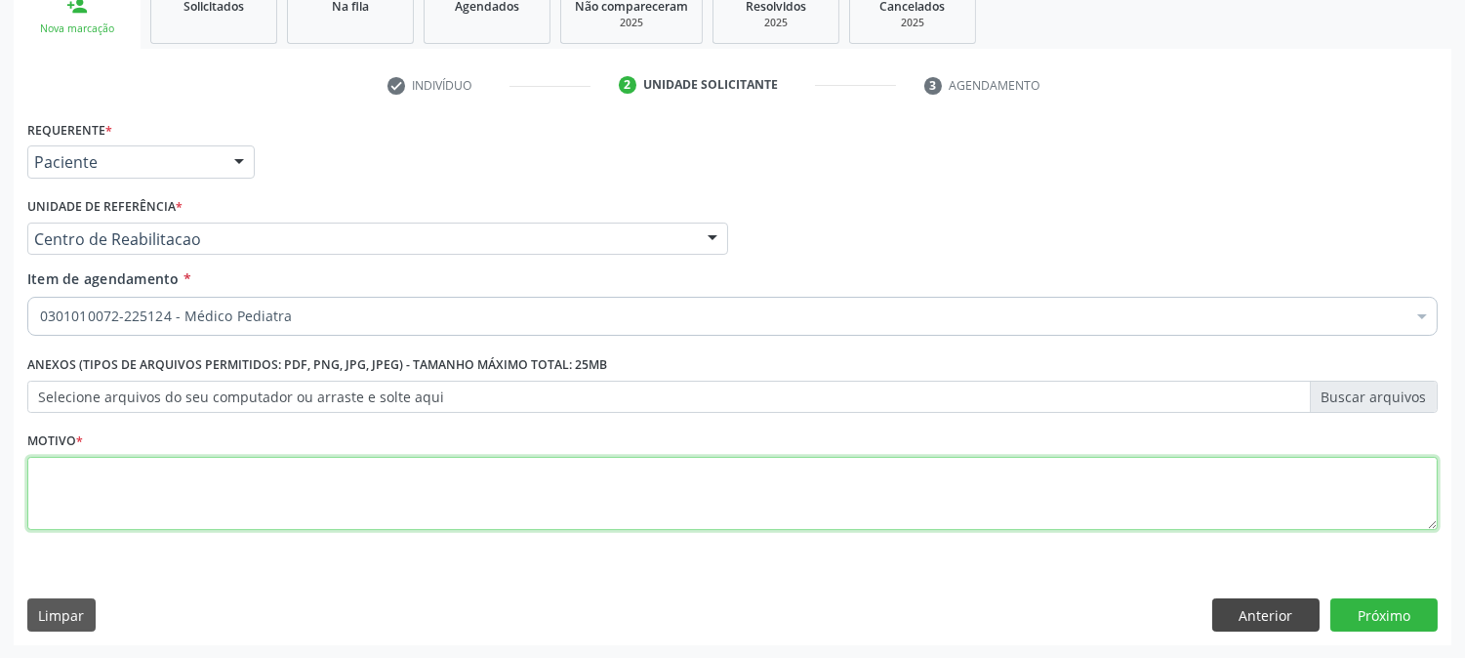
type textarea "."
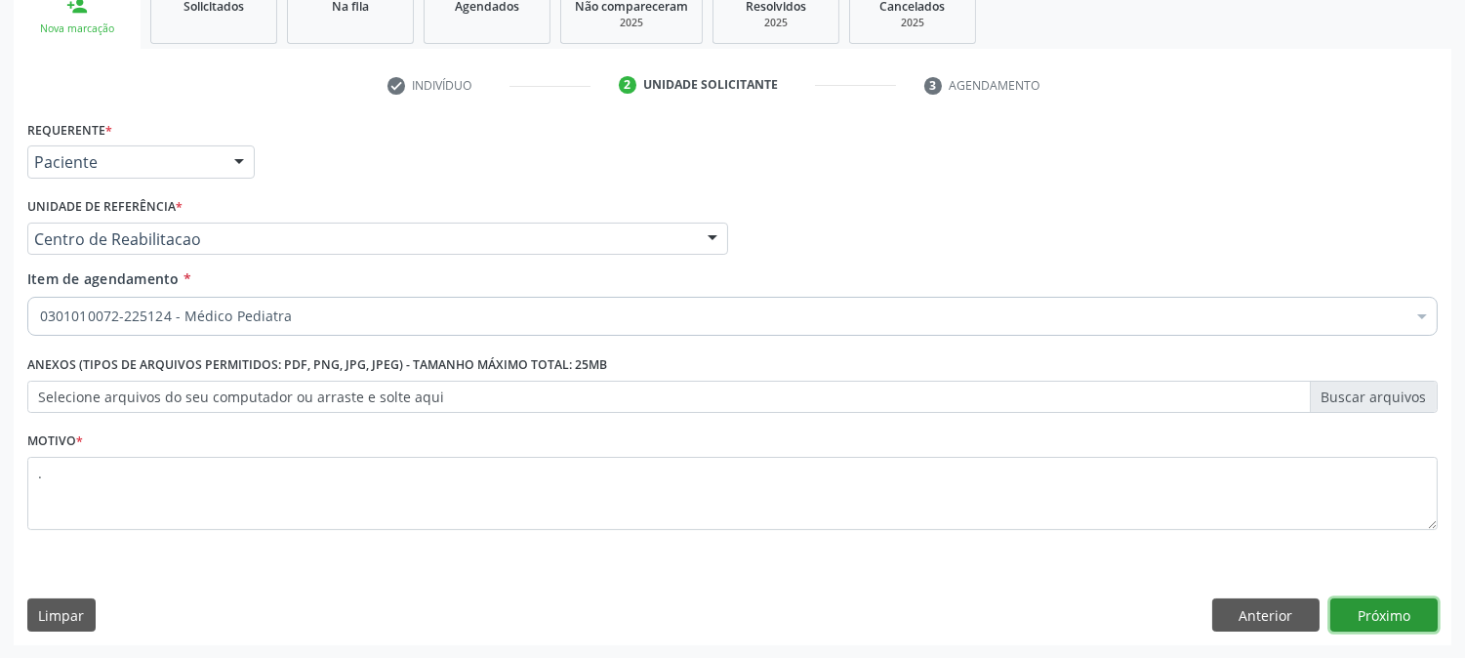
click at [1408, 617] on button "Próximo" at bounding box center [1384, 614] width 107 height 33
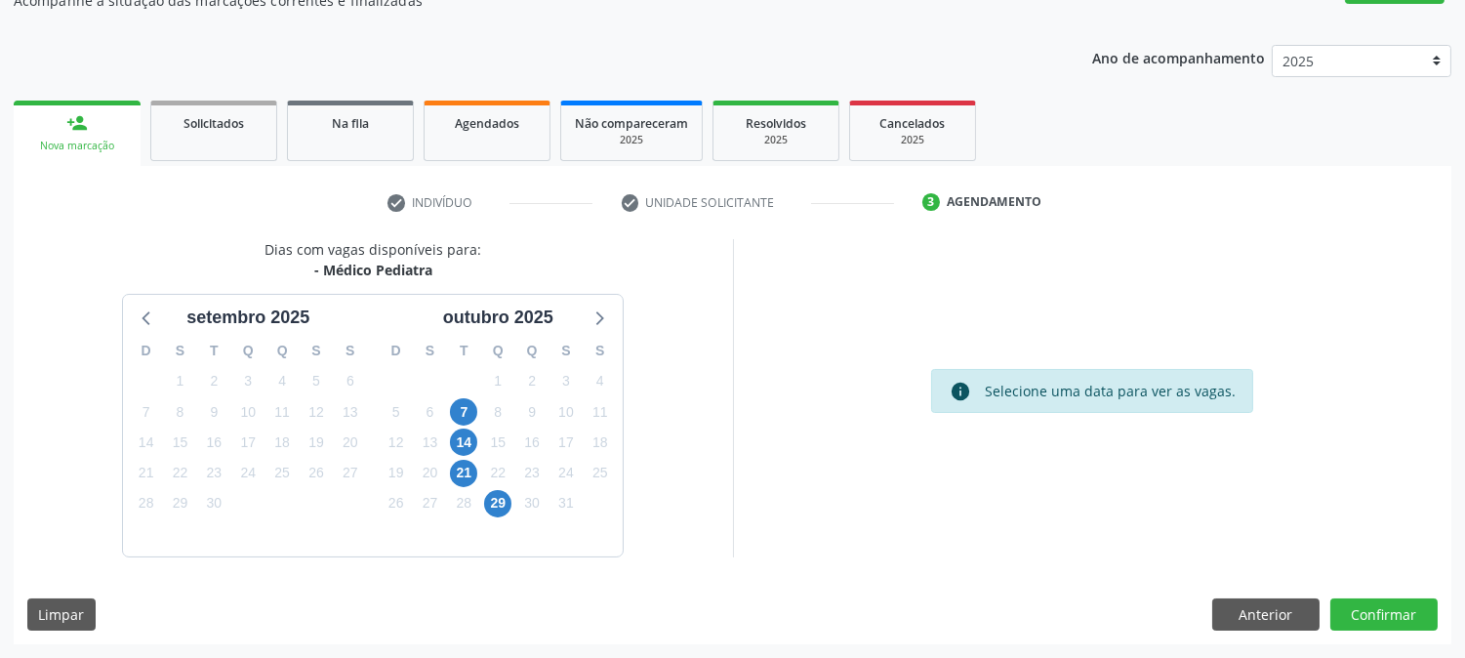
scroll to position [190, 0]
click at [471, 413] on span "7" at bounding box center [463, 412] width 27 height 27
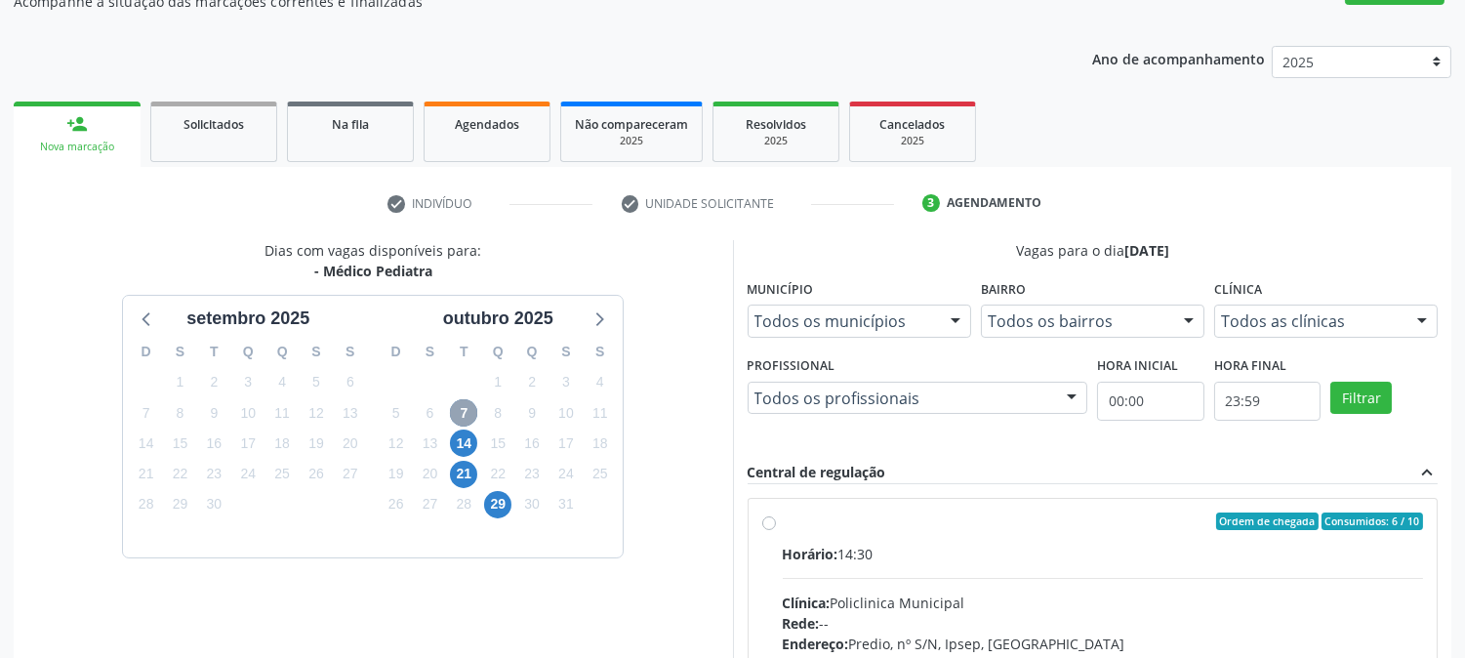
click at [465, 410] on span "7" at bounding box center [463, 412] width 27 height 27
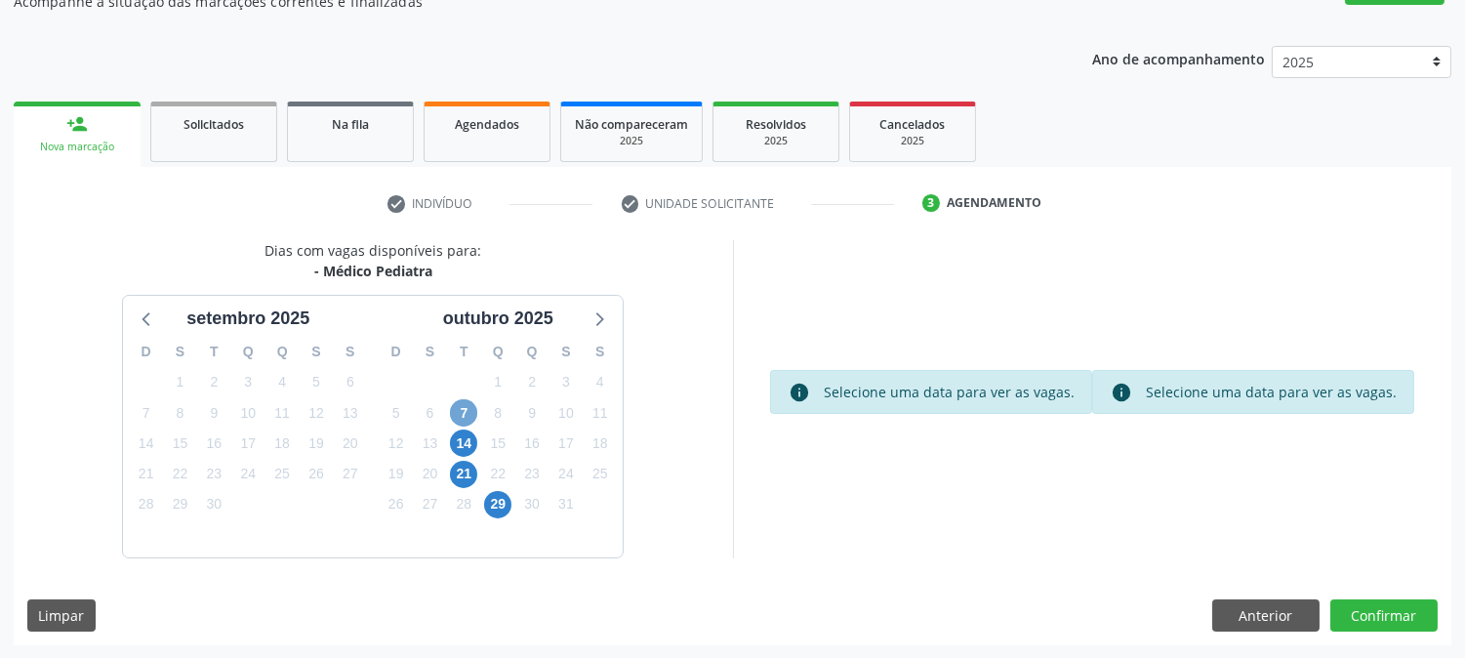
click at [465, 410] on span "7" at bounding box center [463, 412] width 27 height 27
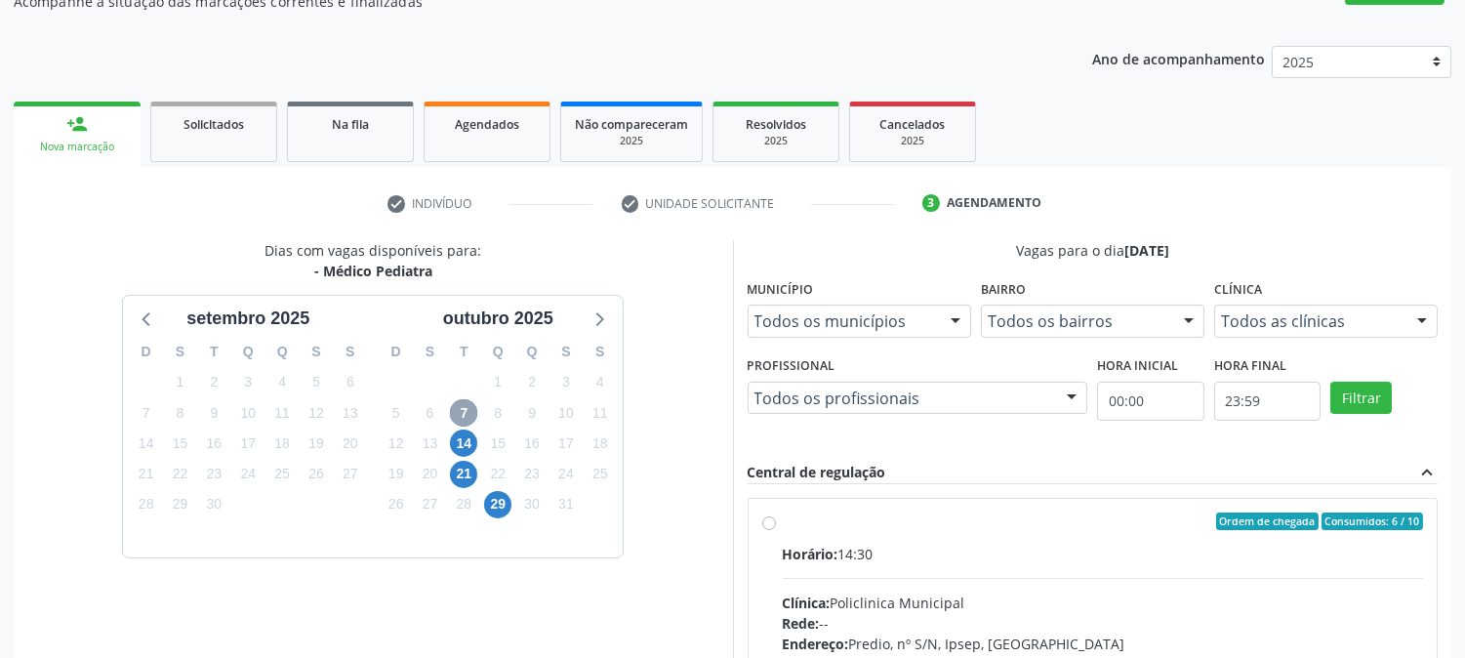
scroll to position [473, 0]
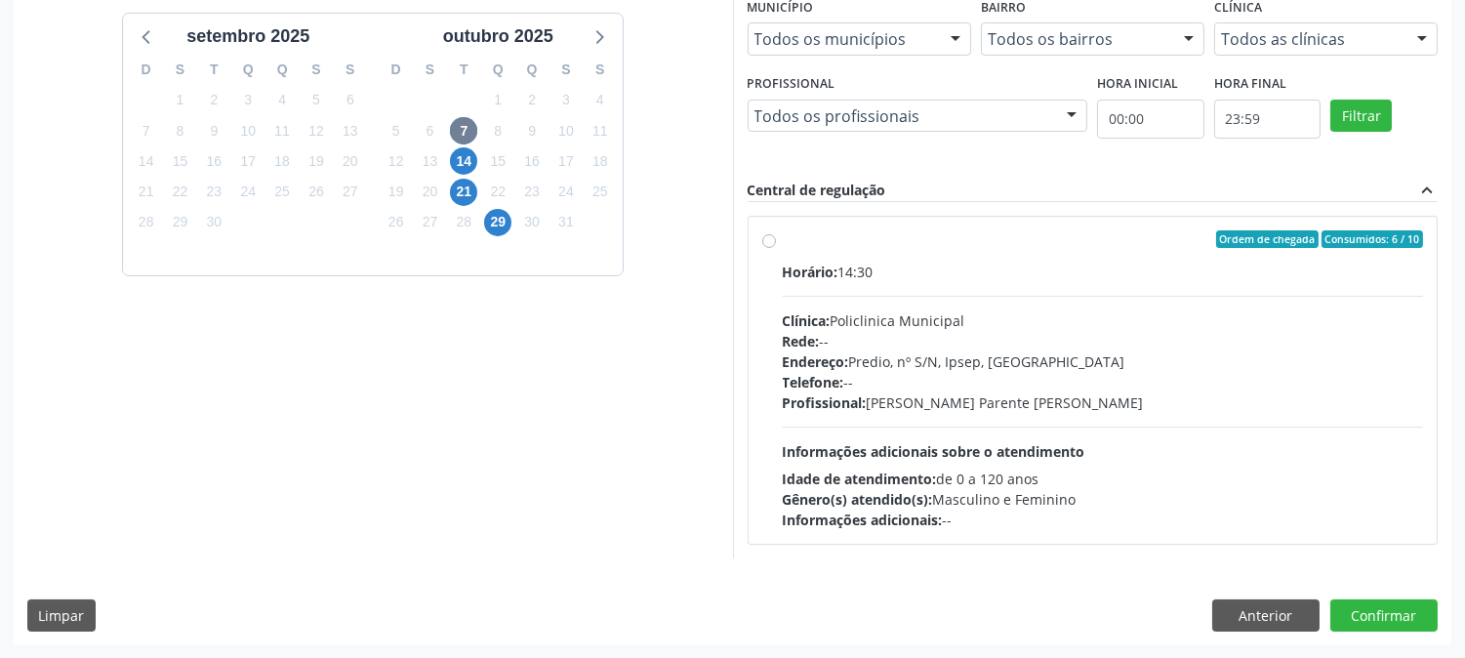
click at [919, 386] on div "Telefone: --" at bounding box center [1103, 382] width 641 height 21
click at [776, 248] on input "Ordem de chegada Consumidos: 6 / 10 Horário: 14:30 Clínica: Policlinica Municip…" at bounding box center [769, 239] width 14 height 18
radio input "true"
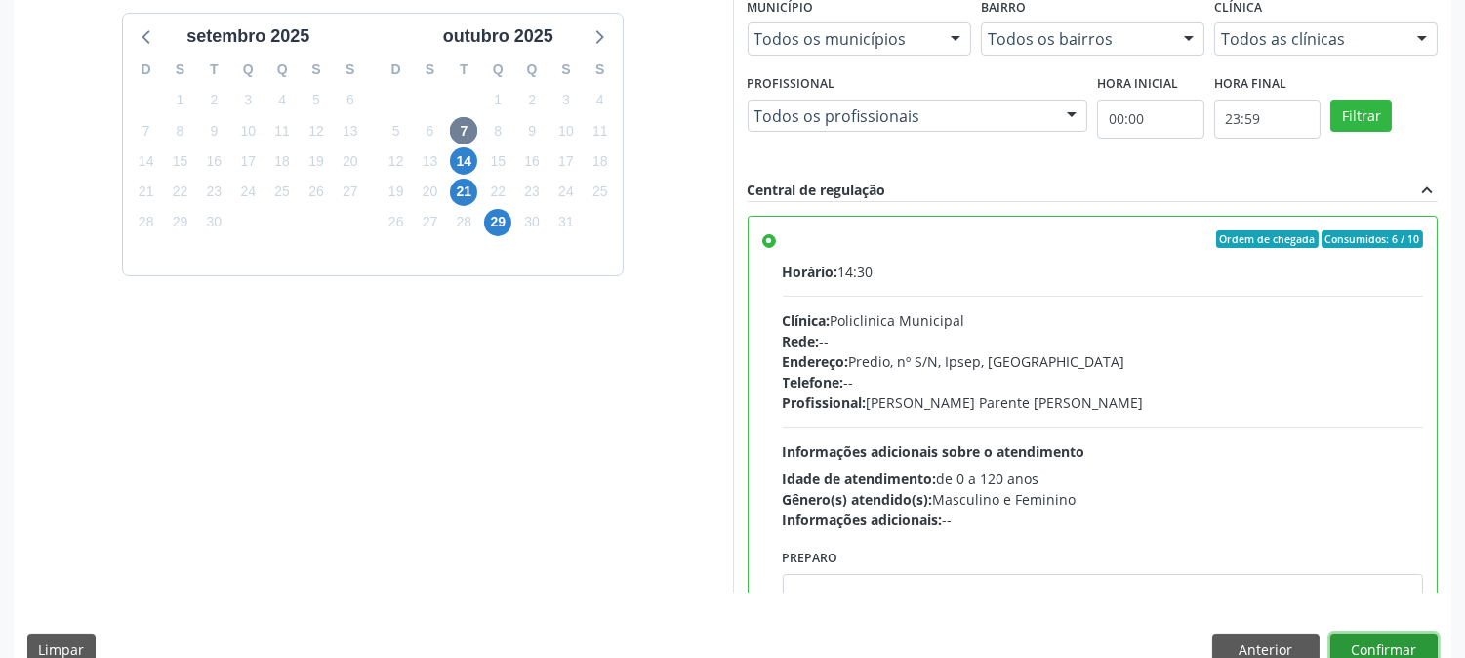
click at [1403, 636] on button "Confirmar" at bounding box center [1384, 650] width 107 height 33
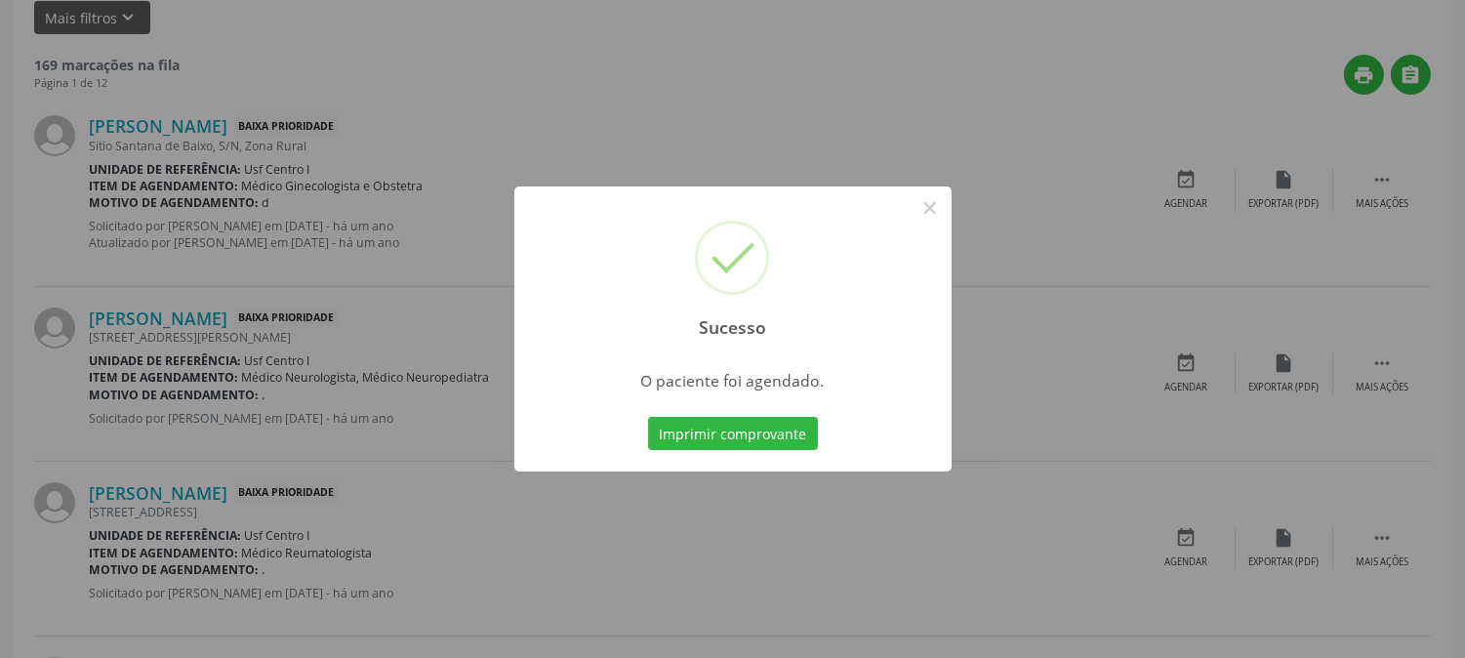
scroll to position [0, 0]
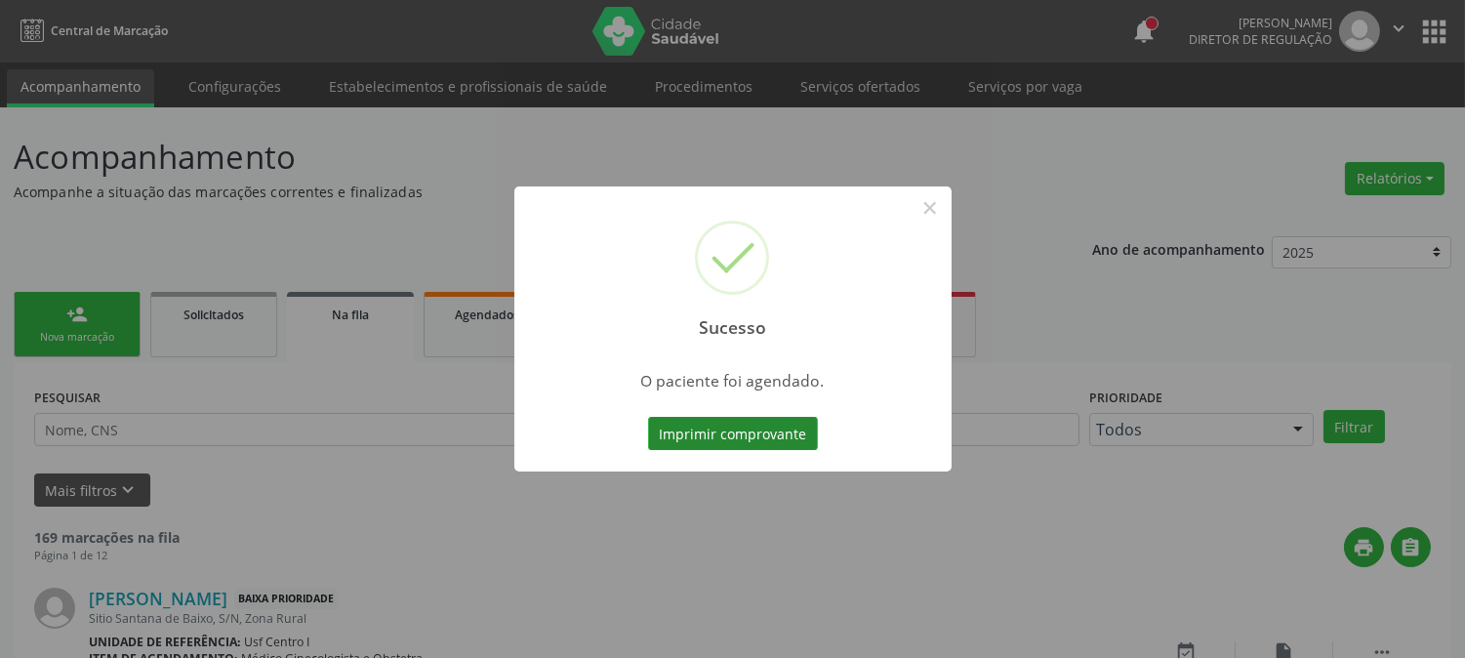
click at [764, 435] on button "Imprimir comprovante" at bounding box center [733, 433] width 170 height 33
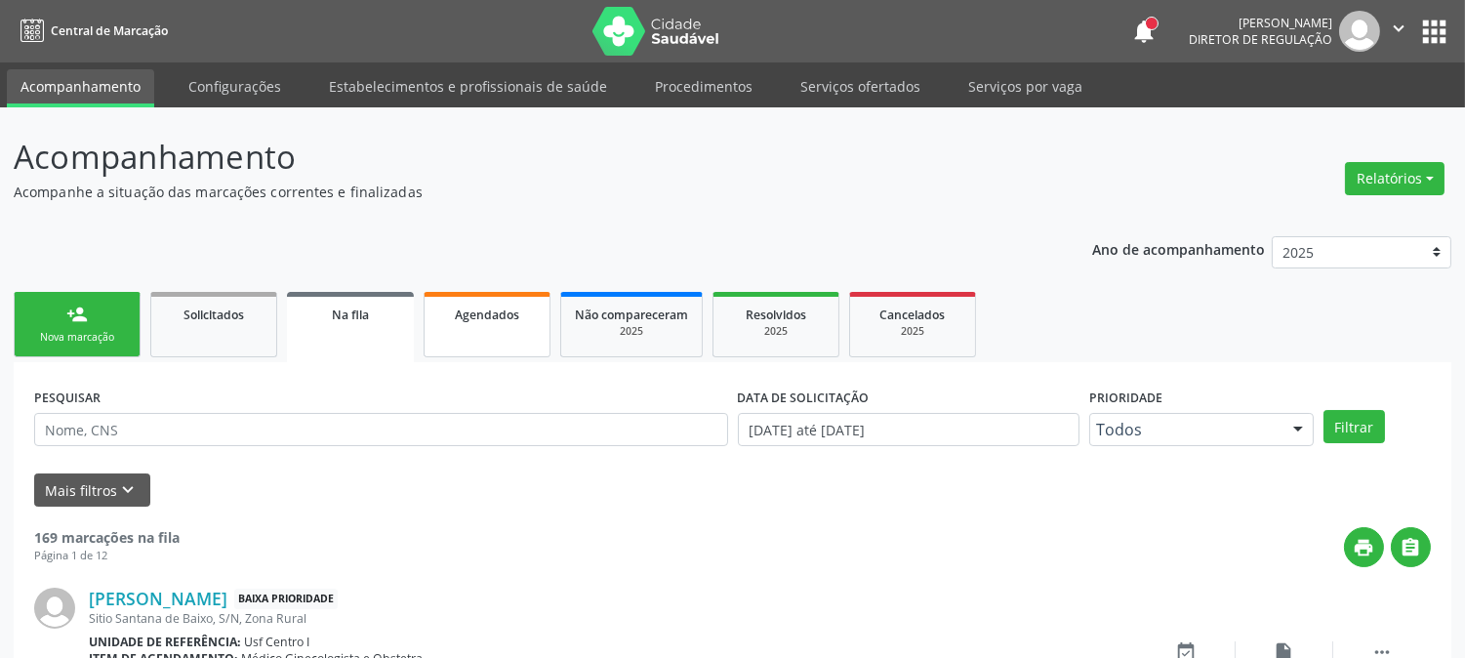
click at [510, 315] on span "Agendados" at bounding box center [487, 315] width 64 height 17
select select "8"
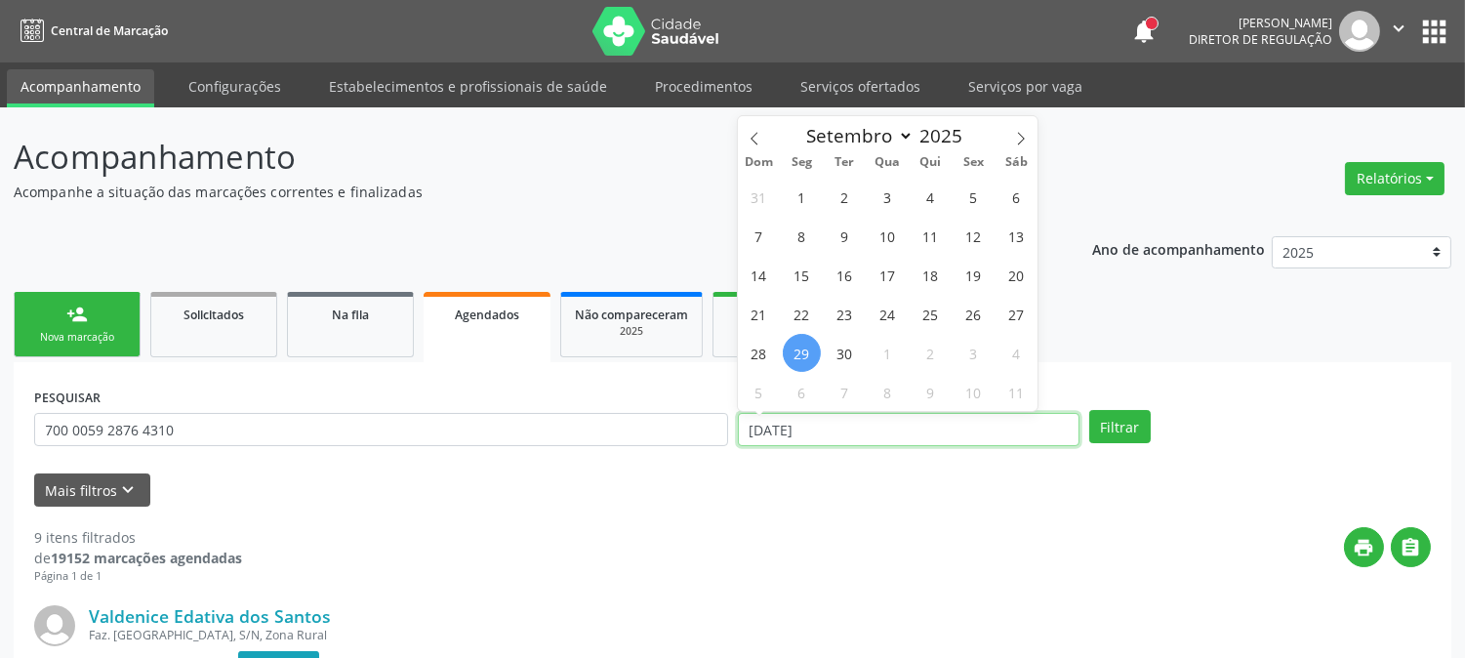
click at [816, 427] on input "29/09/2025" at bounding box center [909, 429] width 342 height 33
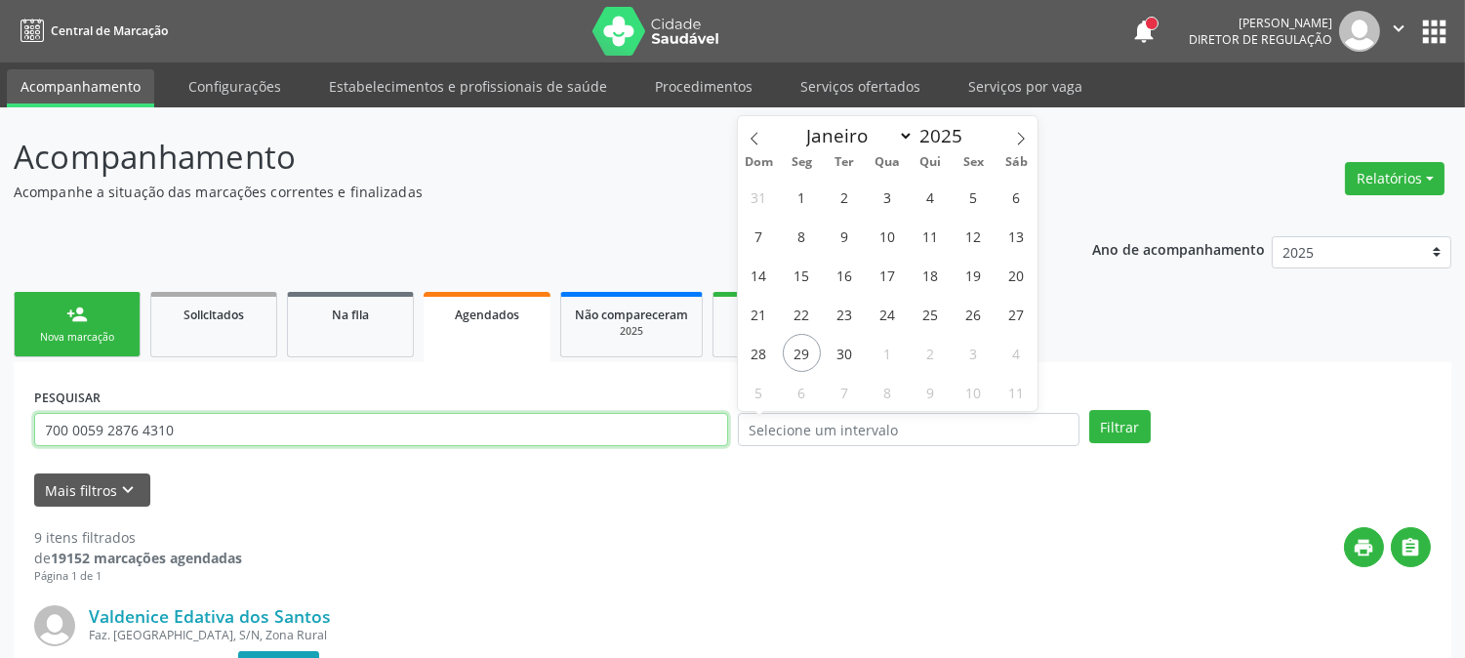
click at [525, 426] on input "700 0059 2876 4310" at bounding box center [381, 429] width 694 height 33
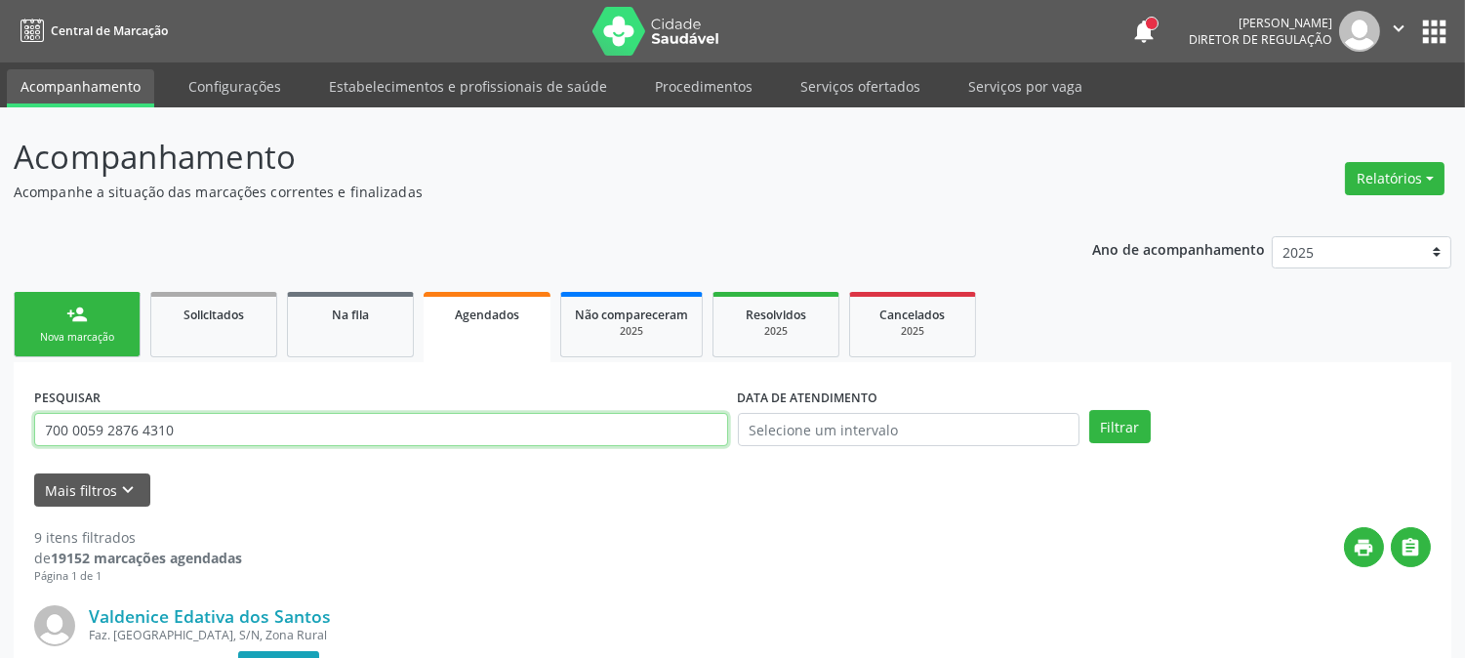
click at [525, 426] on input "700 0059 2876 4310" at bounding box center [381, 429] width 694 height 33
paste input "5031 0448 4953"
click at [1090, 410] on button "Filtrar" at bounding box center [1121, 426] width 62 height 33
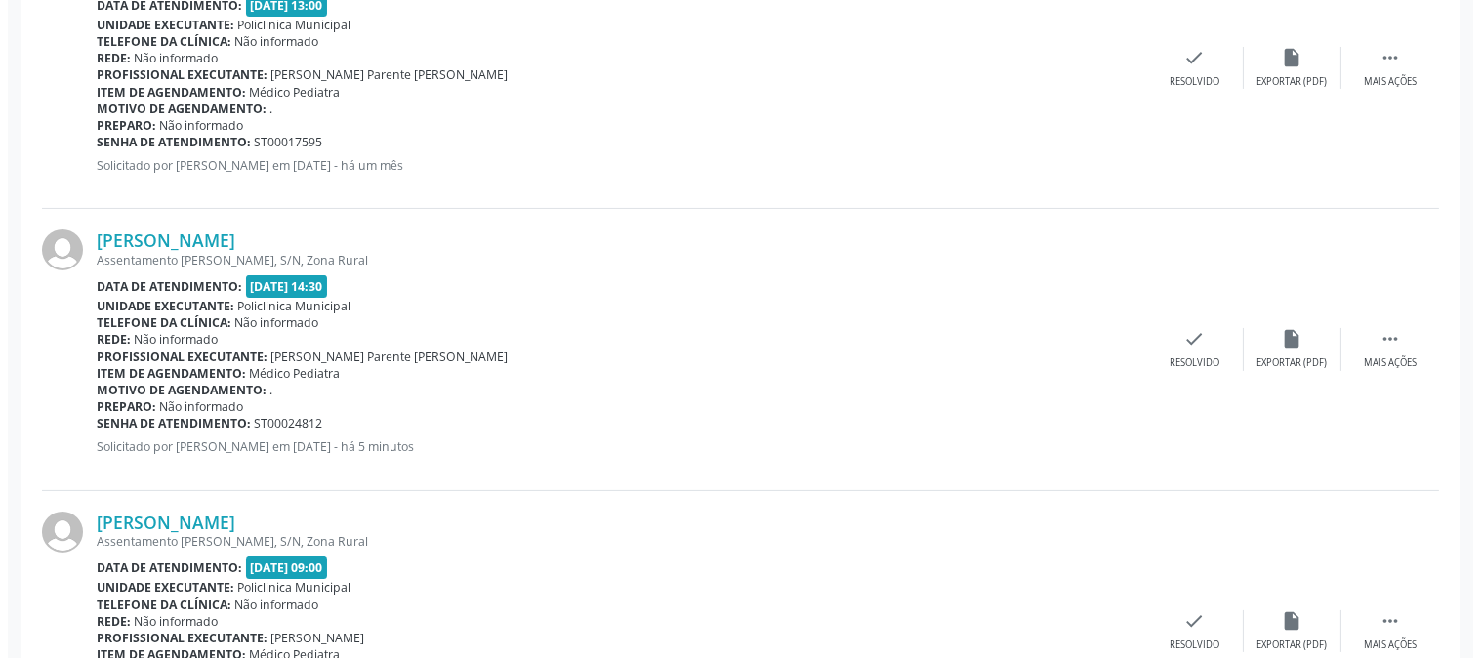
scroll to position [803, 0]
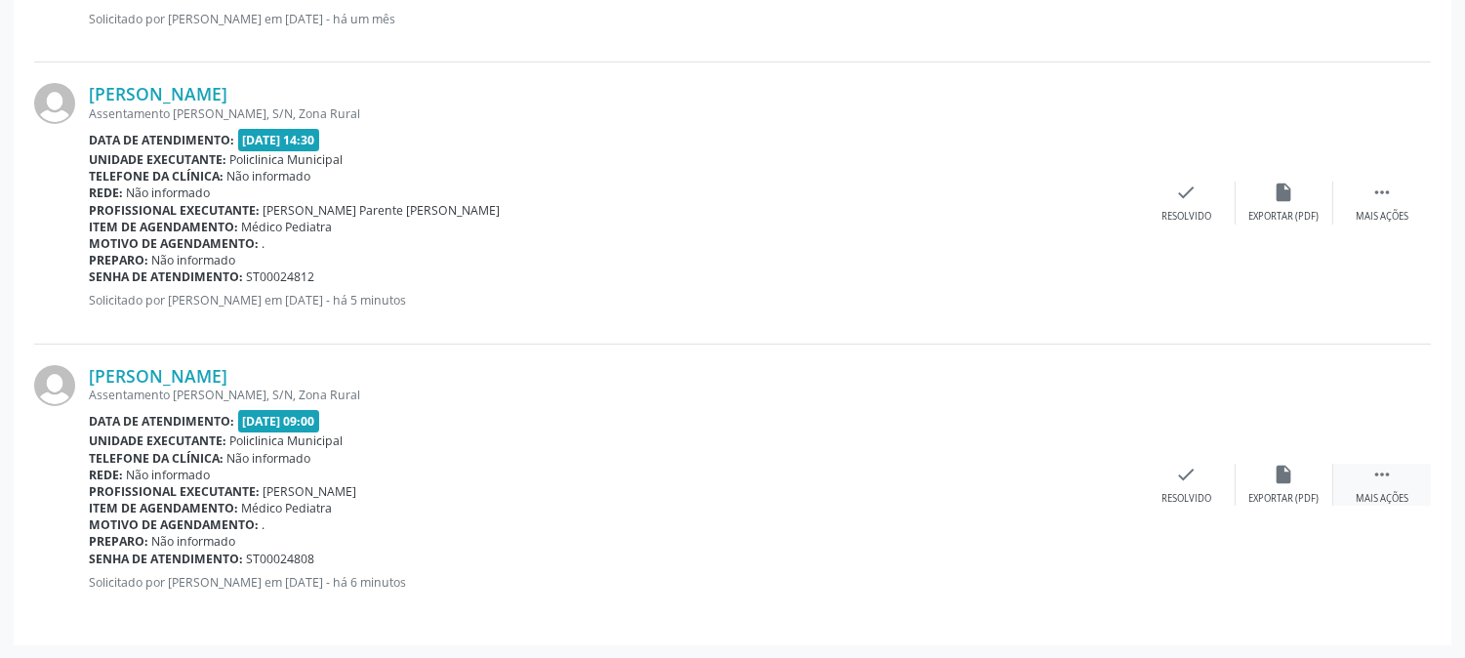
click at [1349, 495] on div " Mais ações" at bounding box center [1383, 485] width 98 height 42
click at [1092, 493] on div "Cancelar" at bounding box center [1089, 499] width 46 height 14
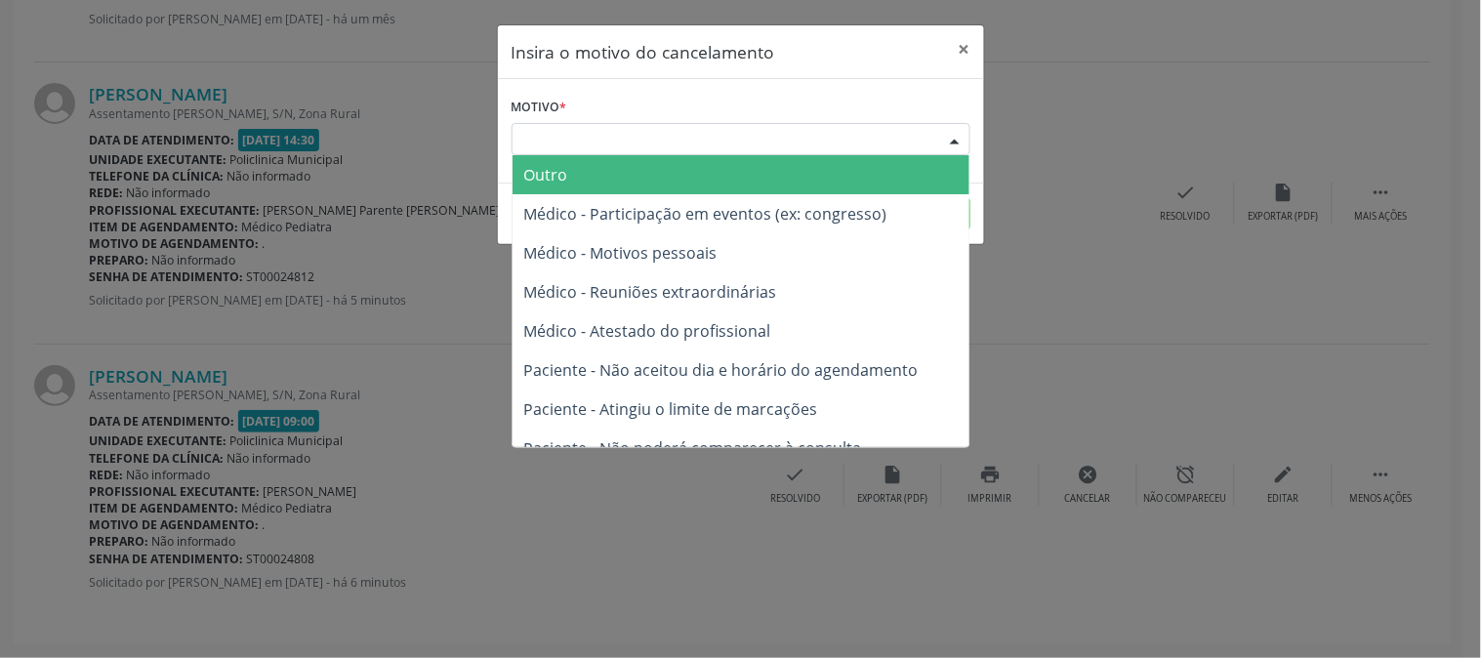
click at [898, 138] on div "Escolha o motivo" at bounding box center [741, 139] width 459 height 33
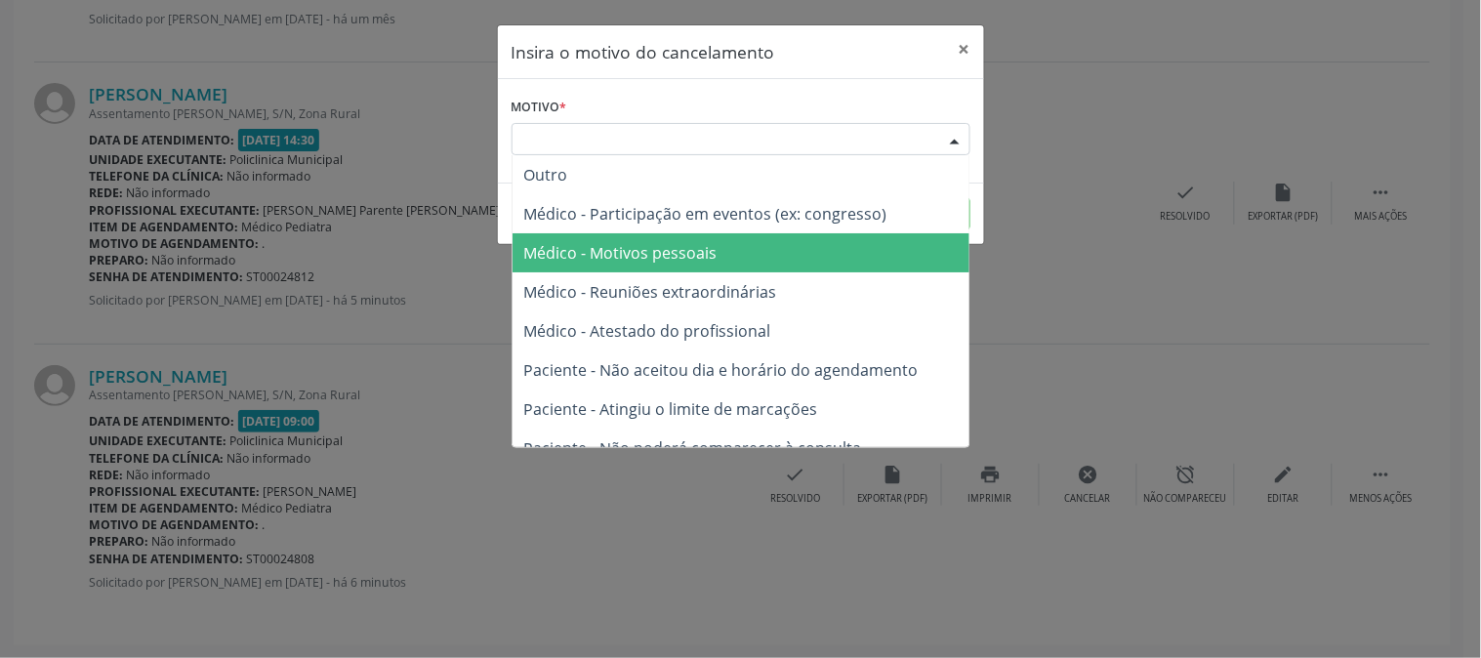
click at [631, 250] on span "Médico - Motivos pessoais" at bounding box center [620, 252] width 193 height 21
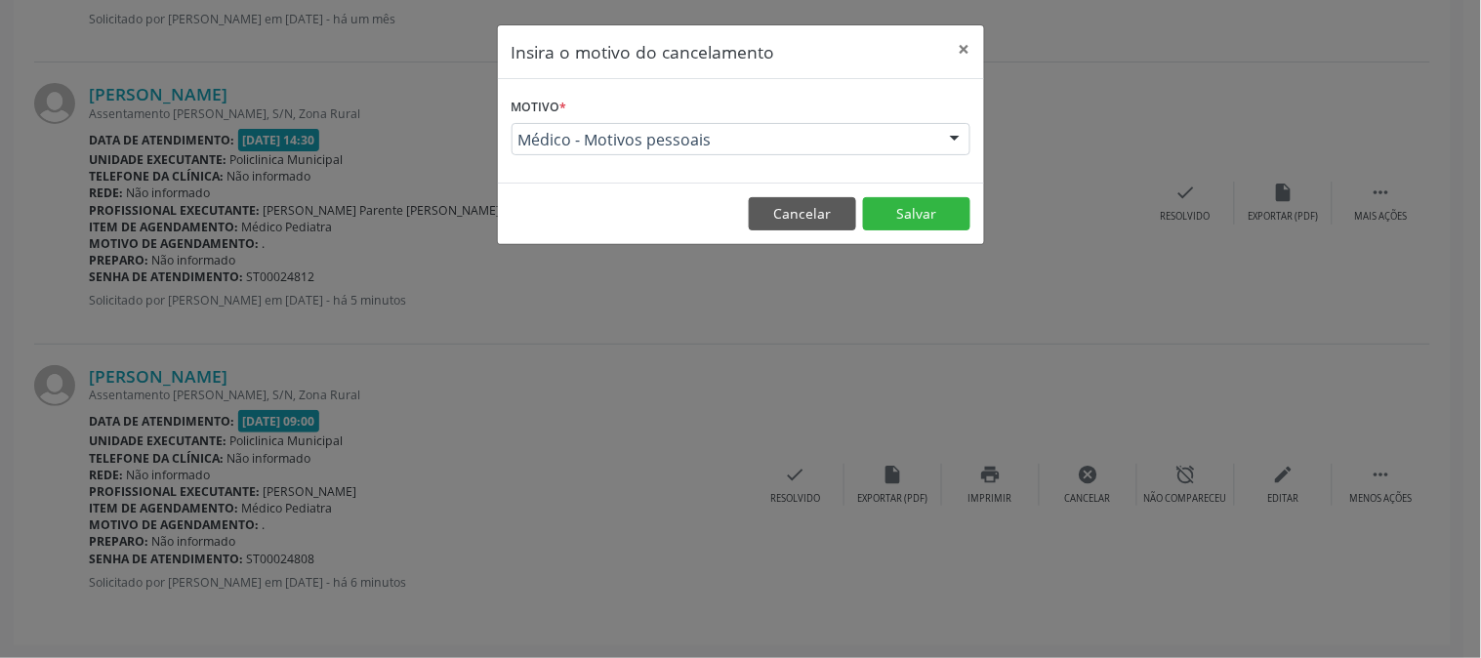
click at [603, 251] on span "Médico - Motivos pessoais" at bounding box center [624, 252] width 201 height 21
click at [902, 206] on button "Salvar" at bounding box center [916, 213] width 107 height 33
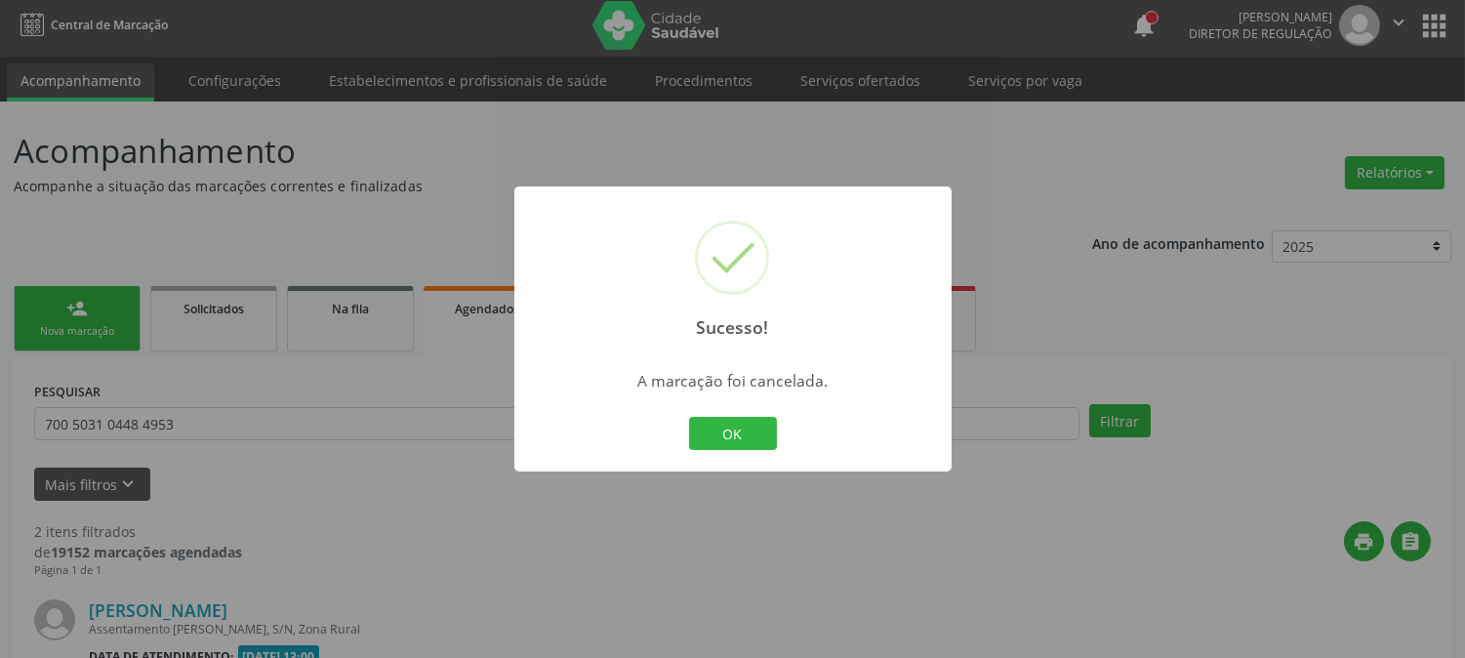
scroll to position [521, 0]
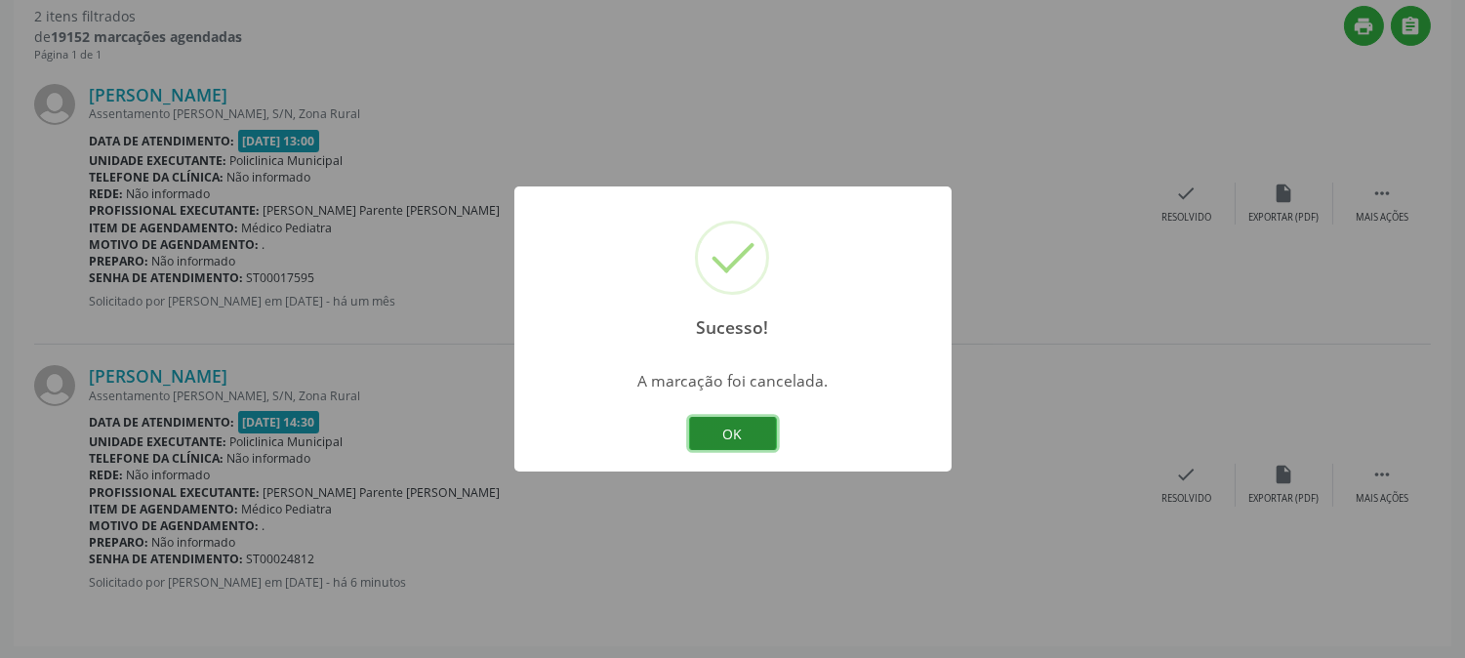
click at [723, 434] on button "OK" at bounding box center [733, 433] width 88 height 33
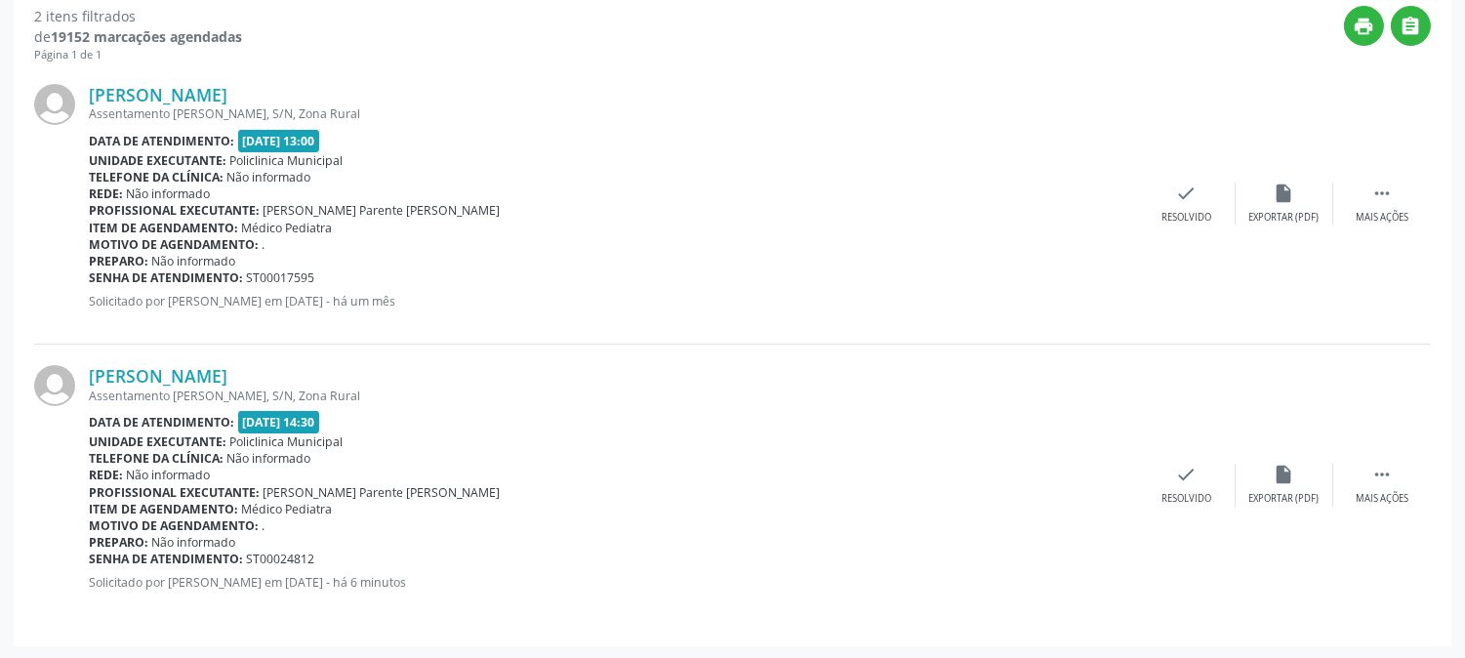
scroll to position [0, 0]
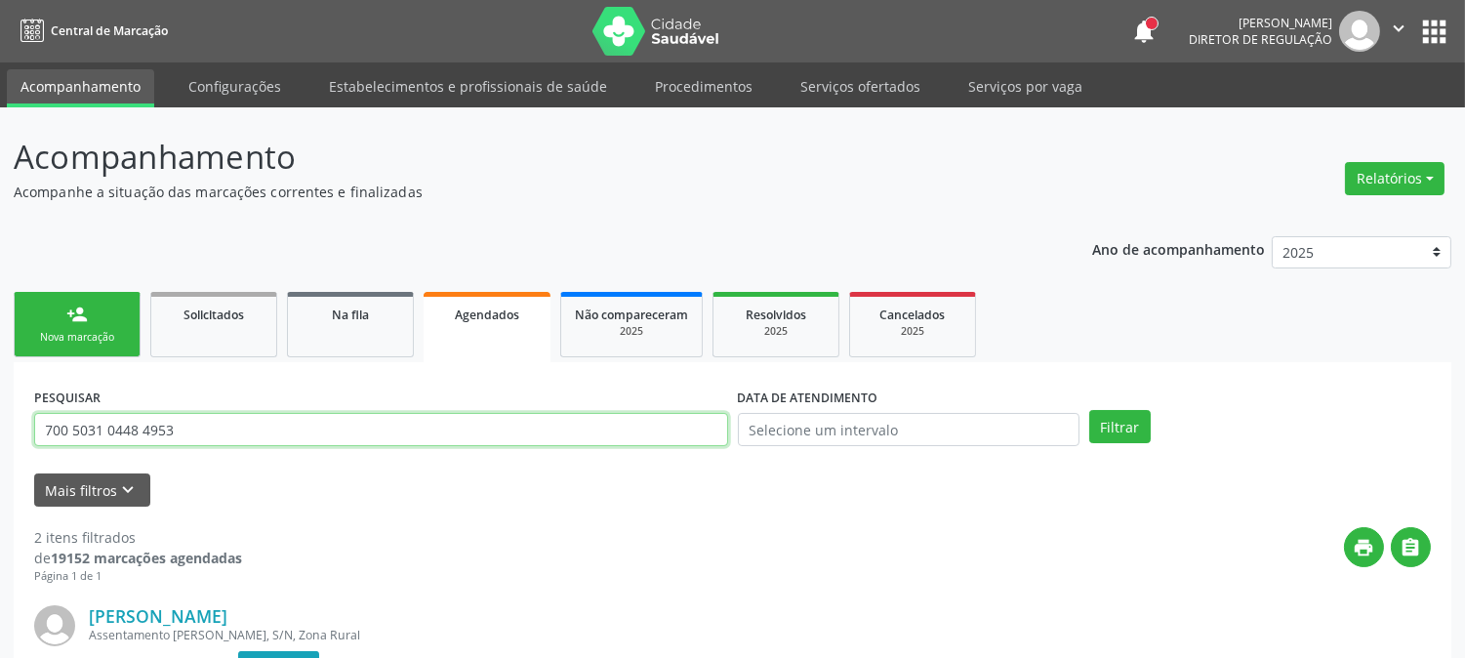
drag, startPoint x: 236, startPoint y: 437, endPoint x: 0, endPoint y: 430, distance: 236.4
click at [0, 430] on div "Acompanhamento Acompanhe a situação das marcações correntes e finalizadas Relat…" at bounding box center [732, 644] width 1465 height 1074
type input "700001760214307"
click at [1090, 410] on button "Filtrar" at bounding box center [1121, 426] width 62 height 33
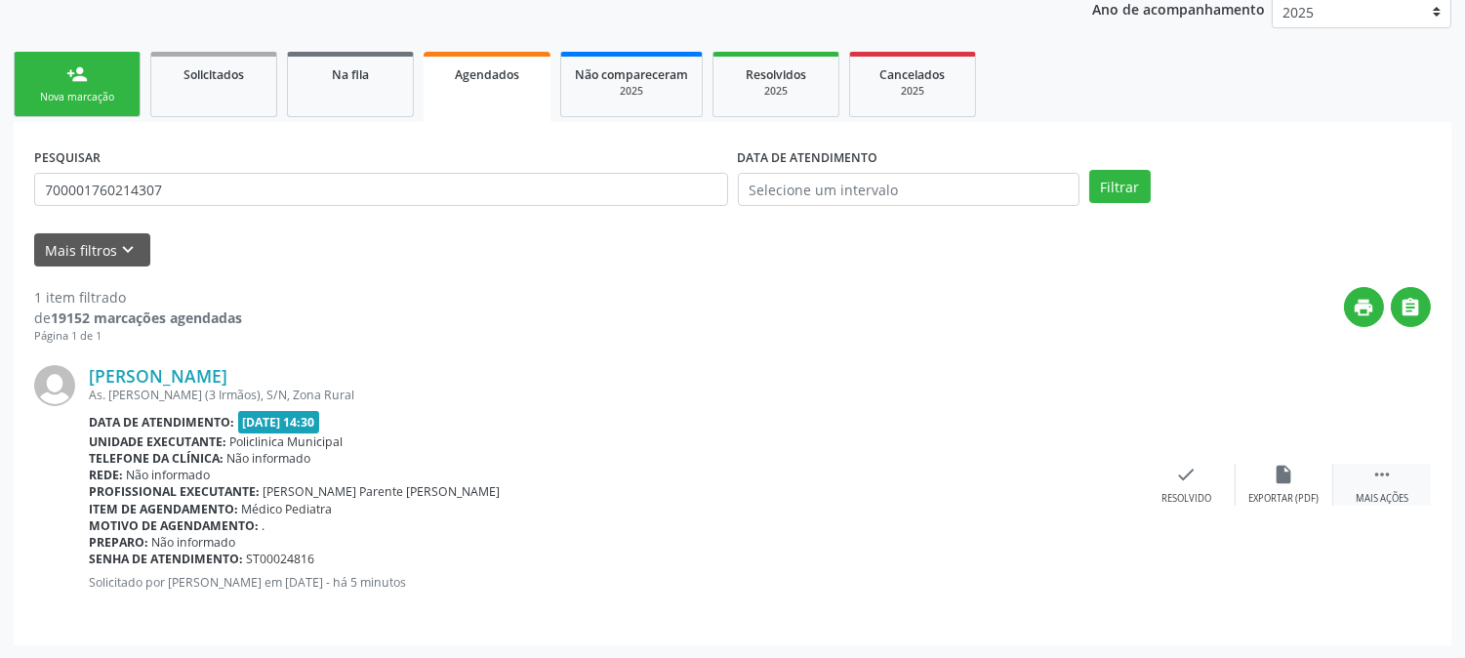
click at [1363, 499] on div "Mais ações" at bounding box center [1382, 499] width 53 height 14
click at [983, 482] on icon "print" at bounding box center [991, 474] width 21 height 21
